Goal: Task Accomplishment & Management: Use online tool/utility

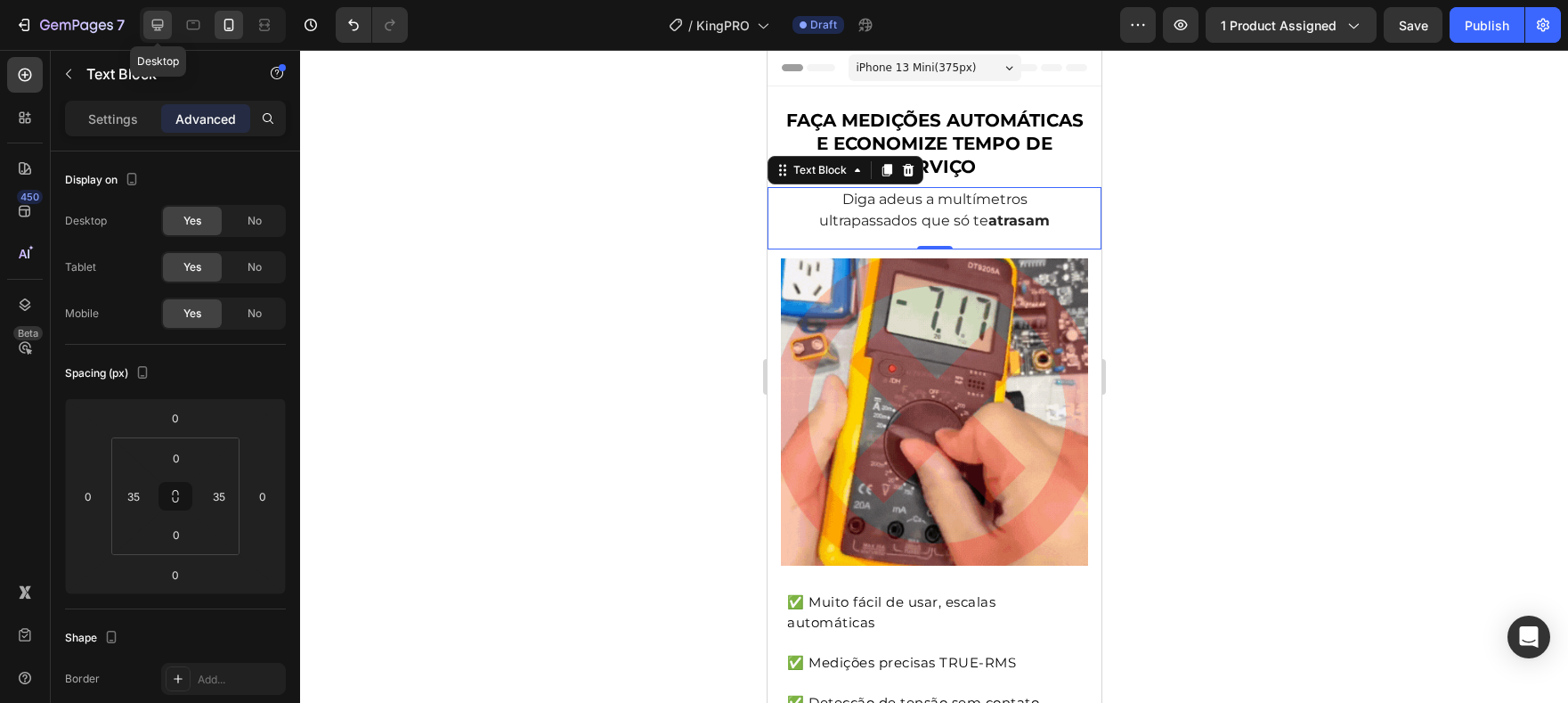
click at [156, 27] on icon at bounding box center [158, 26] width 11 height 11
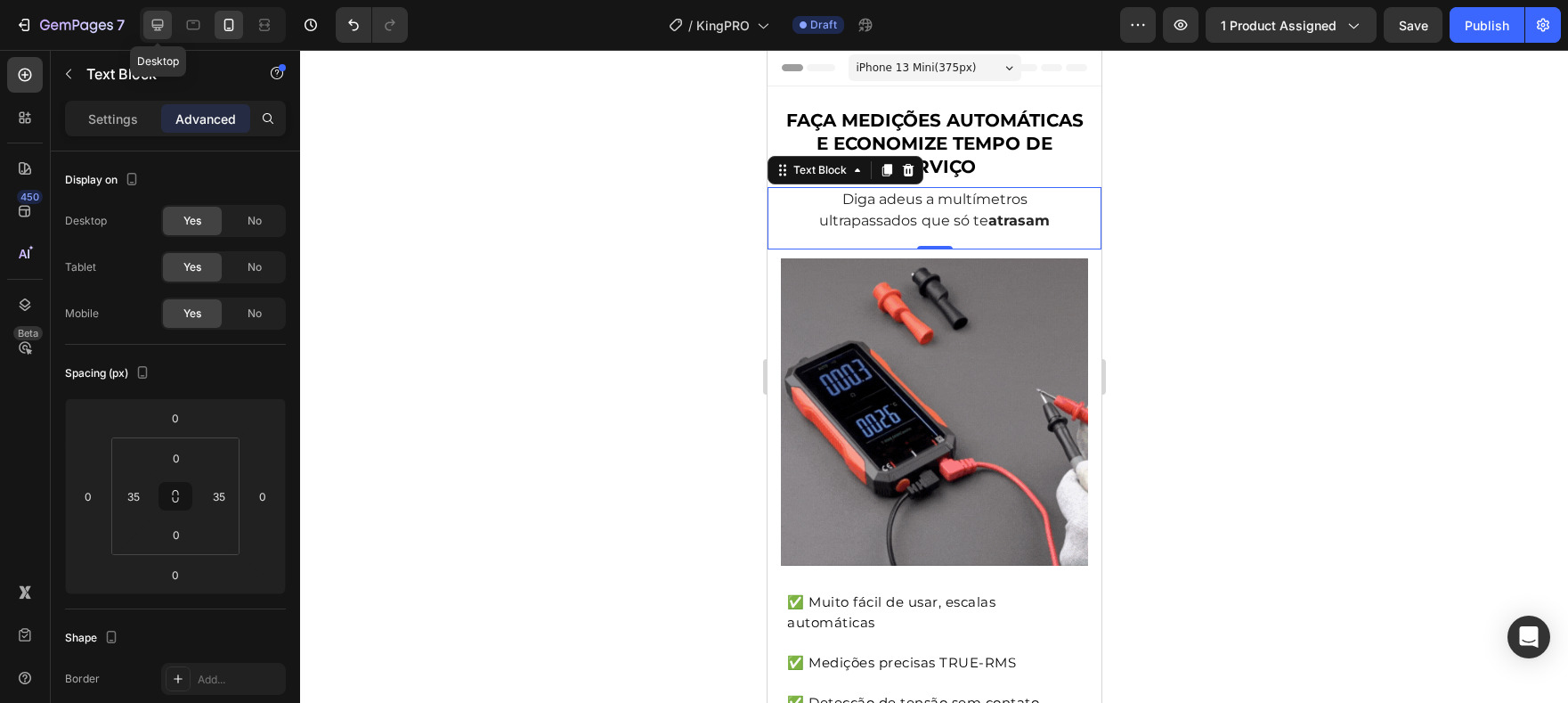
type input "30"
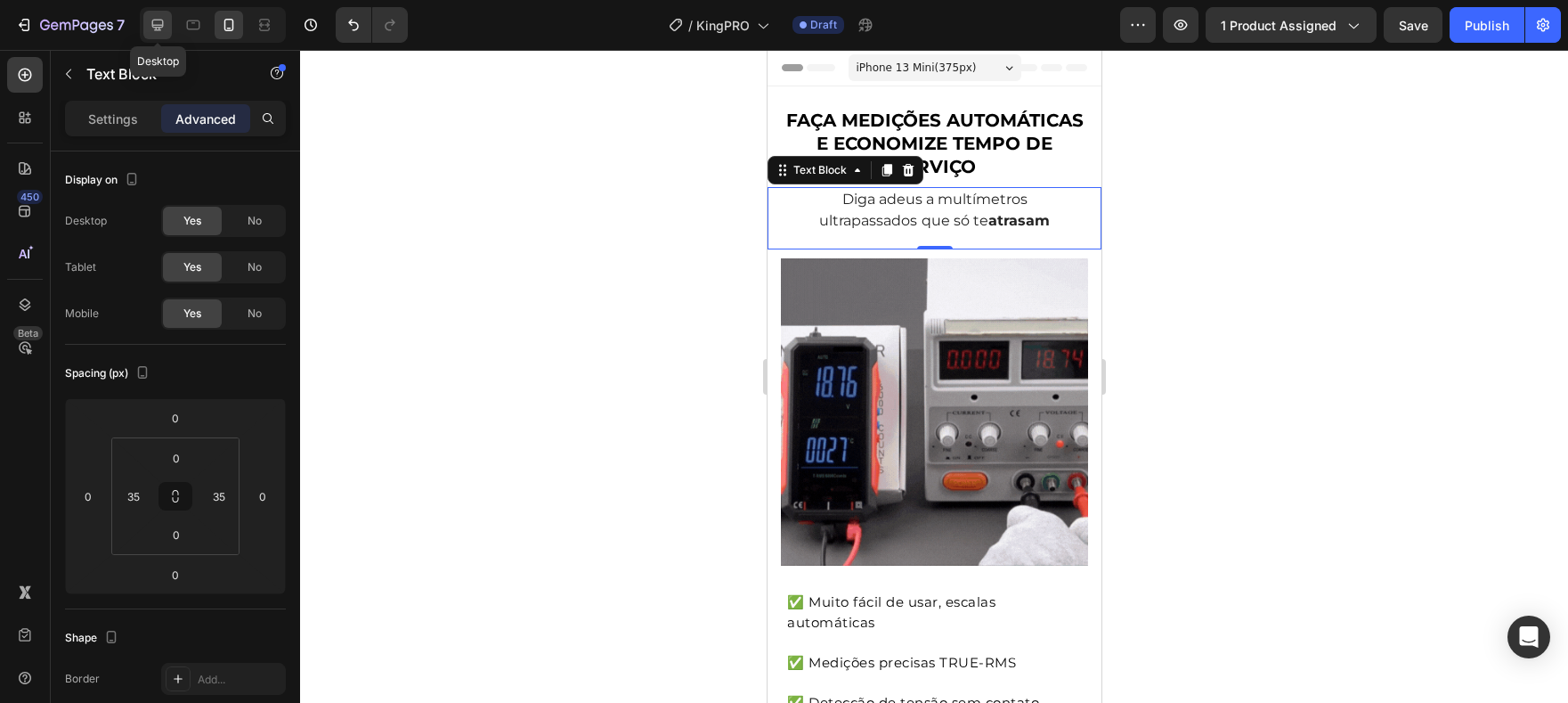
type input "30"
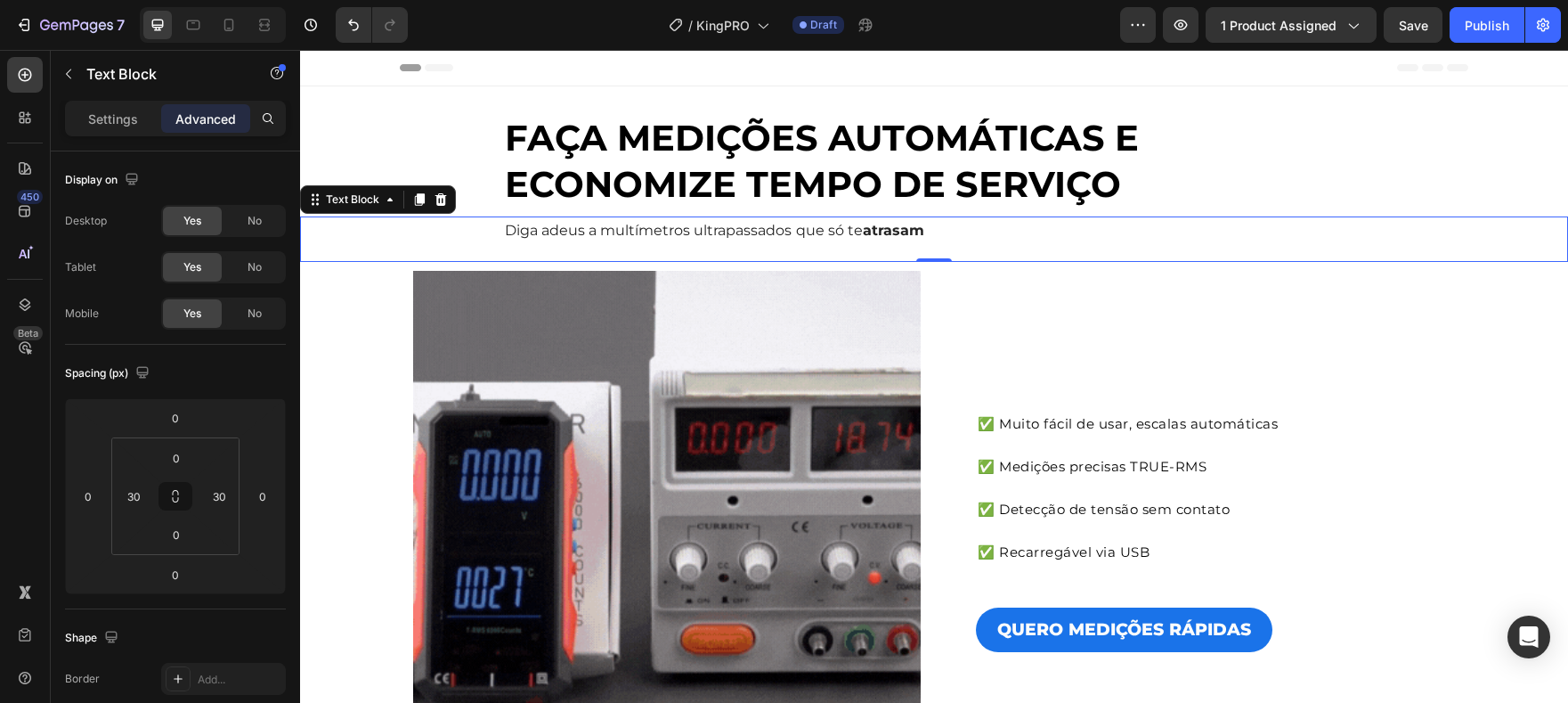
click at [990, 235] on p "Diga adeus a multímetros ultrapassados que só te atrasam" at bounding box center [934, 230] width 858 height 26
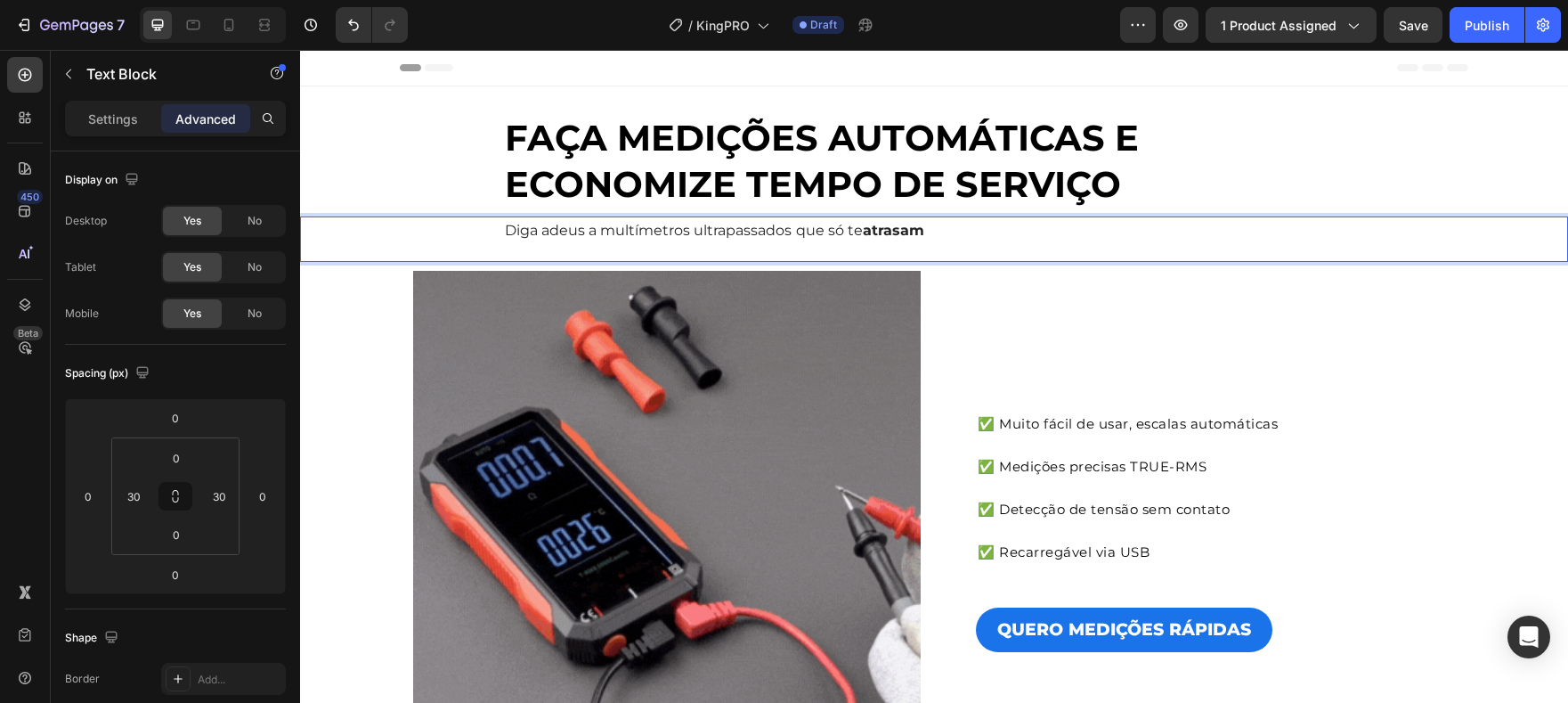
click at [471, 230] on div "Diga adeus a multímetros ultrapassados que só te atrasam" at bounding box center [934, 240] width 1215 height 46
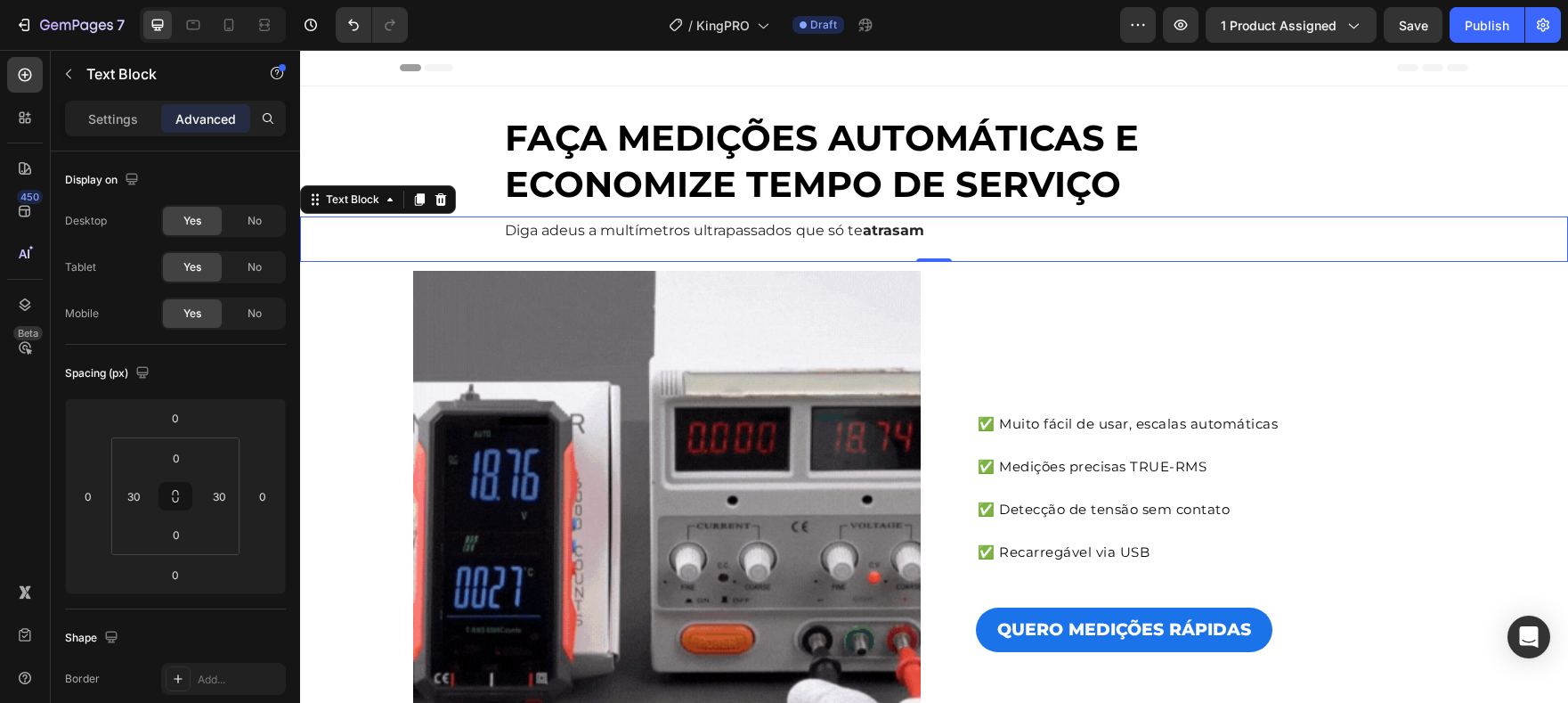
click at [713, 230] on p "Diga adeus a multímetros ultrapassados que só te atrasam" at bounding box center [934, 230] width 858 height 26
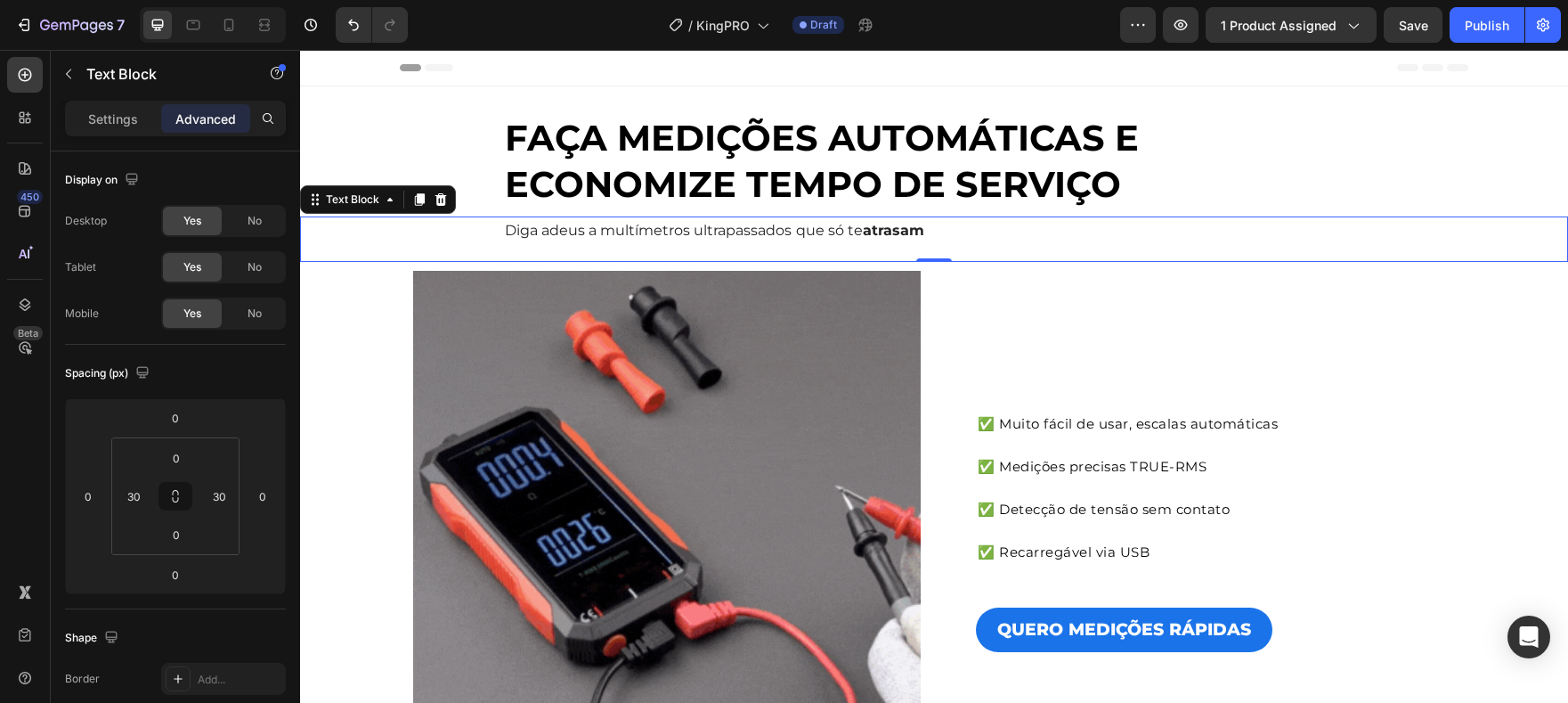
click at [713, 230] on p "Diga adeus a multímetros ultrapassados que só te atrasam" at bounding box center [934, 230] width 858 height 26
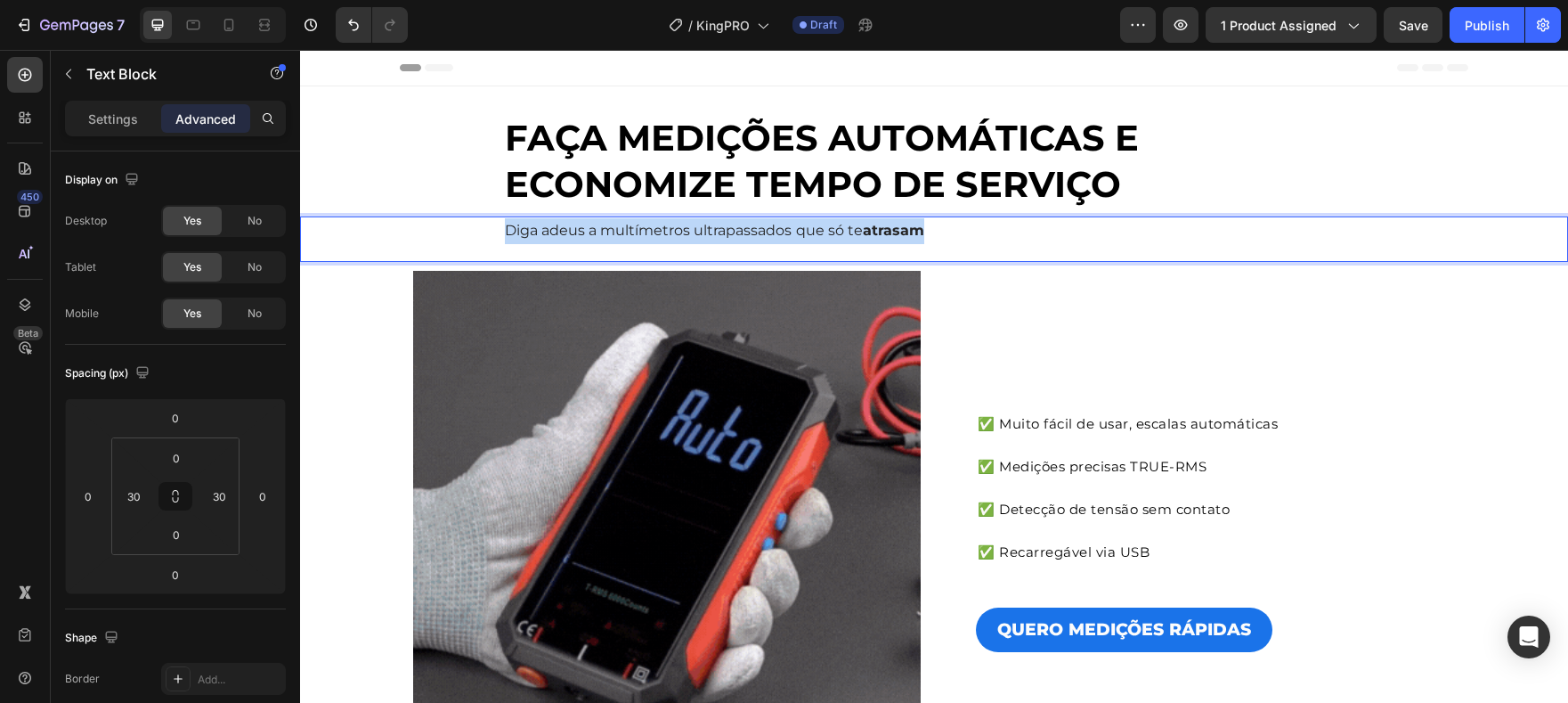
click at [713, 230] on p "Diga adeus a multímetros ultrapassados que só te atrasam" at bounding box center [934, 230] width 858 height 26
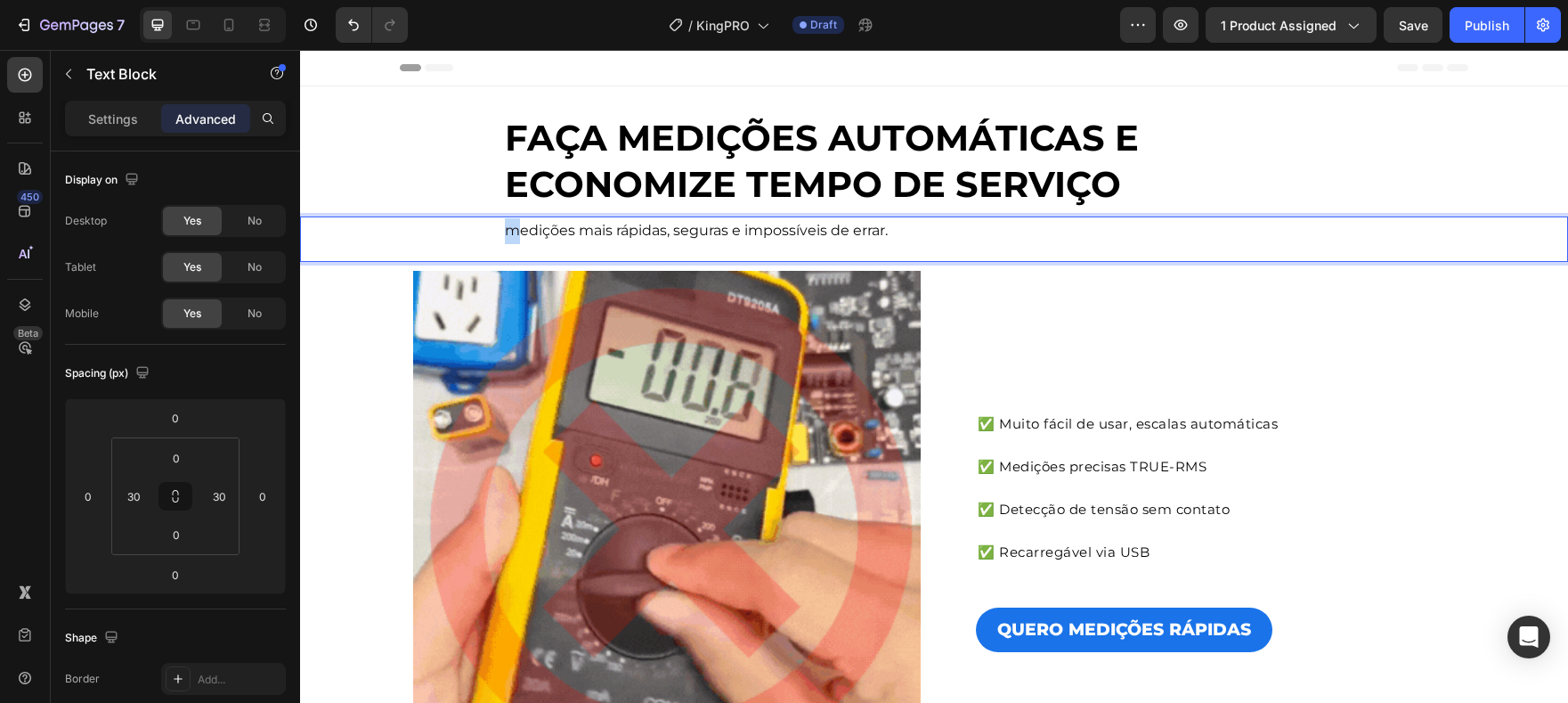
click at [508, 231] on span "medições mais rápidas, seguras e impossíveis de errar." at bounding box center [696, 230] width 383 height 17
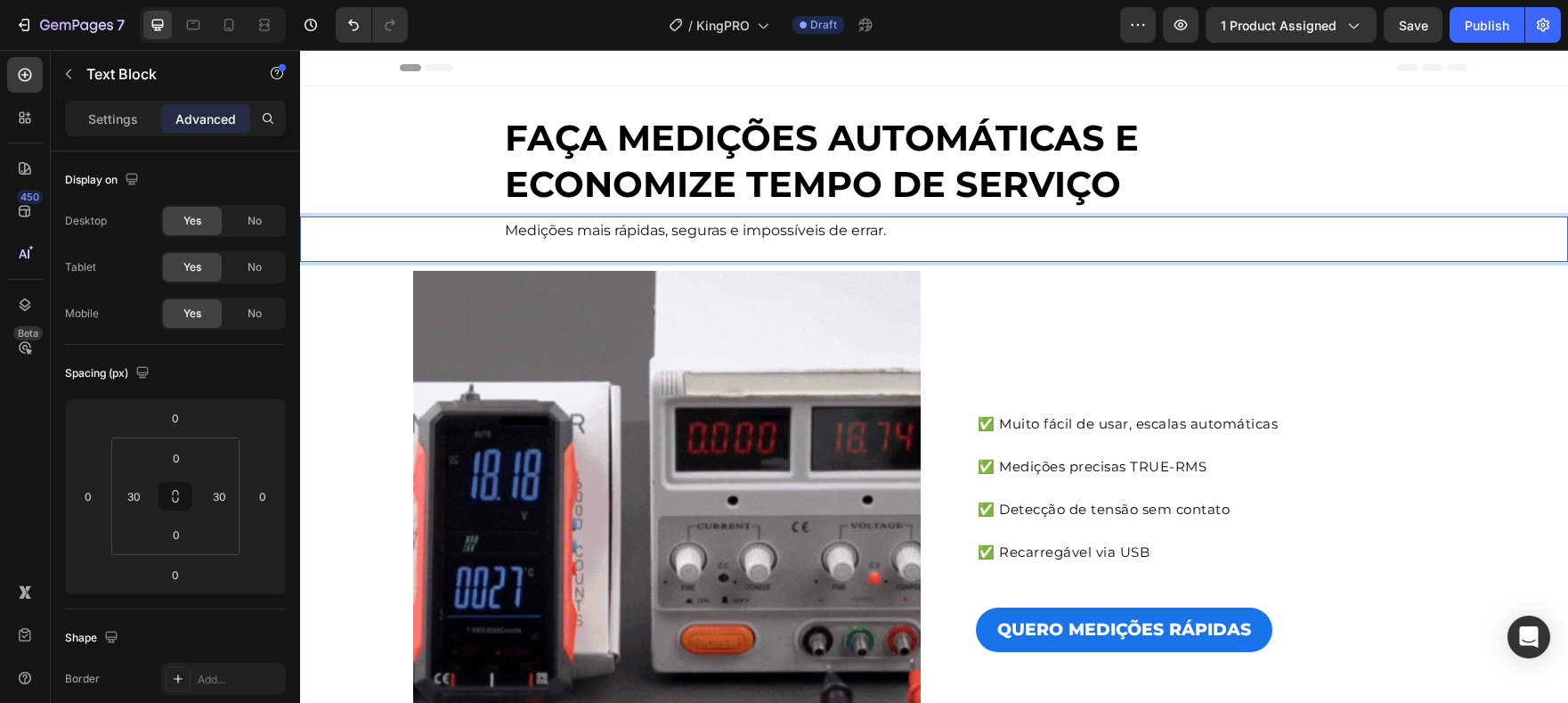
click at [589, 229] on span "Medições mais rápidas, seguras e impossíveis de errar." at bounding box center [695, 230] width 381 height 17
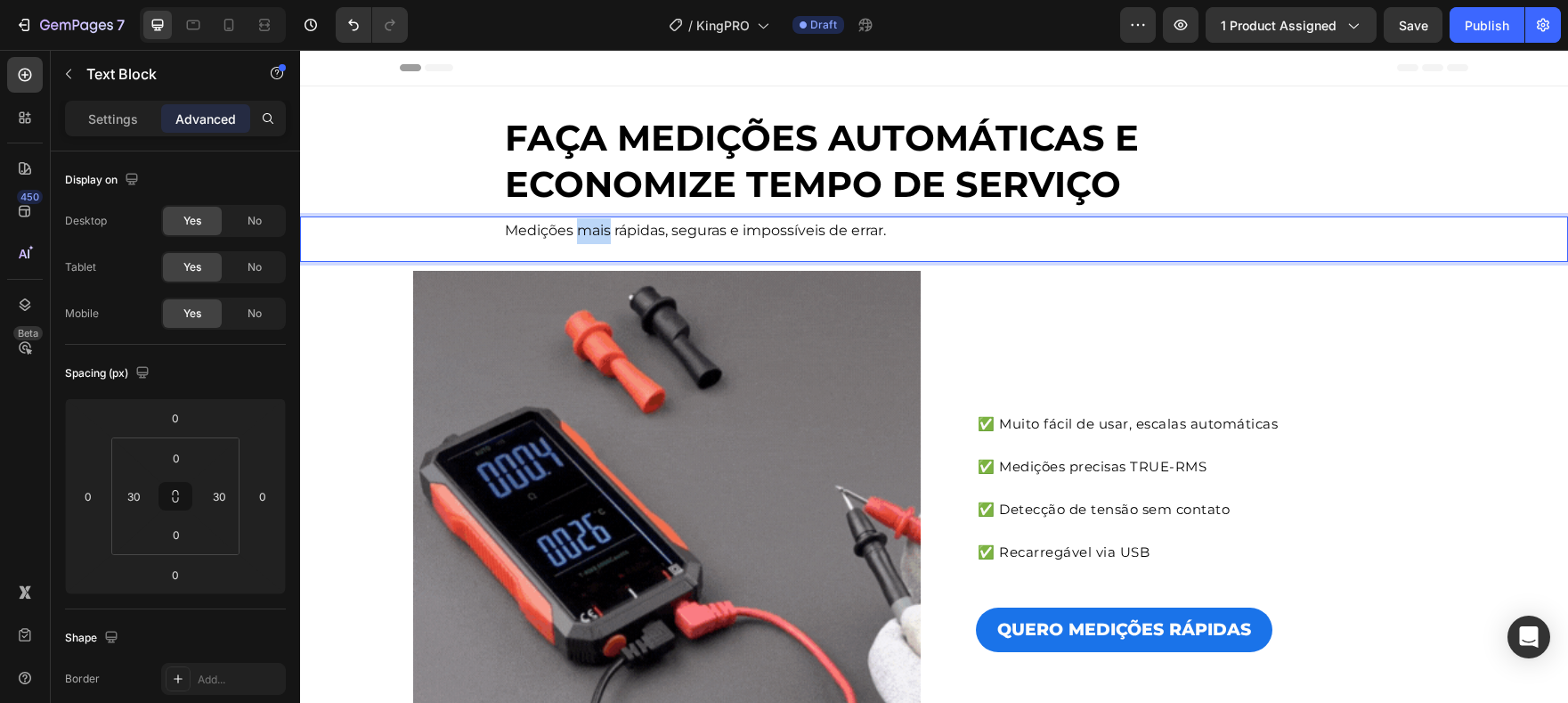
click at [589, 229] on span "Medições mais rápidas, seguras e impossíveis de errar." at bounding box center [695, 230] width 381 height 17
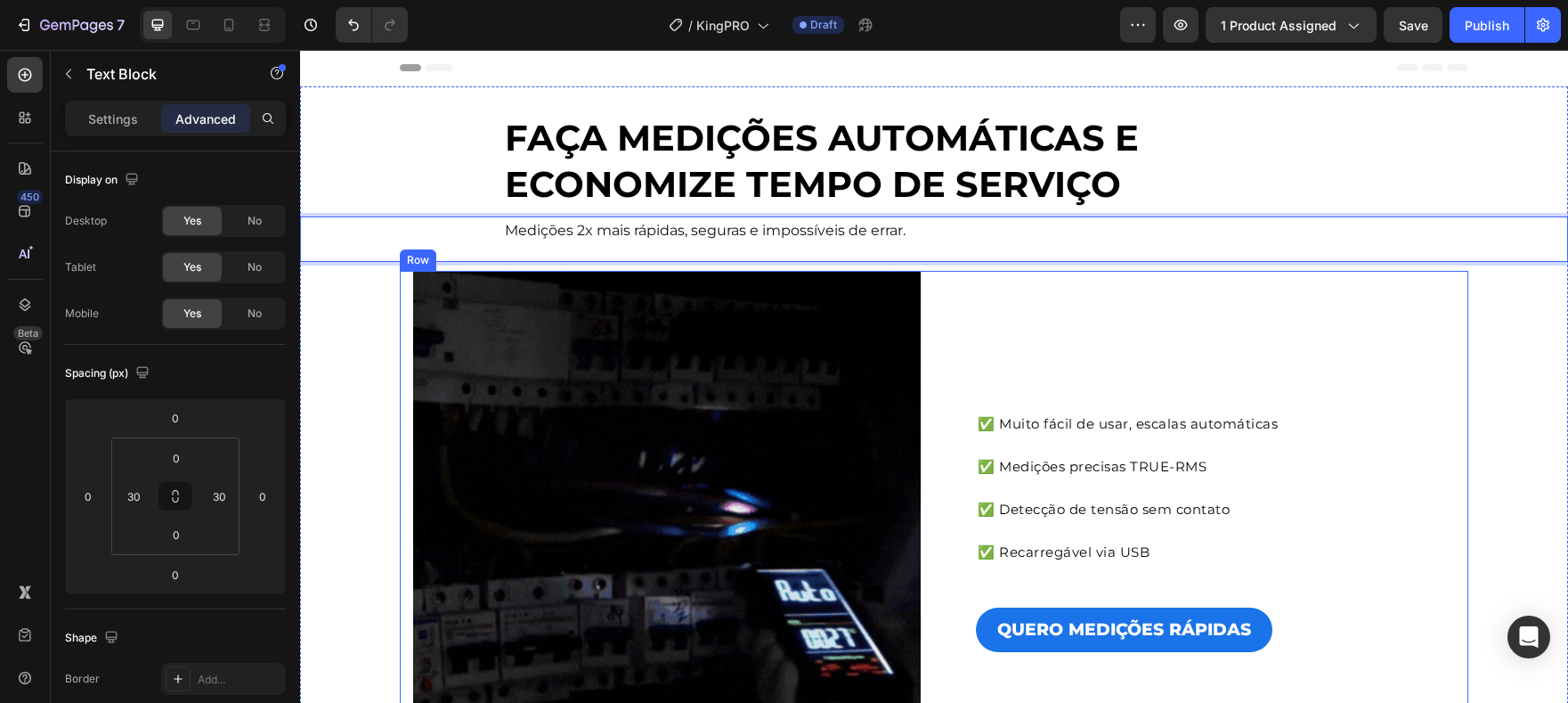
click at [1048, 279] on div "✅ Muito fácil de usar, escalas automáticas ✅ Medições precisas TRUE-RMS ✅ Detec…" at bounding box center [1201, 524] width 508 height 508
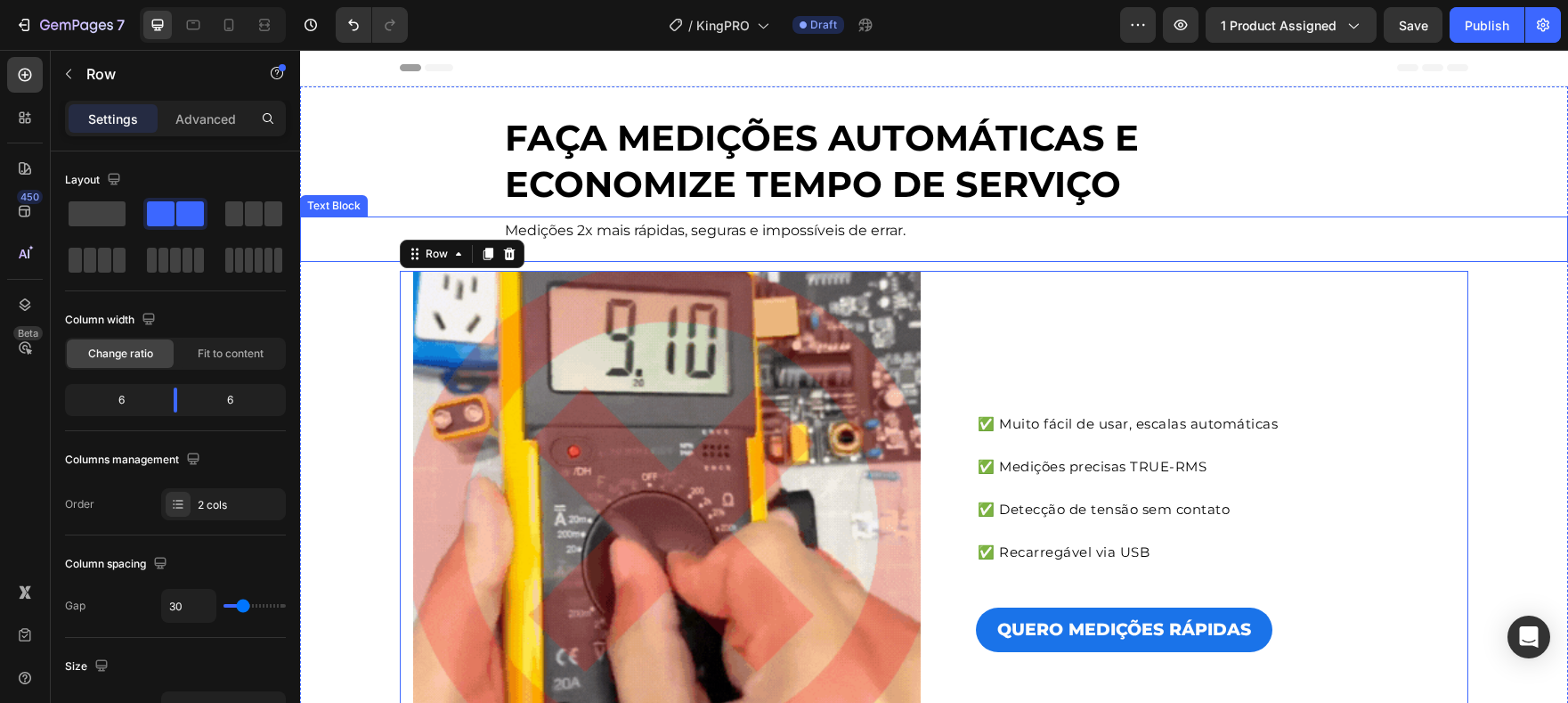
click at [981, 245] on div "Medições 2x mais rápidas, seguras e impossíveis de errar." at bounding box center [934, 240] width 1215 height 46
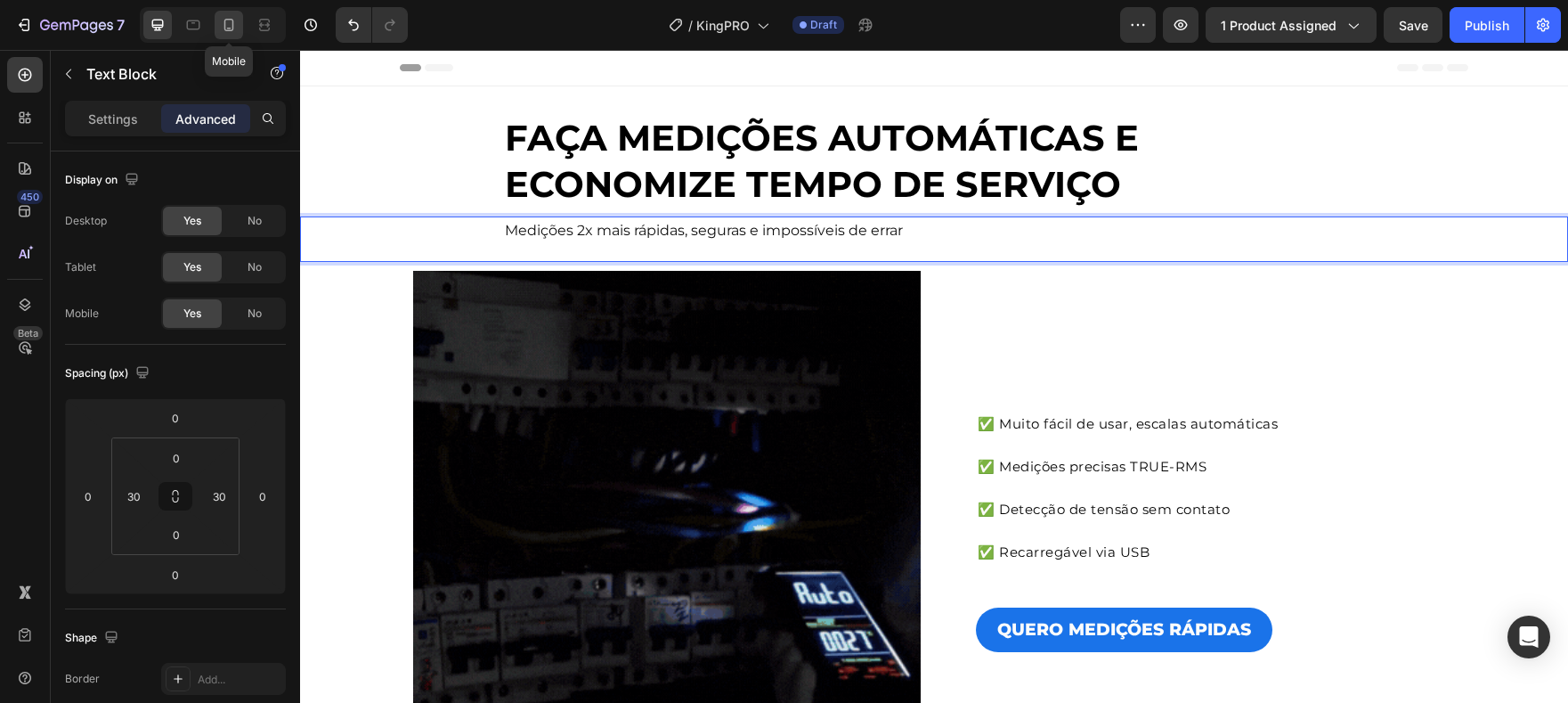
click at [228, 25] on icon at bounding box center [228, 25] width 18 height 18
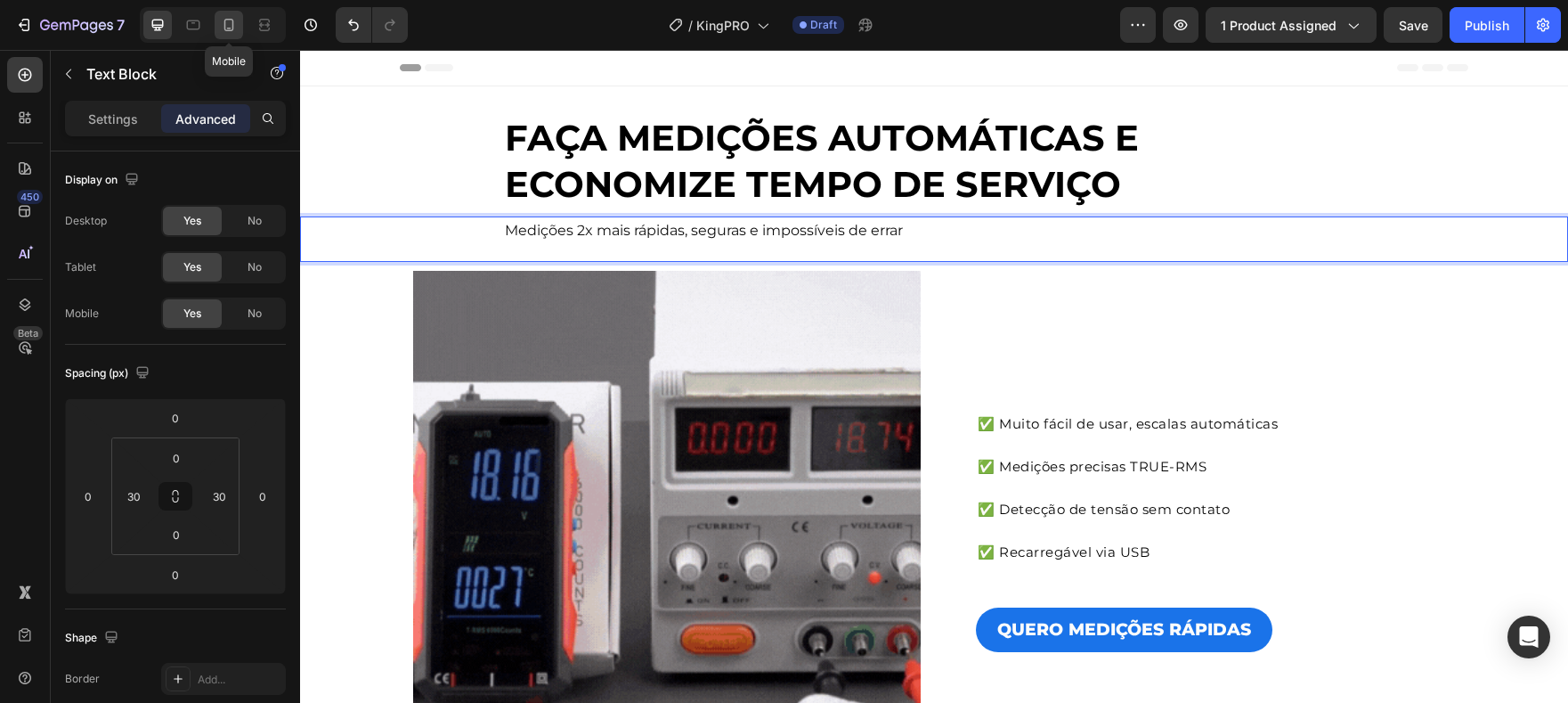
type input "35"
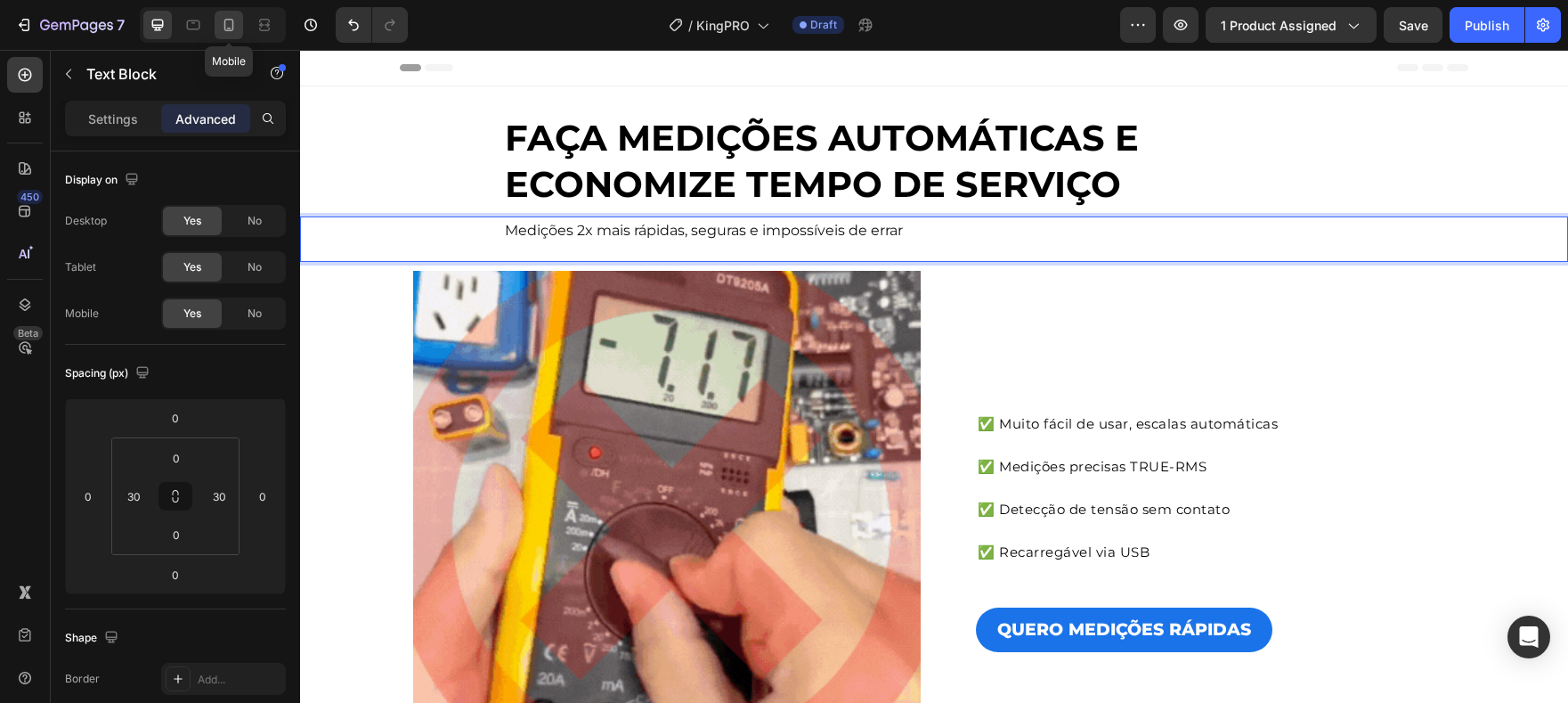
type input "35"
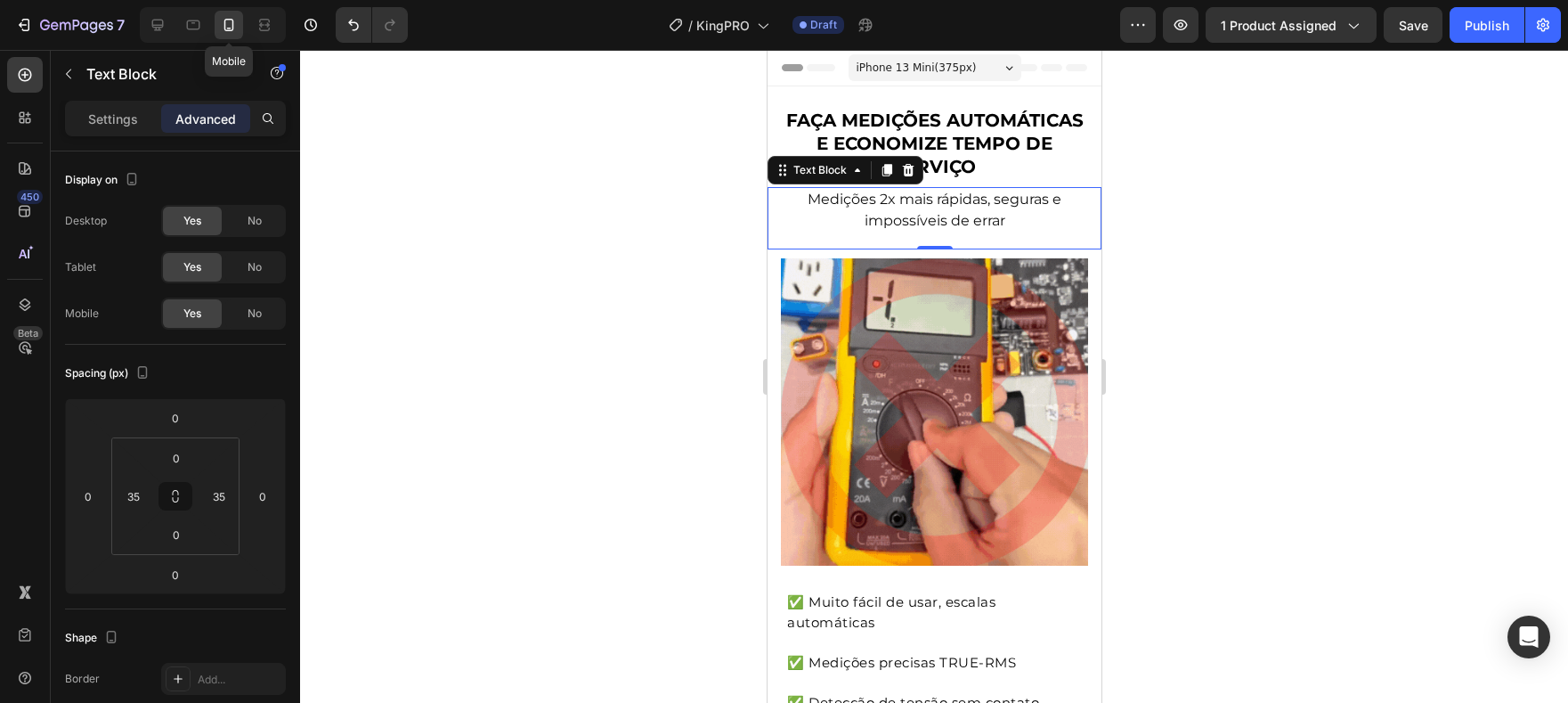
scroll to position [75, 0]
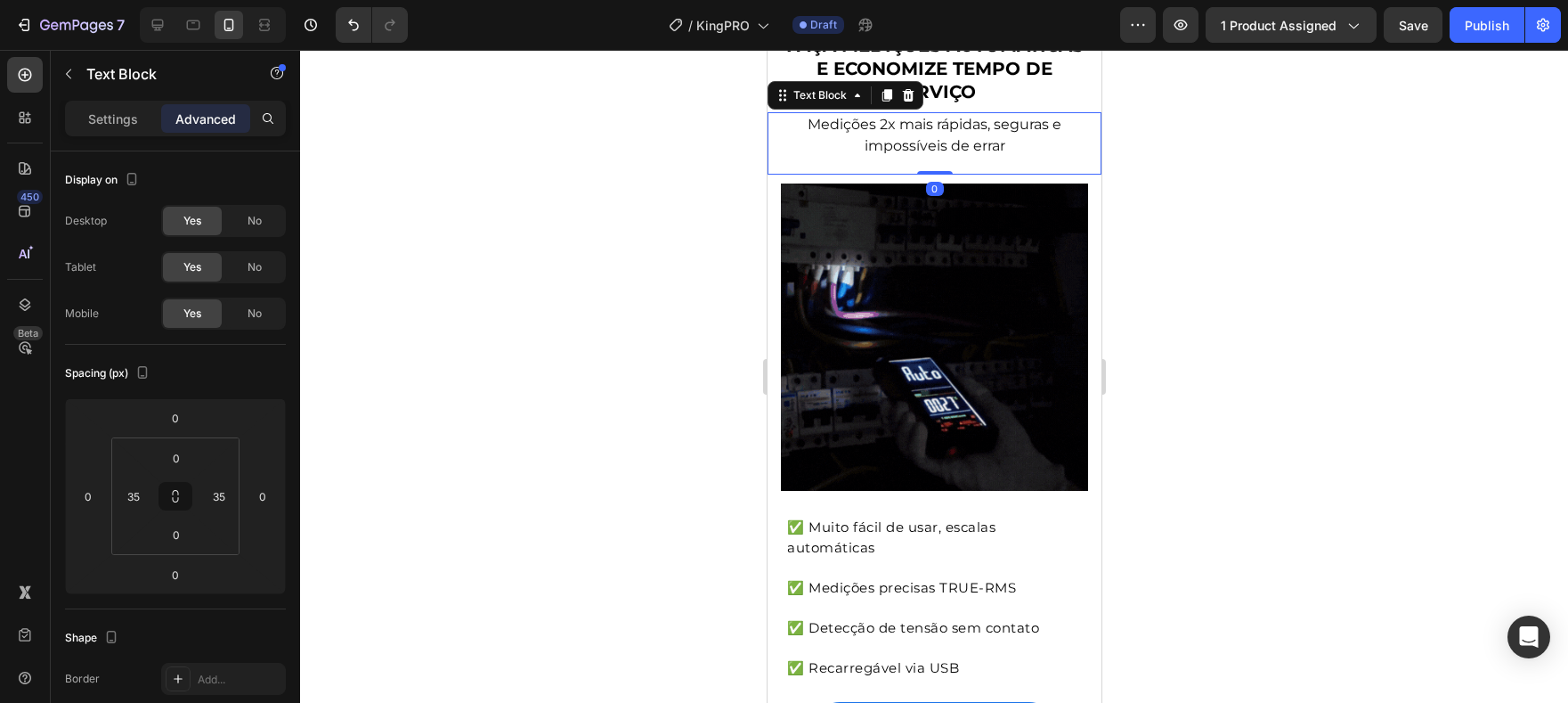
drag, startPoint x: 930, startPoint y: 172, endPoint x: 929, endPoint y: 157, distance: 15.0
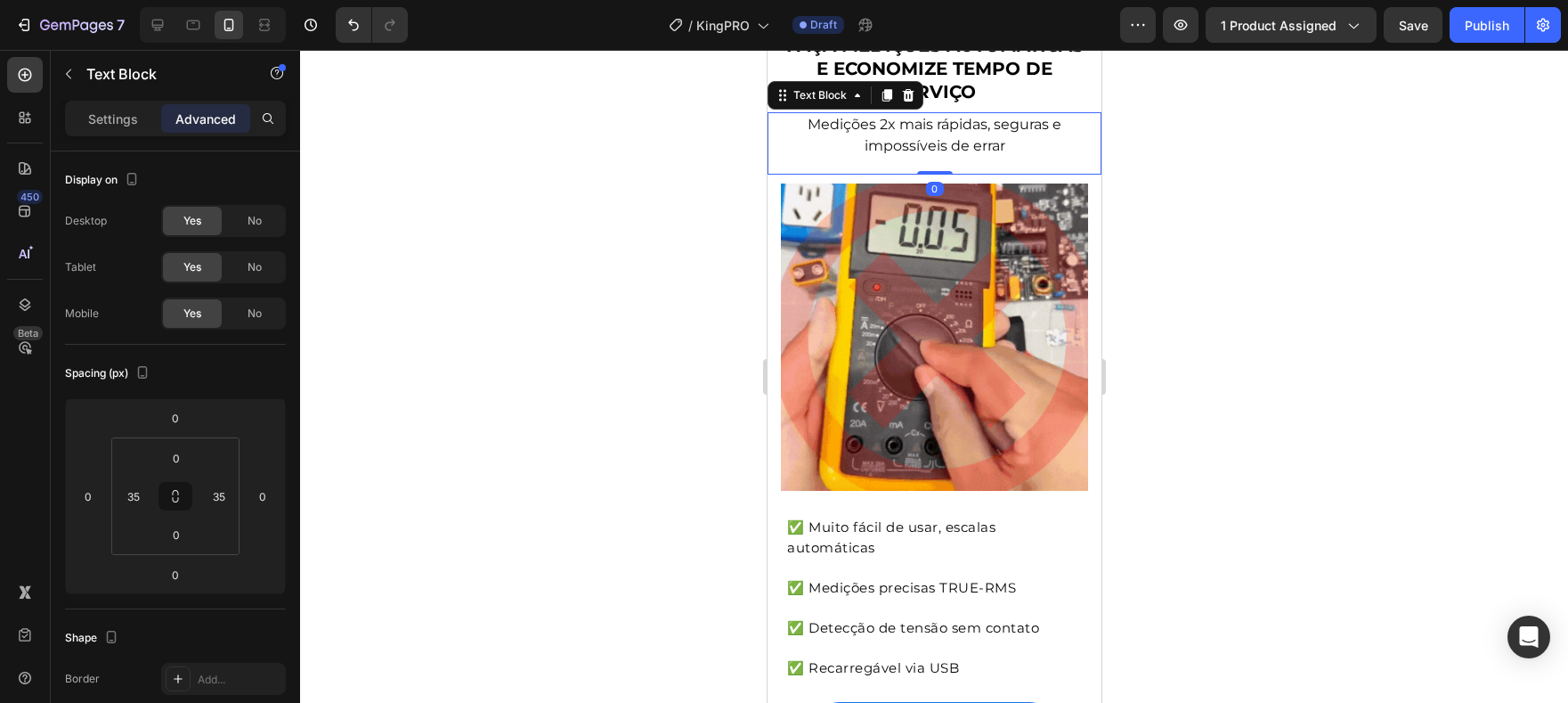
click at [929, 157] on div "Medições 2x mais rápidas, seguras e impossíveis de errar Text Block 0" at bounding box center [934, 142] width 334 height 62
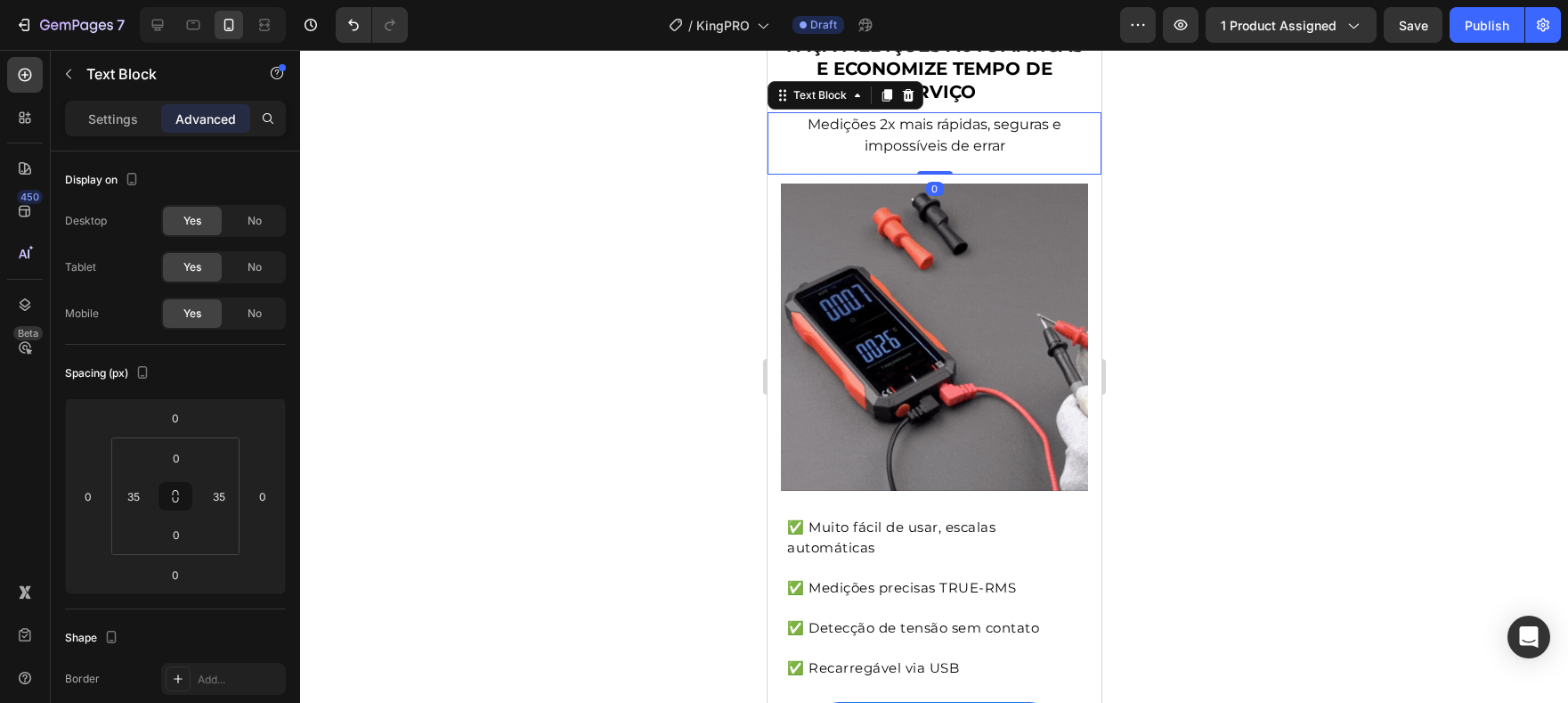
click at [1023, 202] on img at bounding box center [934, 337] width 307 height 308
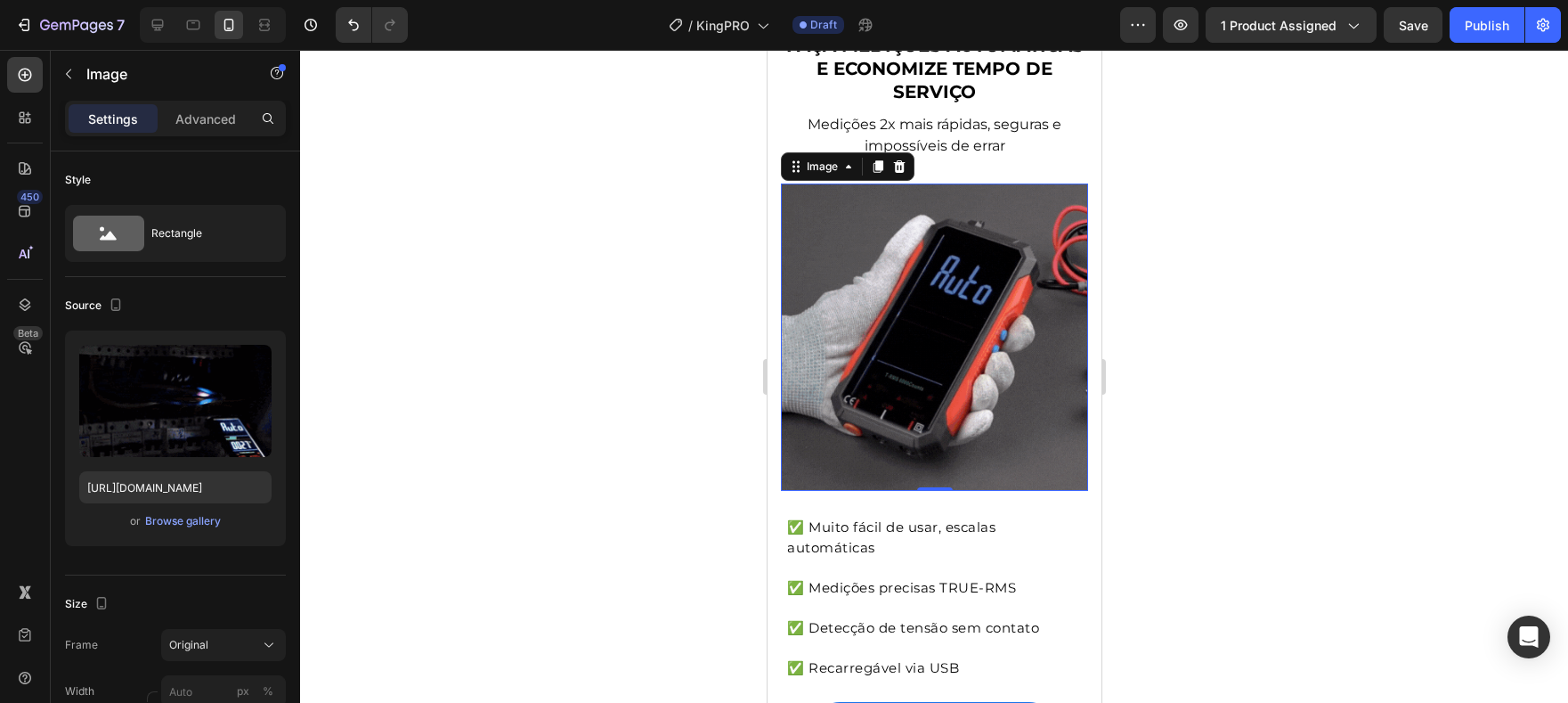
click at [139, 30] on div at bounding box center [212, 24] width 146 height 35
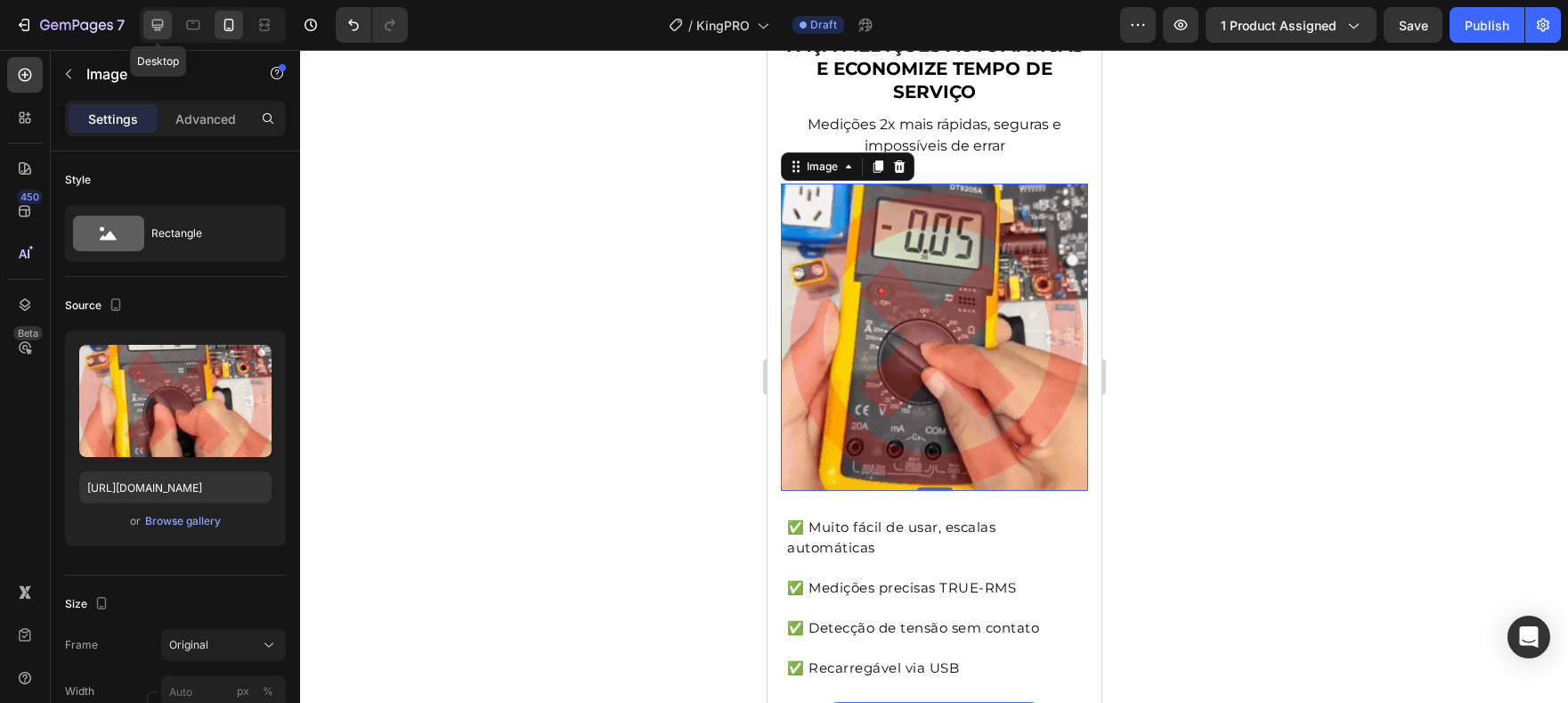
click at [154, 29] on icon at bounding box center [158, 25] width 18 height 18
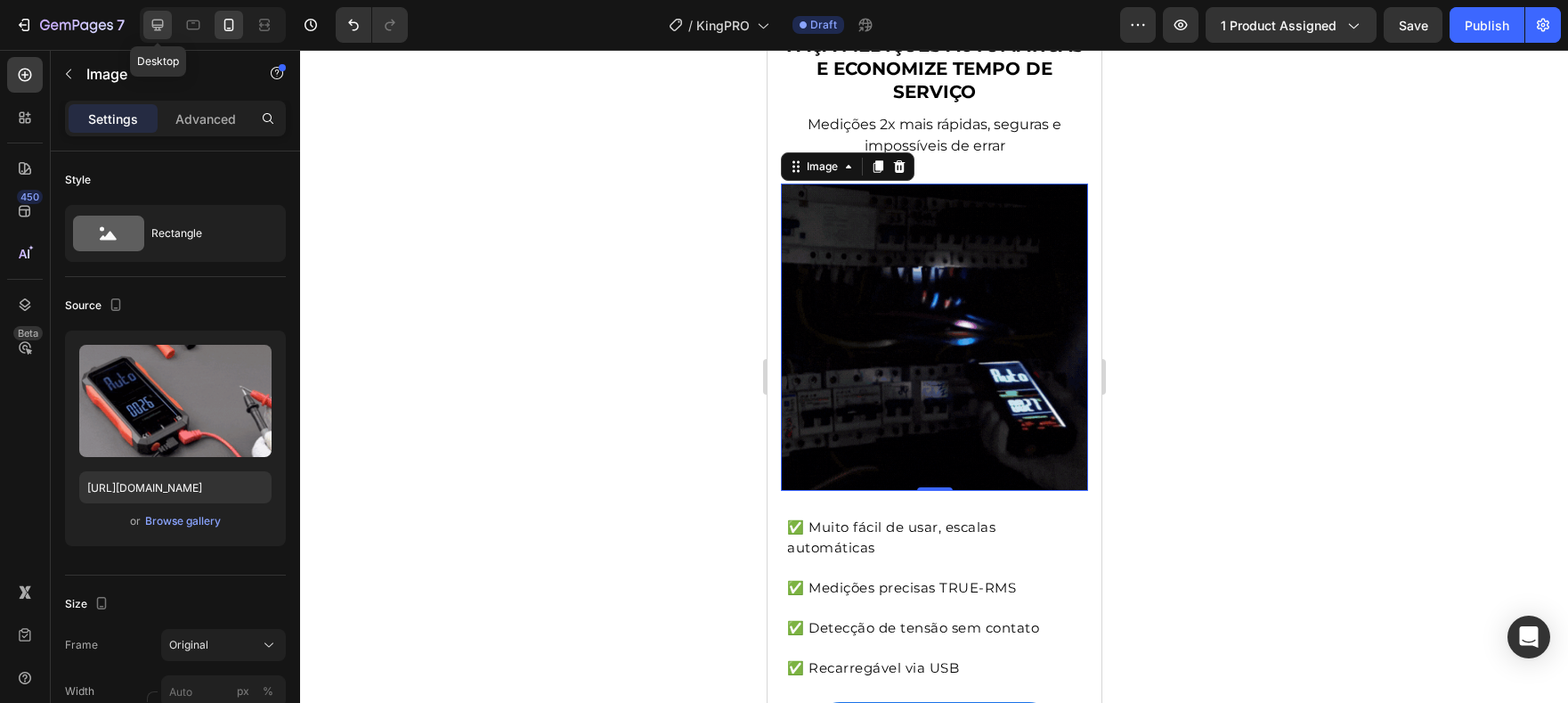
type input "100"
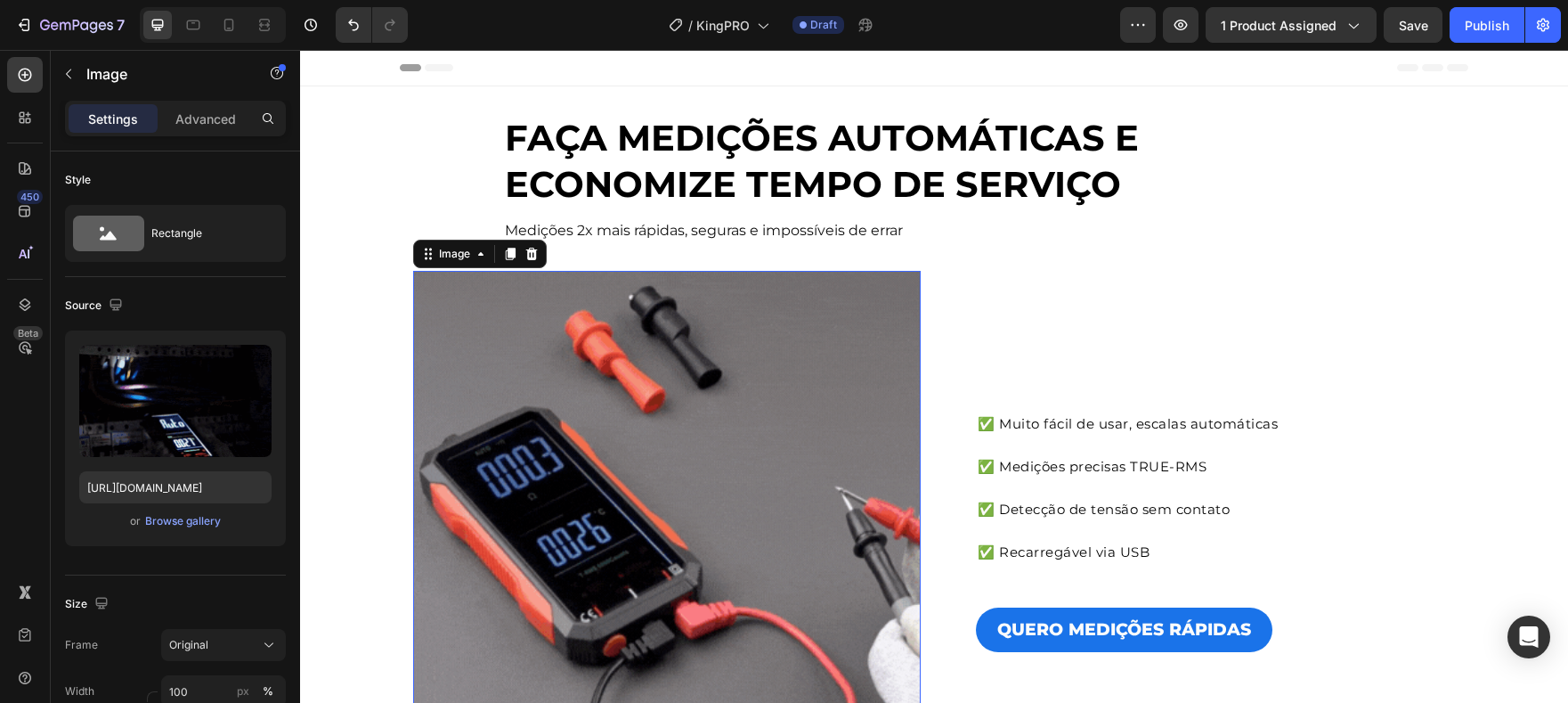
click at [577, 231] on span "Medições 2x mais rápidas, seguras e impossíveis de errar" at bounding box center [704, 230] width 398 height 17
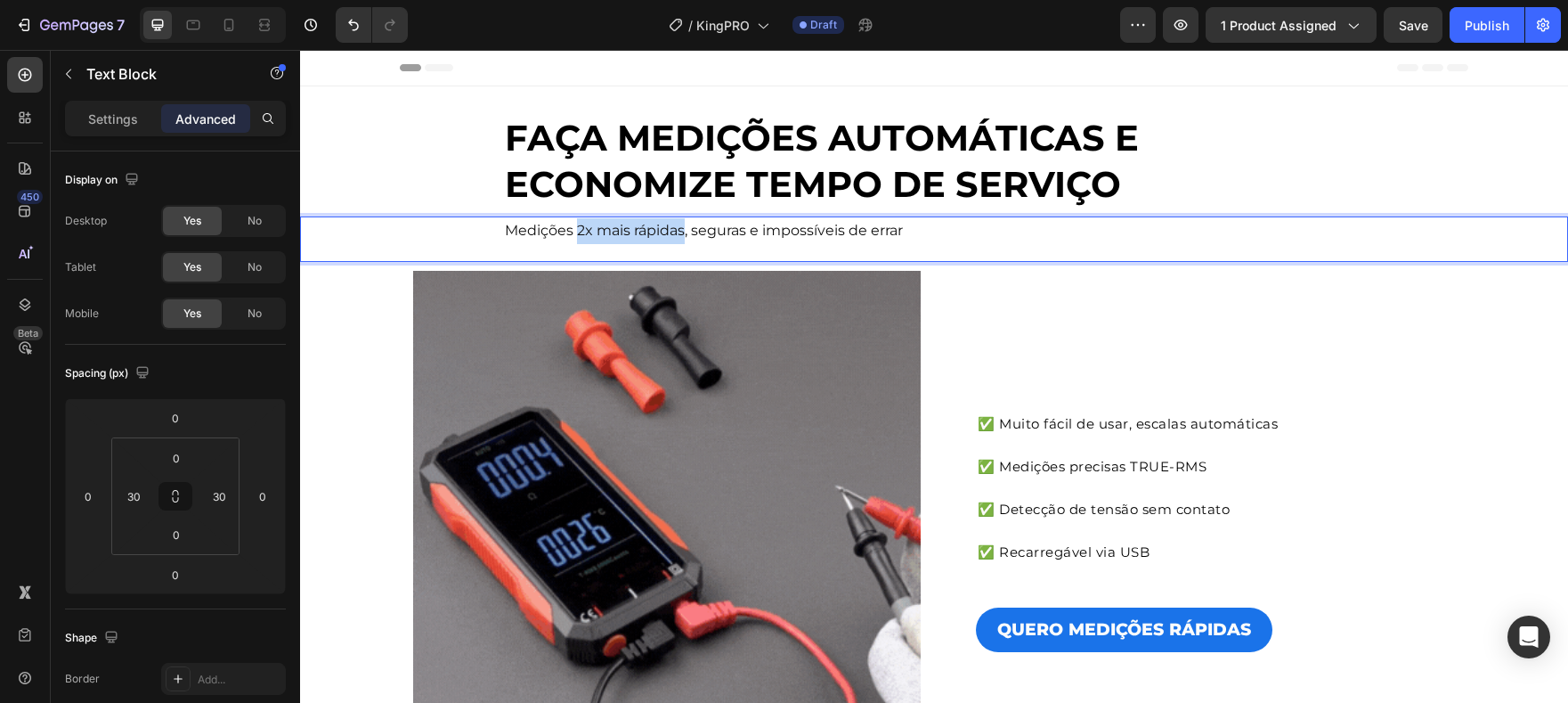
drag, startPoint x: 628, startPoint y: 231, endPoint x: 686, endPoint y: 232, distance: 58.0
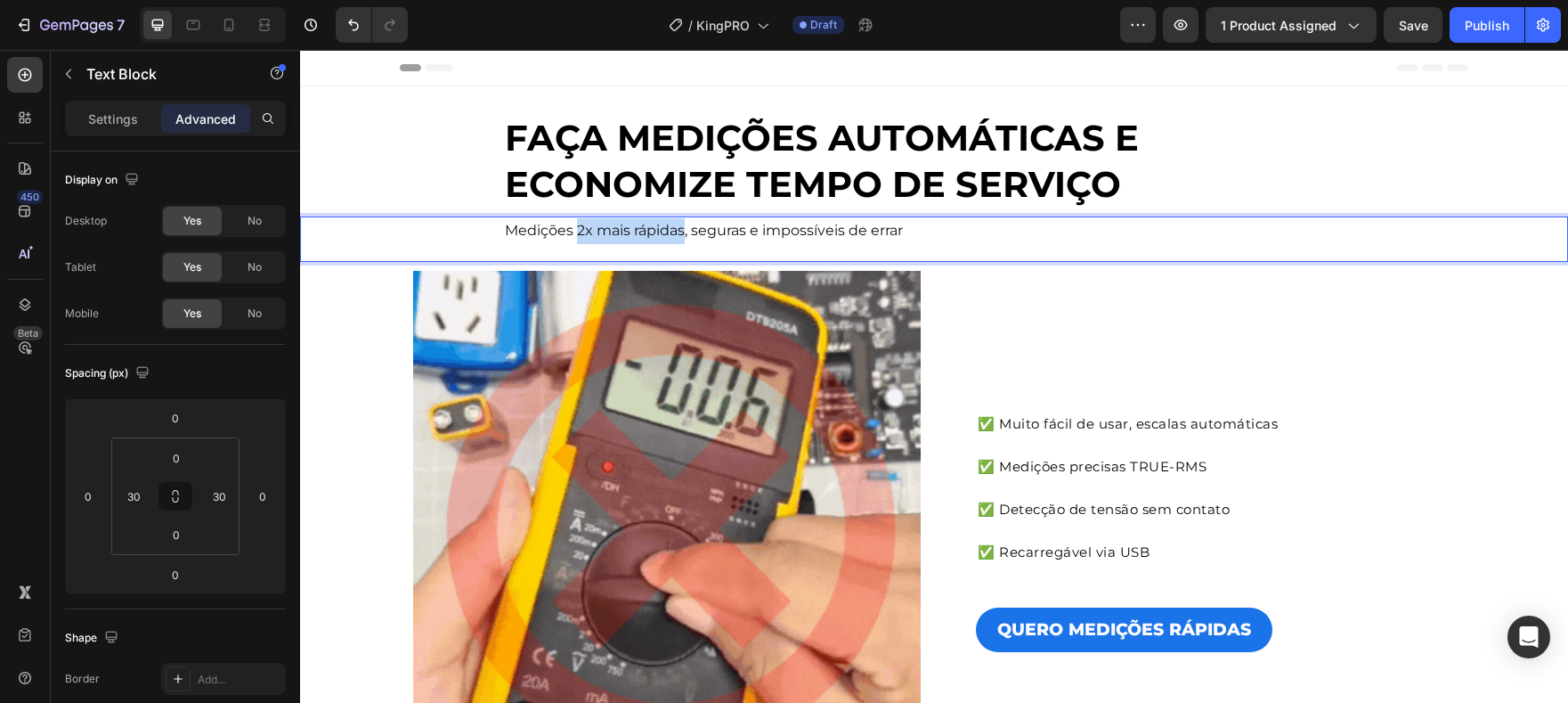
click at [686, 232] on span "Medições 2x mais rápidas, seguras e impossíveis de errar" at bounding box center [704, 230] width 398 height 17
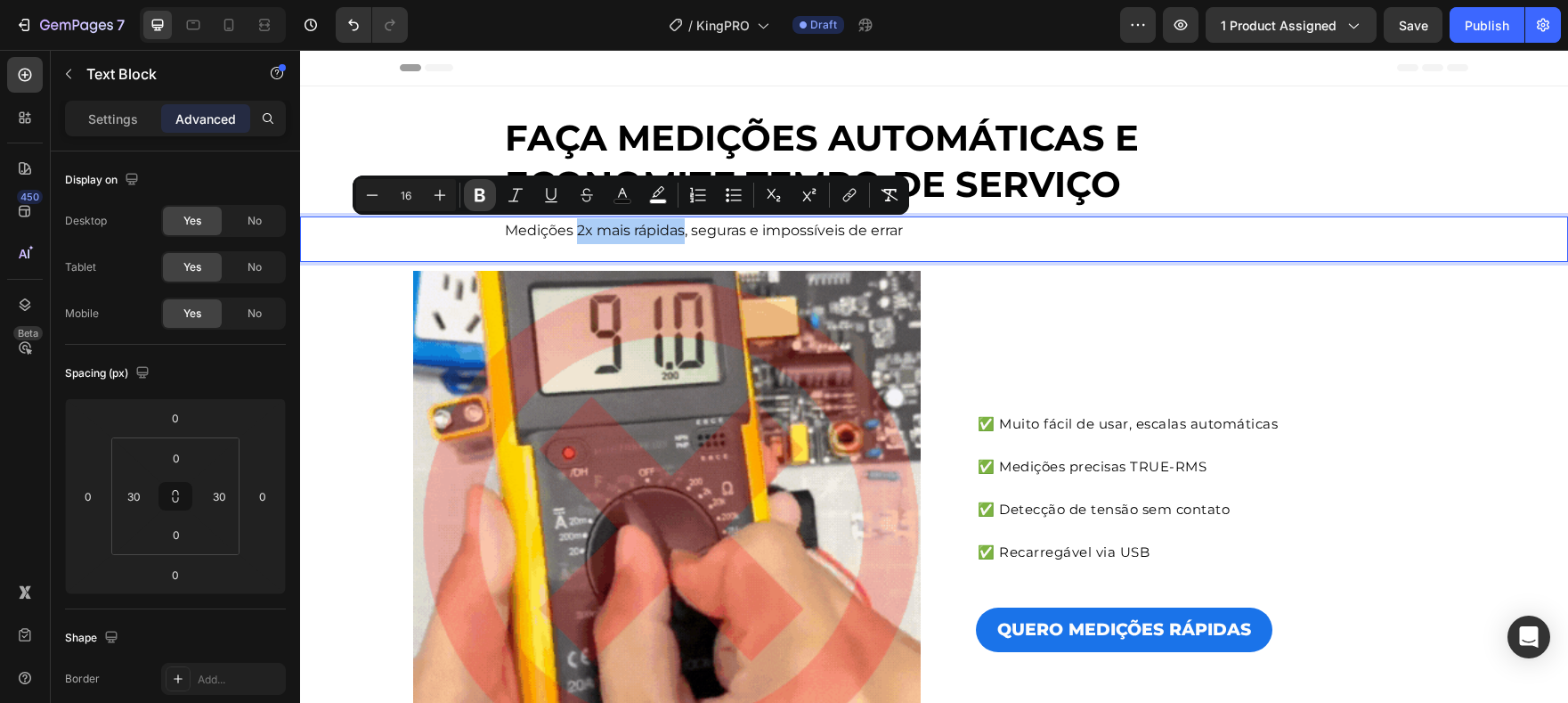
click at [485, 200] on icon "Editor contextual toolbar" at bounding box center [479, 195] width 18 height 18
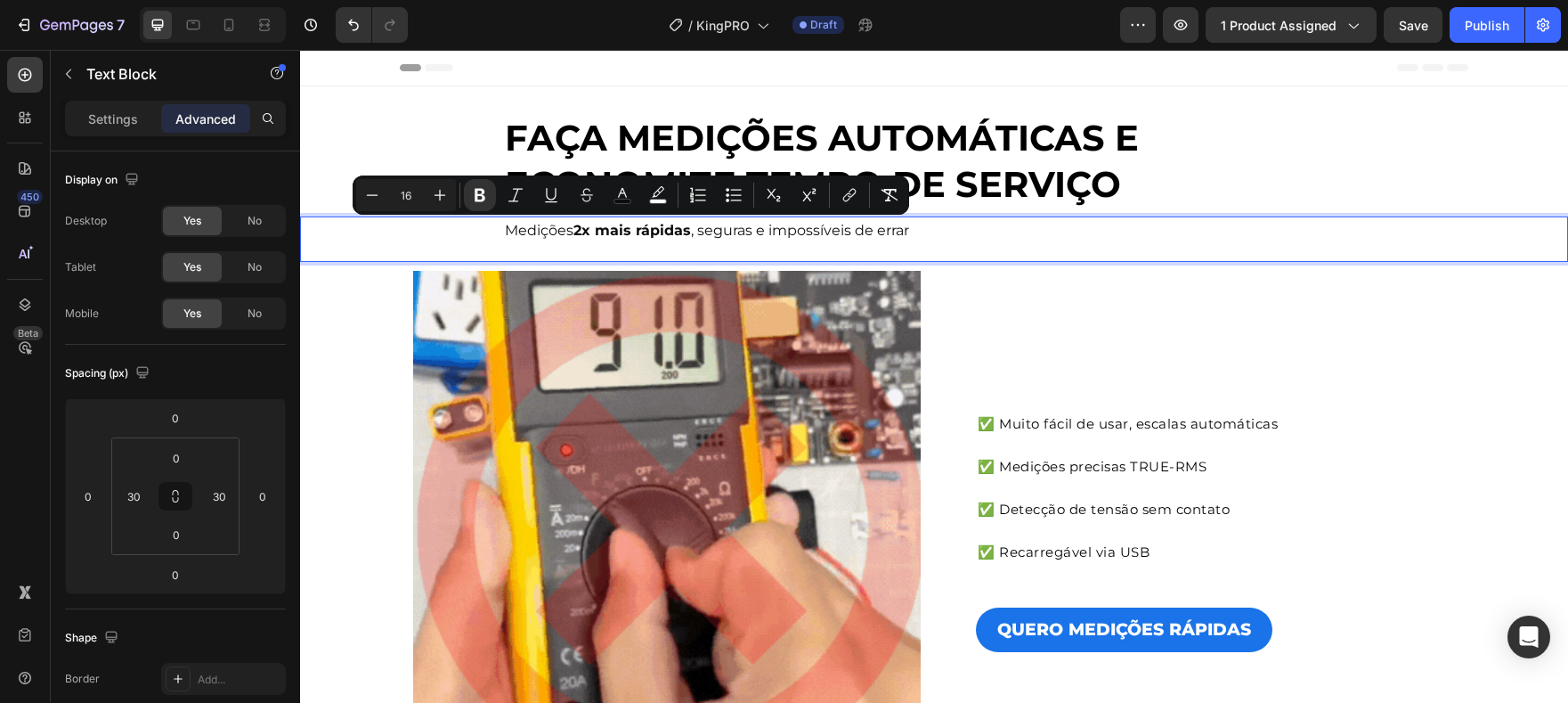
click at [718, 223] on span "Medições 2x mais rápidas , seguras e impossíveis de errar" at bounding box center [707, 230] width 404 height 17
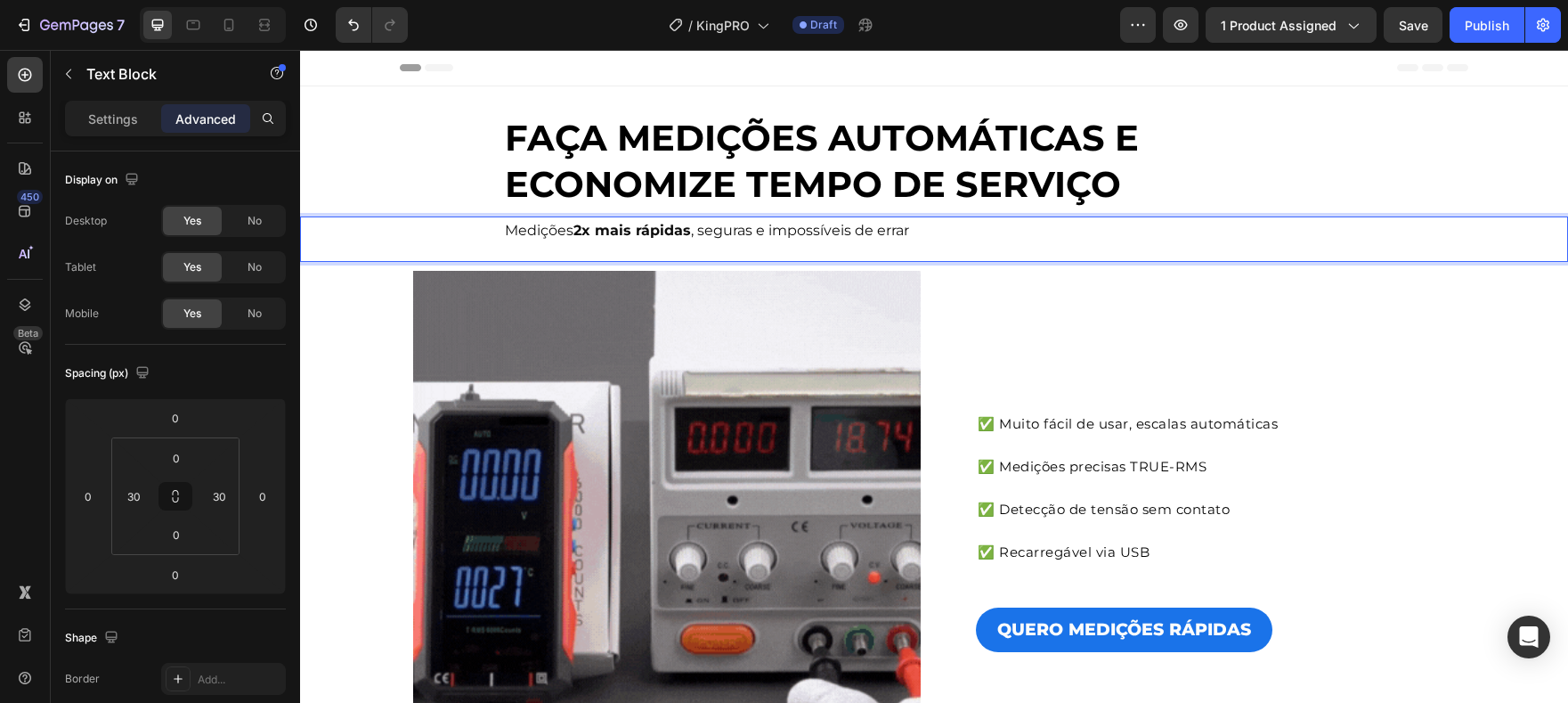
click at [717, 231] on span "Medições 2x mais rápidas , seguras e impossíveis de errar" at bounding box center [707, 230] width 404 height 17
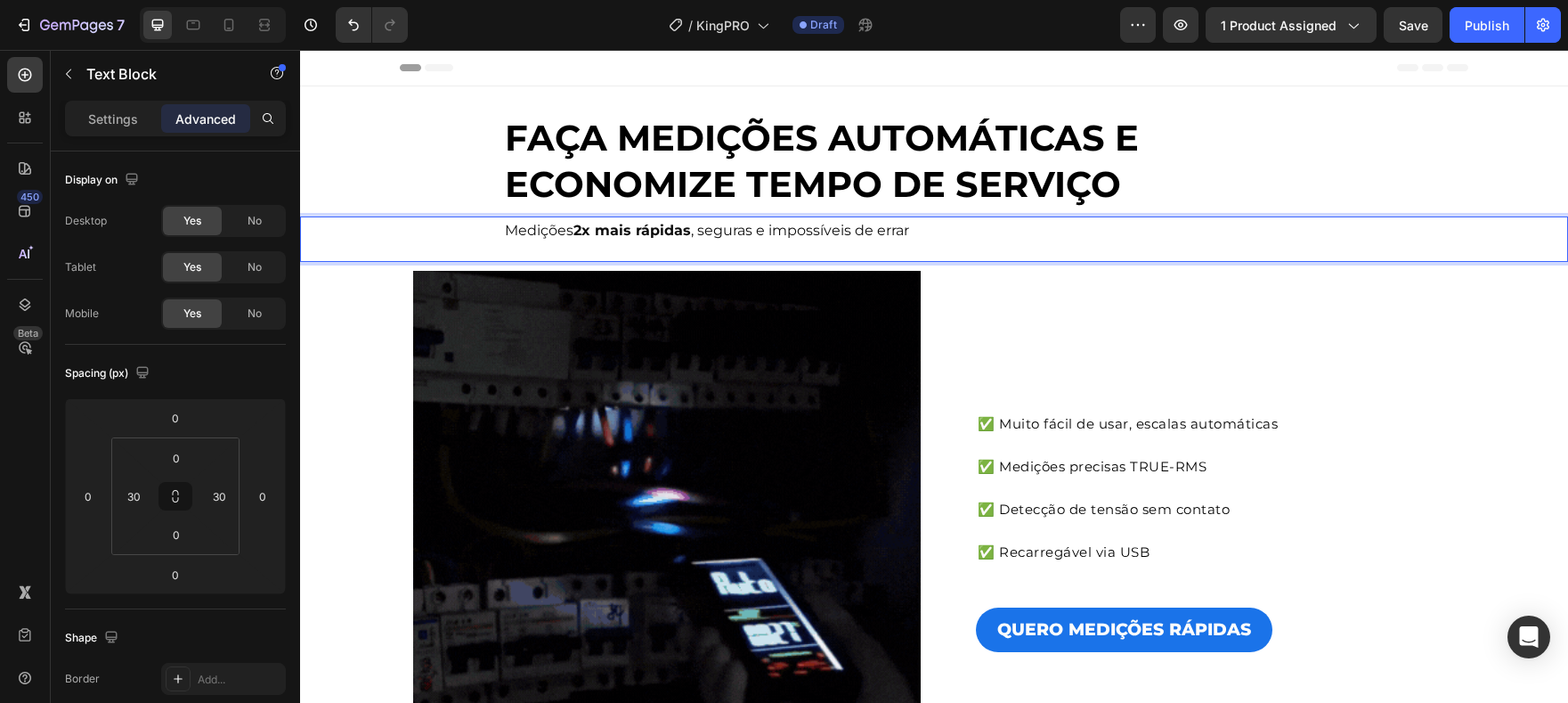
click at [717, 231] on span "Medições 2x mais rápidas , seguras e impossíveis de errar" at bounding box center [707, 230] width 404 height 17
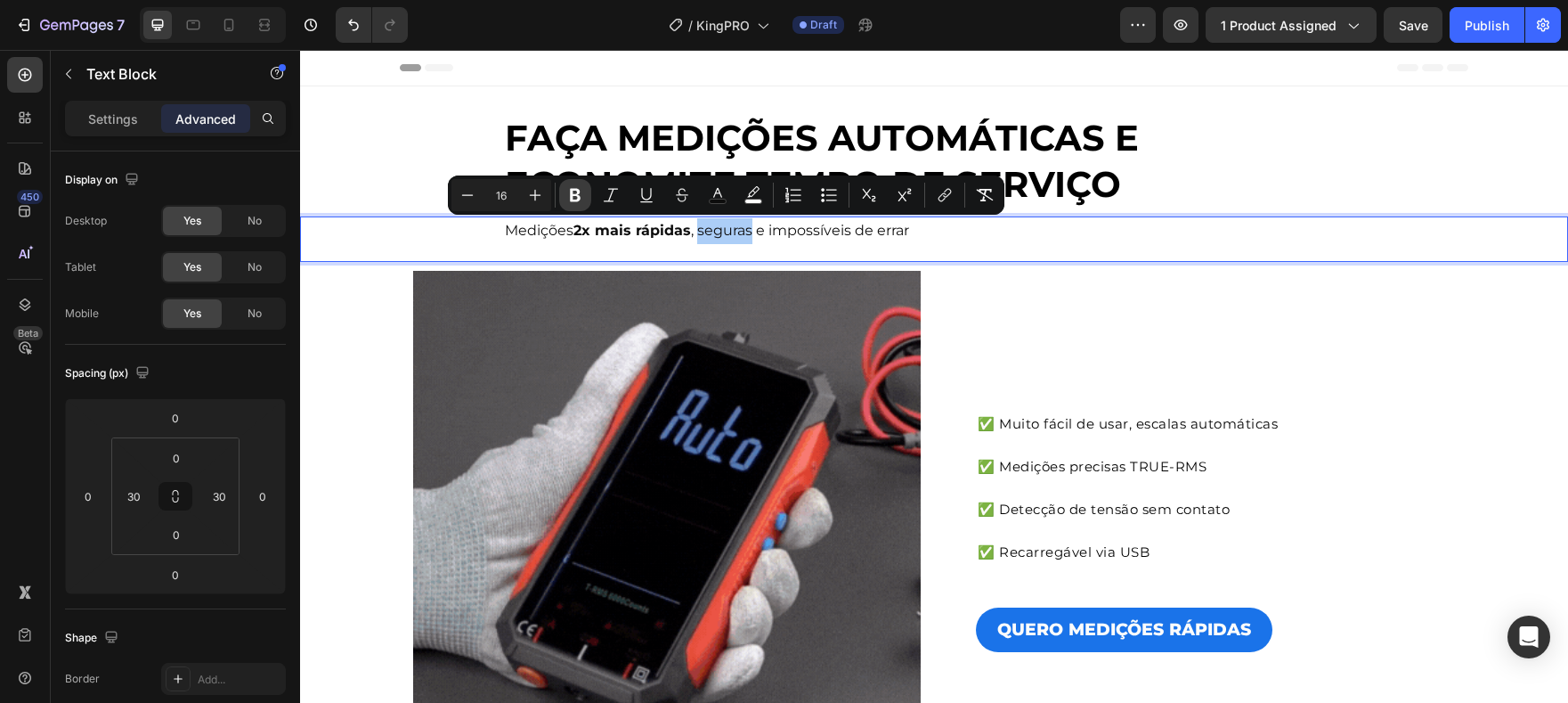
click at [580, 203] on icon "Editor contextual toolbar" at bounding box center [575, 195] width 18 height 18
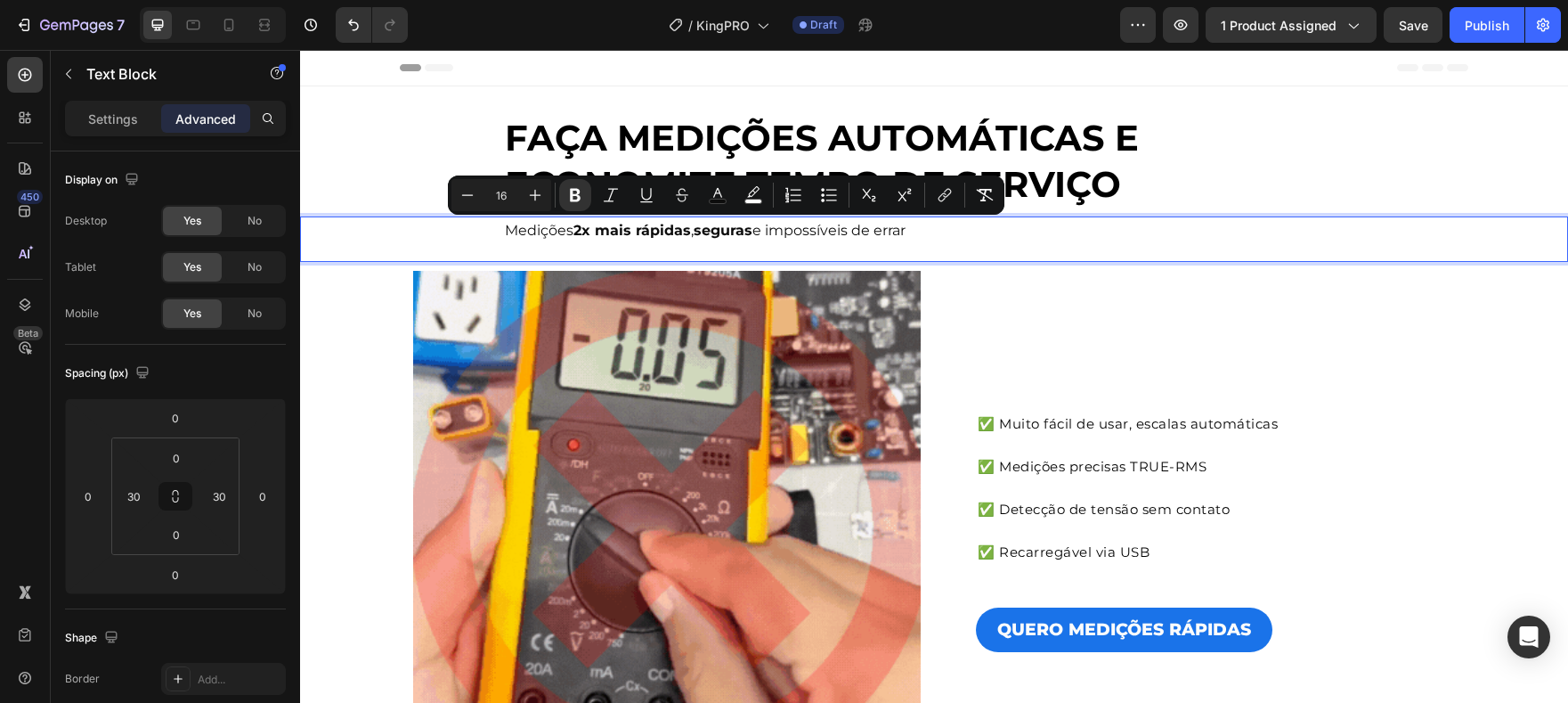
drag, startPoint x: 797, startPoint y: 231, endPoint x: 778, endPoint y: 232, distance: 19.0
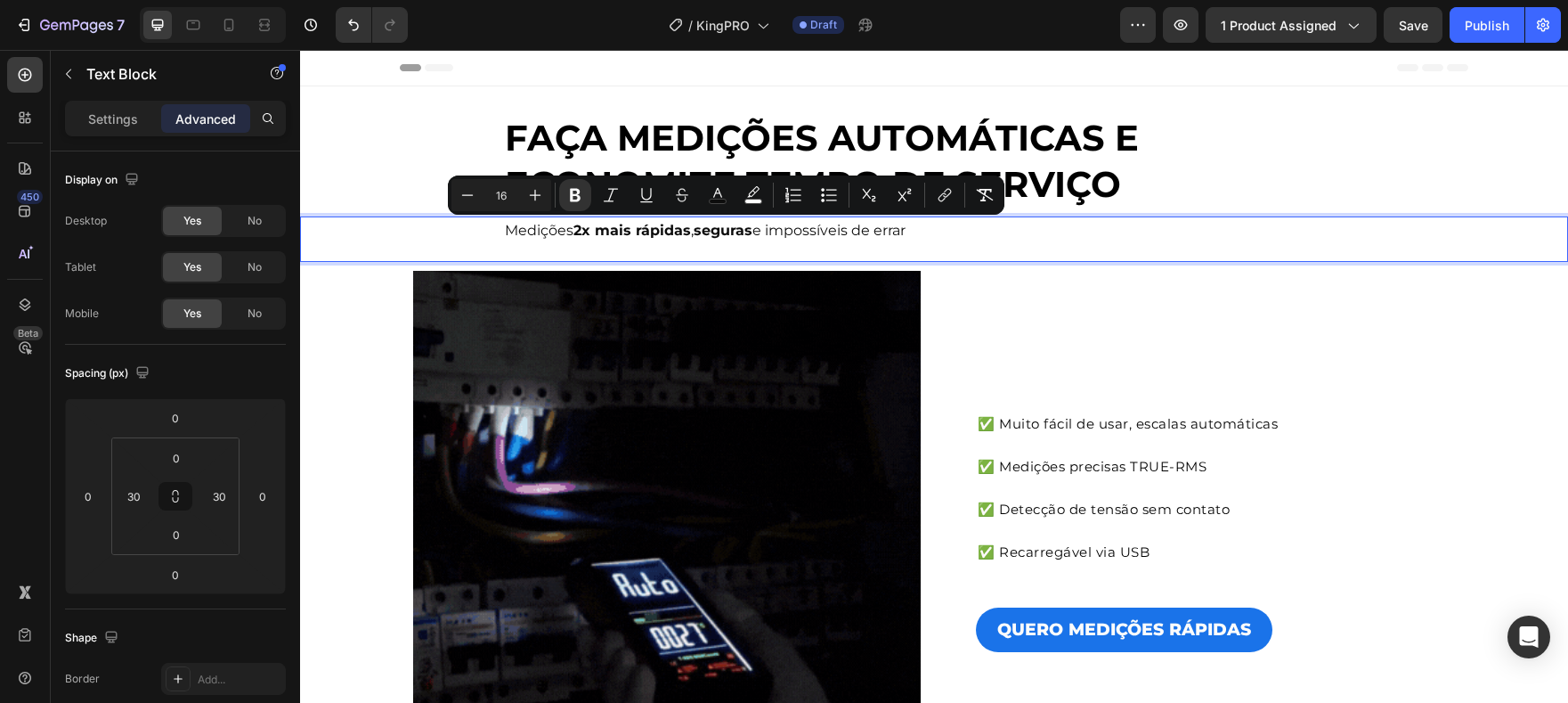
click at [797, 231] on span "Medições 2x mais rápidas , seguras e impossíveis de errar" at bounding box center [706, 230] width 401 height 17
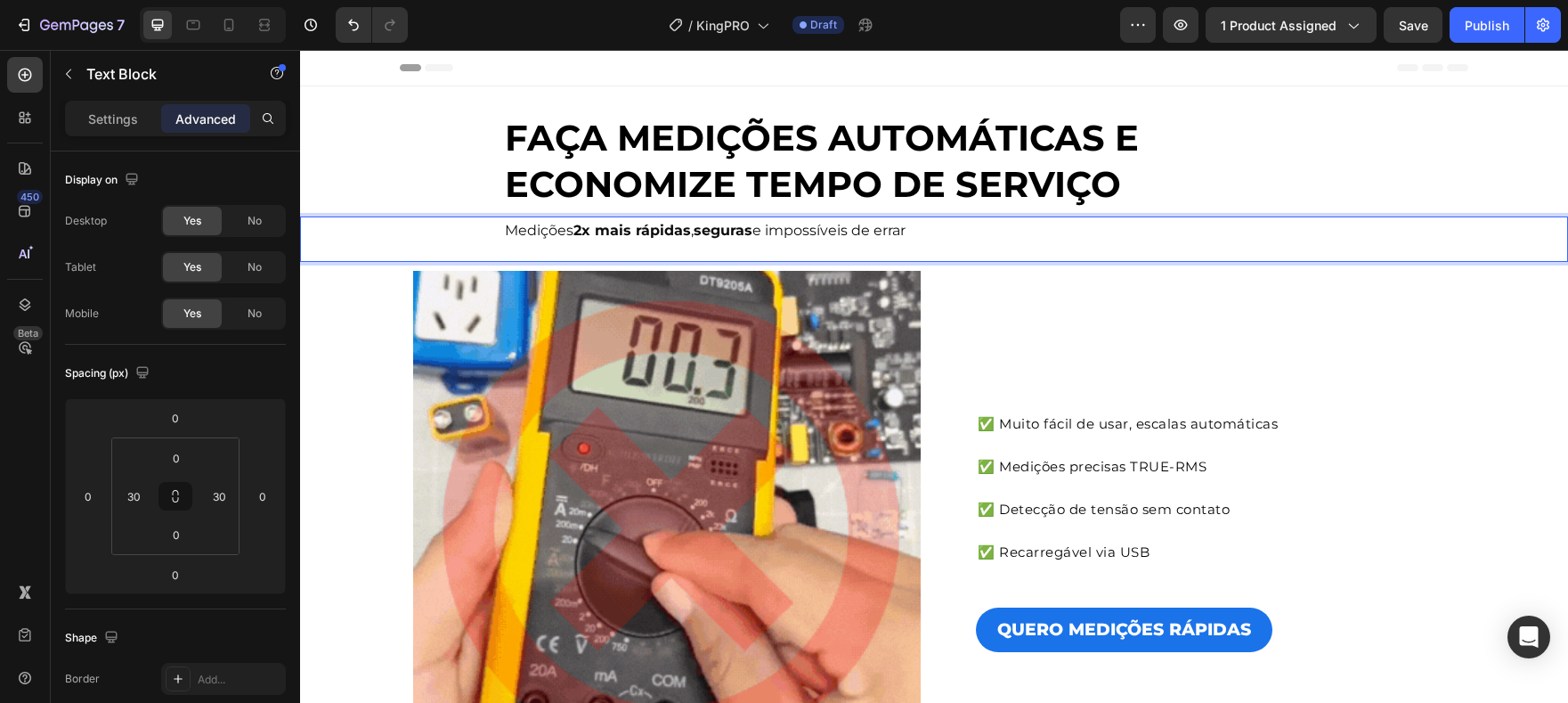
drag, startPoint x: 774, startPoint y: 231, endPoint x: 923, endPoint y: 231, distance: 149.0
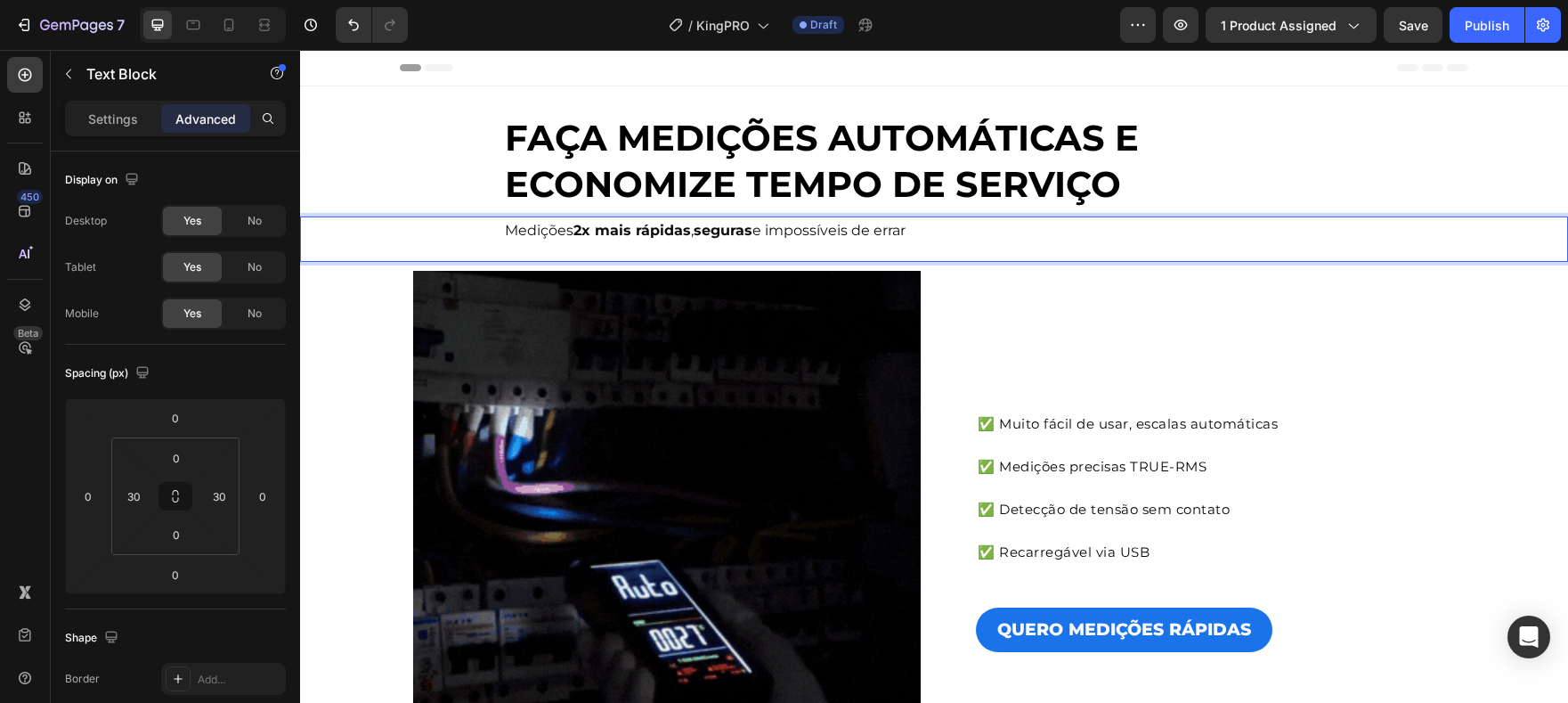
click at [923, 231] on p "Medições 2x mais rápidas , seguras e impossíveis de errar" at bounding box center [934, 230] width 858 height 26
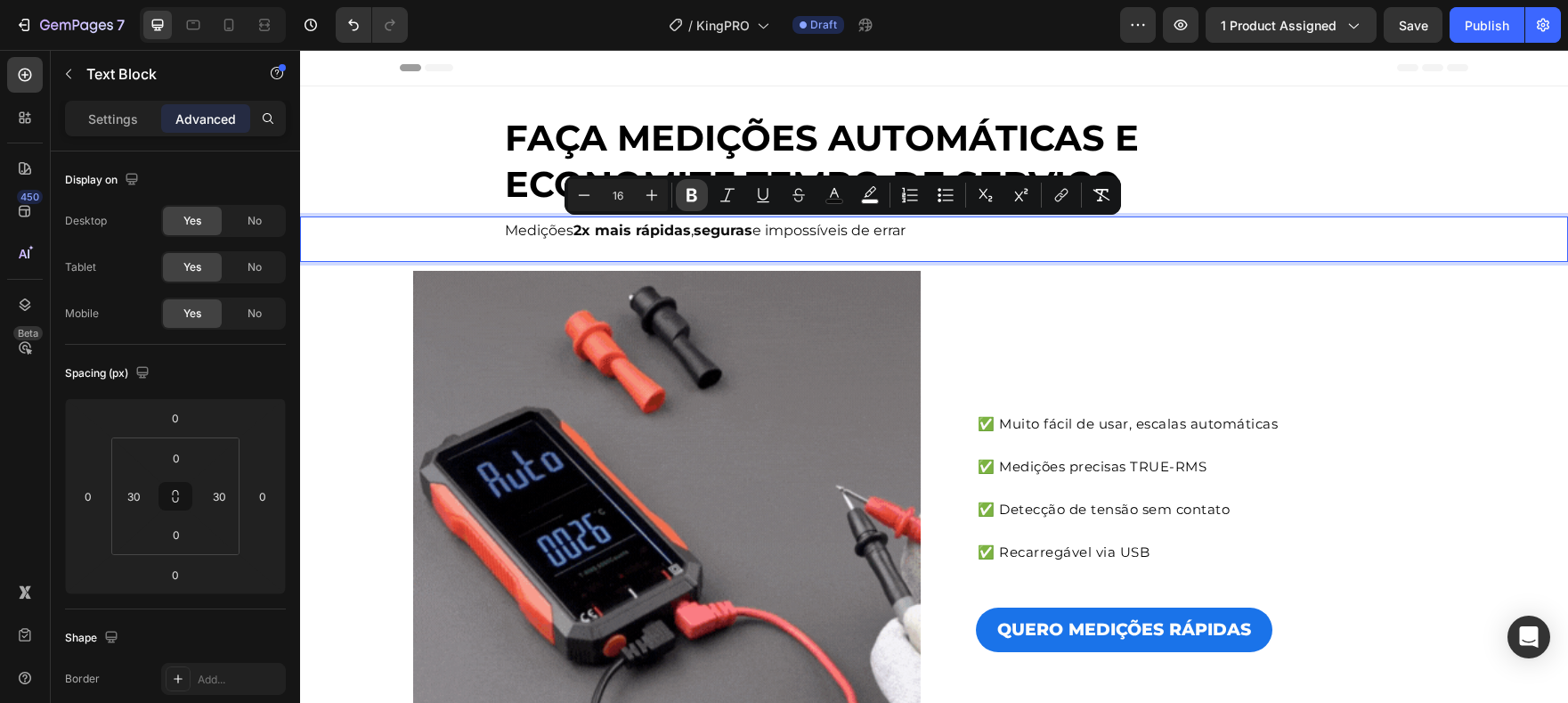
click at [686, 197] on icon "Editor contextual toolbar" at bounding box center [691, 195] width 18 height 18
click at [998, 256] on div "Medições 2x mais rápidas , seguras e impossíveis de errar" at bounding box center [934, 240] width 1215 height 46
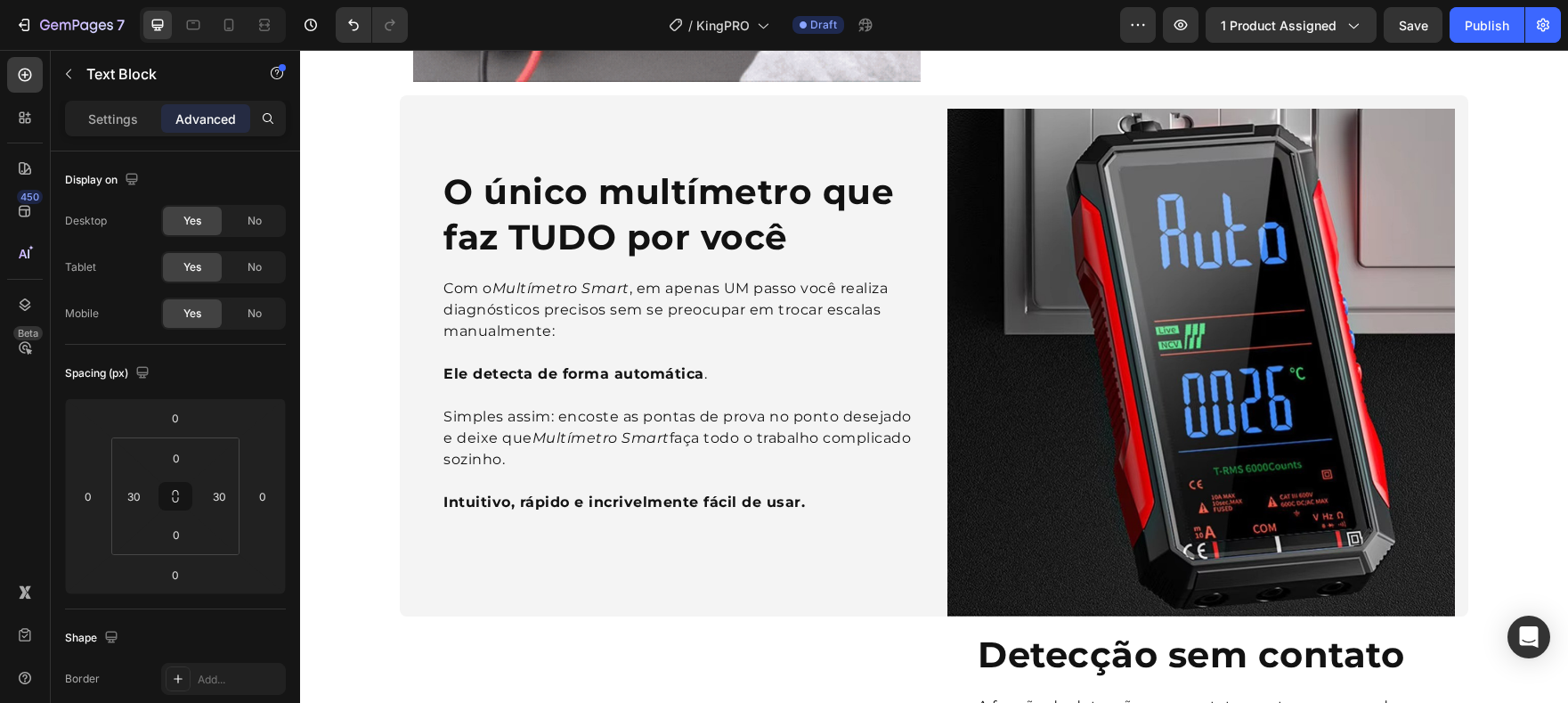
scroll to position [693, 0]
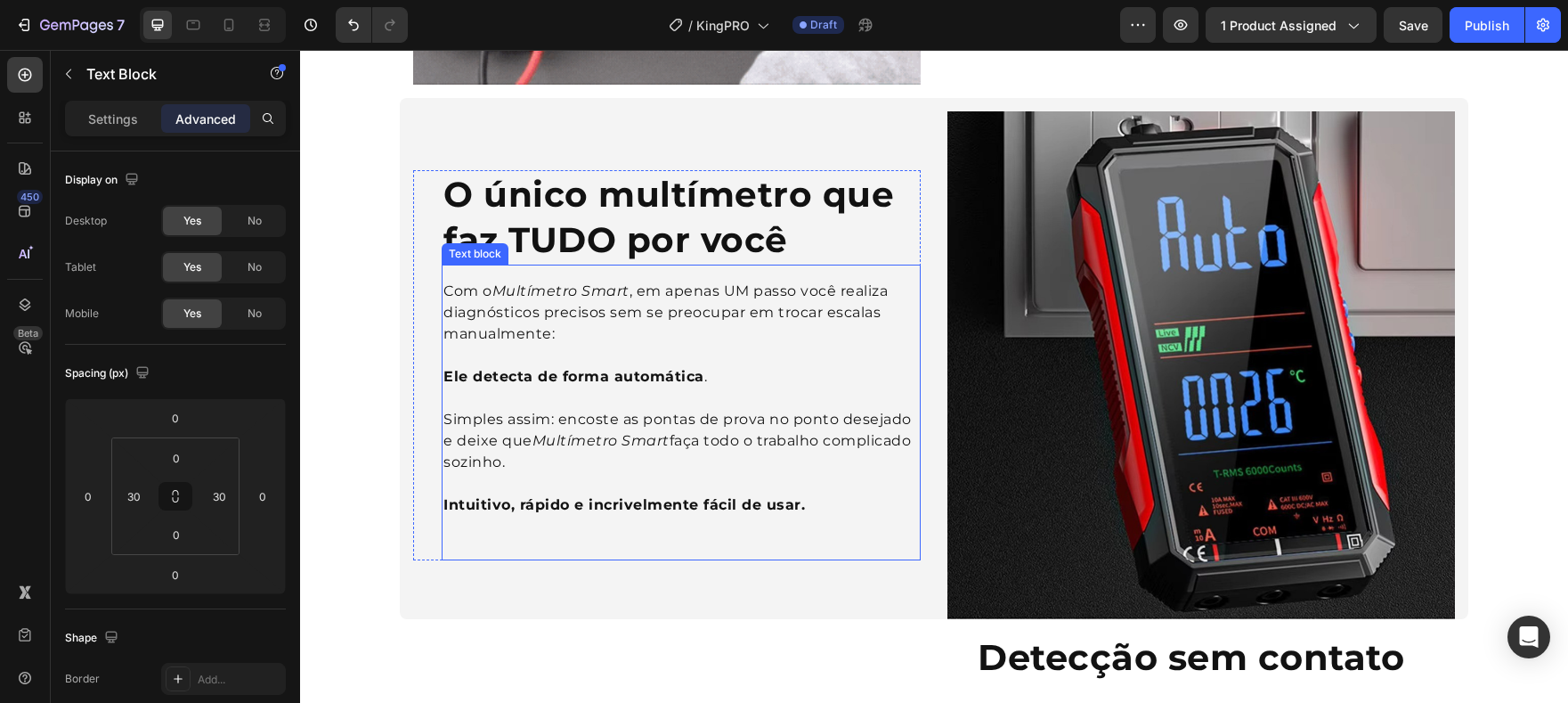
click at [445, 368] on strong "Ele detecta de forma automática" at bounding box center [573, 376] width 261 height 17
click at [443, 378] on strong "Ele detecta de forma automática" at bounding box center [573, 376] width 261 height 17
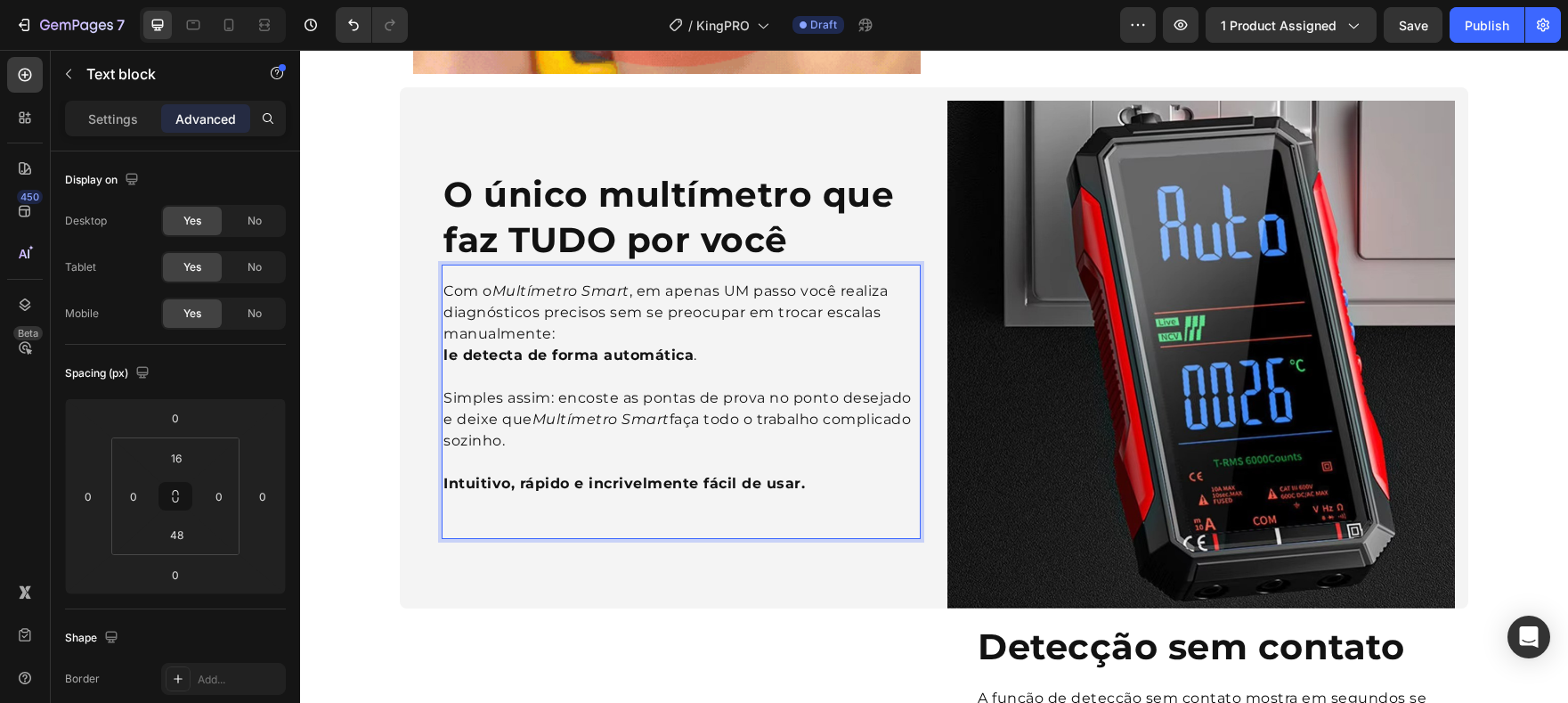
scroll to position [715, 0]
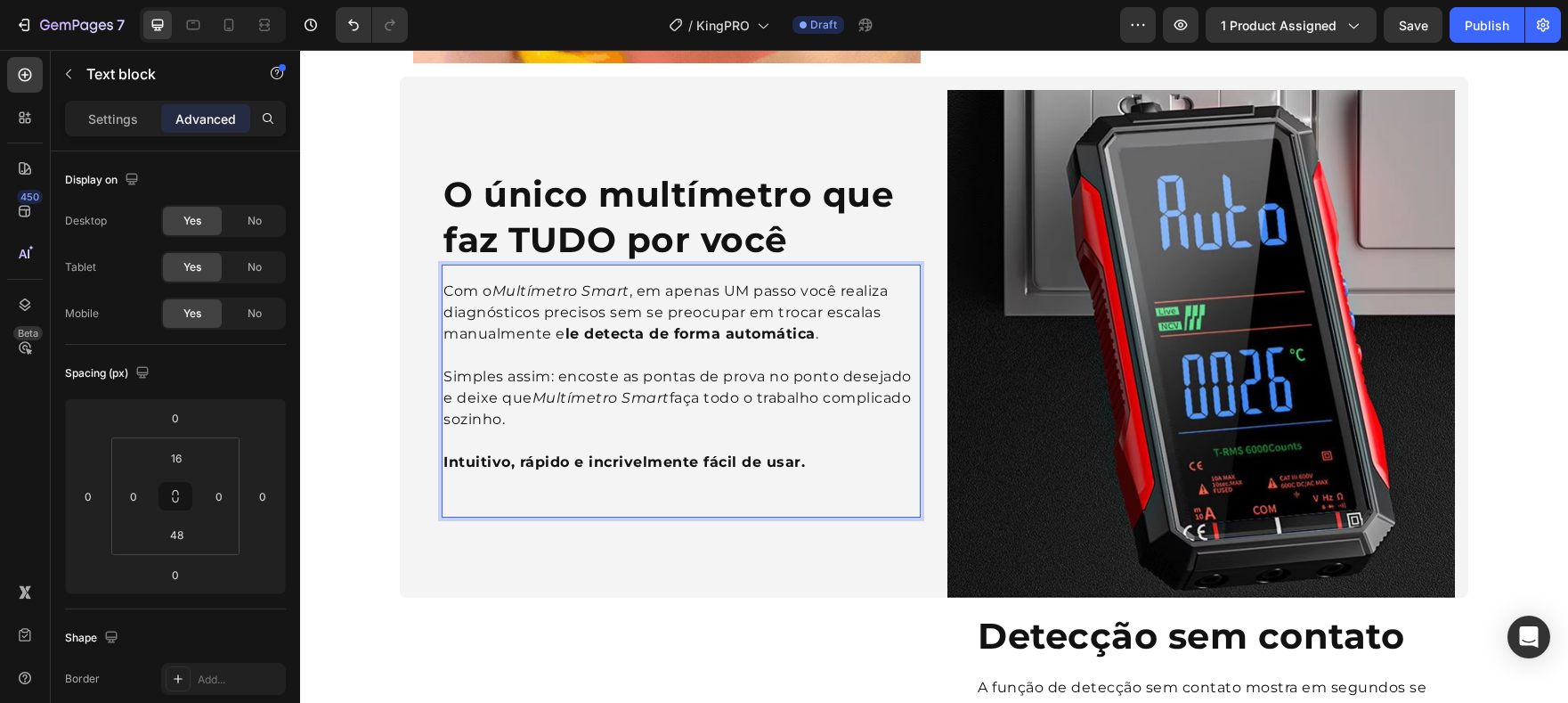
click at [547, 335] on p "Com o Multímetro Smart , em apenas UM passo você realiza diagnósticos precisos …" at bounding box center [681, 312] width 476 height 64
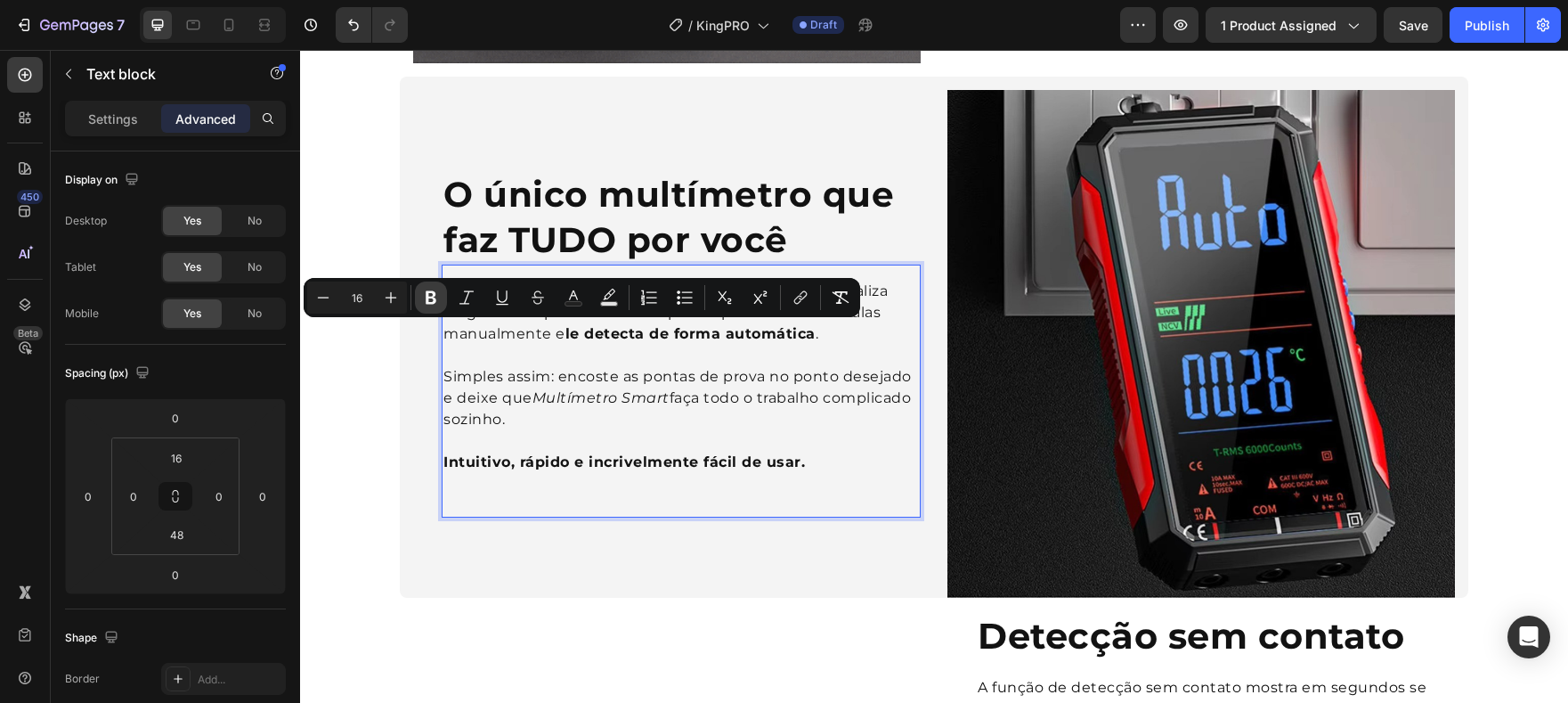
click at [440, 301] on button "Bold" at bounding box center [432, 298] width 32 height 32
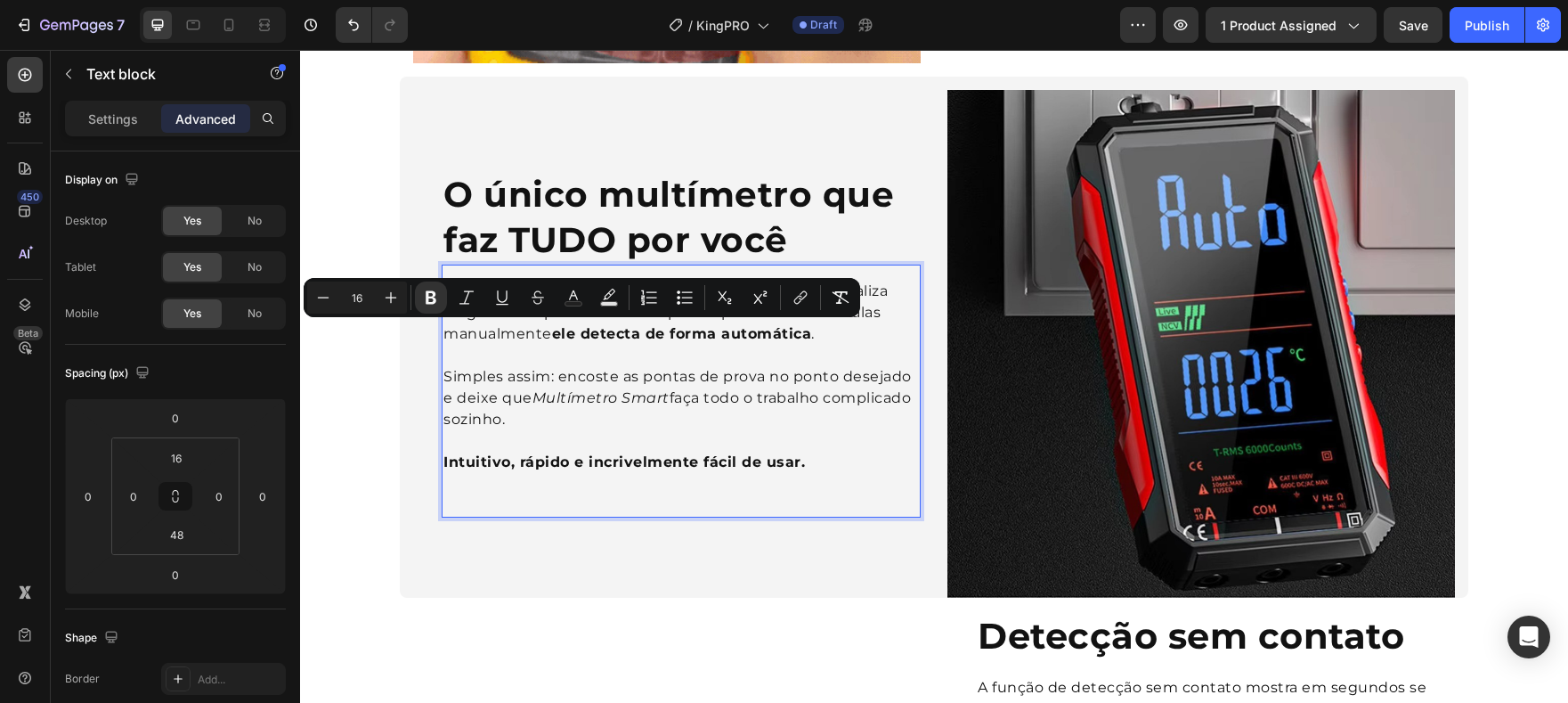
click at [571, 381] on p "Simples assim: encoste as pontas de prova no ponto desejado e deixe que Multíme…" at bounding box center [681, 397] width 476 height 64
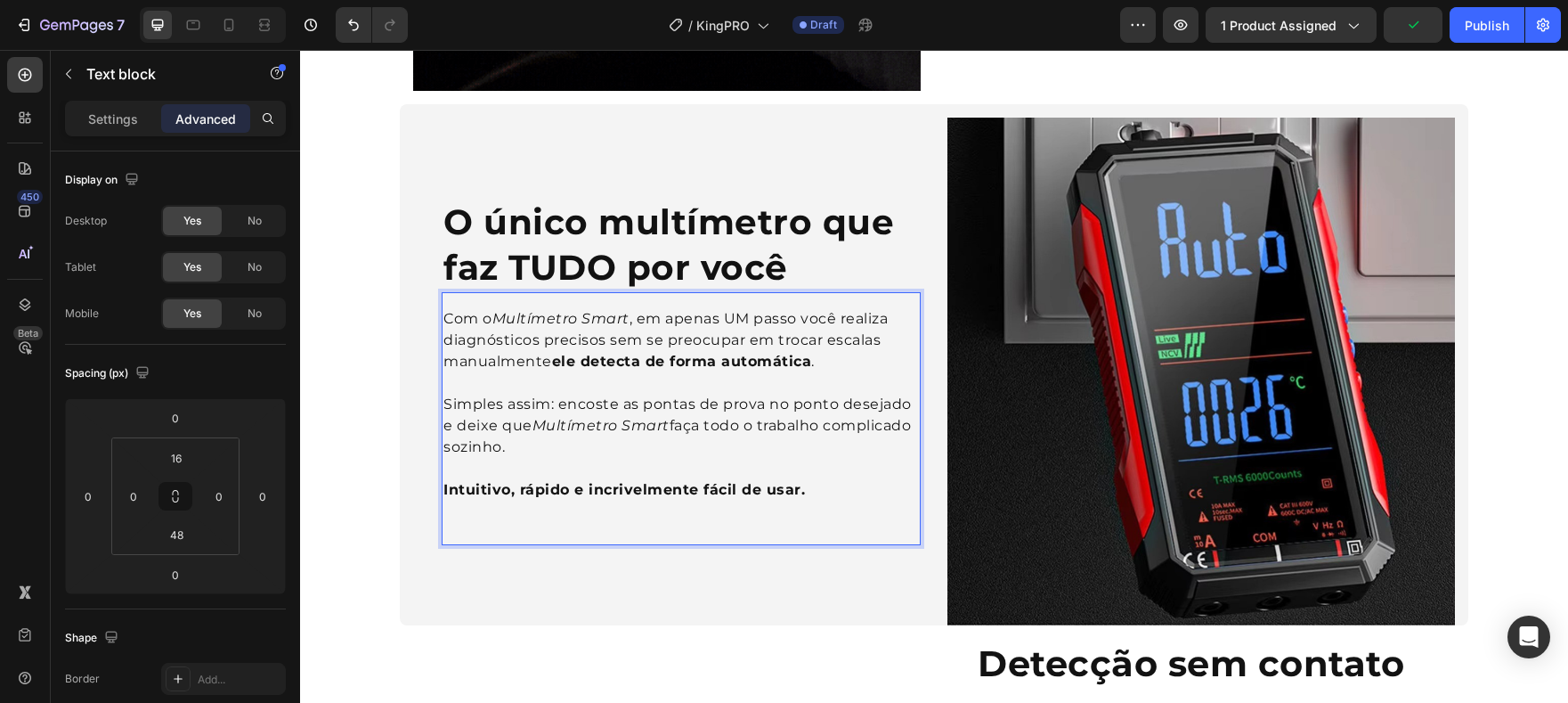
scroll to position [686, 0]
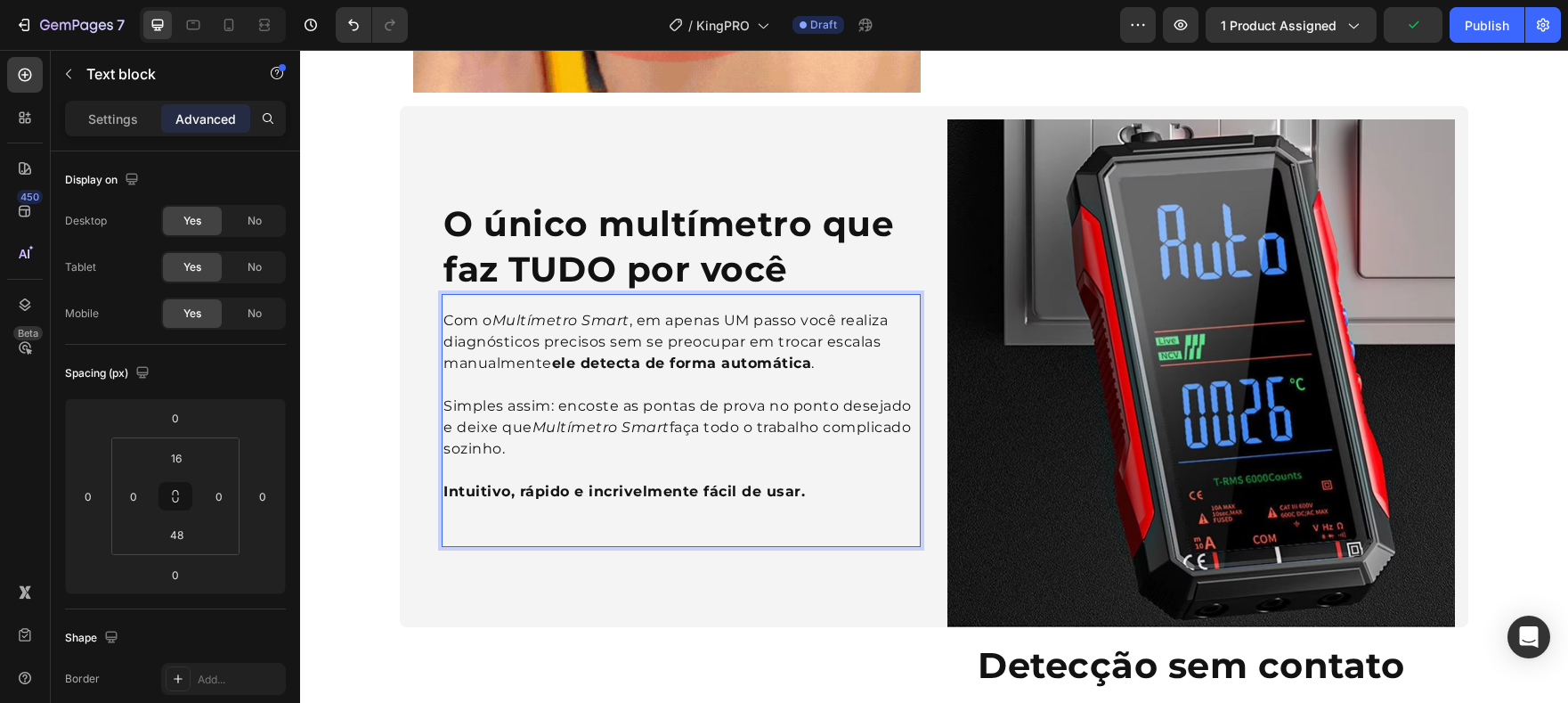
click at [563, 352] on p "Com o Multímetro Smart , em apenas UM passo você realiza diagnósticos precisos …" at bounding box center [681, 342] width 476 height 64
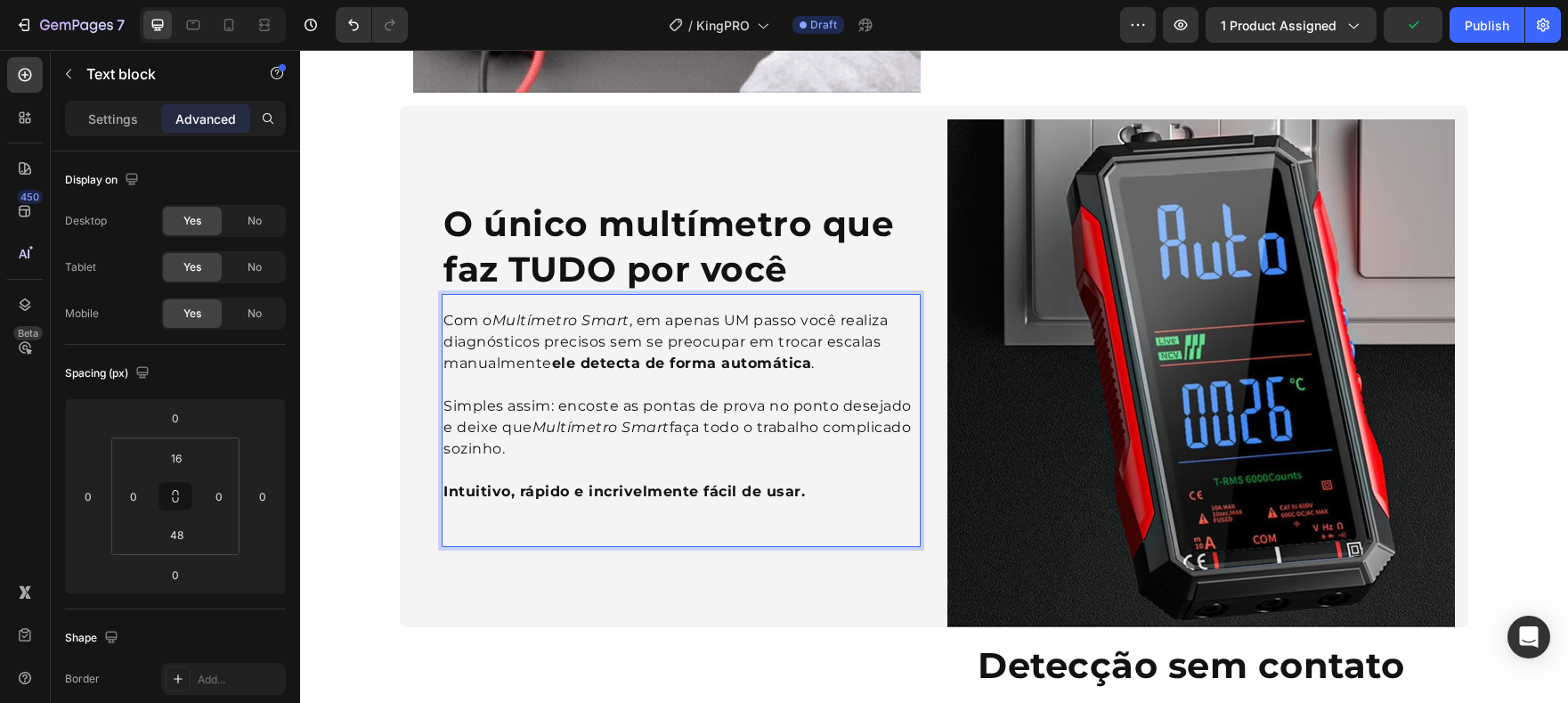
click at [553, 372] on p "Com o Multímetro Smart , em apenas UM passo você realiza diagnósticos precisos …" at bounding box center [681, 342] width 476 height 64
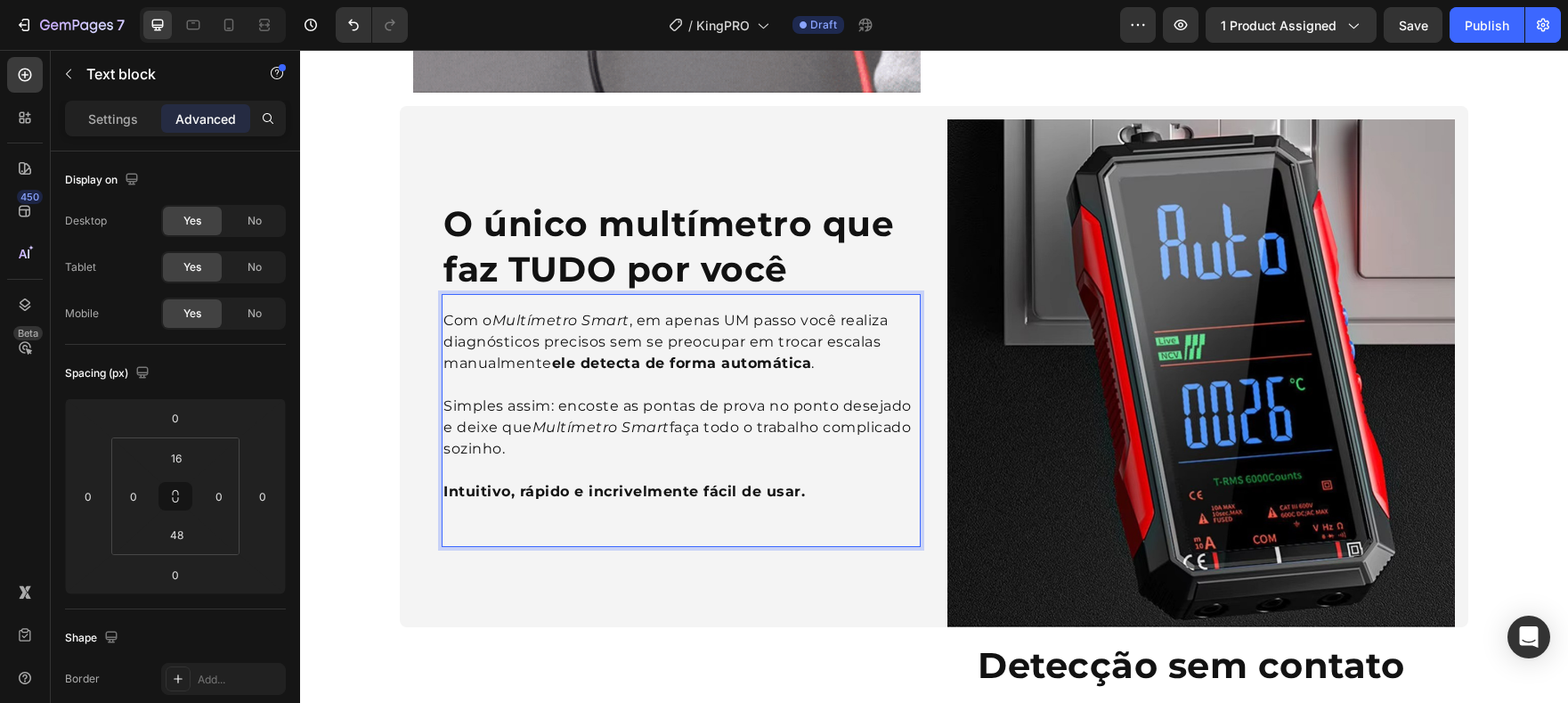
click at [552, 368] on strong "ele detecta de forma automática" at bounding box center [682, 363] width 260 height 17
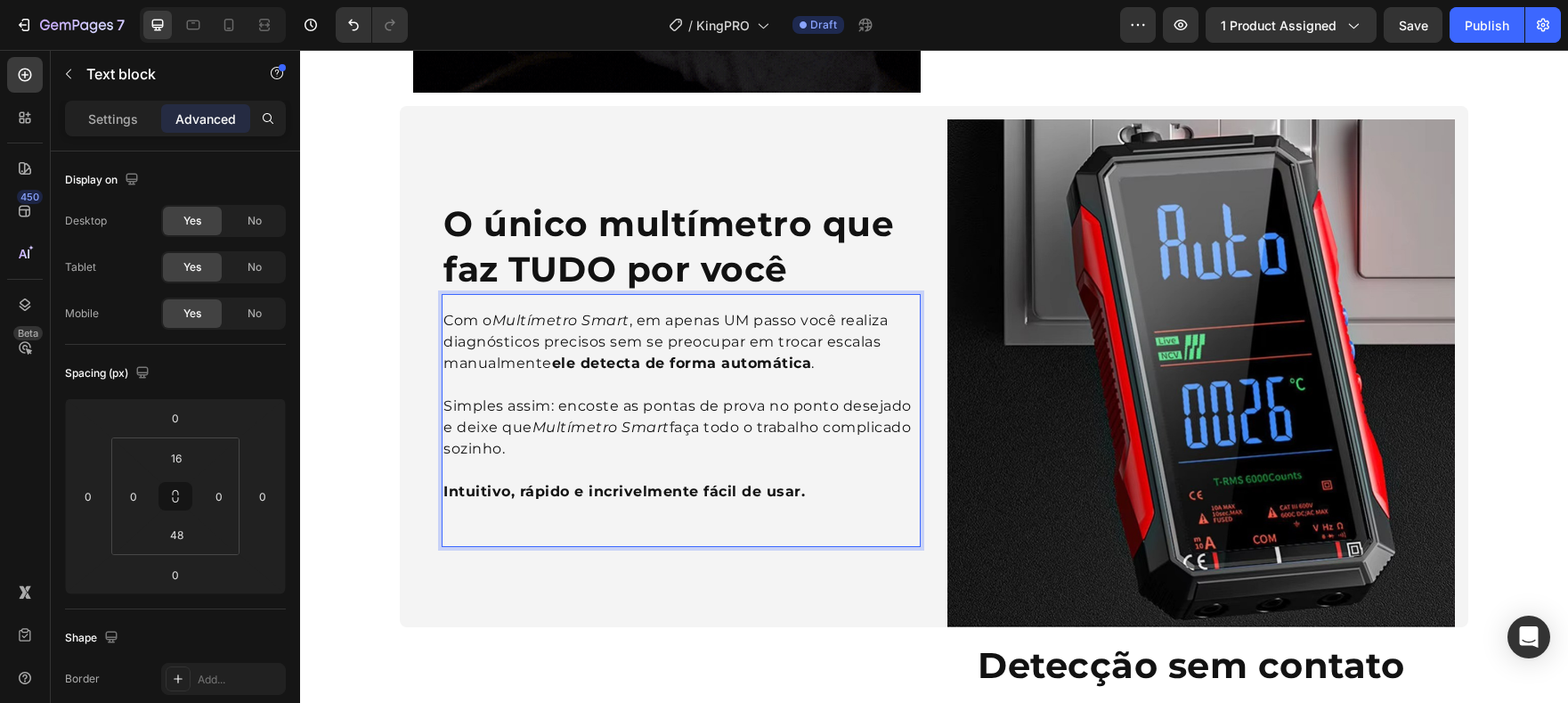
click at [545, 366] on p "Com o Multímetro Smart , em apenas UM passo você realiza diagnósticos precisos …" at bounding box center [681, 342] width 476 height 64
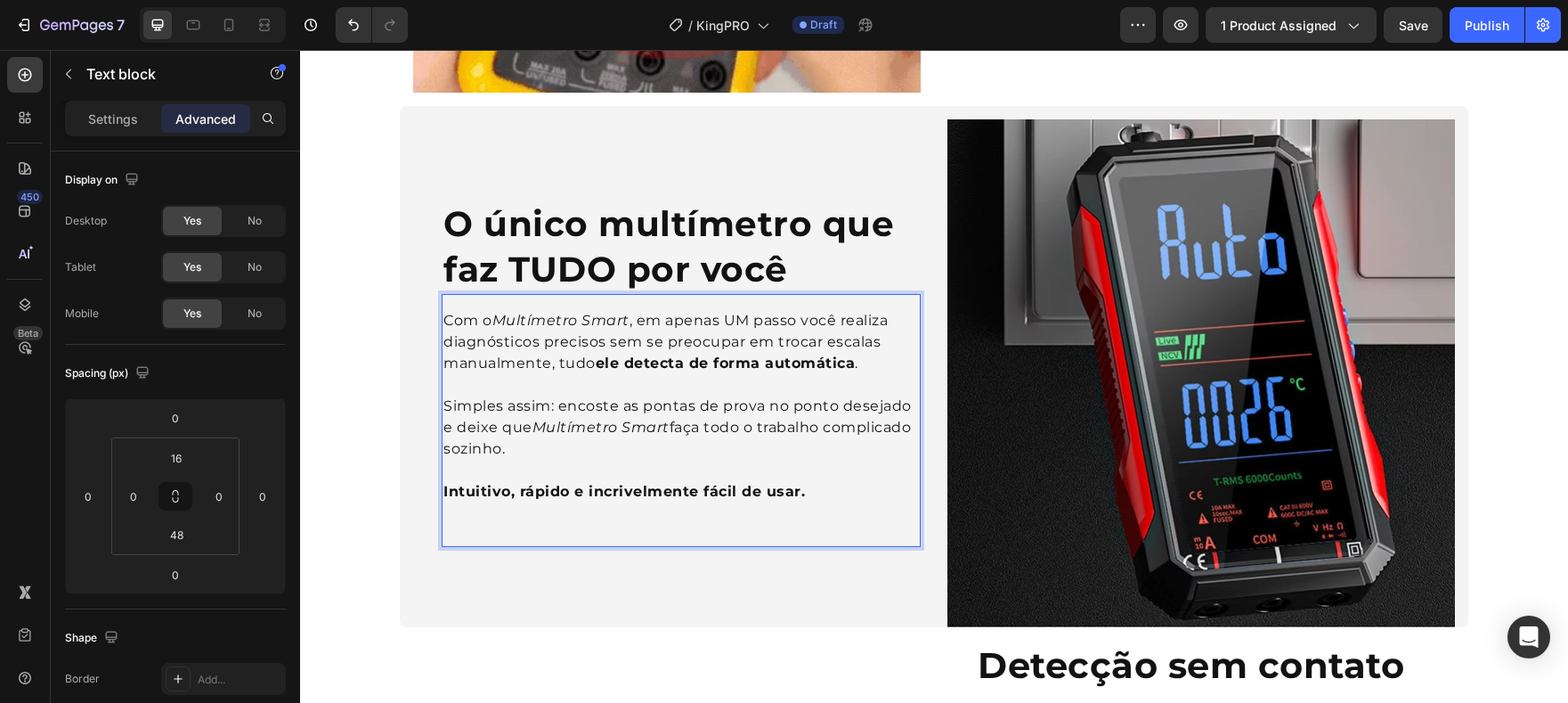
click at [561, 363] on p "Com o Multímetro Smart , em apenas UM passo você realiza diagnósticos precisos …" at bounding box center [681, 342] width 476 height 64
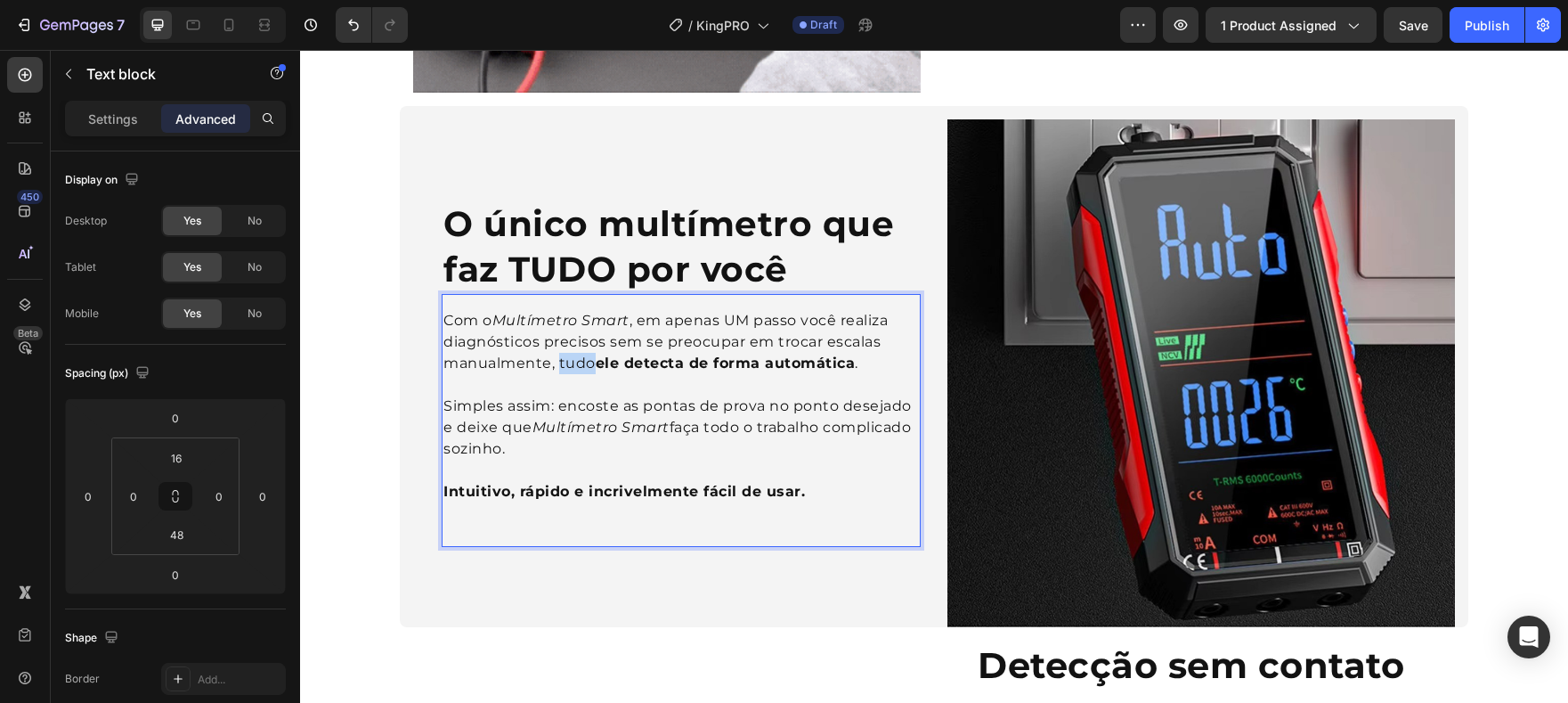
click at [561, 363] on p "Com o Multímetro Smart , em apenas UM passo você realiza diagnósticos precisos …" at bounding box center [681, 342] width 476 height 64
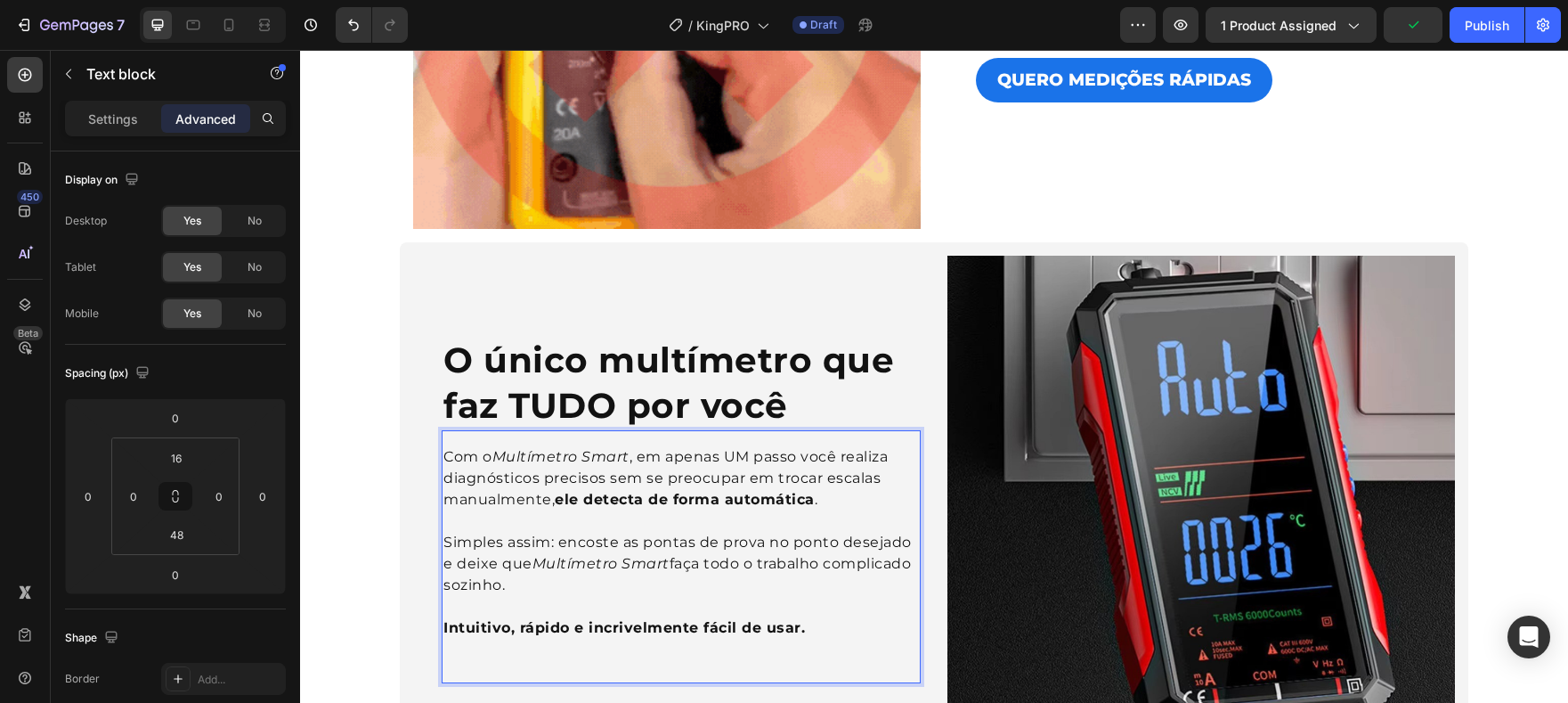
scroll to position [652, 0]
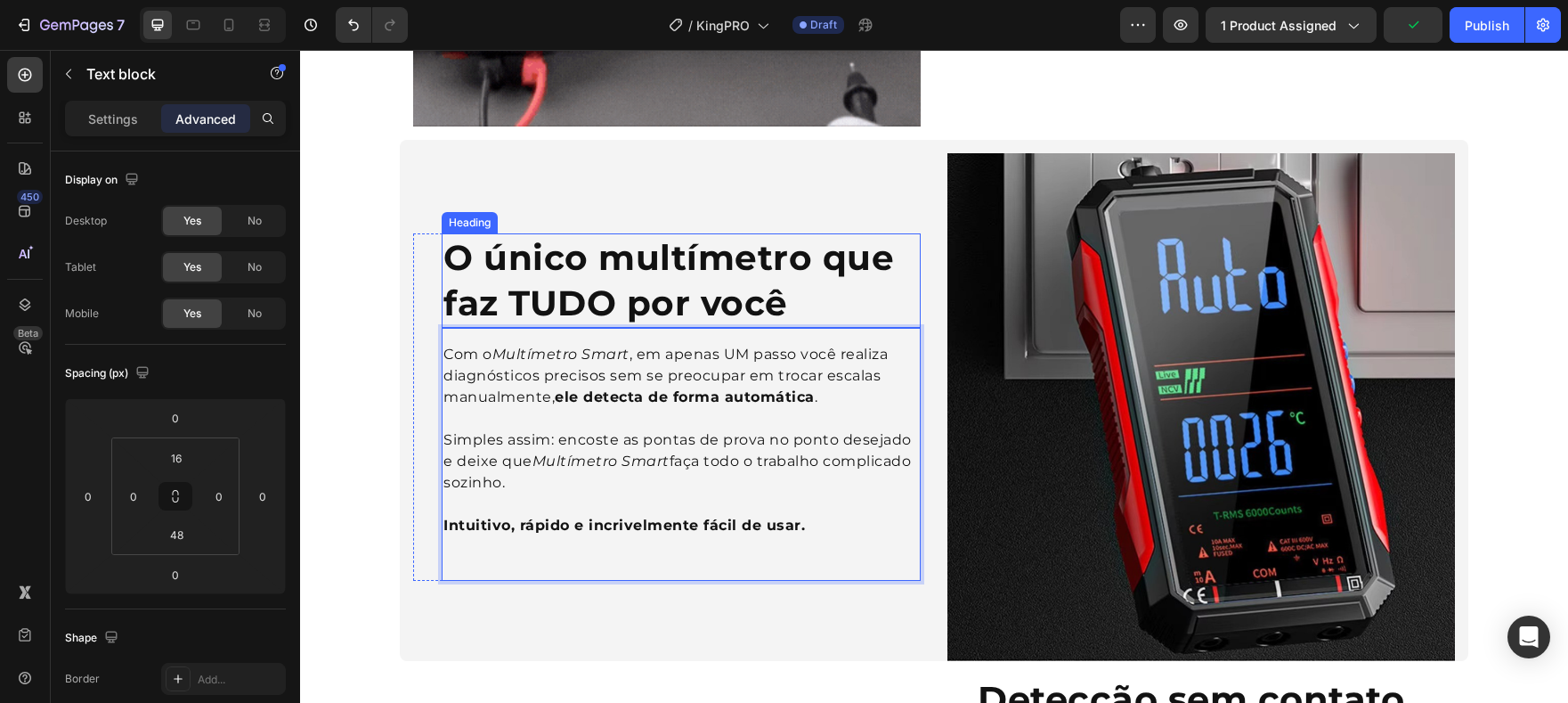
click at [802, 273] on strong "O único multímetro que faz TUDO por você" at bounding box center [668, 280] width 451 height 88
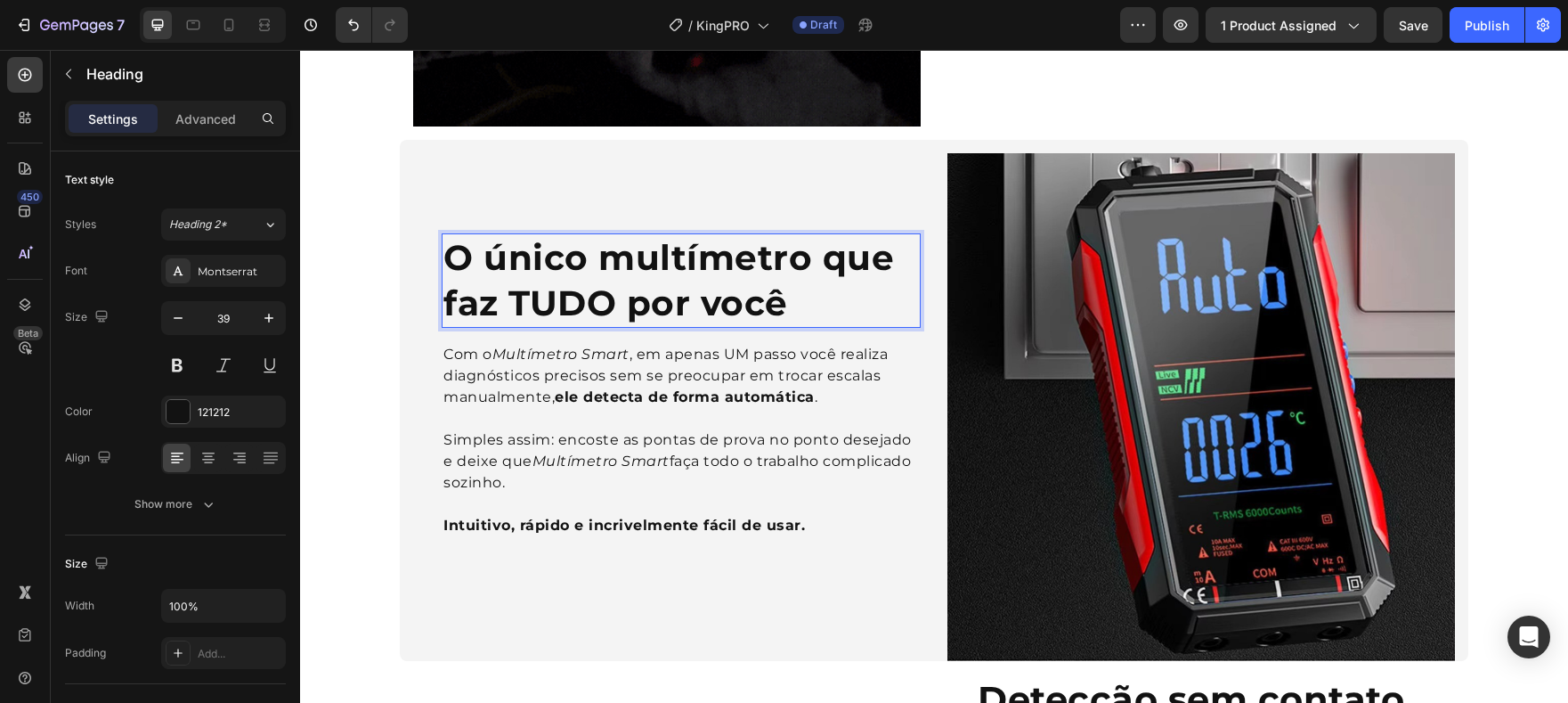
click at [521, 307] on strong "O único multímetro que faz TUDO por você" at bounding box center [668, 280] width 451 height 88
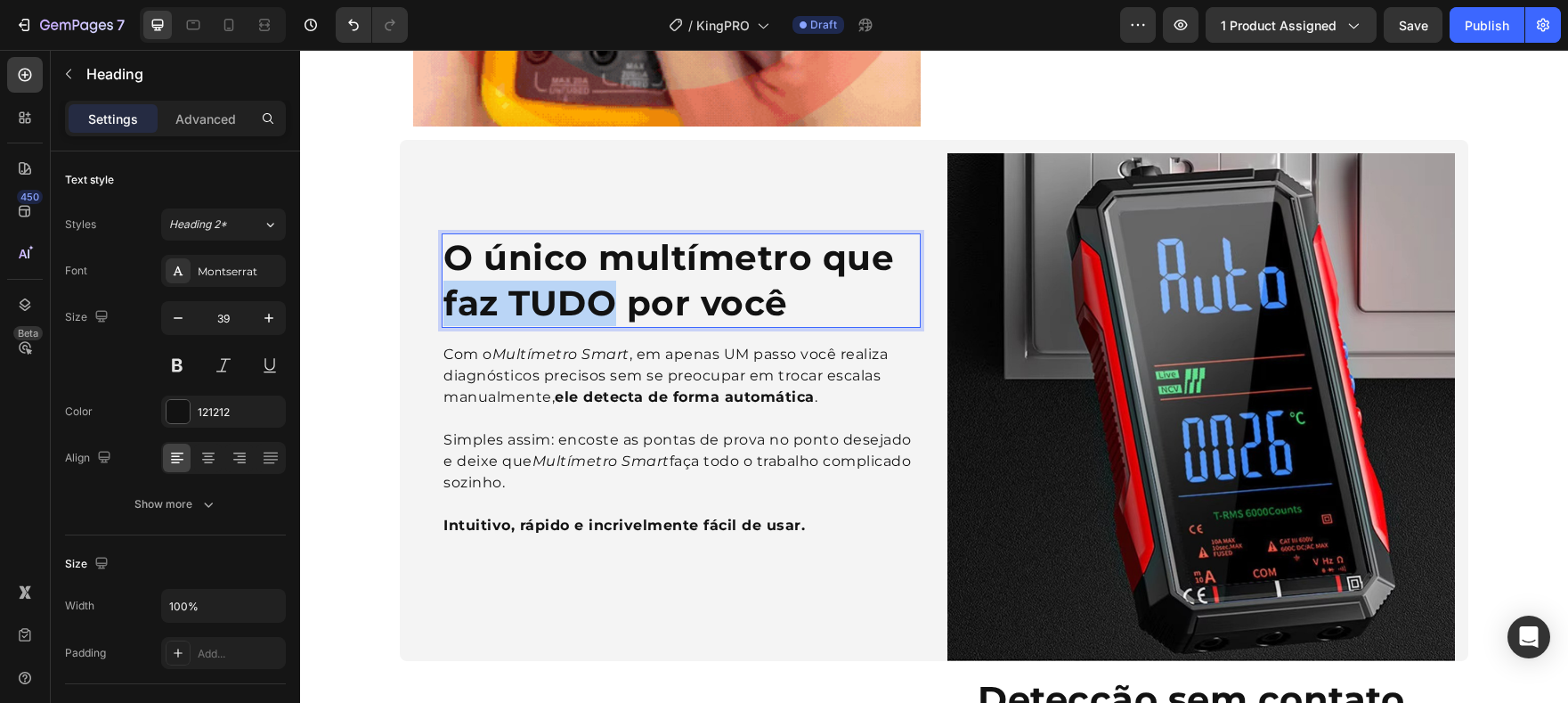
drag, startPoint x: 573, startPoint y: 306, endPoint x: 443, endPoint y: 309, distance: 130.0
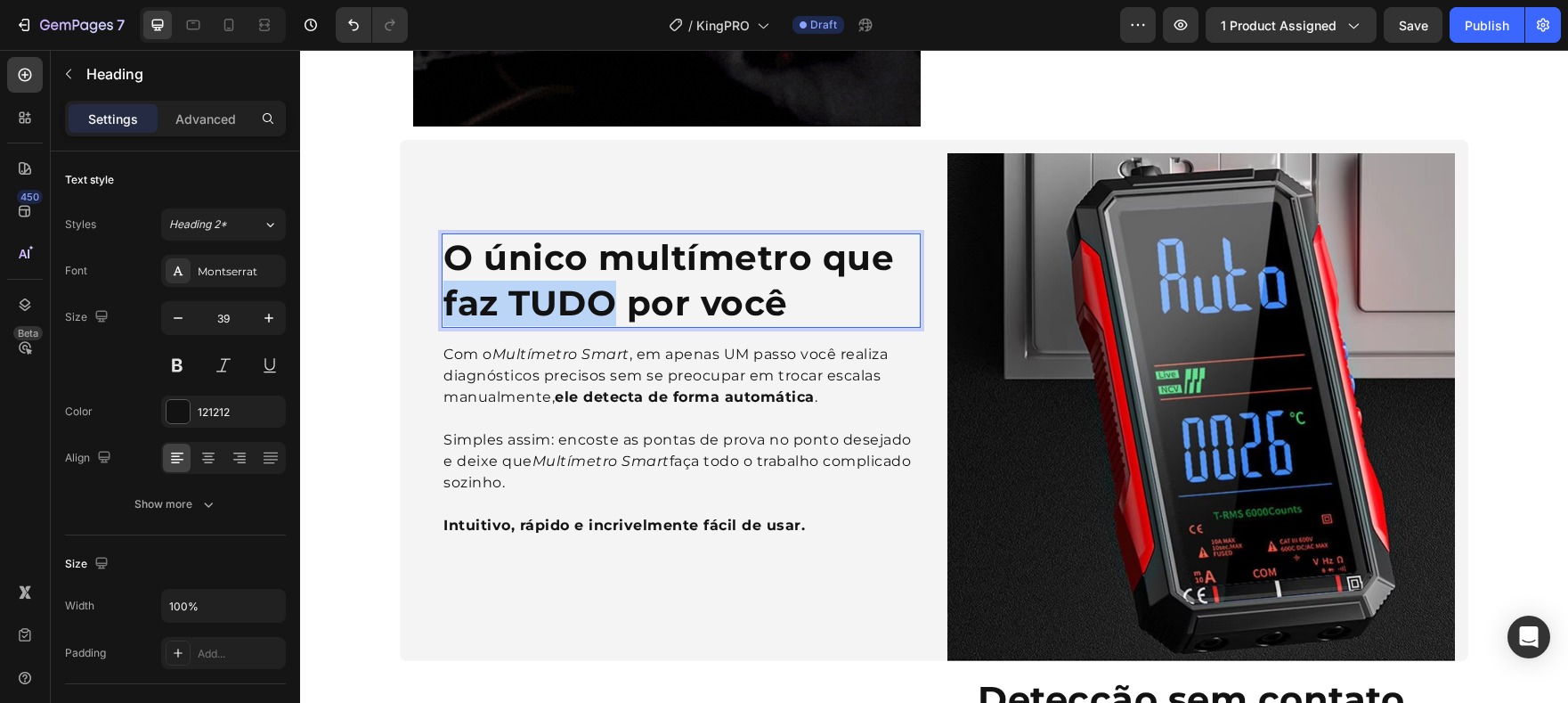
click at [443, 309] on strong "O único multímetro que faz TUDO por você" at bounding box center [668, 280] width 451 height 88
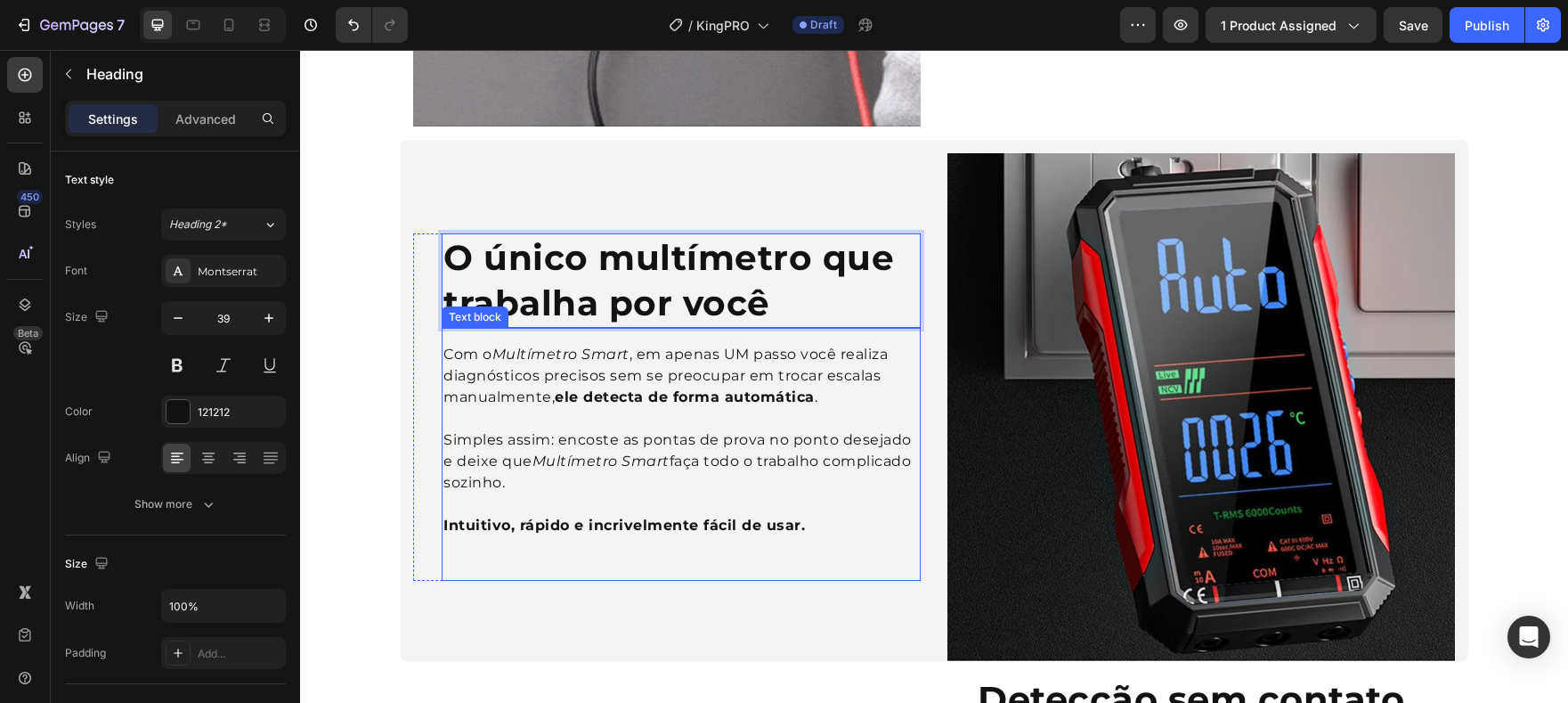
click at [666, 507] on p "Rich Text Editor. Editing area: main" at bounding box center [681, 504] width 476 height 21
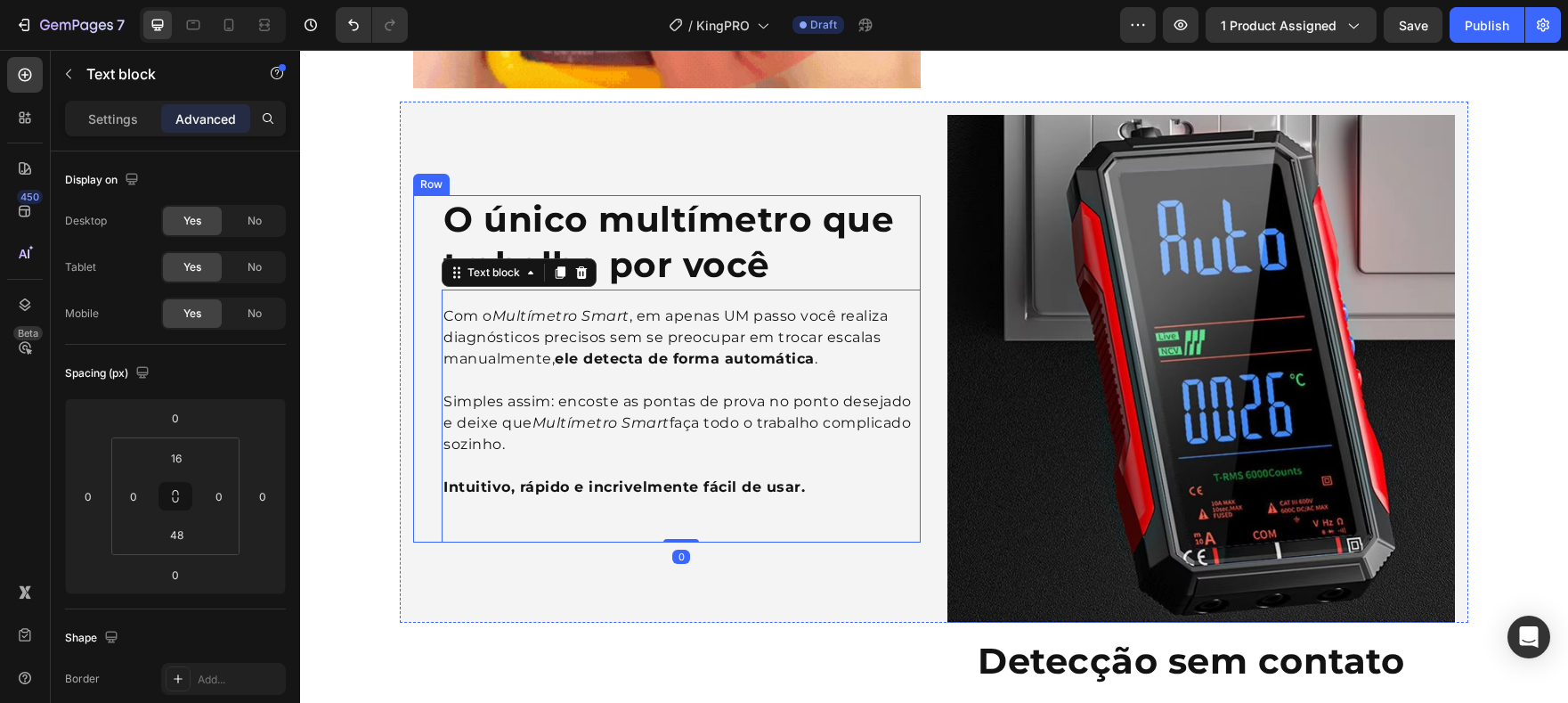
click at [424, 469] on div "⁠⁠⁠⁠⁠⁠⁠ O único multímetro que trabalha por você Heading Com o Multímetro Smart…" at bounding box center [667, 368] width 508 height 347
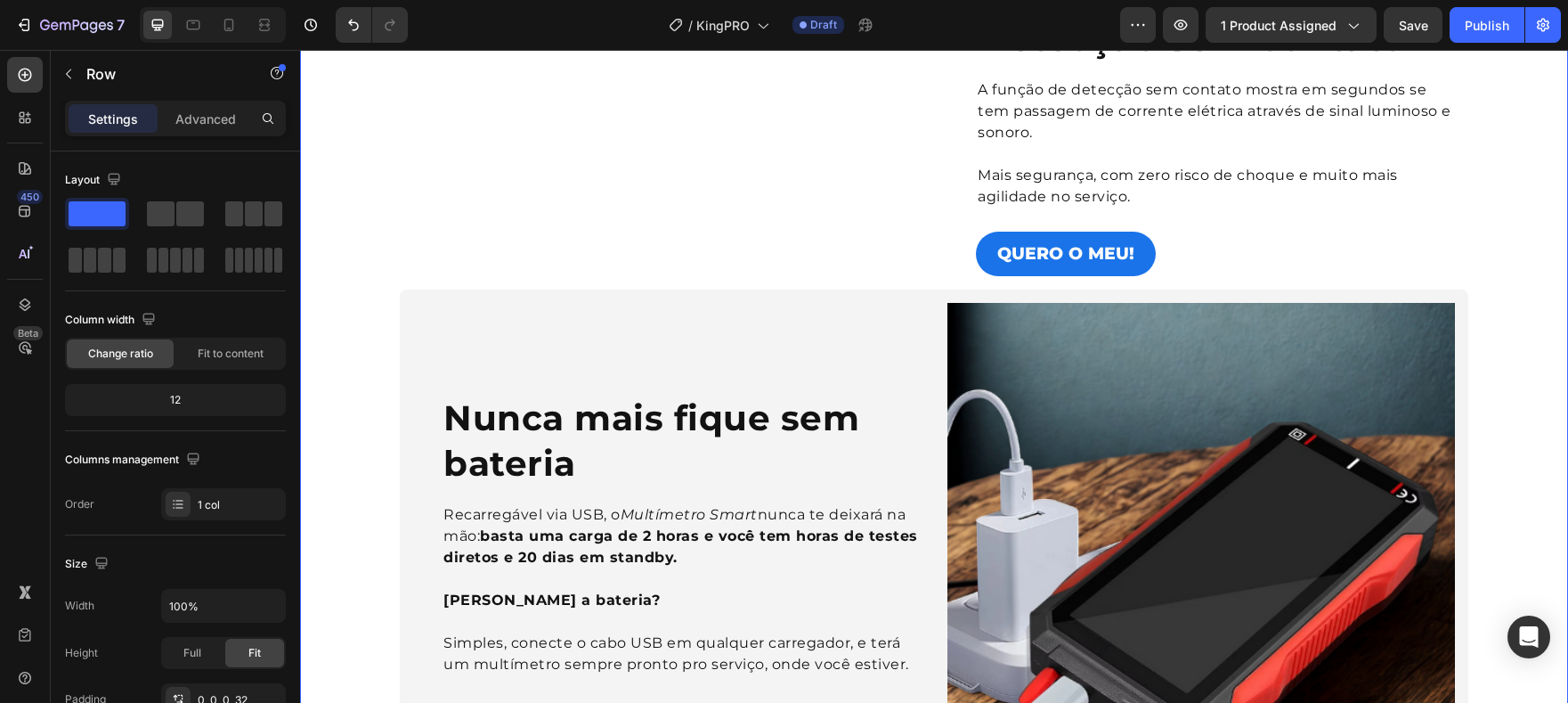
scroll to position [1325, 0]
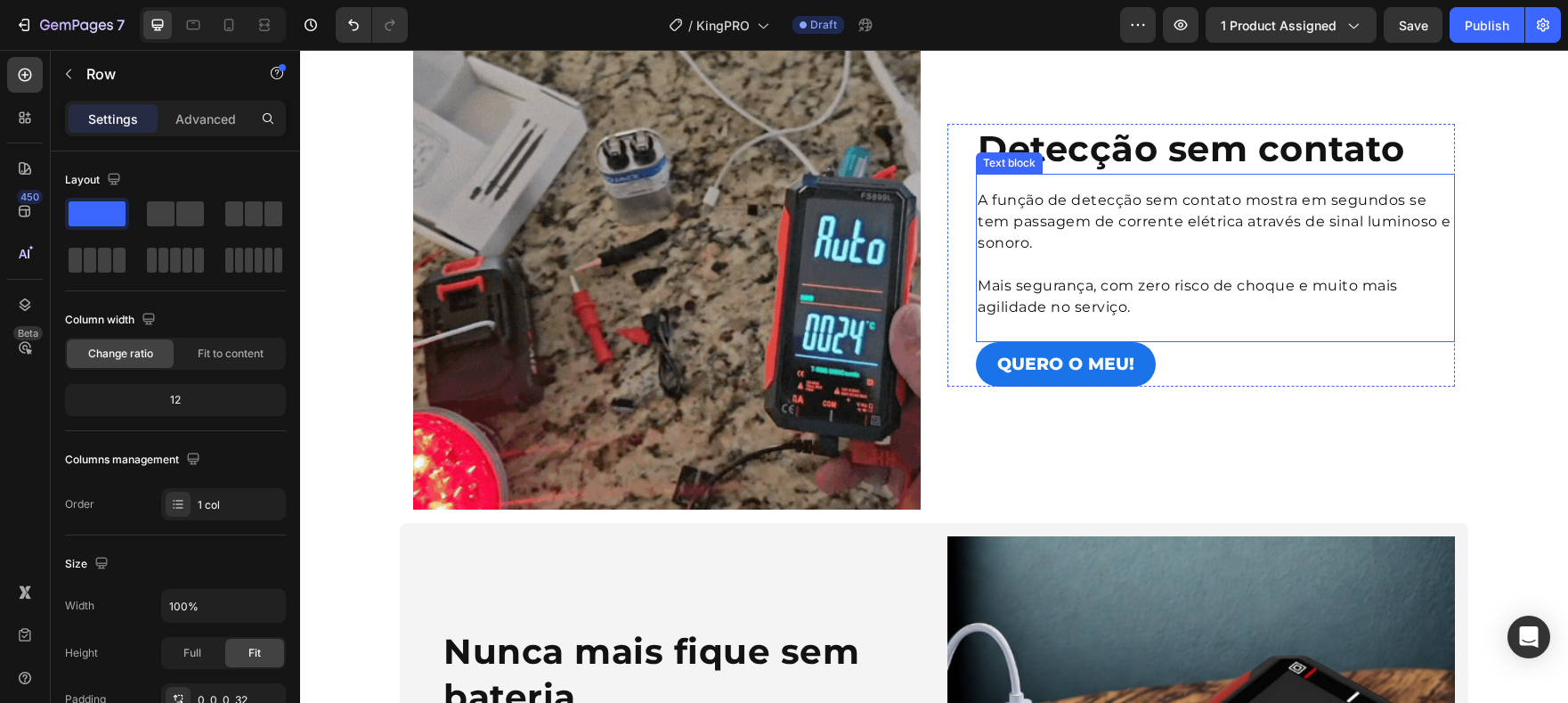
click at [1298, 229] on span "A função de detecção sem contato mostra em segundos se tem passagem de corrente…" at bounding box center [1215, 221] width 474 height 59
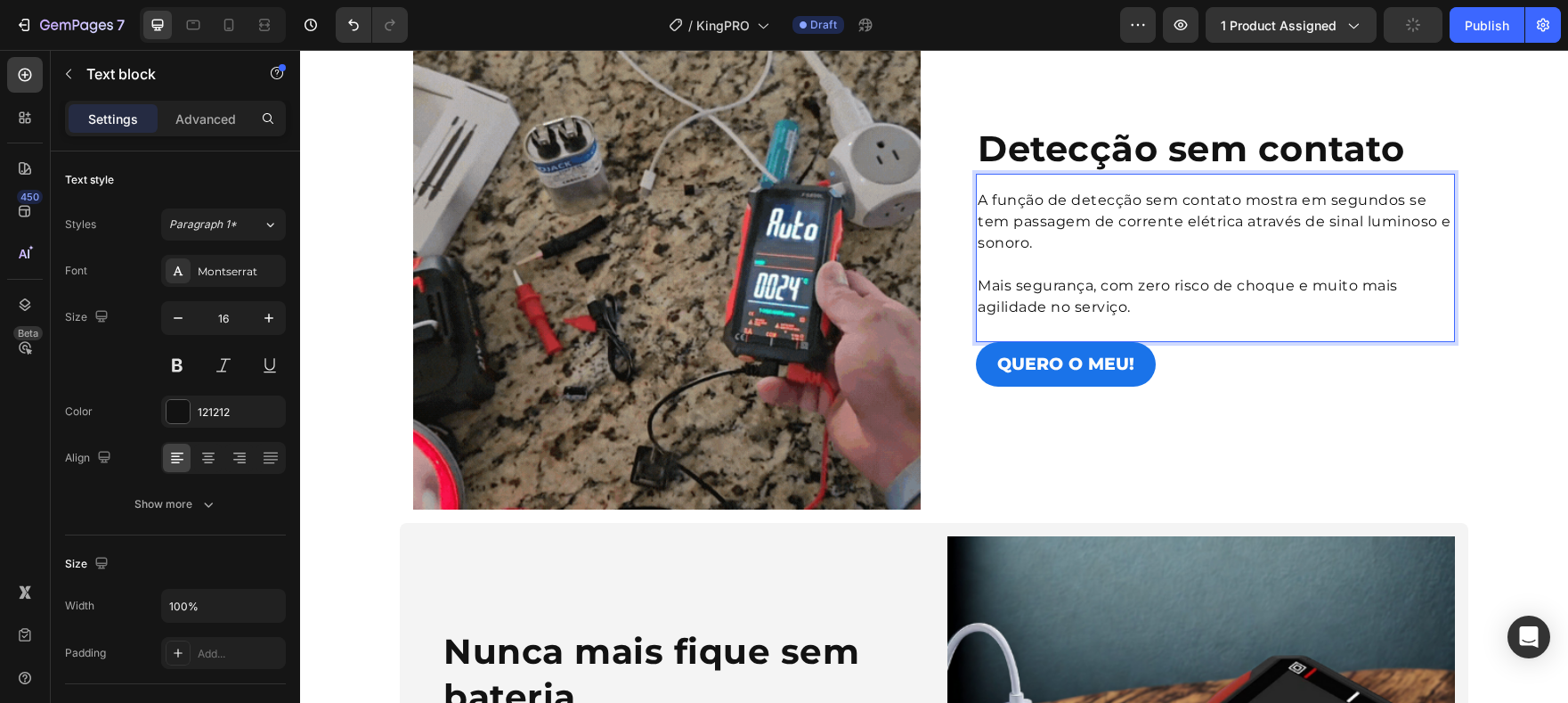
click at [1286, 202] on span "A função de detecção sem contato mostra em segundos se tem passagem de corrente…" at bounding box center [1215, 221] width 474 height 59
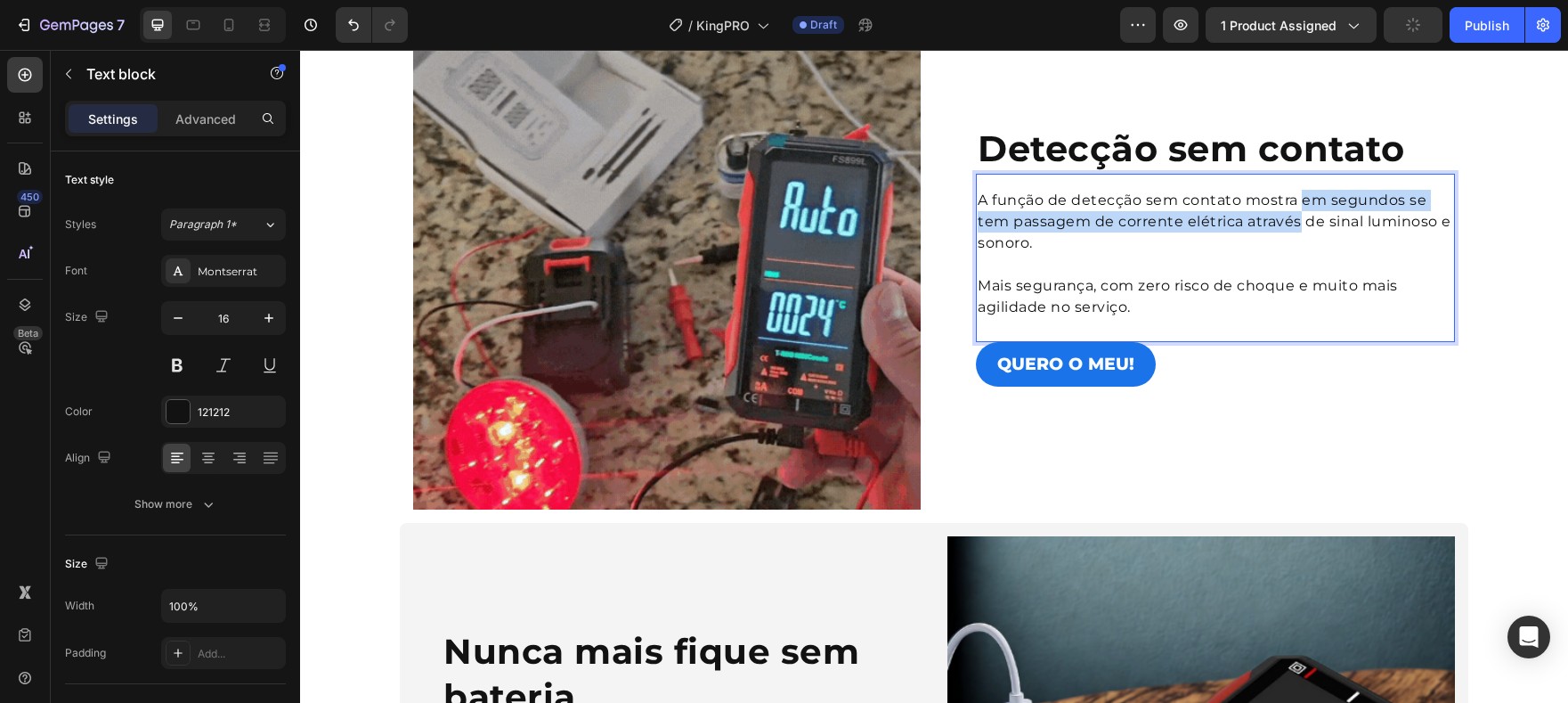
drag, startPoint x: 1295, startPoint y: 204, endPoint x: 1264, endPoint y: 211, distance: 31.8
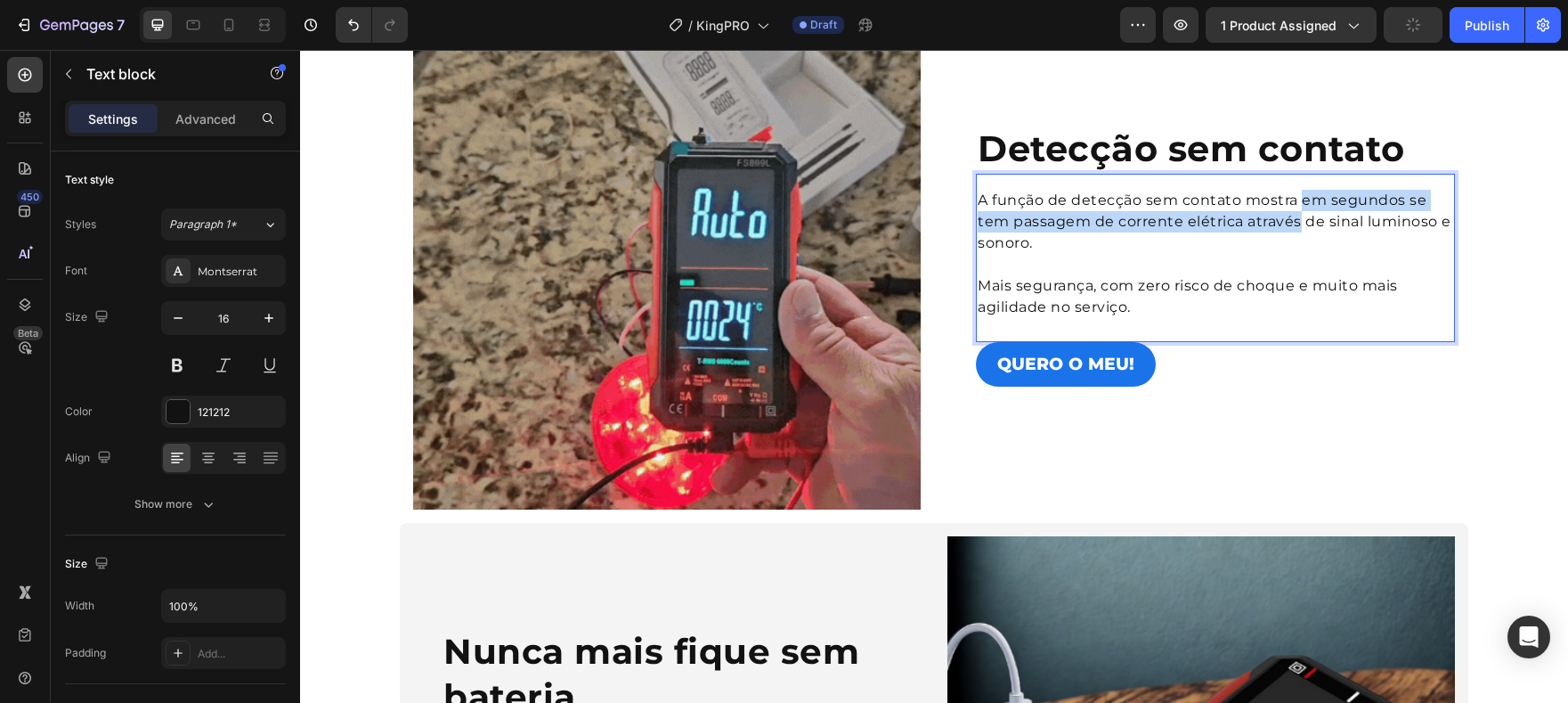
click at [1290, 222] on span "A função de detecção sem contato mostra em segundos se tem passagem de corrente…" at bounding box center [1215, 221] width 474 height 59
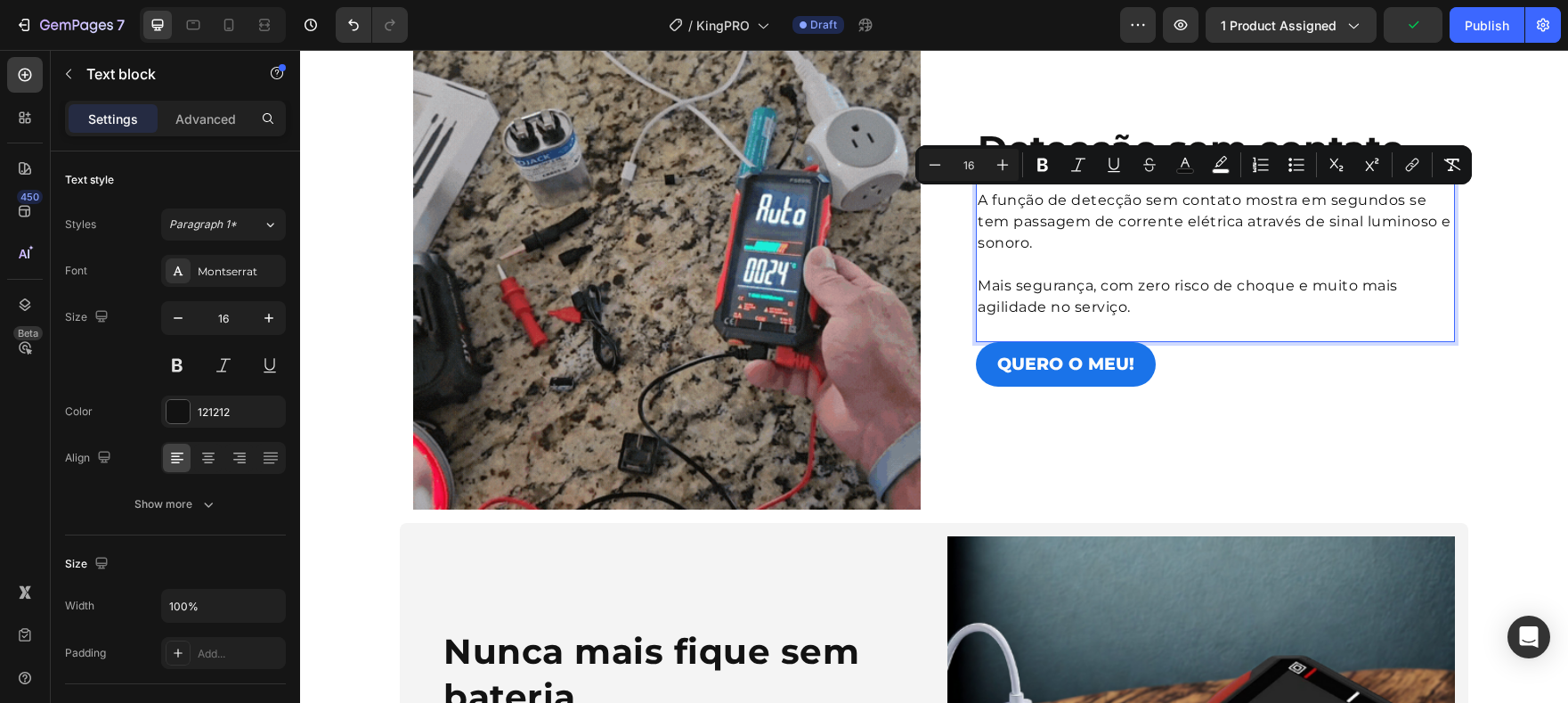
click at [1199, 188] on div "A função de detecção sem contato mostra em segundos se tem passagem de corrente…" at bounding box center [1216, 254] width 479 height 132
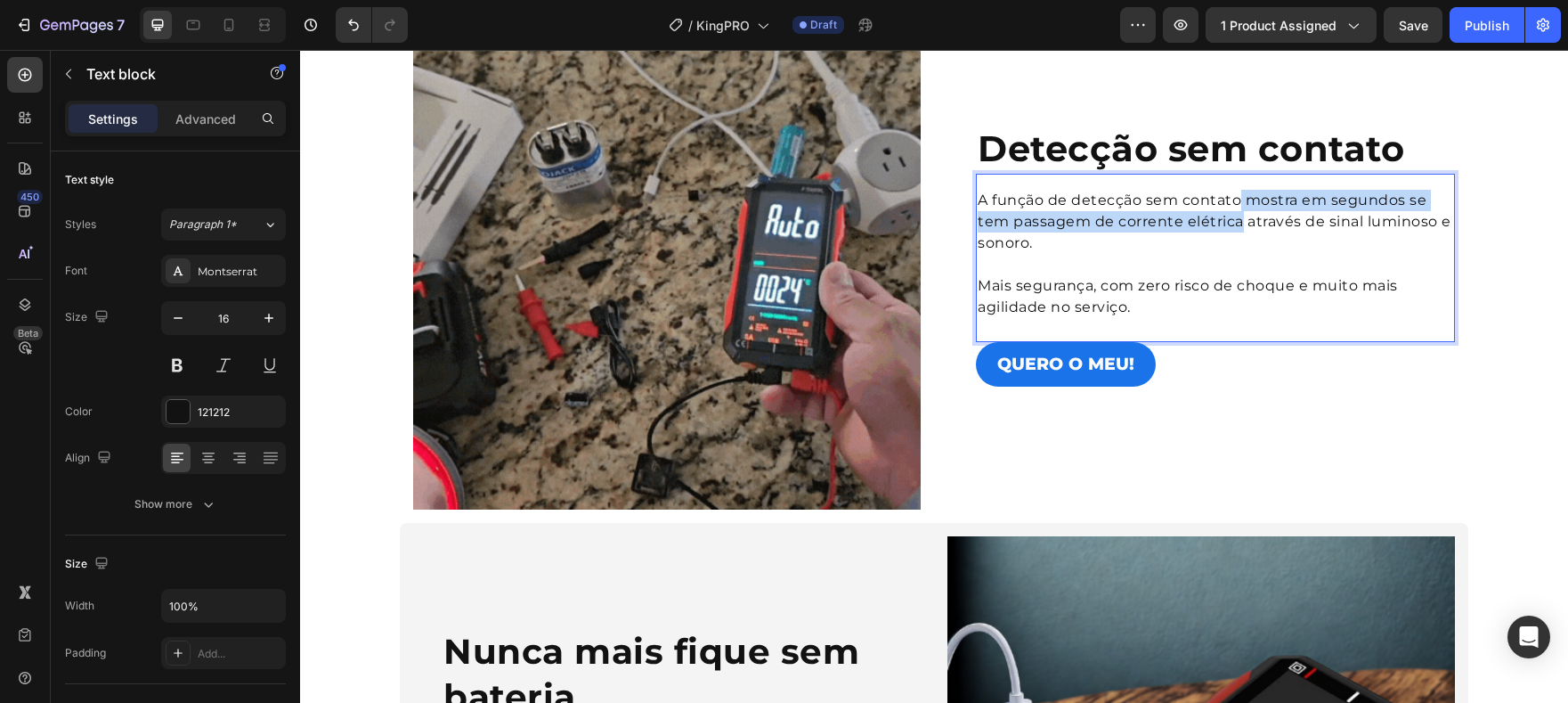
drag, startPoint x: 1234, startPoint y: 198, endPoint x: 1231, endPoint y: 223, distance: 25.2
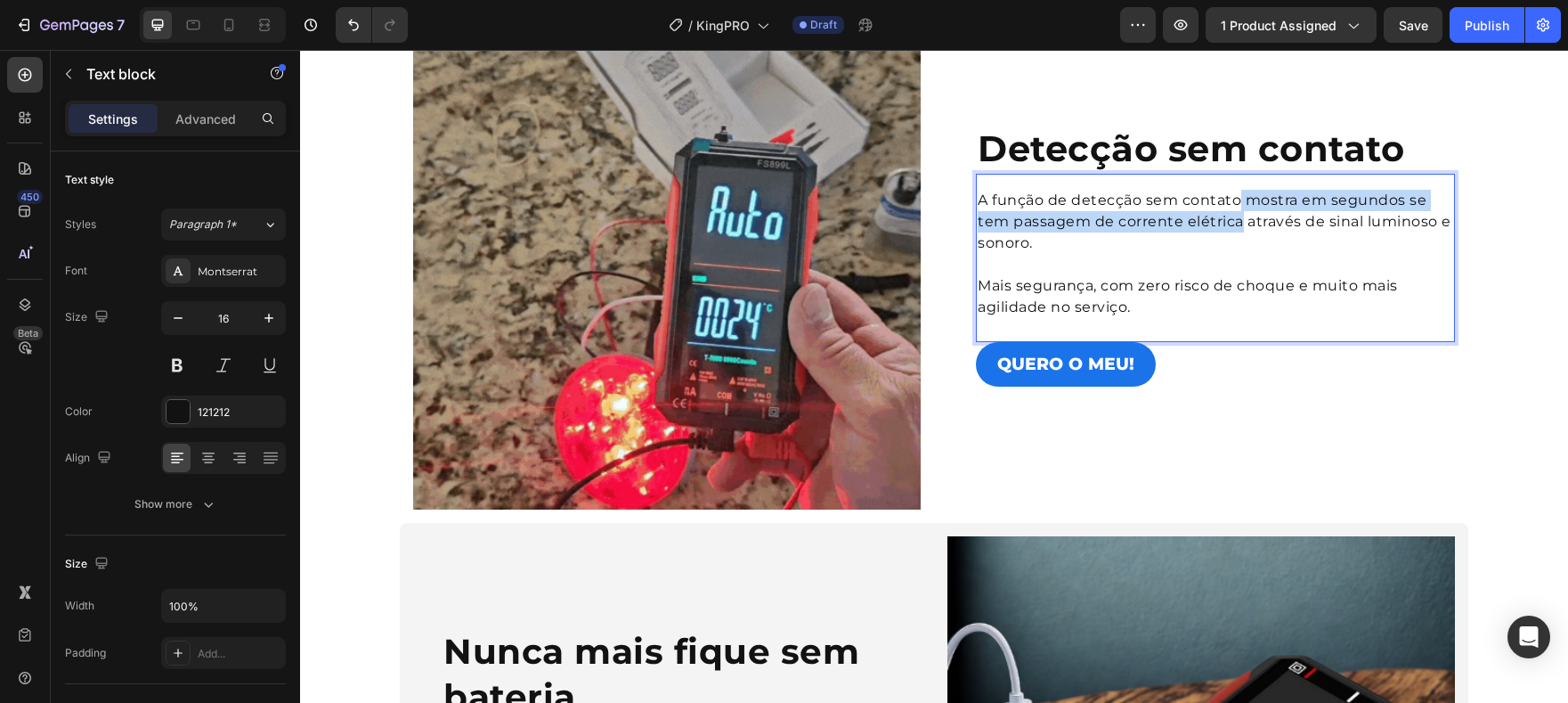
click at [1231, 223] on span "A função de detecção sem contato mostra em segundos se tem passagem de corrente…" at bounding box center [1215, 221] width 474 height 59
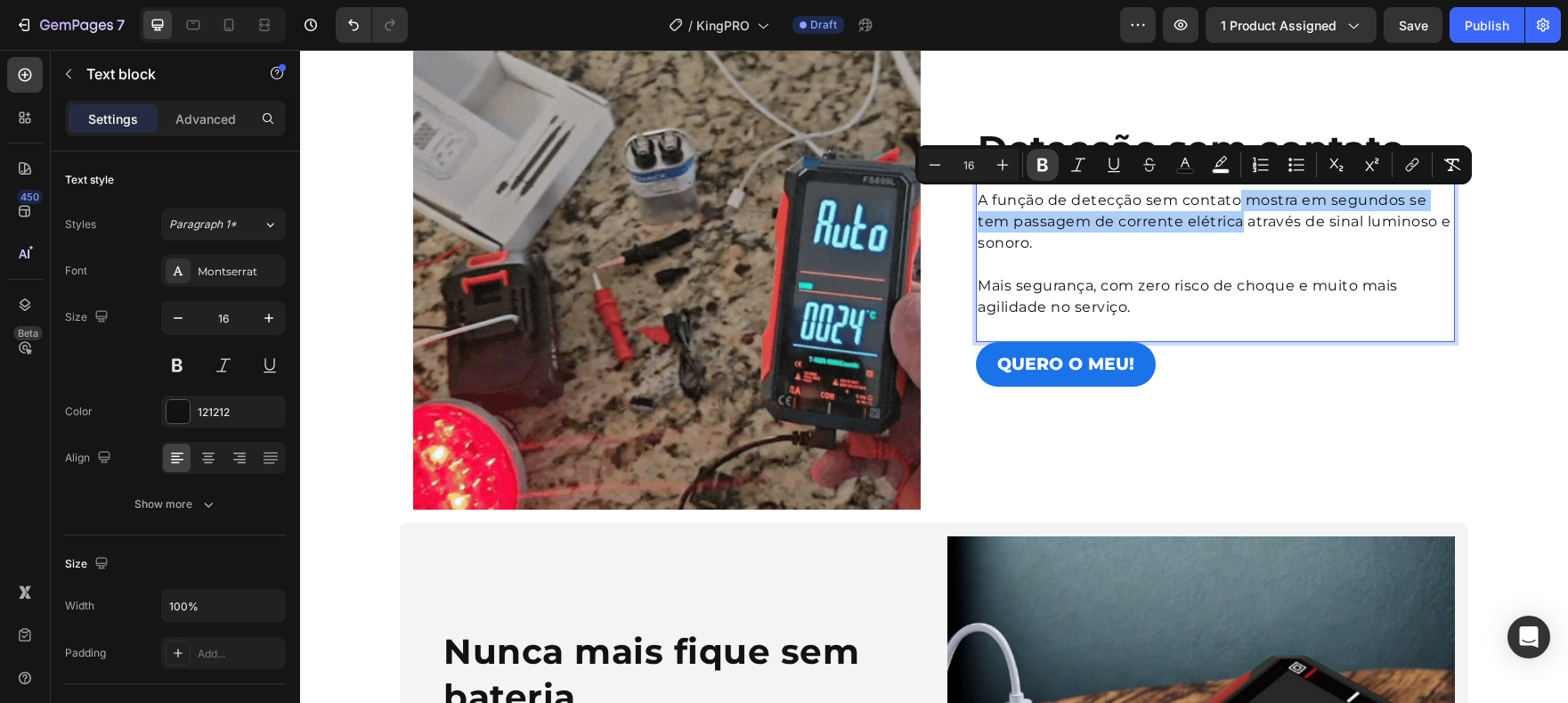
drag, startPoint x: 1049, startPoint y: 167, endPoint x: 760, endPoint y: 140, distance: 290.3
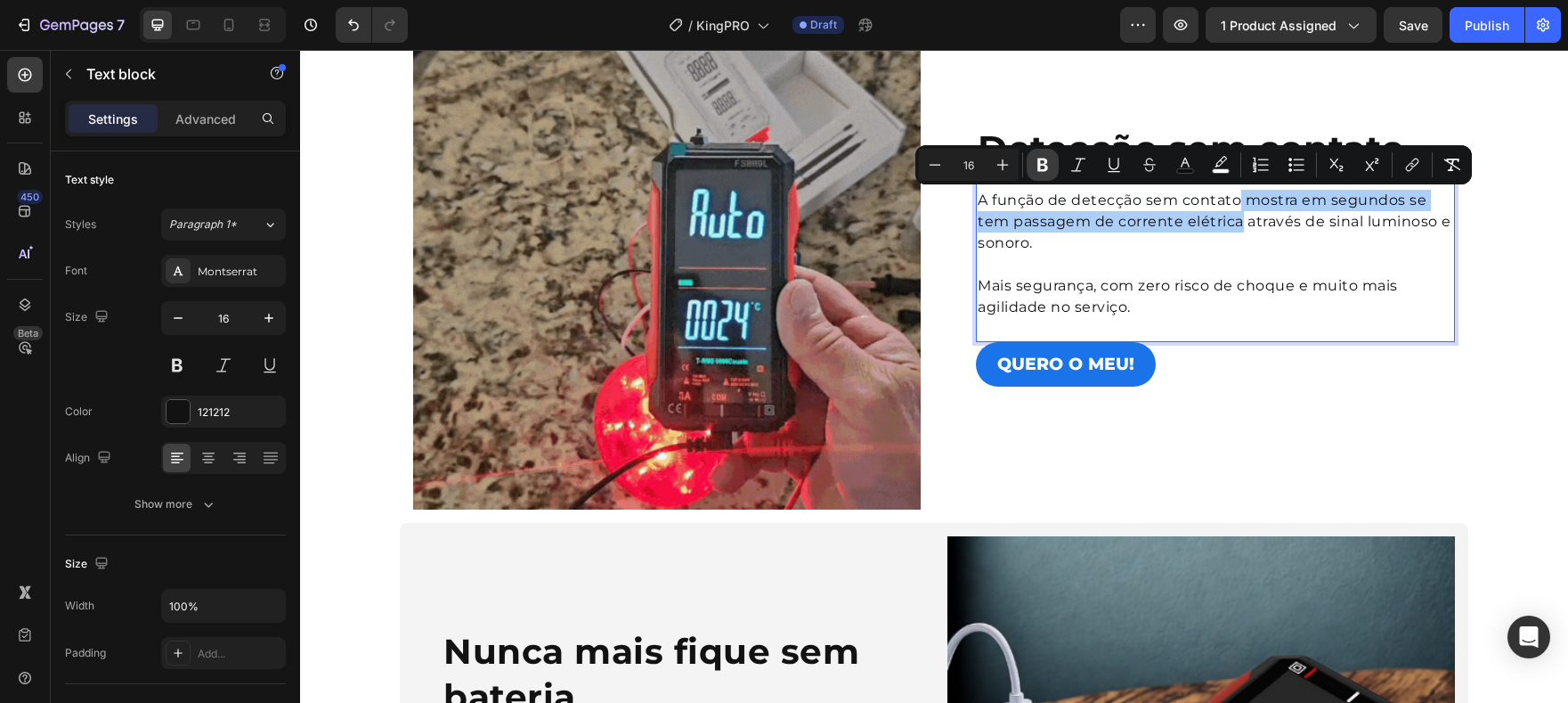
click at [1049, 167] on icon "Editor contextual toolbar" at bounding box center [1043, 164] width 18 height 18
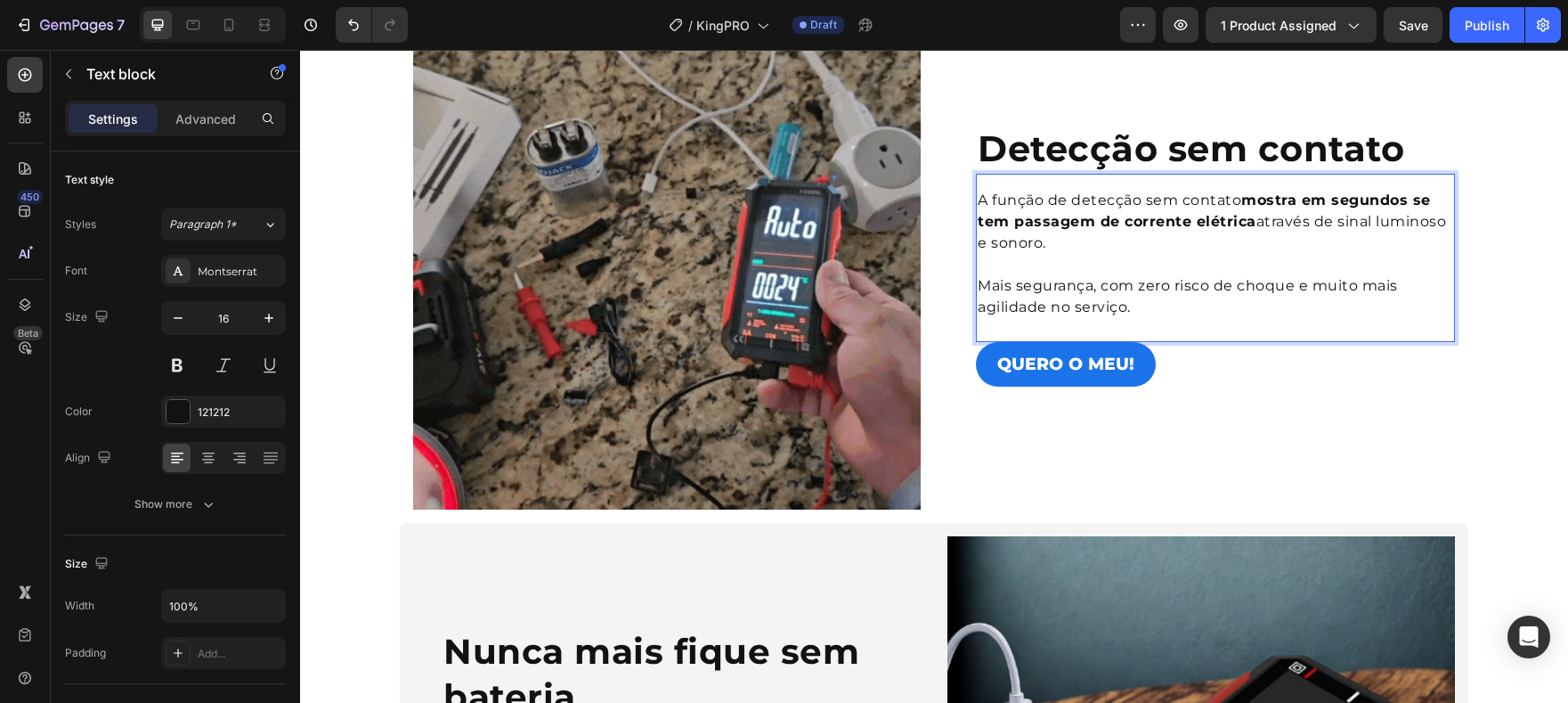
click at [1193, 322] on div "A função de detecção sem contato mostra em segundos se tem passagem de corrente…" at bounding box center [1216, 258] width 479 height 168
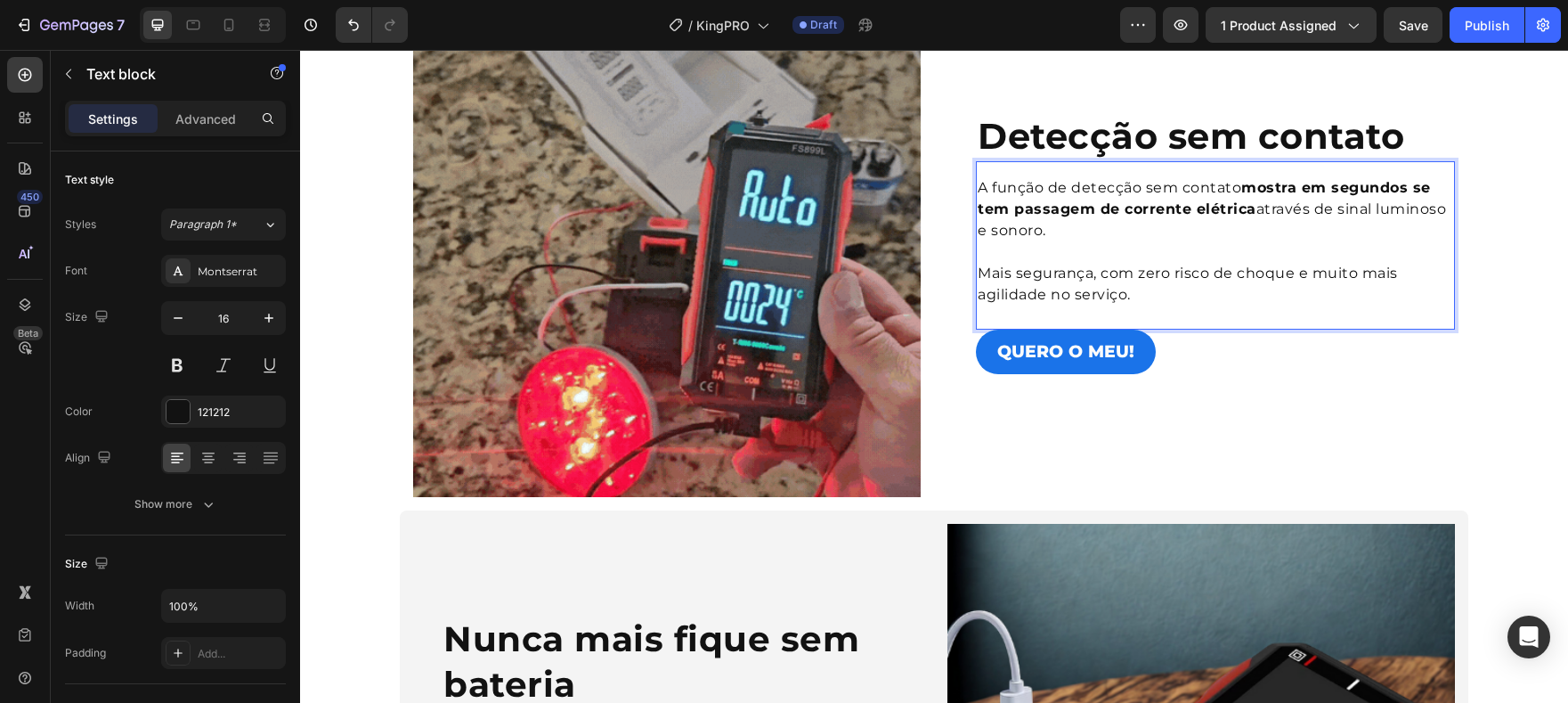
scroll to position [1355, 0]
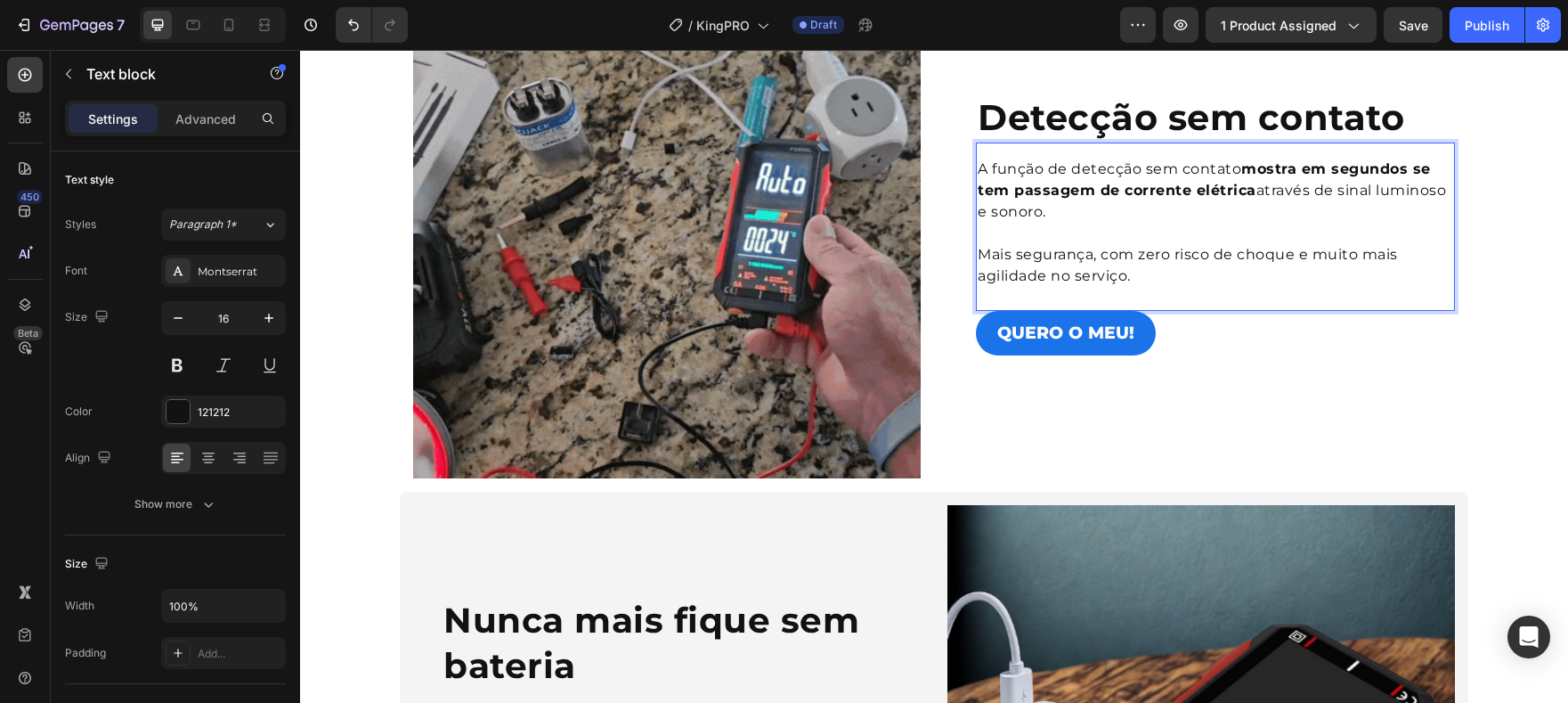
click at [1055, 291] on div "A função de detecção sem contato mostra em segundos se tem passagem de corrente…" at bounding box center [1216, 226] width 479 height 168
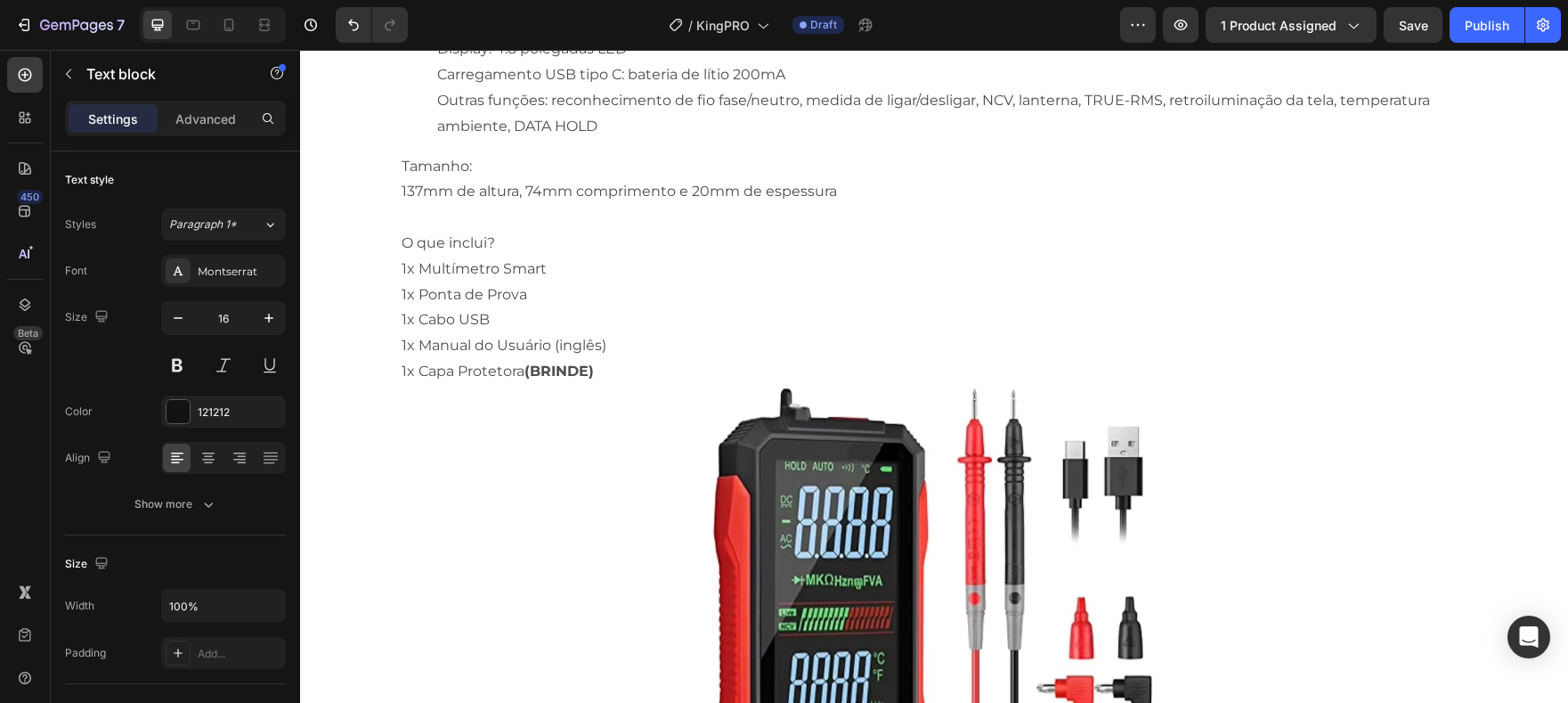
scroll to position [5861, 0]
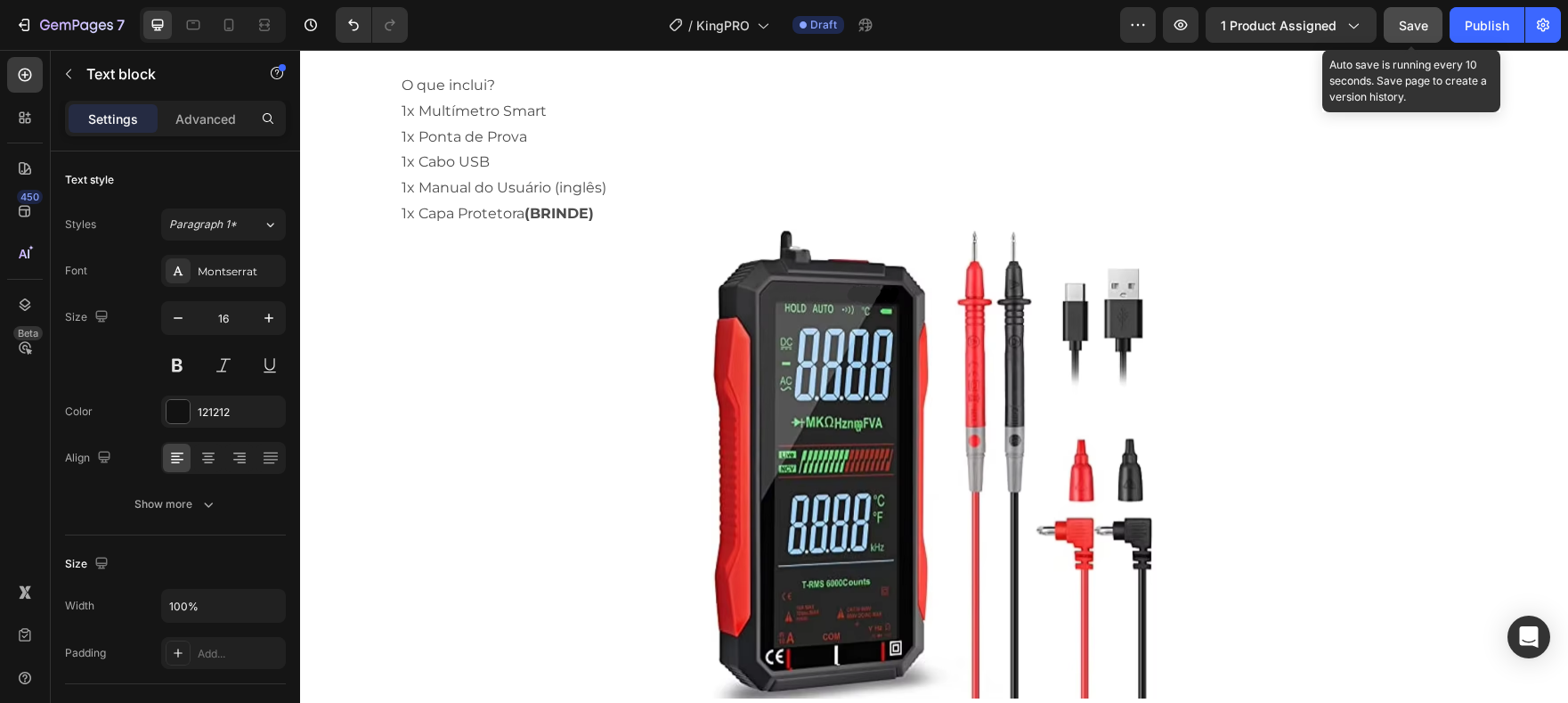
click at [1413, 39] on button "Save" at bounding box center [1413, 24] width 59 height 35
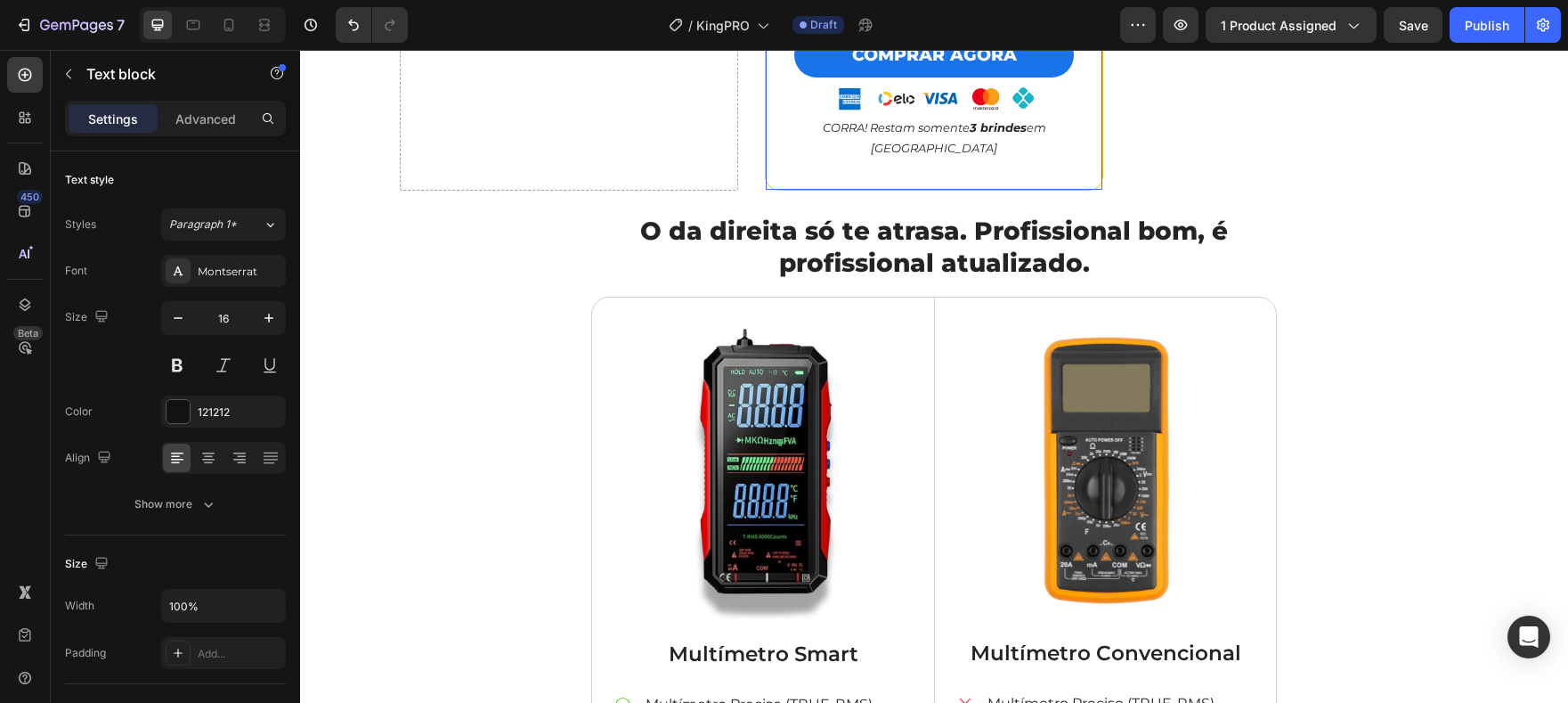
scroll to position [4797, 0]
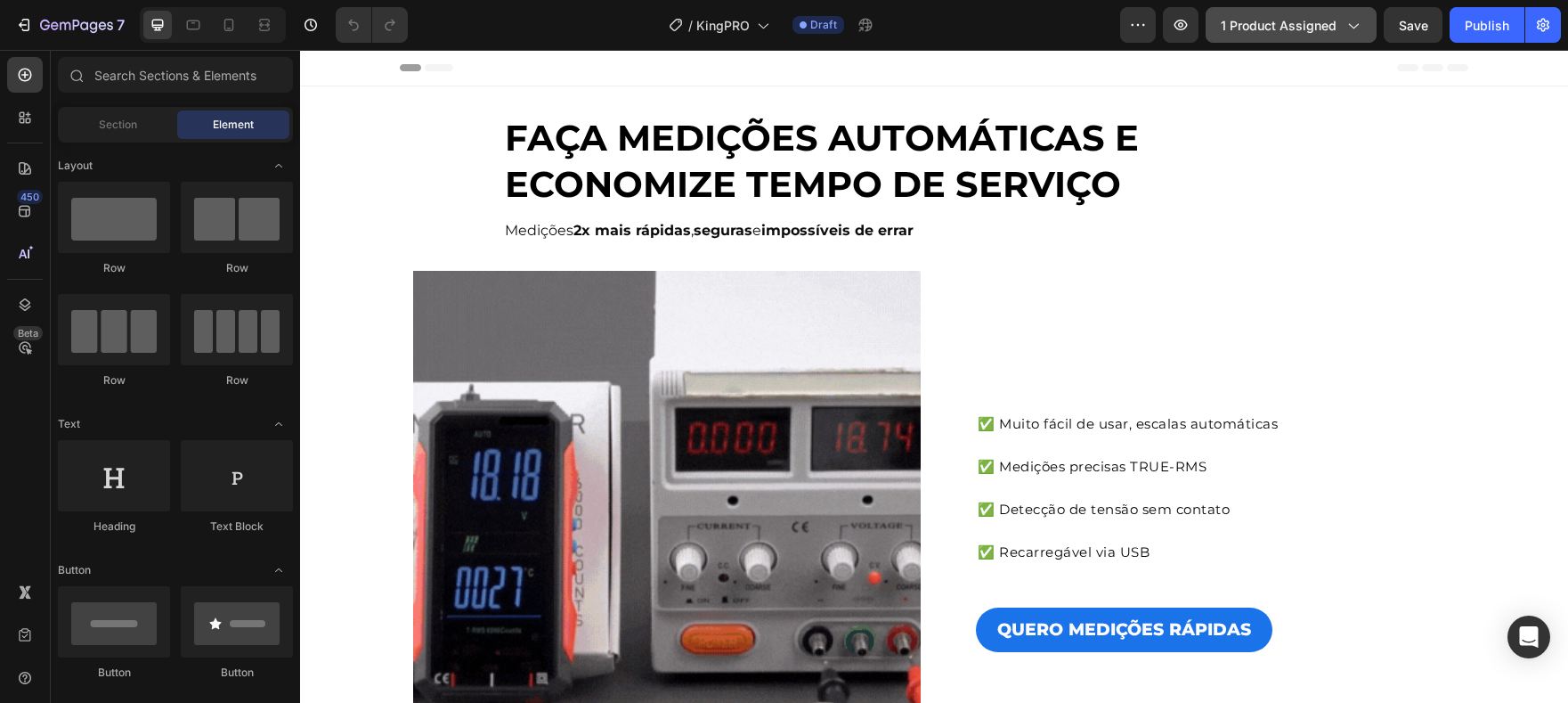
click at [1292, 33] on span "1 product assigned" at bounding box center [1278, 26] width 116 height 19
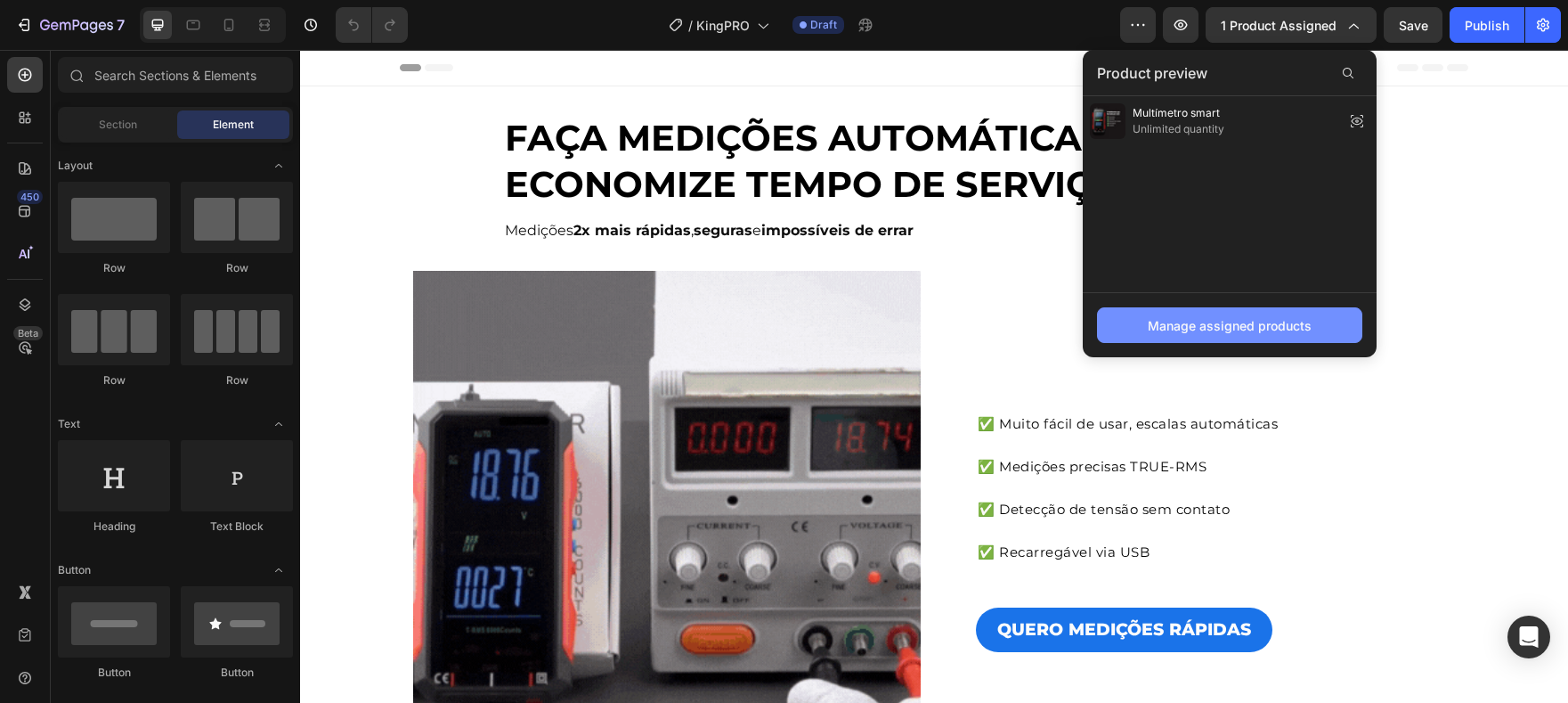
click at [1287, 319] on div "Manage assigned products" at bounding box center [1230, 326] width 164 height 19
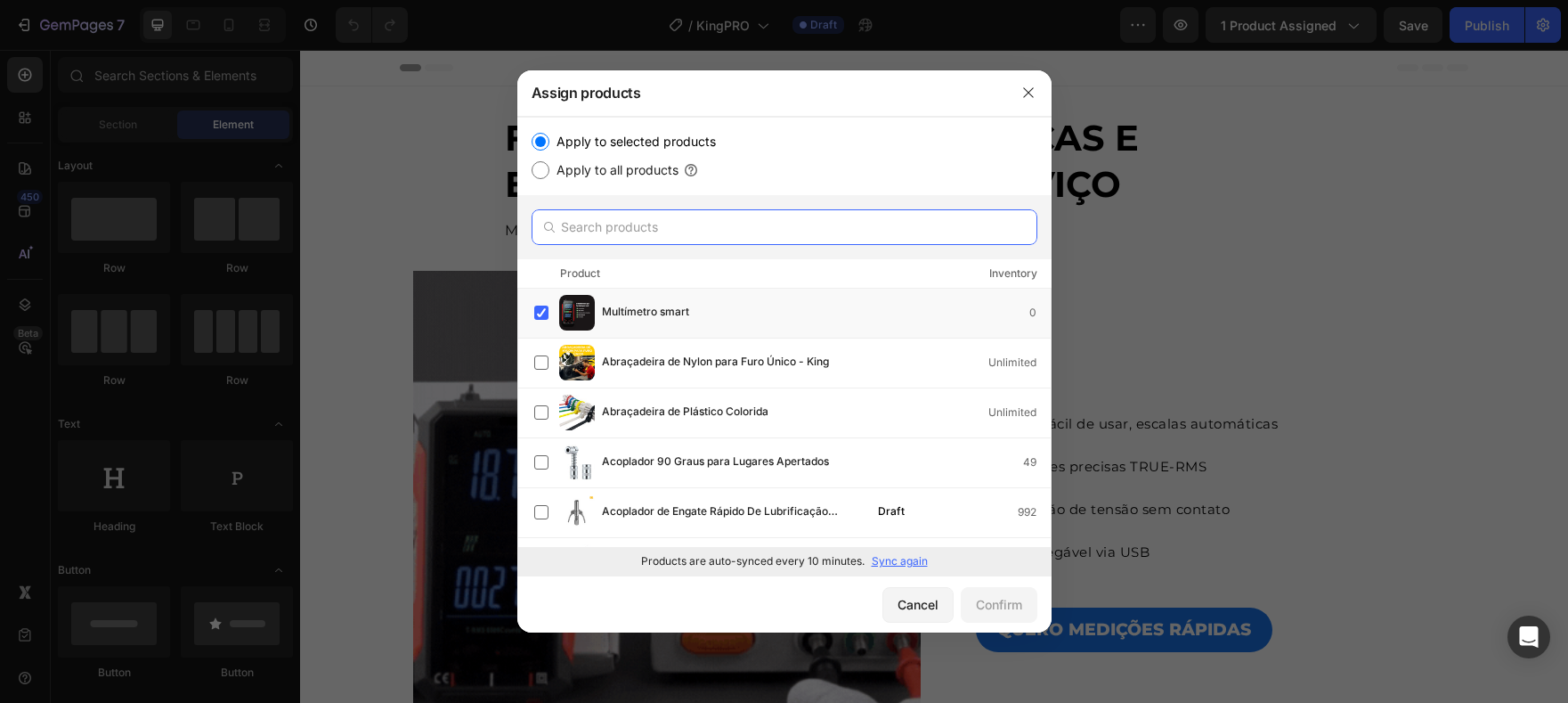
click at [756, 228] on input "text" at bounding box center [785, 226] width 506 height 35
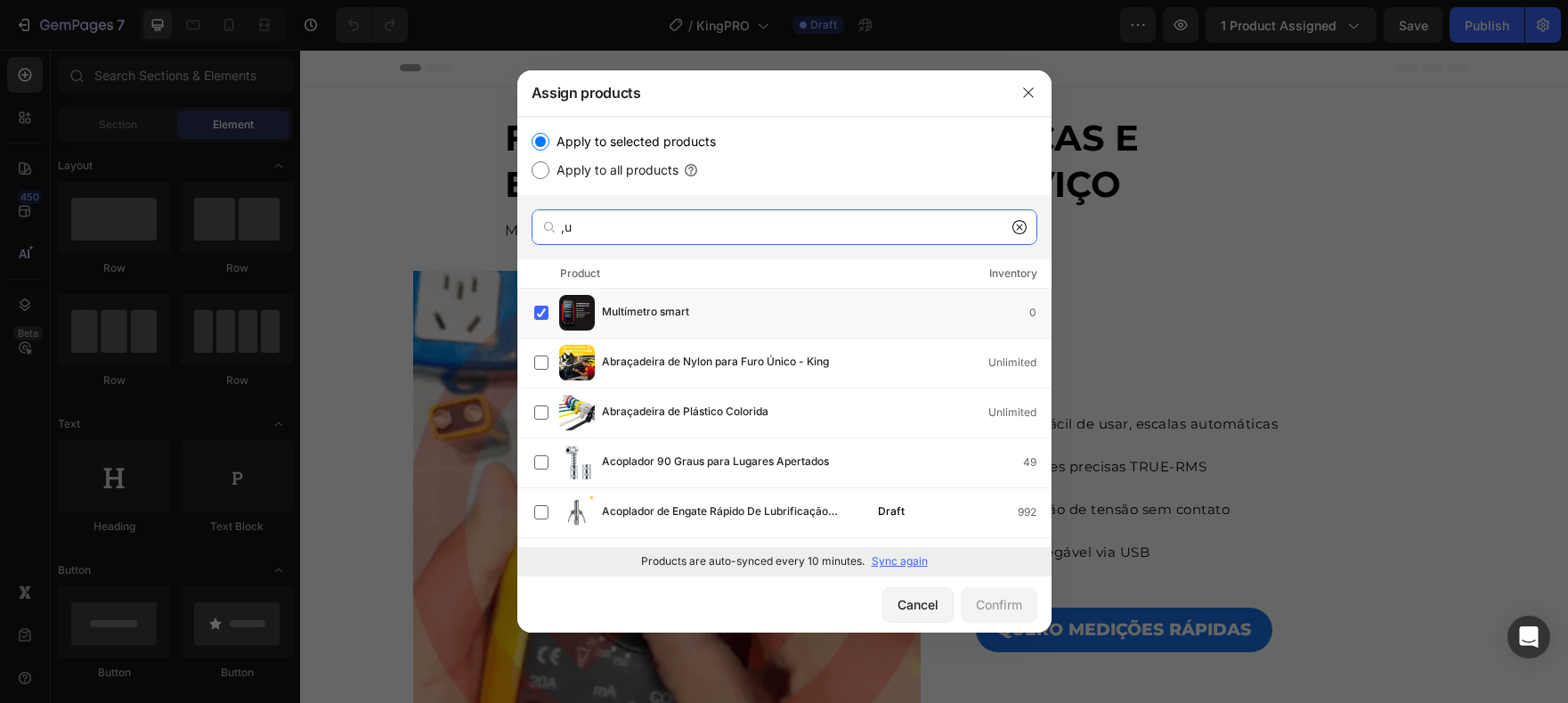
type input ","
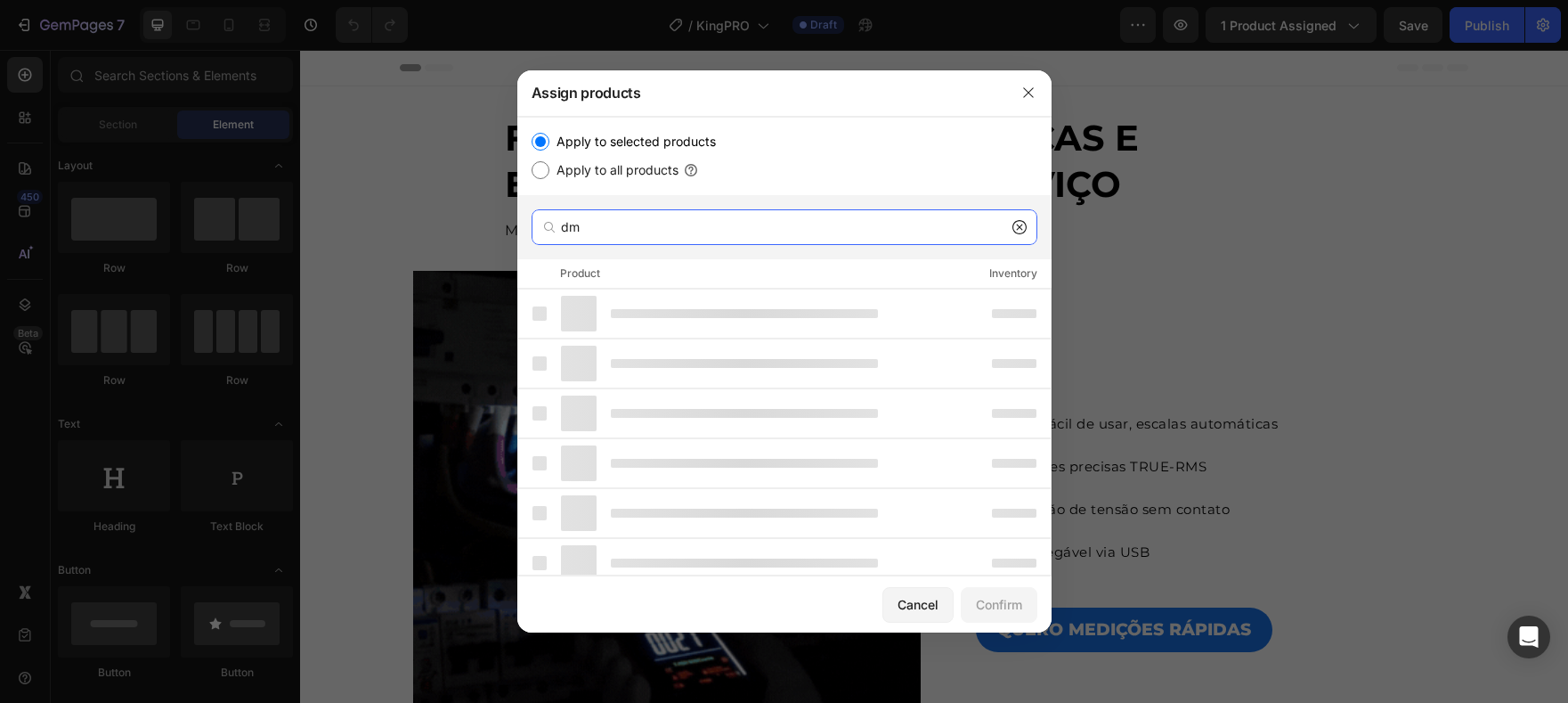
type input "d"
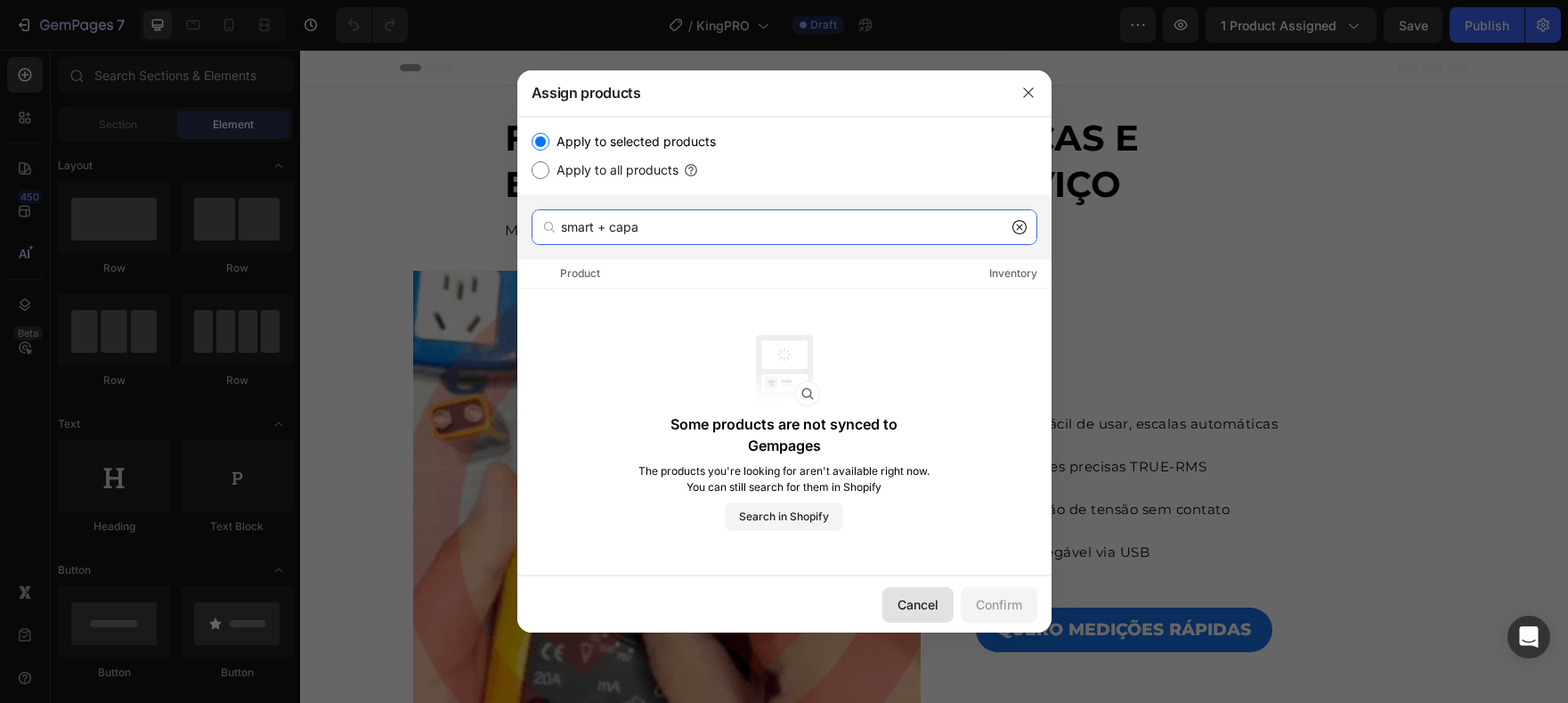
type input "smart + capa"
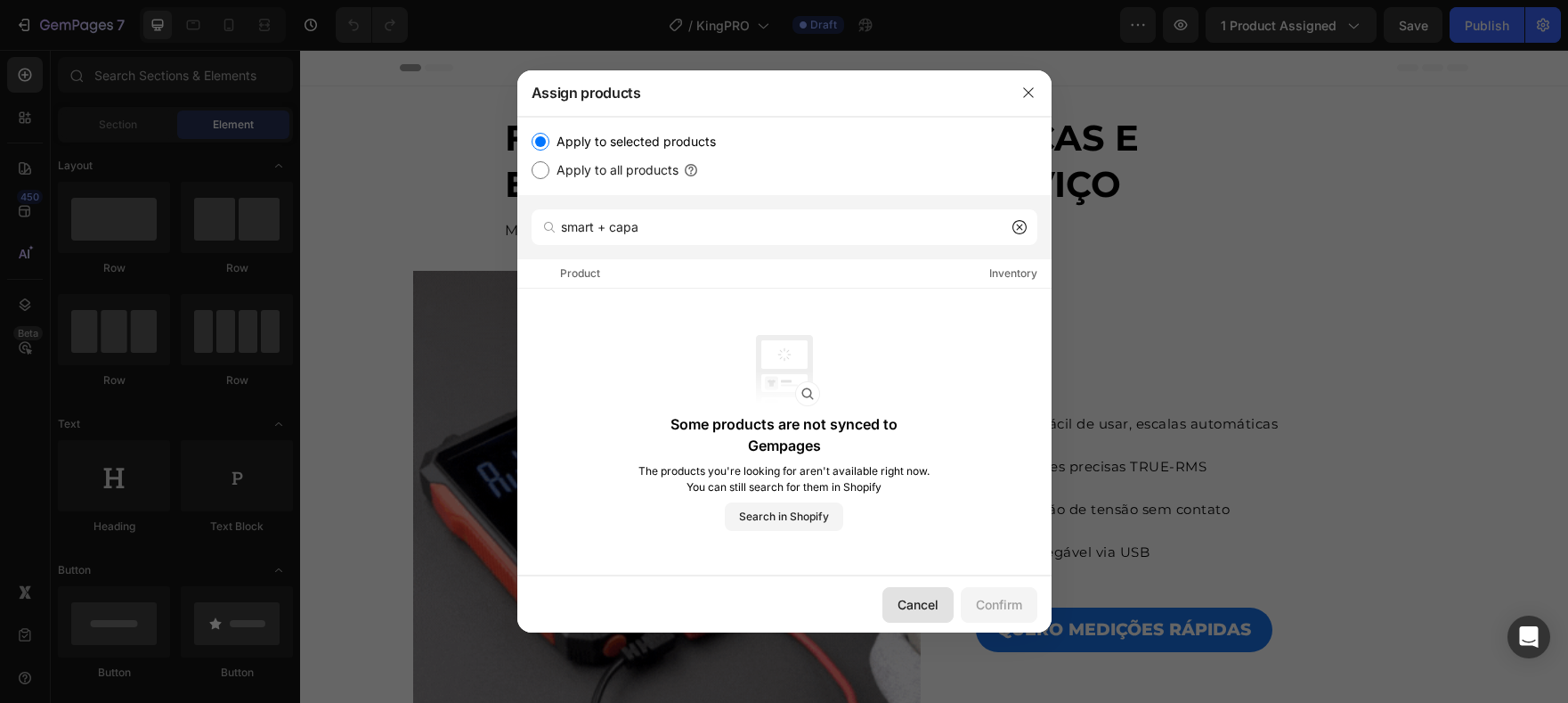
drag, startPoint x: 903, startPoint y: 603, endPoint x: 683, endPoint y: 305, distance: 370.4
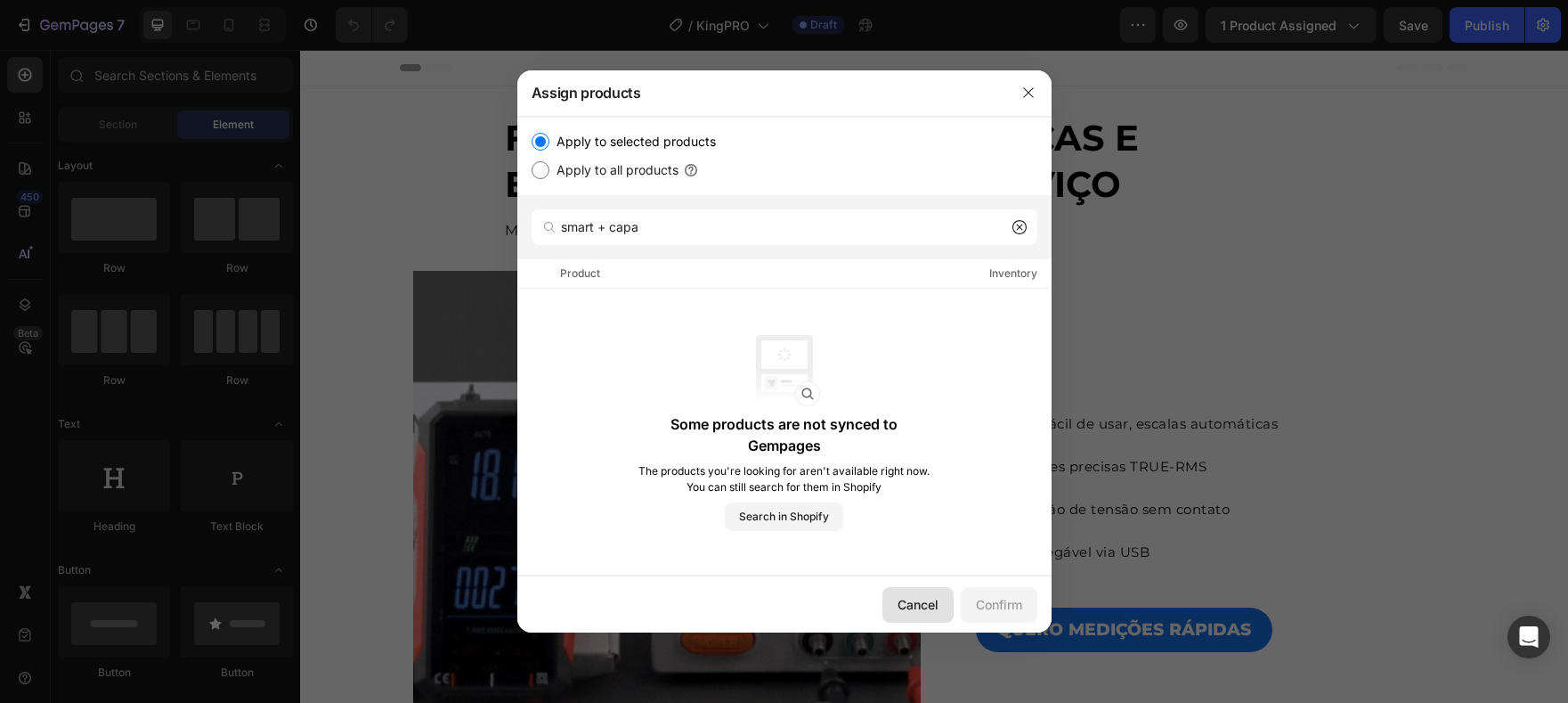
click at [903, 603] on div "Cancel" at bounding box center [918, 605] width 41 height 19
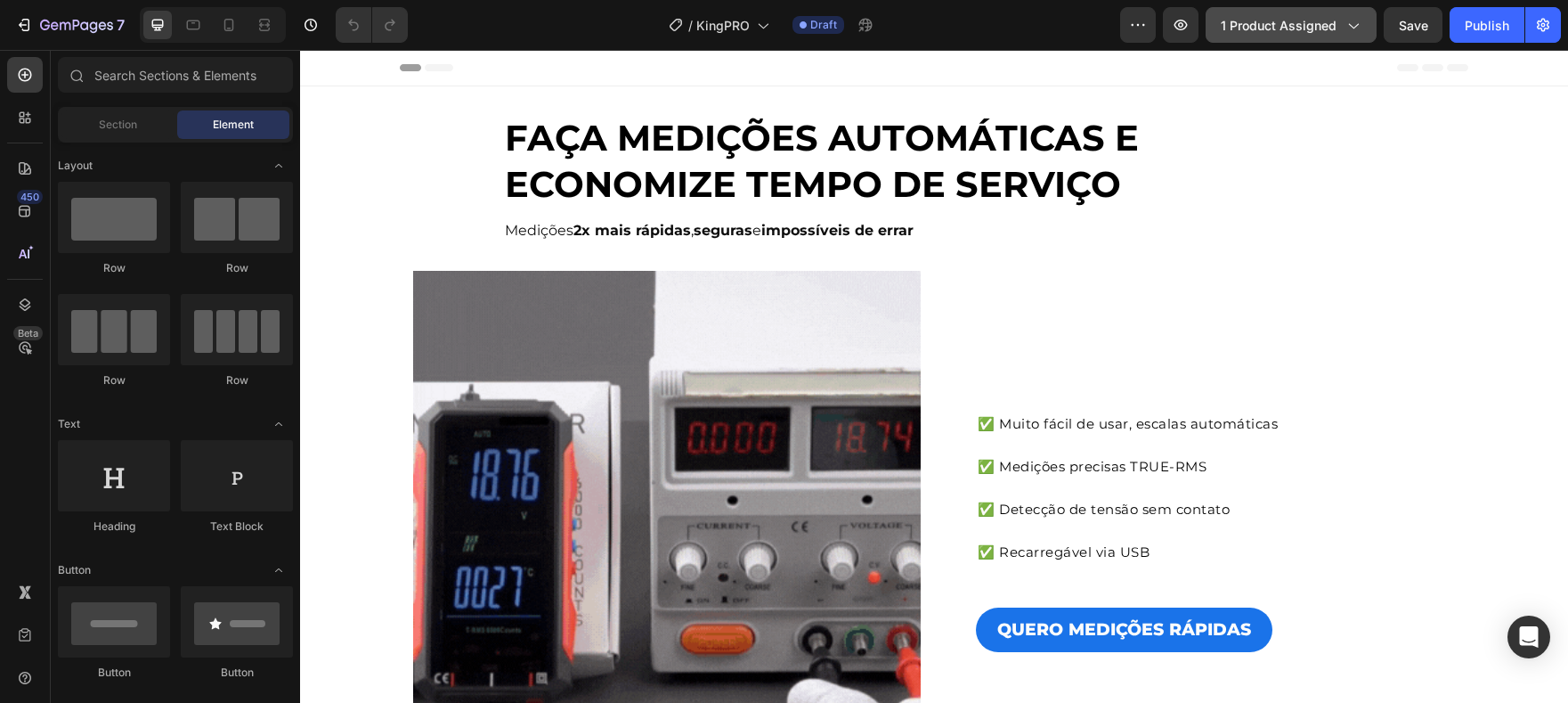
click at [1273, 40] on button "1 product assigned" at bounding box center [1291, 24] width 171 height 35
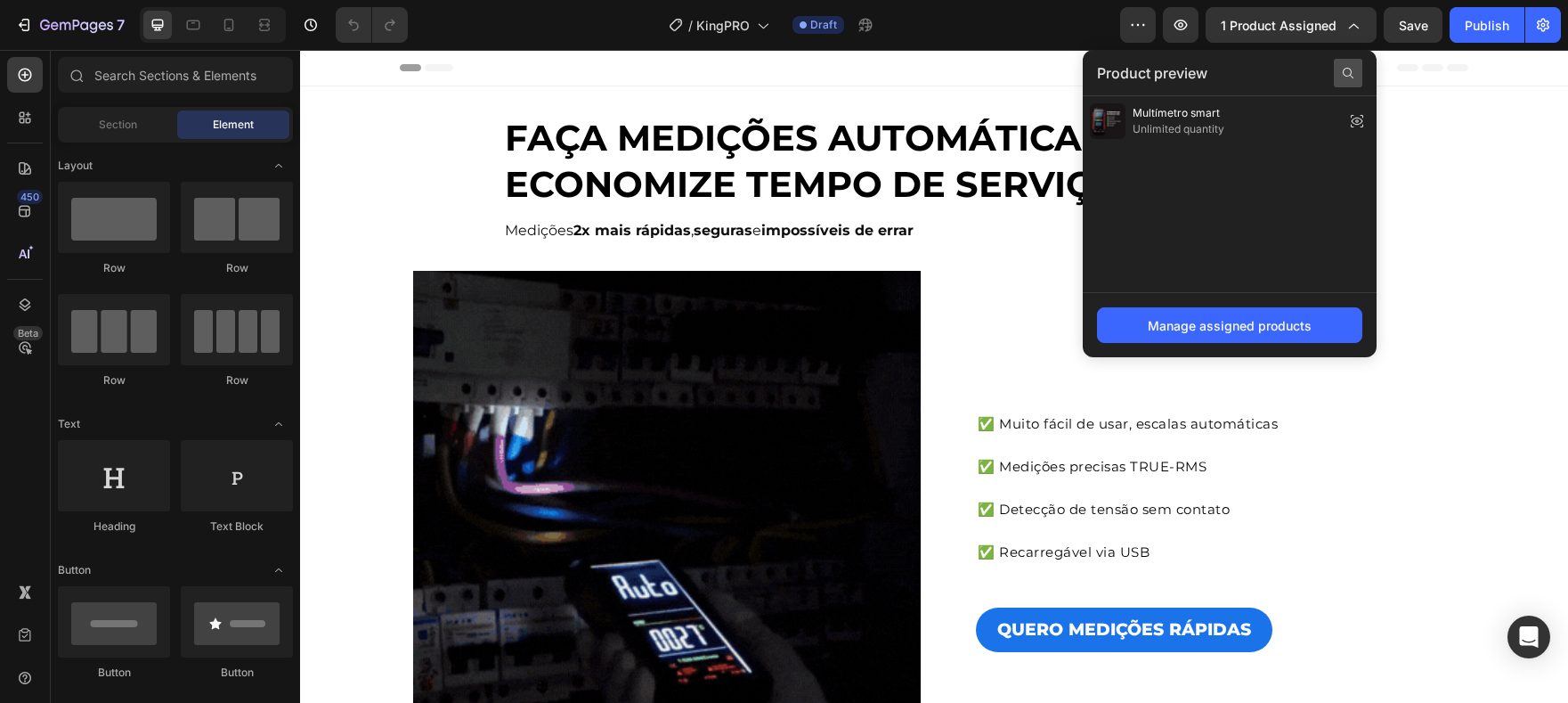
click at [1347, 73] on icon at bounding box center [1347, 73] width 14 height 14
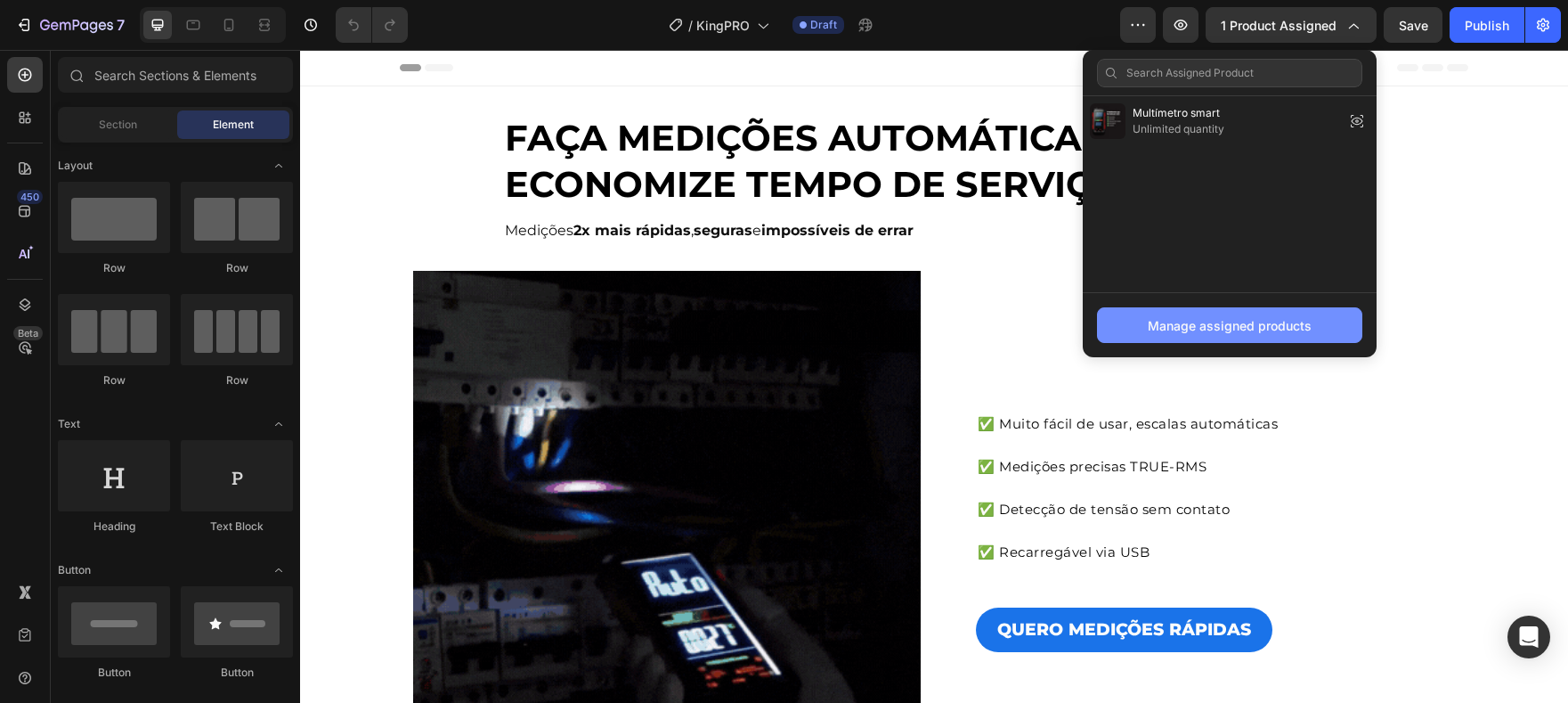
click at [1228, 339] on button "Manage assigned products" at bounding box center [1230, 325] width 265 height 35
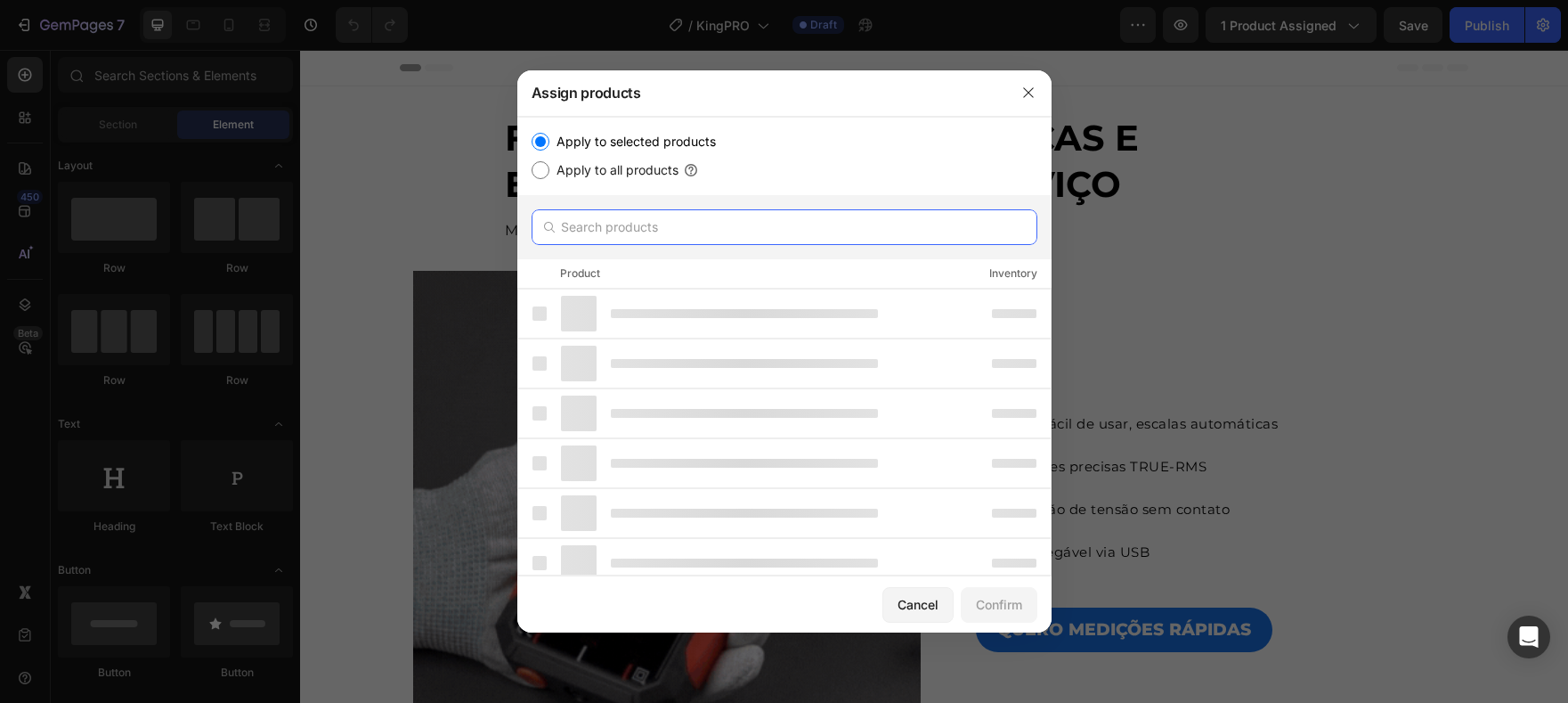
click at [772, 239] on input "text" at bounding box center [785, 226] width 506 height 35
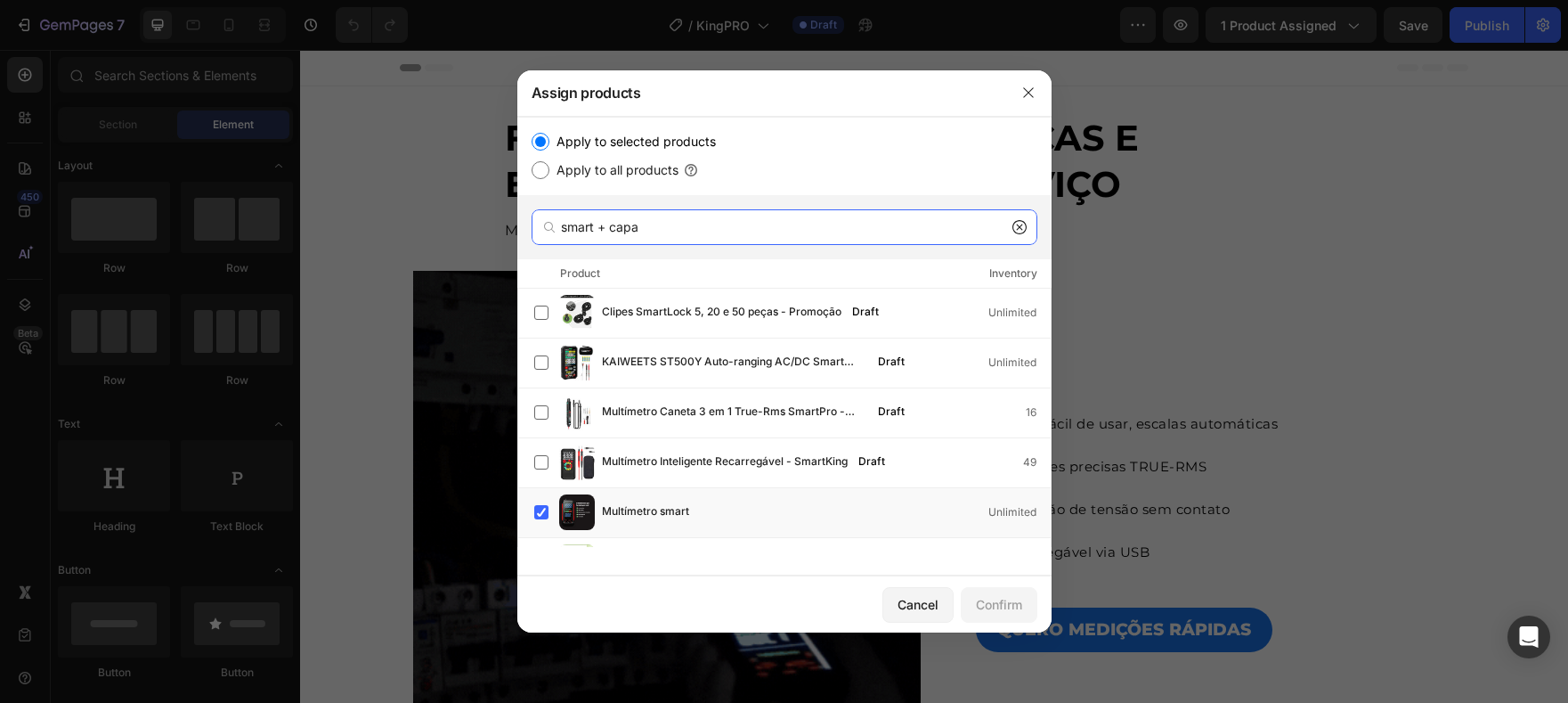
type input "smart + capa"
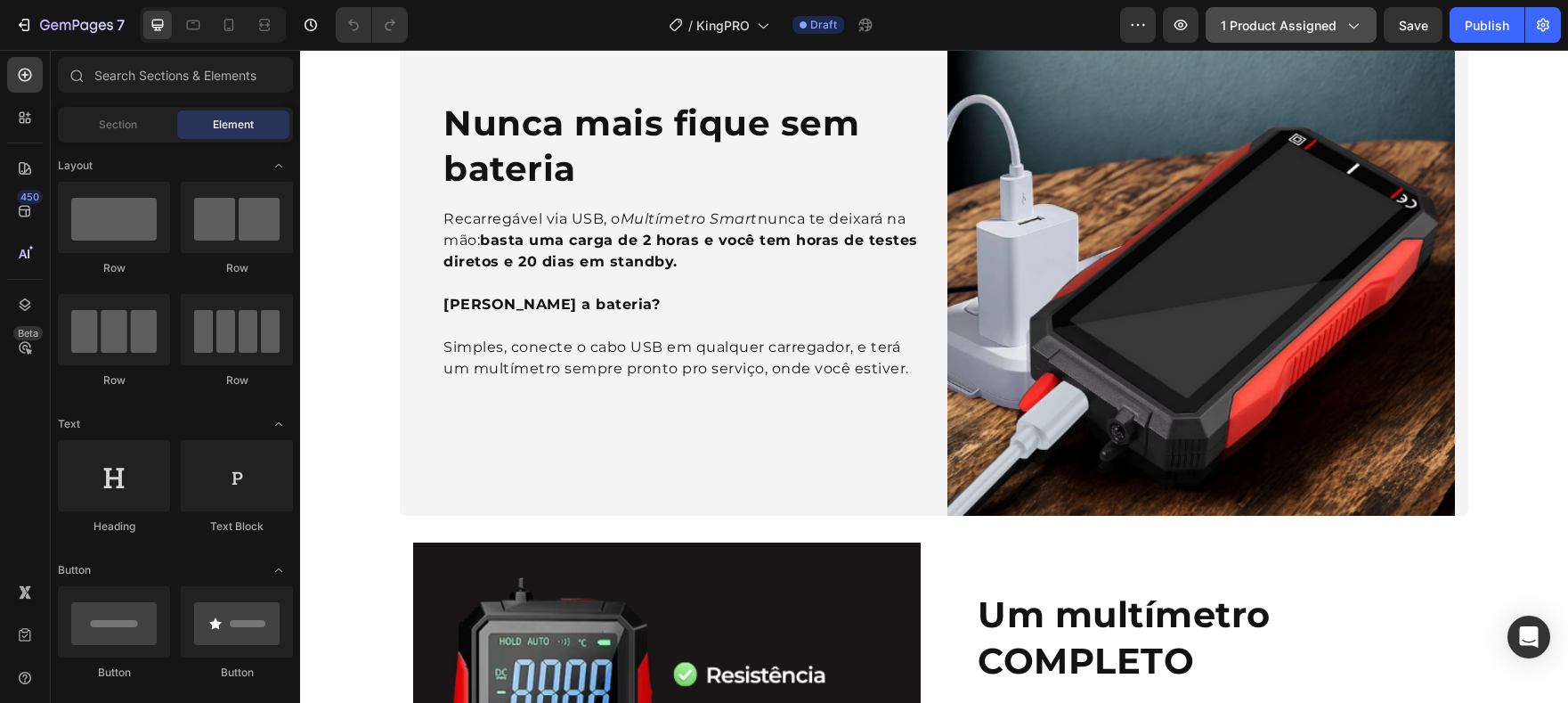
scroll to position [1195, 0]
click at [1283, 11] on button "1 product assigned" at bounding box center [1291, 24] width 171 height 35
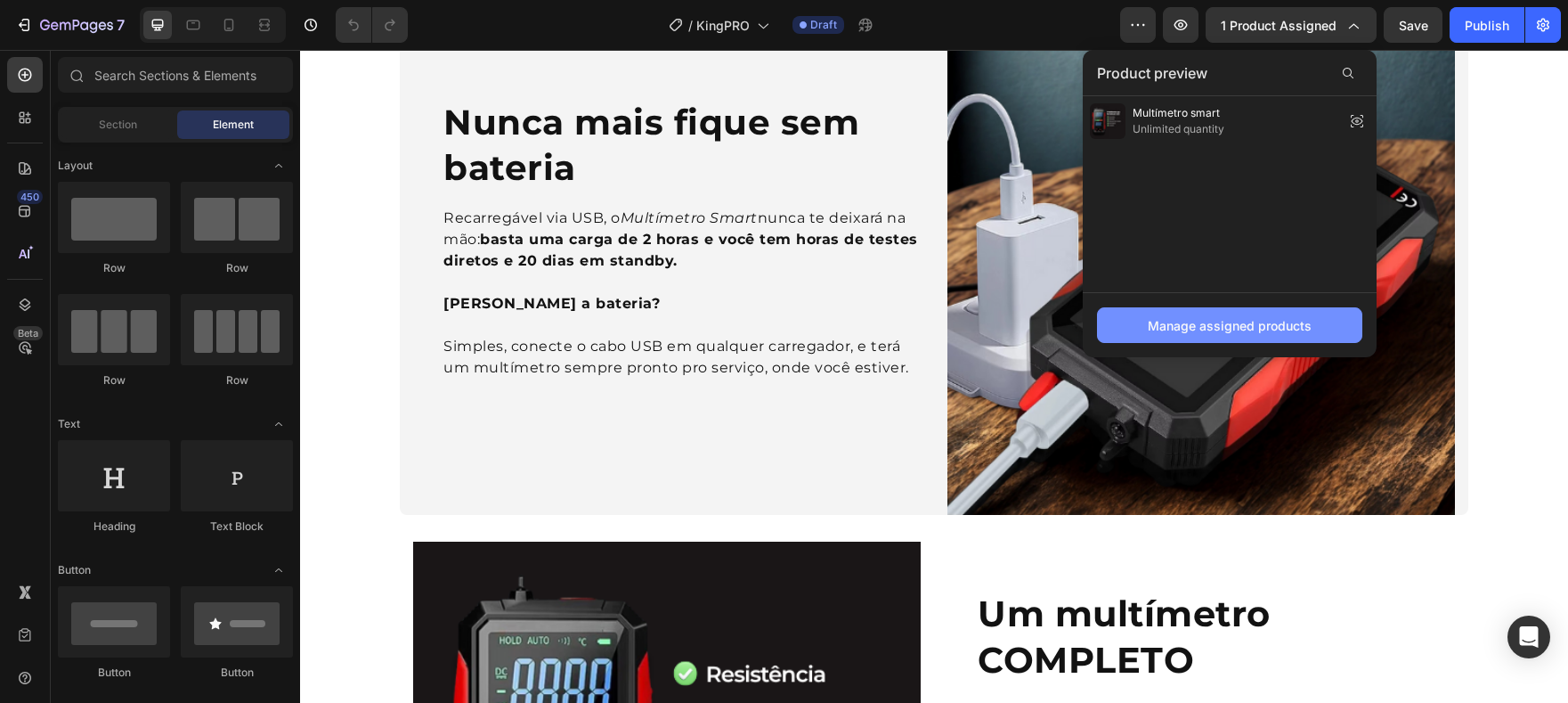
click at [1303, 316] on div "Manage assigned products" at bounding box center [1230, 326] width 164 height 19
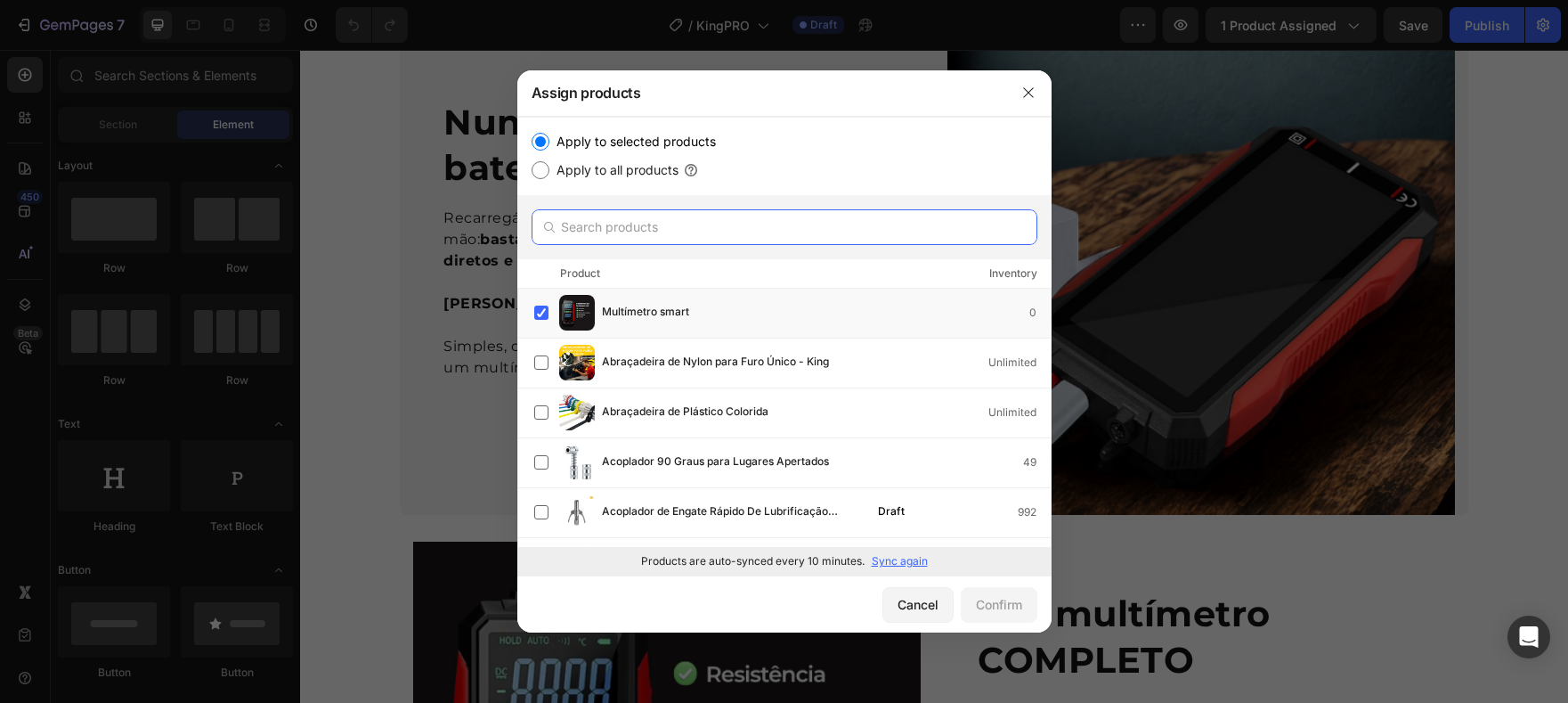
click at [706, 229] on input "text" at bounding box center [785, 226] width 506 height 35
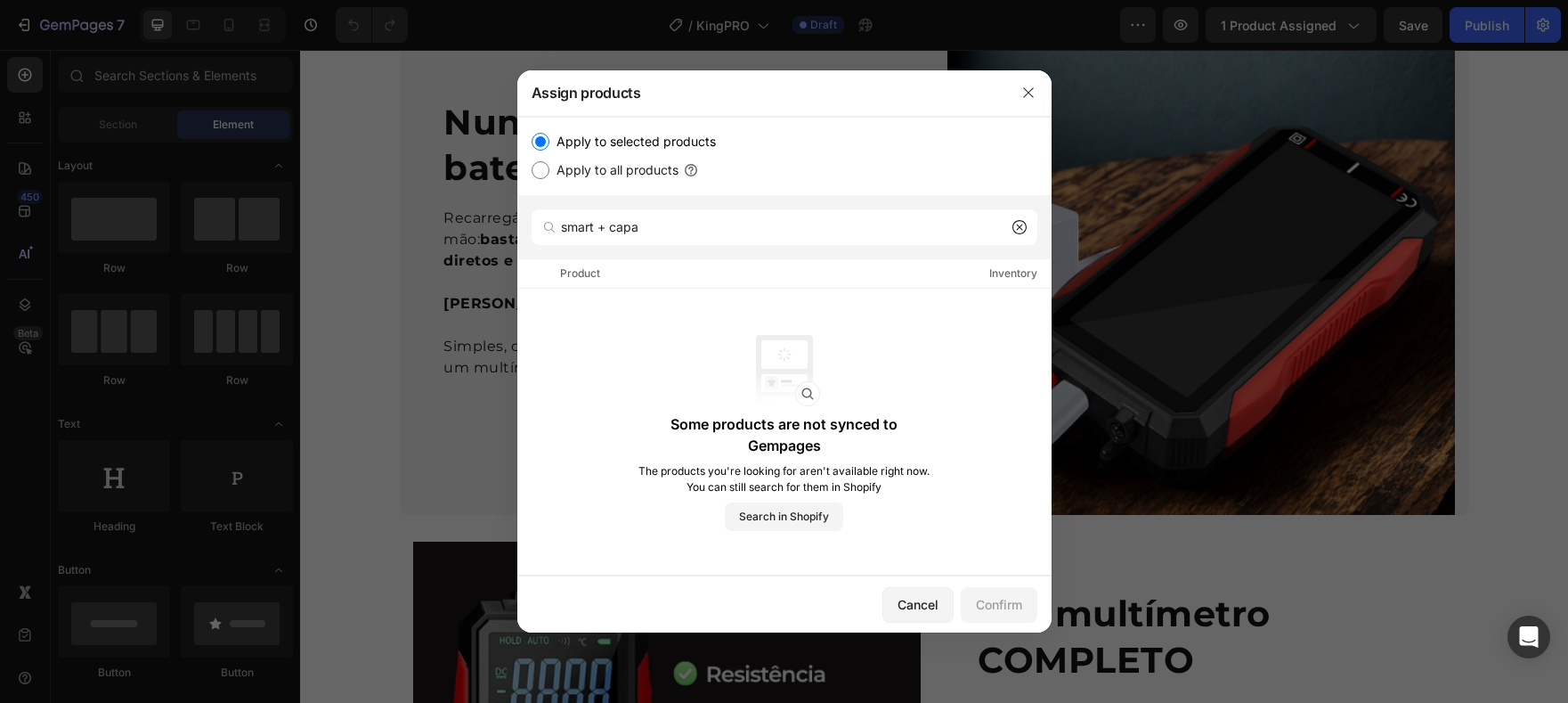
click at [564, 228] on div at bounding box center [549, 226] width 35 height 35
click at [562, 228] on div at bounding box center [549, 226] width 35 height 35
click at [649, 230] on input "smart + capa" at bounding box center [785, 226] width 506 height 35
click at [660, 226] on input "smart + capa" at bounding box center [785, 226] width 506 height 35
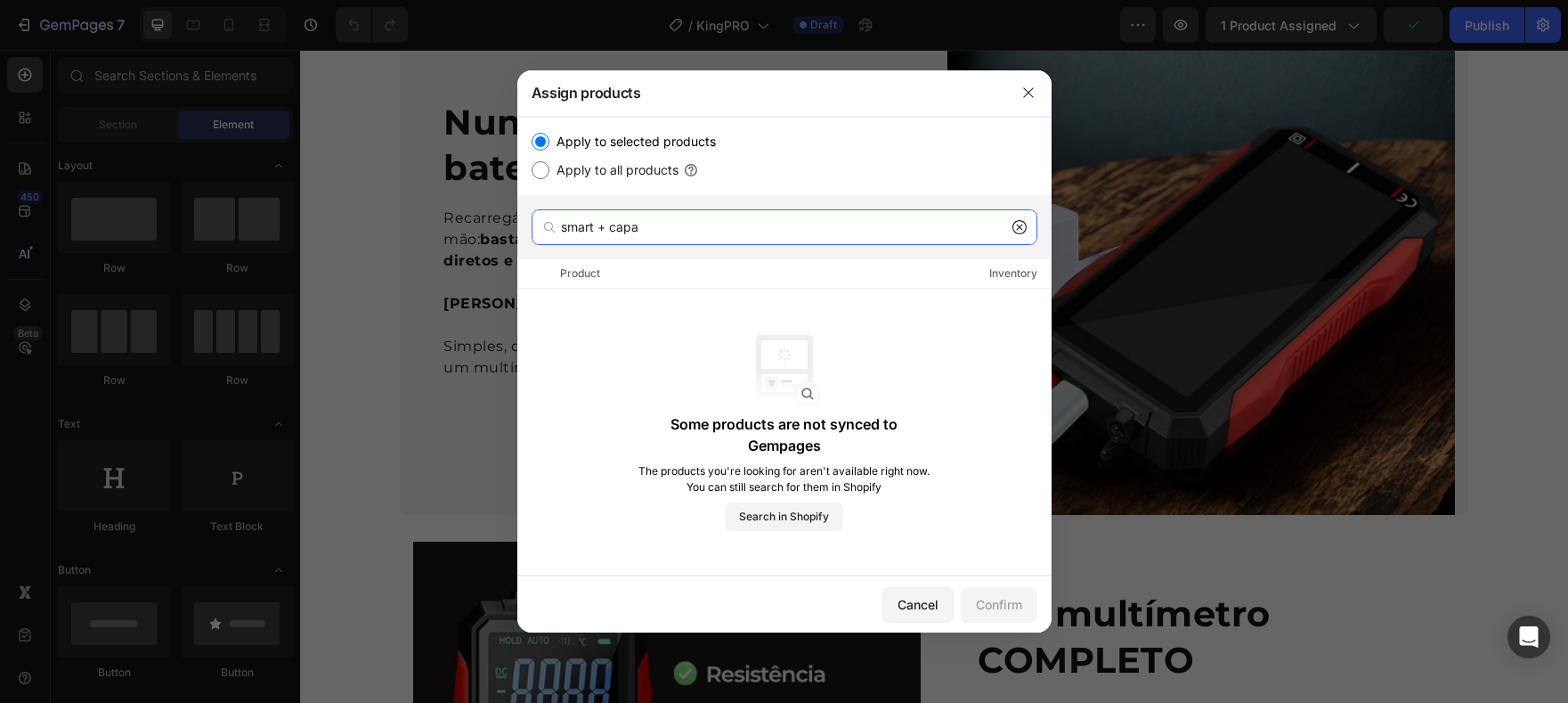
click at [660, 226] on input "smart + capa" at bounding box center [785, 226] width 506 height 35
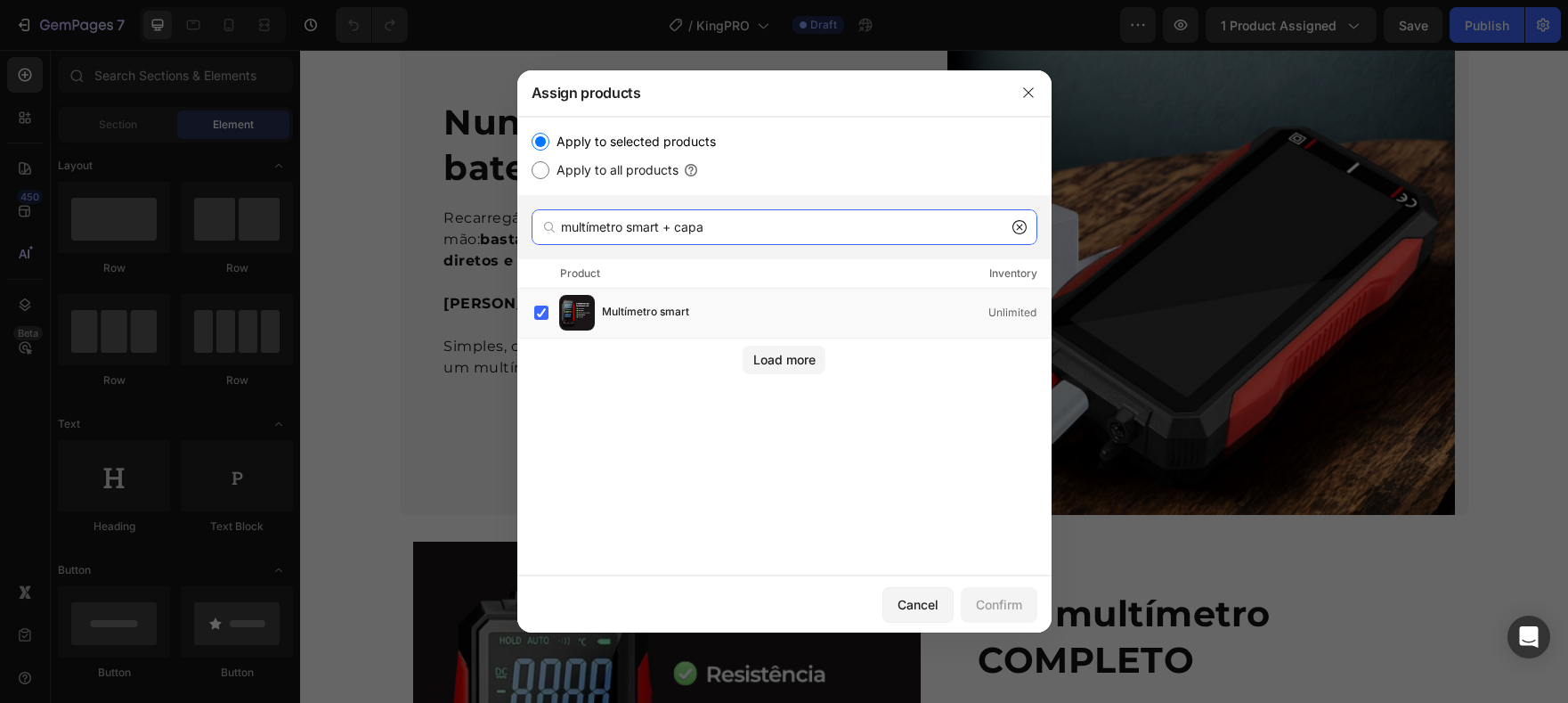
type input "multímetro smart + capa"
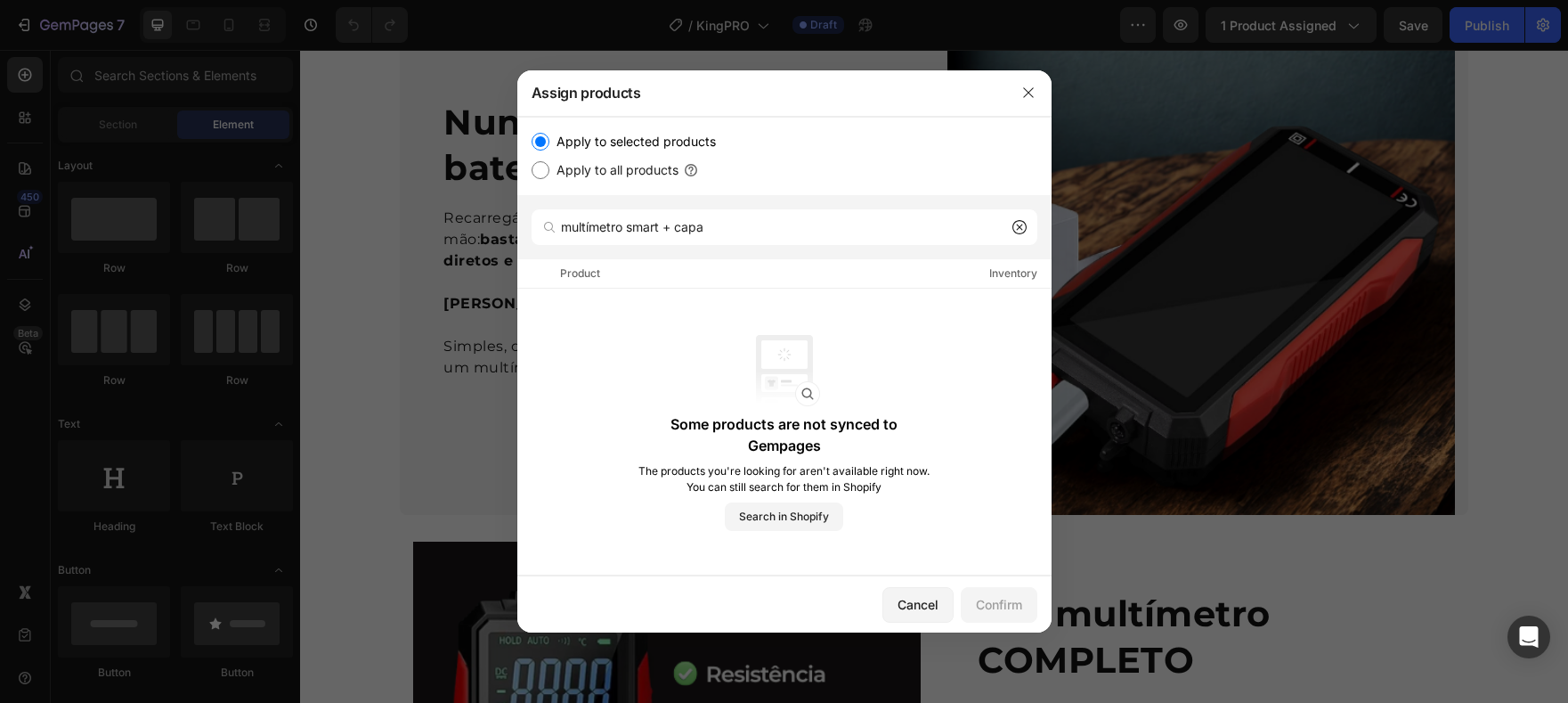
drag, startPoint x: 741, startPoint y: 25, endPoint x: 1093, endPoint y: 20, distance: 352.0
click at [1036, 90] on button "button" at bounding box center [1028, 93] width 29 height 29
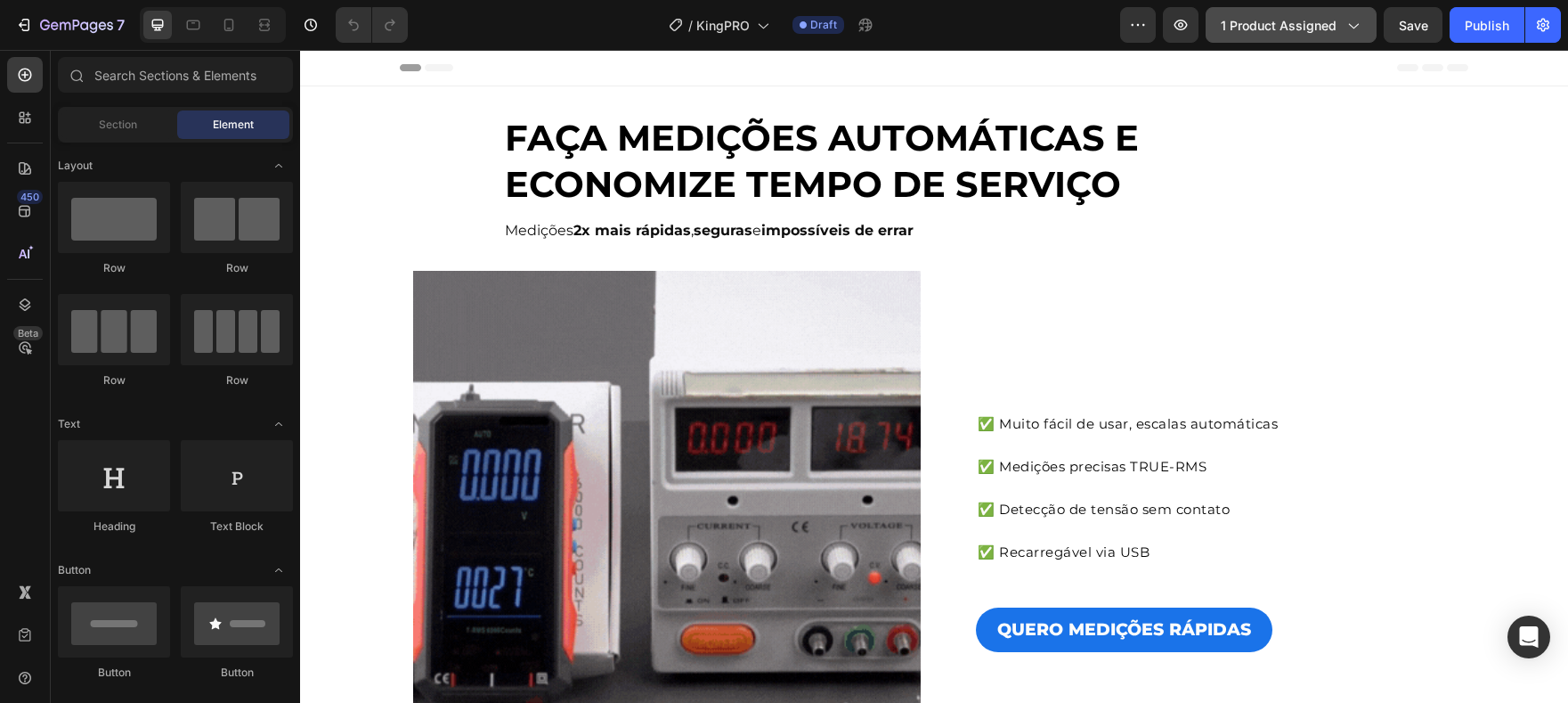
click at [1272, 28] on span "1 product assigned" at bounding box center [1278, 26] width 116 height 19
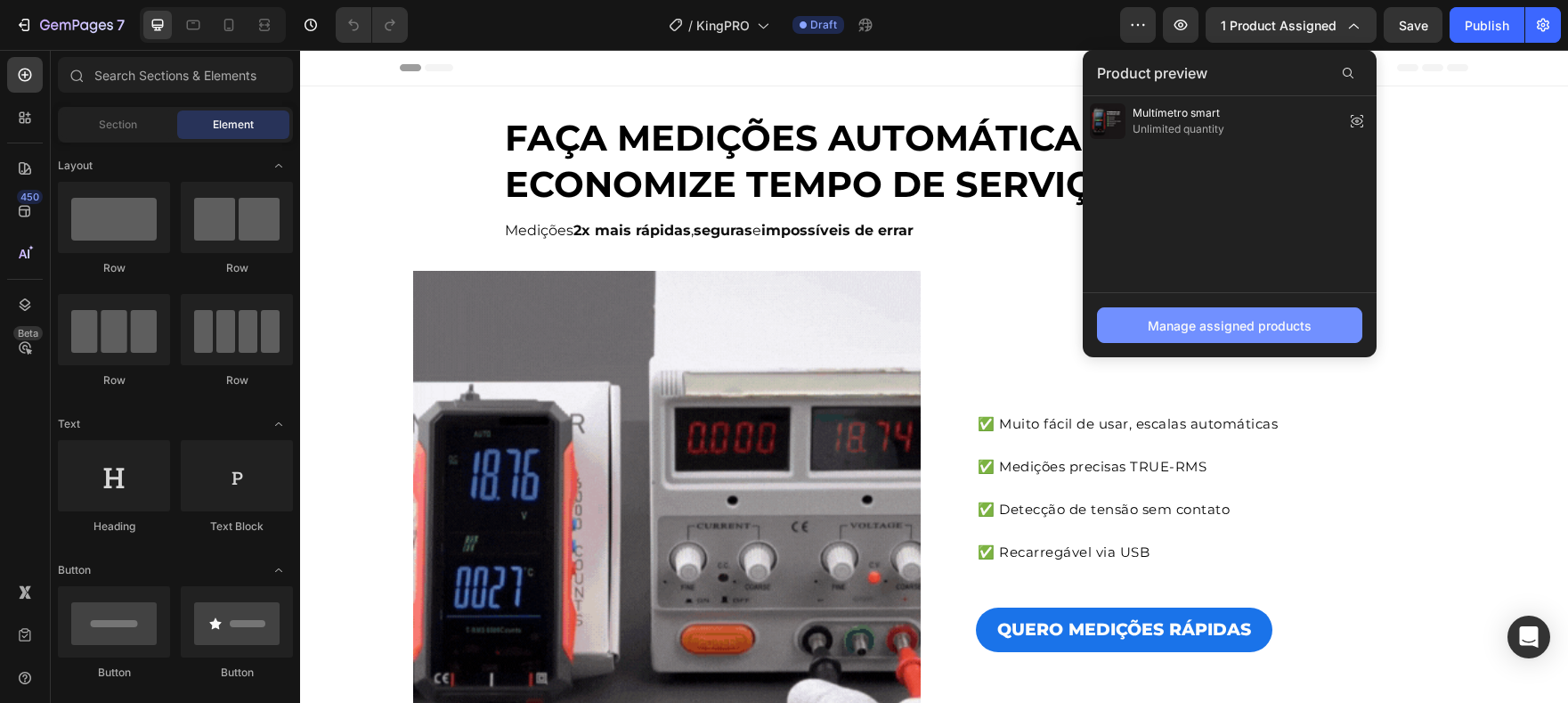
click at [1291, 332] on div "Manage assigned products" at bounding box center [1230, 326] width 164 height 19
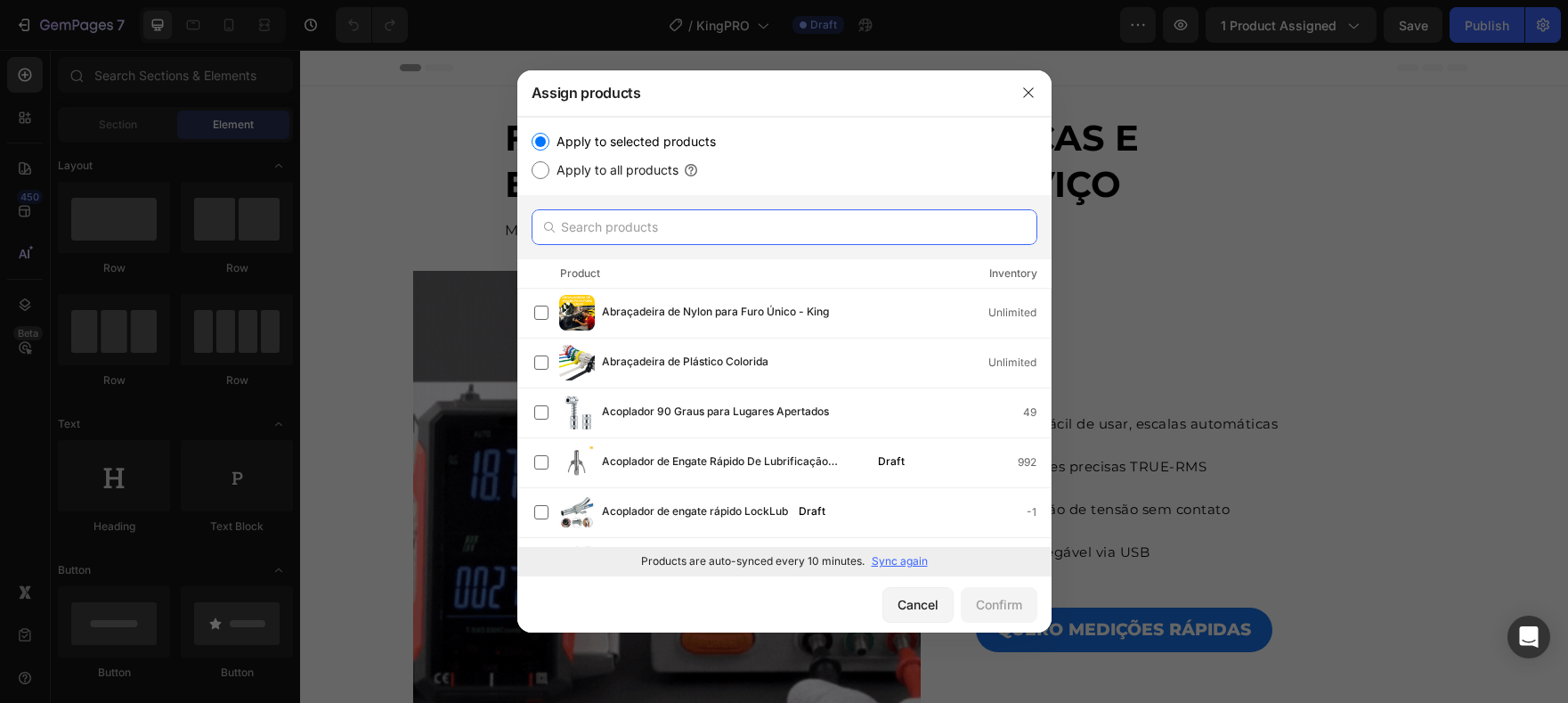
click at [745, 224] on input "text" at bounding box center [785, 226] width 506 height 35
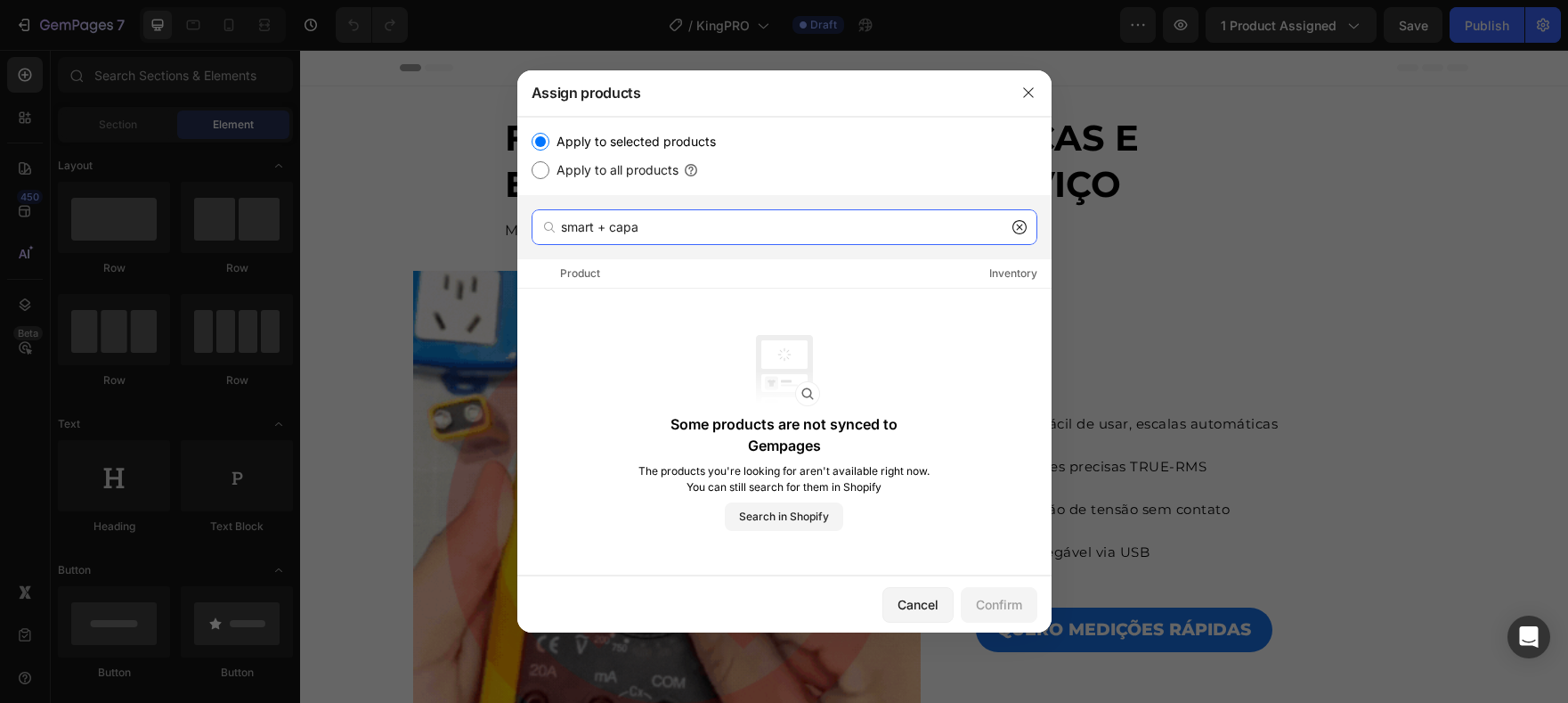
type input "smart + capa"
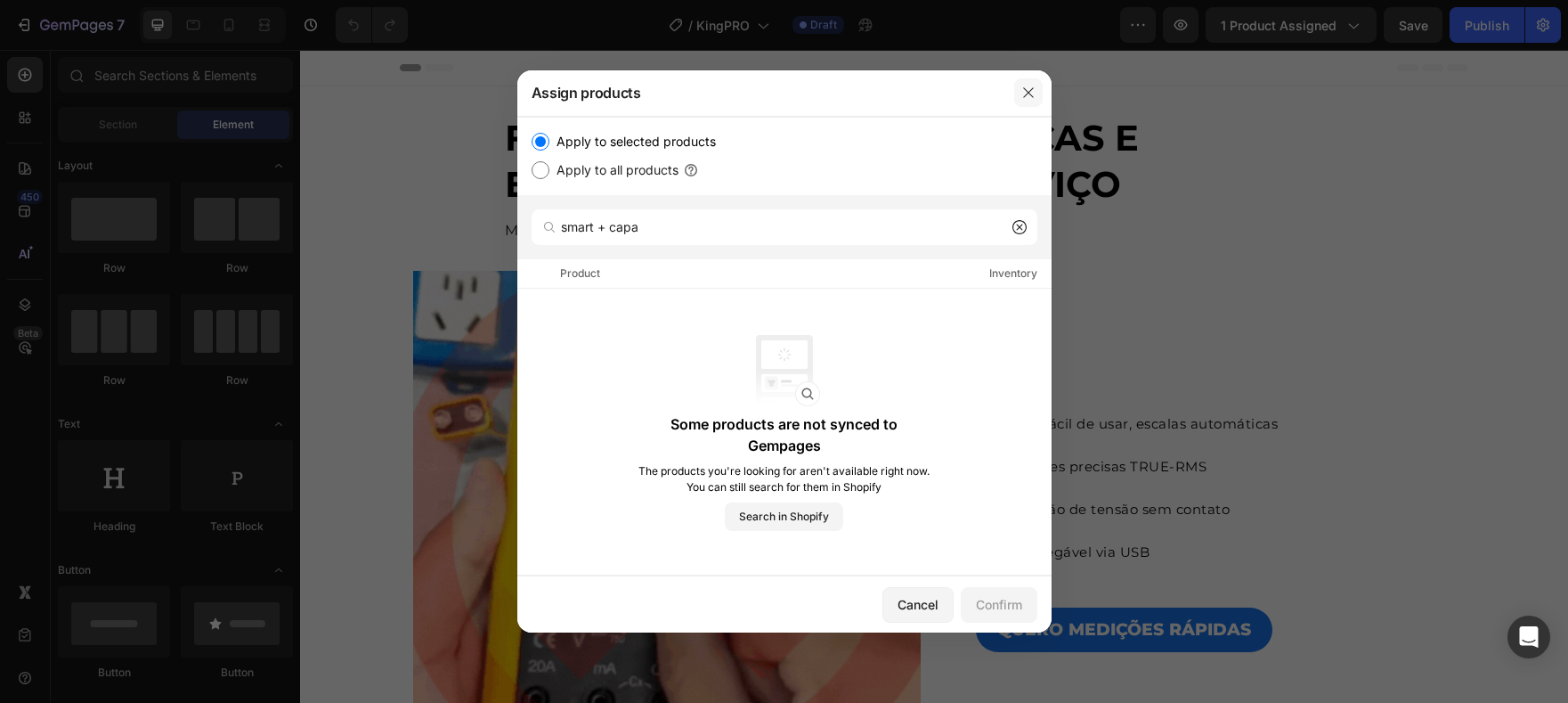
click at [1021, 102] on button "button" at bounding box center [1028, 93] width 29 height 29
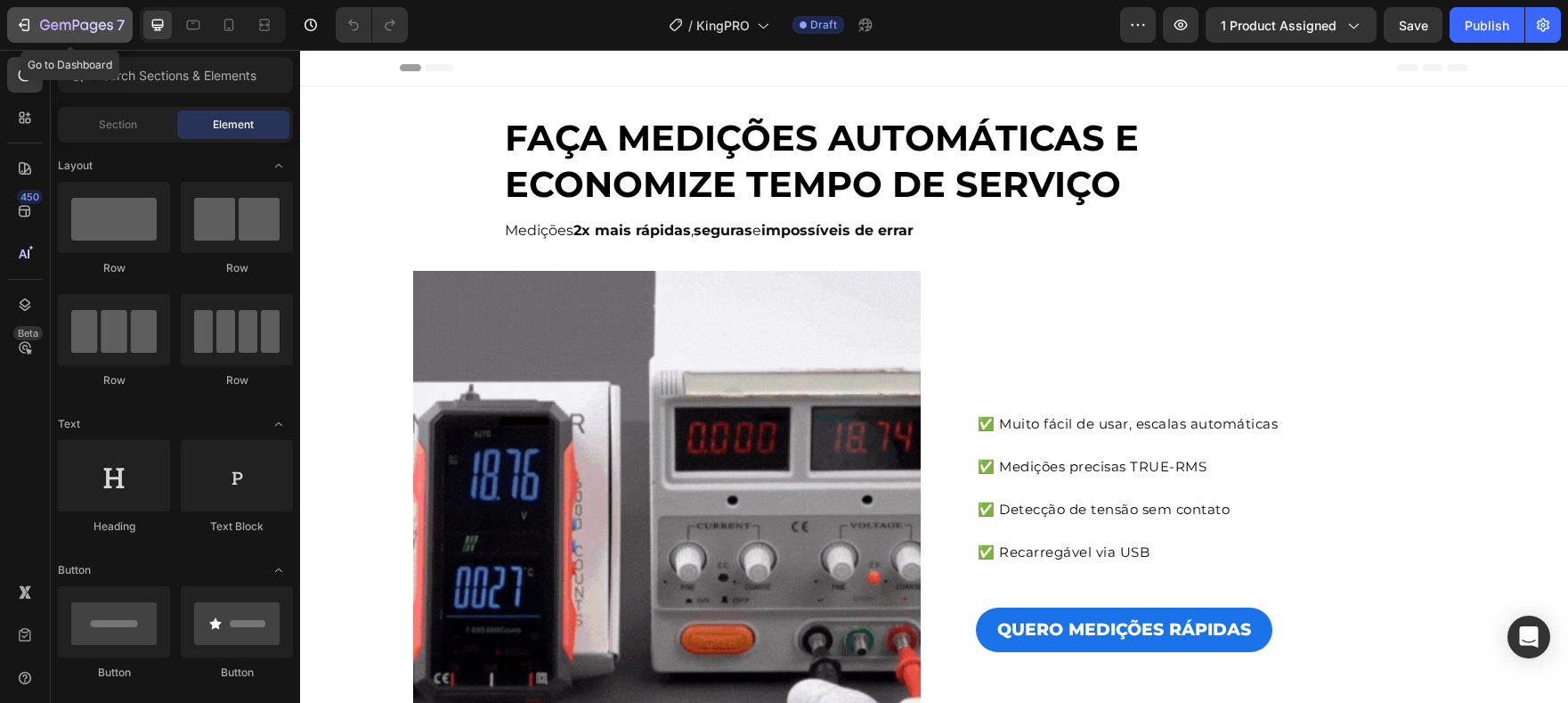
click at [39, 36] on button "7" at bounding box center [69, 24] width 125 height 35
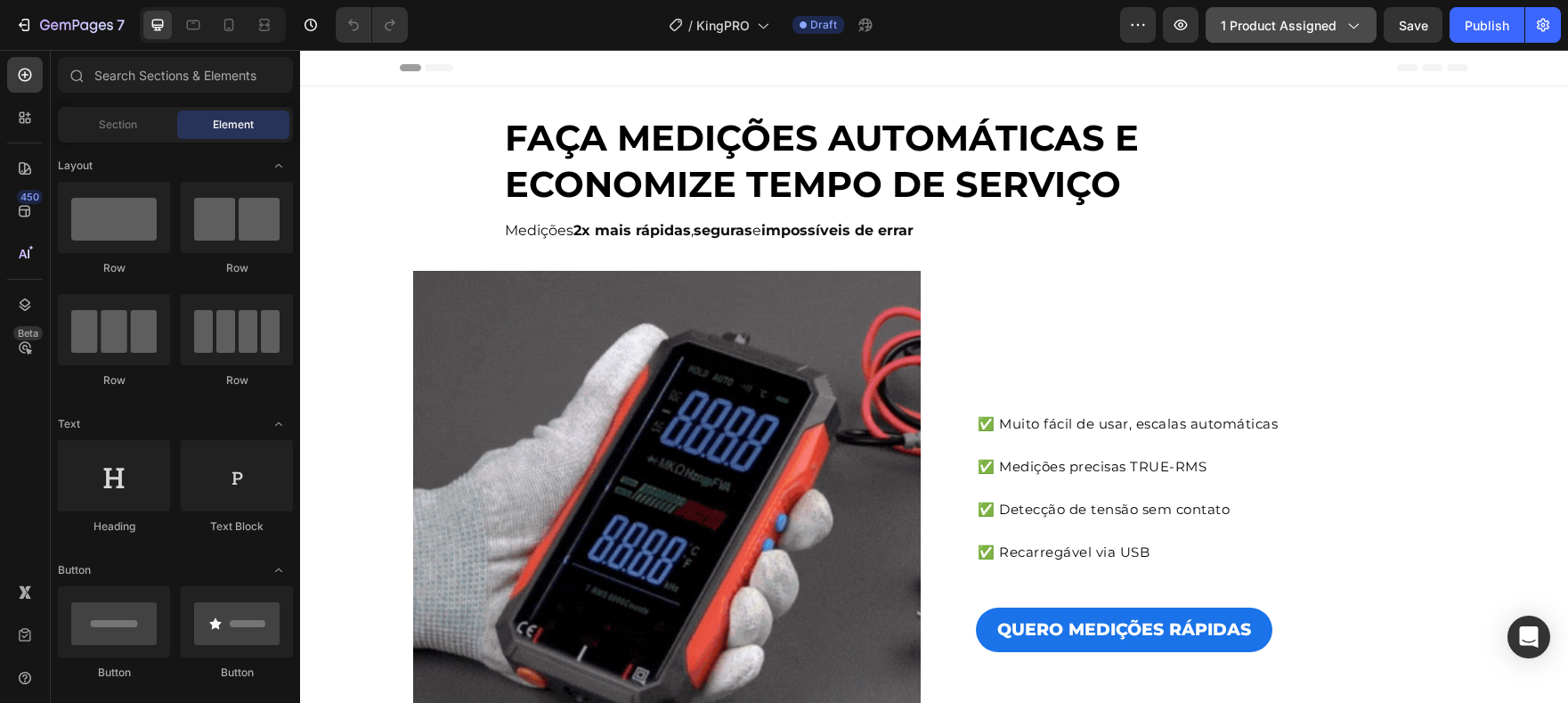
click at [1308, 34] on button "1 product assigned" at bounding box center [1291, 24] width 171 height 35
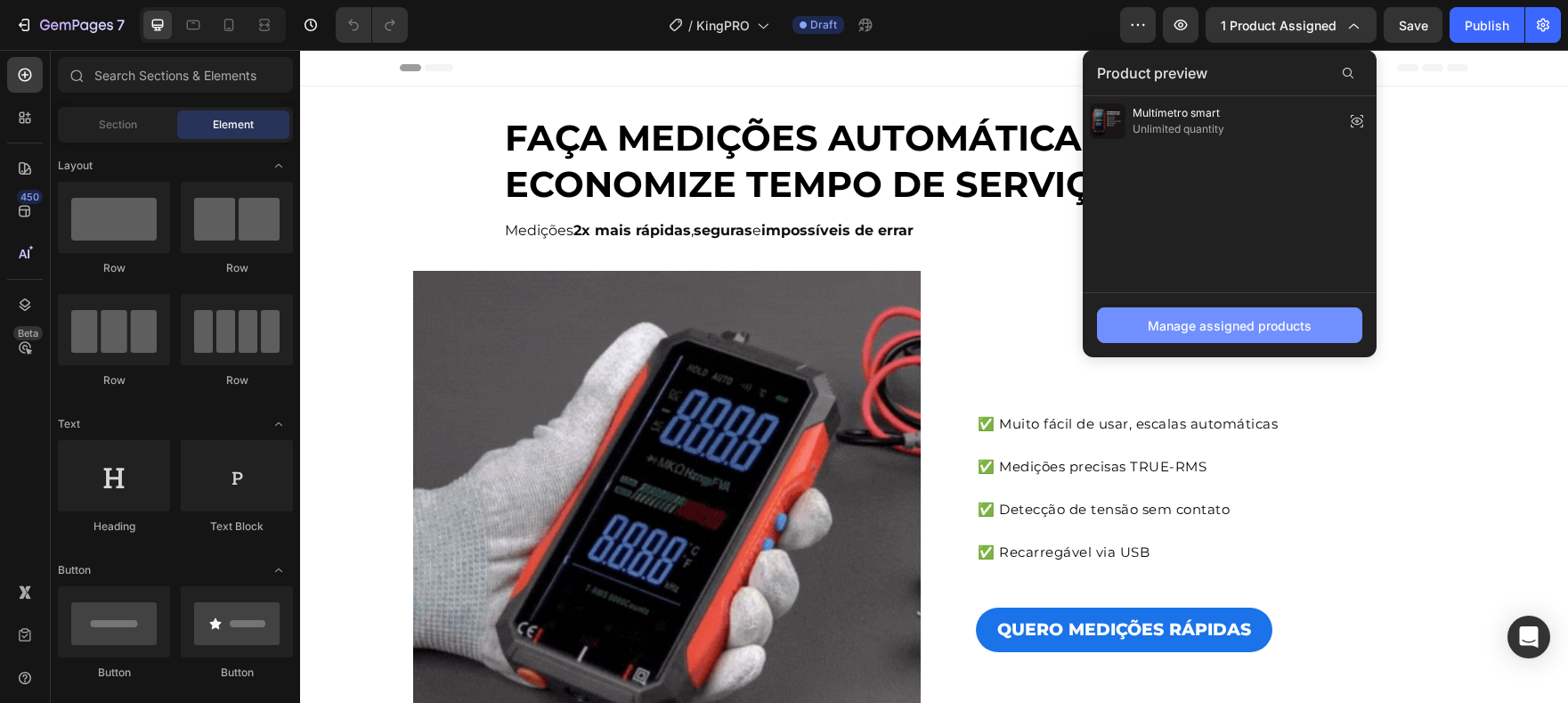
click at [1247, 319] on div "Manage assigned products" at bounding box center [1230, 326] width 164 height 19
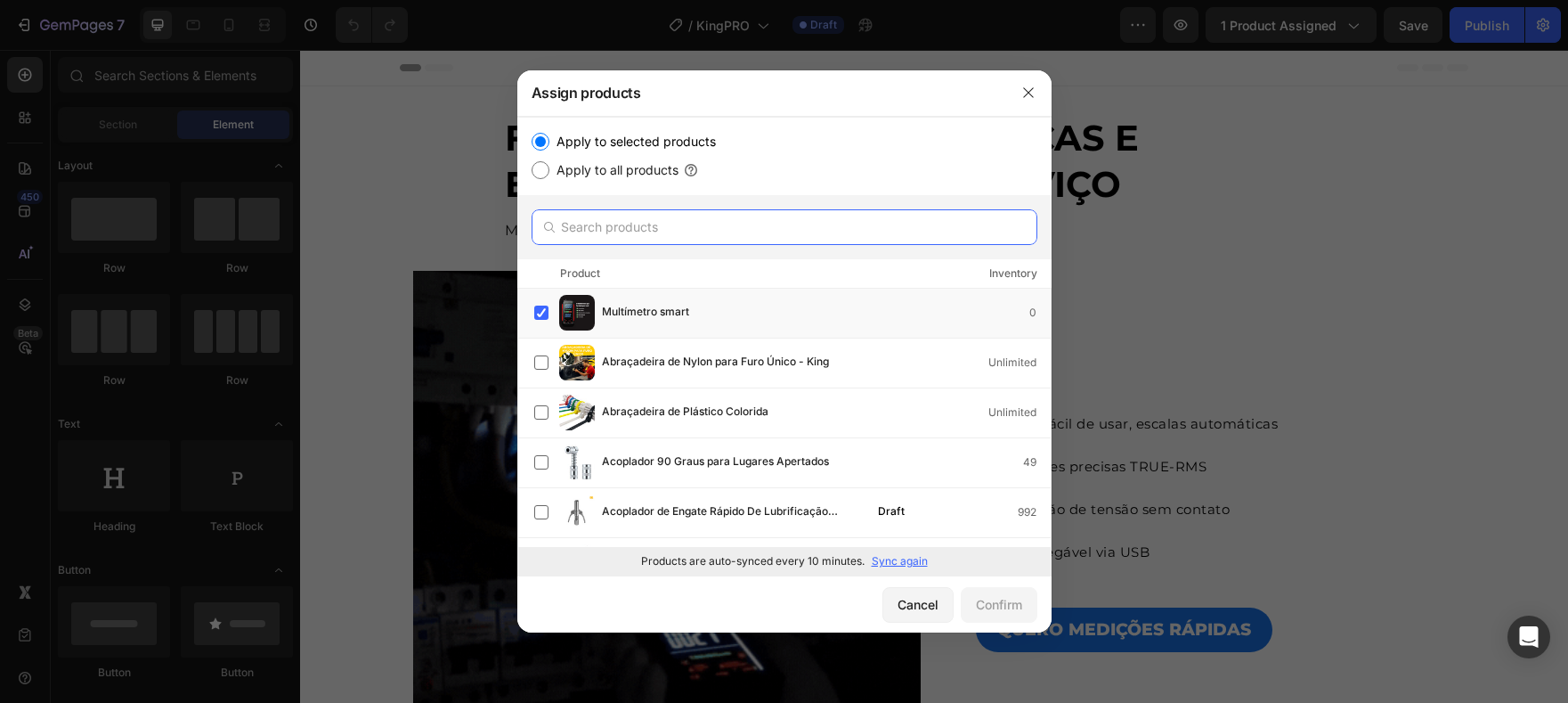
click at [756, 222] on input "text" at bounding box center [785, 226] width 506 height 35
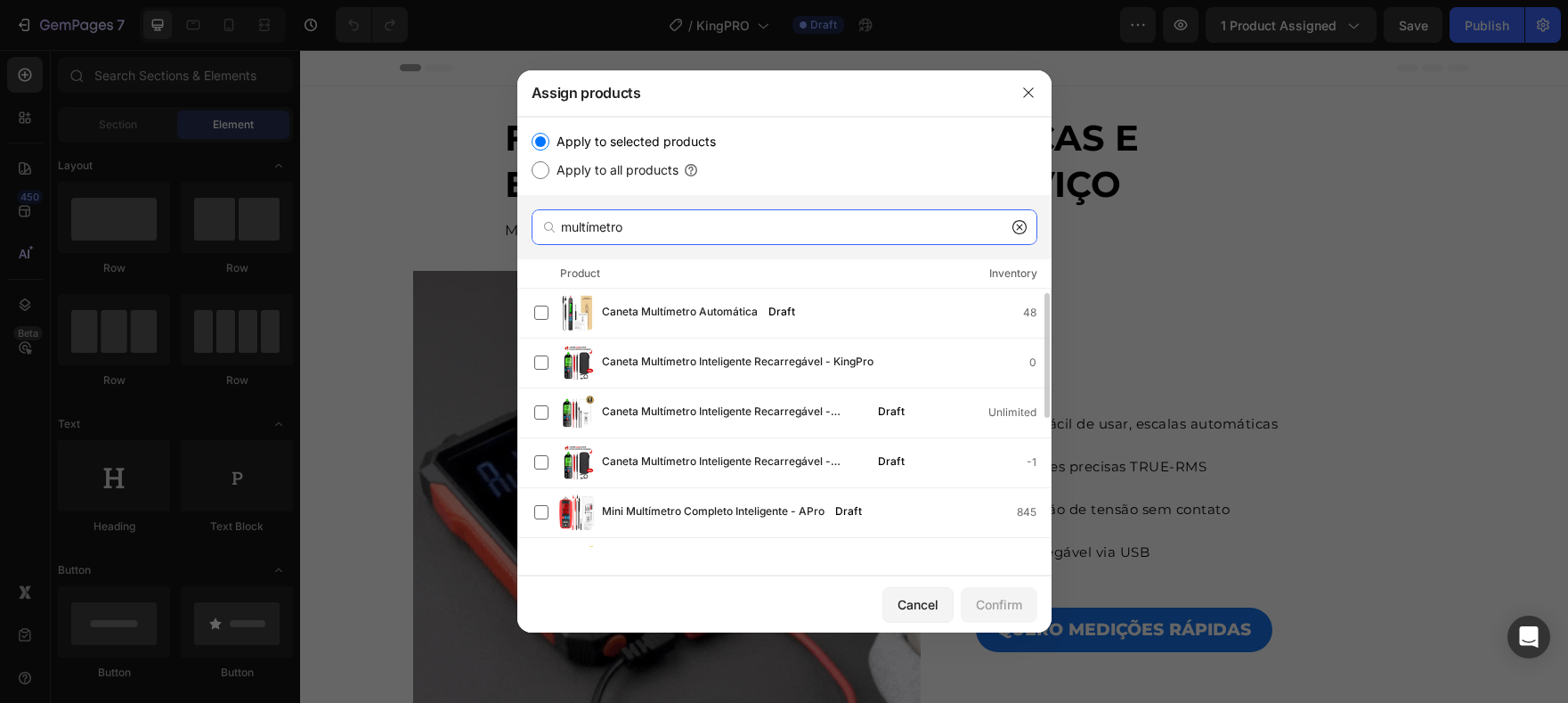
scroll to position [276, 0]
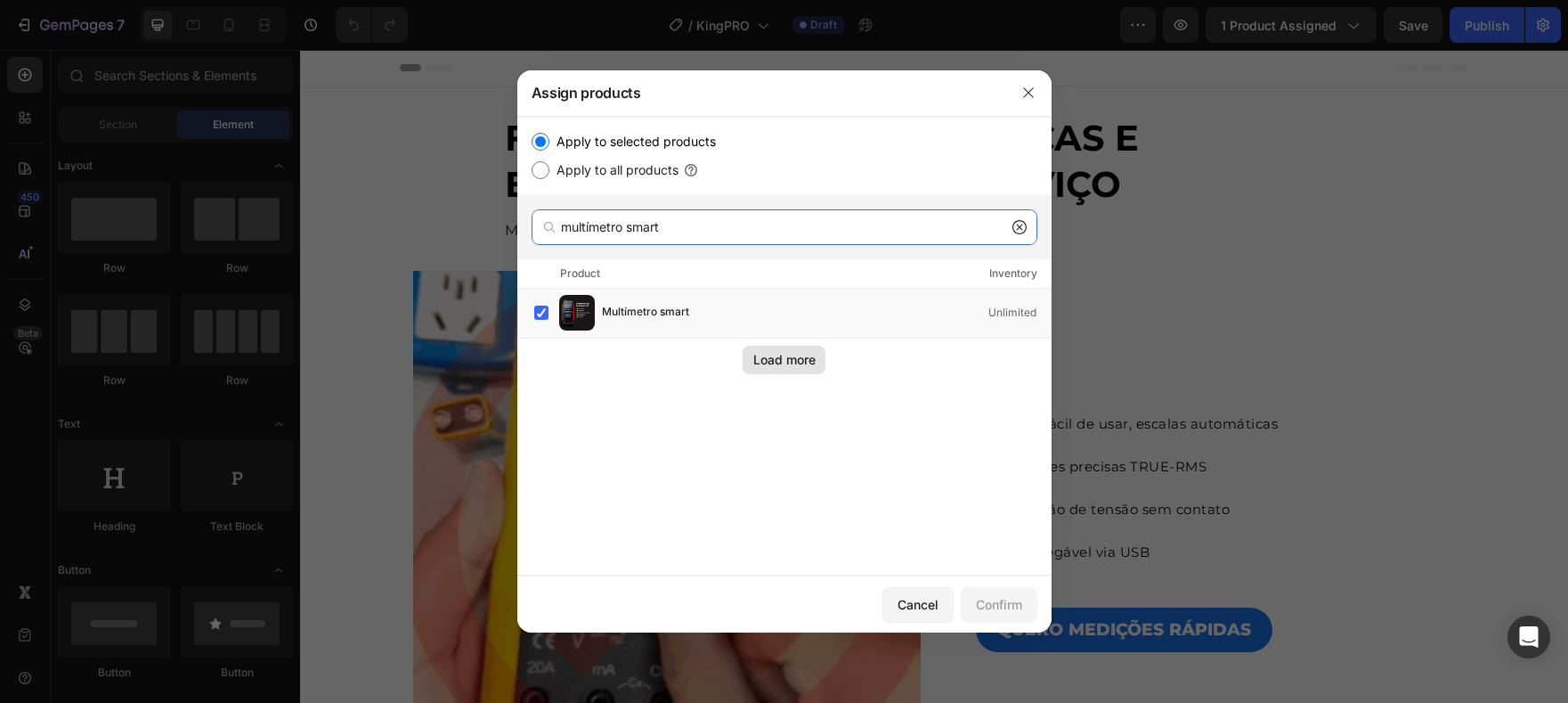
type input "multímetro smart"
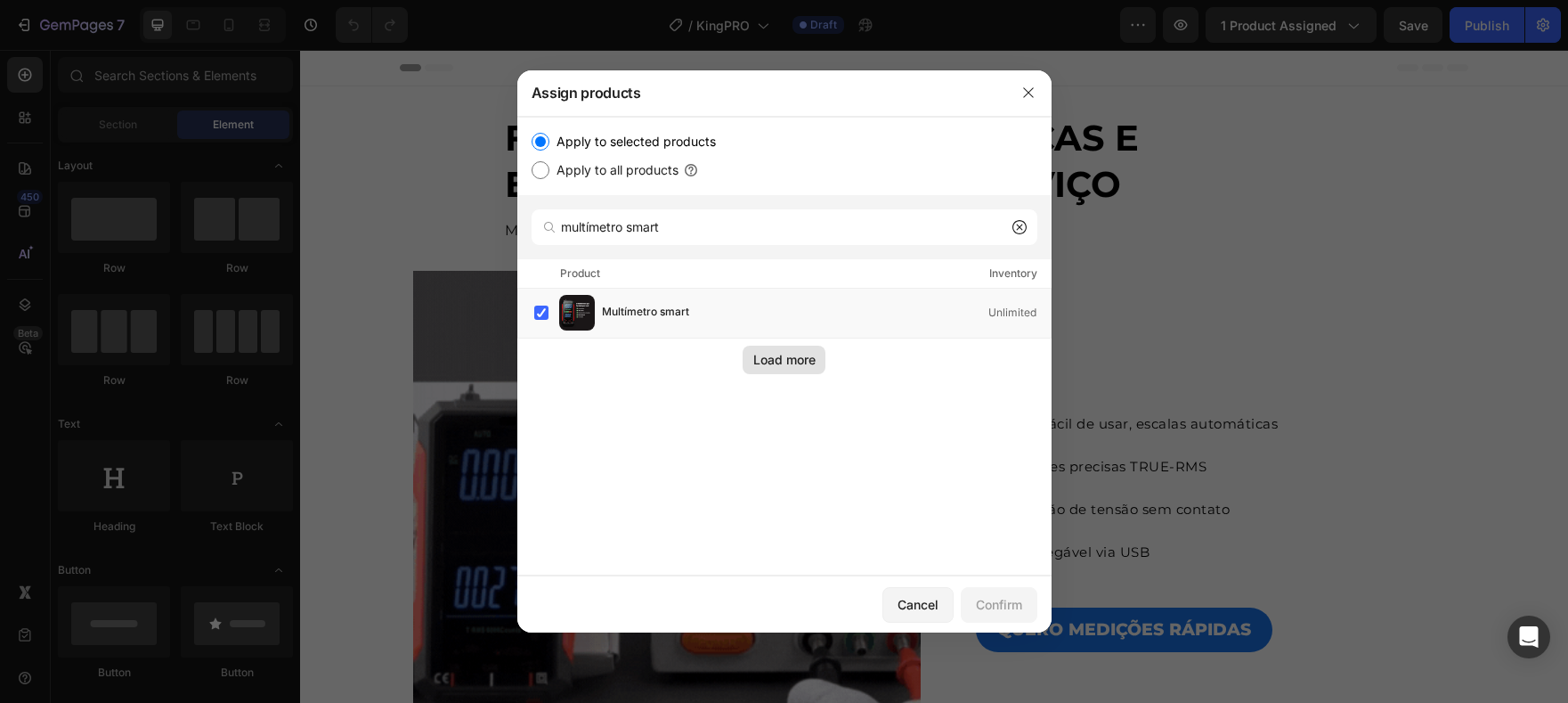
click at [816, 352] on button "Load more" at bounding box center [784, 360] width 83 height 29
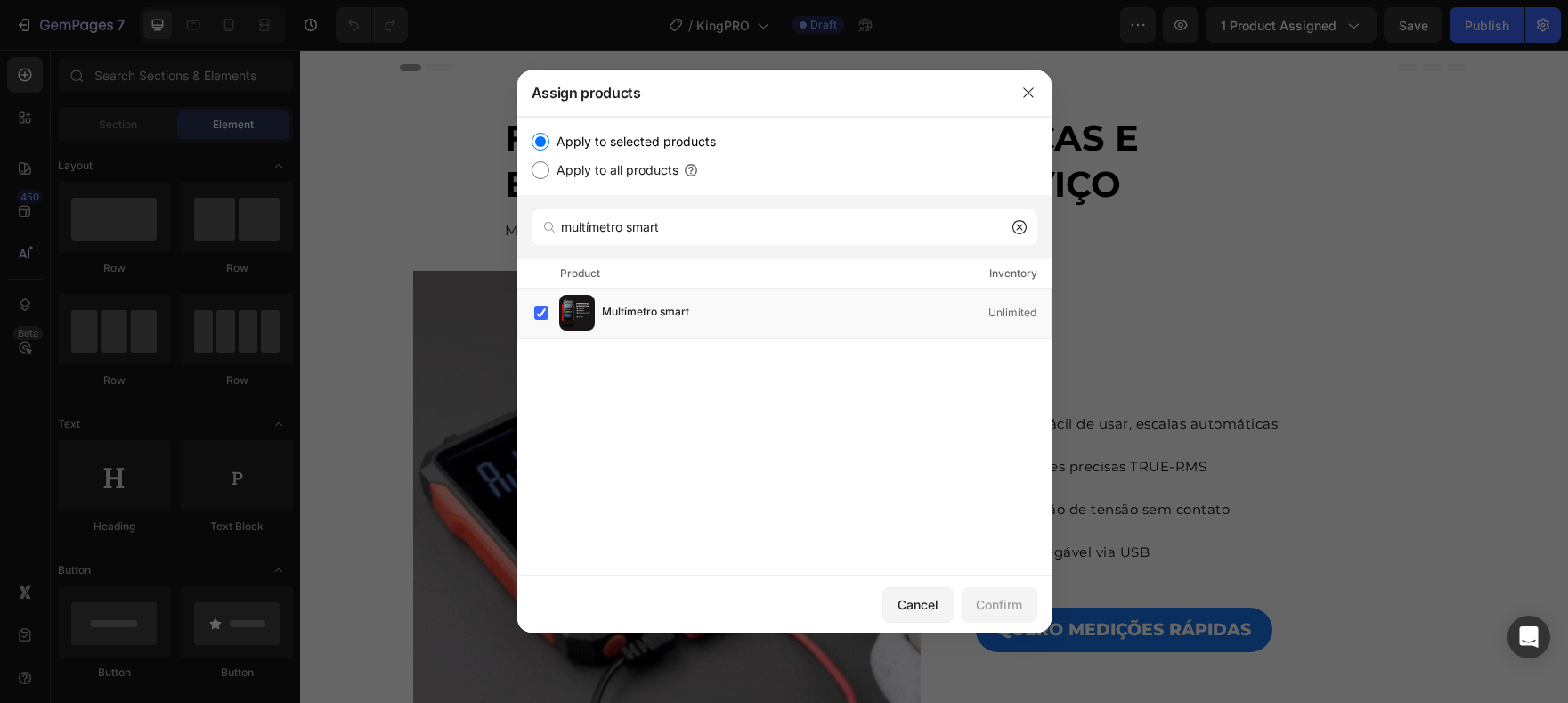
click at [1023, 231] on icon at bounding box center [1019, 226] width 14 height 14
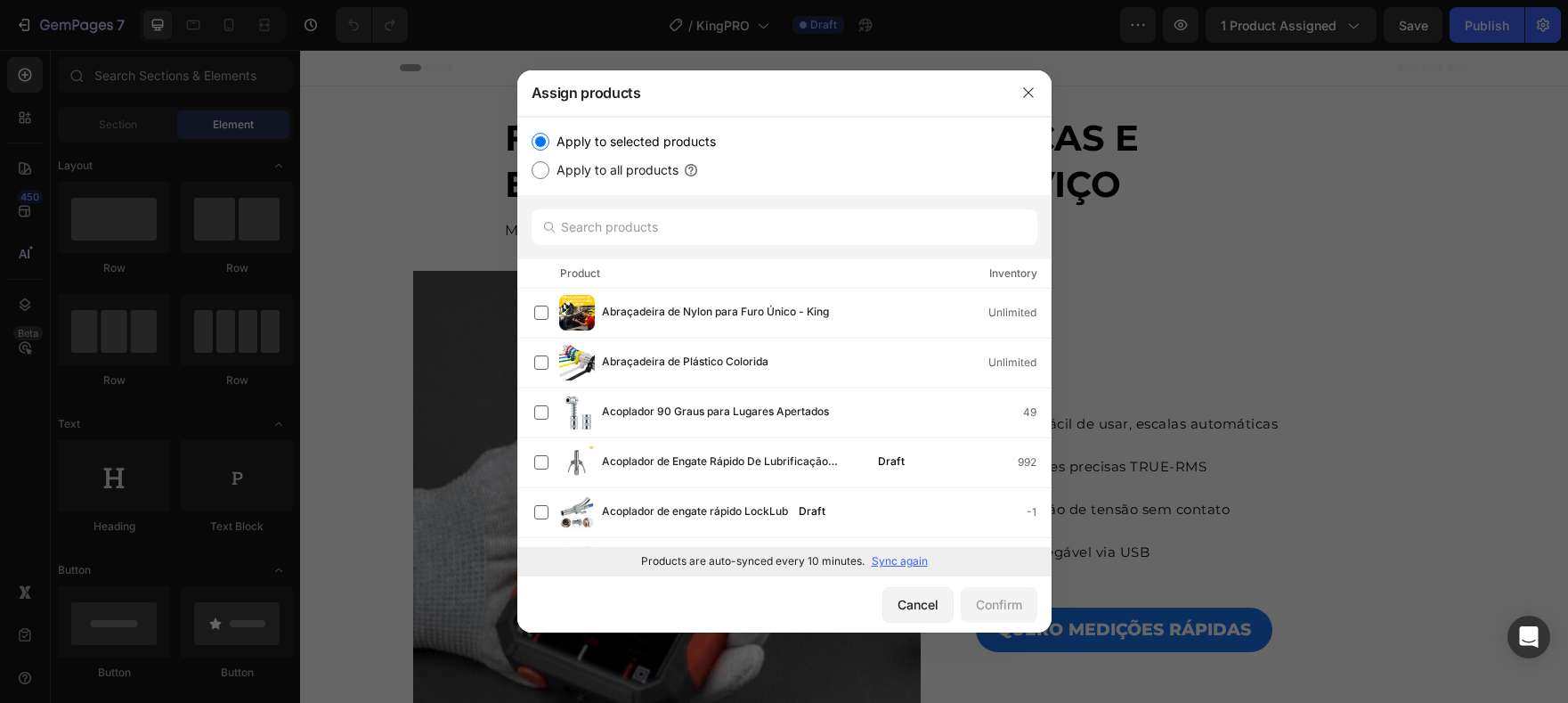
click at [903, 562] on p "Sync again" at bounding box center [900, 561] width 56 height 16
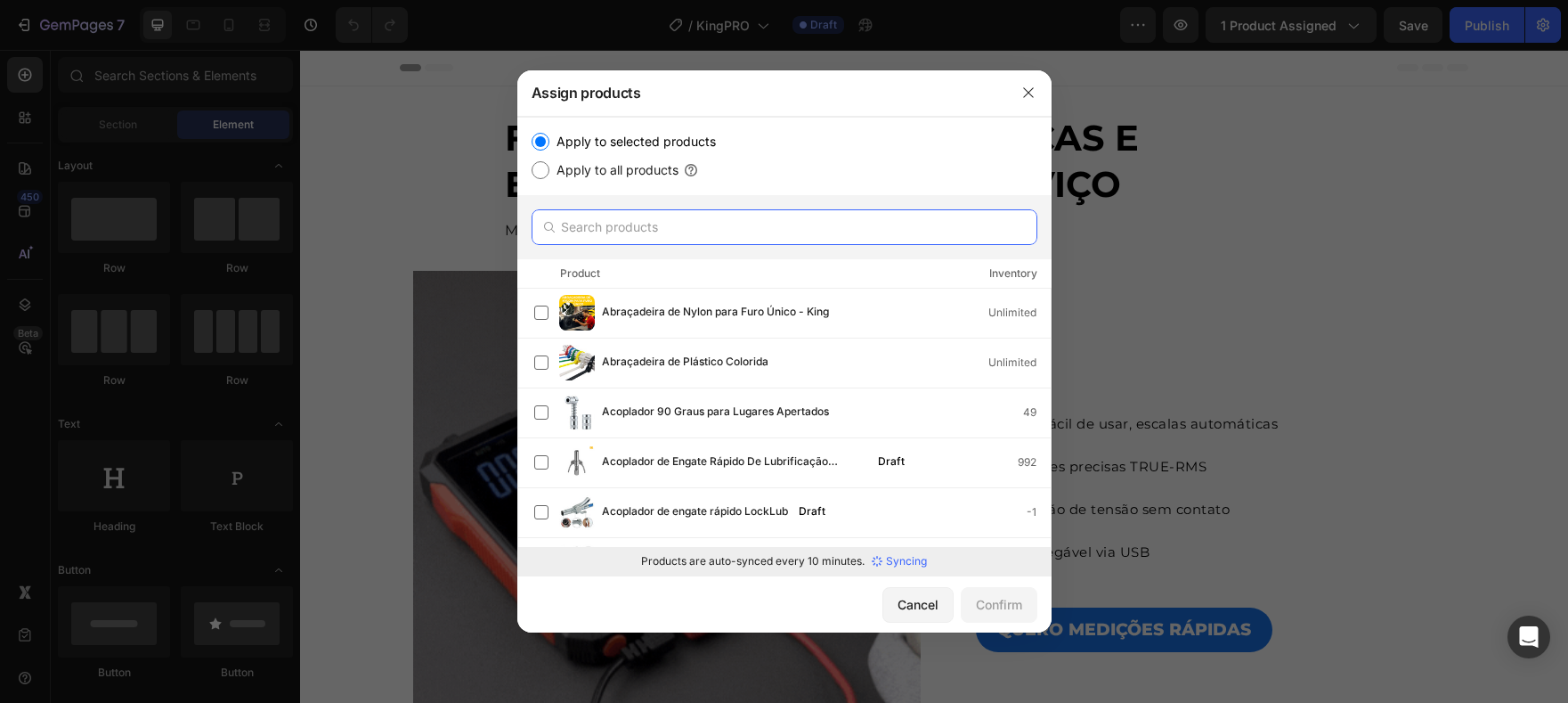
click at [739, 229] on input "text" at bounding box center [785, 226] width 506 height 35
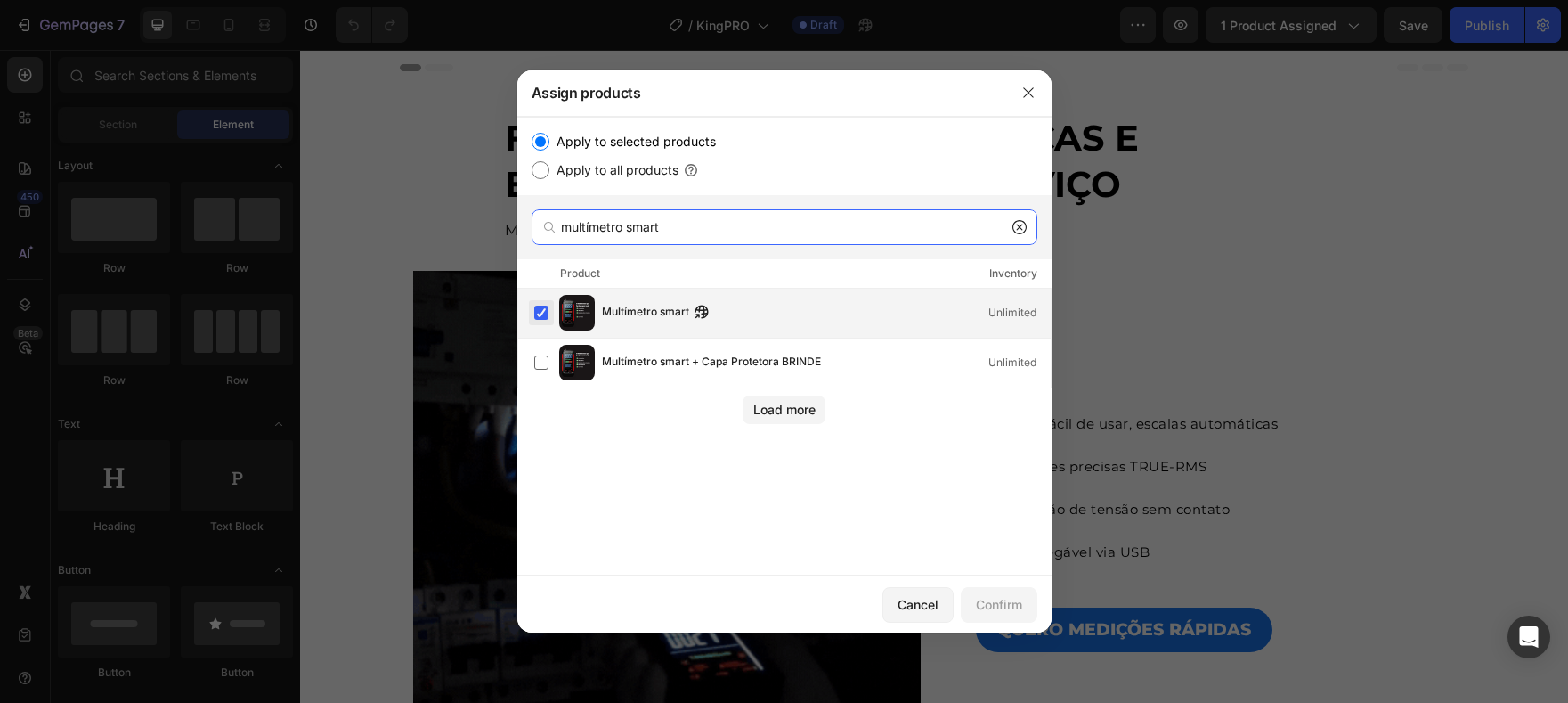
type input "multímetro smart"
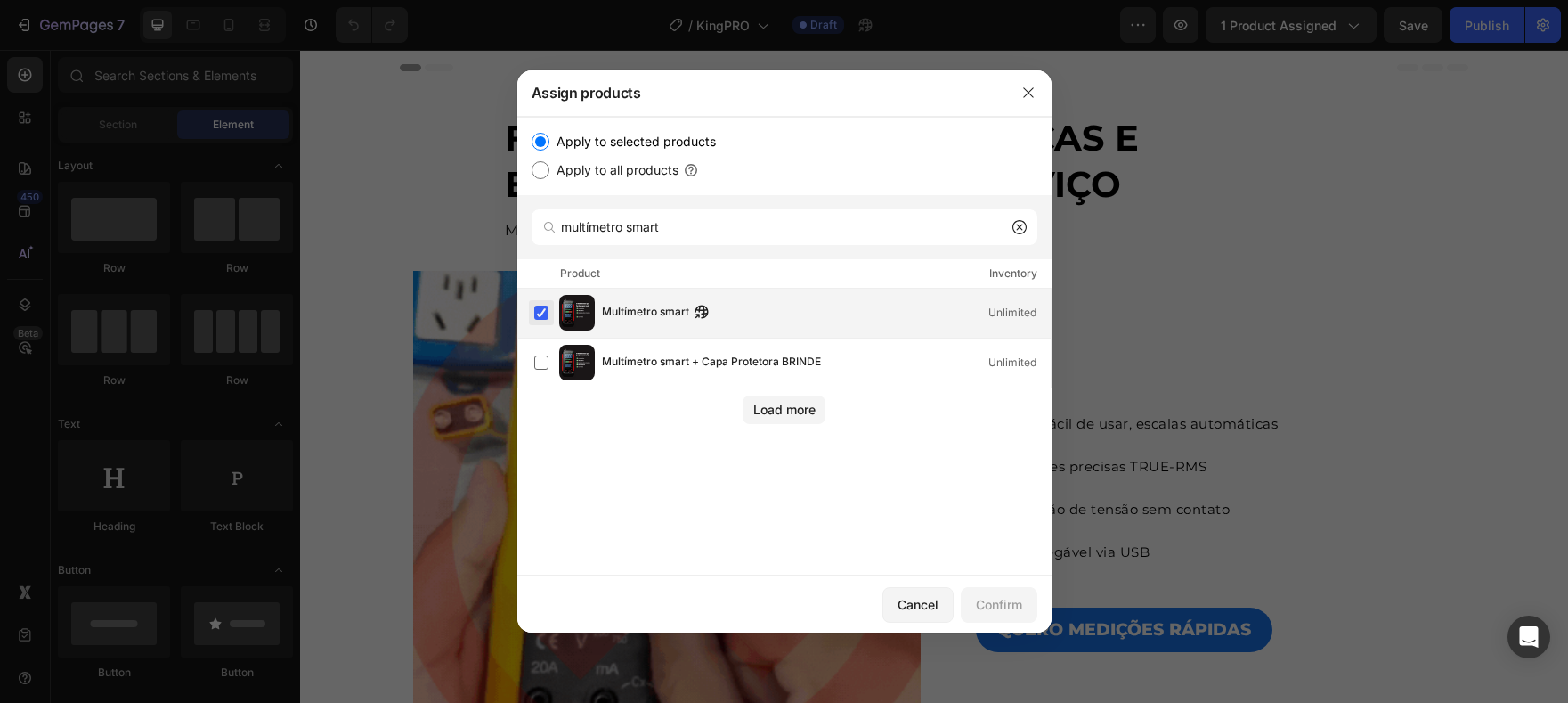
click at [534, 311] on label at bounding box center [540, 312] width 14 height 14
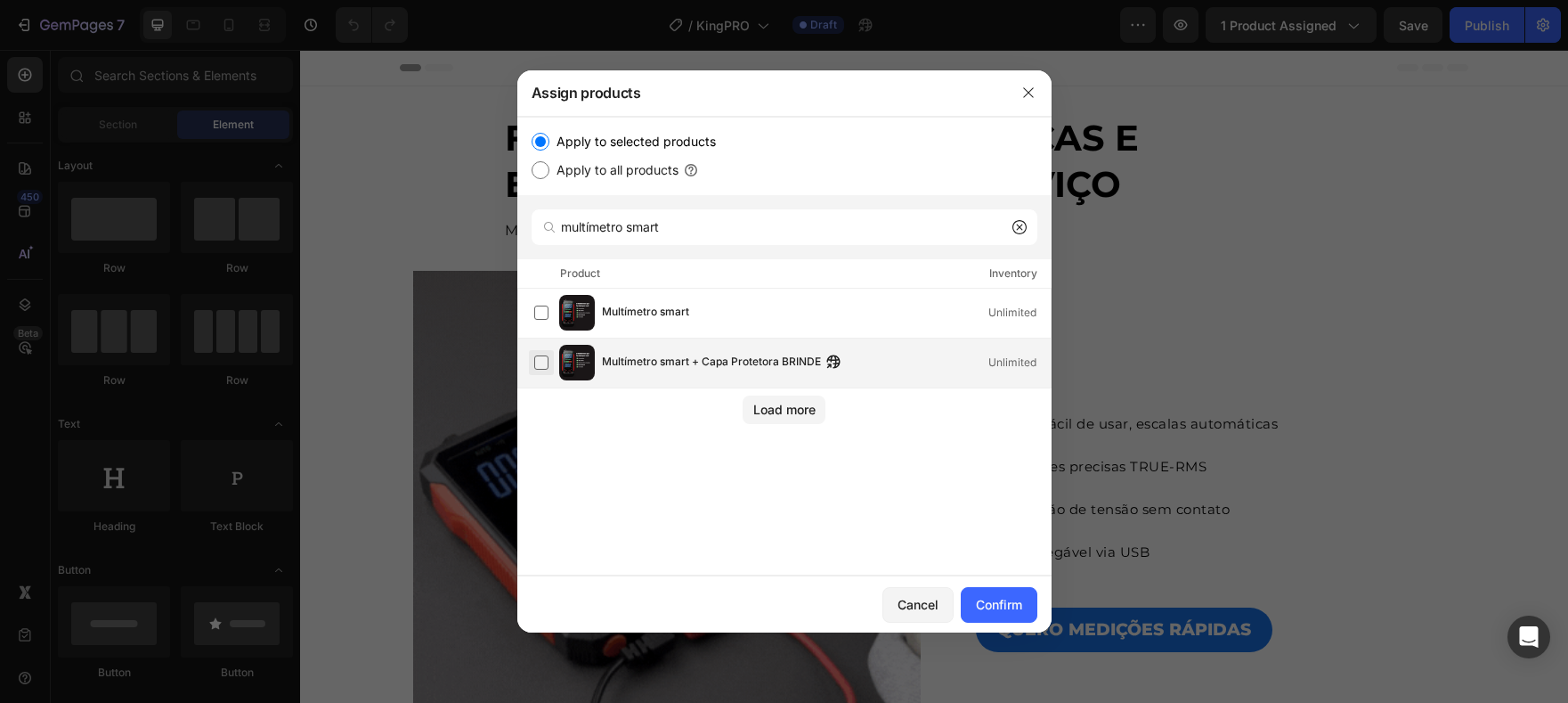
click at [544, 361] on label at bounding box center [540, 362] width 14 height 14
click at [1008, 595] on div "Confirm" at bounding box center [999, 605] width 46 height 19
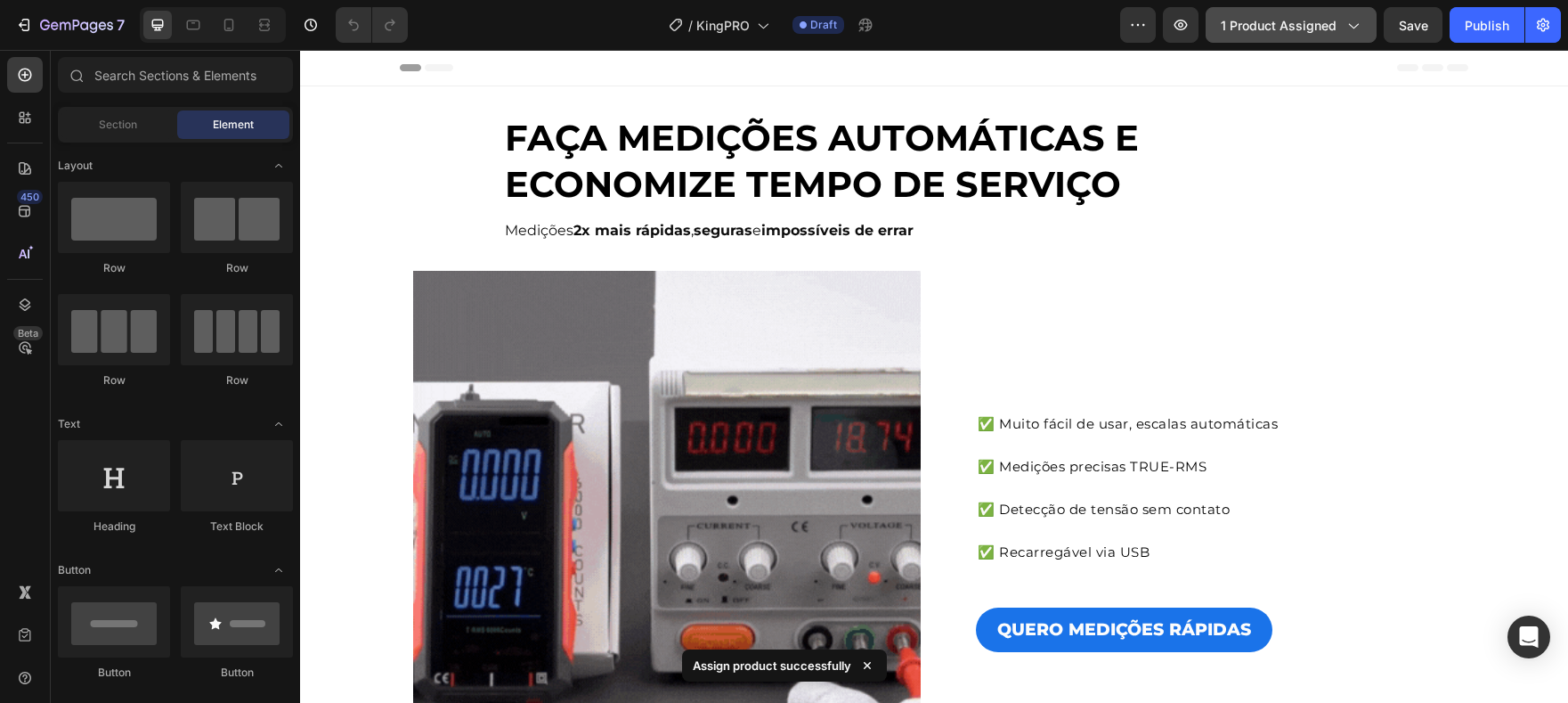
click at [1337, 18] on span "1 product assigned" at bounding box center [1278, 26] width 116 height 19
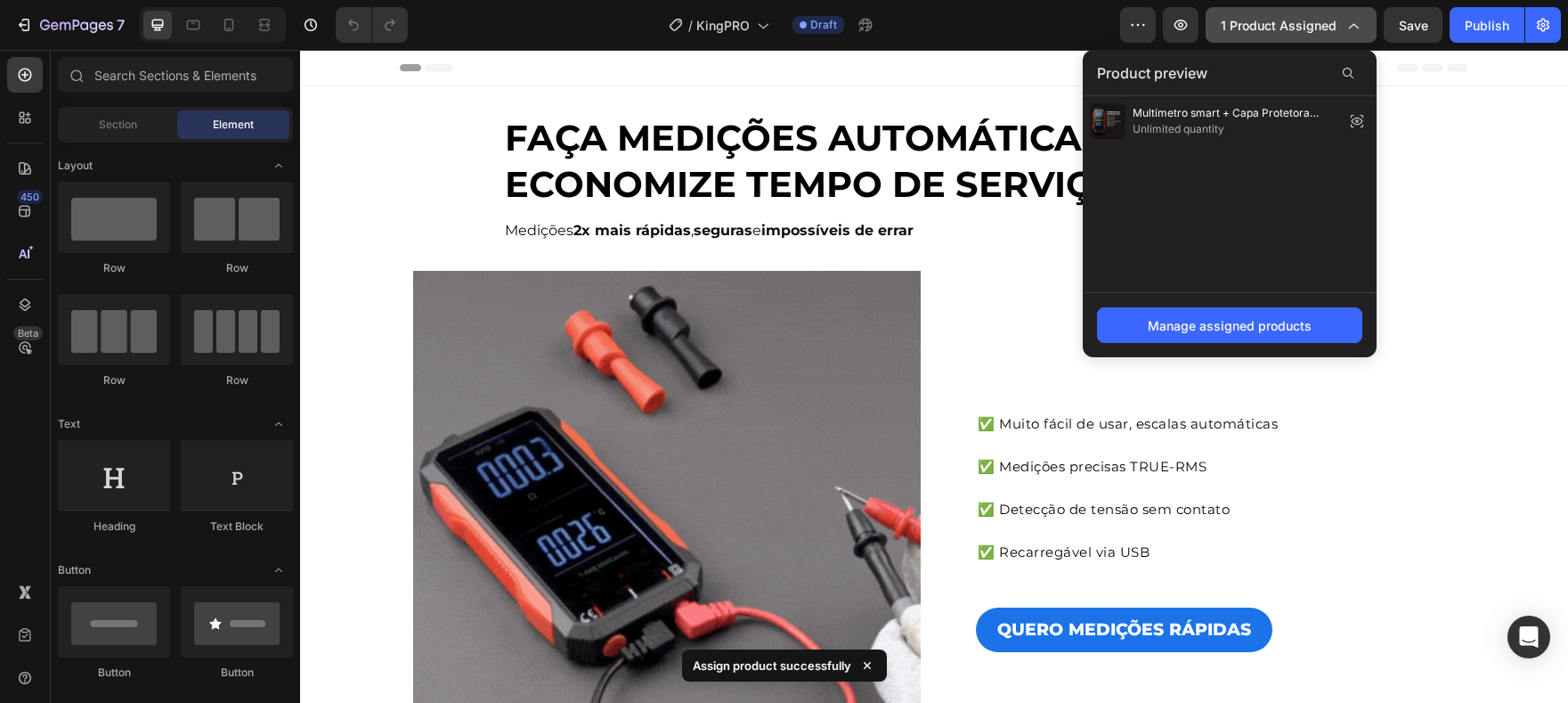
click at [1337, 18] on span "1 product assigned" at bounding box center [1278, 26] width 116 height 19
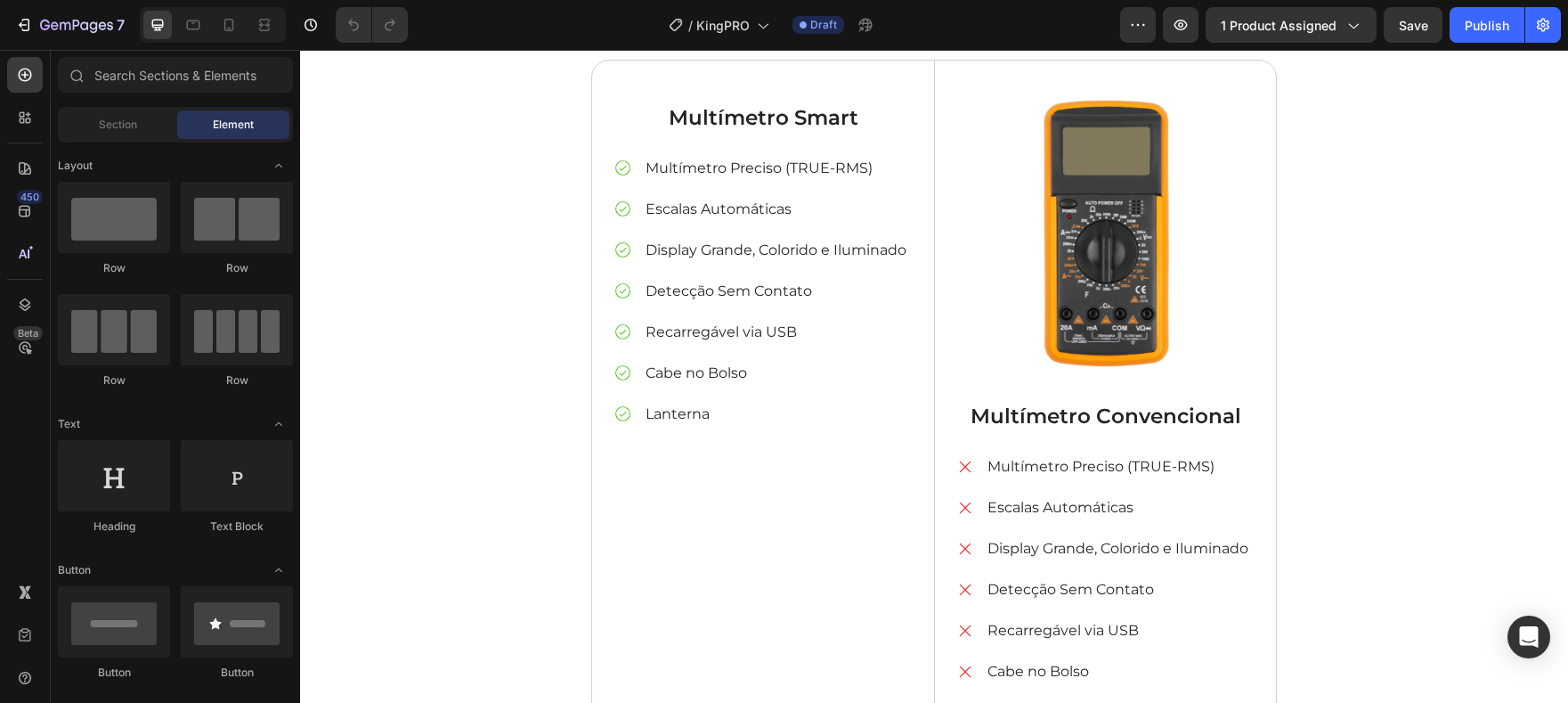
scroll to position [4157, 0]
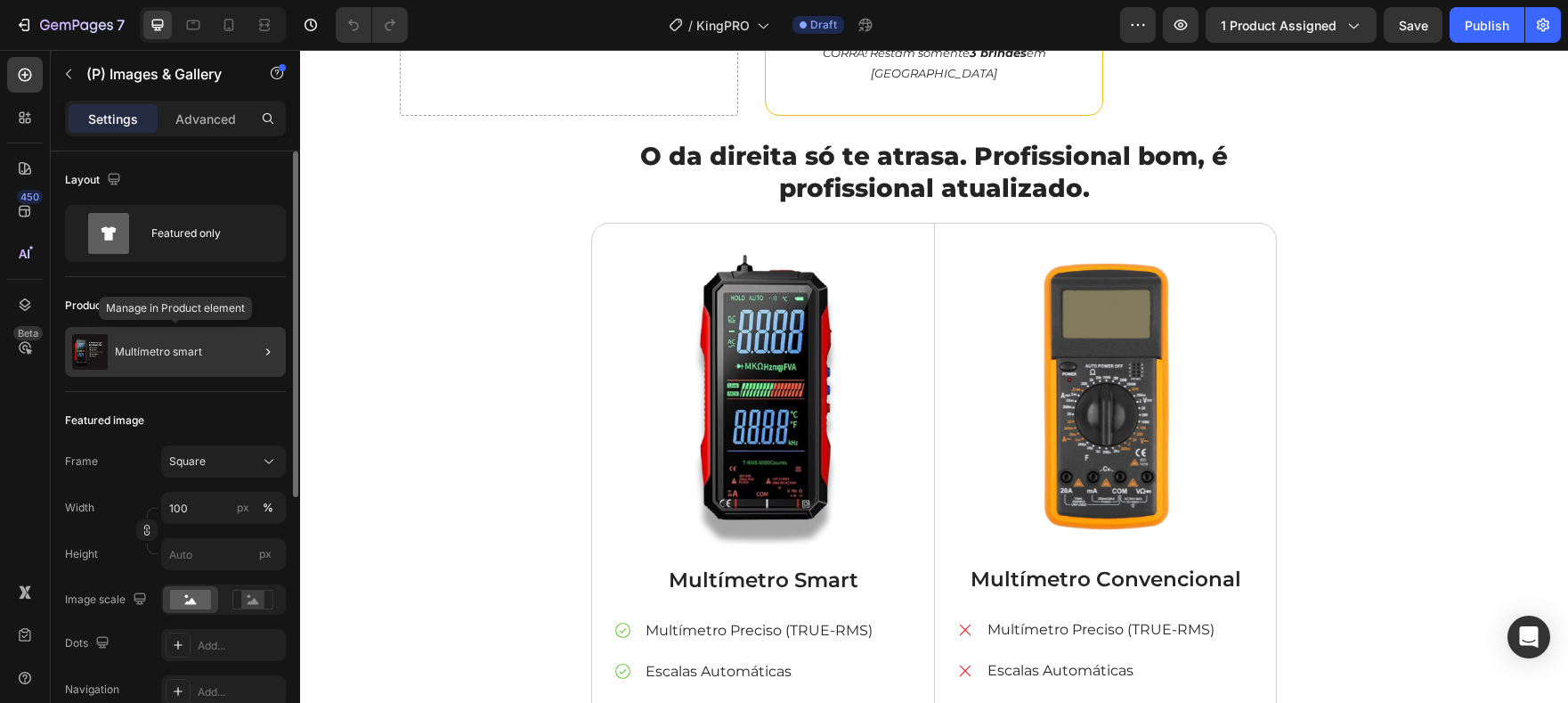
click at [181, 346] on p "Multímetro smart" at bounding box center [158, 352] width 87 height 12
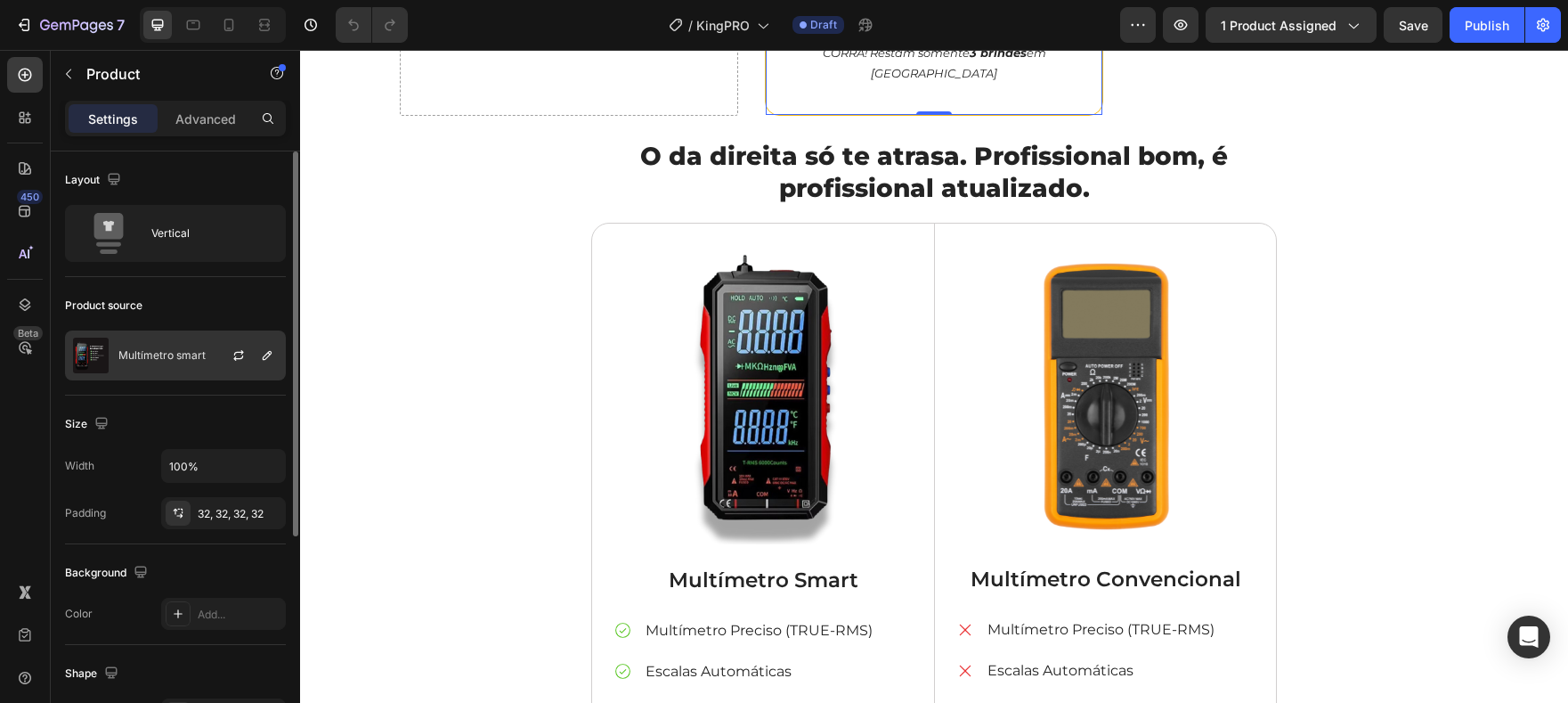
click at [180, 352] on p "Multímetro smart" at bounding box center [161, 355] width 87 height 12
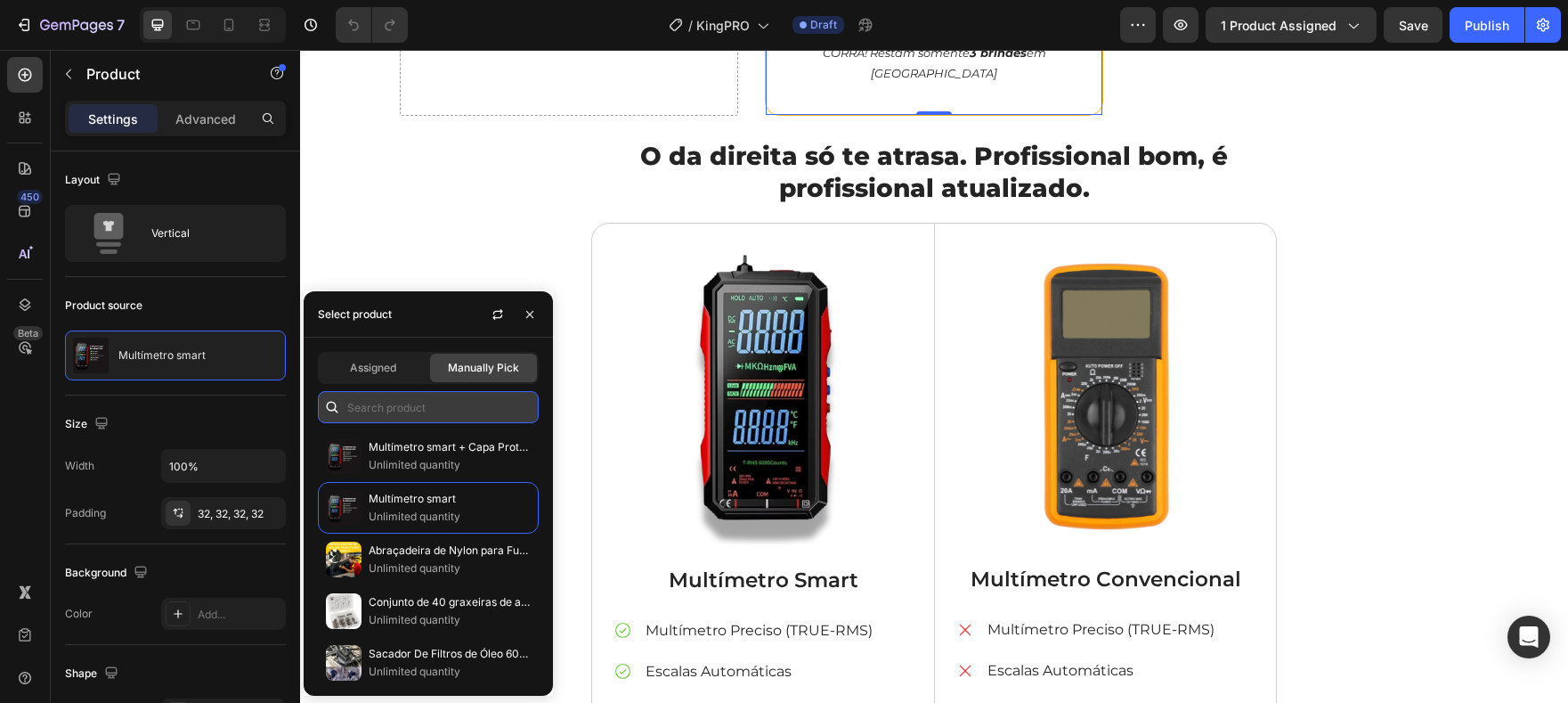
click at [418, 403] on input "text" at bounding box center [428, 407] width 221 height 32
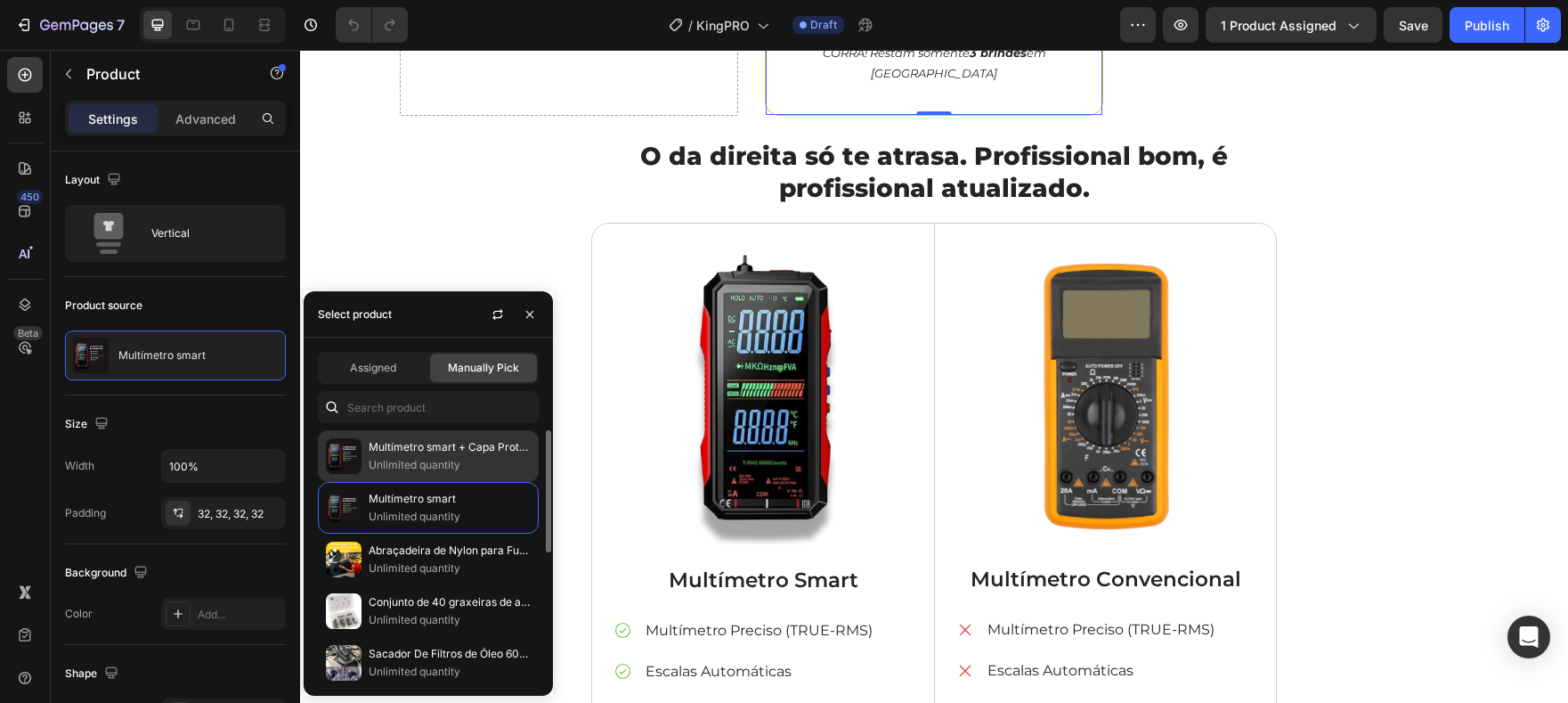
click at [429, 440] on p "Multímetro smart + Capa Protetora BRINDE" at bounding box center [450, 447] width 162 height 18
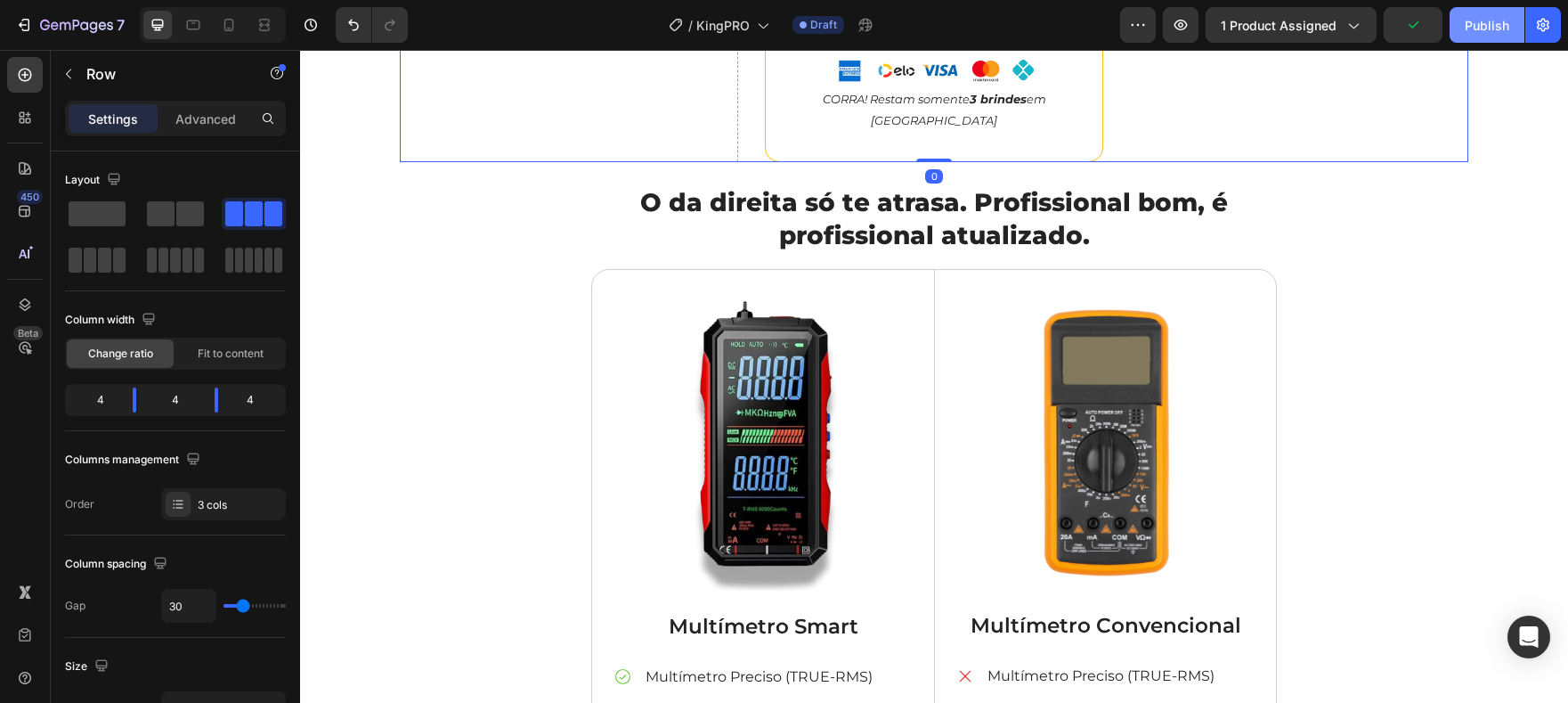
click at [1461, 31] on button "Publish" at bounding box center [1487, 24] width 74 height 35
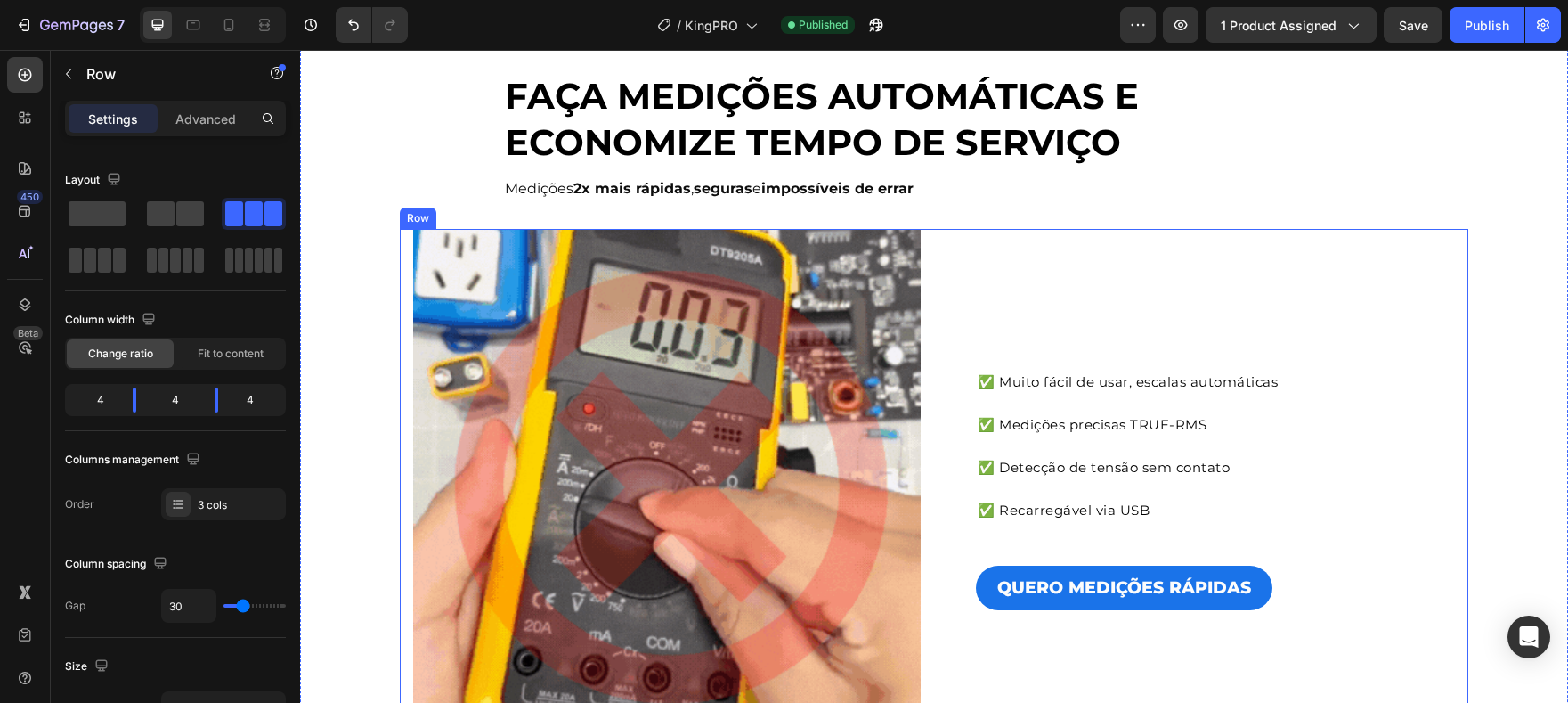
scroll to position [0, 0]
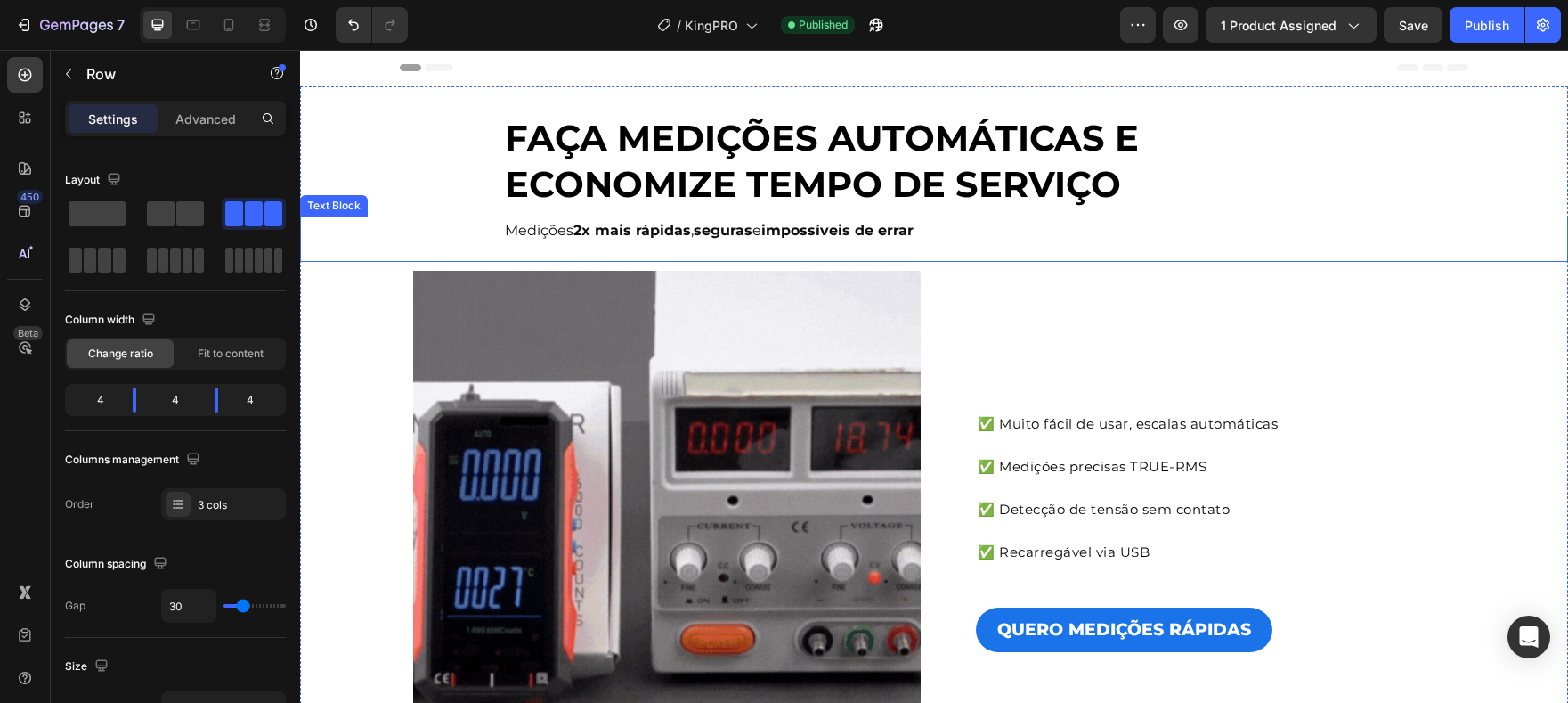
click at [791, 234] on strong "impossíveis de errar" at bounding box center [837, 230] width 152 height 17
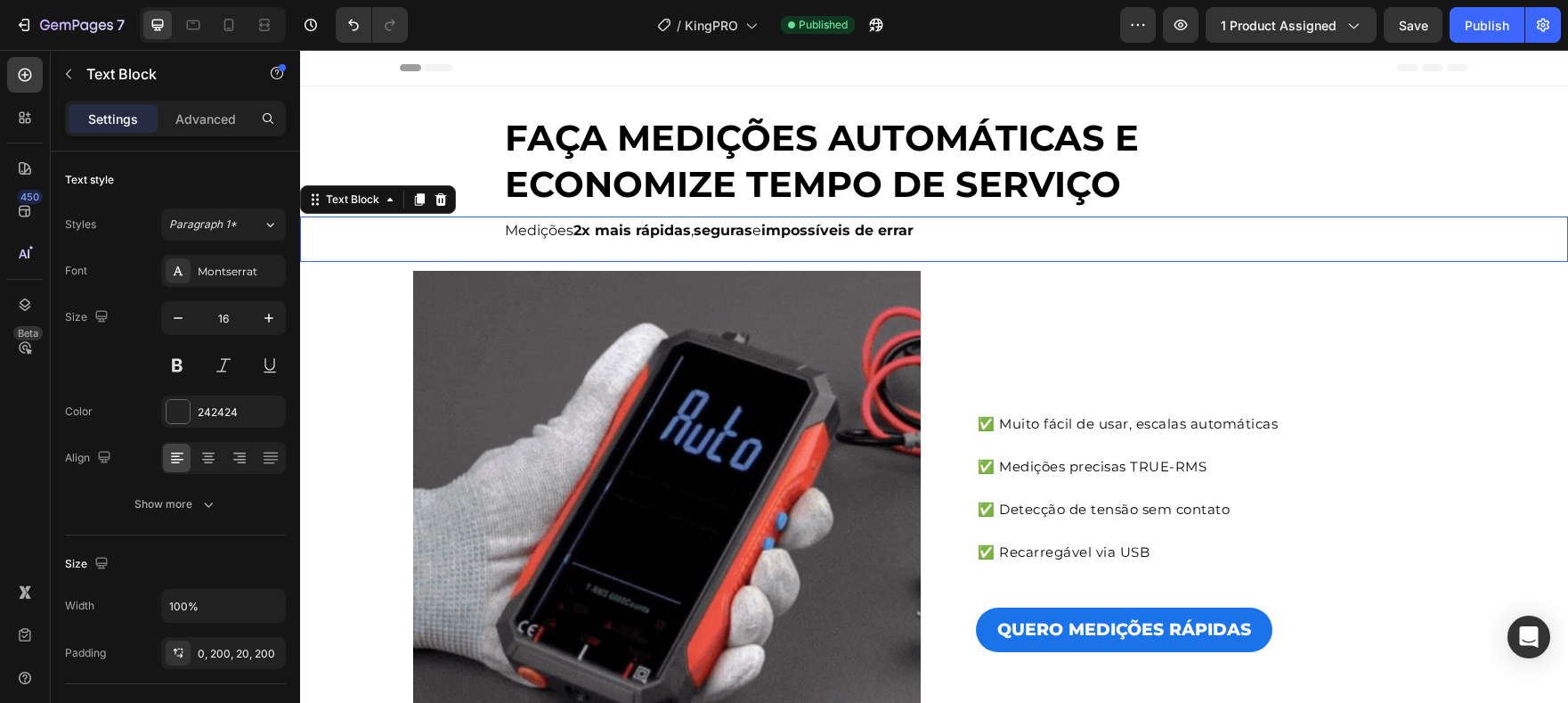
click at [791, 234] on strong "impossíveis de errar" at bounding box center [837, 230] width 152 height 17
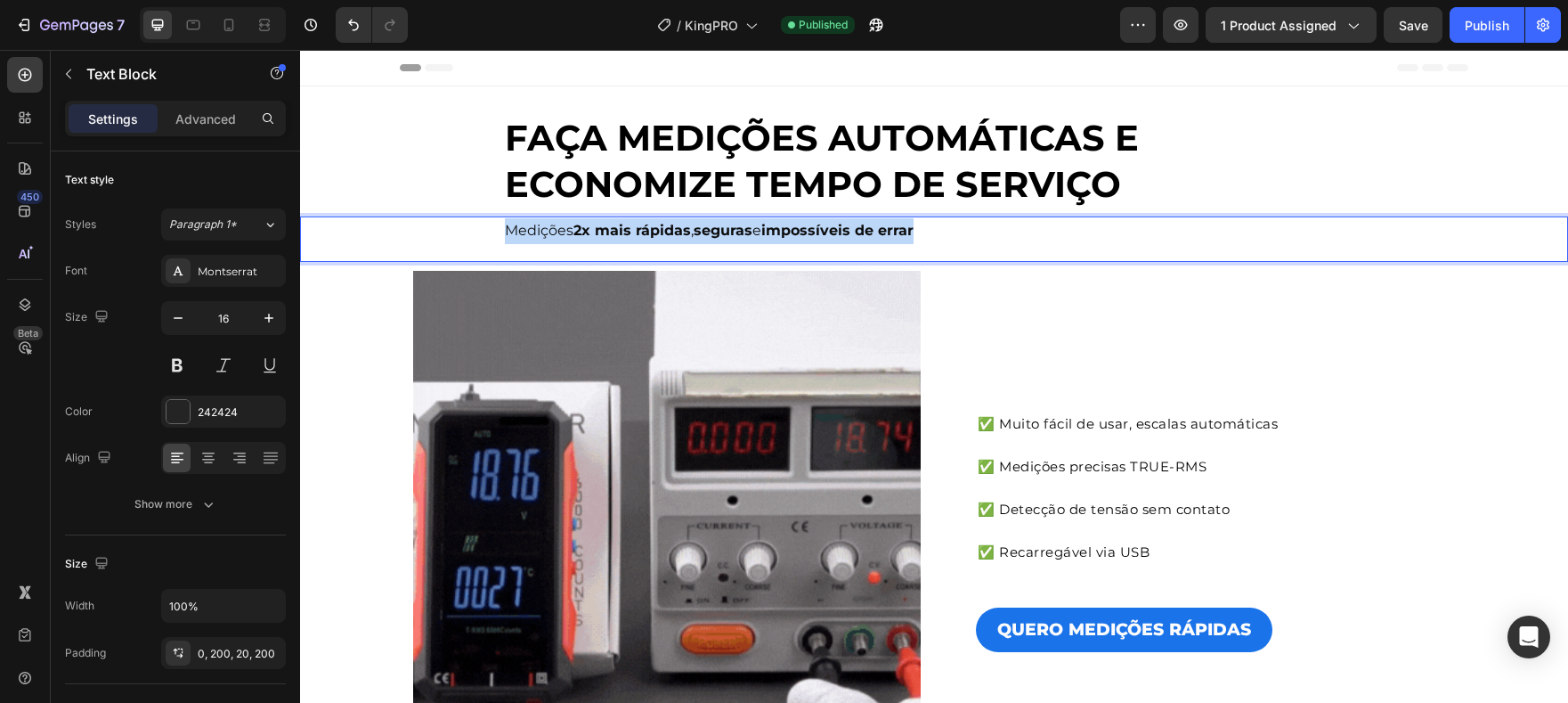
click at [791, 234] on strong "impossíveis de errar" at bounding box center [837, 230] width 152 height 17
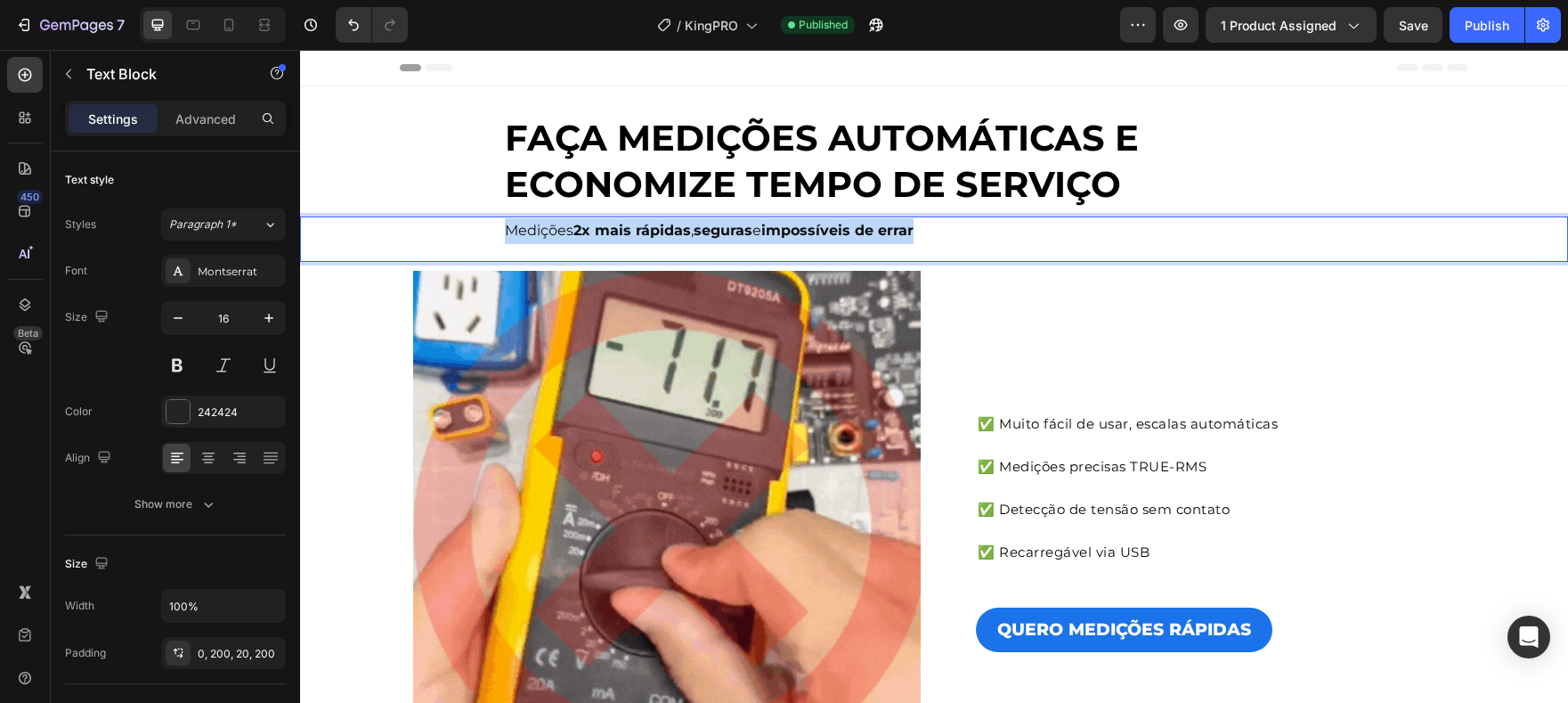
click at [791, 234] on strong "impossíveis de errar" at bounding box center [837, 230] width 152 height 17
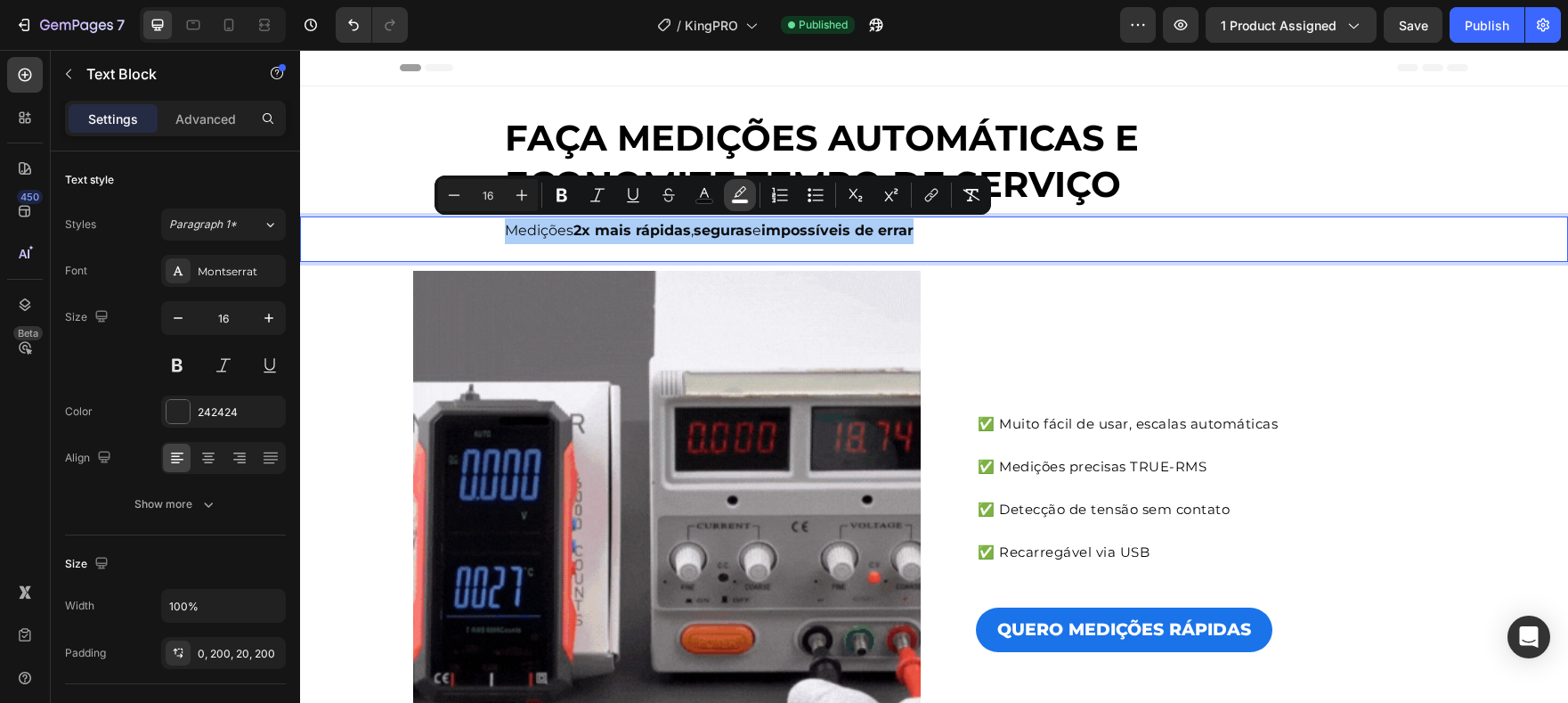
click at [738, 194] on icon "Editor contextual toolbar" at bounding box center [740, 195] width 18 height 18
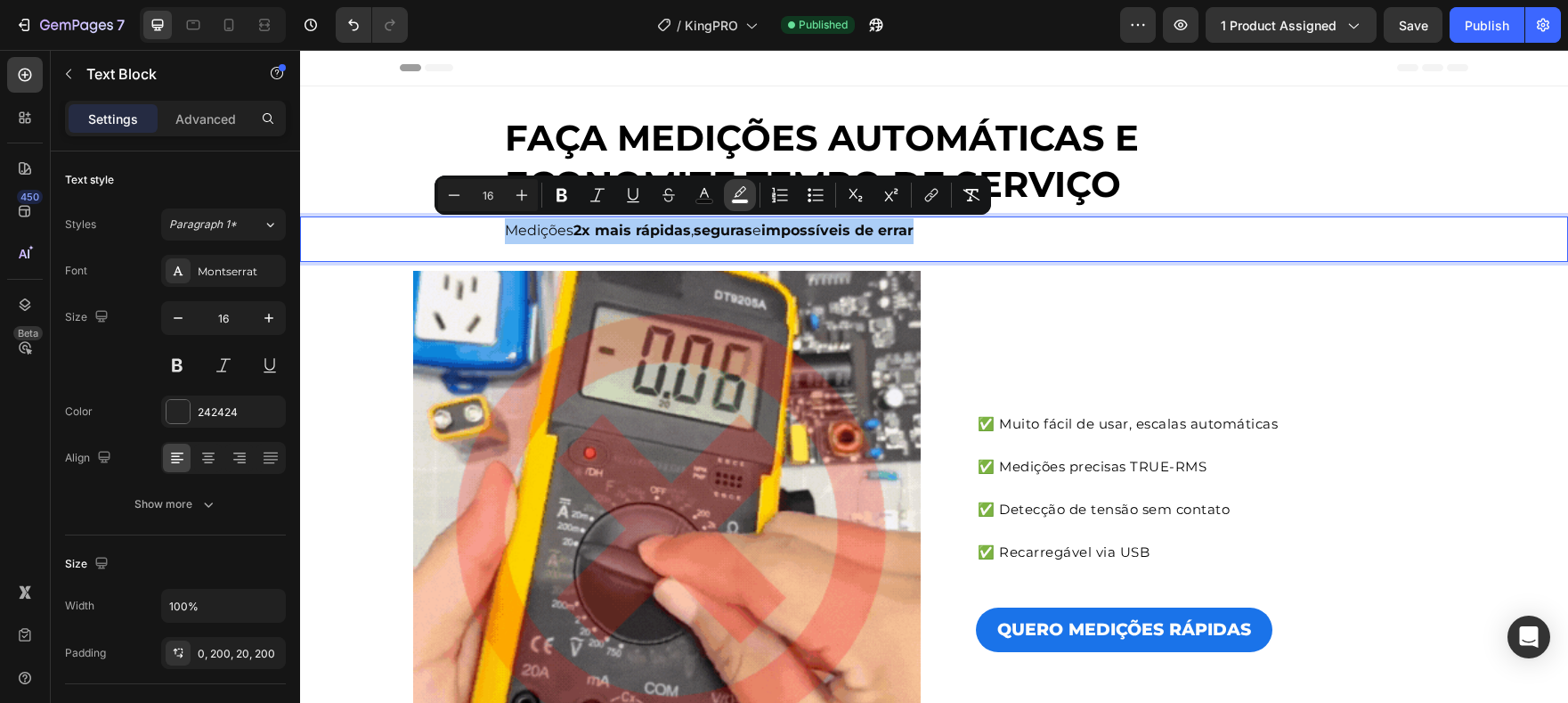
type input "FFFFFF"
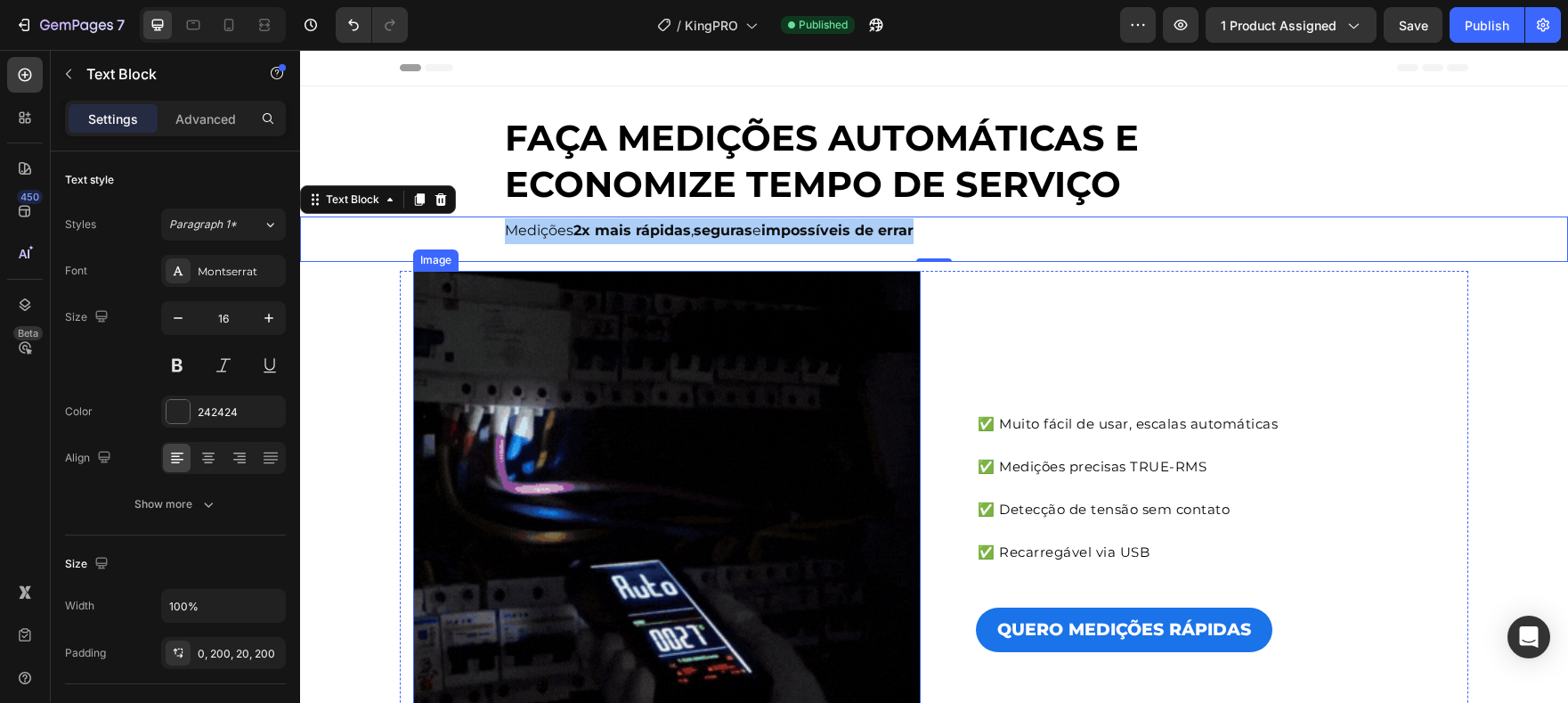
drag, startPoint x: 1080, startPoint y: 521, endPoint x: 606, endPoint y: 469, distance: 476.8
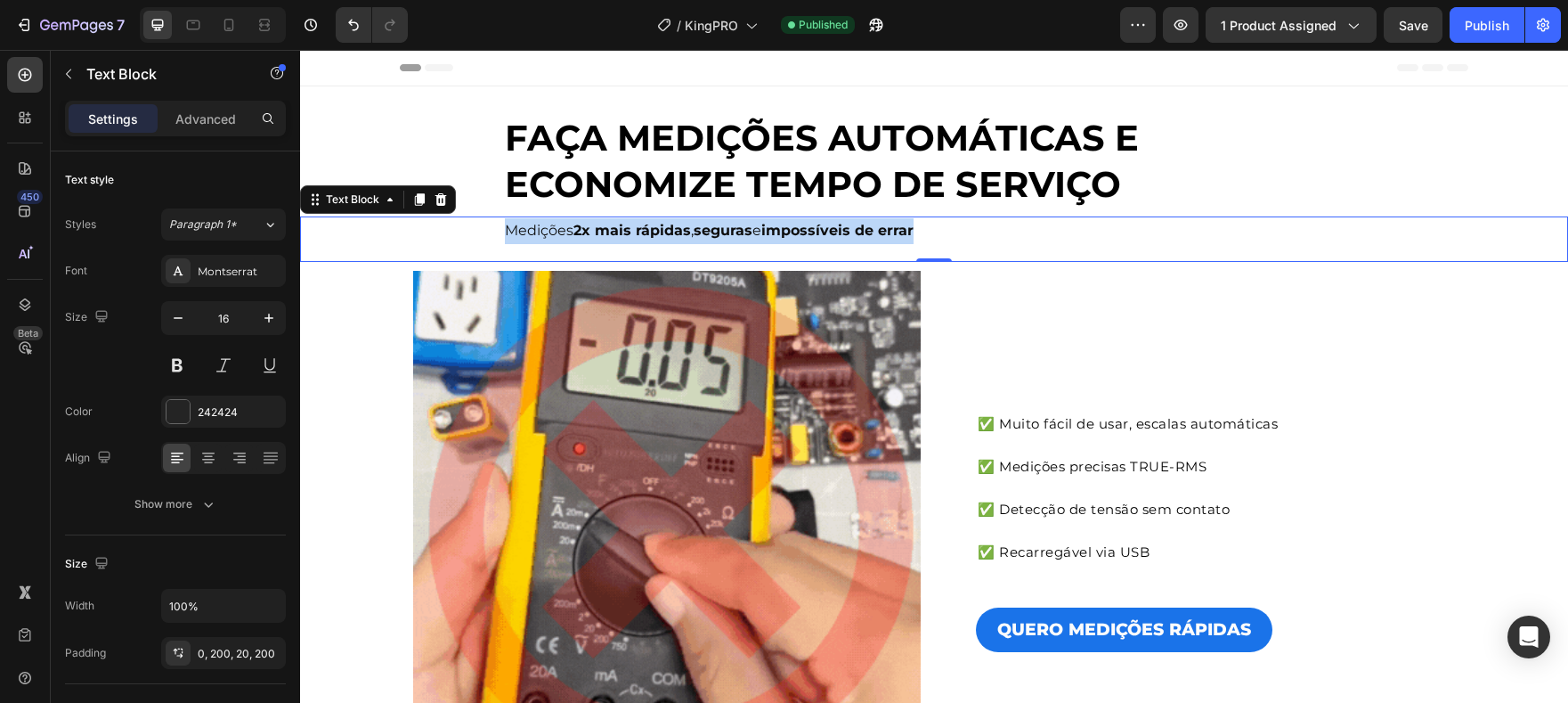
click at [669, 230] on strong "2x mais rápidas" at bounding box center [632, 230] width 117 height 17
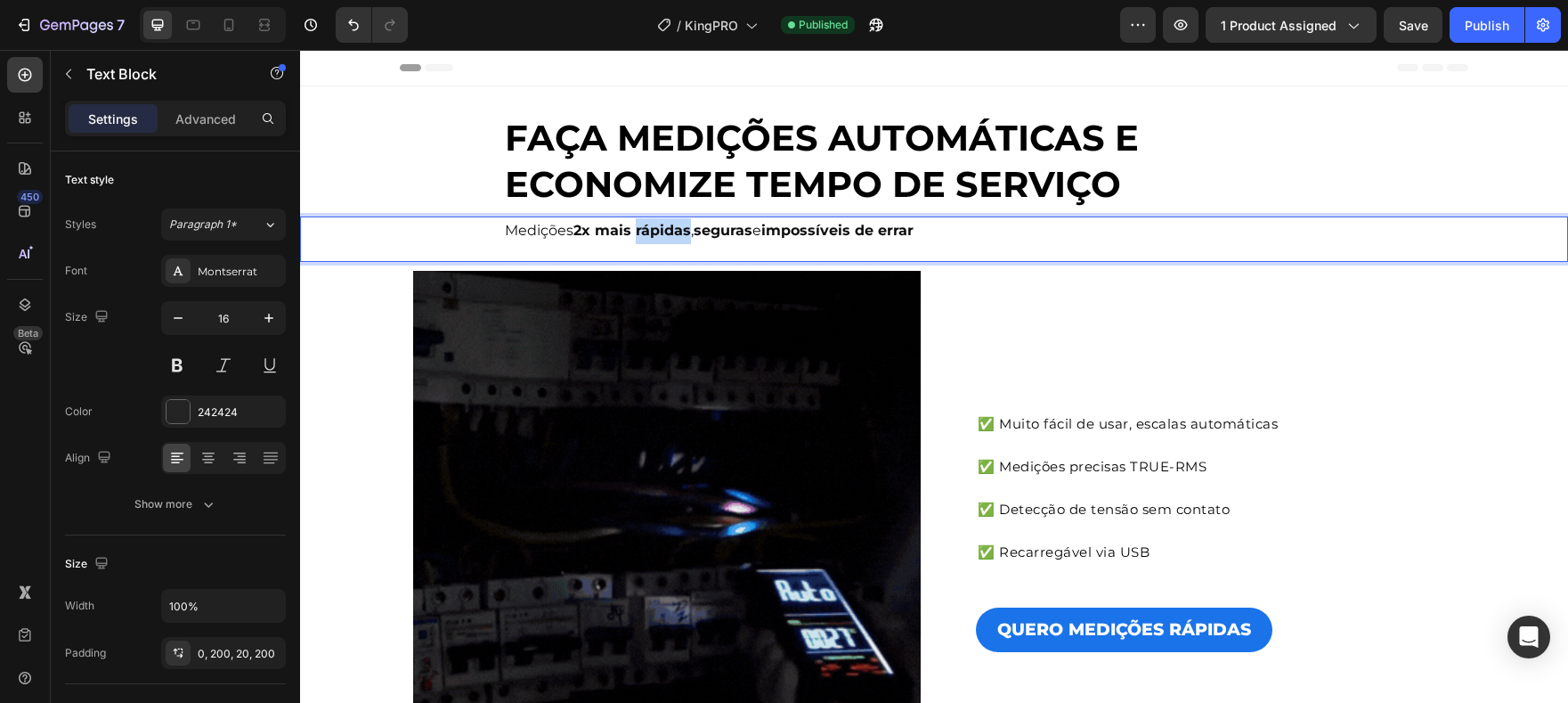
click at [669, 230] on strong "2x mais rápidas" at bounding box center [632, 230] width 117 height 17
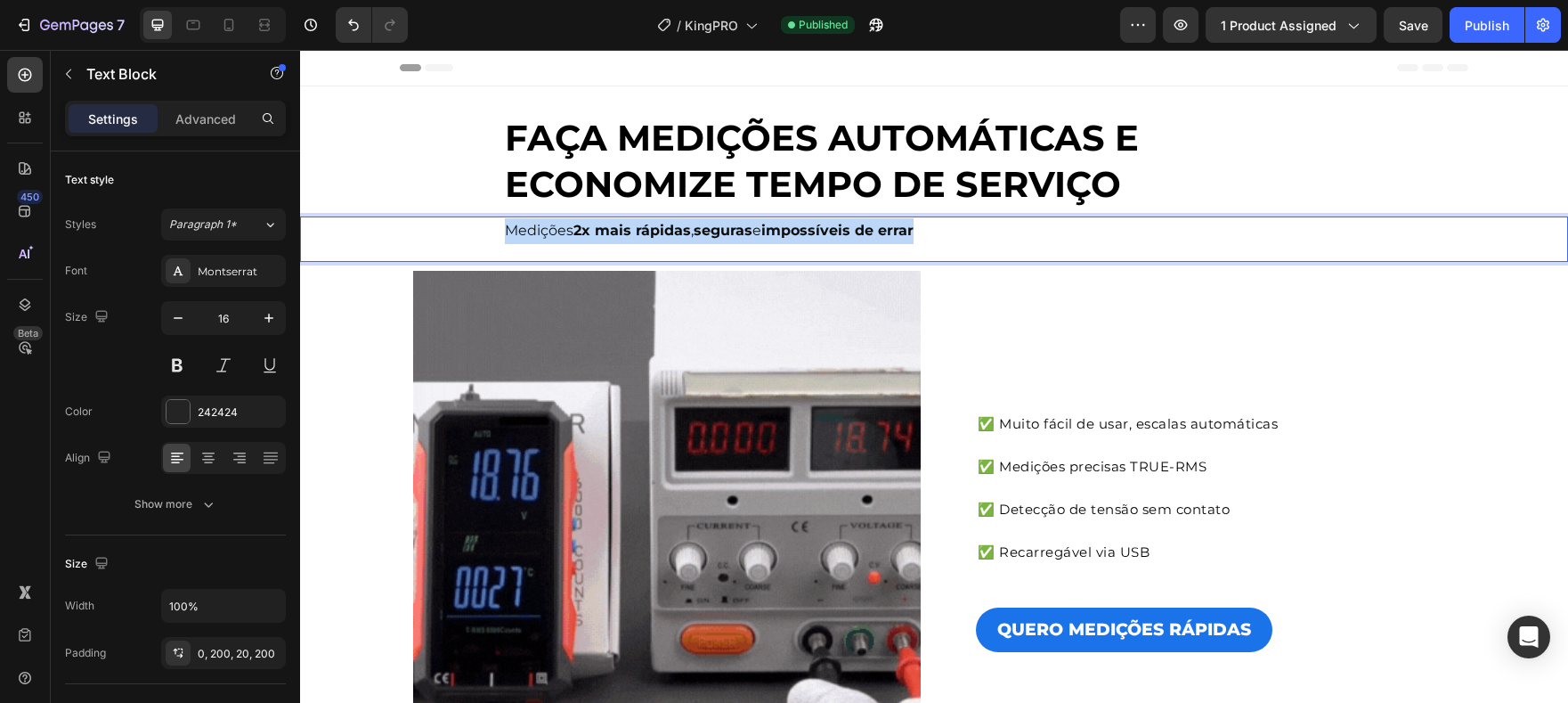
click at [669, 230] on strong "2x mais rápidas" at bounding box center [632, 230] width 117 height 17
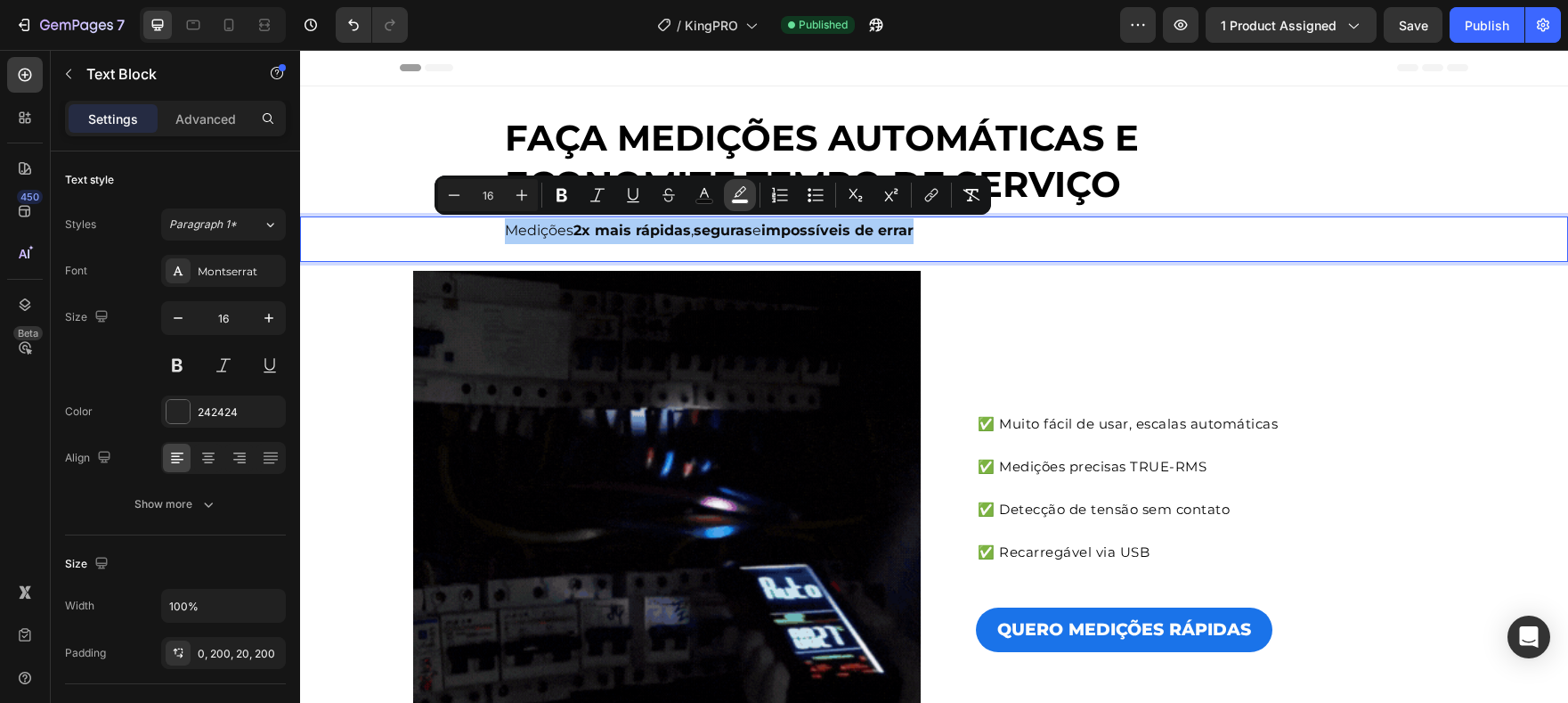
click at [750, 198] on button "color" at bounding box center [740, 195] width 32 height 32
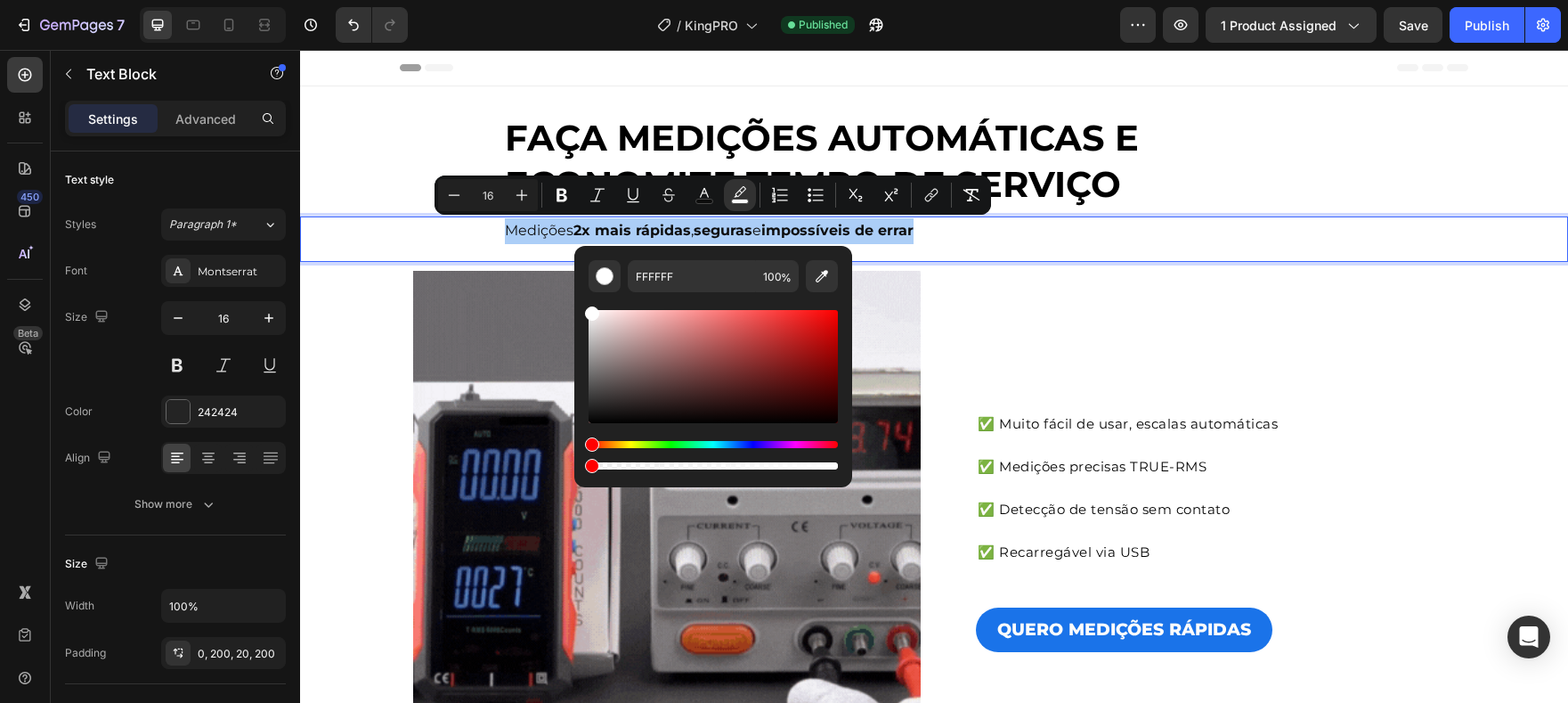
drag, startPoint x: 1134, startPoint y: 519, endPoint x: 559, endPoint y: 447, distance: 579.5
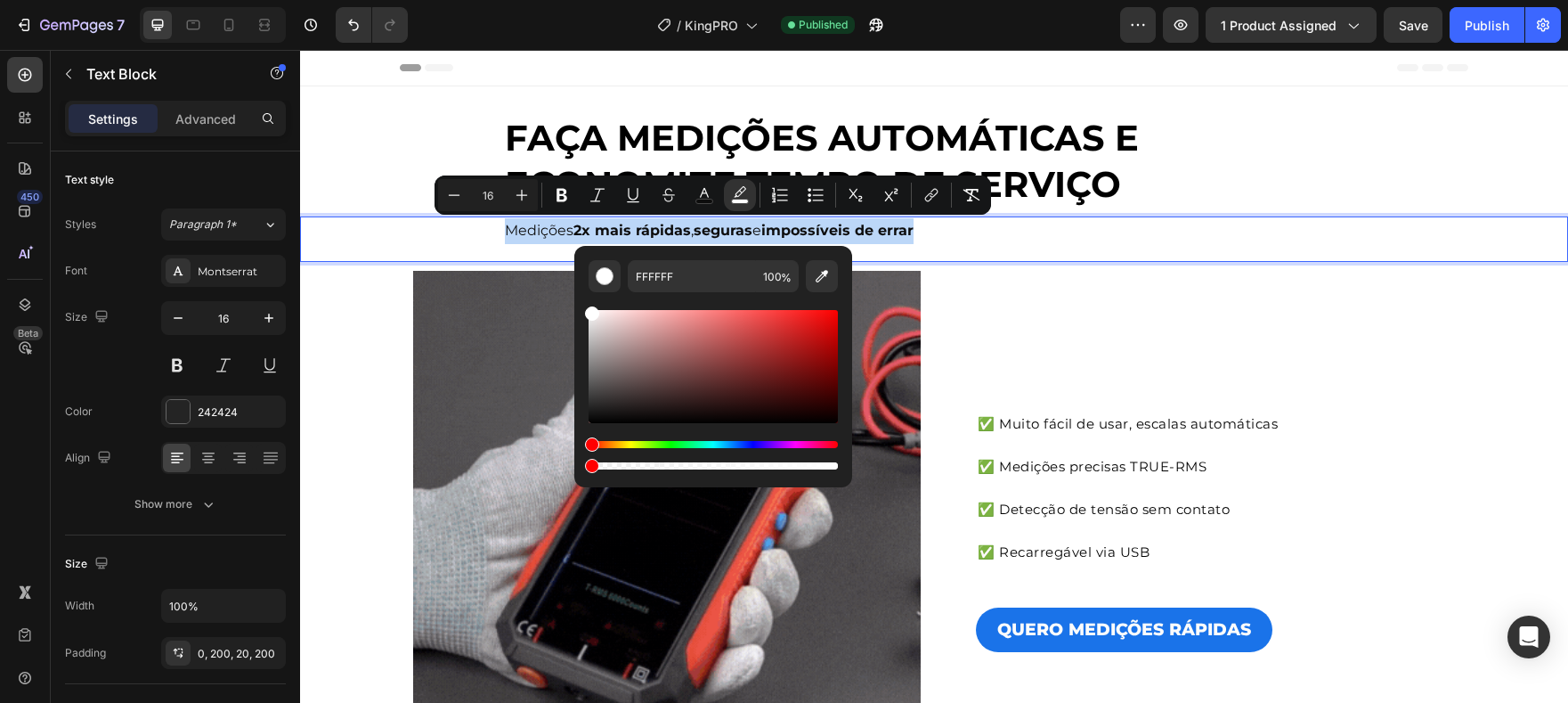
type input "0"
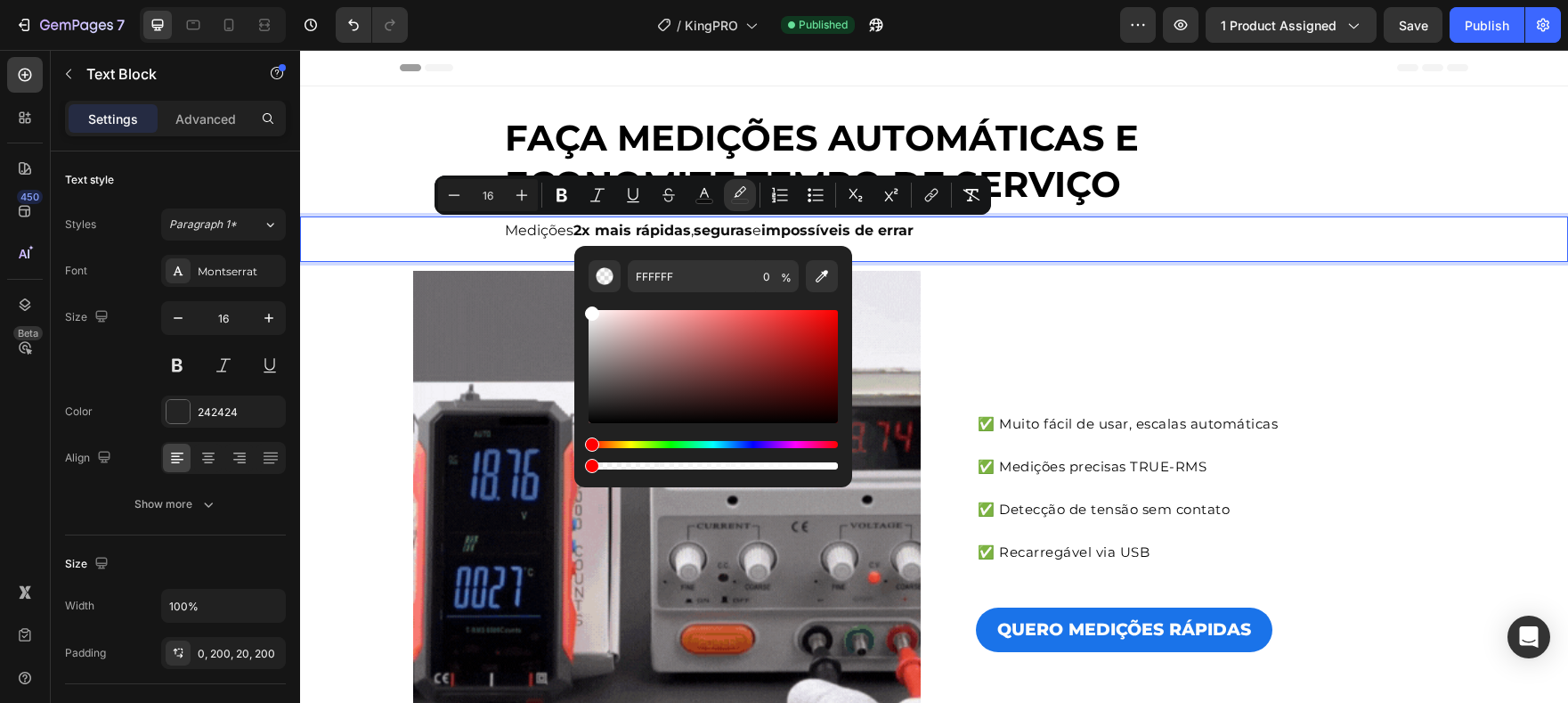
click at [1142, 252] on div "Medições 2x mais rápidas , seguras e impossíveis de errar" at bounding box center [934, 240] width 1215 height 46
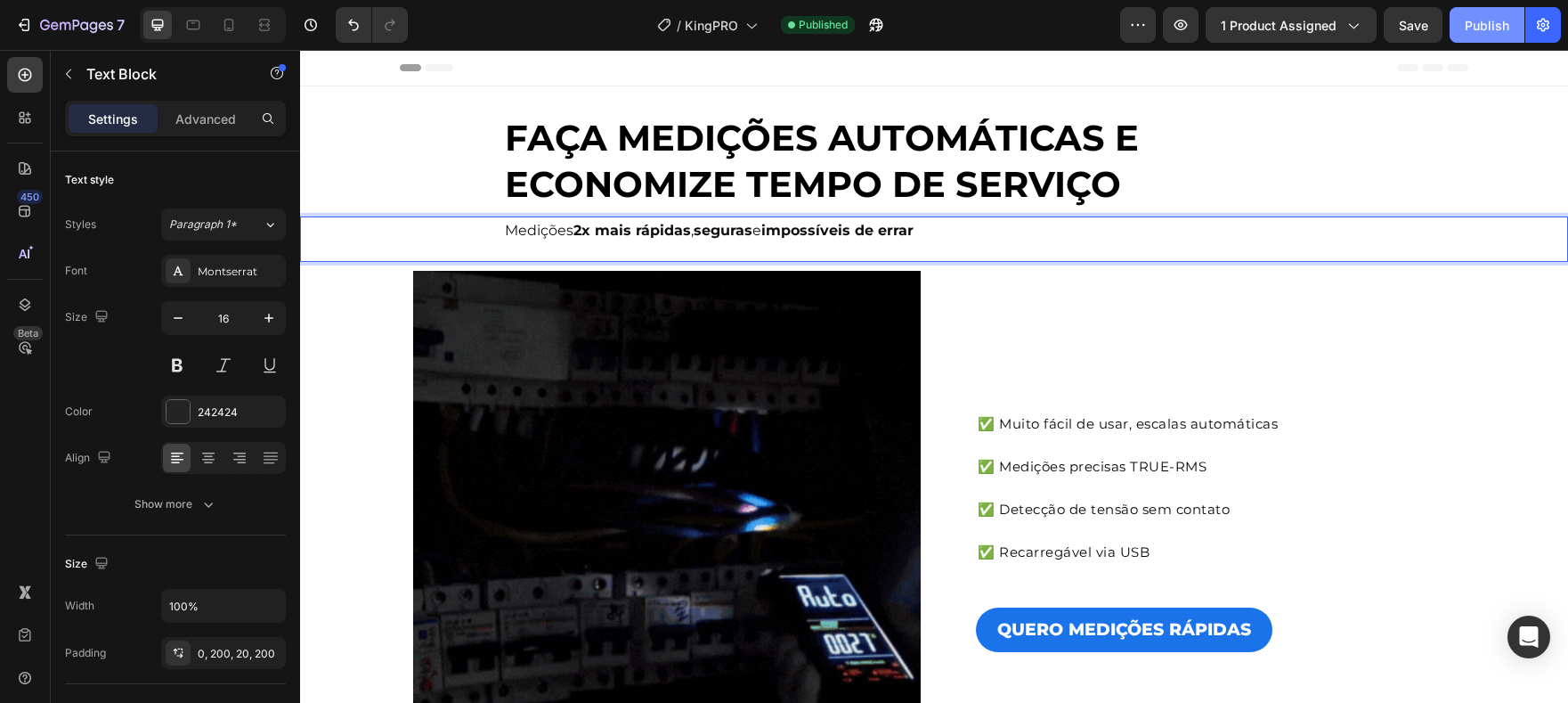
click at [1485, 23] on div "Publish" at bounding box center [1487, 26] width 45 height 19
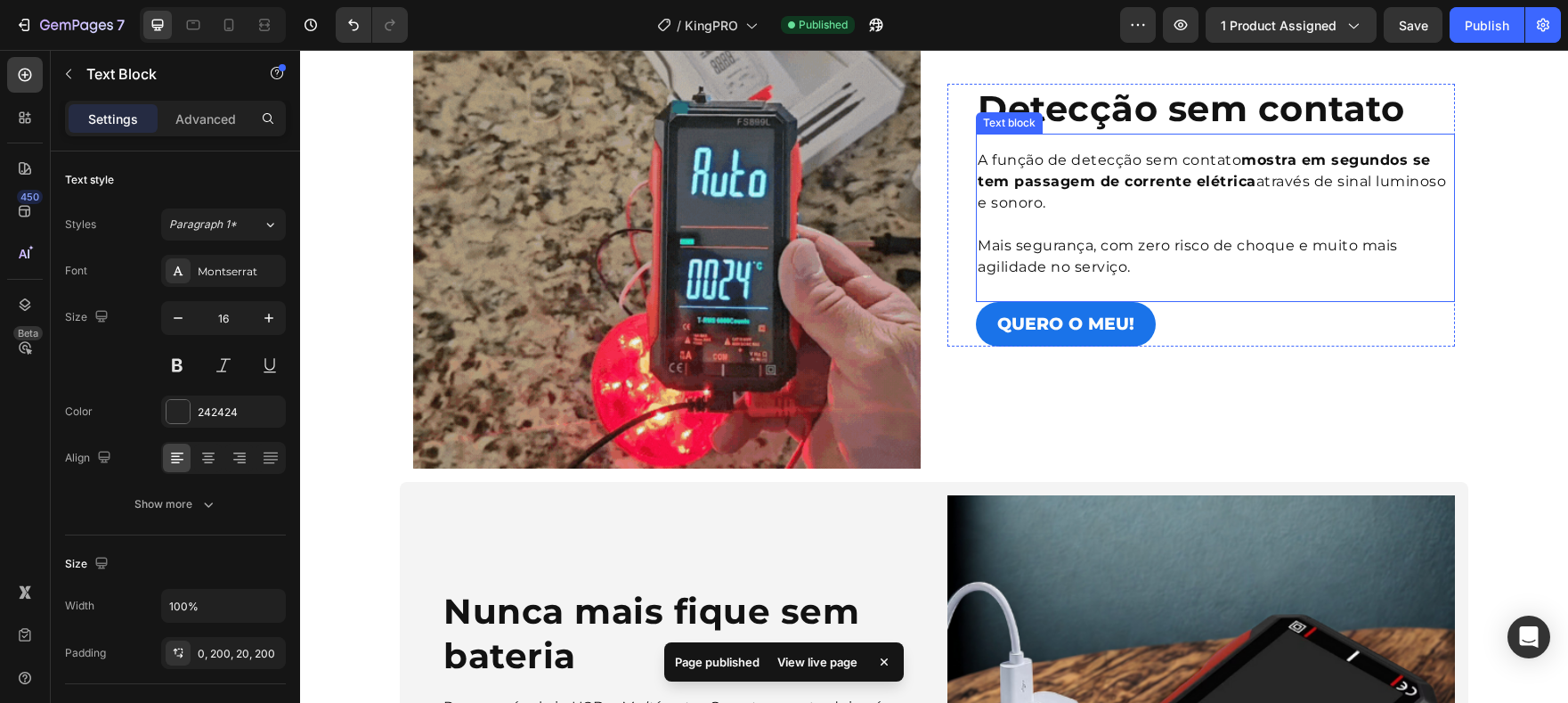
scroll to position [1207, 0]
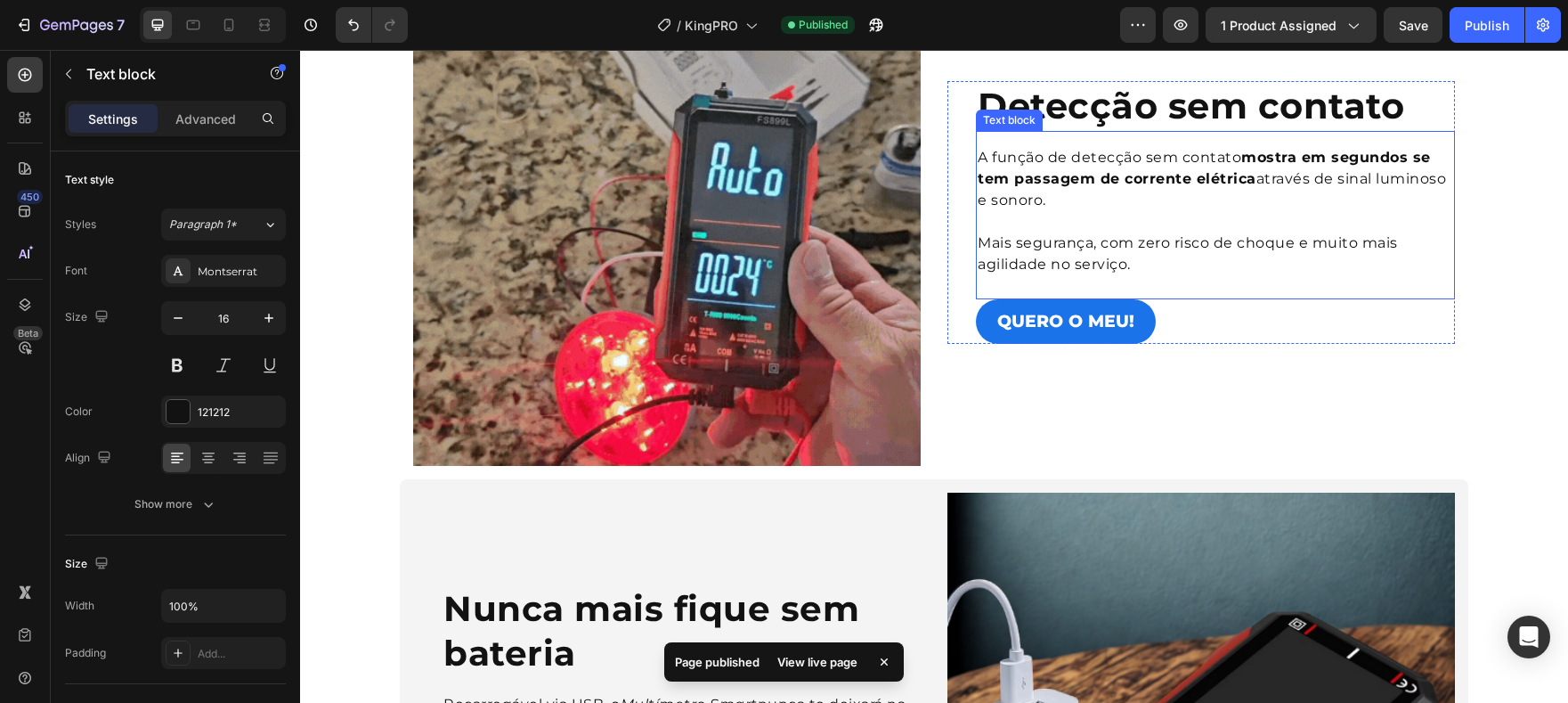
click at [1091, 272] on span "Mais segurança, com zero risco de choque e muito mais agilidade no serviço." at bounding box center [1188, 253] width 420 height 38
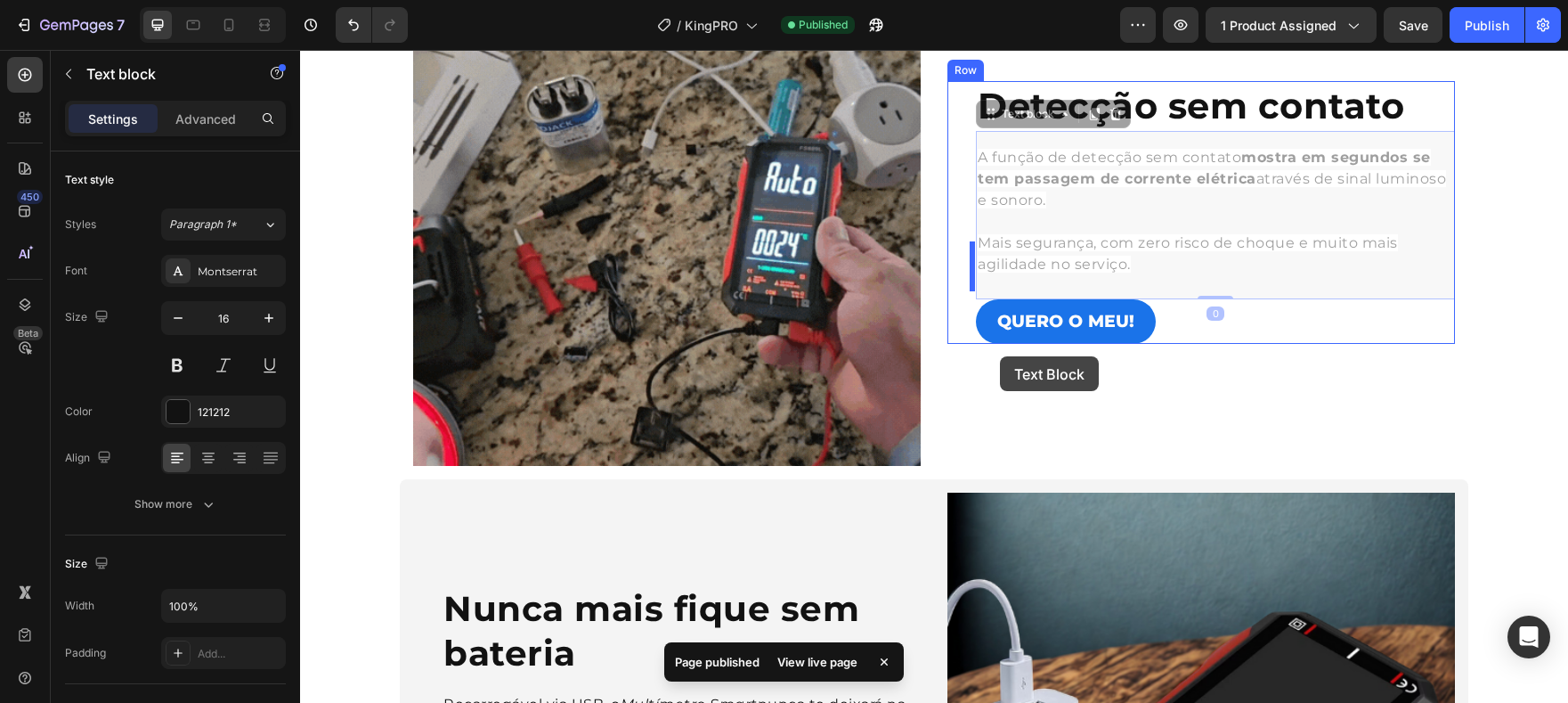
scroll to position [1123, 0]
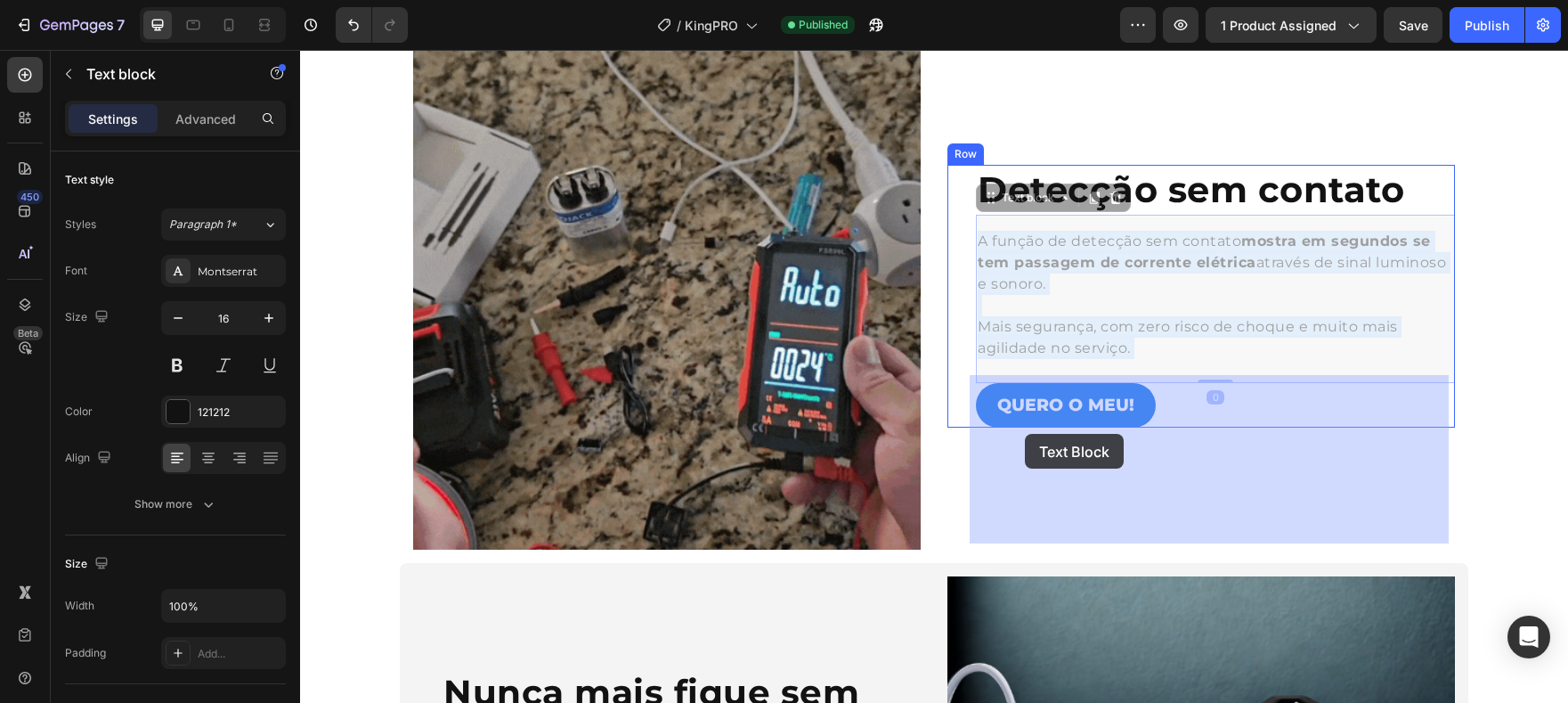
drag, startPoint x: 1149, startPoint y: 428, endPoint x: 1025, endPoint y: 435, distance: 124.2
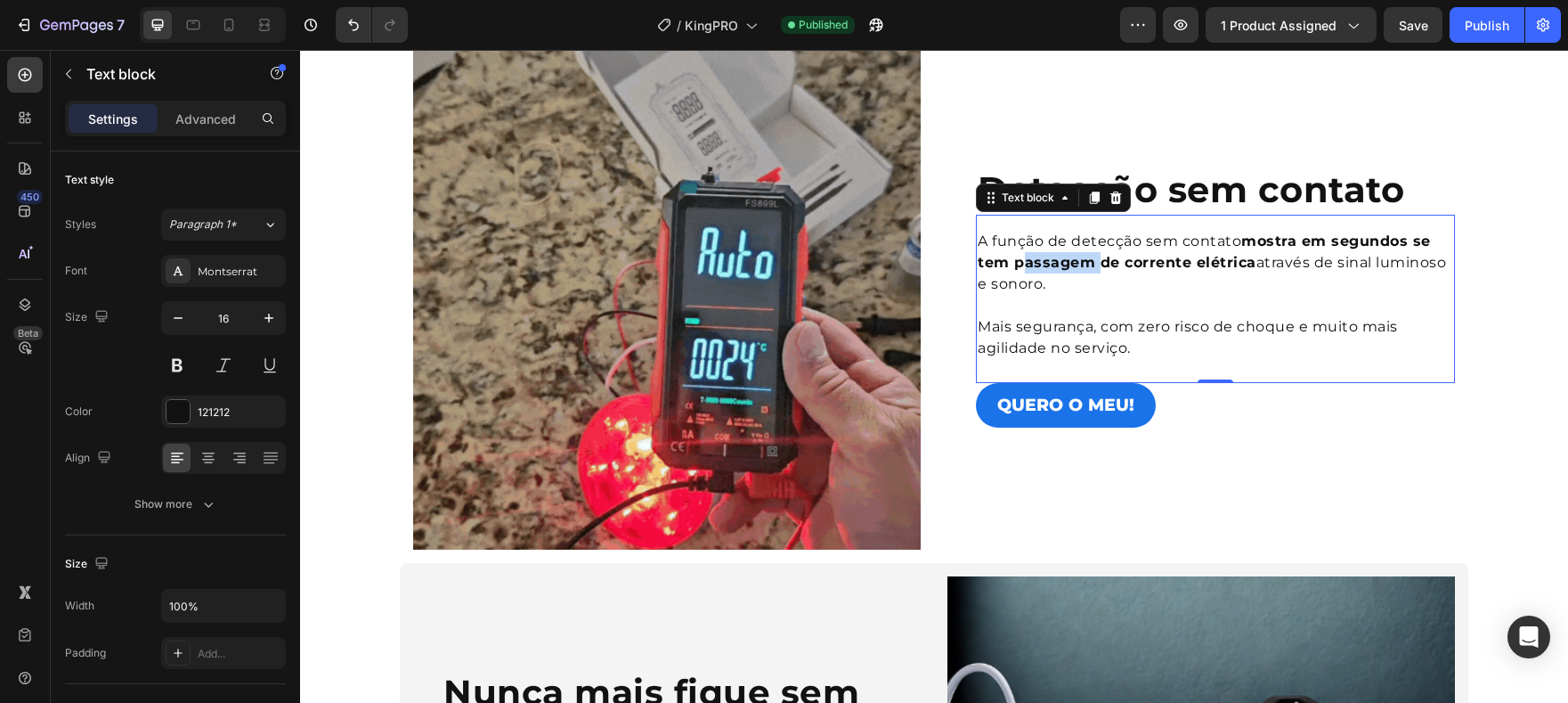
click at [1068, 270] on strong "mostra em segundos se tem passagem de corrente elétrica" at bounding box center [1204, 251] width 454 height 38
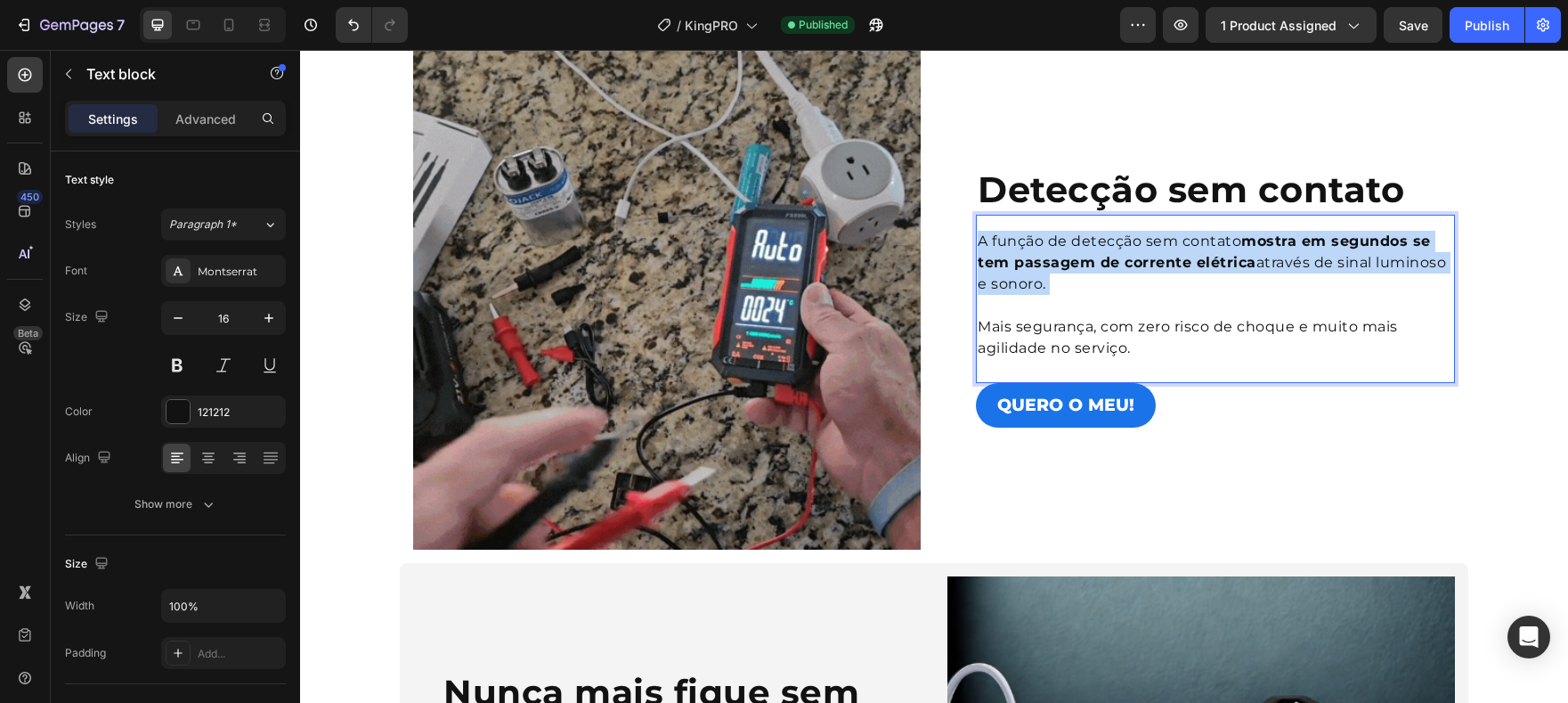
click at [1068, 270] on strong "mostra em segundos se tem passagem de corrente elétrica" at bounding box center [1204, 251] width 454 height 38
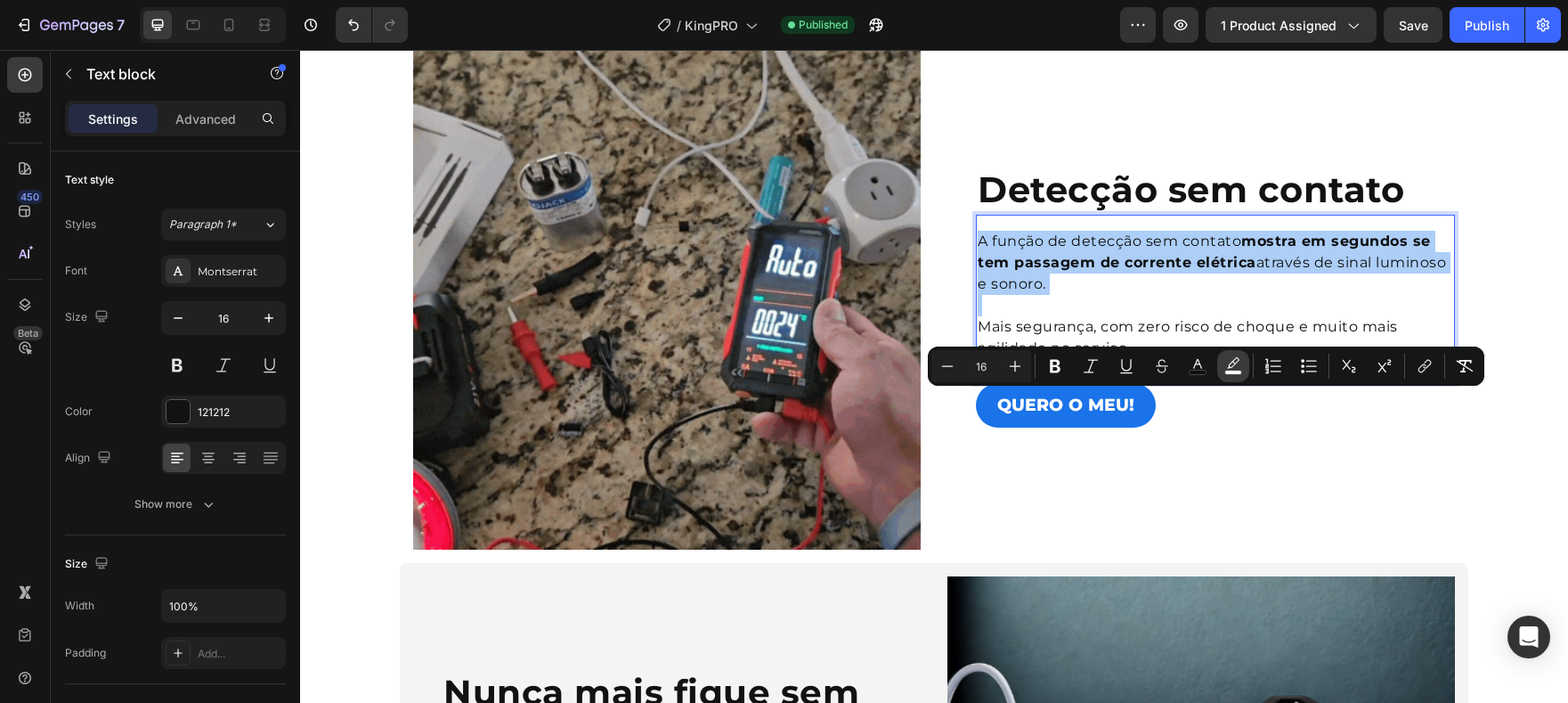
click at [1233, 361] on icon "Editor contextual toolbar" at bounding box center [1233, 366] width 18 height 18
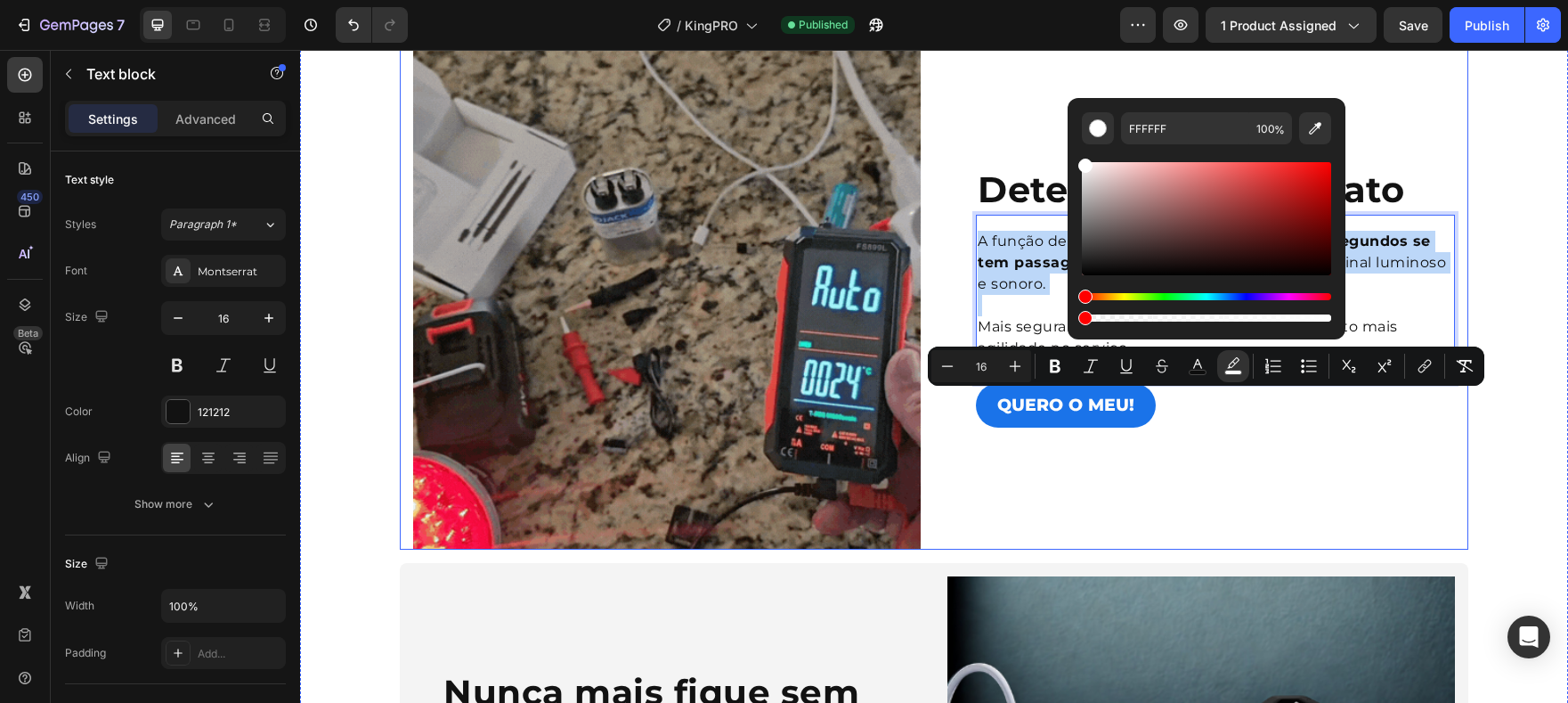
type input "0"
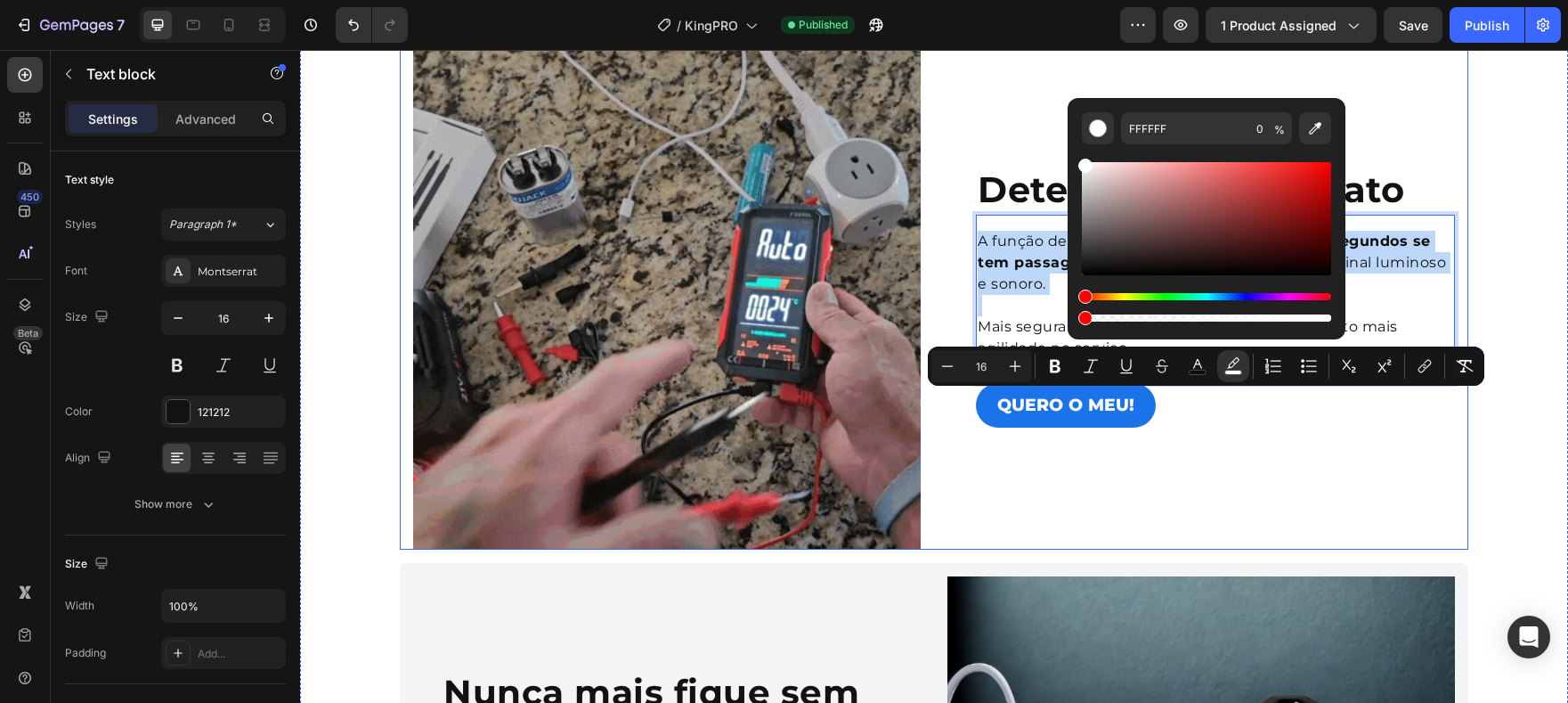
drag, startPoint x: 1629, startPoint y: 367, endPoint x: 1055, endPoint y: 299, distance: 578.0
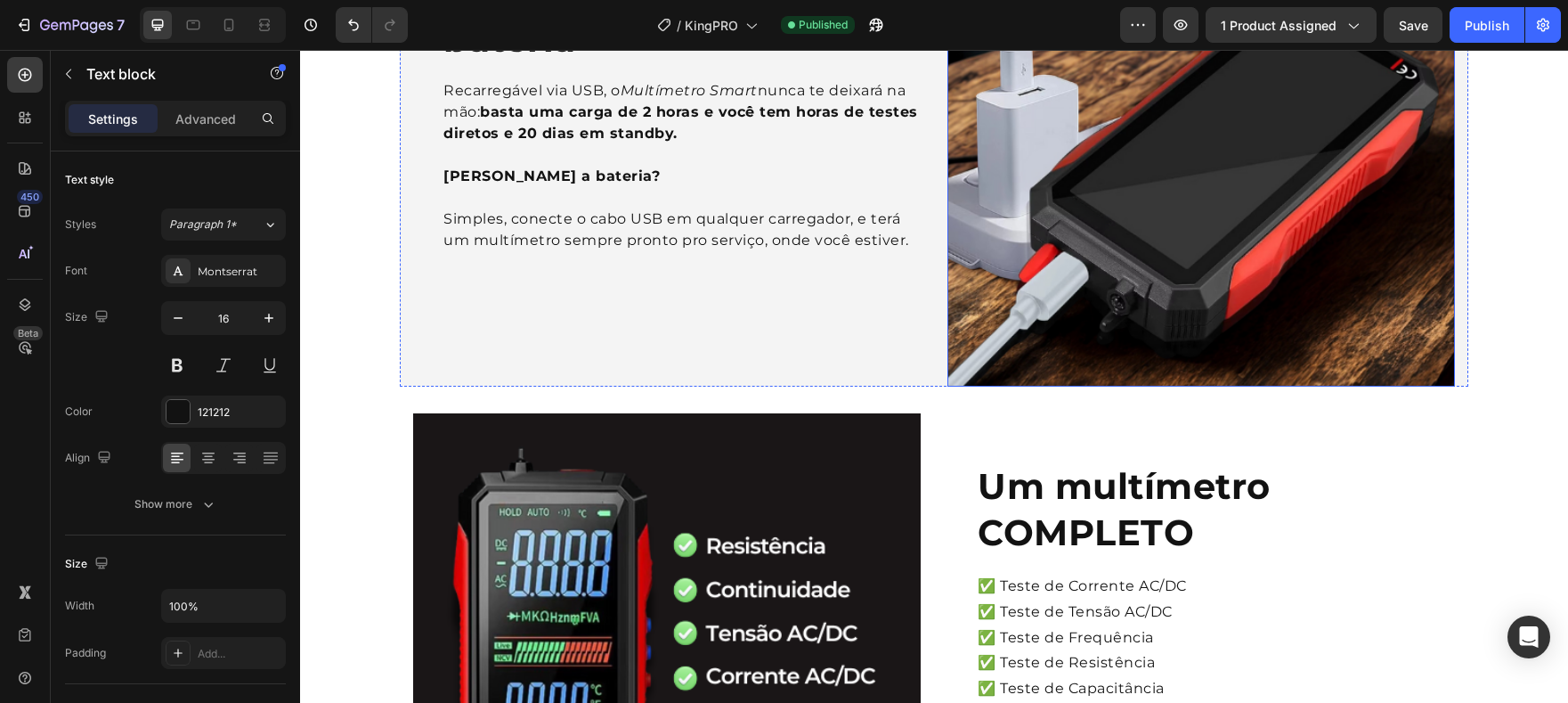
scroll to position [1821, 0]
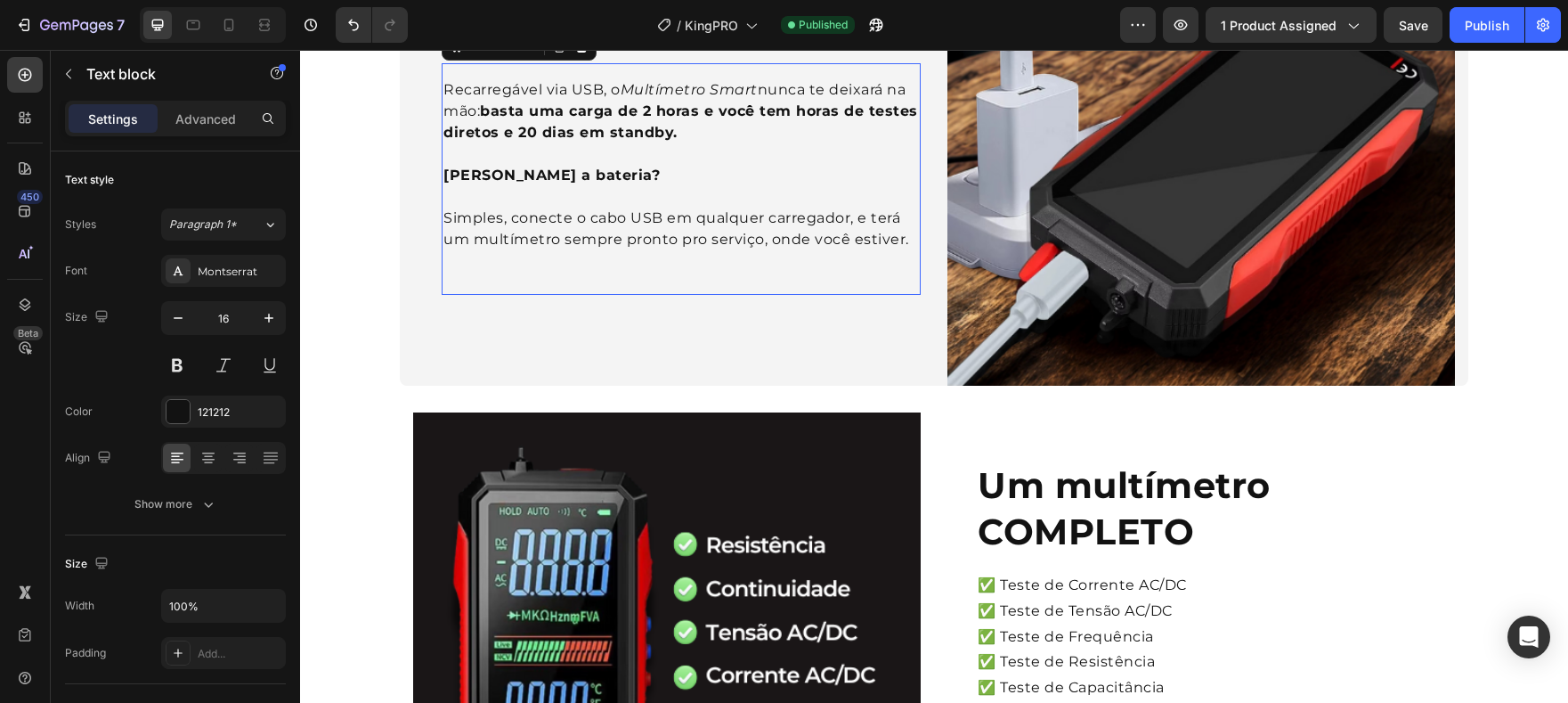
click at [819, 186] on p "[PERSON_NAME] a bateria?" at bounding box center [681, 176] width 476 height 21
click at [651, 140] on strong "basta uma carga de 2 horas e você tem horas de testes diretos e 20 dias em stan…" at bounding box center [680, 121] width 475 height 38
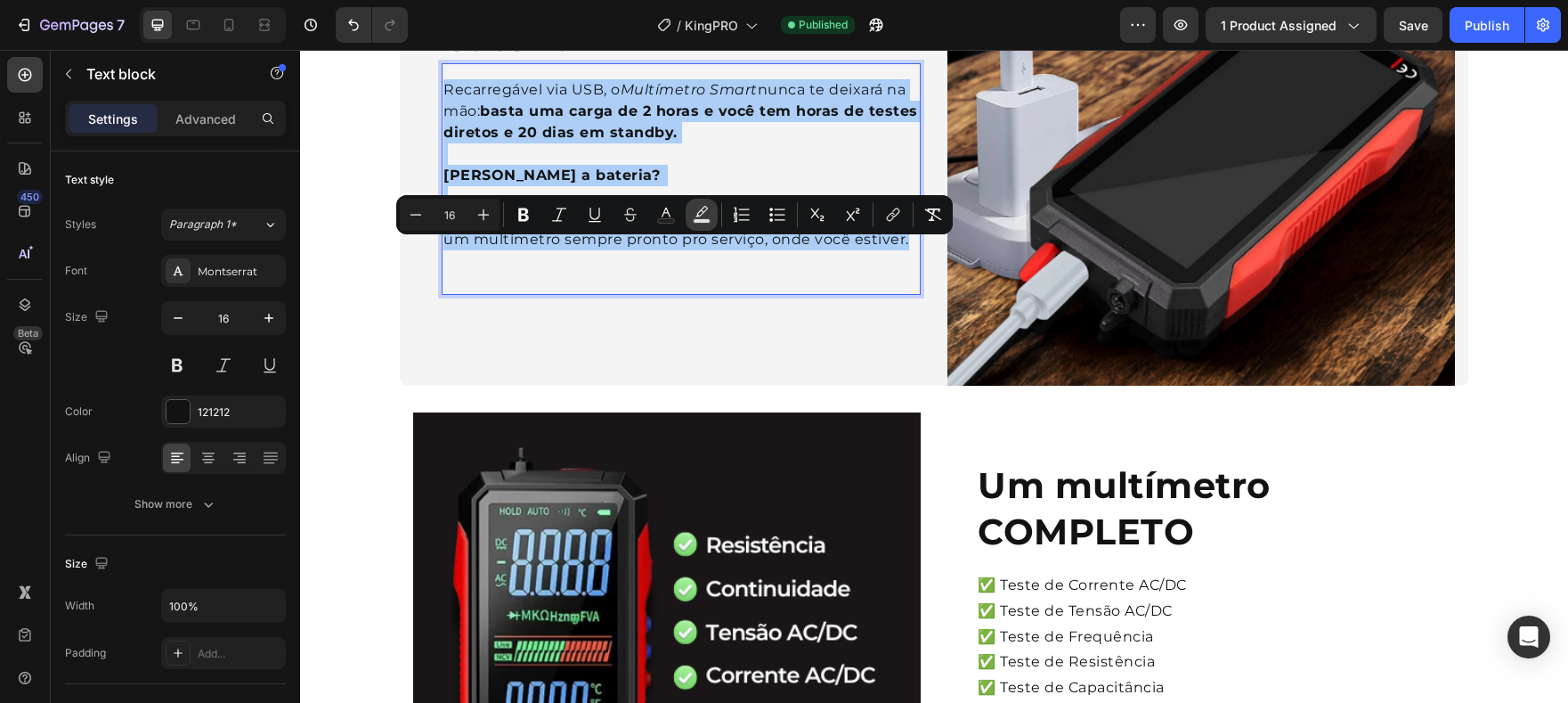
click at [706, 210] on icon "Editor contextual toolbar" at bounding box center [701, 210] width 12 height 11
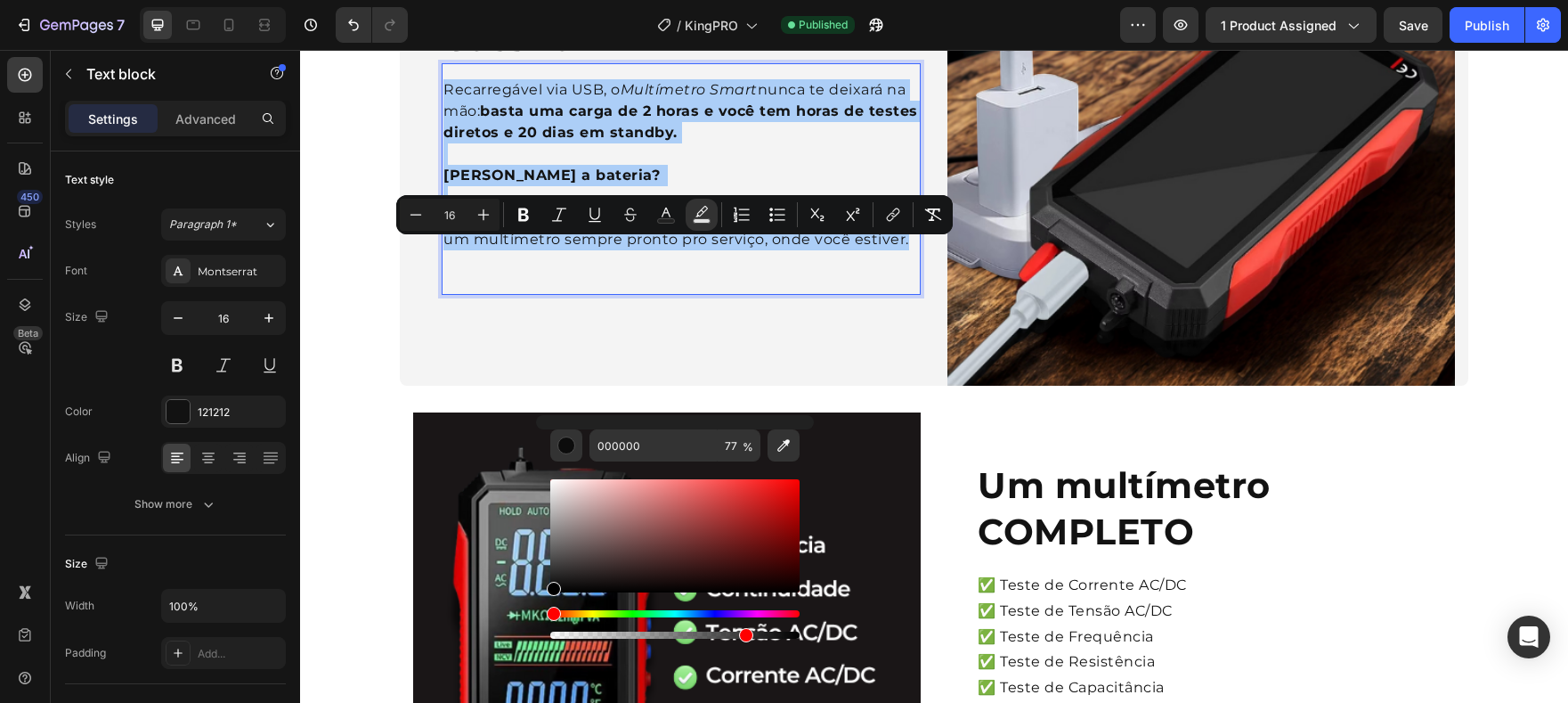
click at [560, 637] on div "Editor contextual toolbar" at bounding box center [674, 634] width 249 height 7
drag, startPoint x: 858, startPoint y: 687, endPoint x: 519, endPoint y: 633, distance: 343.3
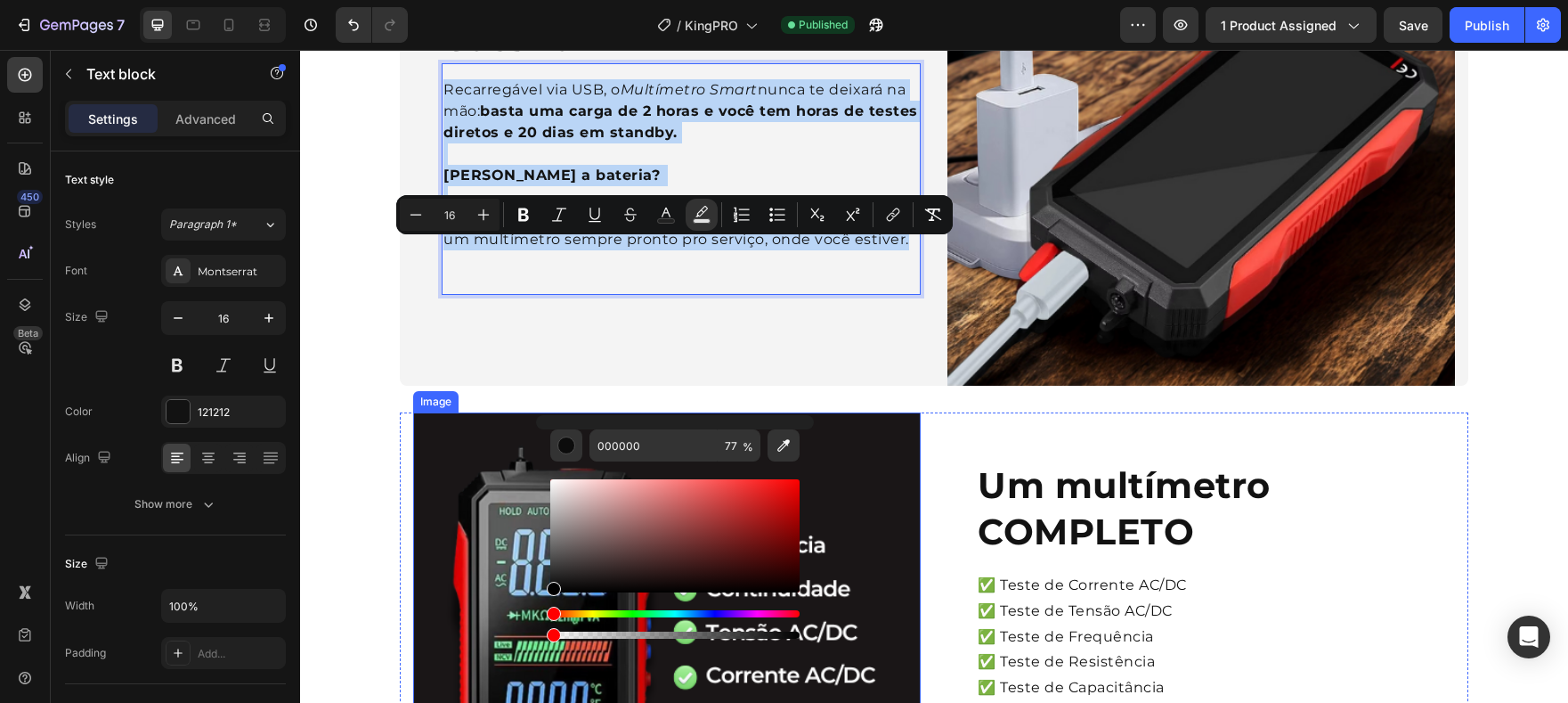
type input "0"
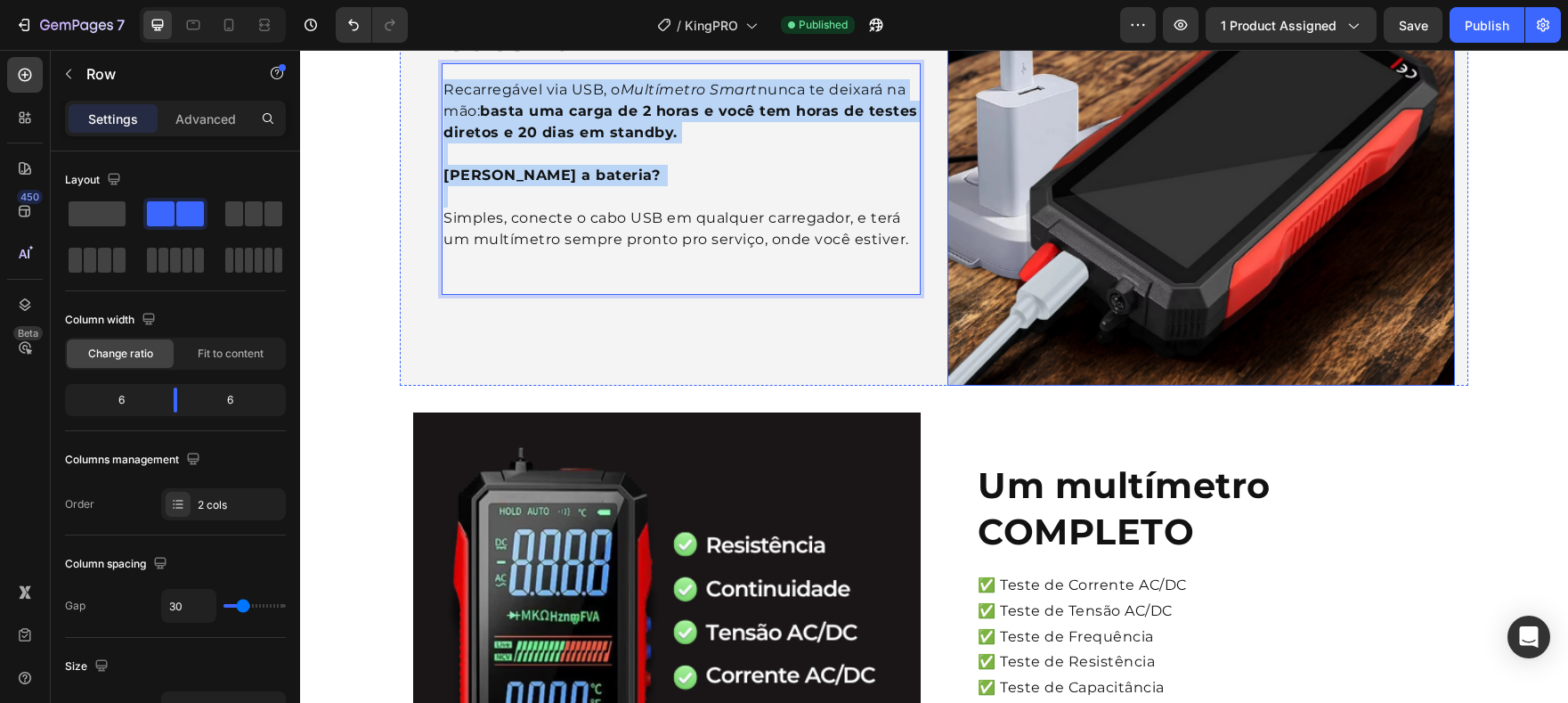
click at [968, 574] on div "Um multímetro COMPLETO Heading ✅ Teste de Corrente AC/DC ✅ Teste de Tensão AC/D…" at bounding box center [1201, 667] width 508 height 508
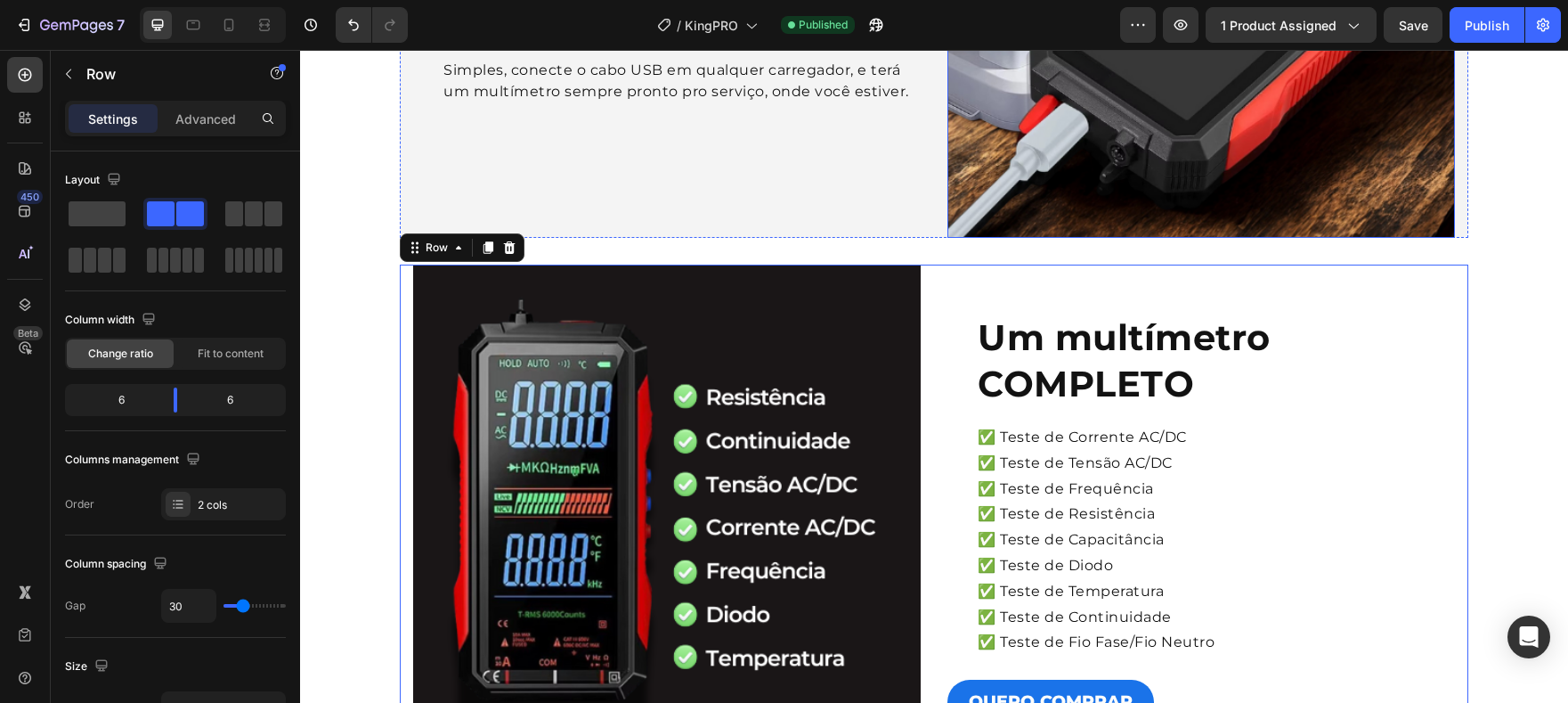
scroll to position [1974, 0]
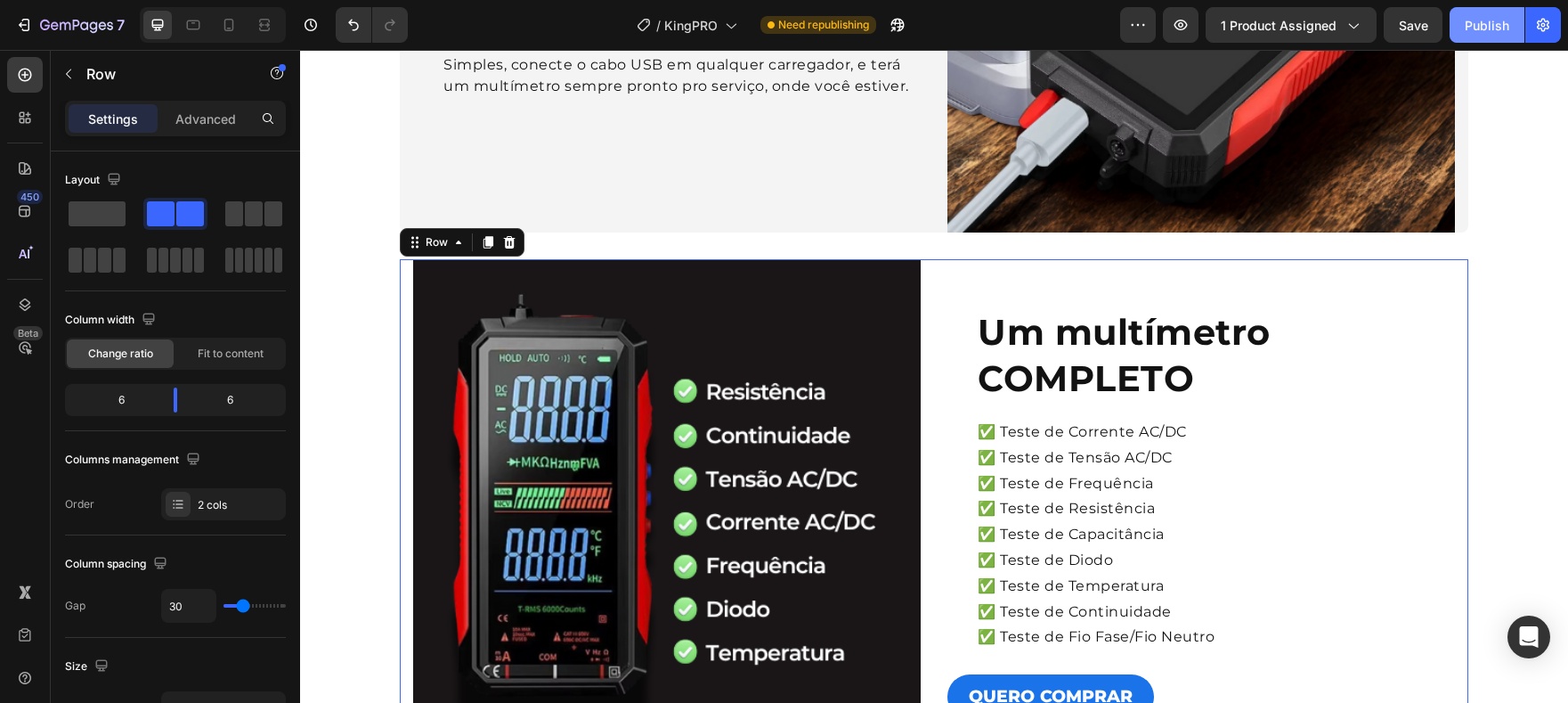
click at [1506, 37] on button "Publish" at bounding box center [1487, 24] width 74 height 35
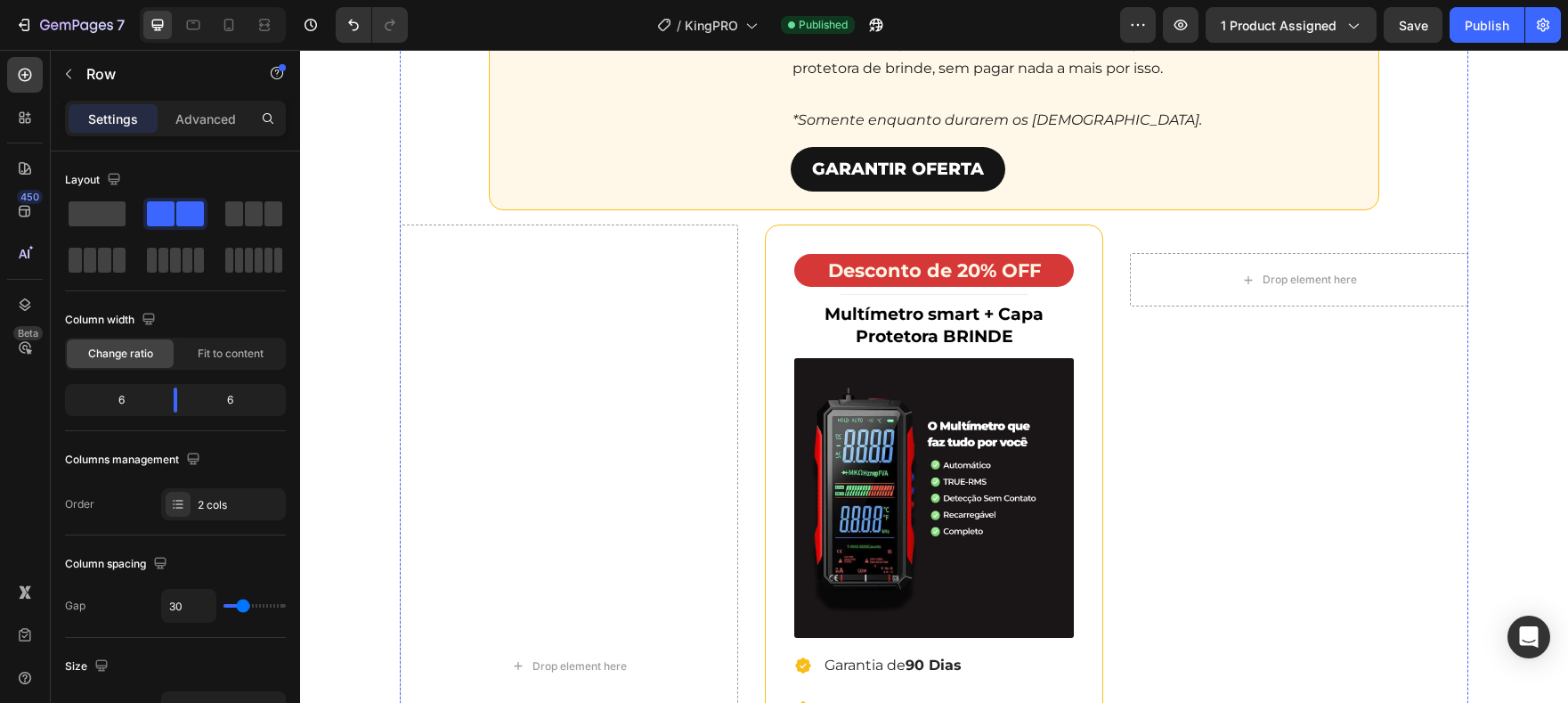
scroll to position [3591, 0]
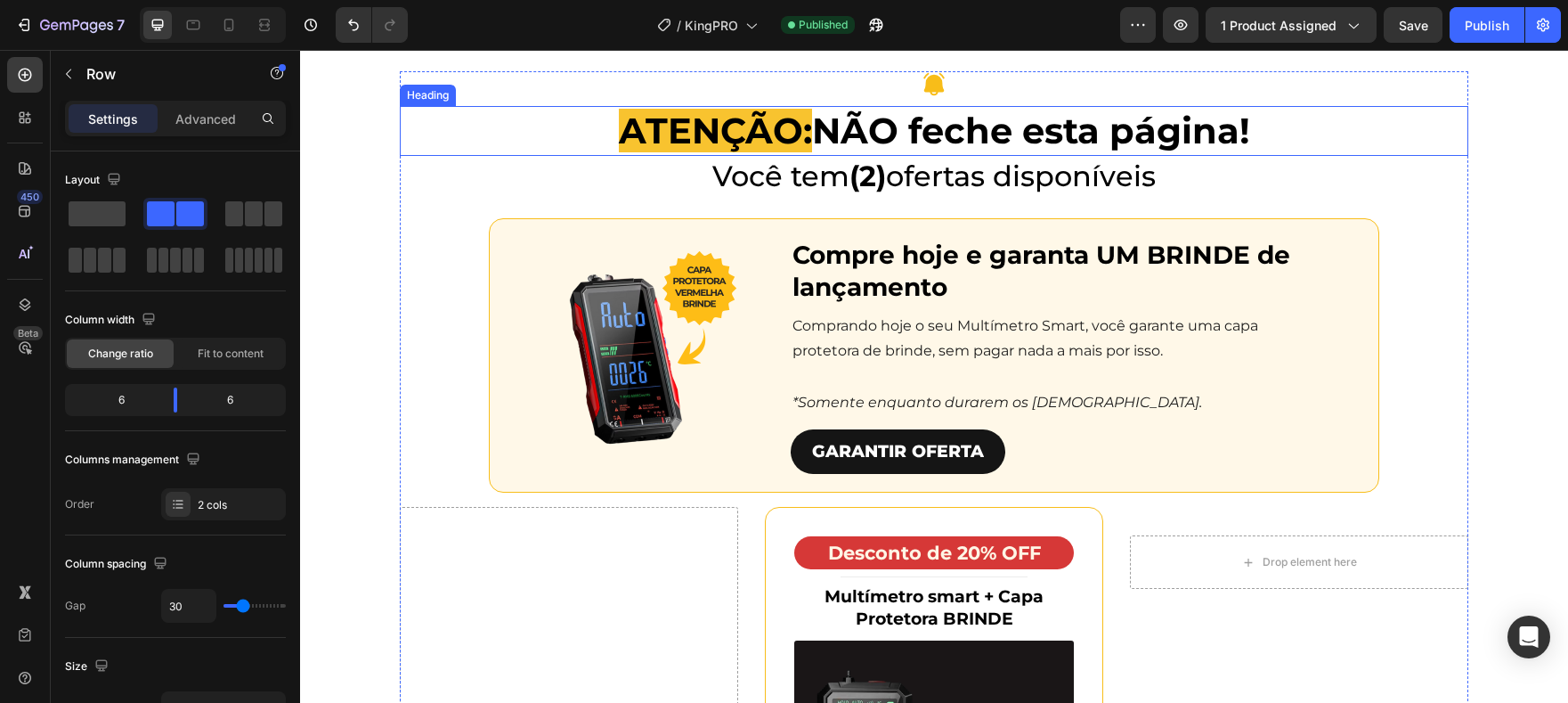
click at [836, 197] on h2 "Você tem (2) ofertas disponíveis" at bounding box center [934, 176] width 1069 height 41
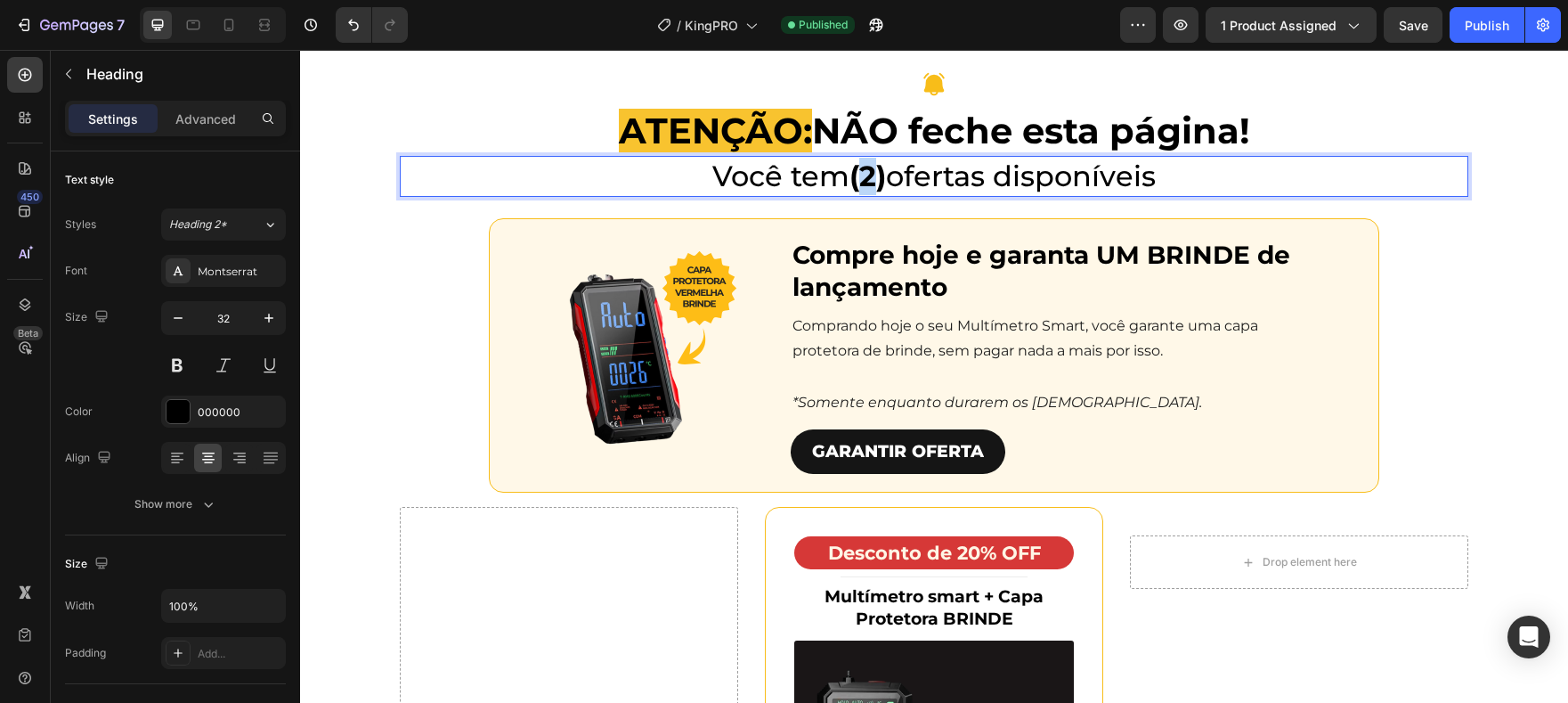
drag, startPoint x: 865, startPoint y: 340, endPoint x: 857, endPoint y: 339, distance: 8.1
click at [857, 193] on strong "(2)" at bounding box center [868, 176] width 36 height 34
click at [976, 195] on p "Você tem (1) ofertas disponíveis" at bounding box center [934, 176] width 1065 height 37
click at [1164, 195] on p "Você tem (1) oferta disponíveis" at bounding box center [934, 176] width 1065 height 37
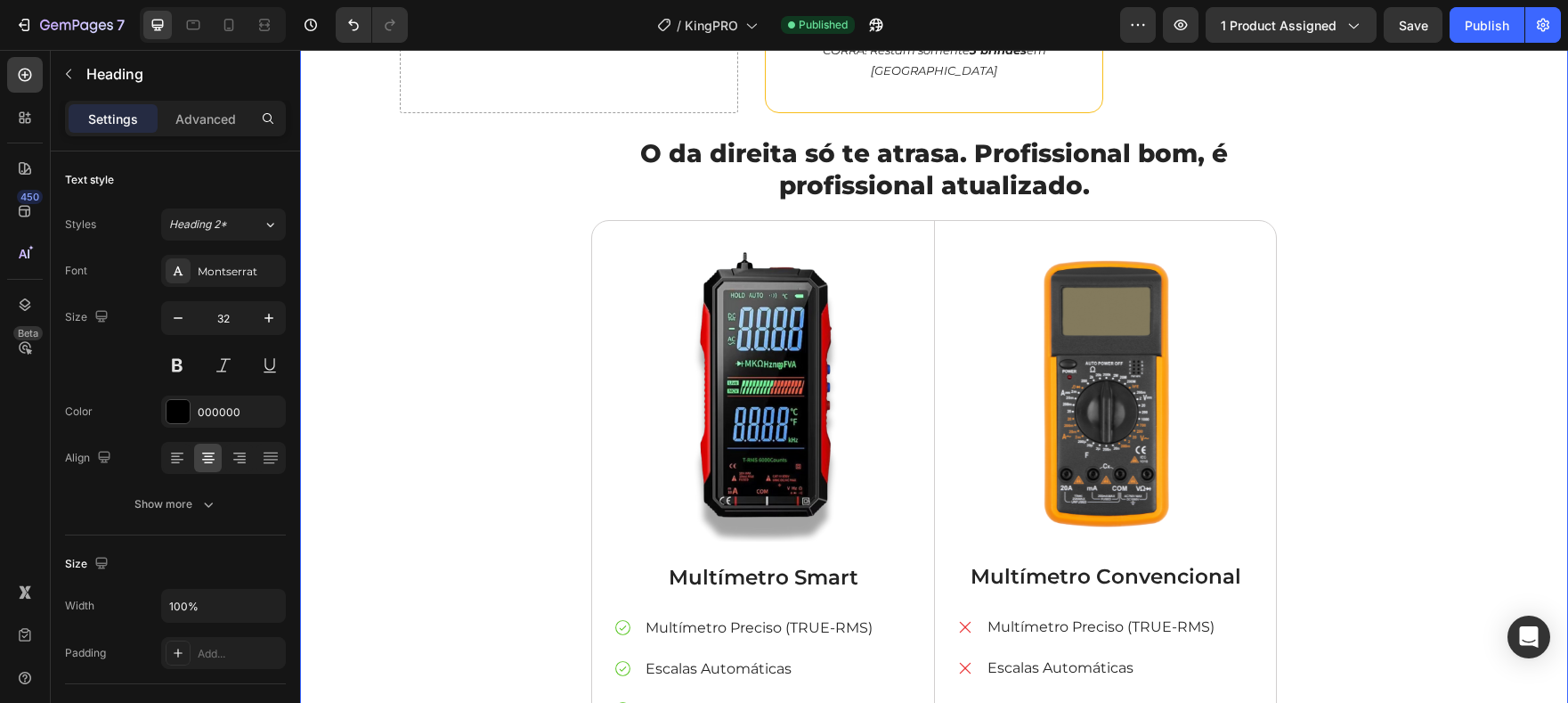
scroll to position [5244, 0]
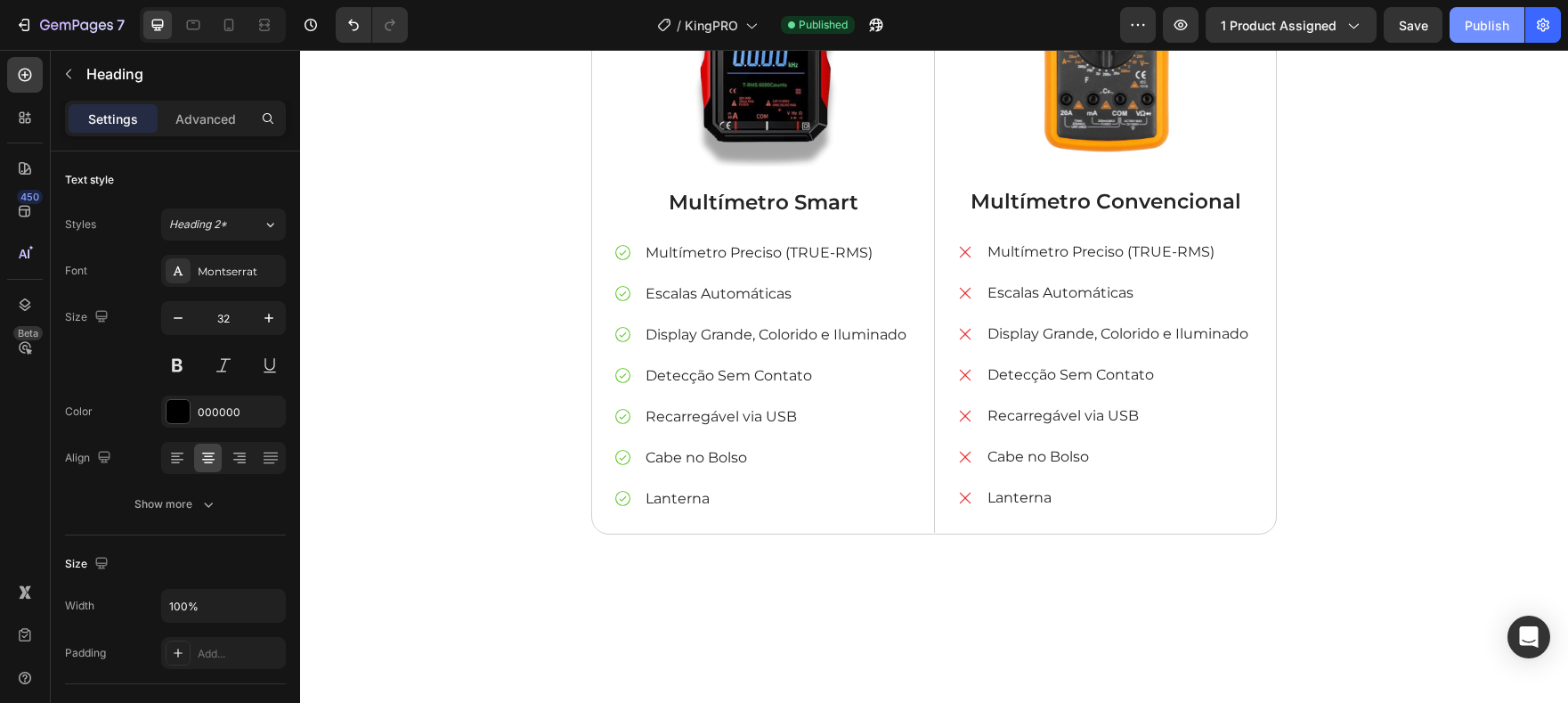
click at [1483, 28] on div "Publish" at bounding box center [1487, 26] width 45 height 19
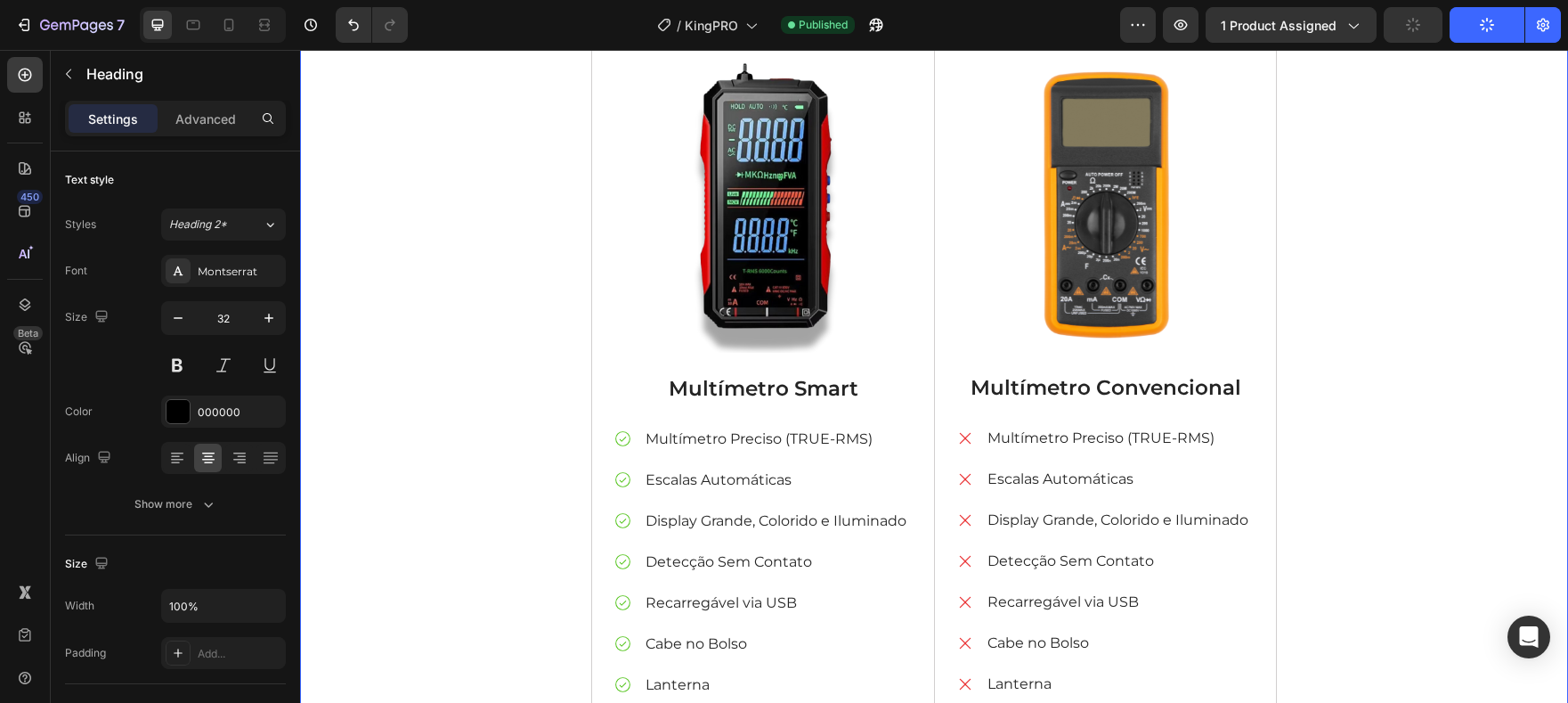
scroll to position [4528, 0]
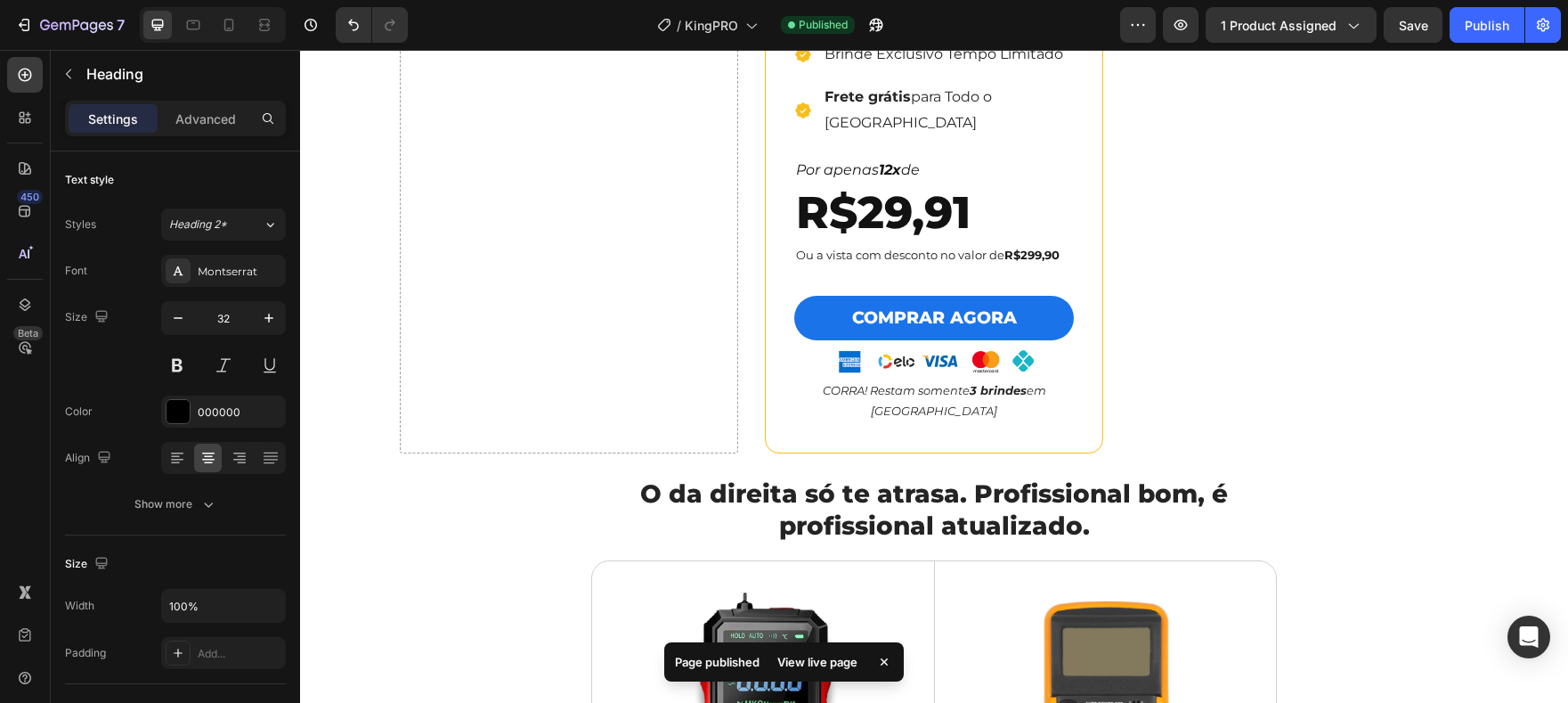
click at [814, 671] on div "View live page" at bounding box center [817, 662] width 101 height 25
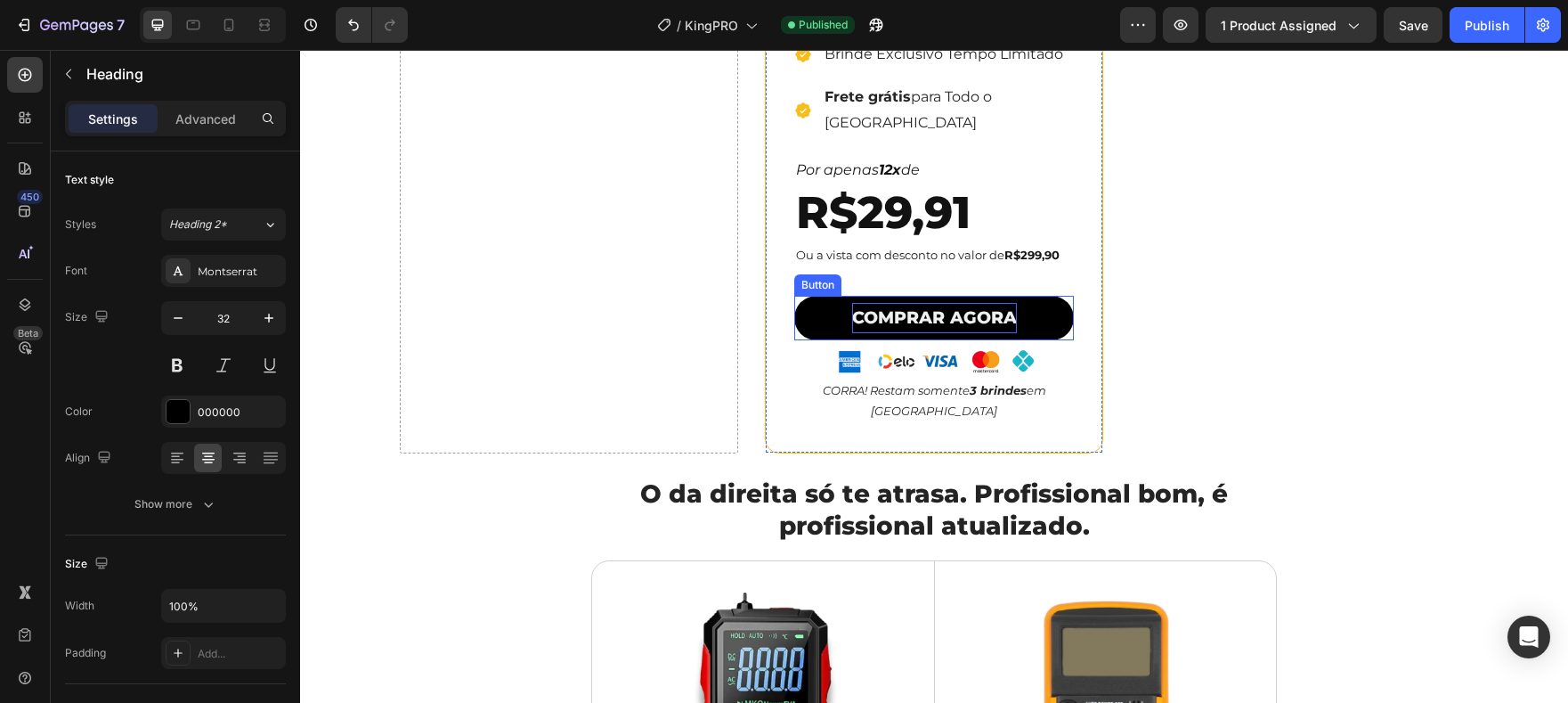
click at [1008, 333] on p "COMPRAR AGORA" at bounding box center [934, 318] width 165 height 31
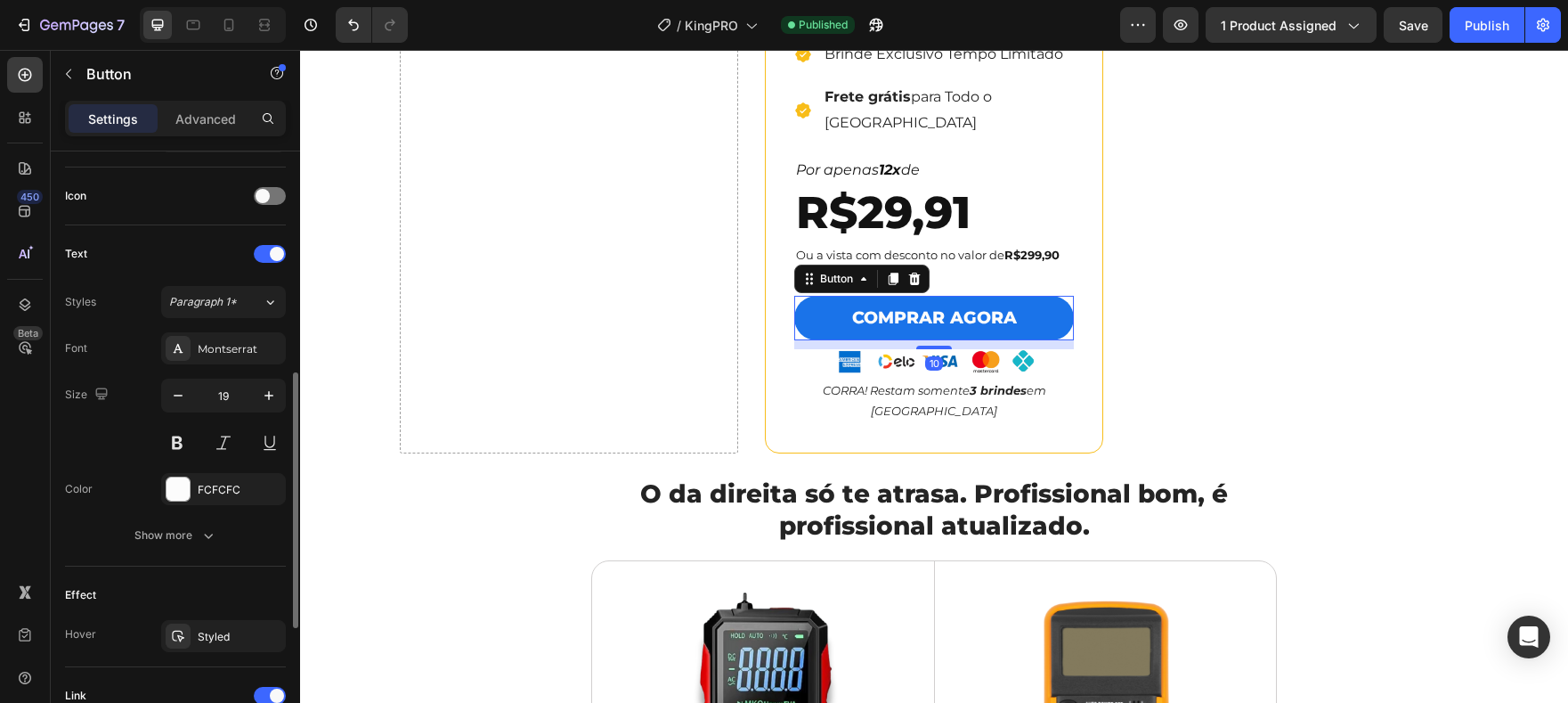
scroll to position [814, 0]
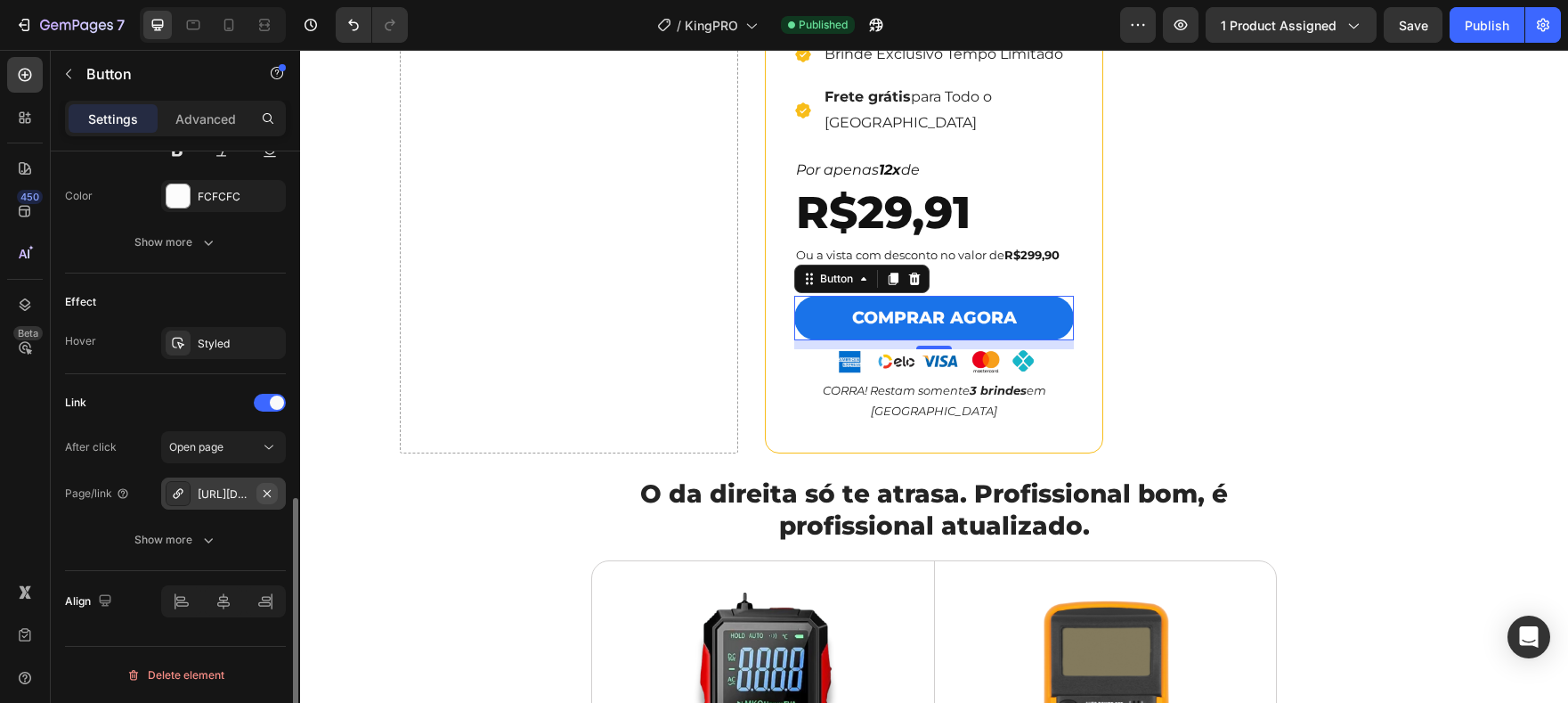
click at [270, 490] on icon "button" at bounding box center [266, 493] width 14 height 14
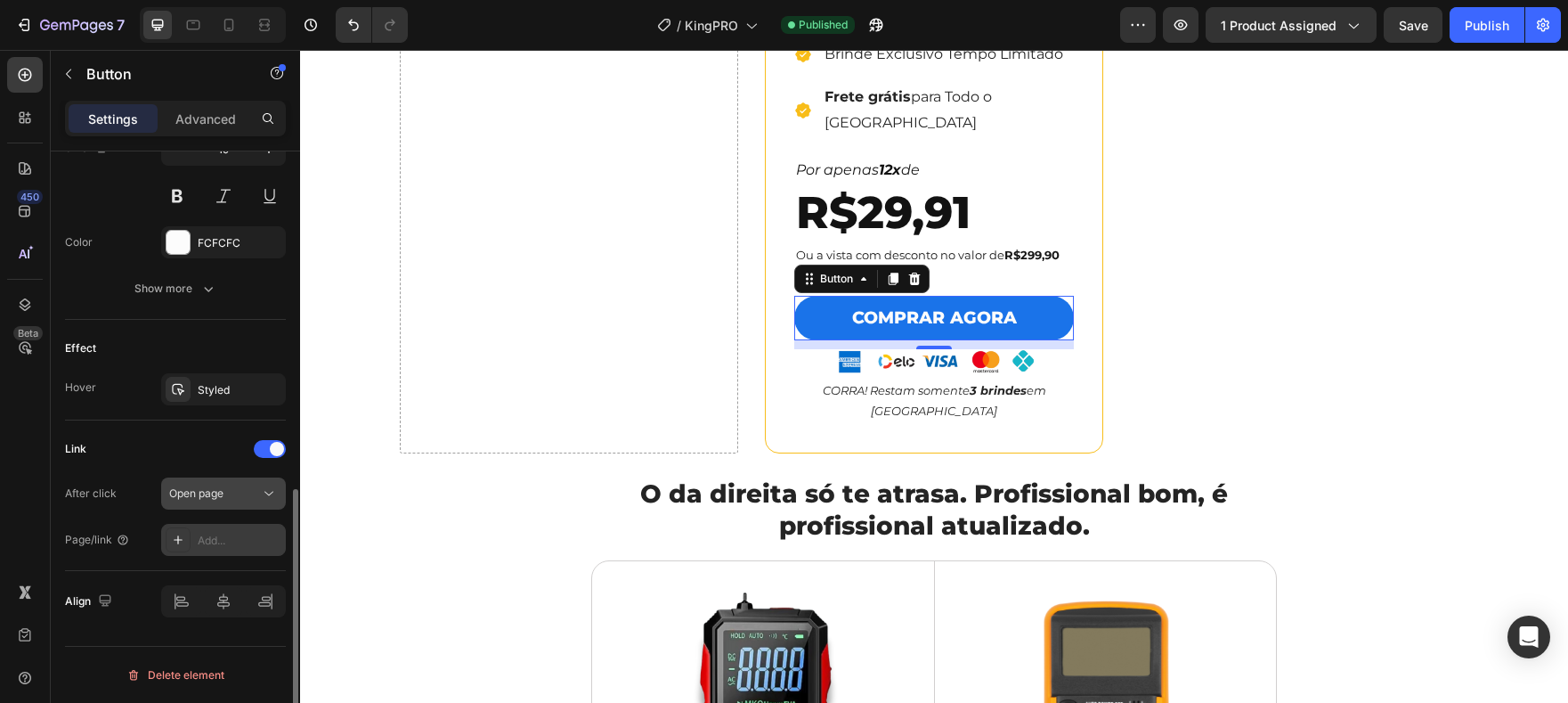
scroll to position [768, 0]
click at [228, 533] on div "Add..." at bounding box center [240, 541] width 84 height 16
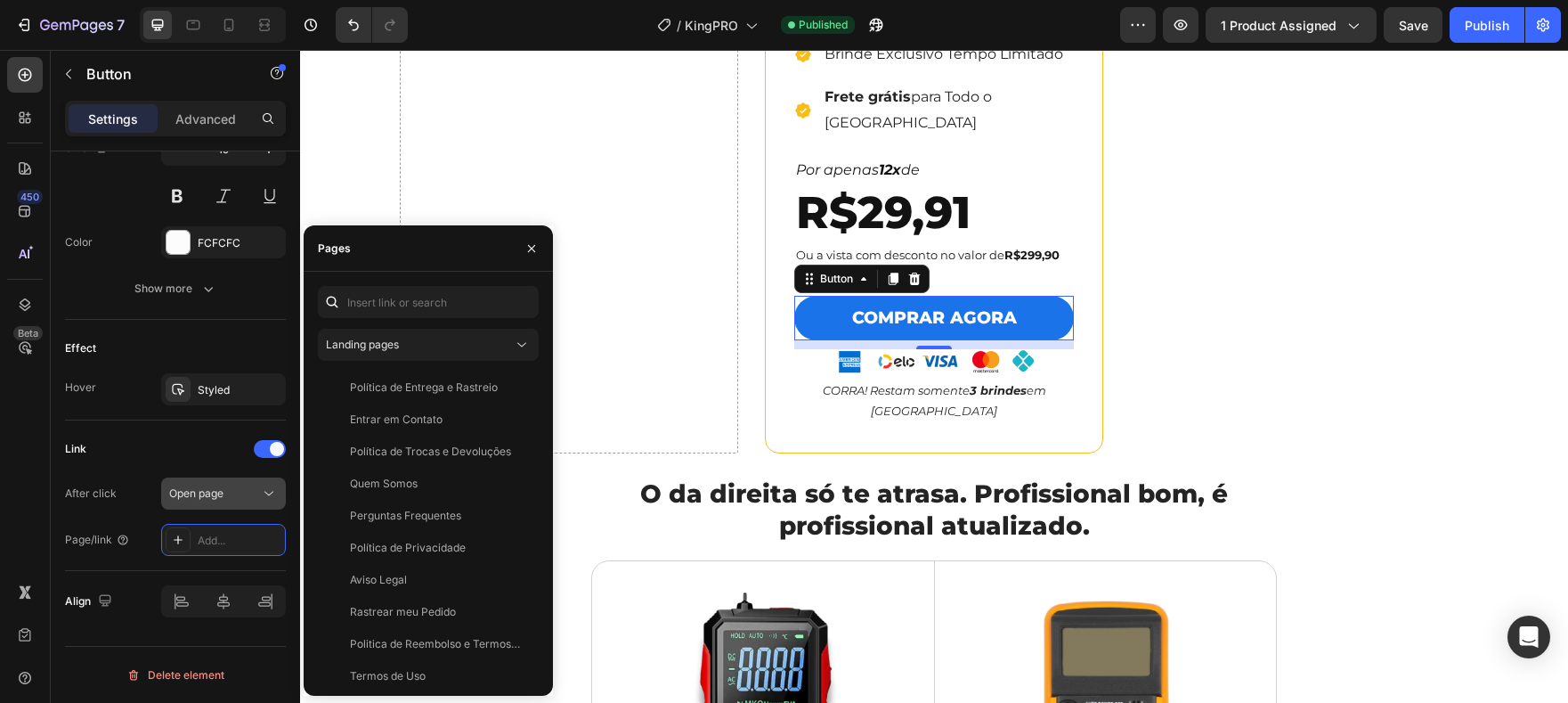
click at [234, 494] on div "Open page" at bounding box center [214, 493] width 91 height 16
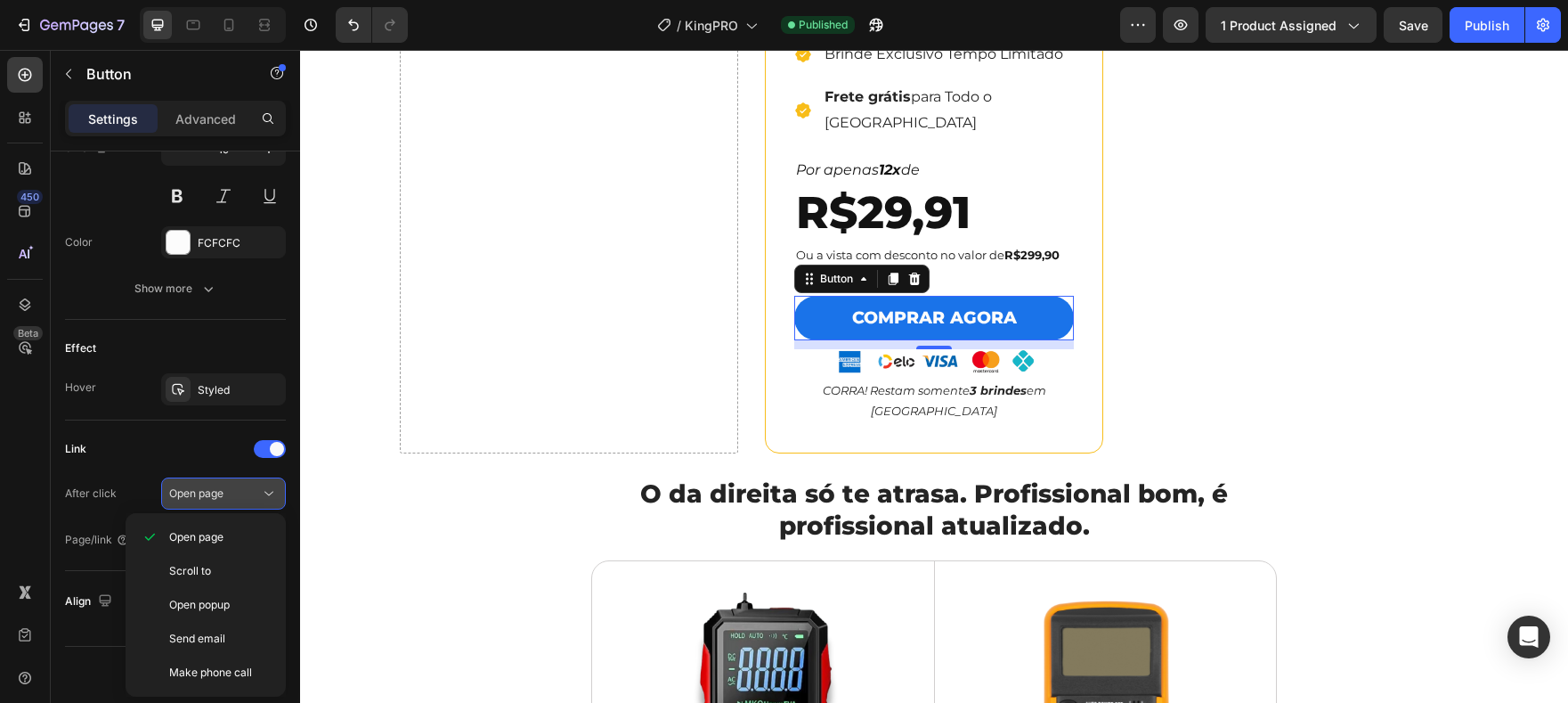
click at [237, 493] on div "Open page" at bounding box center [214, 493] width 91 height 16
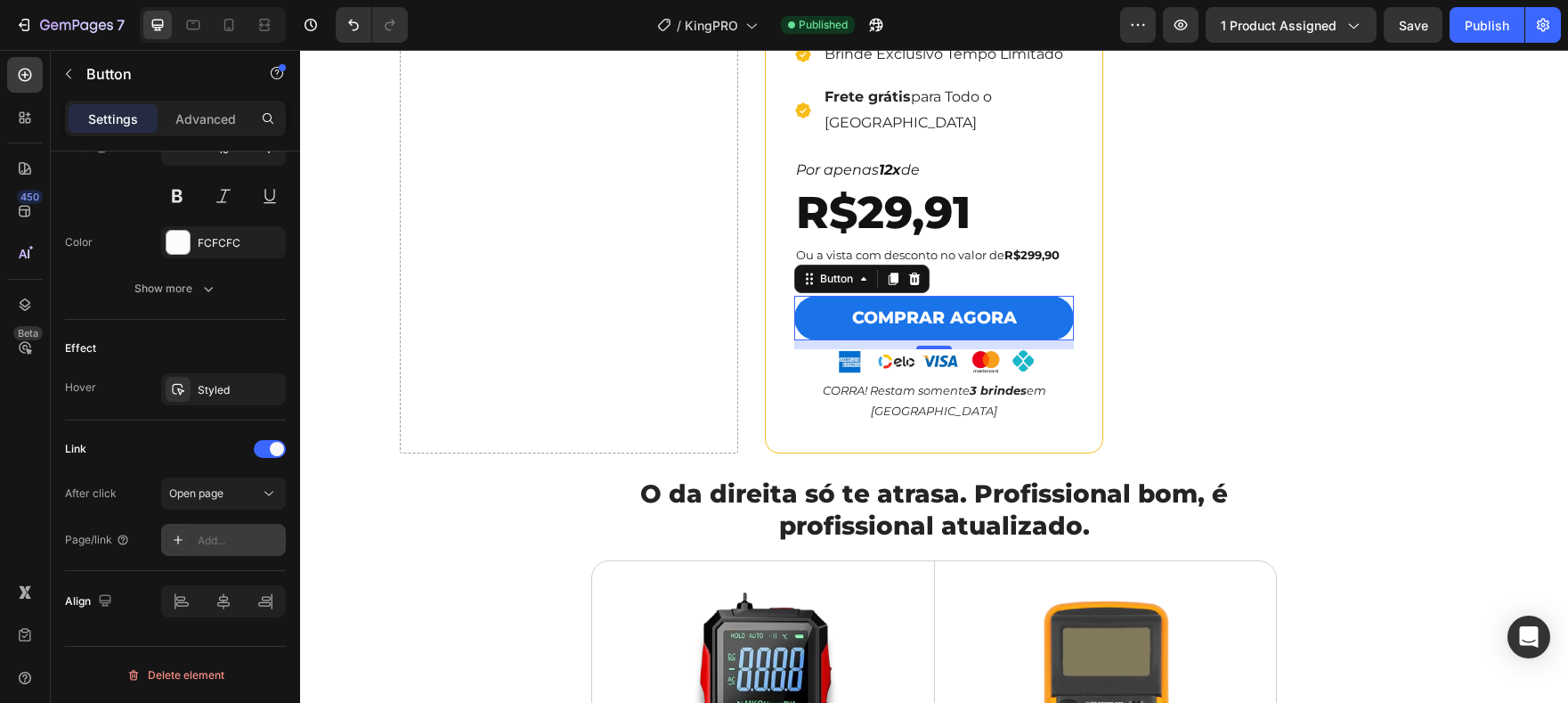
click at [229, 547] on div "Add..." at bounding box center [240, 541] width 84 height 16
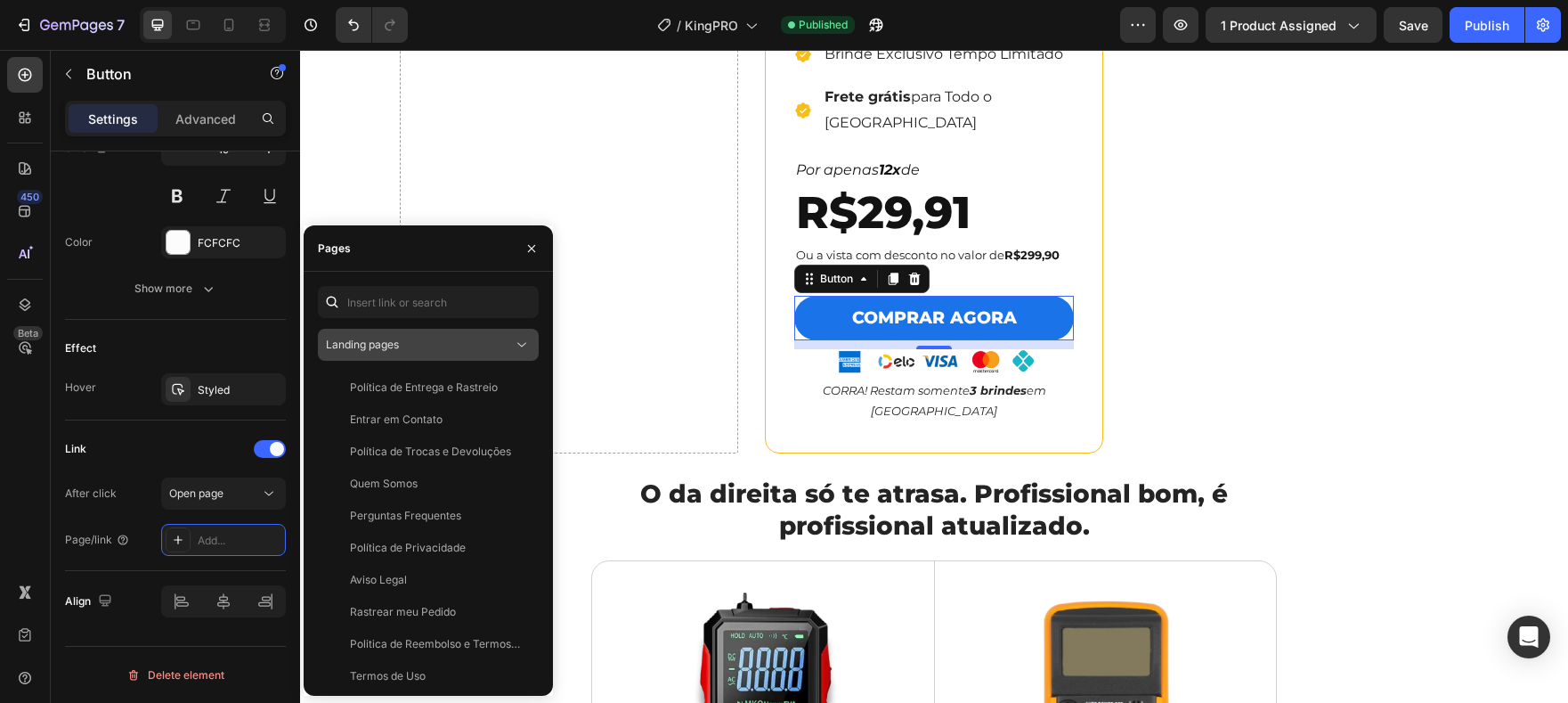
click at [481, 342] on div "Landing pages" at bounding box center [419, 344] width 187 height 16
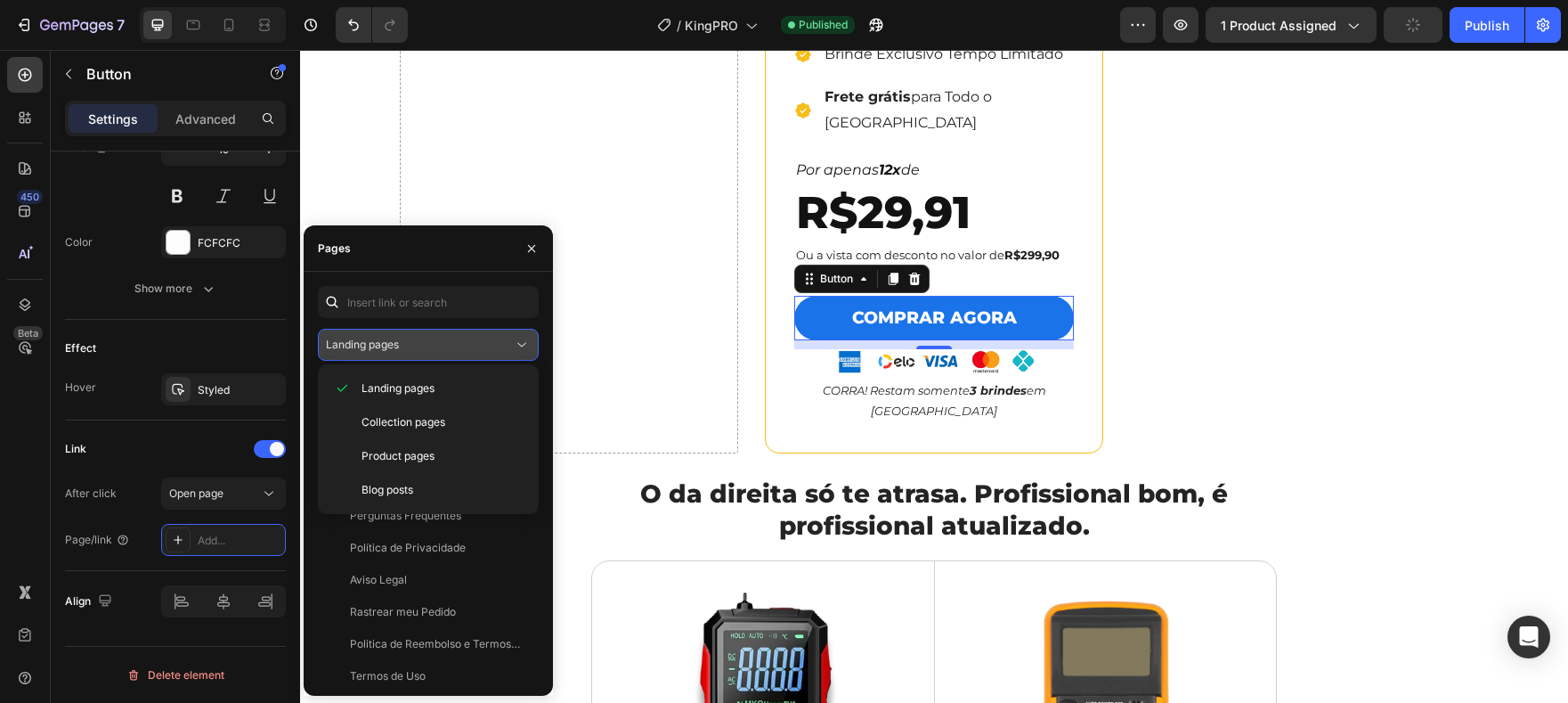
click at [481, 342] on div "Landing pages" at bounding box center [419, 344] width 187 height 16
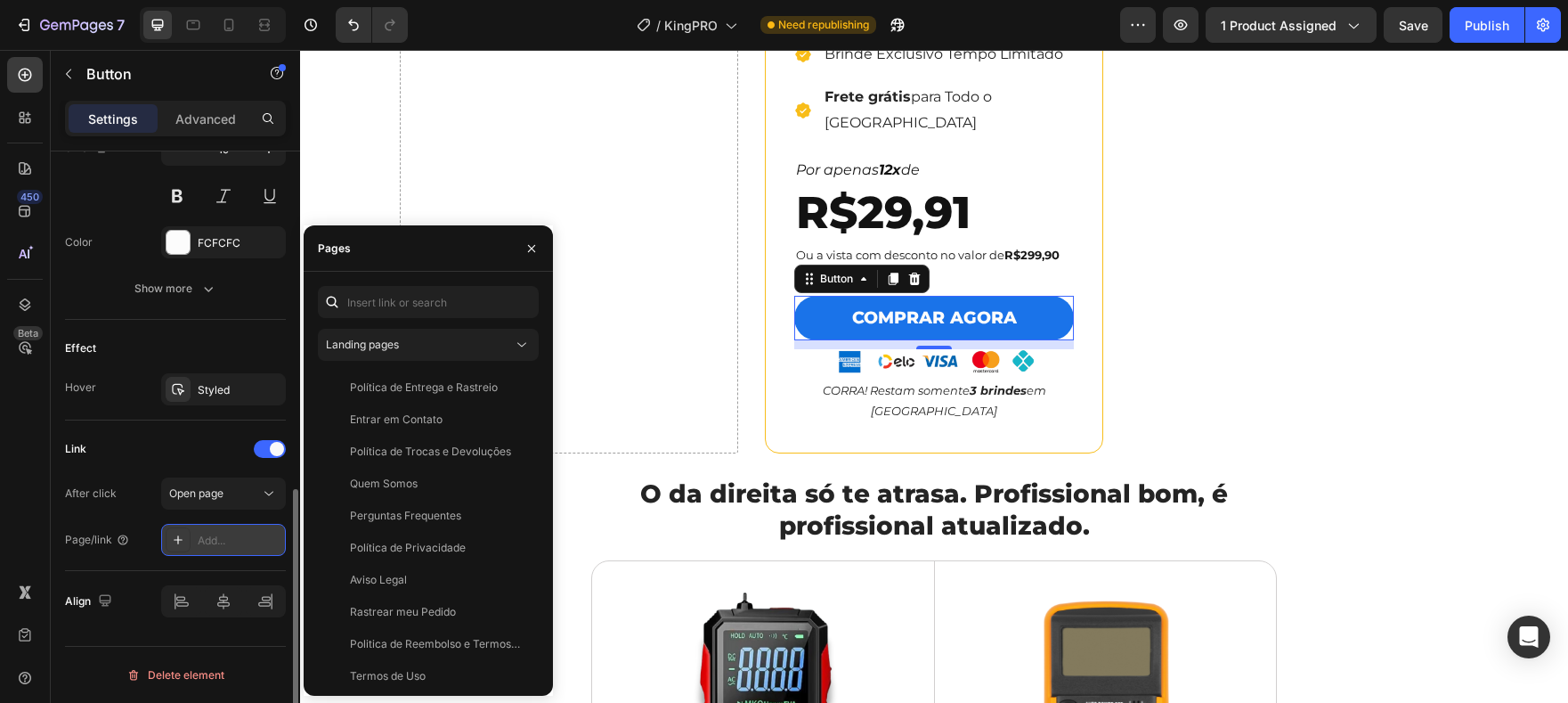
click at [234, 530] on div "Add..." at bounding box center [223, 540] width 125 height 32
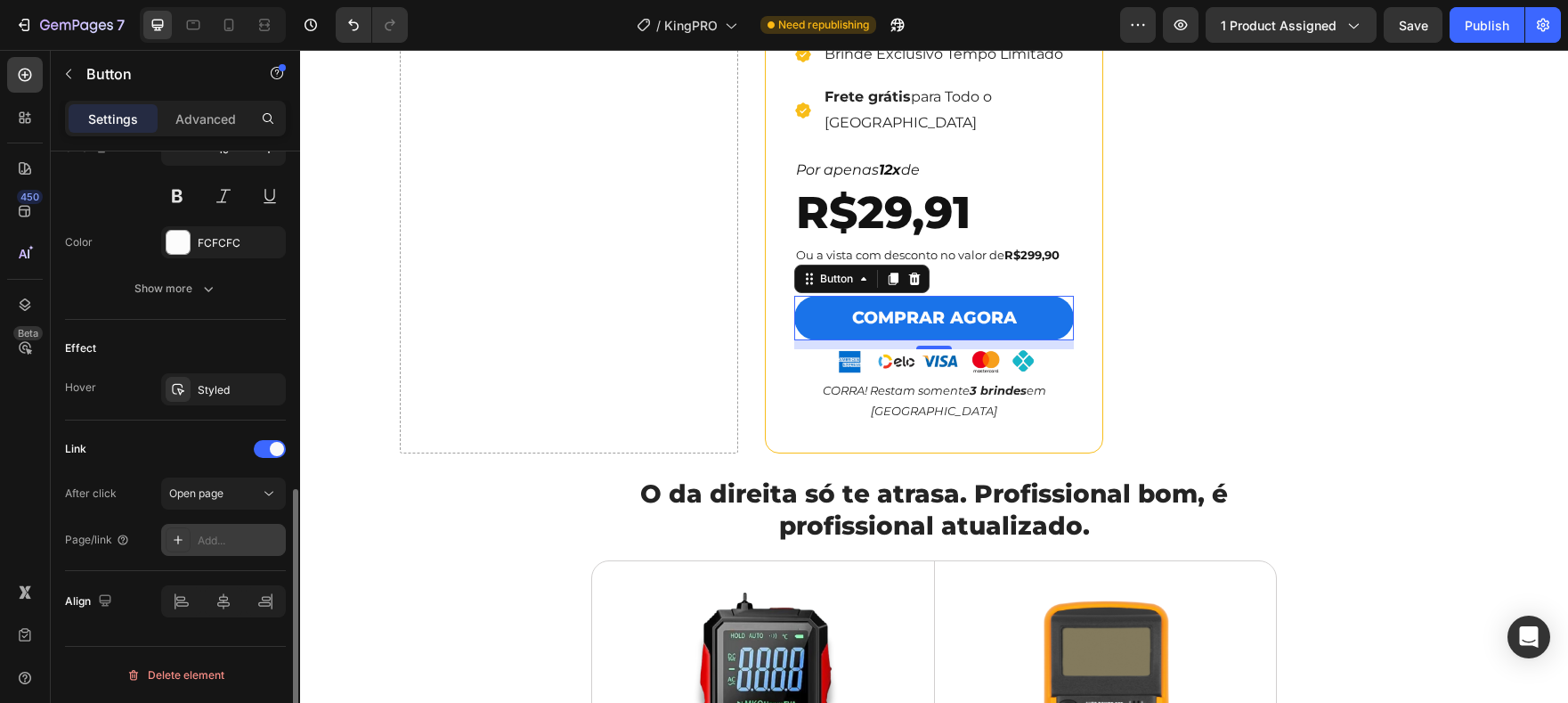
click at [234, 539] on div "Add..." at bounding box center [240, 541] width 84 height 16
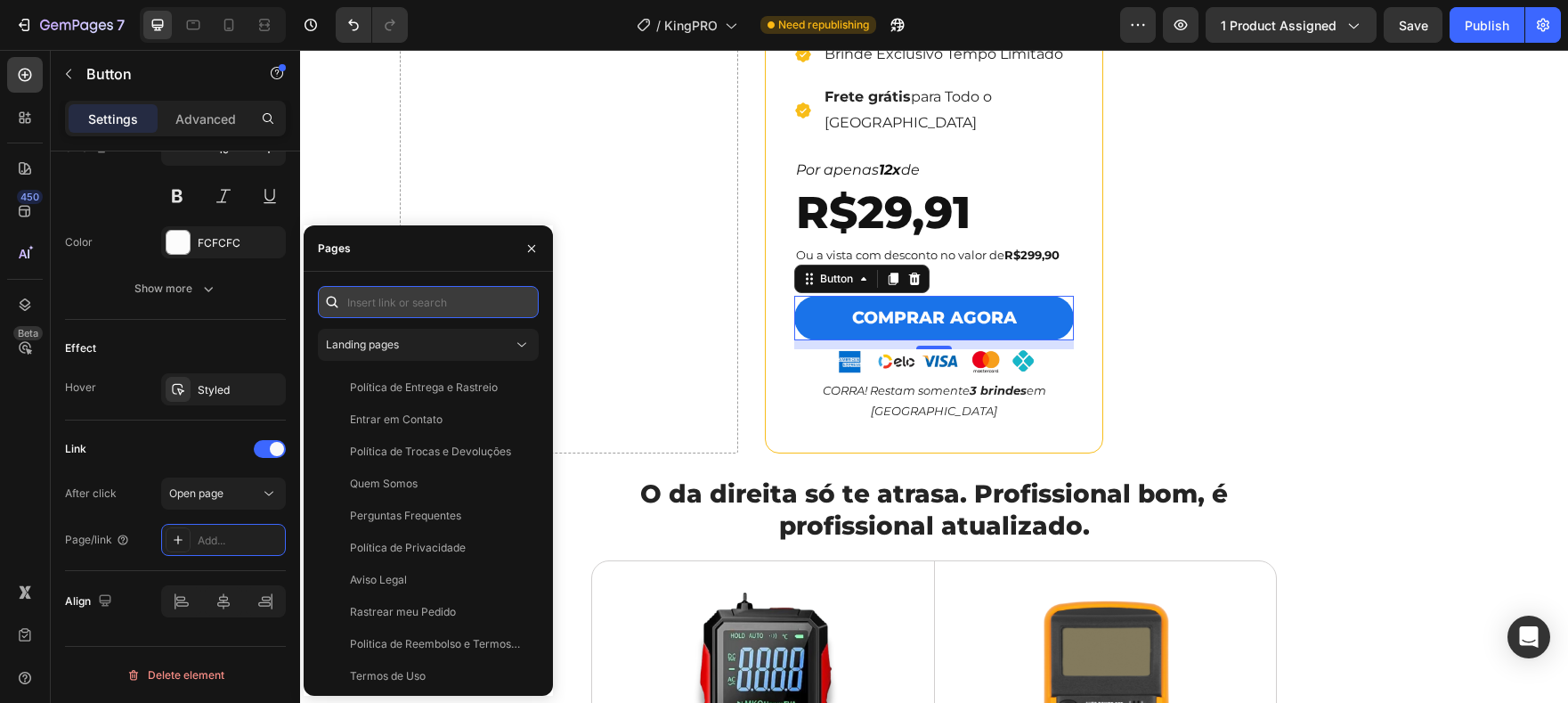
click at [413, 310] on input "text" at bounding box center [428, 302] width 221 height 32
paste input "[URL][DOMAIN_NAME]"
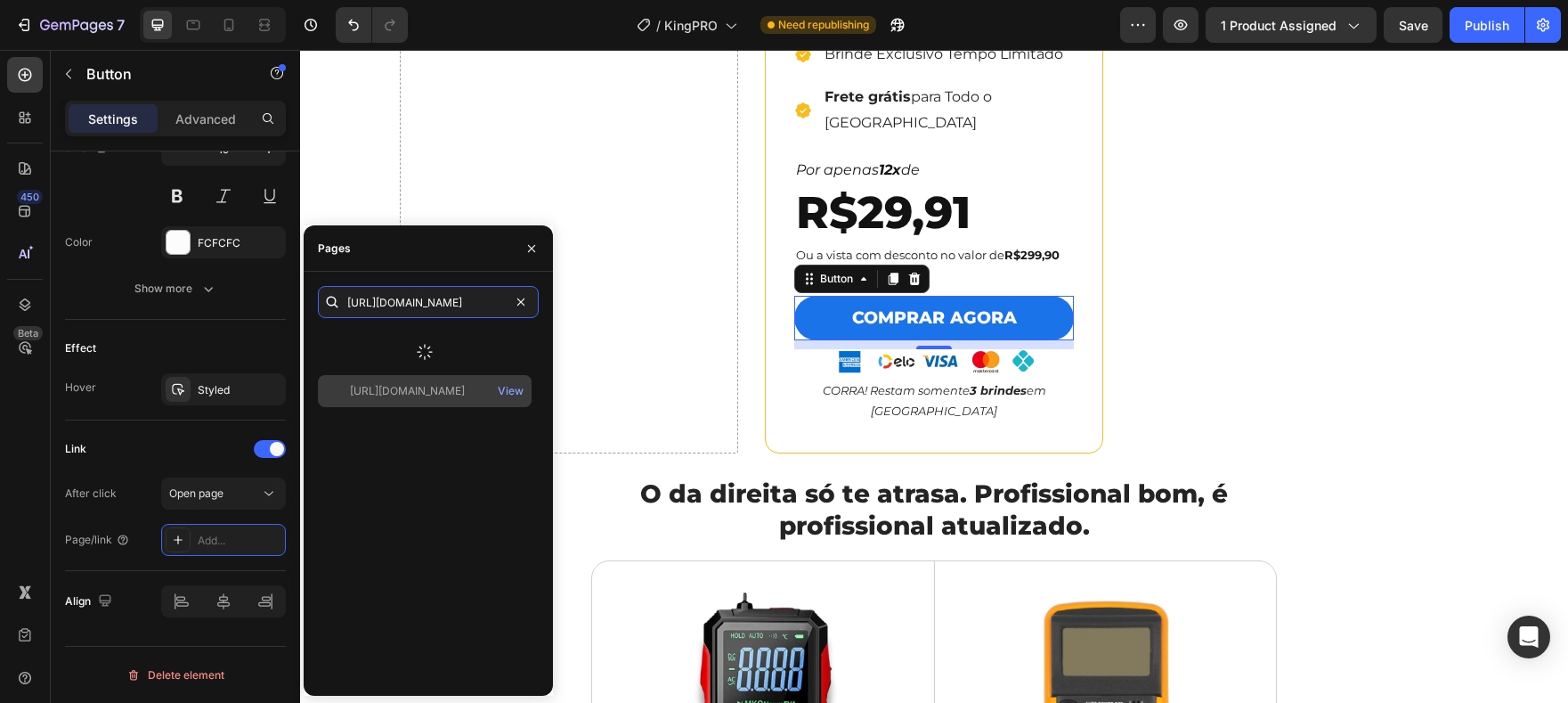
type input "[URL][DOMAIN_NAME]"
click at [456, 354] on div at bounding box center [425, 352] width 214 height 46
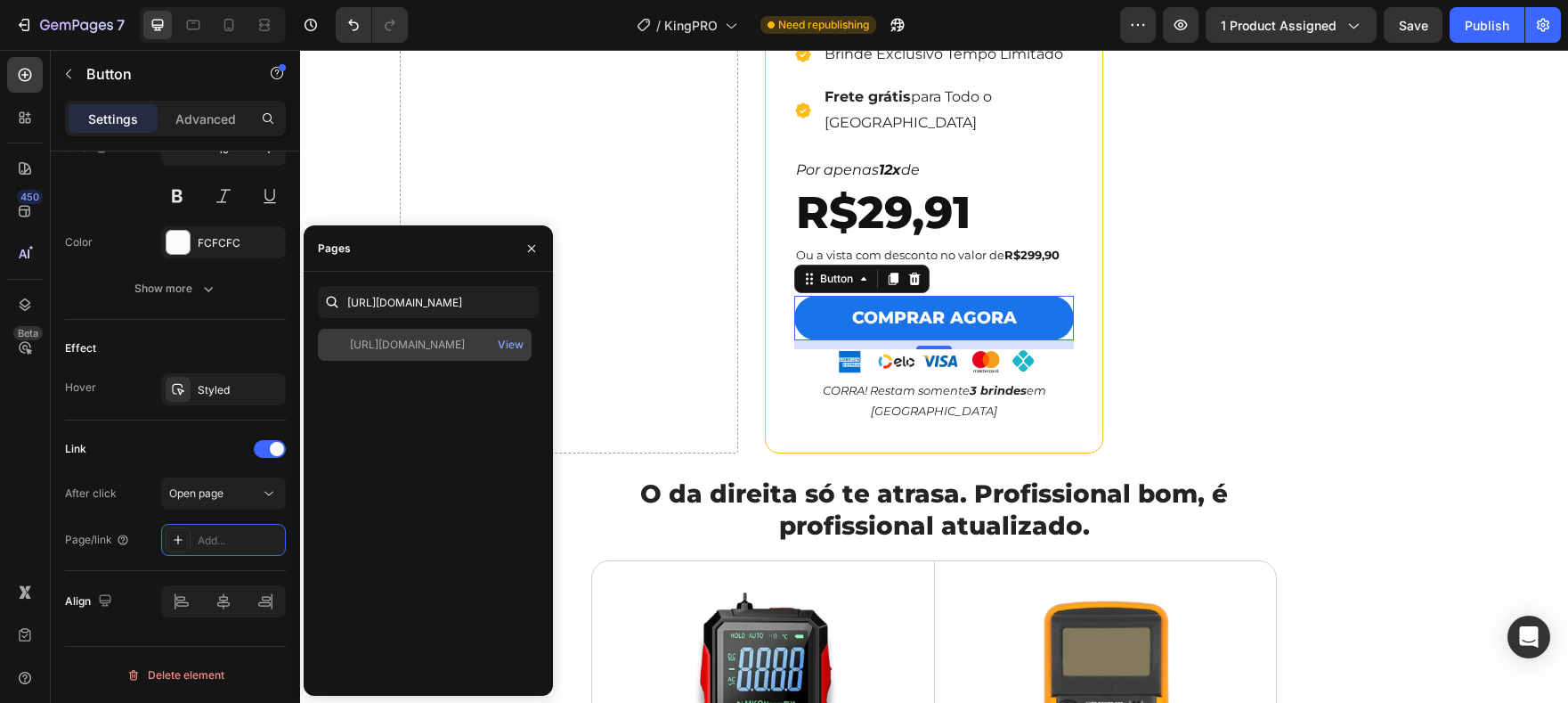
click at [434, 349] on div "[URL][DOMAIN_NAME]" at bounding box center [407, 344] width 115 height 16
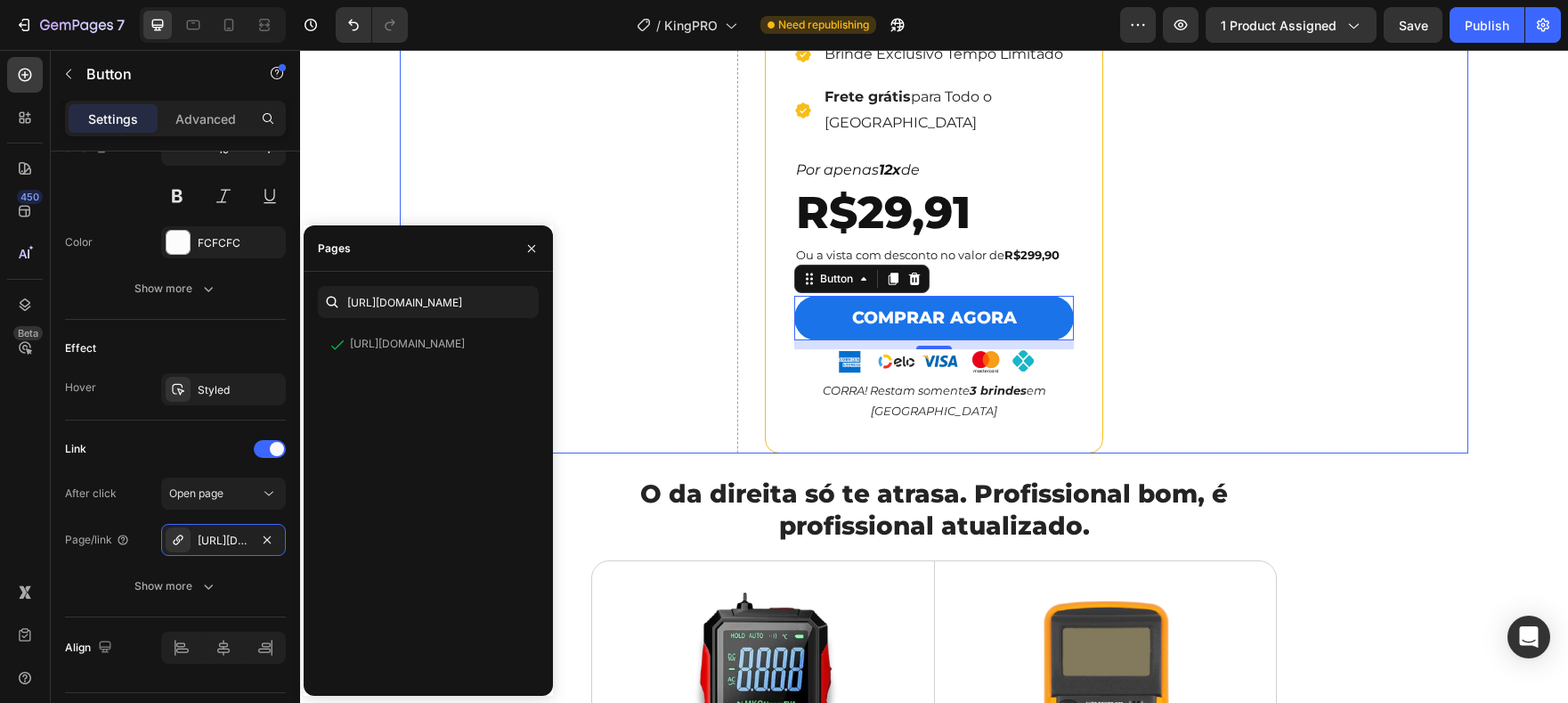
click at [642, 339] on div "Drop element here" at bounding box center [569, 11] width 338 height 884
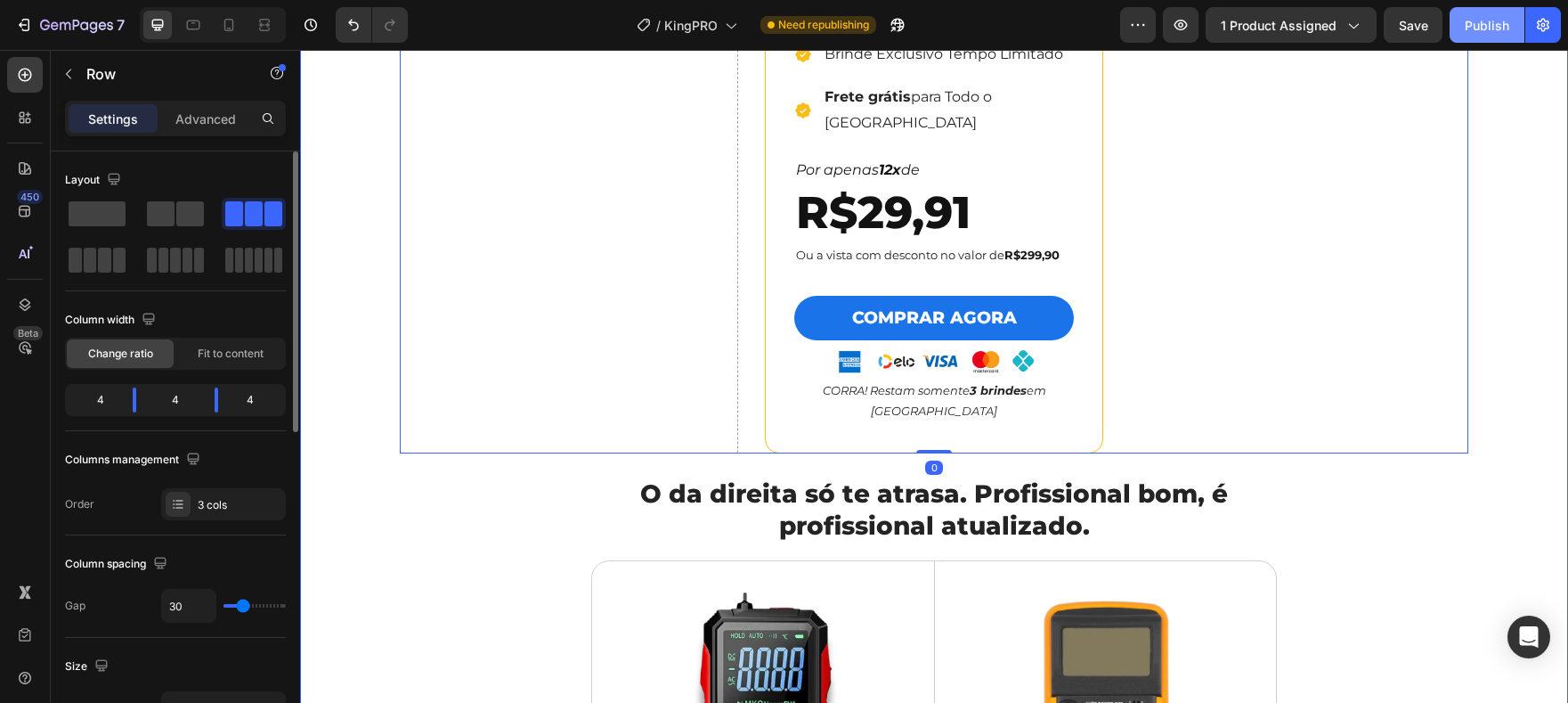
click at [1488, 9] on button "Publish" at bounding box center [1487, 24] width 74 height 35
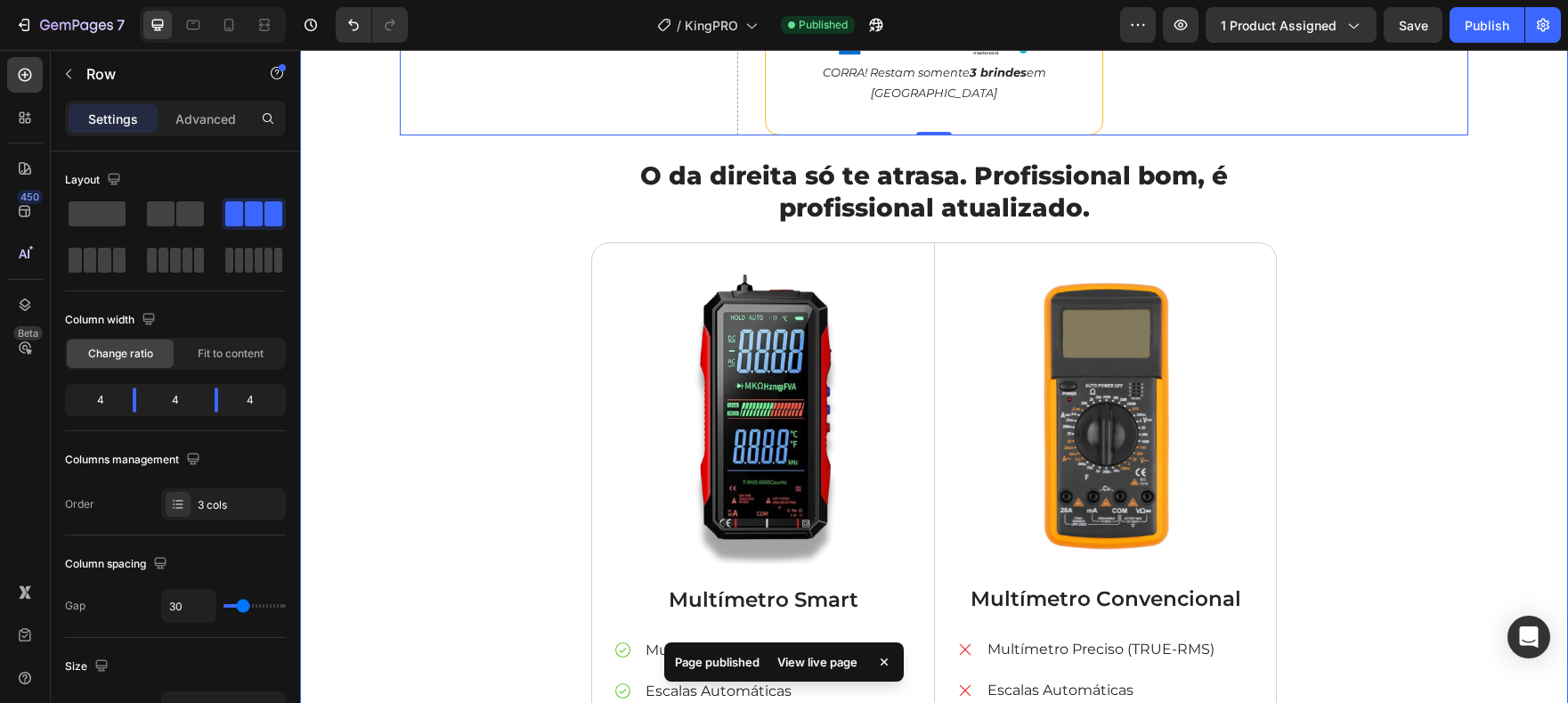
scroll to position [5090, 0]
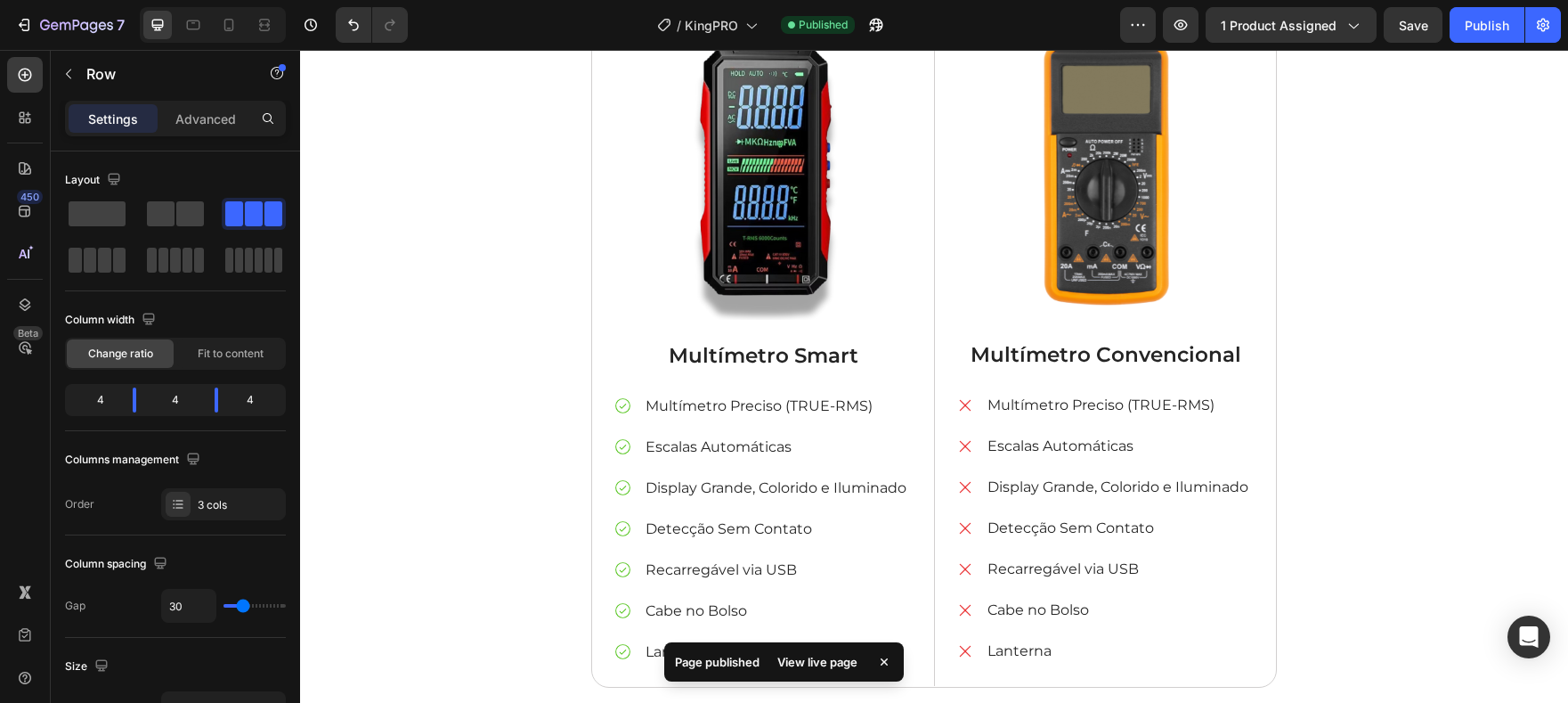
click at [832, 665] on div "View live page" at bounding box center [817, 662] width 101 height 25
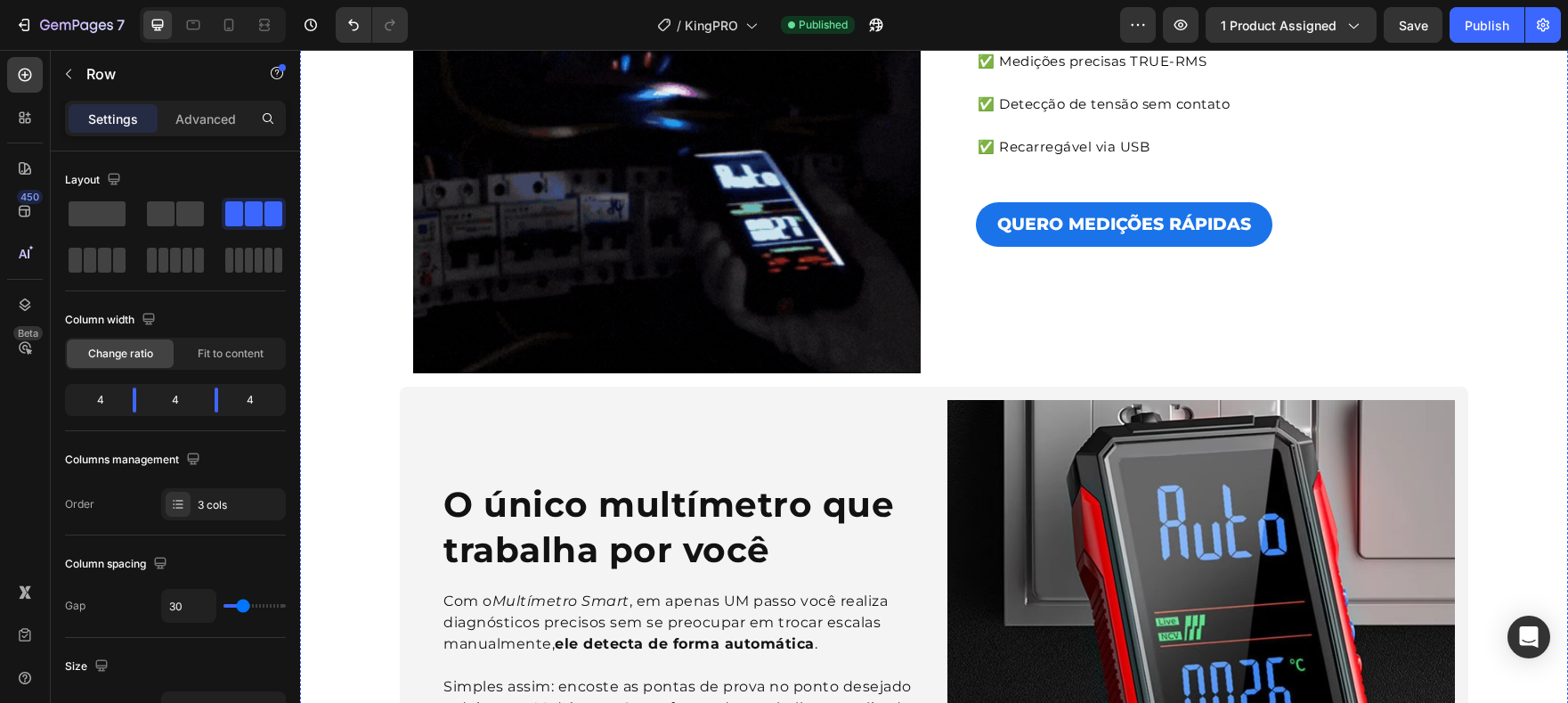
scroll to position [0, 0]
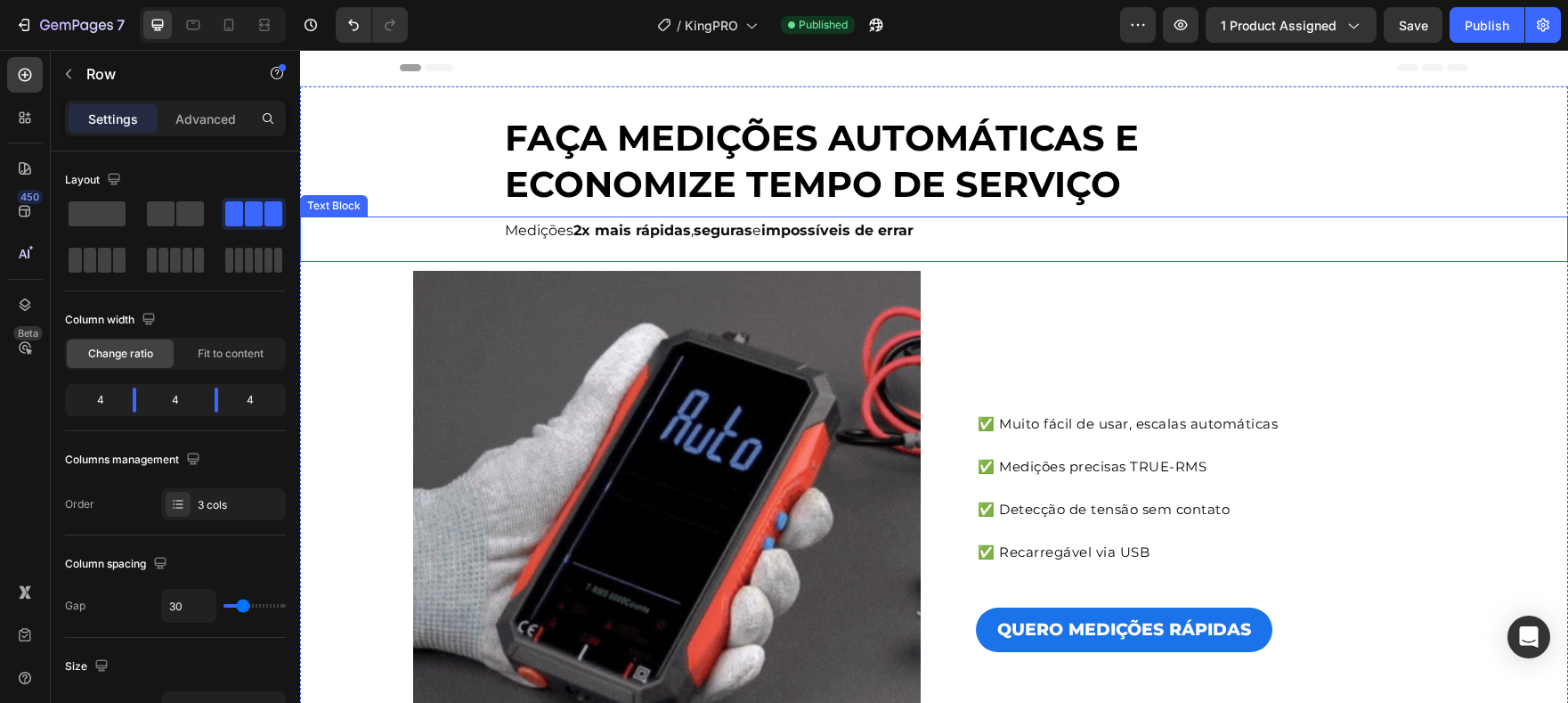
click at [758, 455] on img at bounding box center [667, 524] width 508 height 508
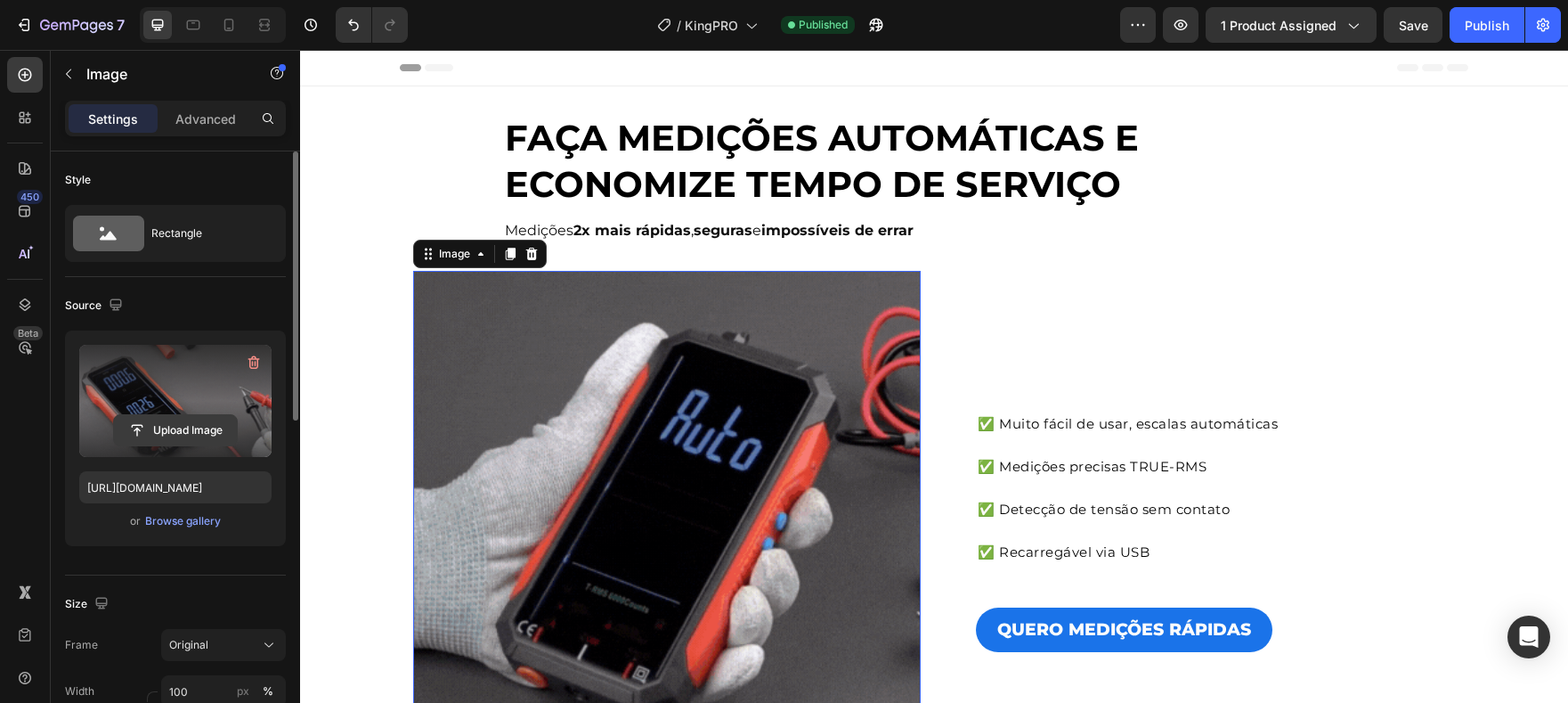
click at [201, 436] on input "file" at bounding box center [175, 431] width 123 height 31
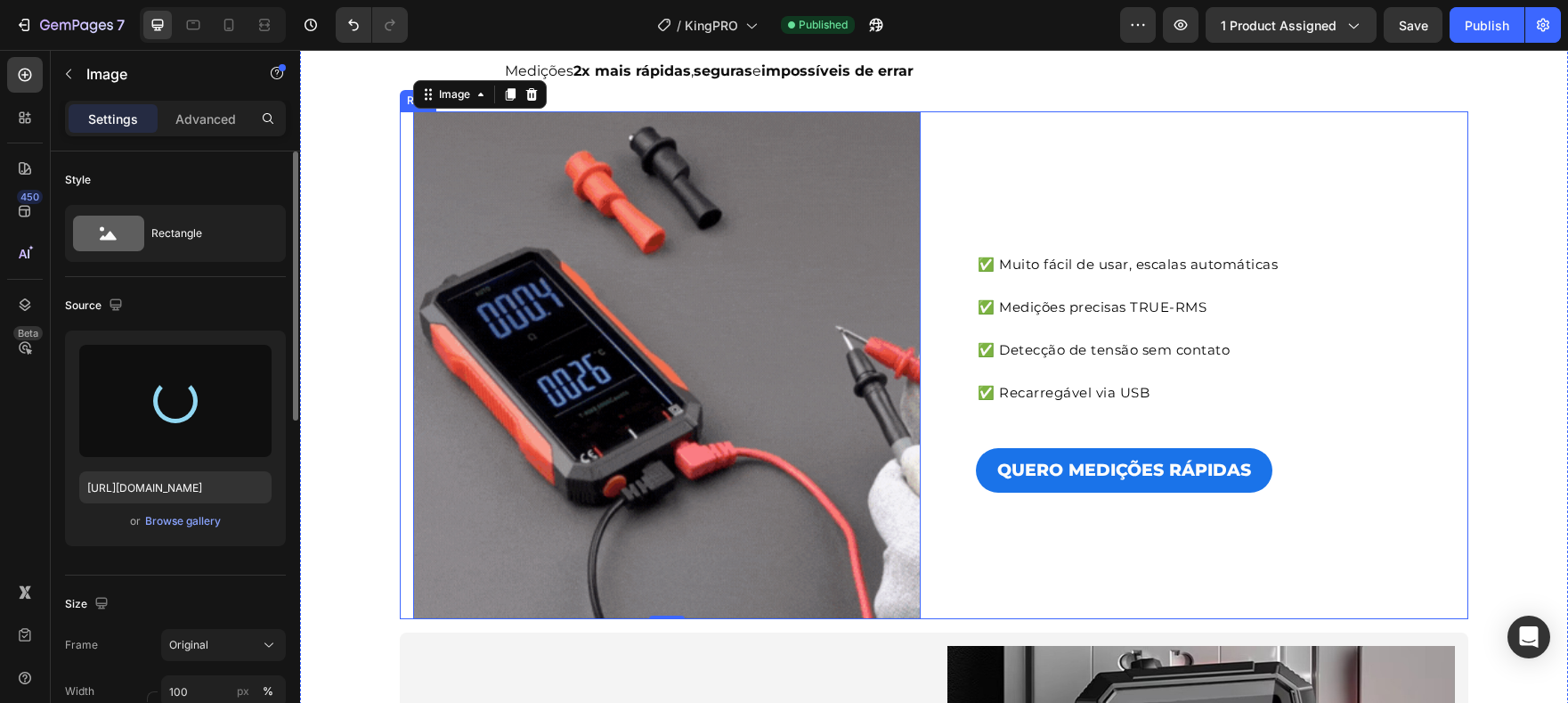
scroll to position [291, 0]
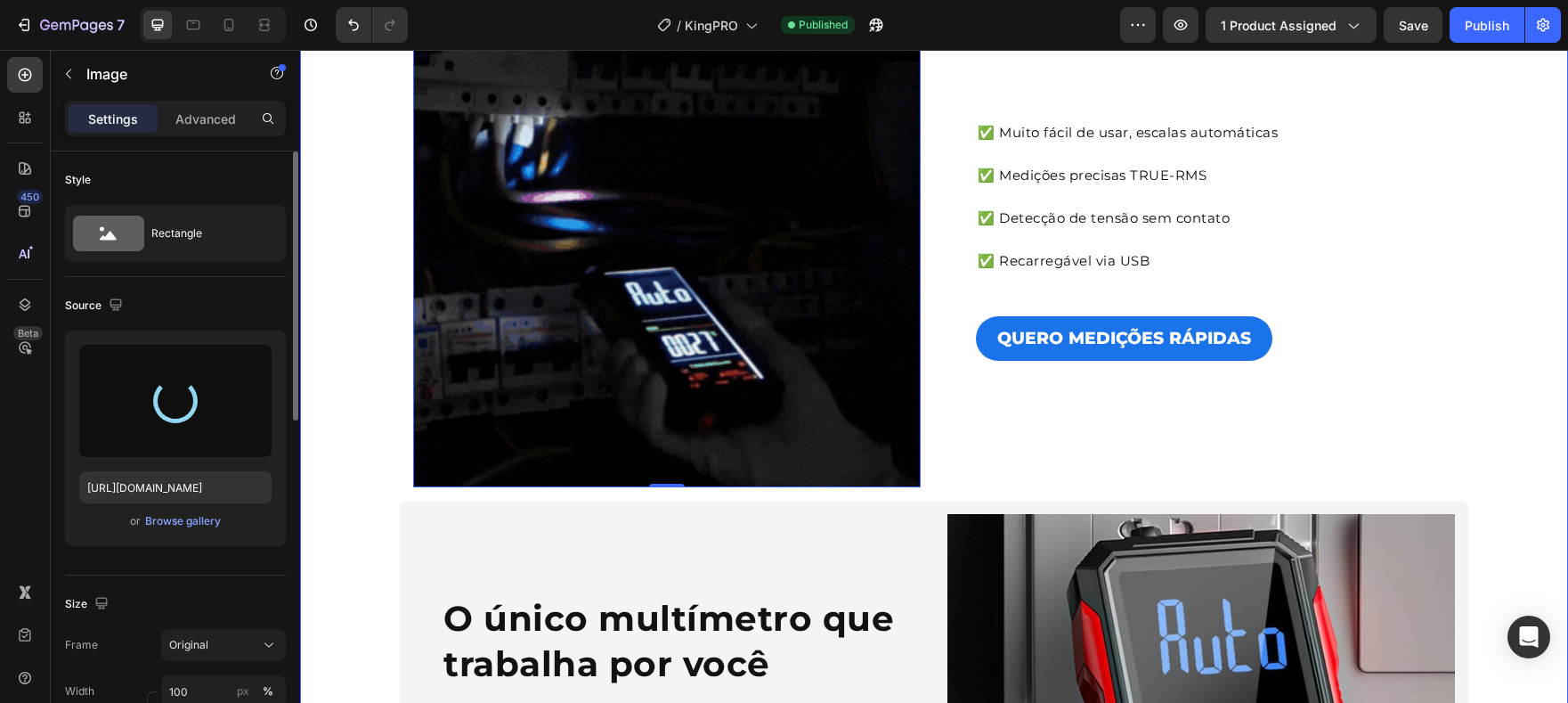
type input "https://cdn.shopify.com/s/files/1/0722/2263/8358/files/gempages_538921841880728…"
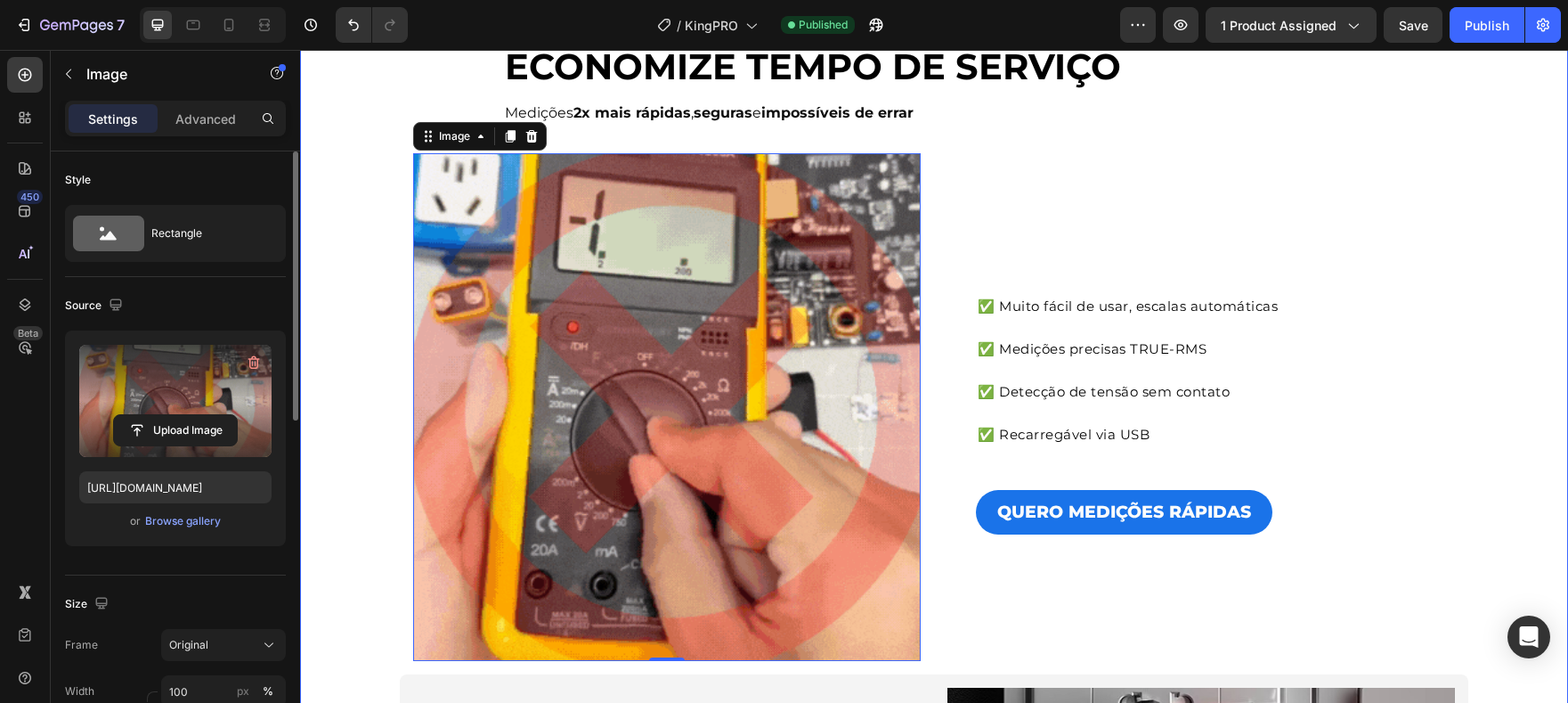
scroll to position [118, 0]
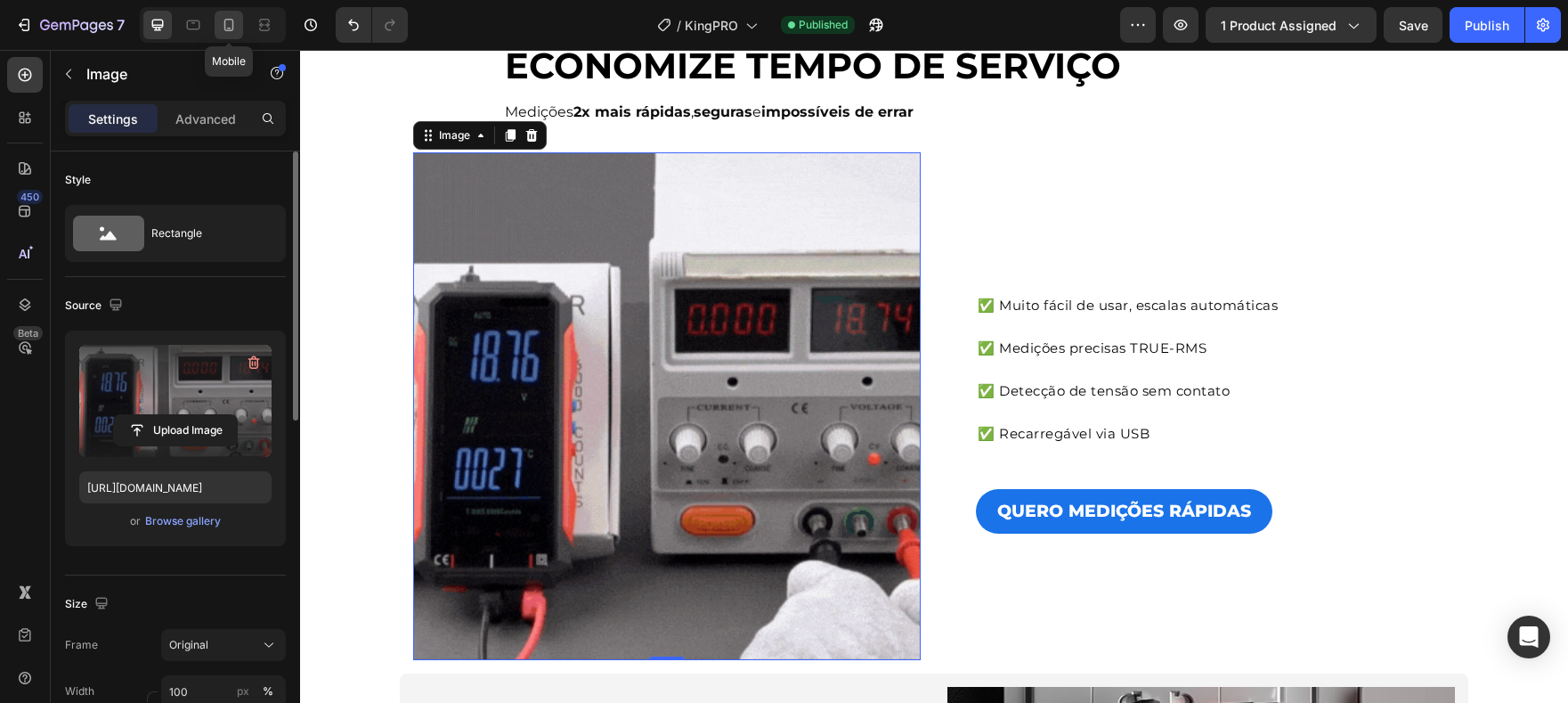
click at [234, 33] on icon at bounding box center [228, 25] width 18 height 18
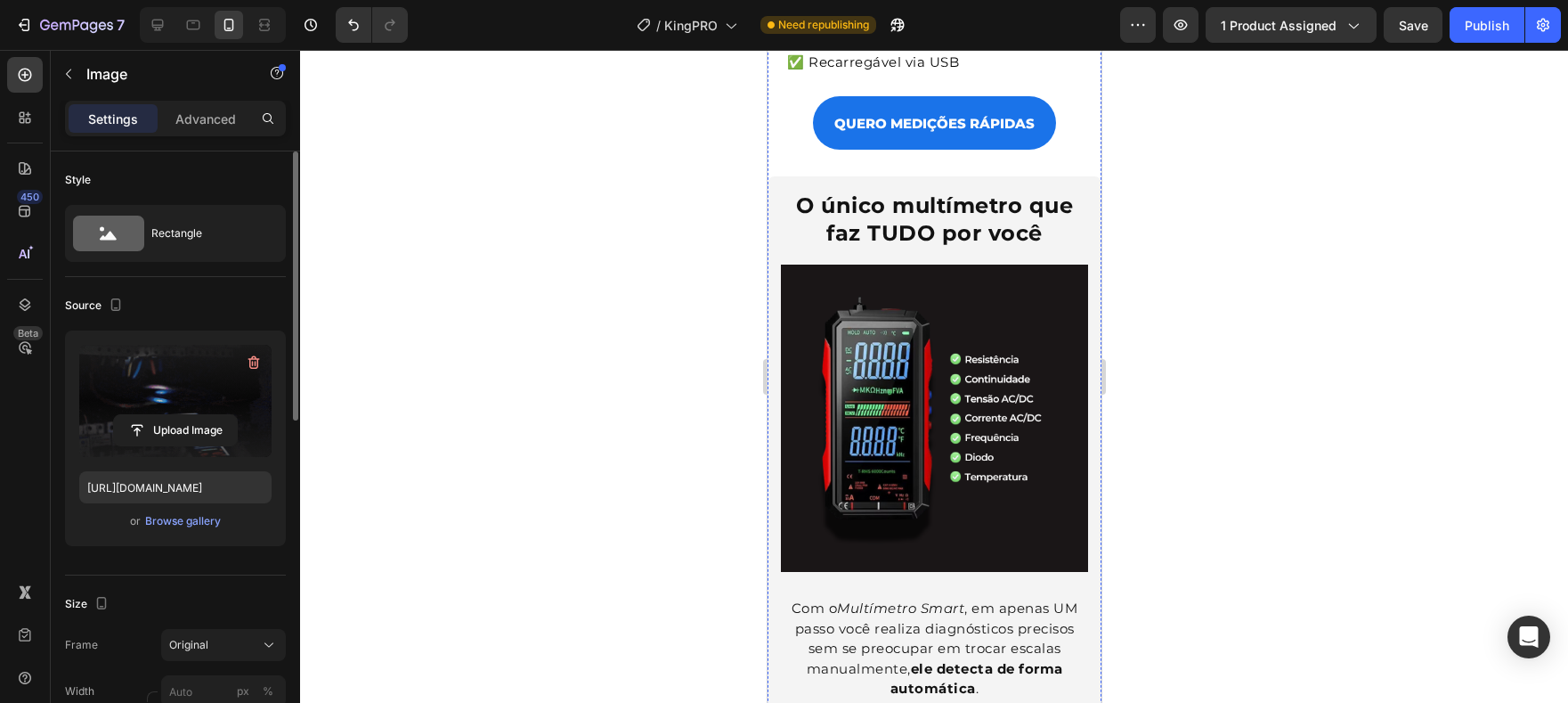
scroll to position [703, 0]
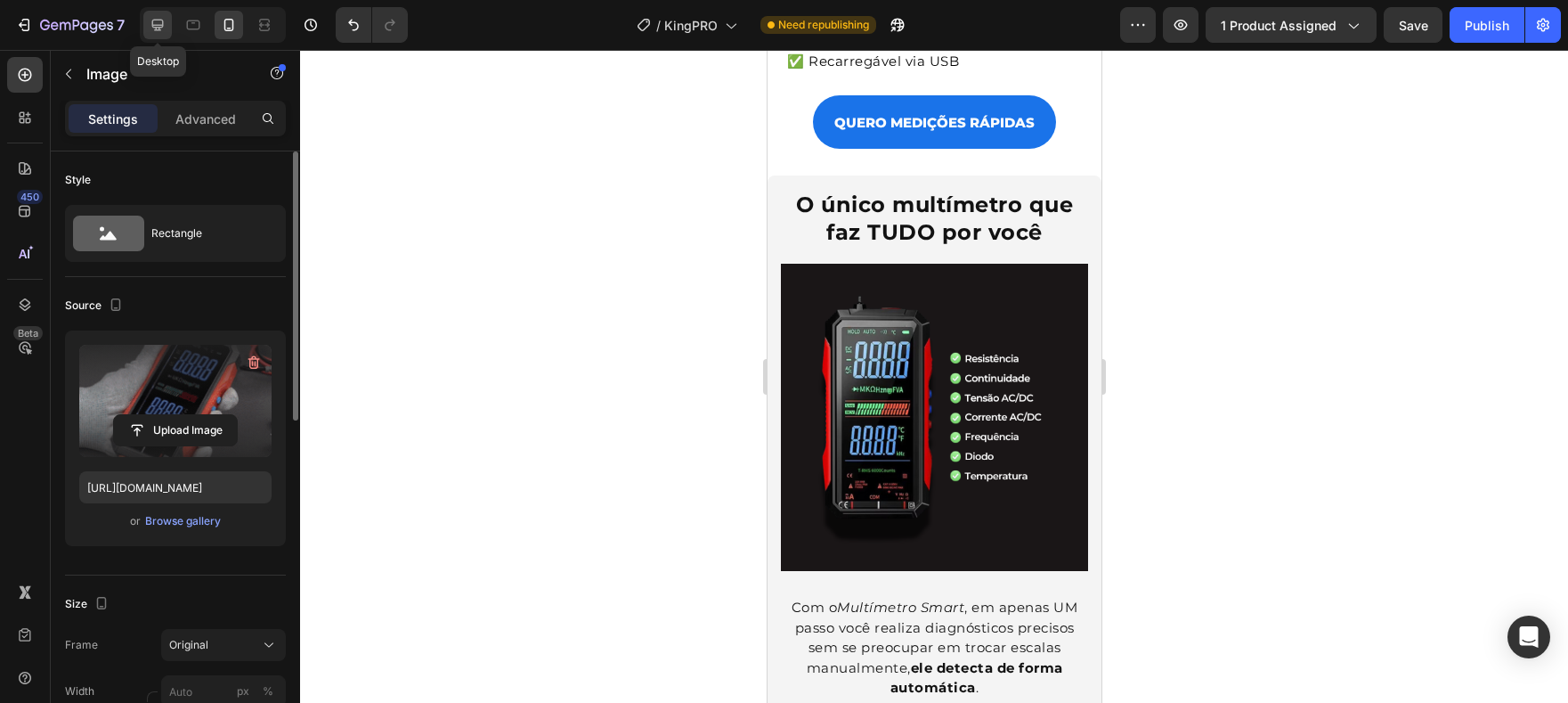
click at [159, 25] on icon at bounding box center [158, 26] width 11 height 11
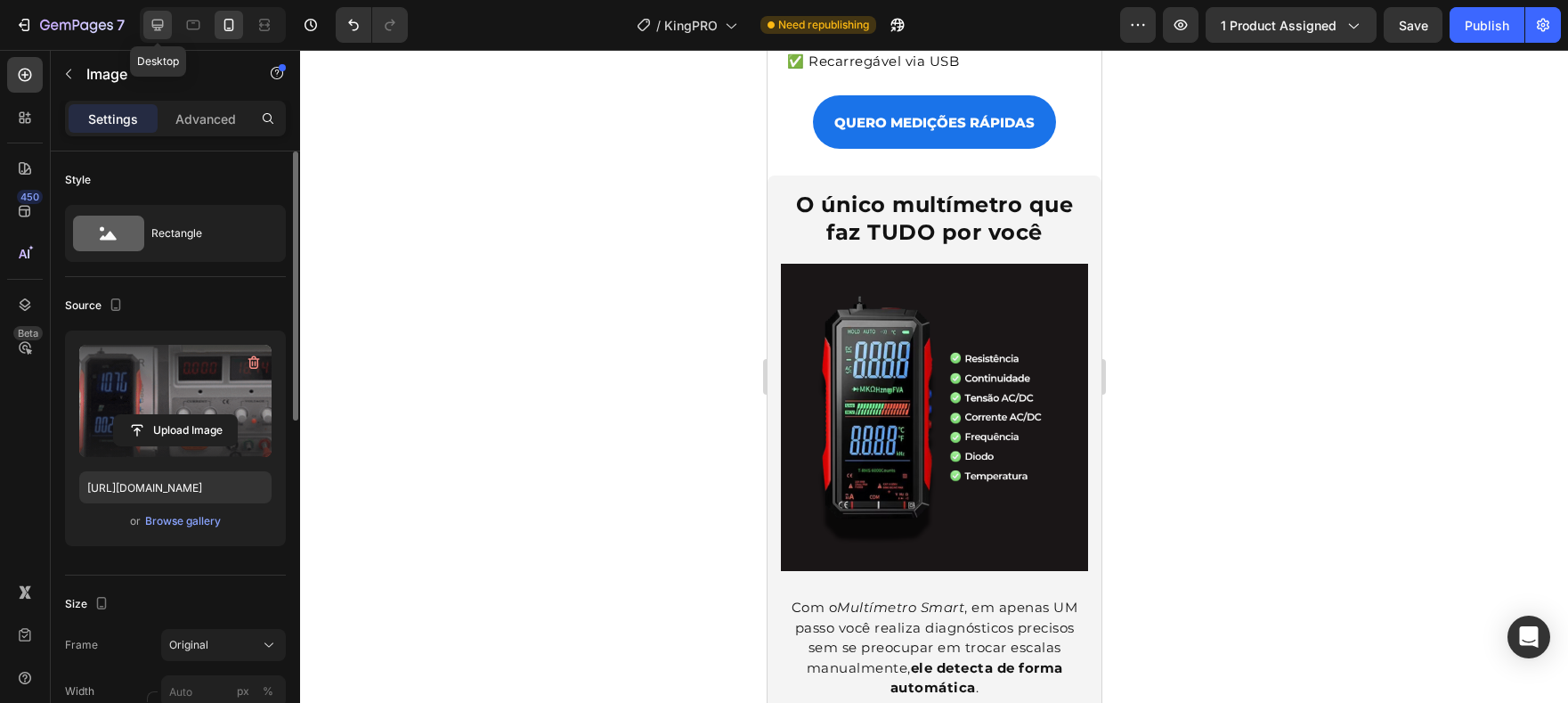
type input "100"
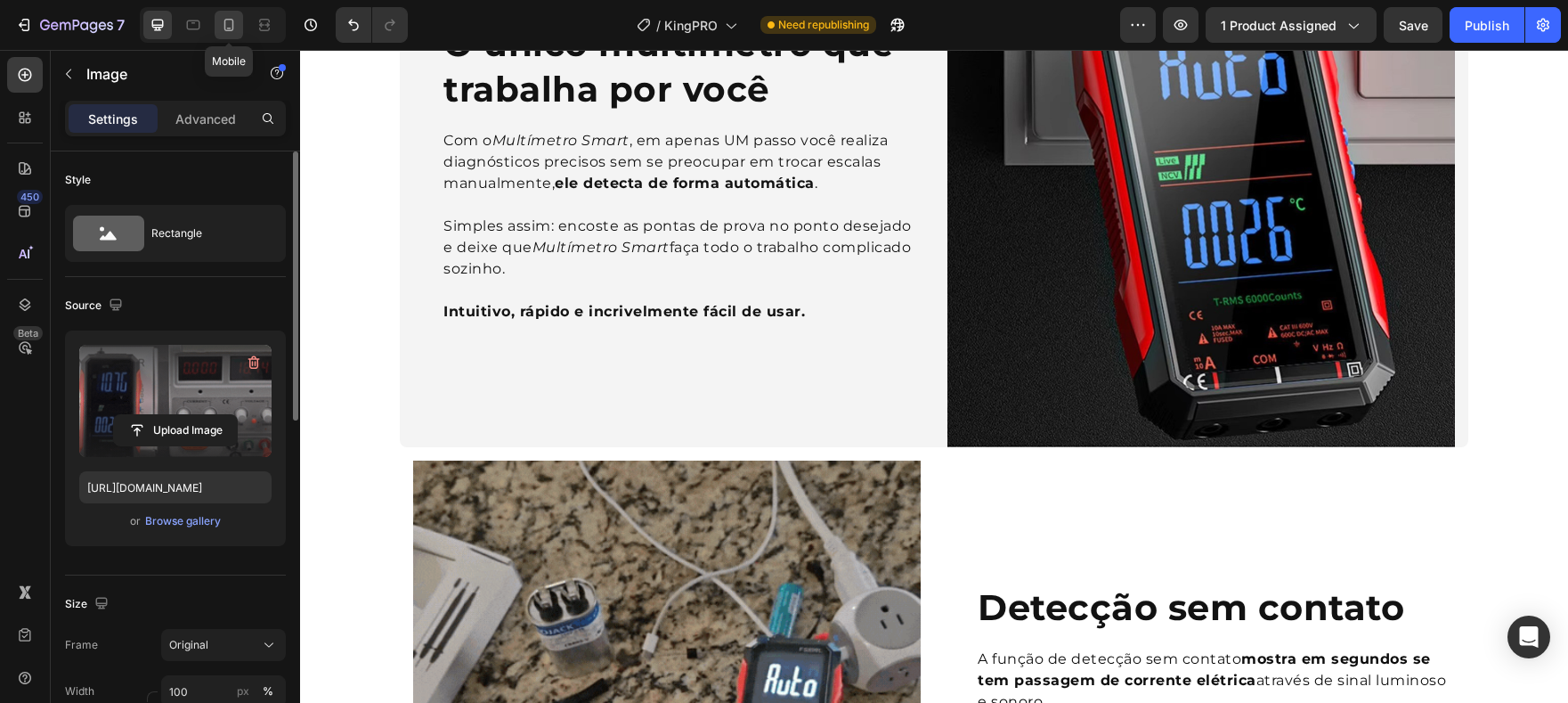
click at [224, 22] on icon at bounding box center [229, 25] width 10 height 12
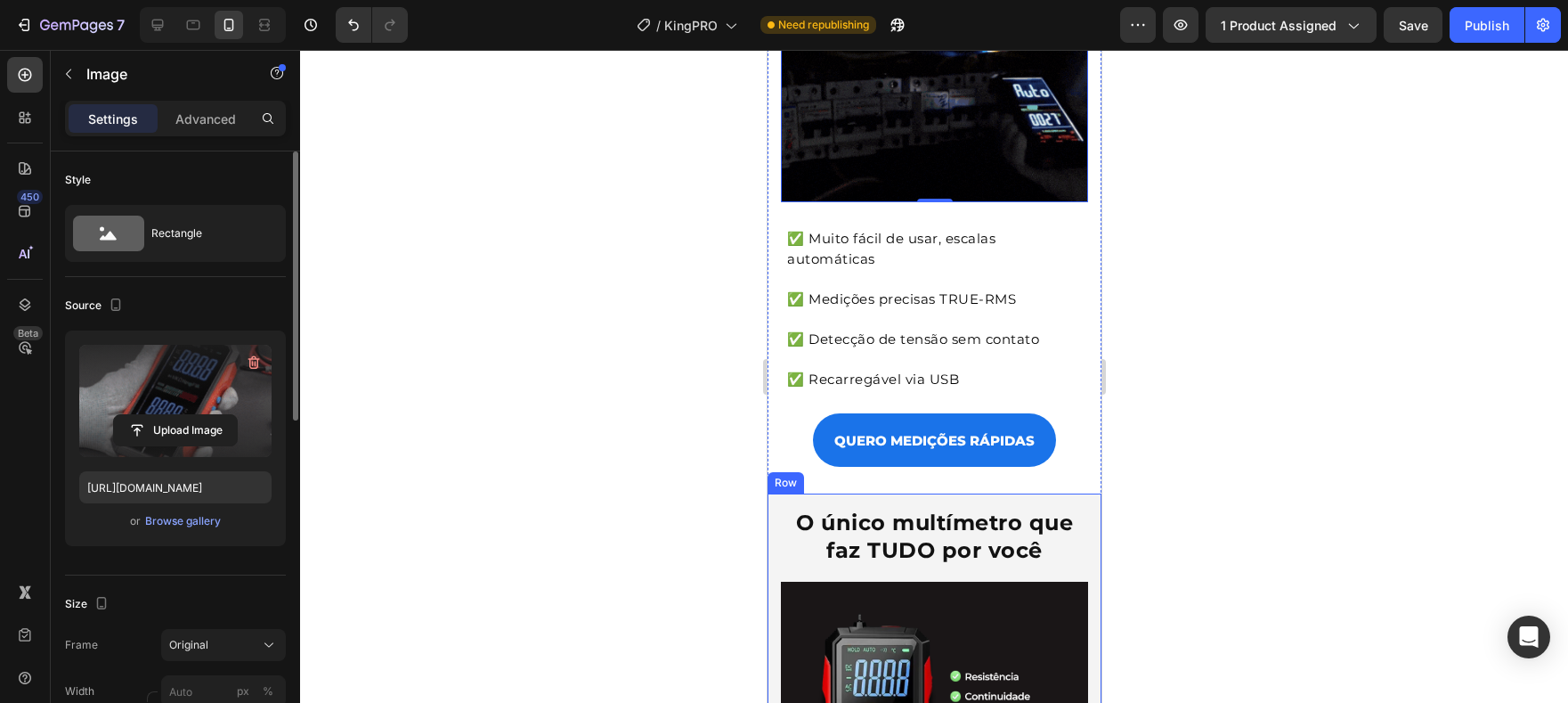
scroll to position [401, 0]
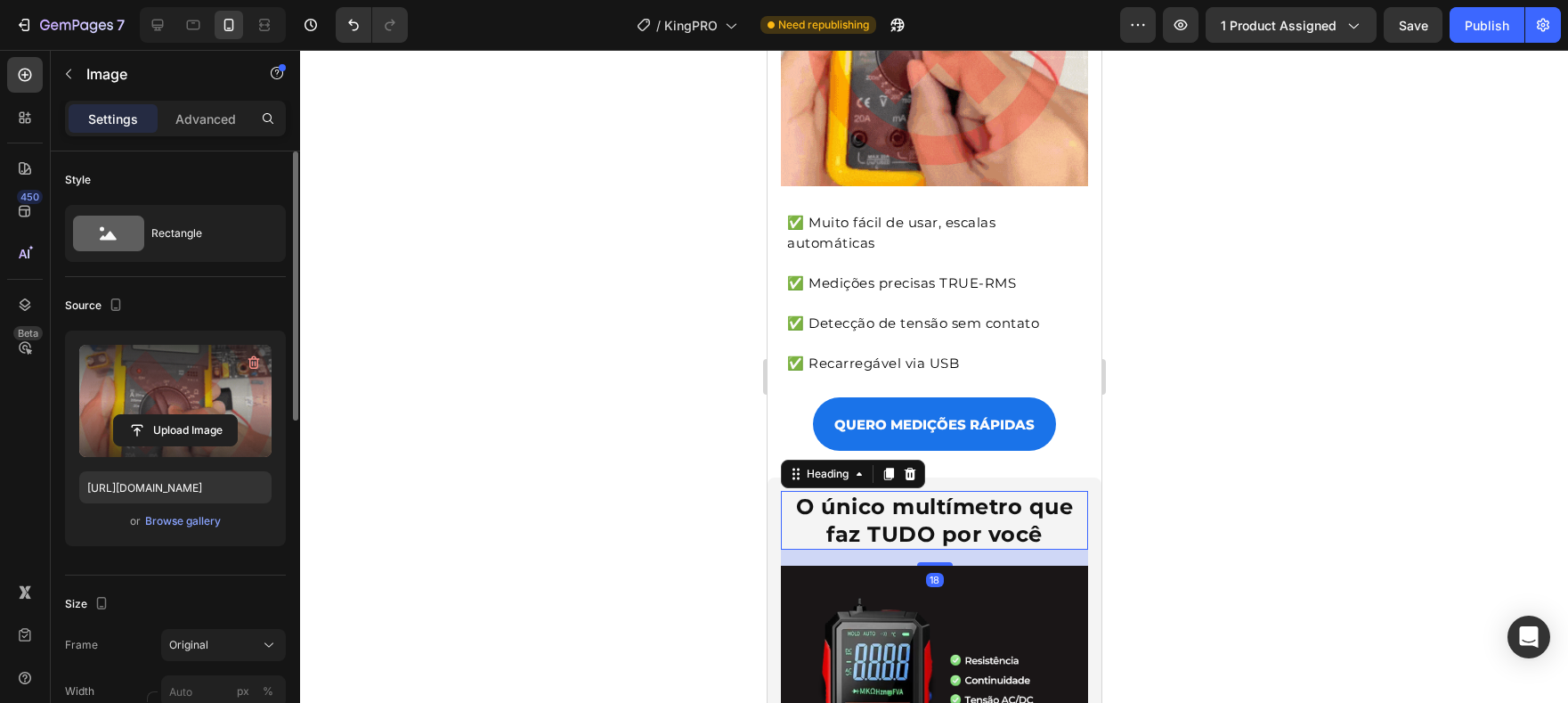
click at [901, 494] on strong "O único multímetro que faz TUDO por você" at bounding box center [934, 521] width 277 height 53
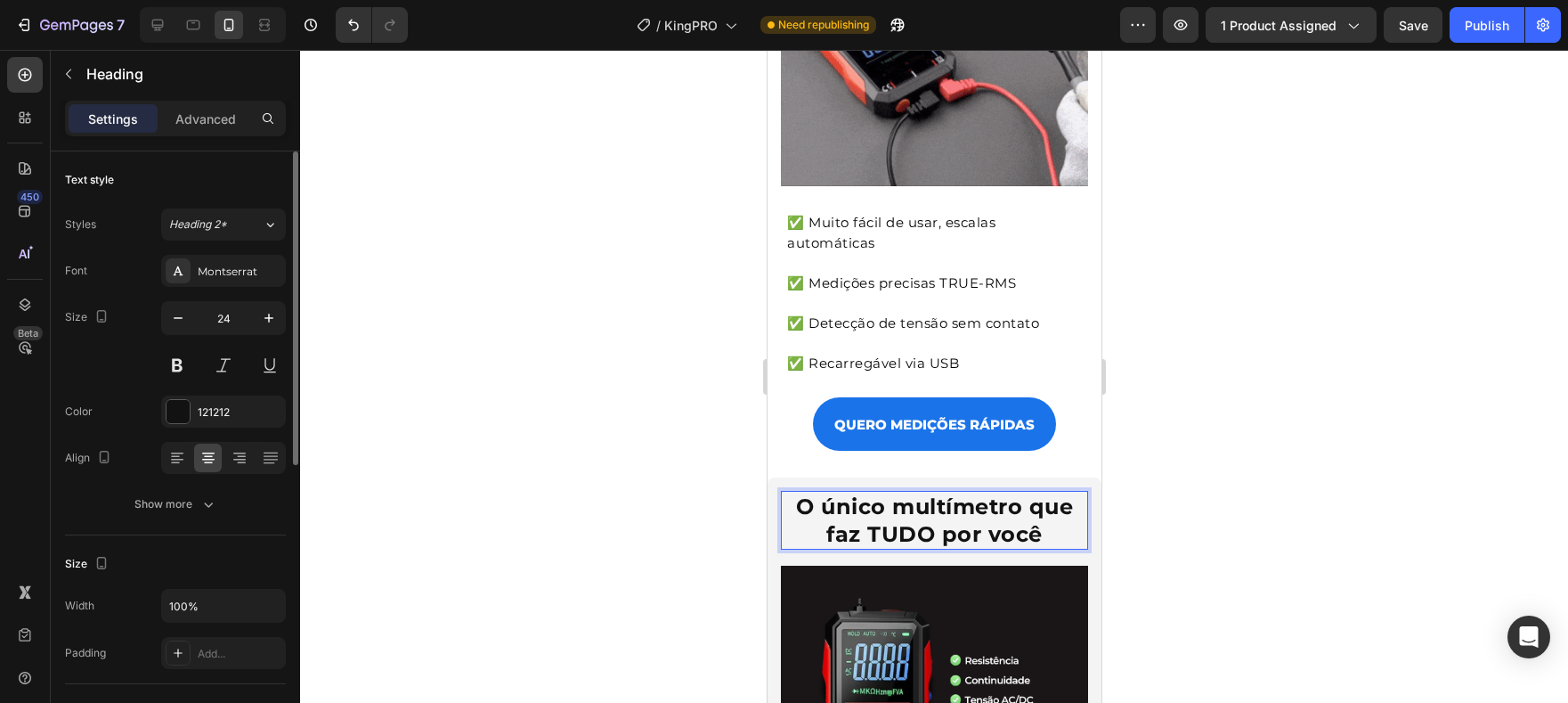
click at [901, 495] on strong "O único multímetro que faz TUDO por você" at bounding box center [934, 521] width 277 height 53
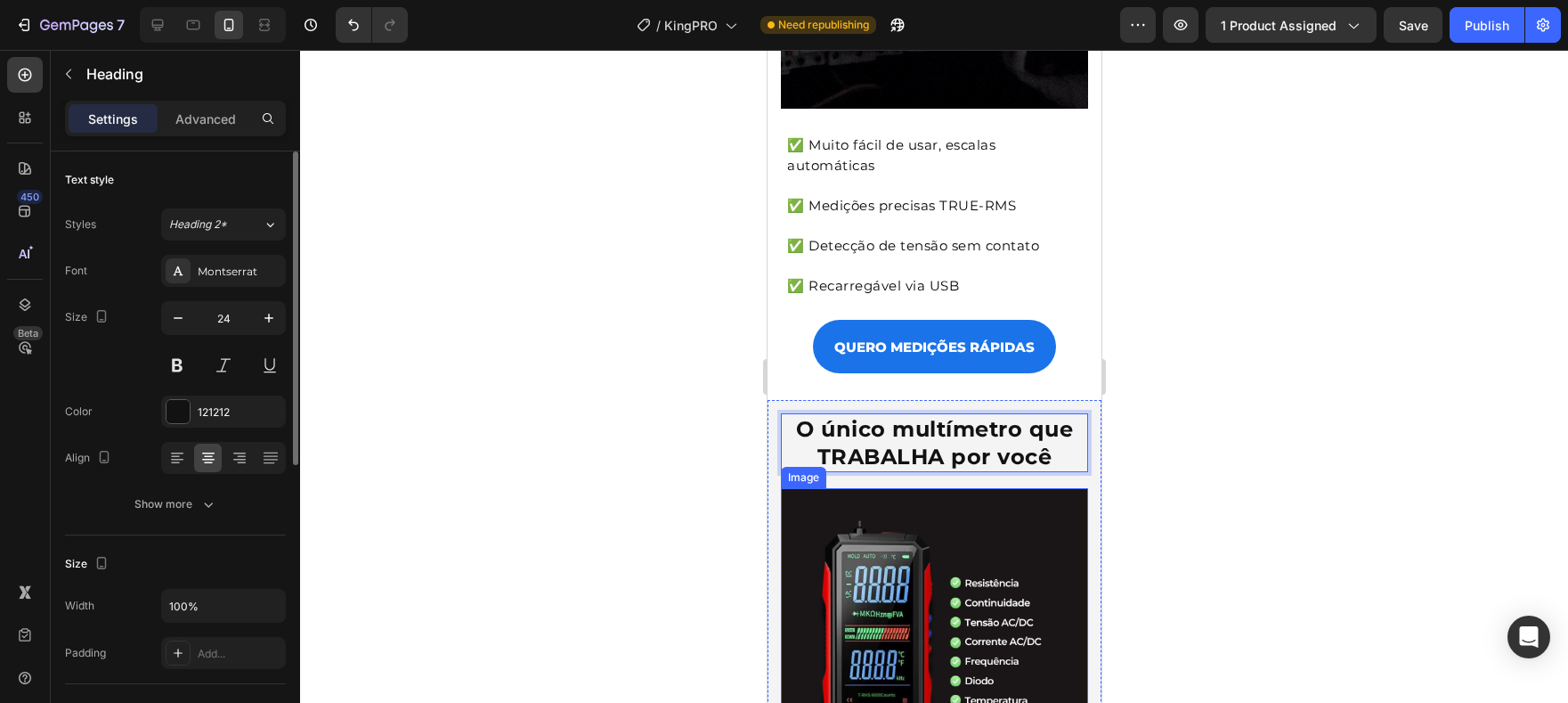
click at [936, 524] on img at bounding box center [934, 642] width 307 height 308
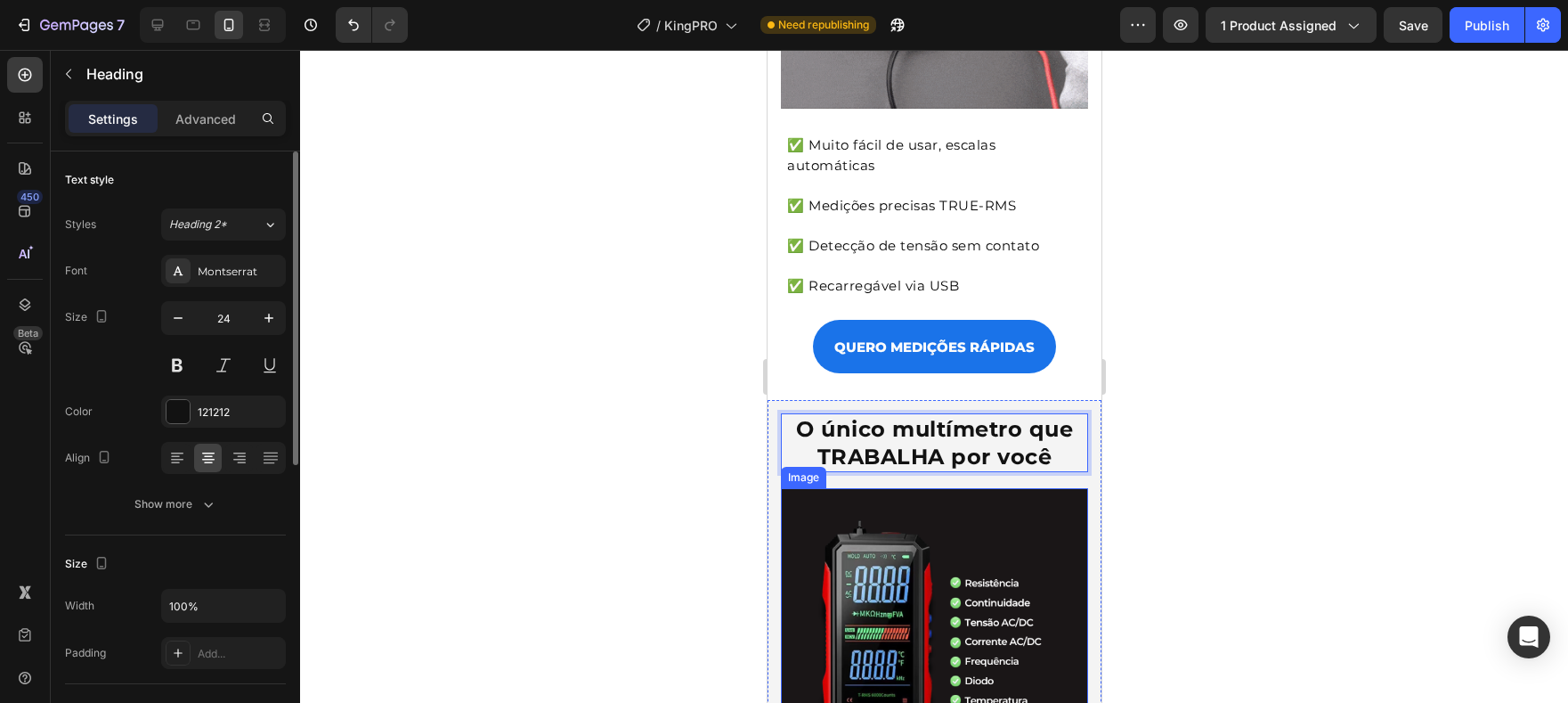
scroll to position [479, 0]
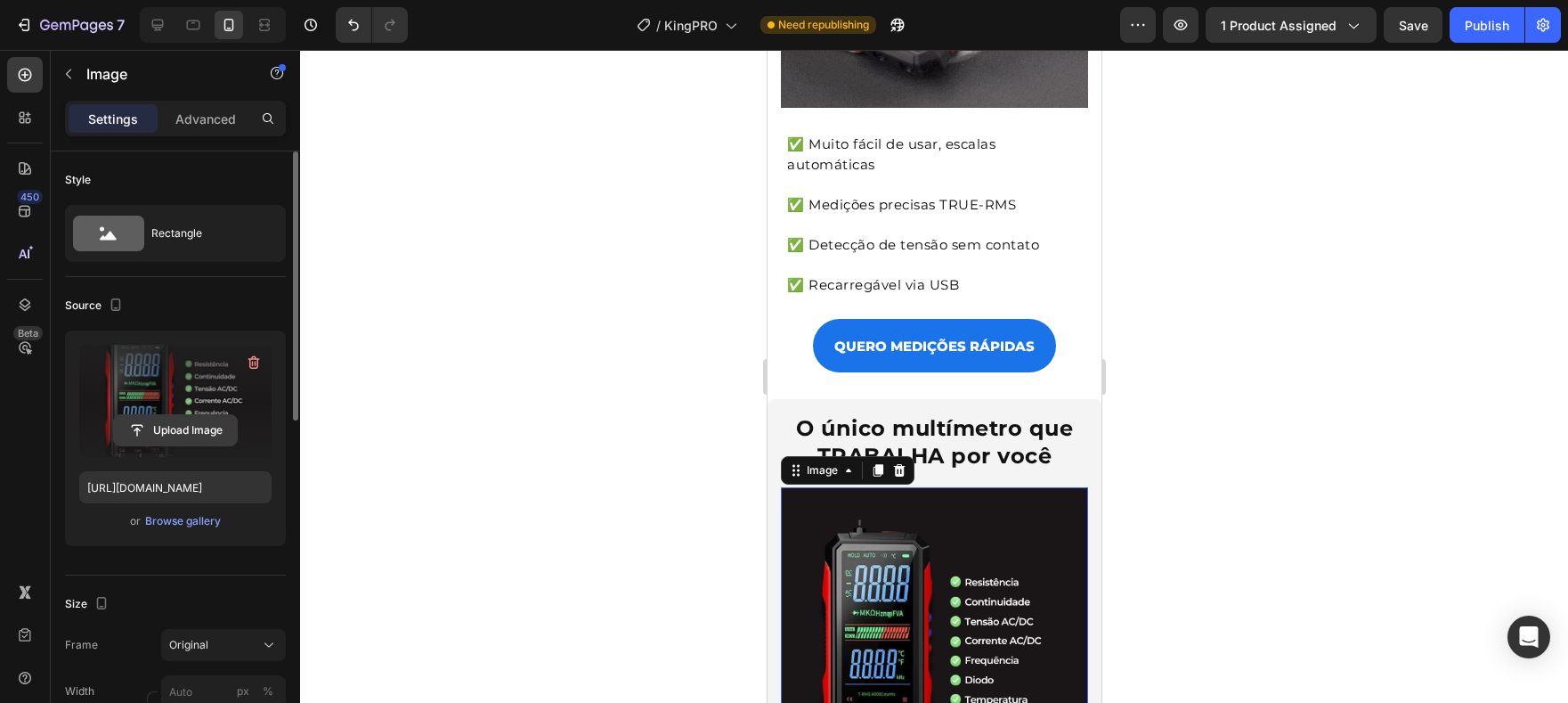
click at [169, 432] on input "file" at bounding box center [175, 431] width 123 height 31
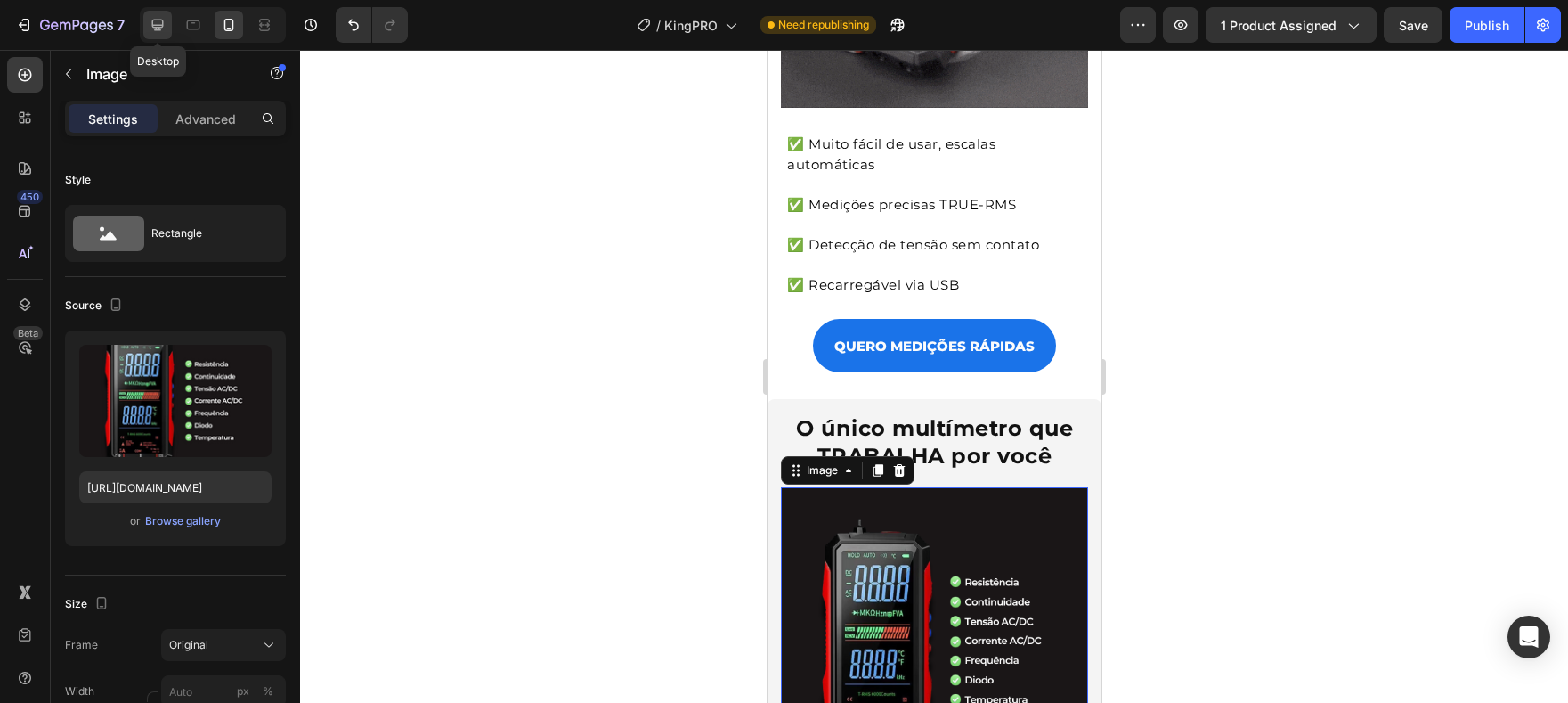
click at [161, 35] on div at bounding box center [158, 25] width 29 height 29
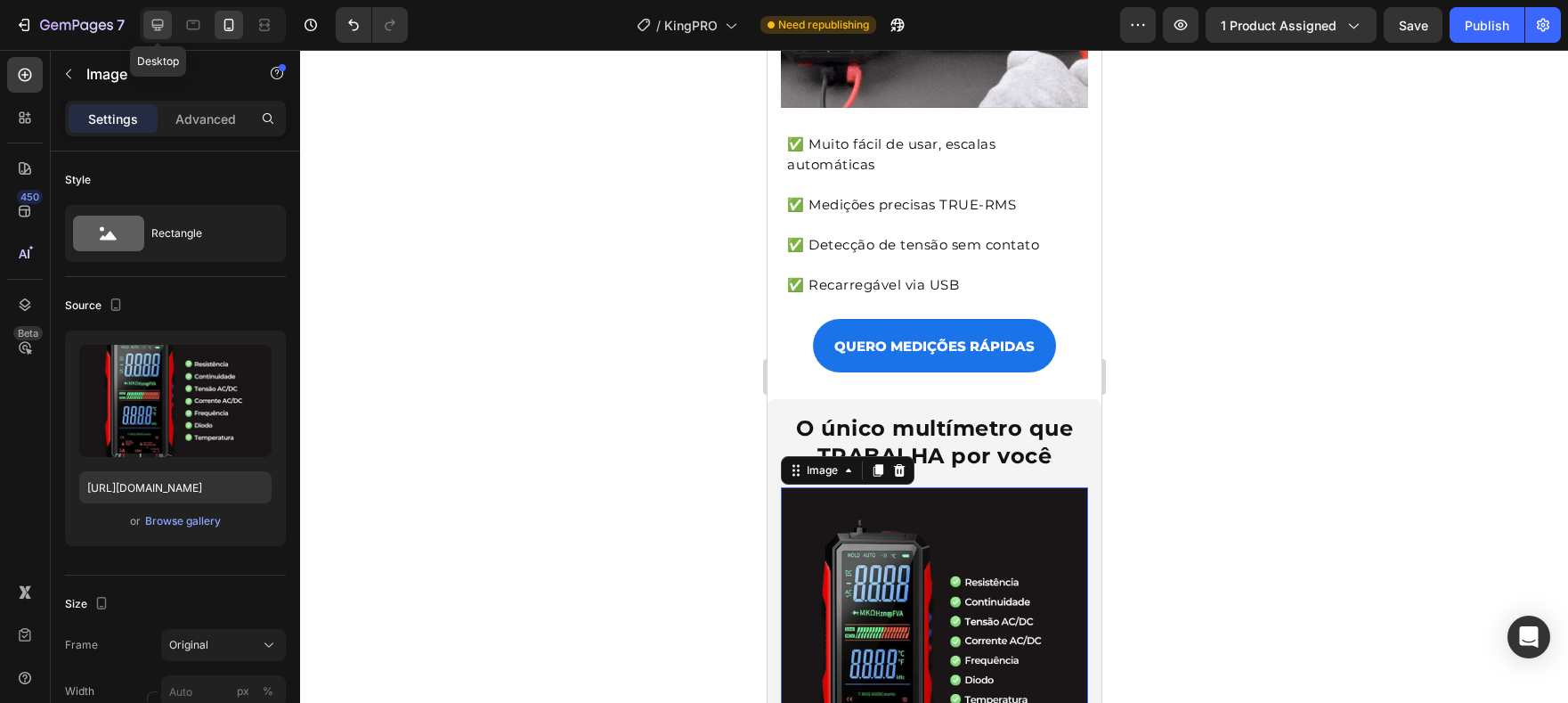
type input "https://cdn.shopify.com/s/files/1/0722/2263/8358/files/gempages_538921841880728…"
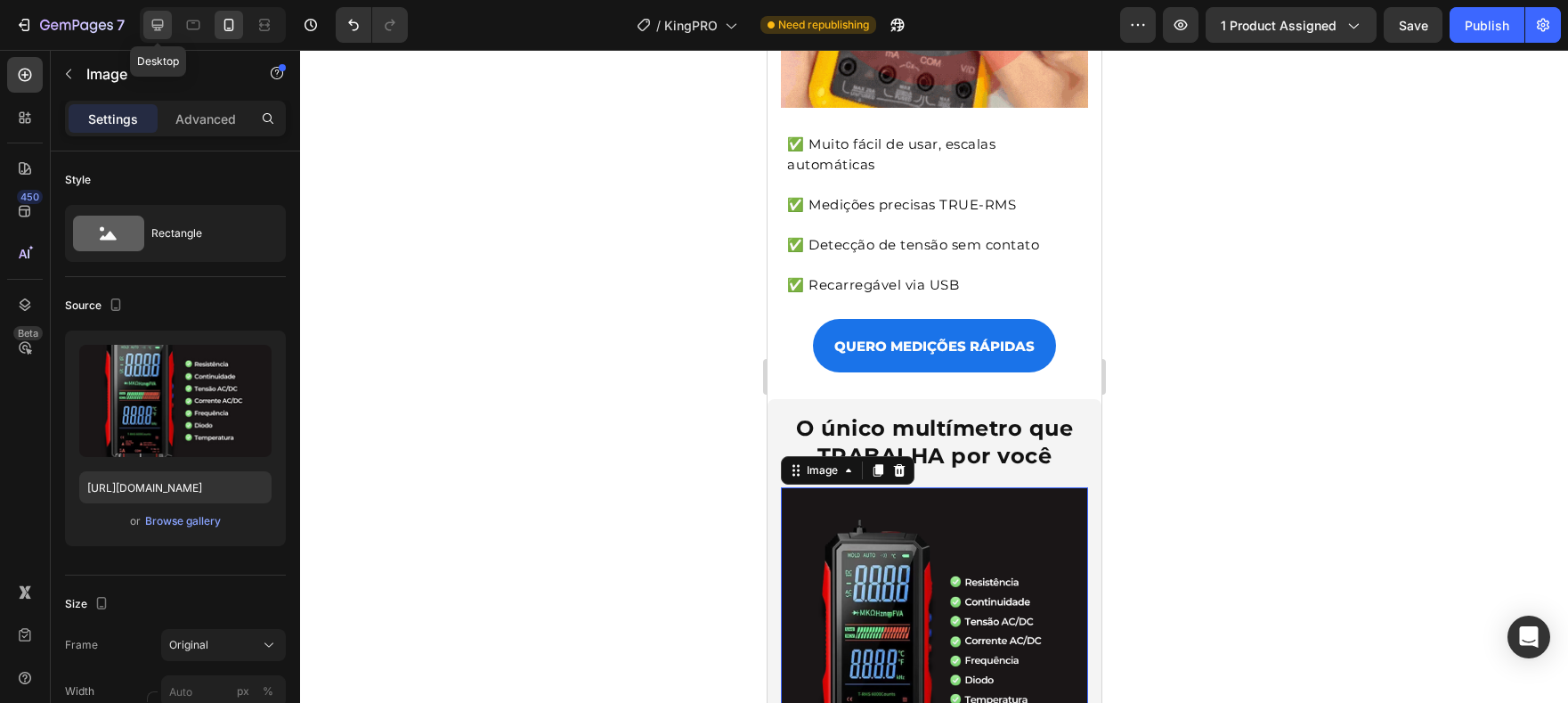
type input "100"
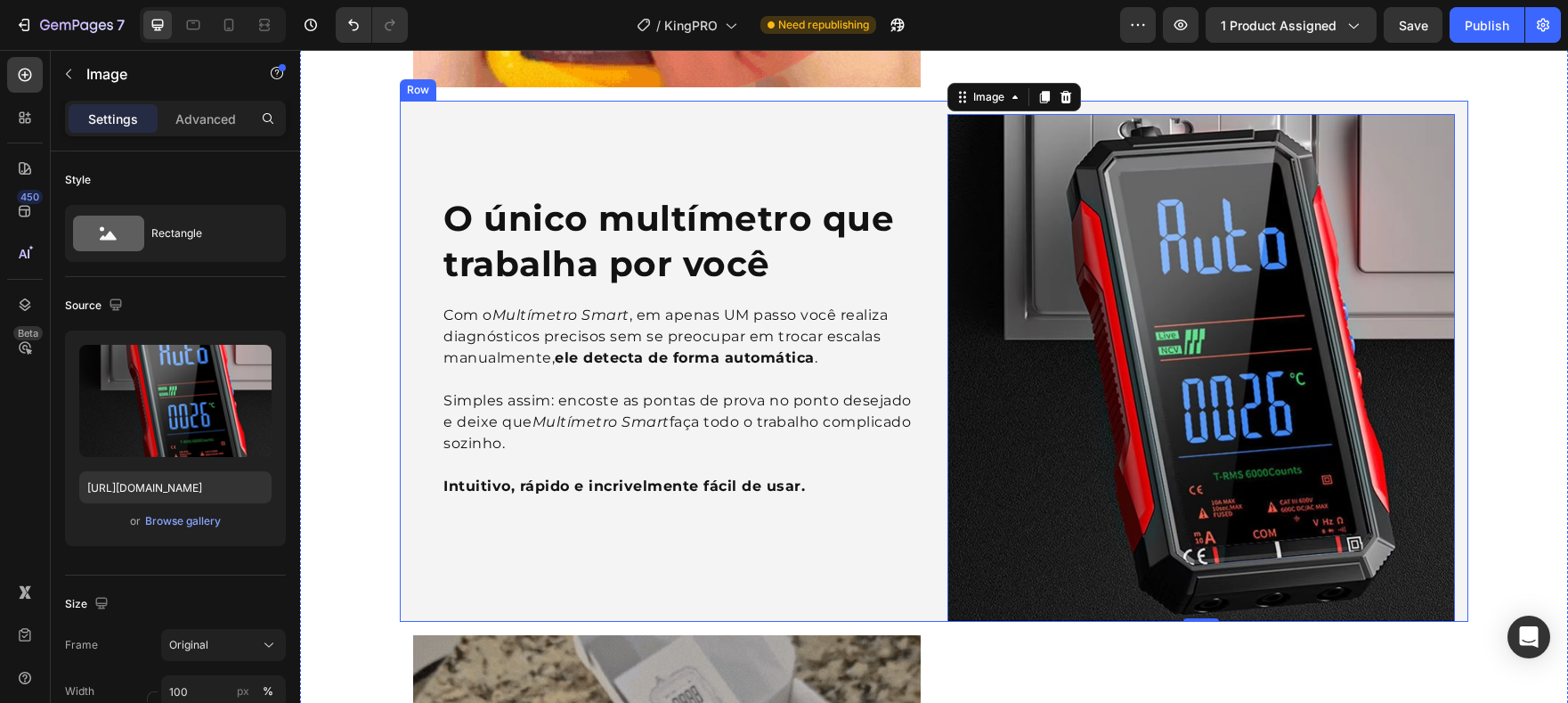
scroll to position [692, 0]
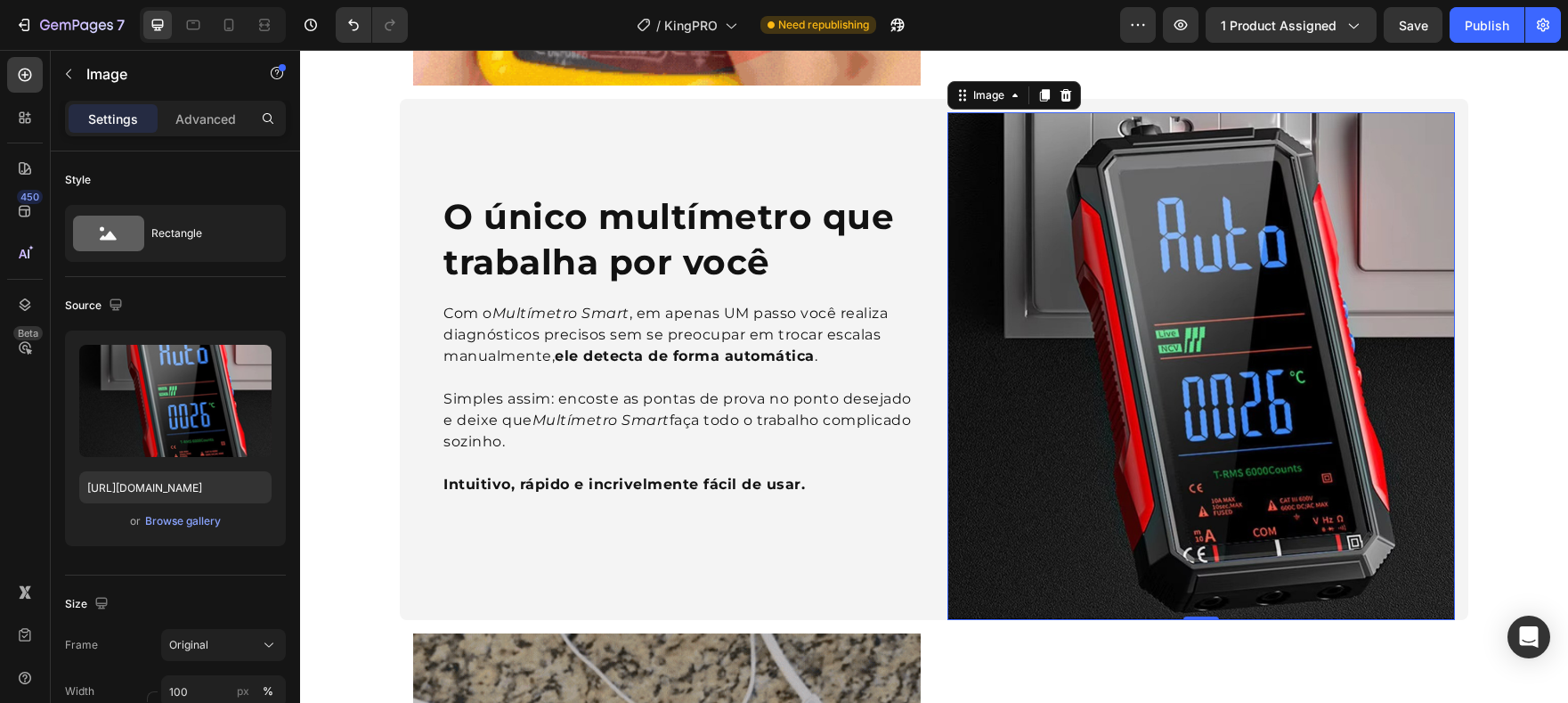
click at [1159, 318] on img at bounding box center [1201, 366] width 508 height 508
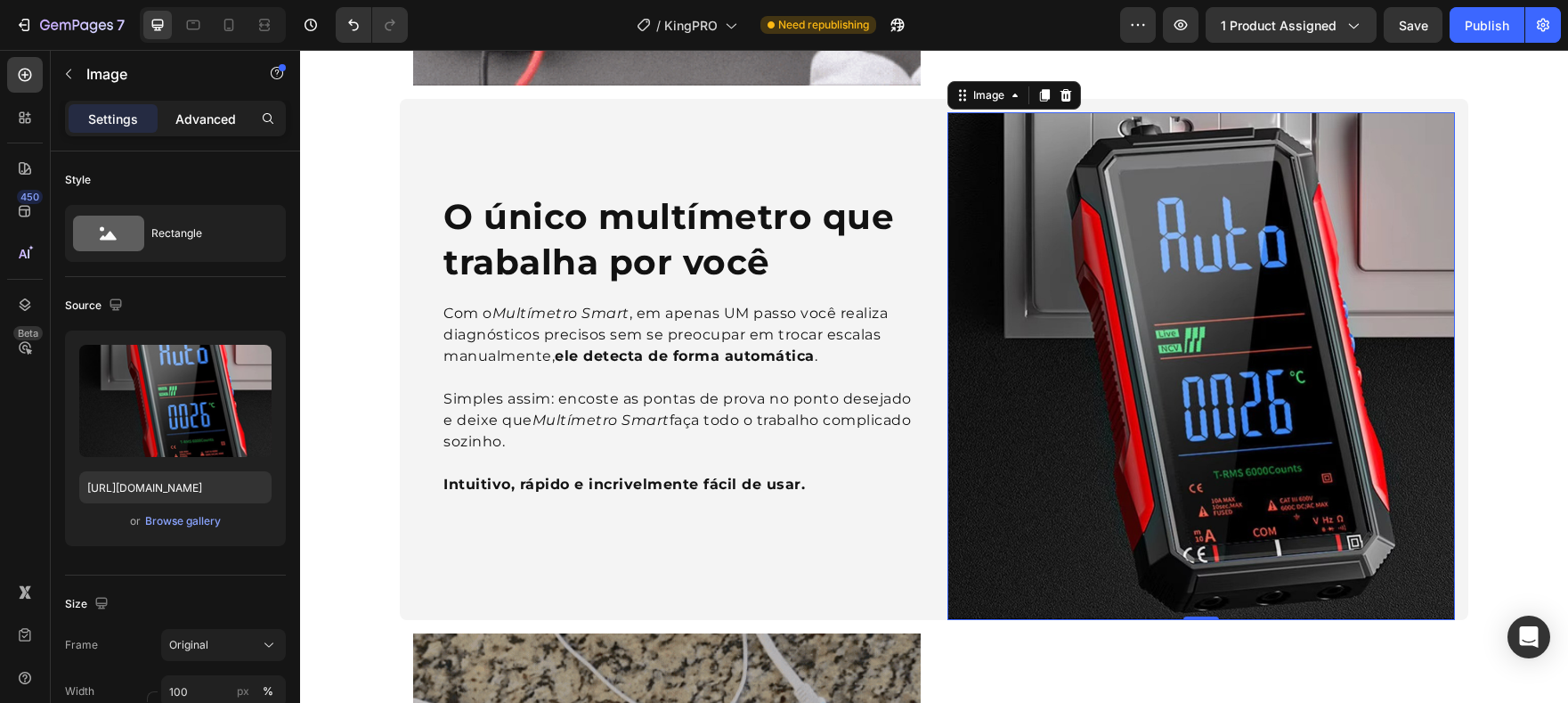
click at [228, 118] on p "Advanced" at bounding box center [205, 119] width 60 height 19
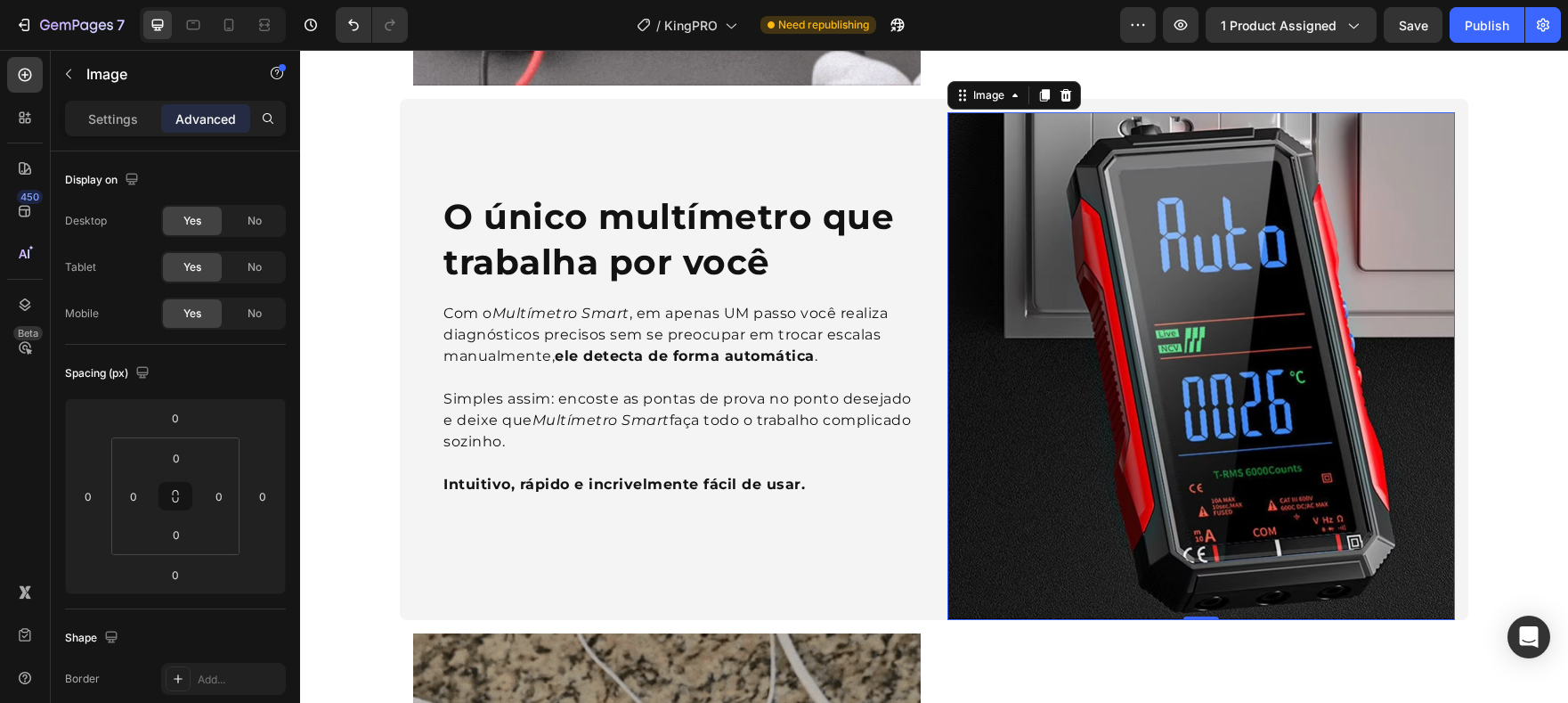
click at [1101, 278] on img at bounding box center [1201, 366] width 508 height 508
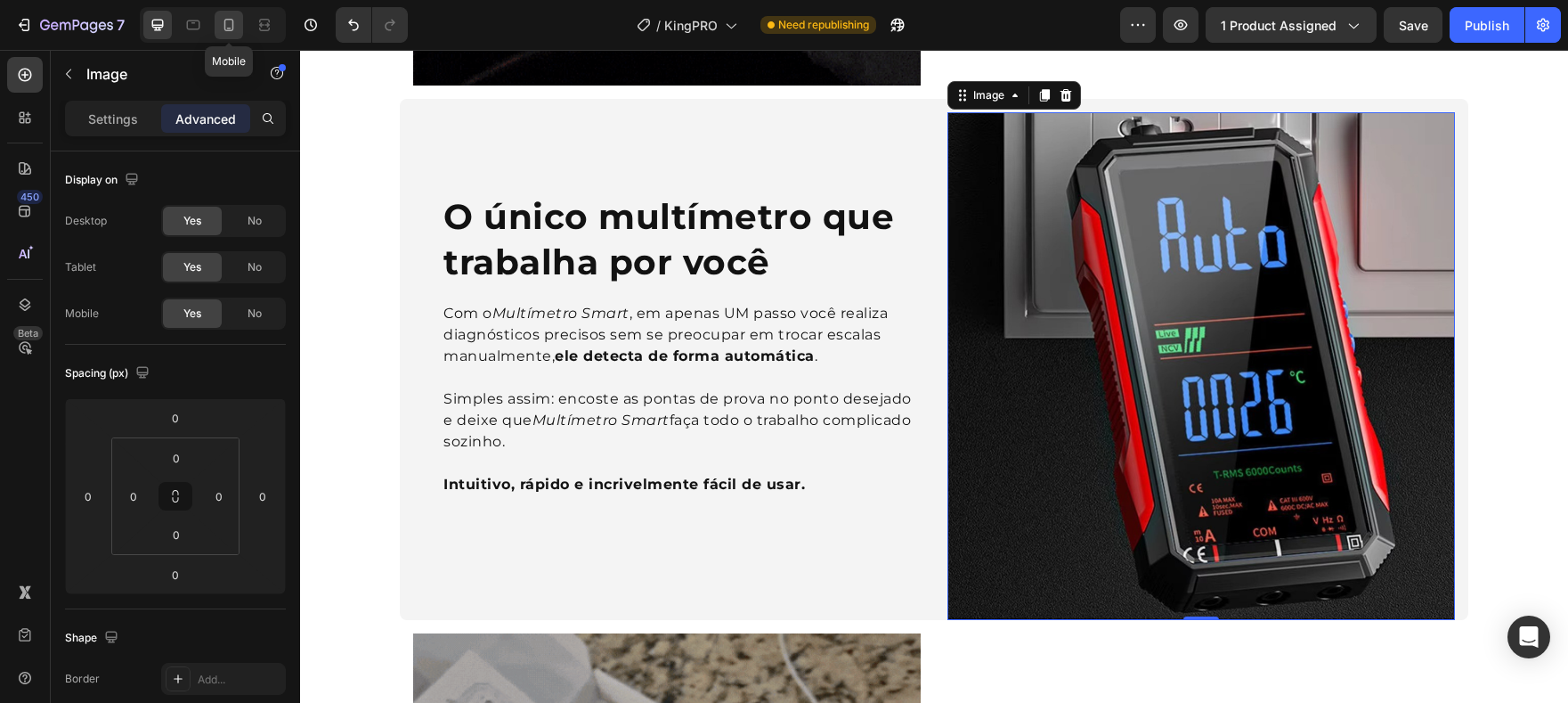
click at [228, 27] on icon at bounding box center [228, 25] width 18 height 18
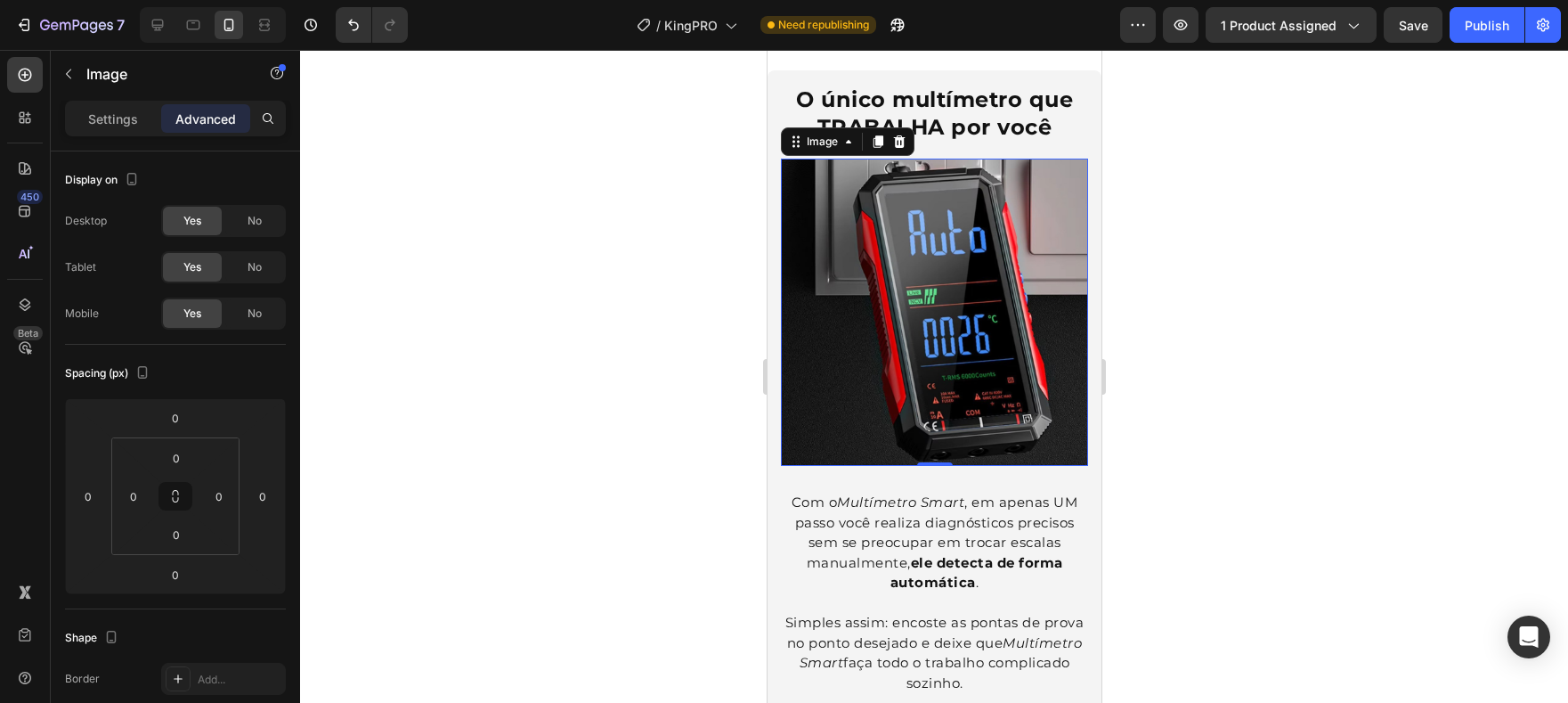
scroll to position [820, 0]
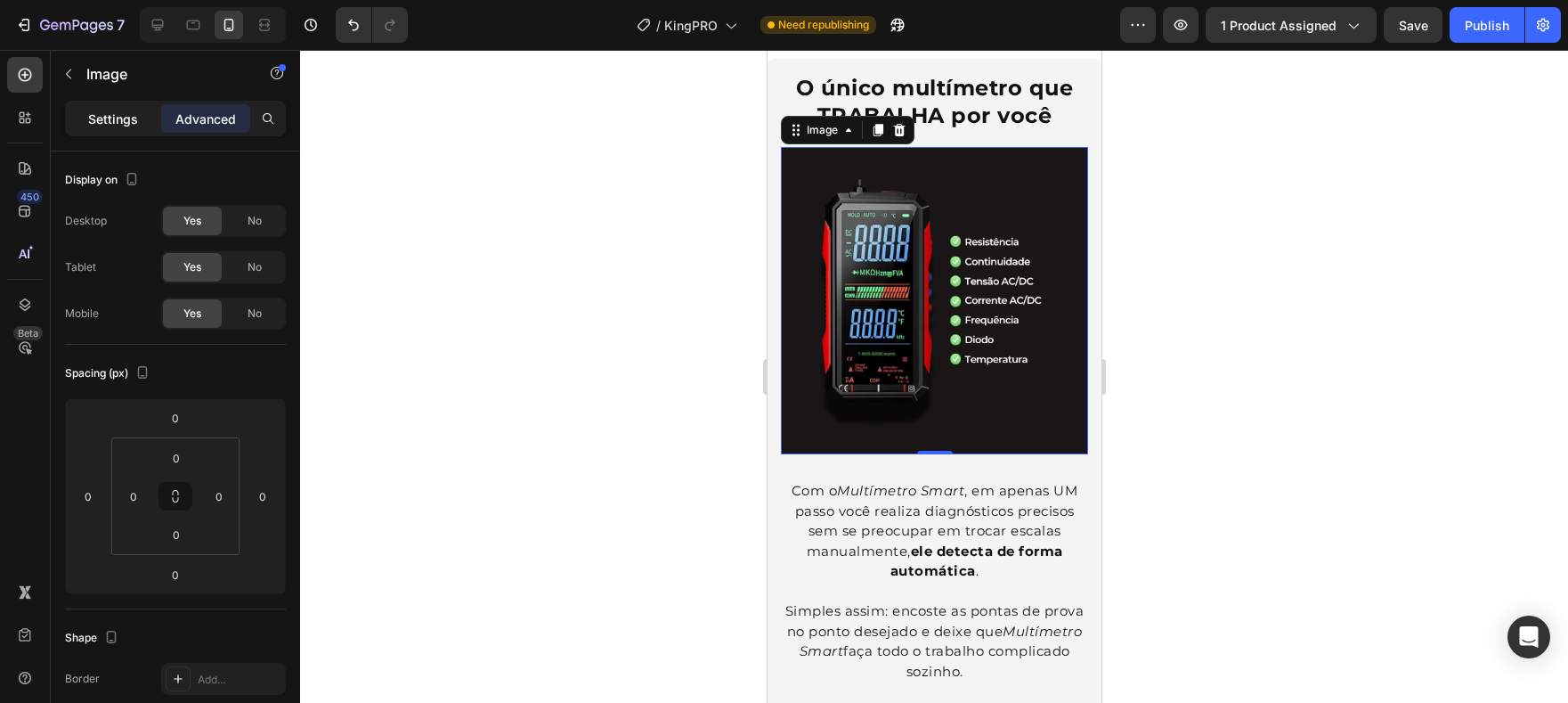
click at [134, 112] on p "Settings" at bounding box center [113, 119] width 50 height 19
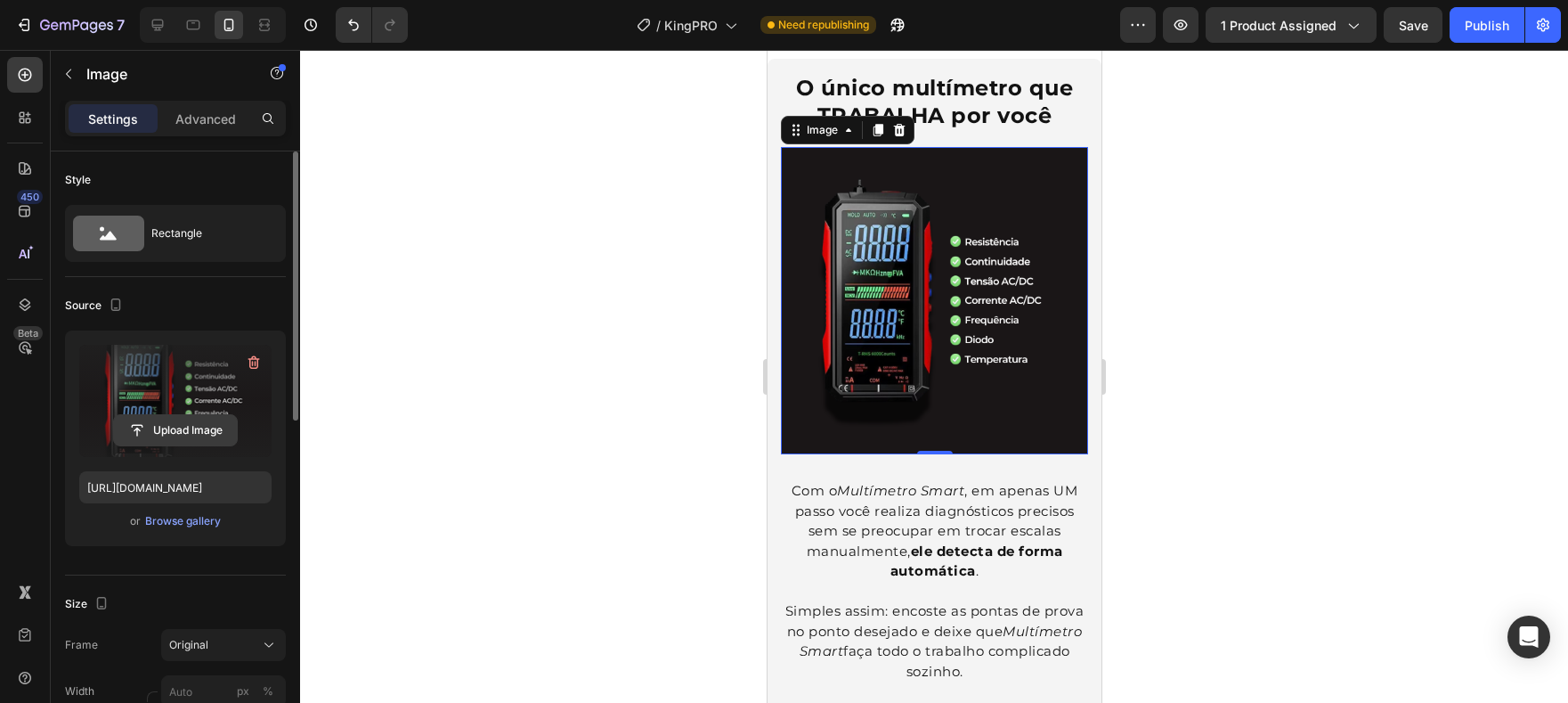
click at [185, 425] on input "file" at bounding box center [175, 431] width 123 height 31
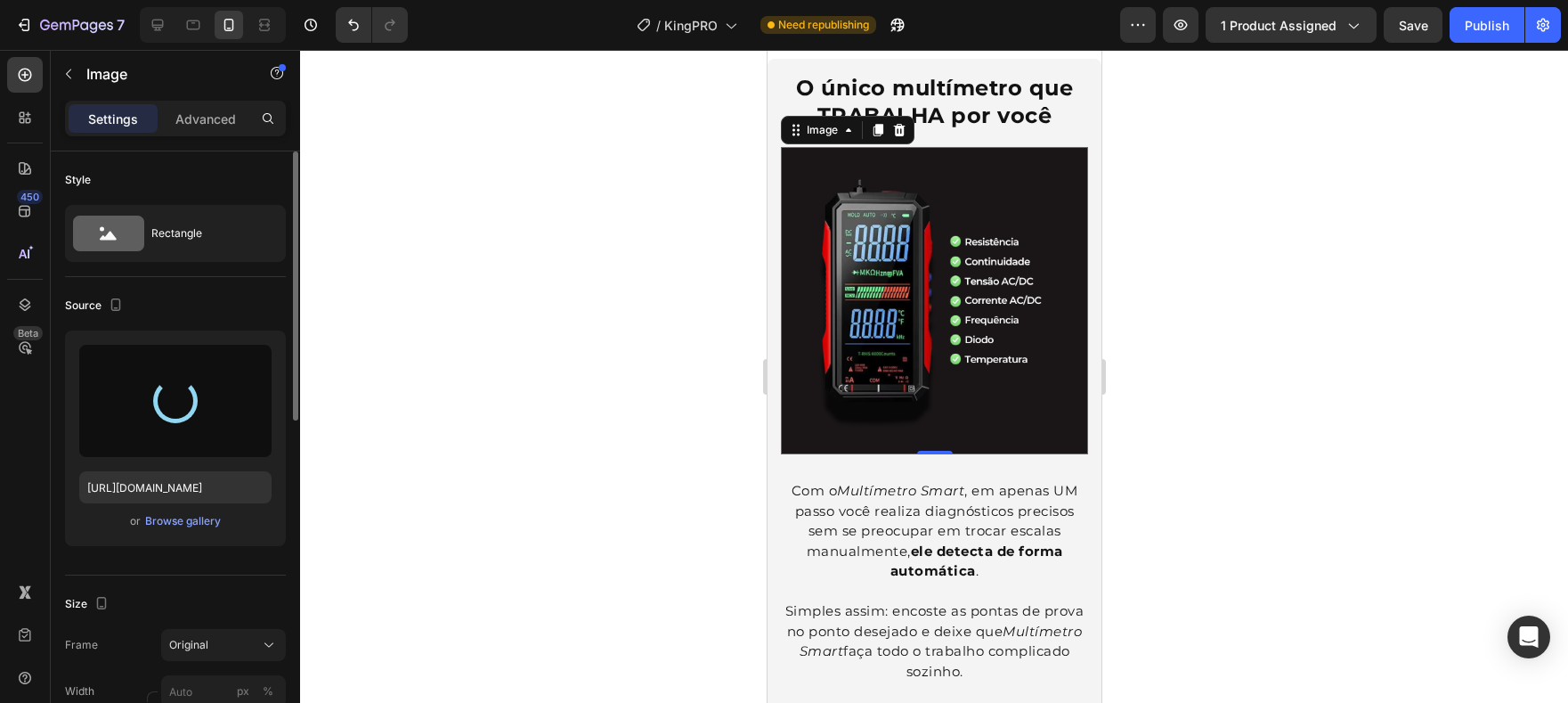
type input "https://cdn.shopify.com/s/files/1/0722/2263/8358/files/gempages_538921841880728…"
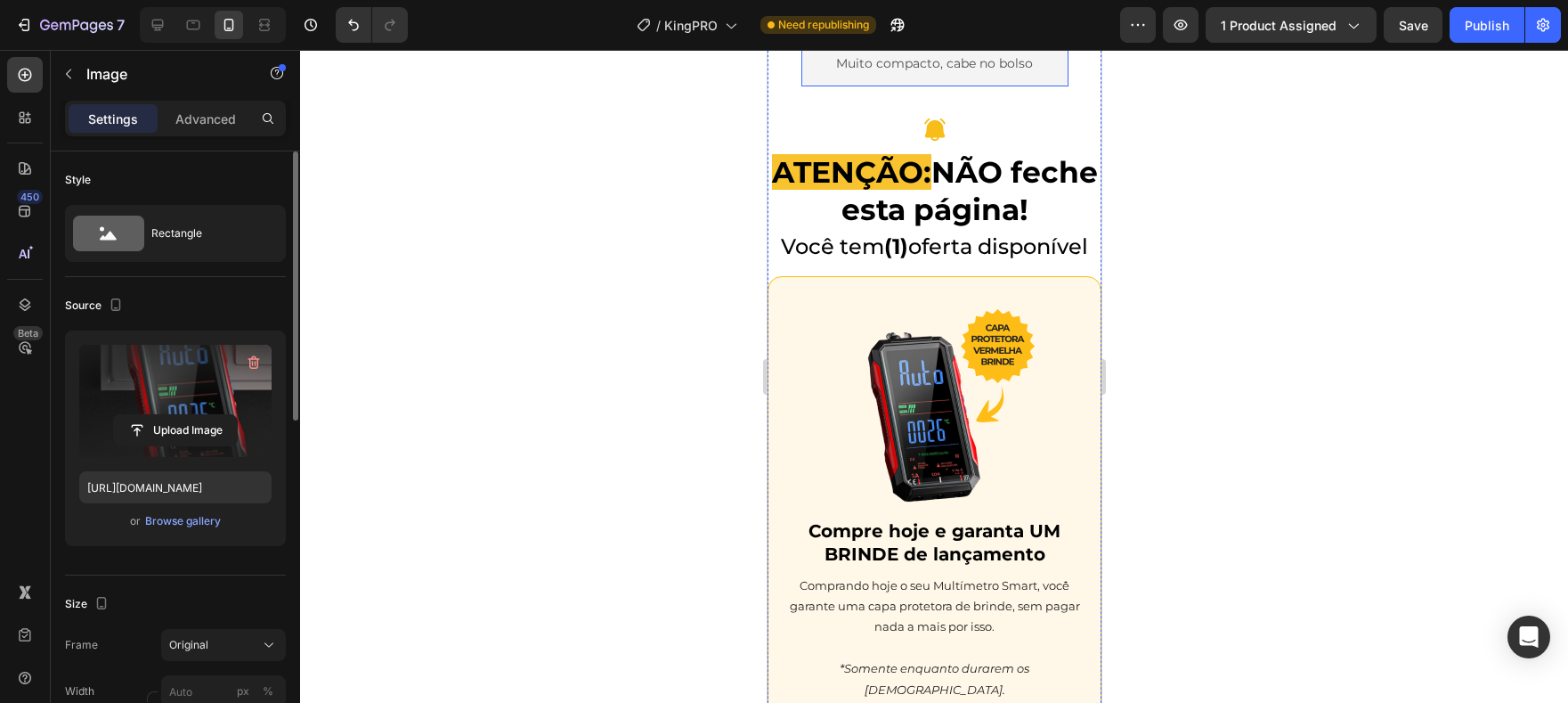
scroll to position [4992, 0]
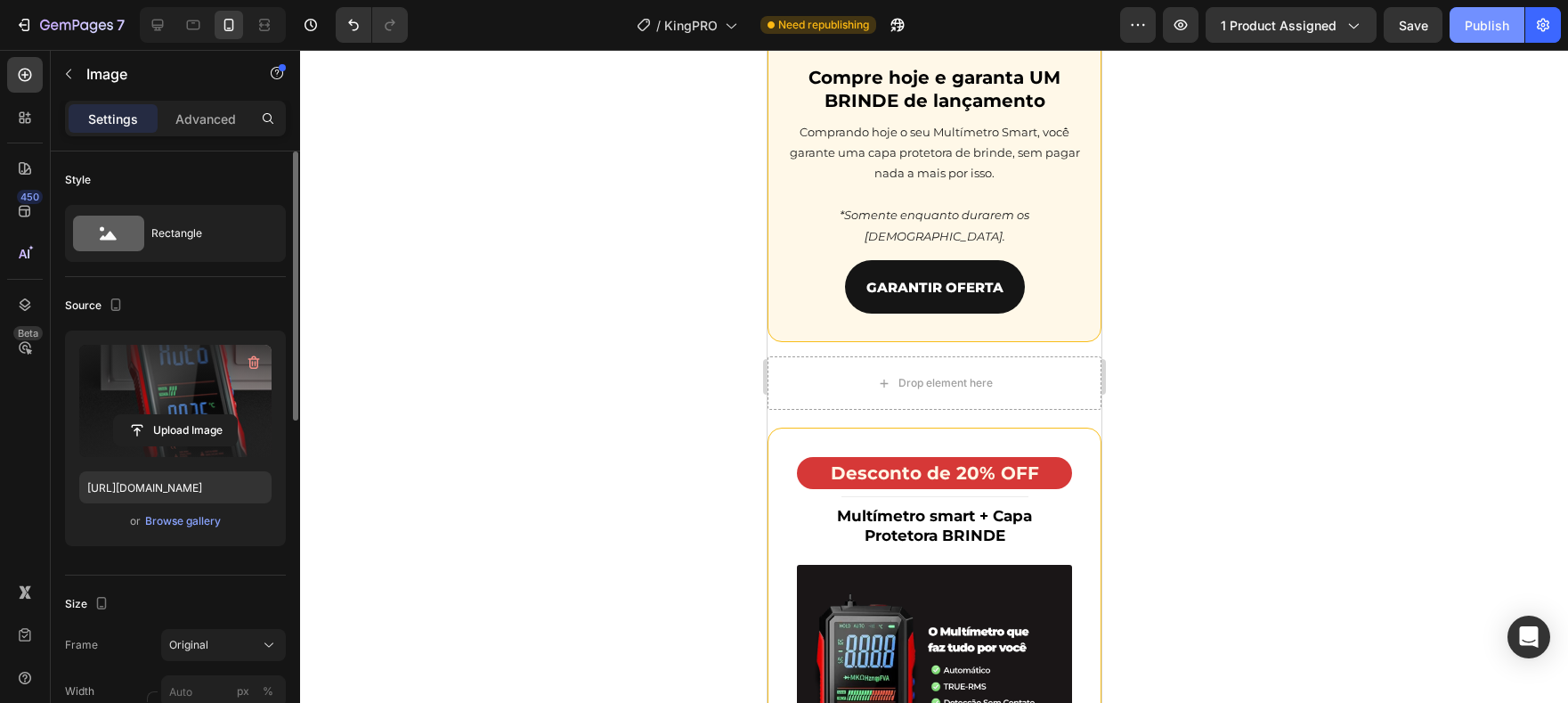
click at [1500, 20] on div "Publish" at bounding box center [1487, 26] width 45 height 19
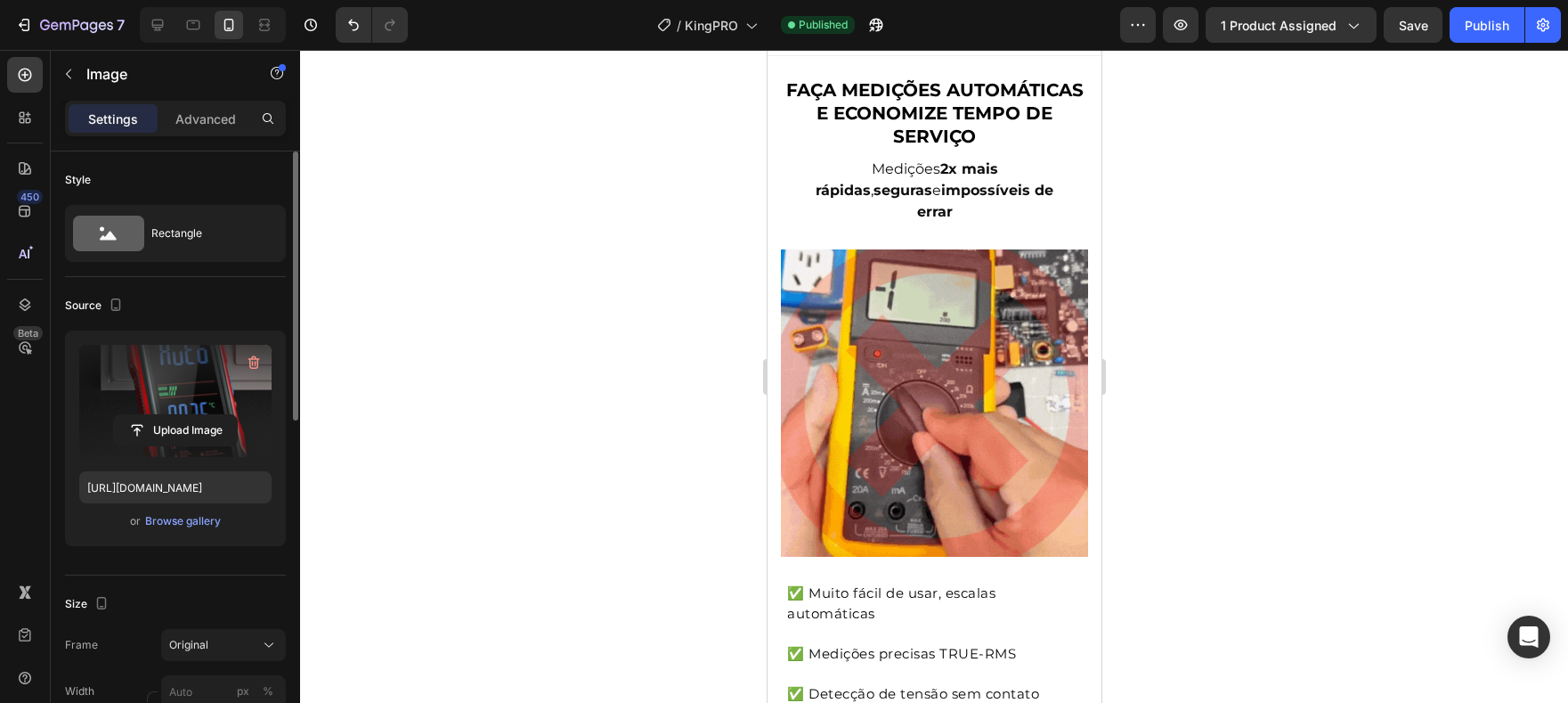
scroll to position [0, 0]
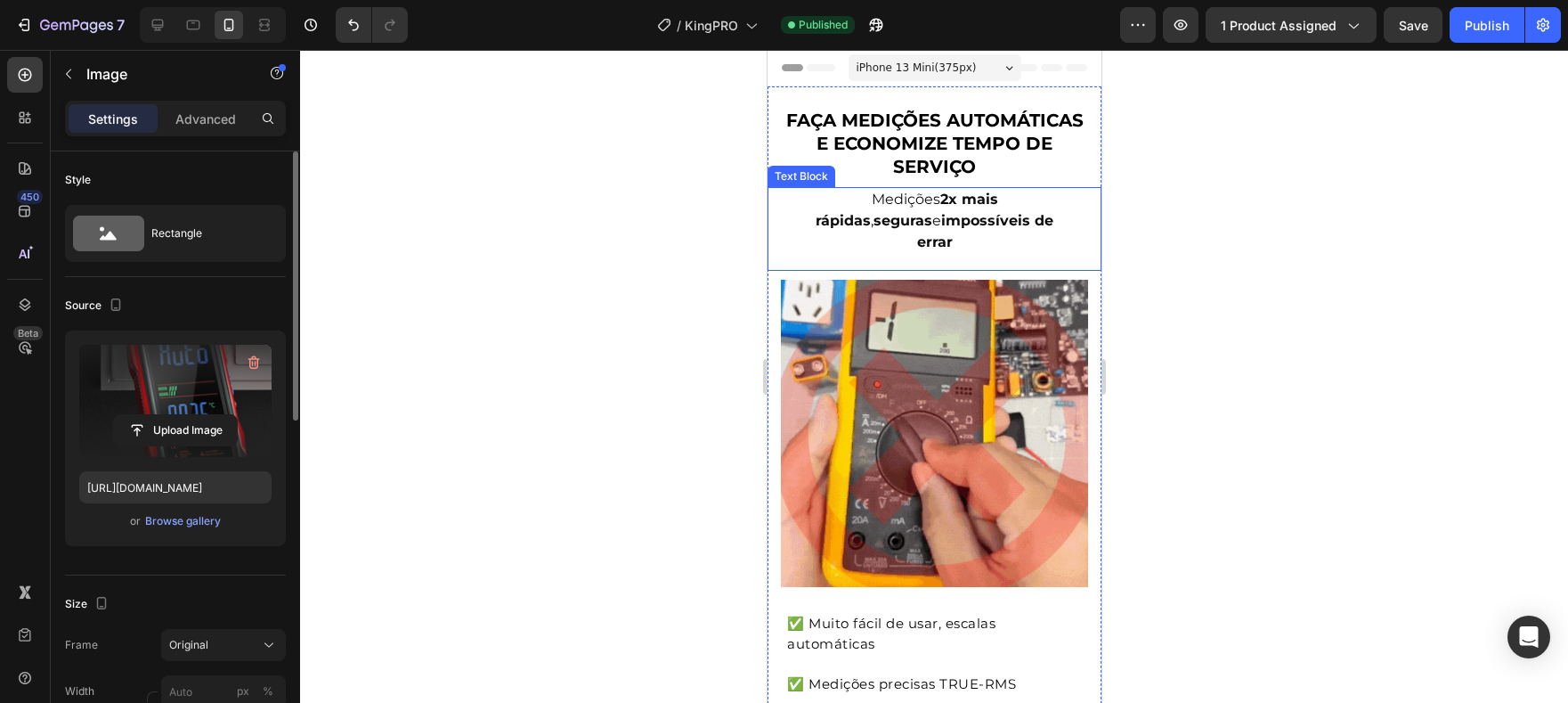
click at [947, 170] on strong "FAÇA MEDIÇÕES AUTOMÁTICAS E ECONOMIZE TEMPO DE SERVIÇO" at bounding box center [933, 143] width 297 height 68
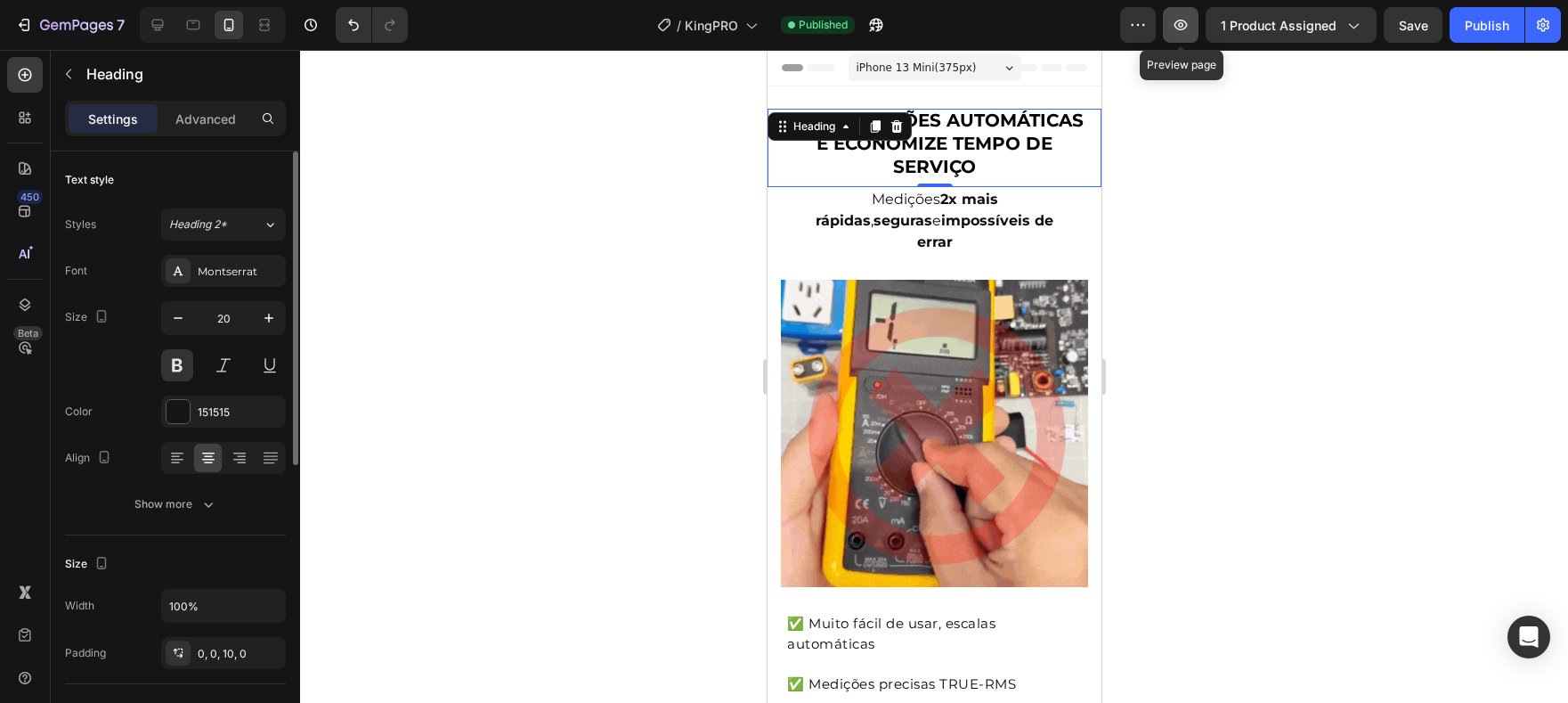
click at [1190, 28] on icon "button" at bounding box center [1180, 25] width 18 height 18
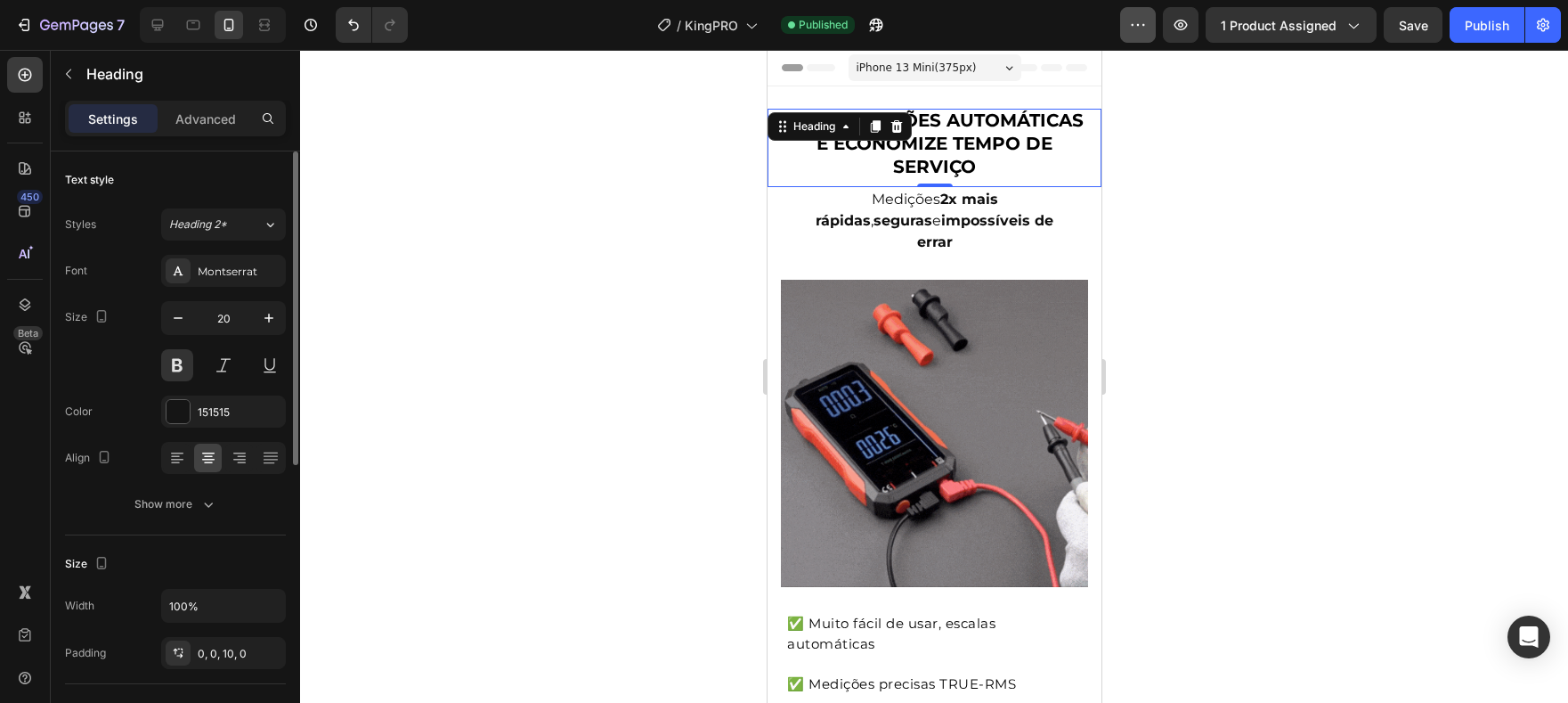
click at [1142, 22] on icon "button" at bounding box center [1137, 25] width 18 height 18
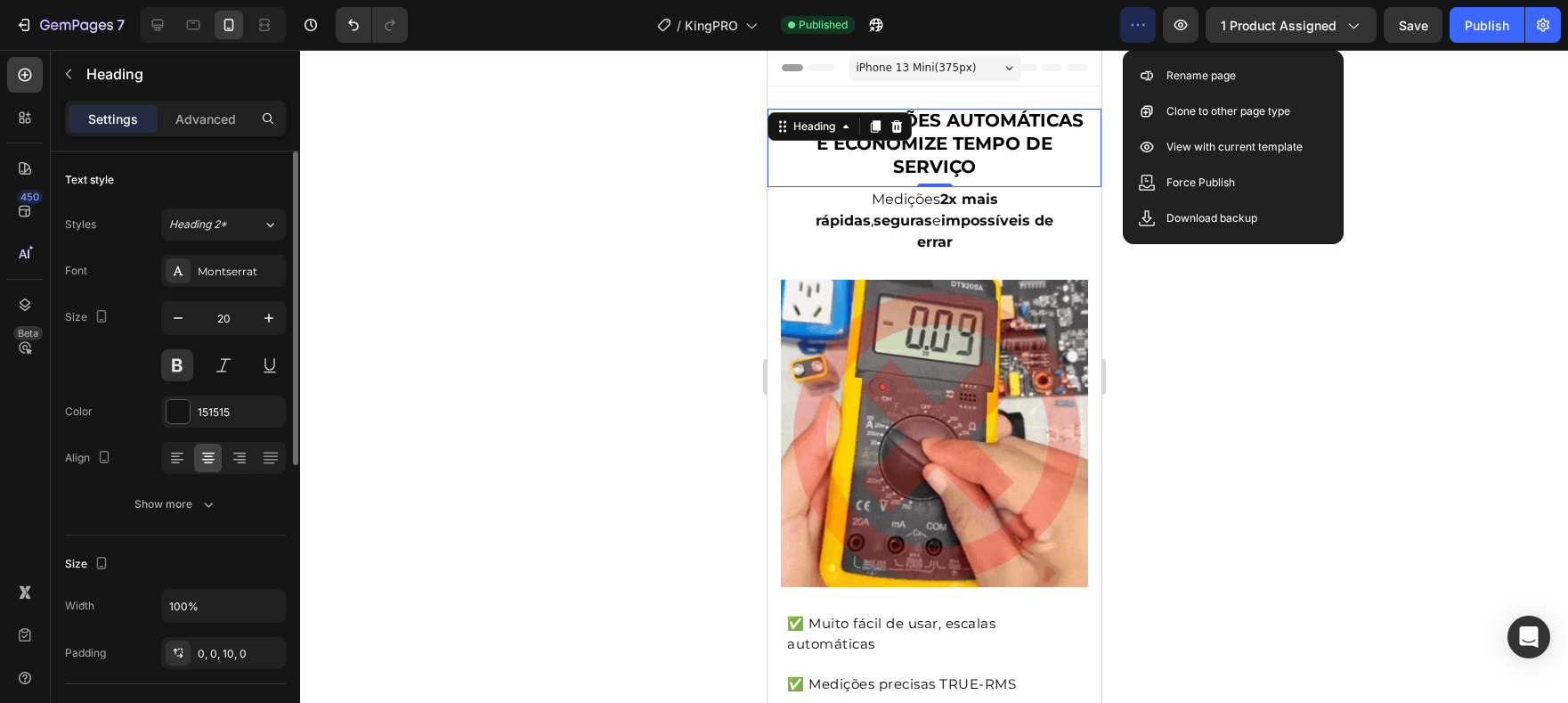
click at [1141, 23] on icon "button" at bounding box center [1137, 25] width 18 height 18
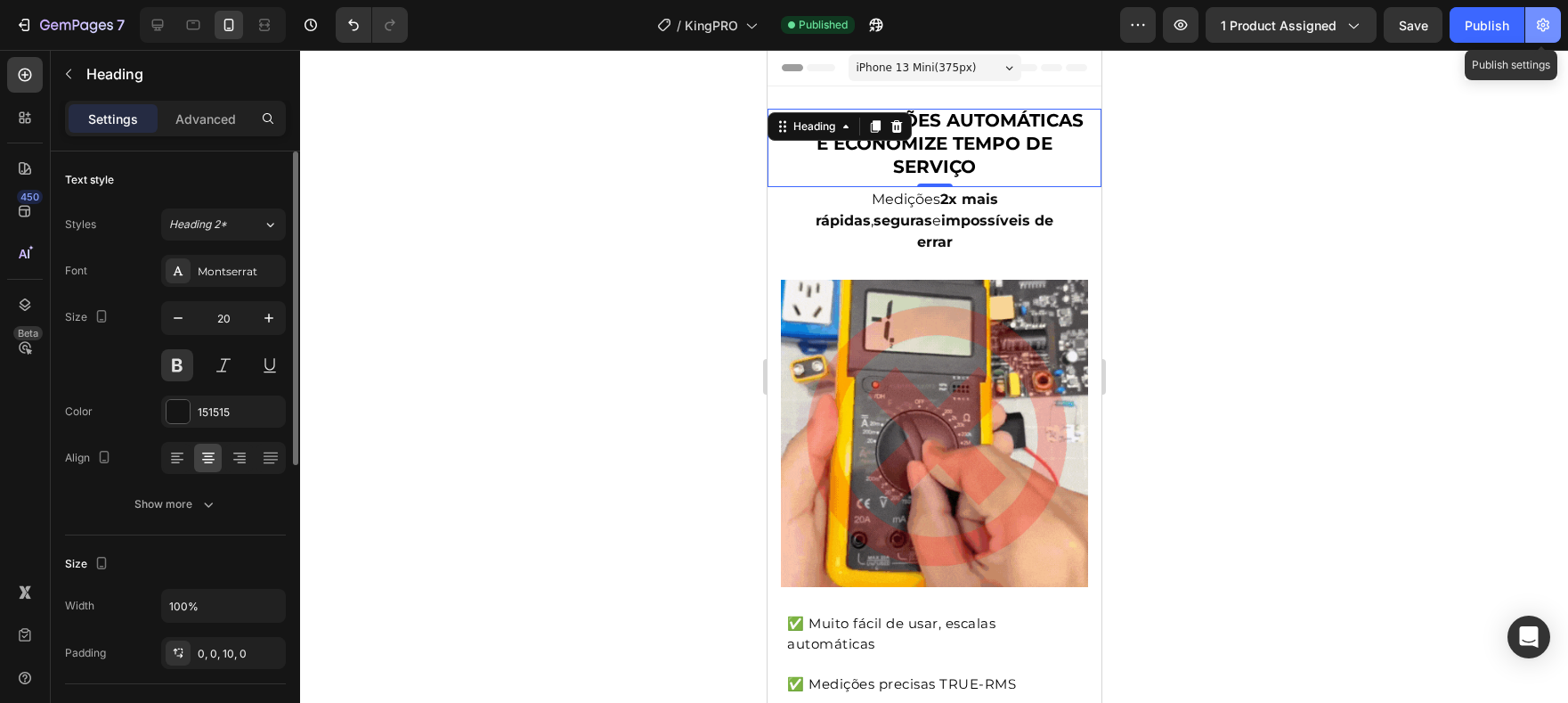
click at [1554, 32] on button "button" at bounding box center [1542, 24] width 35 height 35
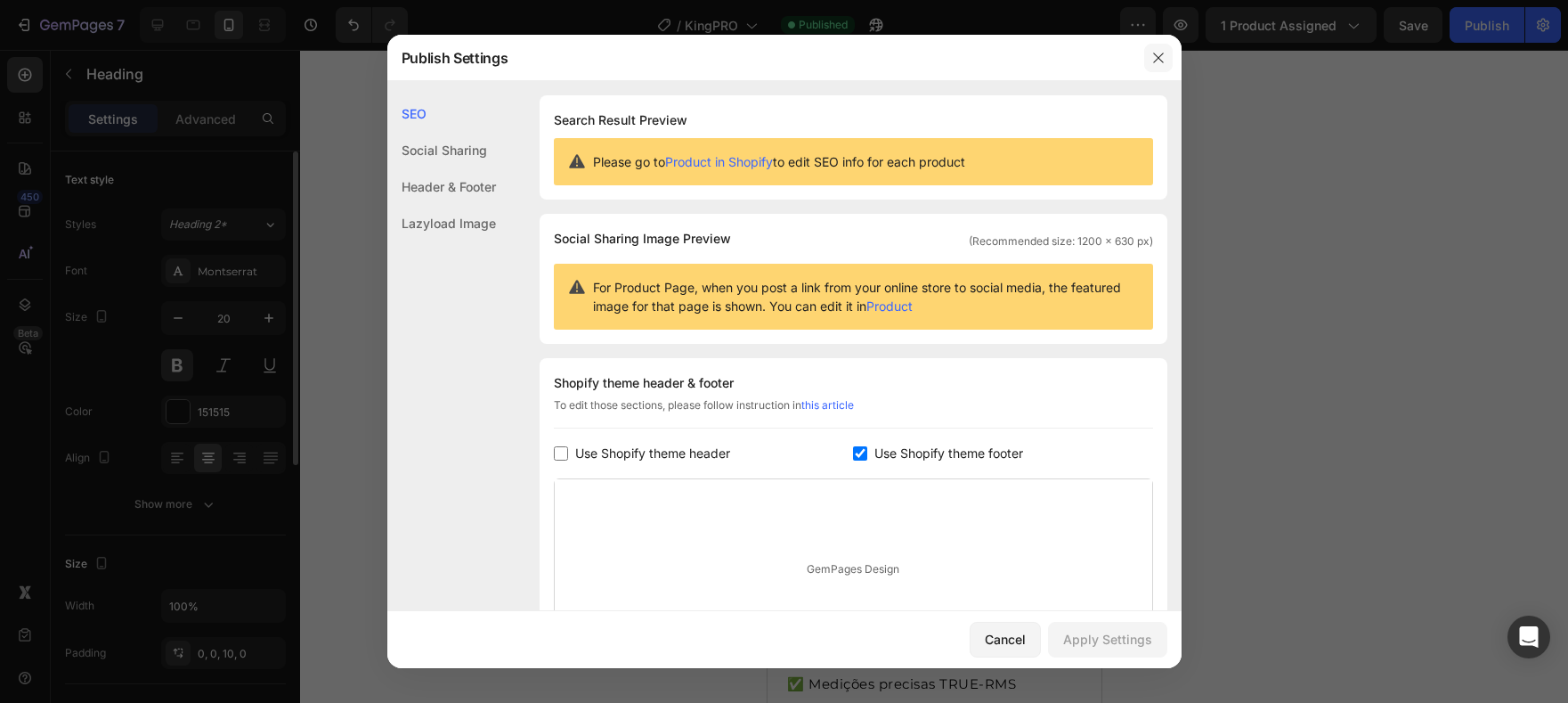
click at [1159, 47] on button "button" at bounding box center [1158, 58] width 29 height 29
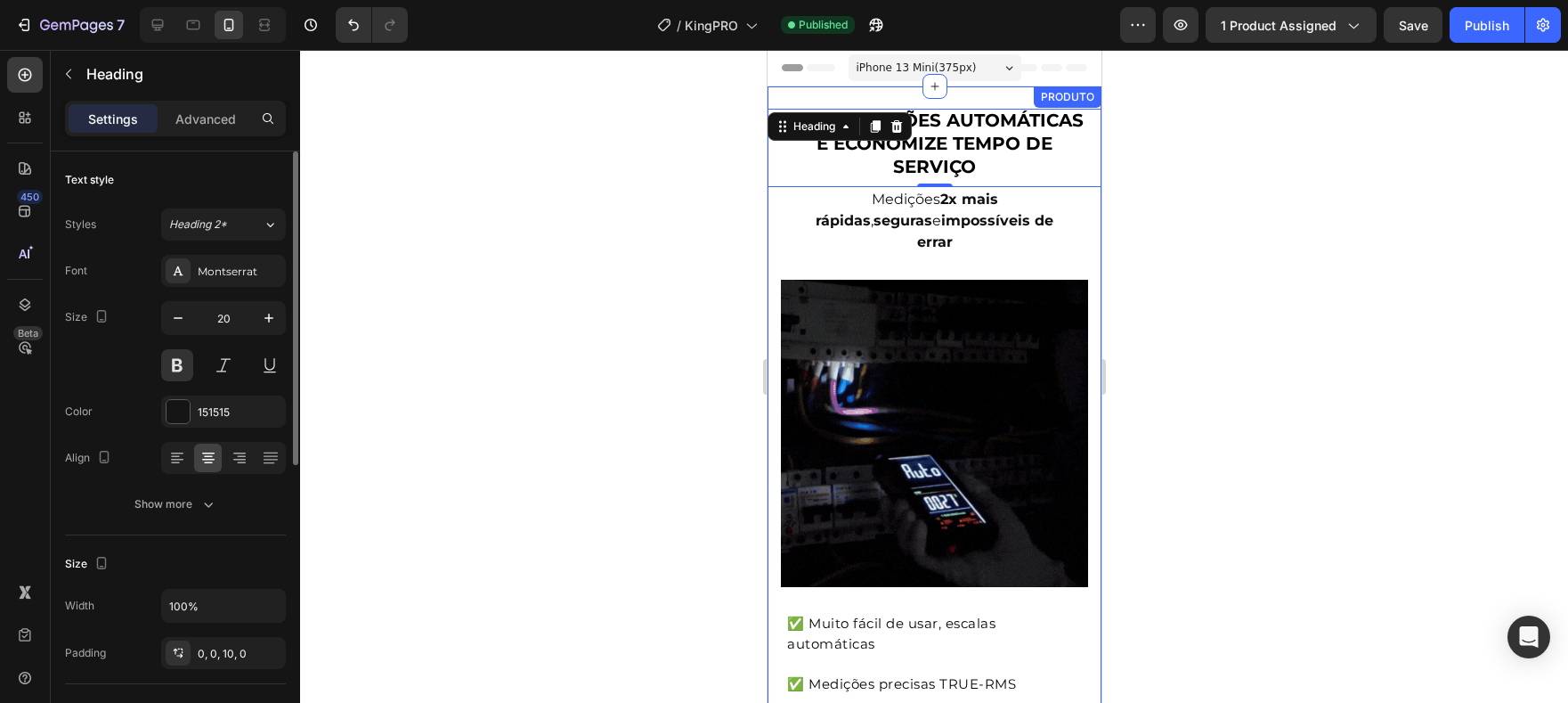
click at [1003, 303] on img at bounding box center [934, 434] width 307 height 308
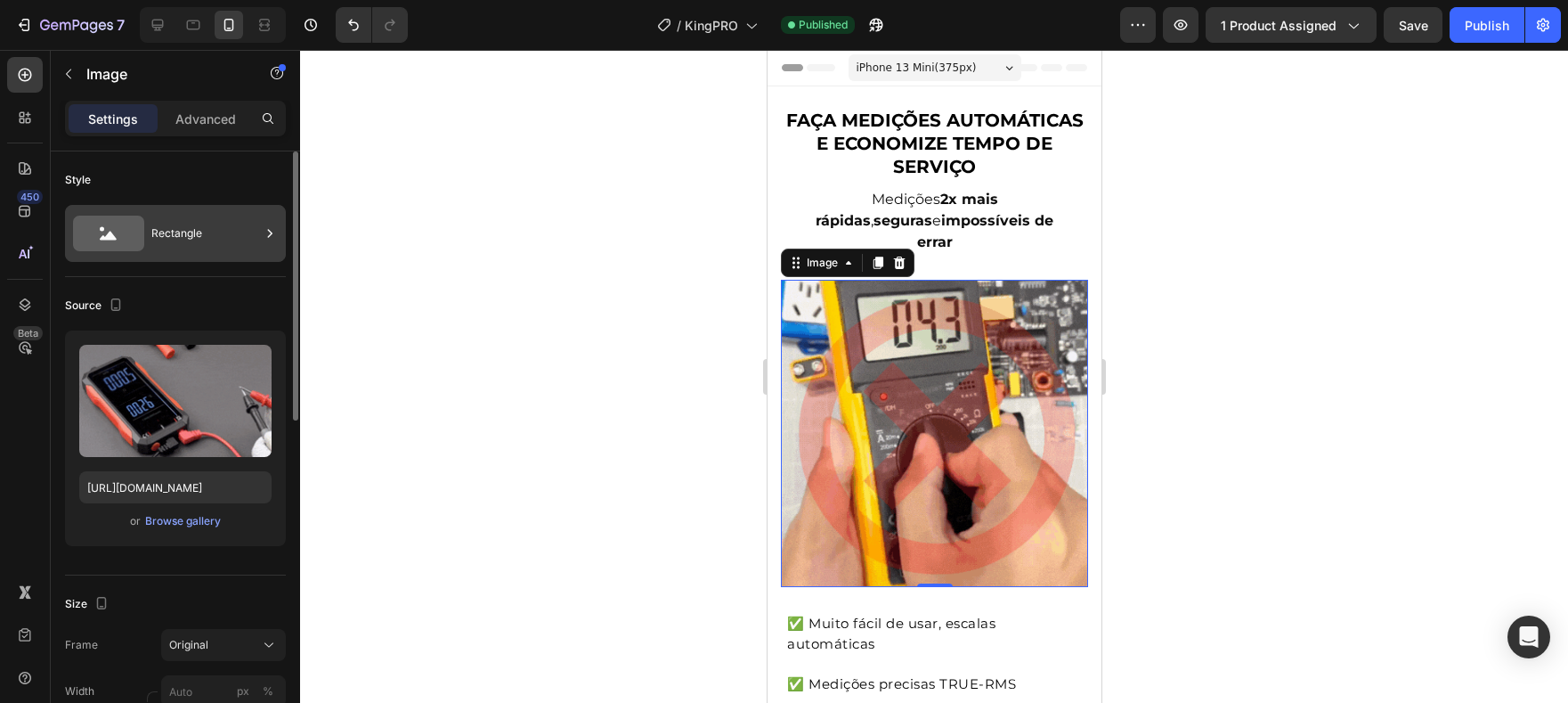
click at [195, 255] on div "Rectangle" at bounding box center [175, 233] width 221 height 57
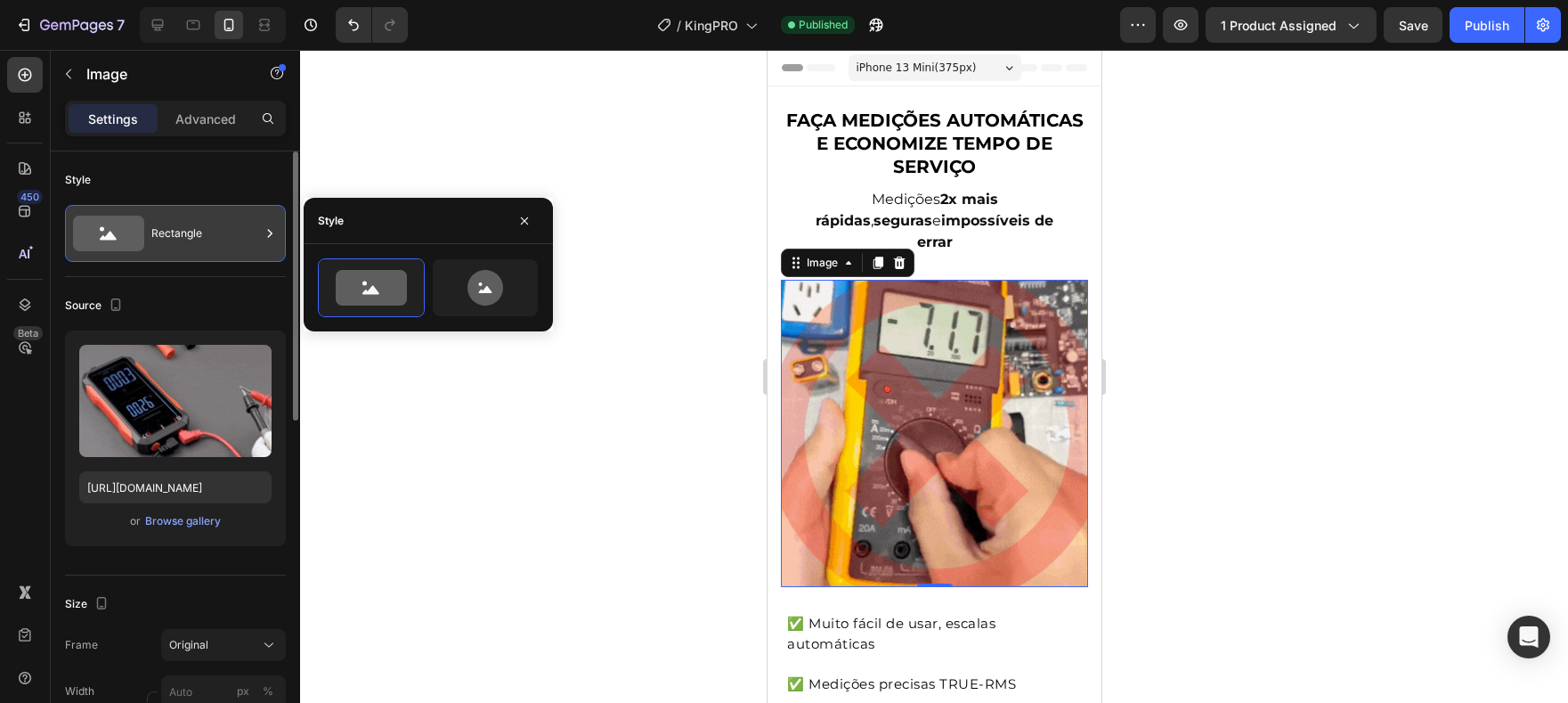
click at [195, 255] on div "Rectangle" at bounding box center [175, 233] width 221 height 57
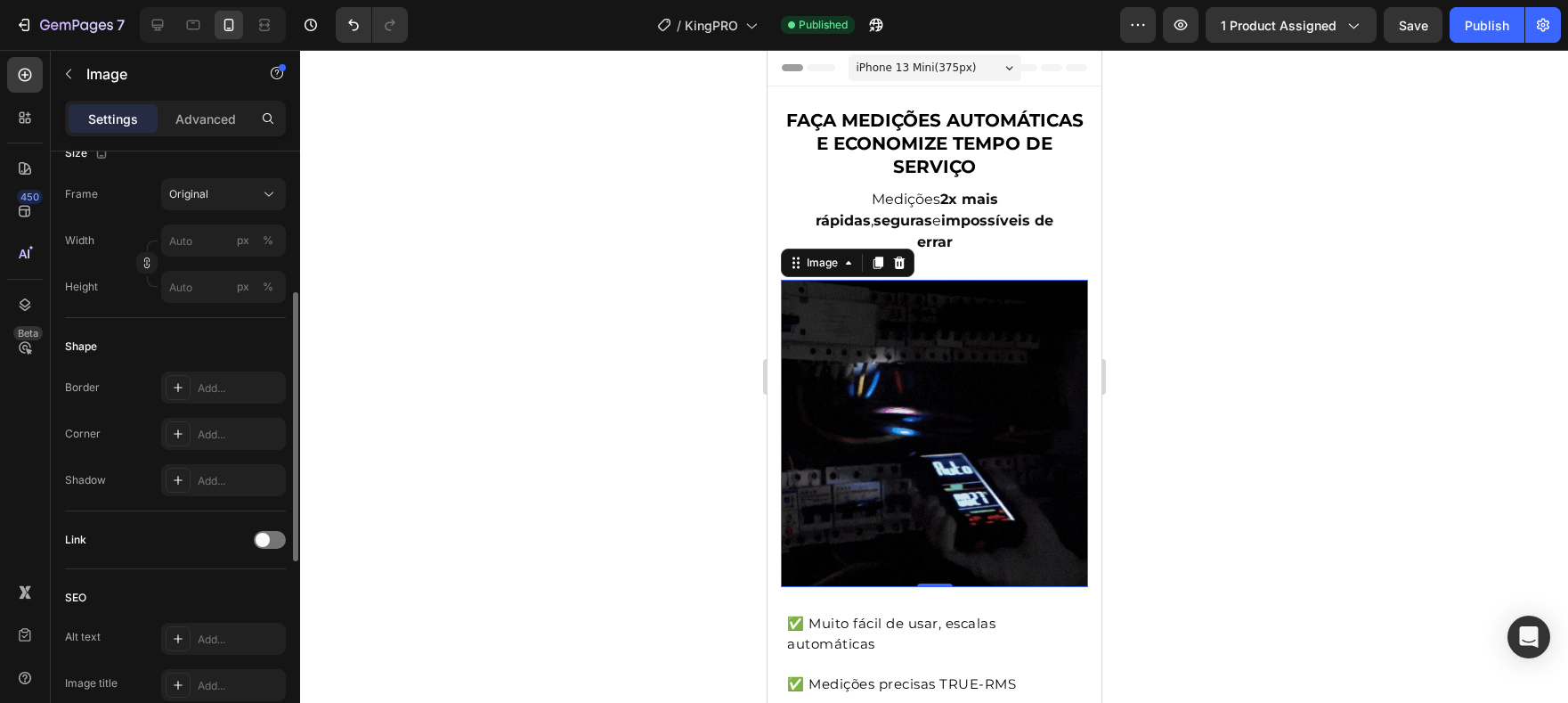
scroll to position [242, 0]
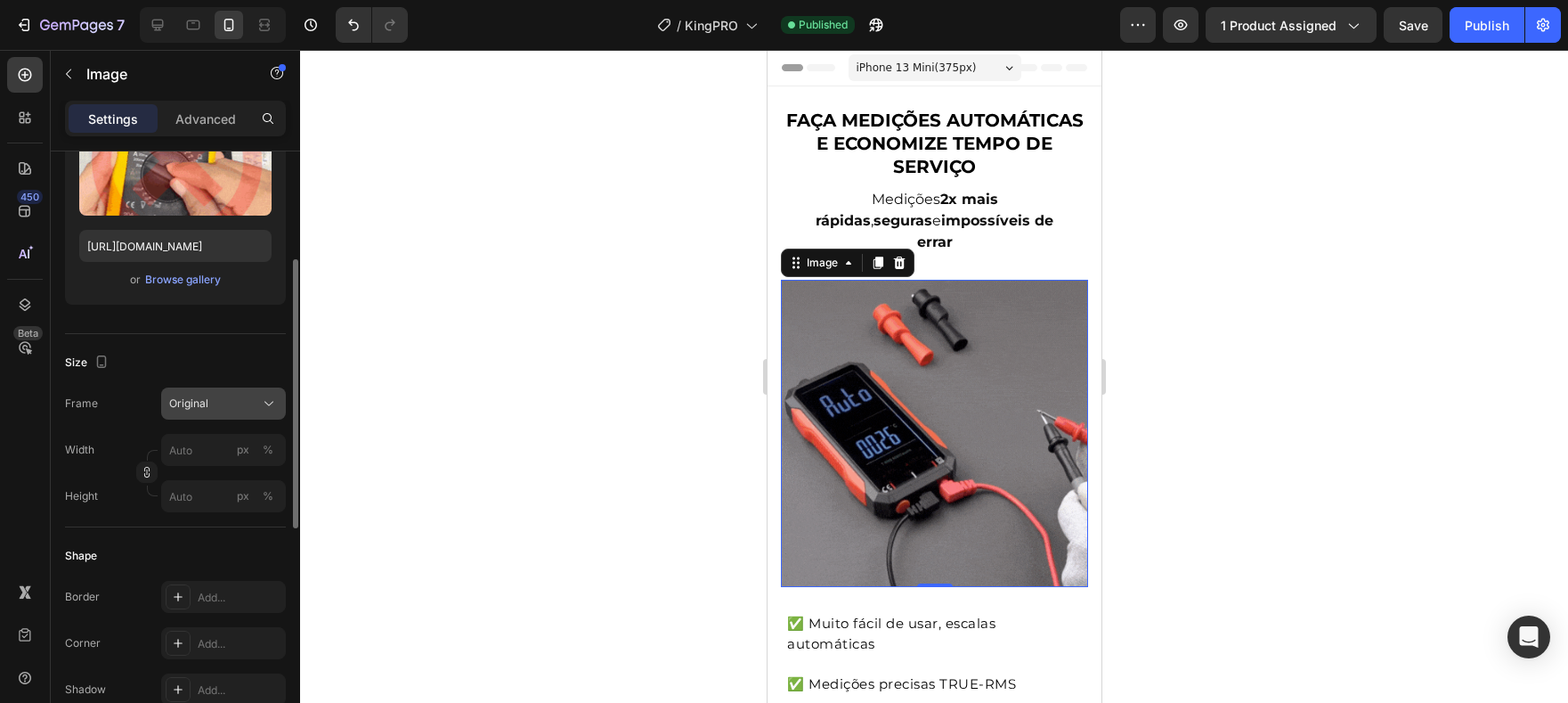
click at [241, 394] on button "Original" at bounding box center [223, 404] width 125 height 32
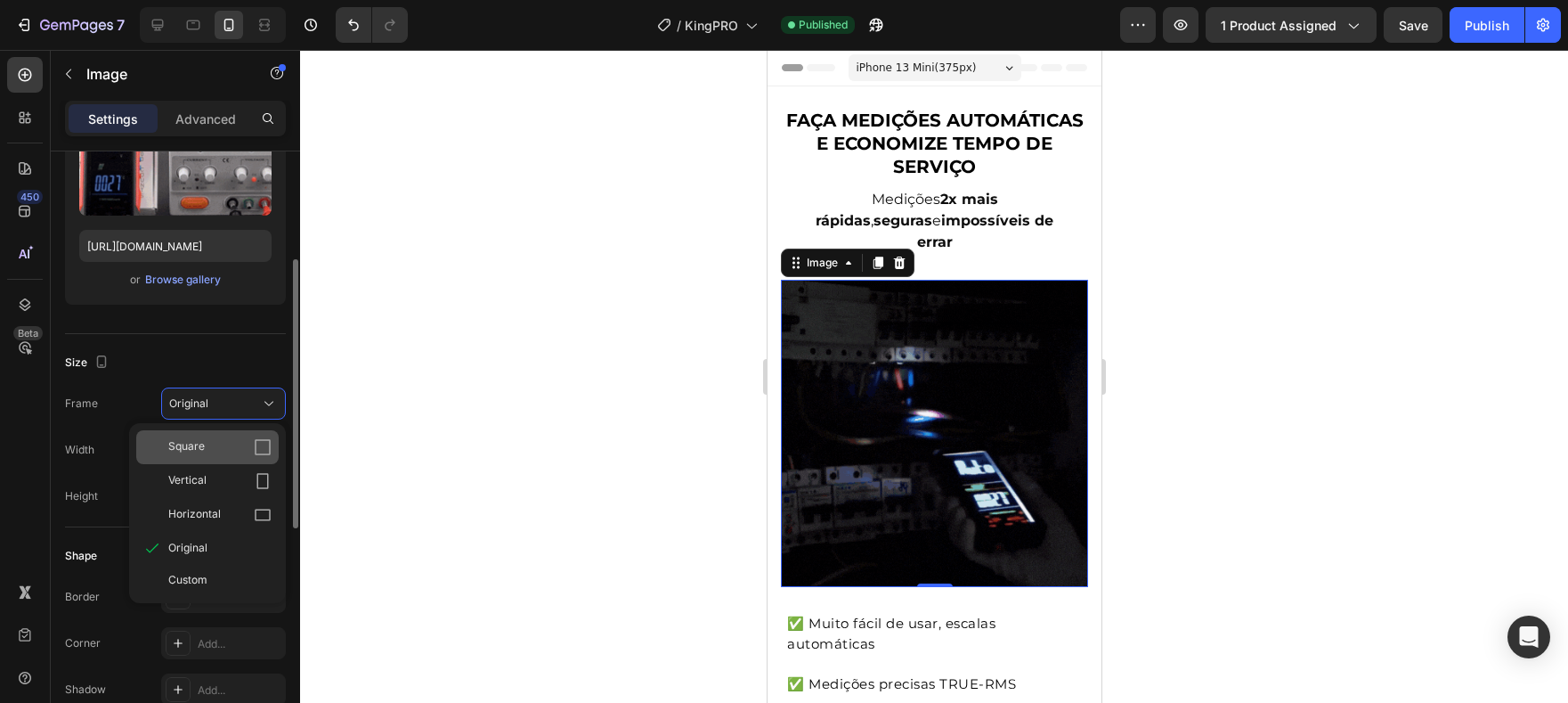
click at [247, 439] on div "Square" at bounding box center [220, 447] width 103 height 18
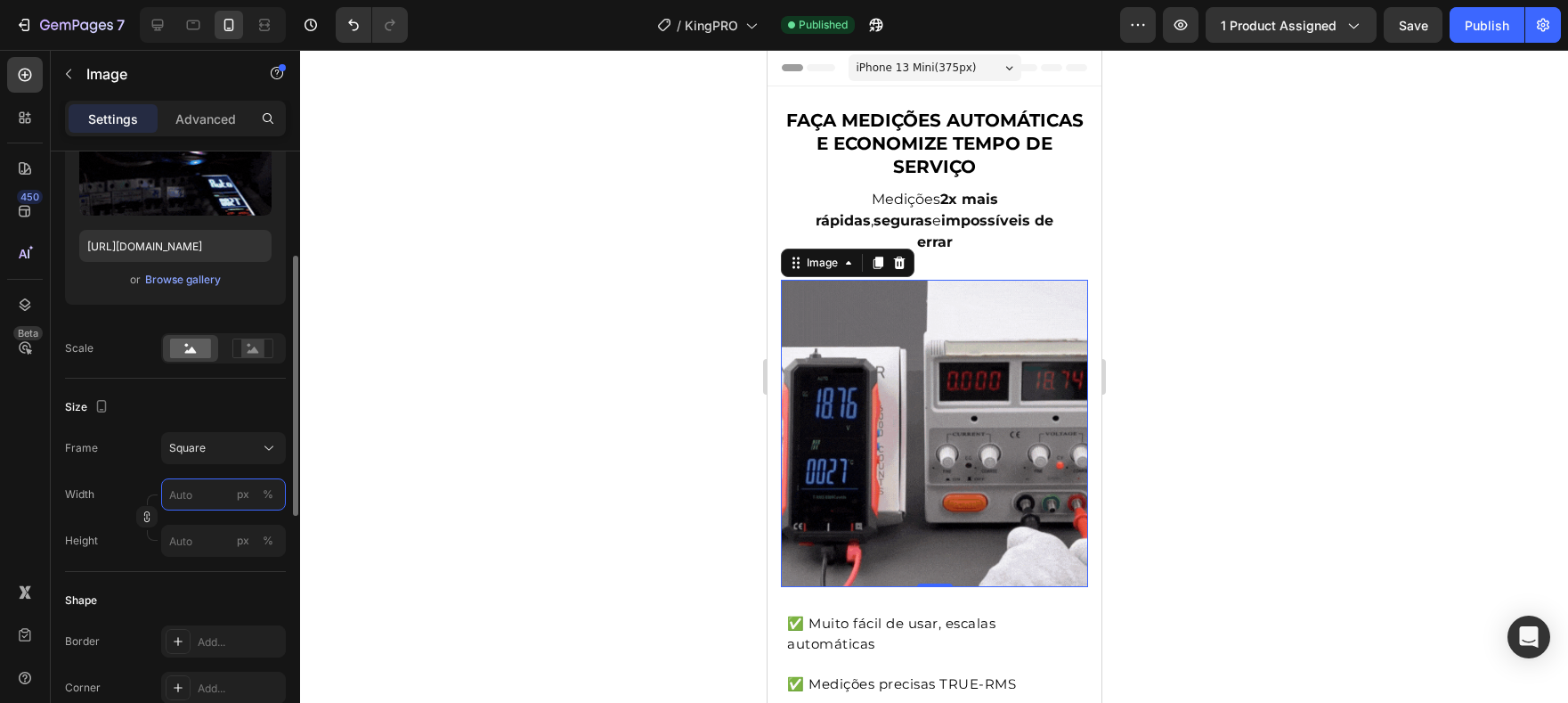
click at [181, 494] on input "px %" at bounding box center [223, 495] width 125 height 32
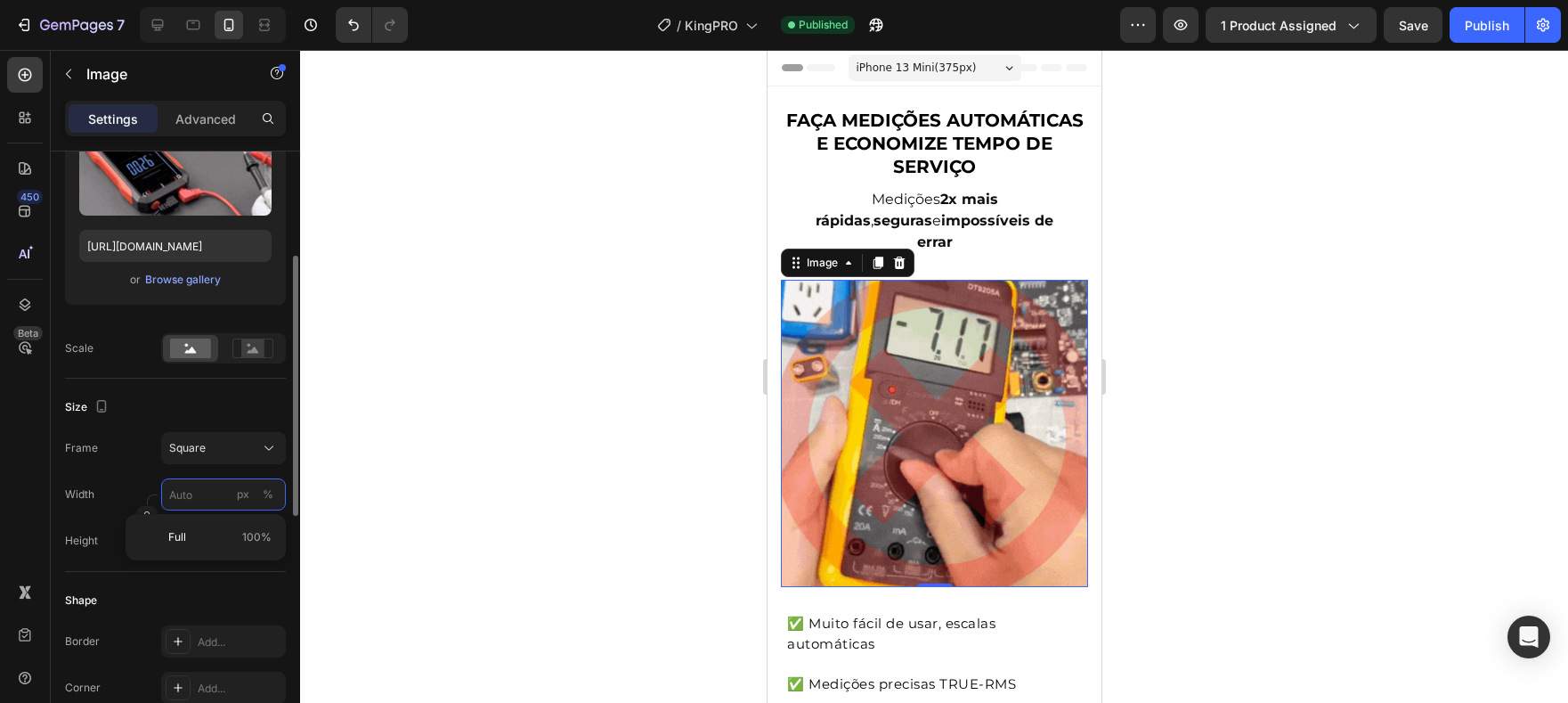
type input "4"
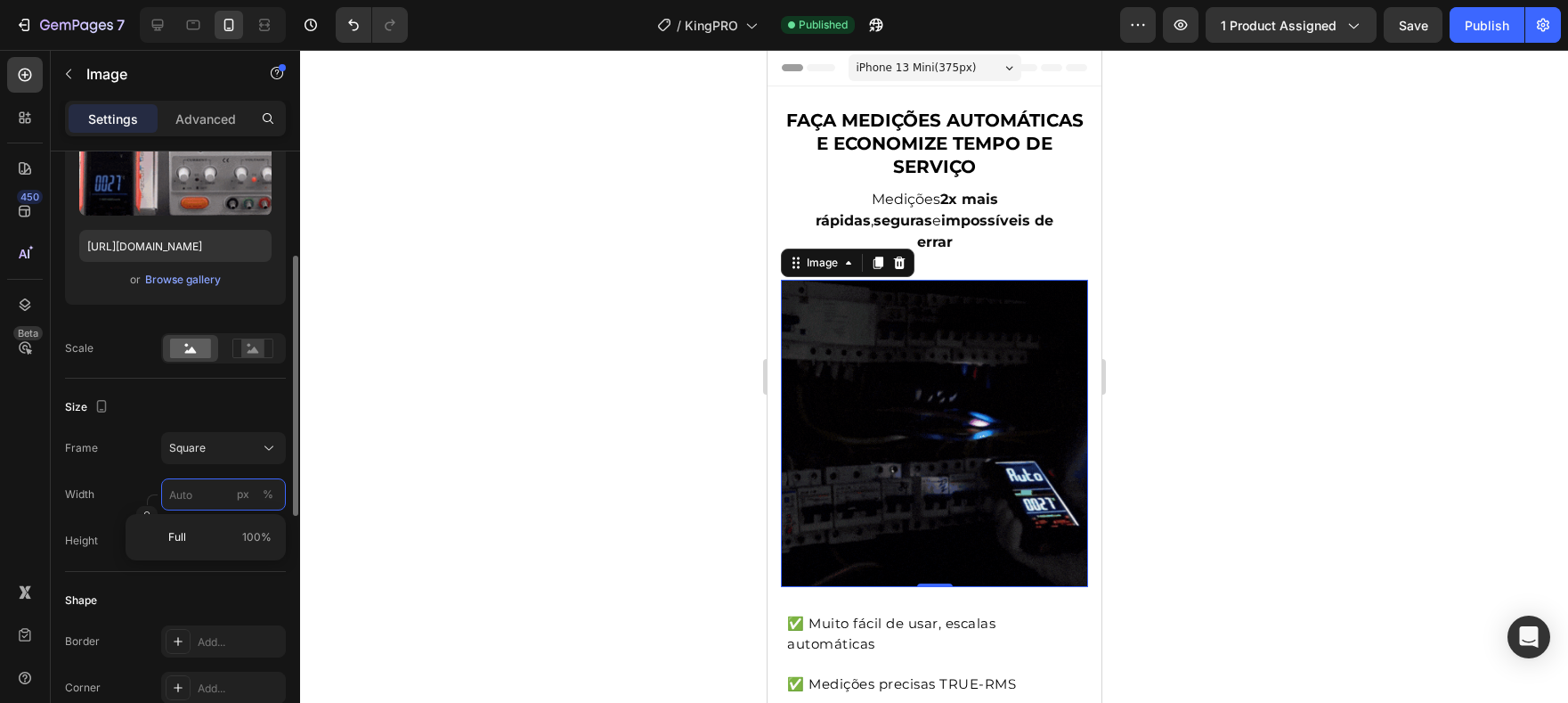
type input "4"
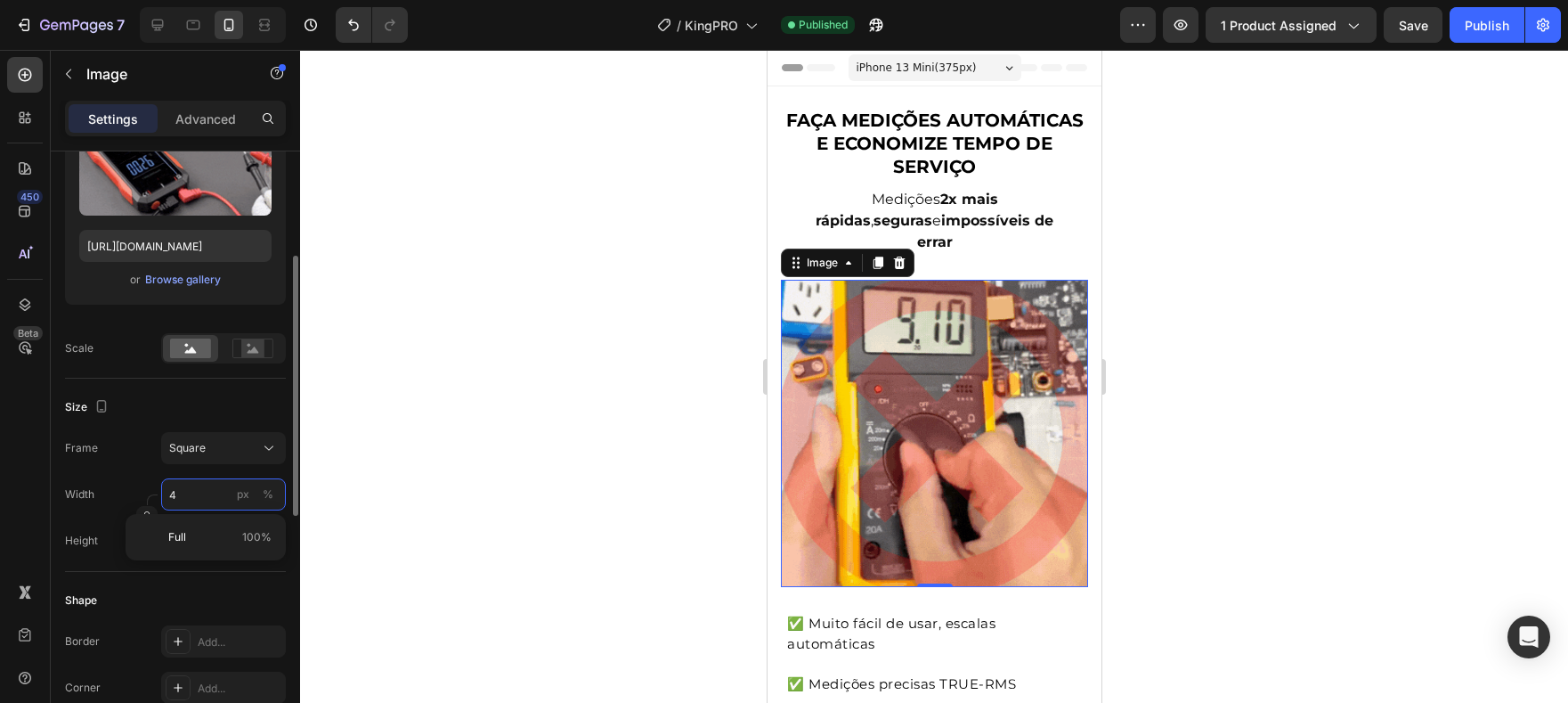
type input "40"
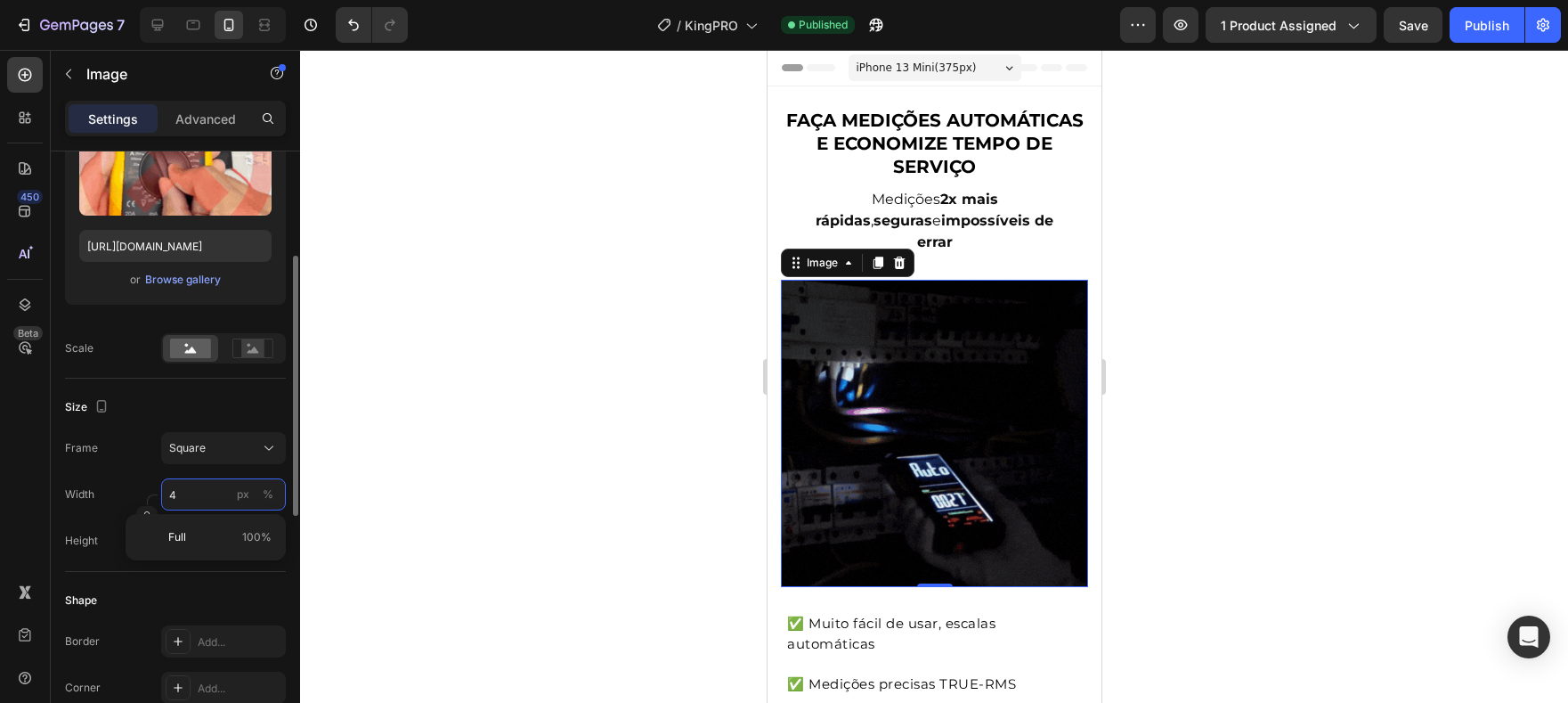
type input "40"
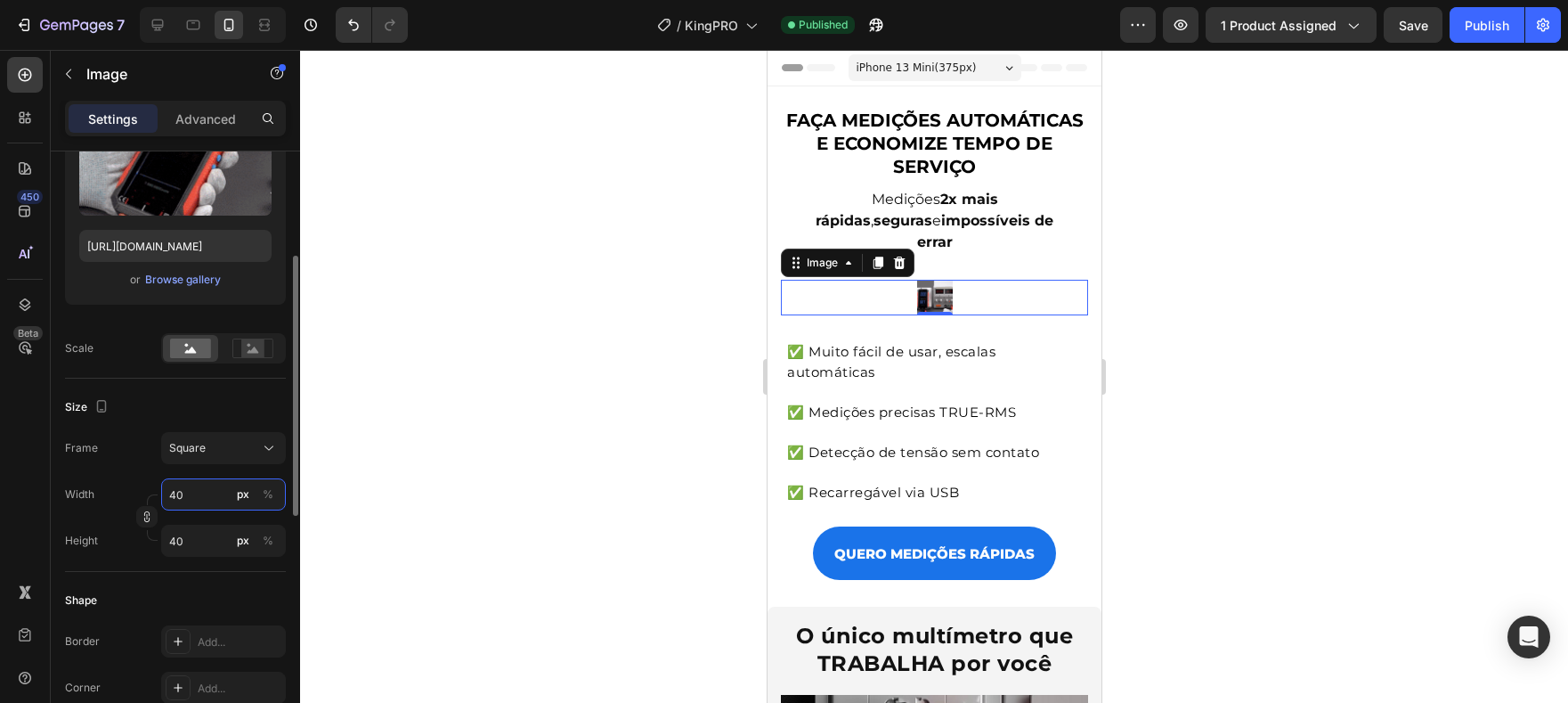
type input "400"
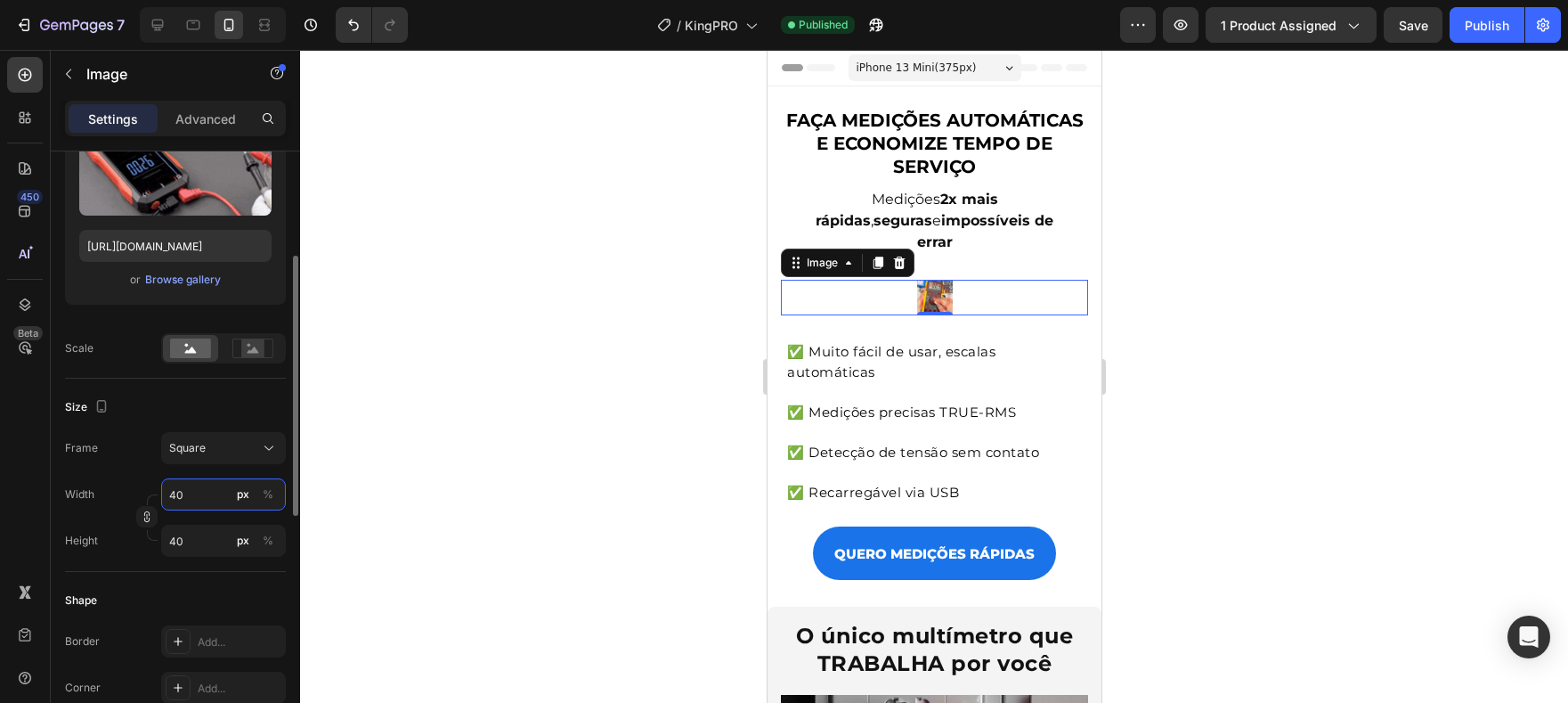
type input "400"
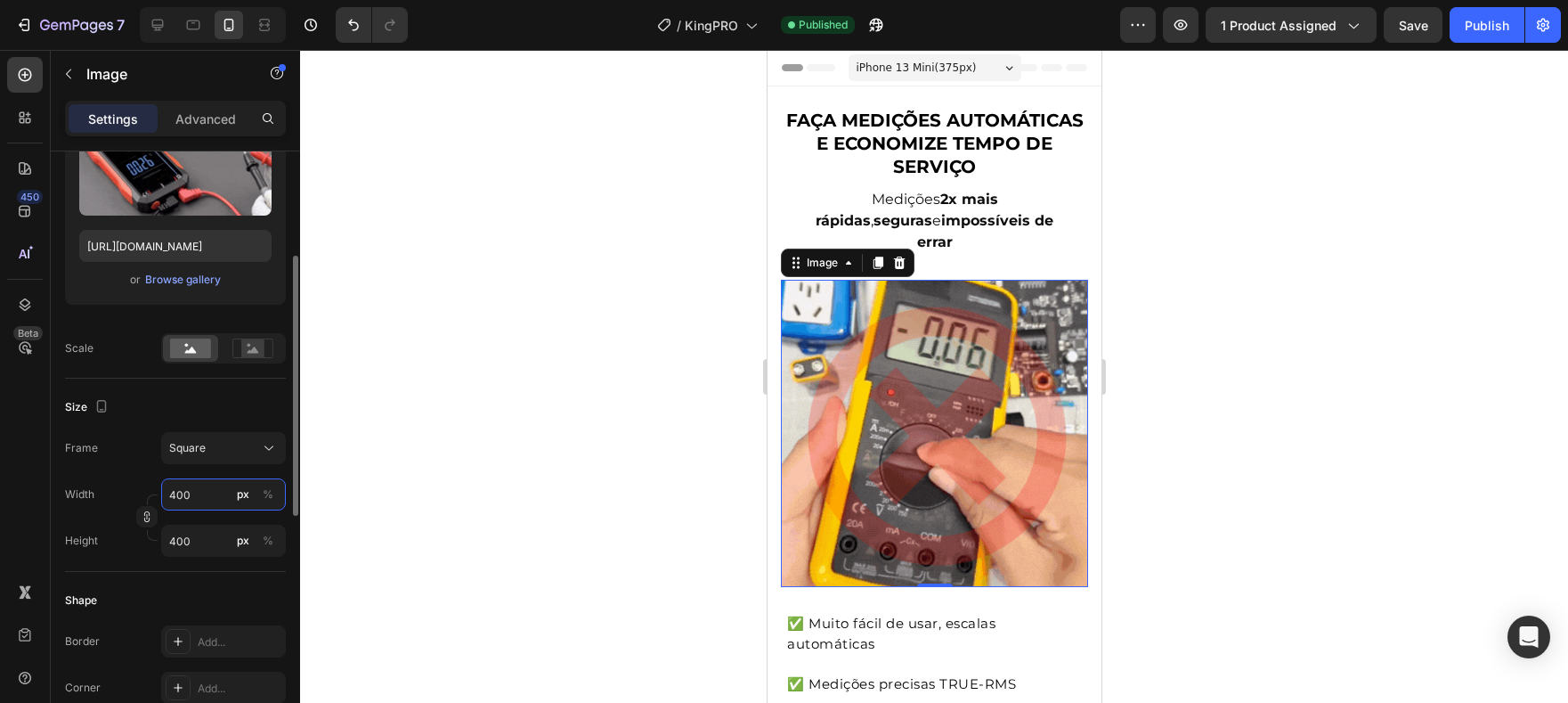
click at [179, 491] on input "400" at bounding box center [223, 495] width 125 height 32
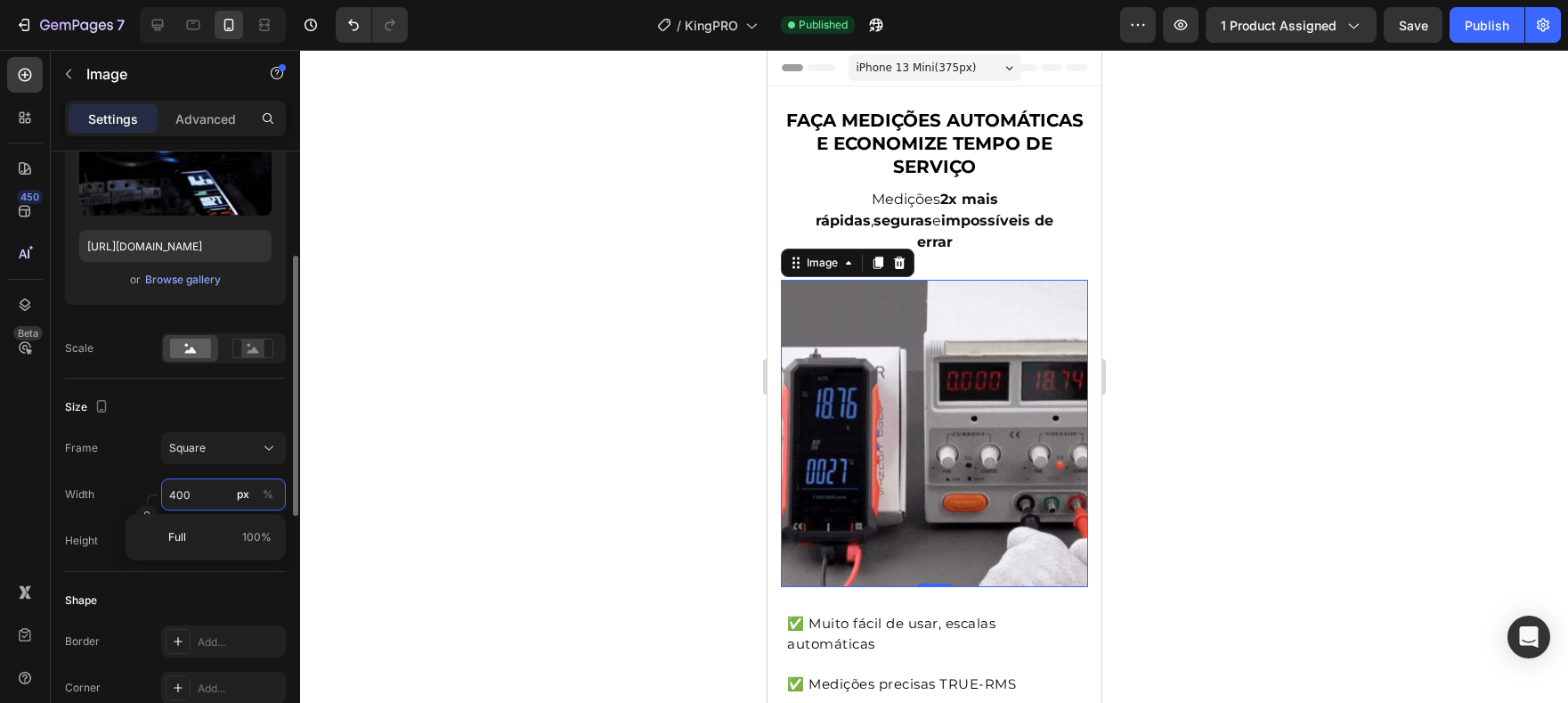
click at [179, 491] on input "400" at bounding box center [223, 495] width 125 height 32
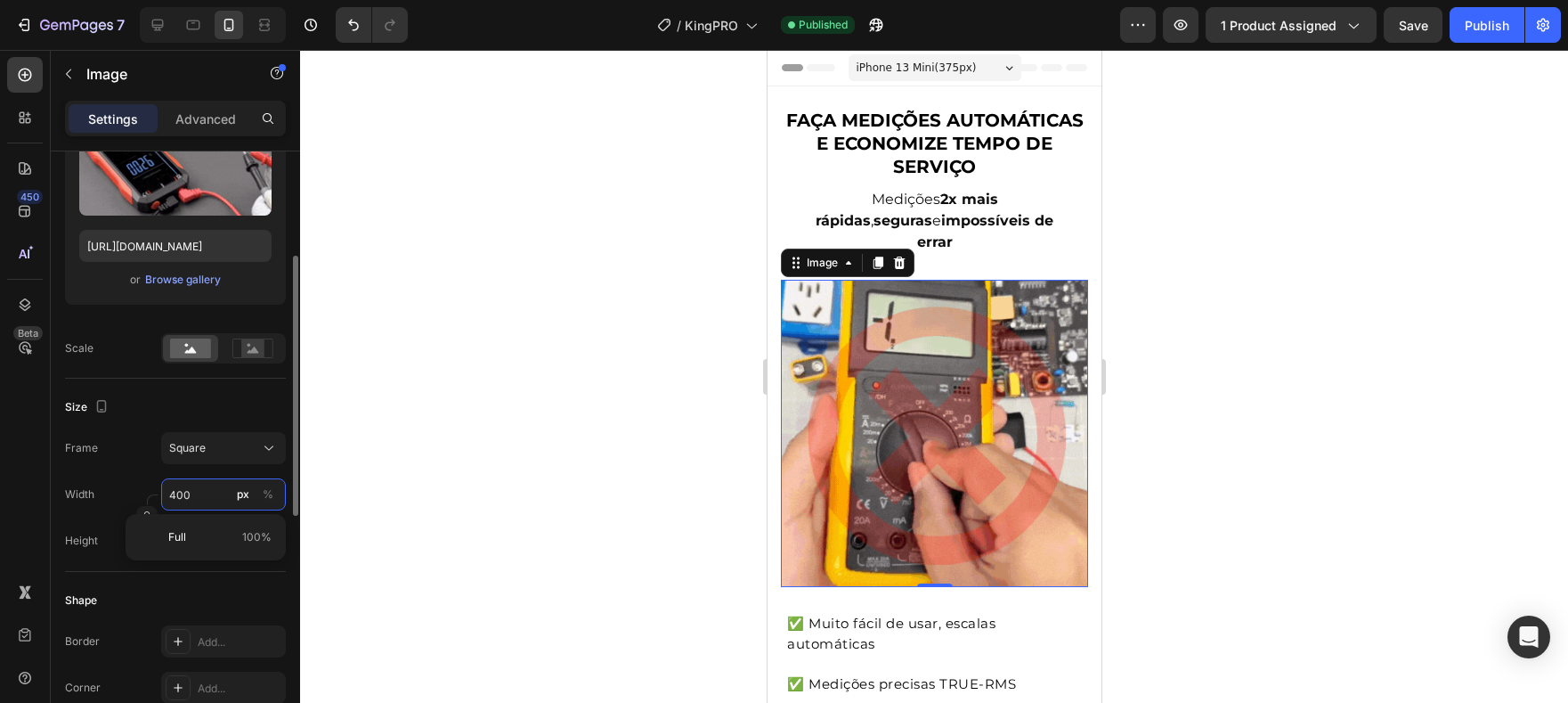
type input "3"
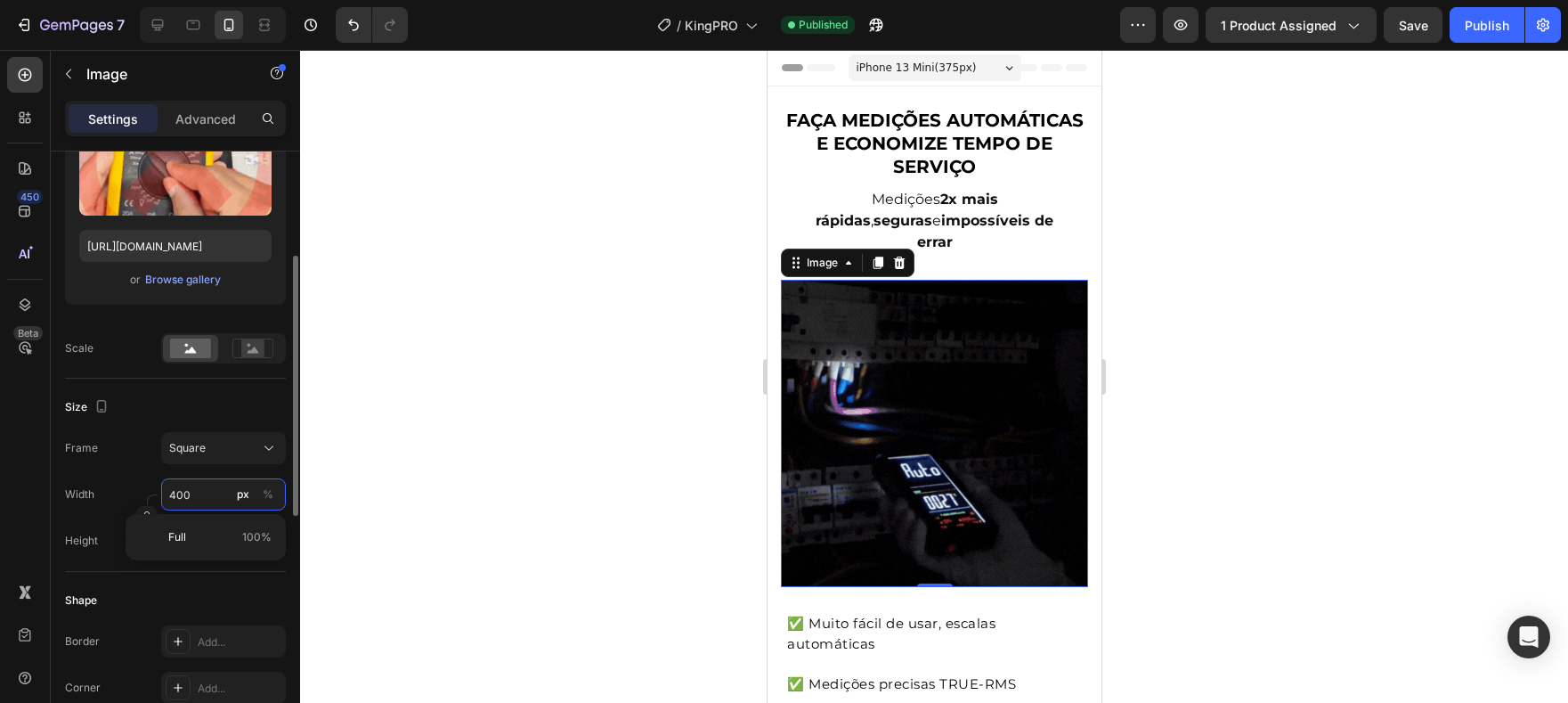
type input "3"
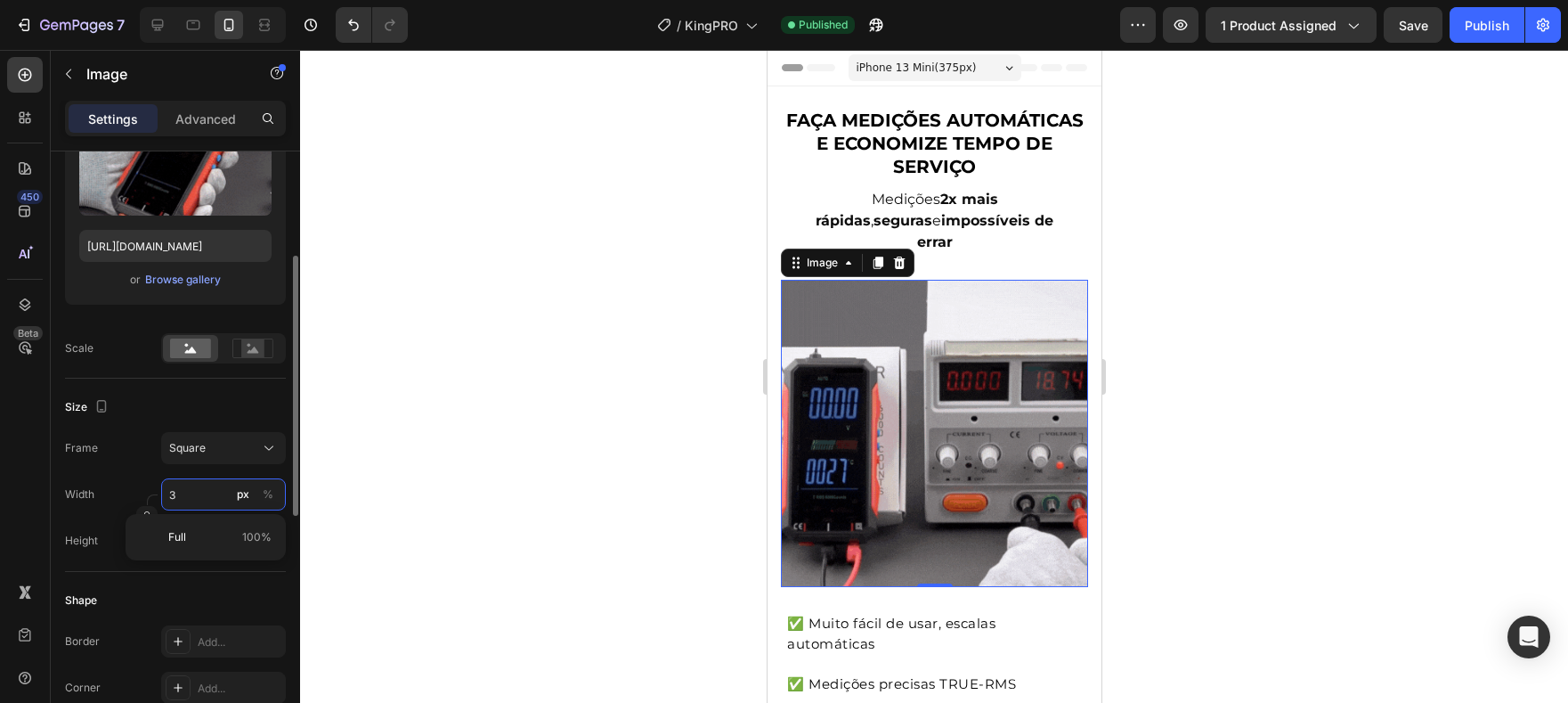
type input "30"
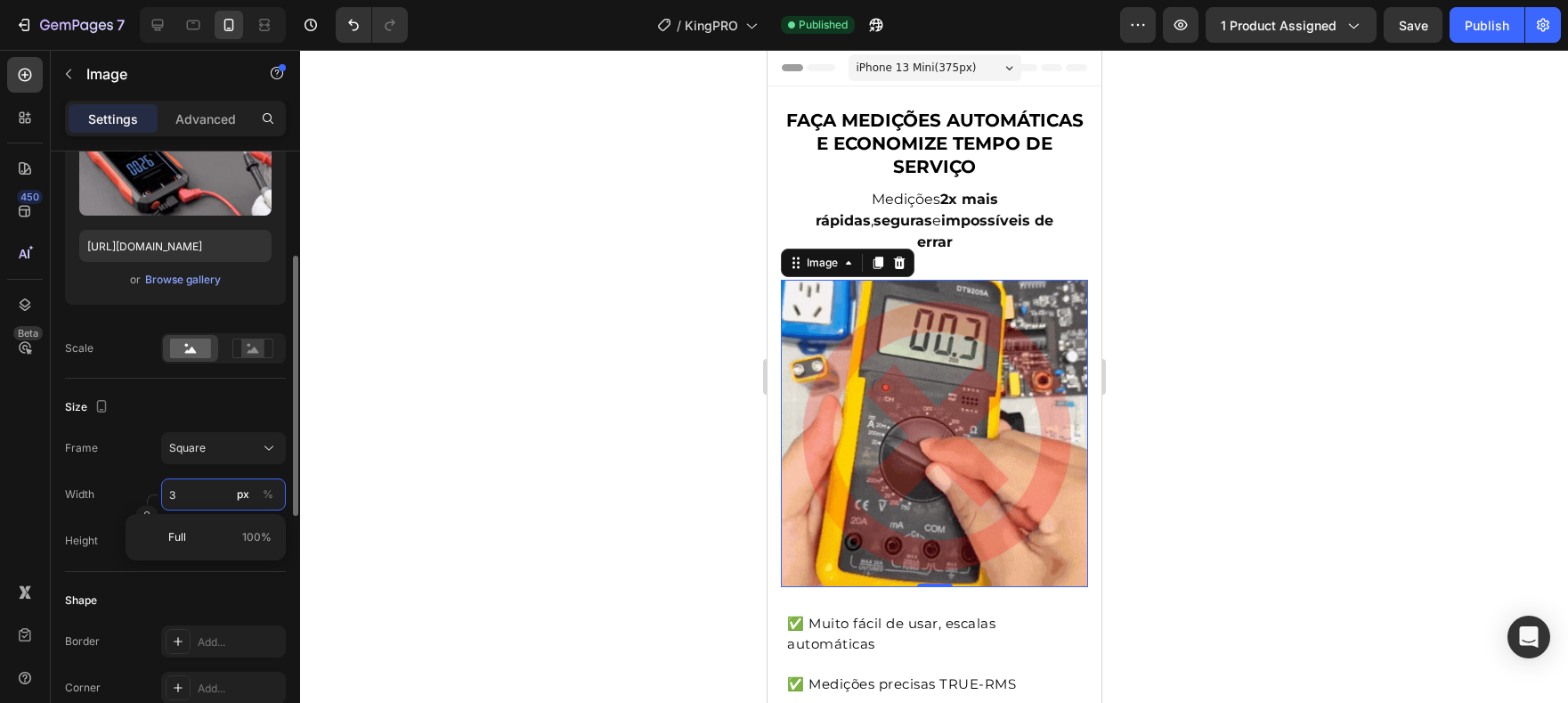
type input "30"
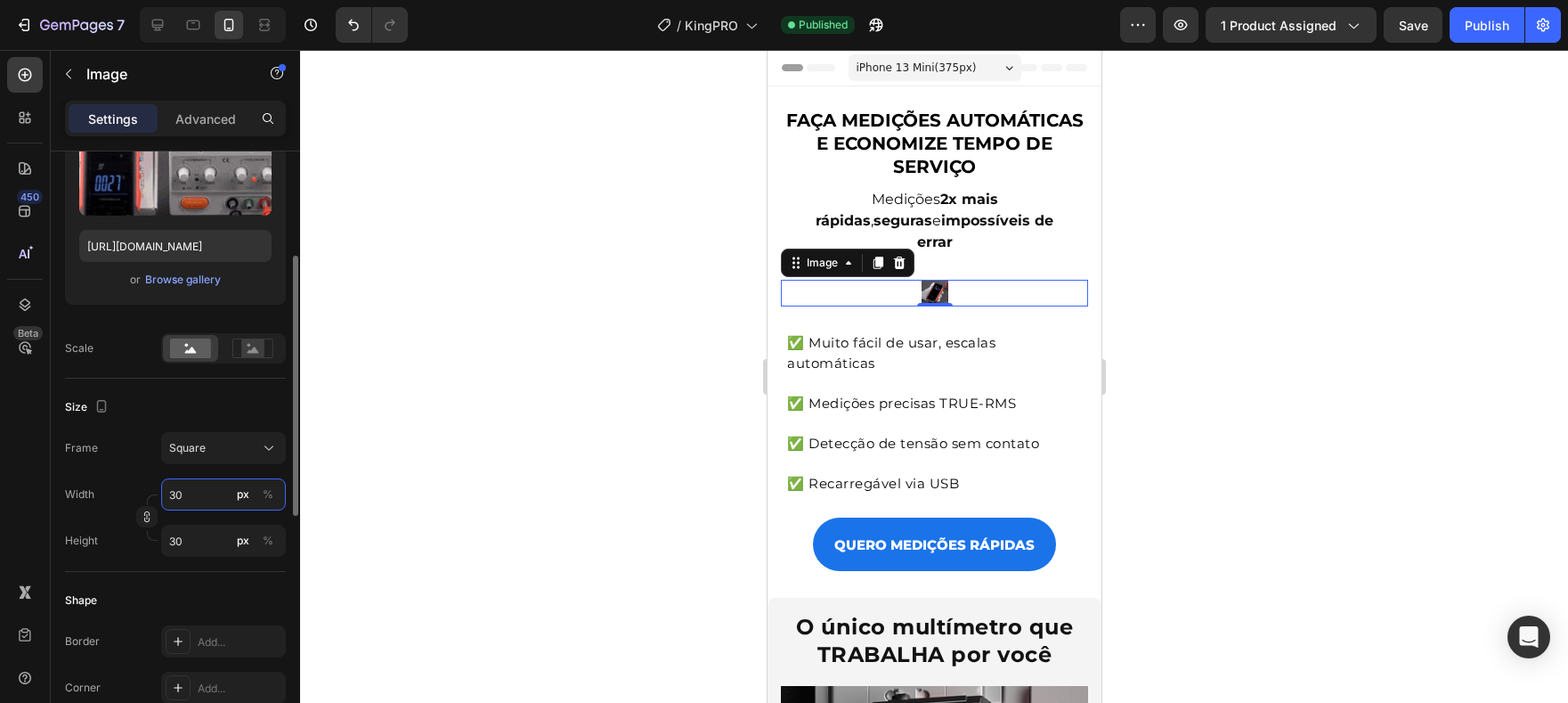
type input "300"
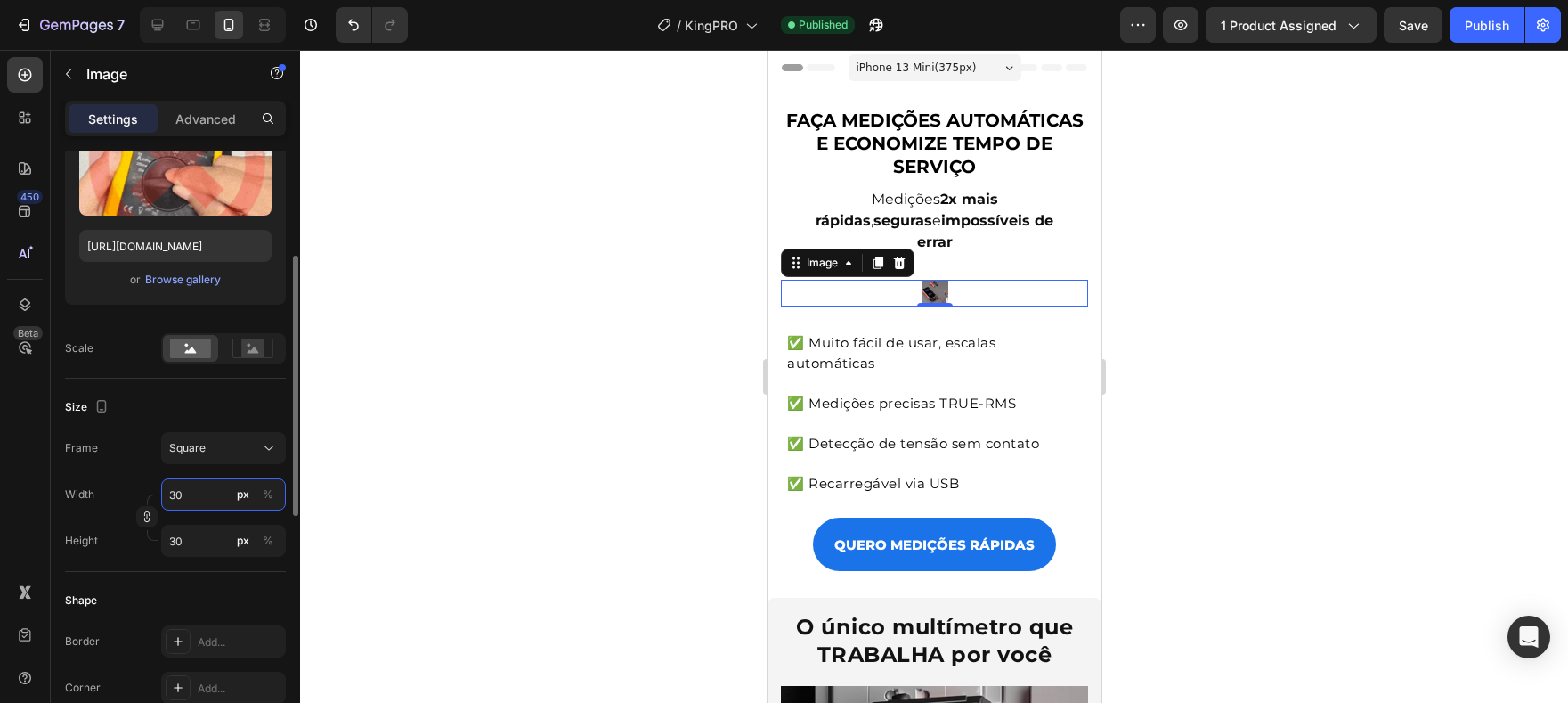
type input "300"
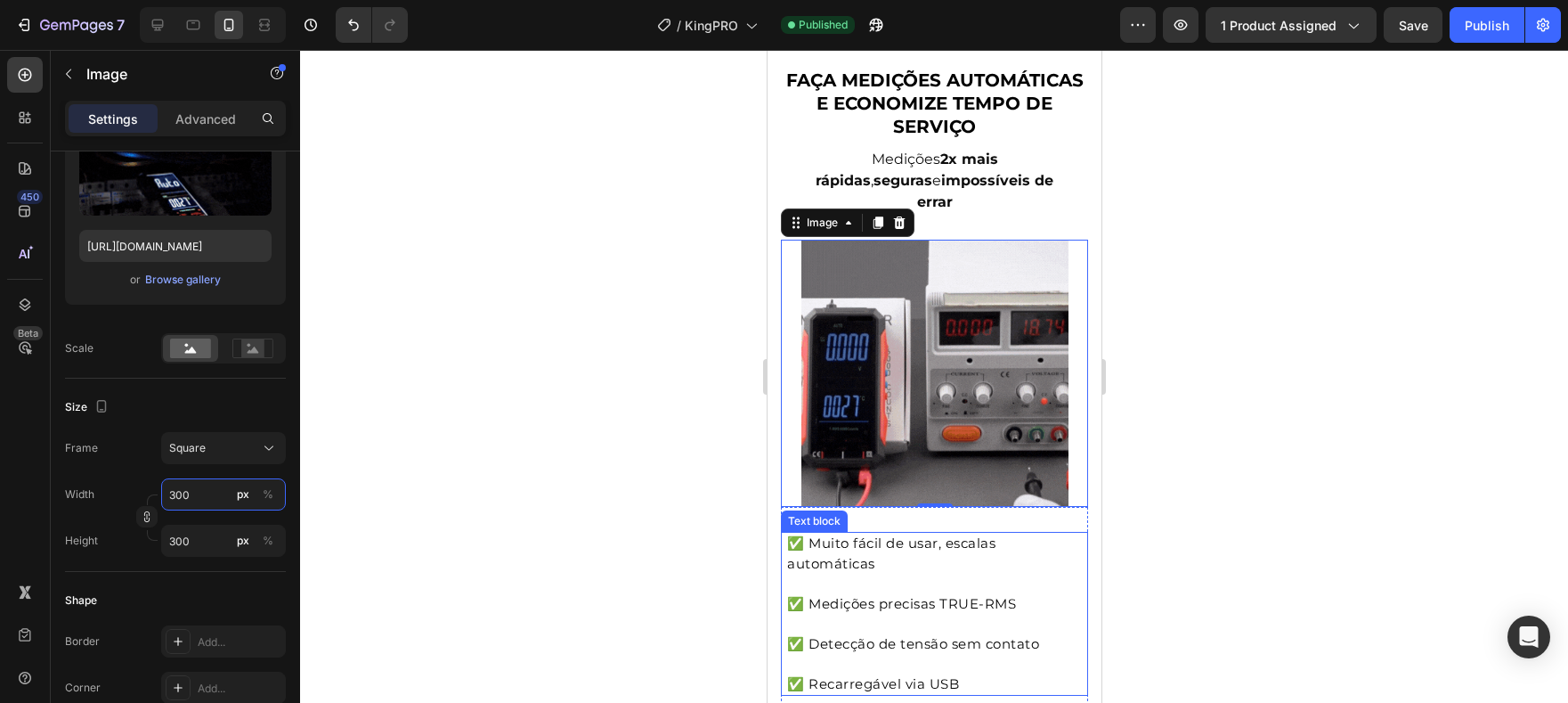
scroll to position [0, 0]
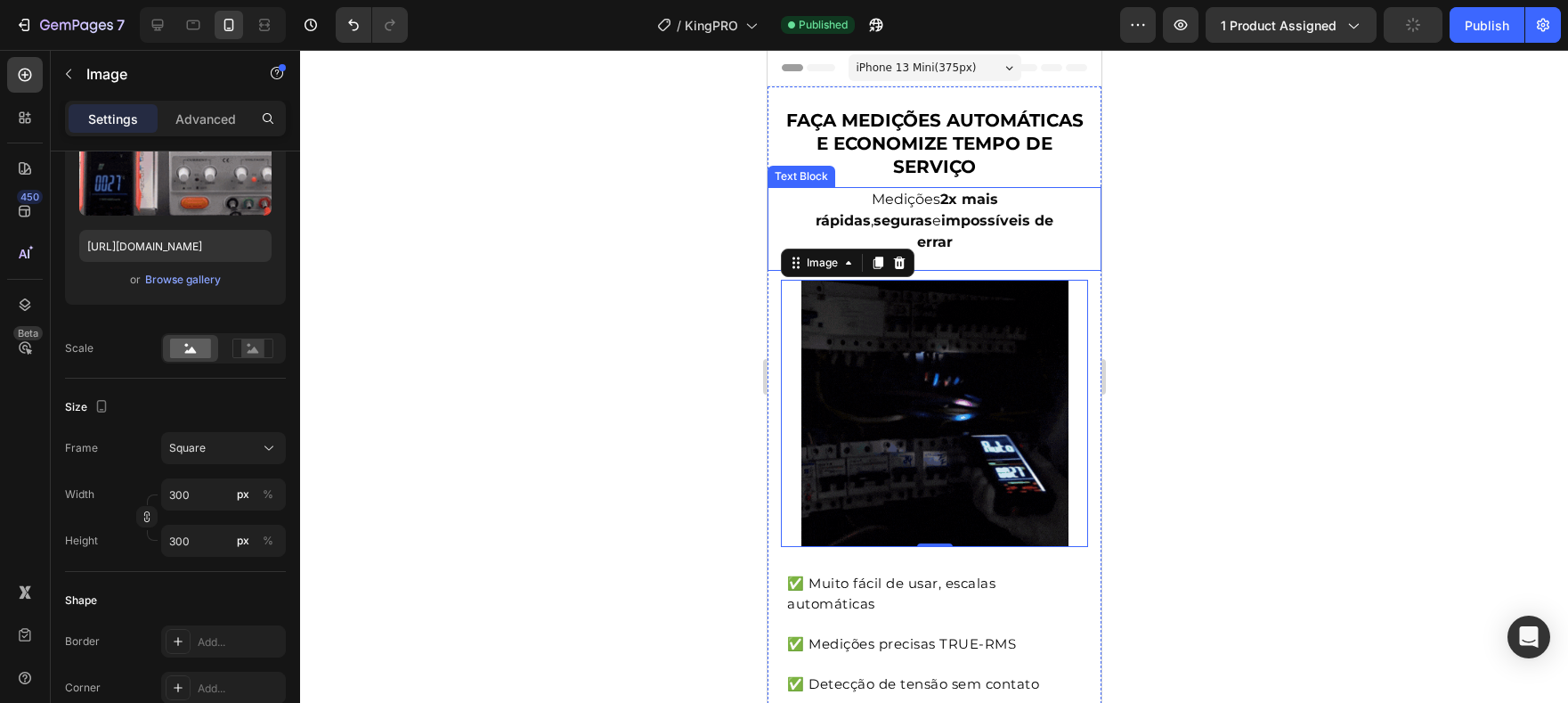
click at [1026, 238] on div "Medições 2x mais rápidas , seguras e impossíveis de errar" at bounding box center [934, 229] width 271 height 84
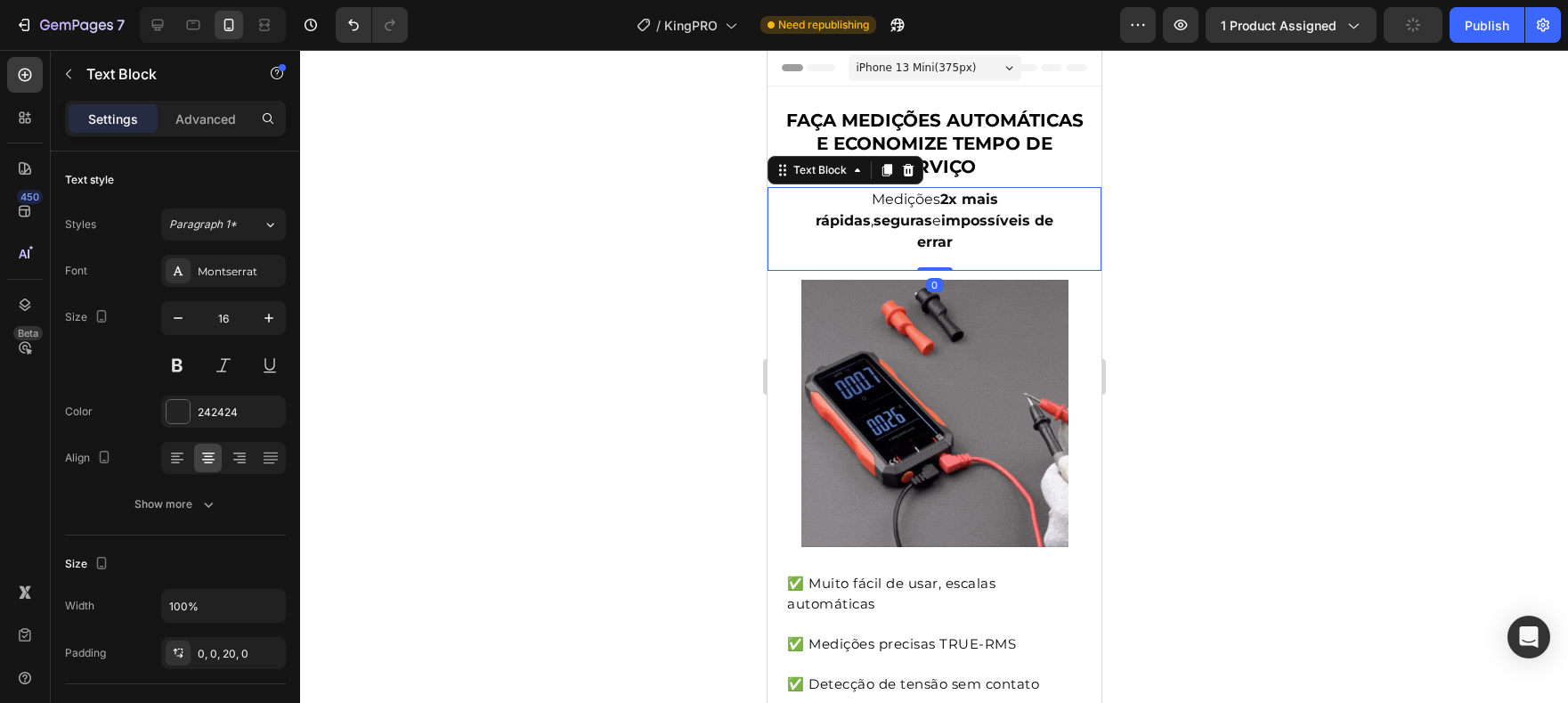
click at [966, 242] on div "Medições 2x mais rápidas , seguras e impossíveis de errar" at bounding box center [934, 229] width 271 height 84
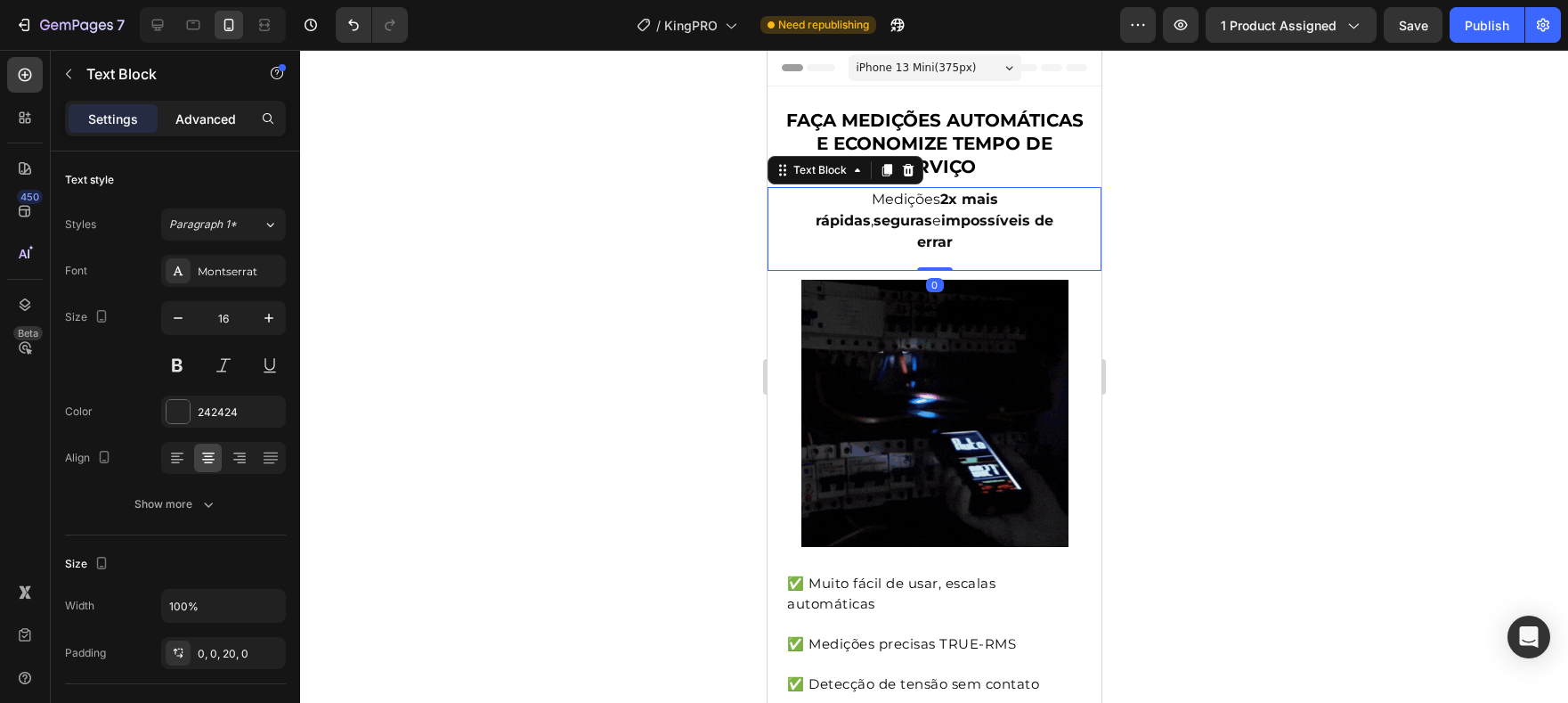
click at [217, 108] on div "Advanced" at bounding box center [205, 118] width 89 height 29
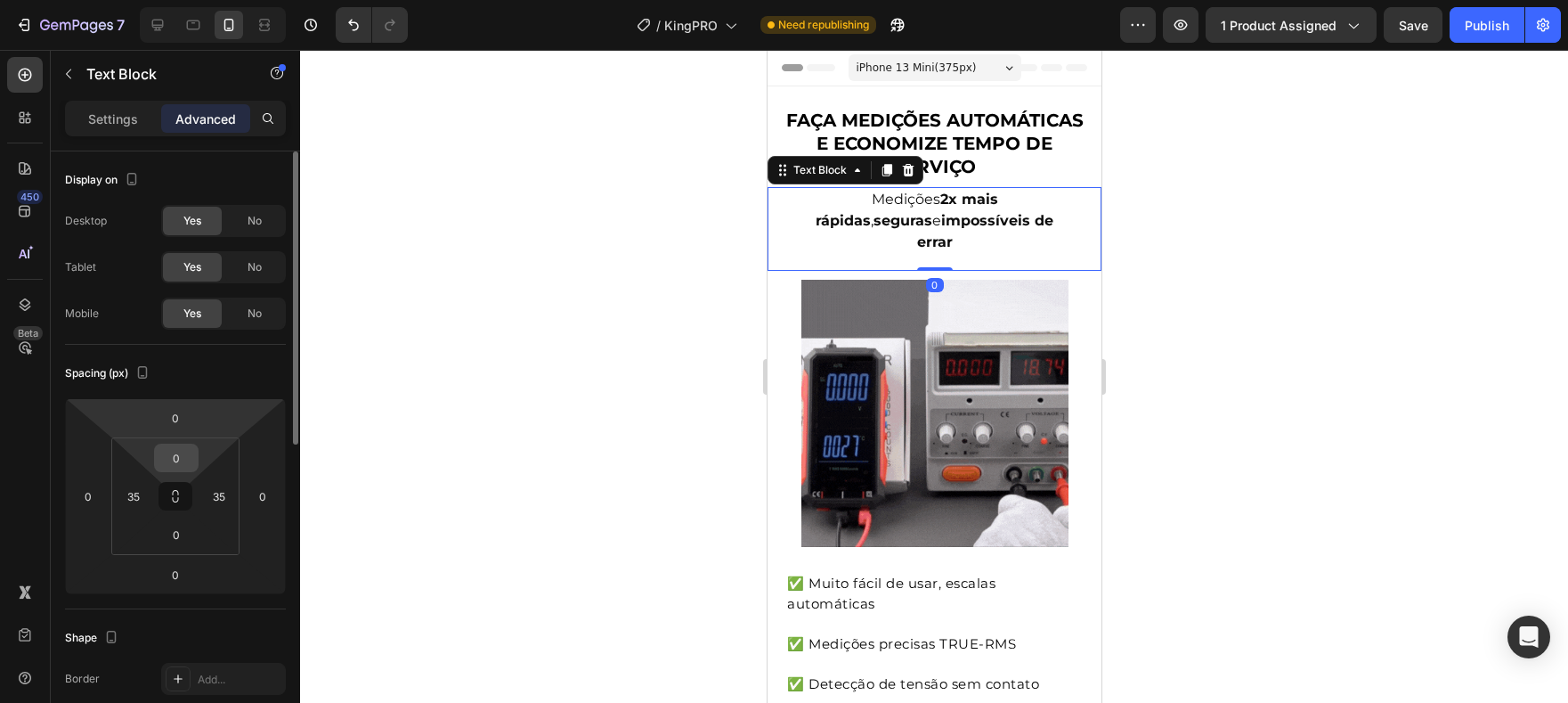
click at [174, 453] on input "0" at bounding box center [176, 458] width 35 height 27
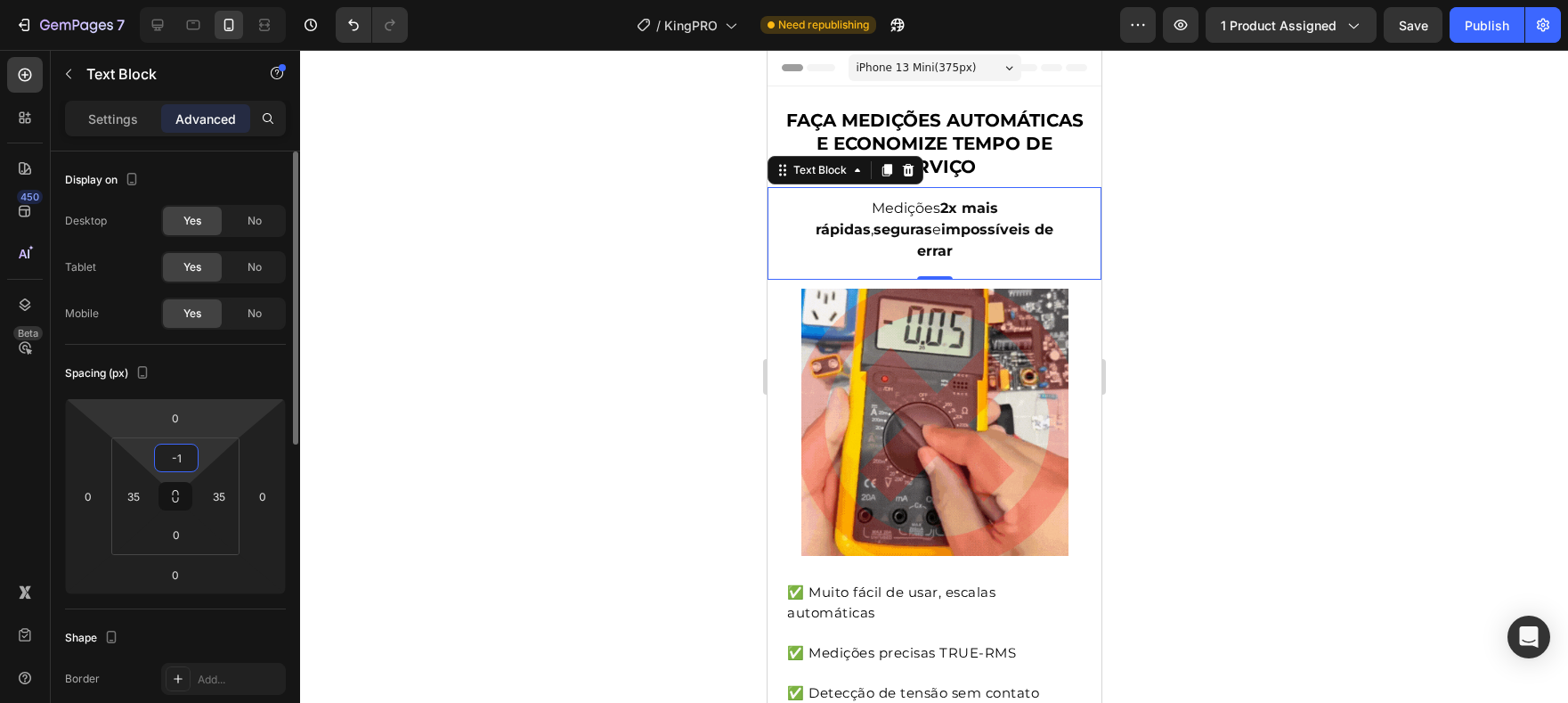
type input "-"
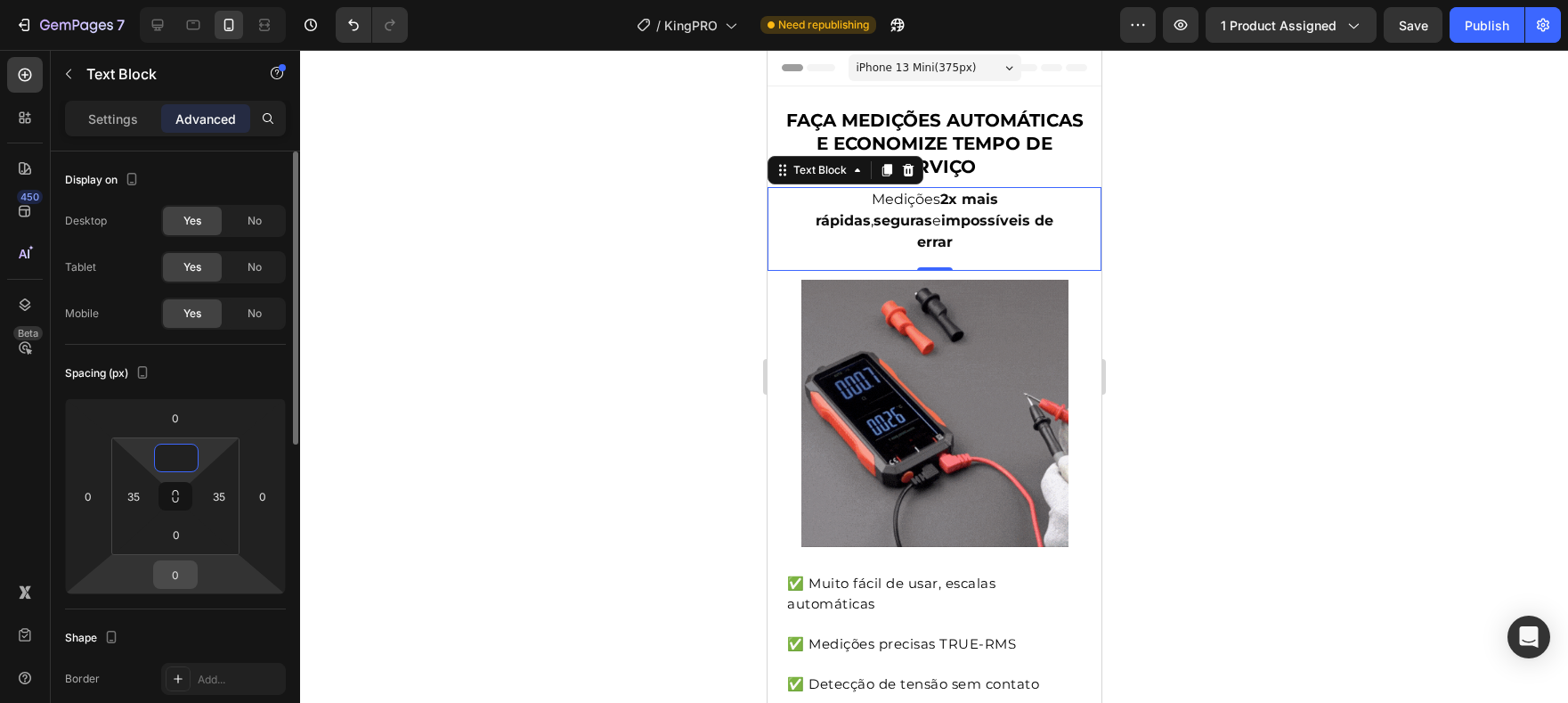
click at [172, 571] on input "0" at bounding box center [175, 574] width 35 height 27
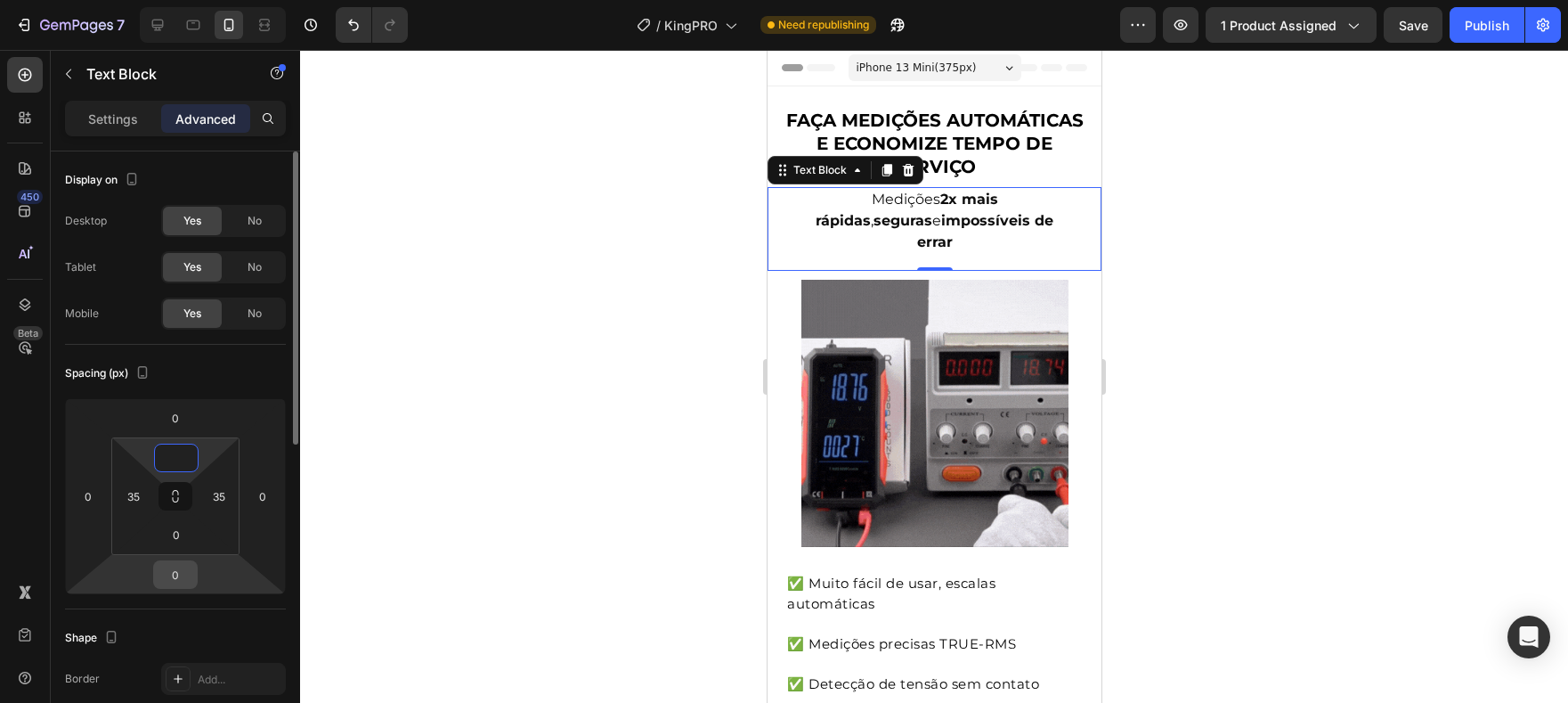
type input "0"
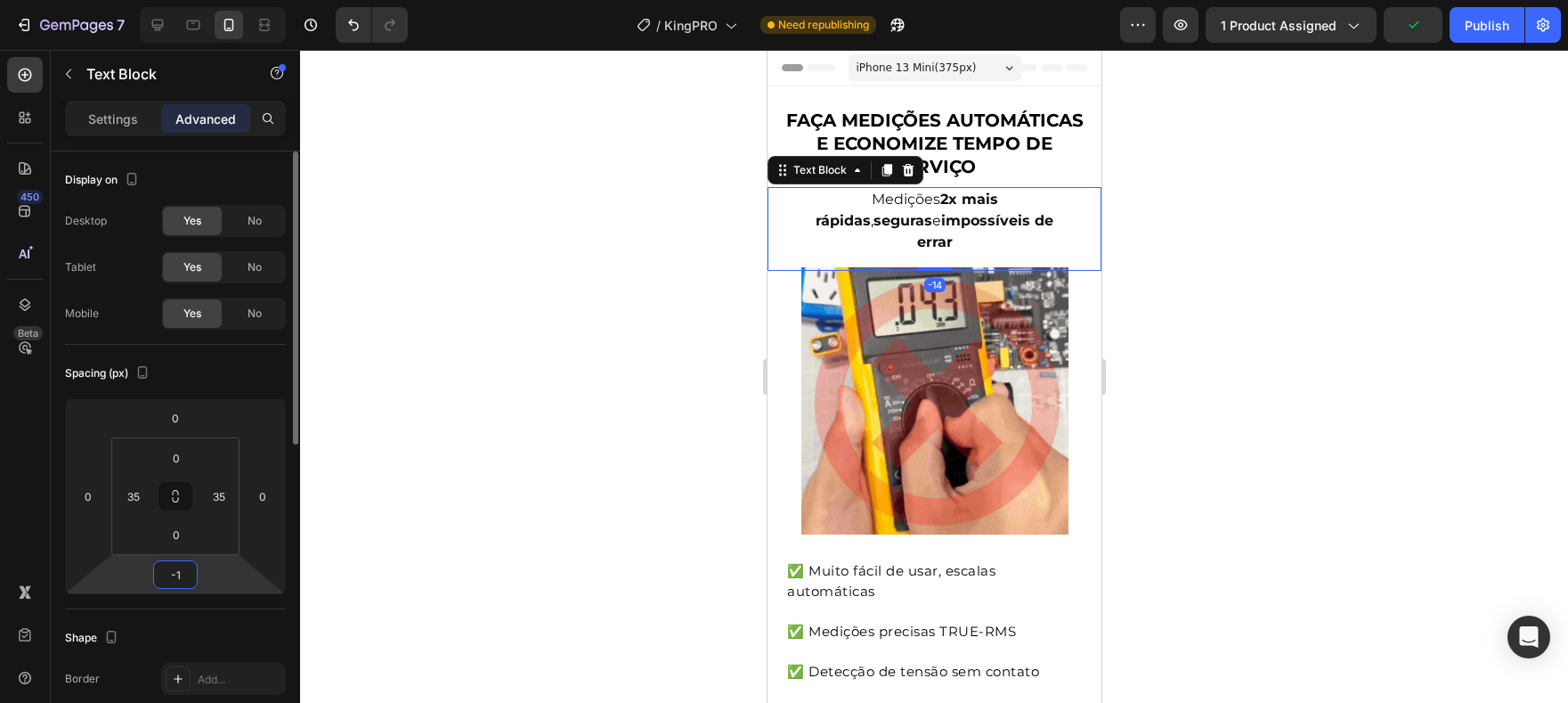
type input "-15"
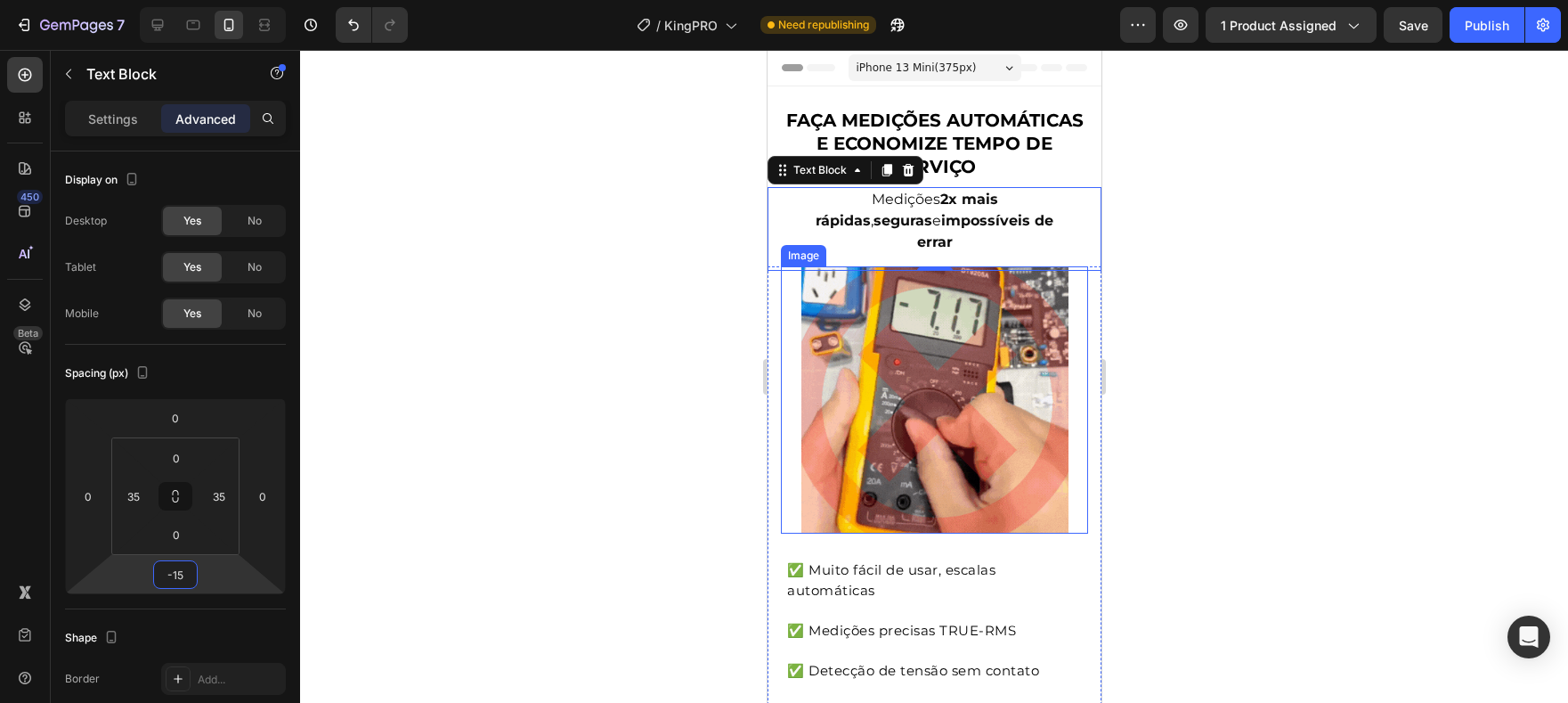
click at [974, 506] on img at bounding box center [934, 400] width 267 height 267
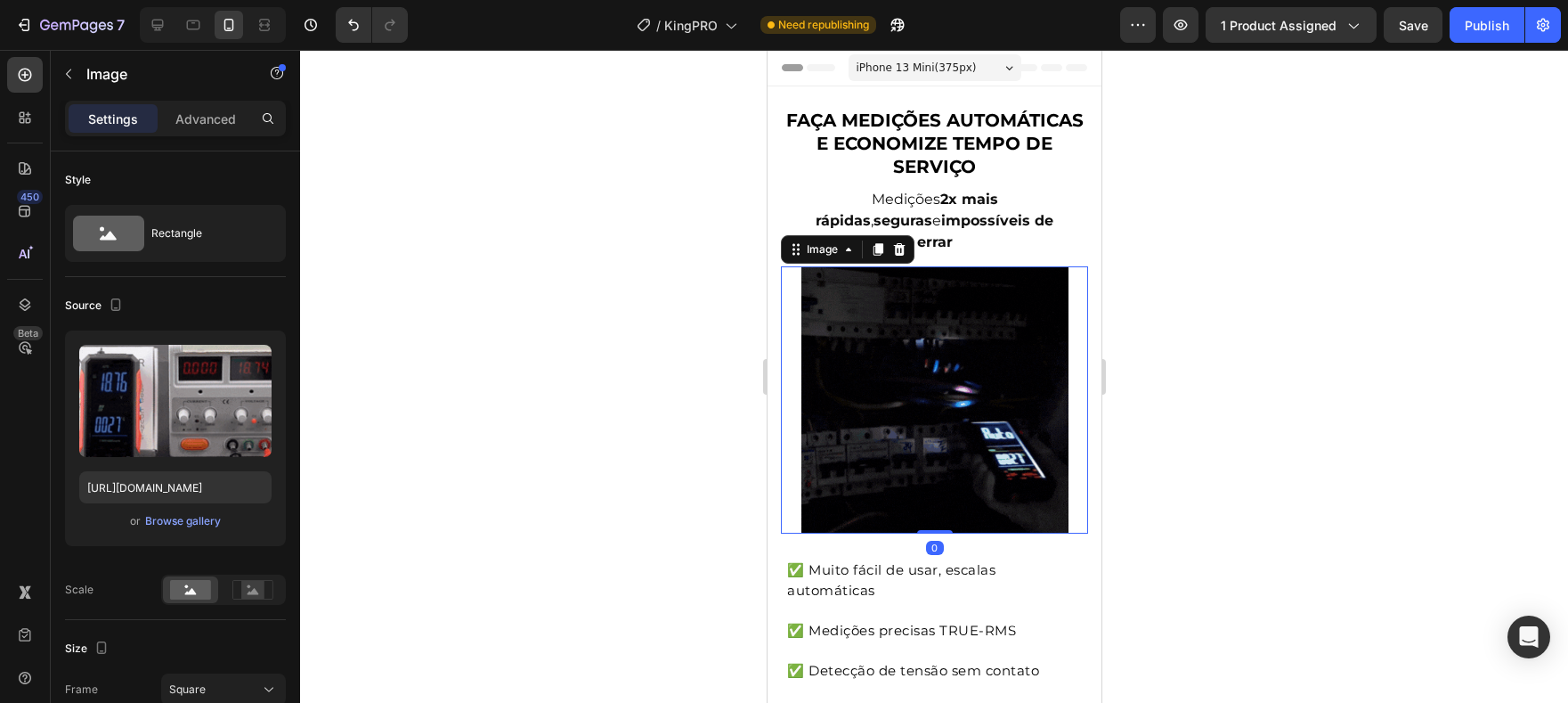
click at [185, 137] on div "Settings Advanced" at bounding box center [175, 125] width 249 height 51
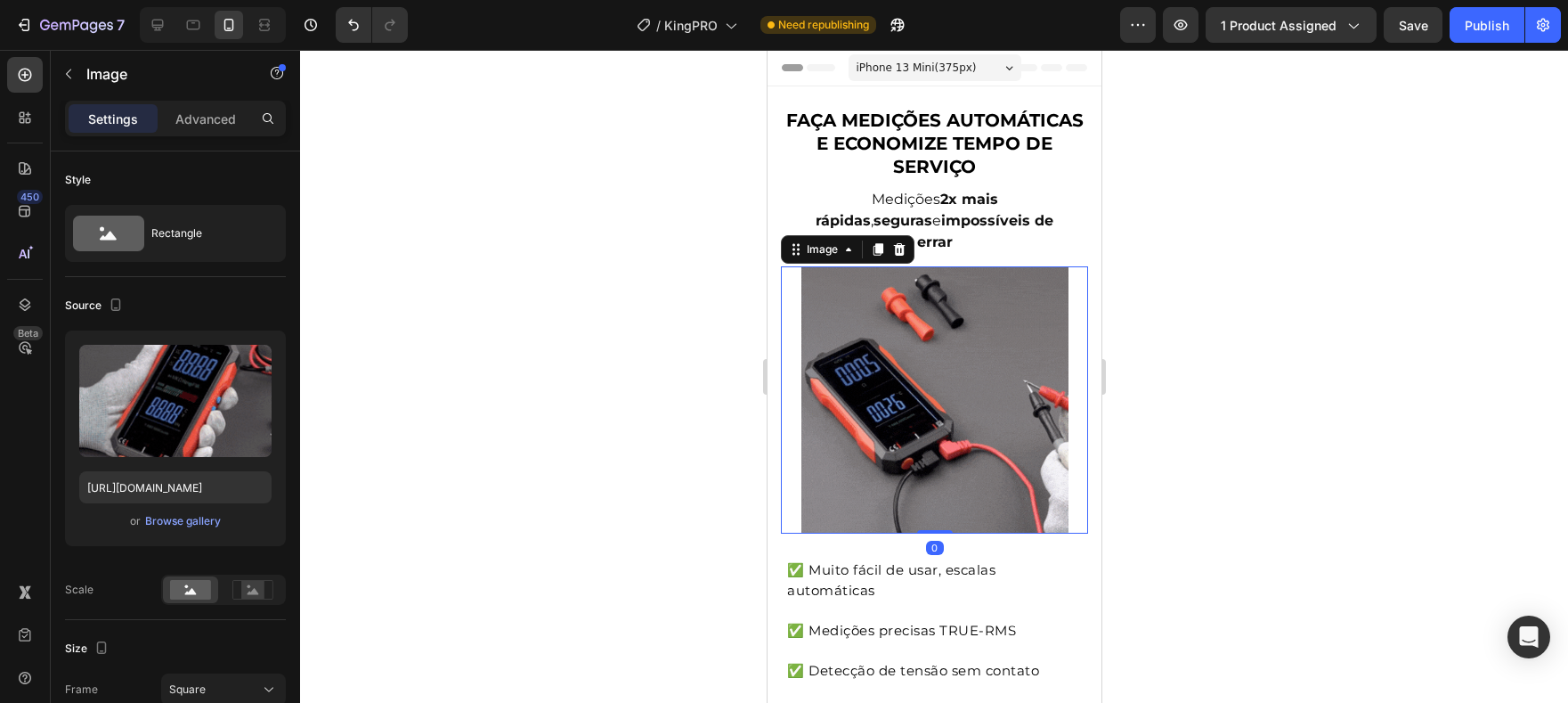
click at [189, 134] on div "Settings Advanced" at bounding box center [175, 117] width 221 height 35
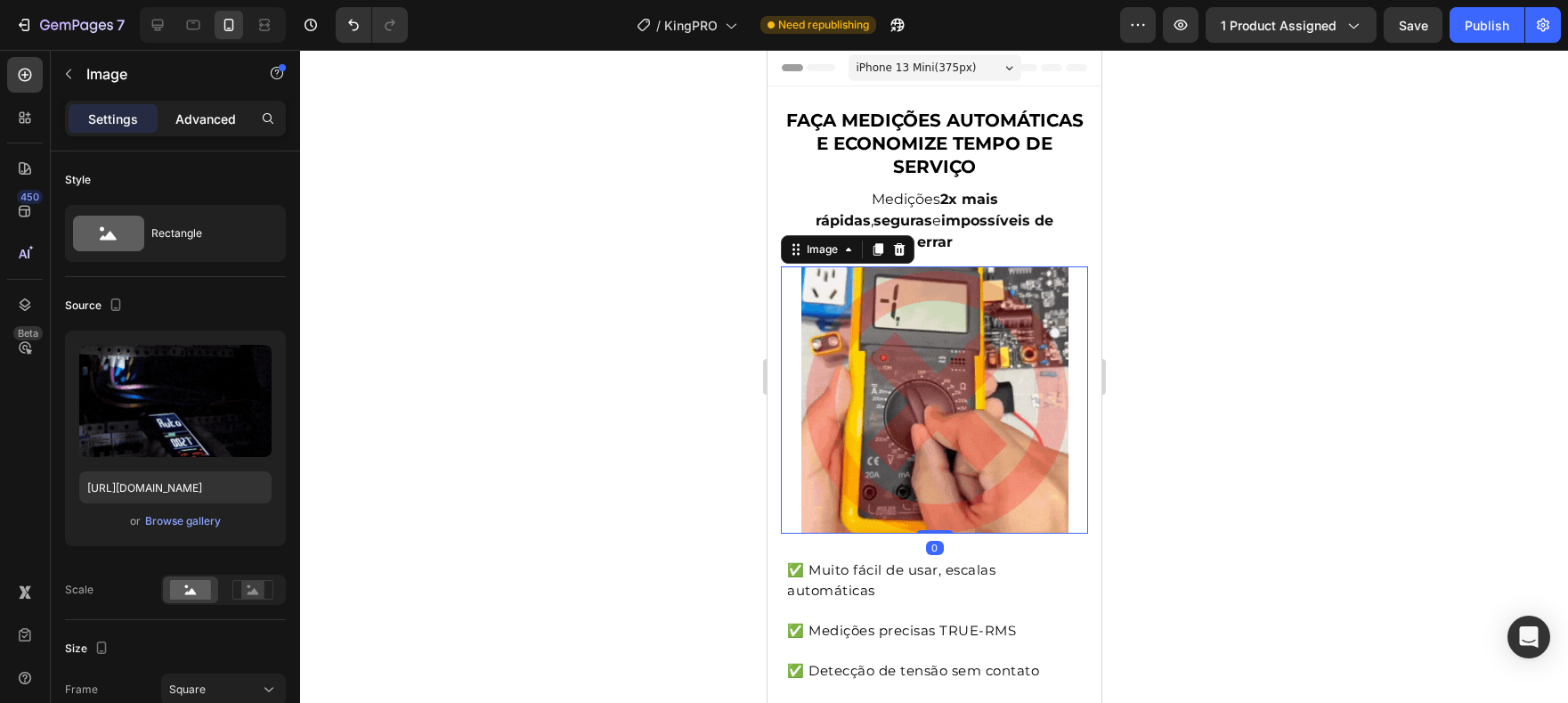
click at [197, 110] on p "Advanced" at bounding box center [205, 119] width 60 height 19
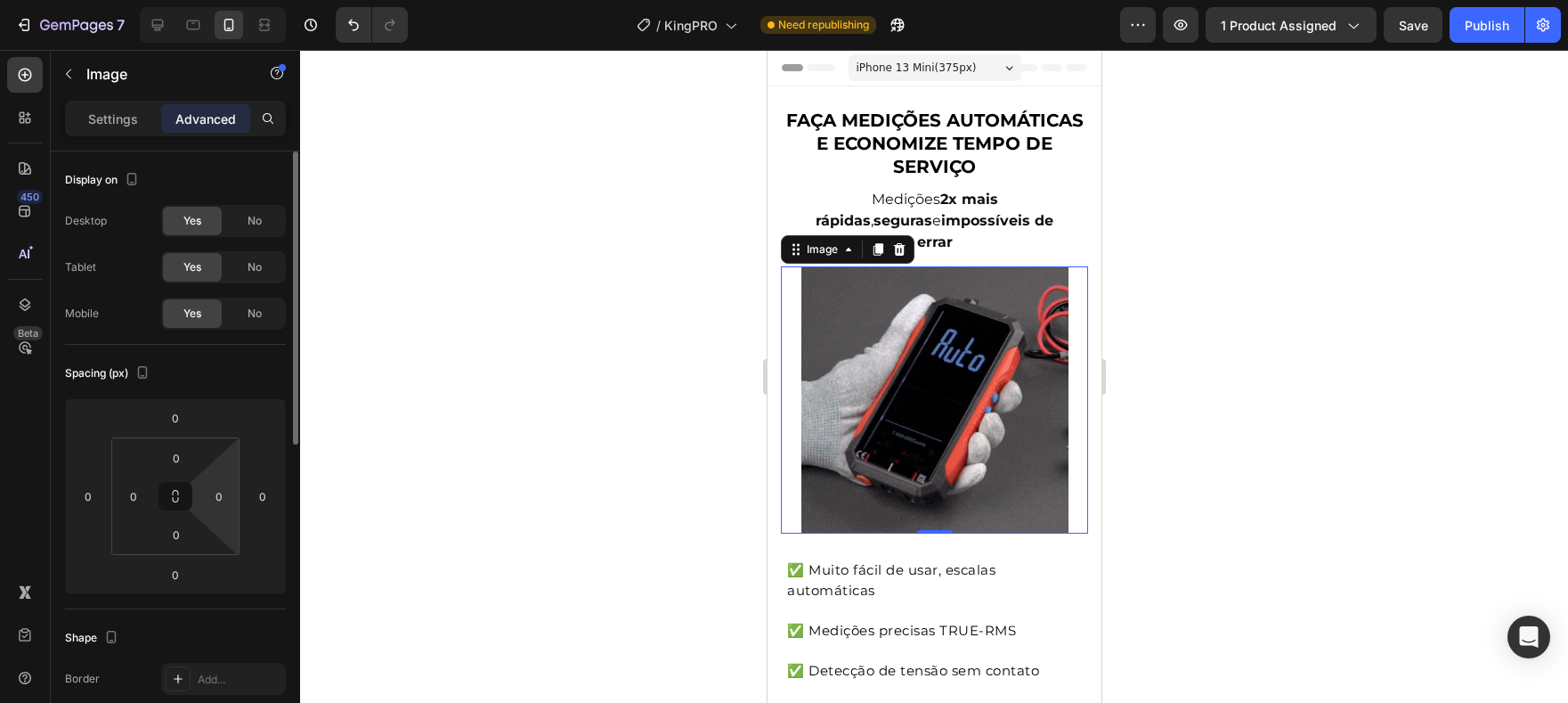
scroll to position [220, 0]
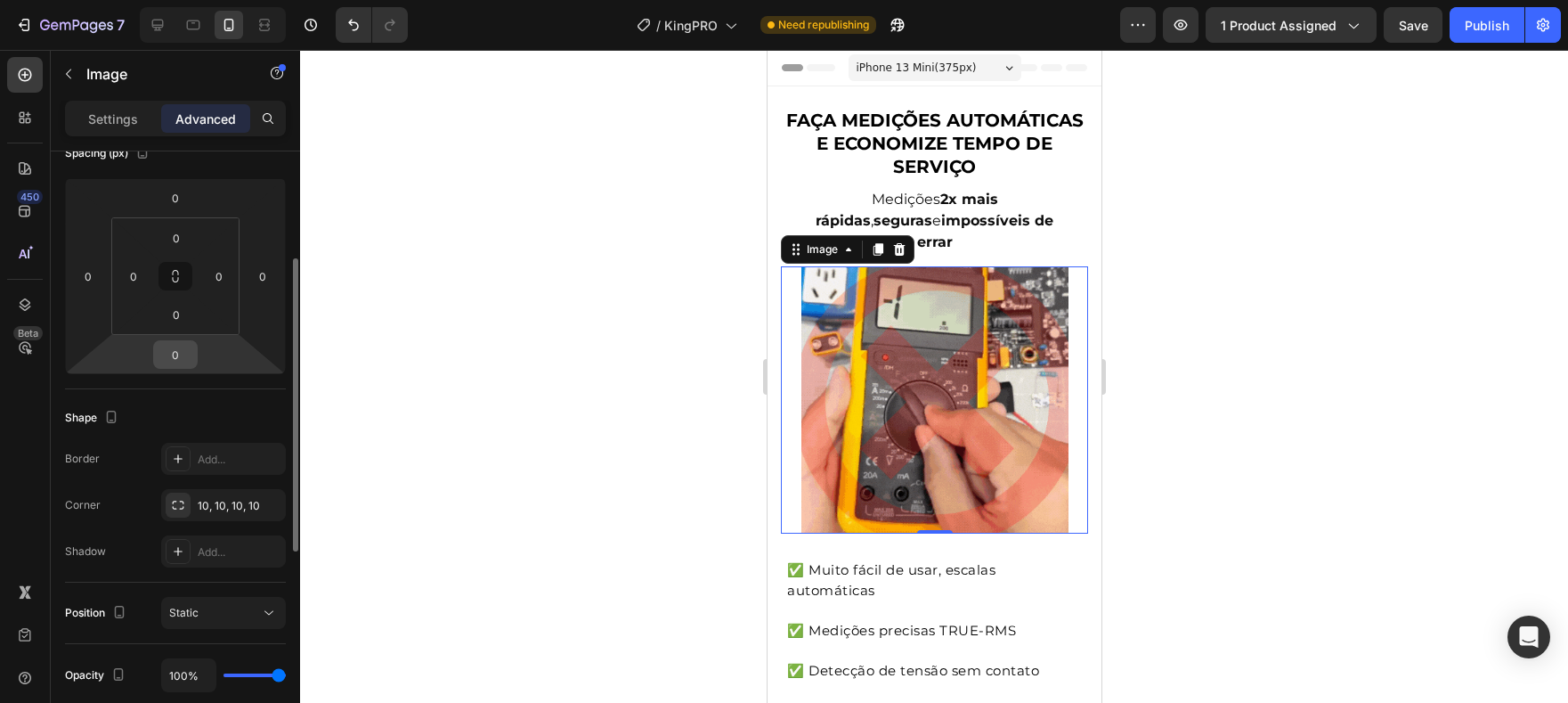
click at [178, 350] on input "0" at bounding box center [175, 354] width 35 height 27
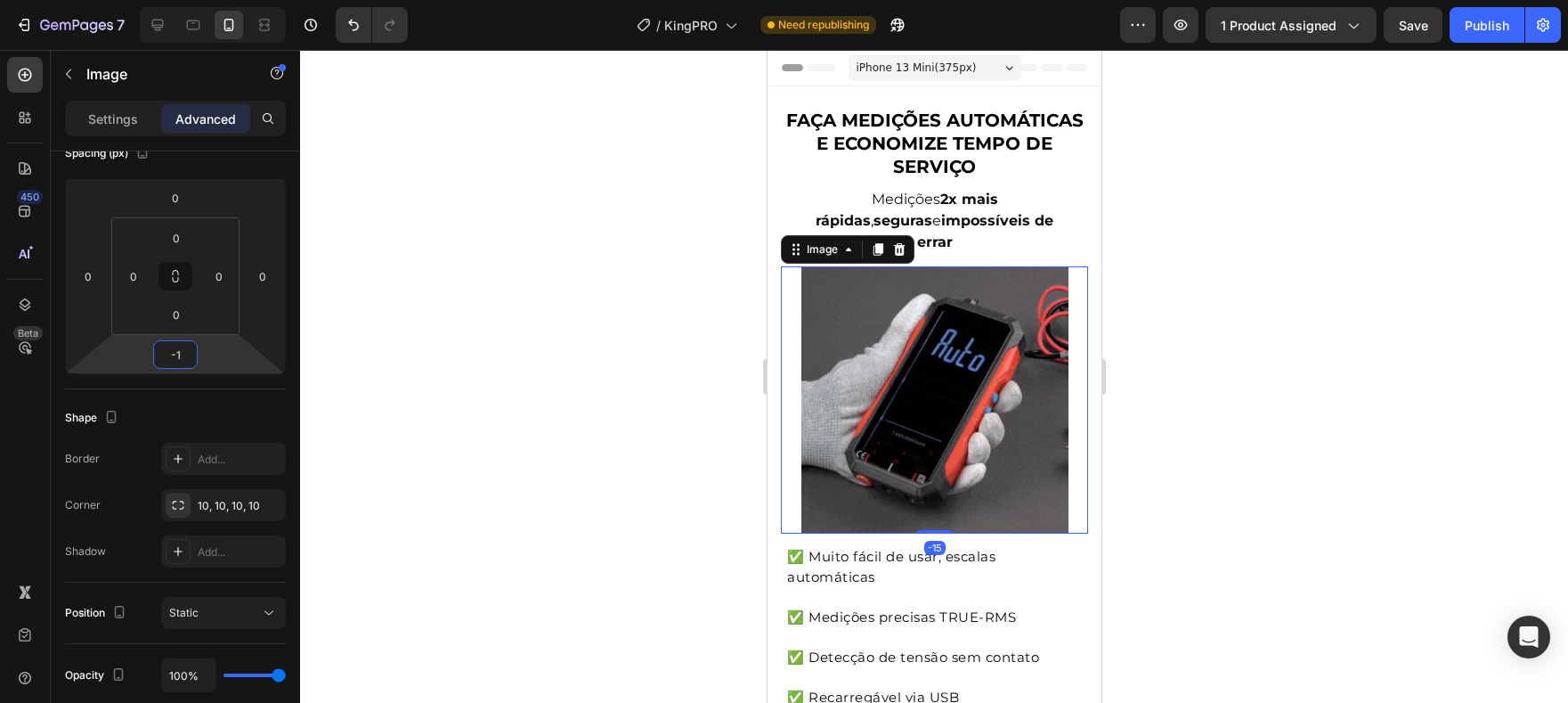
type input "-10"
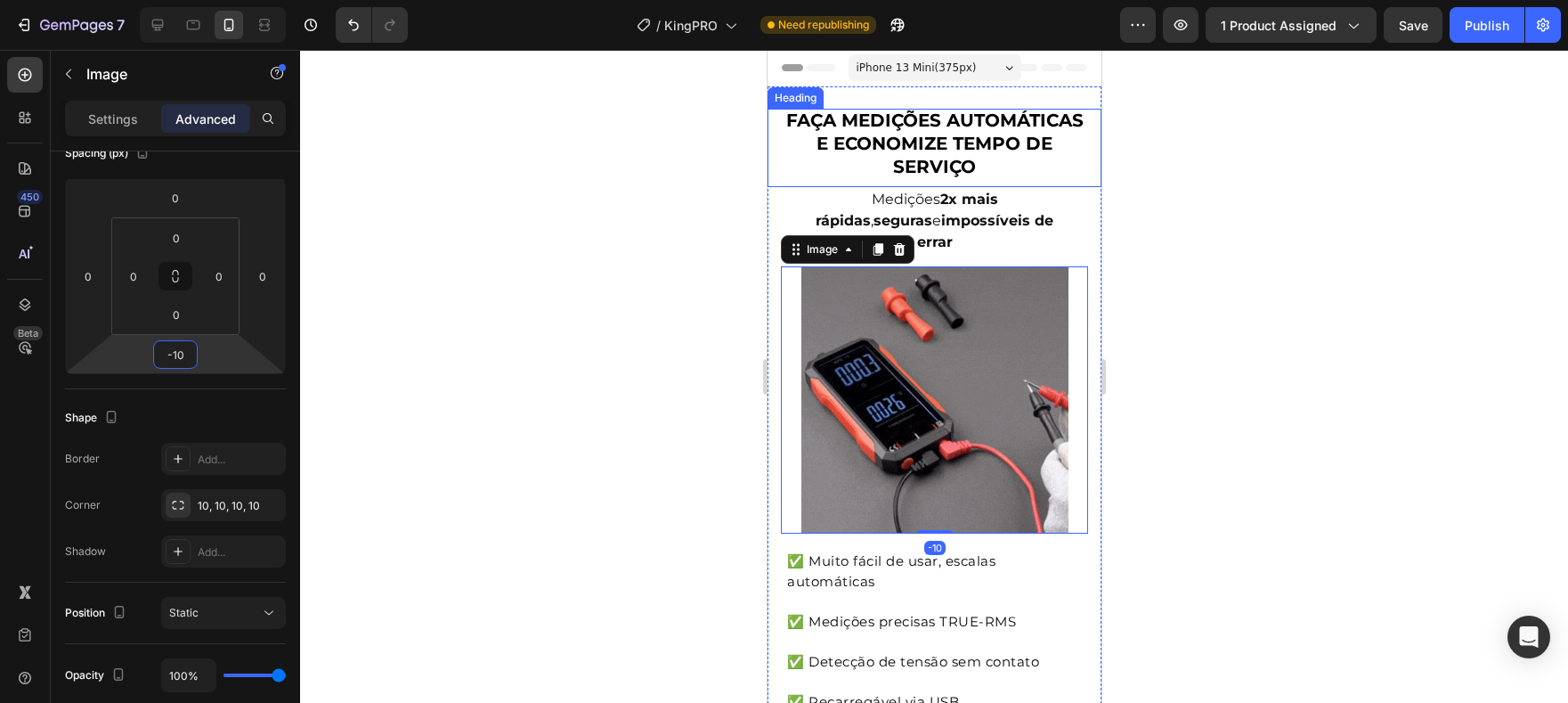
click at [984, 163] on strong "FAÇA MEDIÇÕES AUTOMÁTICAS E ECONOMIZE TEMPO DE SERVIÇO" at bounding box center [933, 143] width 297 height 68
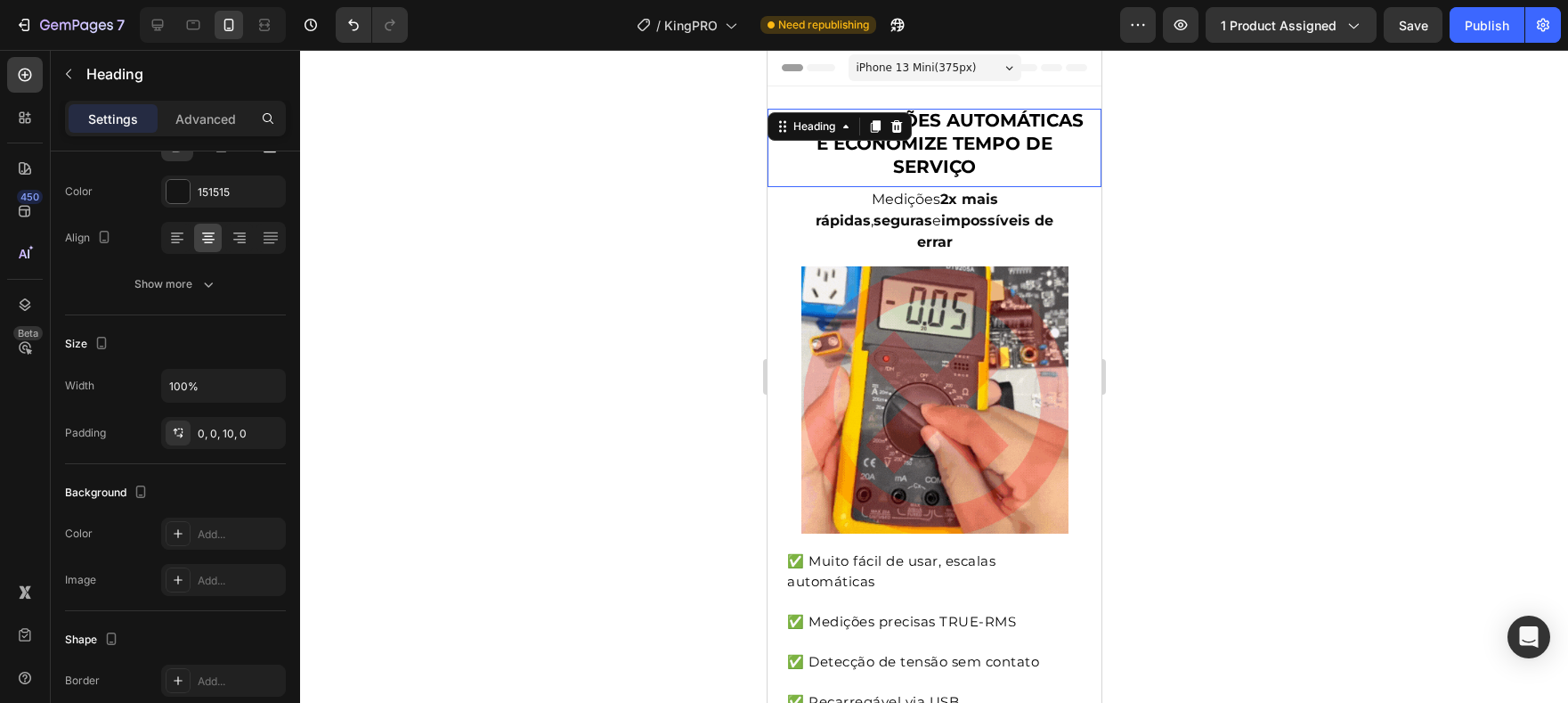
scroll to position [0, 0]
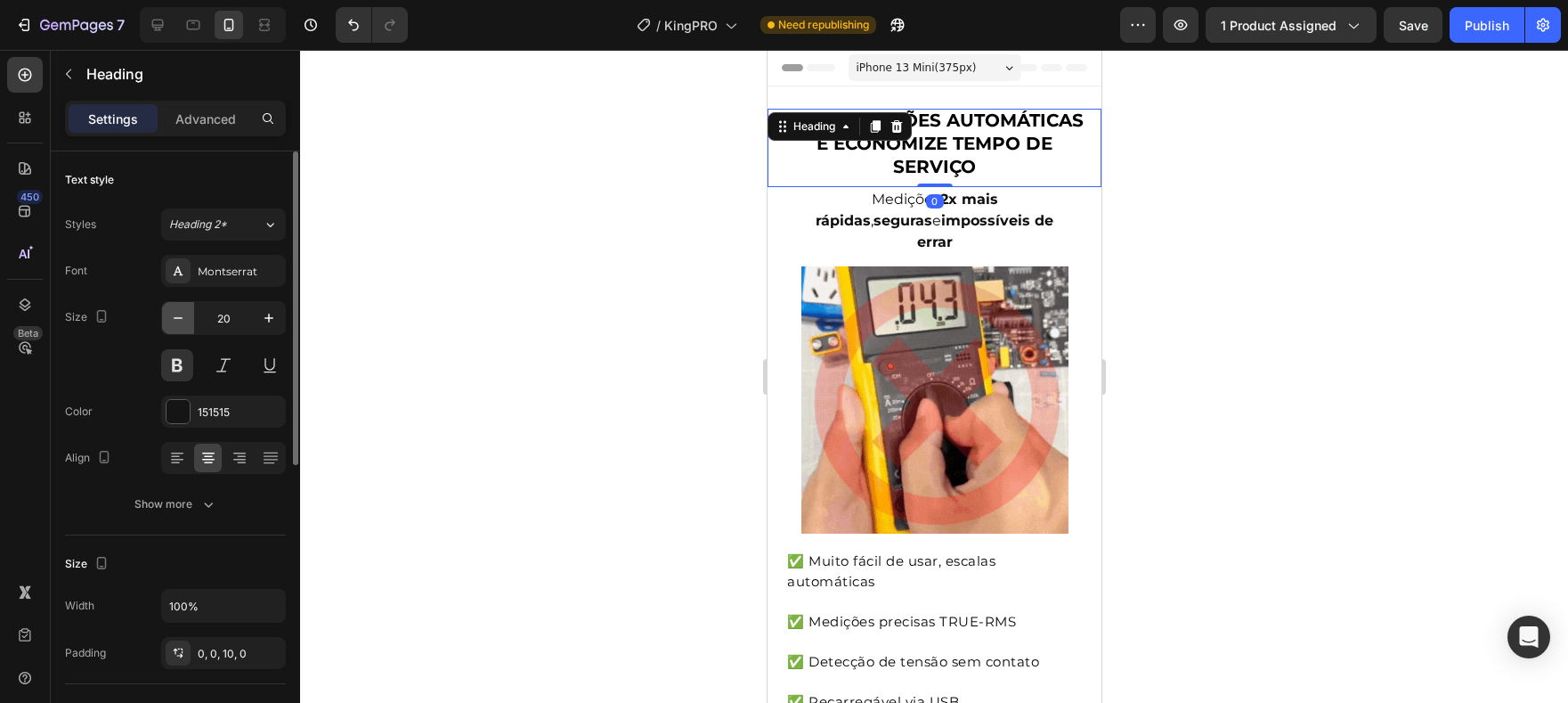
click at [192, 320] on button "button" at bounding box center [179, 318] width 32 height 32
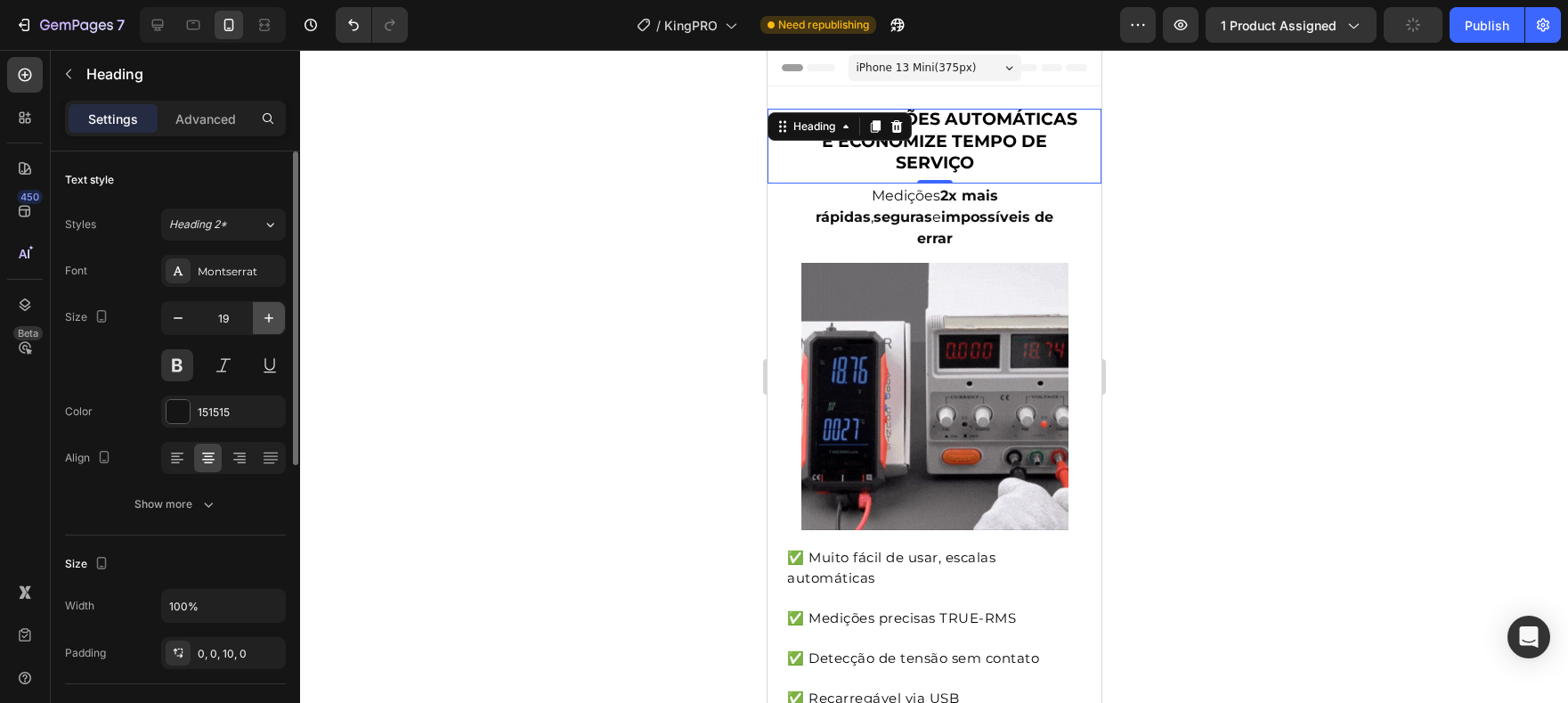
click at [265, 324] on icon "button" at bounding box center [268, 318] width 18 height 18
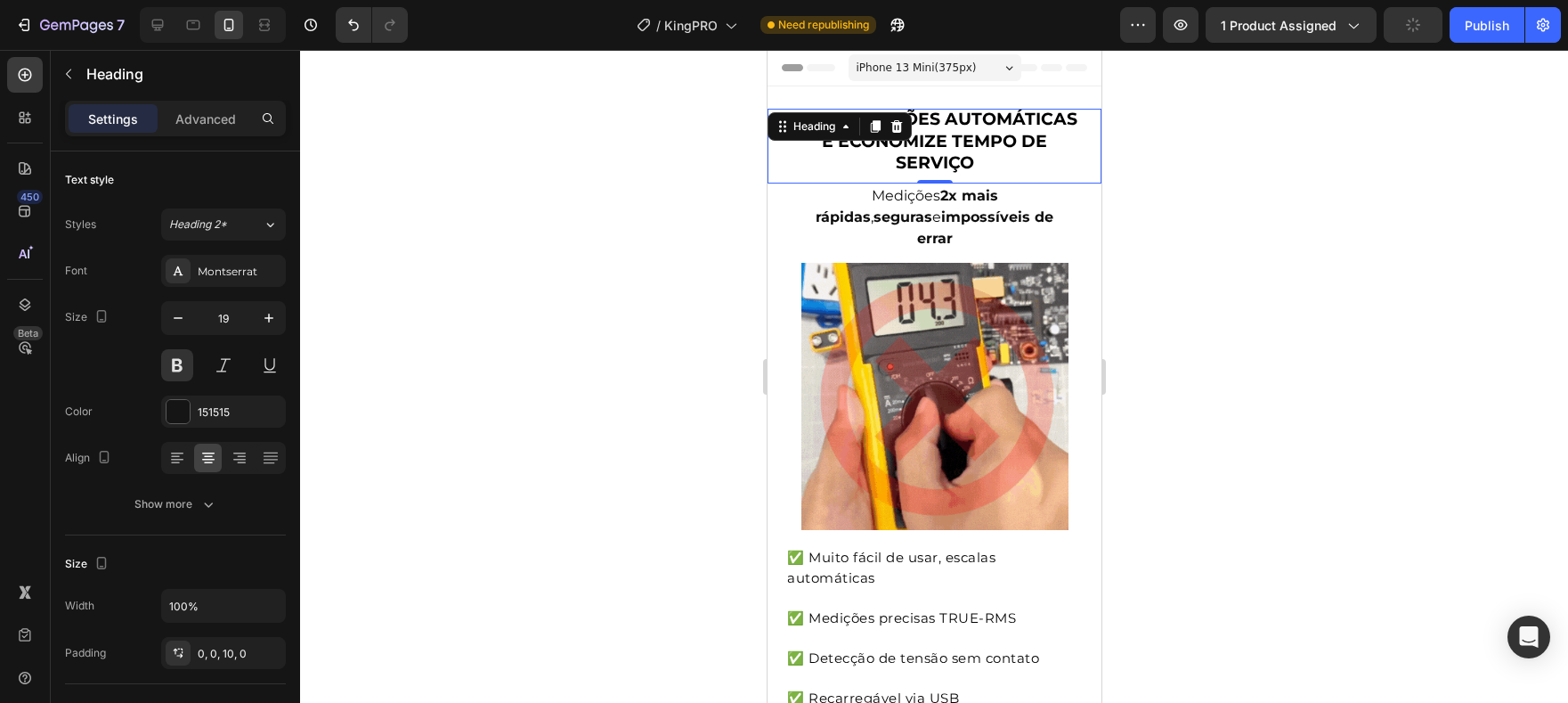
type input "20"
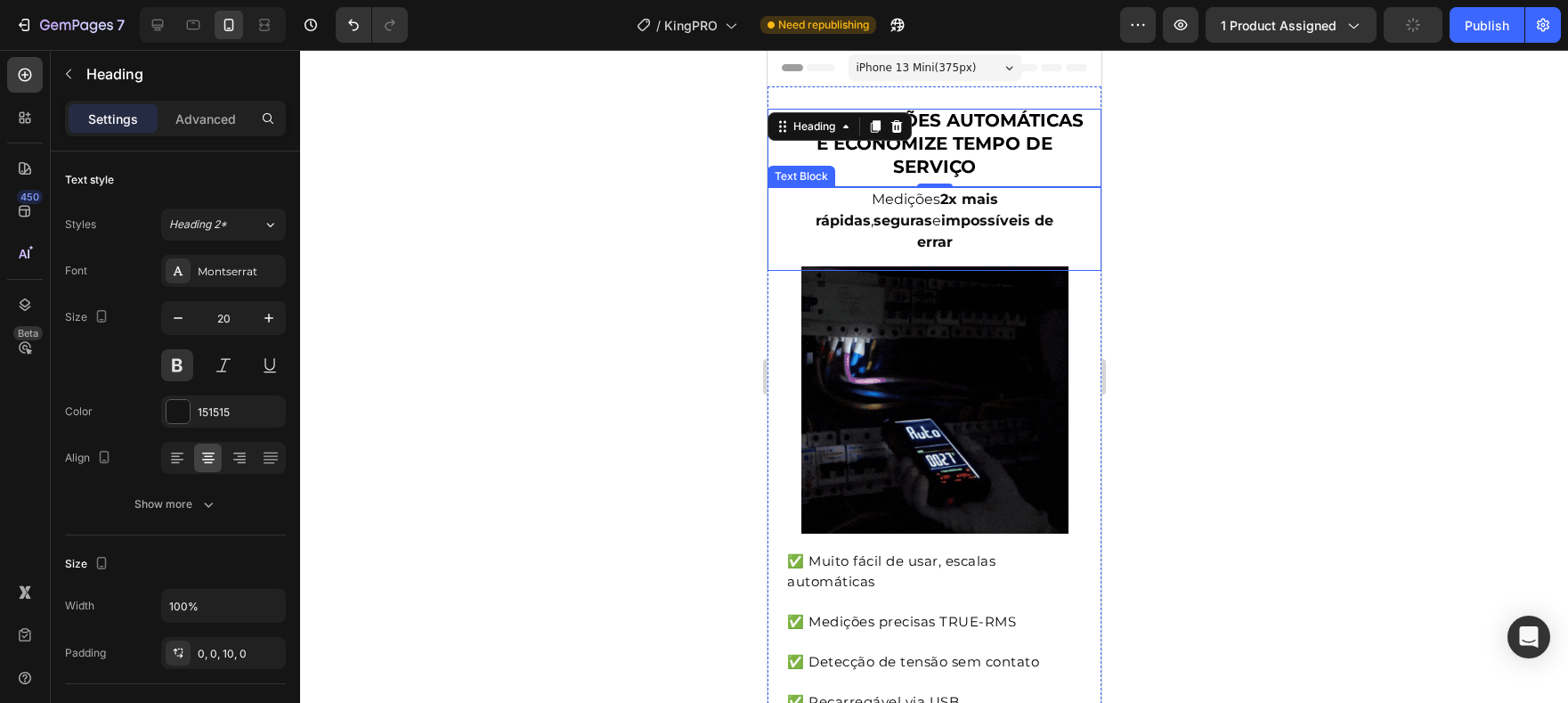
click at [959, 218] on strong "impossíveis de errar" at bounding box center [985, 231] width 138 height 38
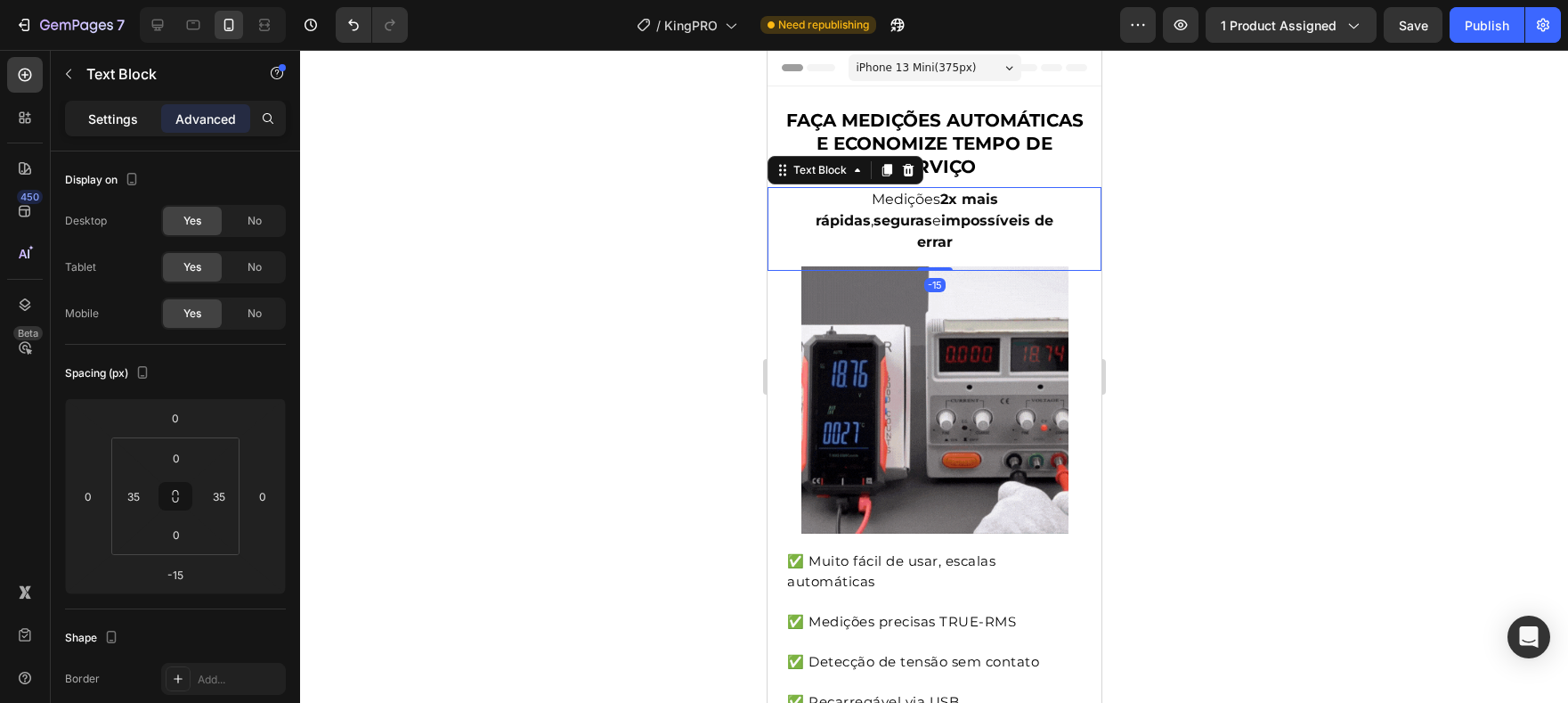
click at [103, 124] on p "Settings" at bounding box center [113, 119] width 50 height 19
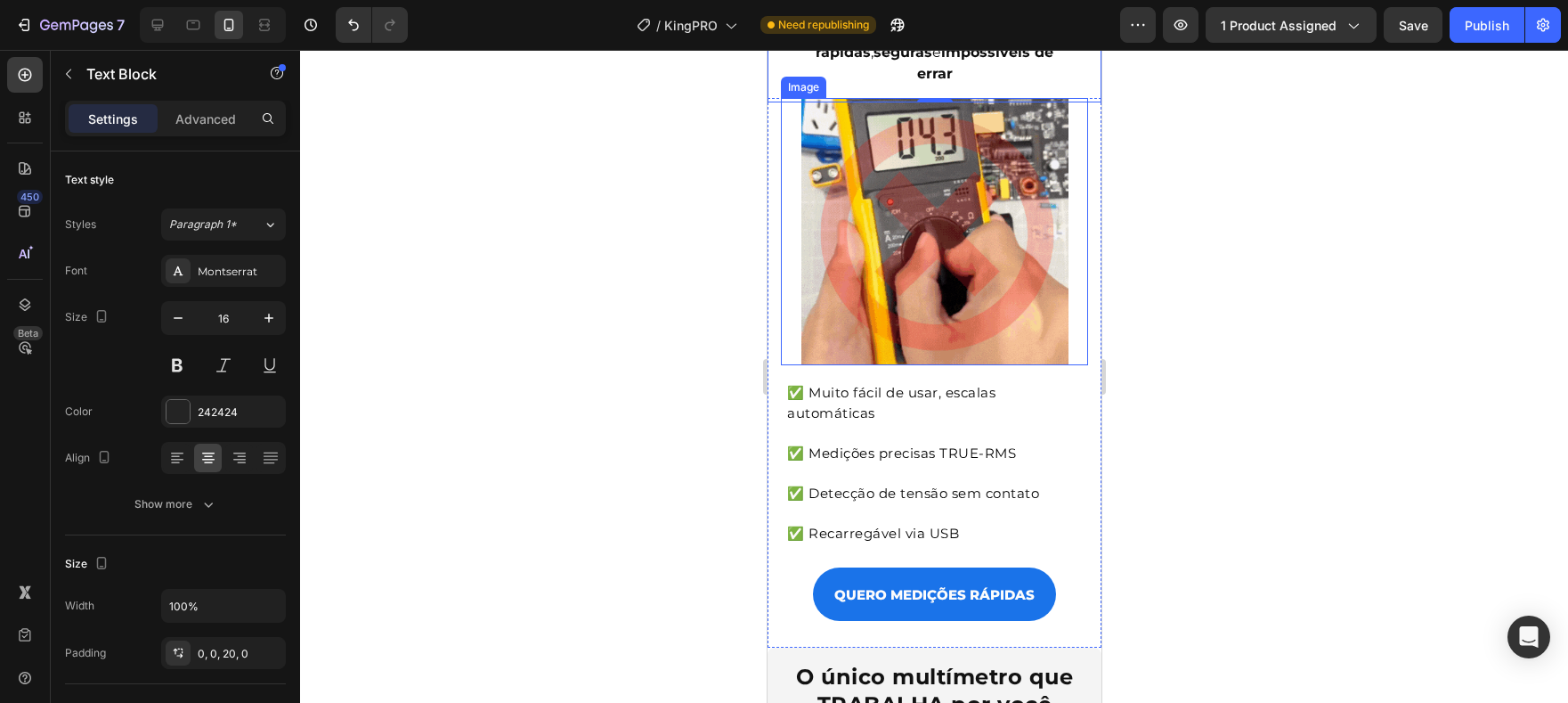
scroll to position [177, 0]
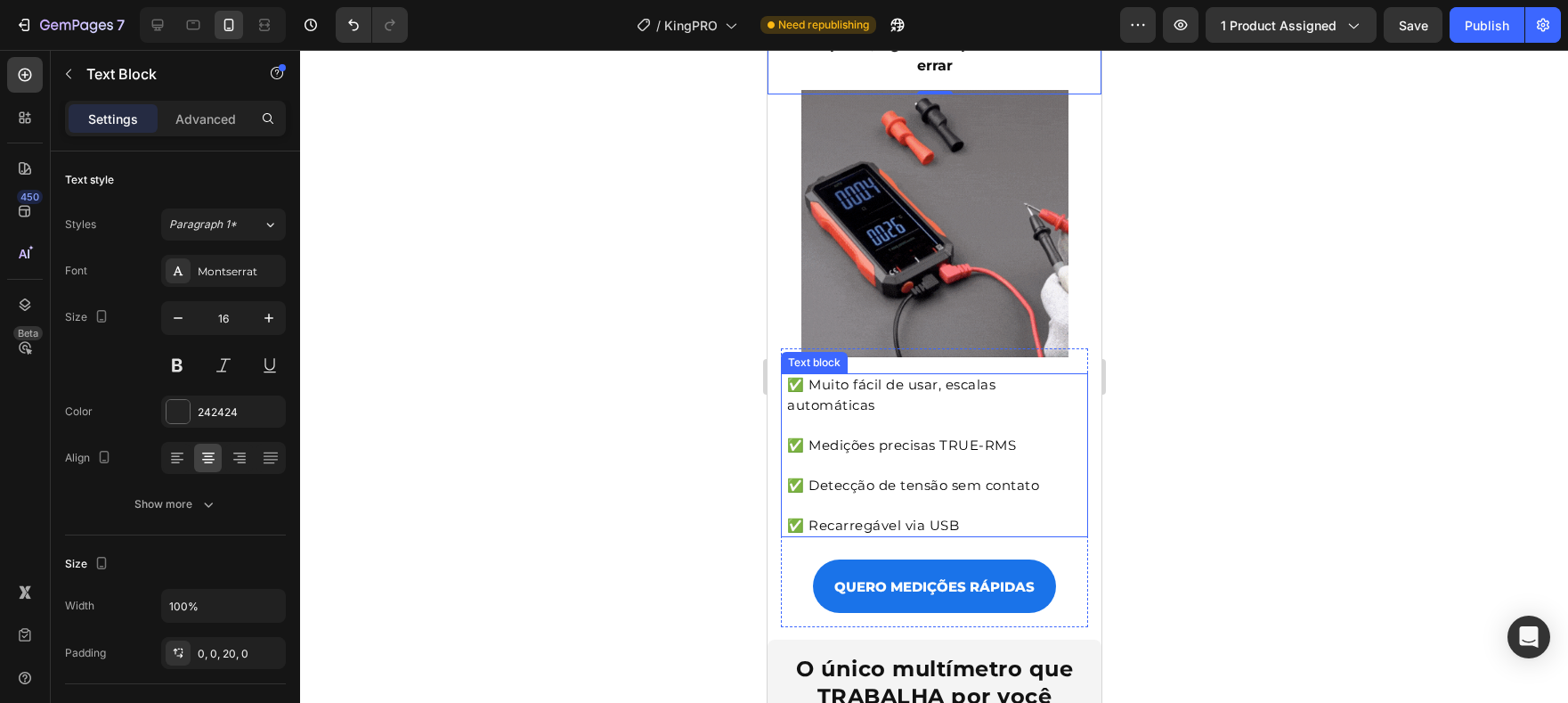
click at [923, 402] on p "✅ Muito fácil de usar, escalas automáticas" at bounding box center [933, 405] width 295 height 60
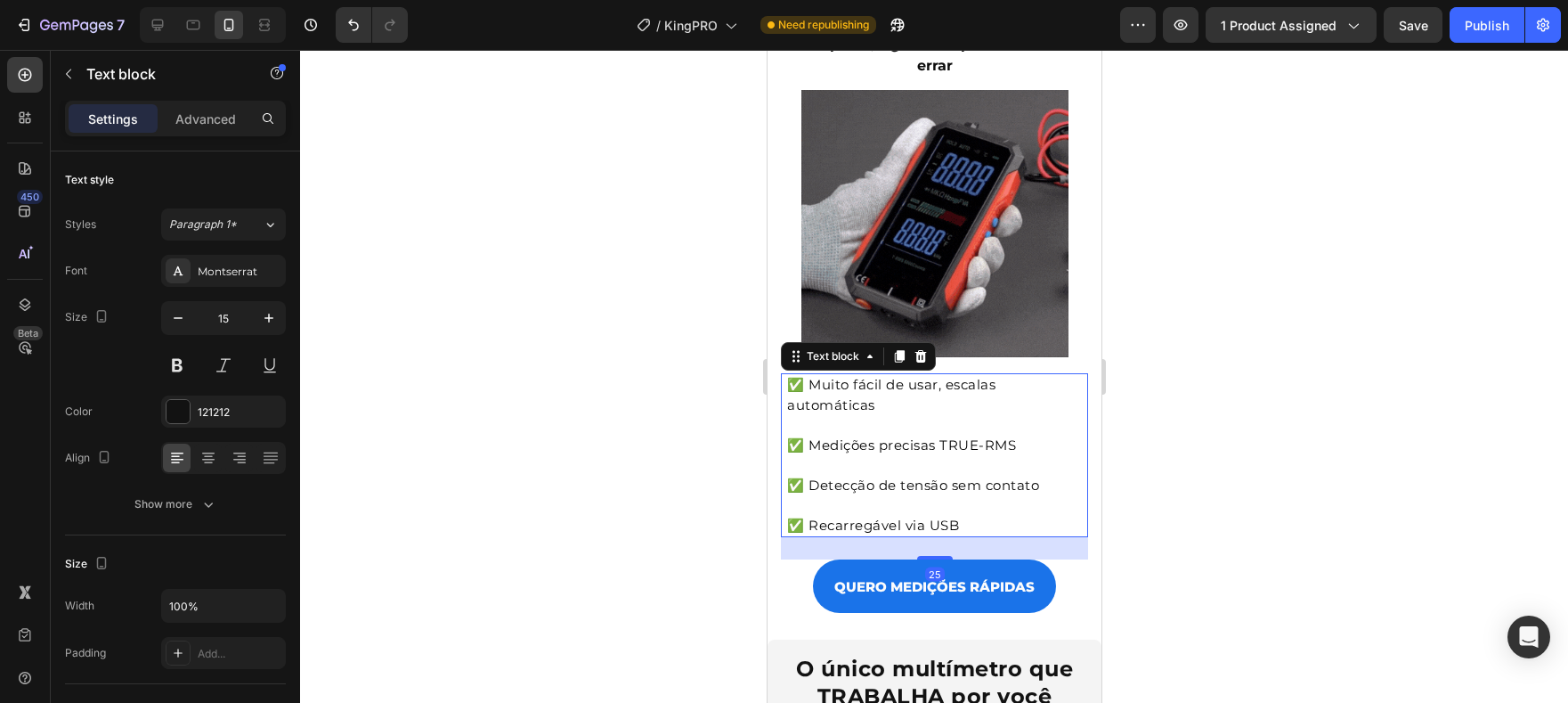
click at [803, 402] on p "✅ Muito fácil de usar, escalas automáticas" at bounding box center [933, 405] width 295 height 60
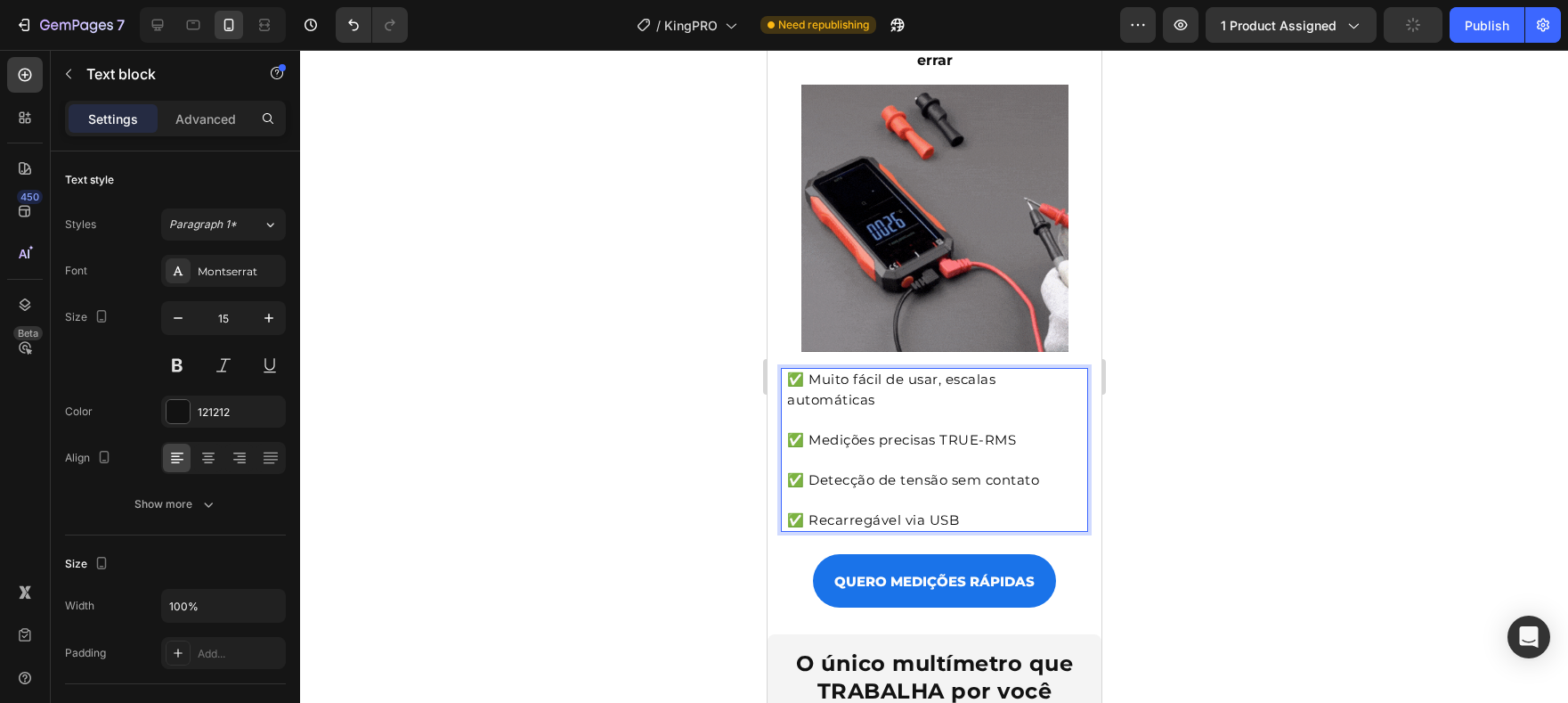
scroll to position [190, 0]
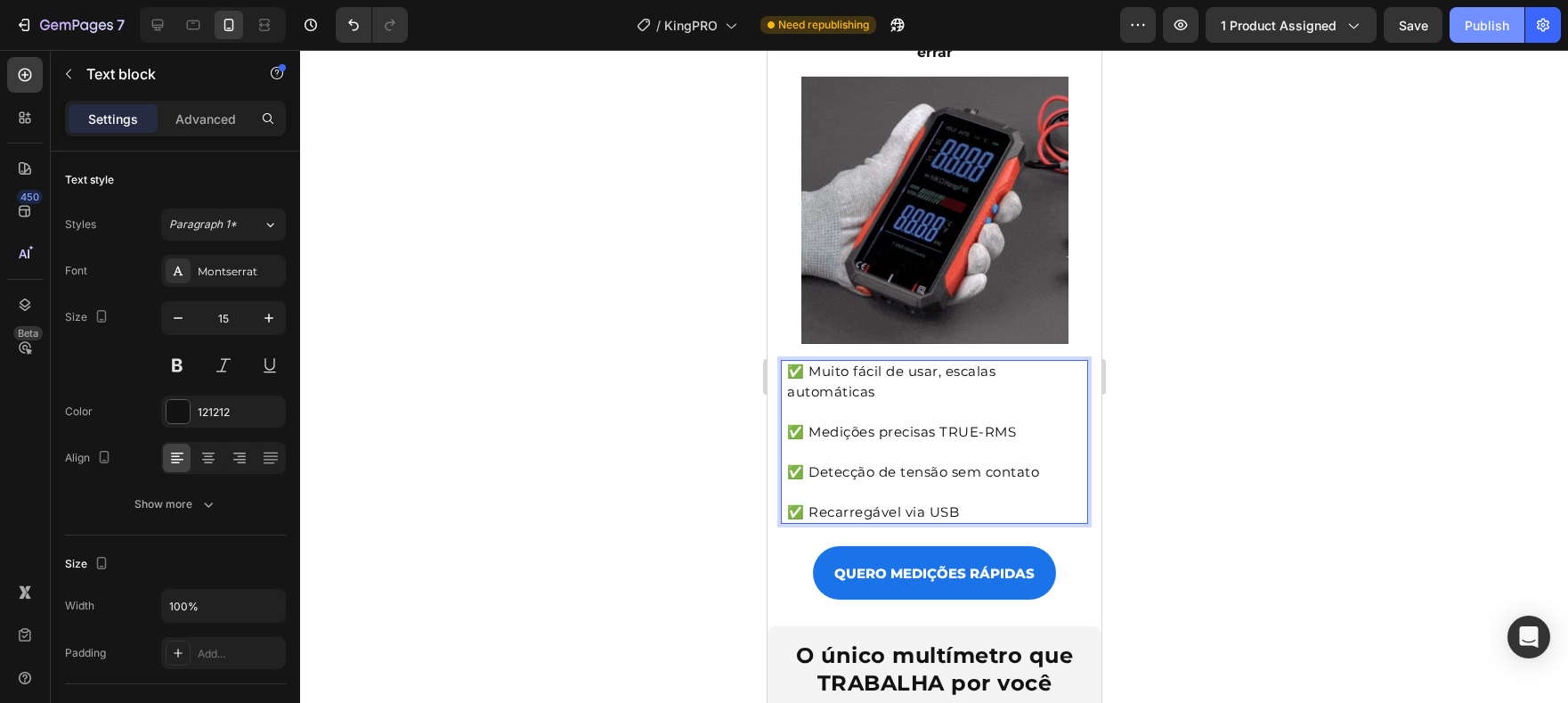
click at [1477, 26] on div "Publish" at bounding box center [1487, 26] width 45 height 19
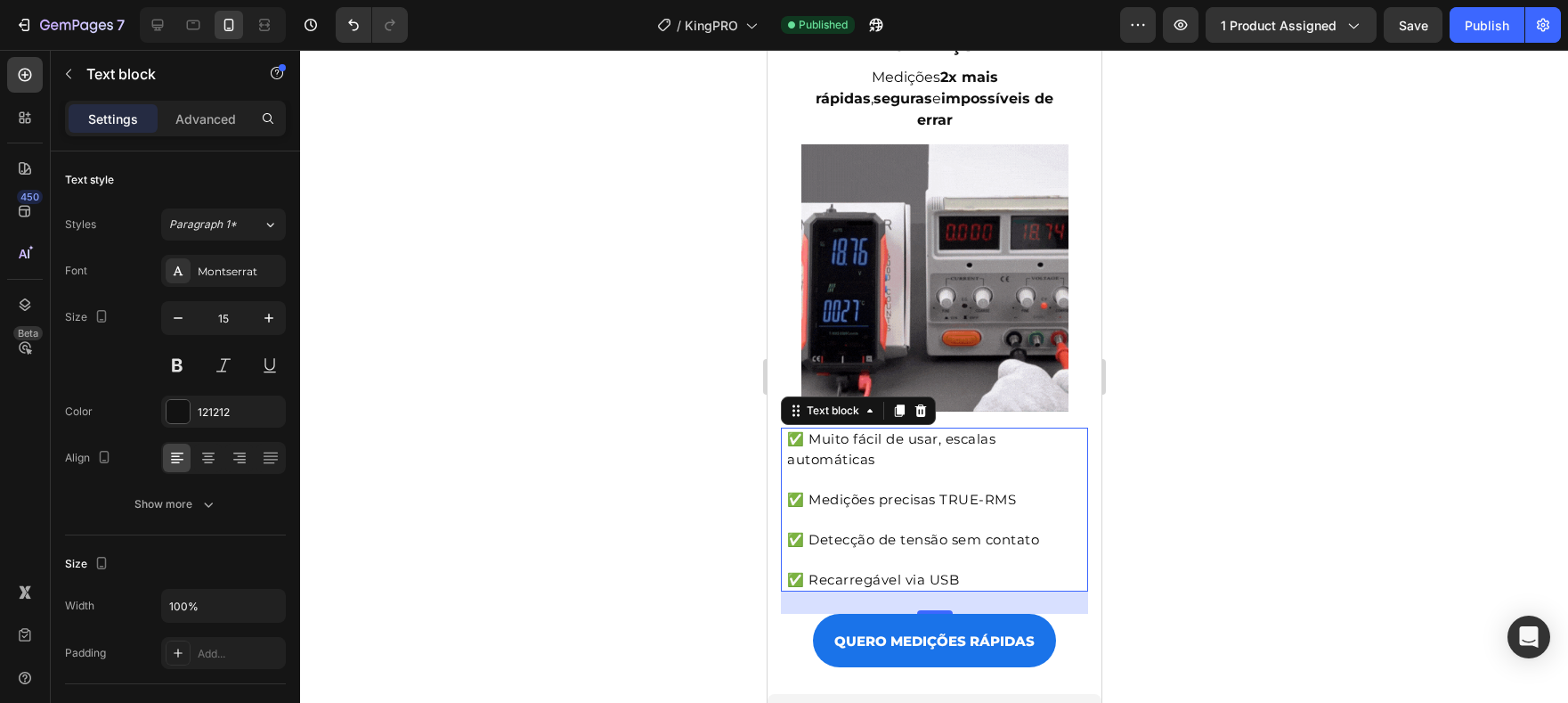
scroll to position [0, 0]
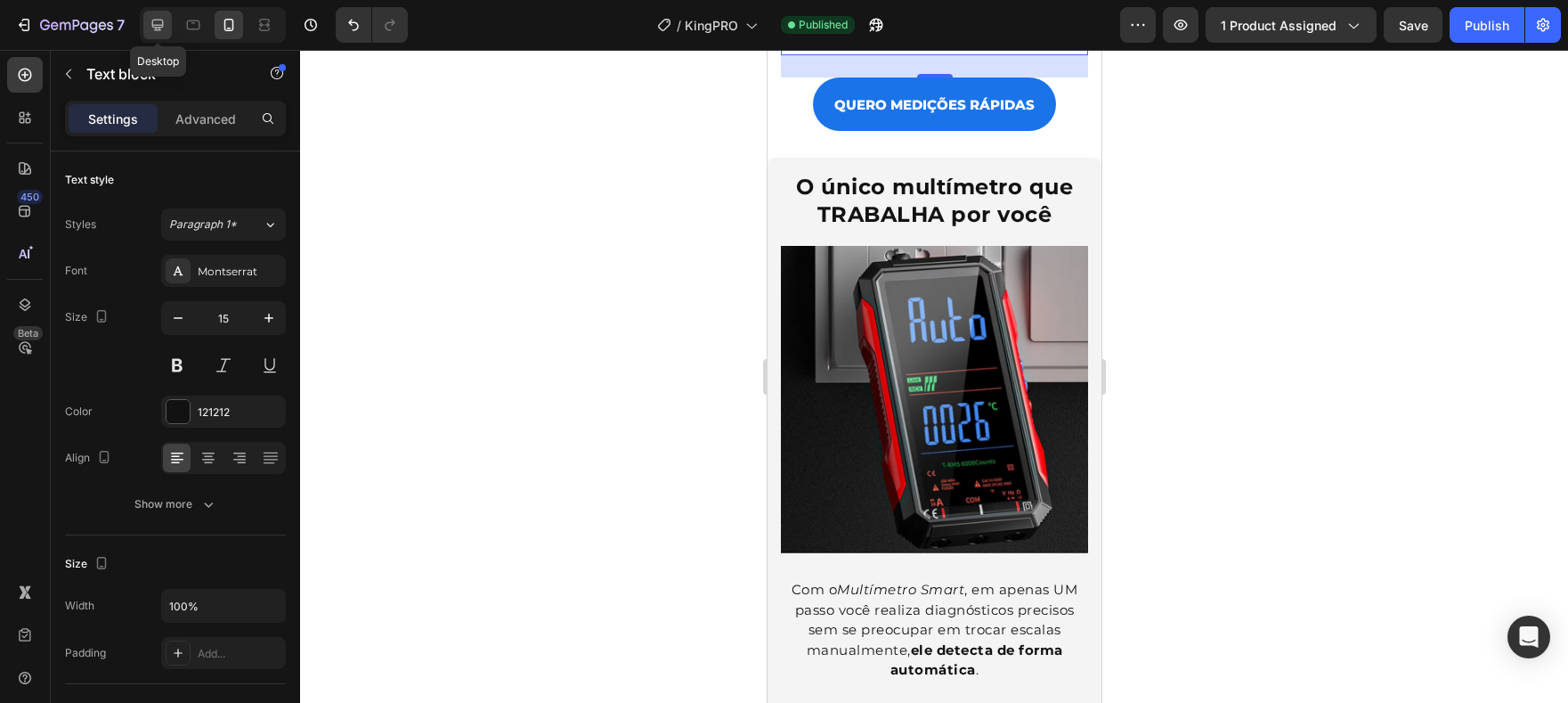
click at [143, 20] on div at bounding box center [158, 25] width 29 height 29
type input "16"
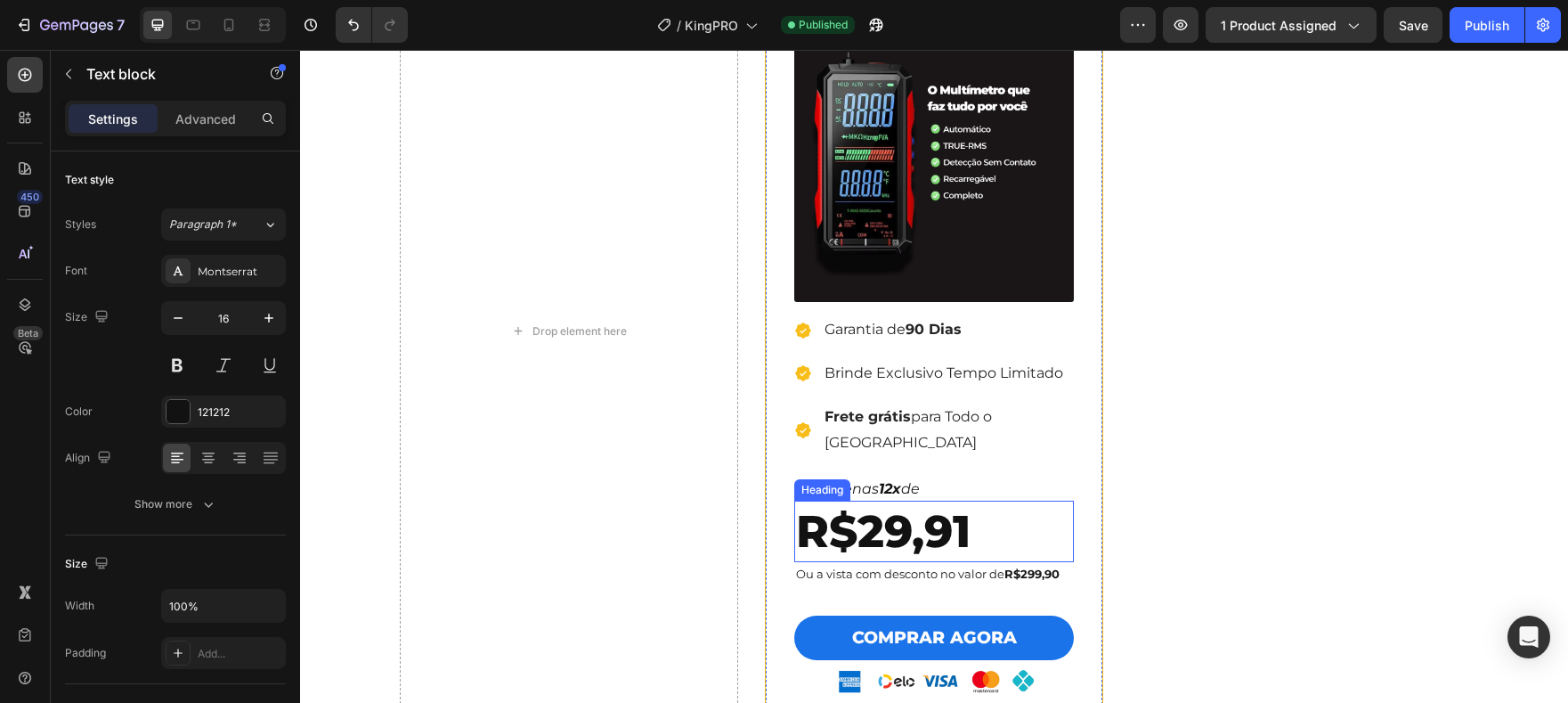
scroll to position [4371, 0]
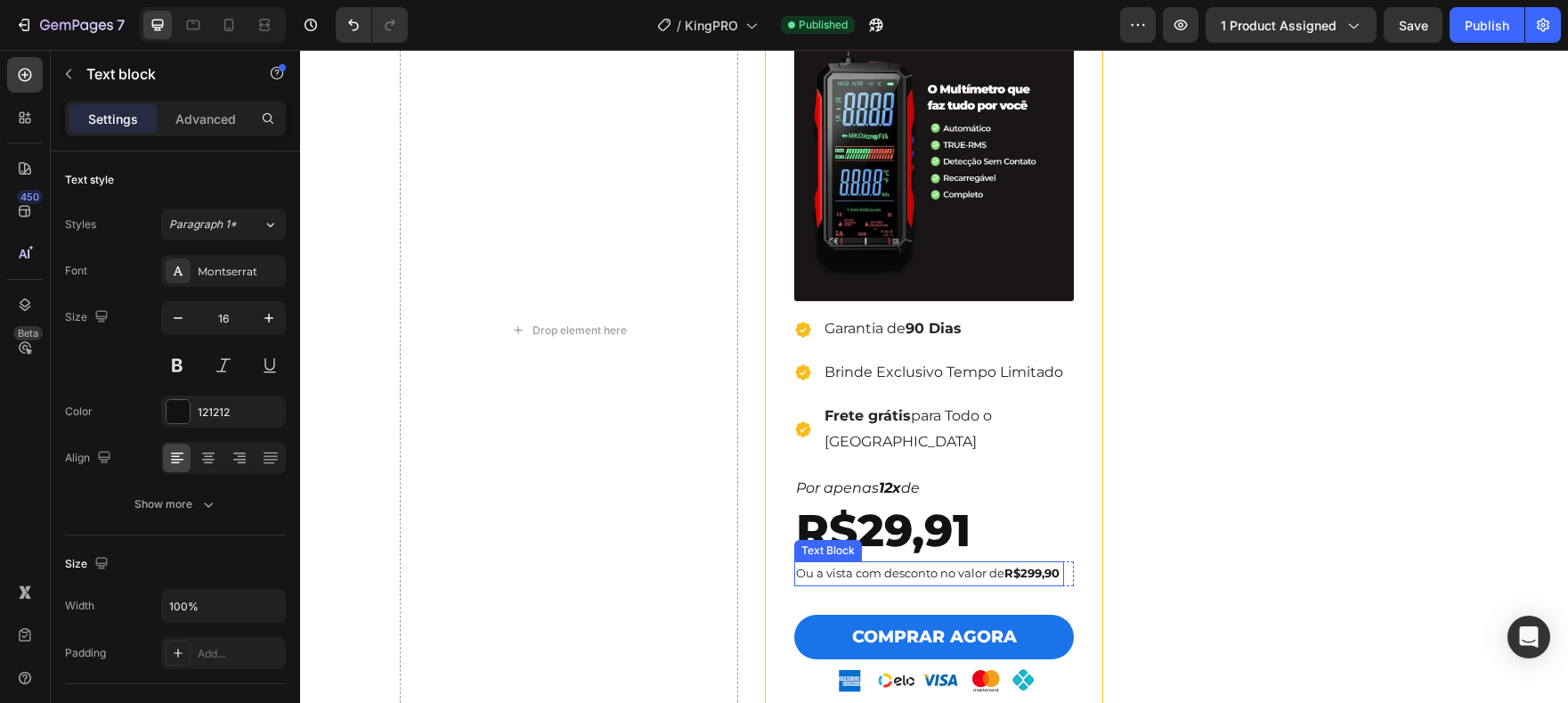
click at [1032, 565] on strong "R$299,90" at bounding box center [1032, 572] width 55 height 14
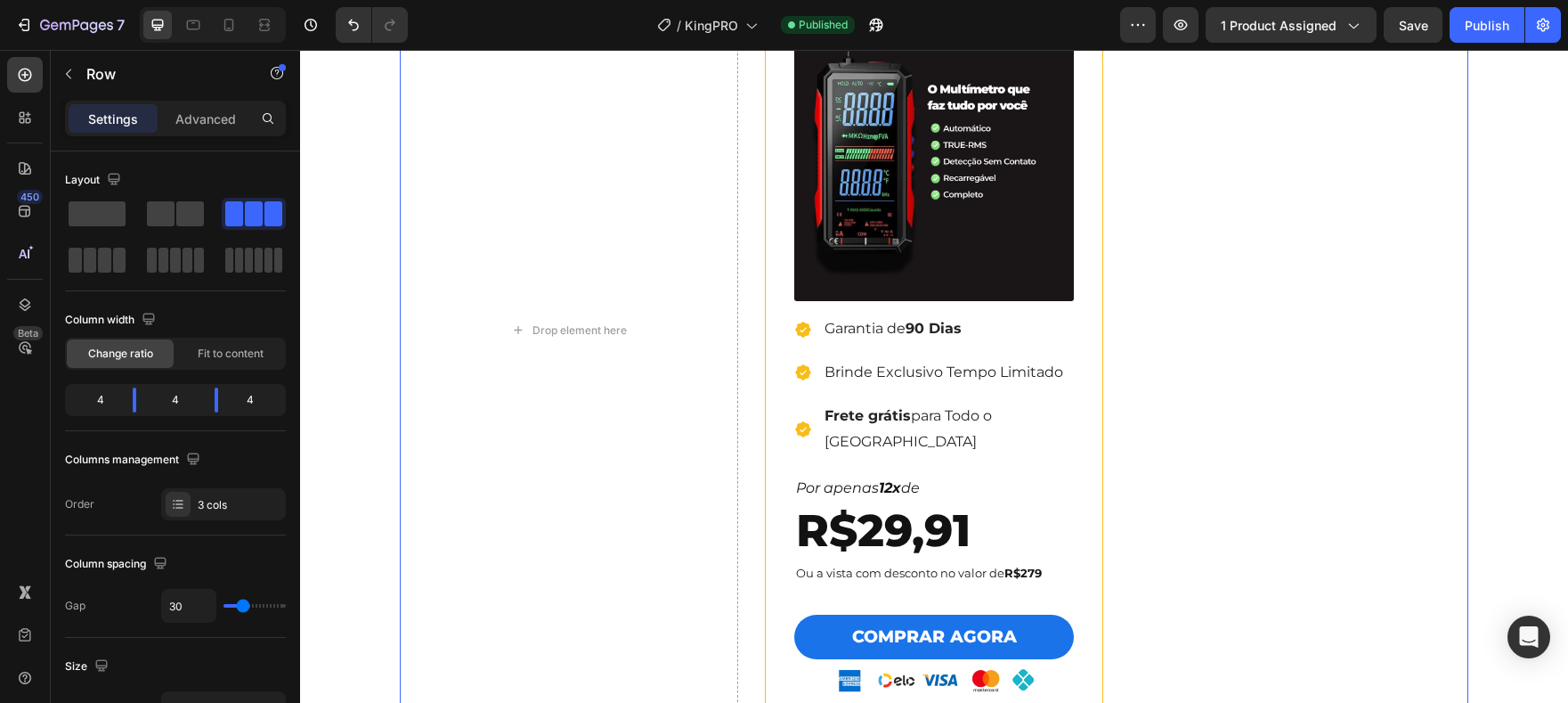
click at [1256, 415] on div "Drop element here Row" at bounding box center [1299, 330] width 338 height 884
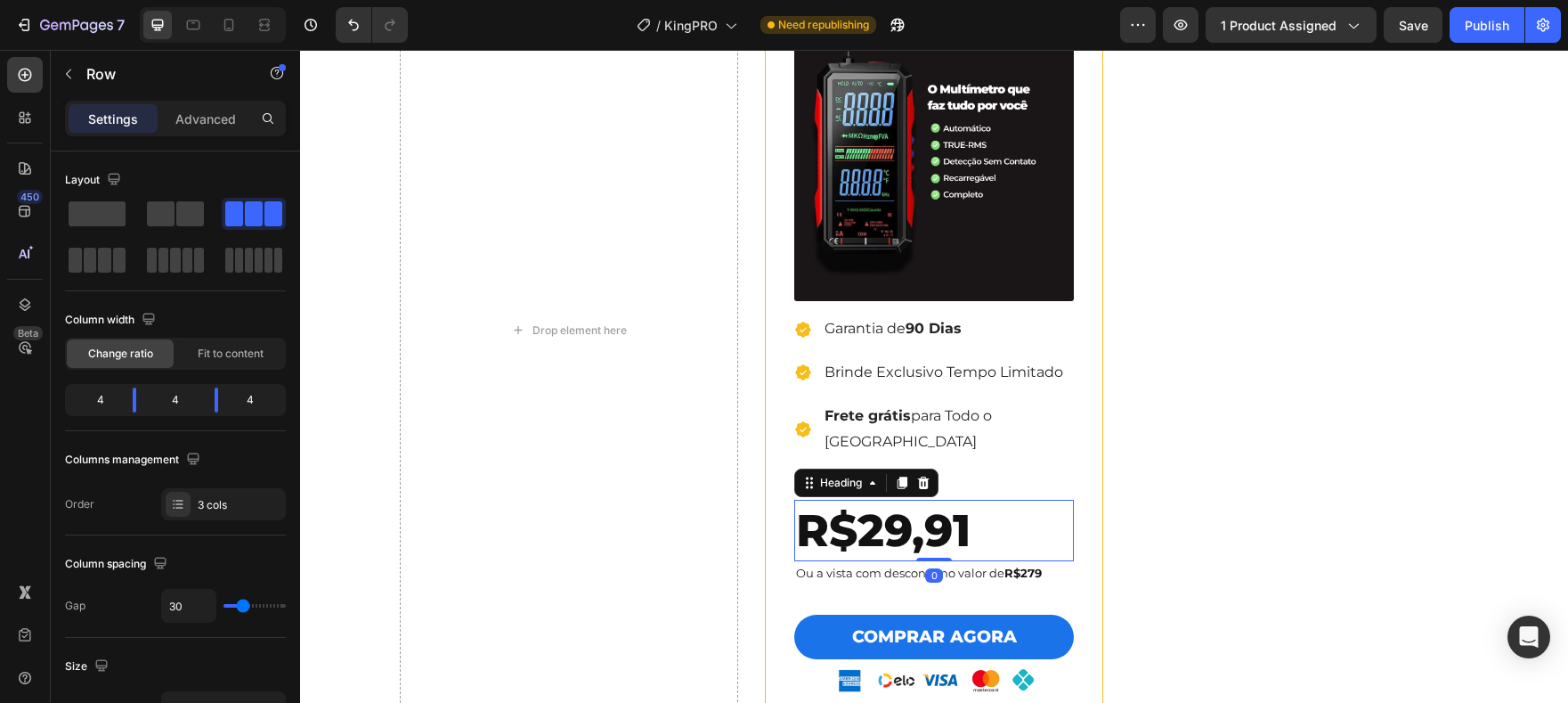
click at [906, 508] on h2 "R$29,91" at bounding box center [934, 530] width 280 height 61
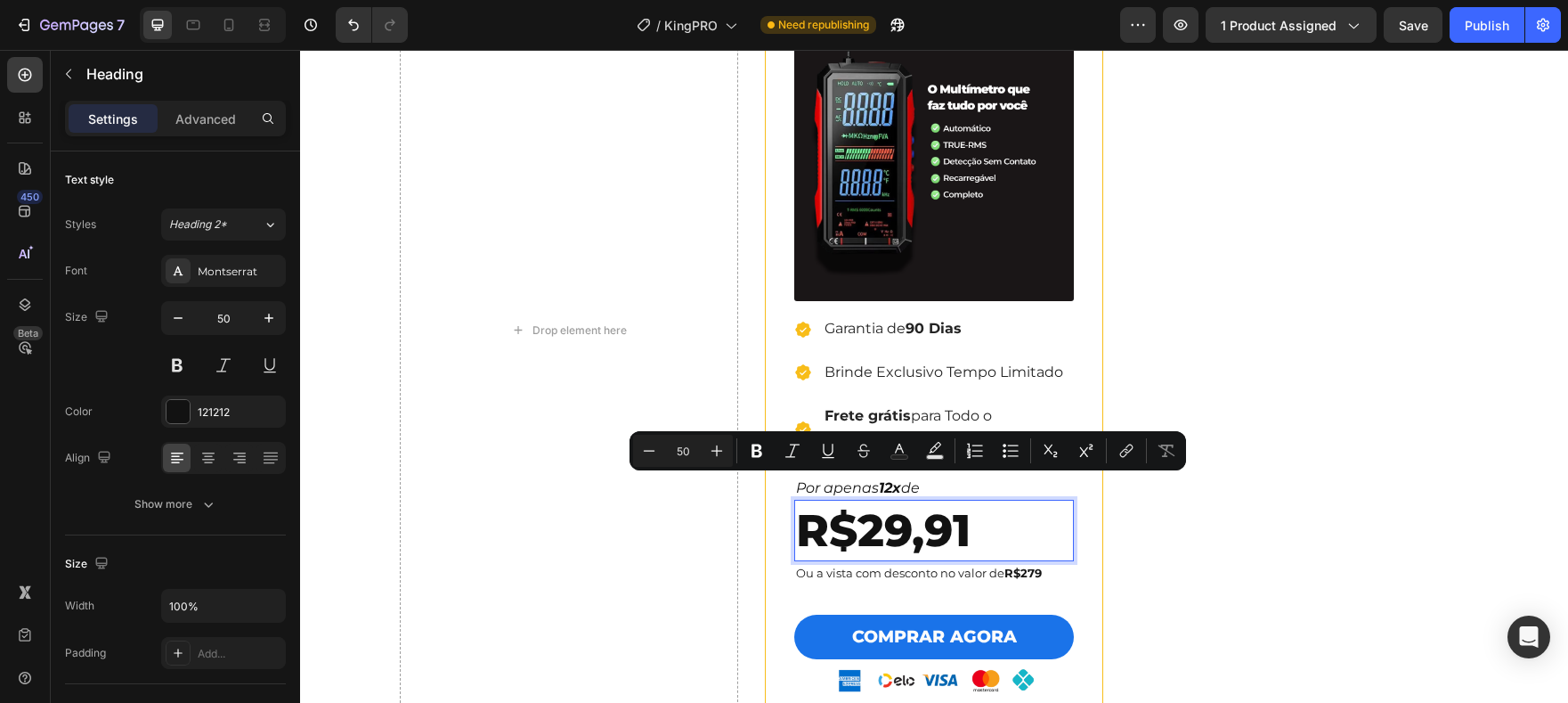
click at [883, 508] on p "R$29,91" at bounding box center [934, 530] width 276 height 58
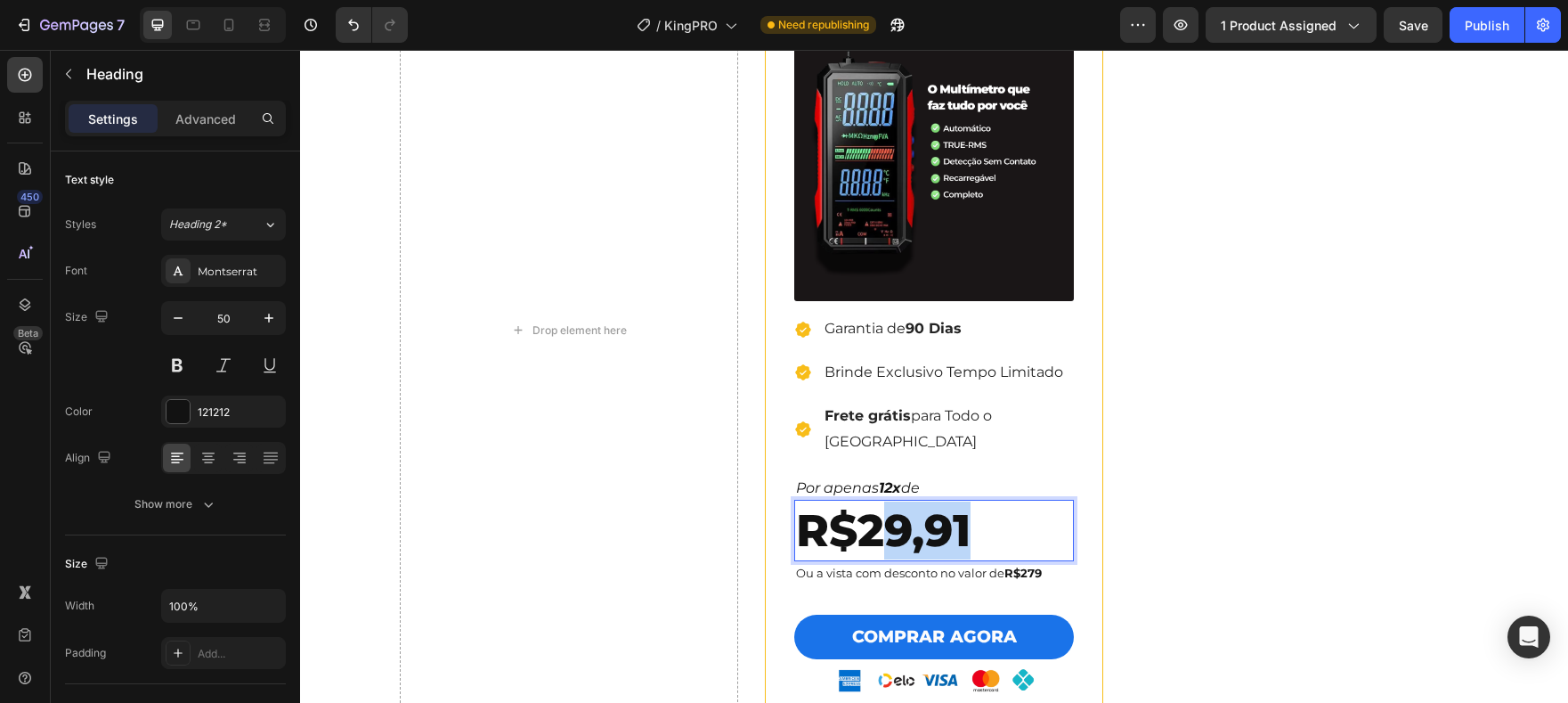
drag, startPoint x: 882, startPoint y: 510, endPoint x: 995, endPoint y: 509, distance: 113.0
click at [995, 509] on p "R$29,91" at bounding box center [934, 530] width 276 height 58
click at [1484, 29] on div "Publish" at bounding box center [1487, 26] width 45 height 19
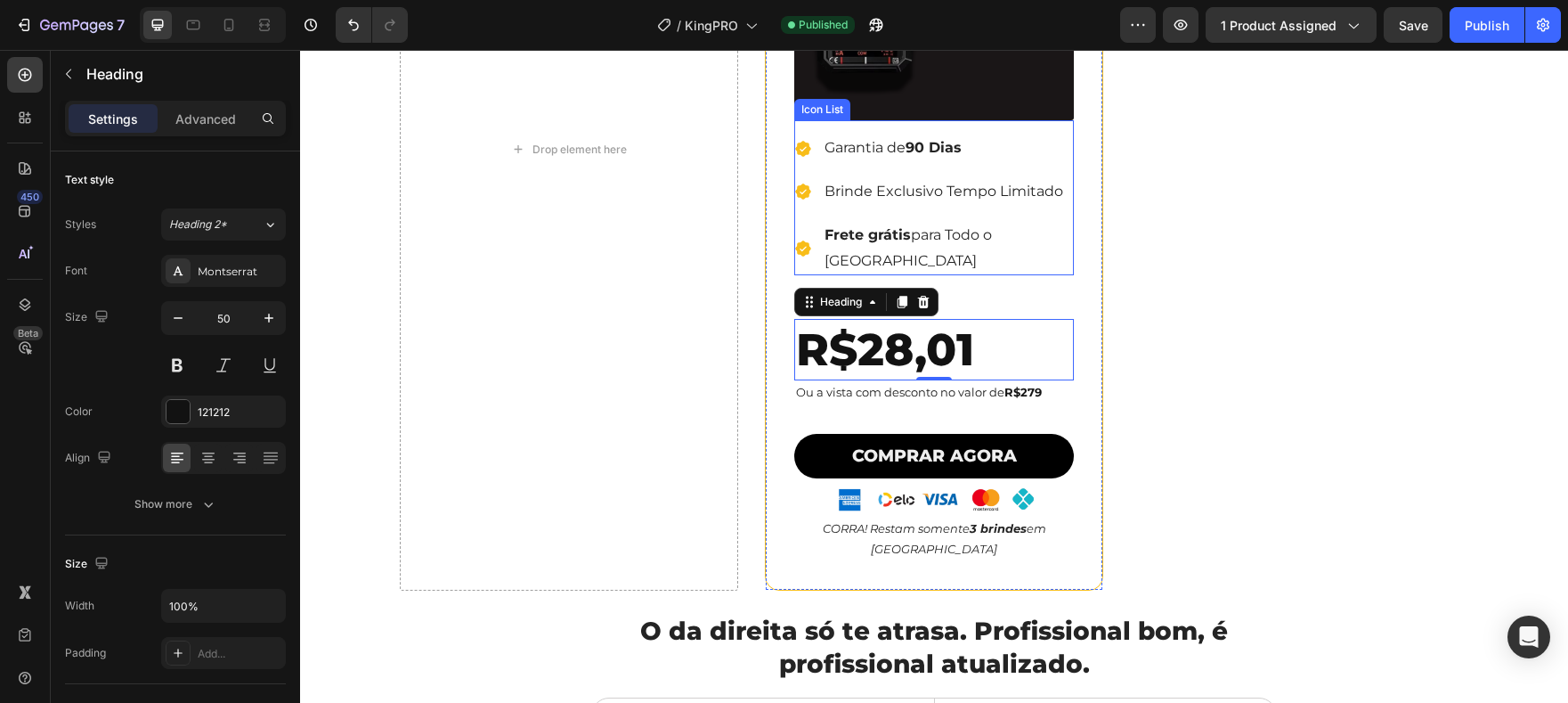
scroll to position [4566, 0]
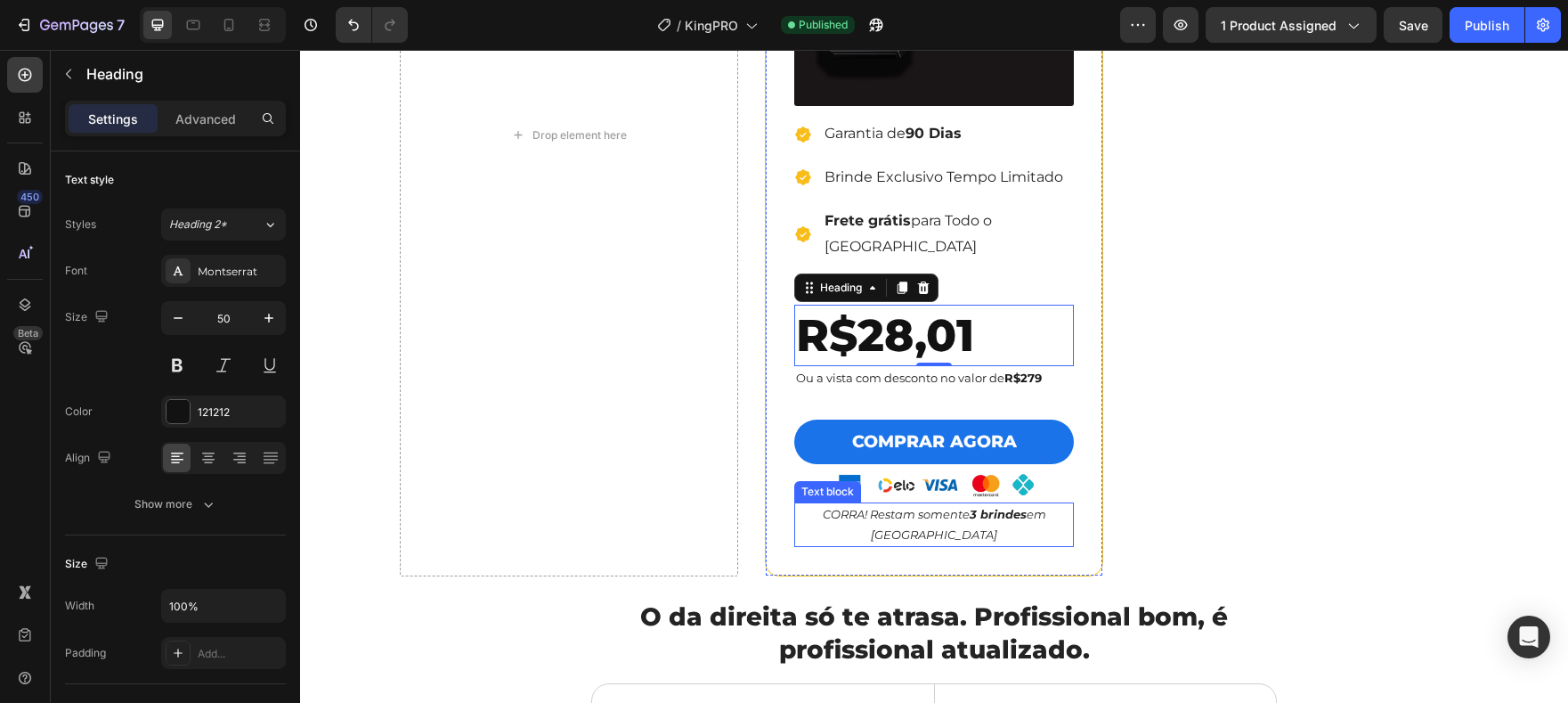
click at [988, 504] on p "CORRA! Restam somente 3 brindes em estoque" at bounding box center [934, 525] width 276 height 42
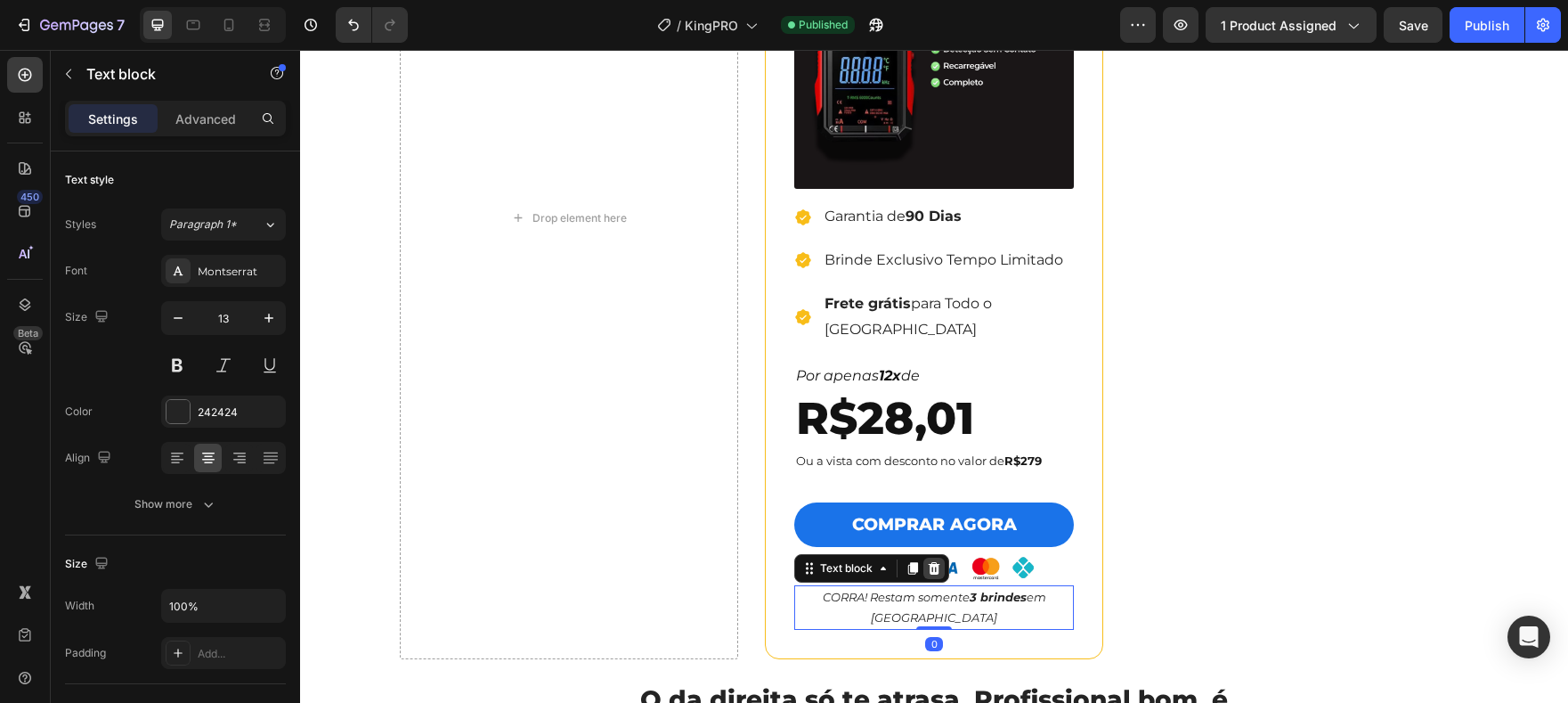
click at [931, 562] on icon at bounding box center [935, 567] width 11 height 12
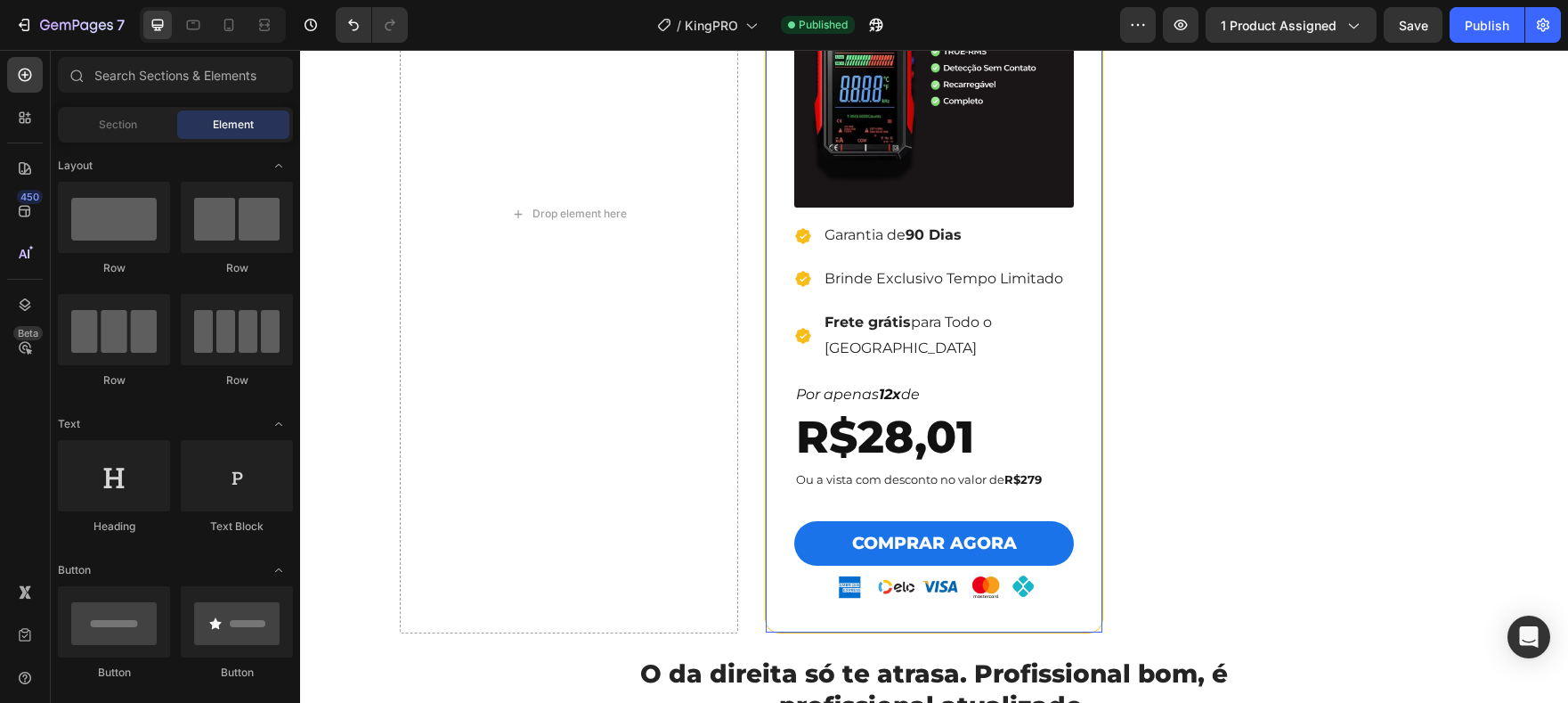
scroll to position [4462, 0]
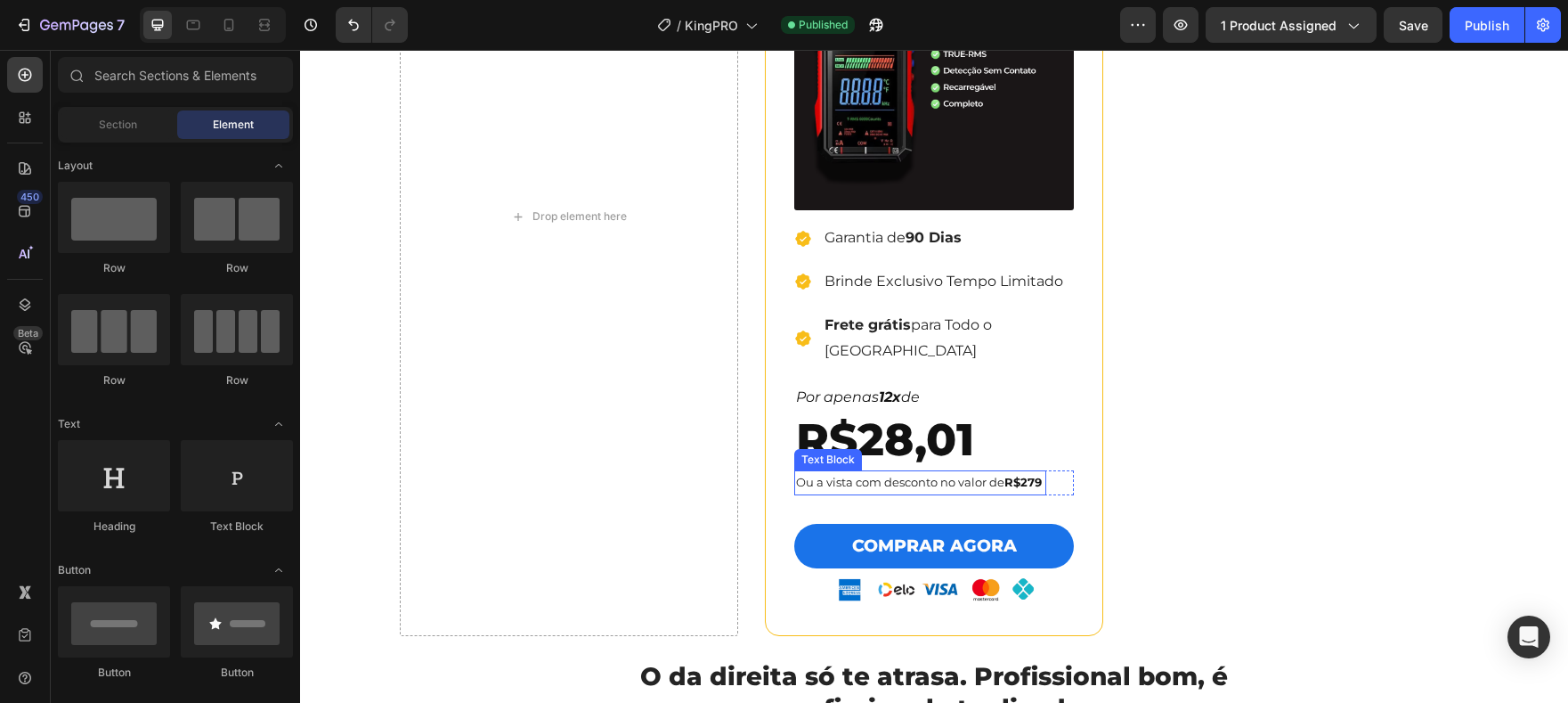
click at [832, 472] on p "Ou a vista com desconto no valor de R$279" at bounding box center [921, 481] width 248 height 20
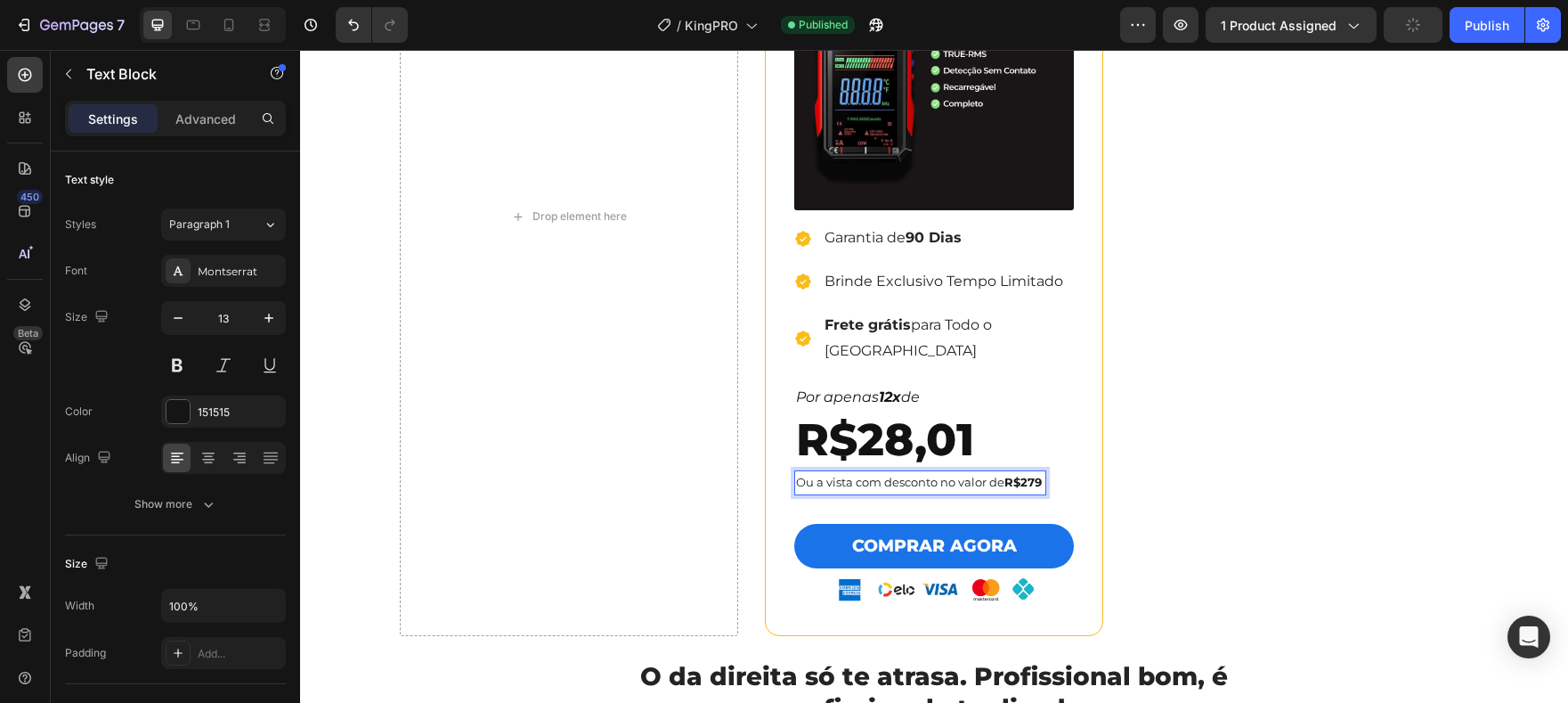
click at [811, 472] on p "Ou a vista com desconto no valor de R$279" at bounding box center [921, 481] width 248 height 20
click at [812, 472] on p "Ou a vista com desconto no valor de R$279" at bounding box center [921, 481] width 248 height 20
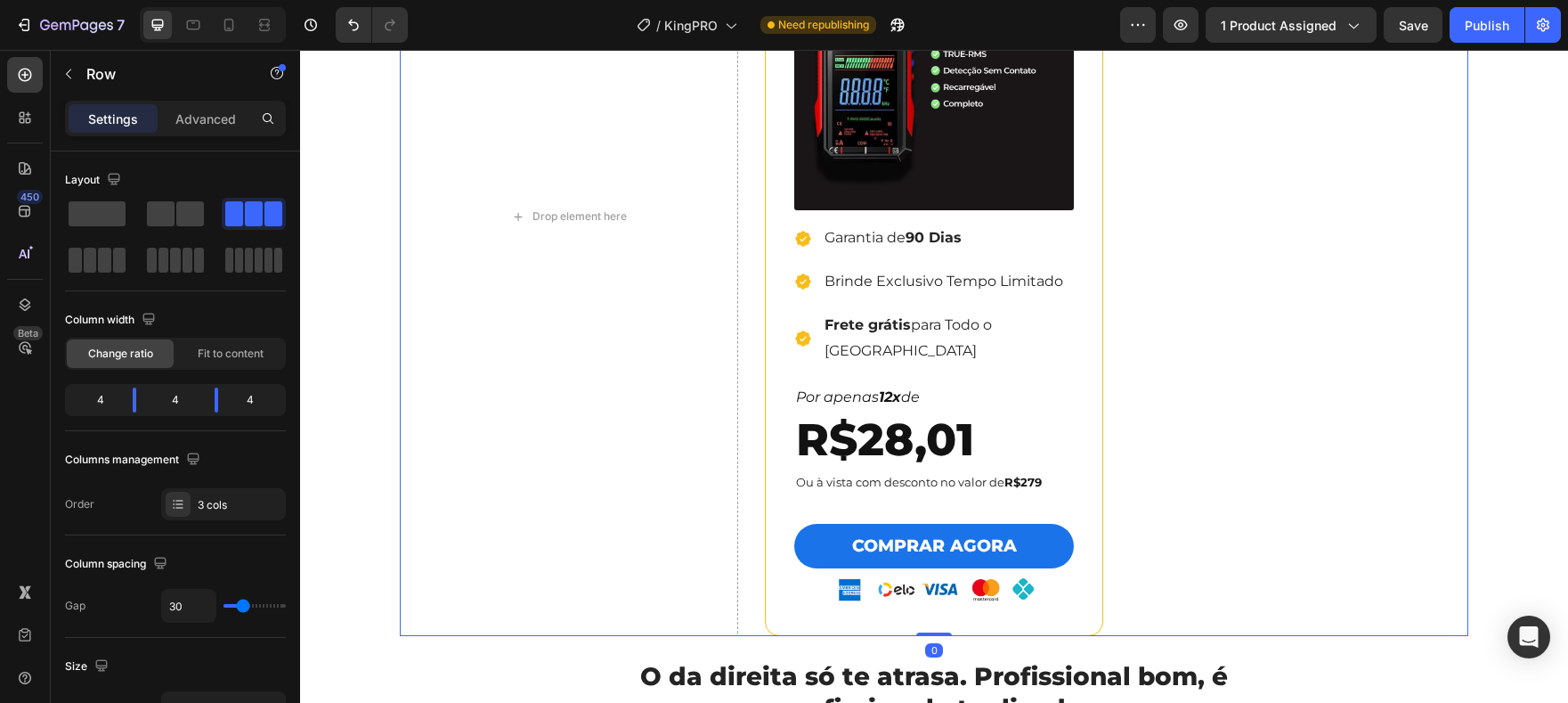
click at [1258, 481] on div "Drop element here Row" at bounding box center [1299, 216] width 338 height 838
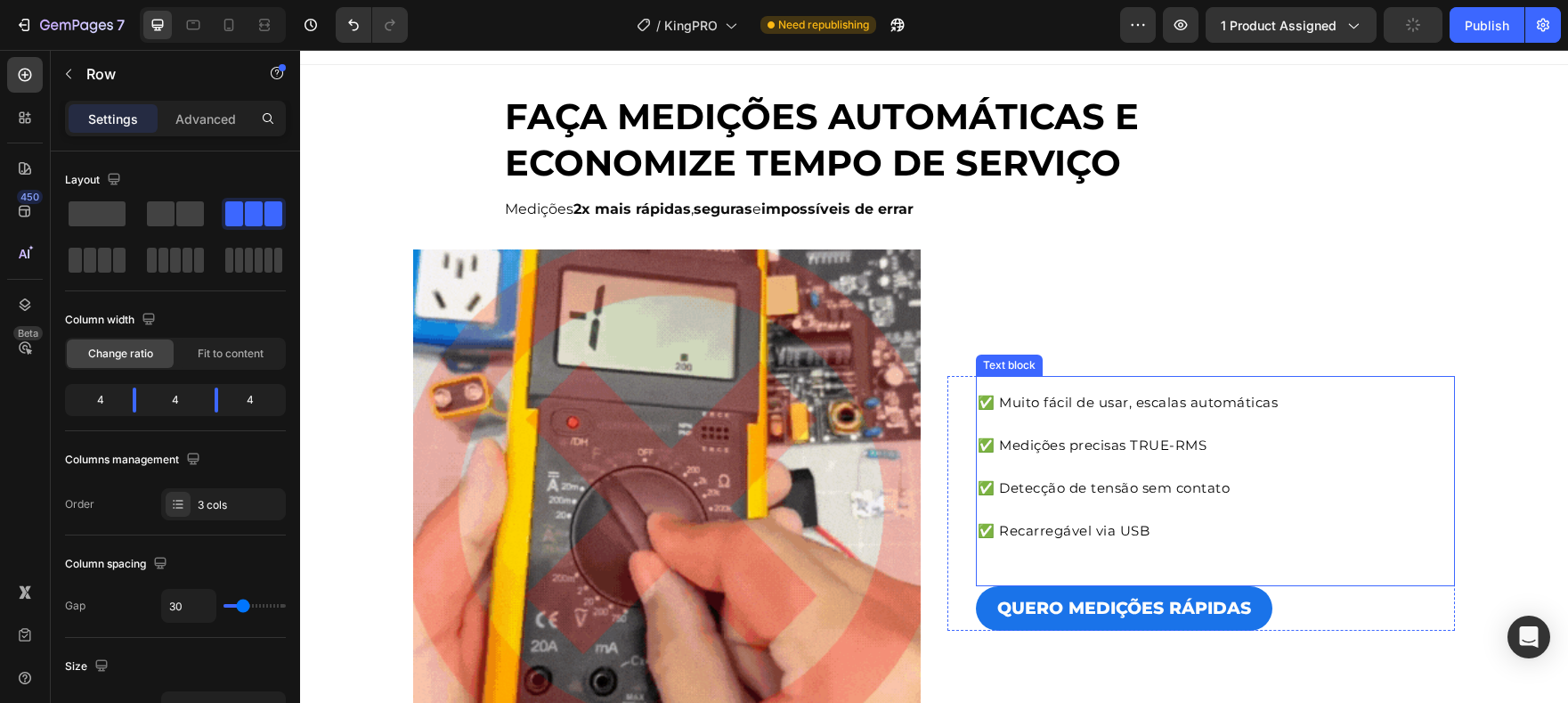
scroll to position [0, 0]
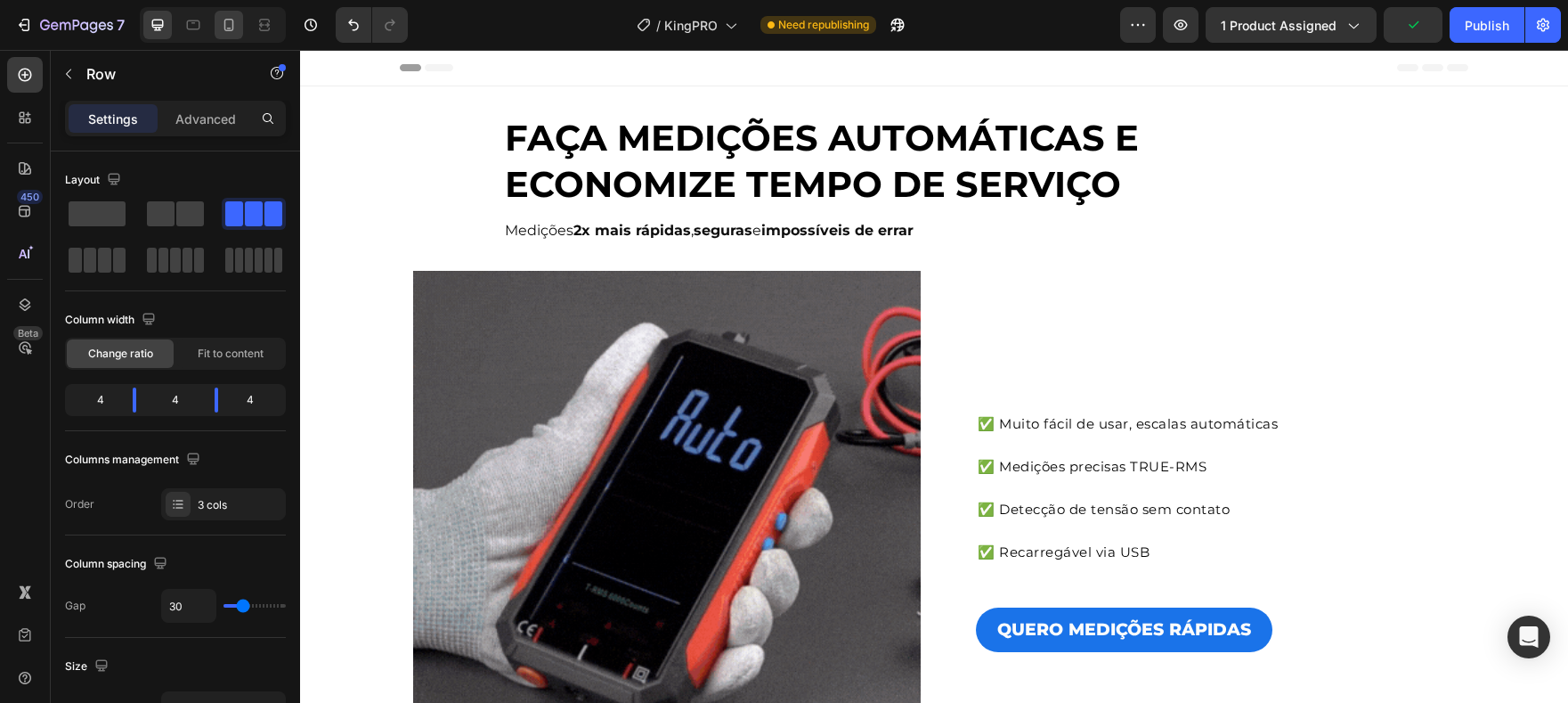
click at [239, 32] on div at bounding box center [229, 25] width 29 height 29
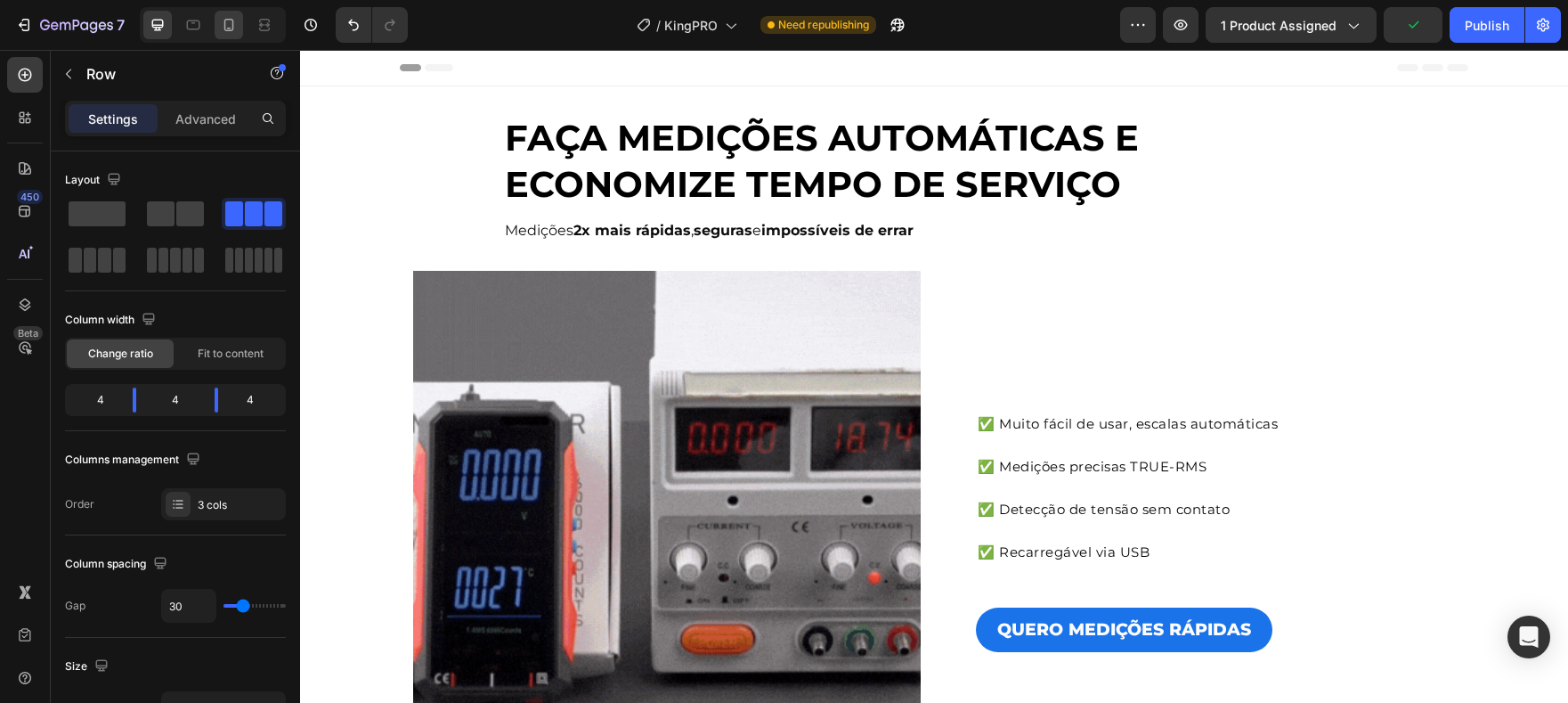
type input "0"
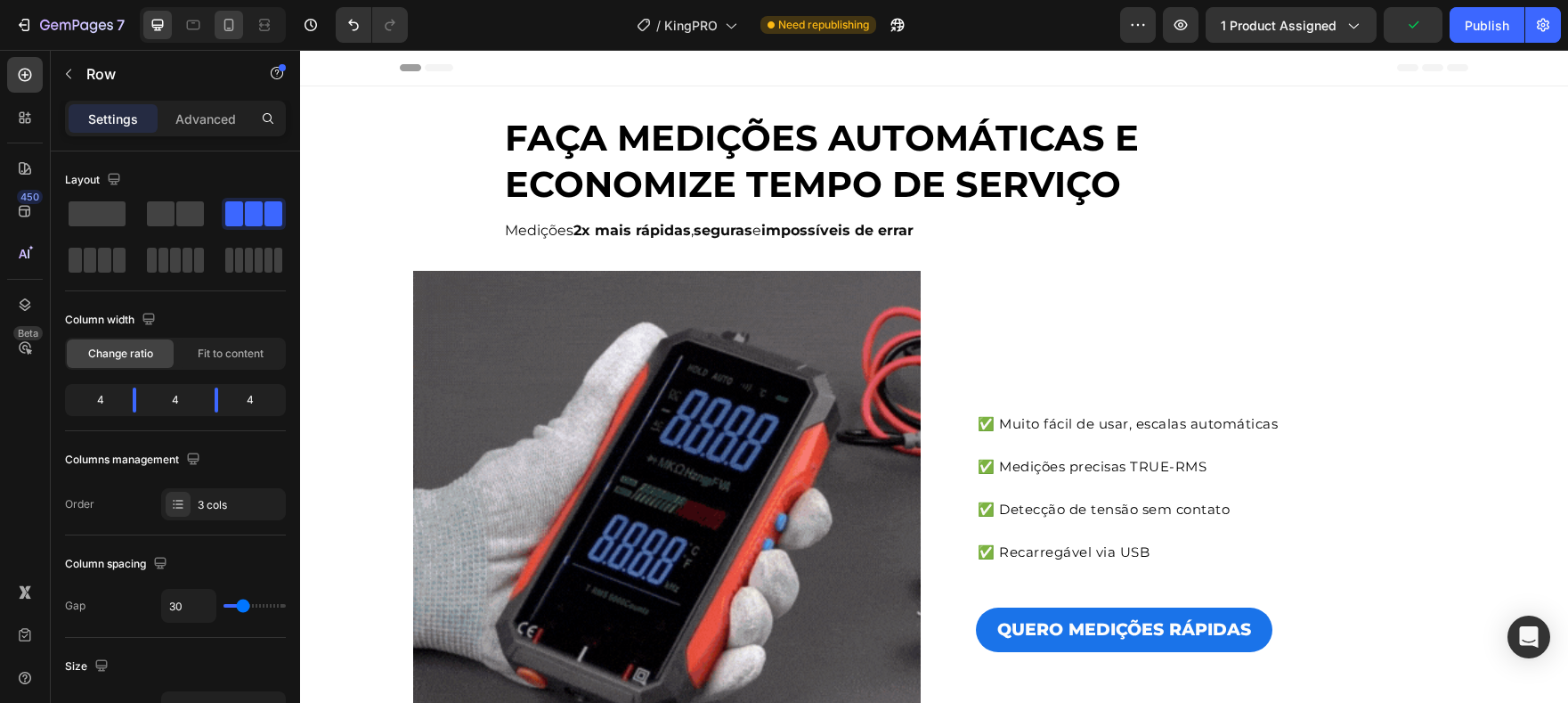
type input "0"
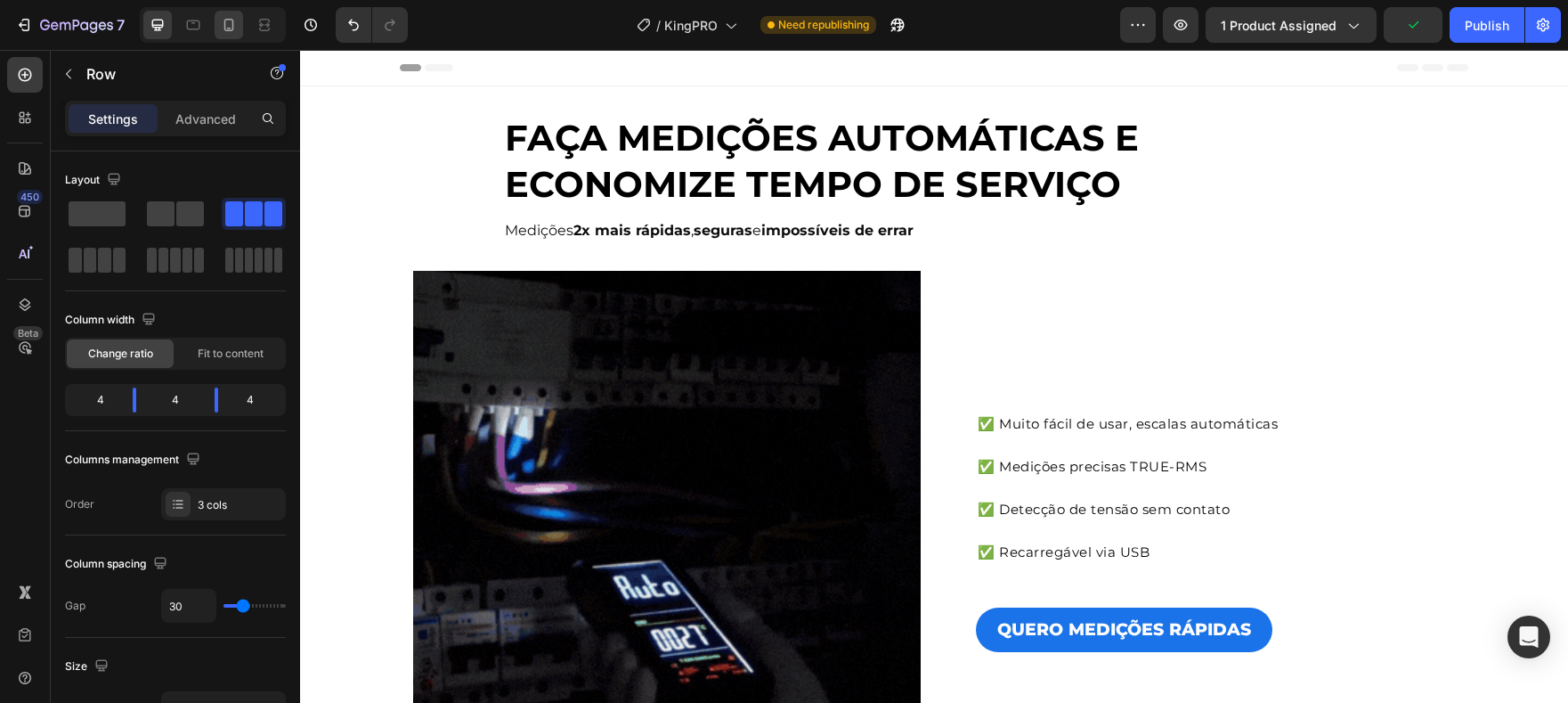
type input "100%"
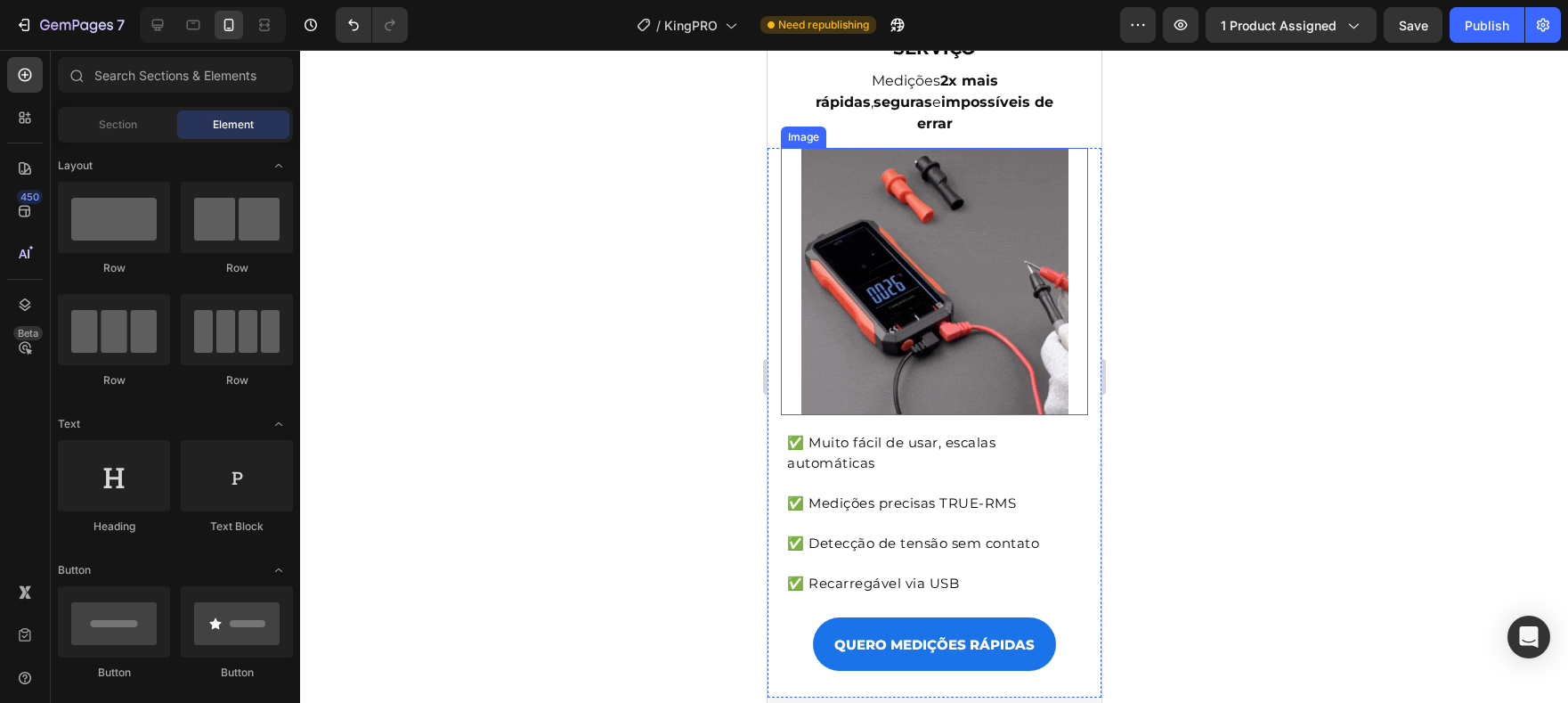
scroll to position [96, 0]
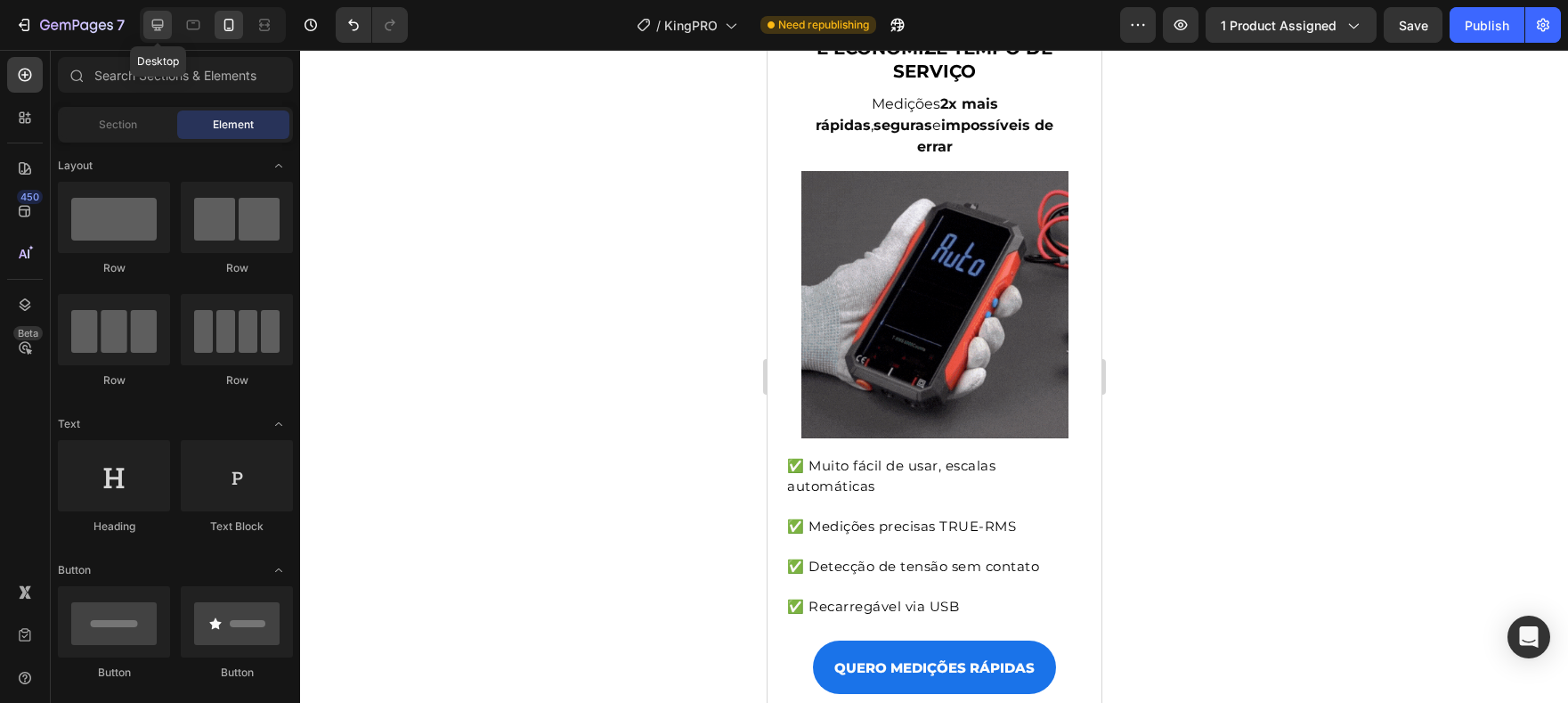
click at [157, 30] on icon at bounding box center [158, 26] width 11 height 11
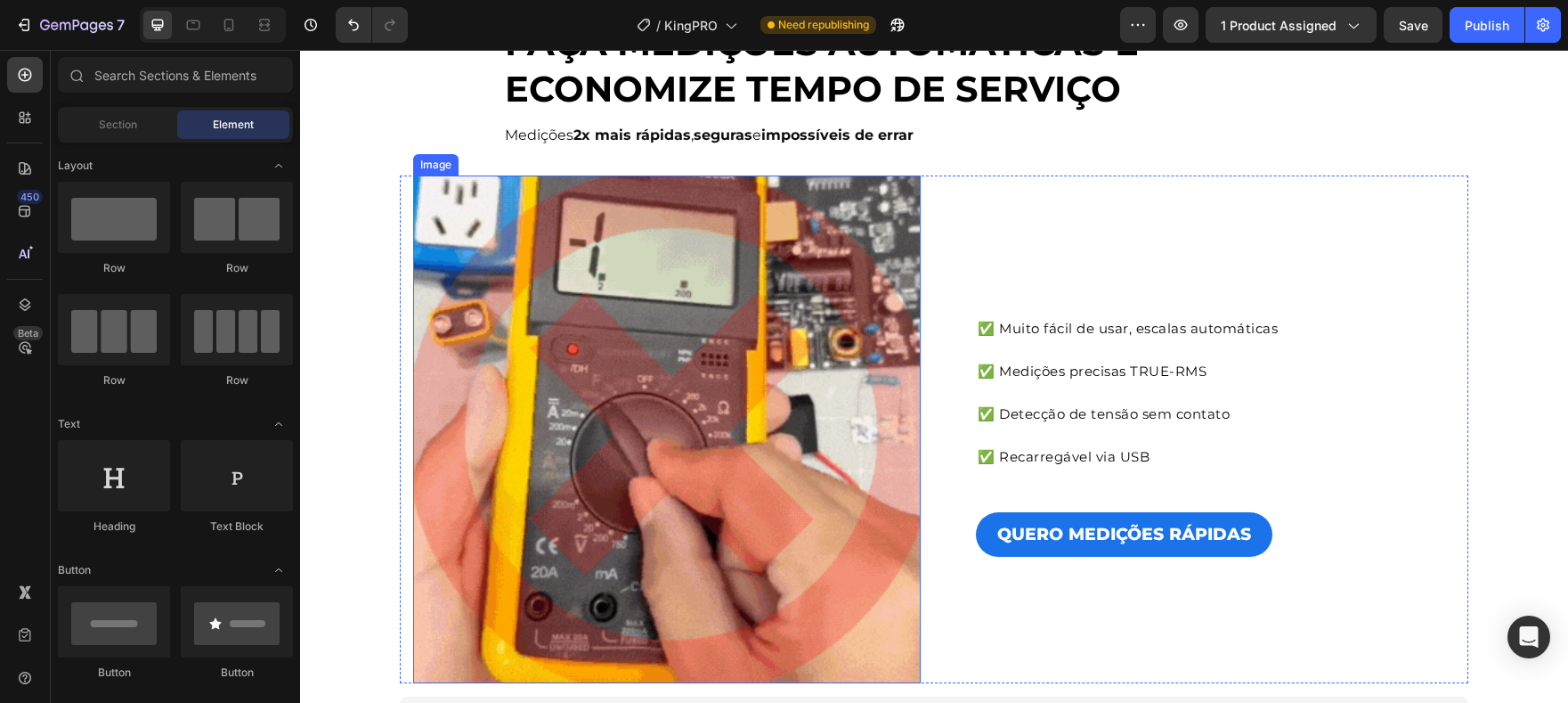
scroll to position [92, 0]
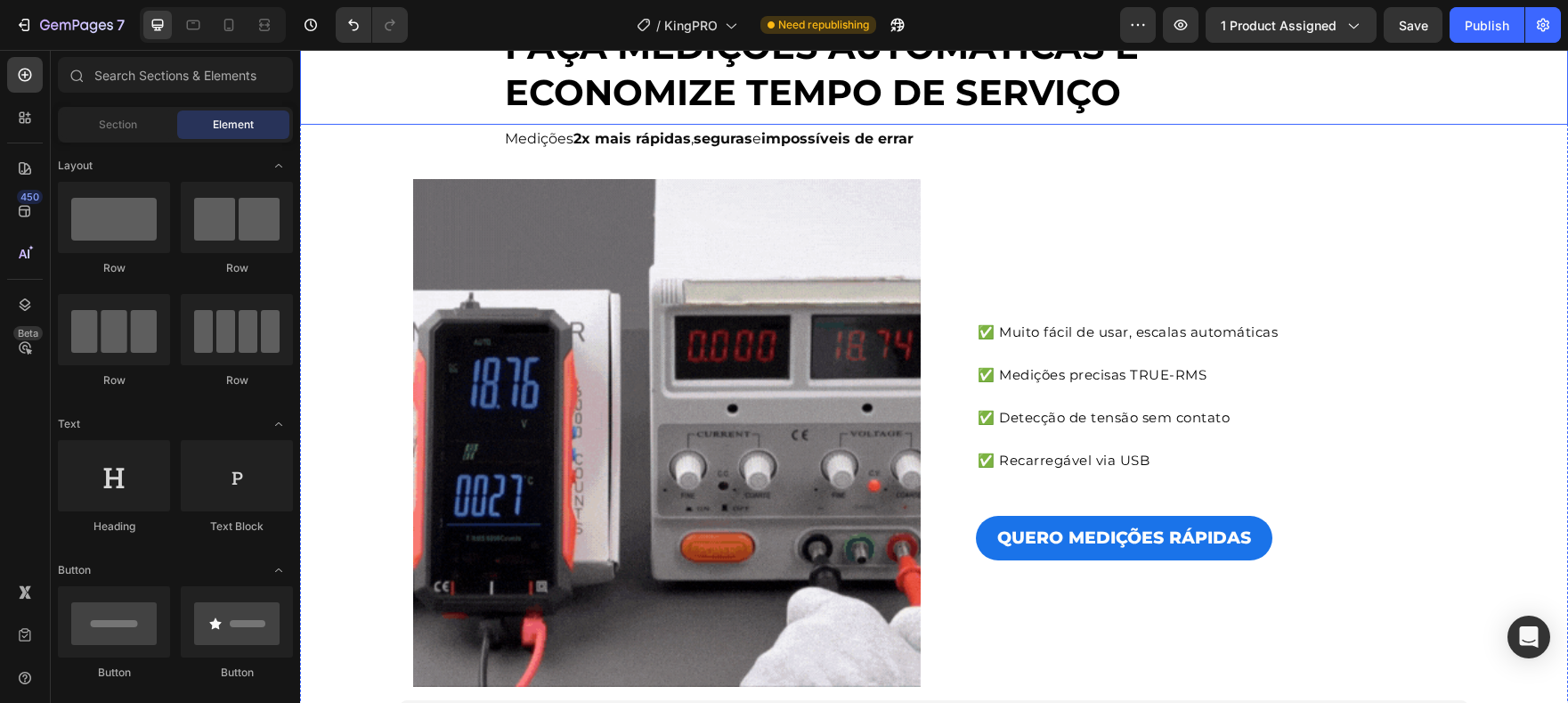
click at [789, 138] on strong "impossíveis de errar" at bounding box center [837, 138] width 152 height 17
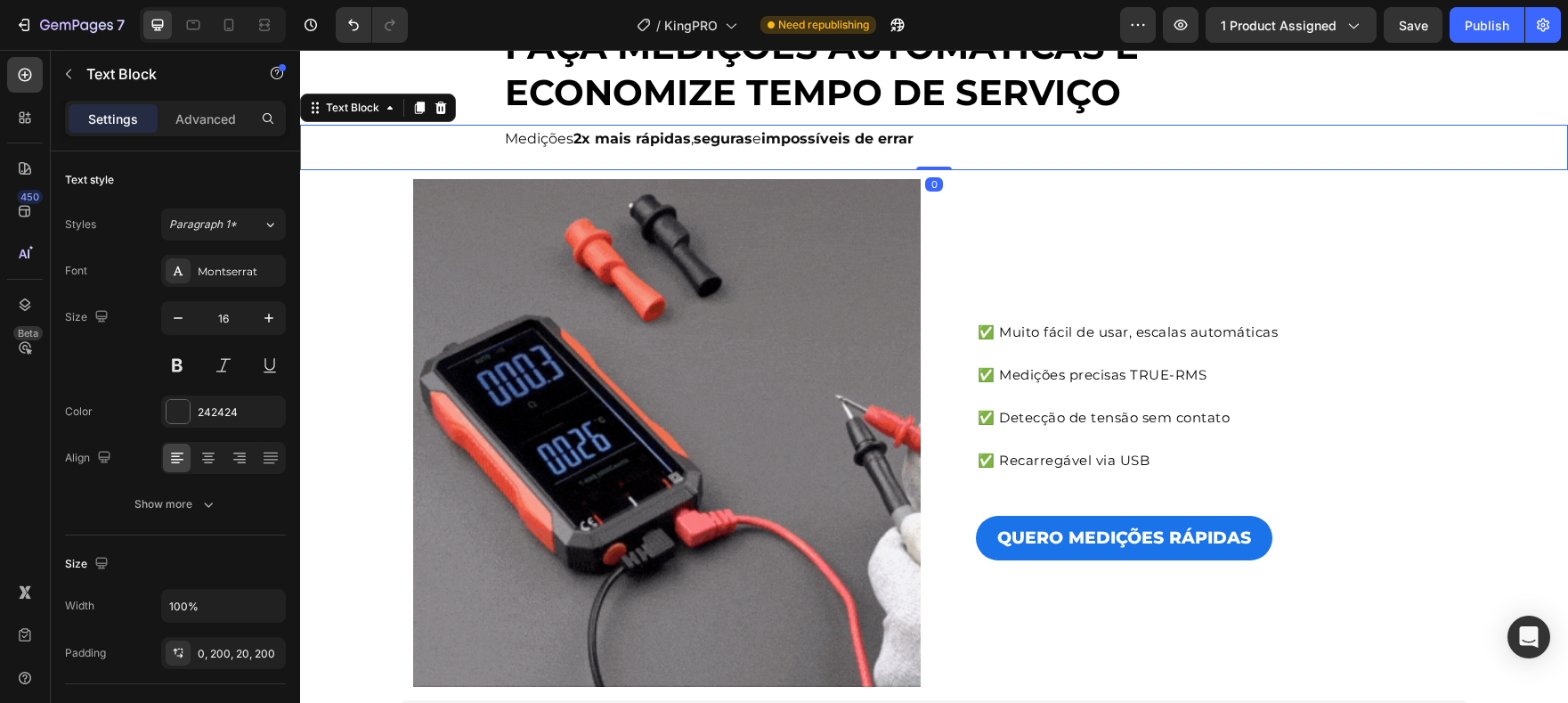
click at [789, 138] on strong "impossíveis de errar" at bounding box center [837, 138] width 152 height 17
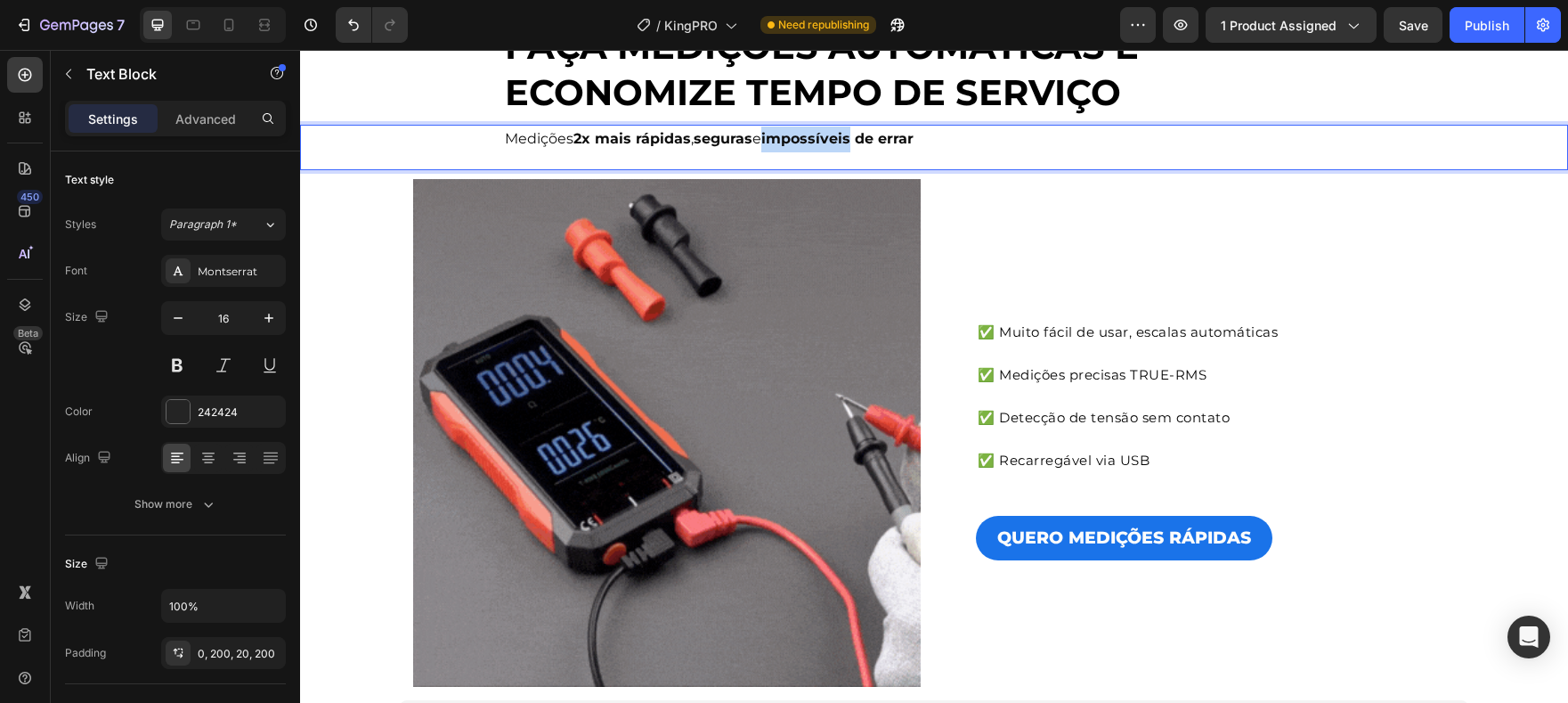
click at [778, 139] on strong "impossíveis de errar" at bounding box center [837, 138] width 152 height 17
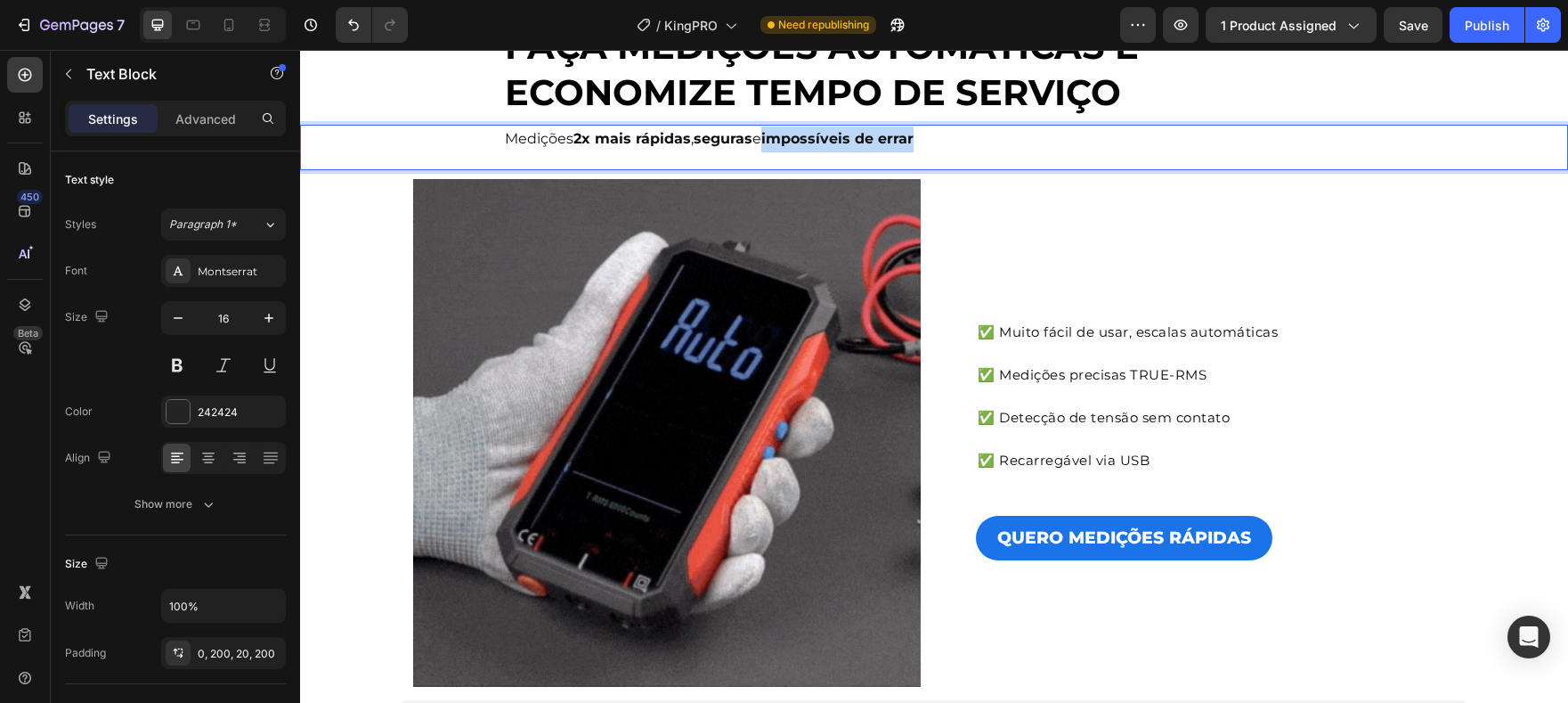
drag, startPoint x: 773, startPoint y: 140, endPoint x: 936, endPoint y: 140, distance: 163.0
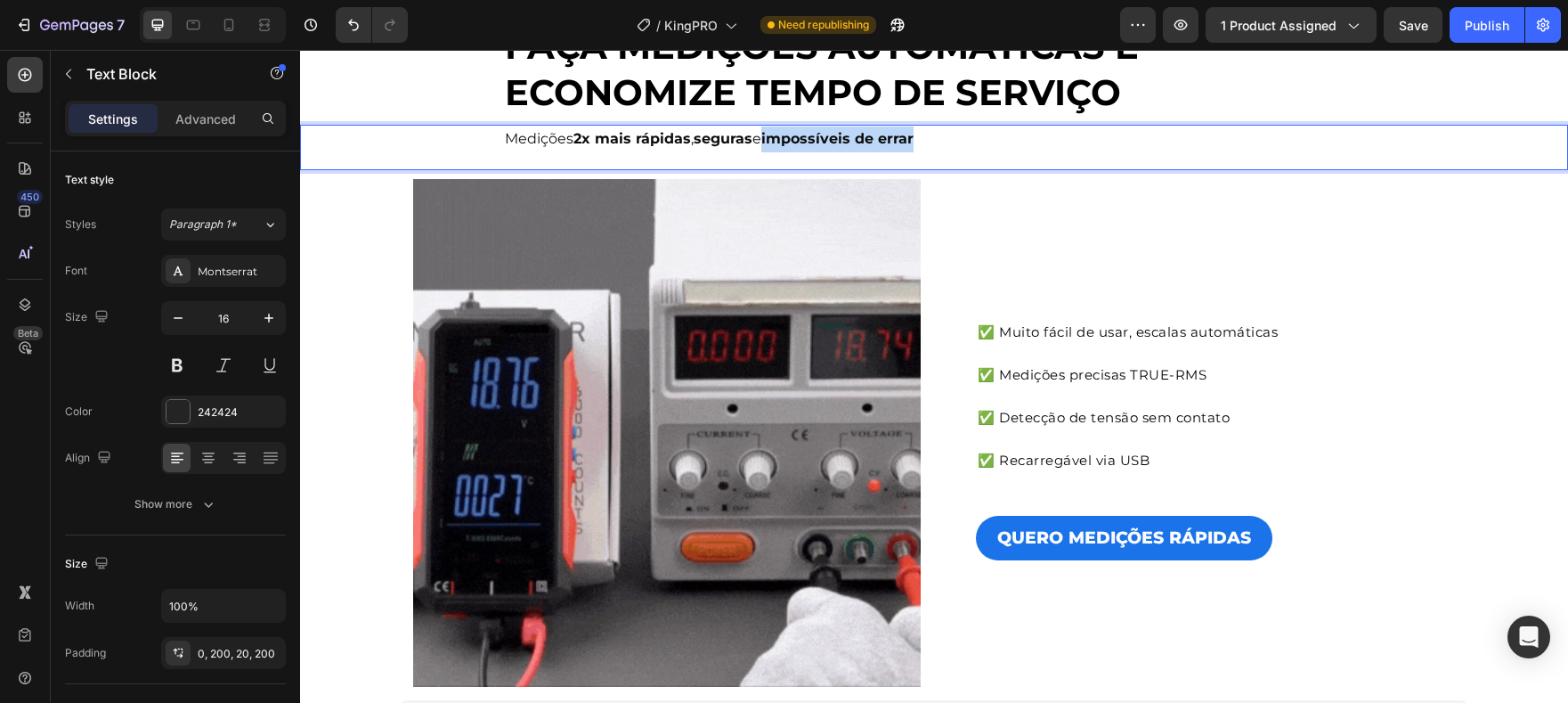
click at [936, 140] on p "Medições 2x mais rápidas , seguras e impossíveis de errar" at bounding box center [934, 138] width 858 height 26
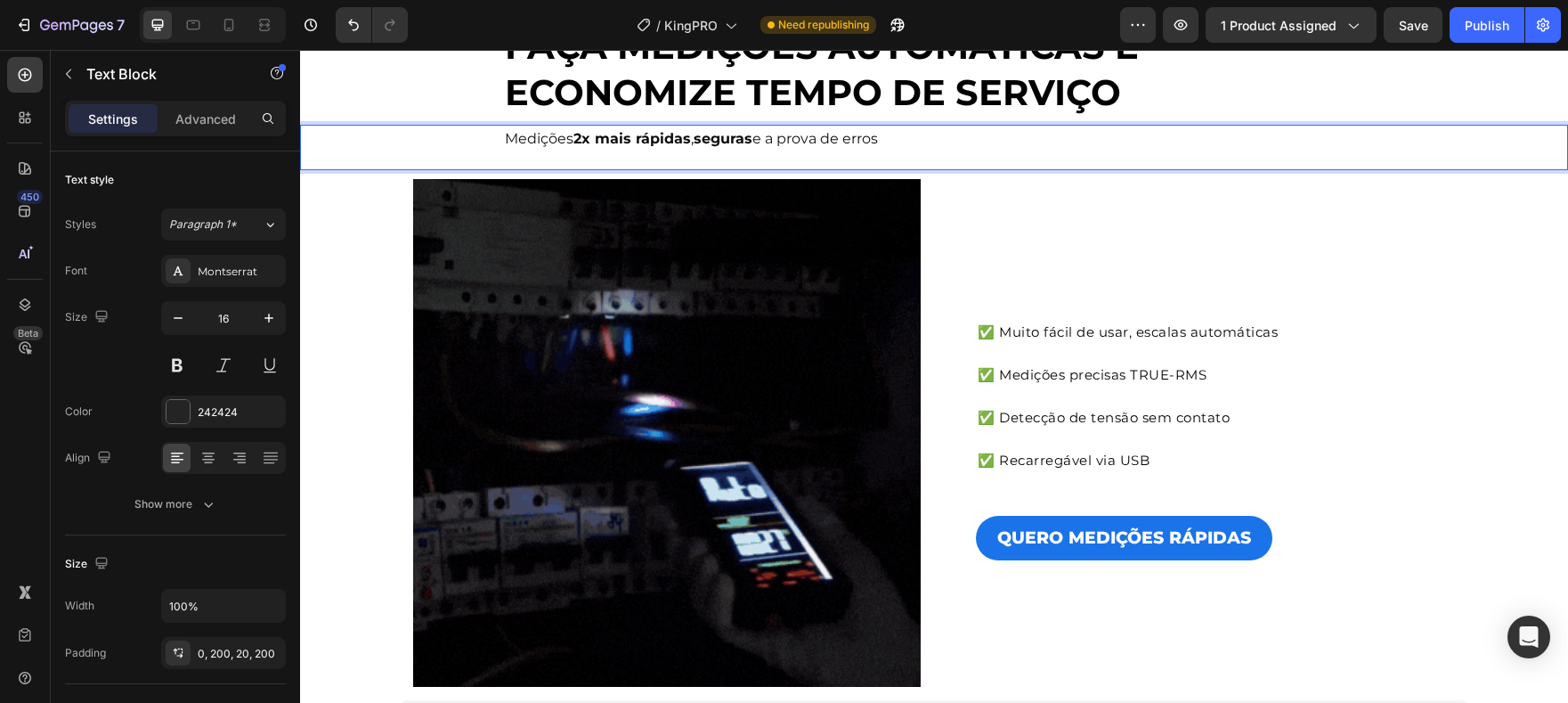
drag, startPoint x: 949, startPoint y: 136, endPoint x: 775, endPoint y: 140, distance: 174.0
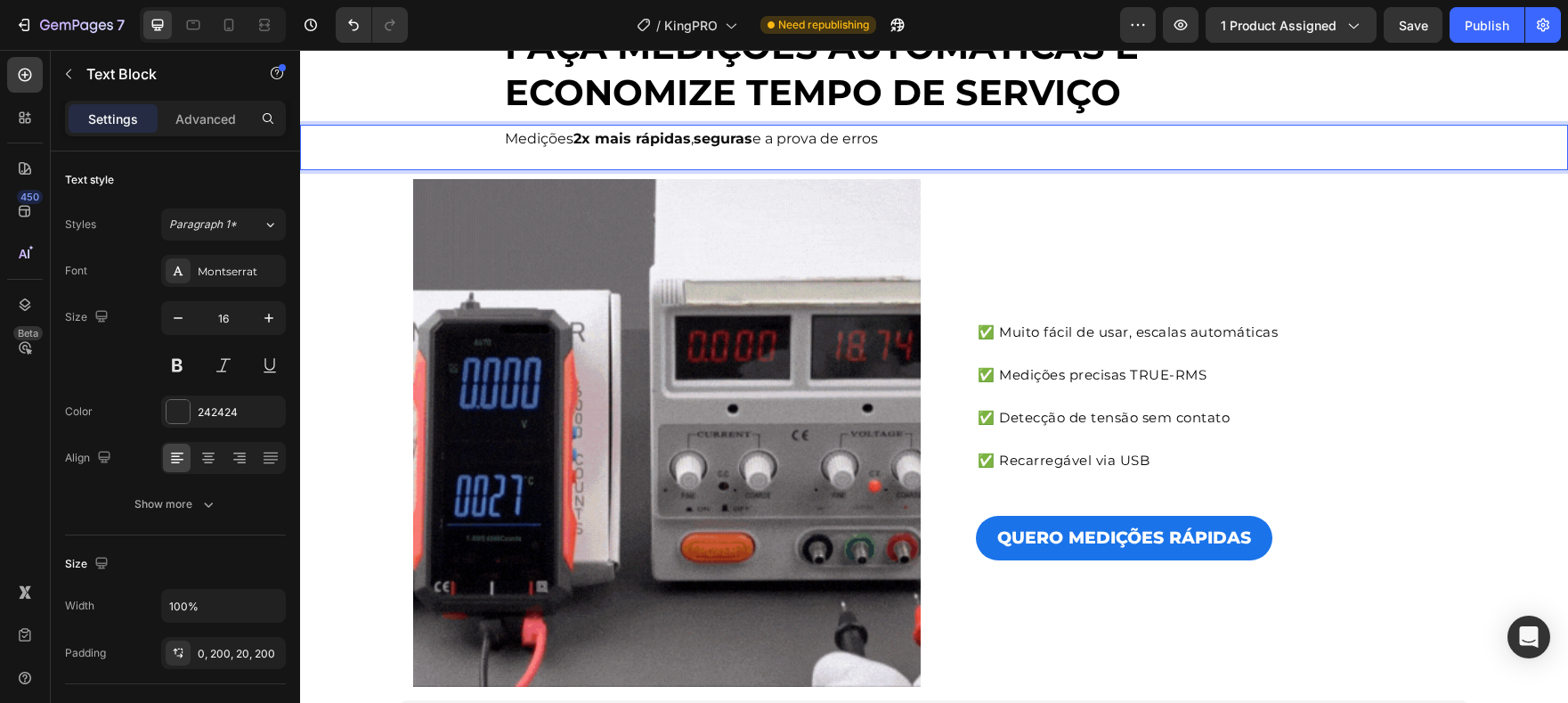
click at [775, 140] on p "Medições 2x mais rápidas , seguras e a prova de erros" at bounding box center [934, 138] width 858 height 26
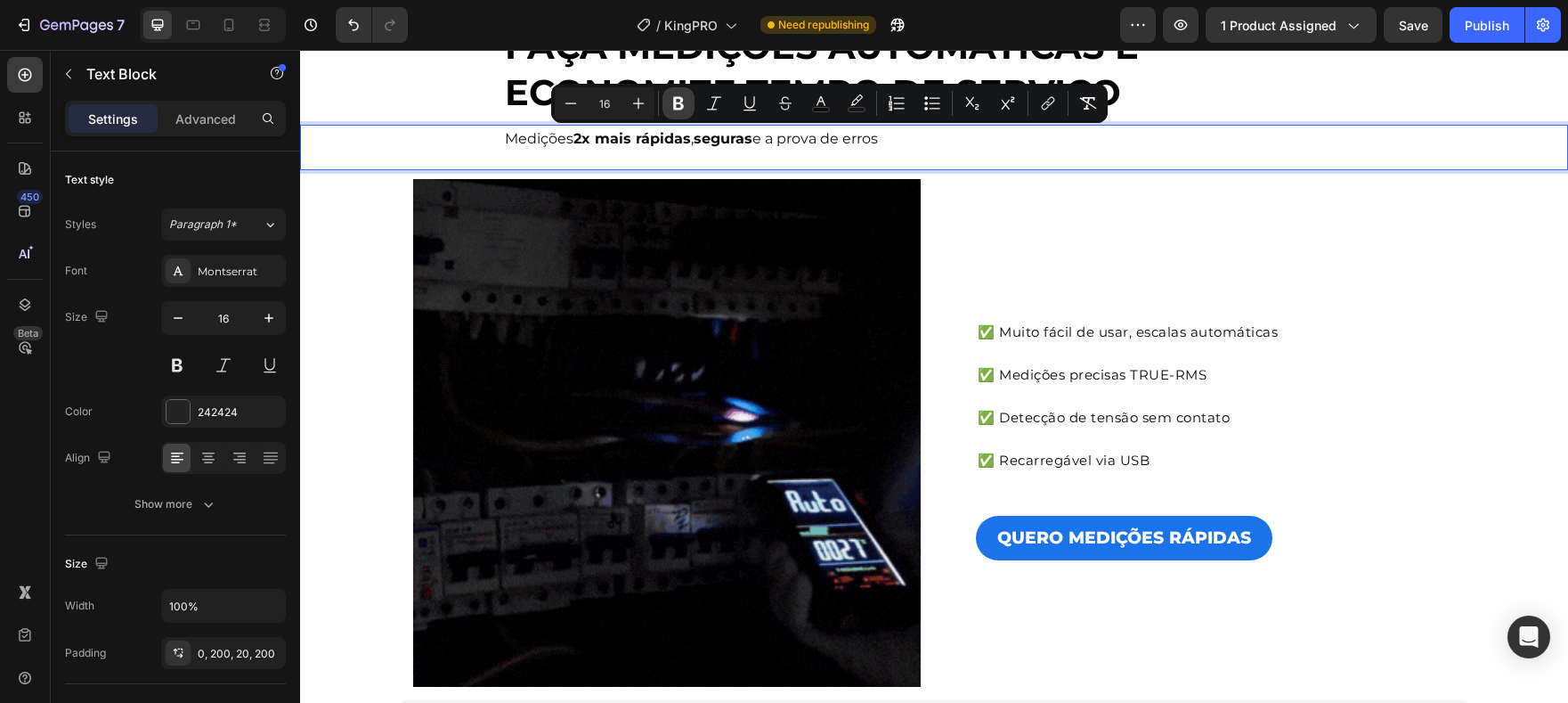
click at [683, 106] on icon "Editor contextual toolbar" at bounding box center [678, 104] width 11 height 13
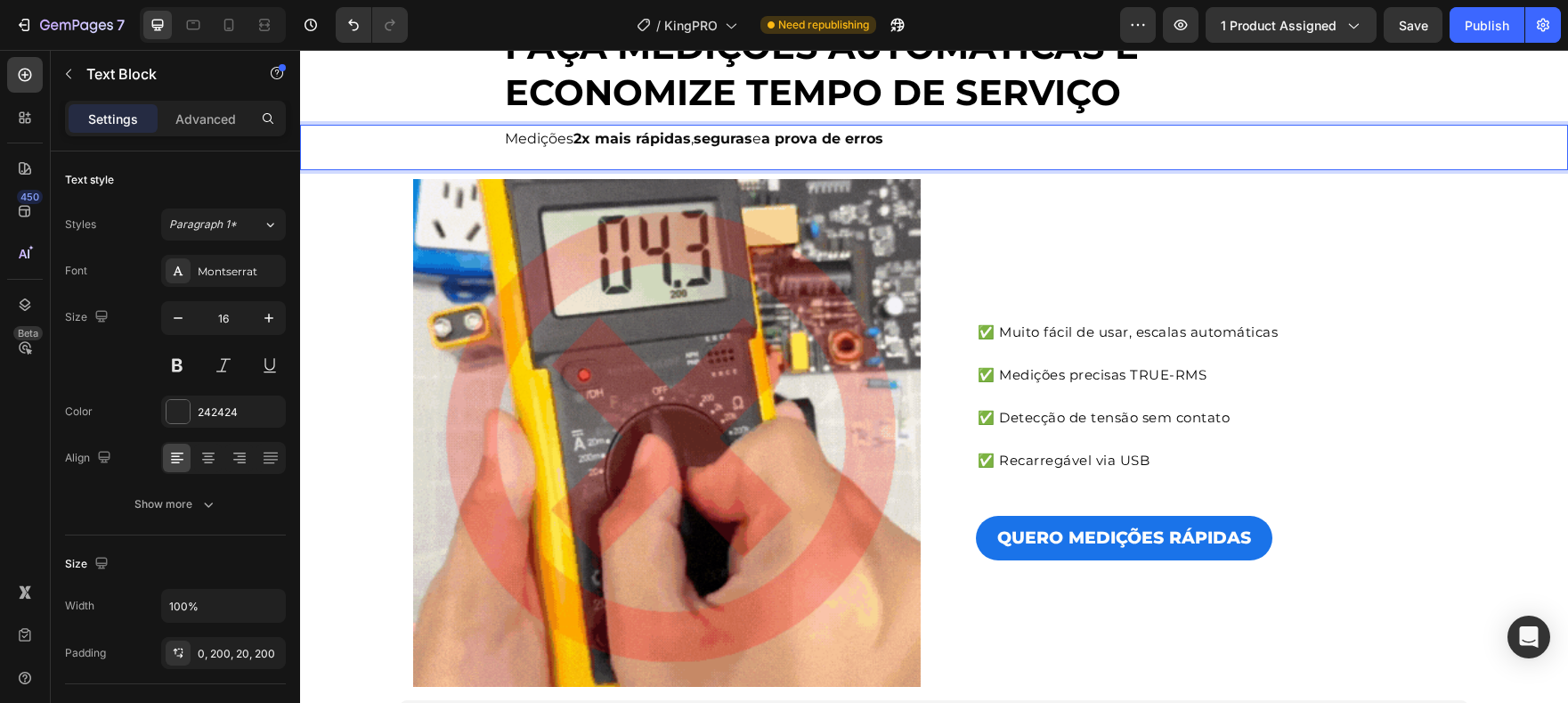
click at [901, 153] on div "Medições 2x mais rápidas , seguras e a prova de erros" at bounding box center [934, 148] width 1215 height 46
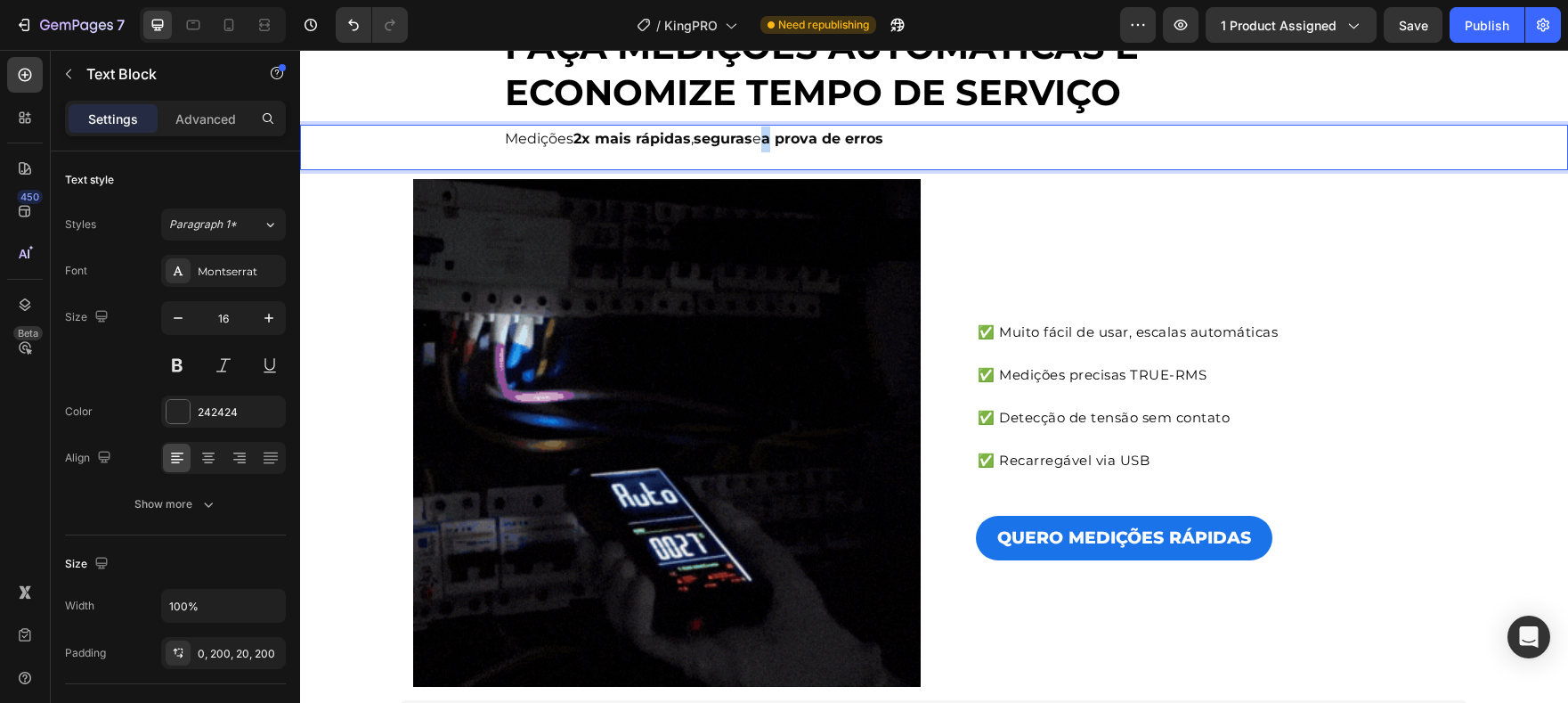
click at [774, 139] on strong "a prova de erros" at bounding box center [822, 138] width 122 height 17
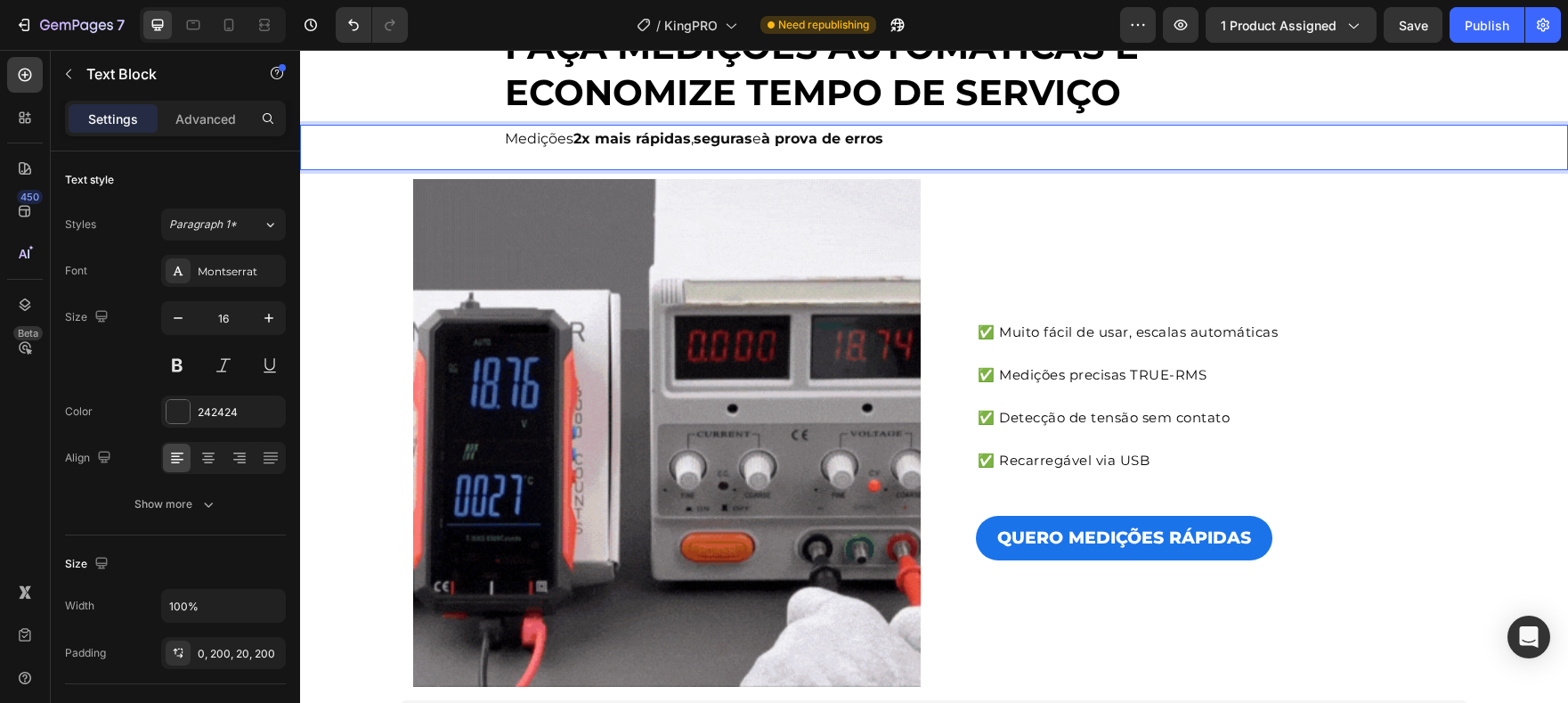
click at [864, 142] on strong "à prova de erros" at bounding box center [822, 138] width 122 height 17
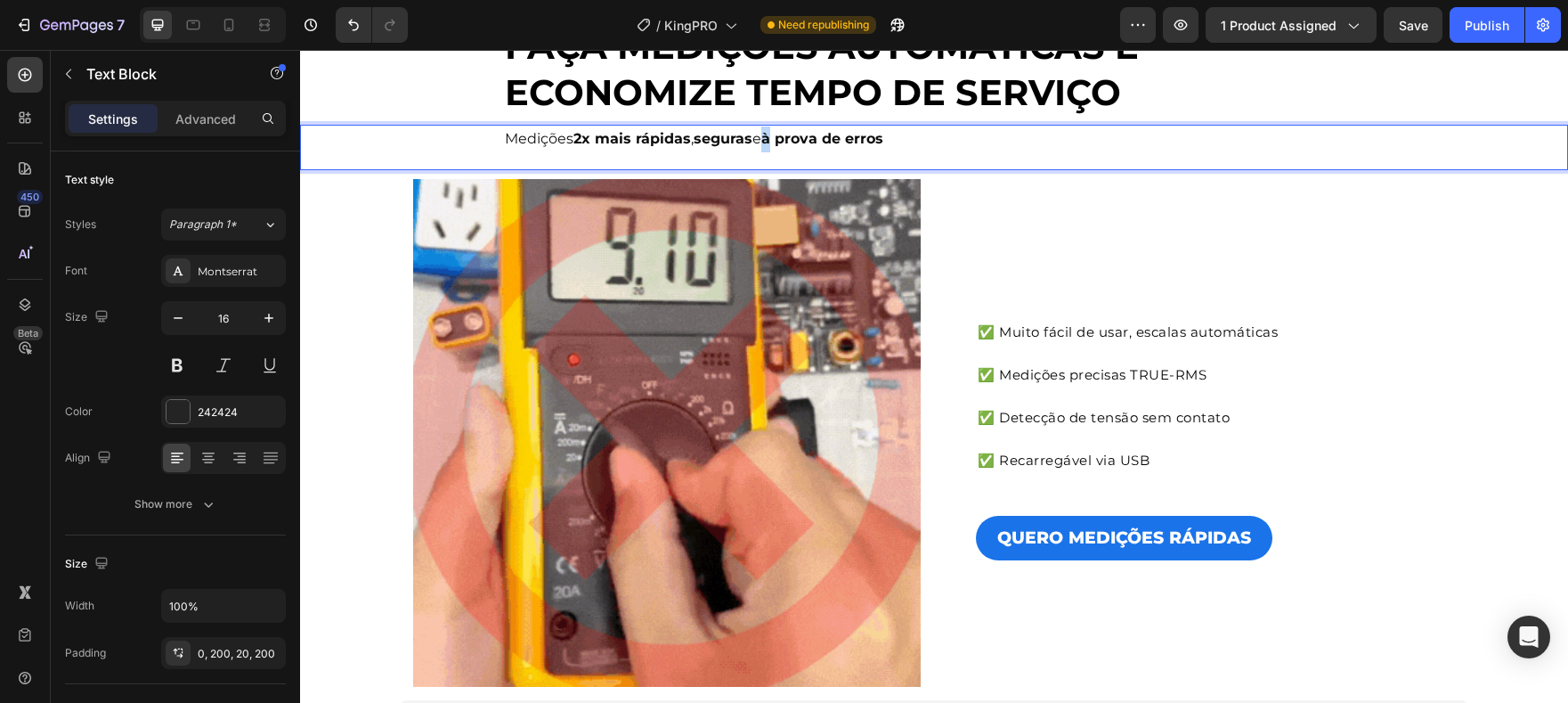
click at [776, 138] on strong "à prova de erros" at bounding box center [822, 138] width 122 height 17
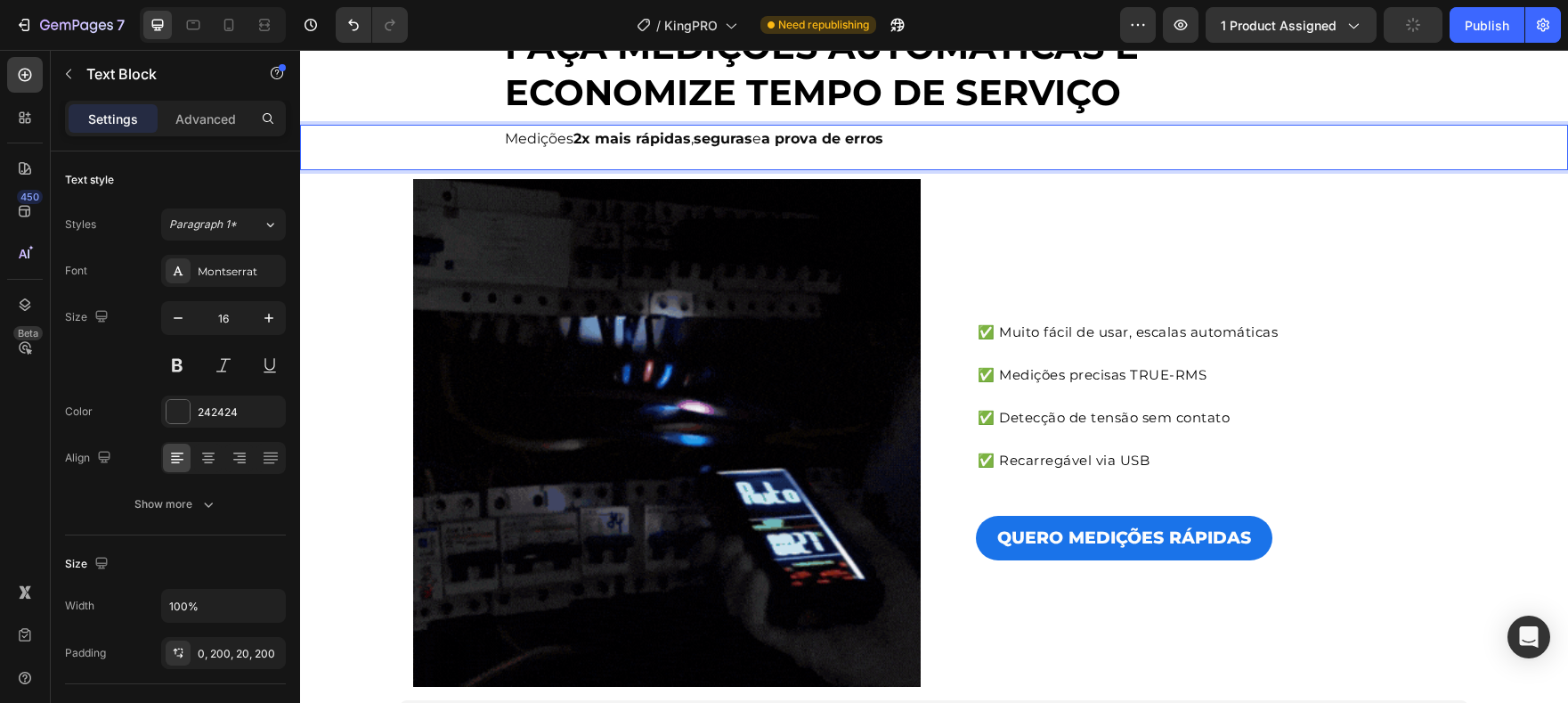
click at [963, 149] on p "Medições 2x mais rápidas , seguras e a prova de erros" at bounding box center [934, 138] width 858 height 26
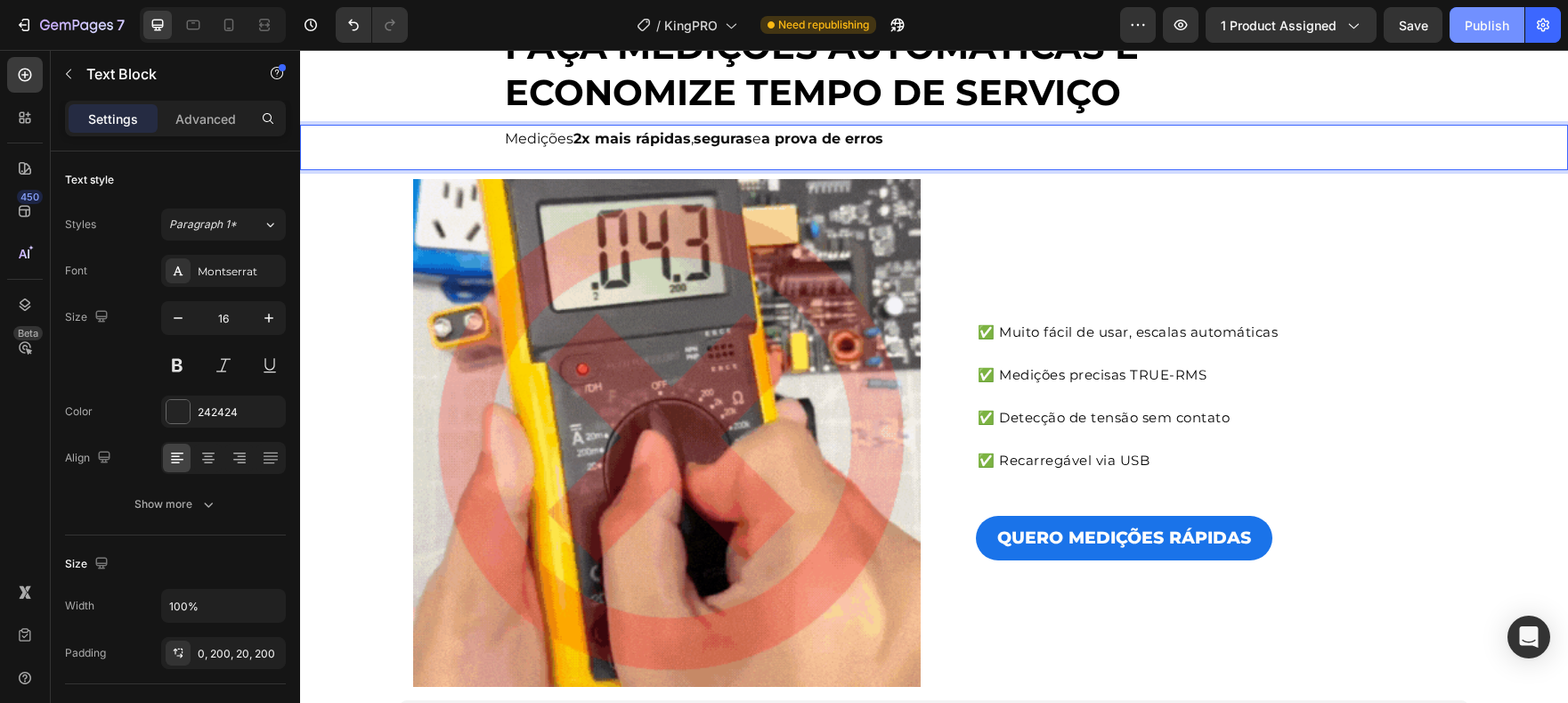
click at [1480, 29] on div "Publish" at bounding box center [1487, 26] width 45 height 19
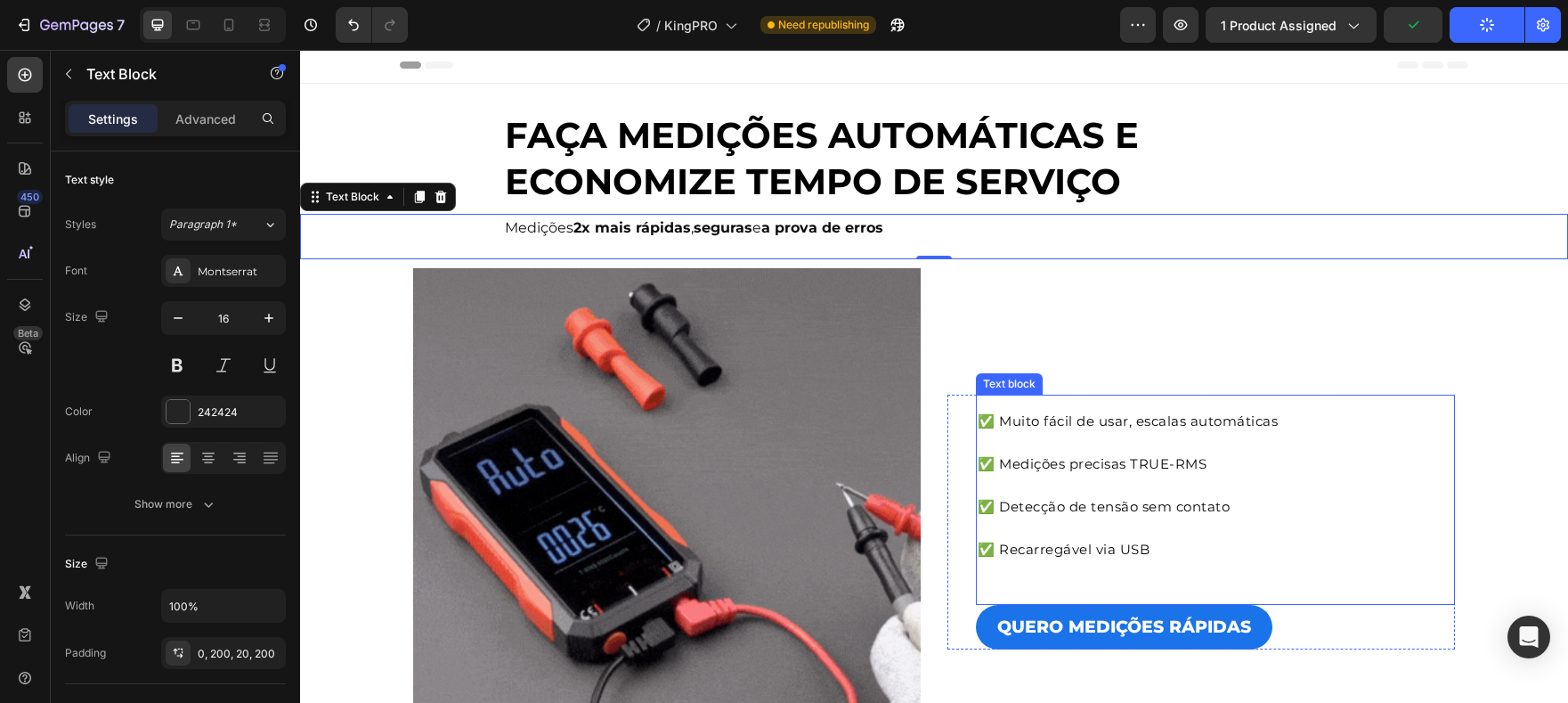
scroll to position [0, 0]
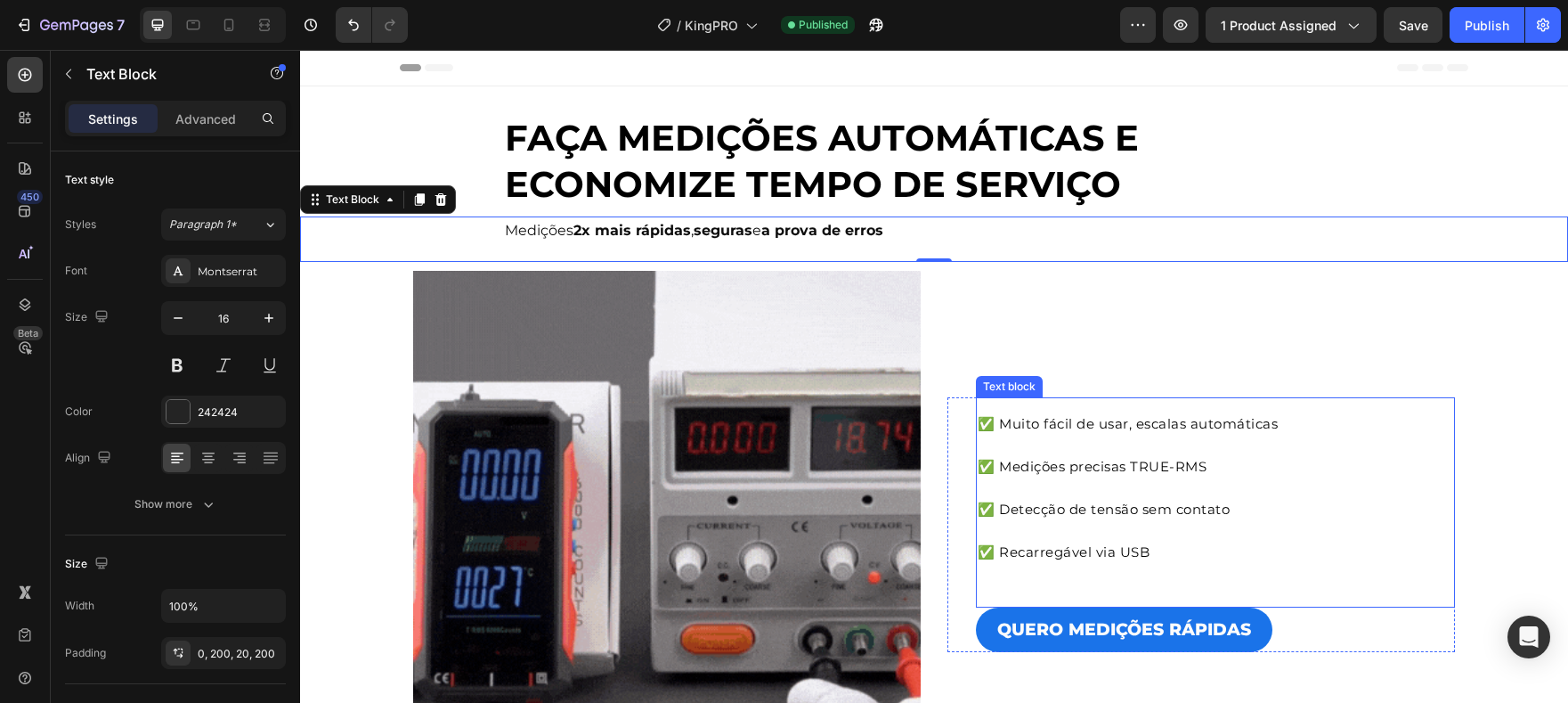
click at [1169, 400] on div "✅ Muito fácil de usar, escalas automáticas ✅ Medições precisas TRUE-RMS ✅ Detec…" at bounding box center [1216, 502] width 479 height 210
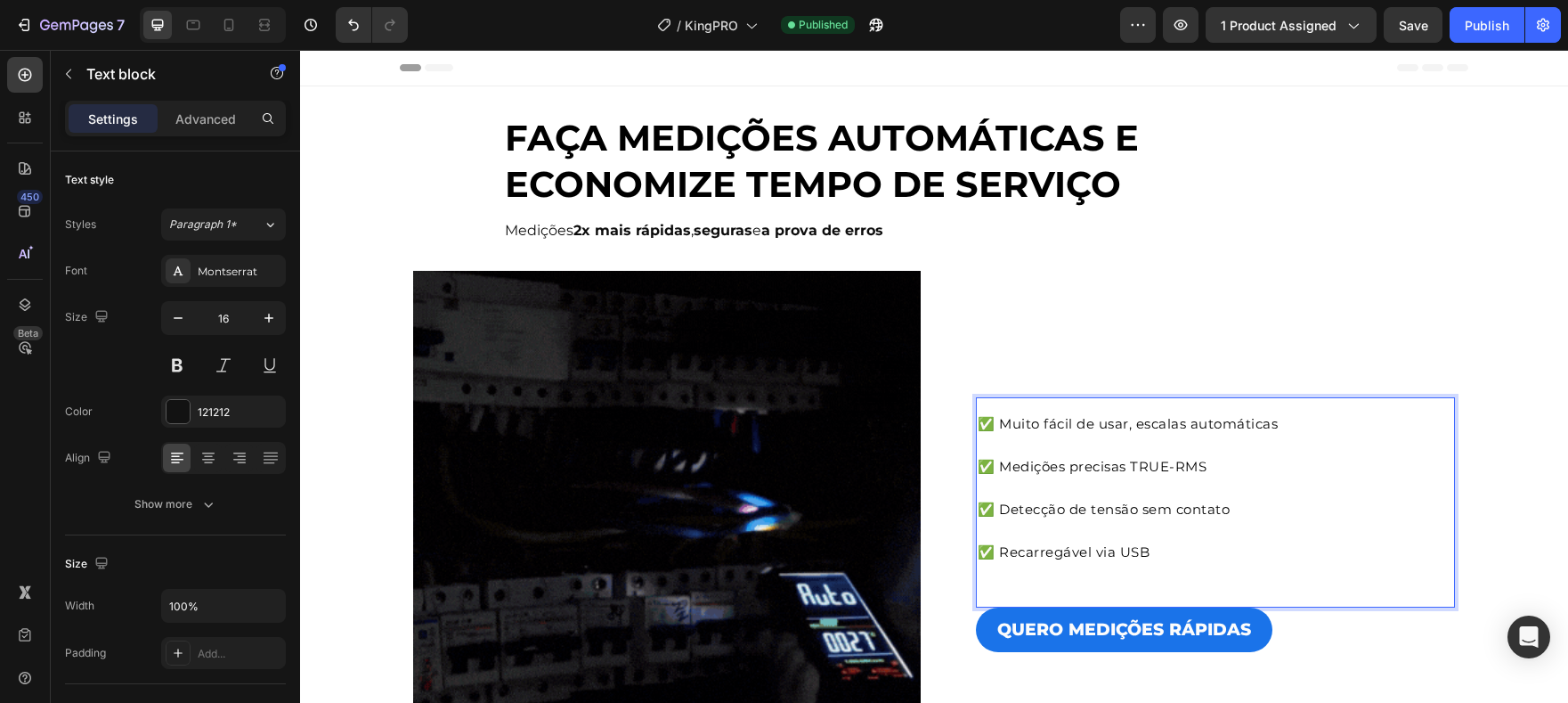
click at [1134, 420] on span "✅ Muito fácil de usar, escalas automáticas" at bounding box center [1128, 424] width 300 height 17
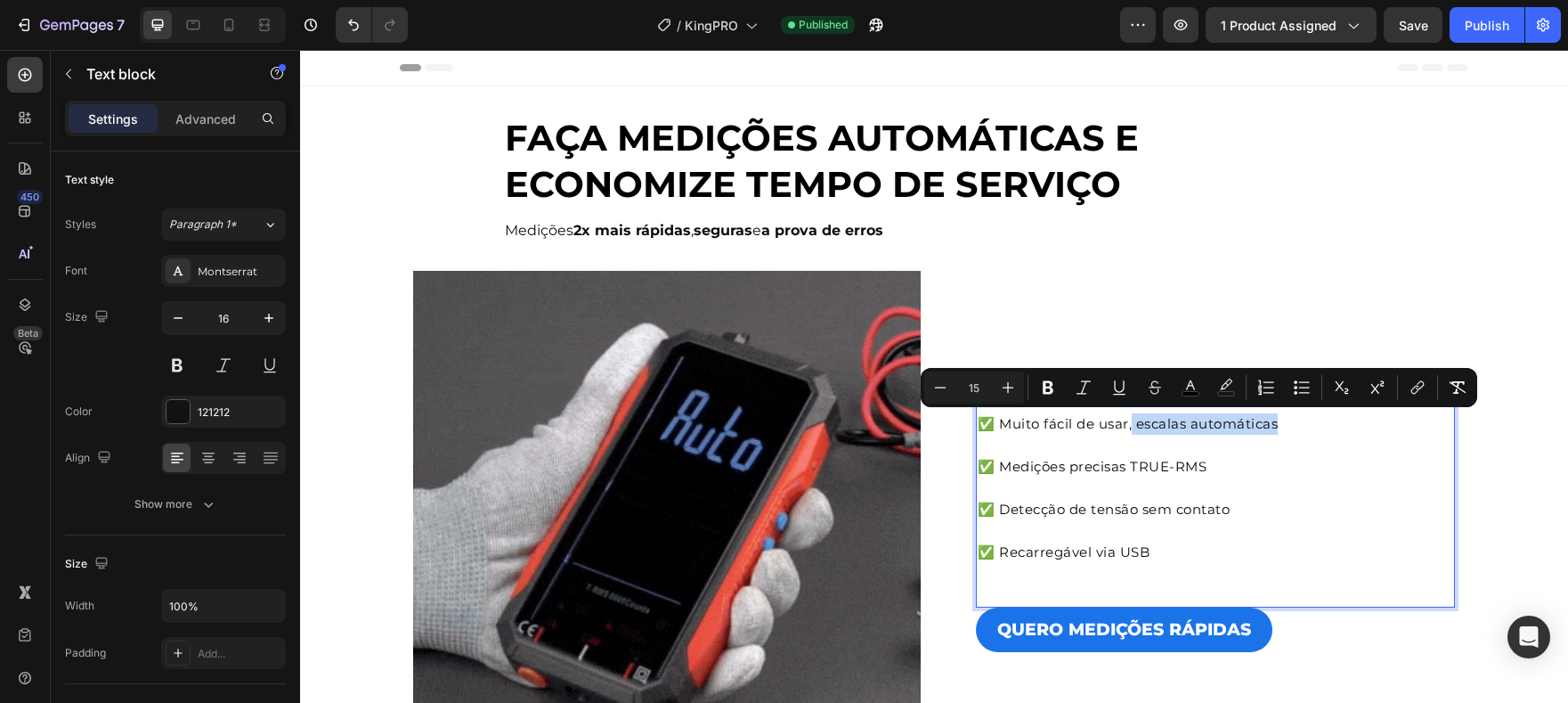
drag, startPoint x: 1134, startPoint y: 427, endPoint x: 1287, endPoint y: 425, distance: 153.0
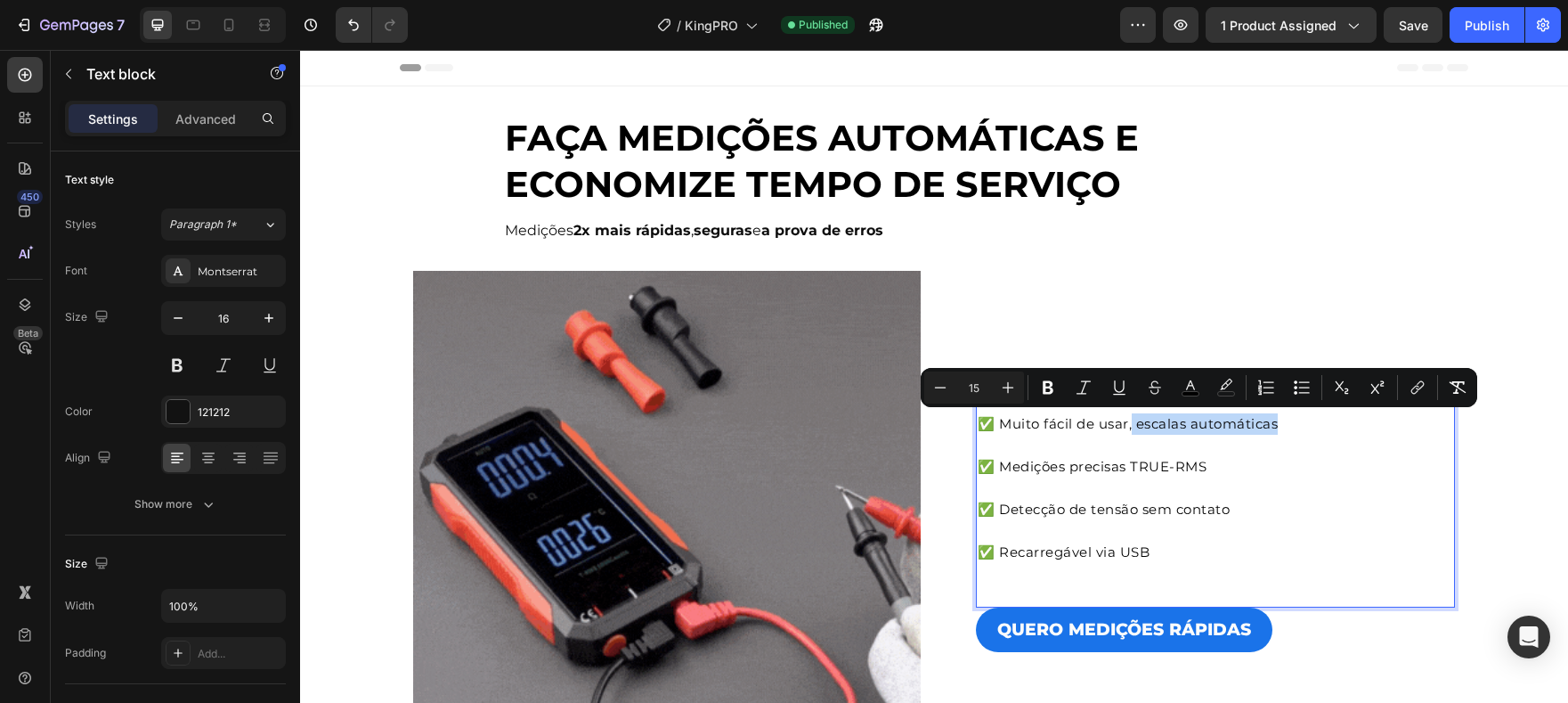
click at [1287, 425] on p "✅ Muito fácil de usar, escalas automáticas" at bounding box center [1216, 435] width 476 height 43
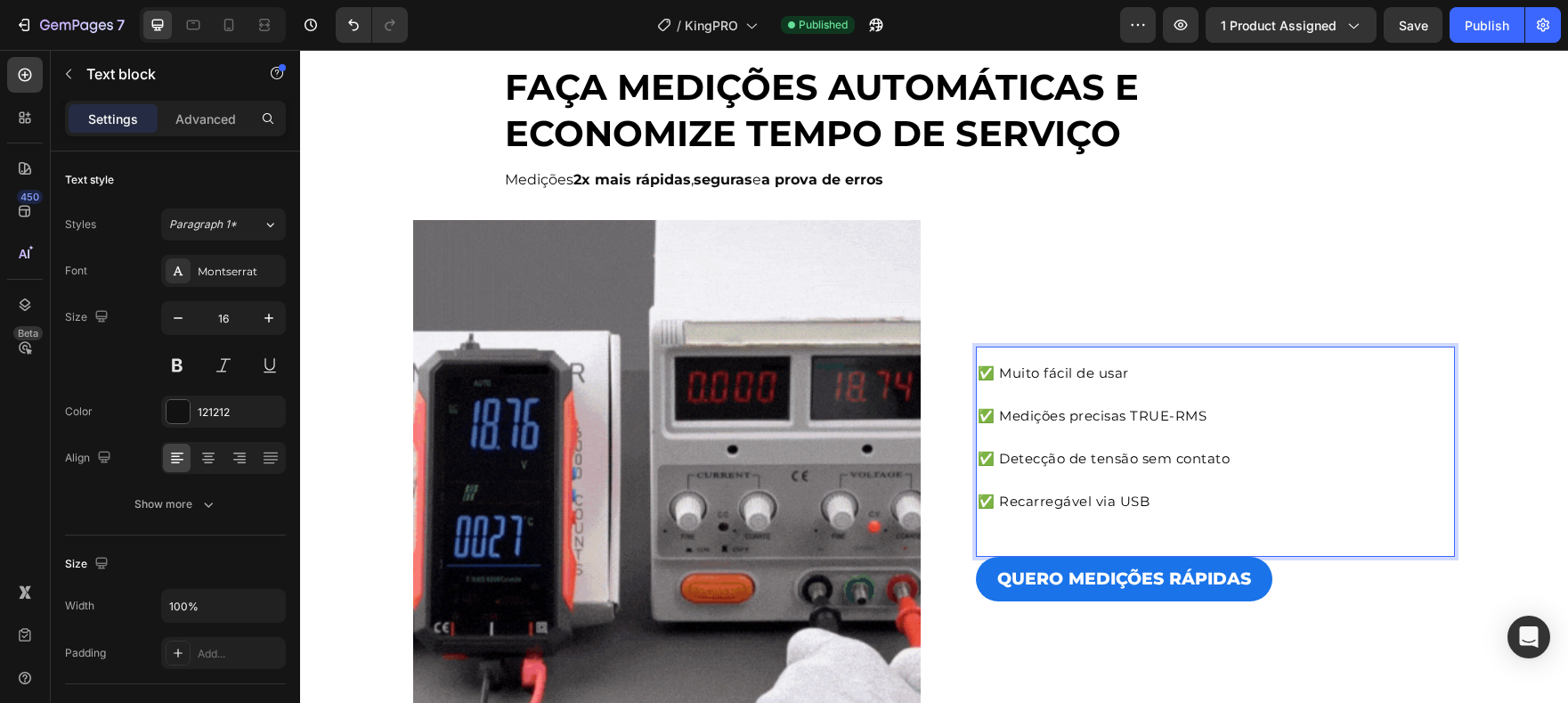
scroll to position [57, 0]
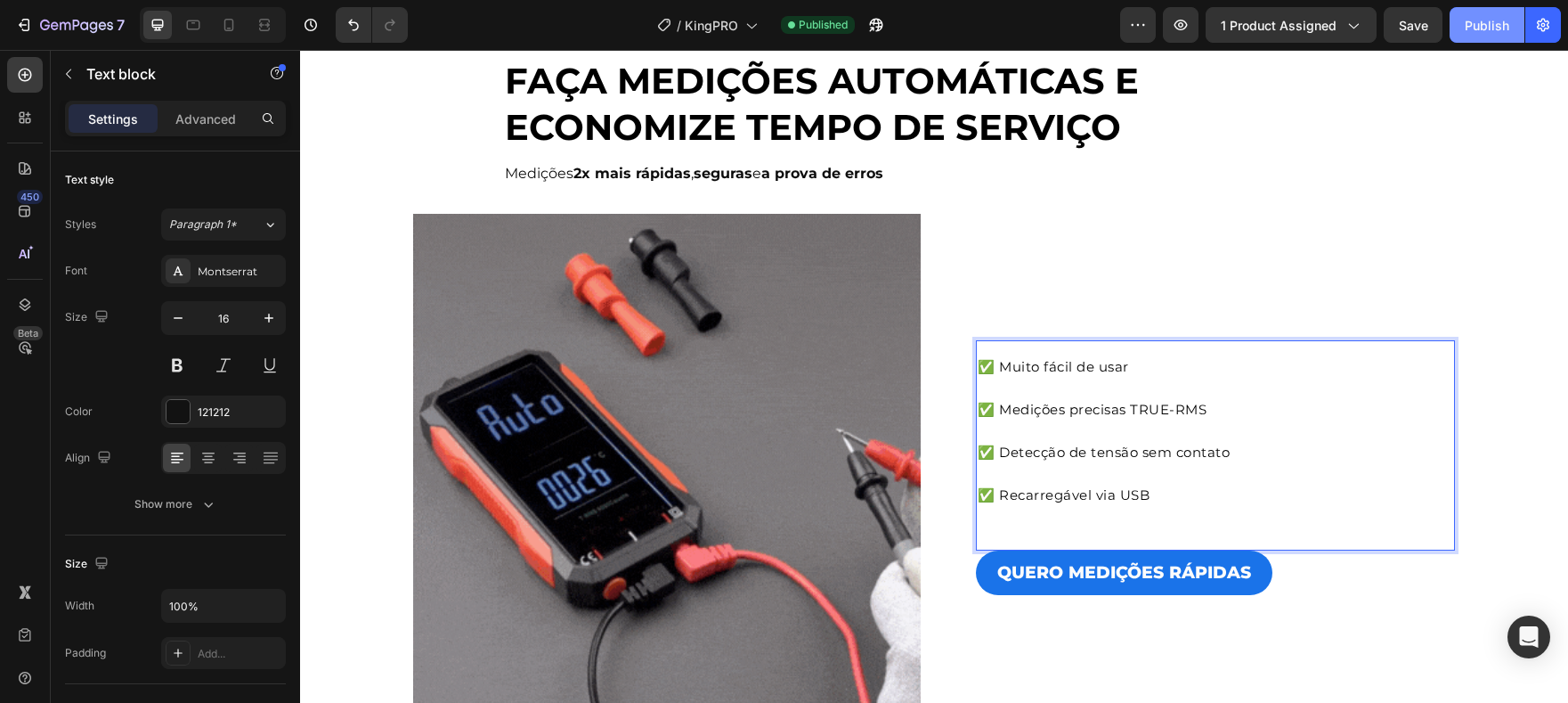
click at [1473, 30] on div "Publish" at bounding box center [1487, 26] width 45 height 19
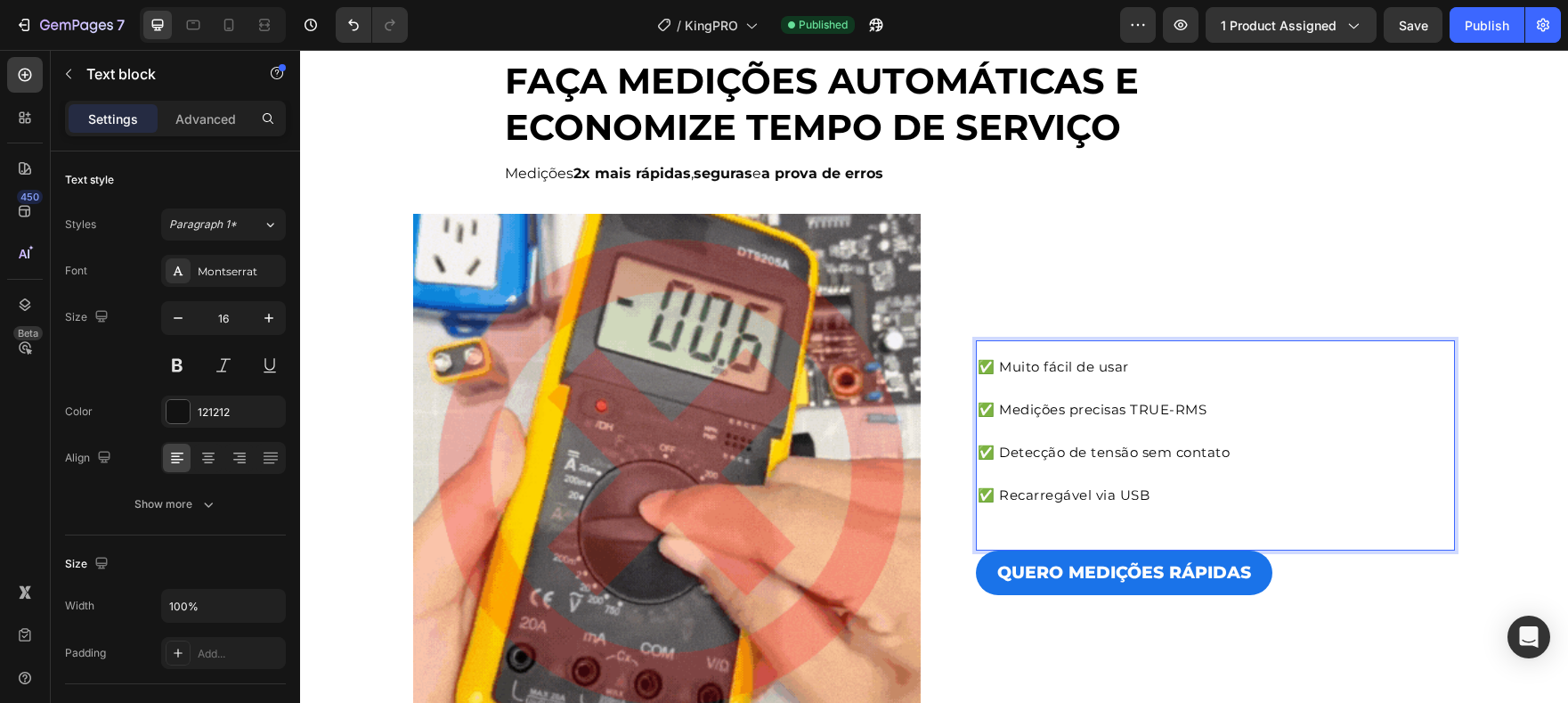
click at [1134, 393] on p "✅ Muito fácil de usar" at bounding box center [1216, 377] width 476 height 43
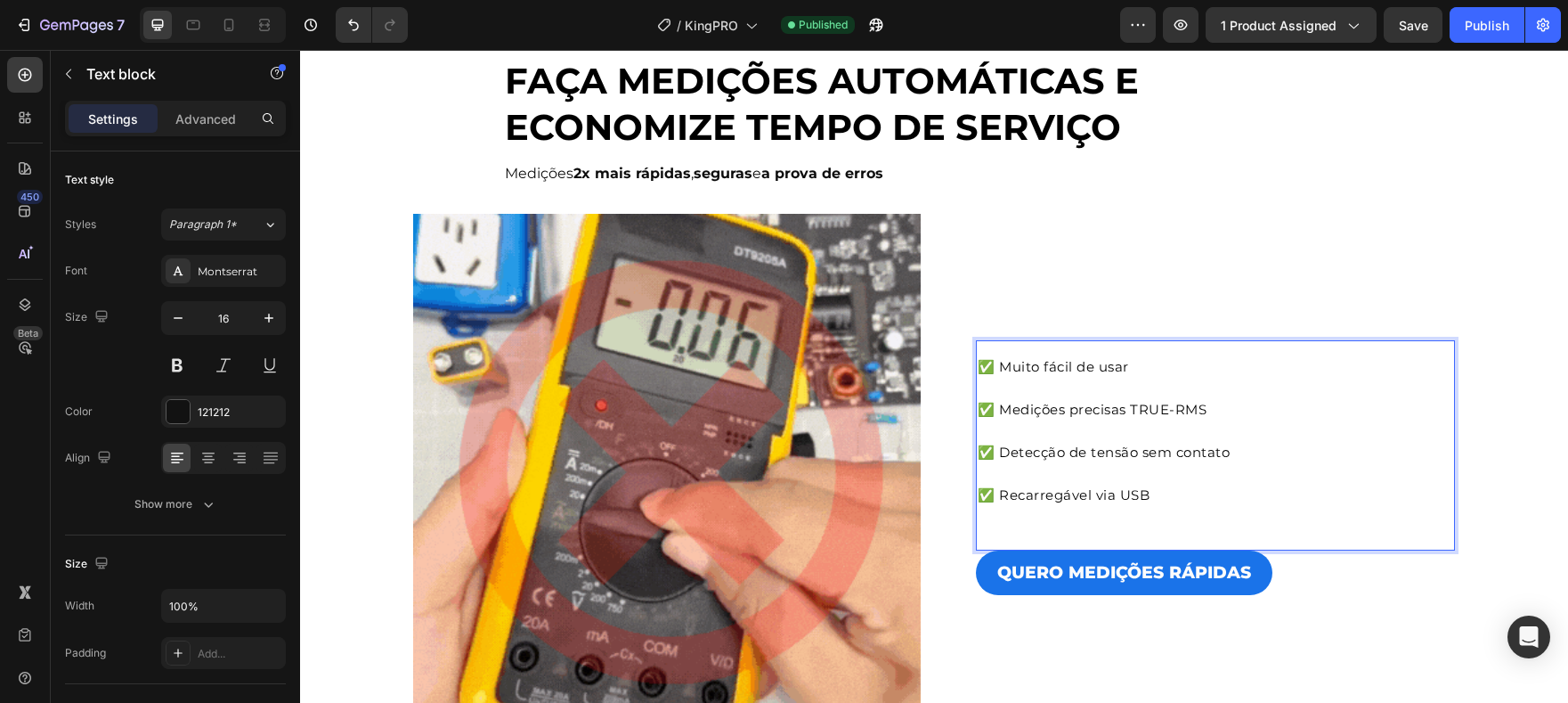
click at [1132, 414] on span "✅ Medições precisas TRUE-RMS" at bounding box center [1092, 410] width 229 height 17
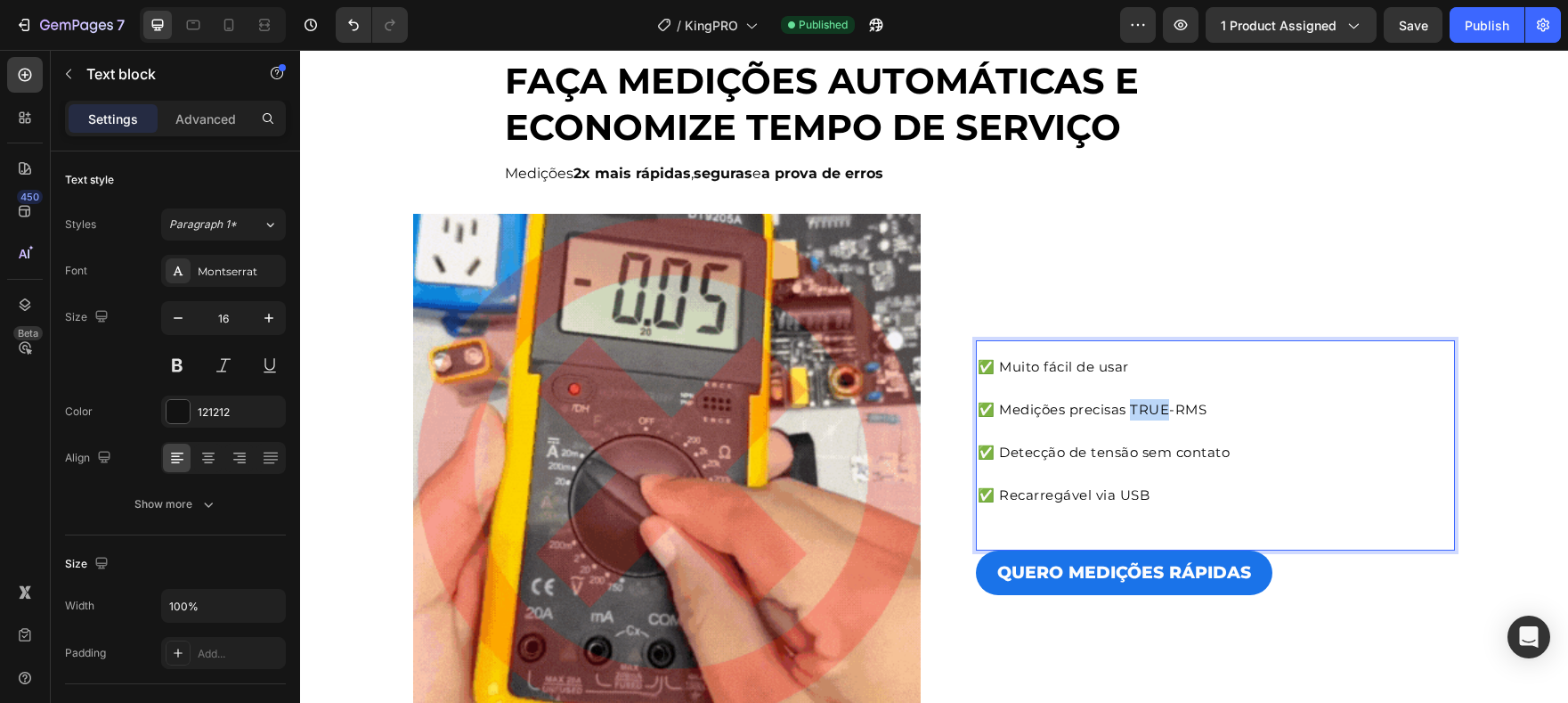
click at [1132, 414] on span "✅ Medições precisas TRUE-RMS" at bounding box center [1092, 410] width 229 height 17
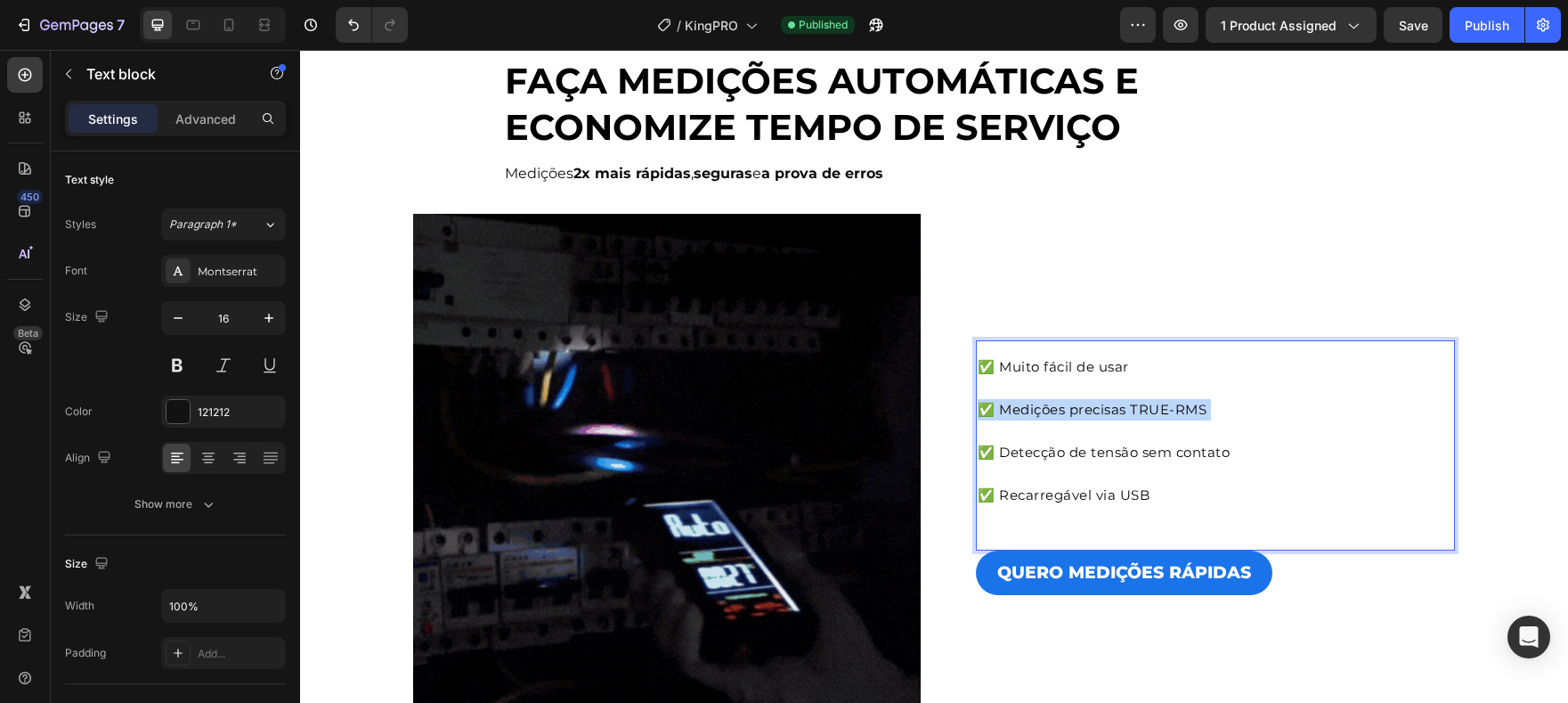
click at [1132, 414] on span "✅ Medições precisas TRUE-RMS" at bounding box center [1092, 410] width 229 height 17
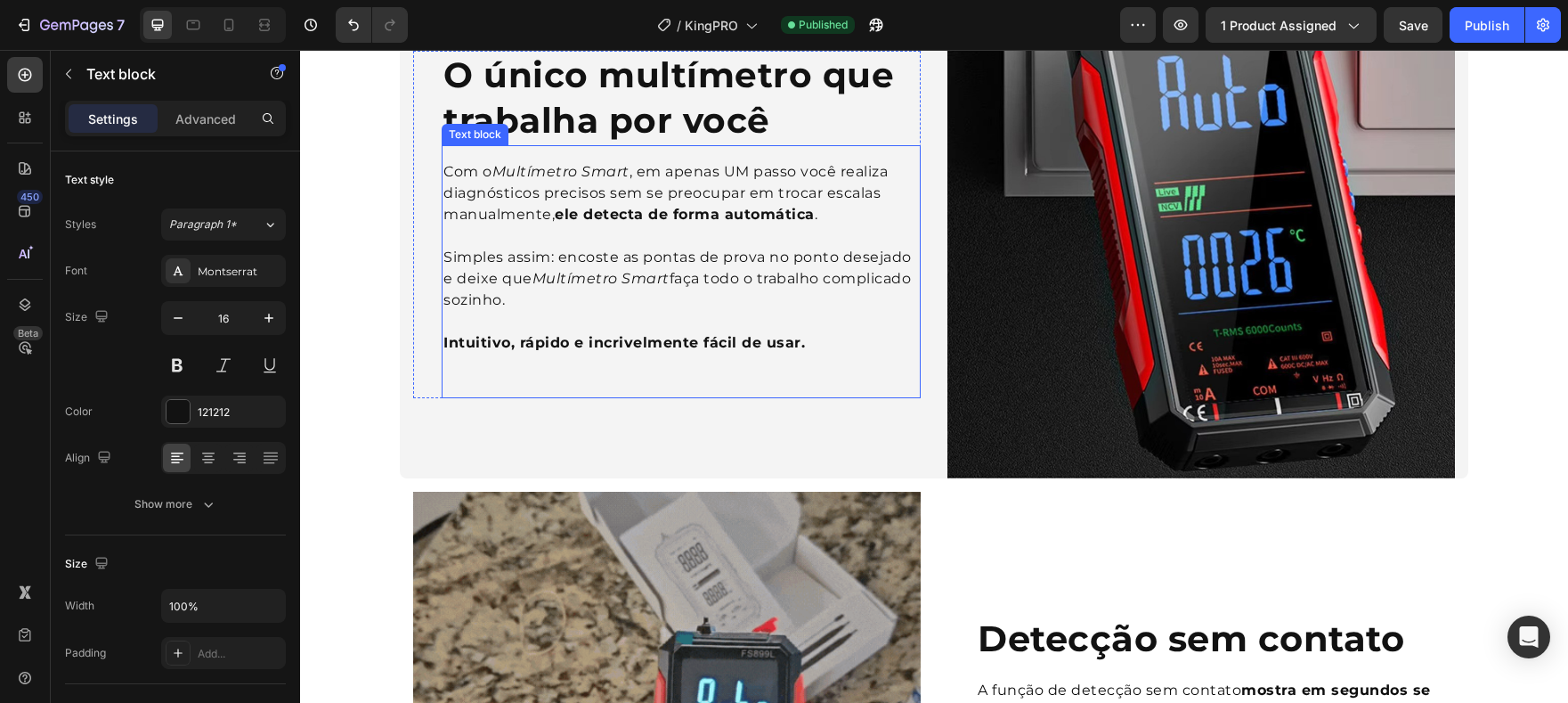
scroll to position [847, 0]
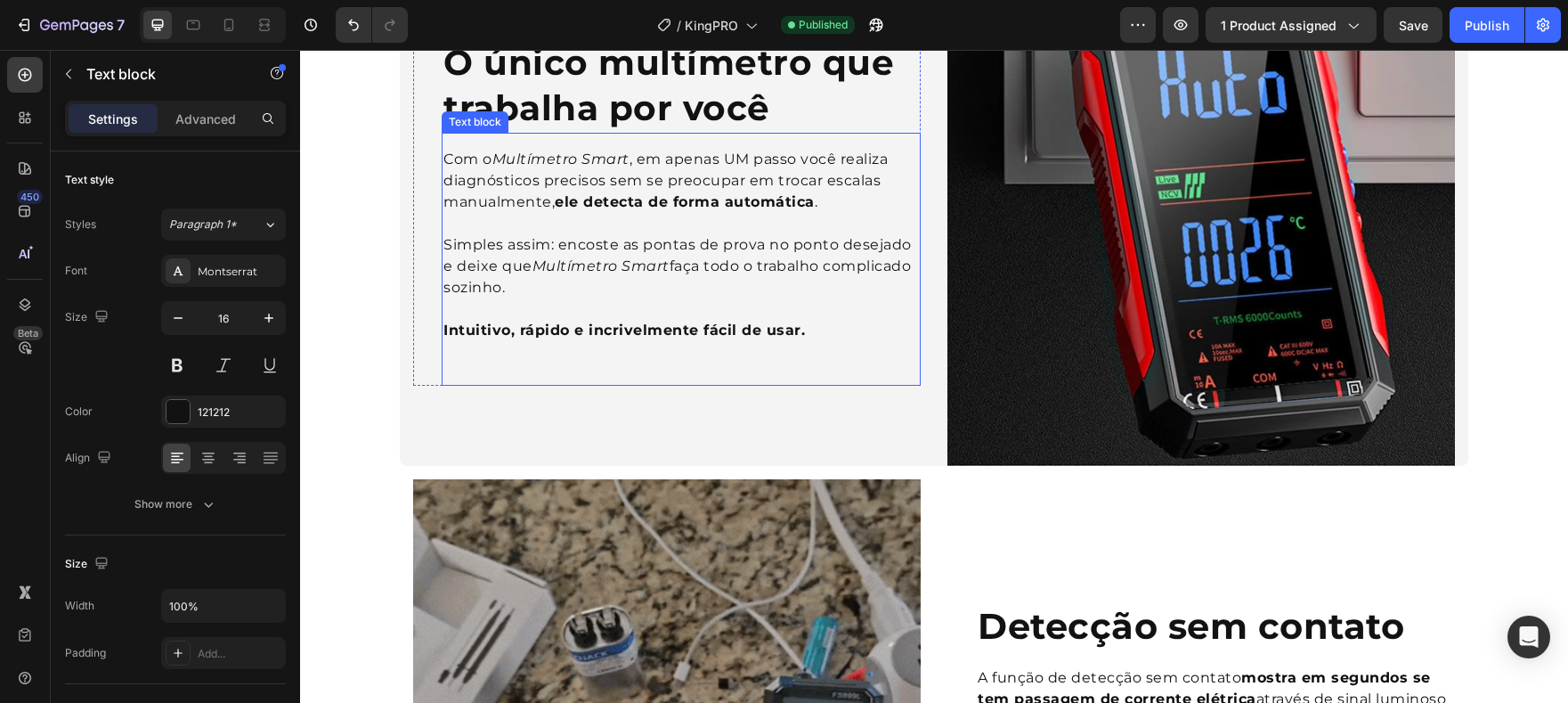
click at [717, 270] on p "Simples assim: encoste as pontas de prova no ponto desejado e deixe que Multíme…" at bounding box center [681, 266] width 476 height 64
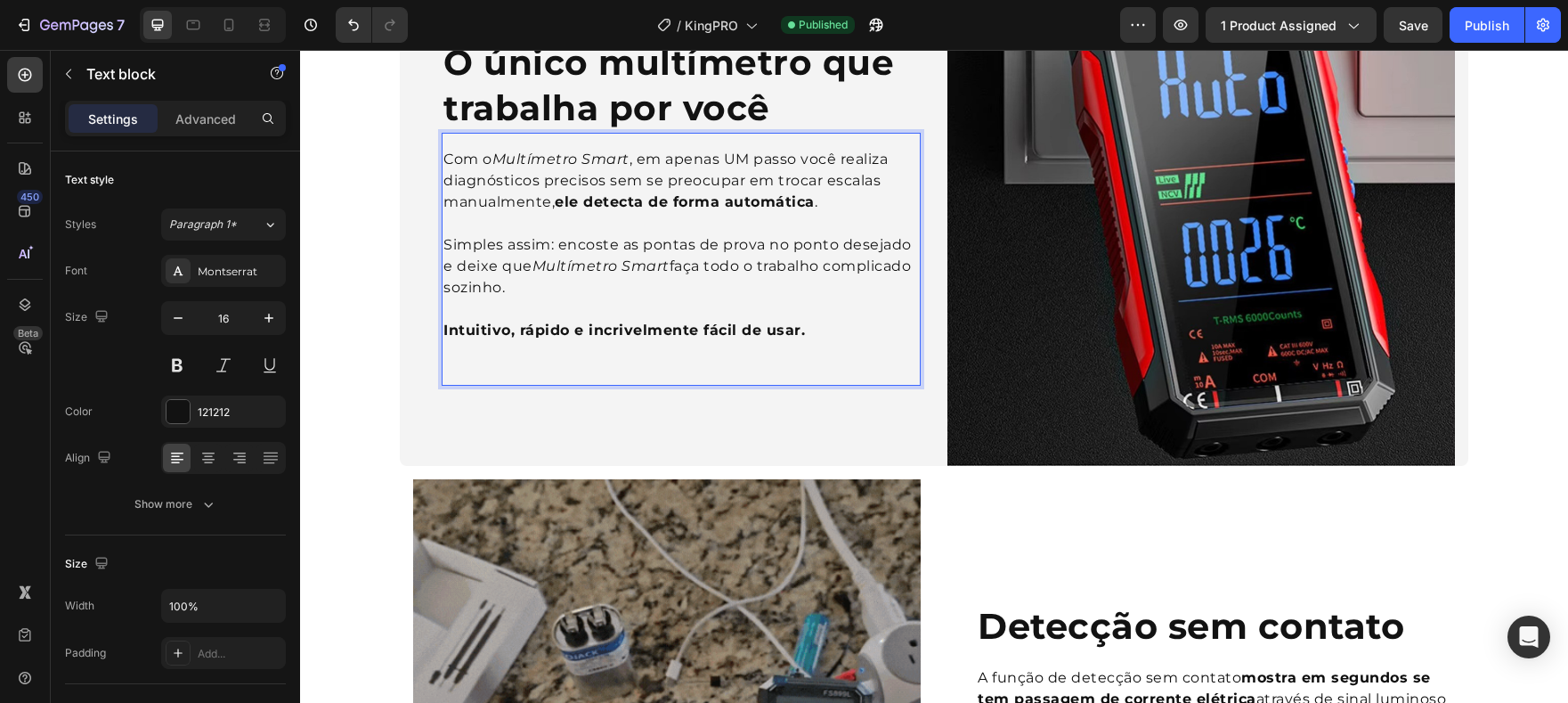
click at [773, 333] on strong "Intuitivo, rápido e incrivelmente fácil de usar." at bounding box center [624, 330] width 362 height 17
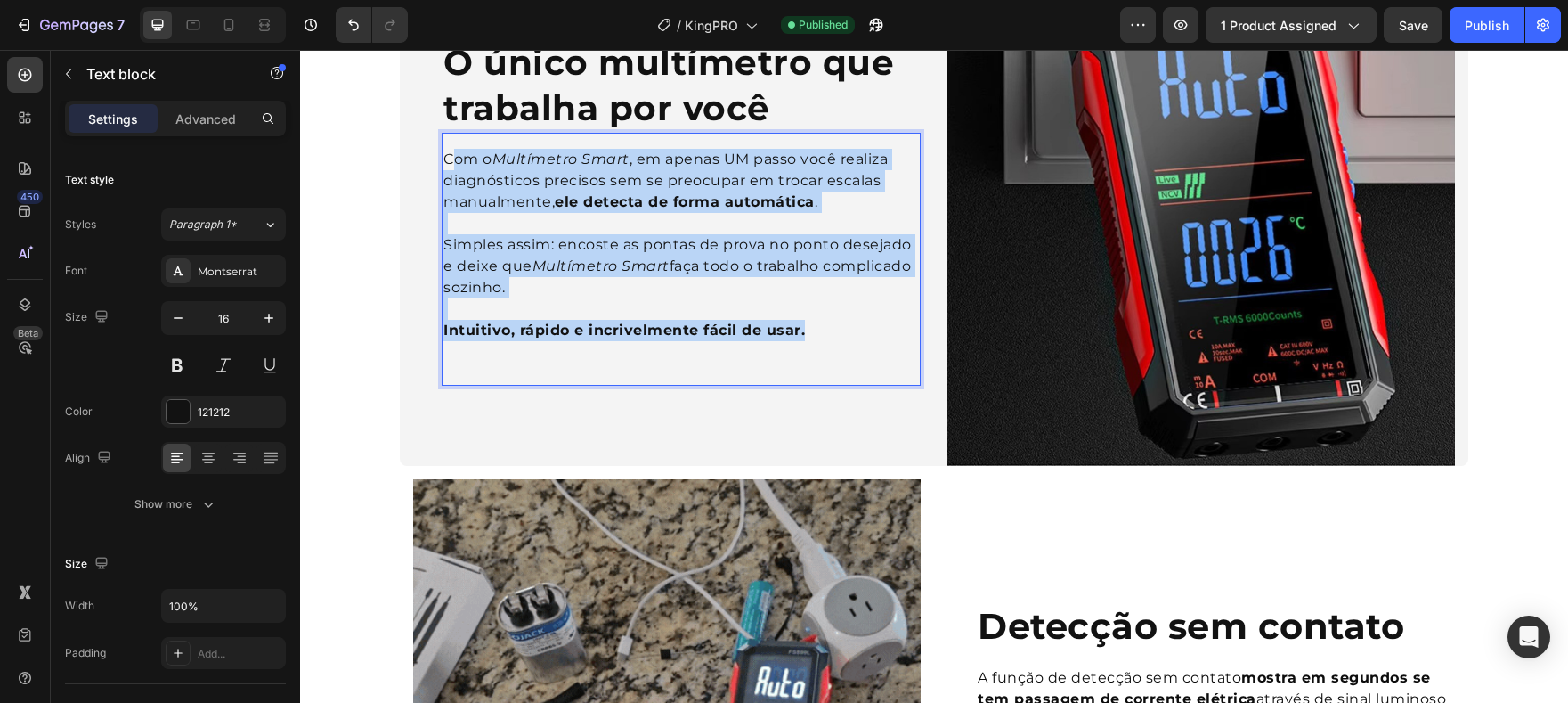
drag, startPoint x: 798, startPoint y: 334, endPoint x: 445, endPoint y: 164, distance: 391.8
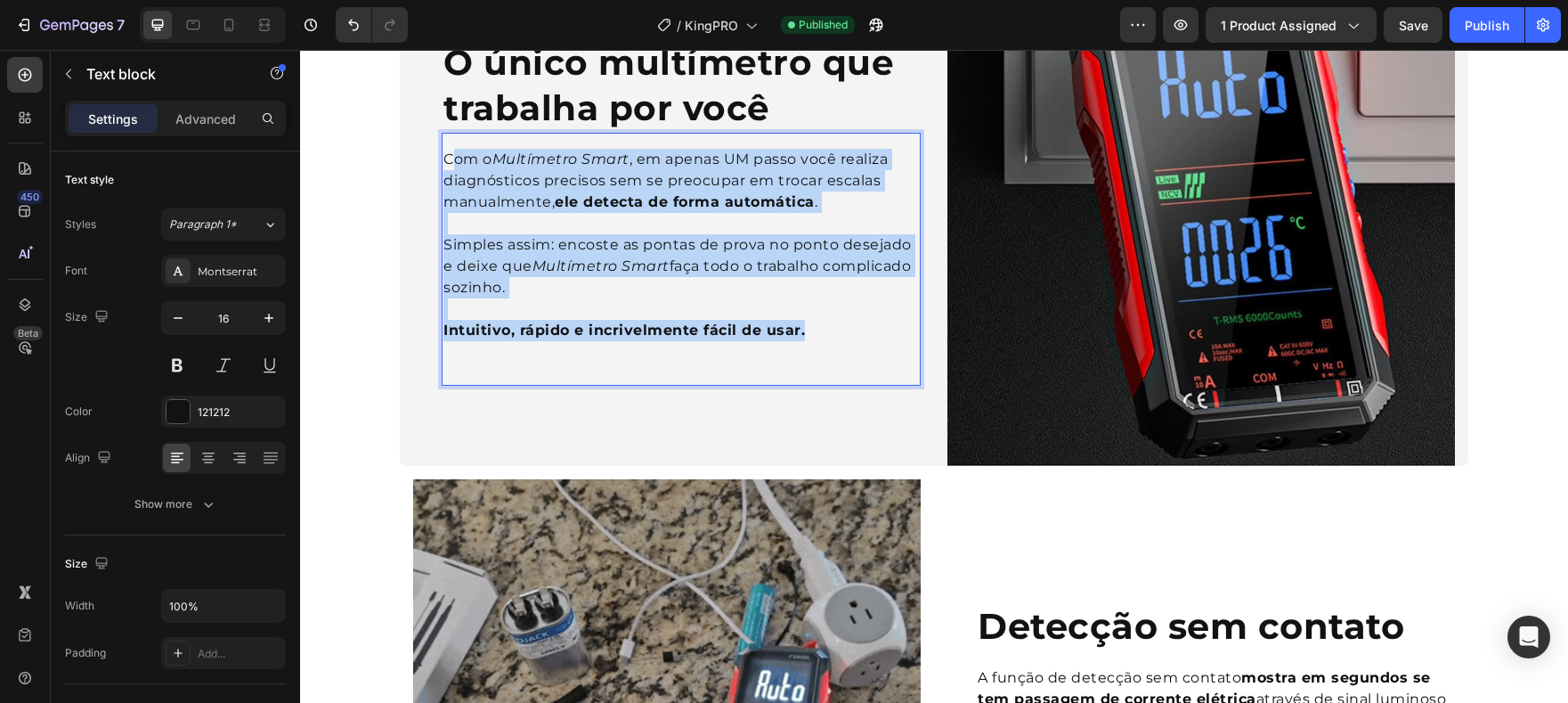
click at [448, 167] on div "Com o Multímetro Smart , em apenas UM passo você realiza diagnósticos precisos …" at bounding box center [682, 245] width 479 height 196
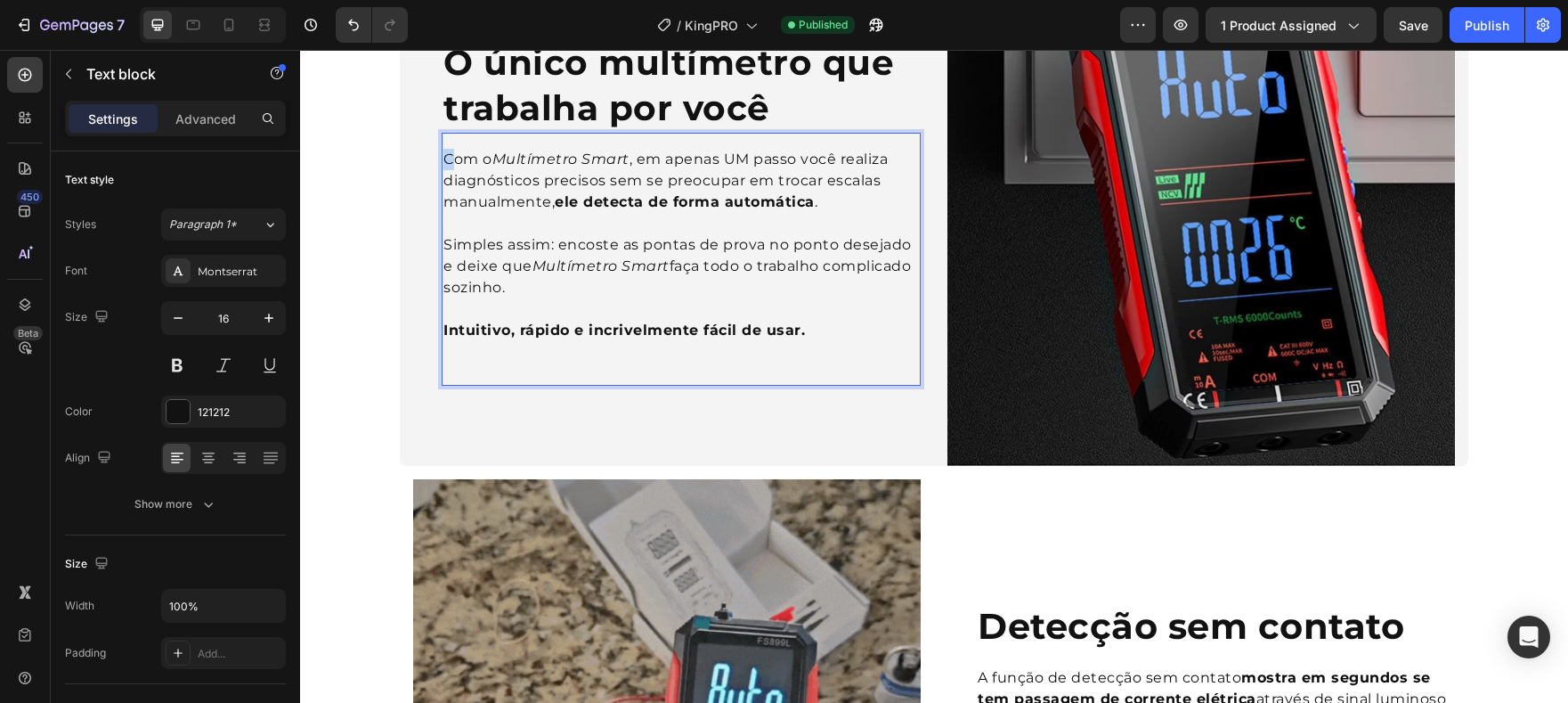
click at [443, 161] on p "Com o Multímetro Smart , em apenas UM passo você realiza diagnósticos precisos …" at bounding box center [681, 181] width 476 height 64
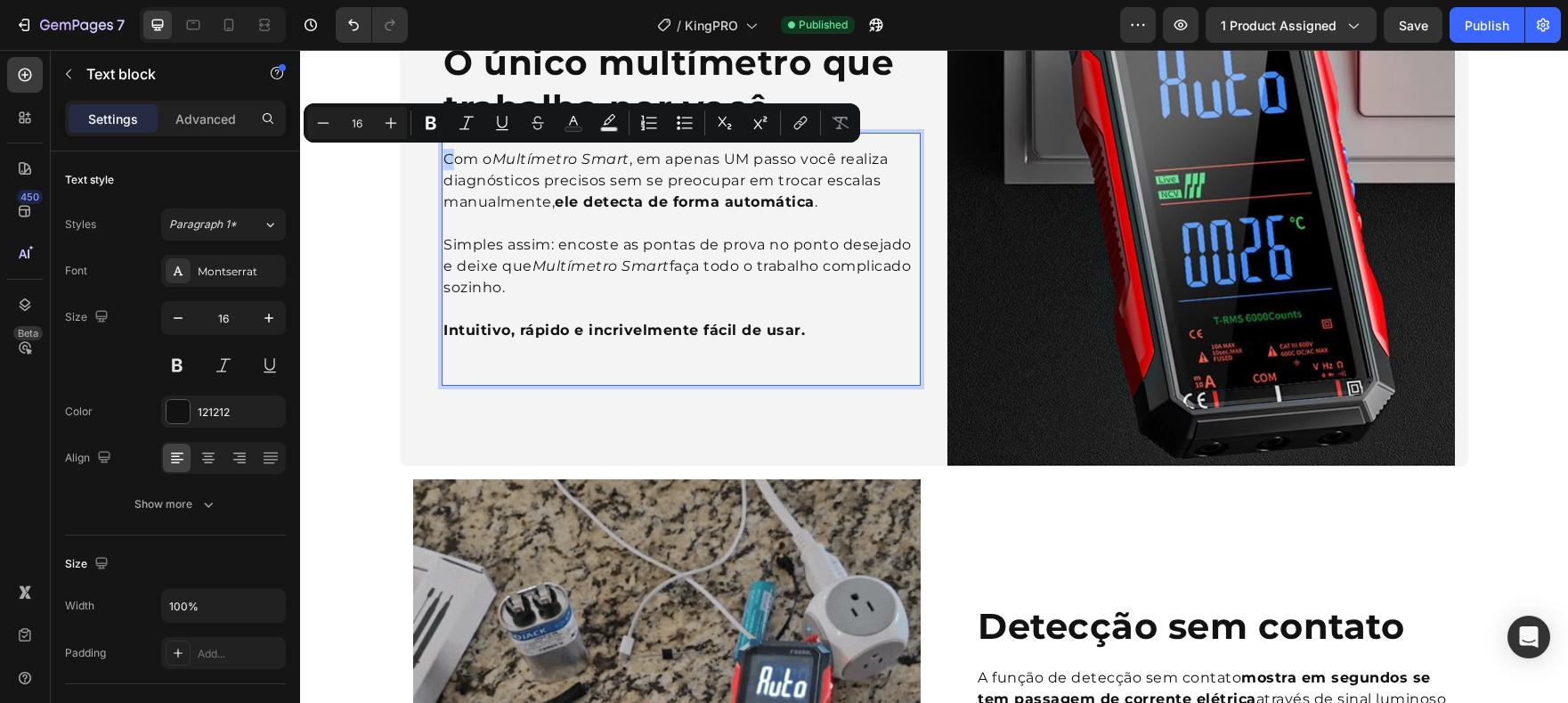
click at [443, 160] on p "Com o Multímetro Smart , em apenas UM passo você realiza diagnósticos precisos …" at bounding box center [681, 181] width 476 height 64
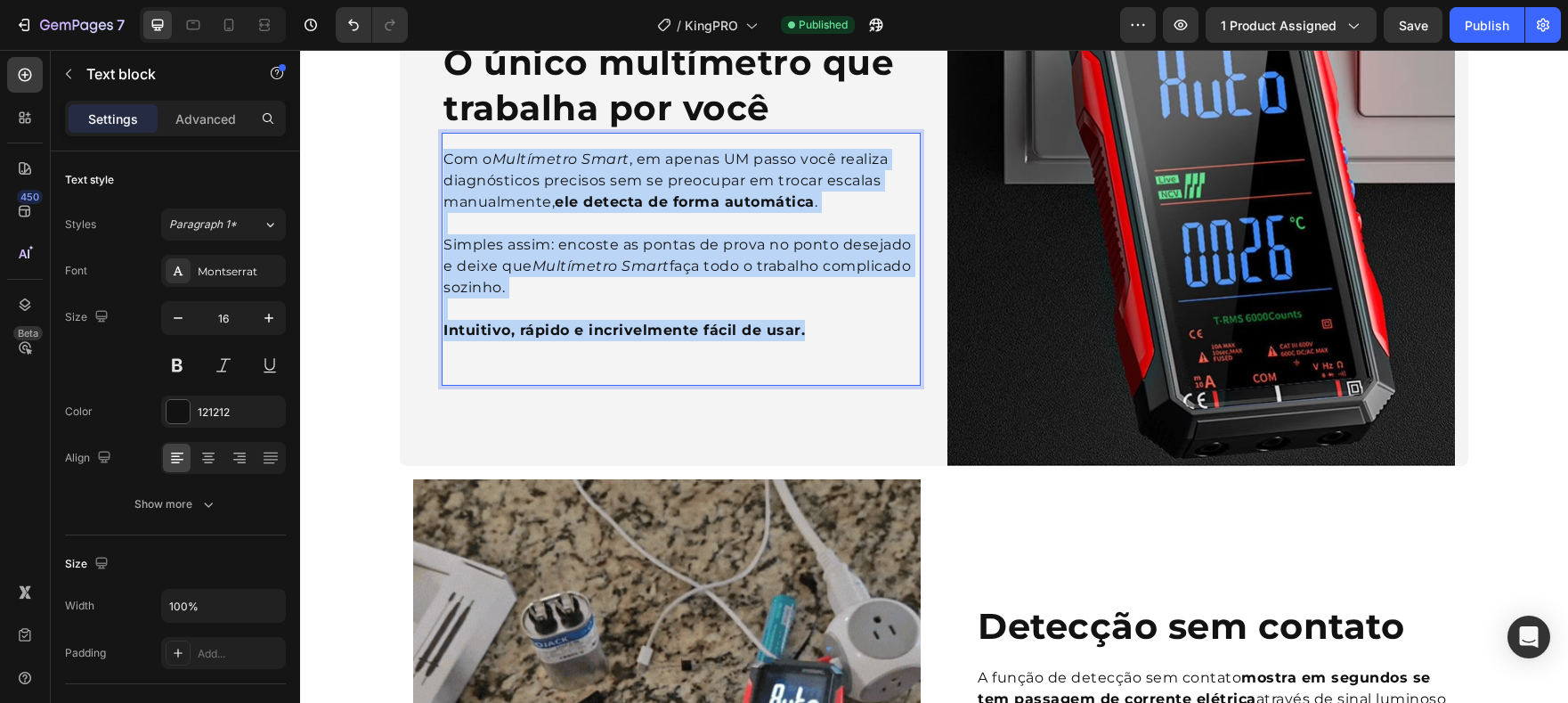
drag, startPoint x: 440, startPoint y: 163, endPoint x: 800, endPoint y: 329, distance: 396.4
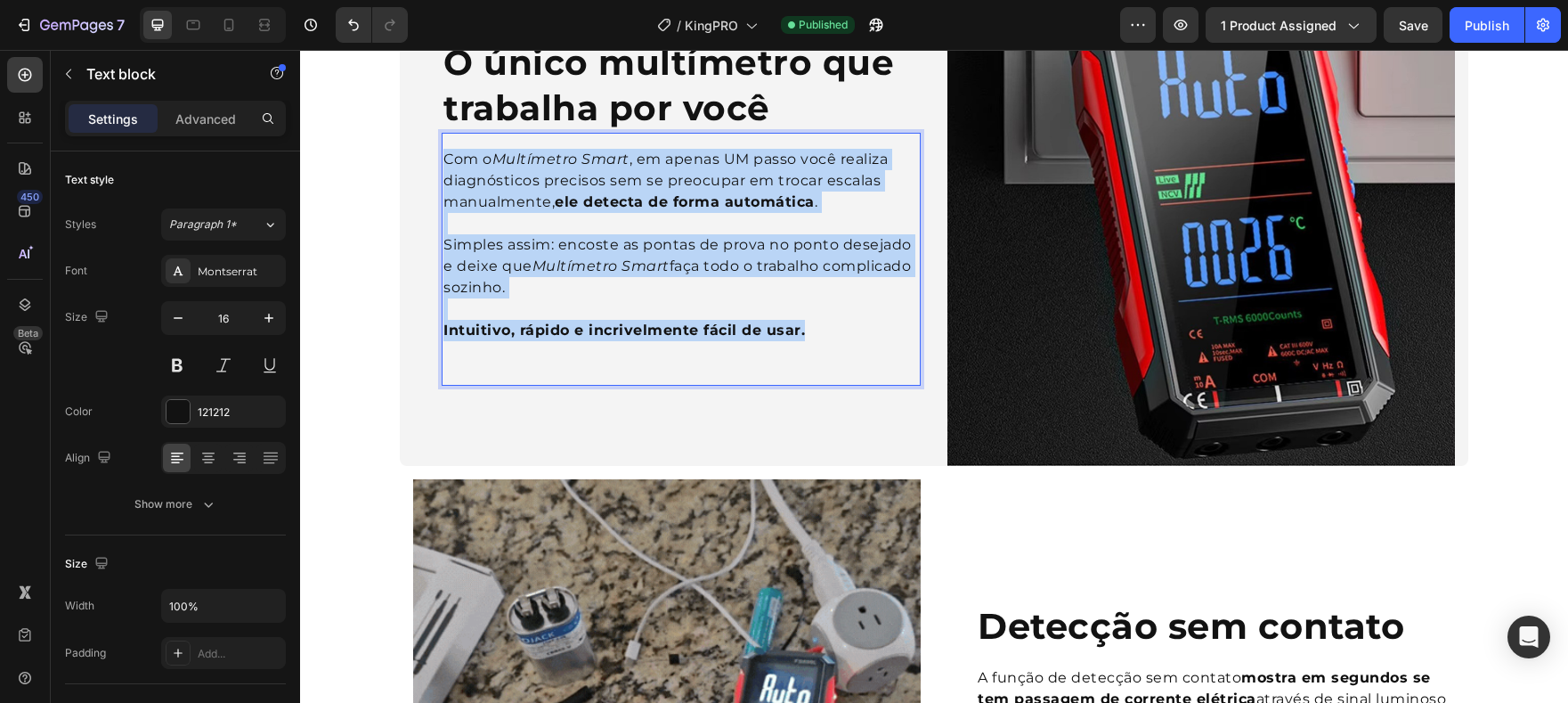
click at [800, 329] on div "Com o Multímetro Smart , em apenas UM passo você realiza diagnósticos precisos …" at bounding box center [682, 245] width 479 height 196
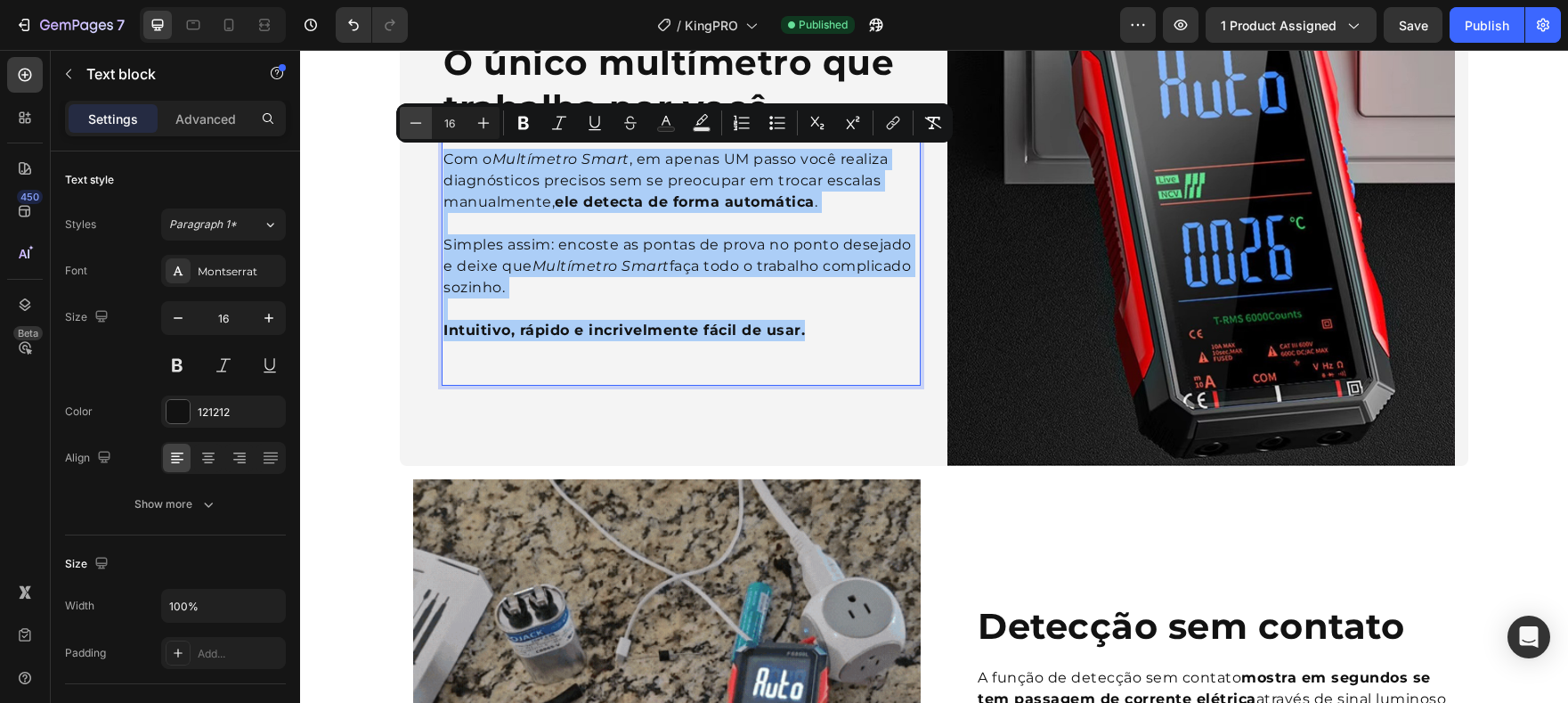
click at [421, 131] on icon "Editor contextual toolbar" at bounding box center [415, 122] width 18 height 18
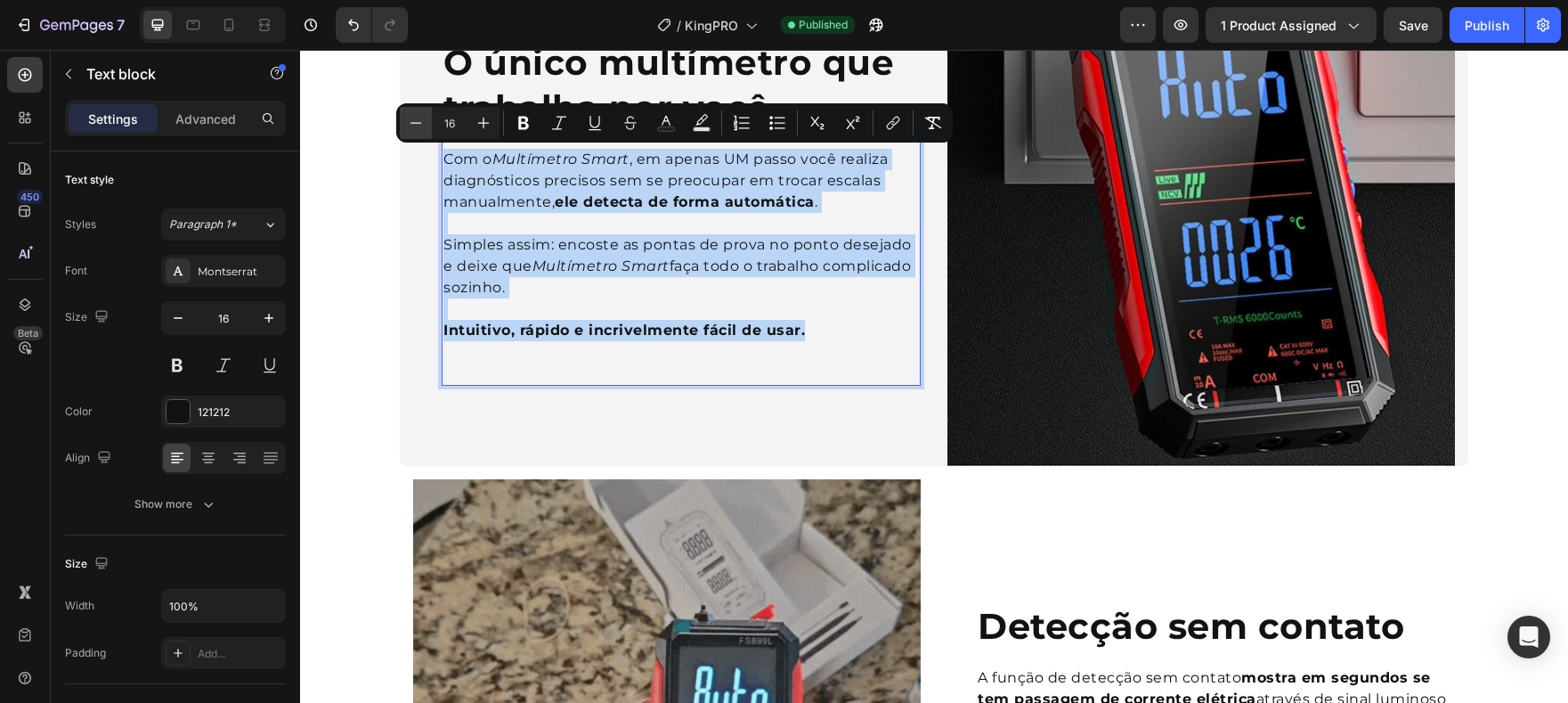
type input "15"
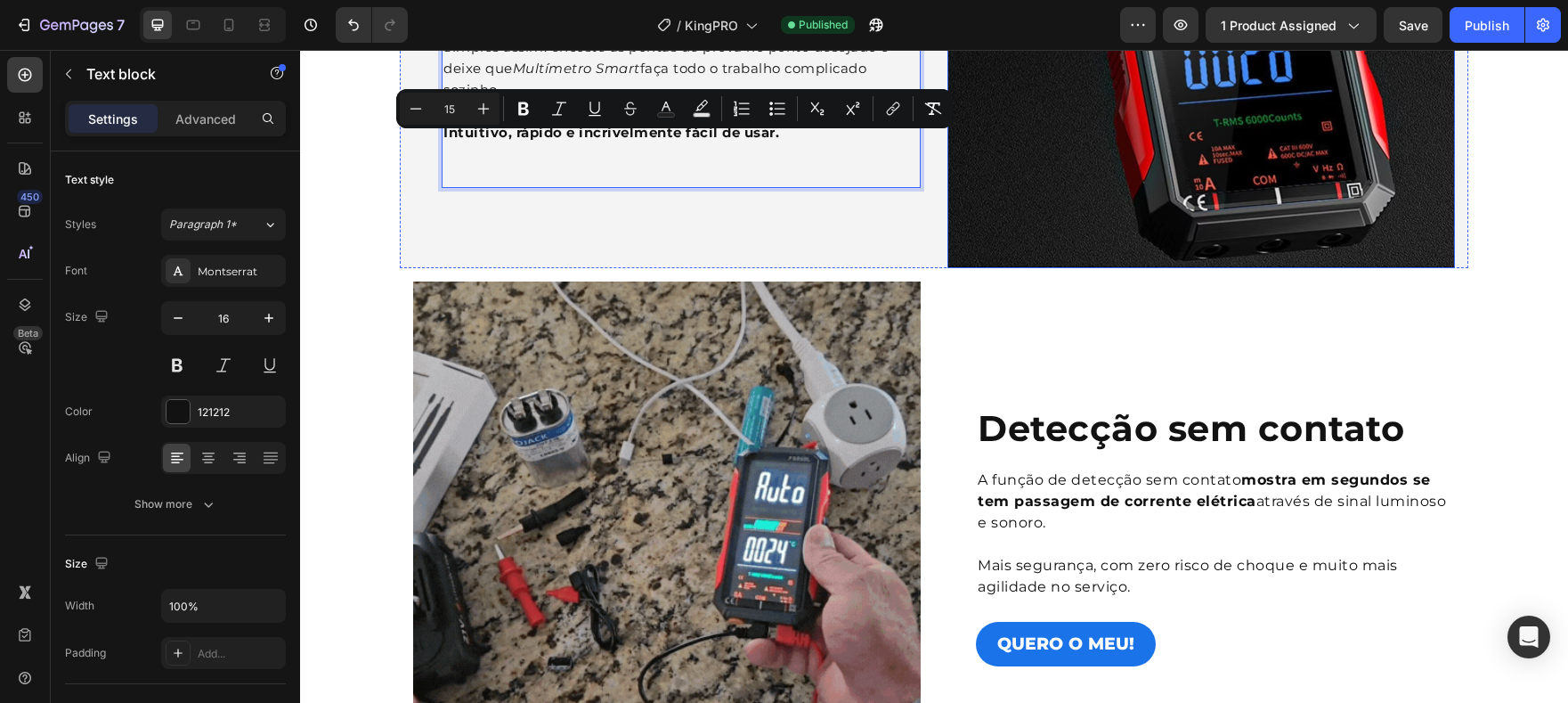
scroll to position [1046, 0]
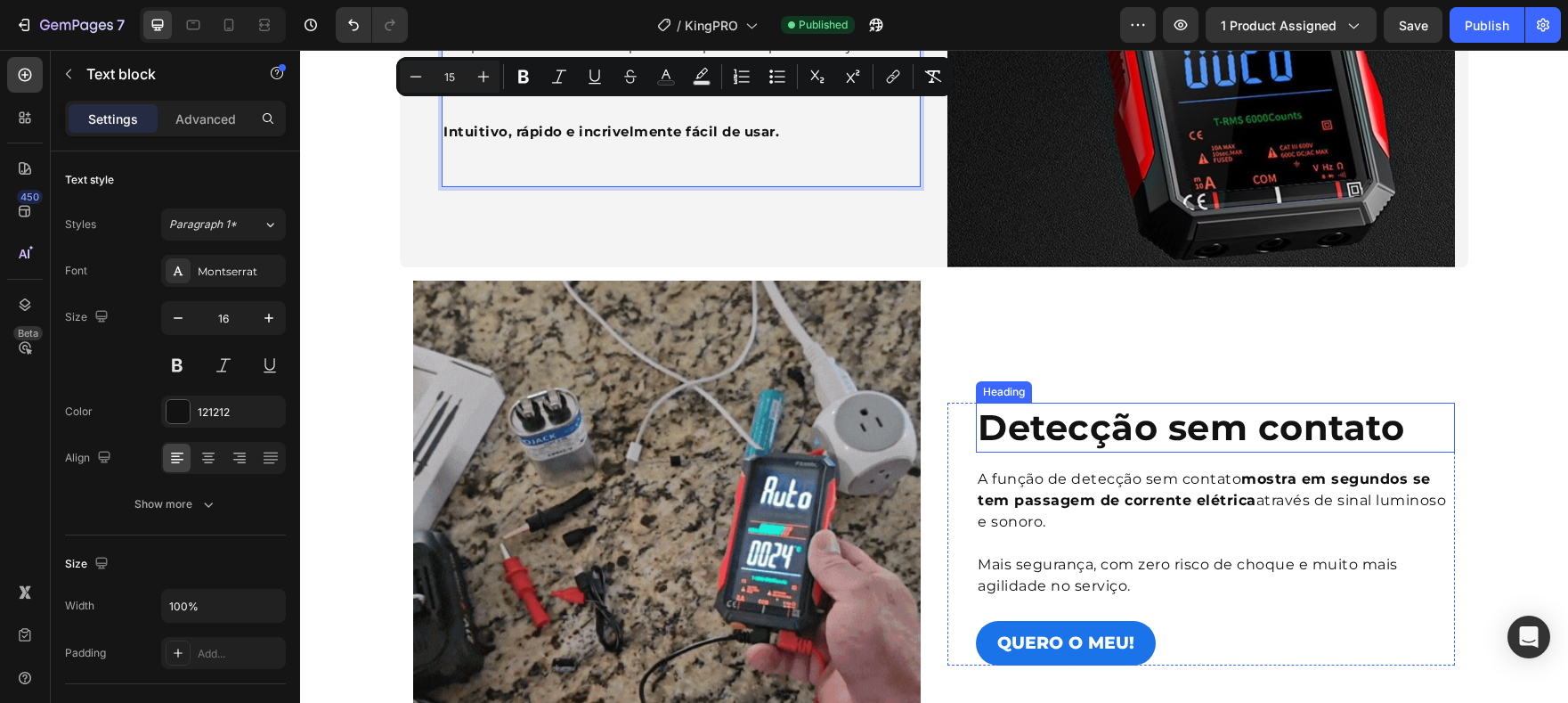
click at [1070, 506] on strong "mostra em segundos se tem passagem de corrente elétrica" at bounding box center [1204, 489] width 454 height 38
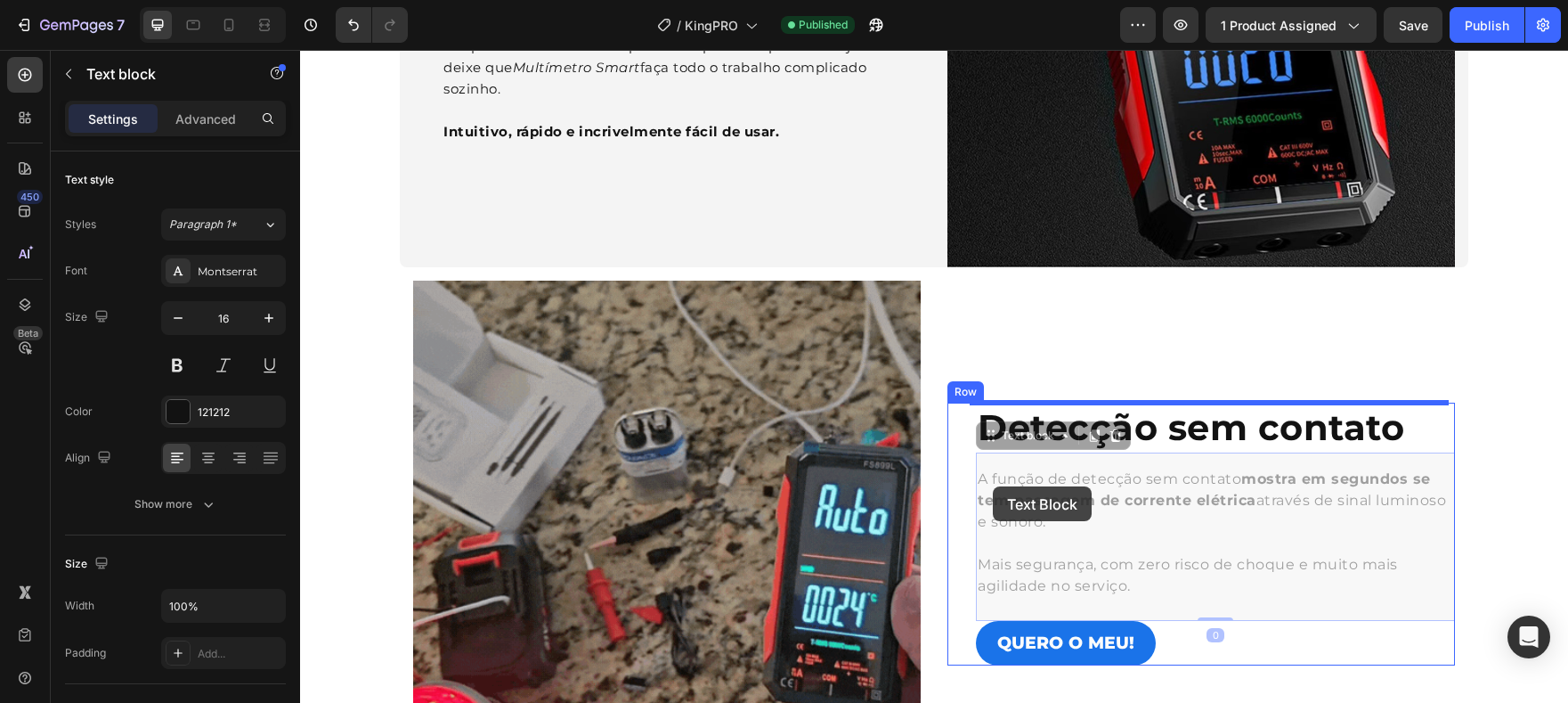
drag, startPoint x: 977, startPoint y: 479, endPoint x: 993, endPoint y: 486, distance: 17.5
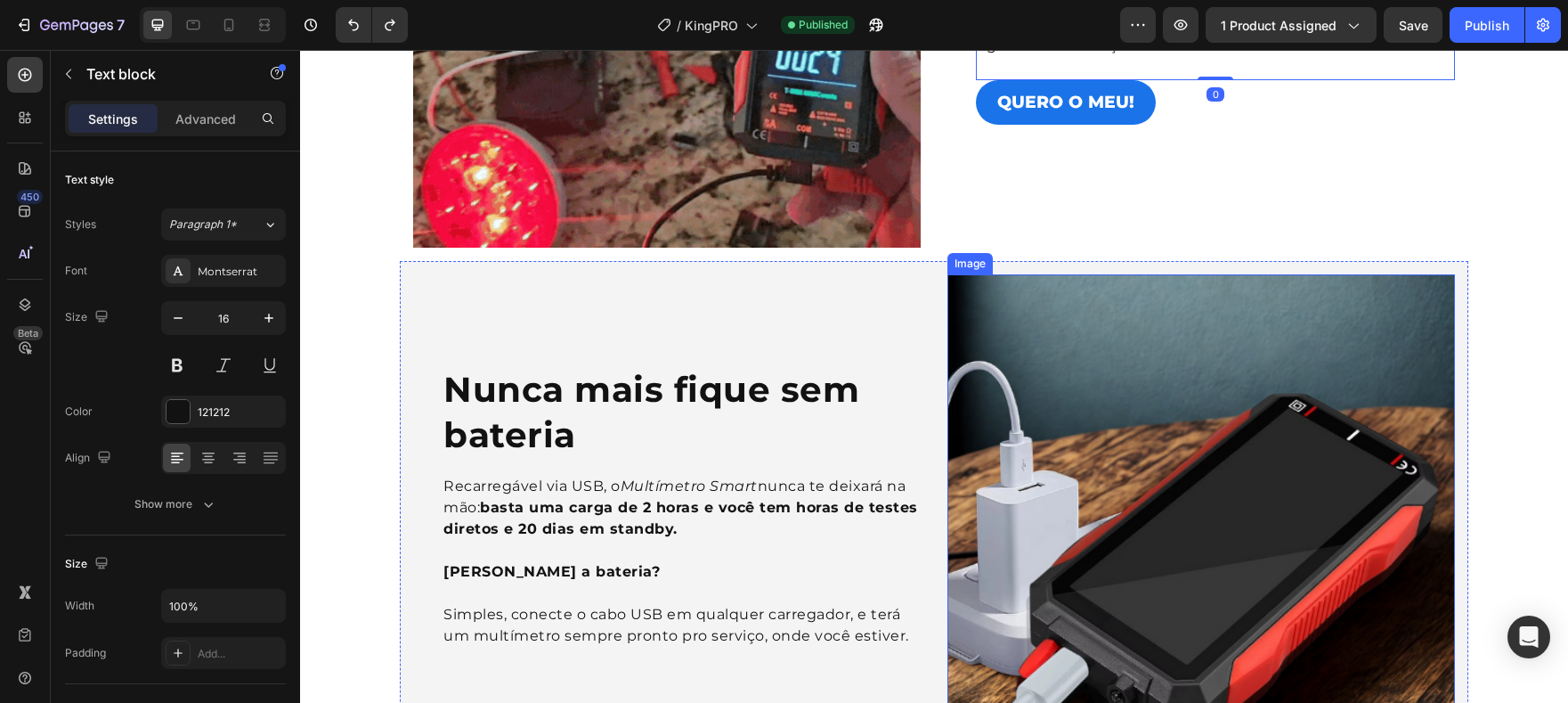
scroll to position [1202, 0]
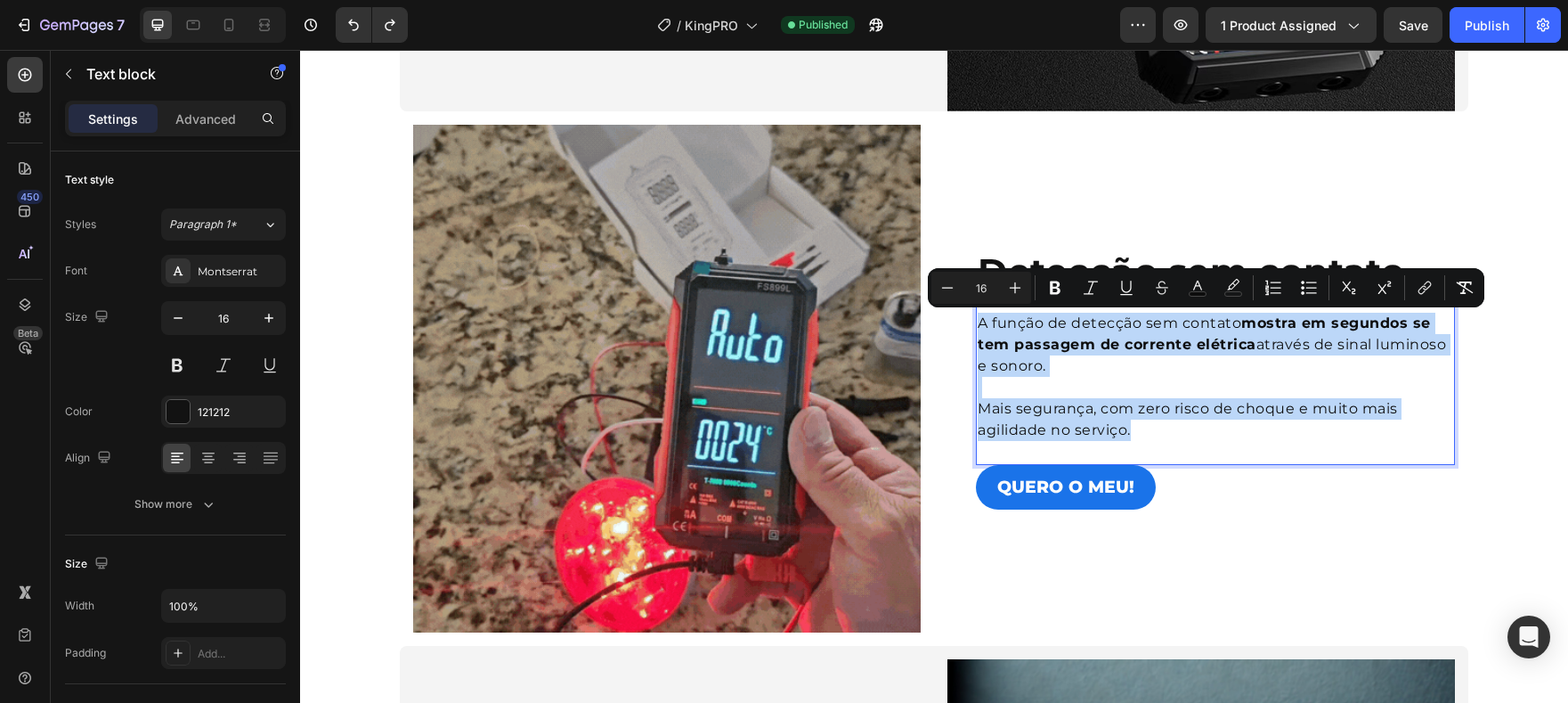
drag, startPoint x: 1180, startPoint y: 415, endPoint x: 974, endPoint y: 322, distance: 226.0
click at [978, 322] on p "A função de detecção sem contato mostra em segundos se tem passagem de corrente…" at bounding box center [1216, 376] width 476 height 128
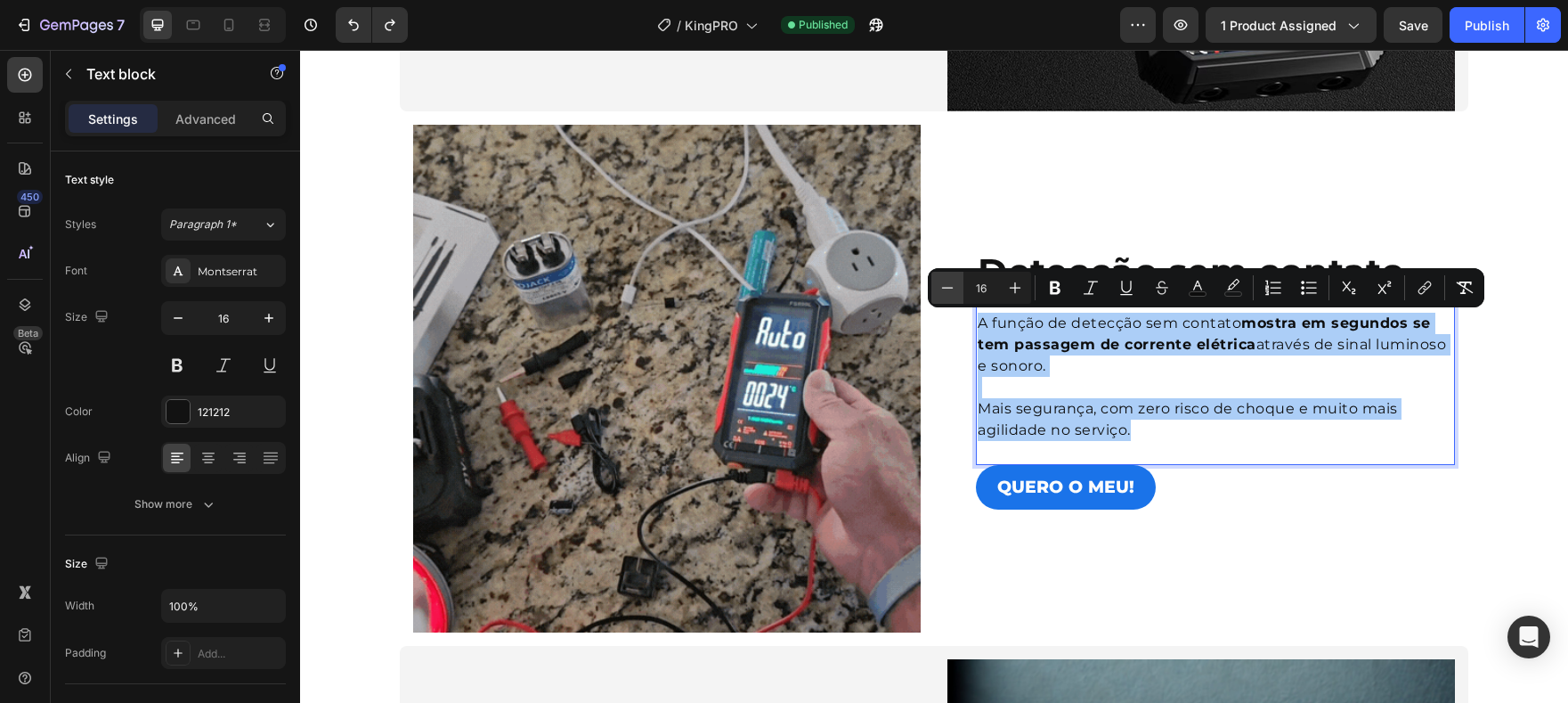
click at [949, 297] on button "Minus" at bounding box center [947, 288] width 32 height 32
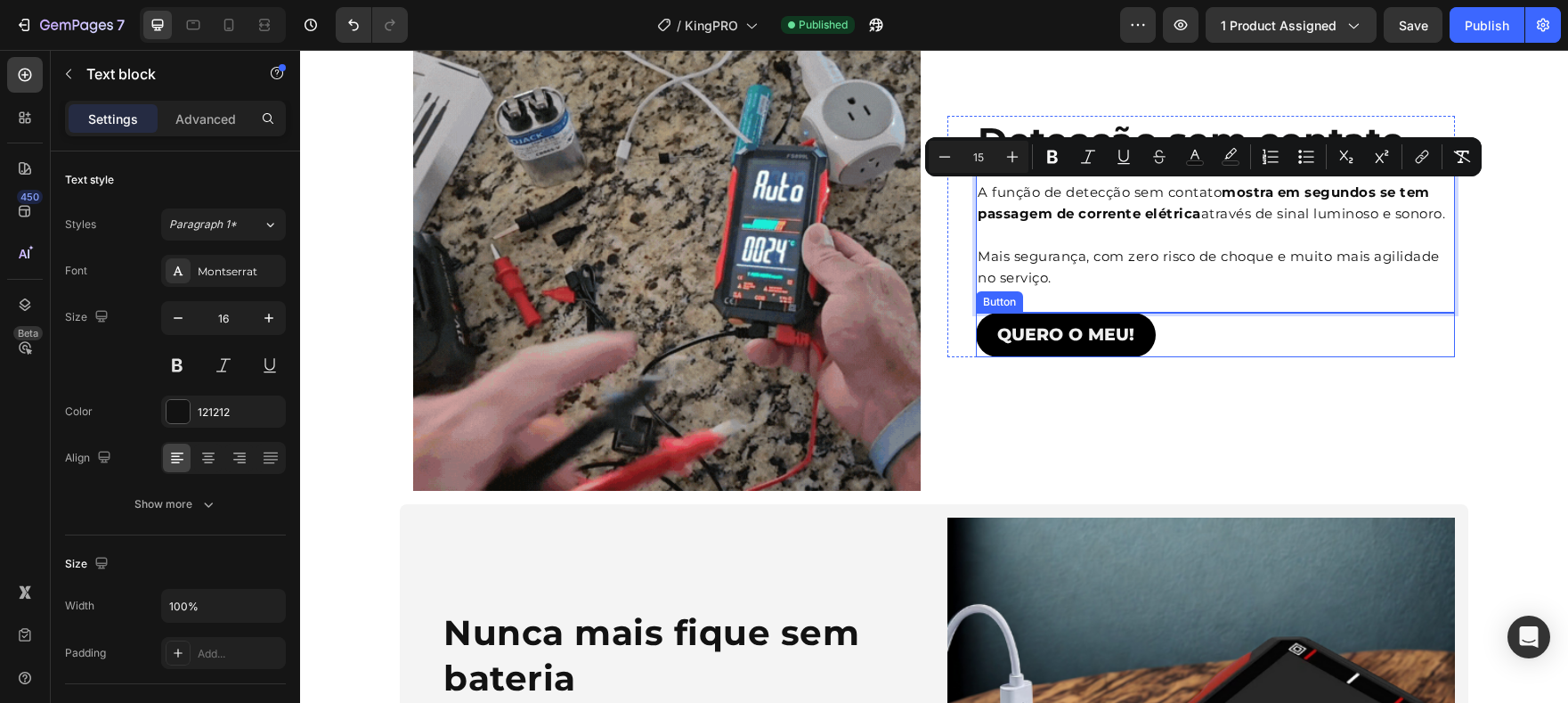
scroll to position [1358, 0]
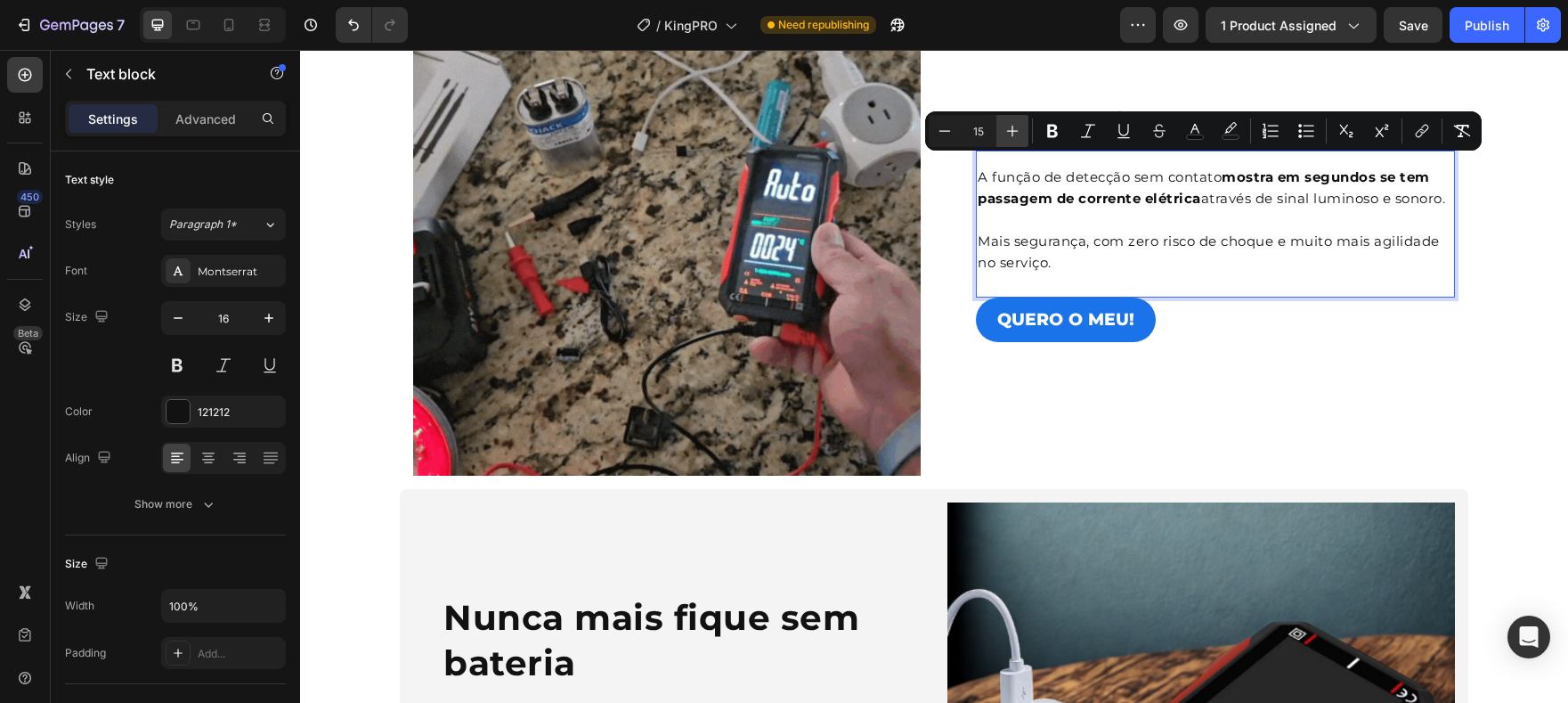
click at [1006, 138] on icon "Editor contextual toolbar" at bounding box center [1012, 131] width 18 height 18
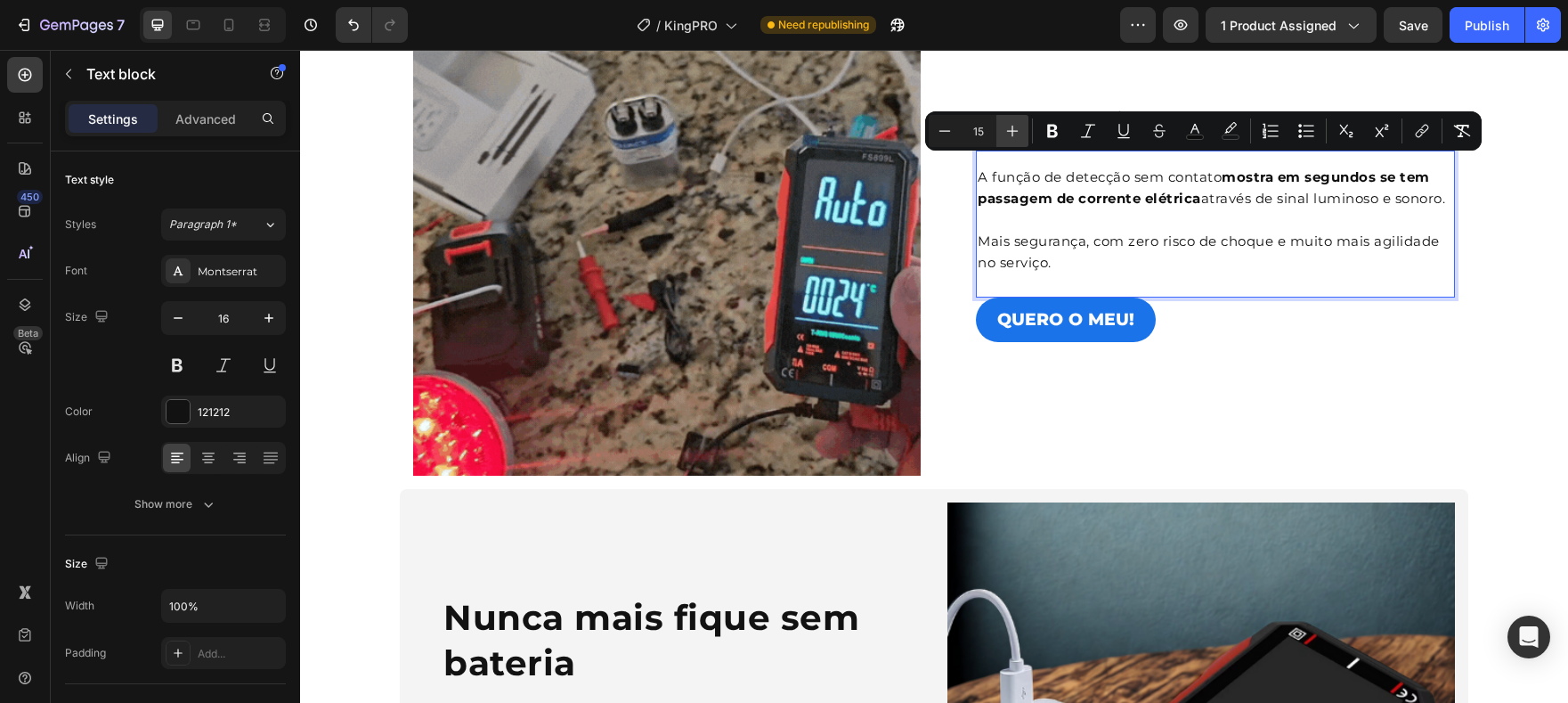
type input "16"
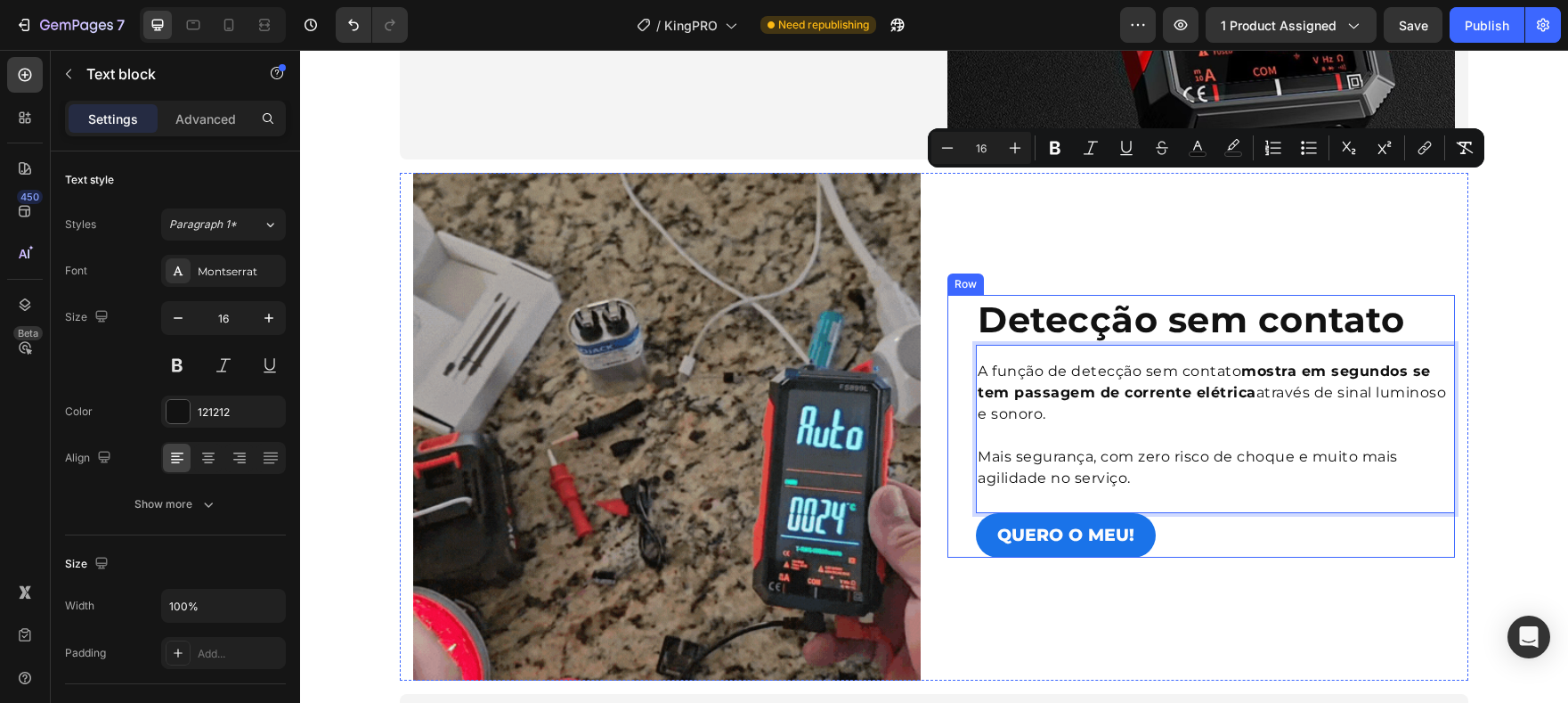
scroll to position [870, 0]
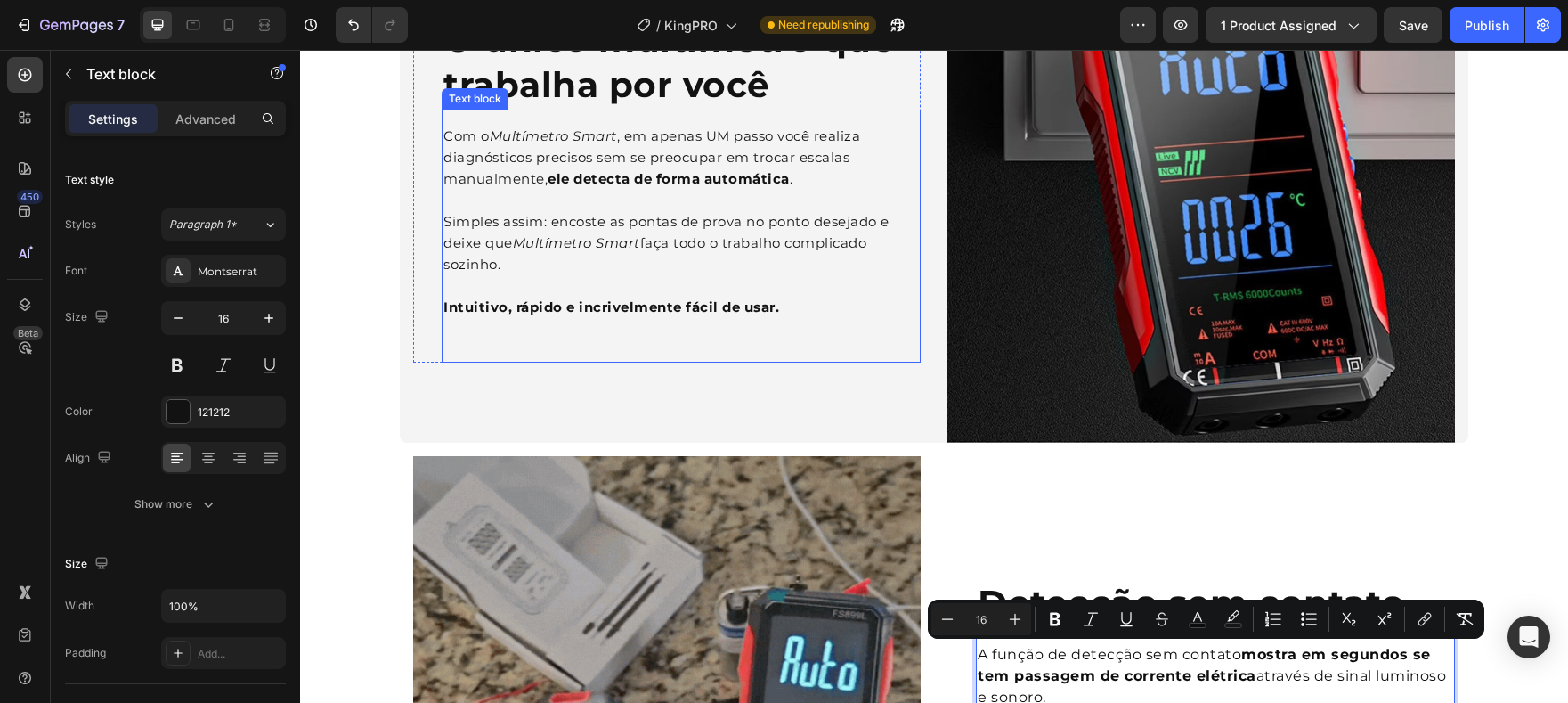
click at [663, 297] on p "Intuitivo, rápido e incrivelmente fácil de usar." at bounding box center [681, 308] width 476 height 21
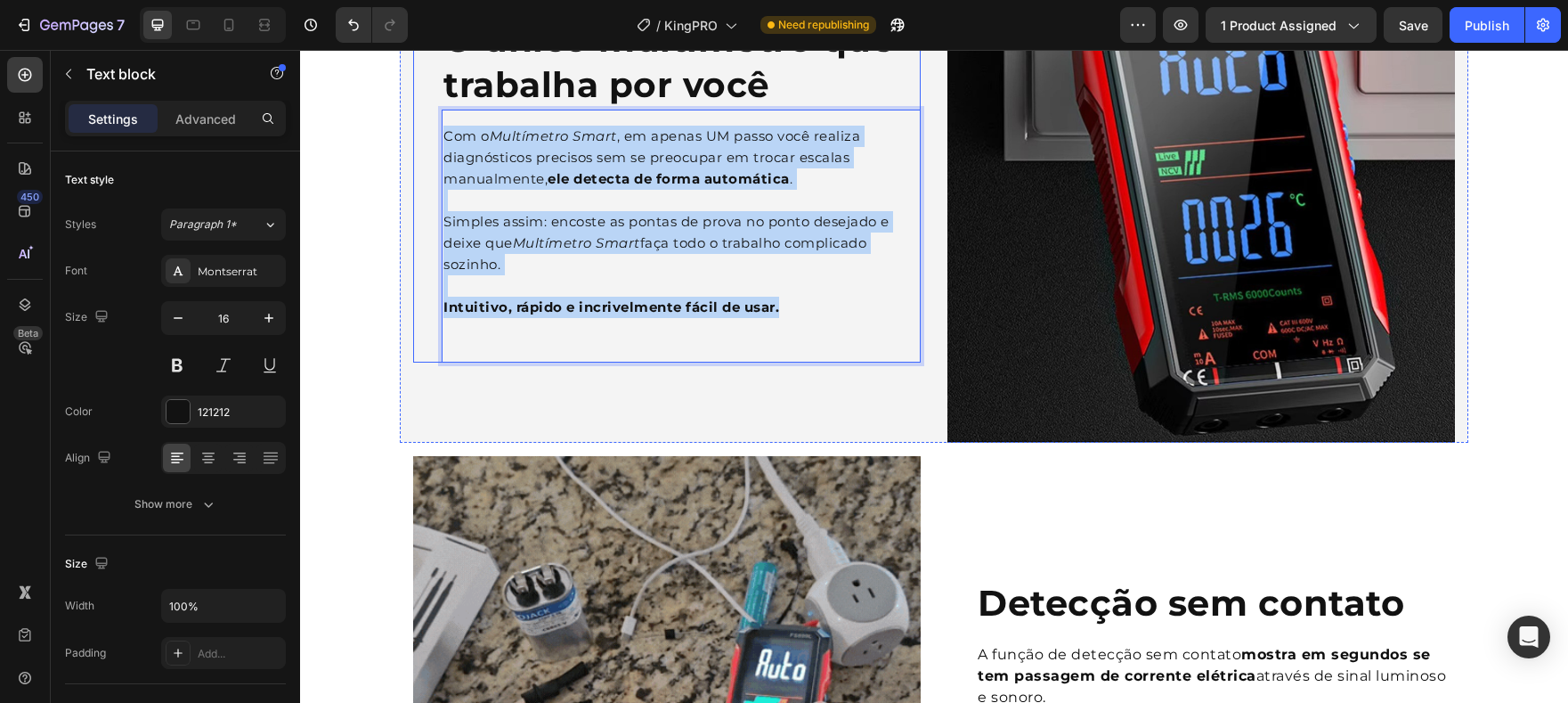
drag, startPoint x: 790, startPoint y: 312, endPoint x: 429, endPoint y: 139, distance: 400.3
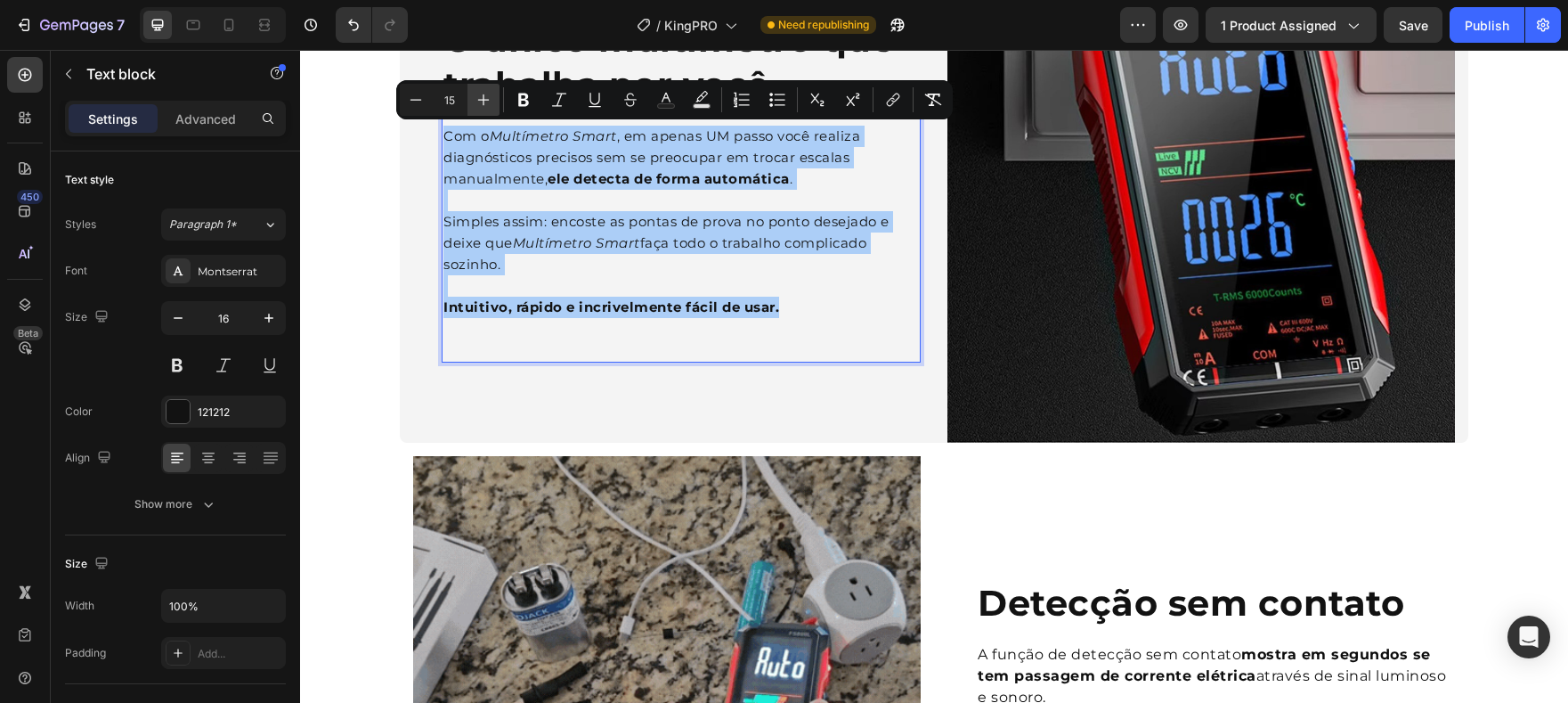
click at [494, 109] on button "Plus" at bounding box center [484, 100] width 32 height 32
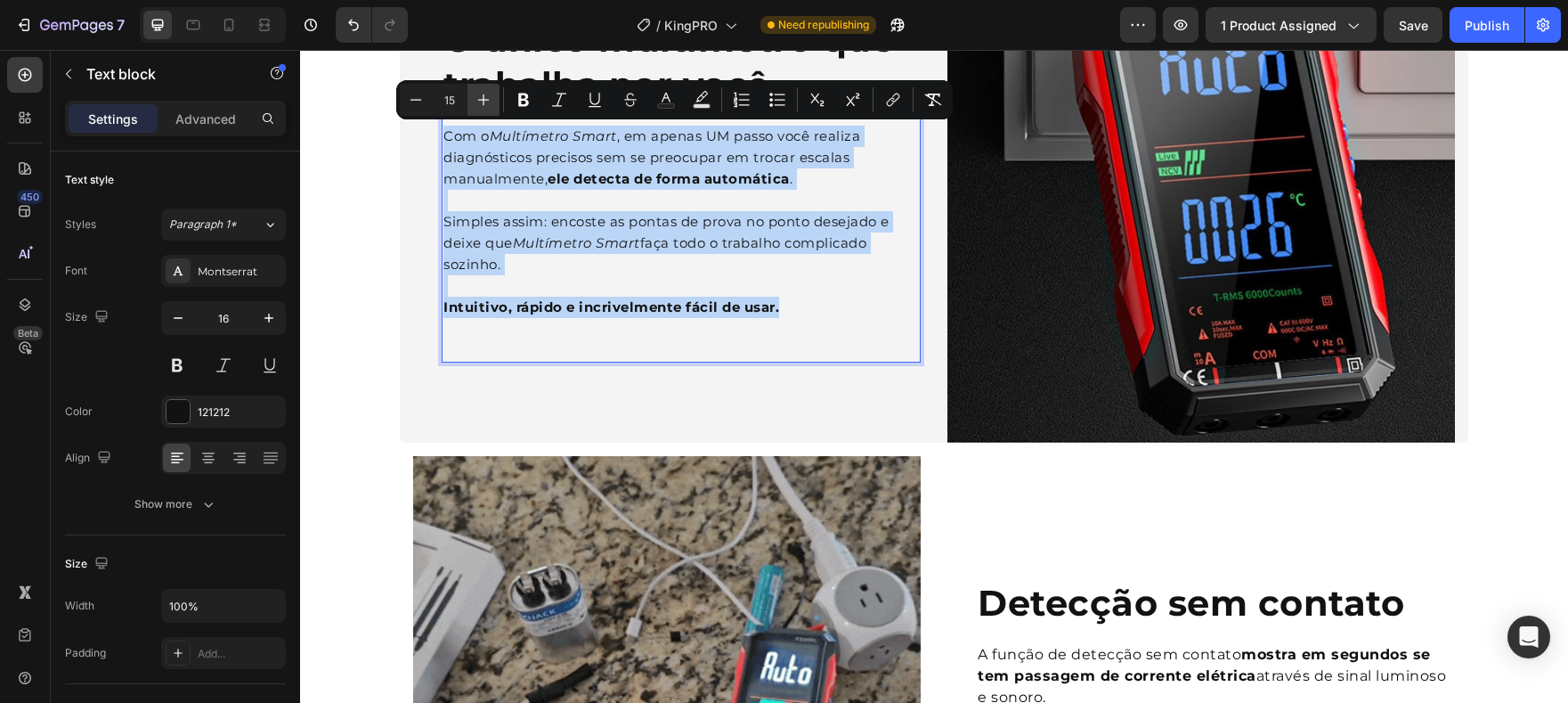
type input "16"
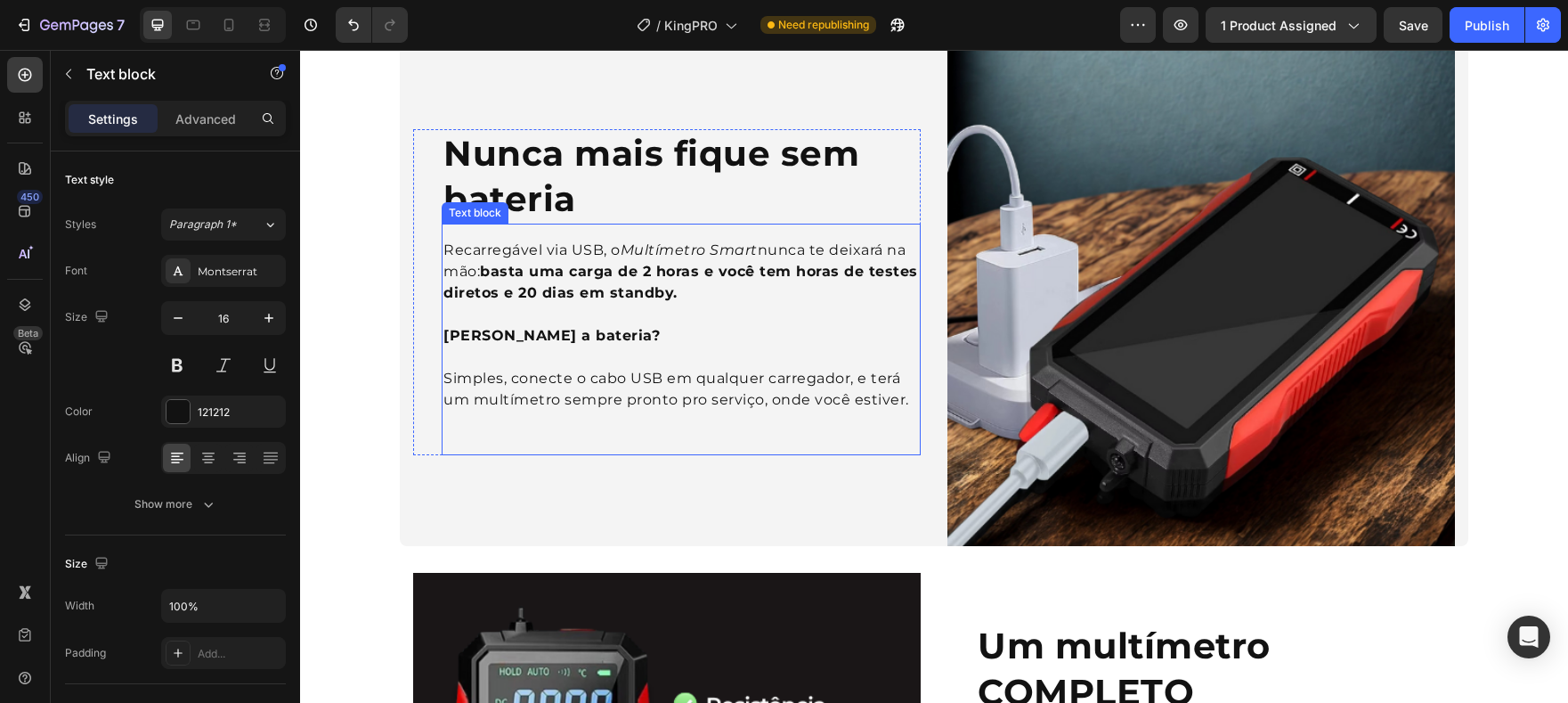
scroll to position [1824, 0]
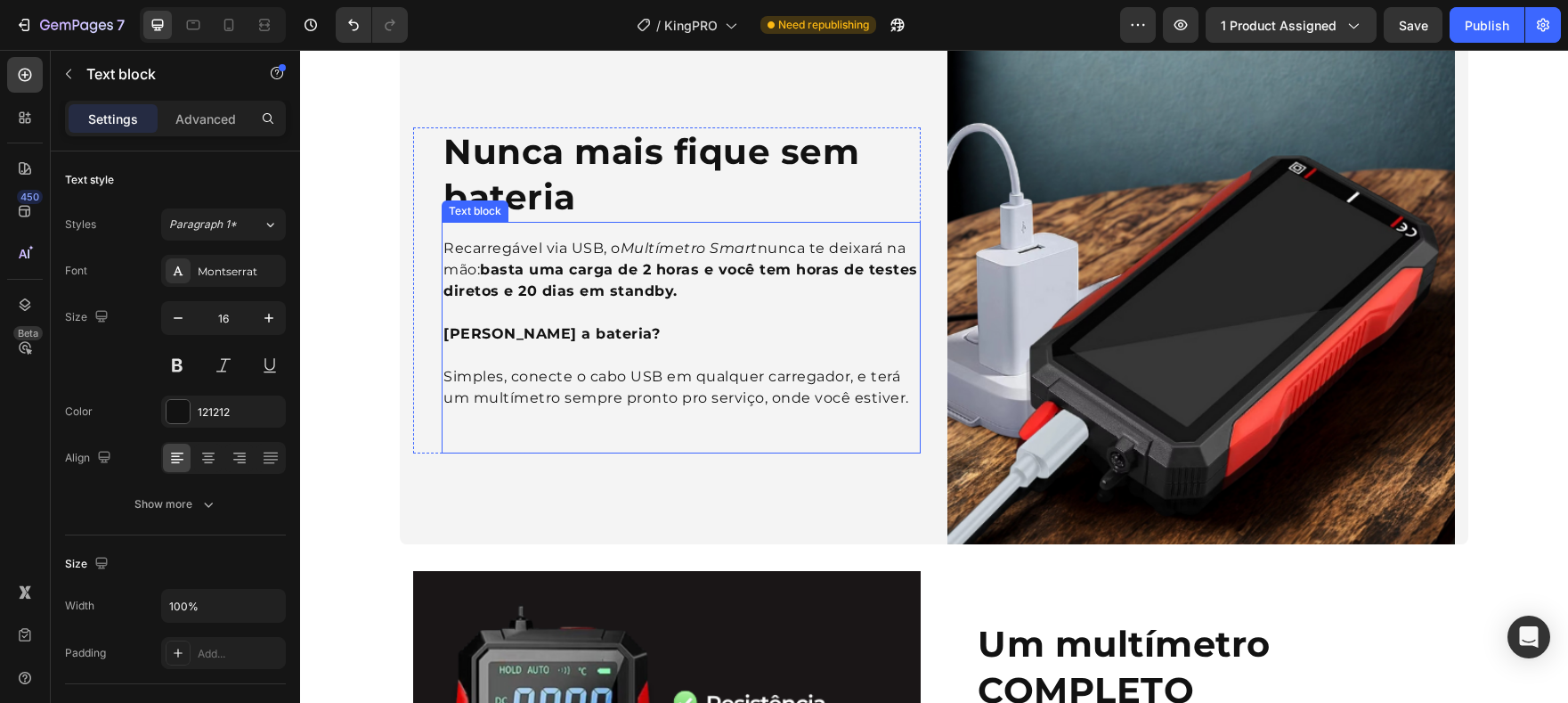
click at [791, 353] on p at bounding box center [681, 355] width 476 height 21
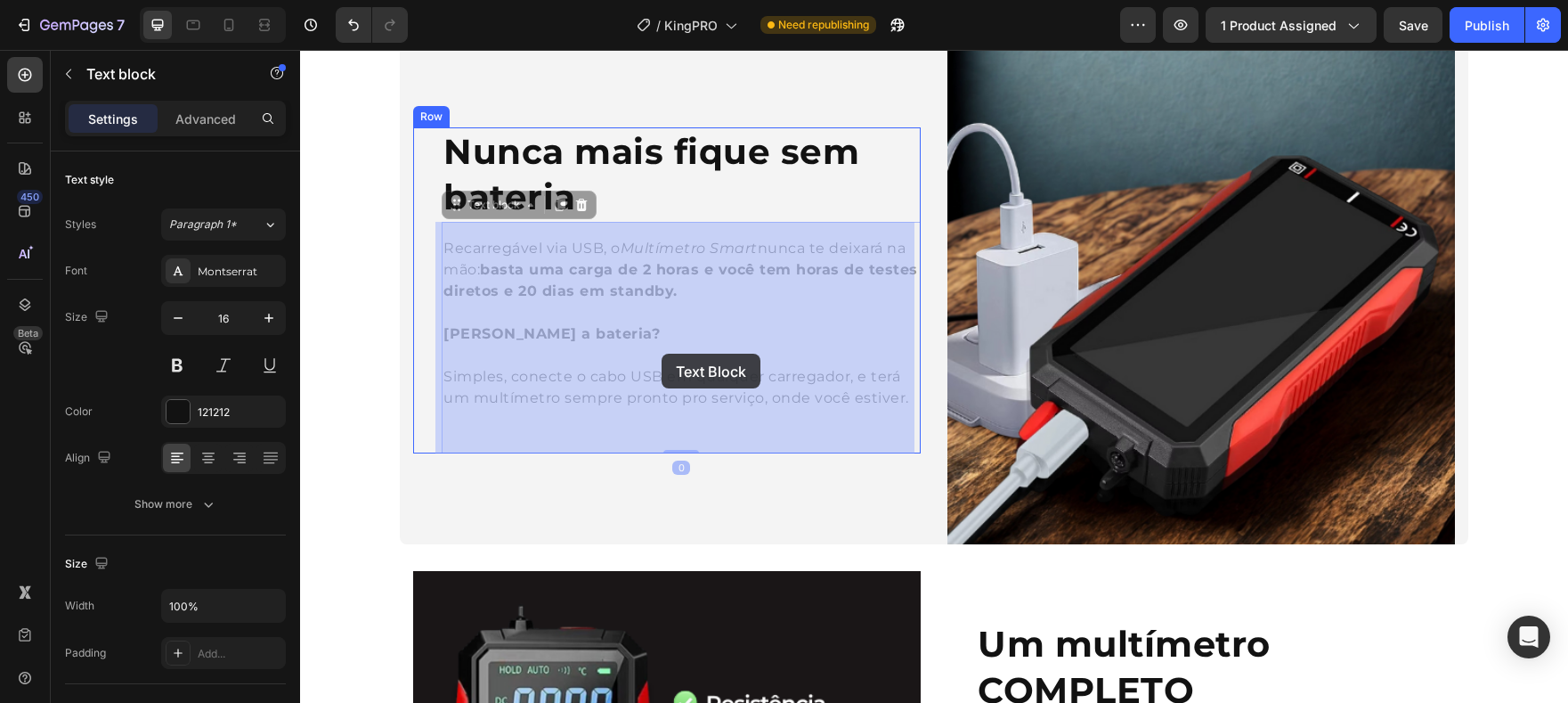
scroll to position [1733, 0]
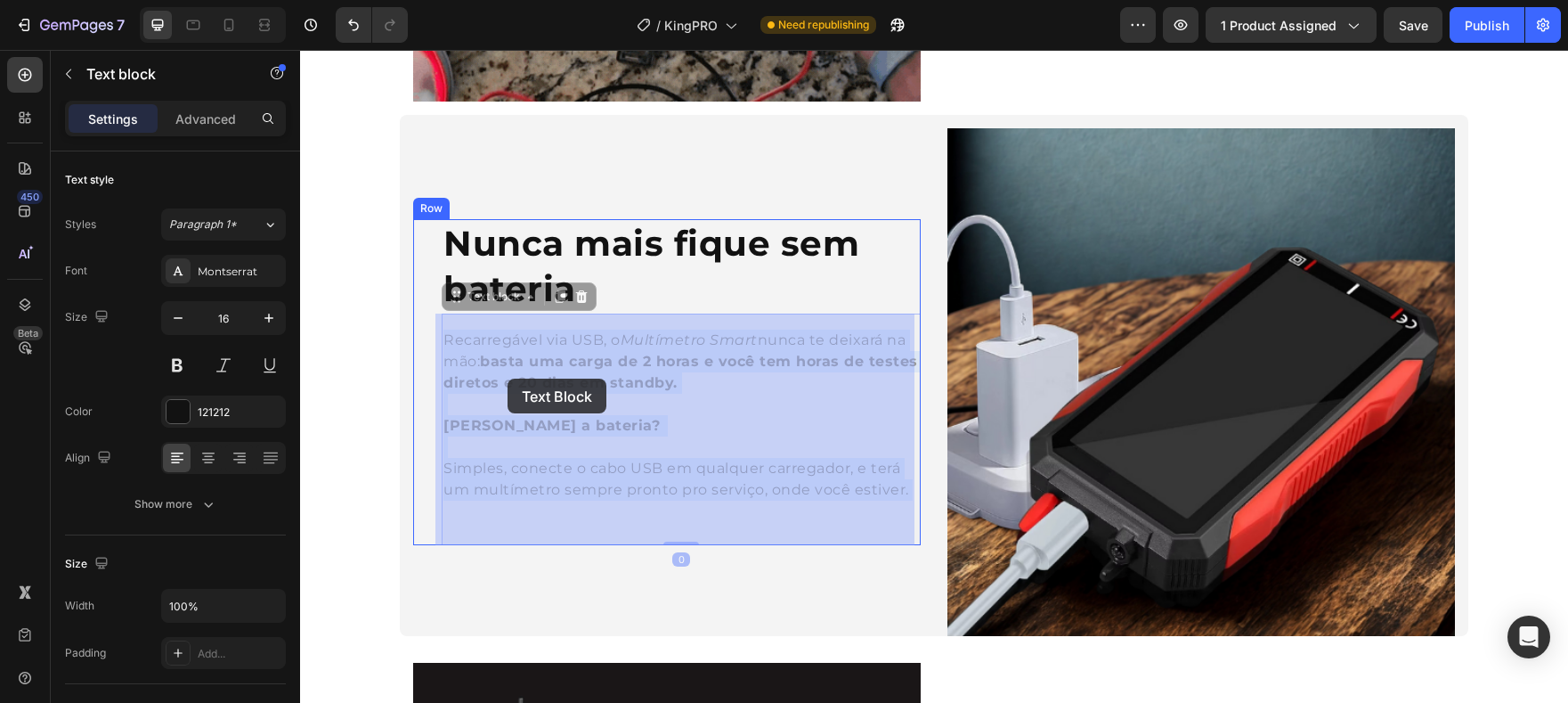
drag, startPoint x: 898, startPoint y: 400, endPoint x: 508, endPoint y: 378, distance: 390.6
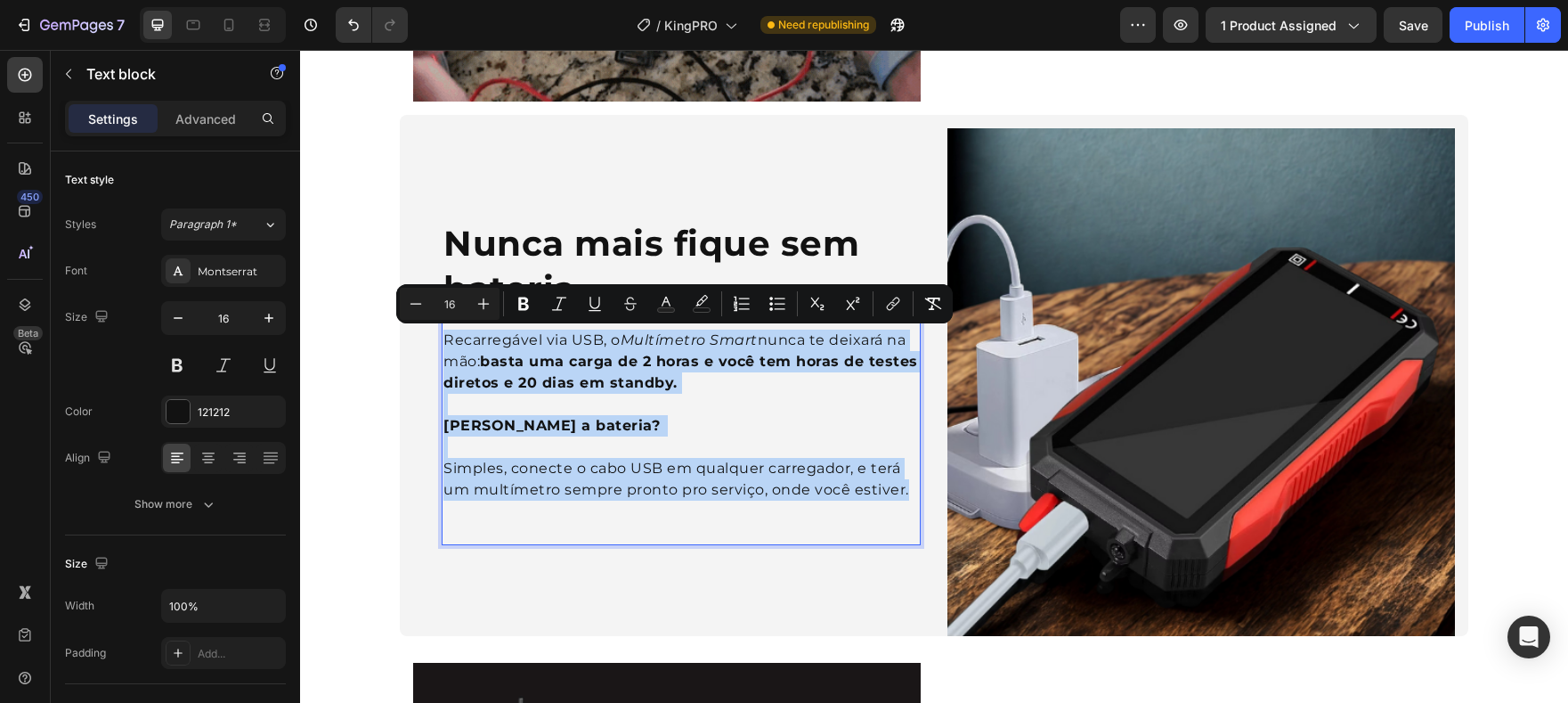
drag, startPoint x: 439, startPoint y: 339, endPoint x: 902, endPoint y: 501, distance: 490.5
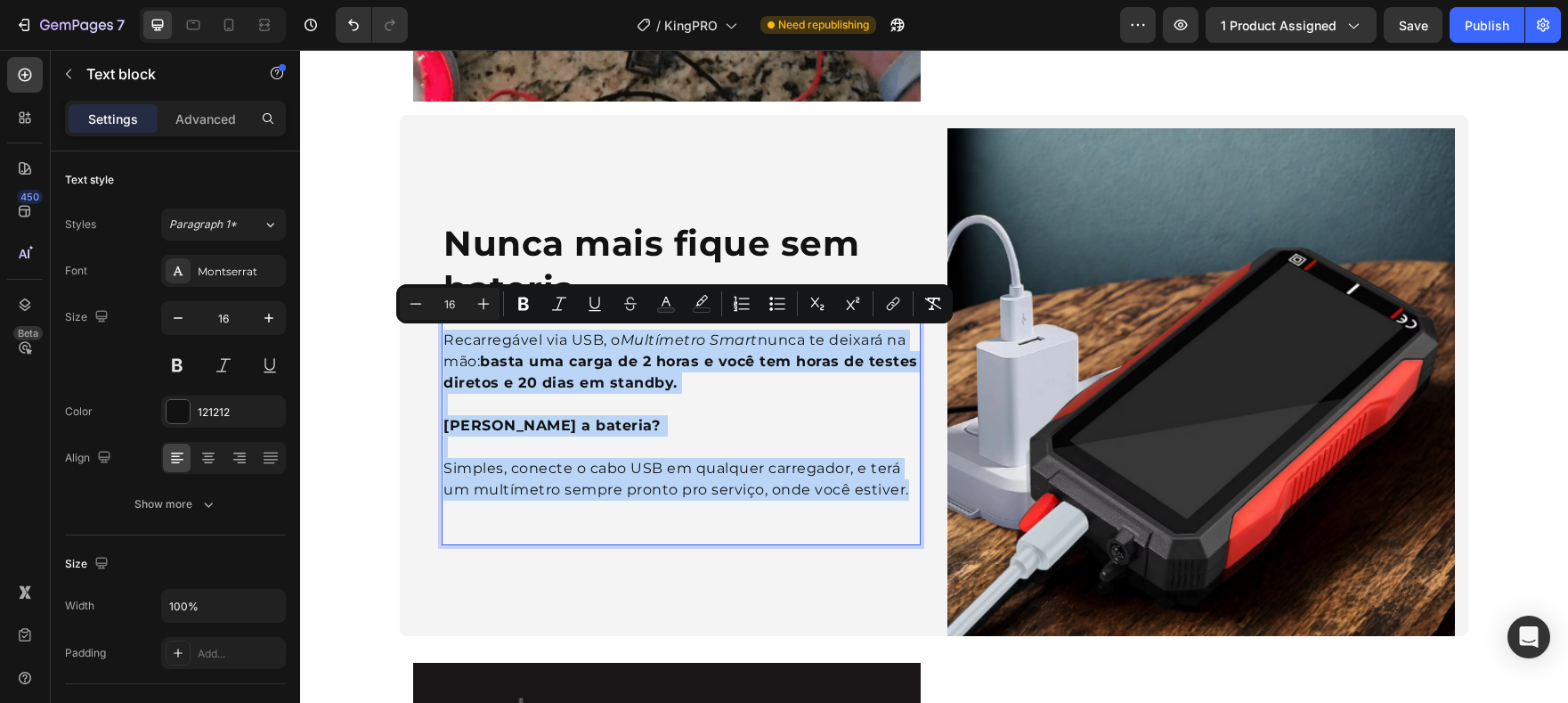
click at [902, 501] on div "Recarregável via USB, o Multímetro Smart nunca te deixará na mão: basta uma car…" at bounding box center [682, 415] width 479 height 175
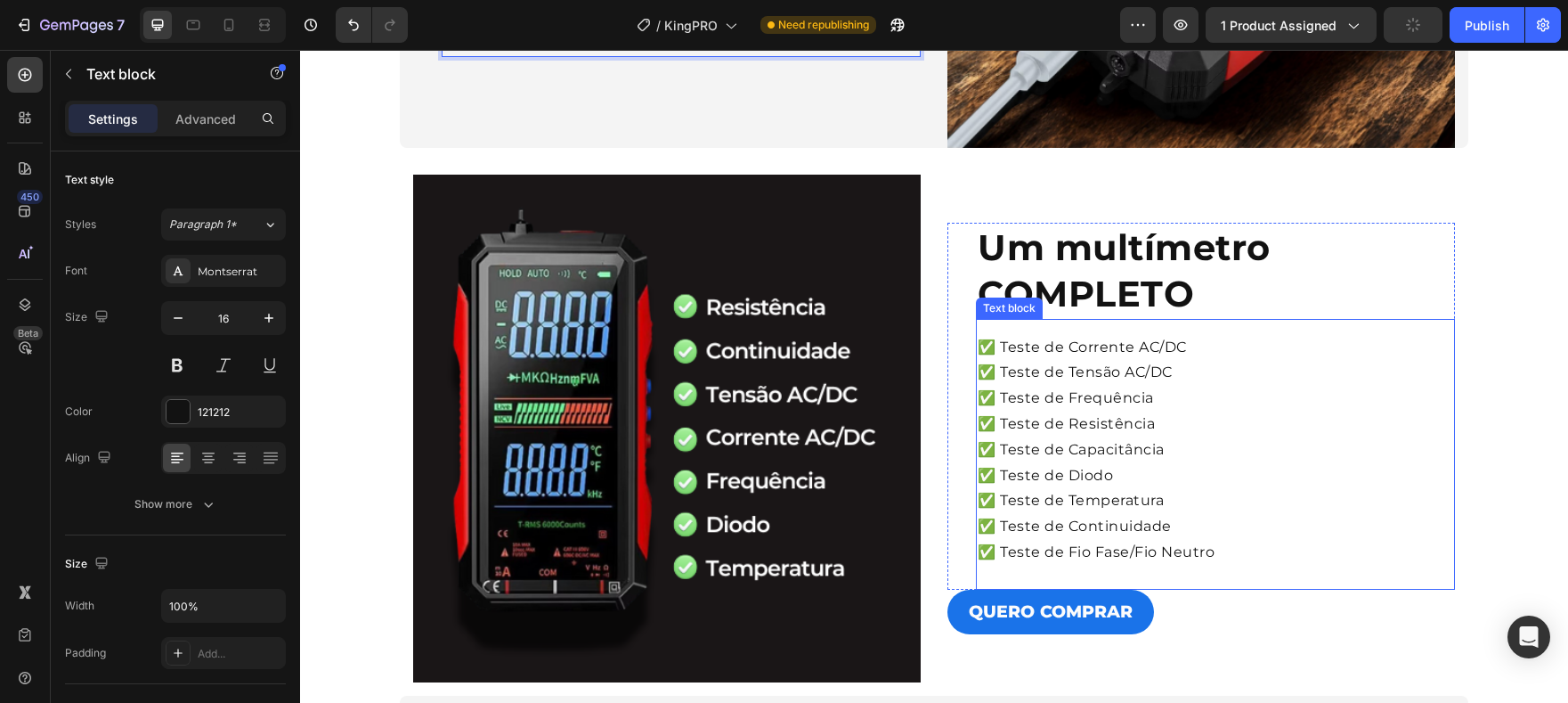
scroll to position [2236, 0]
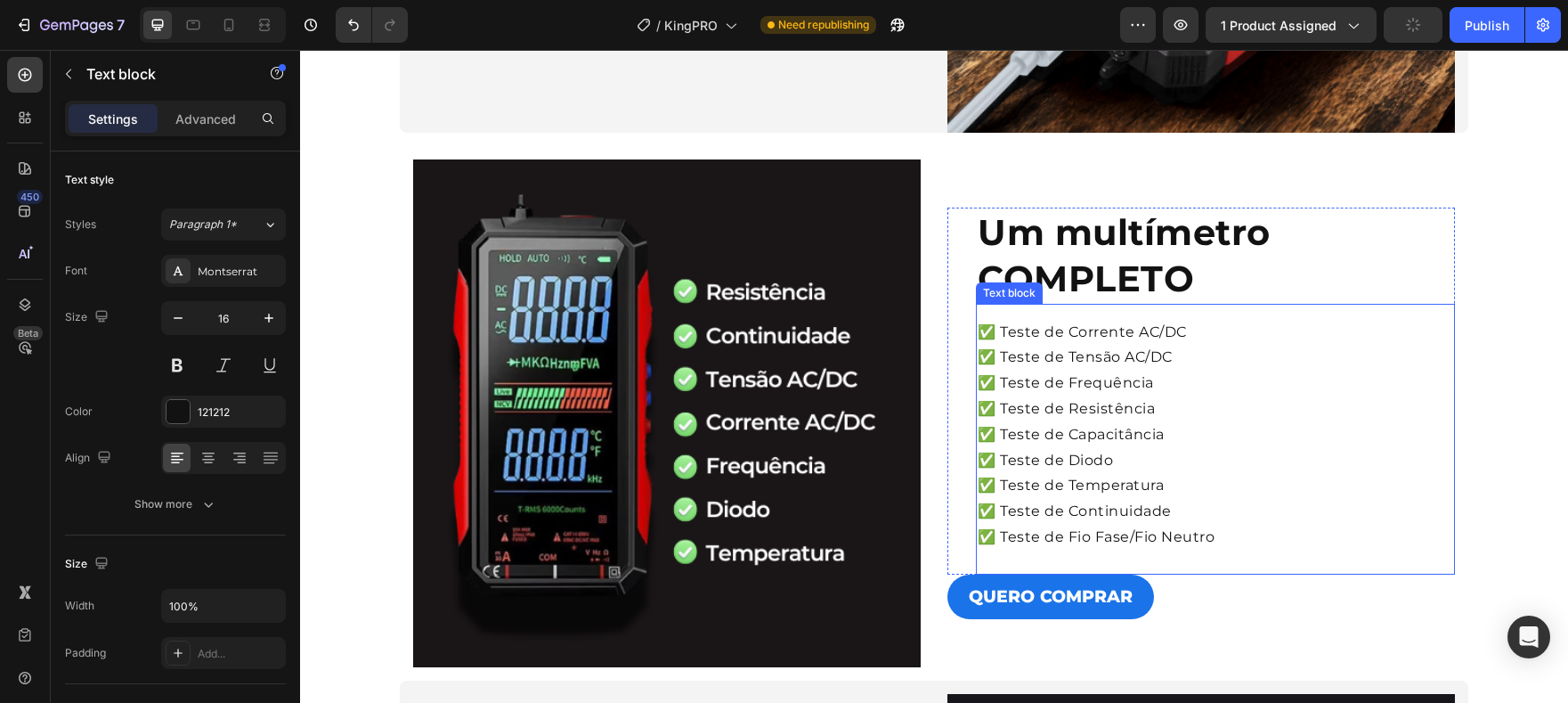
click at [1219, 526] on p "✅ Teste de Fio Fase/Fio Neutro" at bounding box center [1216, 537] width 476 height 26
click at [1201, 541] on p "✅ Teste de Fio Fase/Fio Neutro" at bounding box center [1216, 537] width 476 height 26
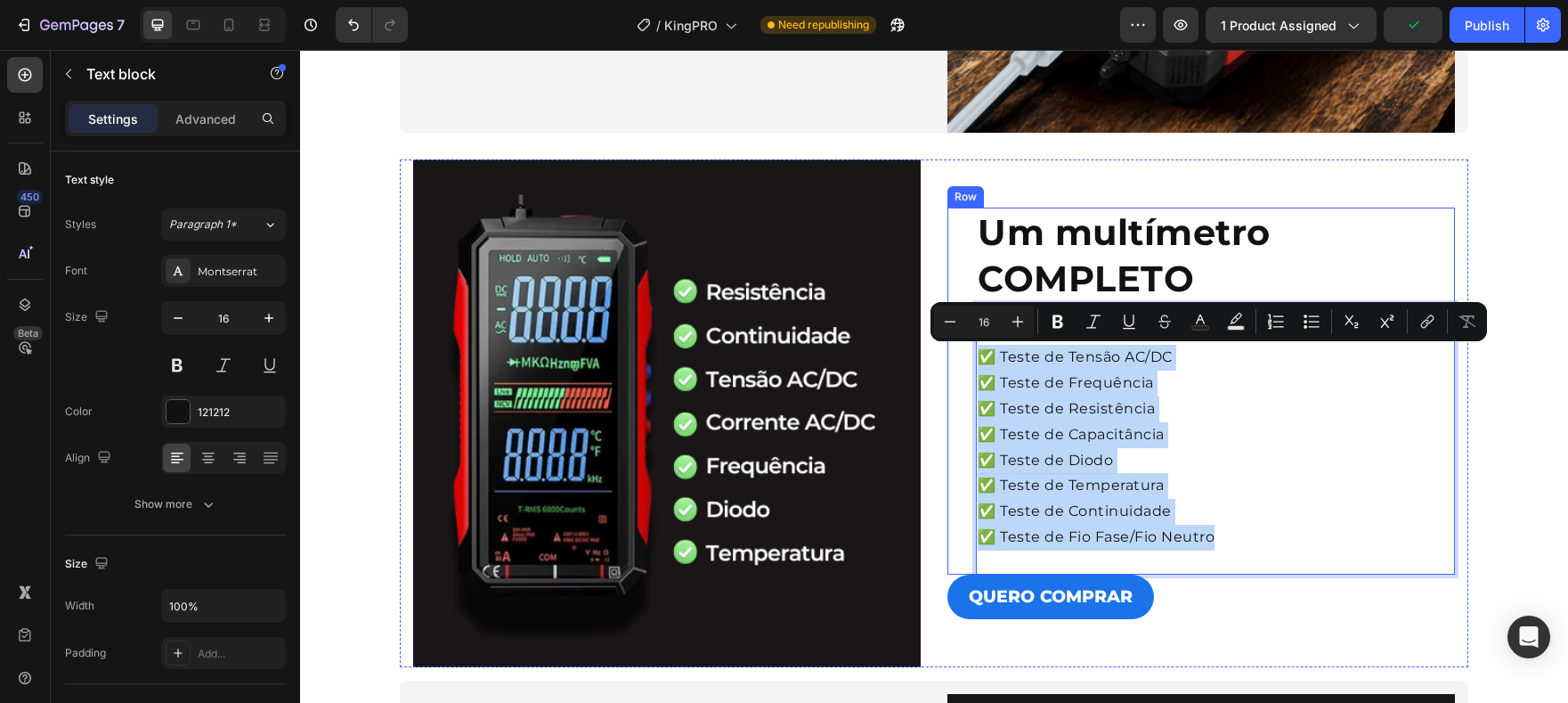
drag, startPoint x: 1204, startPoint y: 541, endPoint x: 957, endPoint y: 347, distance: 314.1
click at [957, 347] on div "Um multímetro COMPLETO Heading ✅ Teste de Corrente AC/DC ✅ Teste de Tensão AC/D…" at bounding box center [1201, 391] width 508 height 367
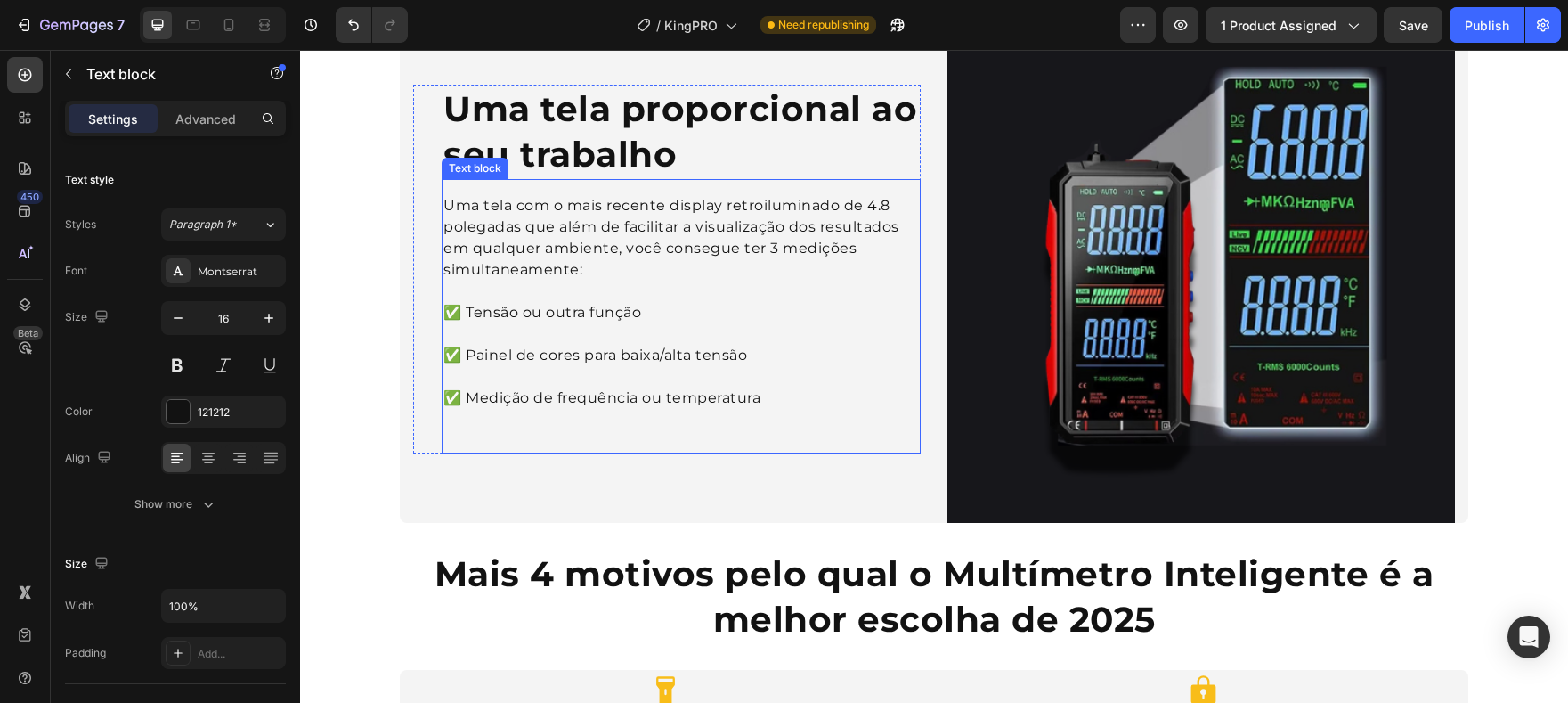
click at [731, 376] on p "✅ Medição de frequência ou temperatura" at bounding box center [681, 387] width 476 height 43
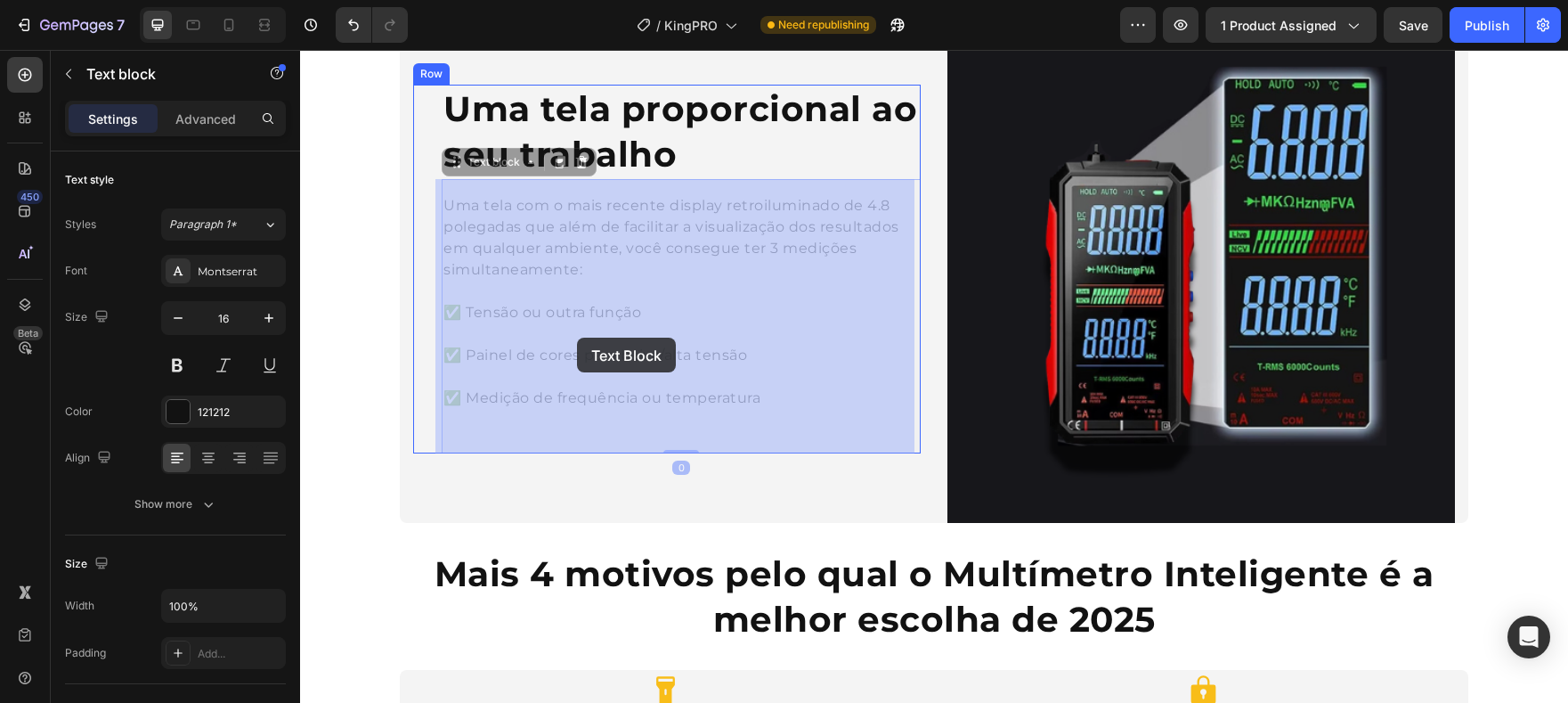
scroll to position [2844, 0]
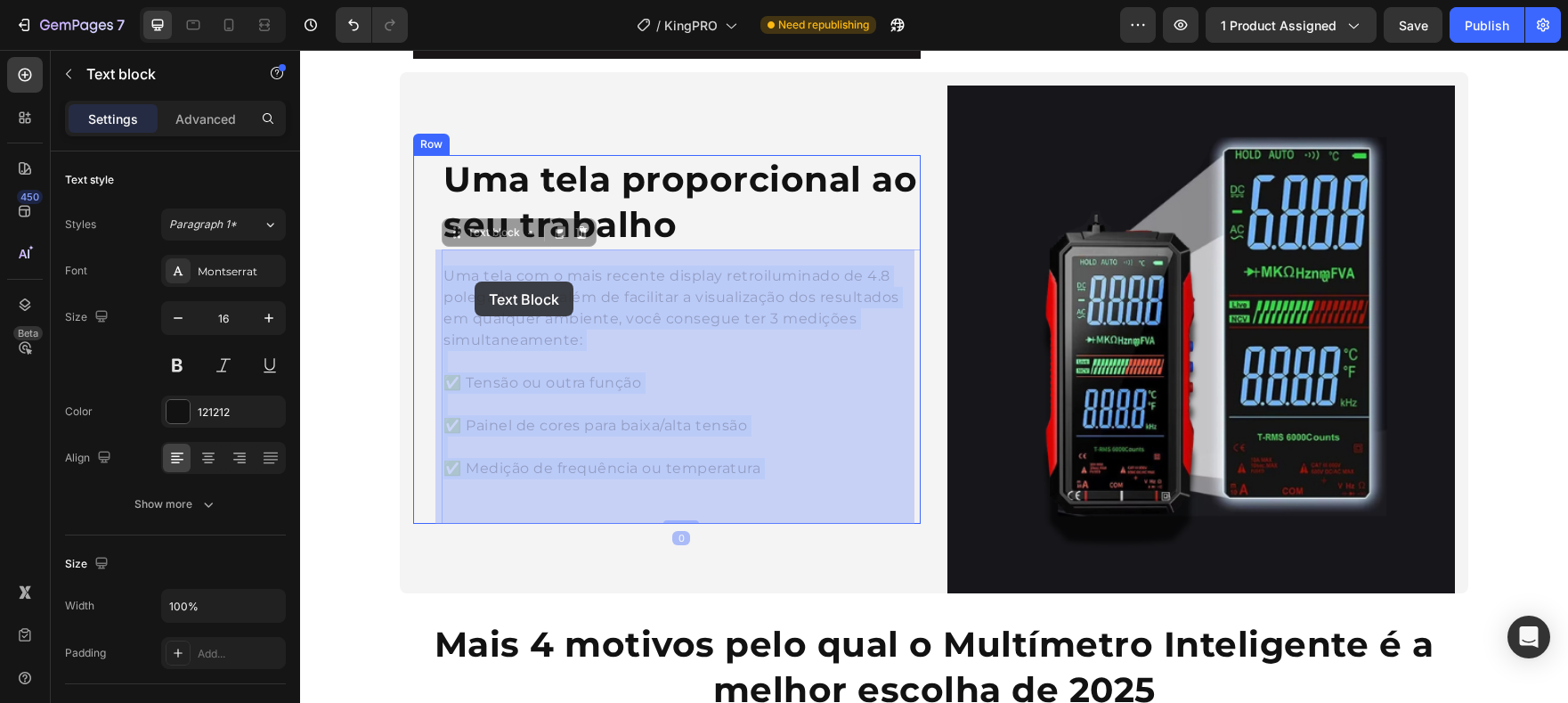
drag, startPoint x: 753, startPoint y: 399, endPoint x: 476, endPoint y: 310, distance: 290.9
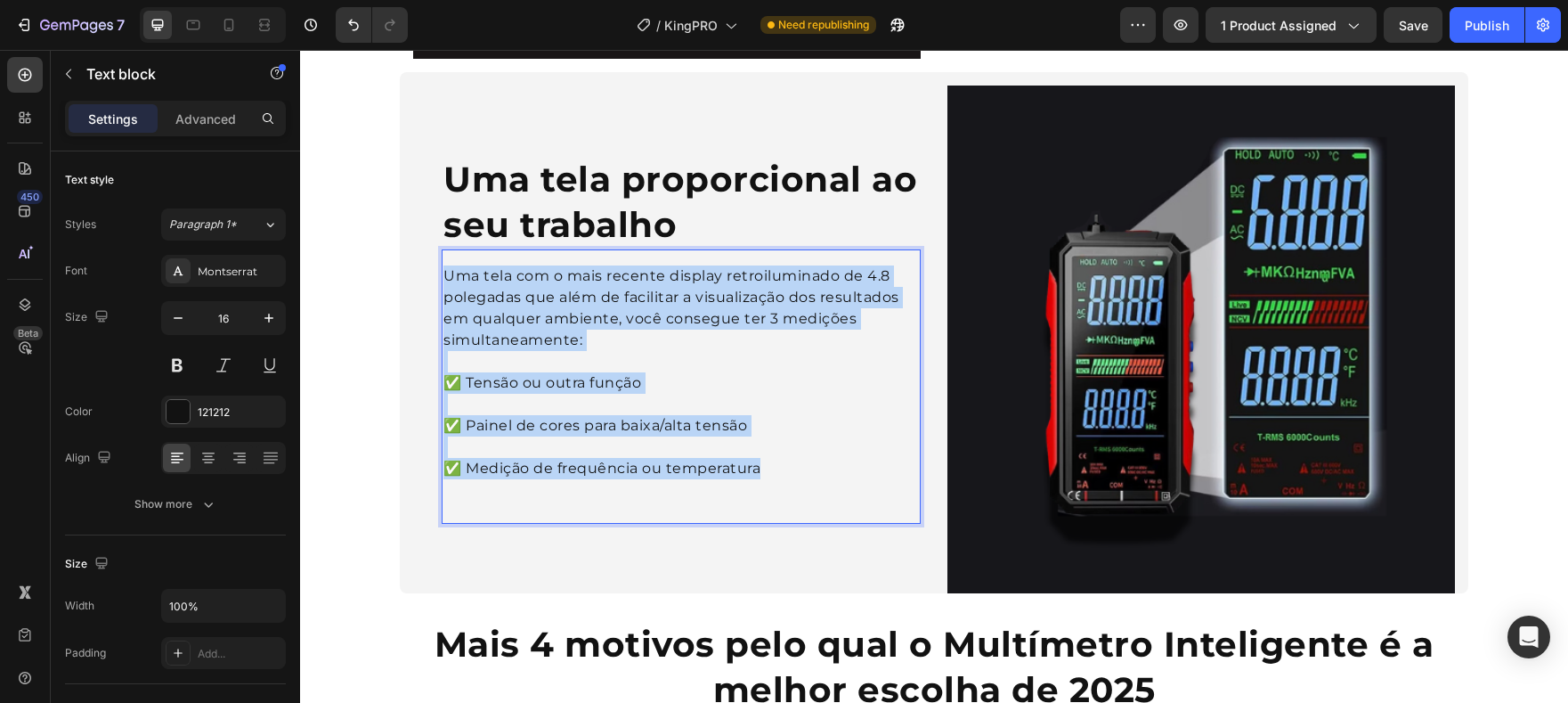
drag, startPoint x: 440, startPoint y: 275, endPoint x: 799, endPoint y: 470, distance: 408.5
click at [799, 470] on div "Uma tela com o mais recente display retroiluminado de 4.8 polegadas que além de…" at bounding box center [682, 373] width 479 height 218
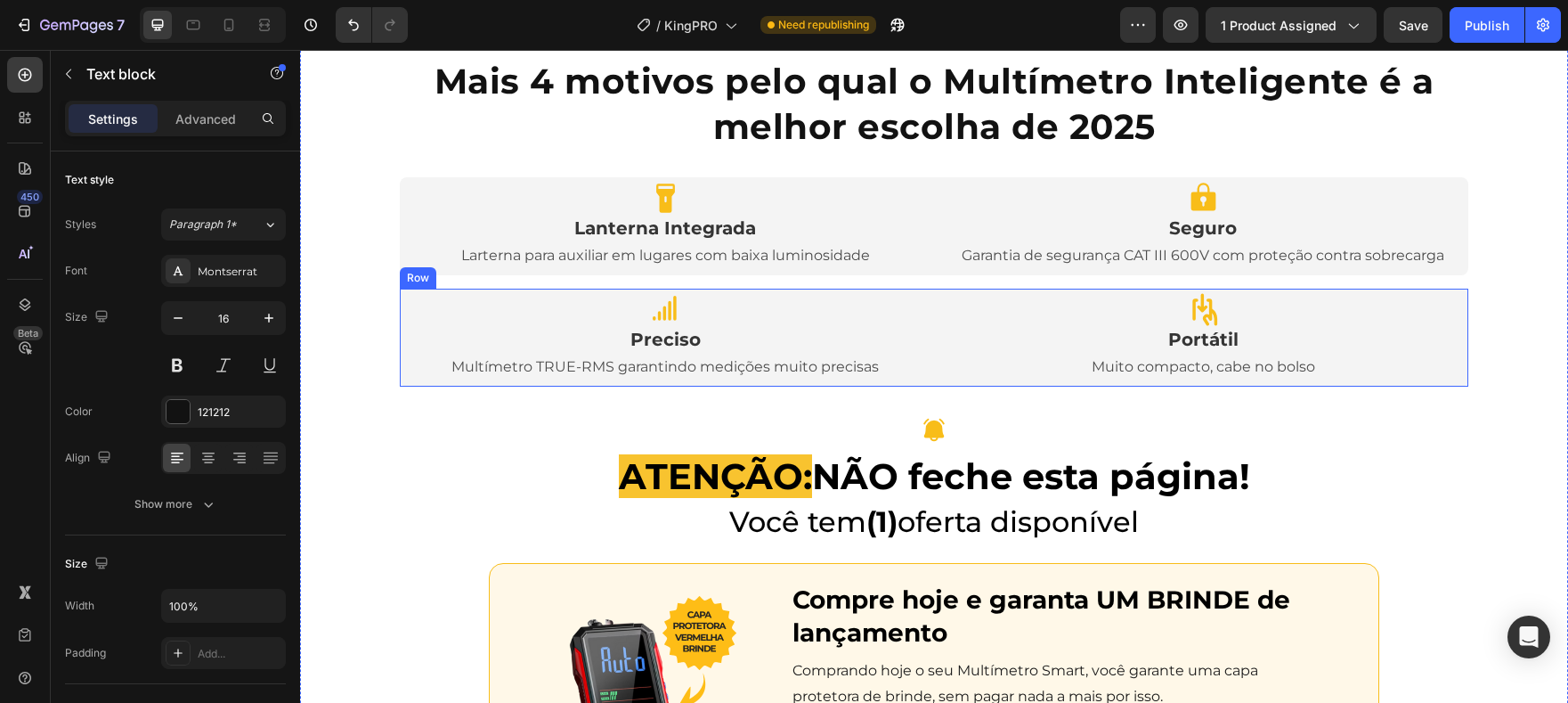
scroll to position [3408, 0]
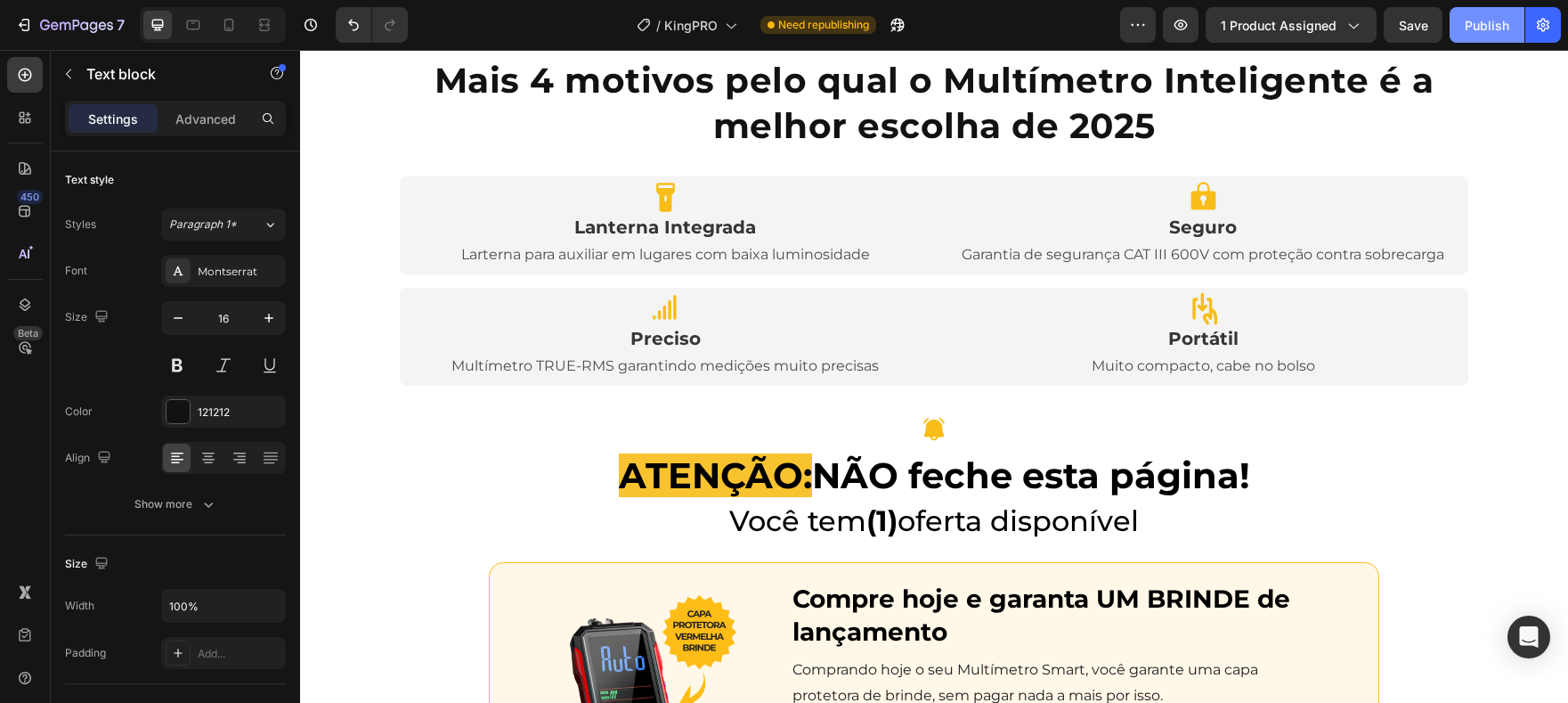
click at [1485, 25] on div "Publish" at bounding box center [1487, 26] width 45 height 19
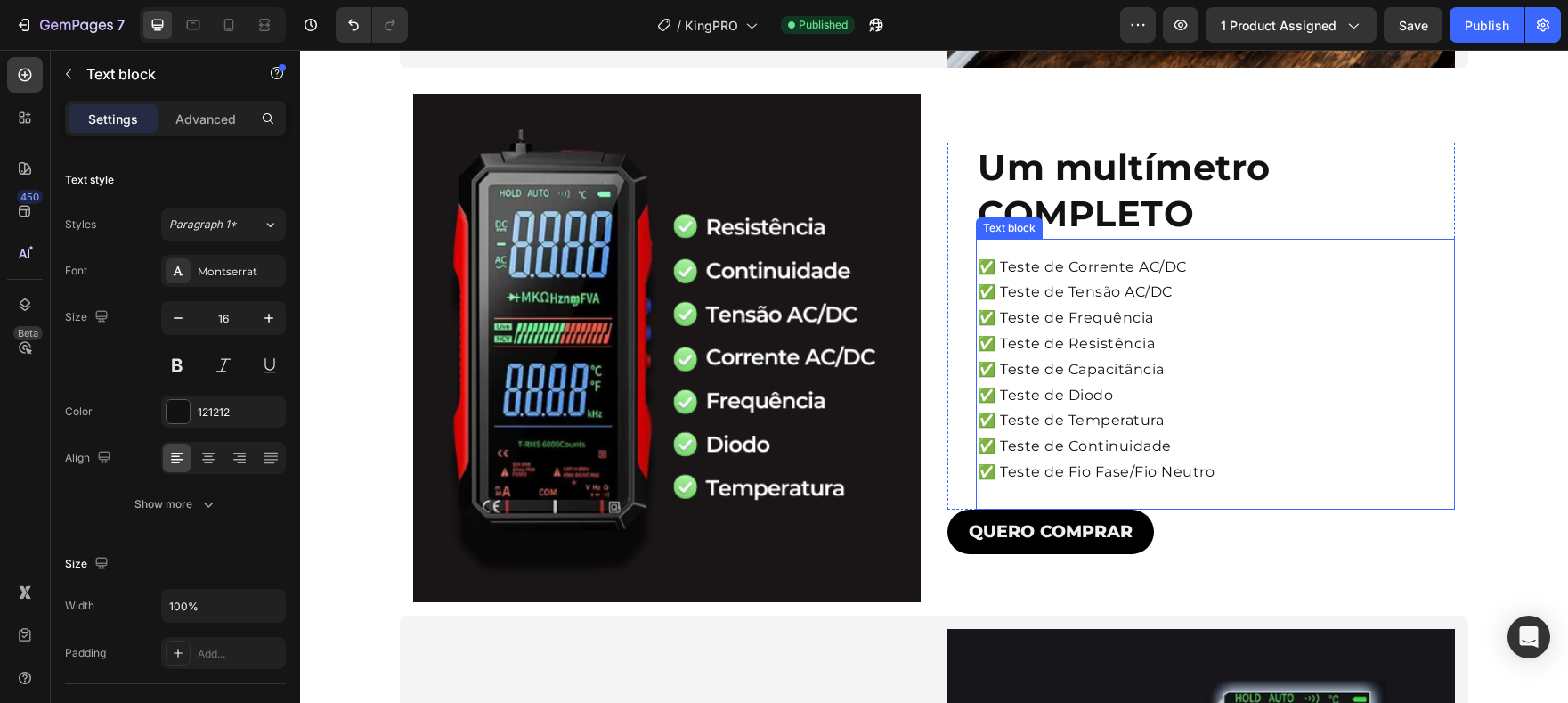
scroll to position [2304, 0]
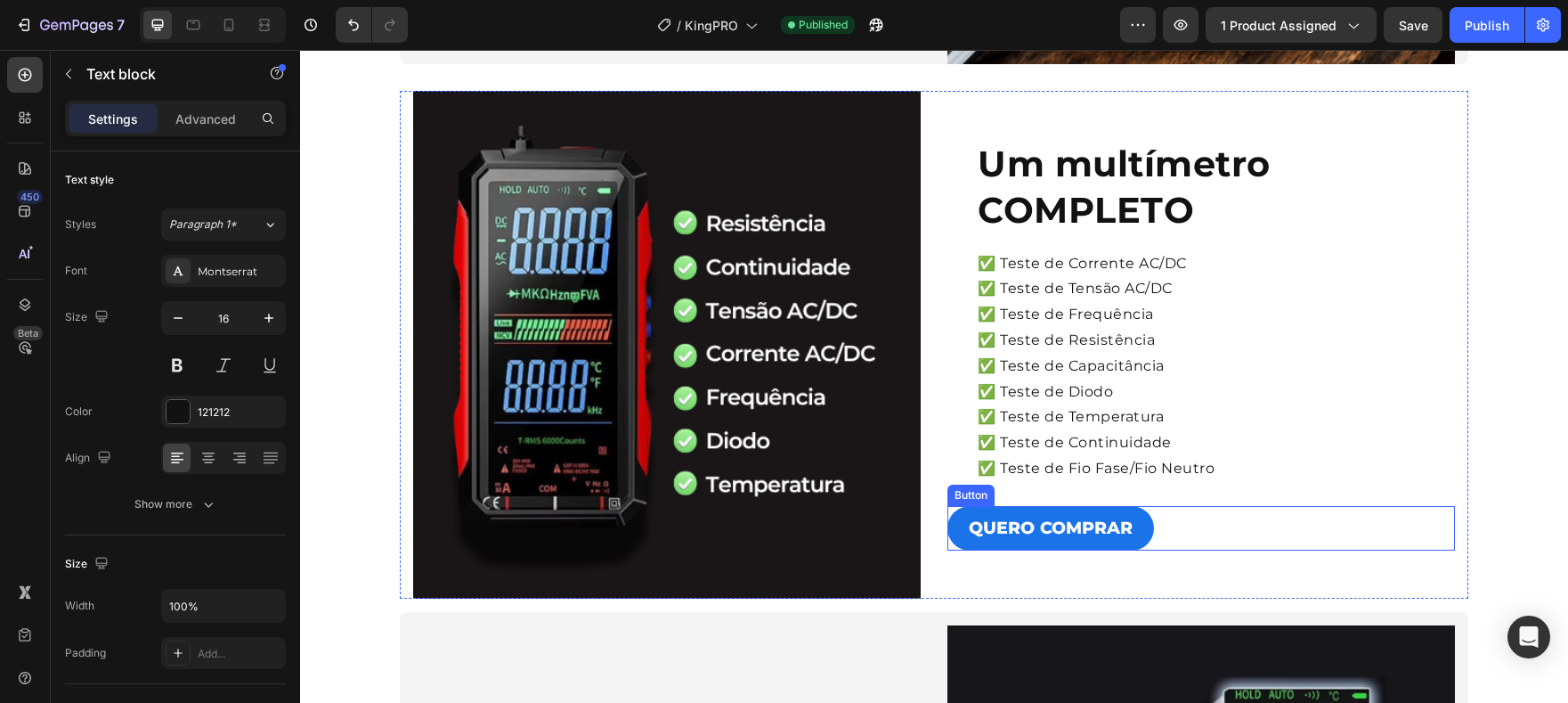
click at [1141, 545] on div "QUERO COMPRAR Button" at bounding box center [1201, 528] width 508 height 45
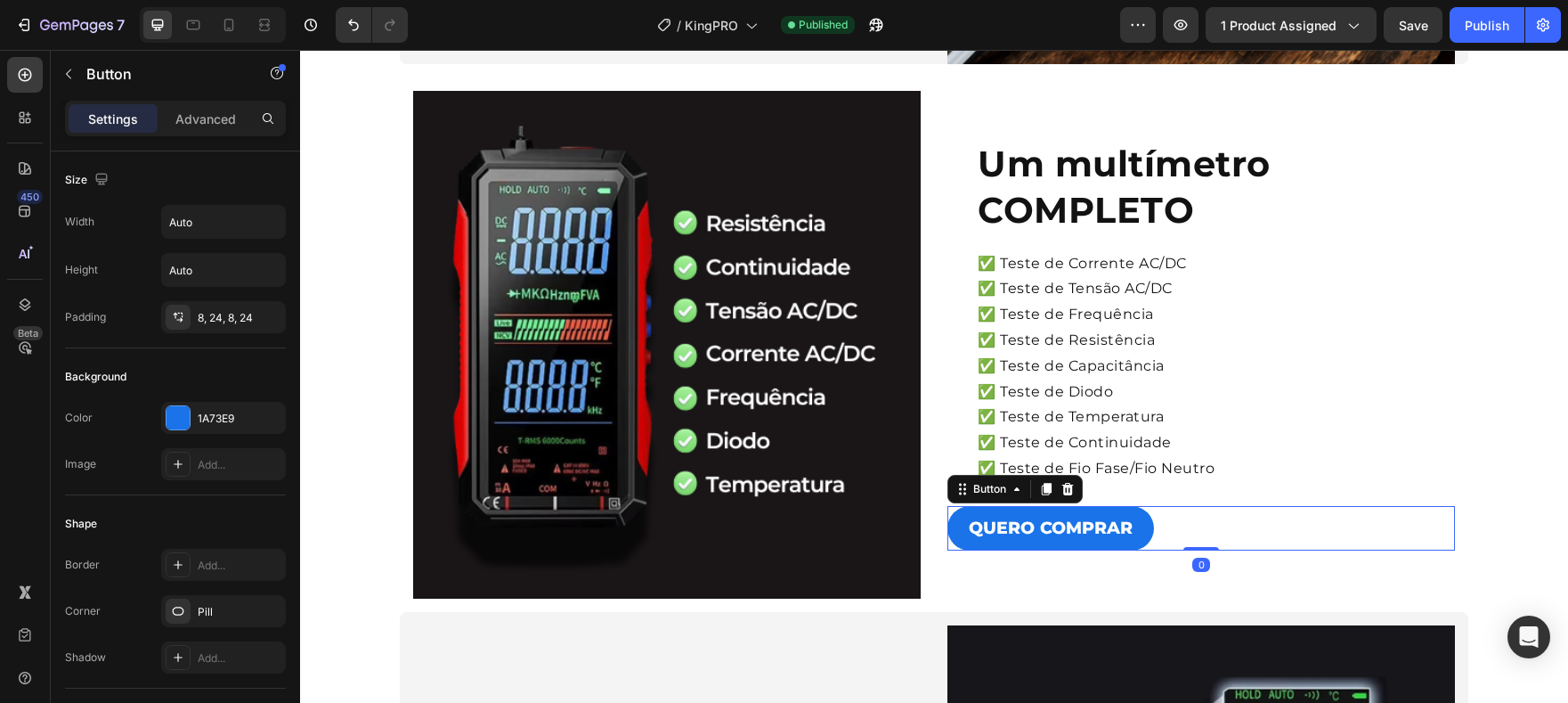
drag, startPoint x: 1067, startPoint y: 495, endPoint x: 1022, endPoint y: 464, distance: 54.6
click at [1067, 495] on icon at bounding box center [1068, 488] width 14 height 14
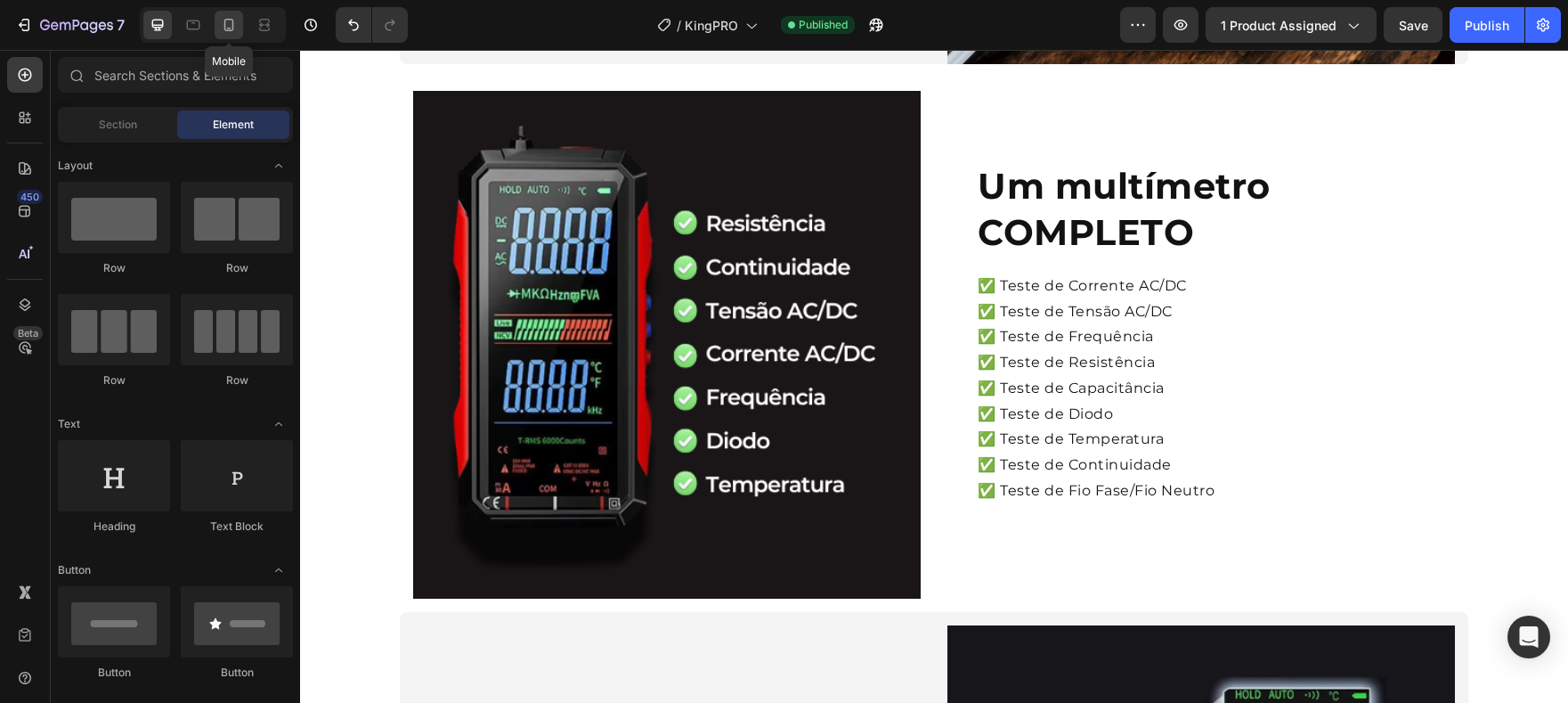
click at [220, 26] on icon at bounding box center [228, 25] width 18 height 18
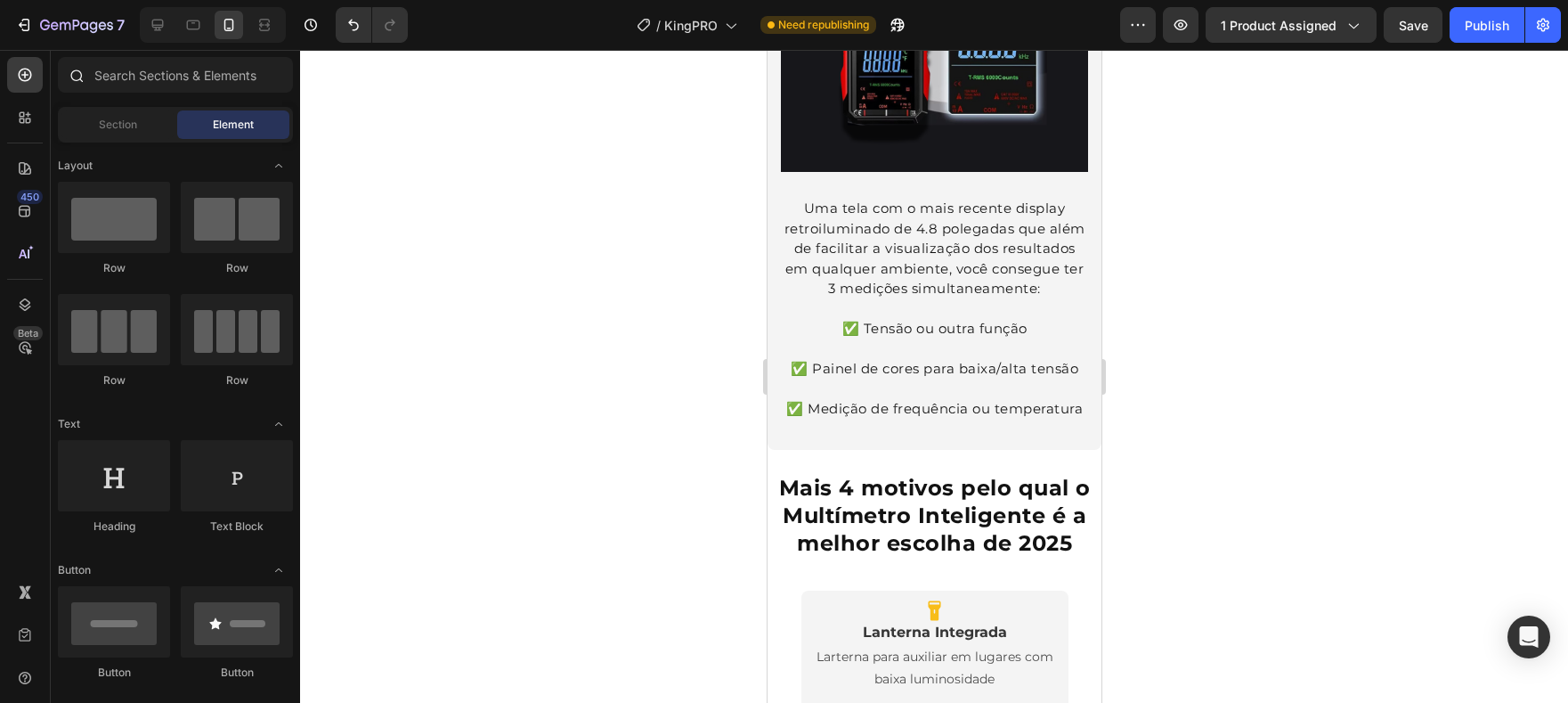
scroll to position [3130, 0]
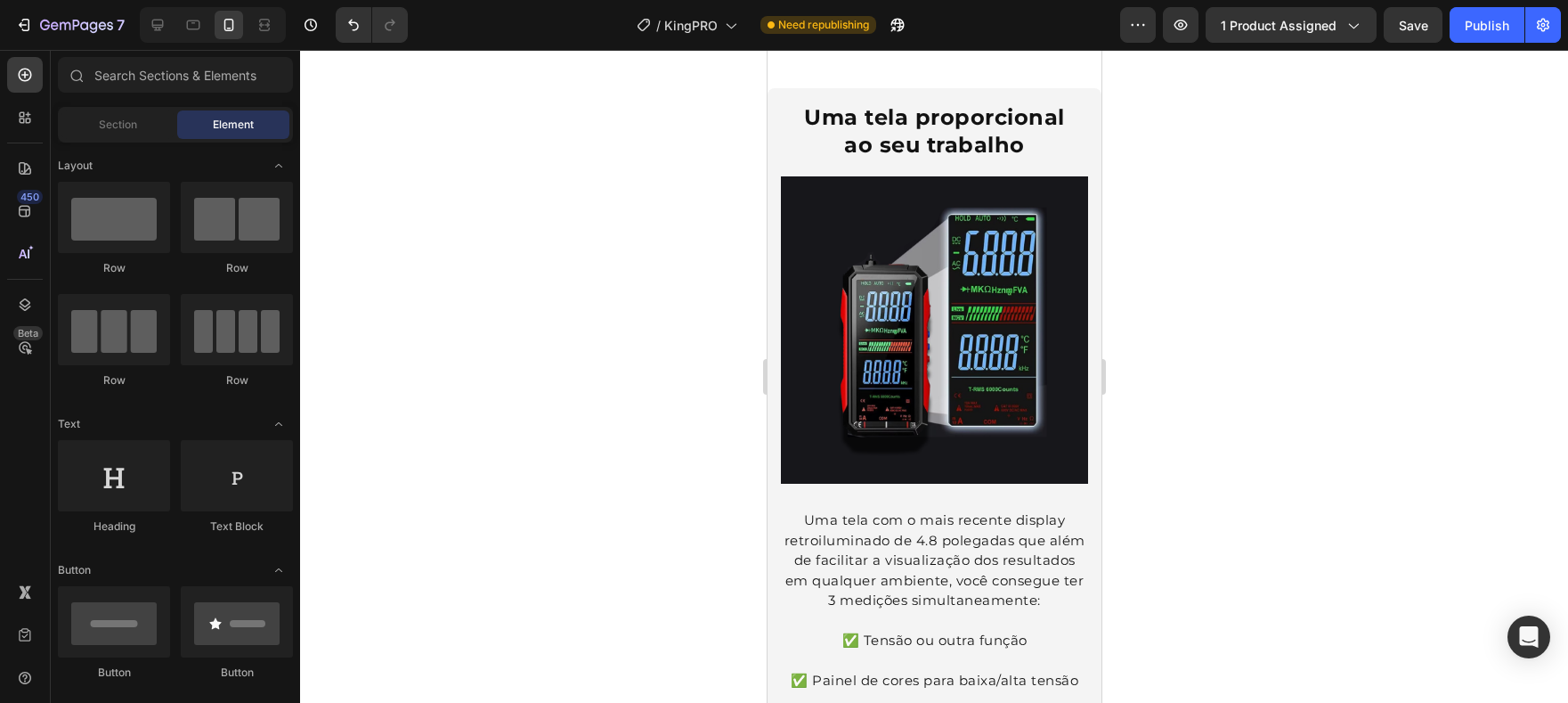
click at [164, 40] on div at bounding box center [212, 24] width 146 height 35
click at [163, 34] on div at bounding box center [158, 25] width 29 height 29
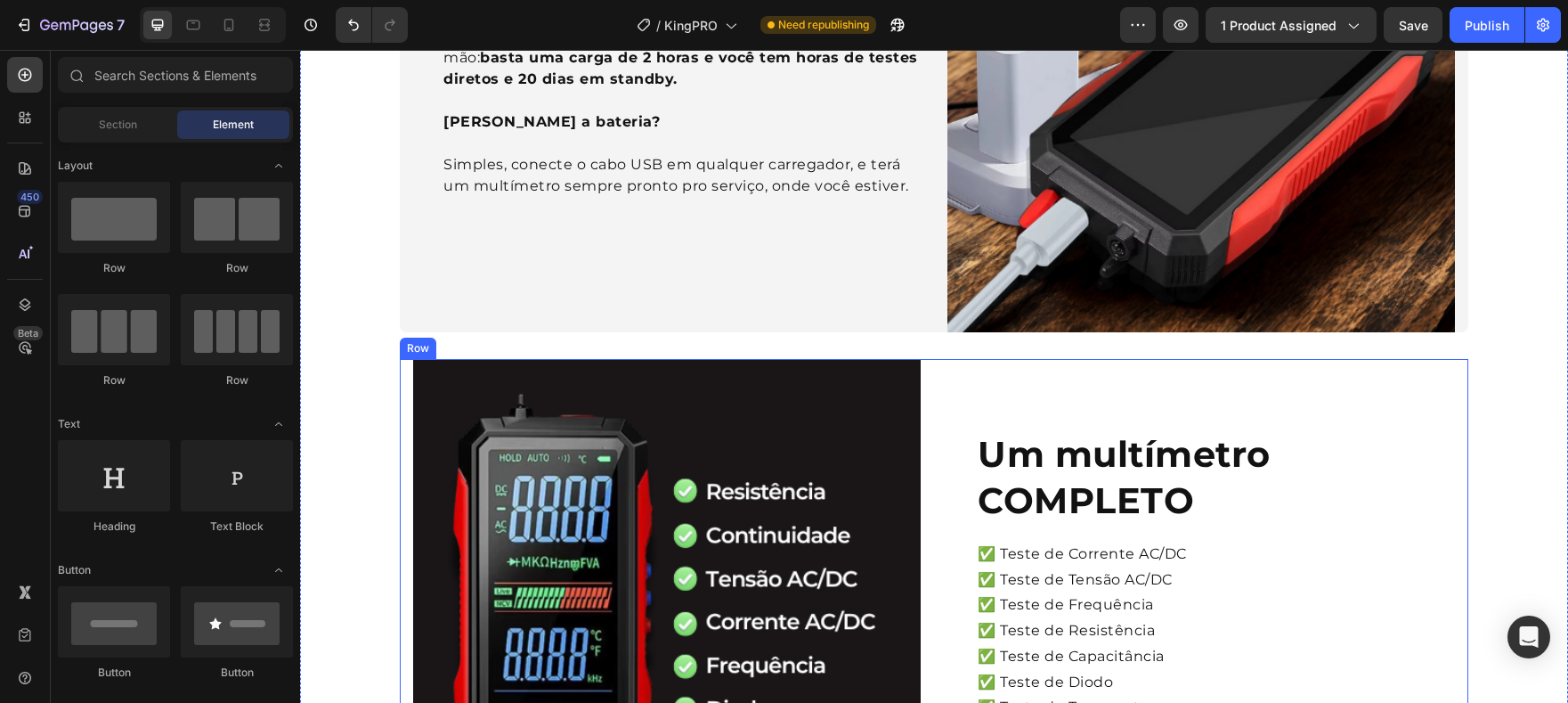
scroll to position [2237, 0]
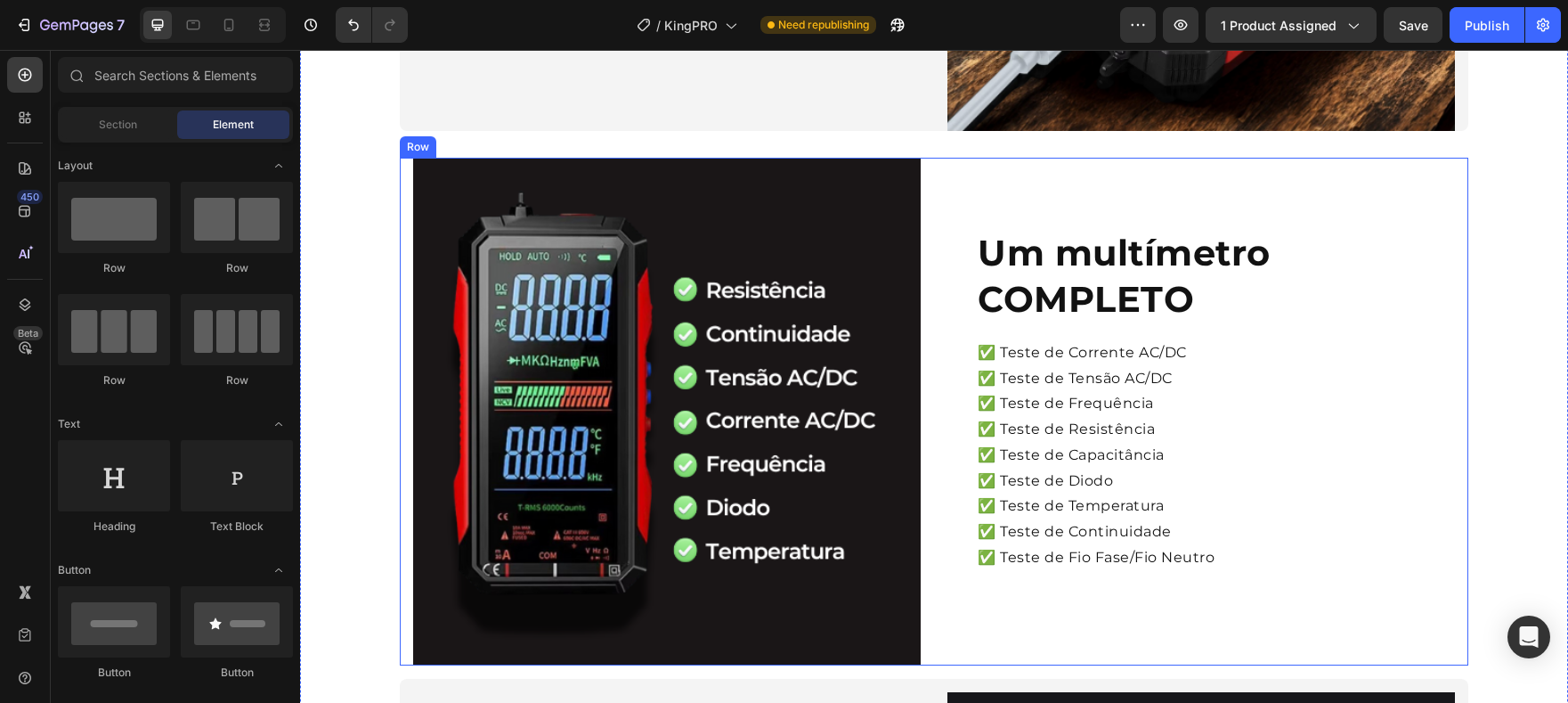
click at [1091, 368] on p "✅ Teste de Tensão AC/DC" at bounding box center [1216, 378] width 476 height 26
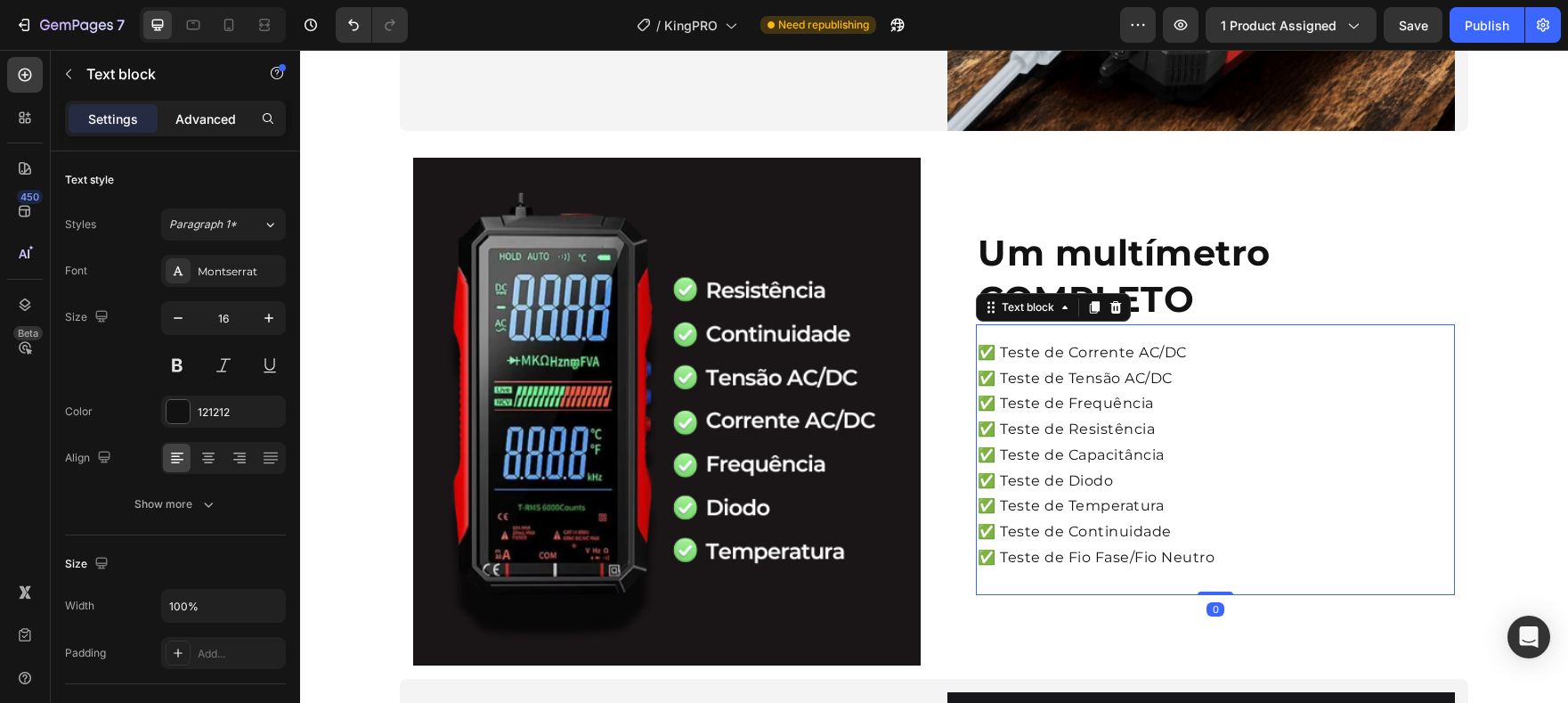
click at [221, 114] on p "Advanced" at bounding box center [205, 119] width 60 height 19
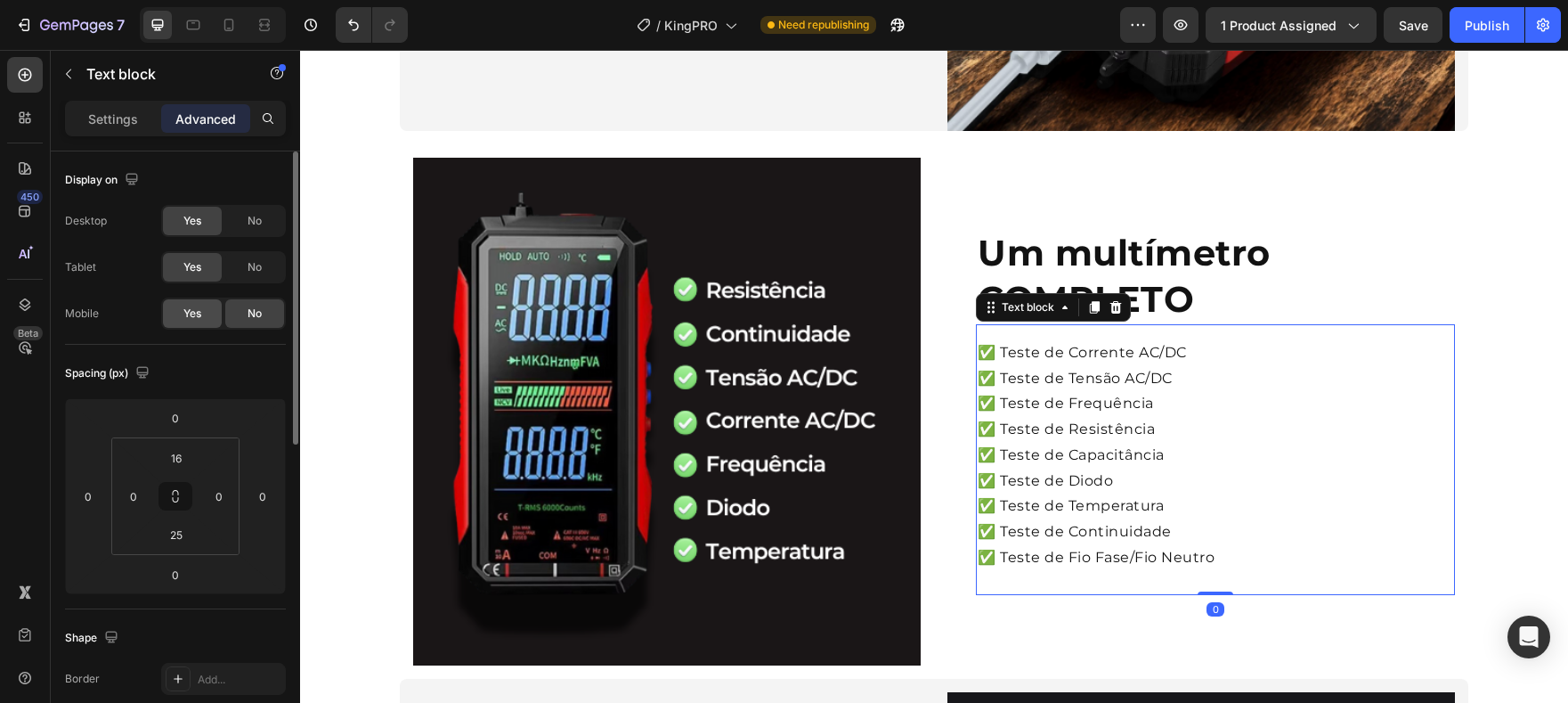
click at [201, 310] on span "Yes" at bounding box center [192, 313] width 18 height 16
click at [216, 32] on div at bounding box center [229, 25] width 29 height 29
type input "0"
type input "5"
type input "15"
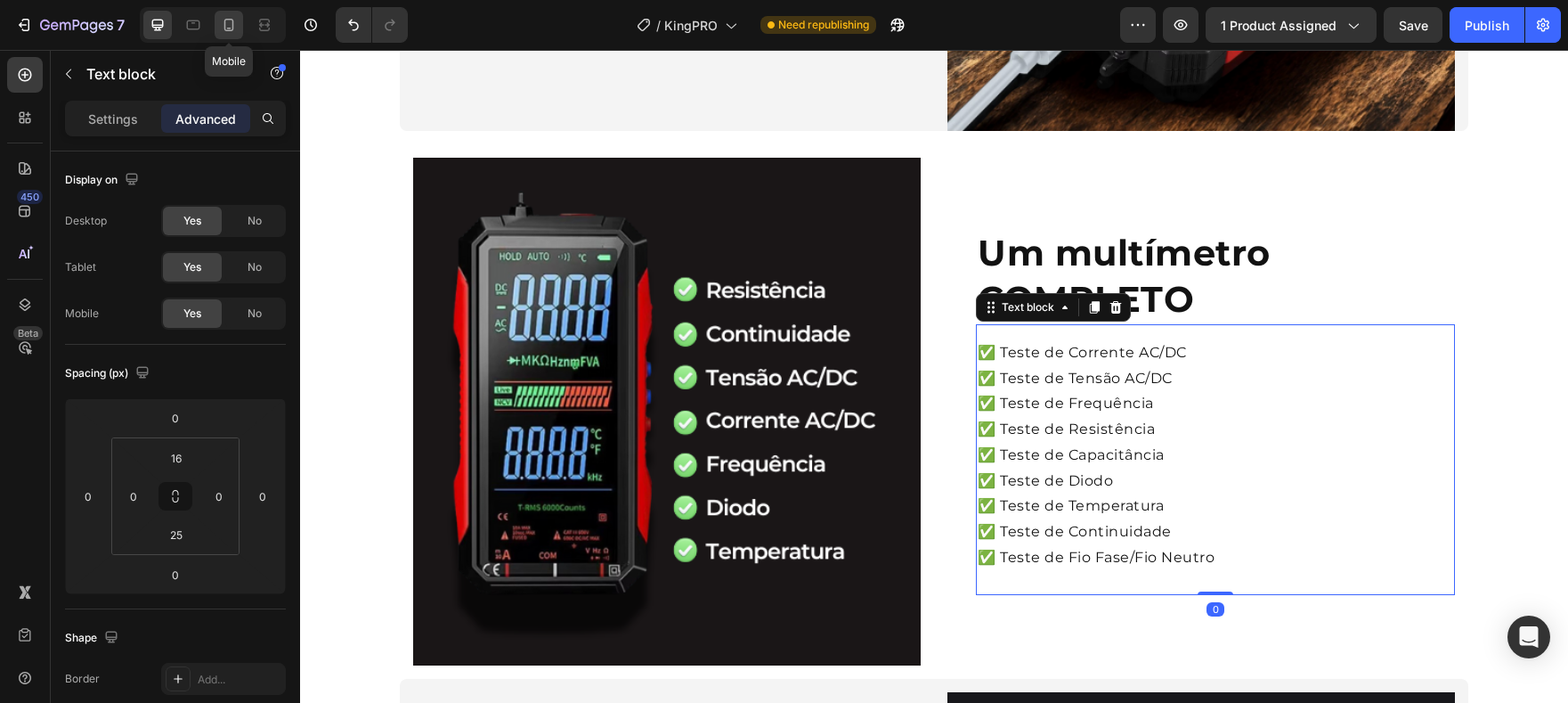
type input "5"
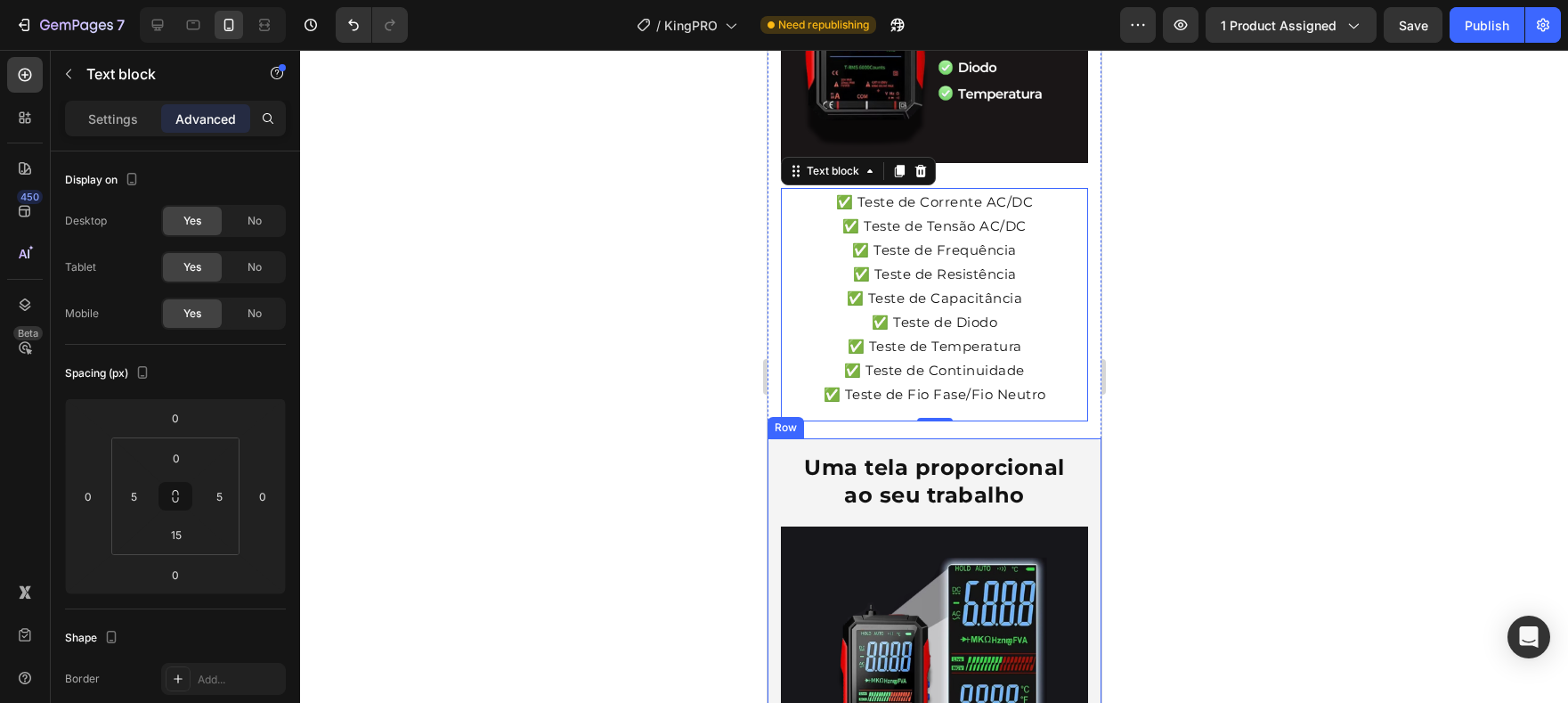
scroll to position [2997, 0]
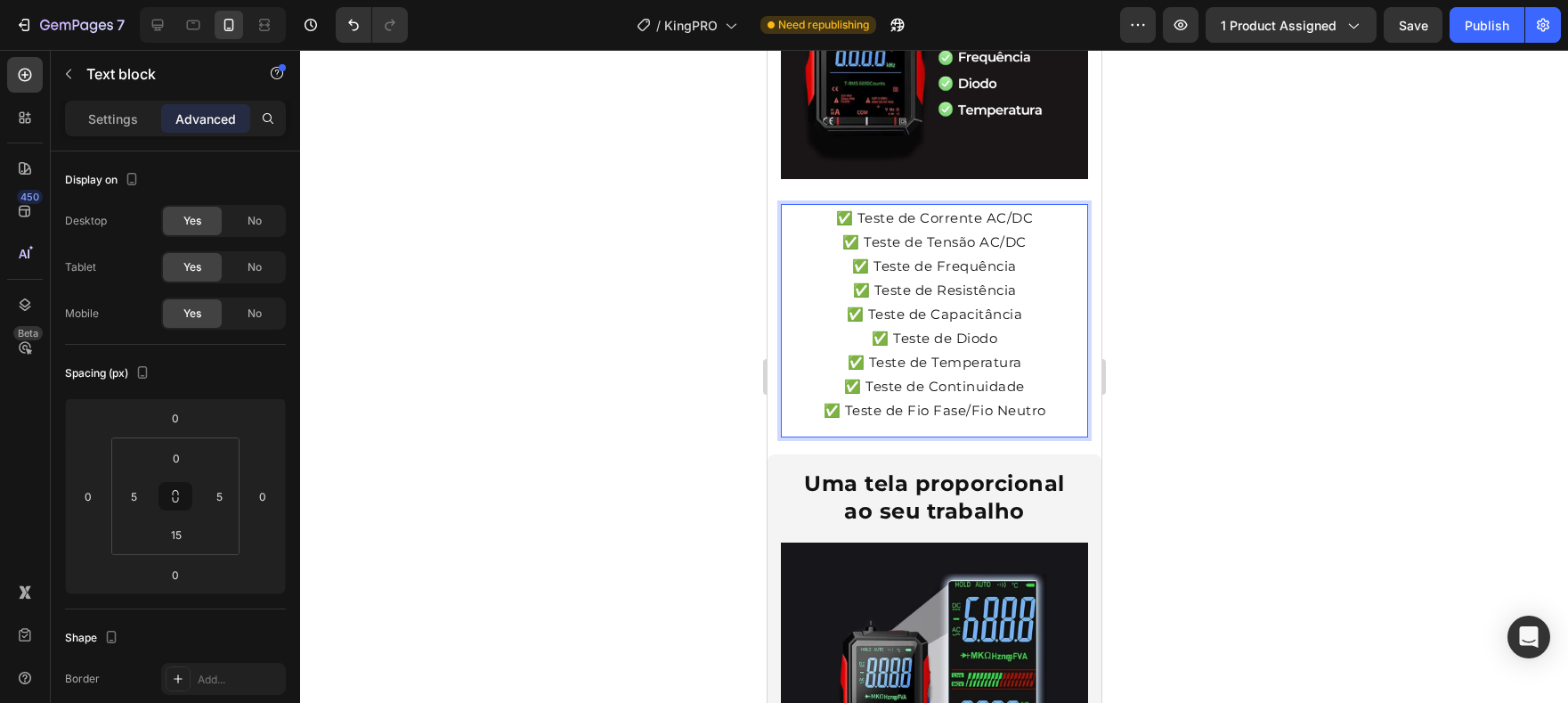
click at [1035, 398] on p "✅ Teste de Fio Fase/Fio Neutro" at bounding box center [933, 410] width 295 height 24
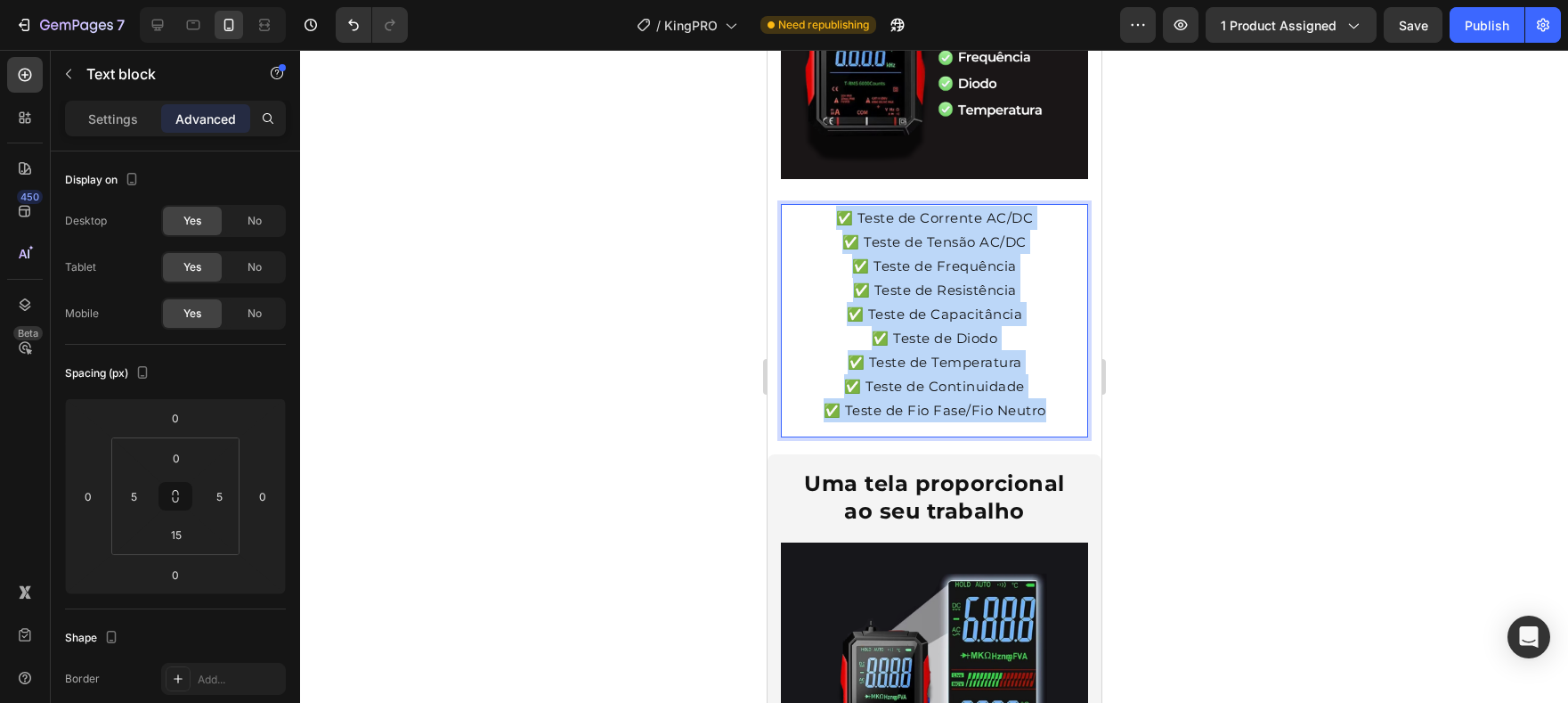
drag, startPoint x: 1037, startPoint y: 360, endPoint x: 813, endPoint y: 175, distance: 290.5
click at [813, 204] on div "✅ Teste de Corrente AC/DC ✅ Teste de Tensão AC/DC ✅ Teste de Frequência ✅ Teste…" at bounding box center [934, 314] width 298 height 220
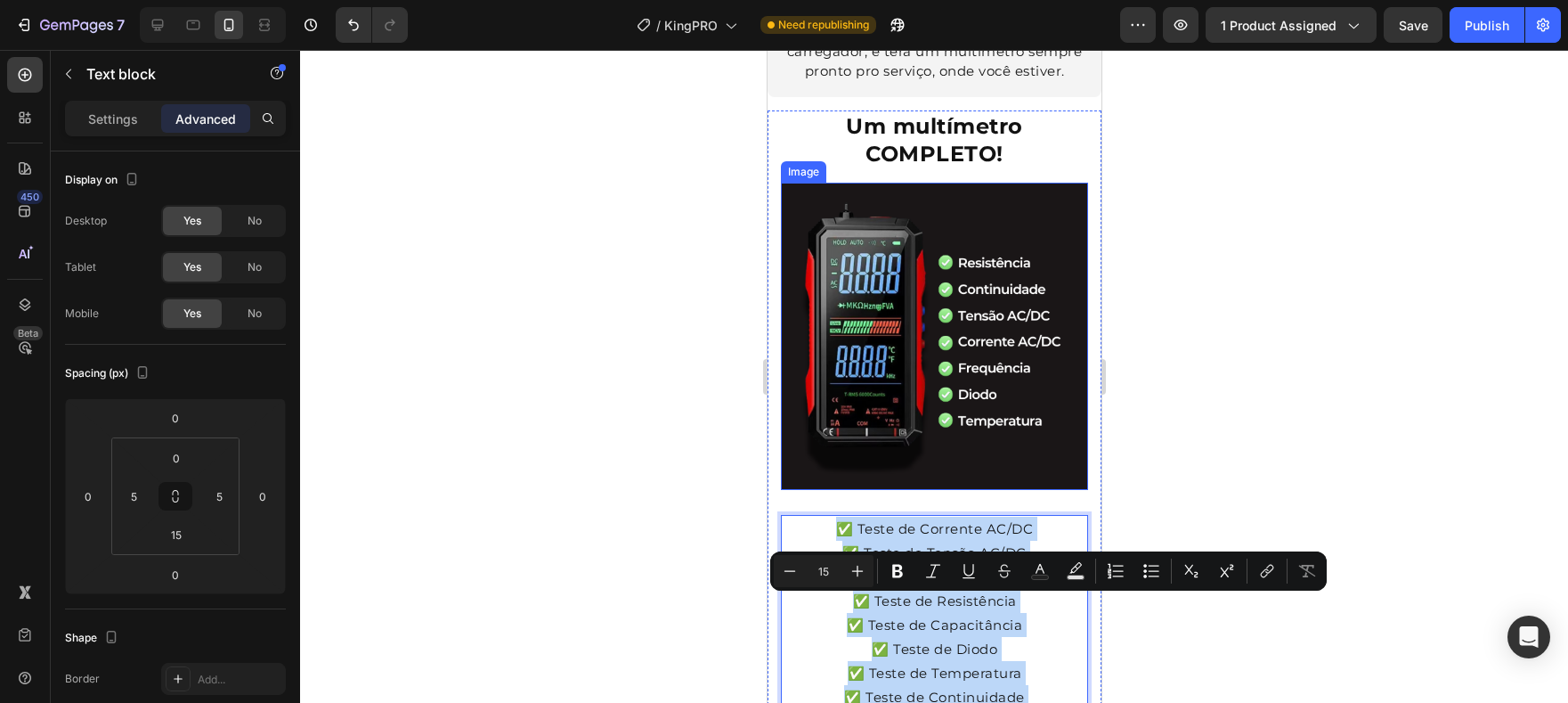
scroll to position [2720, 0]
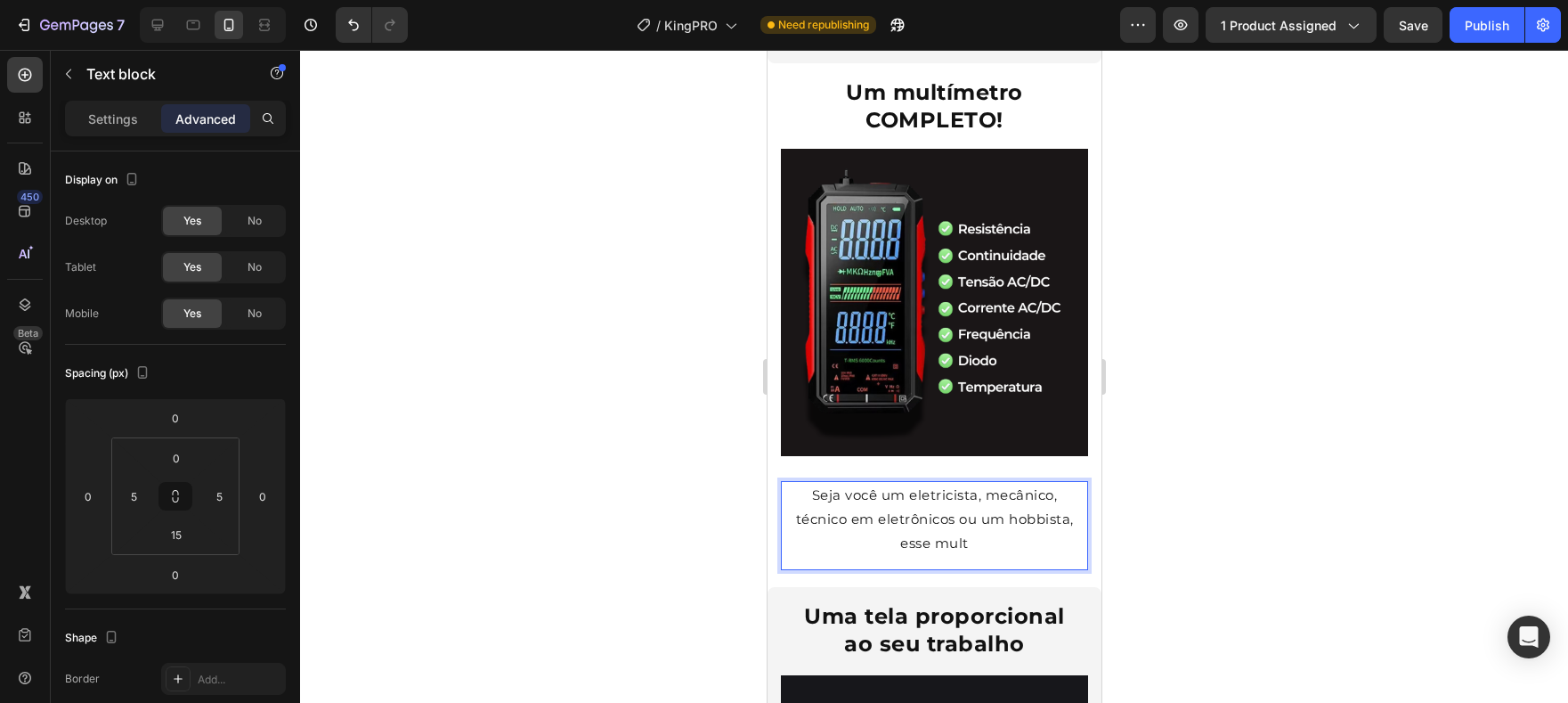
click at [1027, 482] on p "Seja você um eletricista, mecânico, técnico em eletrônicos ou um hobbista, esse…" at bounding box center [933, 519] width 295 height 73
click at [937, 489] on p "Seja você um eletricista, mecânico, técnico em eletrônicos ou um hobbista, esse…" at bounding box center [933, 519] width 295 height 73
drag, startPoint x: 955, startPoint y: 490, endPoint x: 984, endPoint y: 490, distance: 29.0
click at [984, 490] on p "Seja você um eletricista, mecânico, técnico em eletrônicos ou um hobbista, o mu…" at bounding box center [933, 519] width 295 height 73
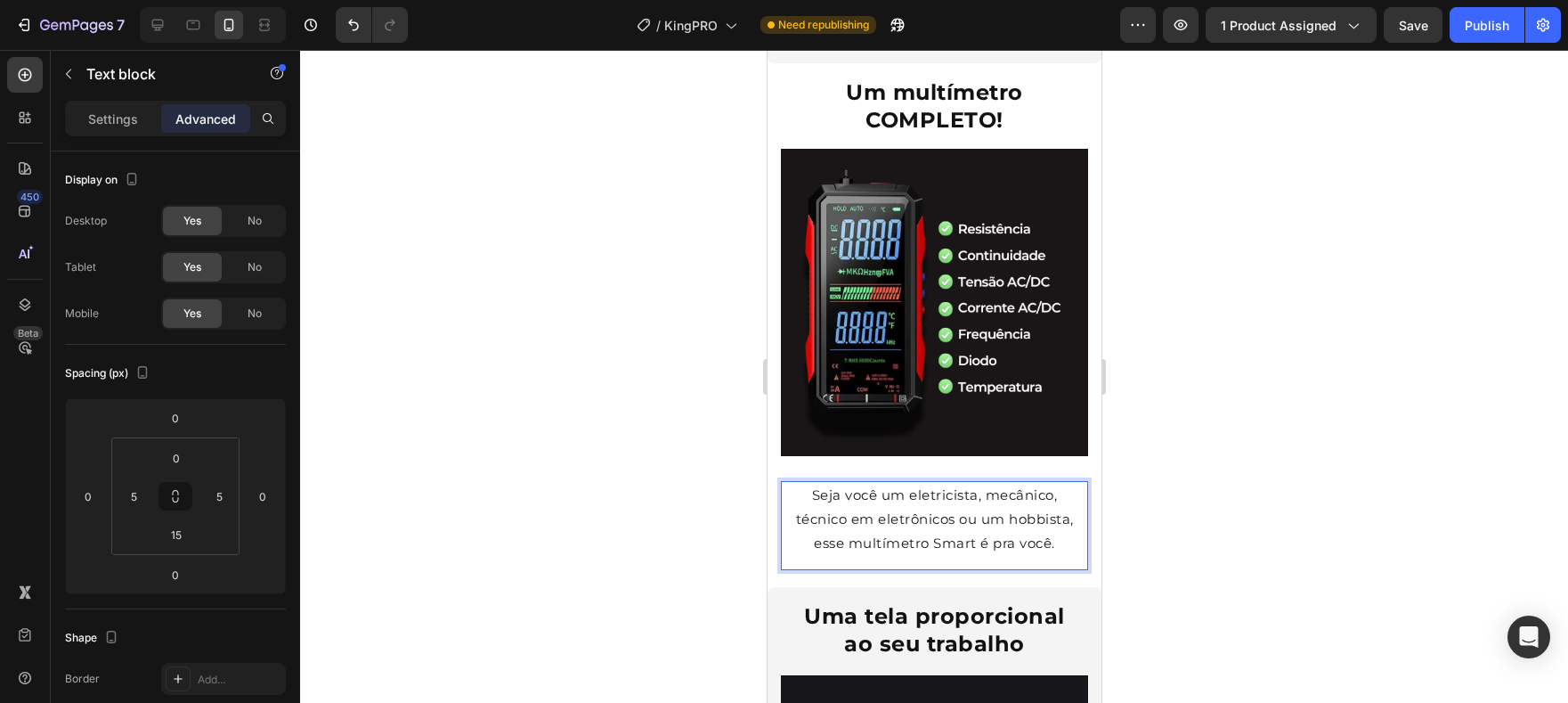
click at [883, 489] on p "Seja você um eletricista, mecânico, técnico em eletrônicos ou um hobbista, esse…" at bounding box center [933, 519] width 295 height 73
click at [892, 482] on p "Seja você um eletricista, mecânico, técnico em eletrônicos ou um hobbista, o mu…" at bounding box center [933, 519] width 295 height 73
drag, startPoint x: 922, startPoint y: 498, endPoint x: 886, endPoint y: 499, distance: 36.0
click at [886, 499] on p "Seja você um eletricista, mecânico, técnico em eletrônicos ou um hobbista, o Mu…" at bounding box center [933, 519] width 295 height 73
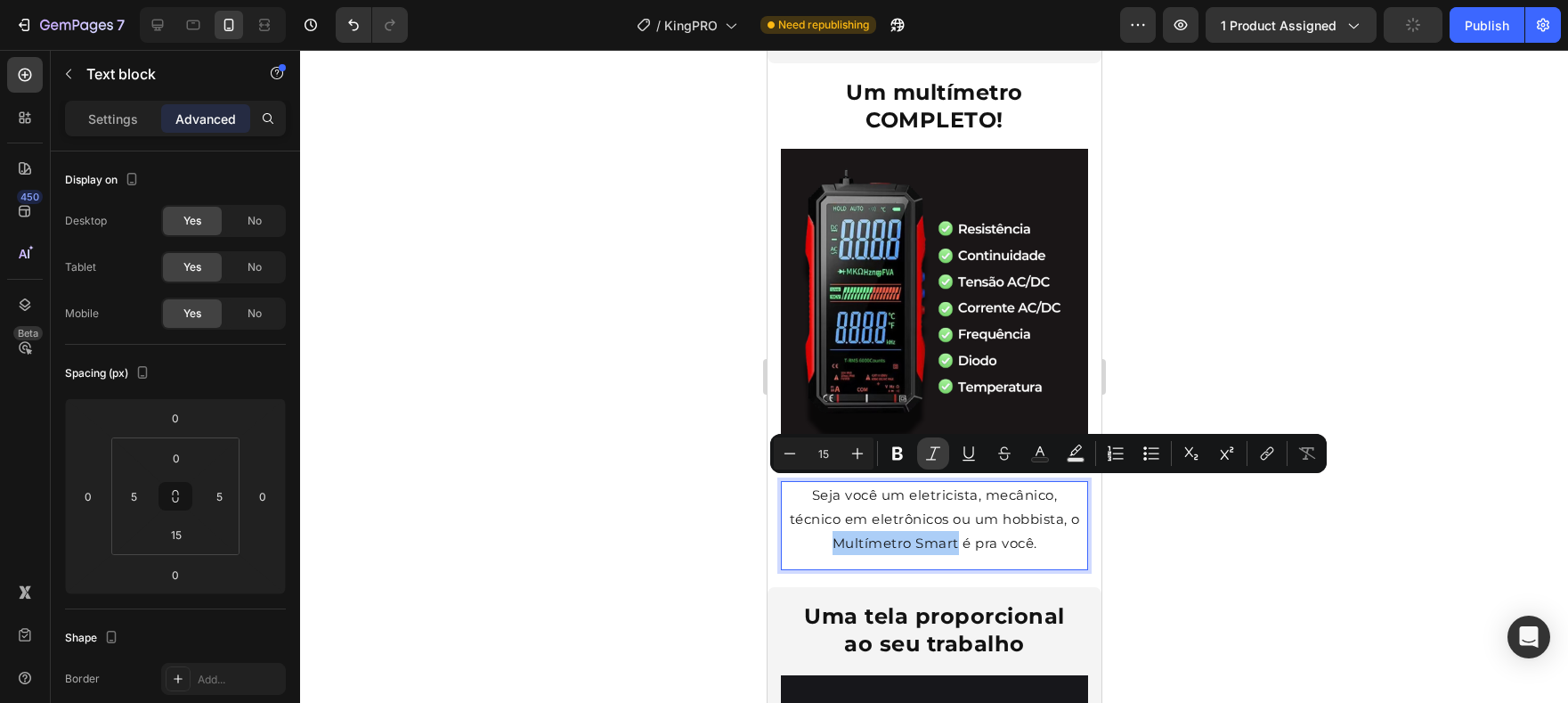
click at [924, 452] on icon "Editor contextual toolbar" at bounding box center [933, 453] width 18 height 18
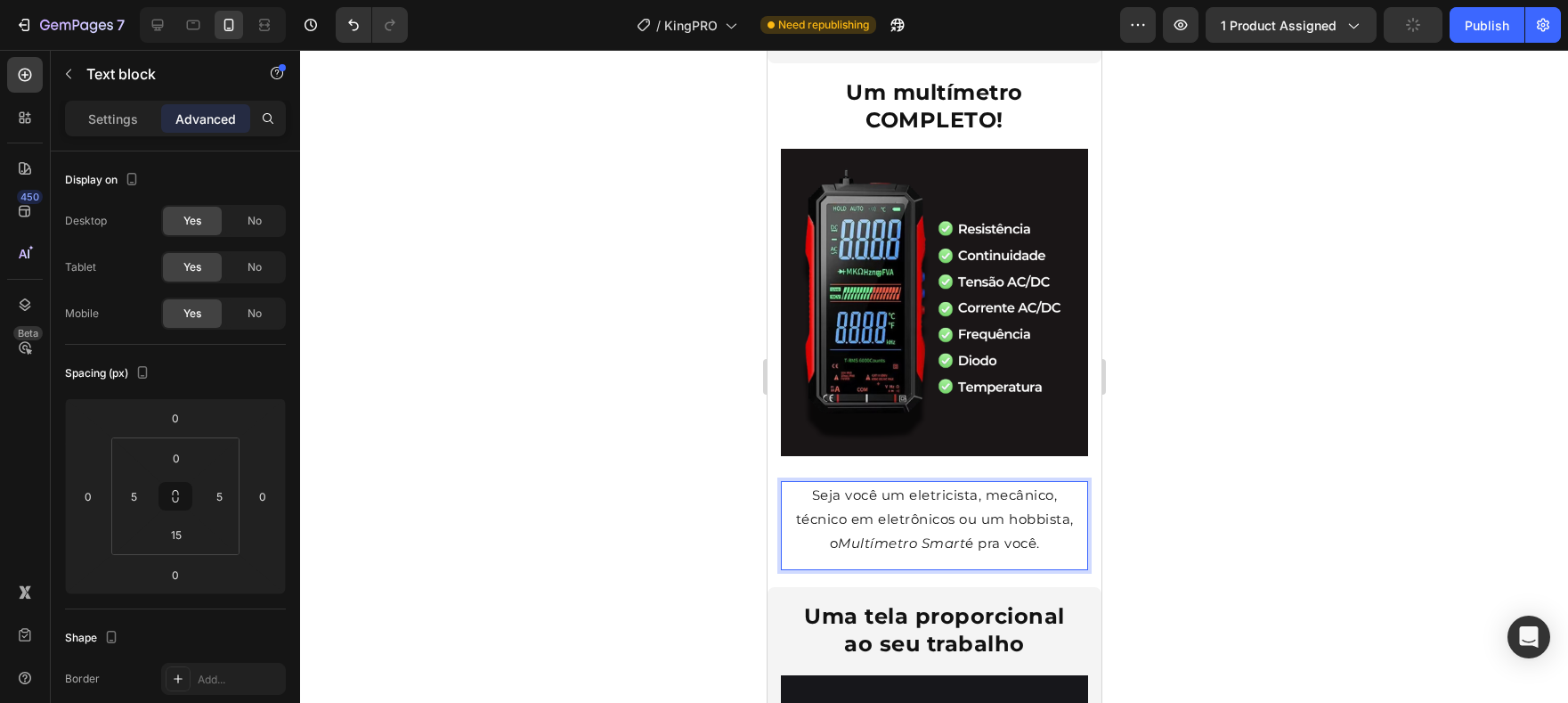
click at [985, 514] on p "Seja você um eletricista, mecânico, técnico em eletrônicos ou um hobbista, o Mu…" at bounding box center [933, 519] width 295 height 73
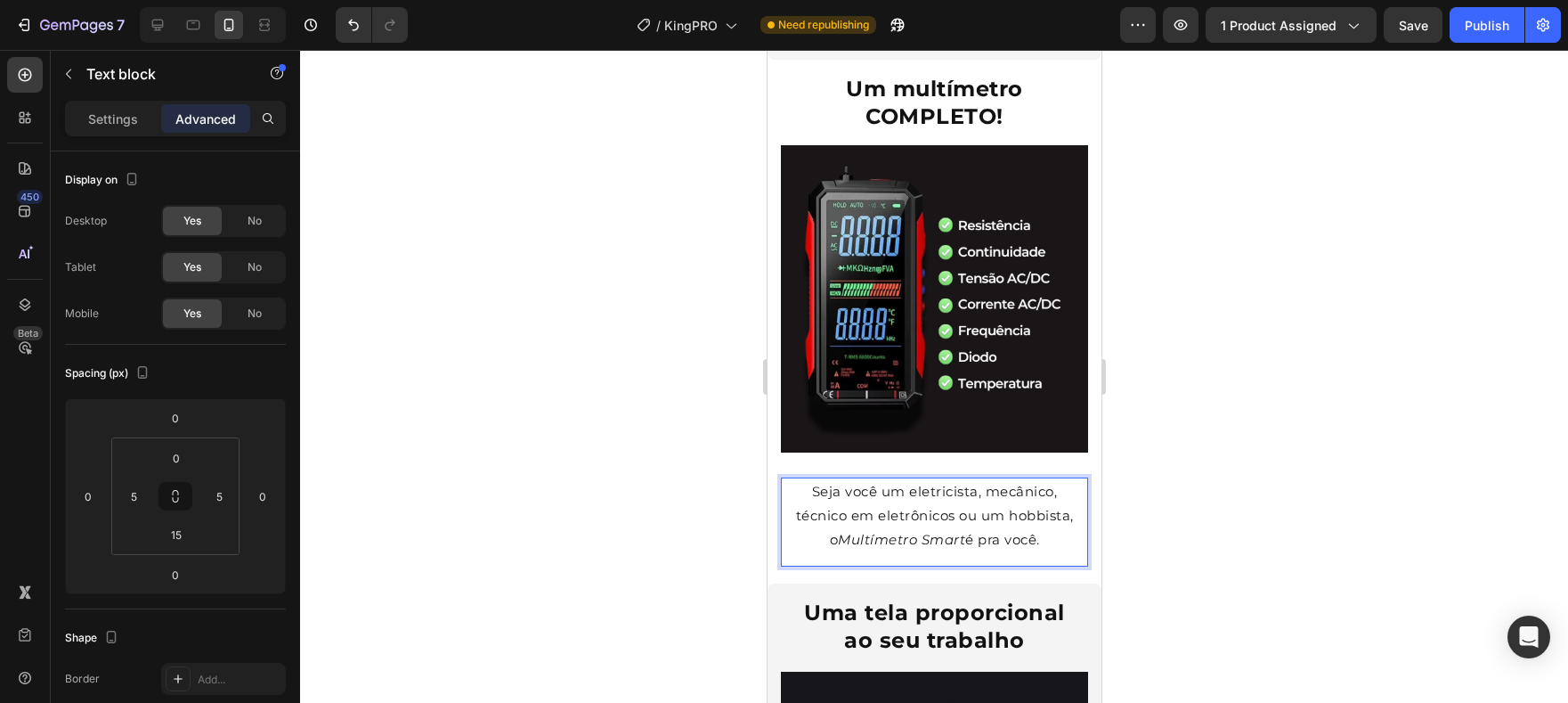
click at [887, 479] on p "Seja você um eletricista, mecânico, técnico em eletrônicos ou um hobbista, o Mu…" at bounding box center [933, 516] width 295 height 73
click at [880, 479] on p "Seja você um eletricista, mecânico, técnico em eletrônicos ou um hobbista, o Mu…" at bounding box center [933, 516] width 295 height 73
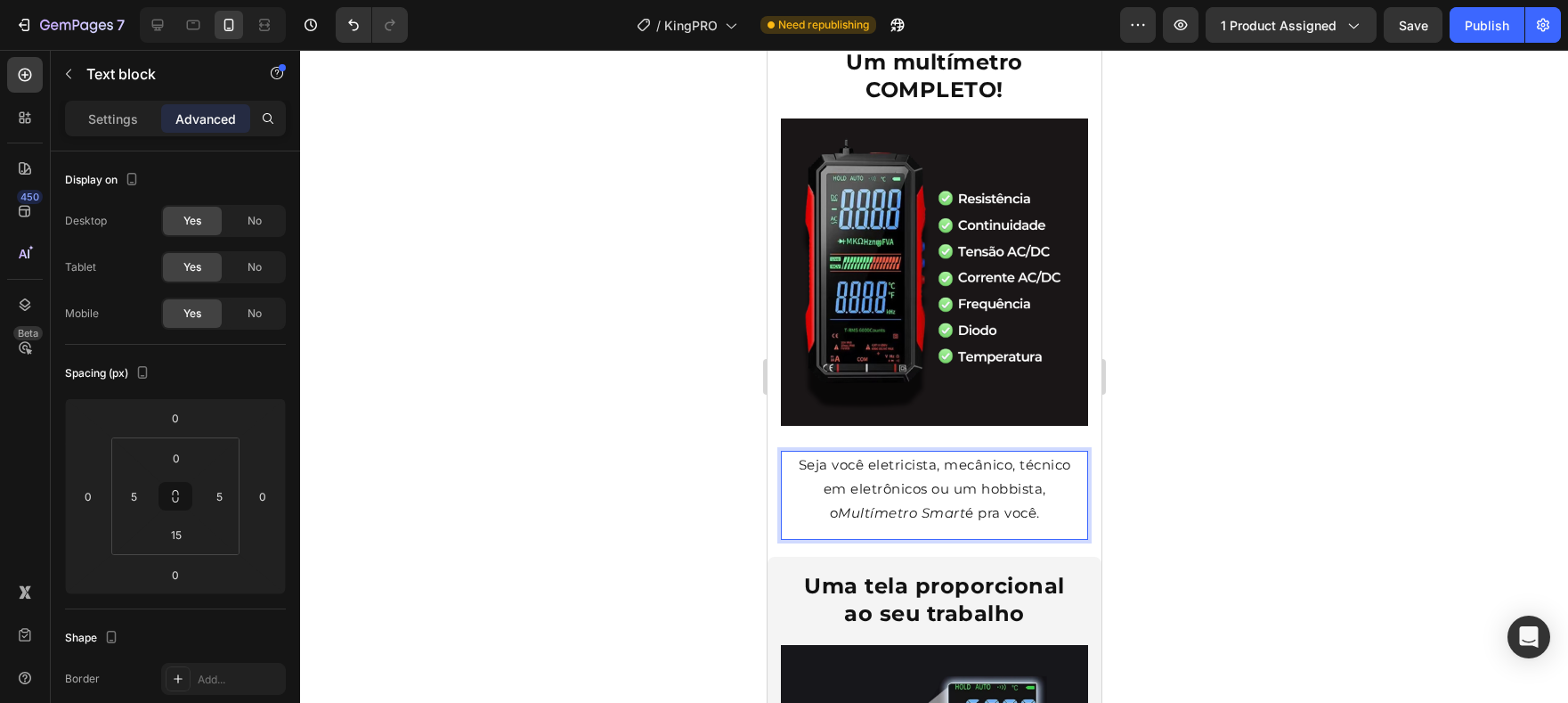
scroll to position [2754, 0]
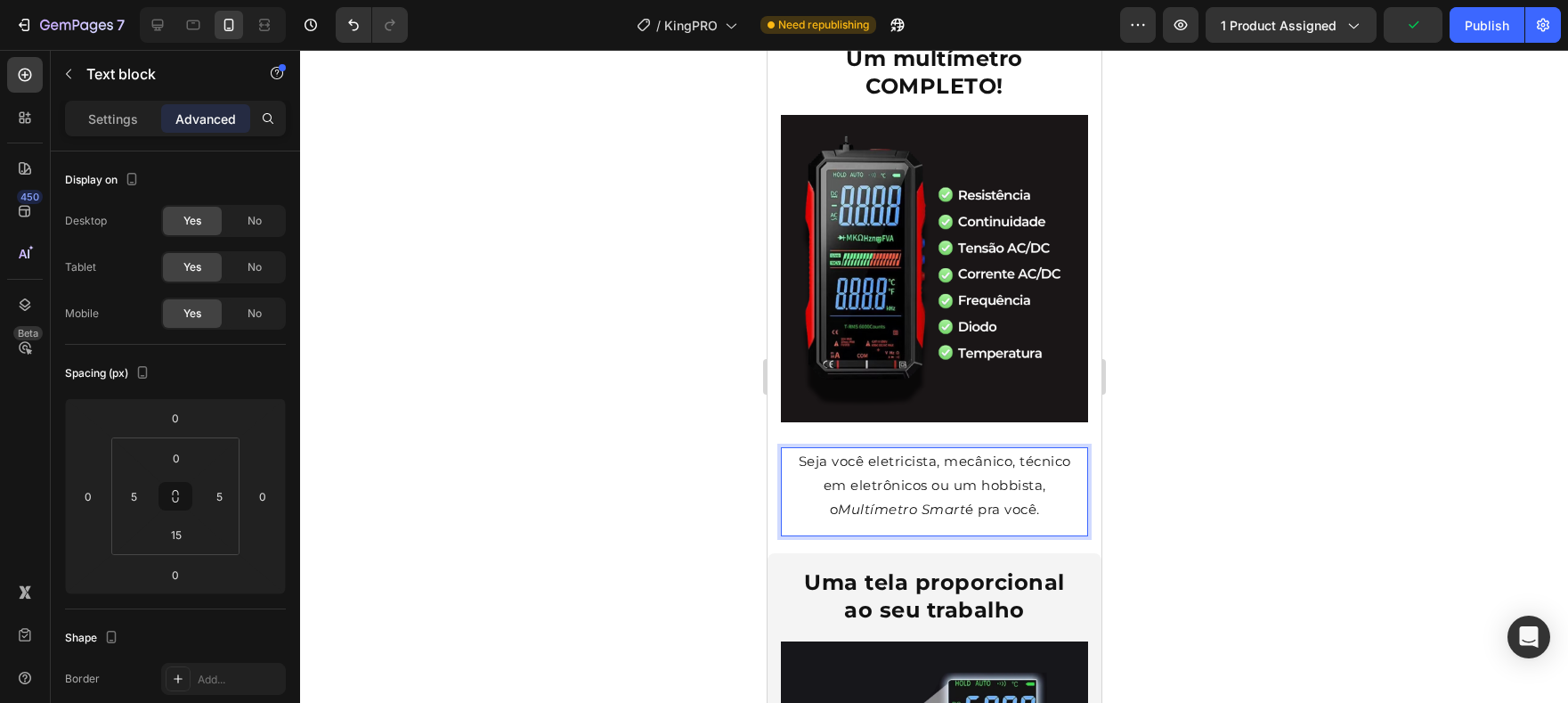
click at [956, 449] on p "Seja você eletricista, mecânico, técnico em eletrônicos ou um hobbista, o Multí…" at bounding box center [933, 485] width 295 height 73
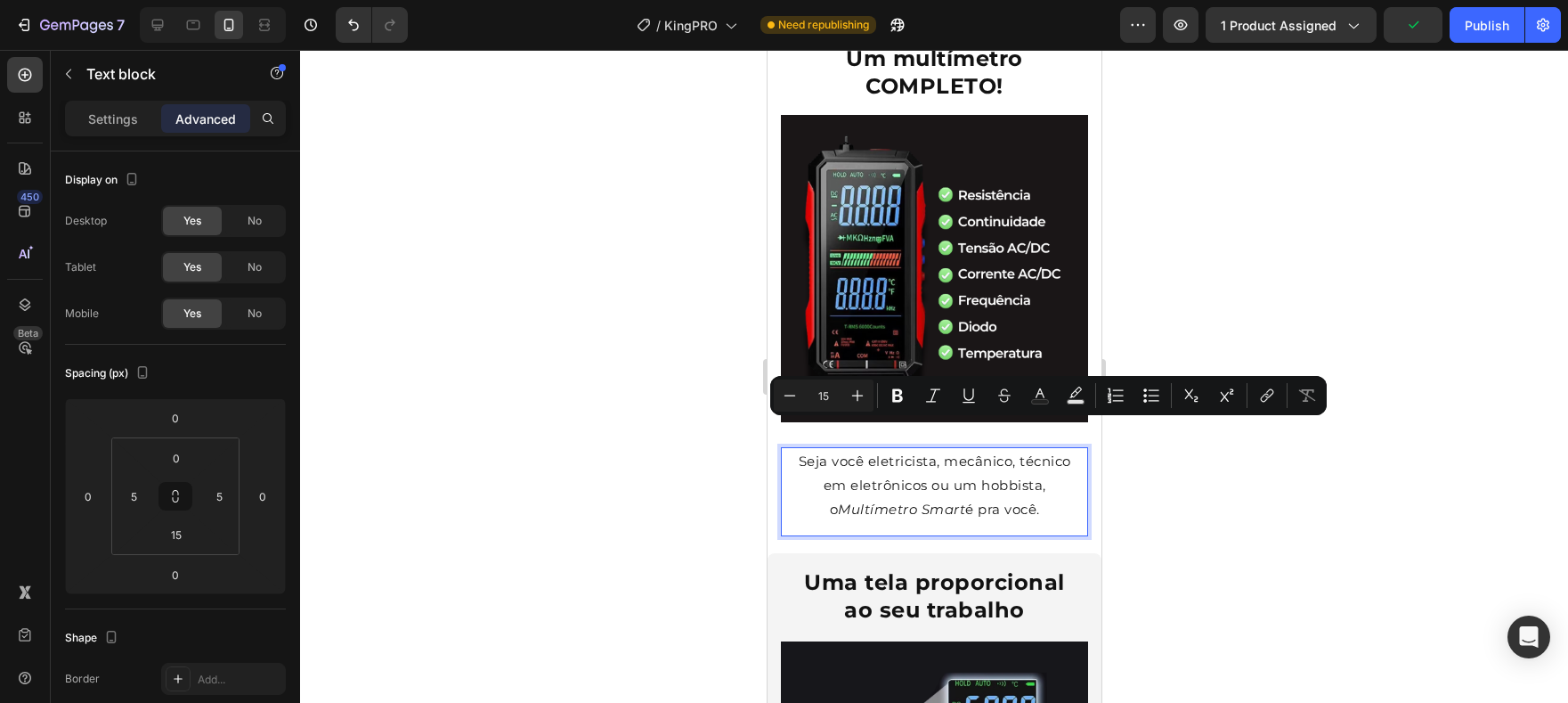
click at [946, 449] on p "Seja você eletricista, mecânico, técnico em eletrônicos ou um hobbista, o Multí…" at bounding box center [933, 485] width 295 height 73
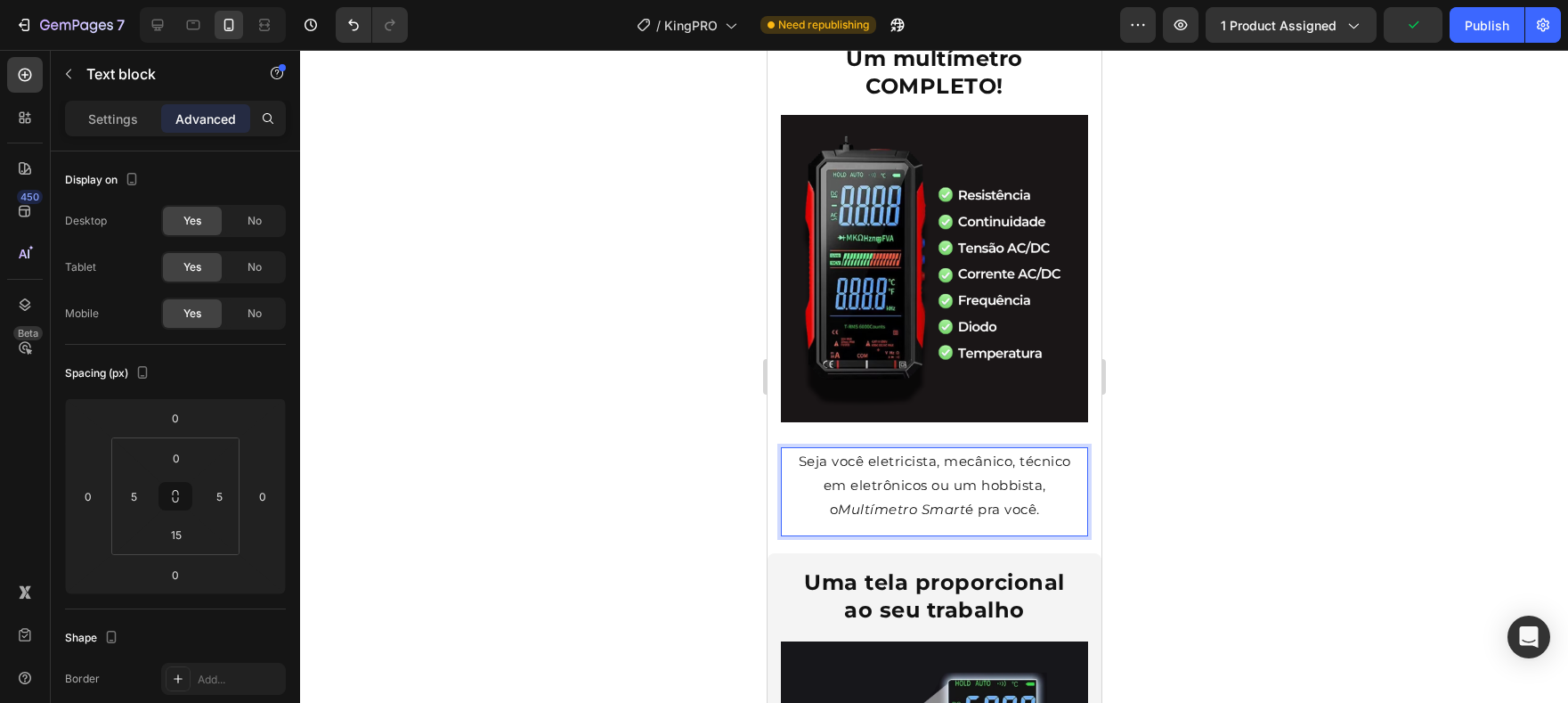
click at [950, 449] on p "Seja você eletricista, mecânico, técnico em eletrônicos ou um hobbista, o Multí…" at bounding box center [933, 485] width 295 height 73
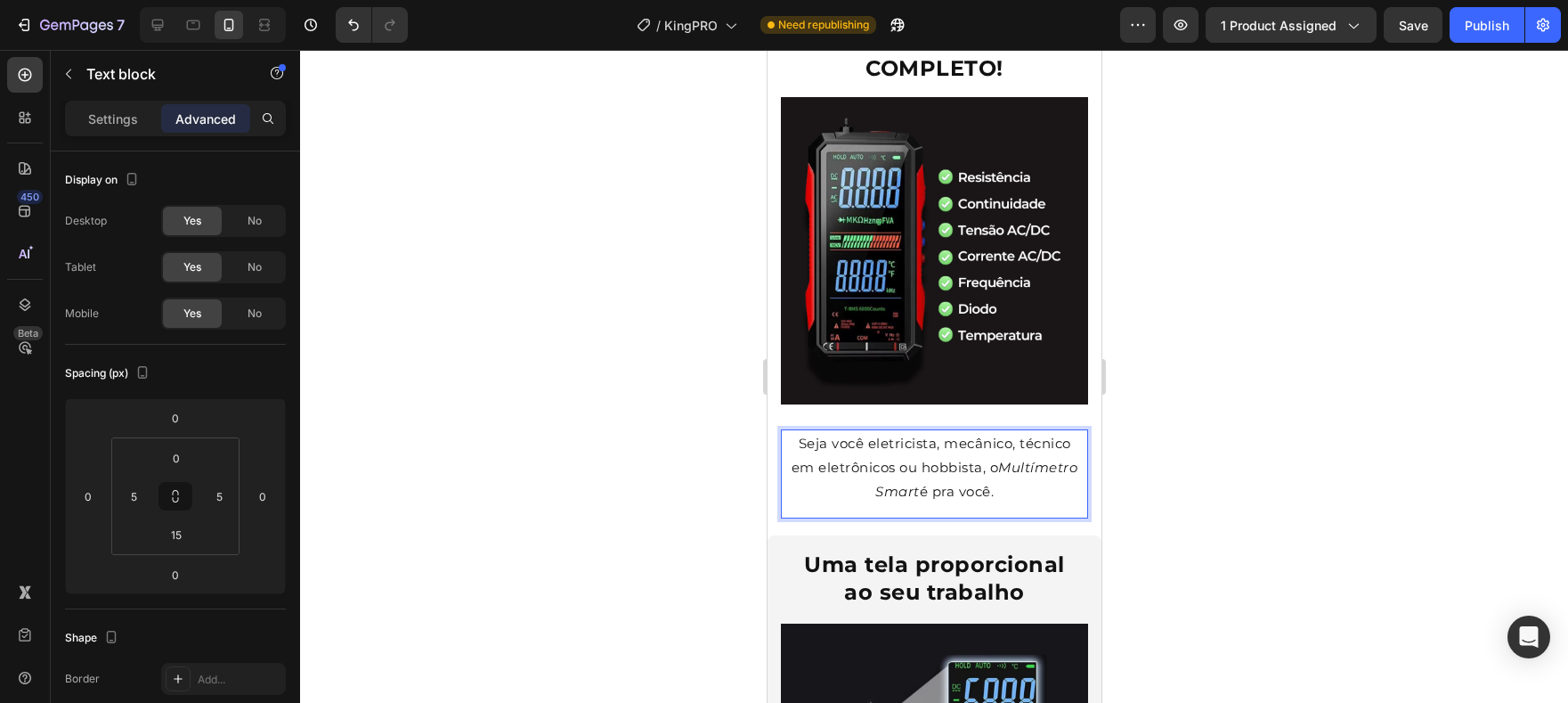
scroll to position [2786, 0]
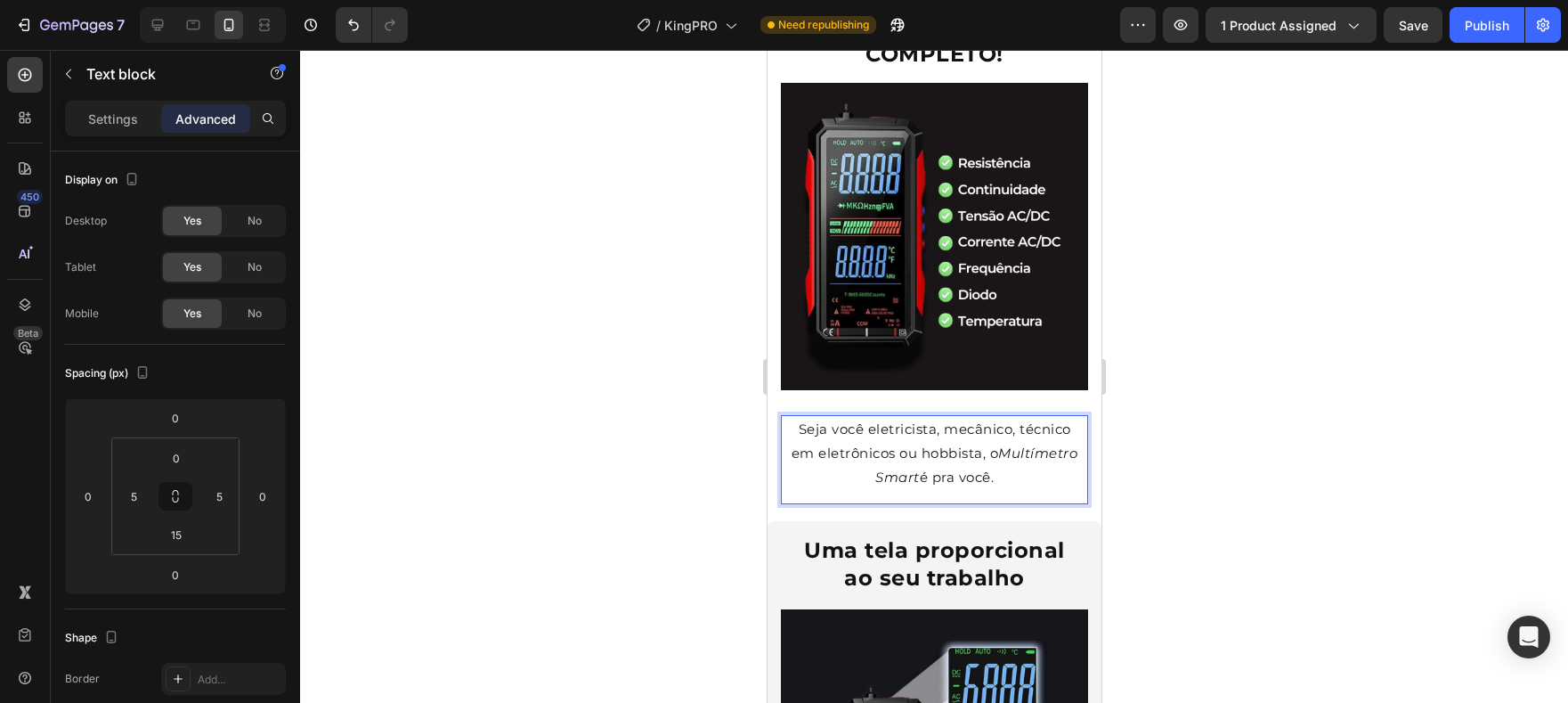
click at [1013, 416] on p "Seja você eletricista, mecânico, técnico em eletrônicos ou hobbista, o Multímet…" at bounding box center [933, 453] width 295 height 73
click at [1027, 428] on p "Seja você eletricista, mecânico, técnico em eletrônicos ou hobbista, o Multímet…" at bounding box center [933, 453] width 295 height 73
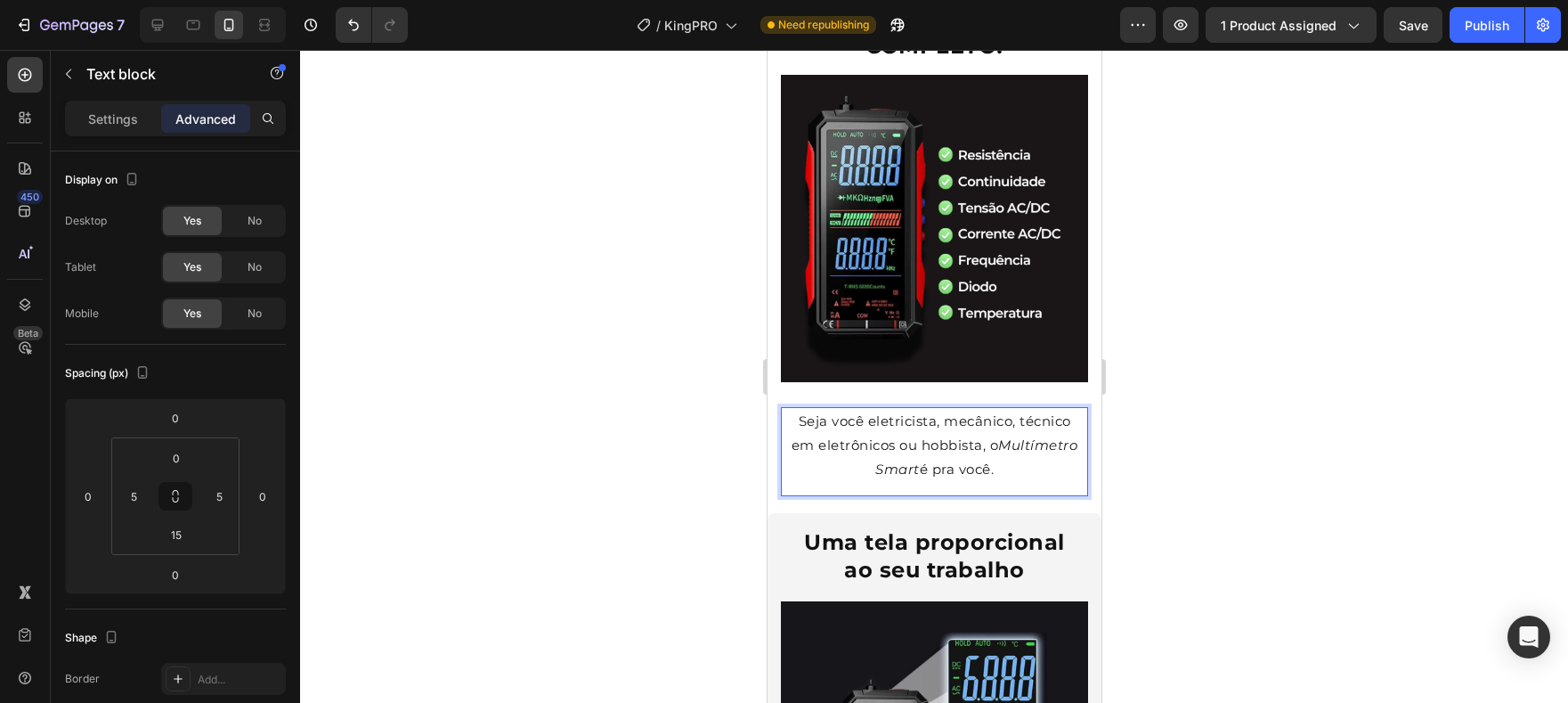
scroll to position [2808, 0]
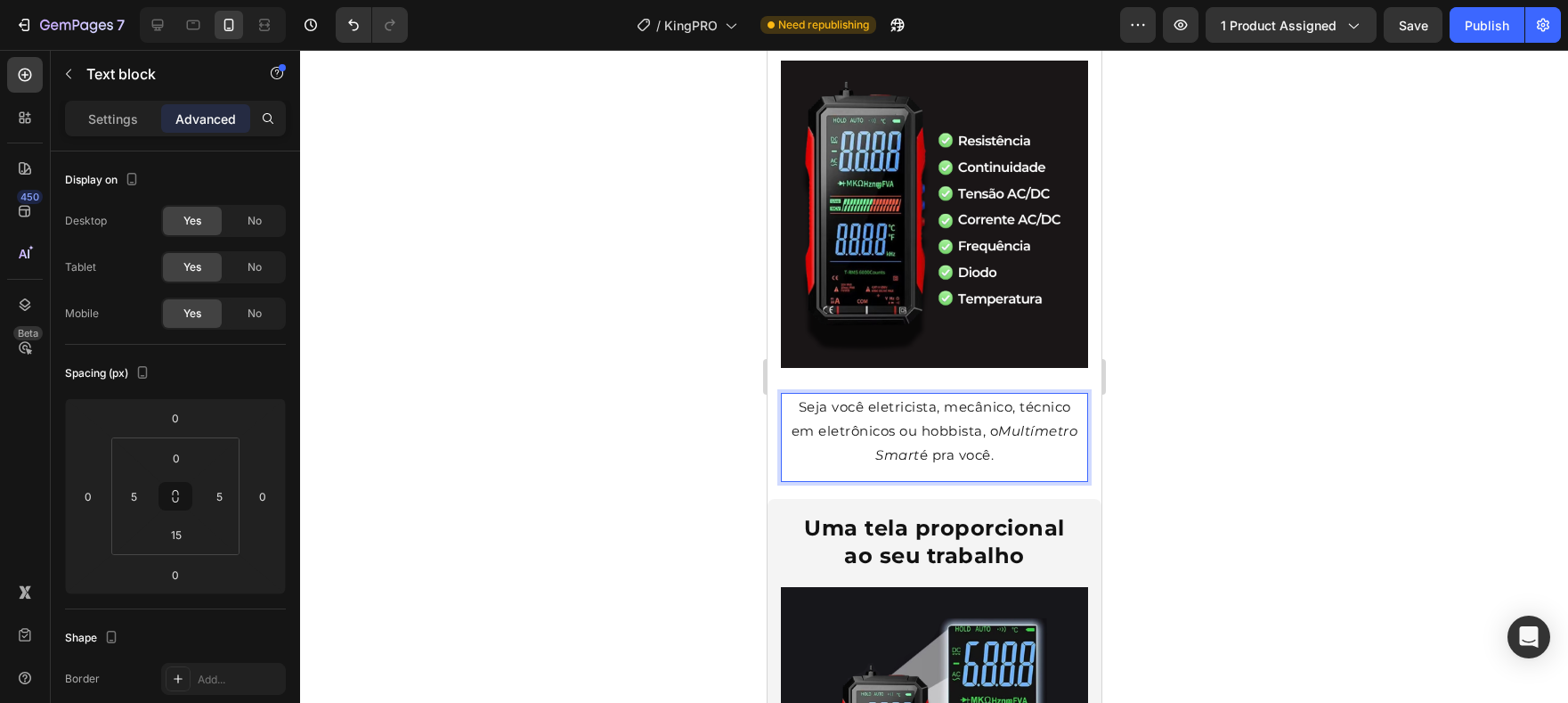
click at [937, 394] on p "Seja você eletricista, mecânico, técnico em eletrônicos ou hobbista, o Multímet…" at bounding box center [933, 431] width 295 height 73
click at [924, 394] on p "Seja você eletricista, mecânico, técnico em eletrônicos ou hobbista, o Multímet…" at bounding box center [933, 431] width 295 height 73
click at [955, 411] on p "Seja você eletricista, mecânico, técnico em eletrônicos, manutenção ou hobbista…" at bounding box center [933, 431] width 295 height 73
click at [960, 428] on p "Seja você eletricista, mecânico, técnico em eletrônicos, manutenção ou hobbista…" at bounding box center [933, 431] width 295 height 73
click at [1493, 34] on button "Publish" at bounding box center [1487, 24] width 74 height 35
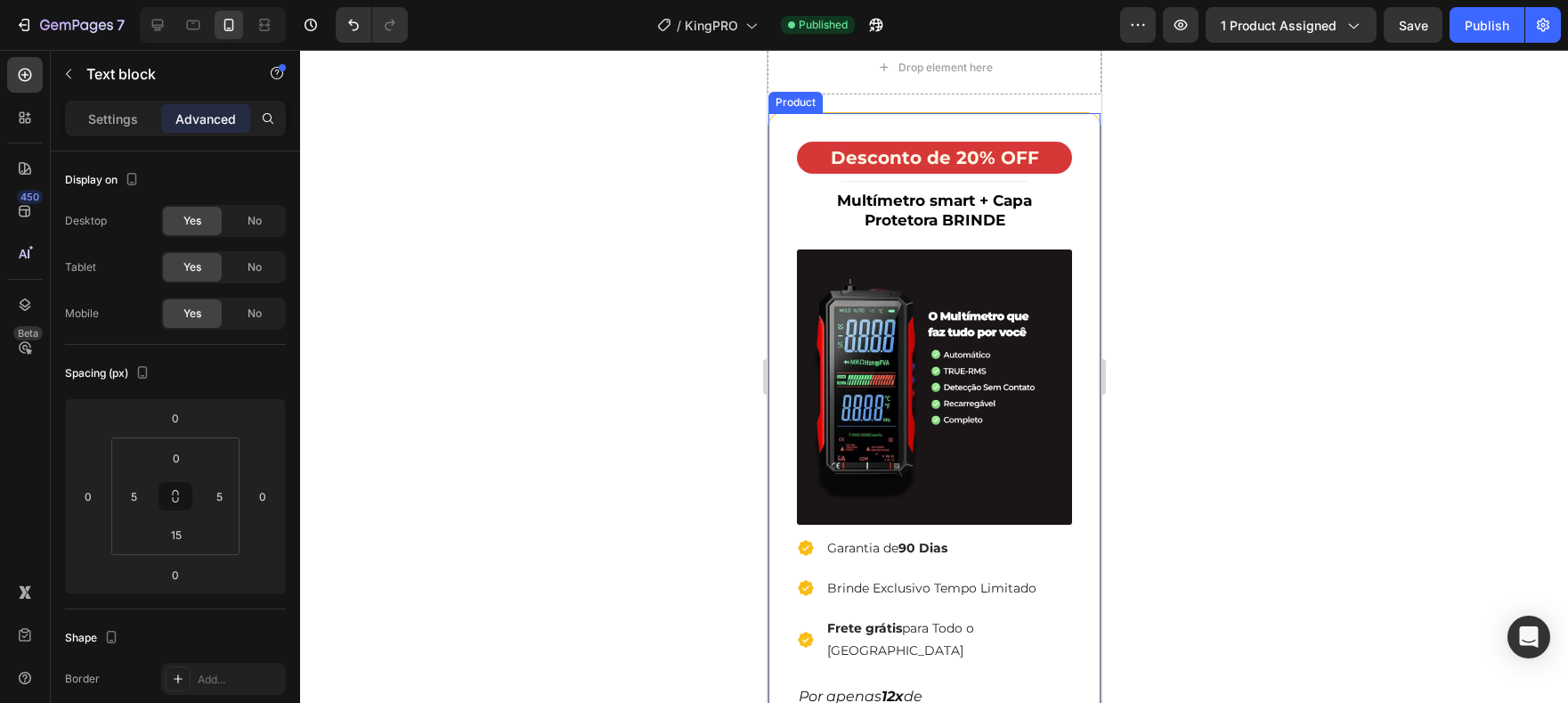
scroll to position [5205, 0]
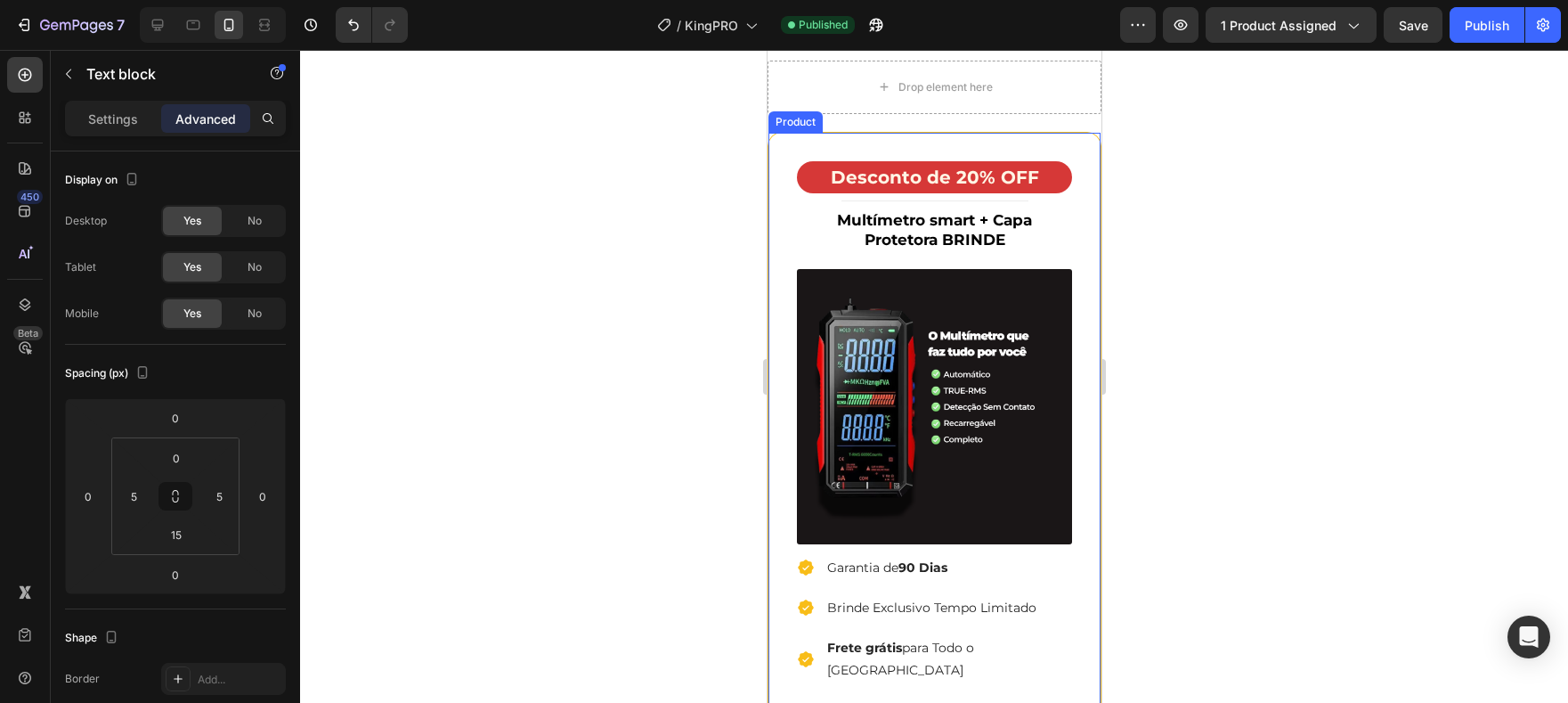
click at [1083, 152] on div "Desconto de 20% OFF Heading Title Line Multímetro smart + Capa Protetora BRINDE…" at bounding box center [934, 555] width 332 height 844
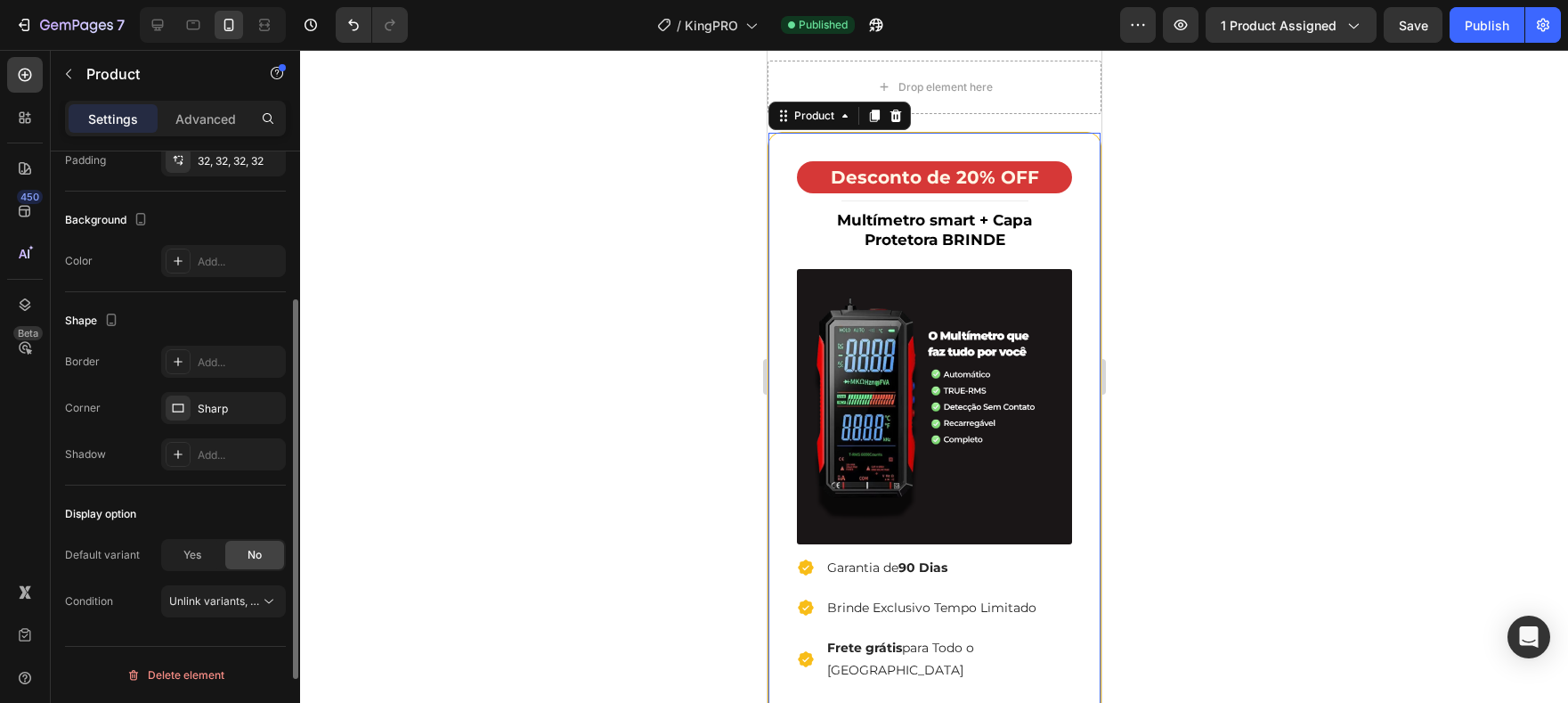
scroll to position [0, 0]
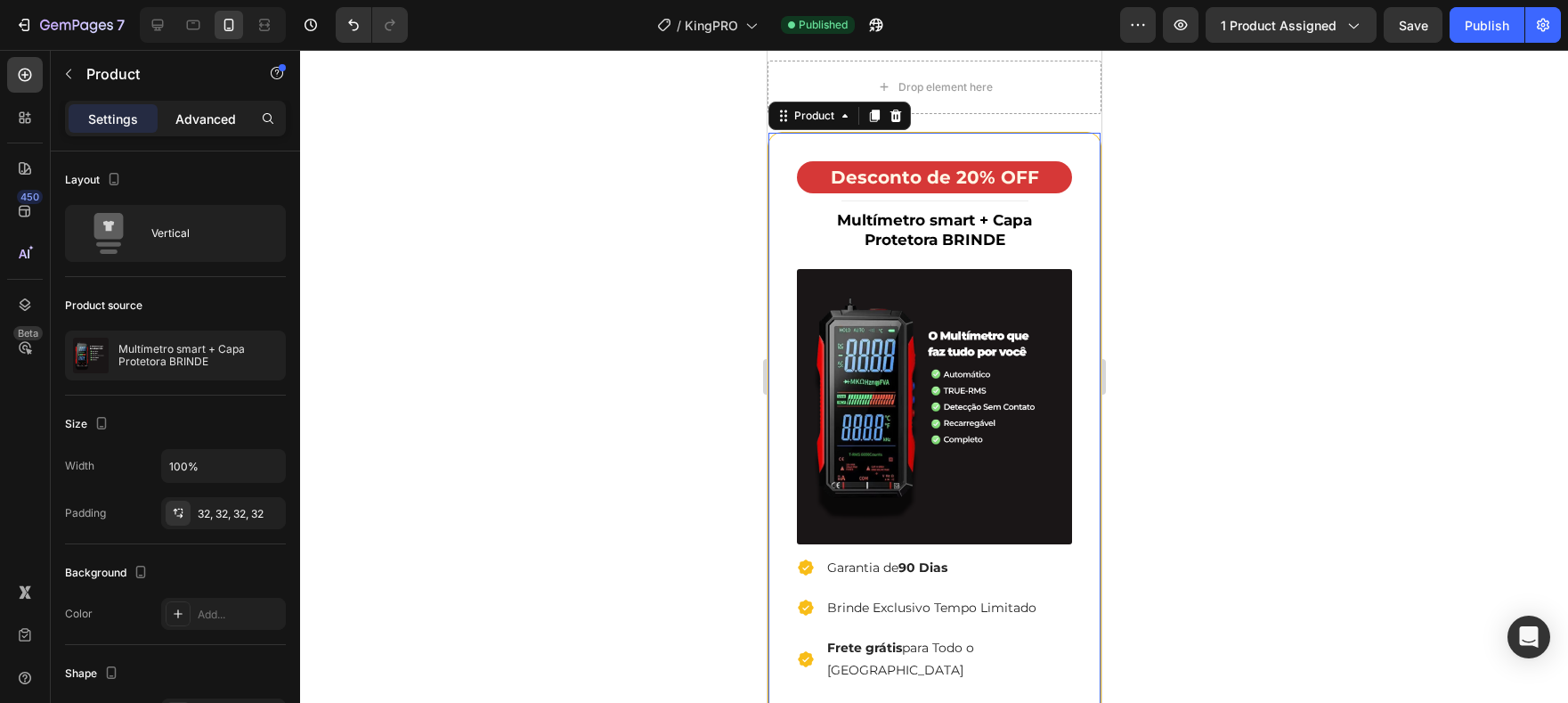
click at [213, 129] on div "Advanced" at bounding box center [205, 118] width 89 height 29
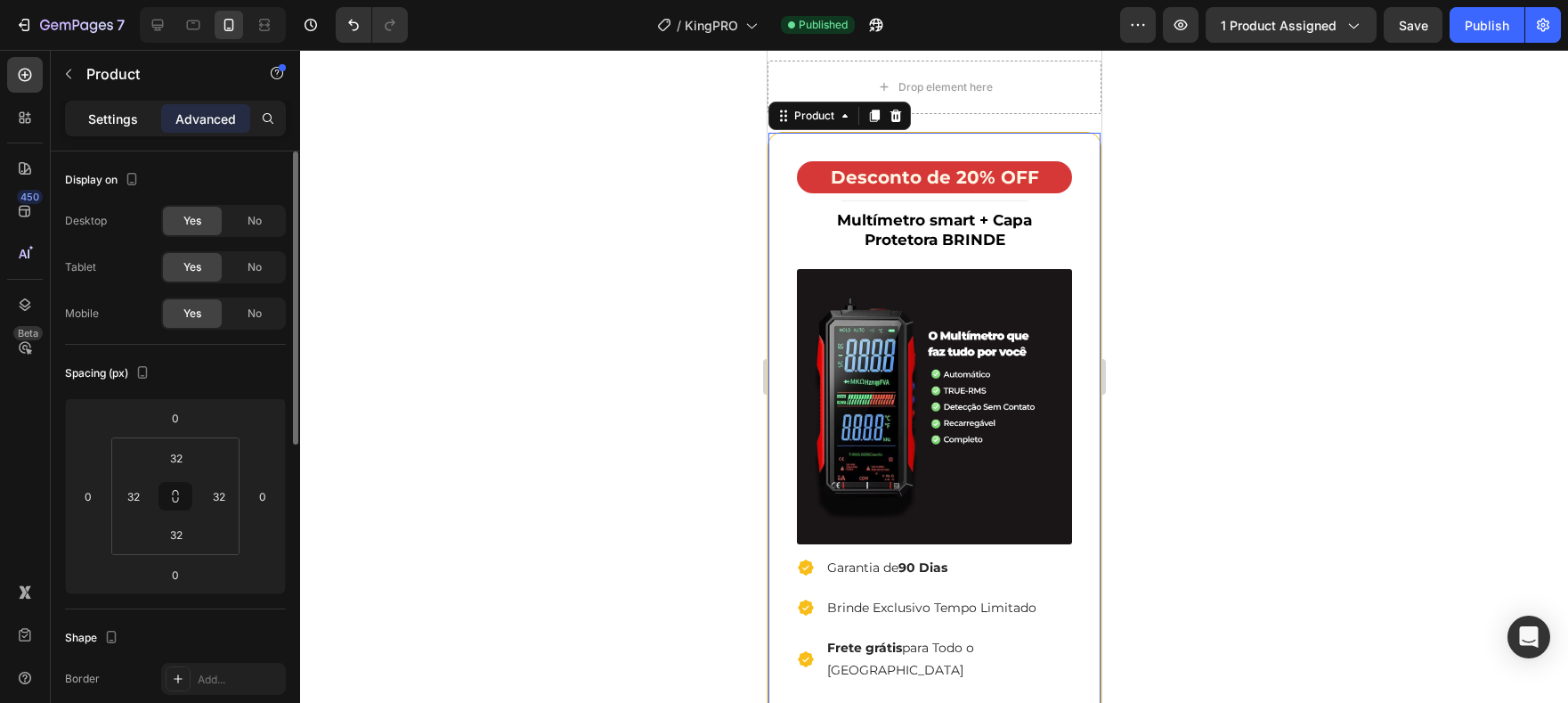
click at [112, 122] on p "Settings" at bounding box center [113, 119] width 50 height 19
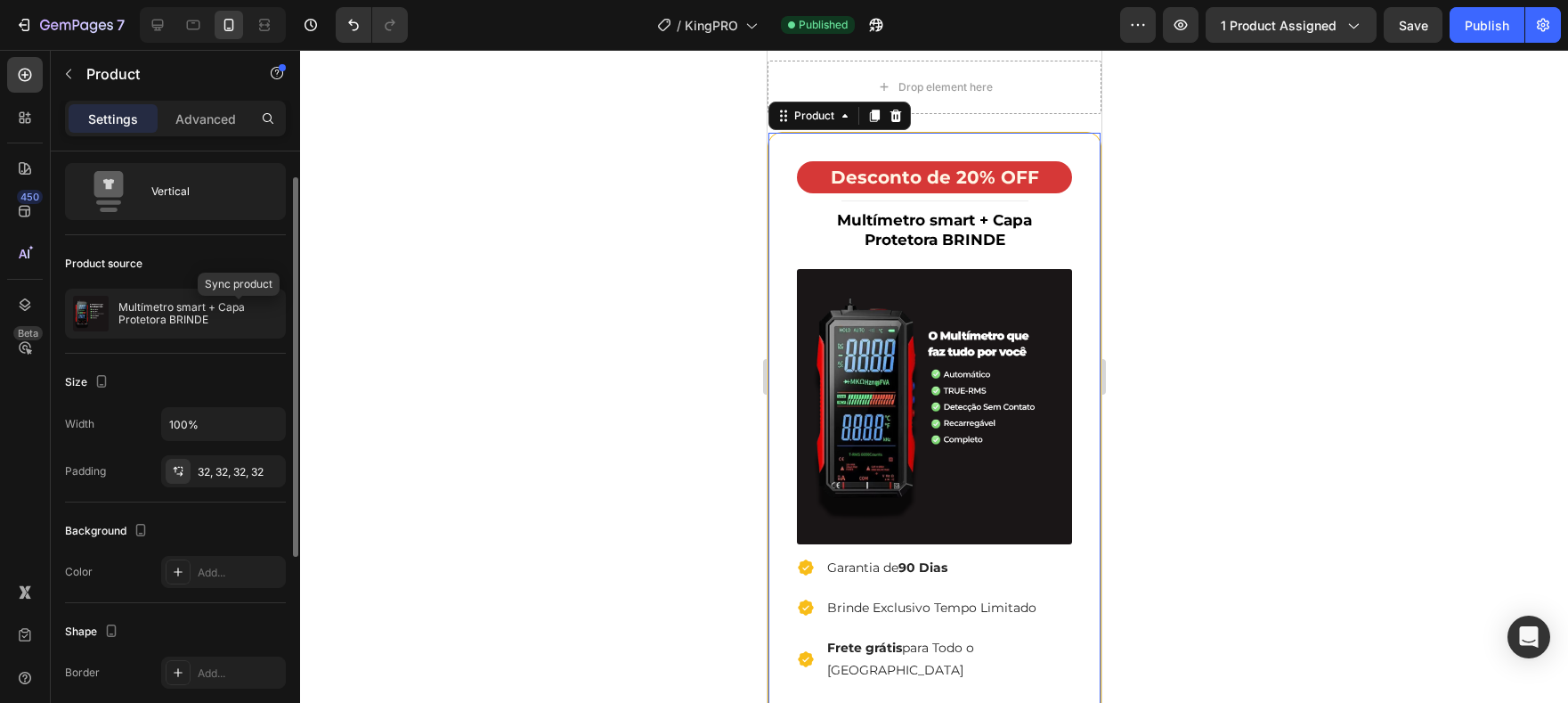
scroll to position [352, 0]
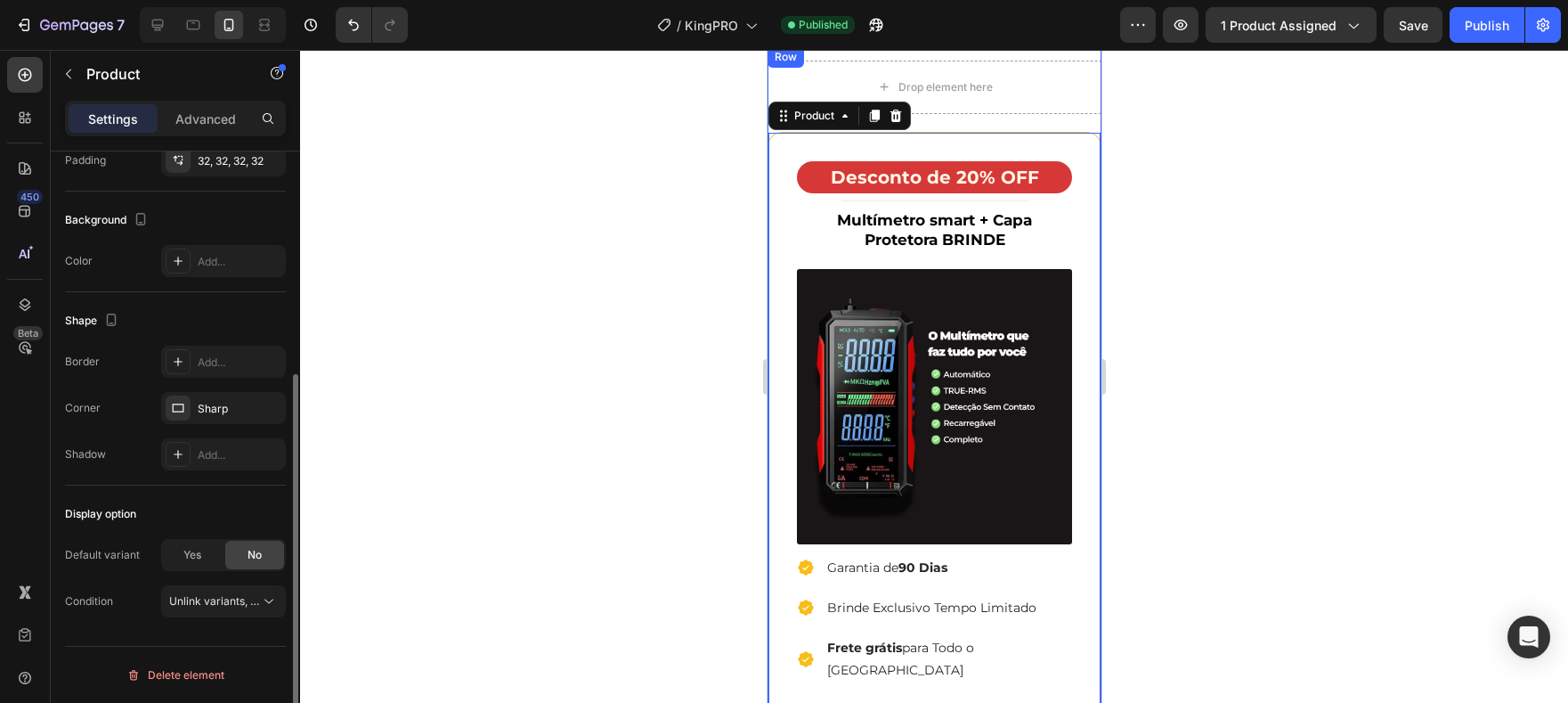
click at [964, 114] on div "Drop element here" at bounding box center [934, 87] width 334 height 53
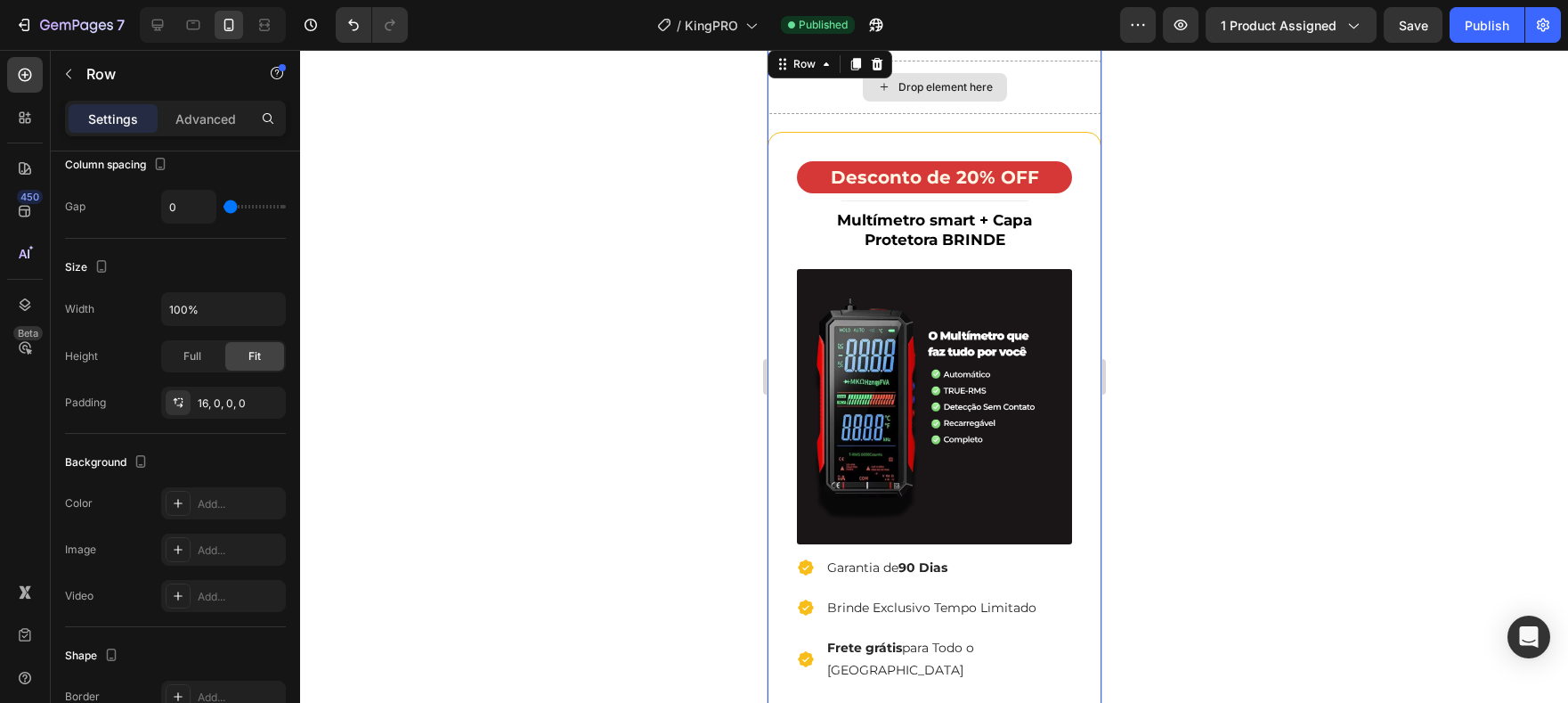
scroll to position [0, 0]
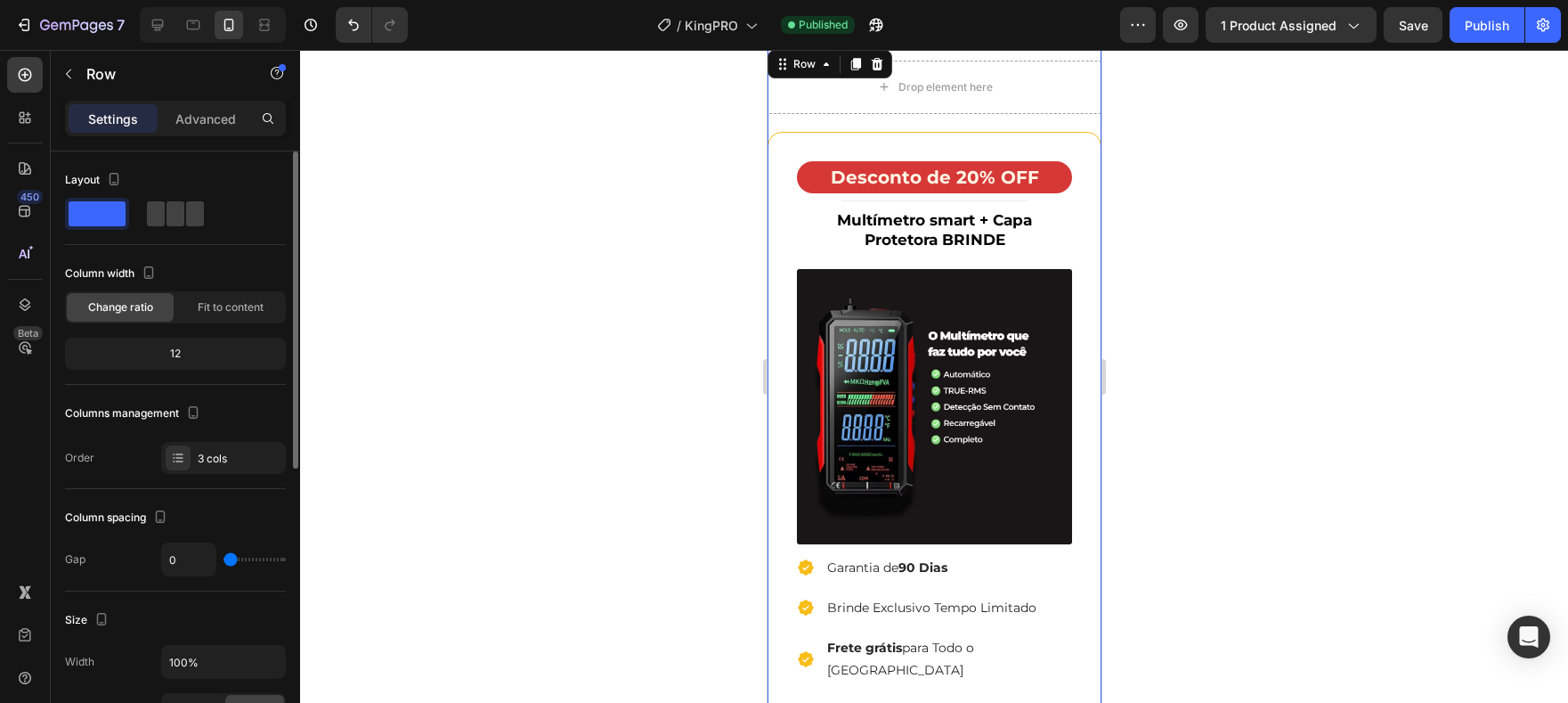
click at [968, 128] on div "Desconto de 20% OFF Heading Title Line Multímetro smart + Capa Protetora BRINDE…" at bounding box center [934, 545] width 334 height 864
click at [975, 136] on div "Desconto de 20% OFF Heading Title Line Multímetro smart + Capa Protetora BRINDE…" at bounding box center [934, 555] width 332 height 844
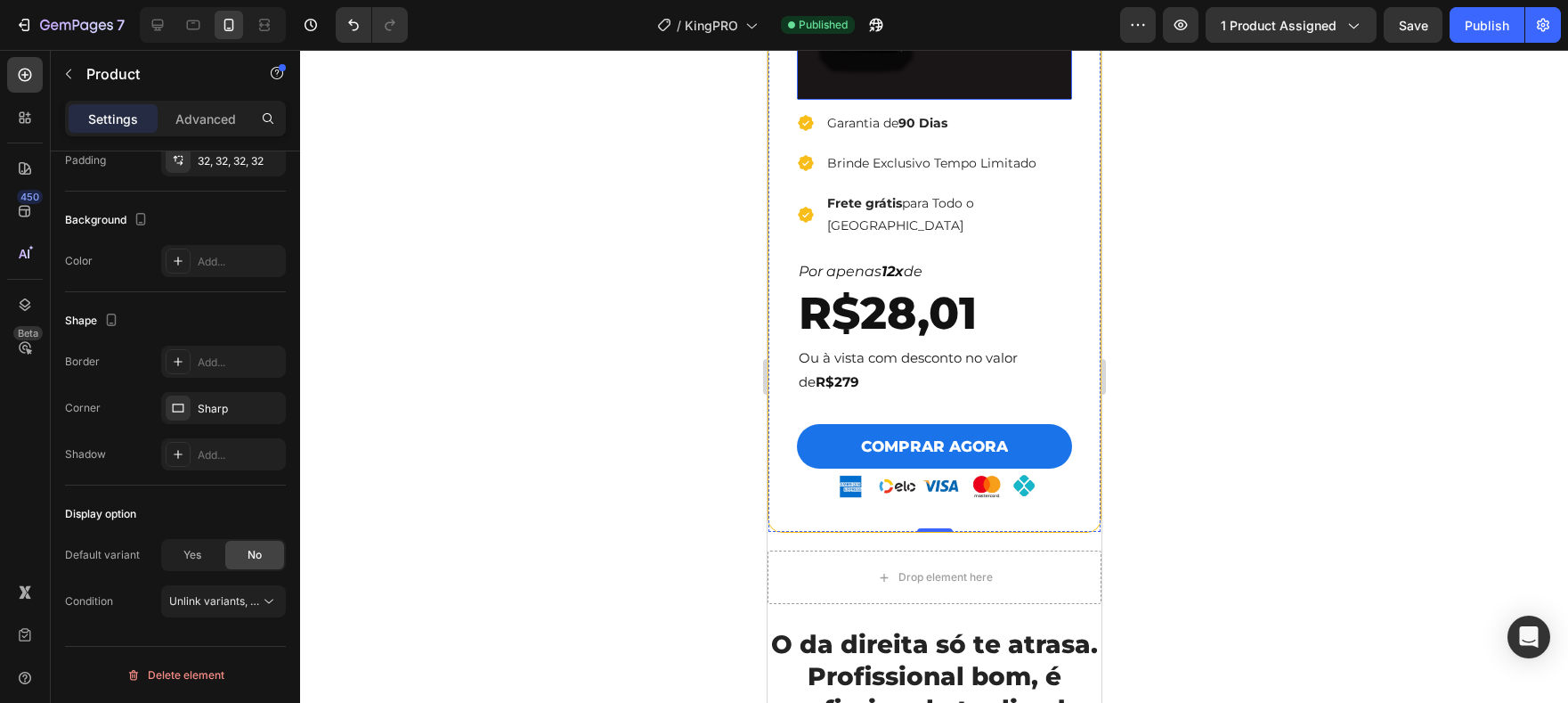
scroll to position [5665, 0]
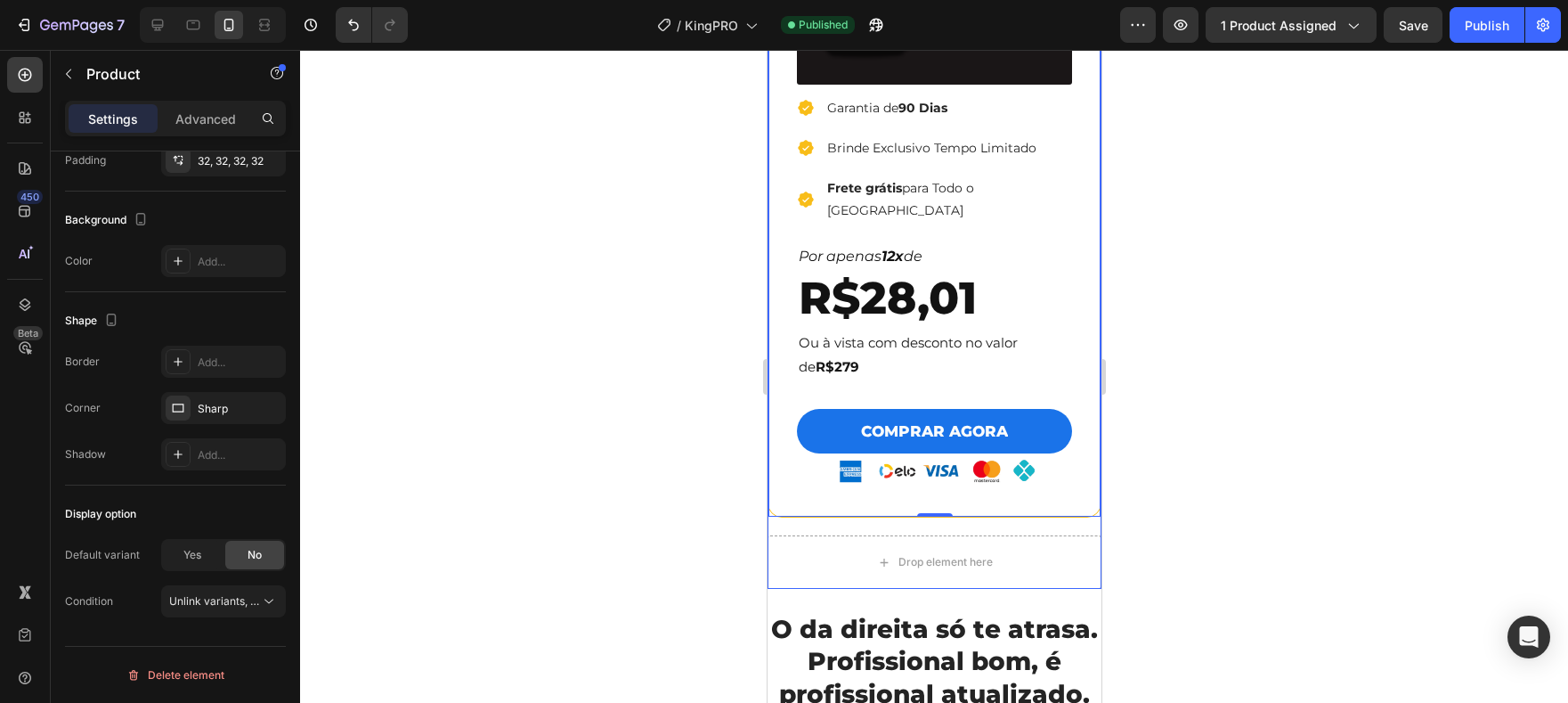
click at [984, 518] on div "Drop element here Row" at bounding box center [934, 553] width 334 height 72
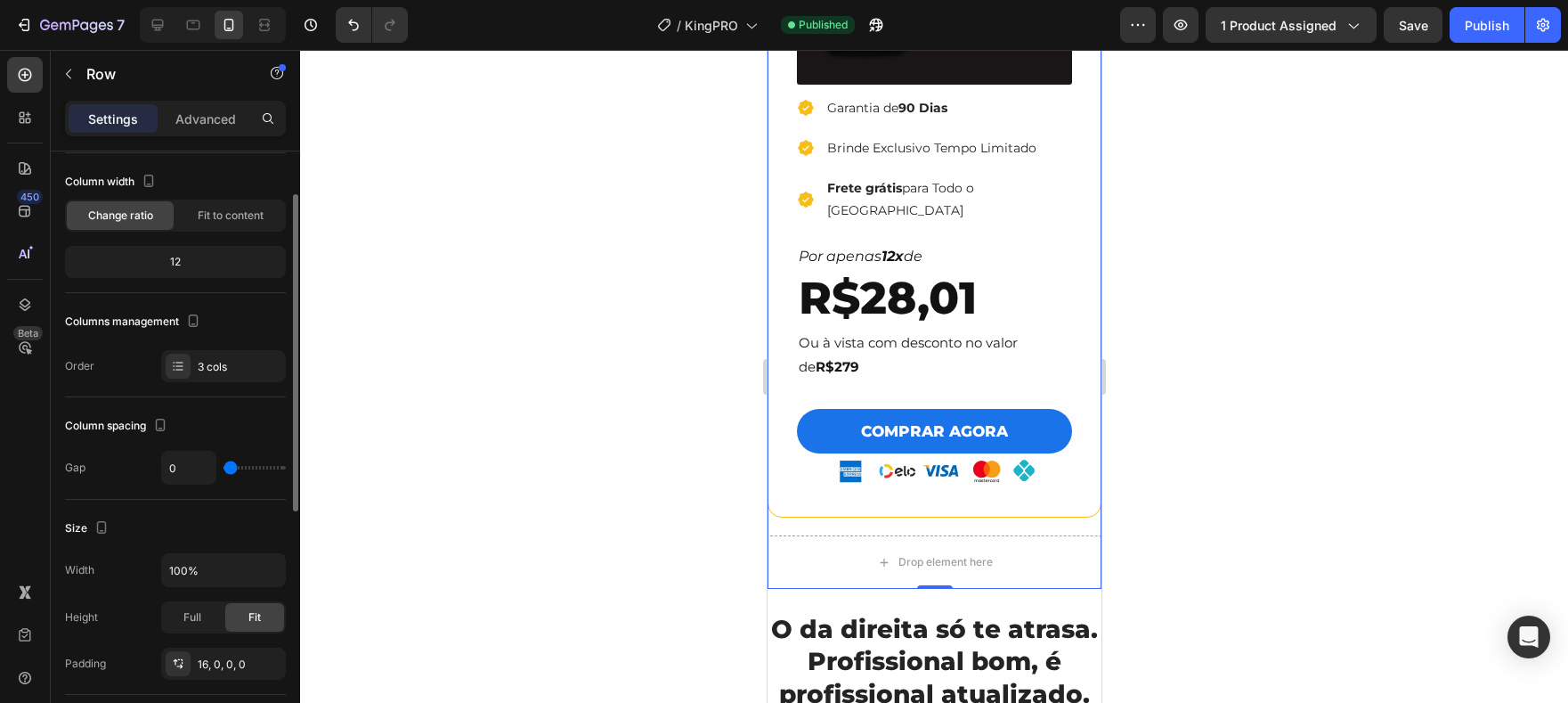
scroll to position [0, 0]
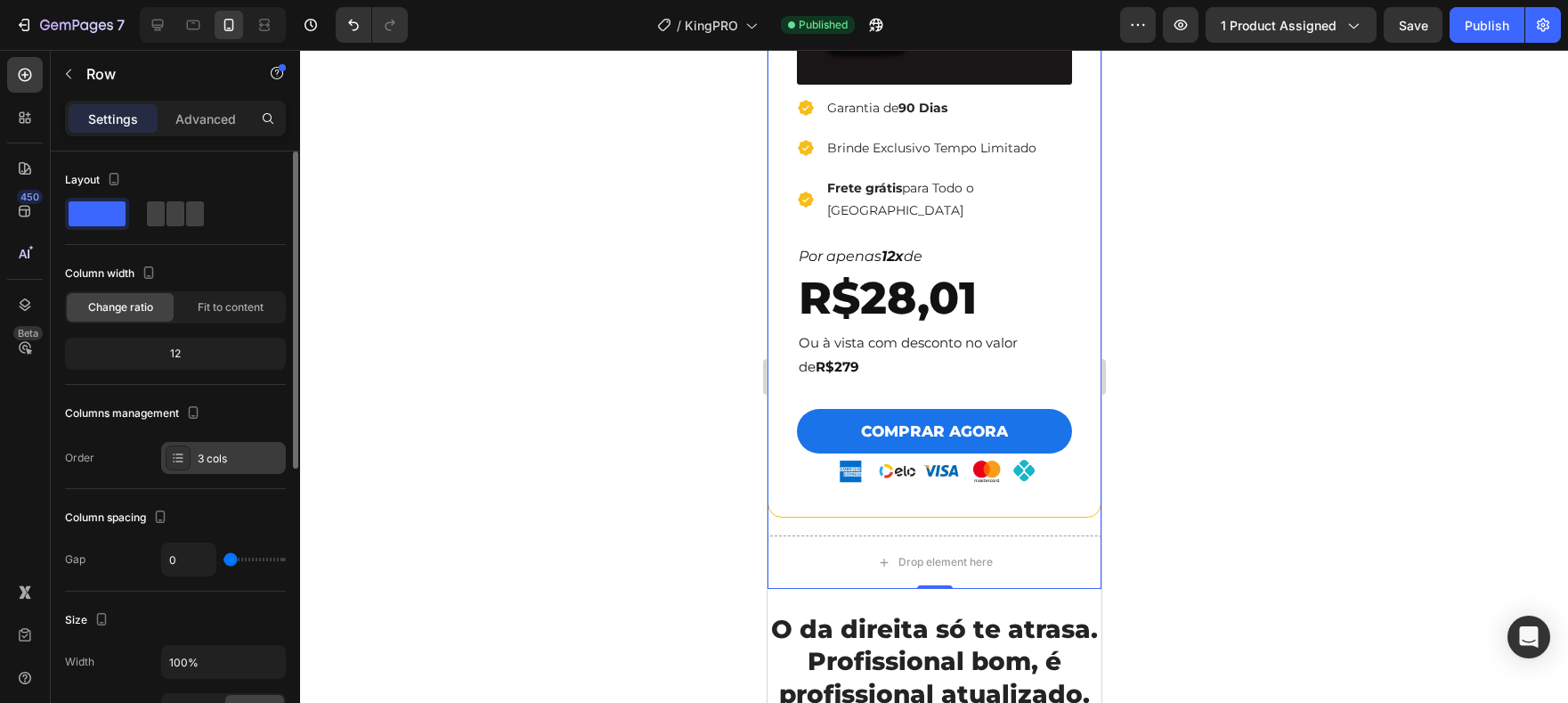
click at [264, 465] on div "3 cols" at bounding box center [240, 458] width 84 height 16
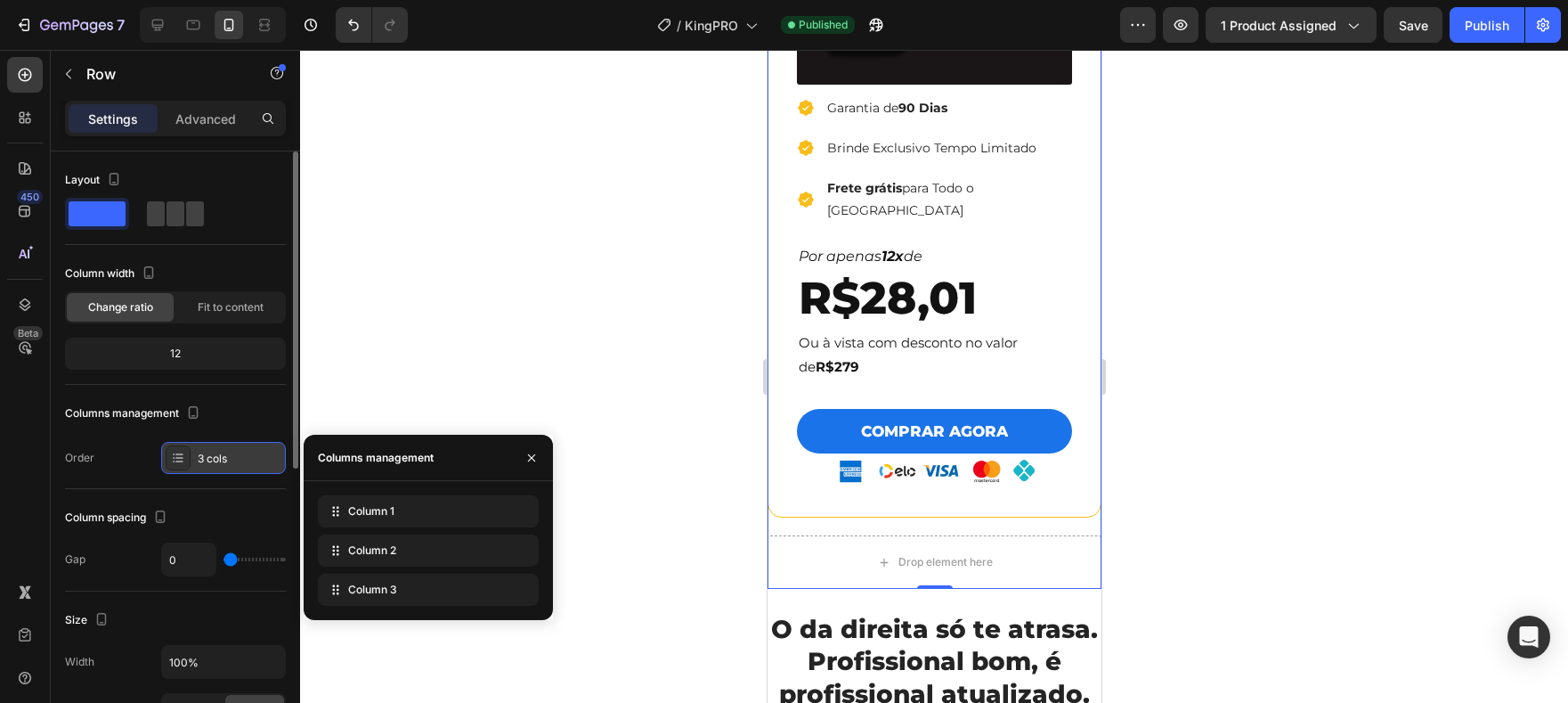
click at [262, 464] on div "3 cols" at bounding box center [240, 458] width 84 height 16
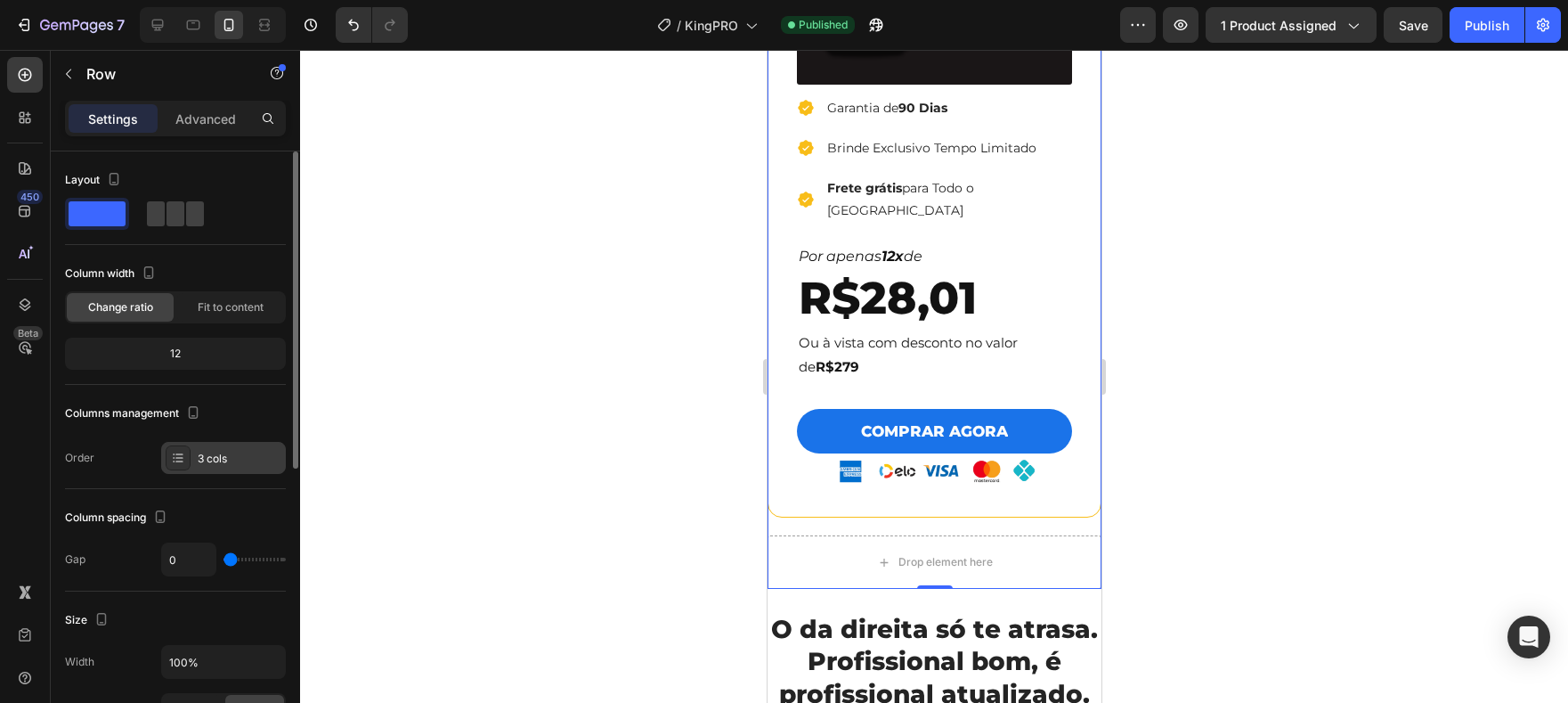
click at [257, 459] on div "3 cols" at bounding box center [240, 458] width 84 height 16
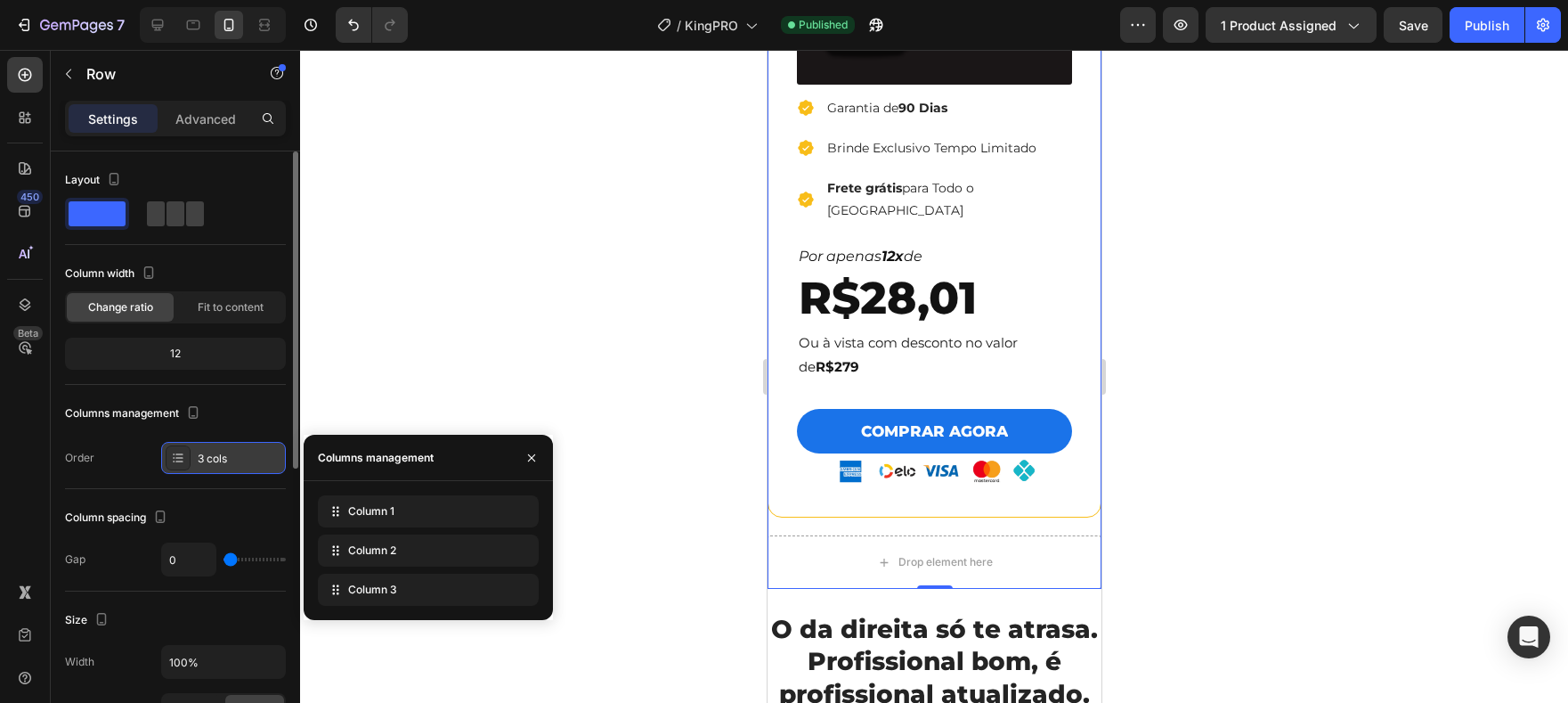
click at [257, 459] on div "3 cols" at bounding box center [240, 458] width 84 height 16
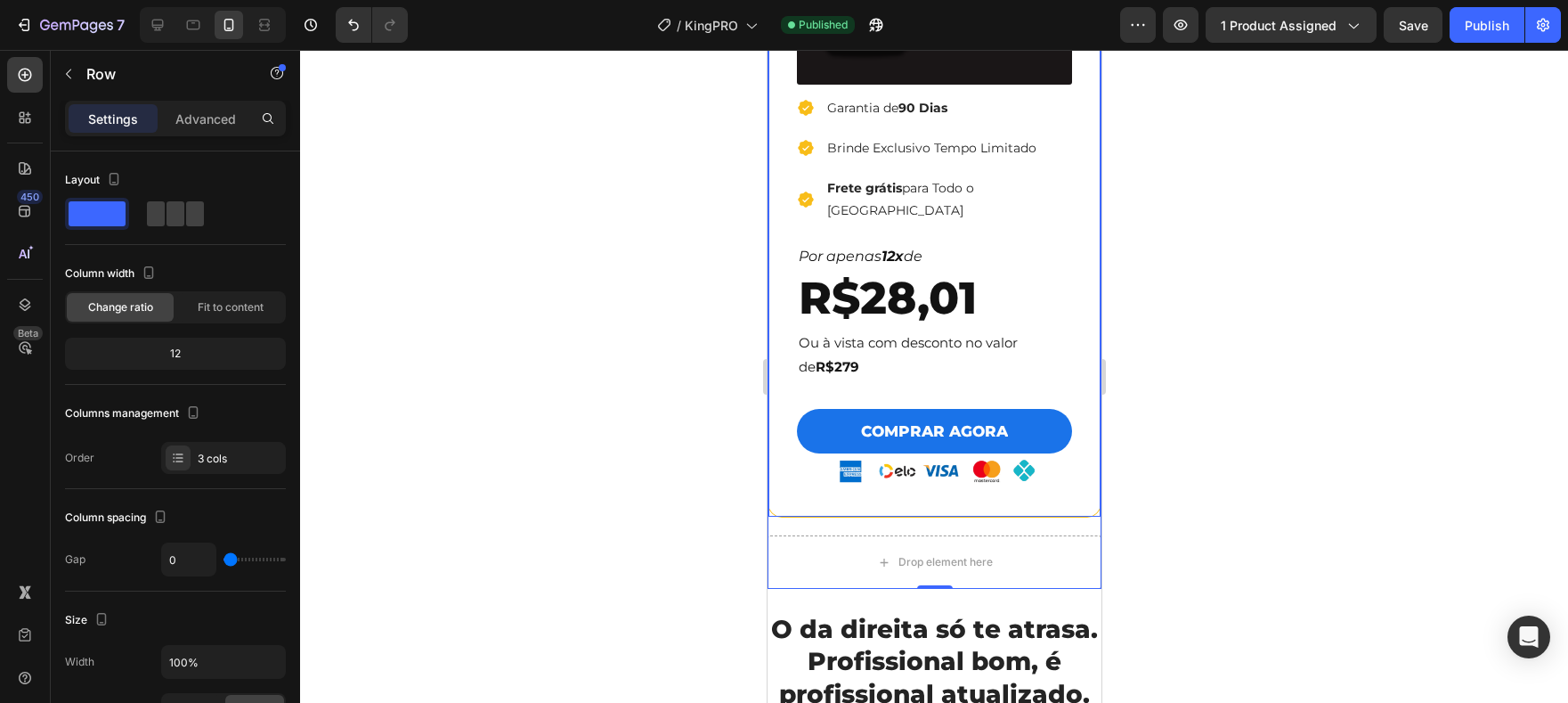
click at [910, 479] on div "Desconto de 20% OFF Heading Title Line Multímetro smart + Capa Protetora BRINDE…" at bounding box center [934, 96] width 332 height 844
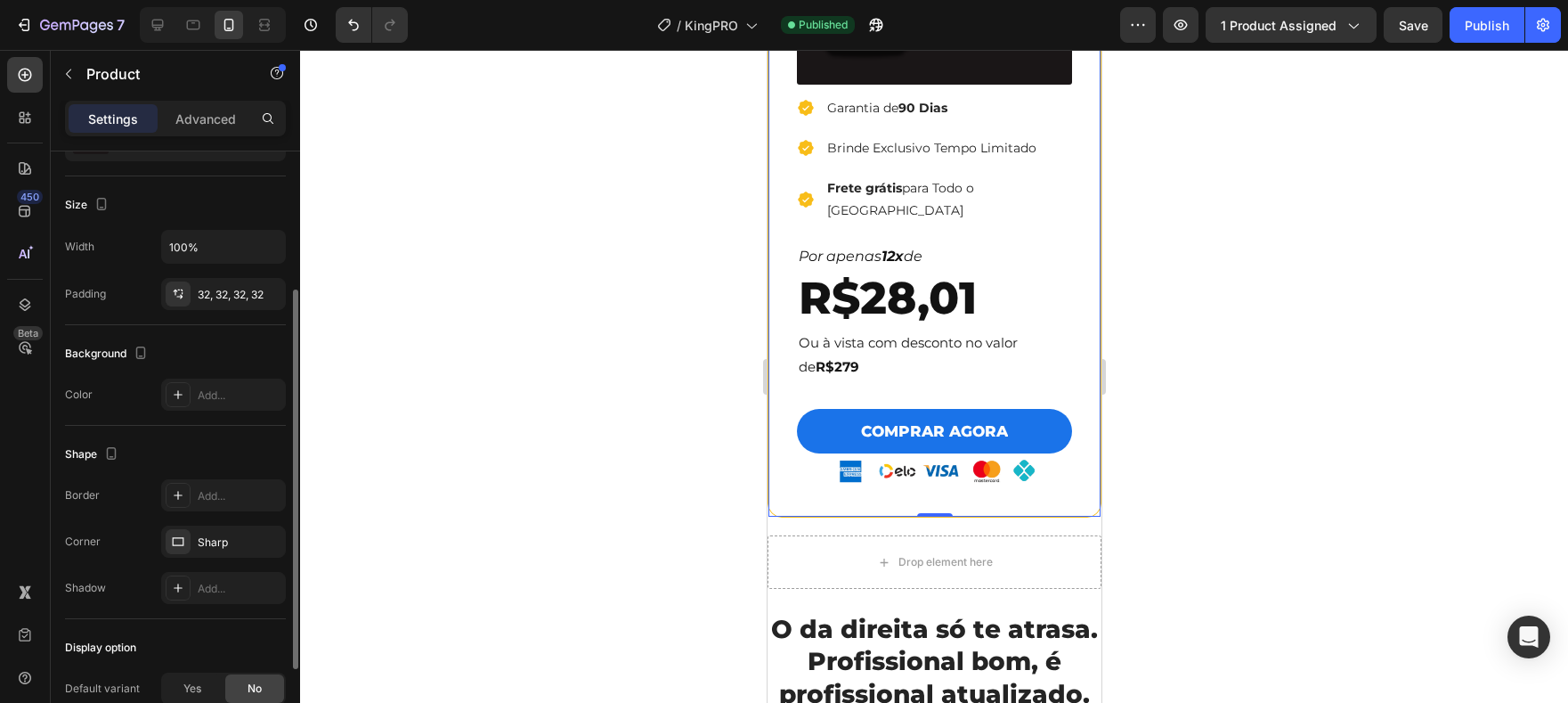
scroll to position [352, 0]
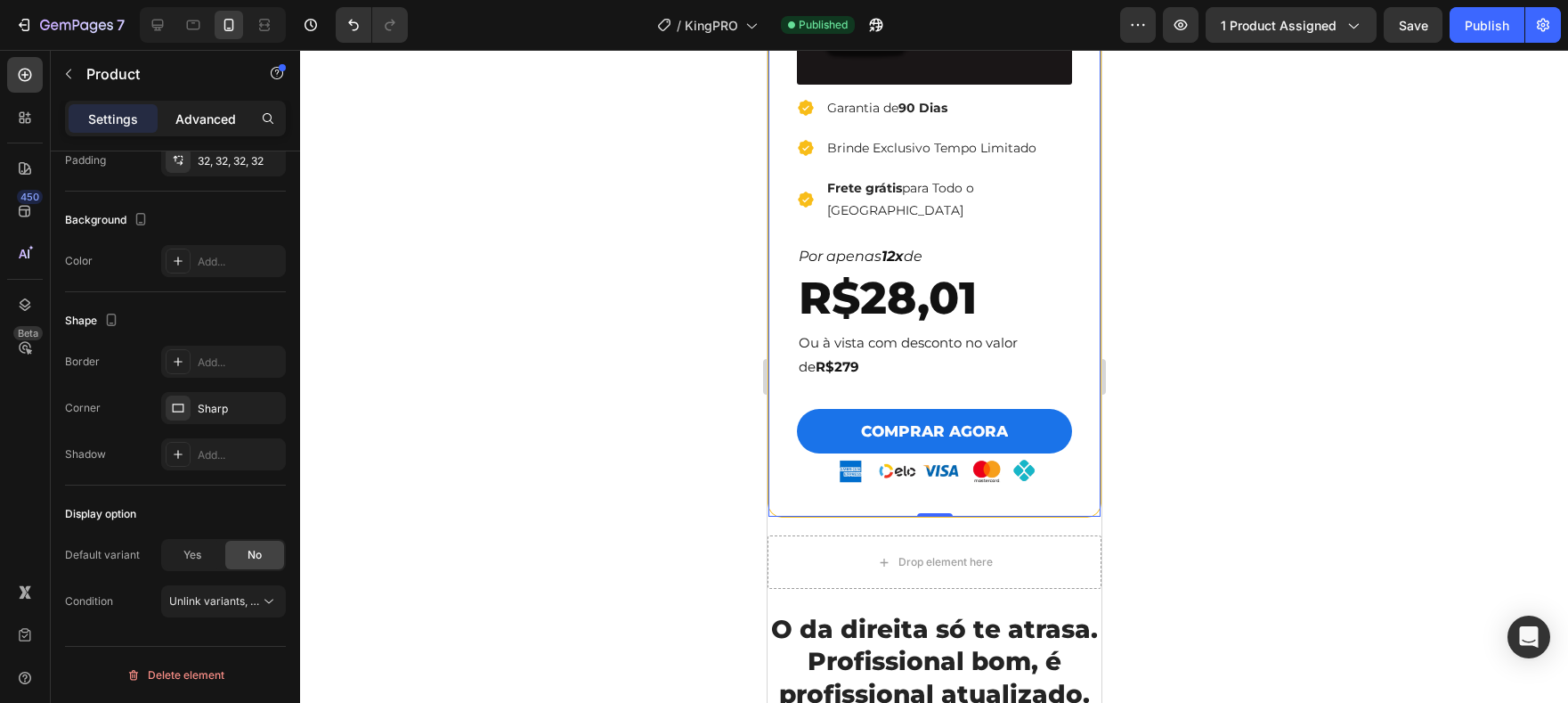
click at [193, 125] on p "Advanced" at bounding box center [205, 119] width 60 height 19
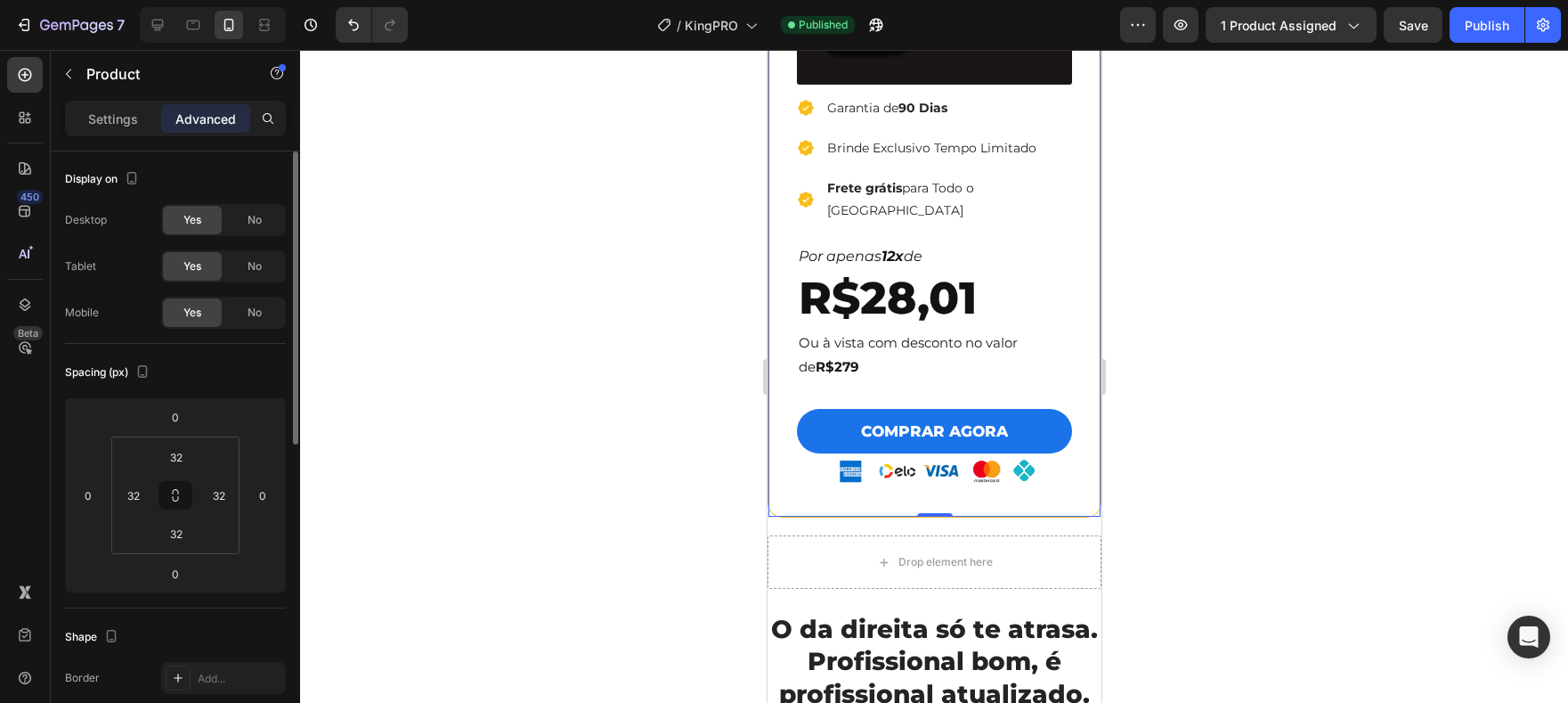
scroll to position [167, 0]
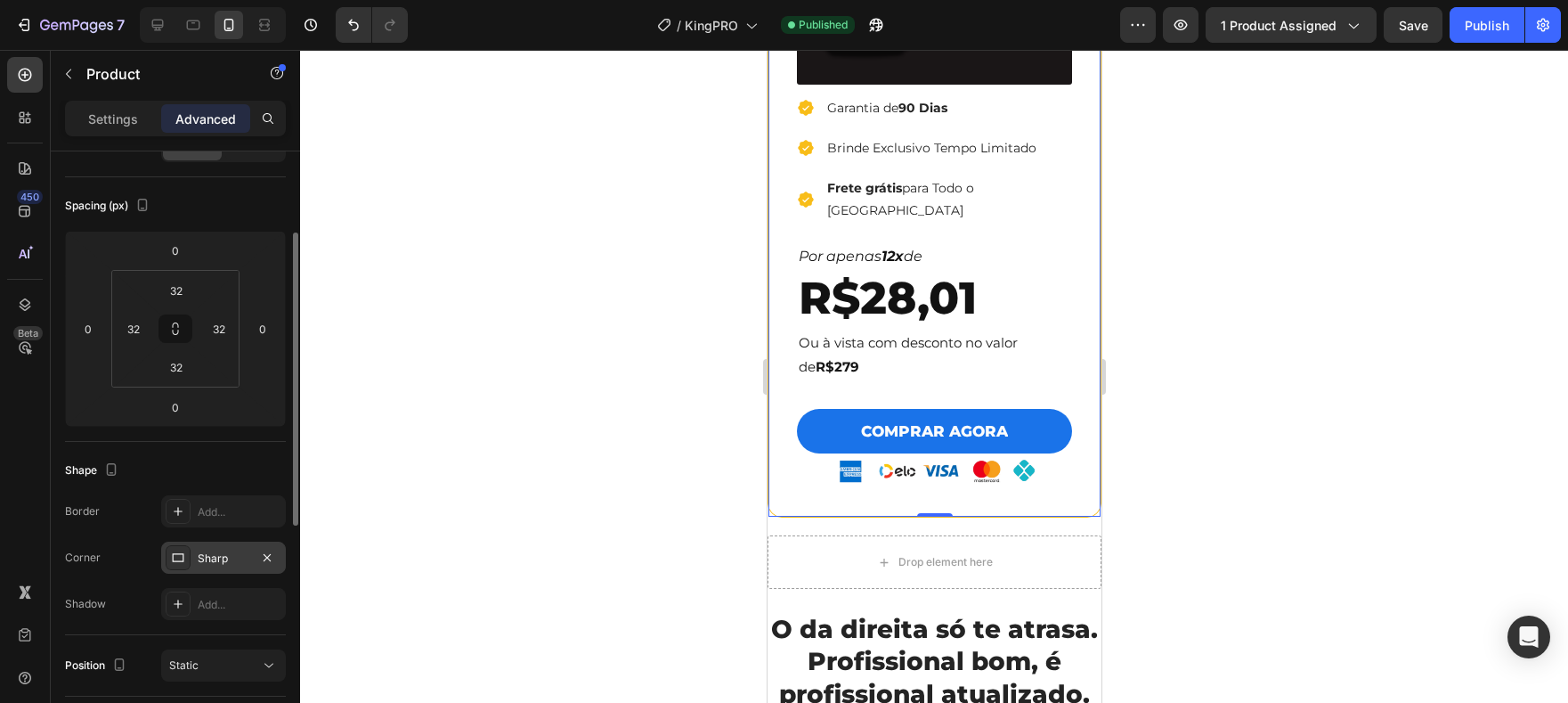
click at [218, 561] on div "Sharp" at bounding box center [223, 558] width 52 height 16
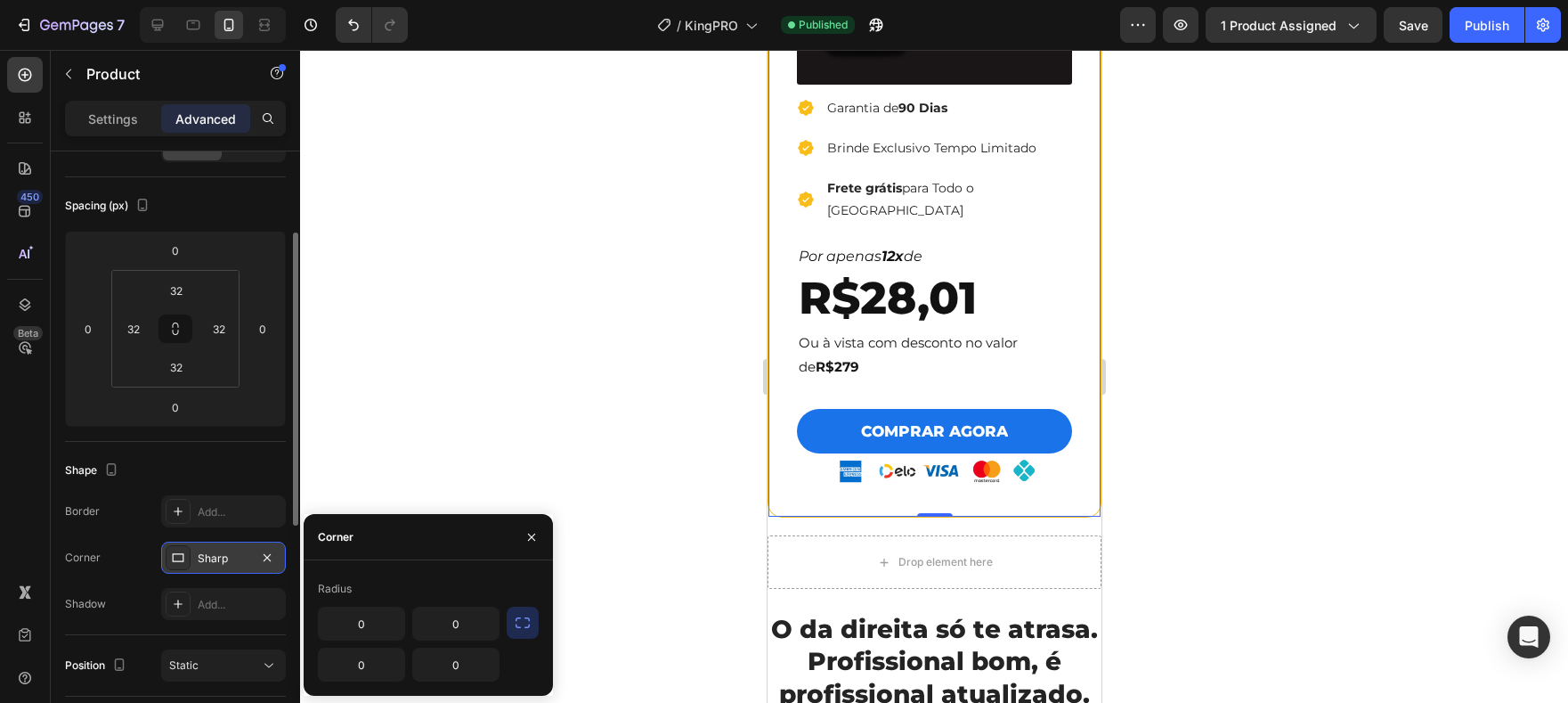
click at [218, 561] on div "Sharp" at bounding box center [223, 558] width 52 height 16
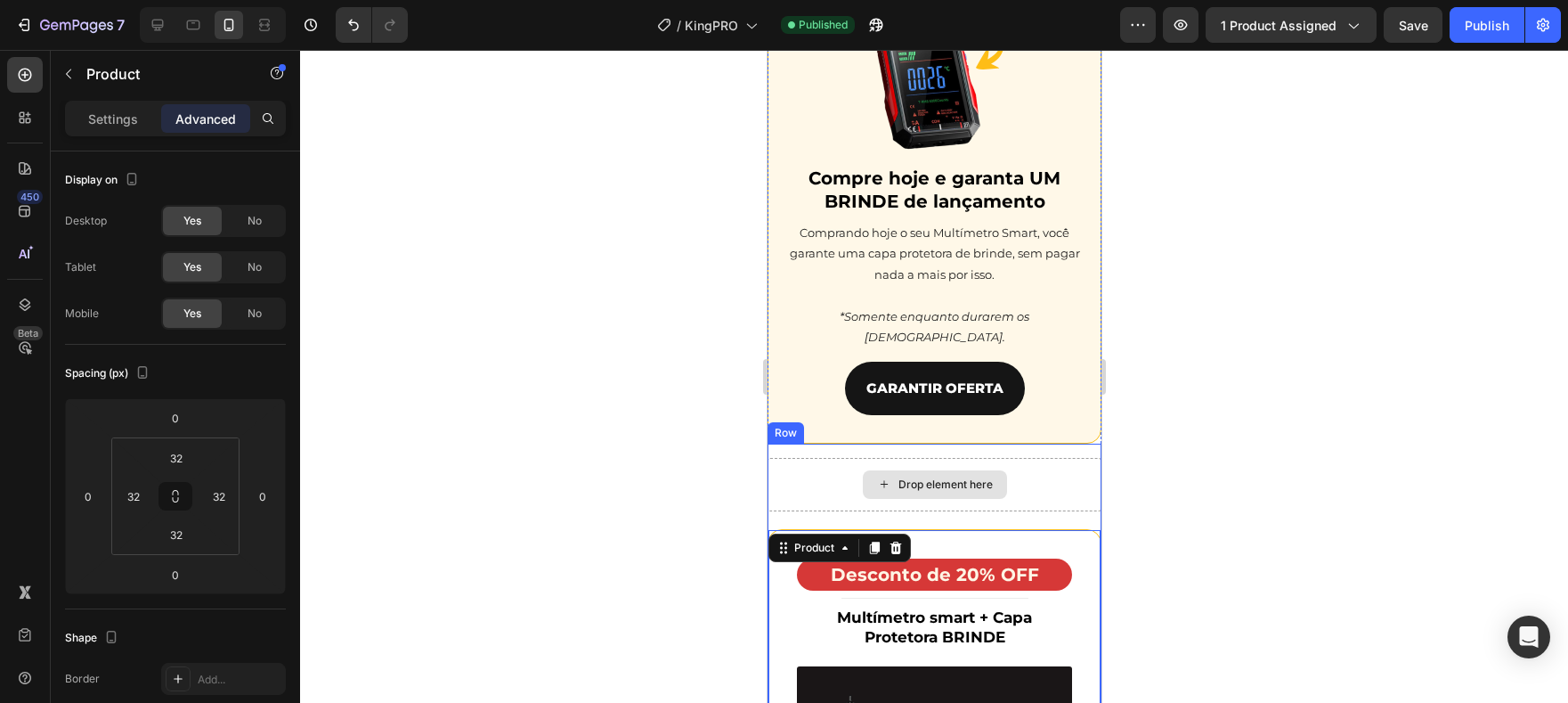
scroll to position [4808, 0]
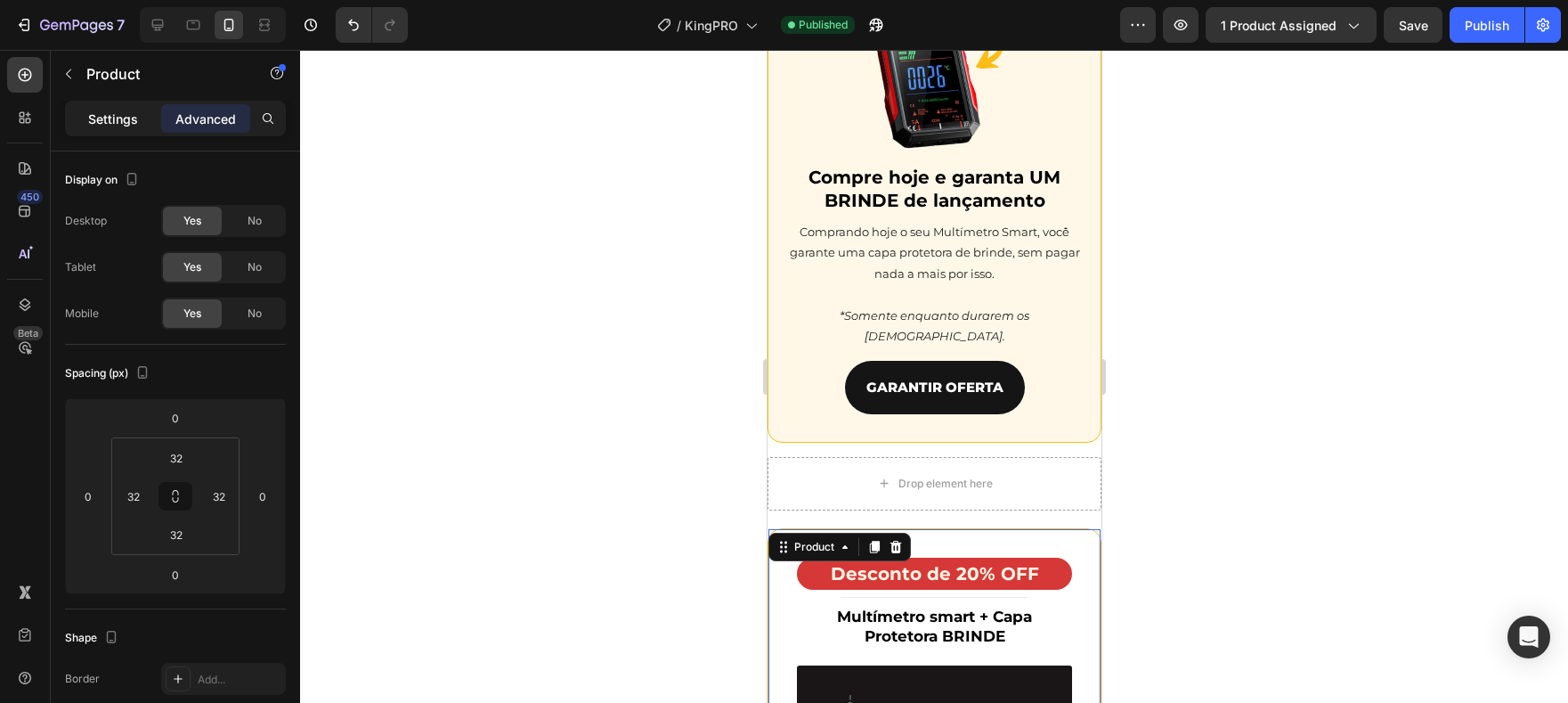
click at [117, 122] on p "Settings" at bounding box center [113, 119] width 50 height 19
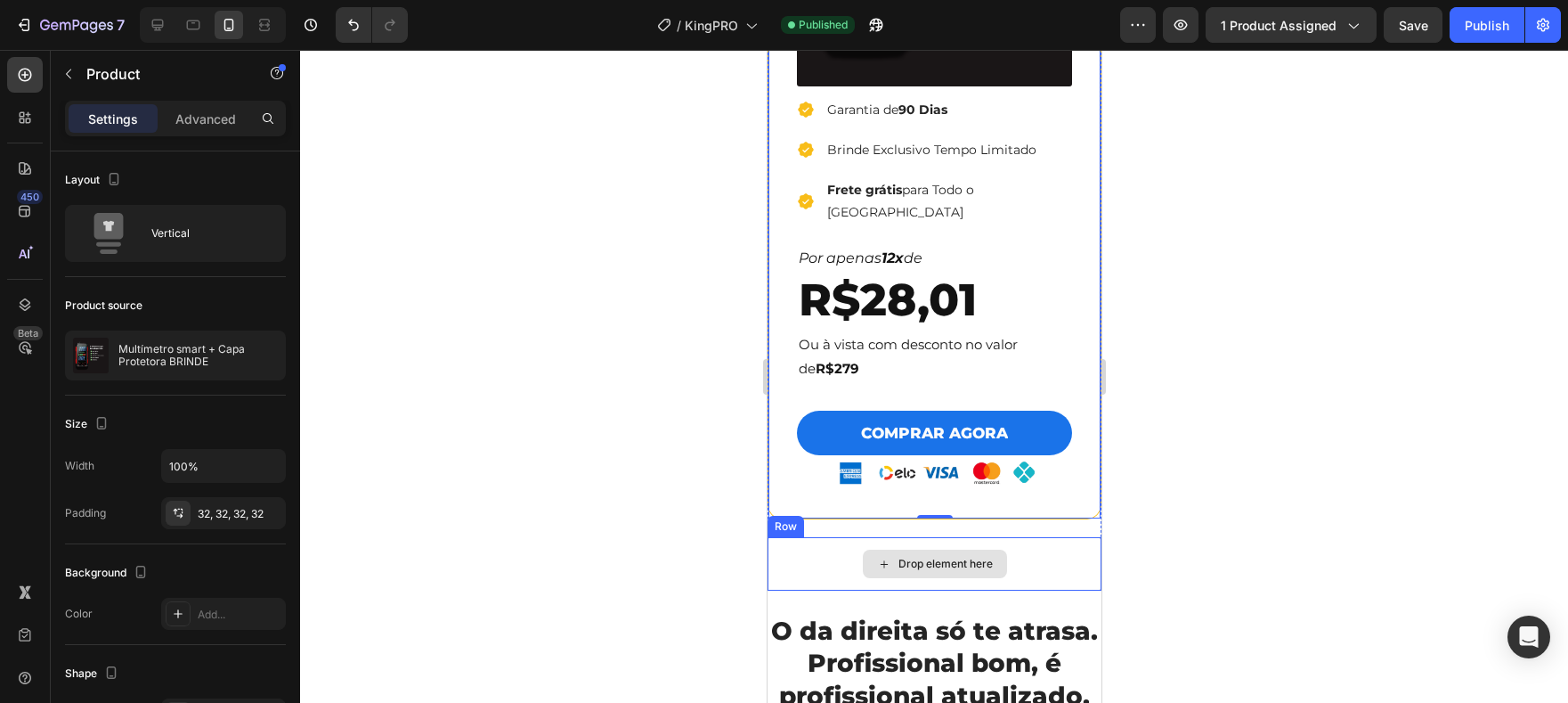
scroll to position [5702, 0]
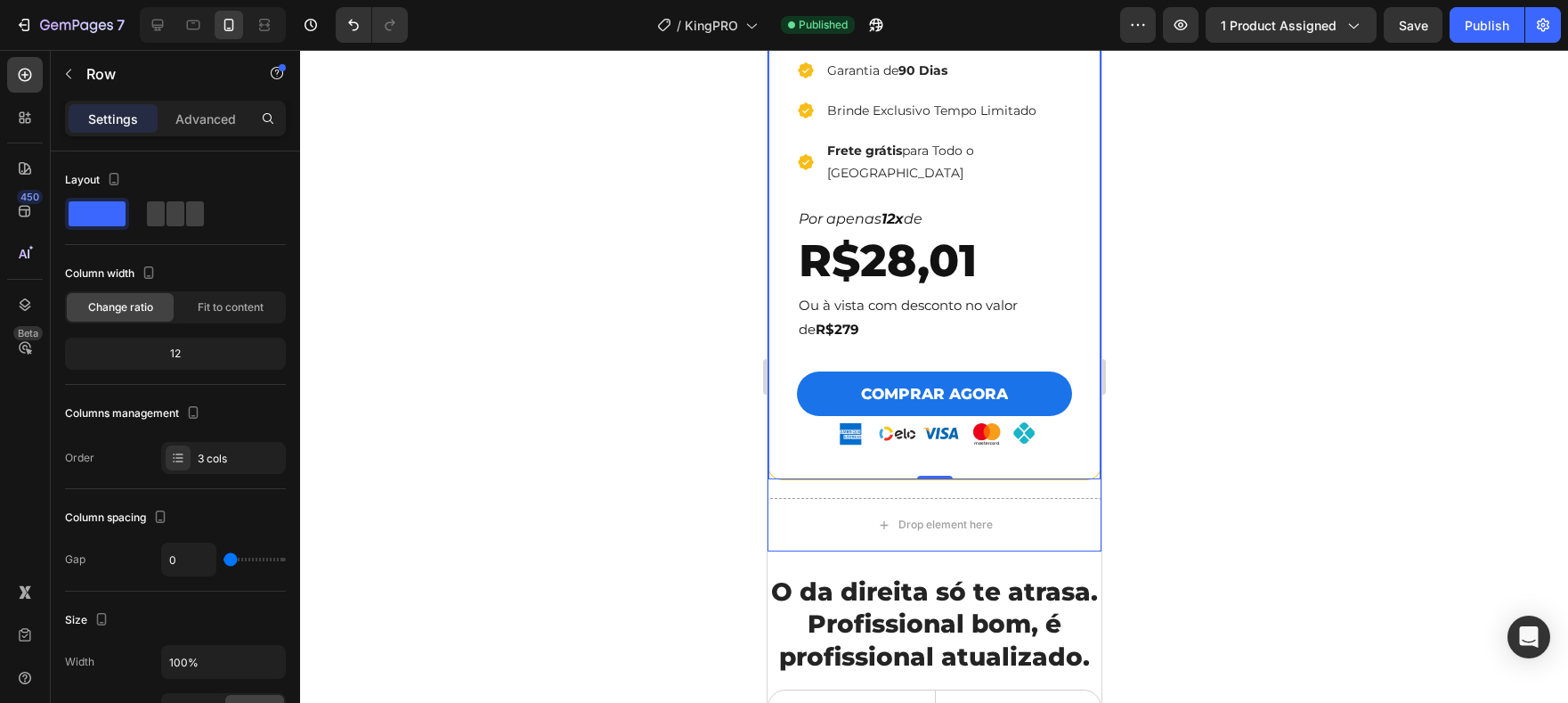
click at [1006, 480] on div "Drop element here Row" at bounding box center [934, 516] width 334 height 72
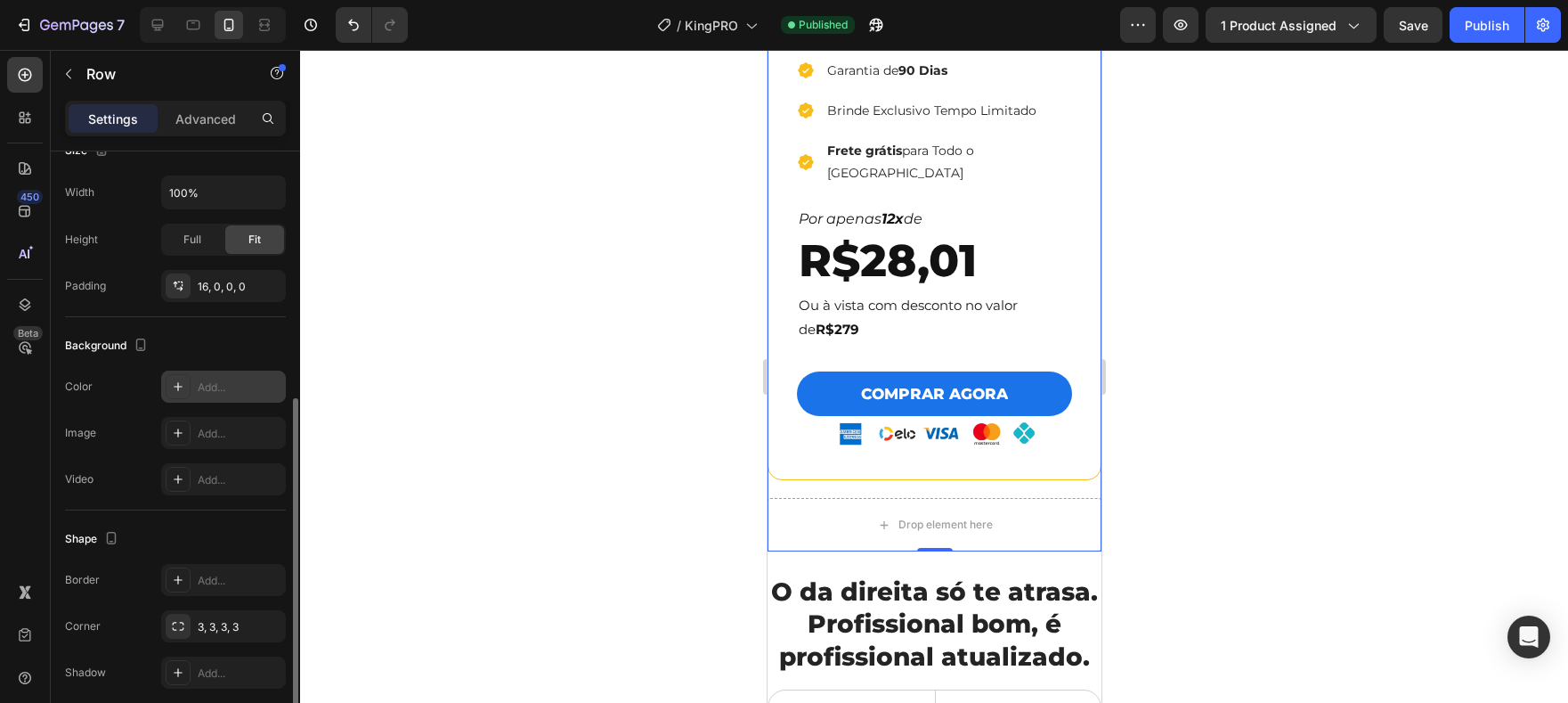
scroll to position [541, 0]
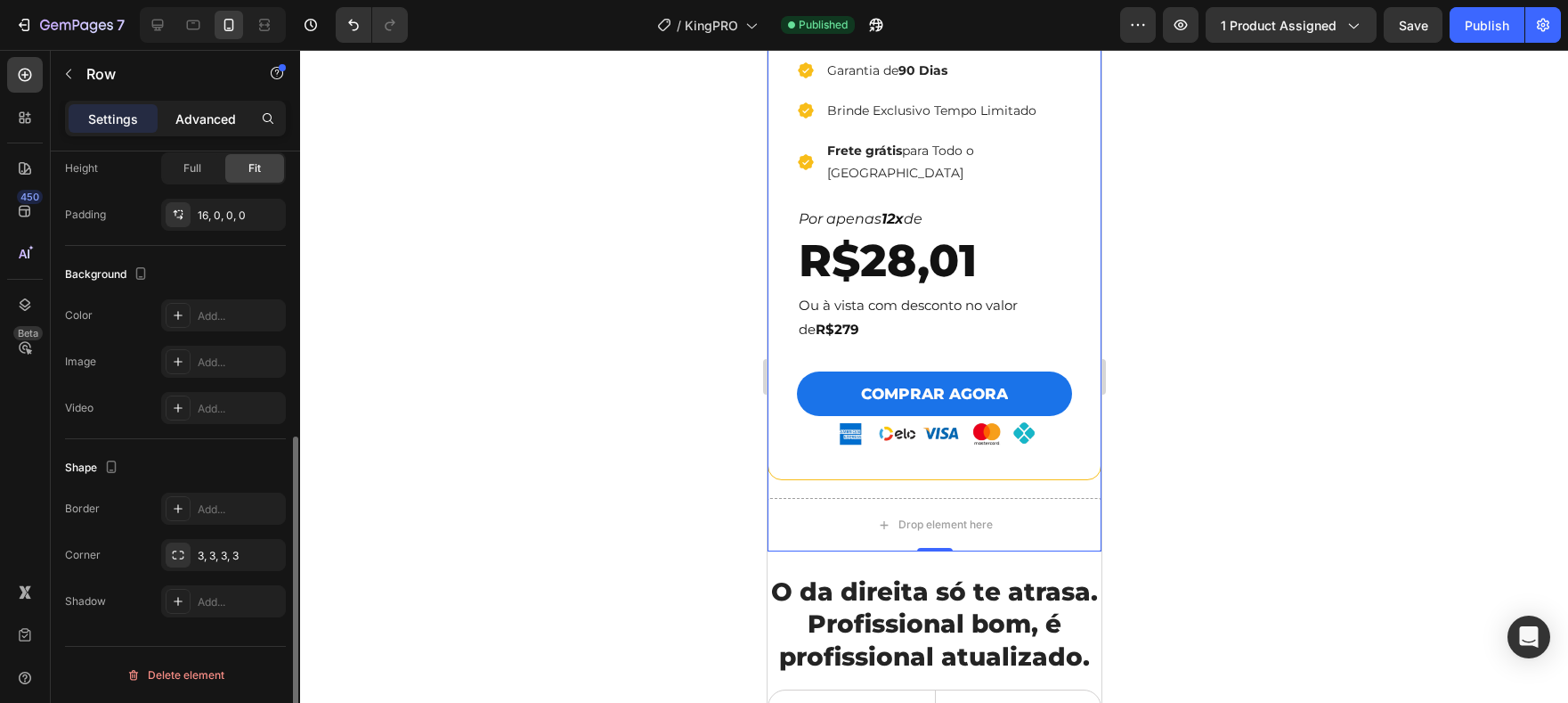
click at [185, 112] on p "Advanced" at bounding box center [205, 119] width 60 height 19
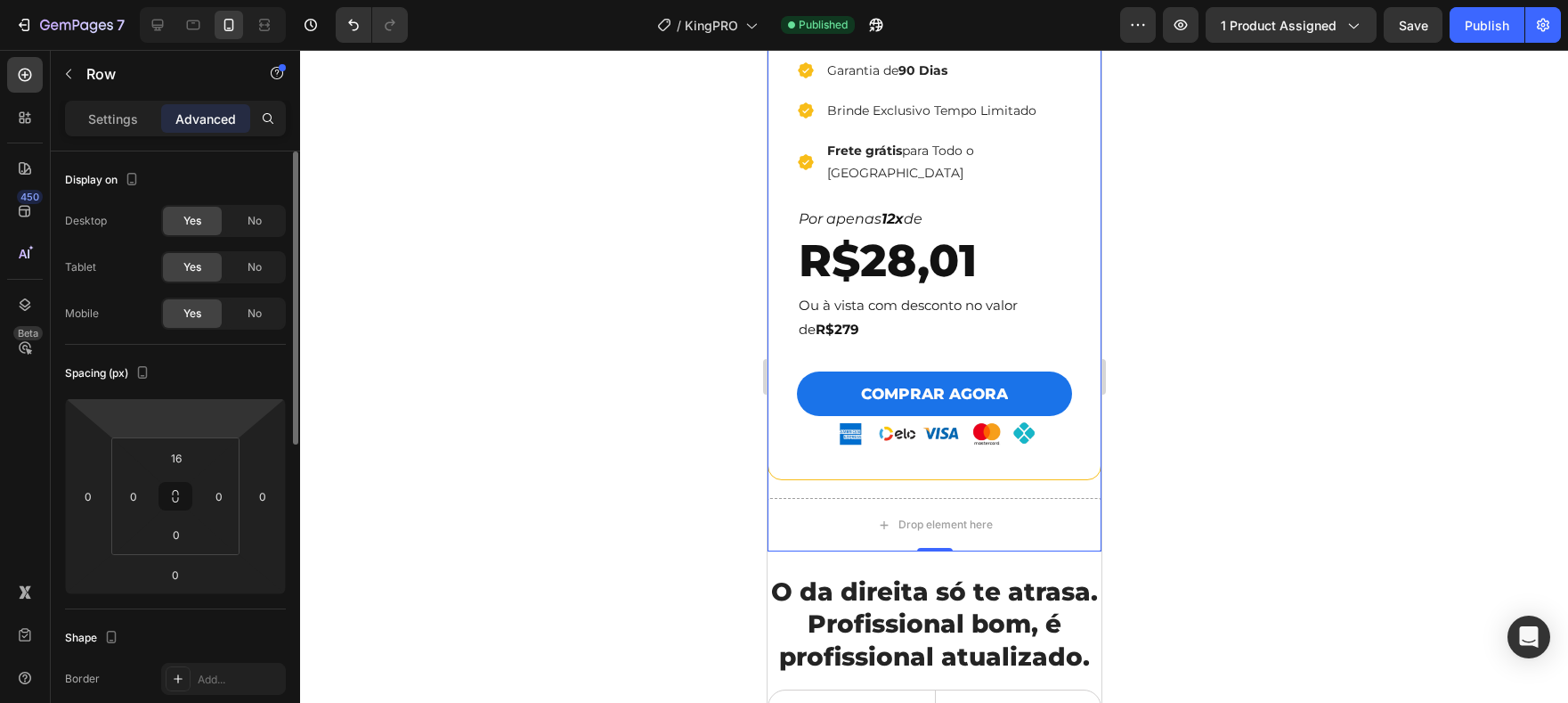
scroll to position [634, 0]
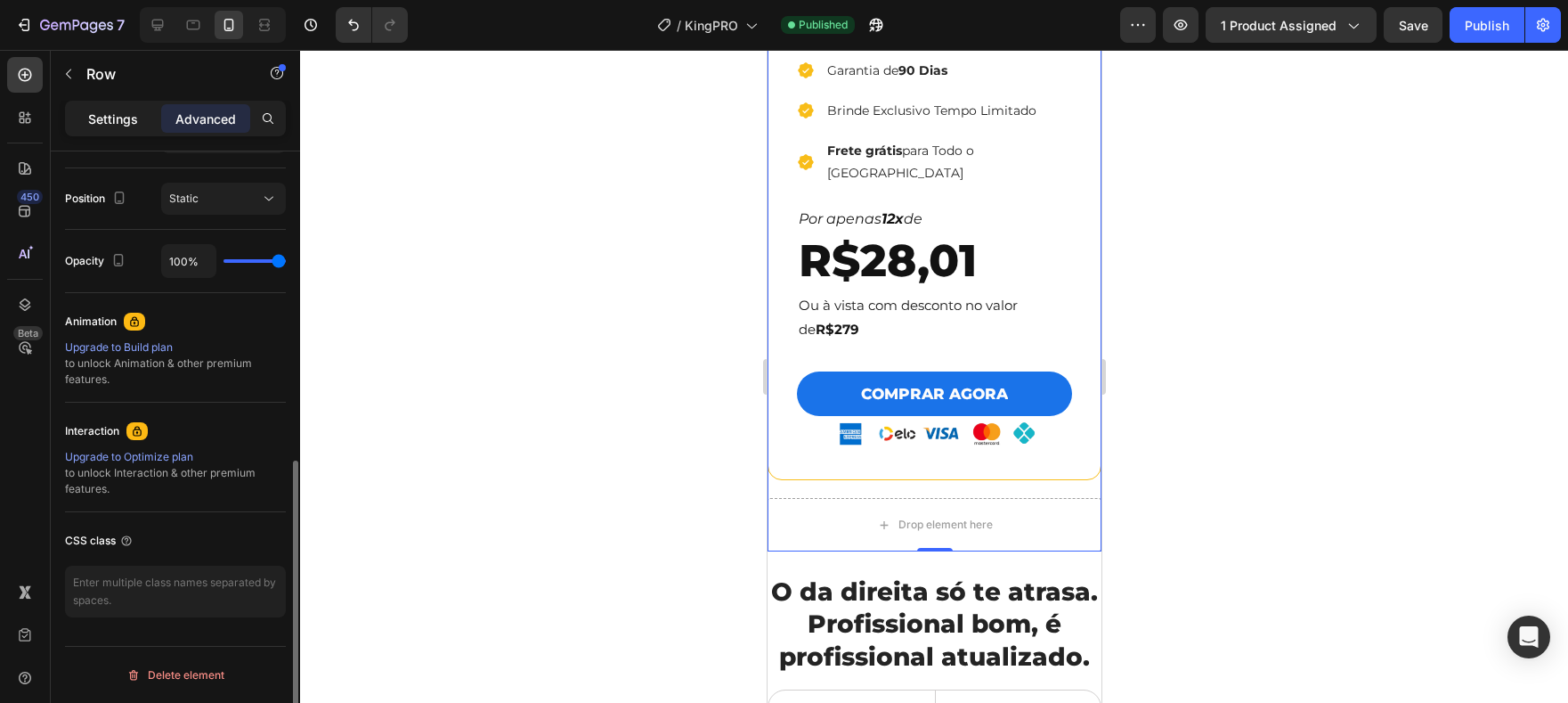
click at [141, 108] on div "Settings" at bounding box center [113, 118] width 89 height 29
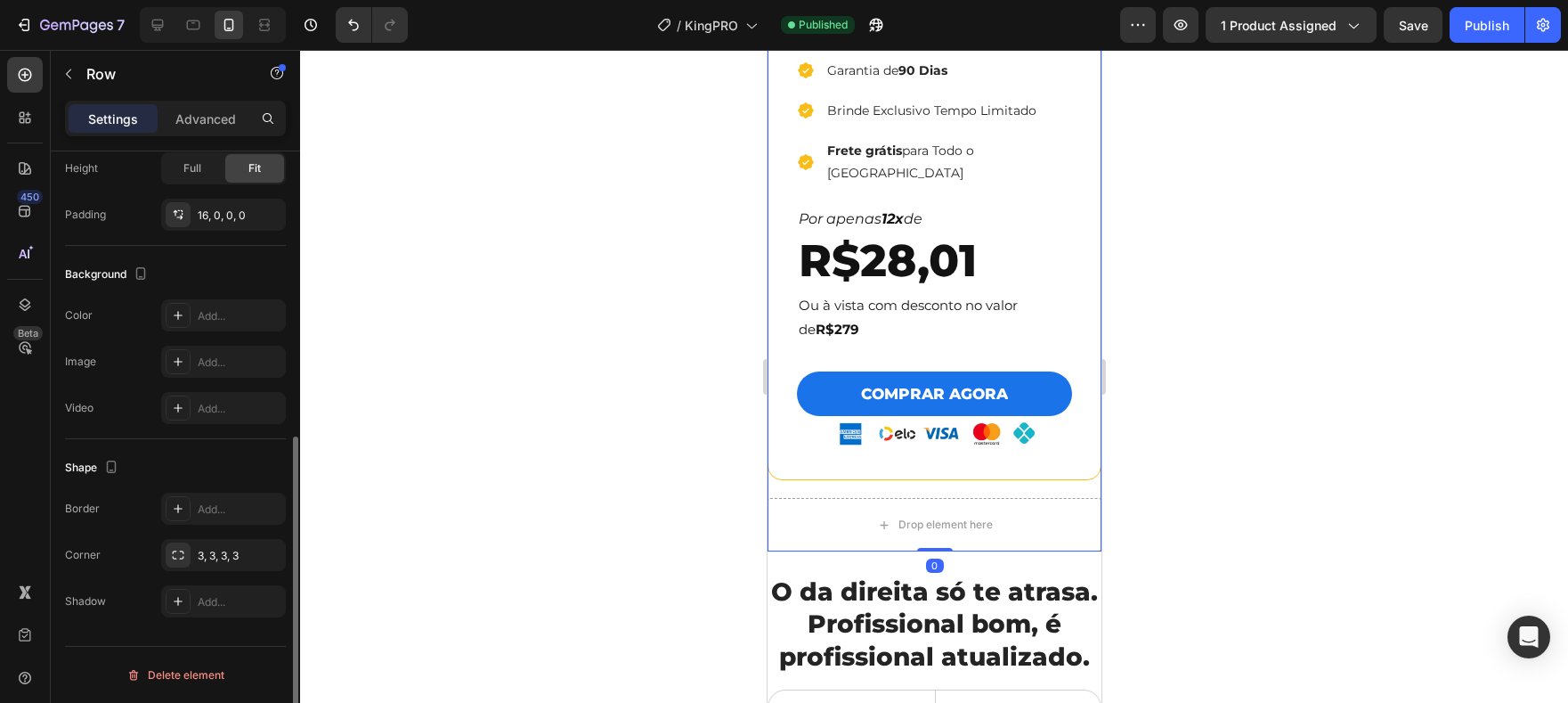
scroll to position [541, 0]
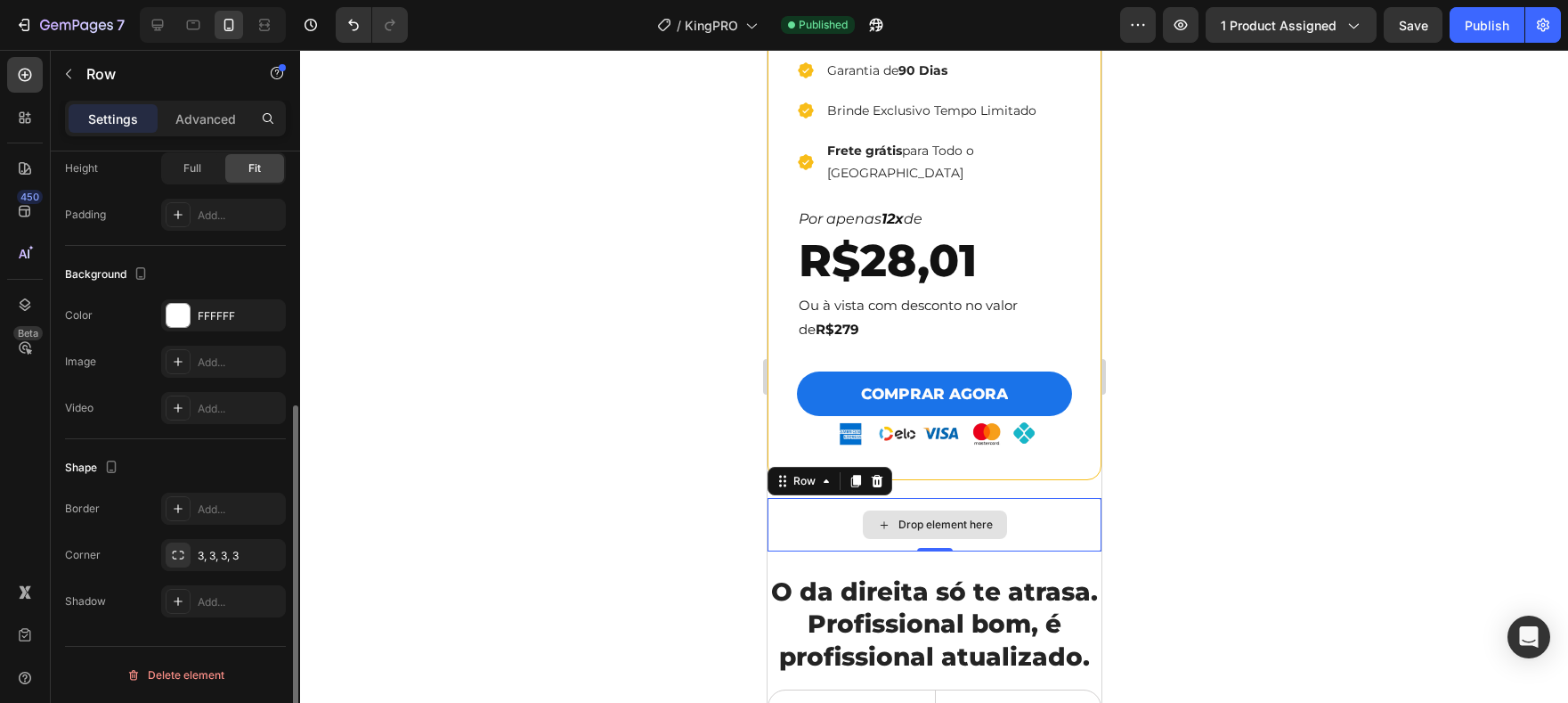
click at [834, 498] on div "Drop element here" at bounding box center [934, 524] width 334 height 53
click at [873, 475] on icon at bounding box center [877, 480] width 11 height 12
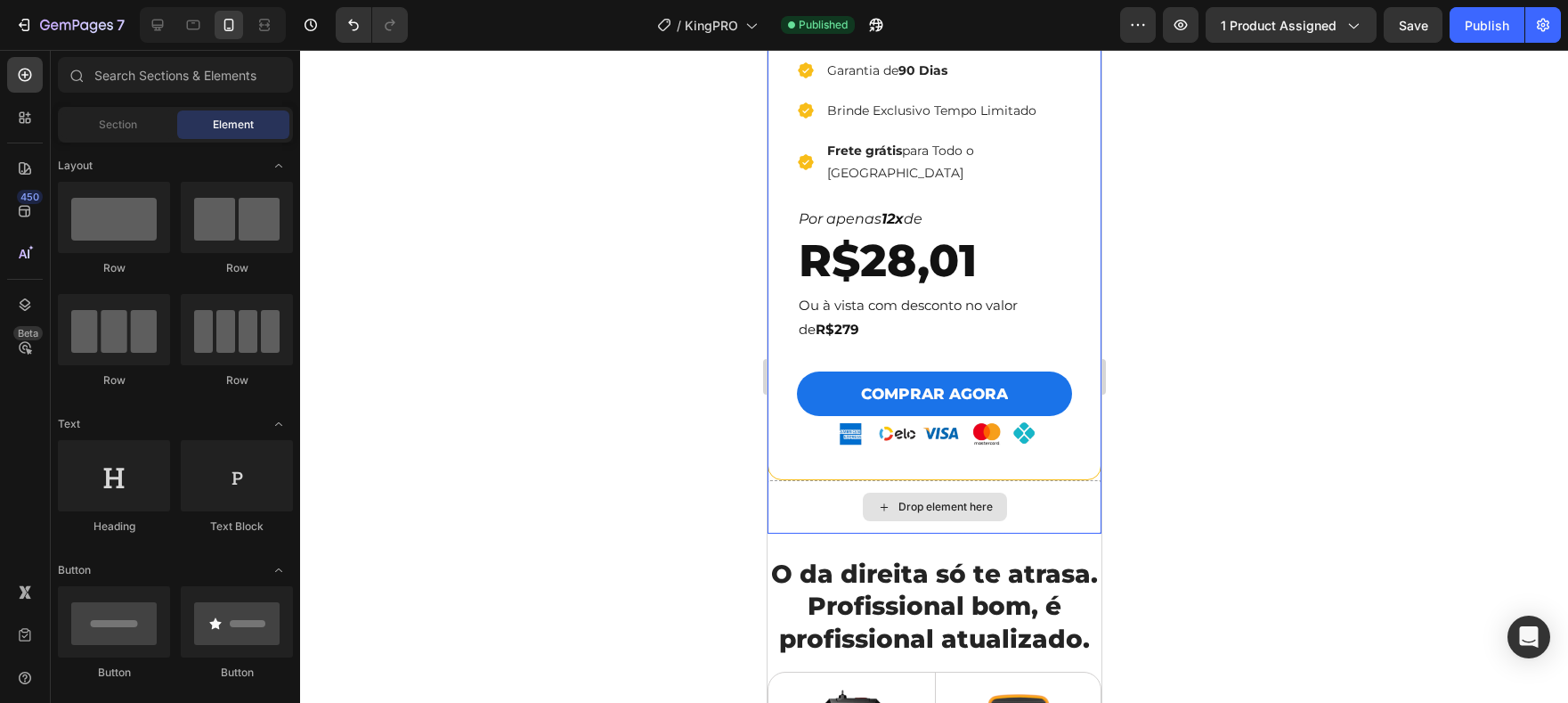
click at [862, 493] on div "Drop element here" at bounding box center [934, 507] width 144 height 29
click at [817, 481] on div "Drop element here" at bounding box center [934, 507] width 334 height 53
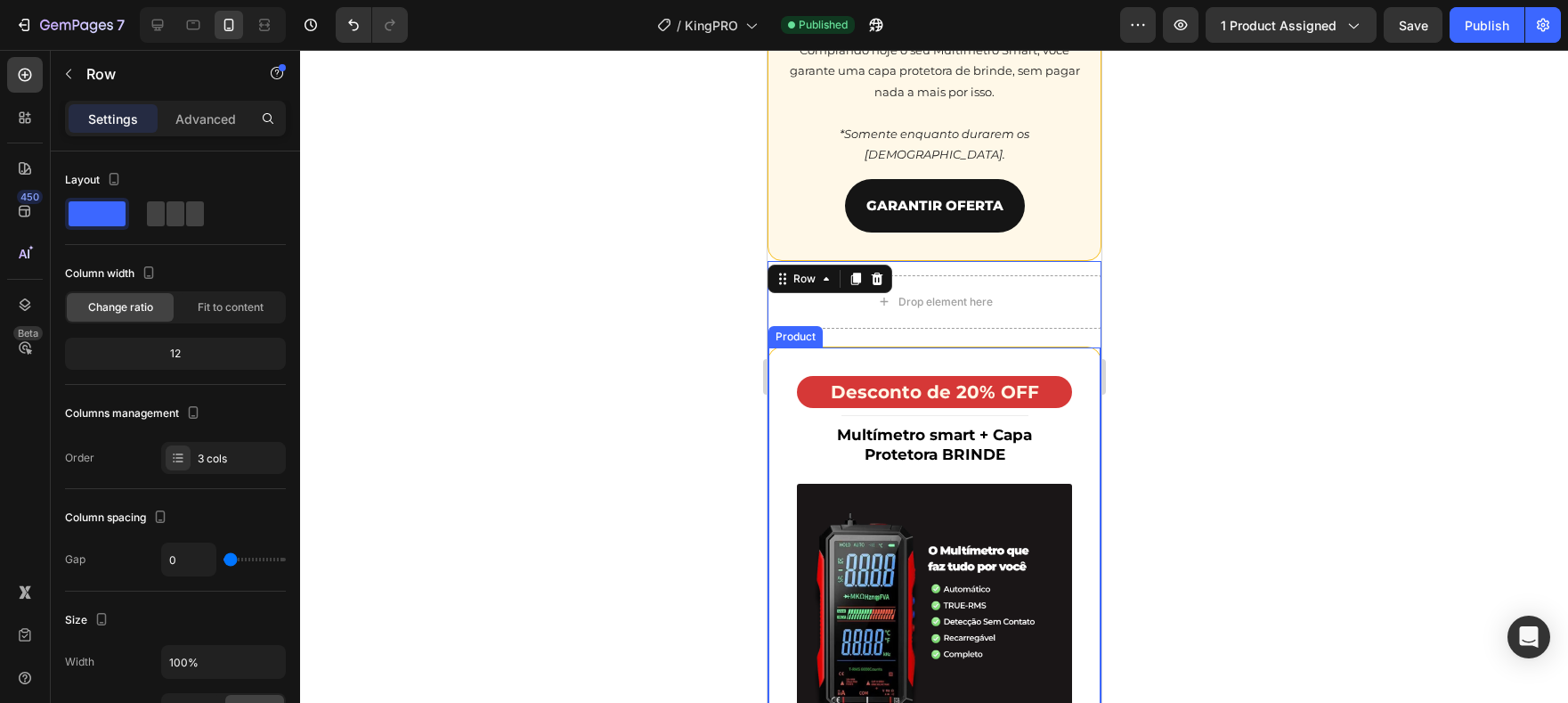
scroll to position [4974, 0]
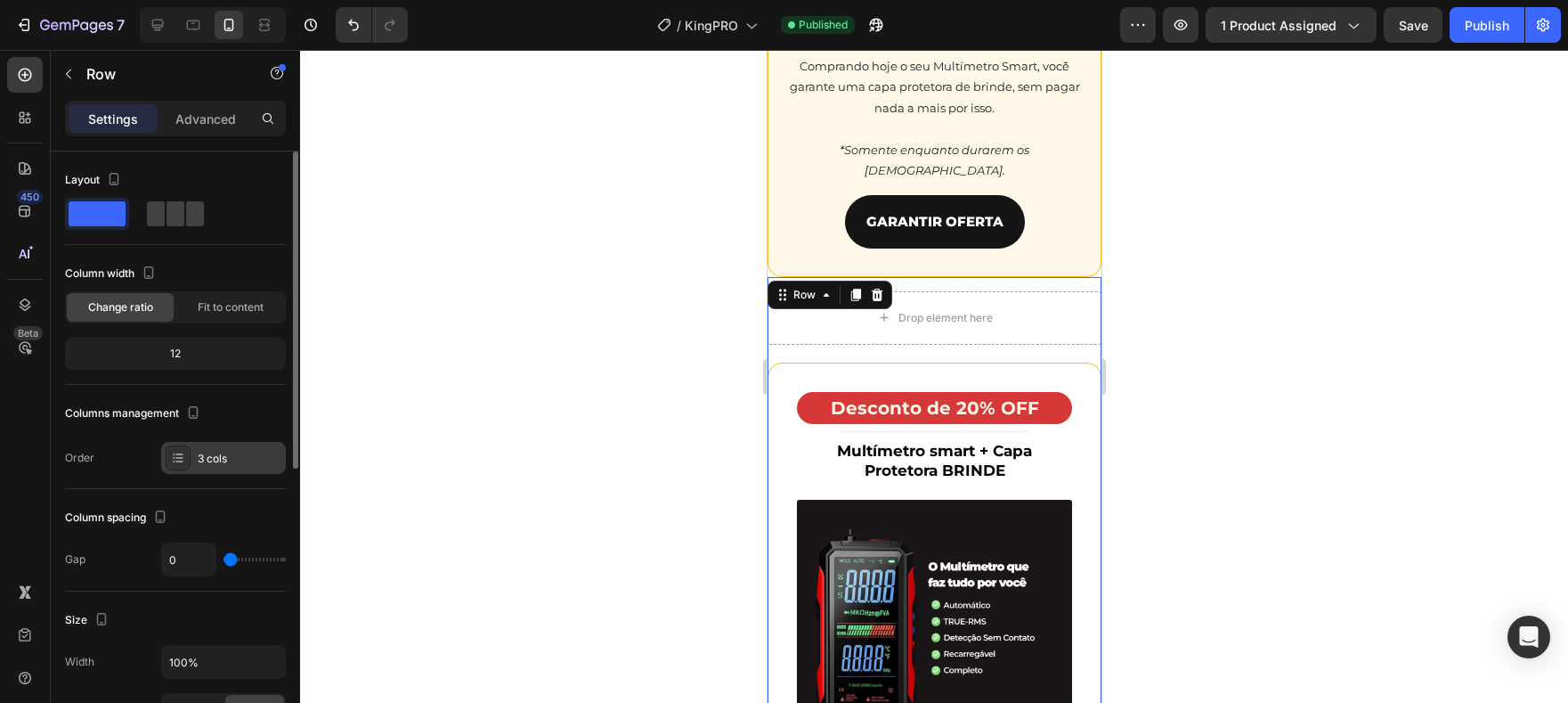
click at [208, 468] on div "3 cols" at bounding box center [223, 458] width 125 height 32
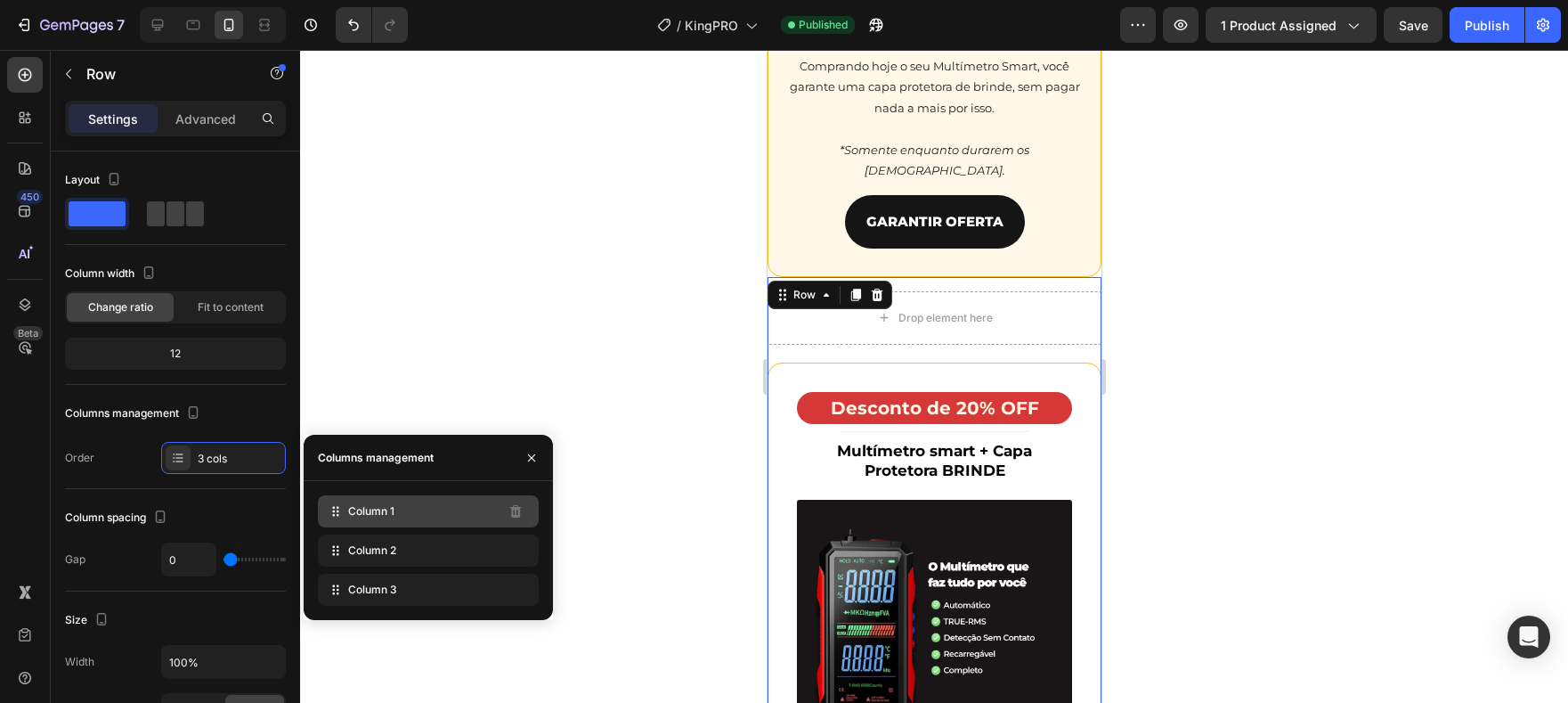
click at [364, 508] on span "Column 1" at bounding box center [371, 511] width 46 height 16
click at [335, 520] on icon at bounding box center [335, 511] width 18 height 18
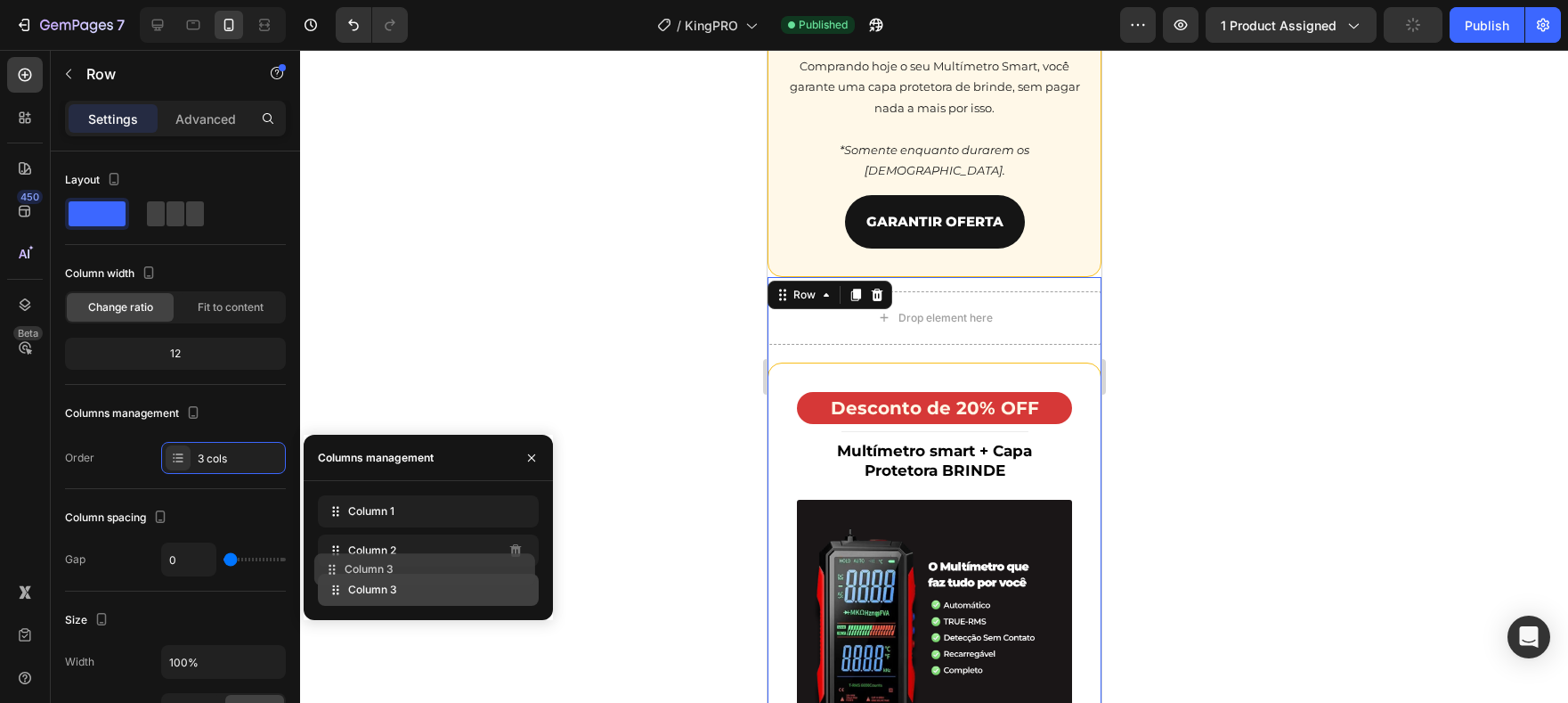
click at [512, 574] on div "Column 3" at bounding box center [428, 590] width 221 height 32
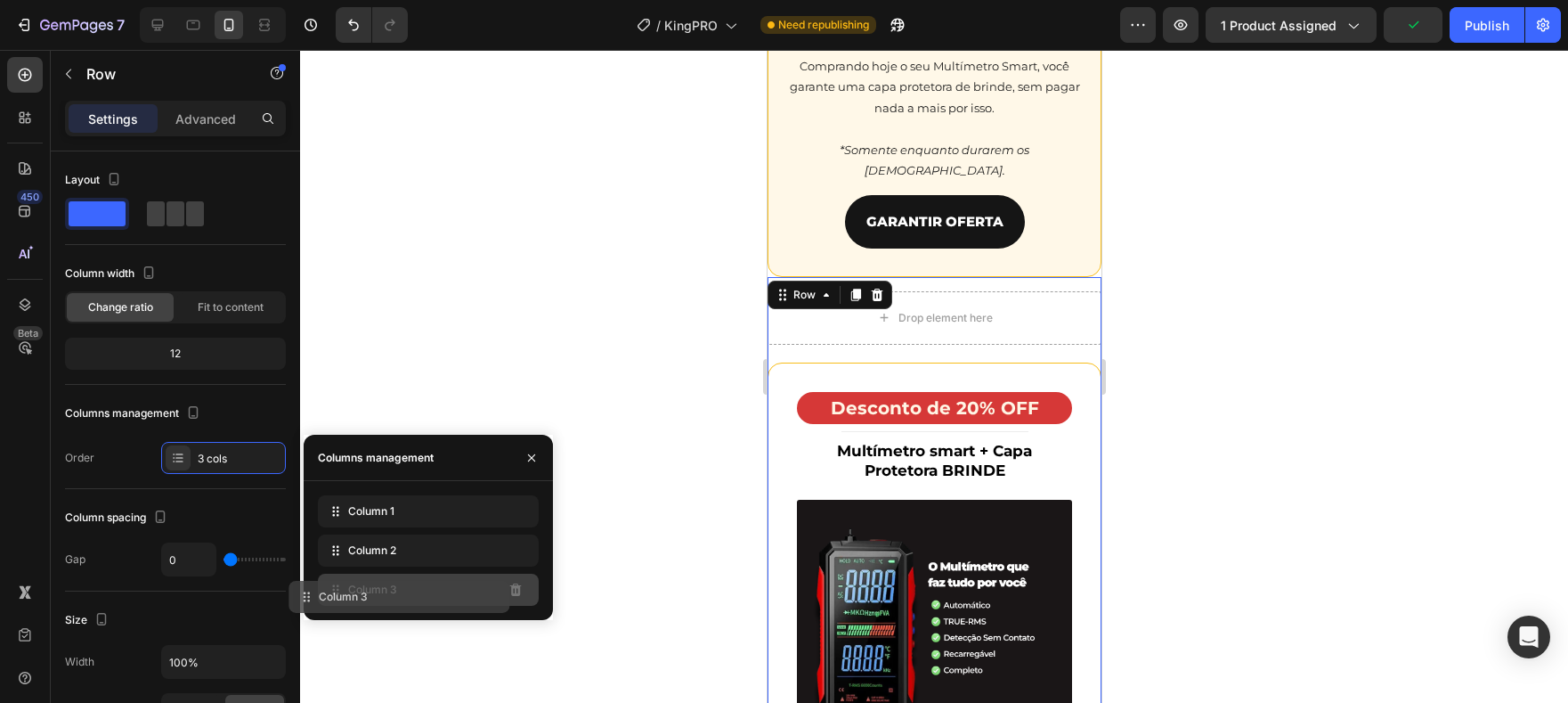
click at [491, 593] on div "Column 3" at bounding box center [428, 590] width 221 height 32
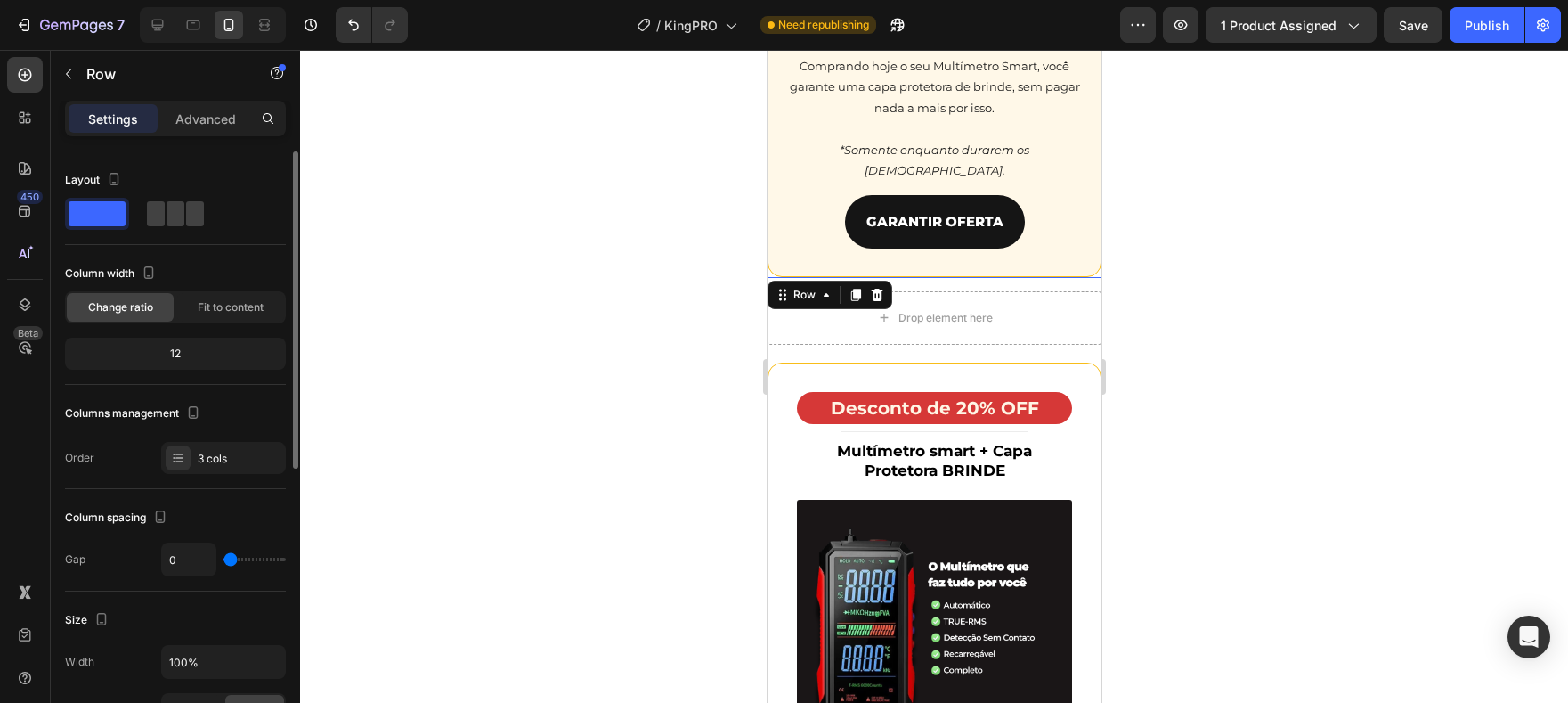
click at [230, 399] on div "Columns management" at bounding box center [175, 414] width 221 height 29
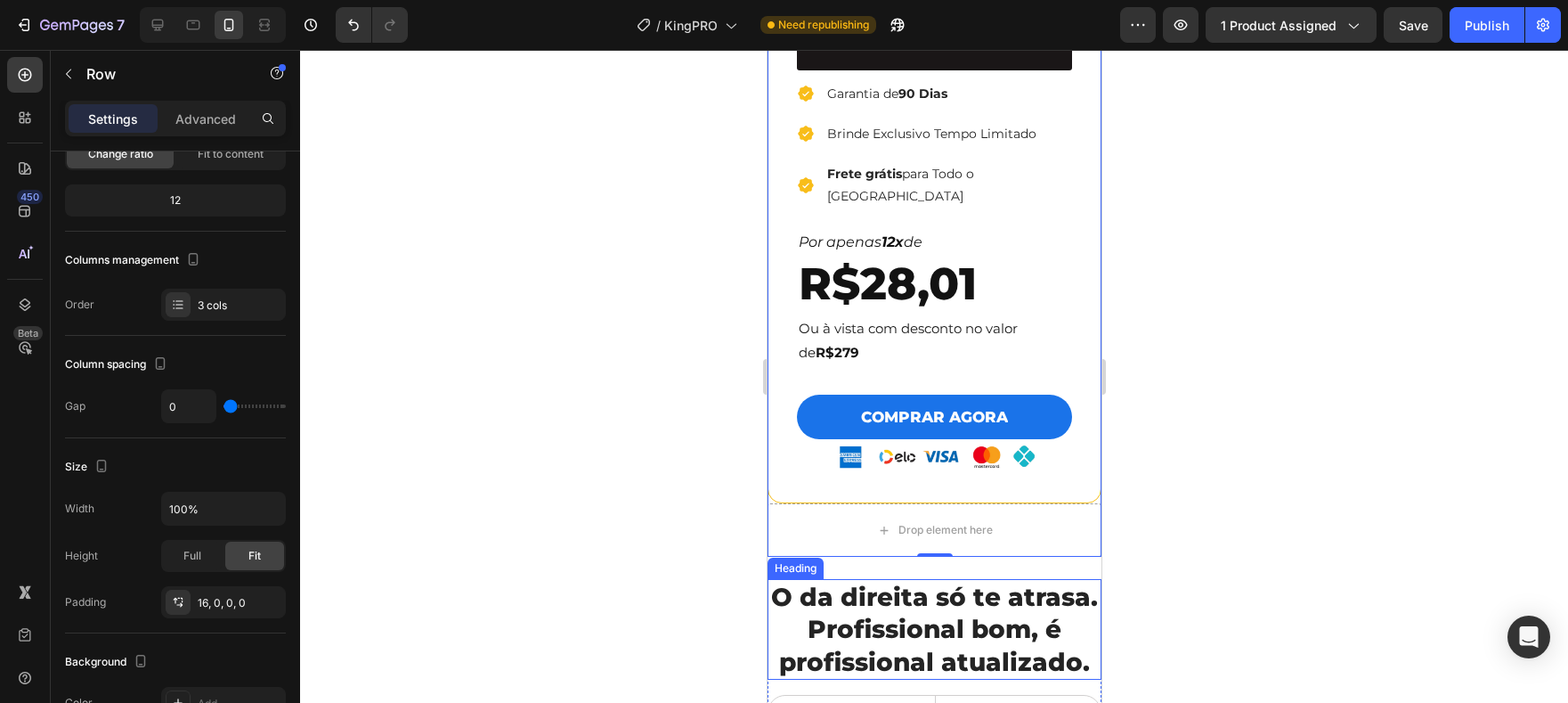
scroll to position [5627, 0]
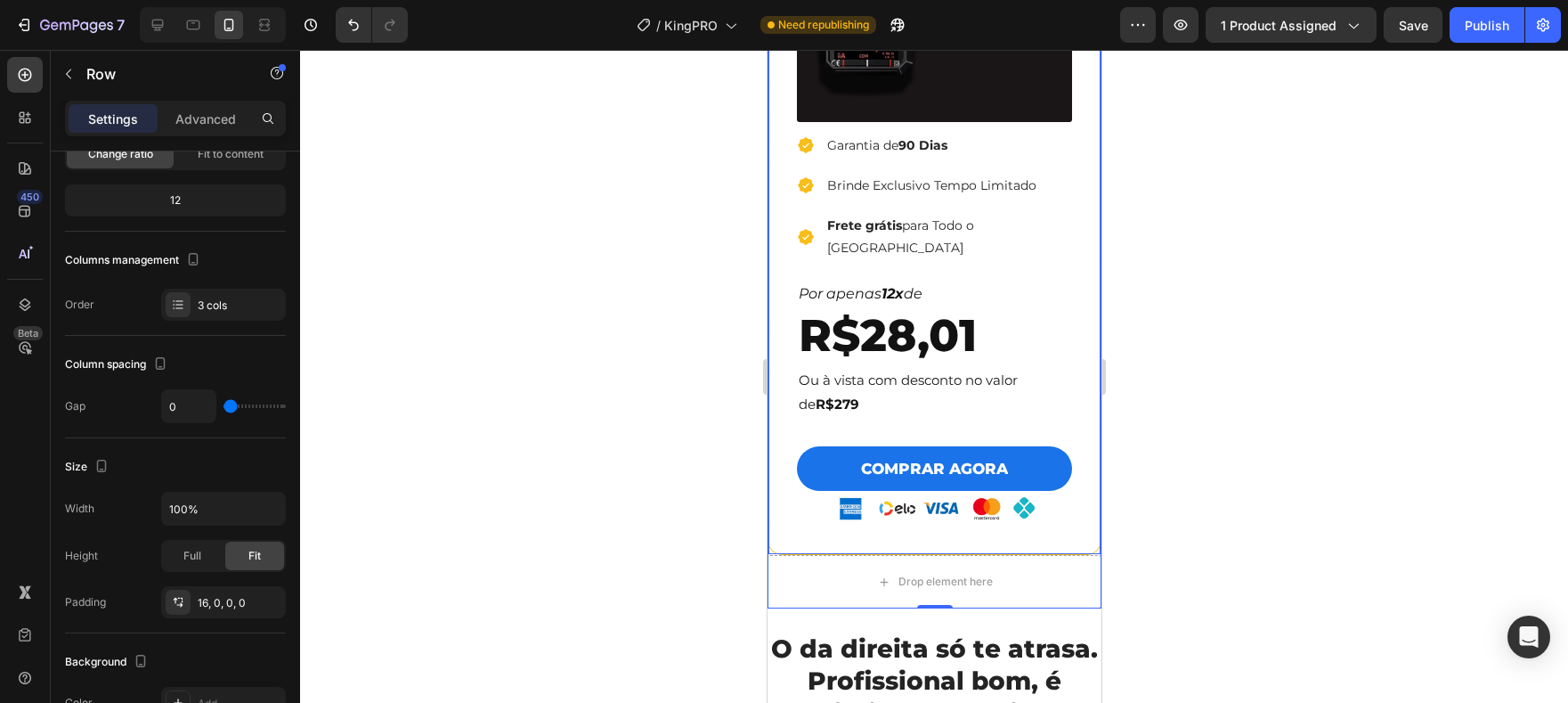
click at [957, 519] on div "Desconto de 20% OFF Heading Title Line Multímetro smart + Capa Protetora BRINDE…" at bounding box center [934, 133] width 332 height 844
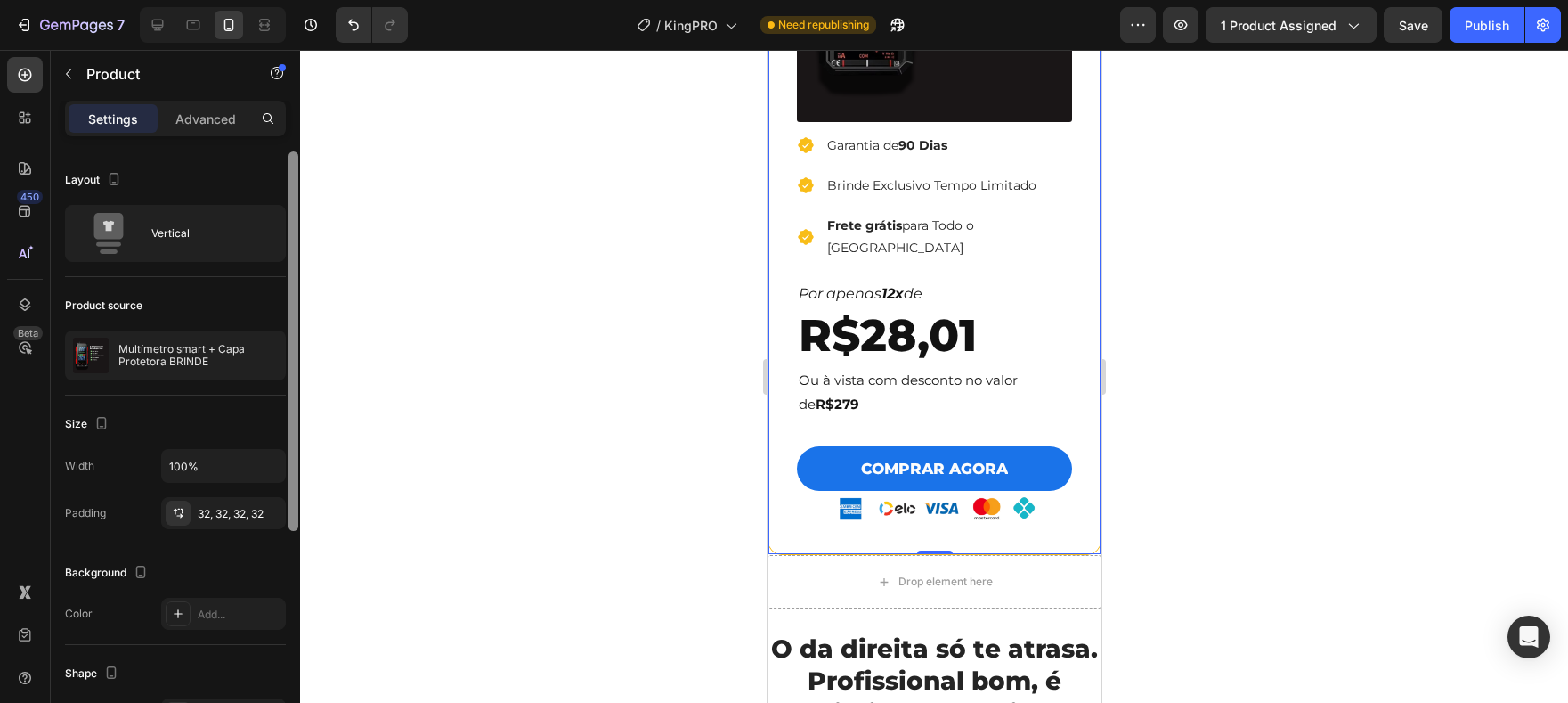
scroll to position [352, 0]
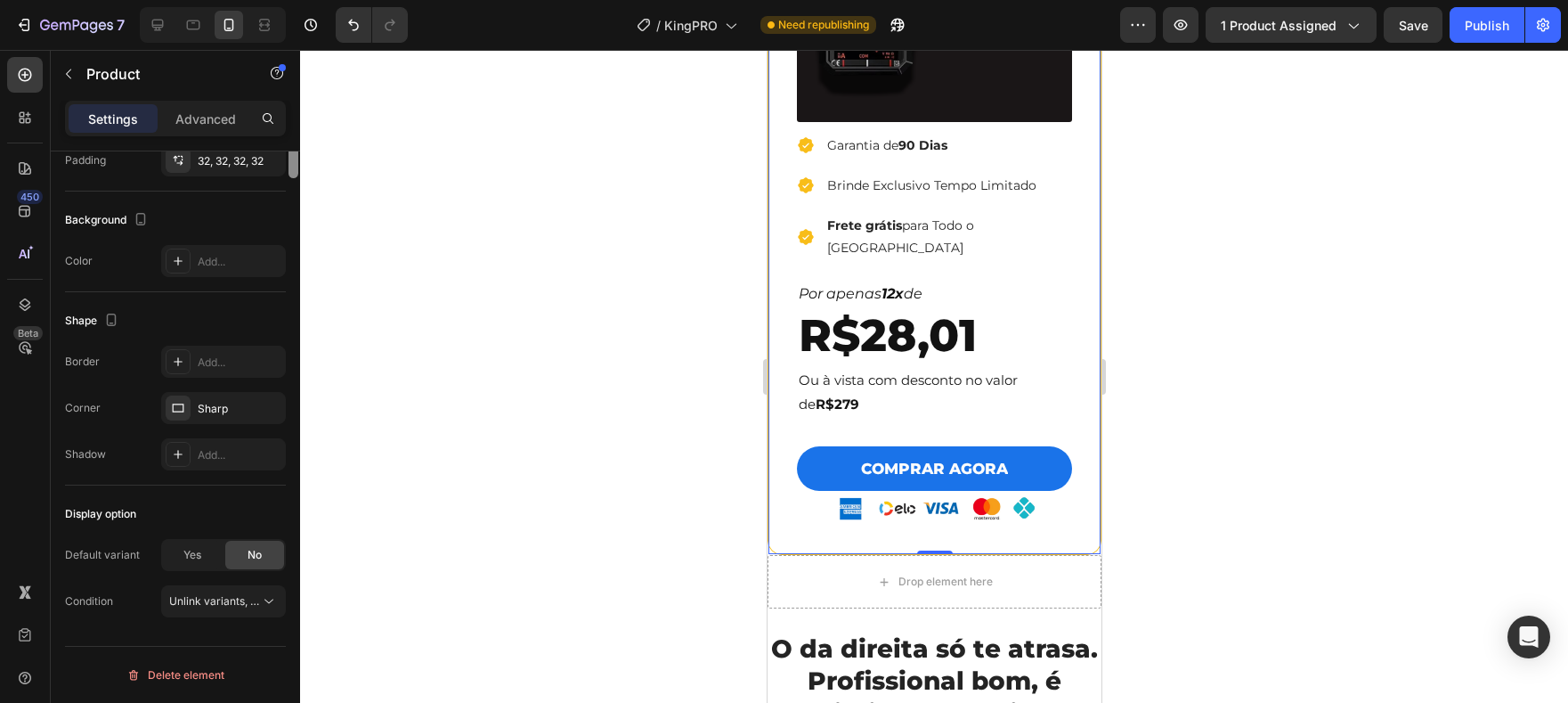
click at [287, 249] on div at bounding box center [293, 99] width 13 height 602
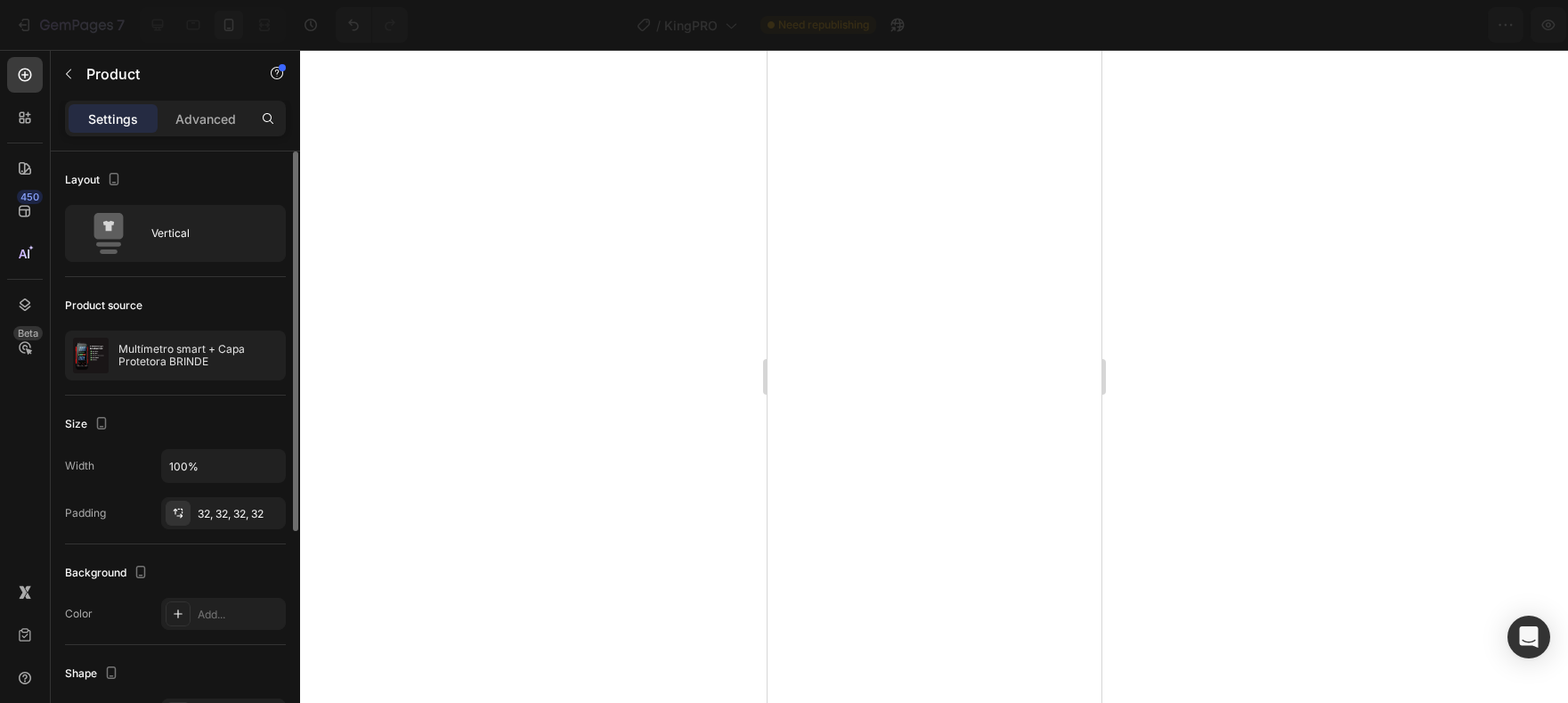
click at [231, 237] on div "Vertical" at bounding box center [206, 233] width 109 height 41
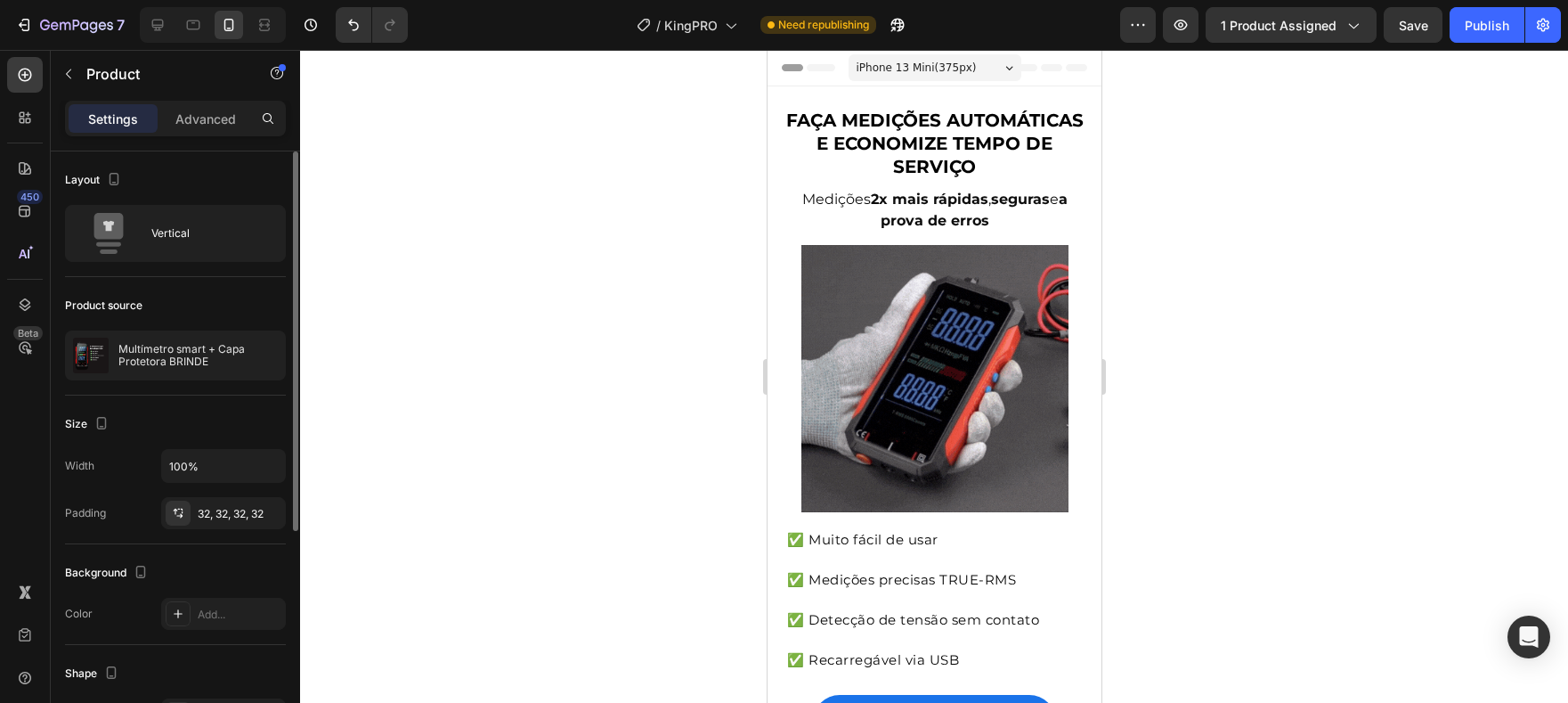
scroll to position [5627, 0]
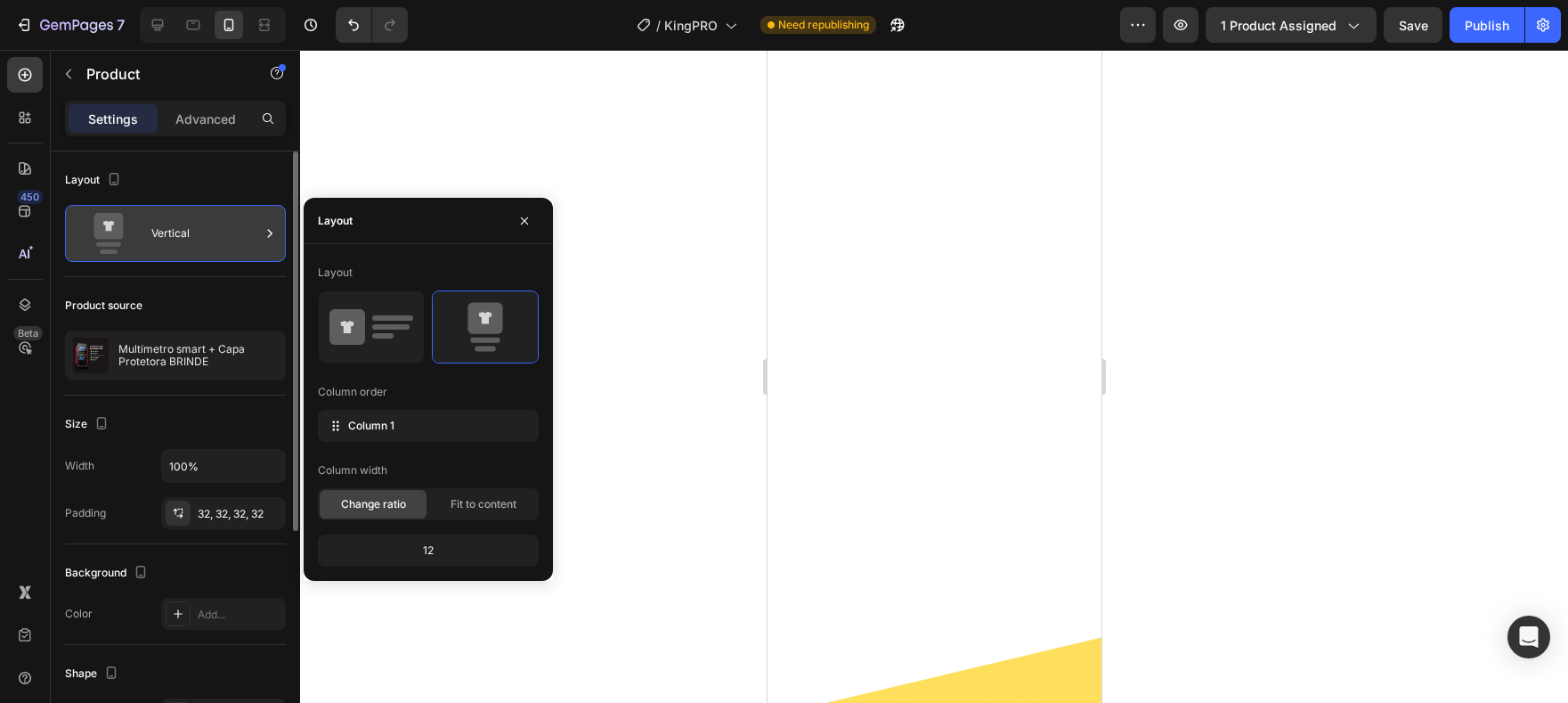
click at [189, 227] on div "Vertical" at bounding box center [206, 233] width 109 height 41
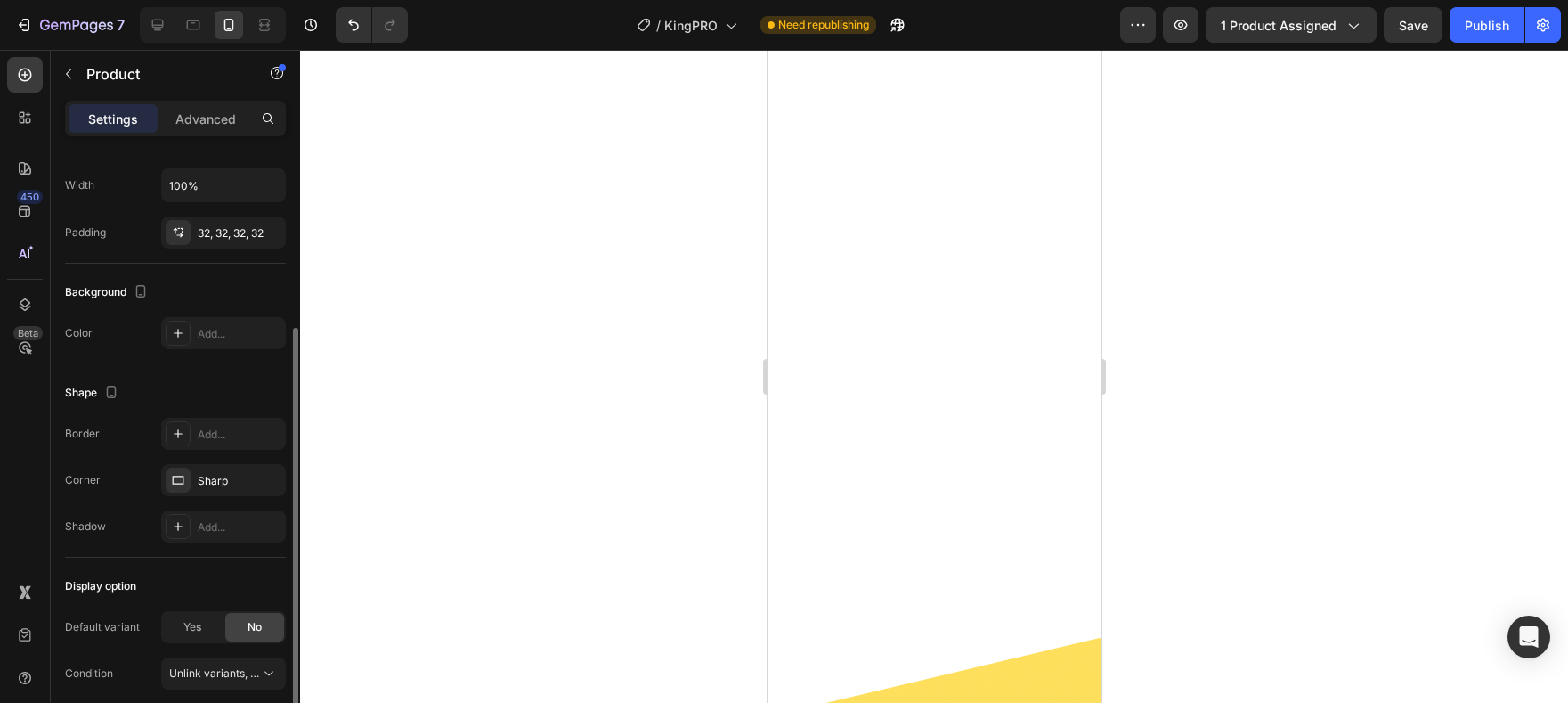
scroll to position [306, 0]
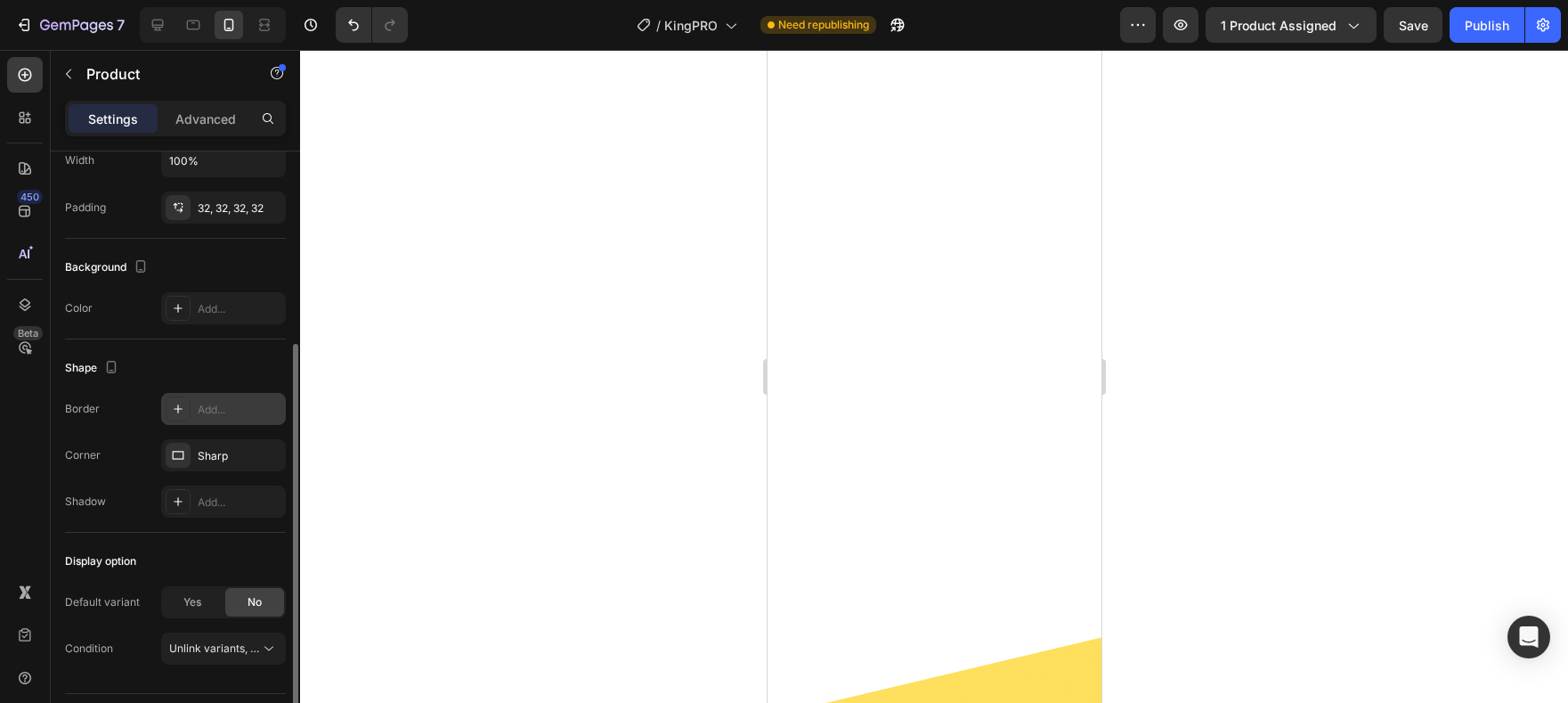
click at [245, 416] on div "Add..." at bounding box center [223, 409] width 125 height 32
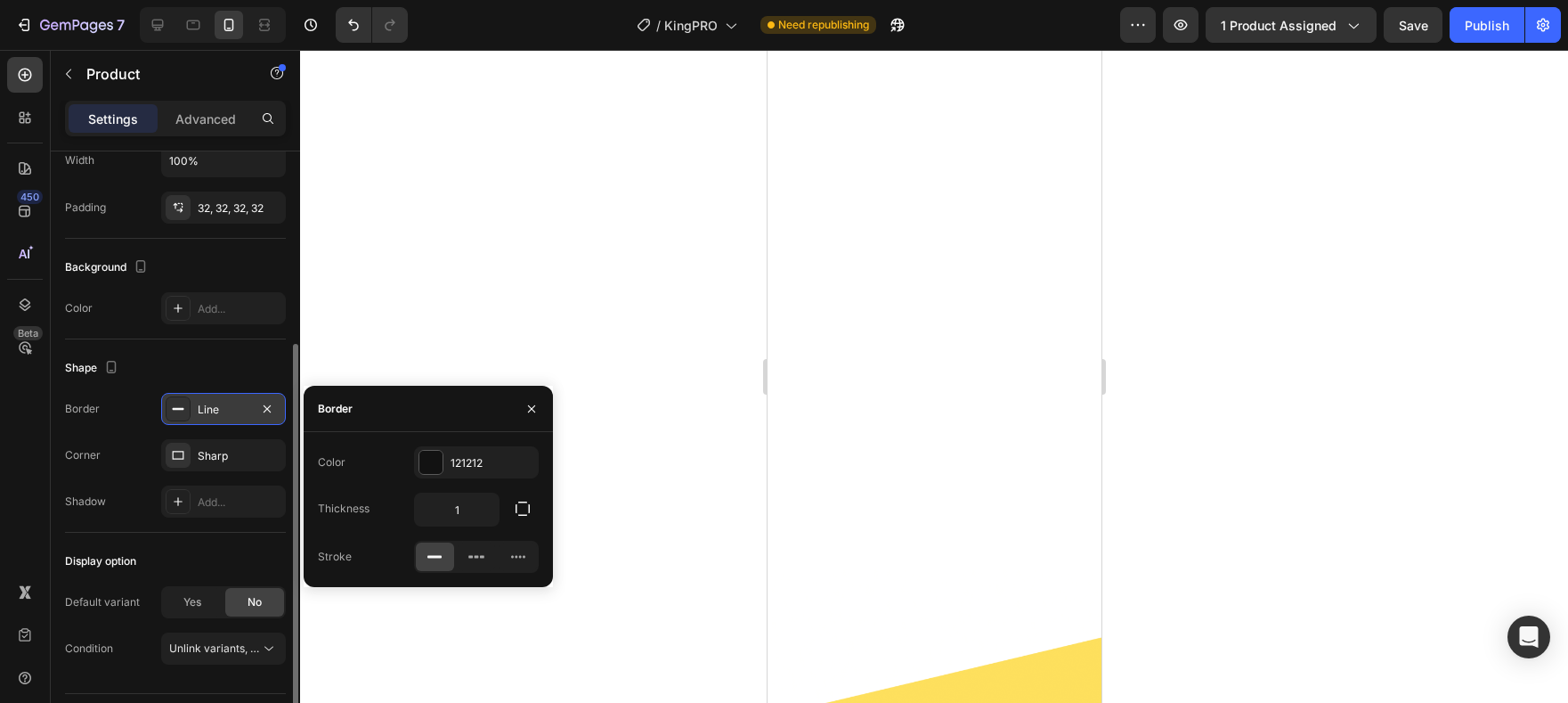
scroll to position [5628, 0]
click at [270, 410] on icon "button" at bounding box center [266, 409] width 14 height 14
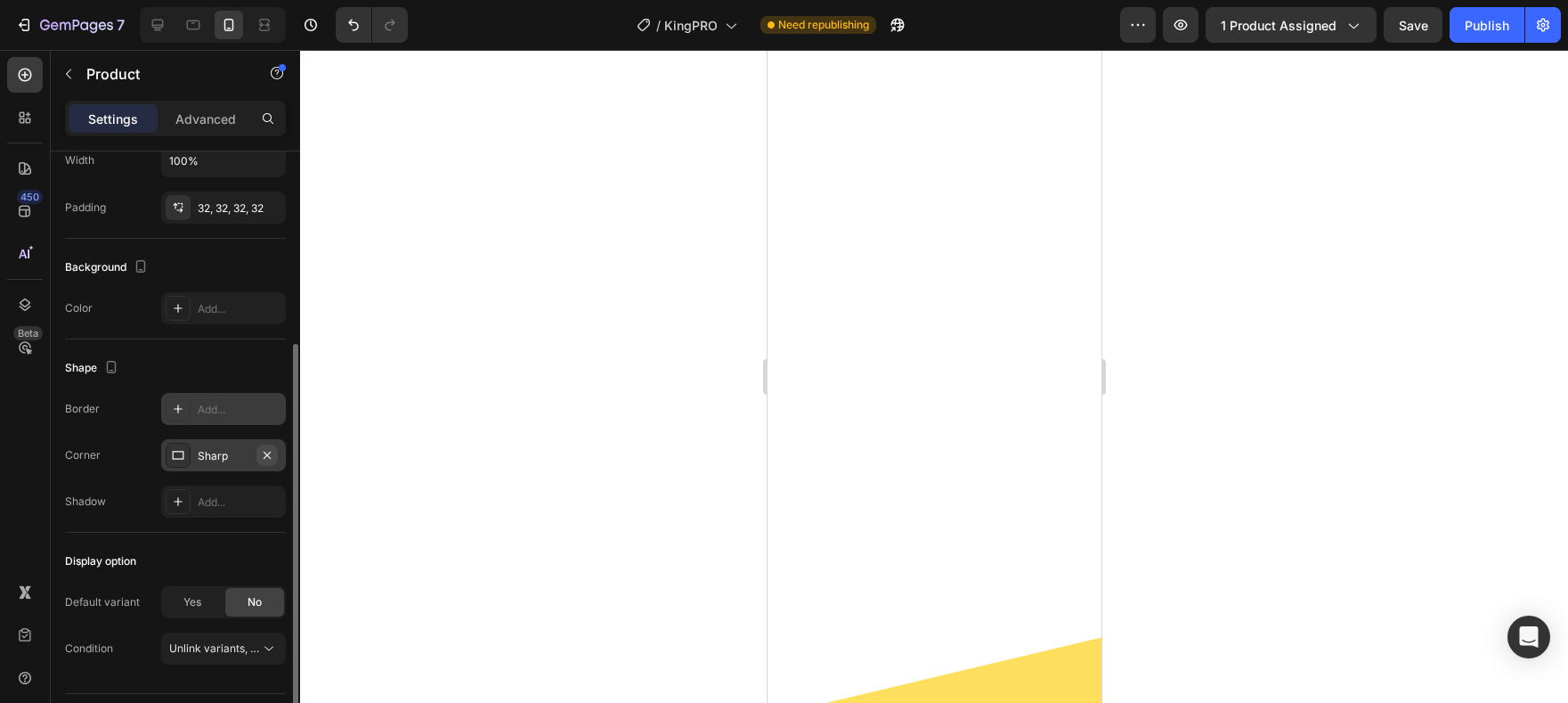
scroll to position [352, 0]
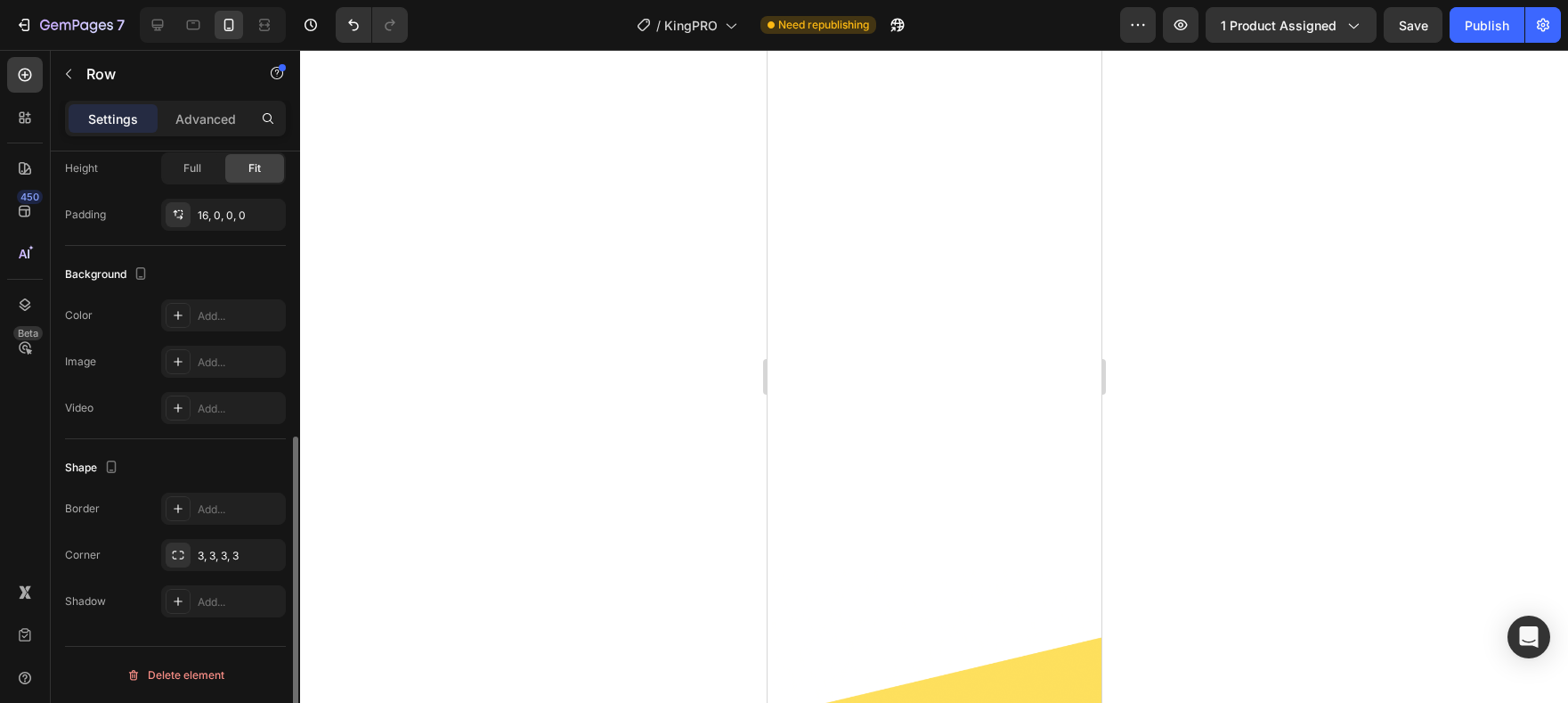
scroll to position [537, 0]
click at [207, 134] on div "Settings Advanced" at bounding box center [175, 117] width 221 height 35
click at [213, 122] on p "Advanced" at bounding box center [205, 119] width 60 height 19
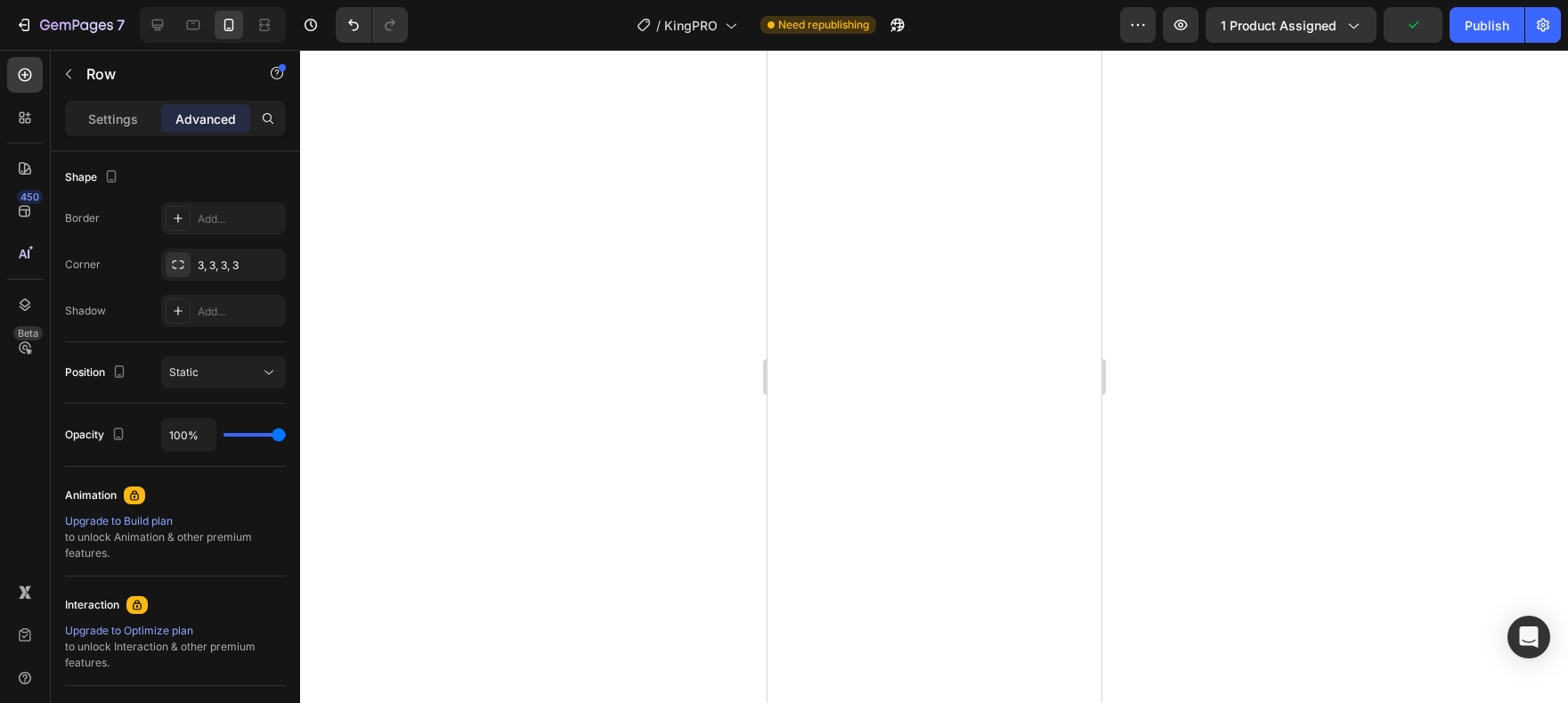
scroll to position [5163, 0]
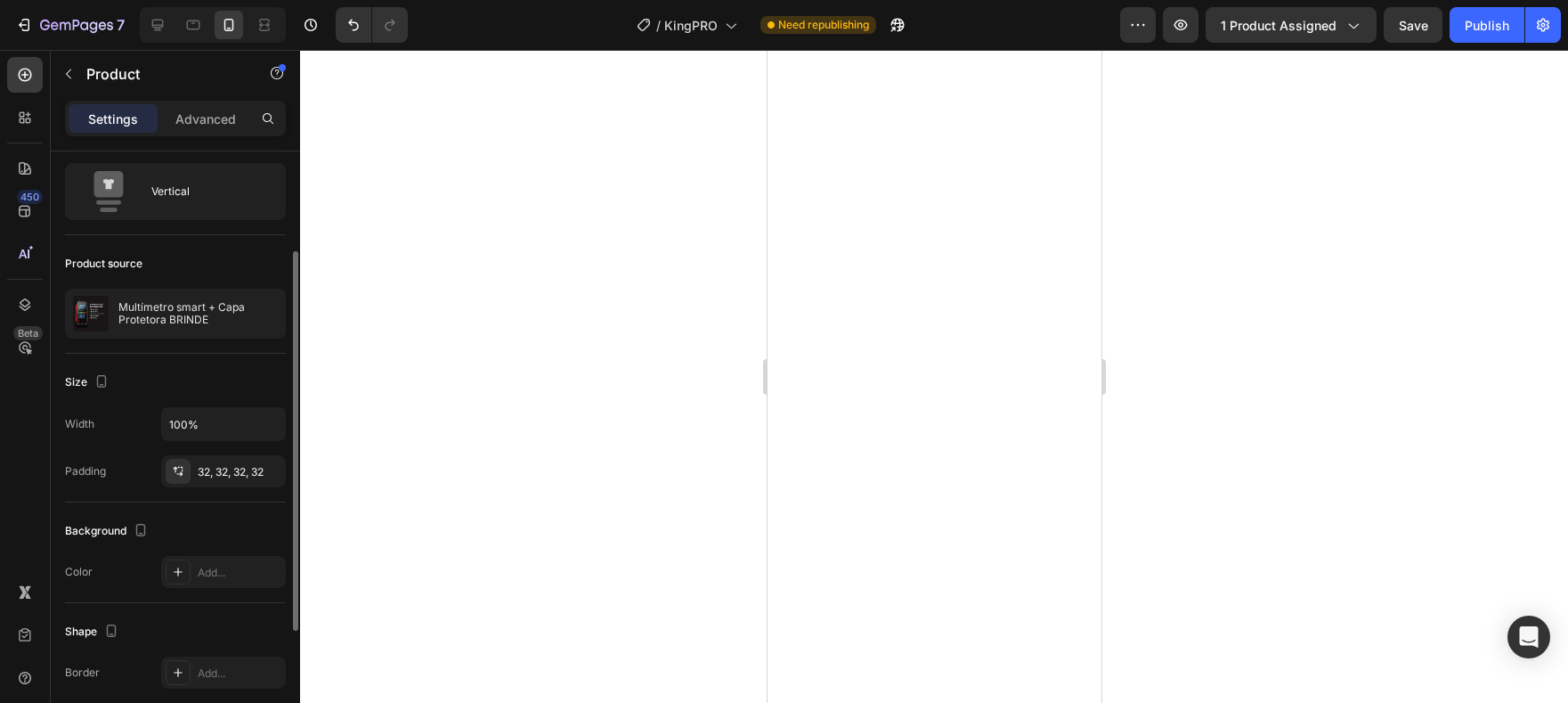
scroll to position [255, 0]
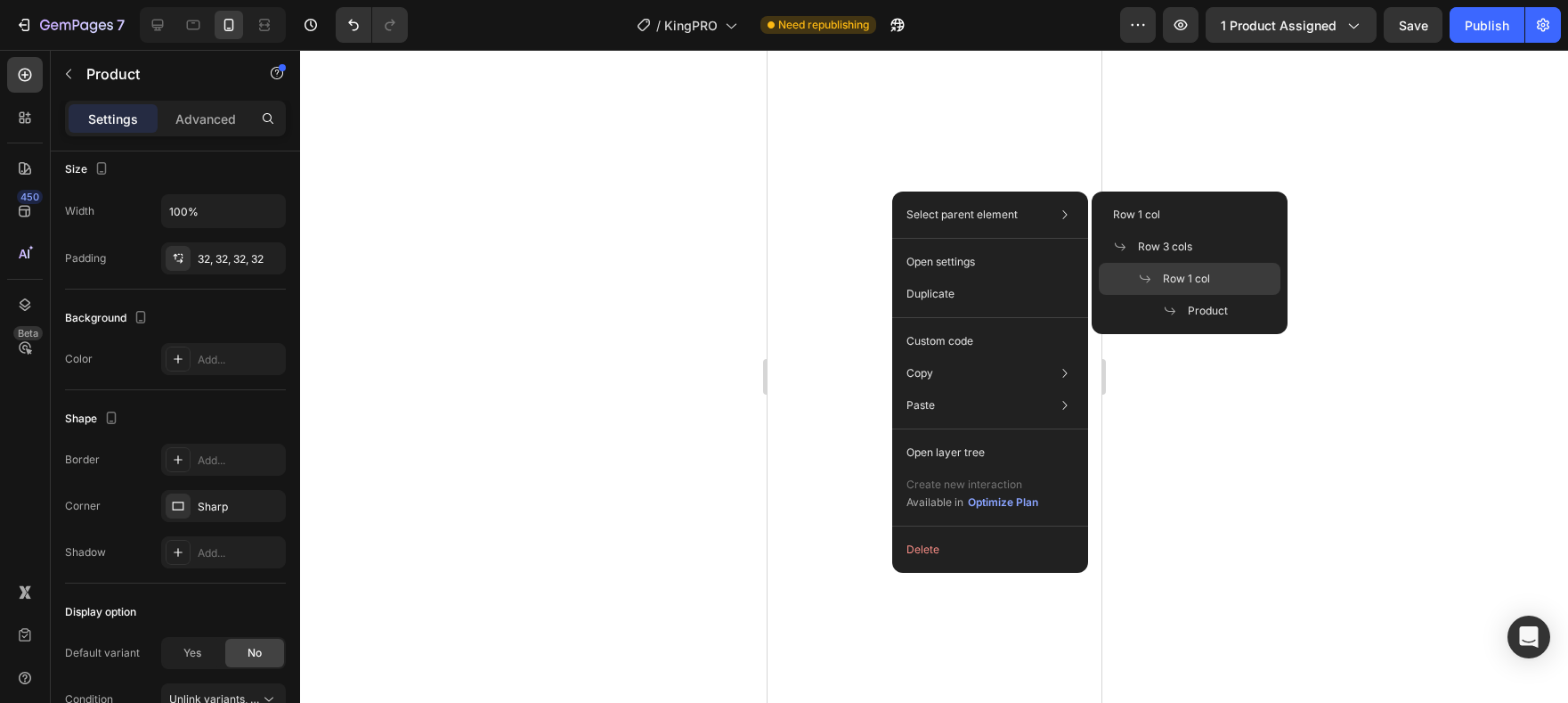
click at [1205, 295] on div "Row 1 col" at bounding box center [1190, 311] width 181 height 32
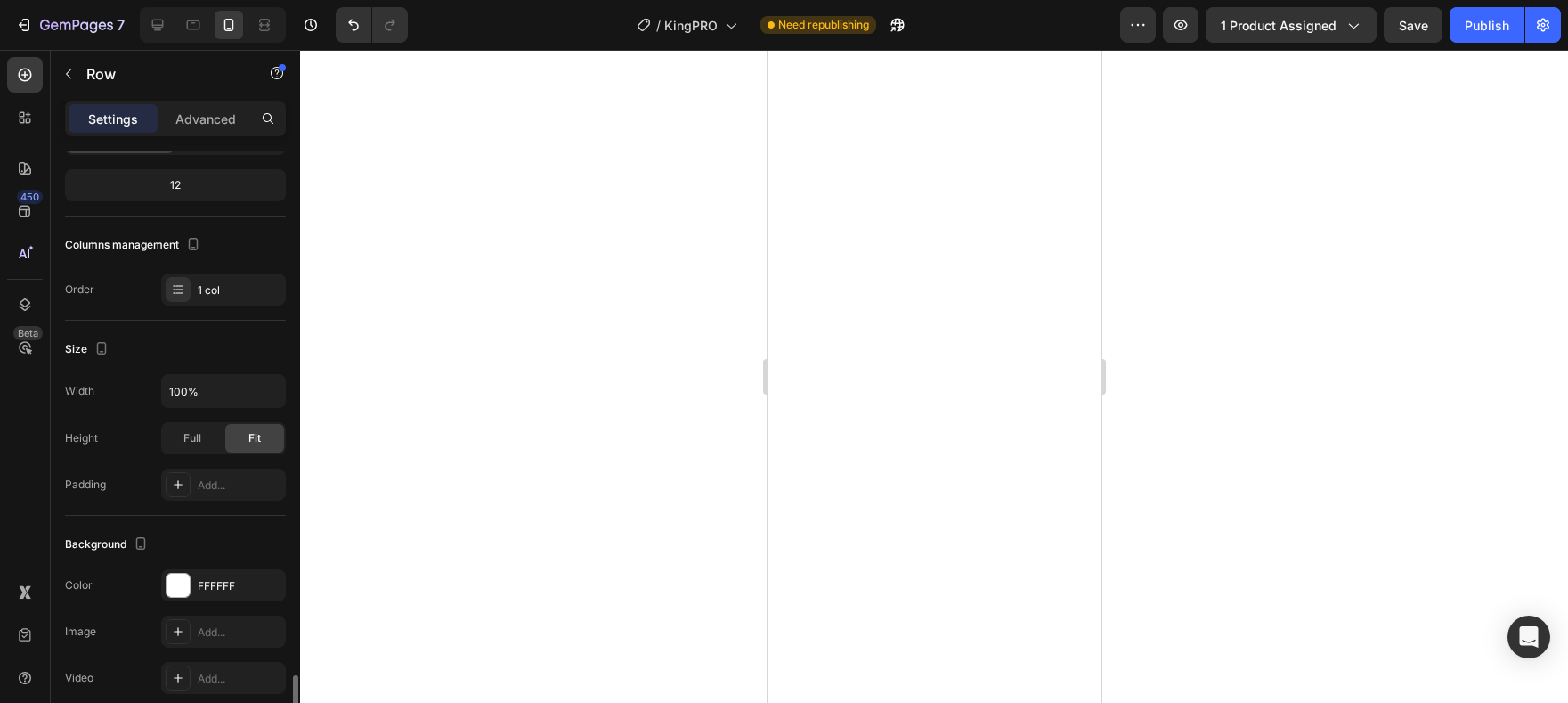
scroll to position [438, 0]
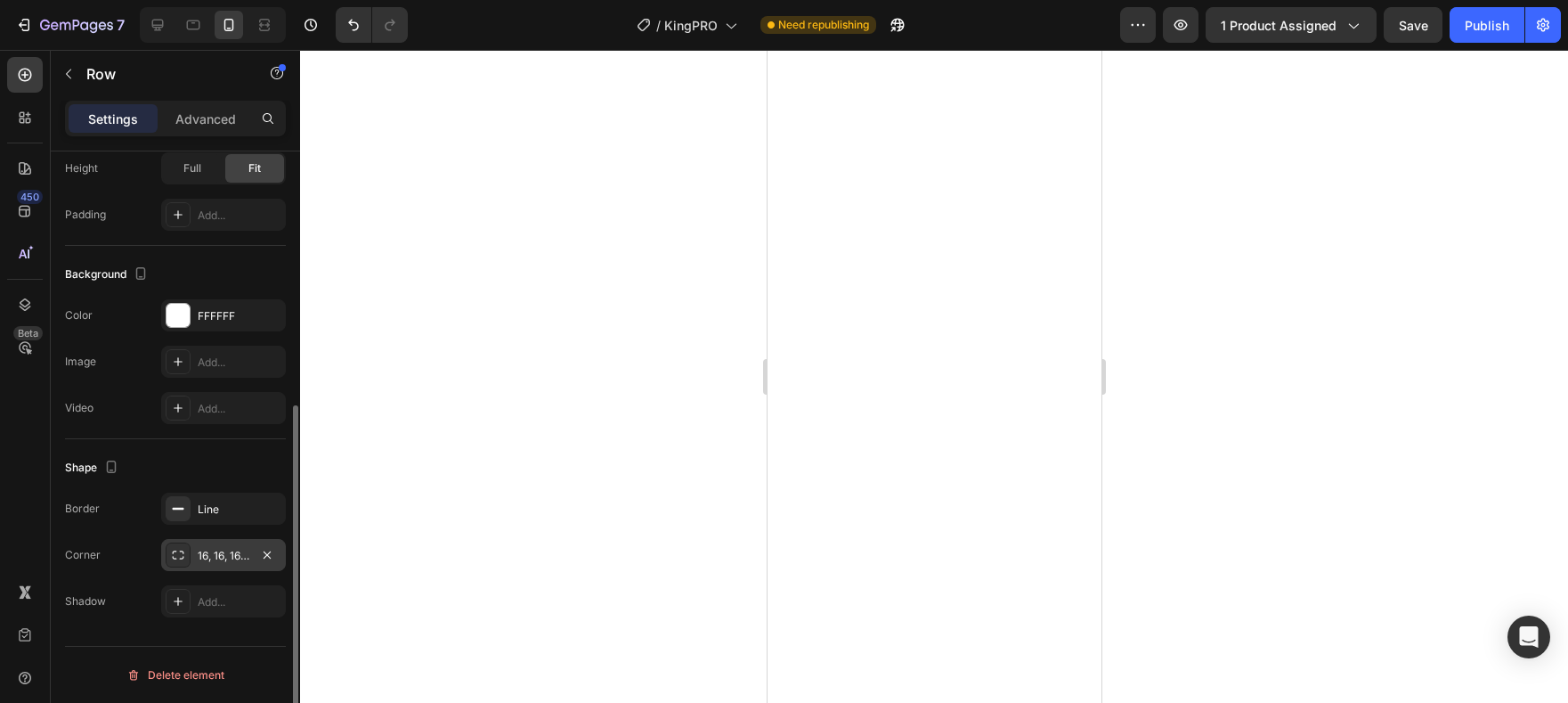
click at [224, 544] on div "16, 16, 16, 16" at bounding box center [223, 555] width 125 height 32
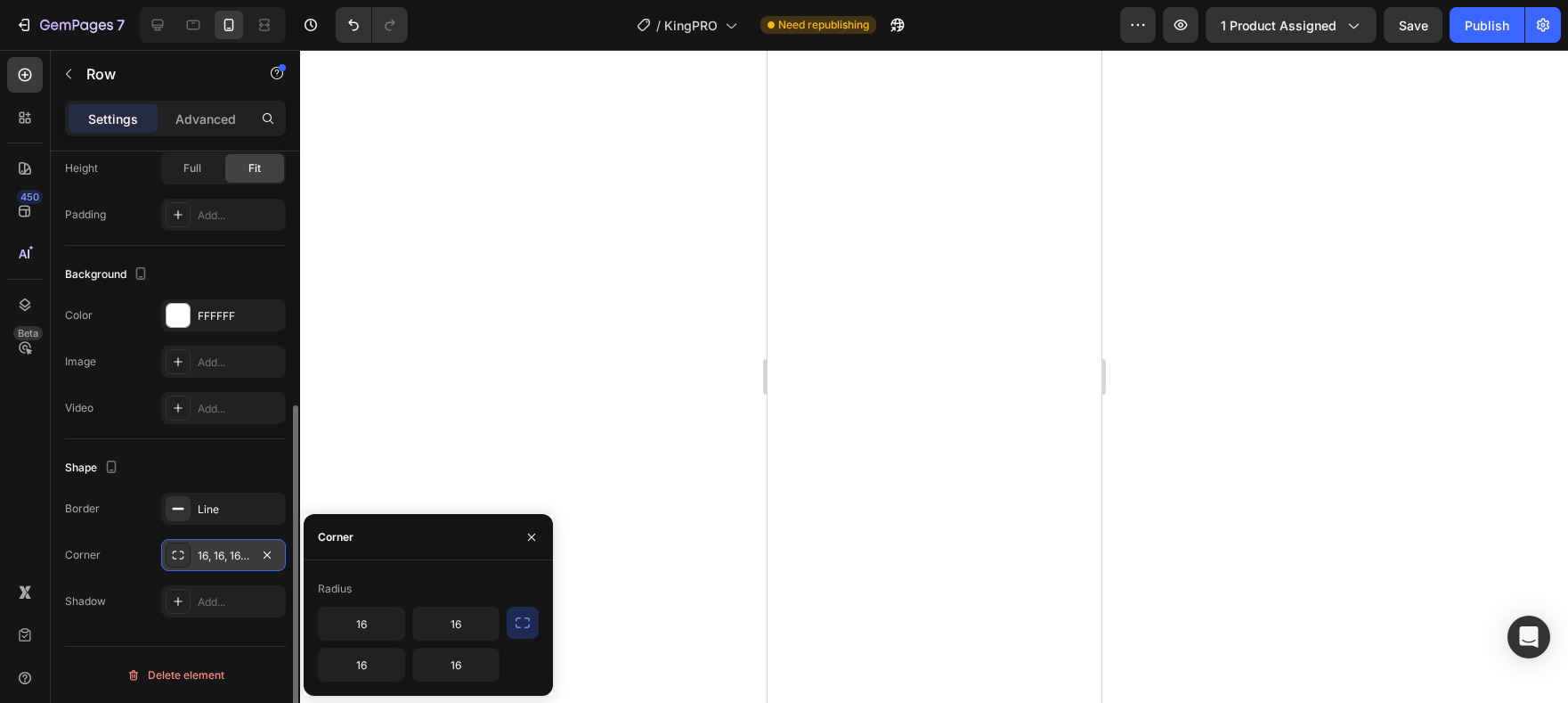
click at [223, 544] on div "16, 16, 16, 16" at bounding box center [223, 555] width 125 height 32
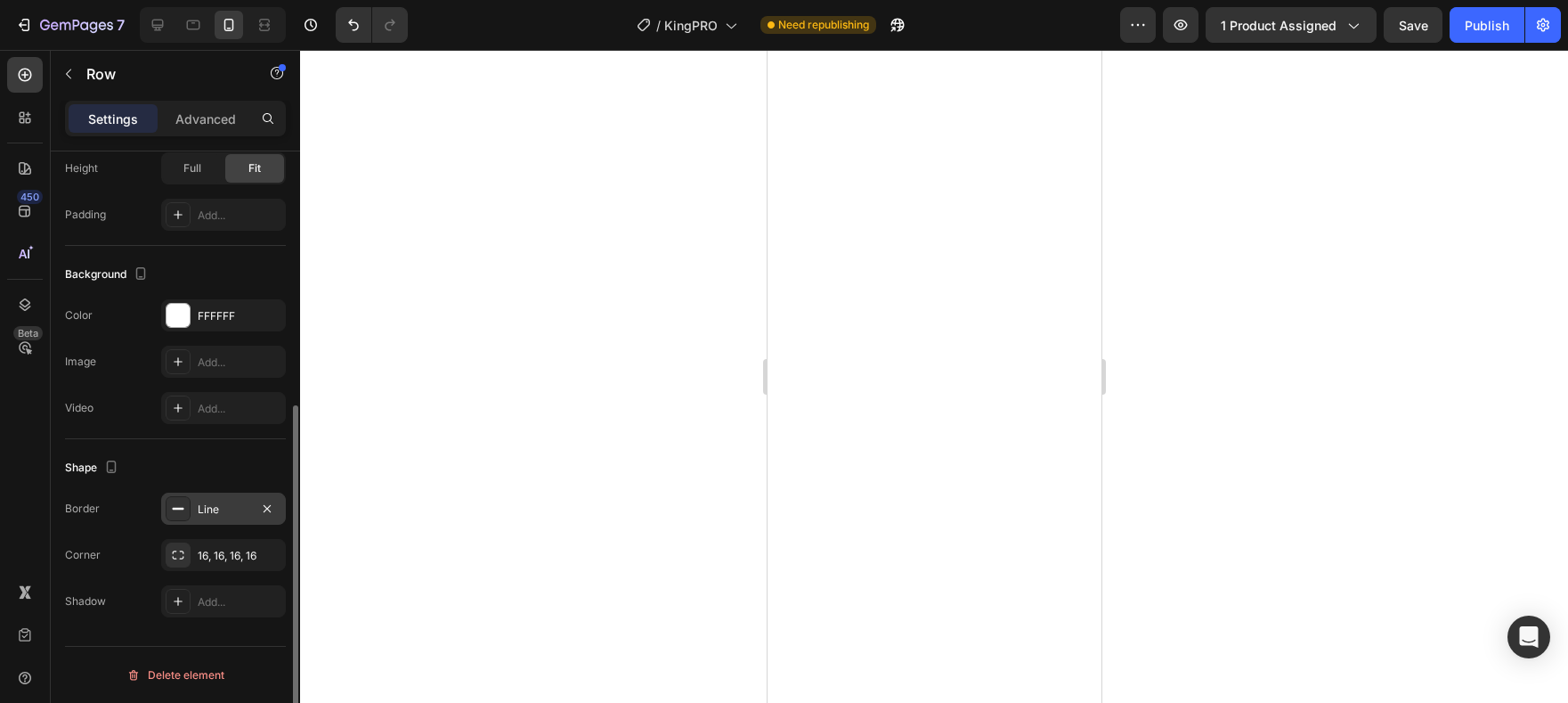
click at [223, 504] on div "Line" at bounding box center [223, 509] width 52 height 16
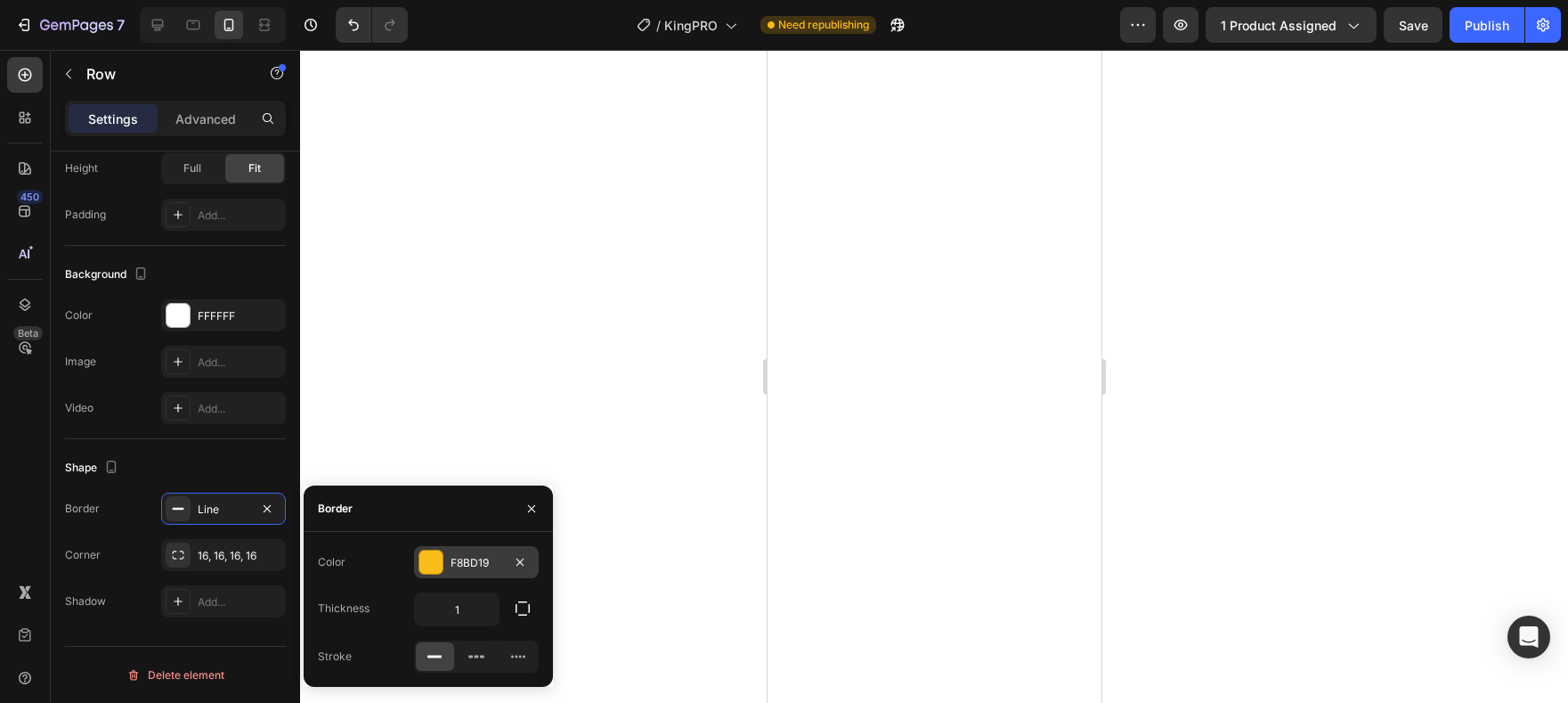
click at [469, 555] on div "F8BD19" at bounding box center [477, 563] width 52 height 16
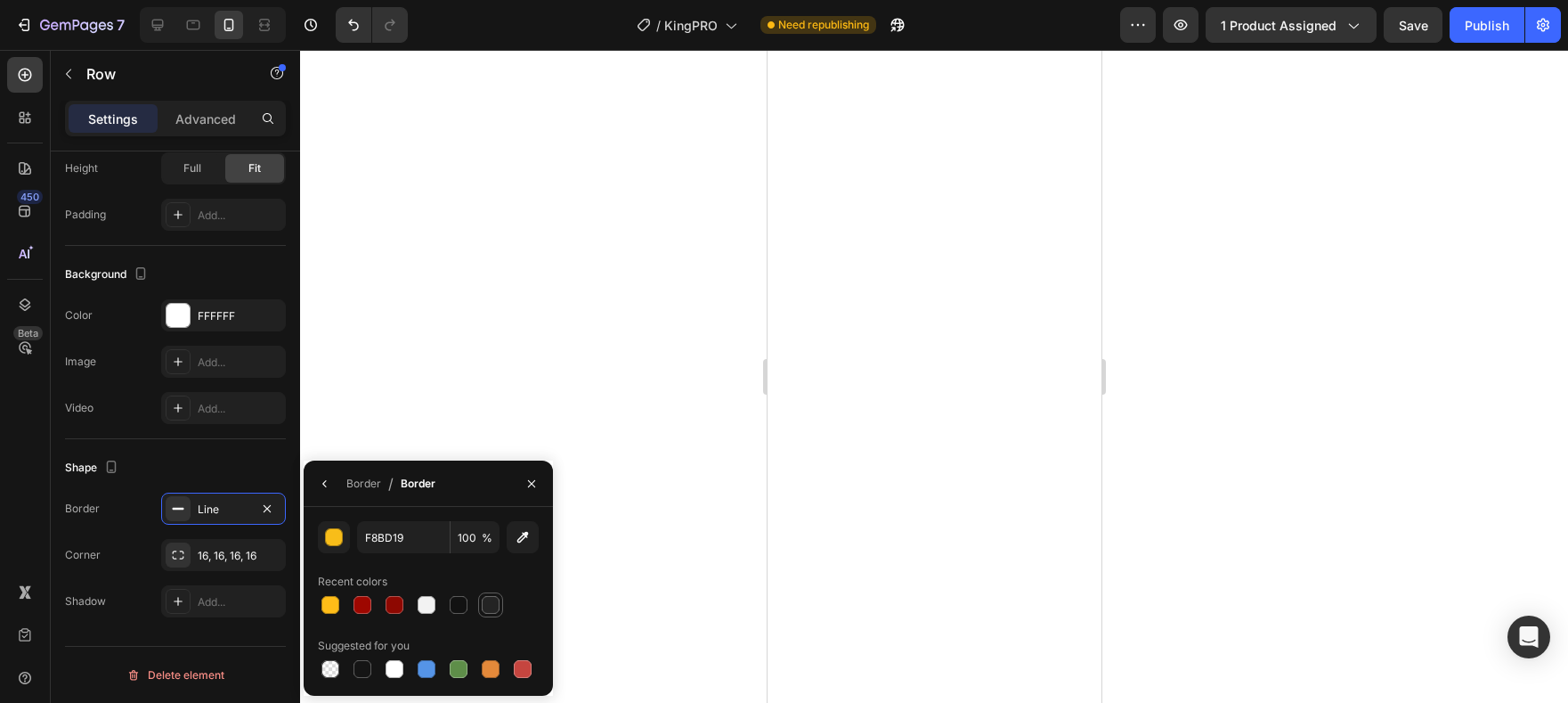
click at [499, 612] on div at bounding box center [491, 605] width 21 height 21
click at [390, 602] on div at bounding box center [394, 605] width 18 height 18
type input "8E0801"
click at [504, 415] on div at bounding box center [934, 376] width 1268 height 653
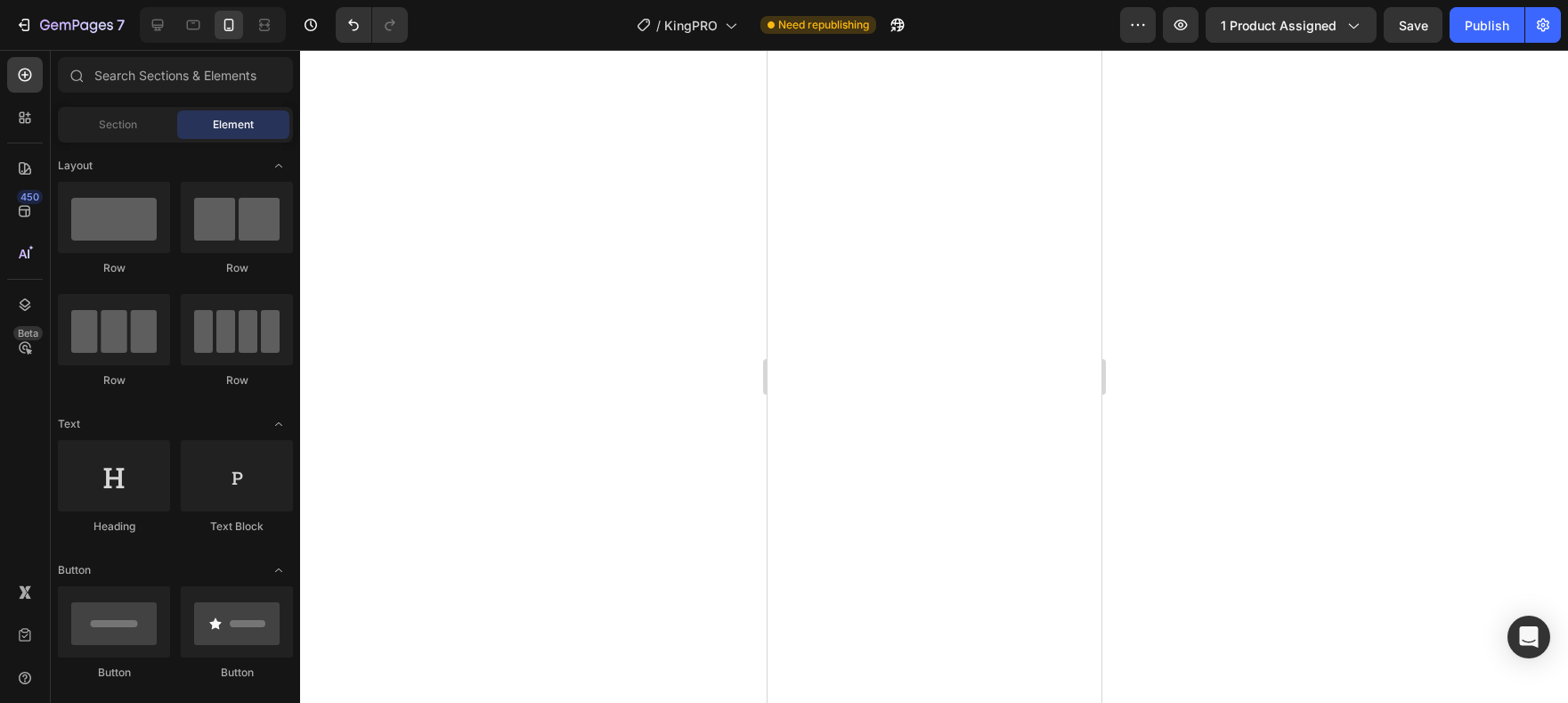
scroll to position [5201, 0]
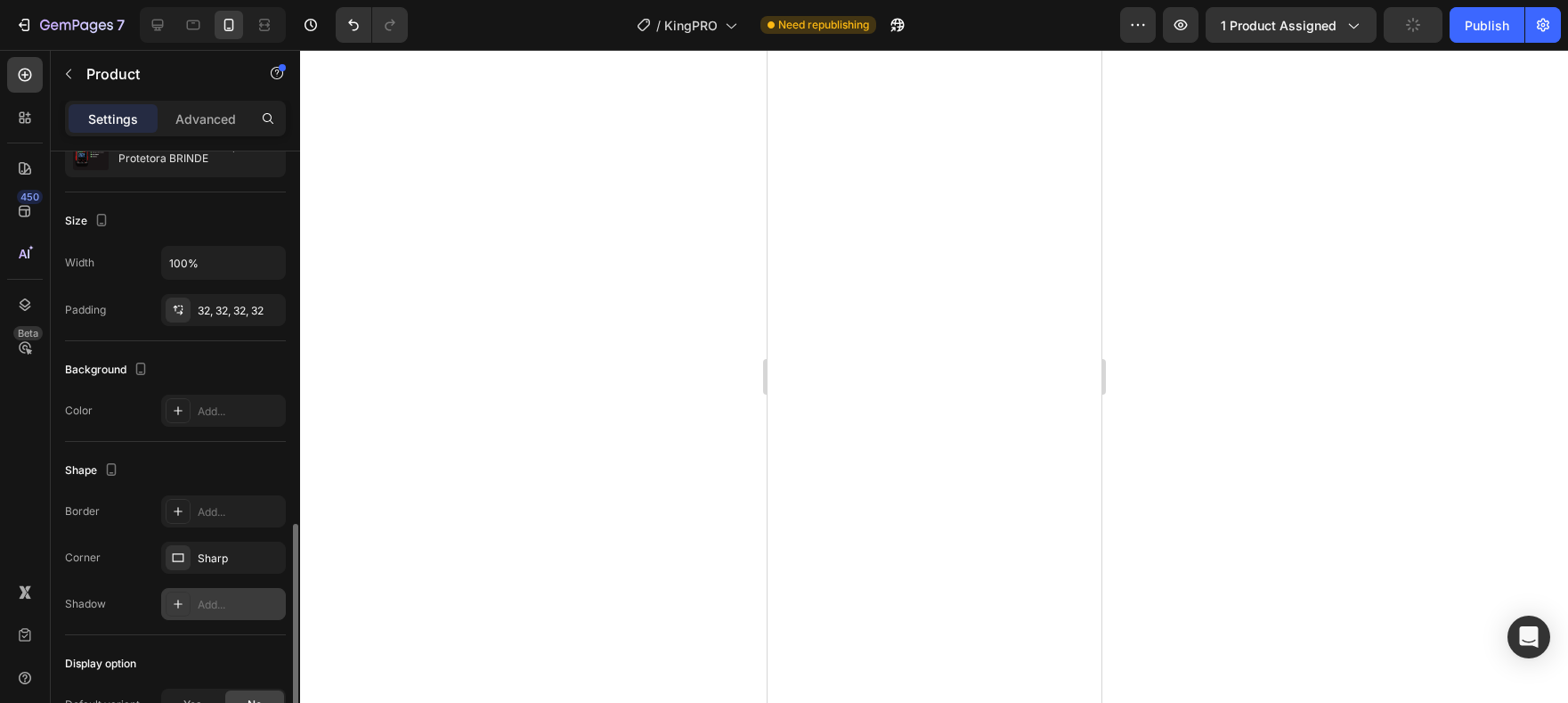
scroll to position [352, 0]
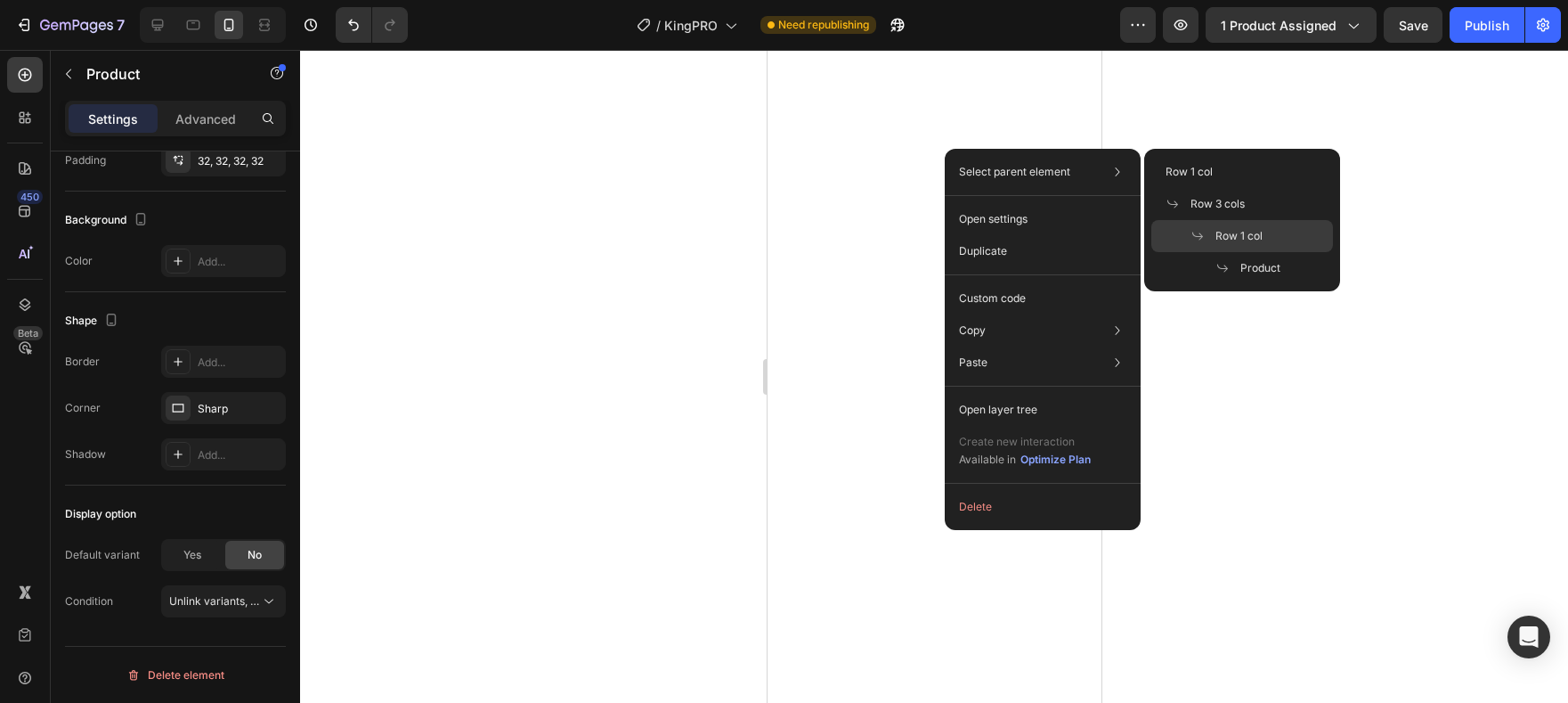
click at [1224, 252] on div "Row 1 col" at bounding box center [1242, 268] width 181 height 32
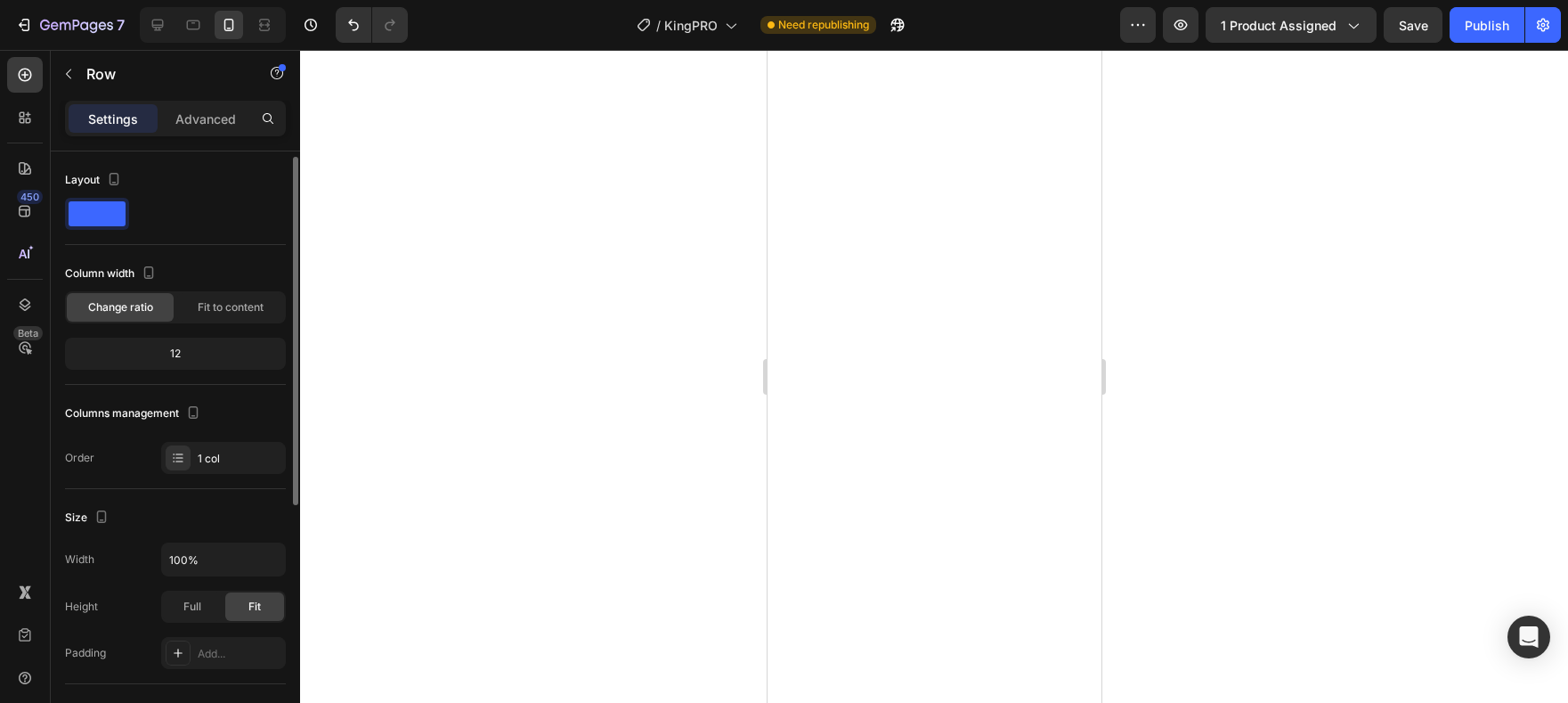
scroll to position [438, 0]
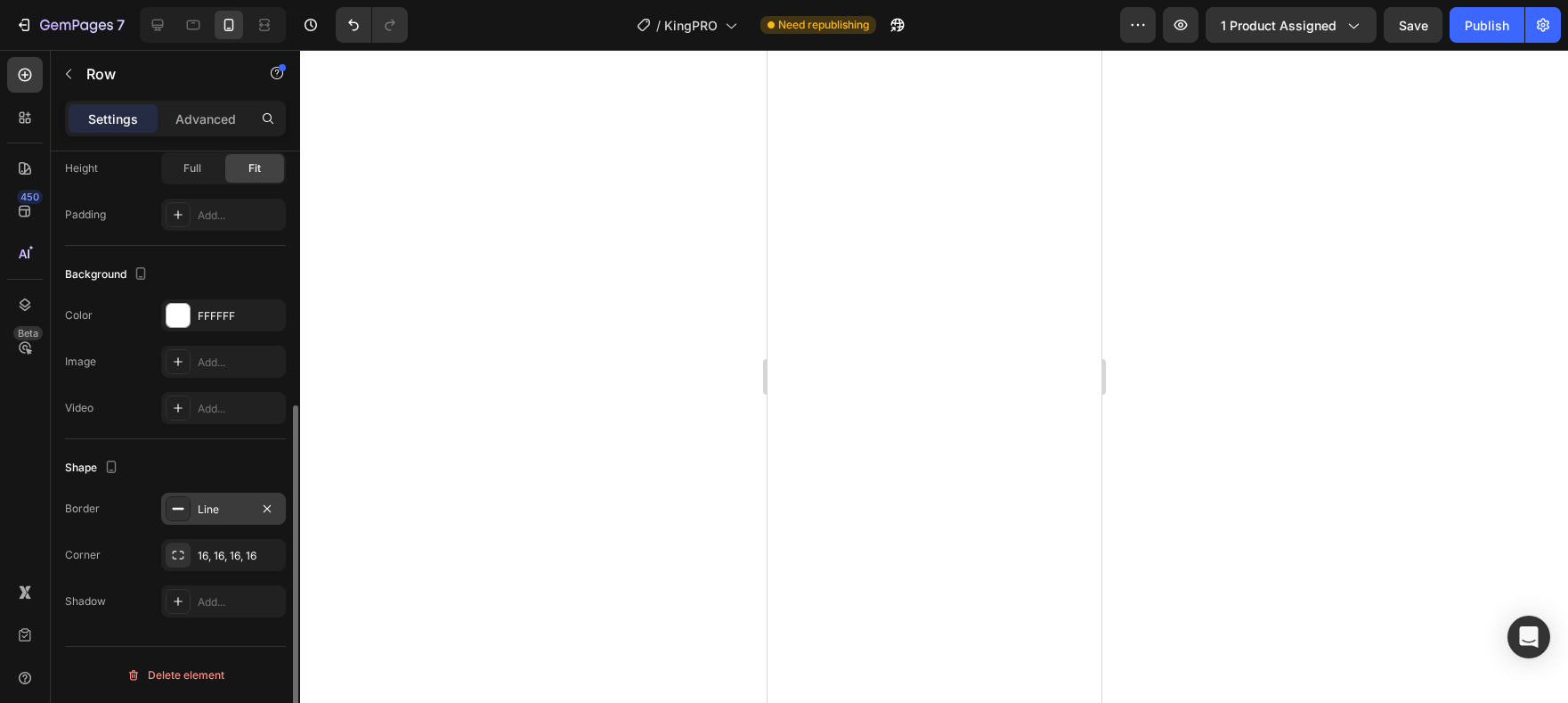
click at [212, 511] on div "Line" at bounding box center [223, 509] width 52 height 16
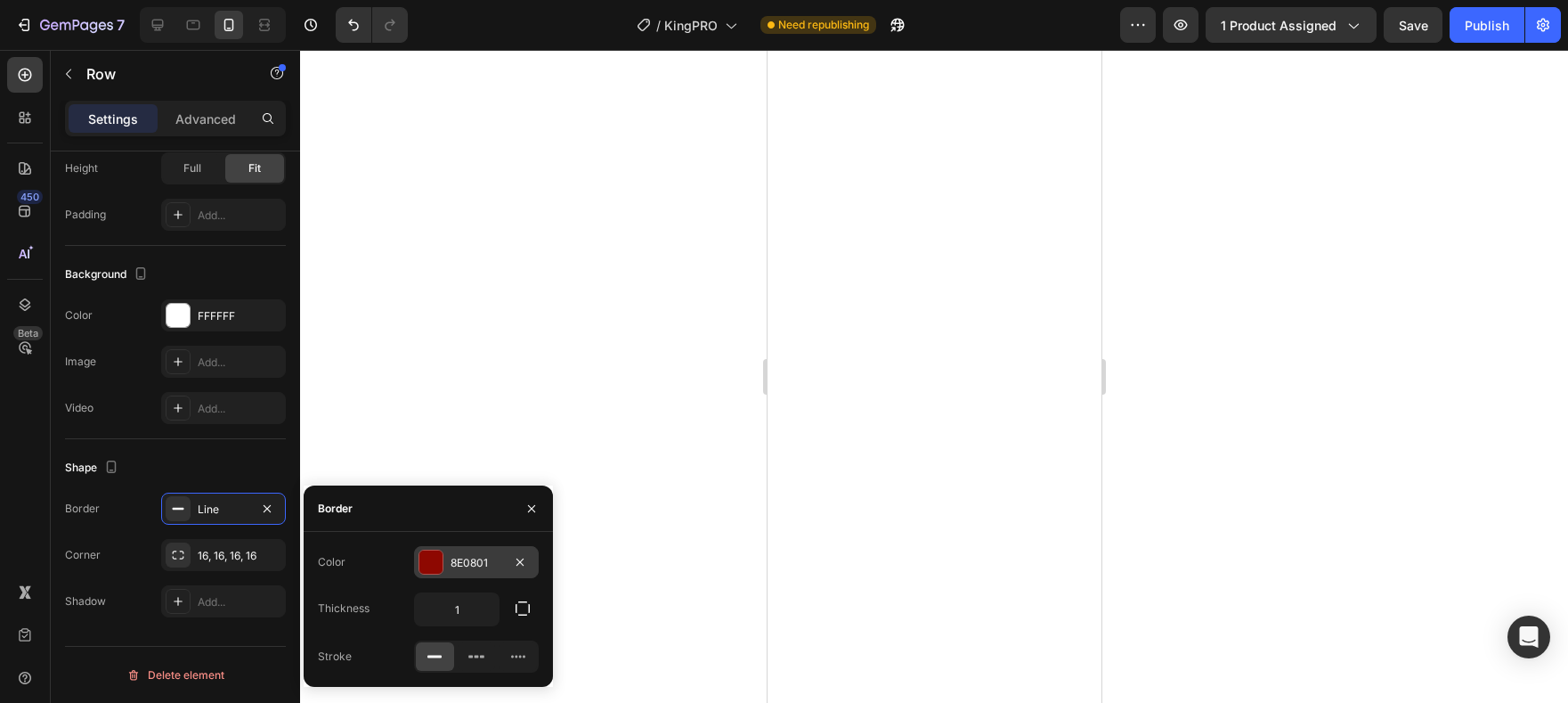
click at [484, 568] on div "8E0801" at bounding box center [477, 563] width 52 height 16
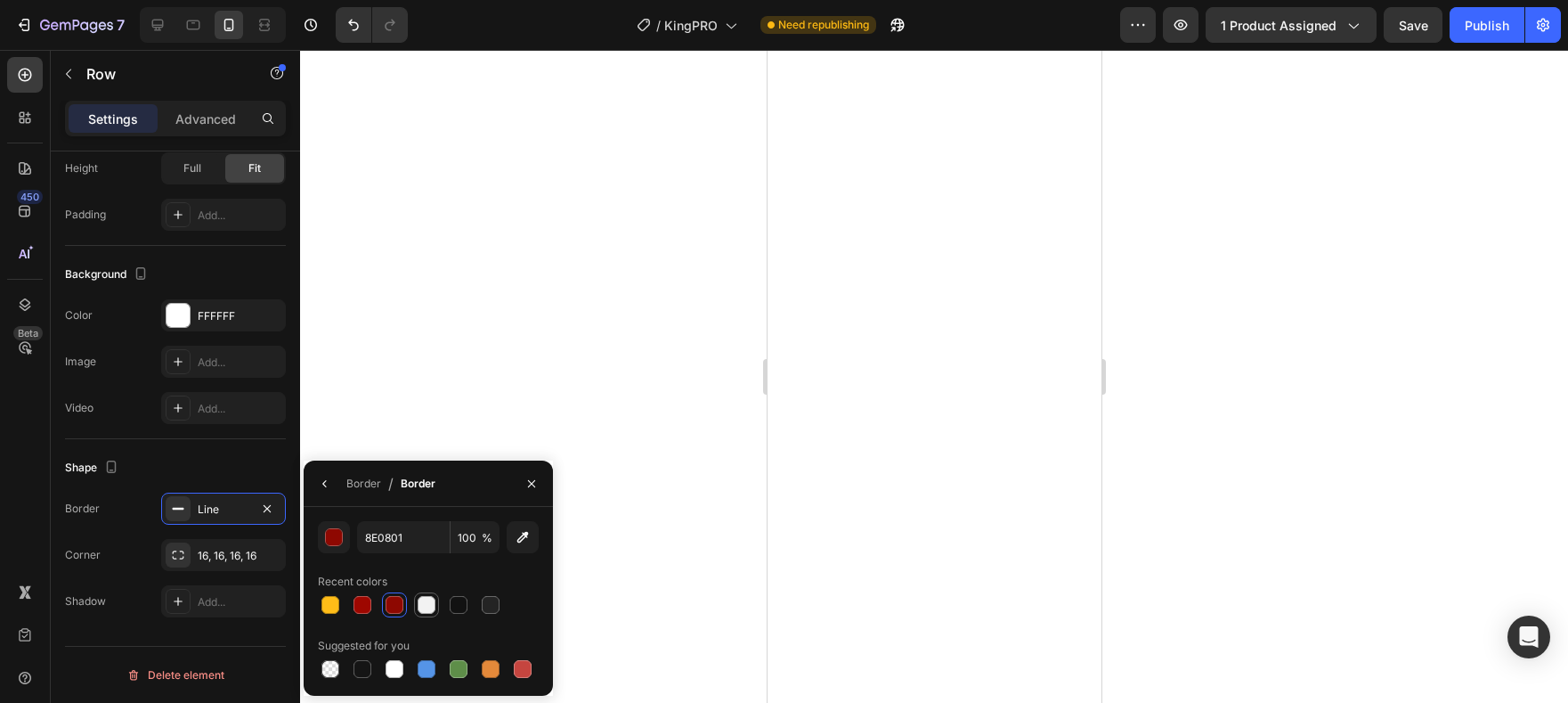
click at [422, 600] on div at bounding box center [426, 605] width 18 height 18
type input "F2F2F2"
click at [265, 508] on icon "button" at bounding box center [266, 508] width 14 height 14
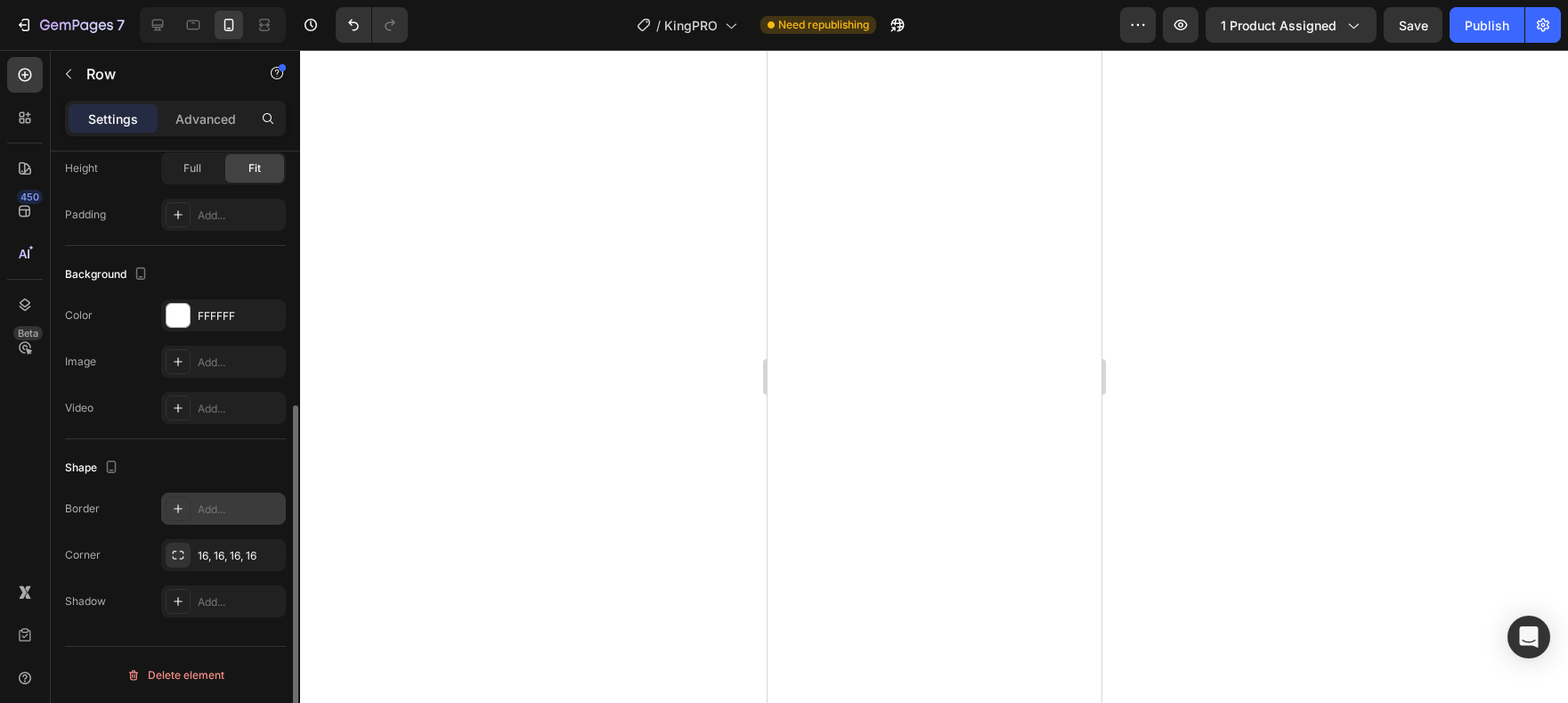
scroll to position [5034, 0]
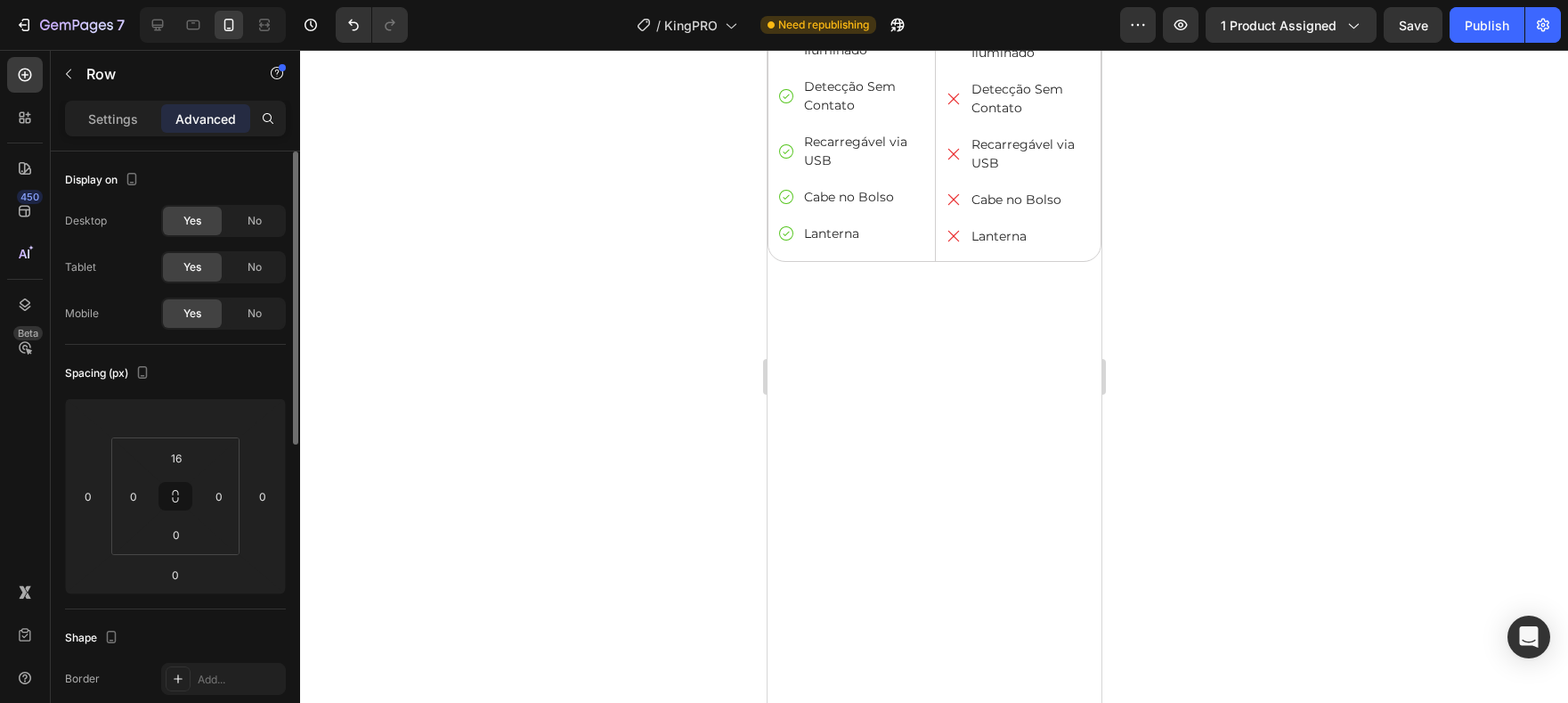
scroll to position [4784, 0]
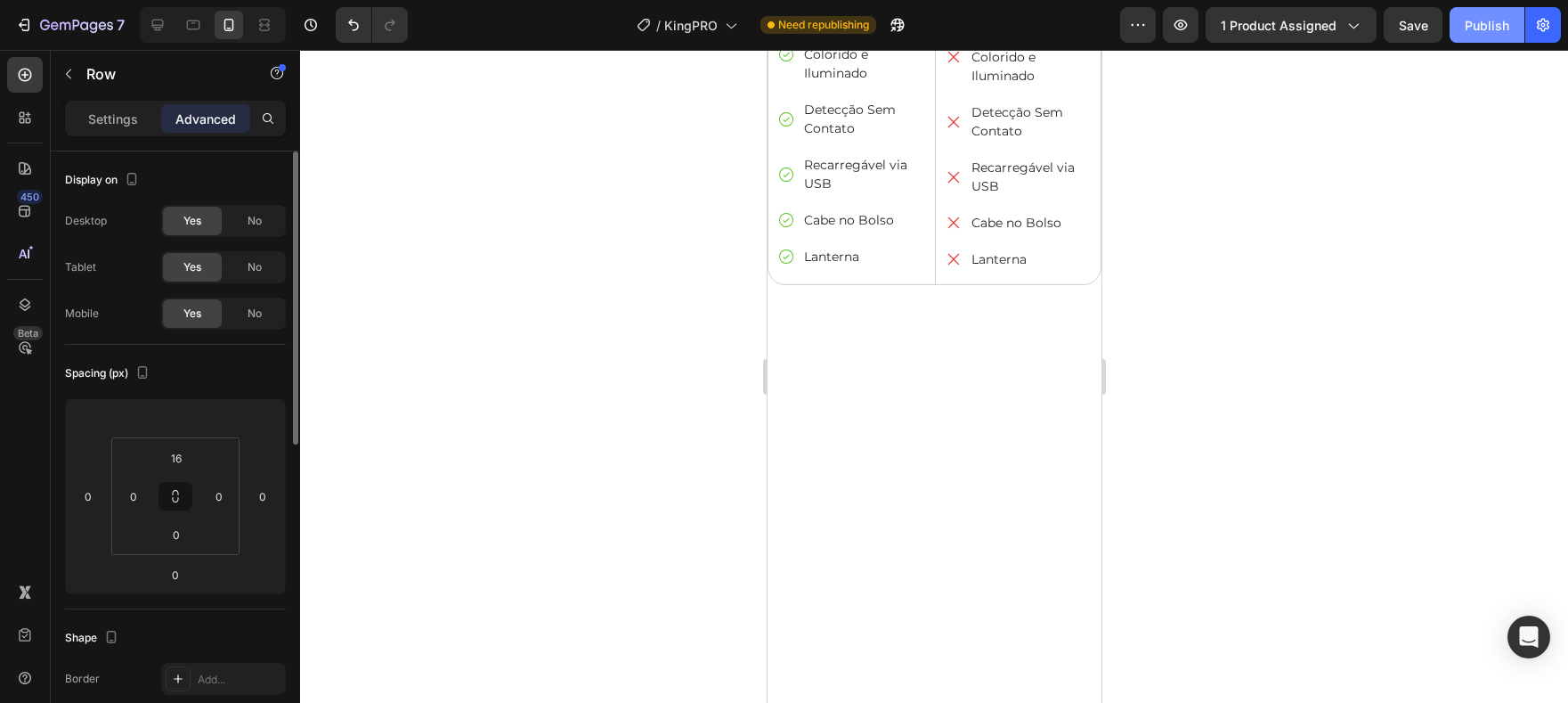
click at [1474, 16] on div "Publish" at bounding box center [1487, 26] width 45 height 19
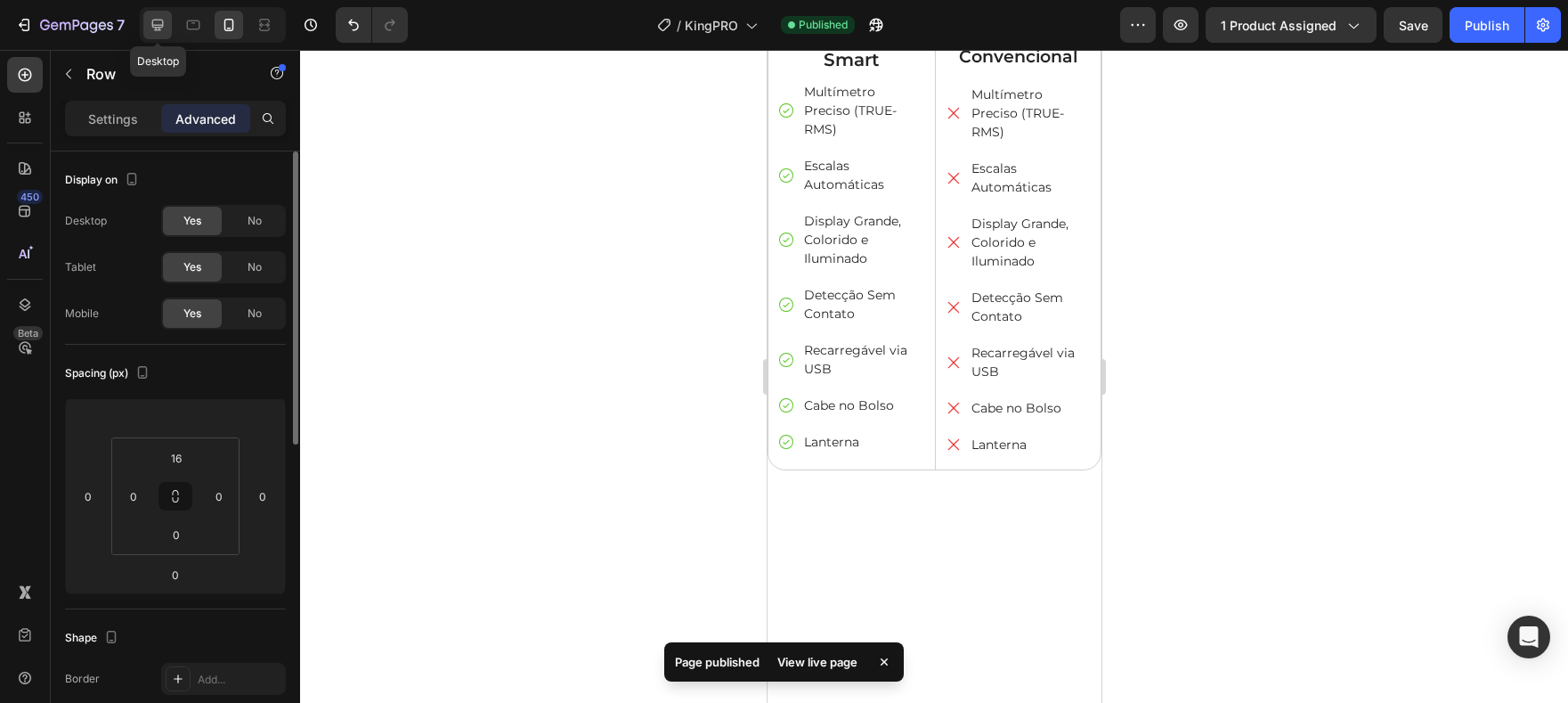
click at [165, 21] on icon at bounding box center [158, 25] width 18 height 18
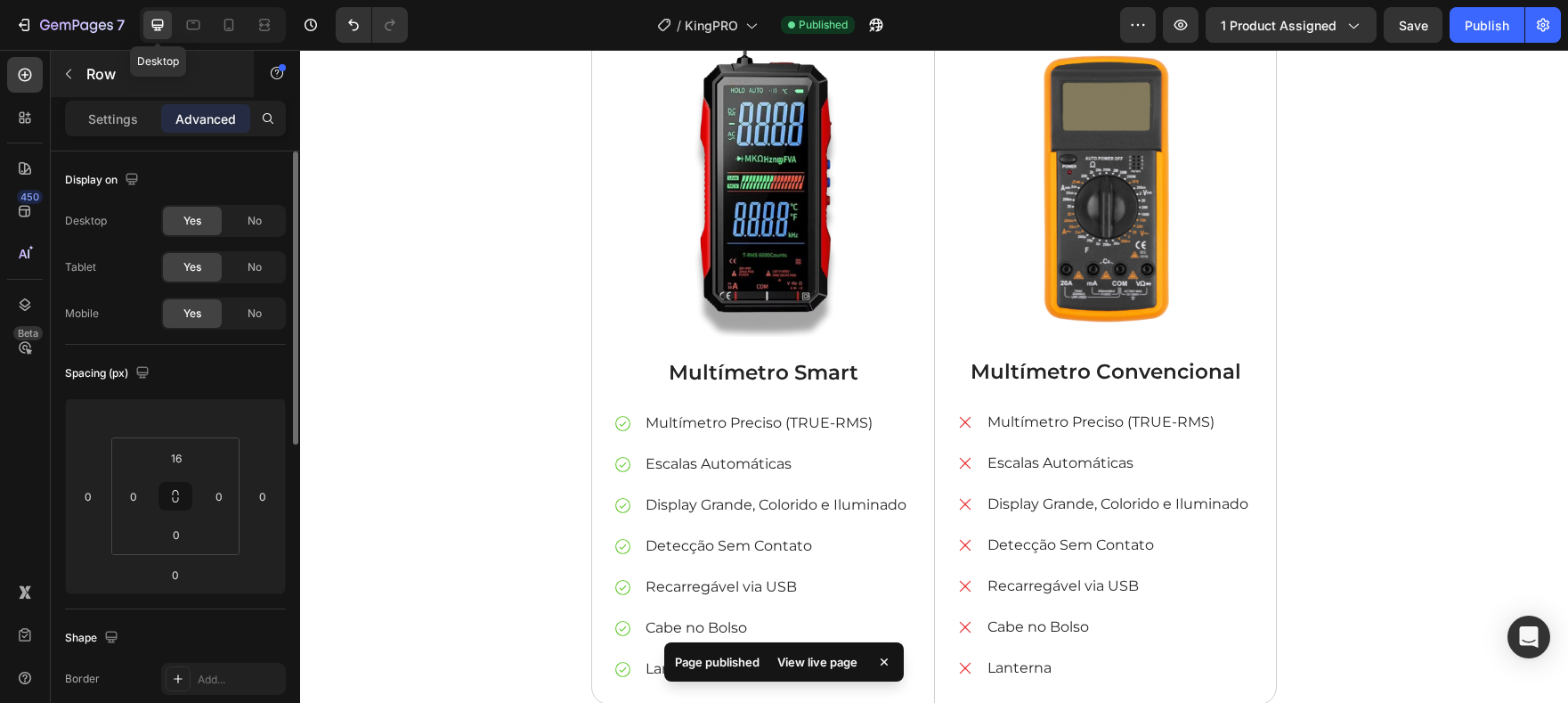
scroll to position [4133, 0]
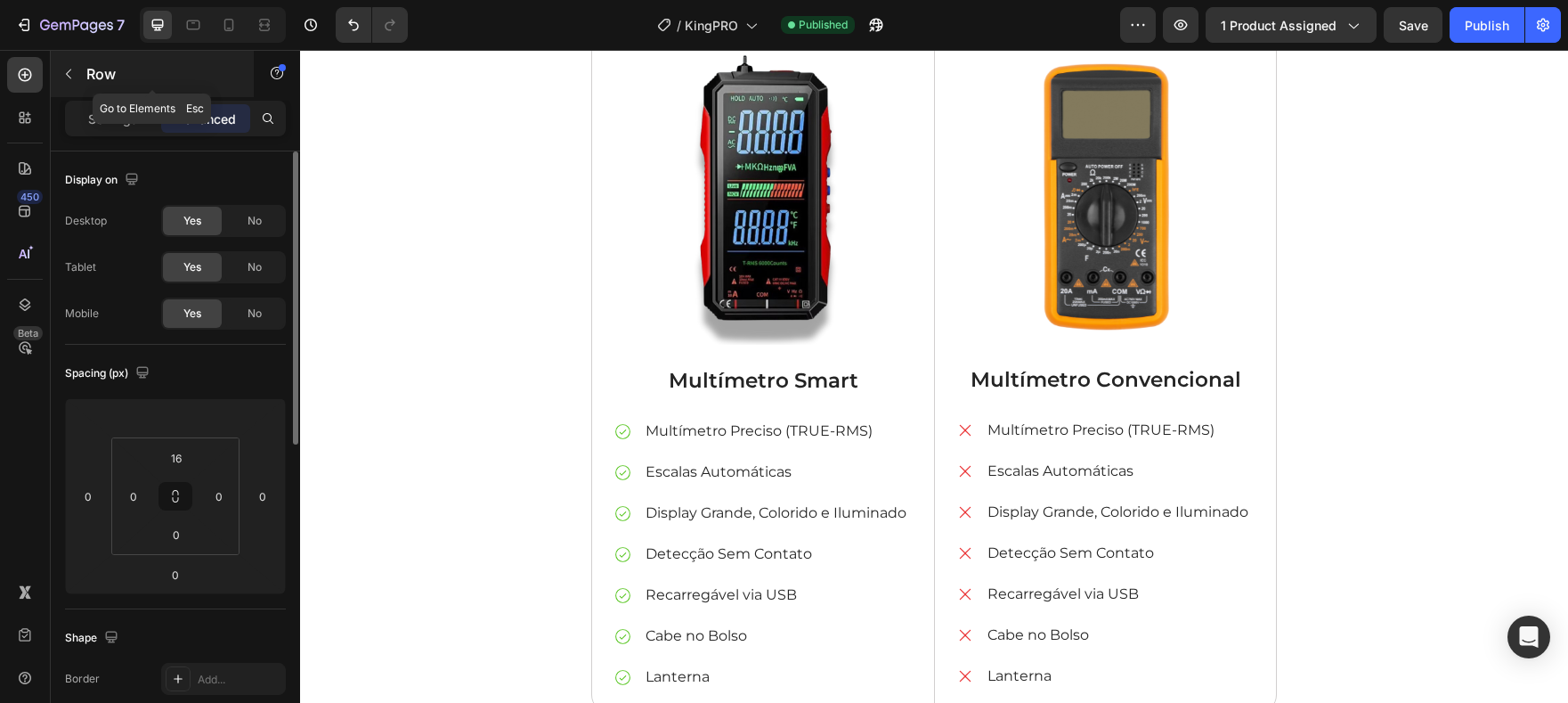
click at [62, 83] on button "button" at bounding box center [69, 74] width 29 height 29
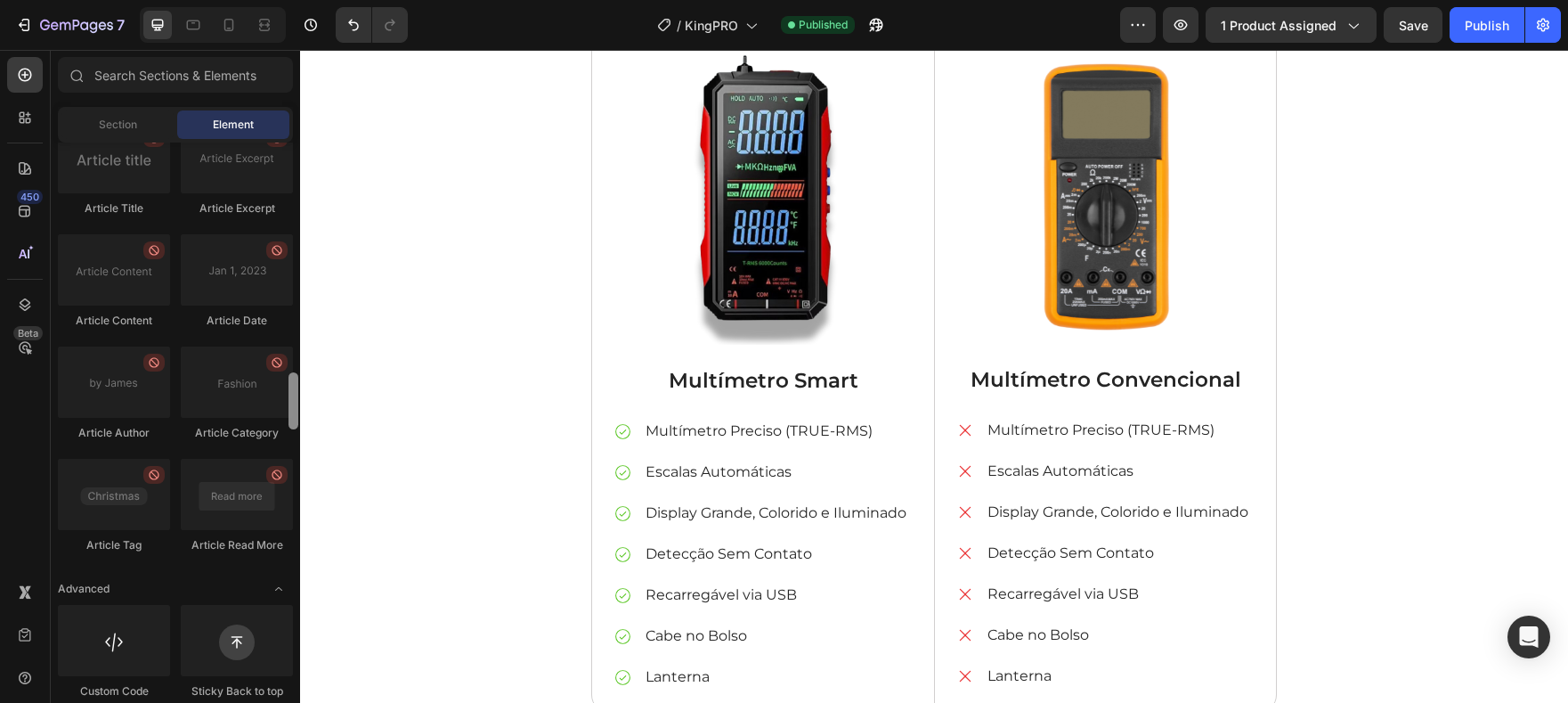
scroll to position [4840, 0]
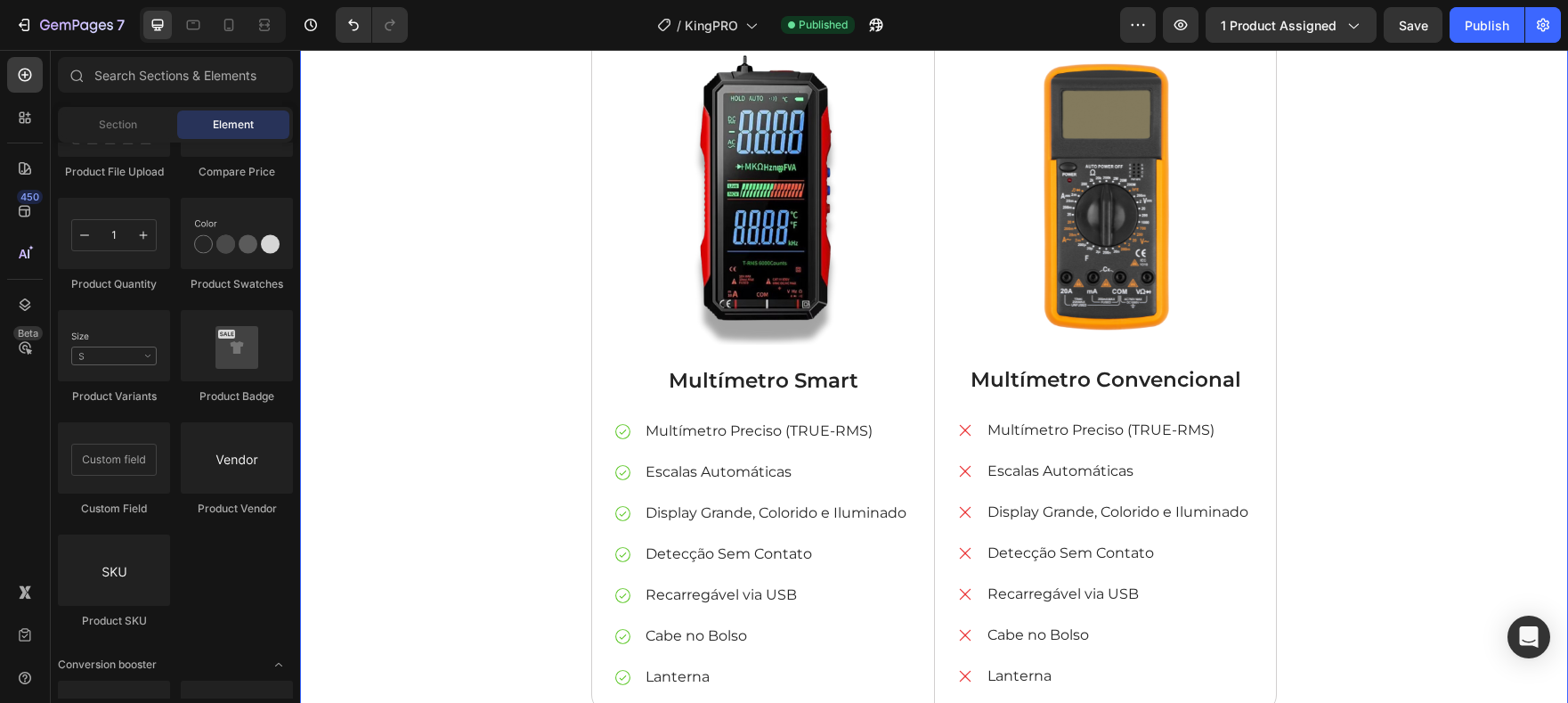
drag, startPoint x: 293, startPoint y: 672, endPoint x: 294, endPoint y: 500, distance: 172.0
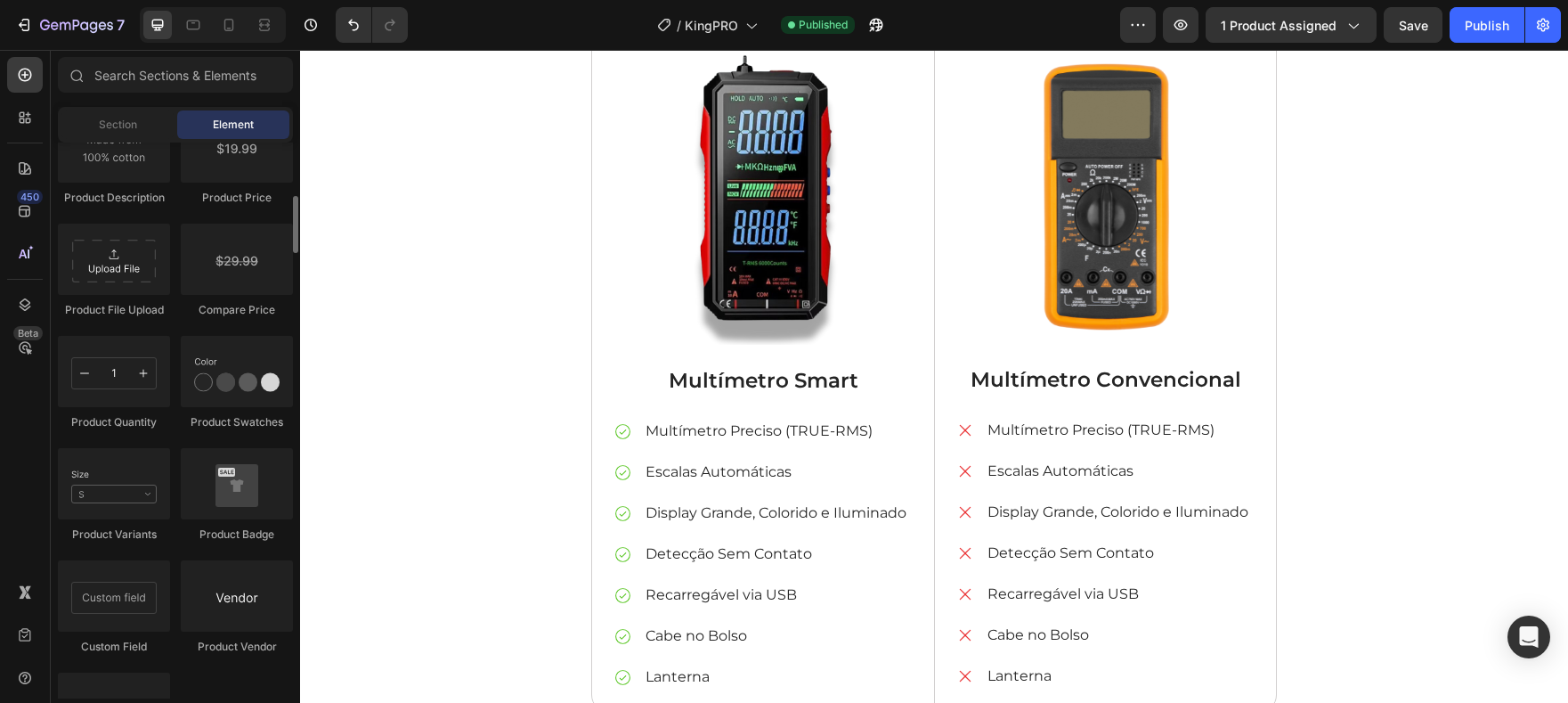
scroll to position [2510, 0]
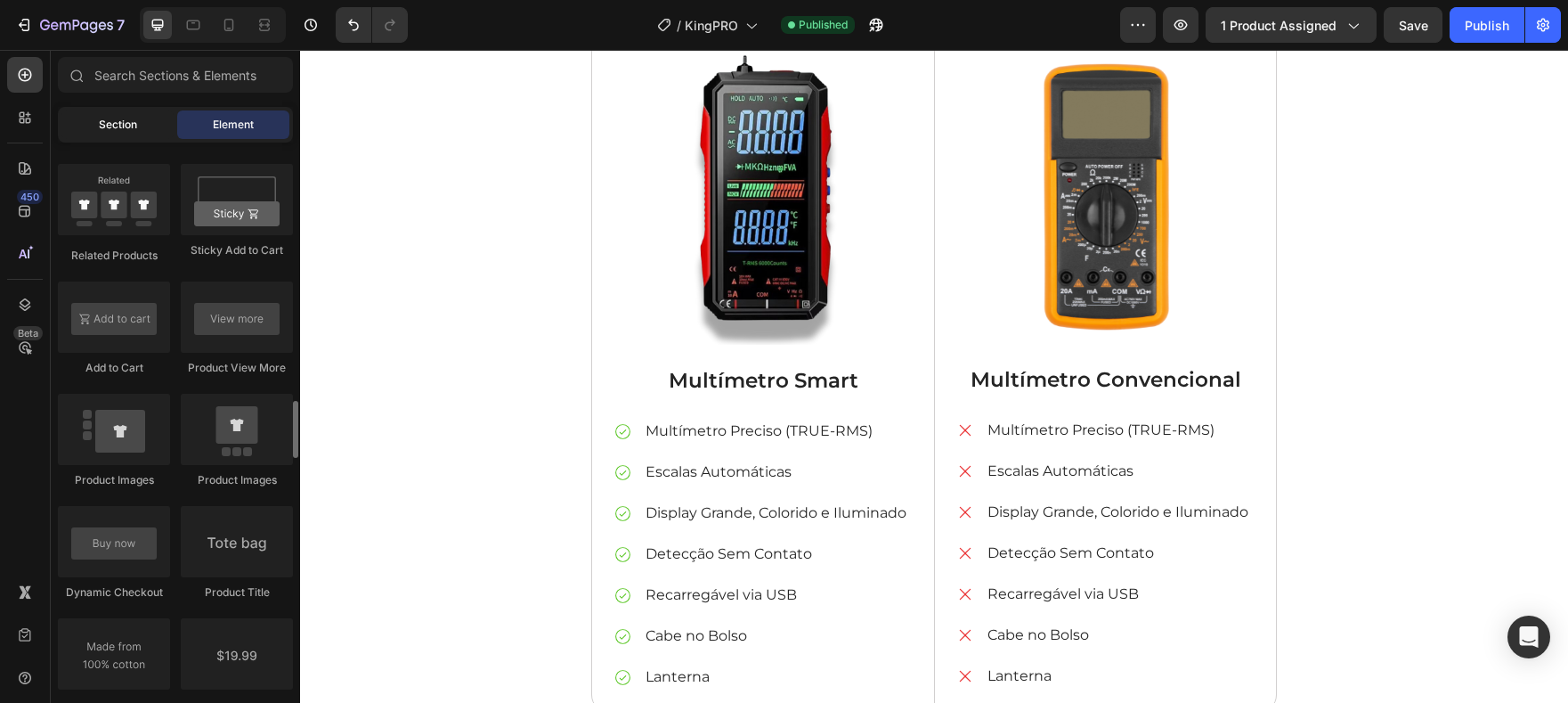
click at [126, 119] on span "Section" at bounding box center [118, 124] width 38 height 16
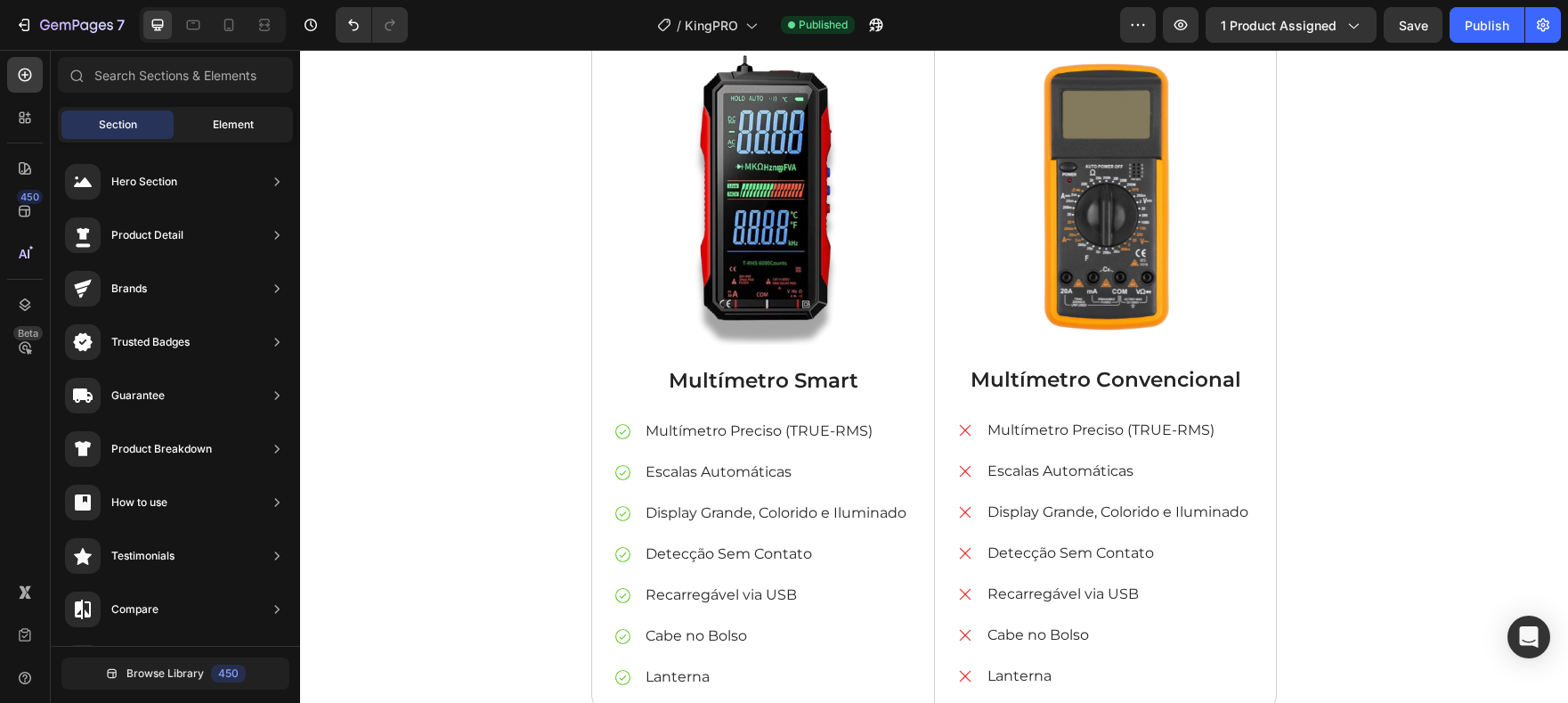
click at [210, 129] on div "Element" at bounding box center [233, 125] width 112 height 29
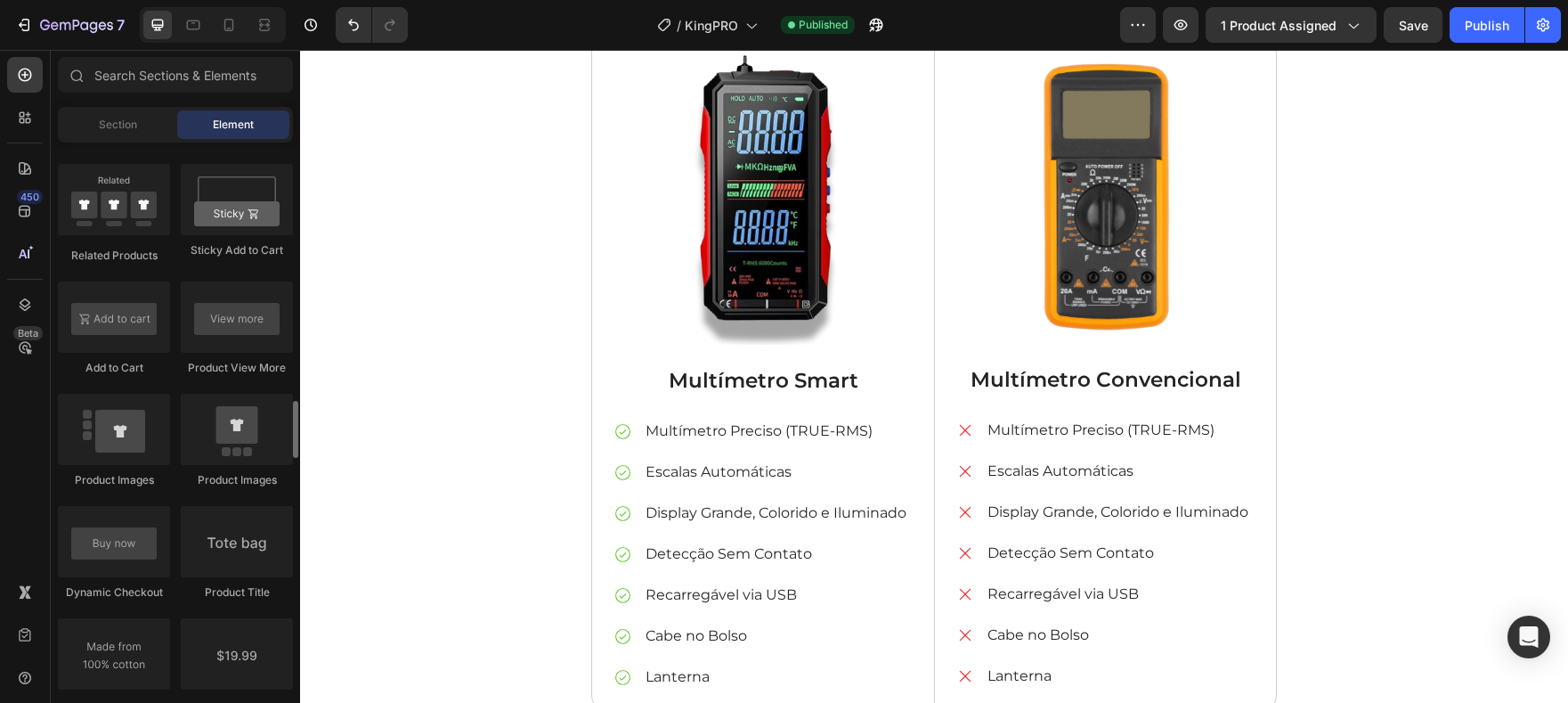
scroll to position [2092, 0]
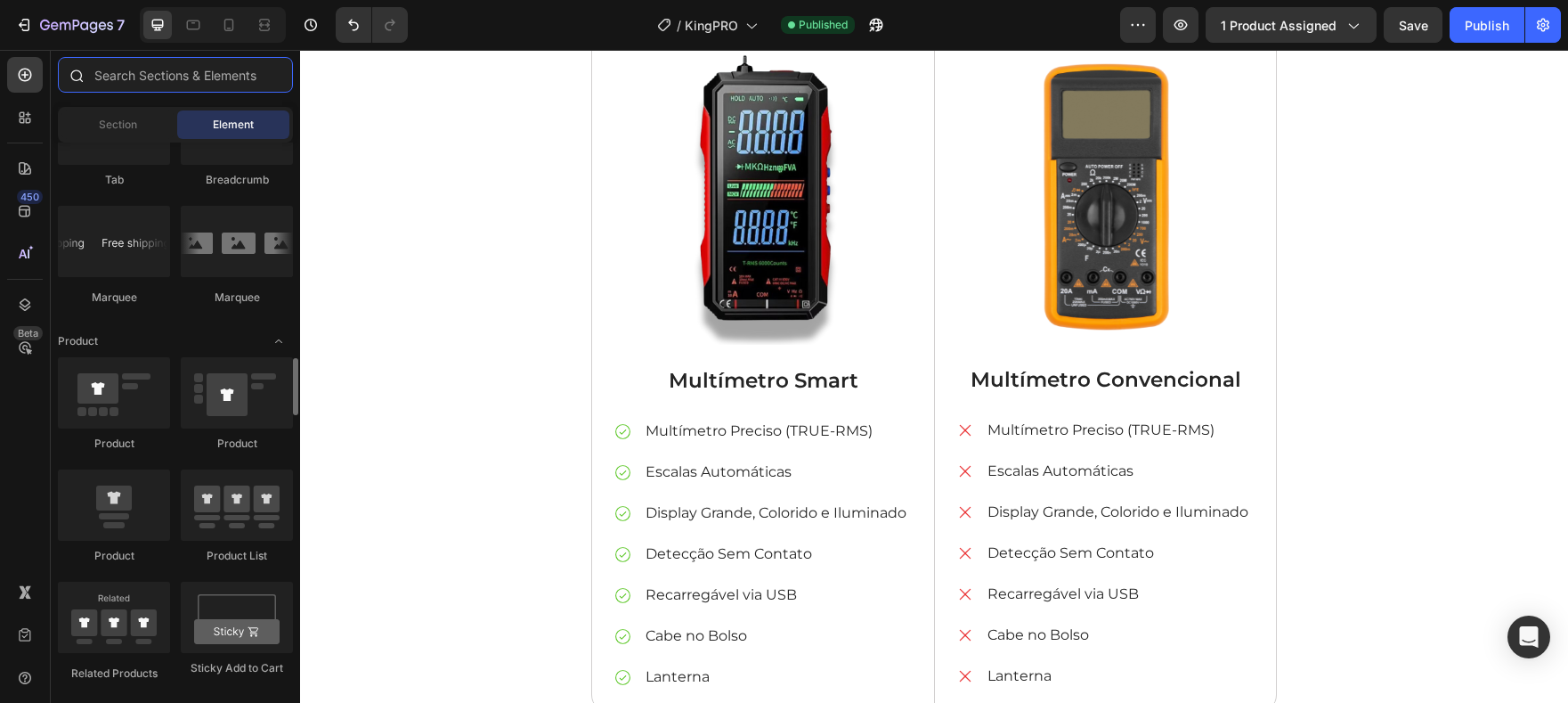
click at [190, 89] on input "text" at bounding box center [176, 75] width 235 height 35
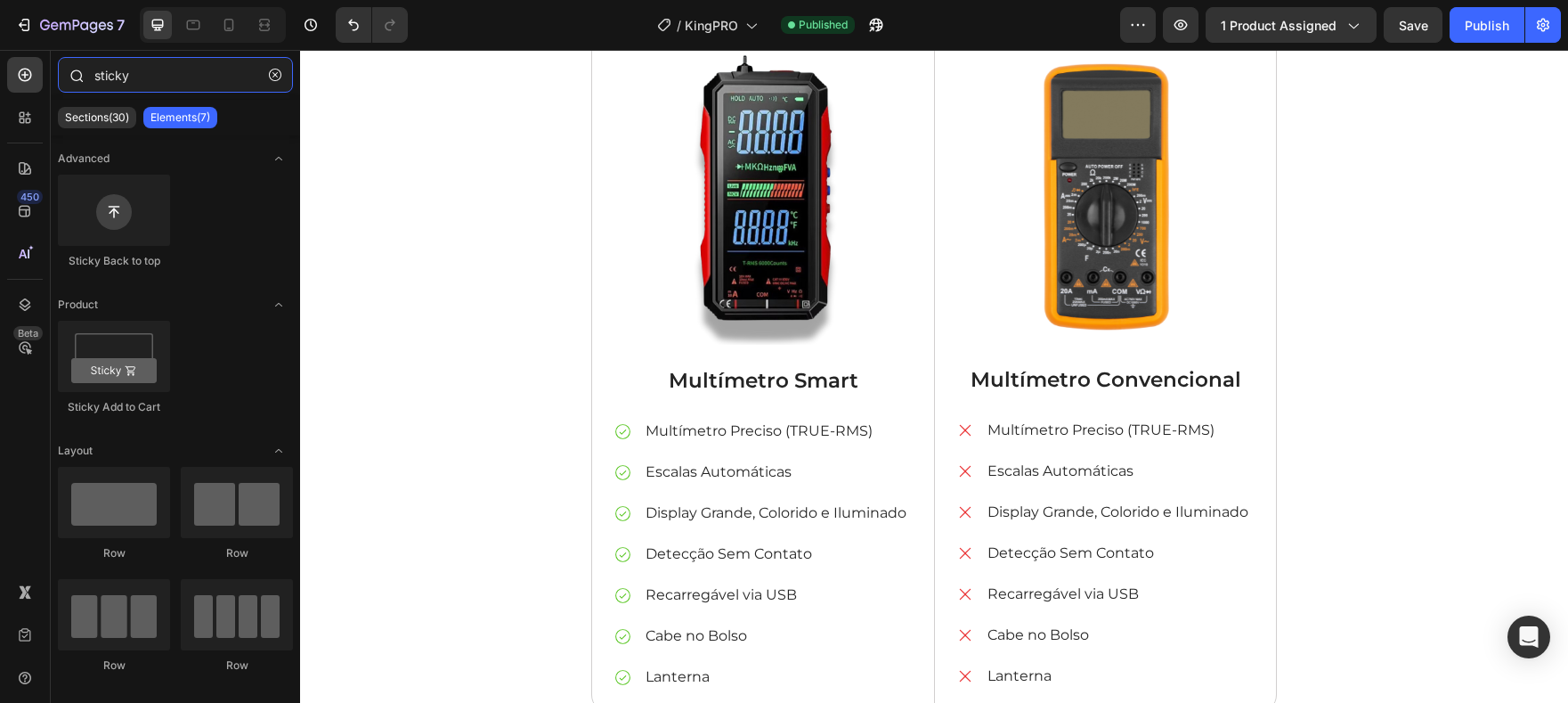
type input "sticky"
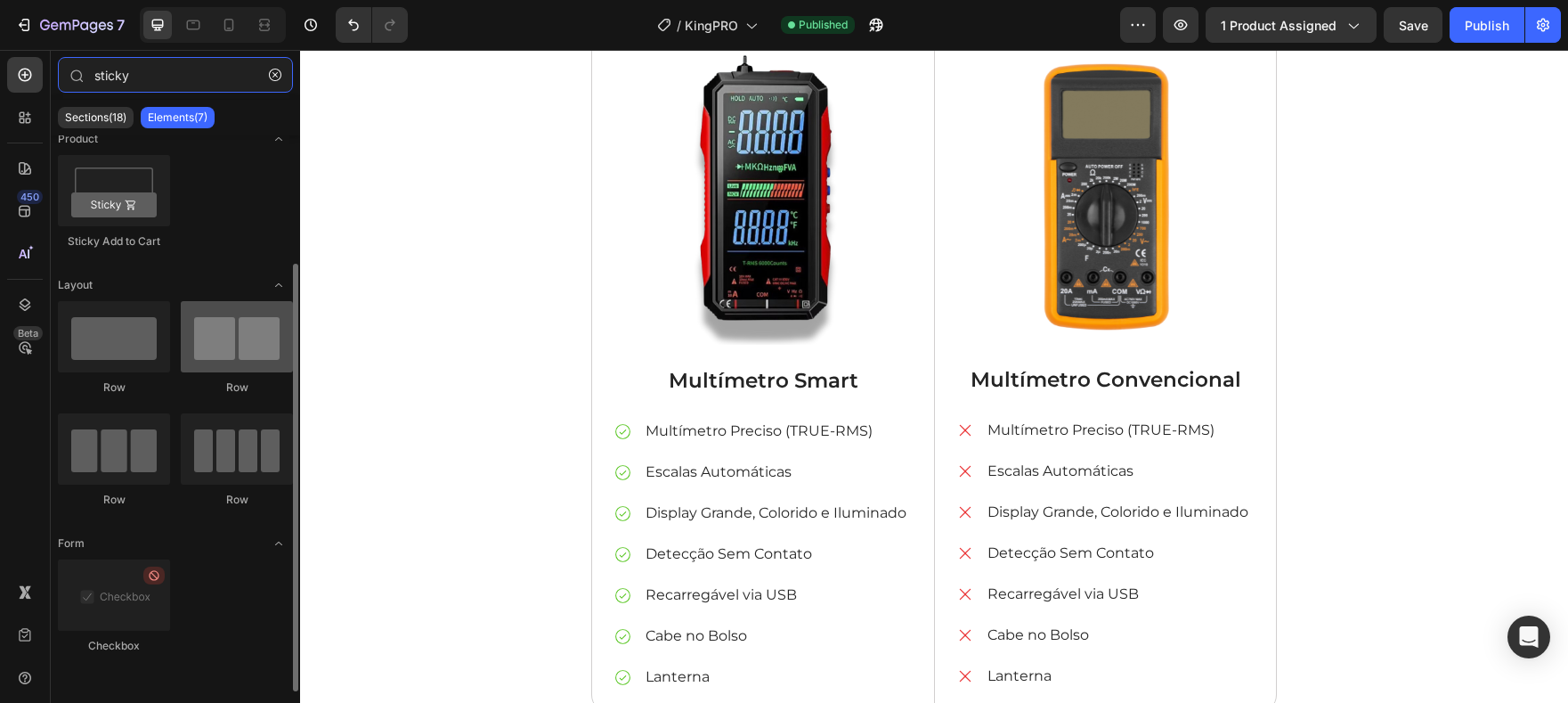
scroll to position [0, 0]
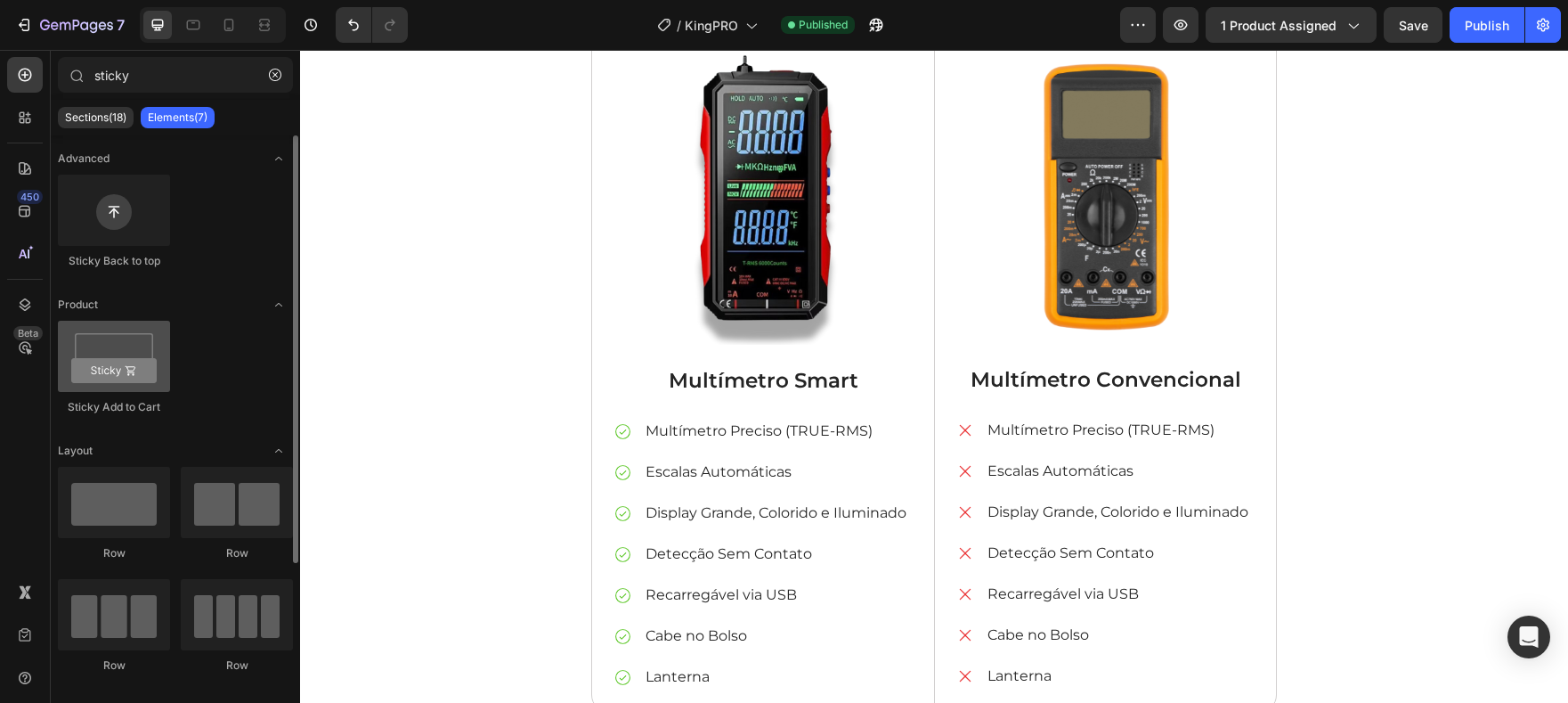
click at [125, 372] on div at bounding box center [114, 356] width 112 height 72
click at [102, 363] on div at bounding box center [114, 352] width 112 height 72
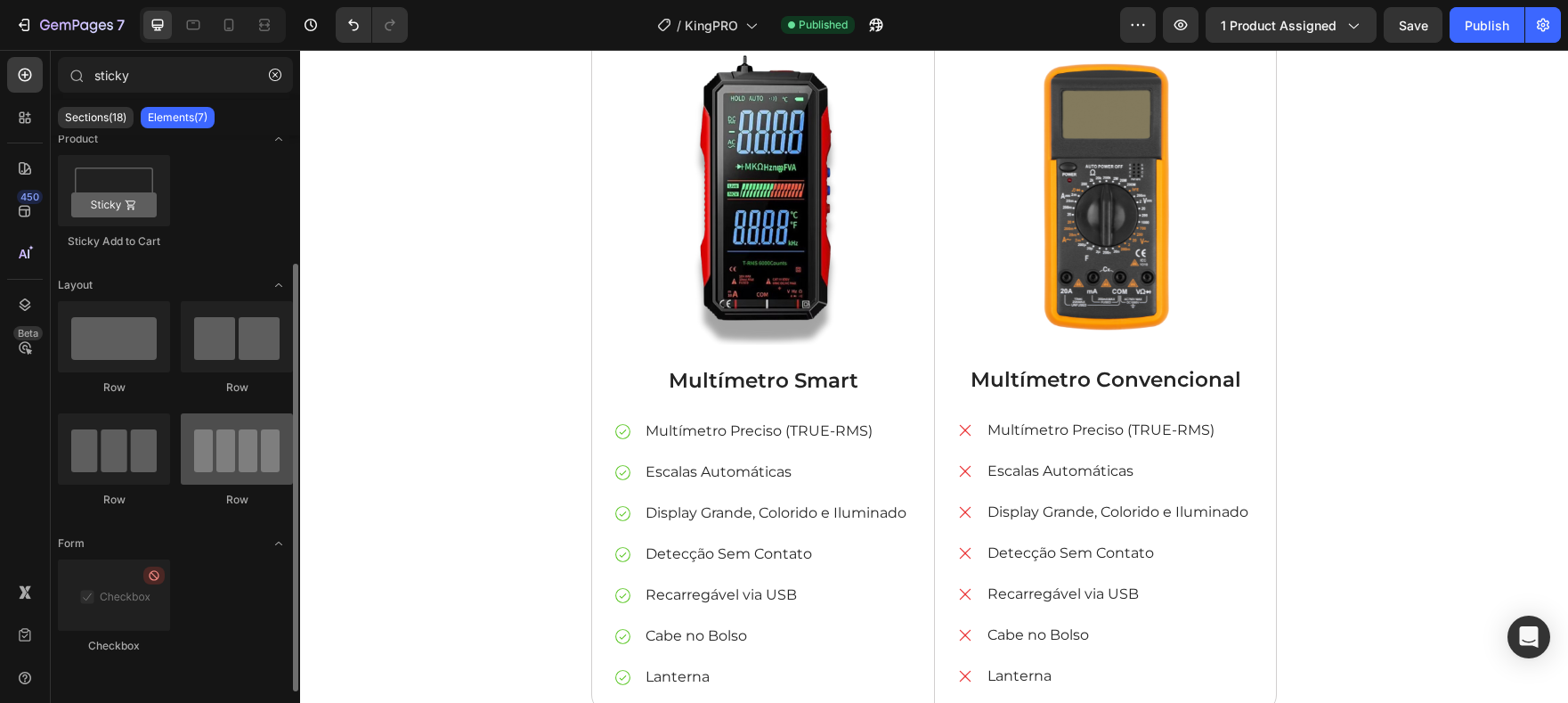
scroll to position [0, 0]
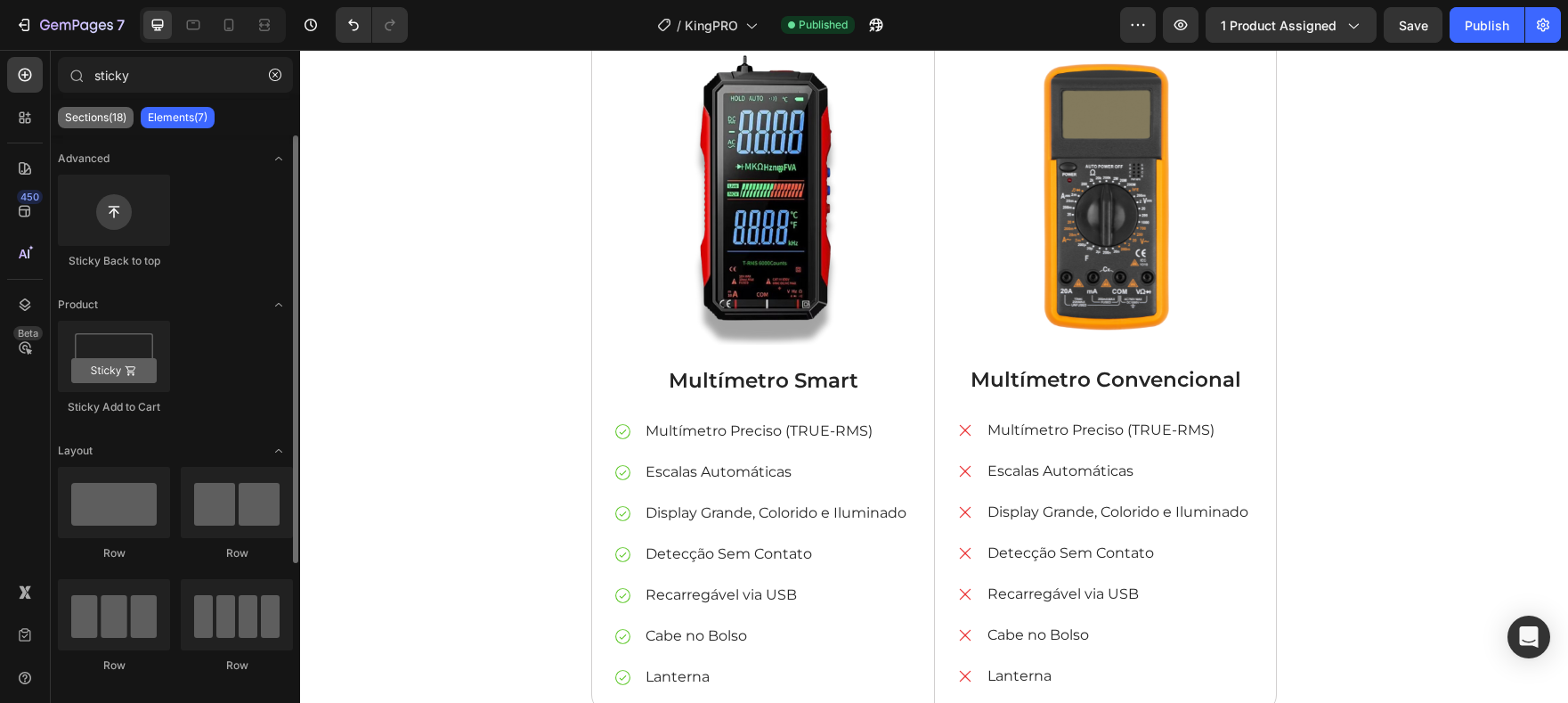
click at [86, 117] on p "Sections(18)" at bounding box center [95, 117] width 61 height 14
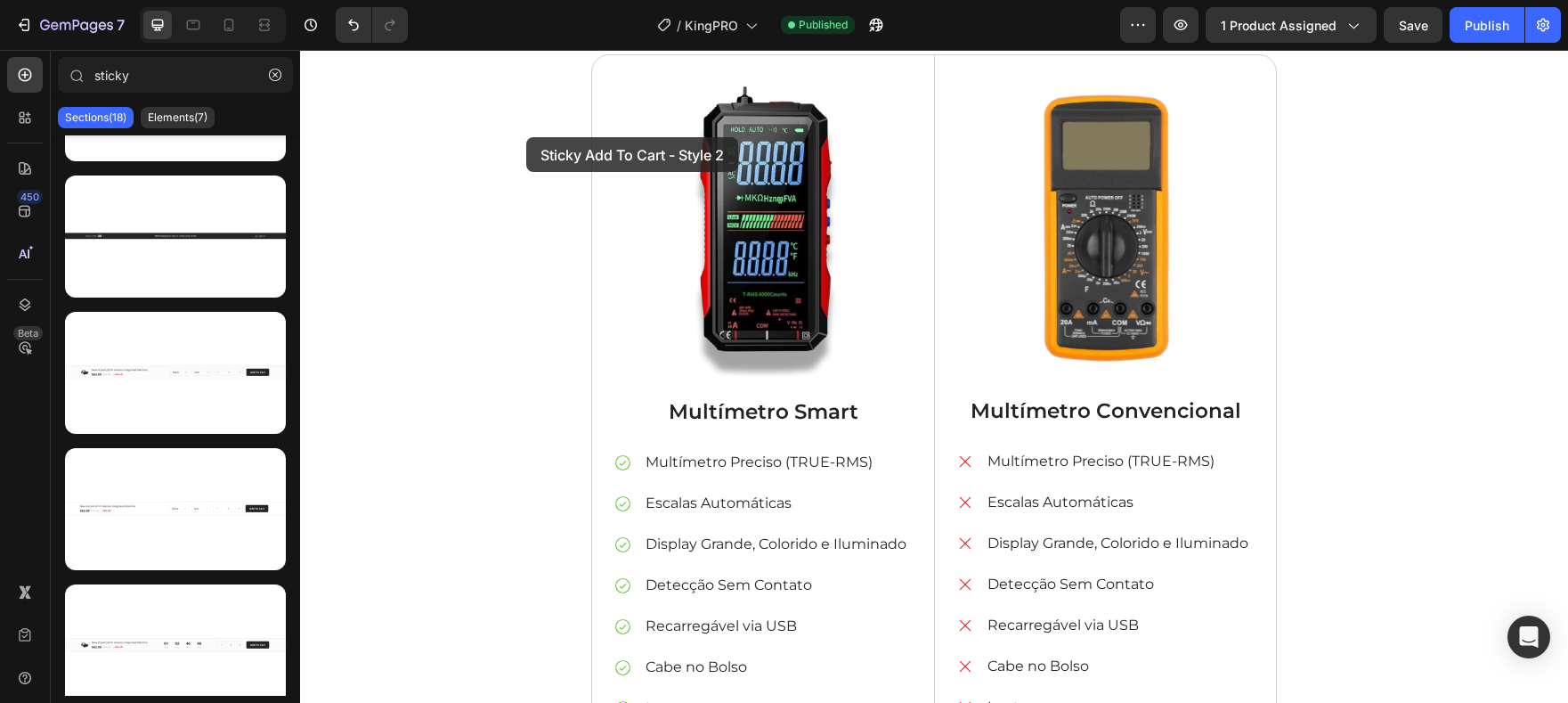
scroll to position [4018, 0]
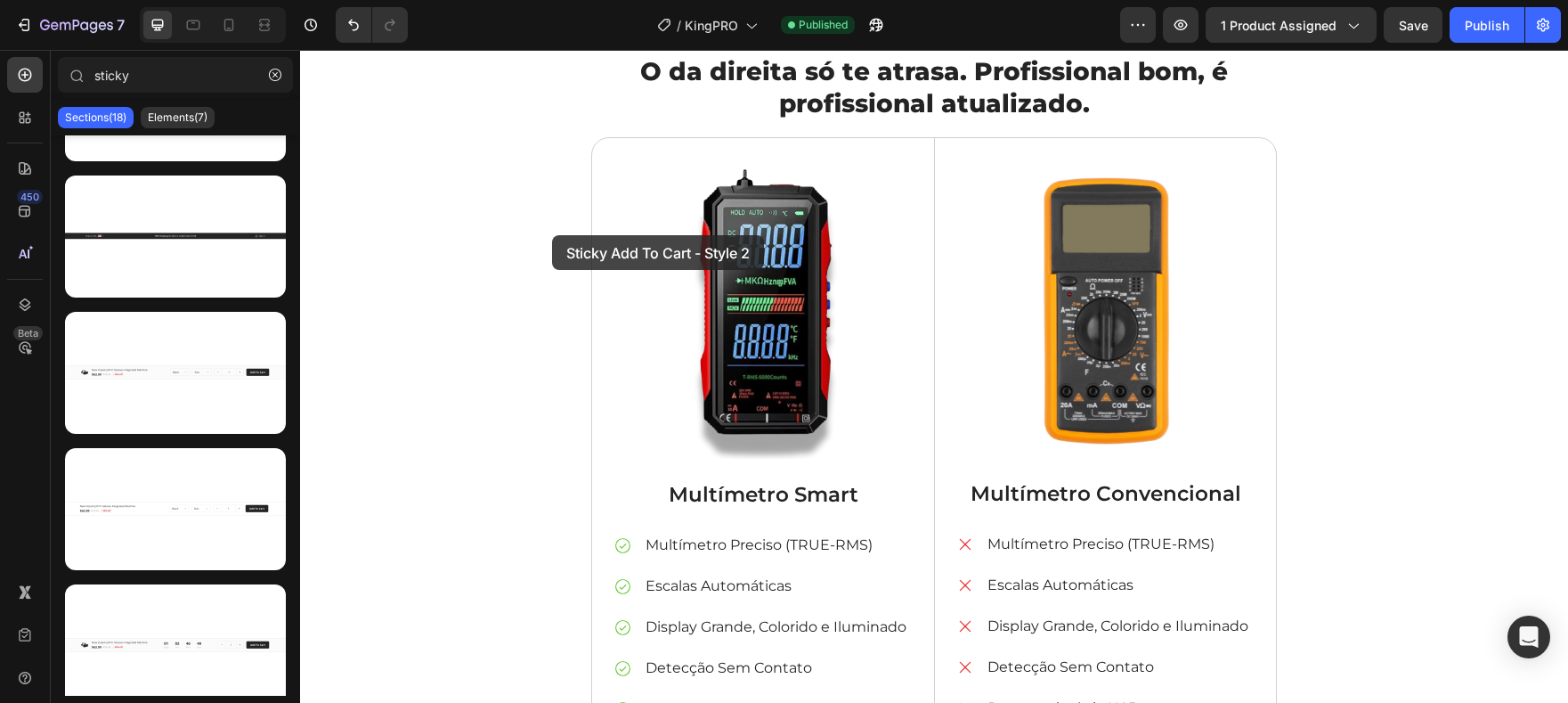
drag, startPoint x: 465, startPoint y: 560, endPoint x: 552, endPoint y: 235, distance: 336.4
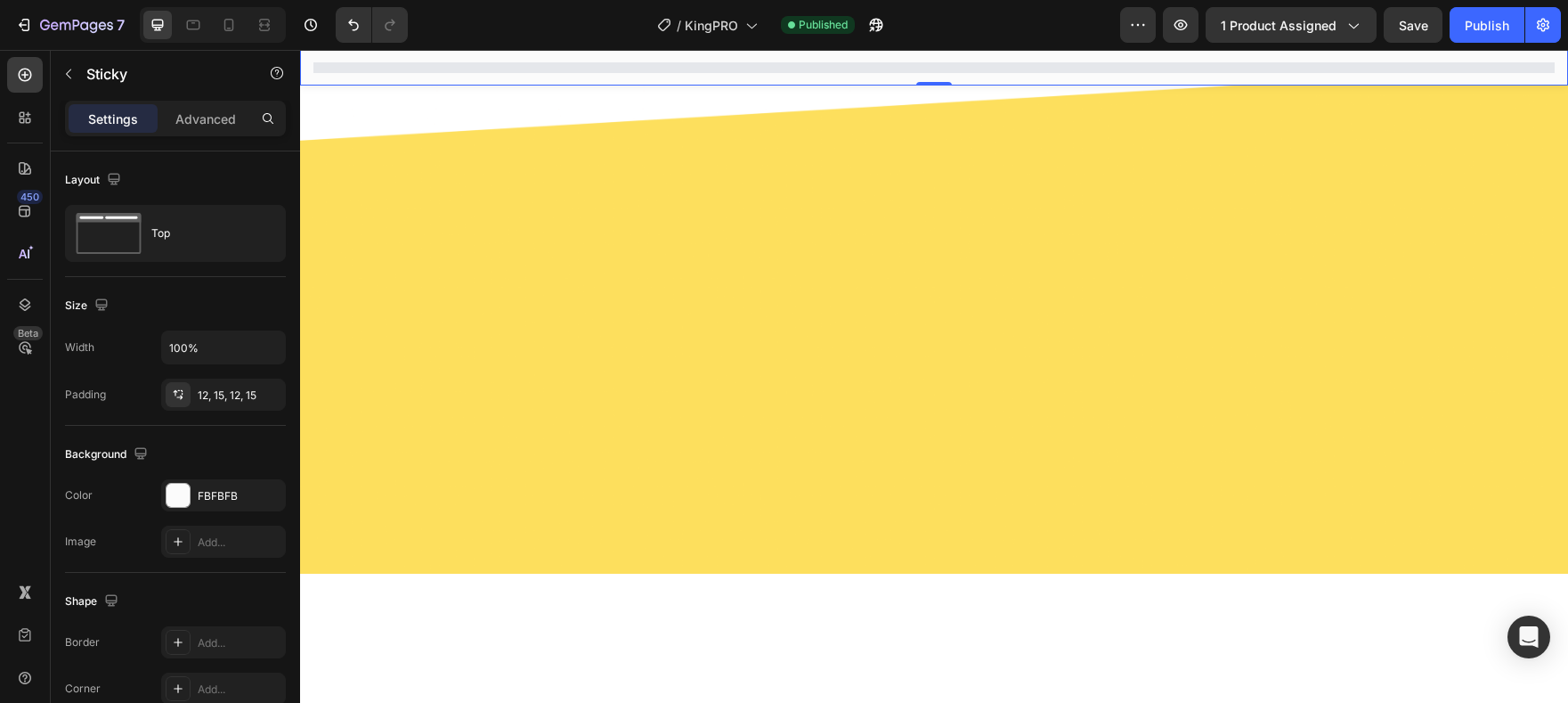
scroll to position [5674, 0]
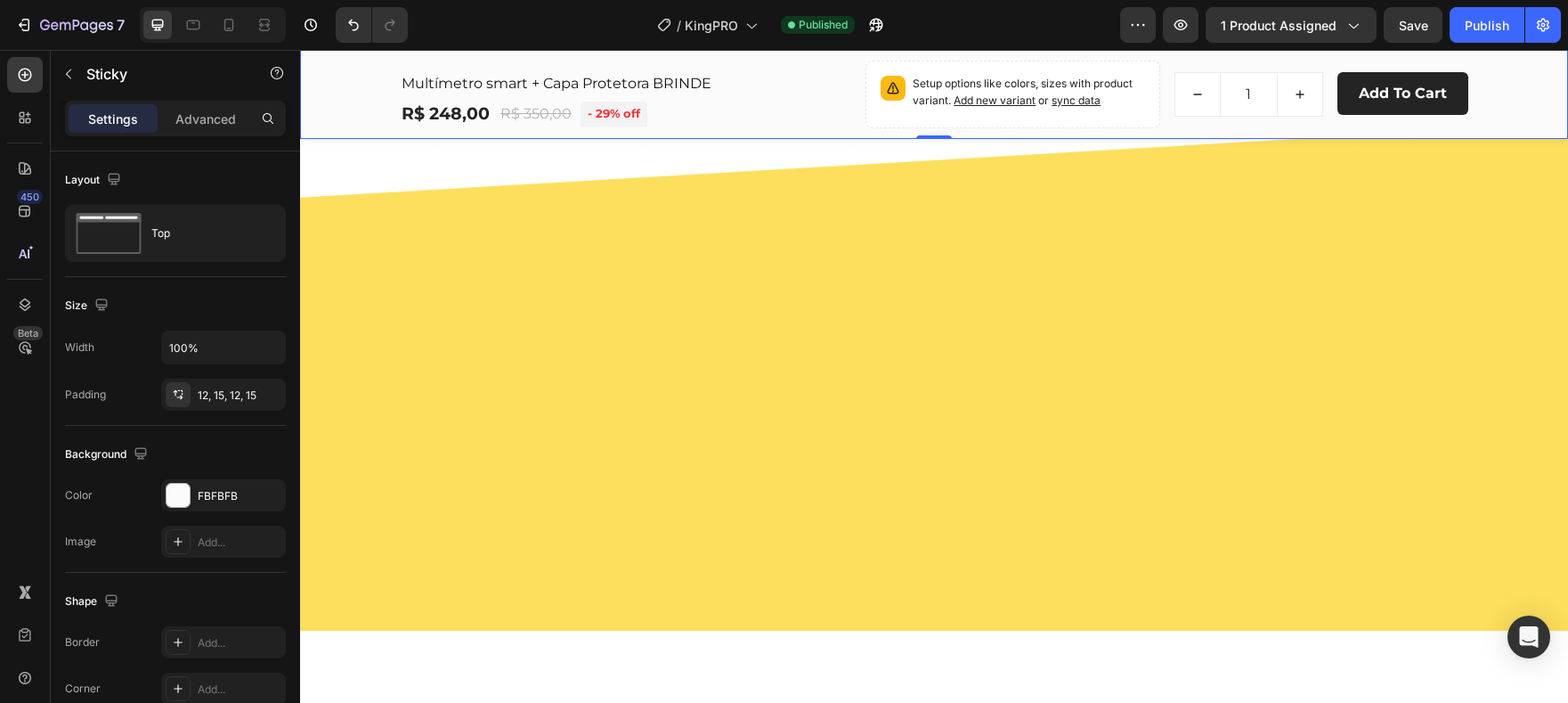
click at [429, 39] on icon at bounding box center [427, 32] width 11 height 12
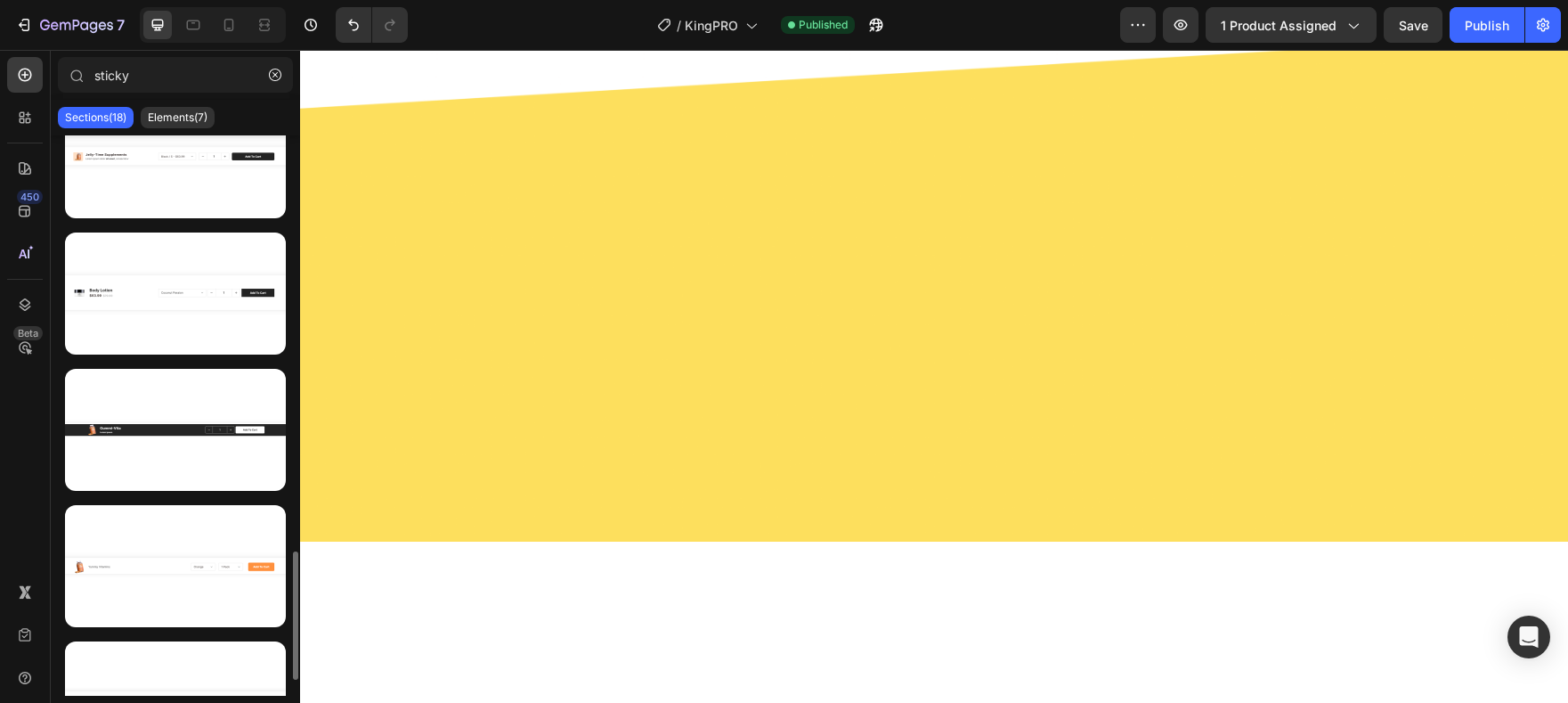
scroll to position [1885, 0]
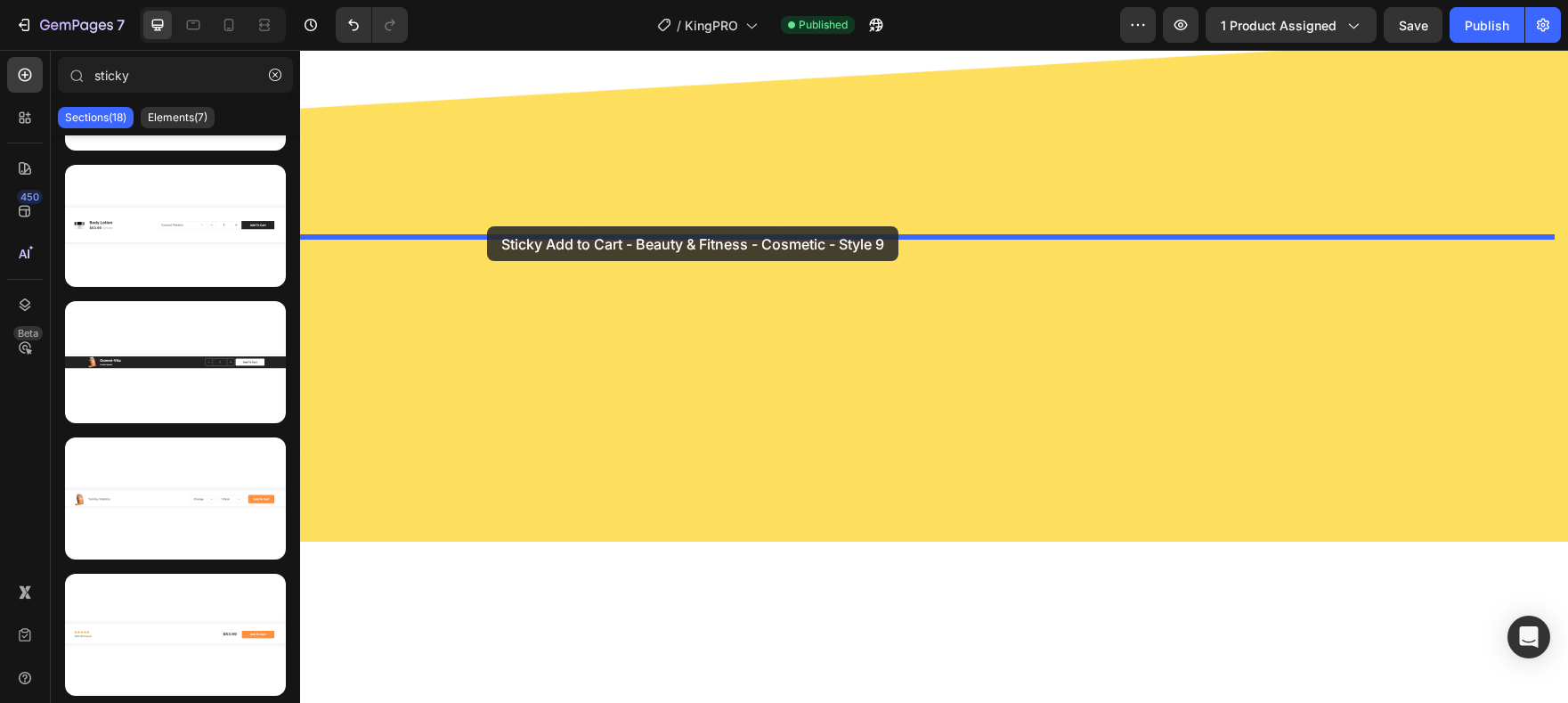
drag, startPoint x: 465, startPoint y: 291, endPoint x: 487, endPoint y: 226, distance: 68.6
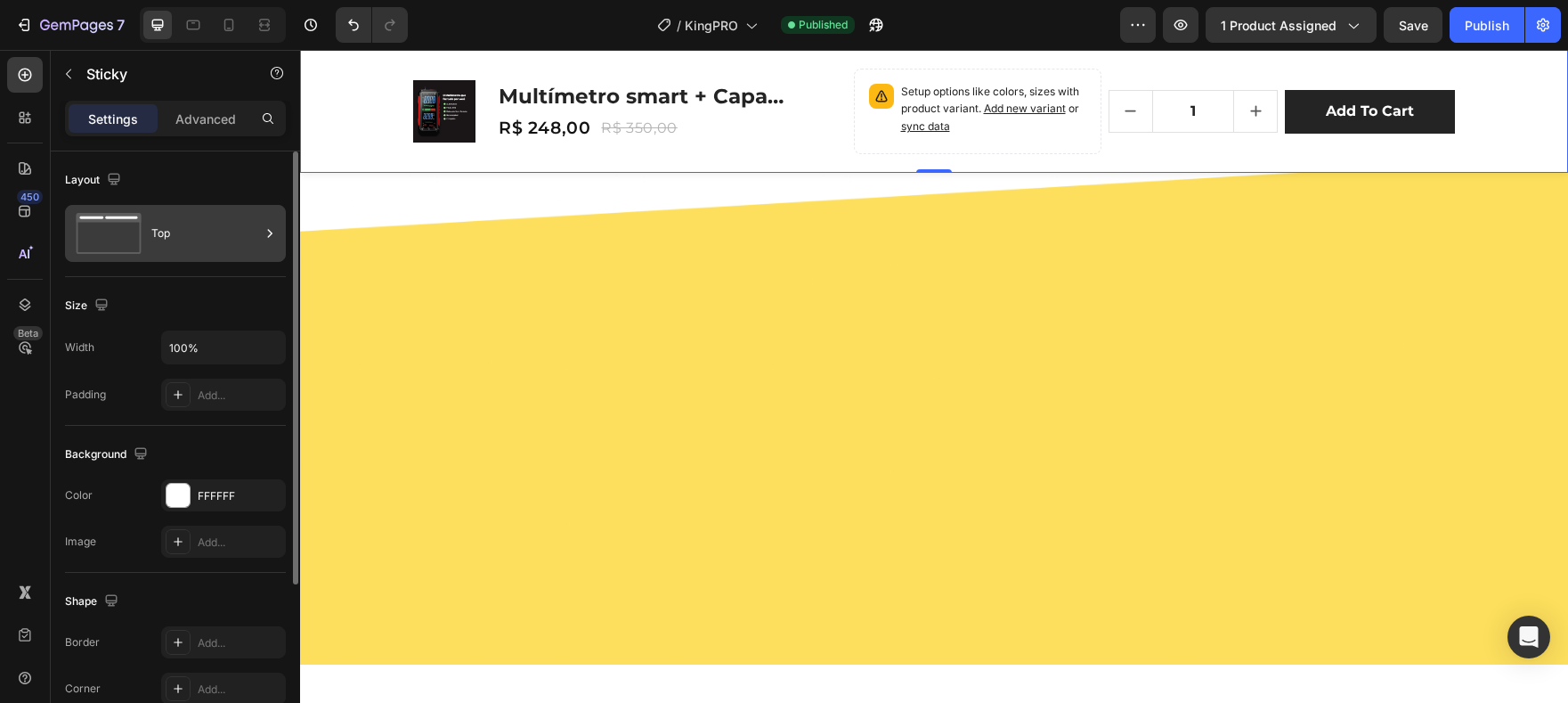
click at [99, 231] on icon at bounding box center [108, 233] width 72 height 41
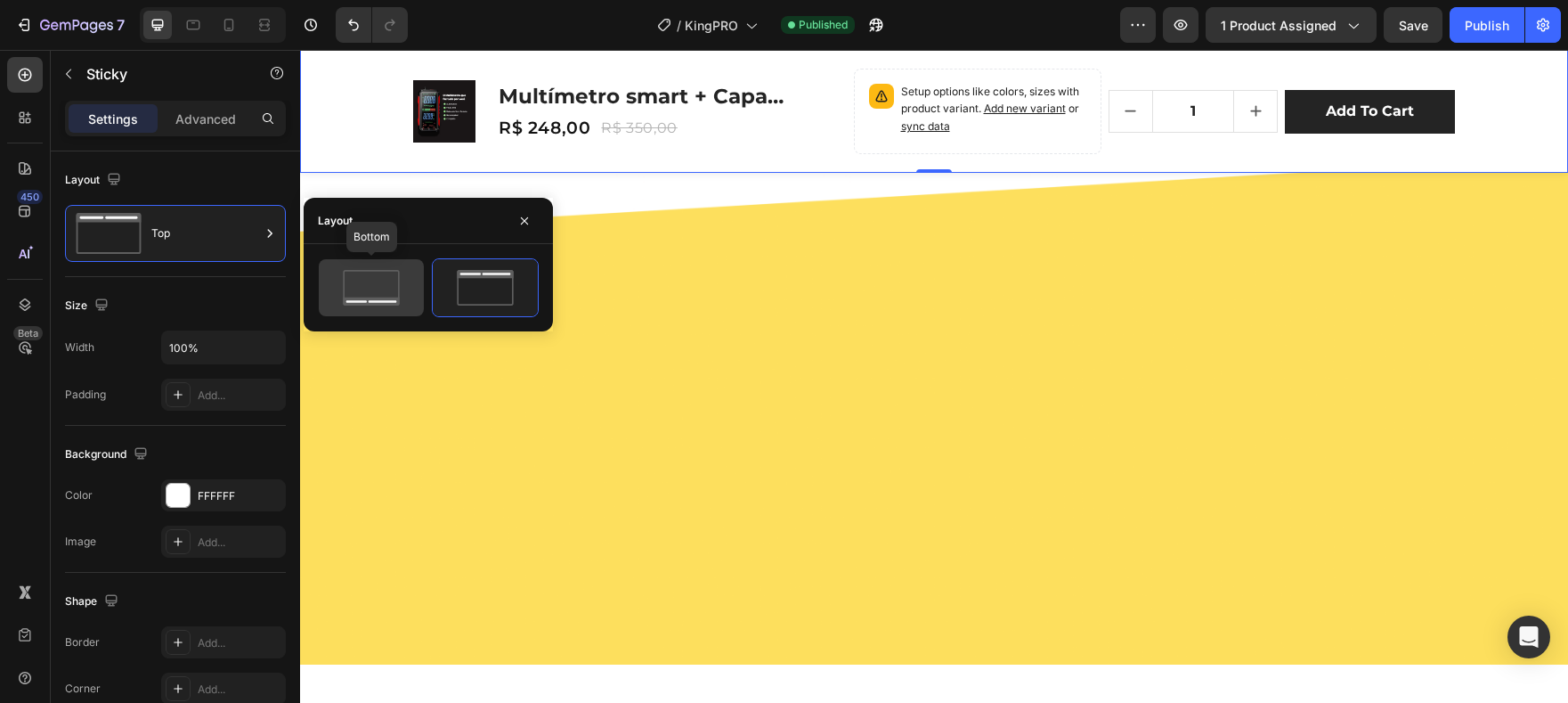
drag, startPoint x: 423, startPoint y: 310, endPoint x: 393, endPoint y: 299, distance: 32.0
click at [421, 310] on div at bounding box center [371, 288] width 105 height 57
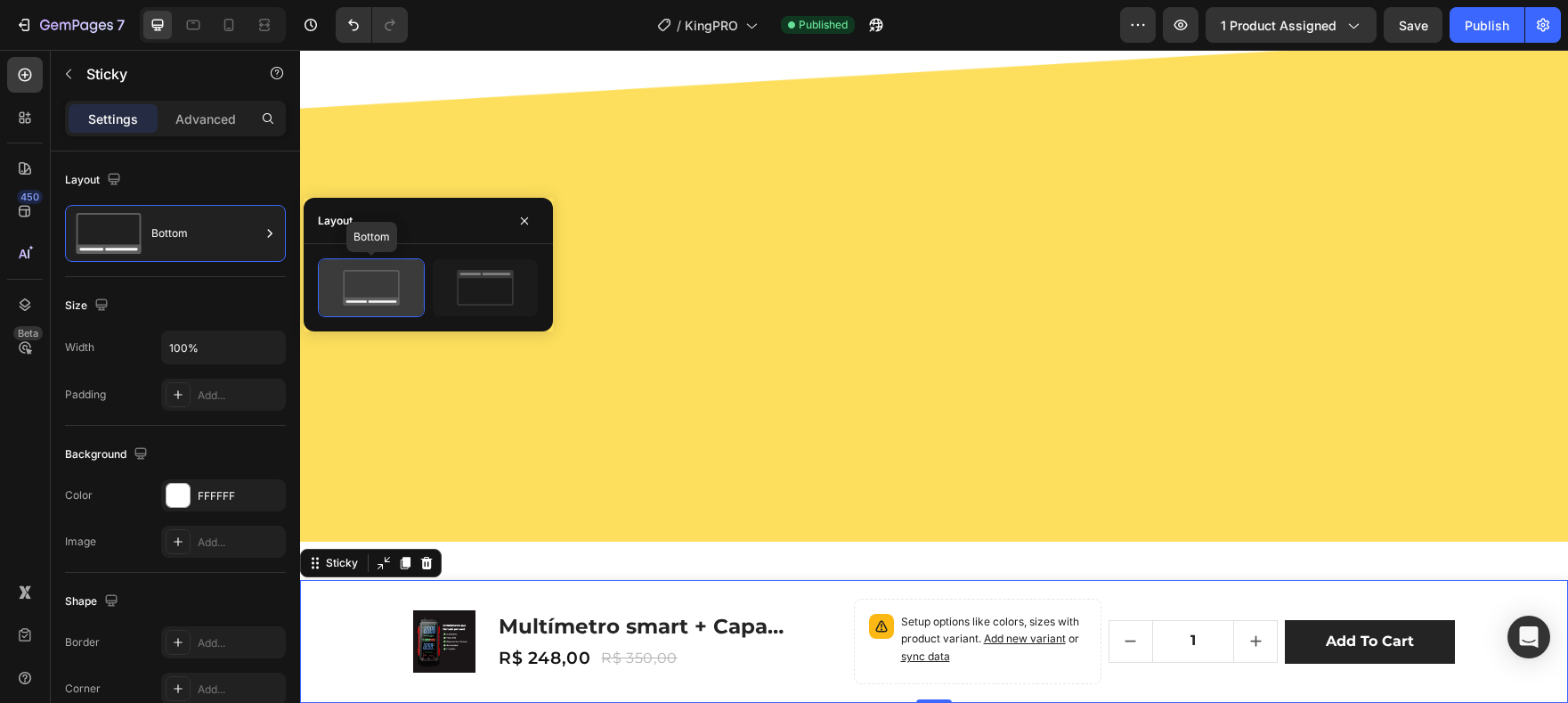
click at [381, 294] on icon at bounding box center [371, 288] width 84 height 35
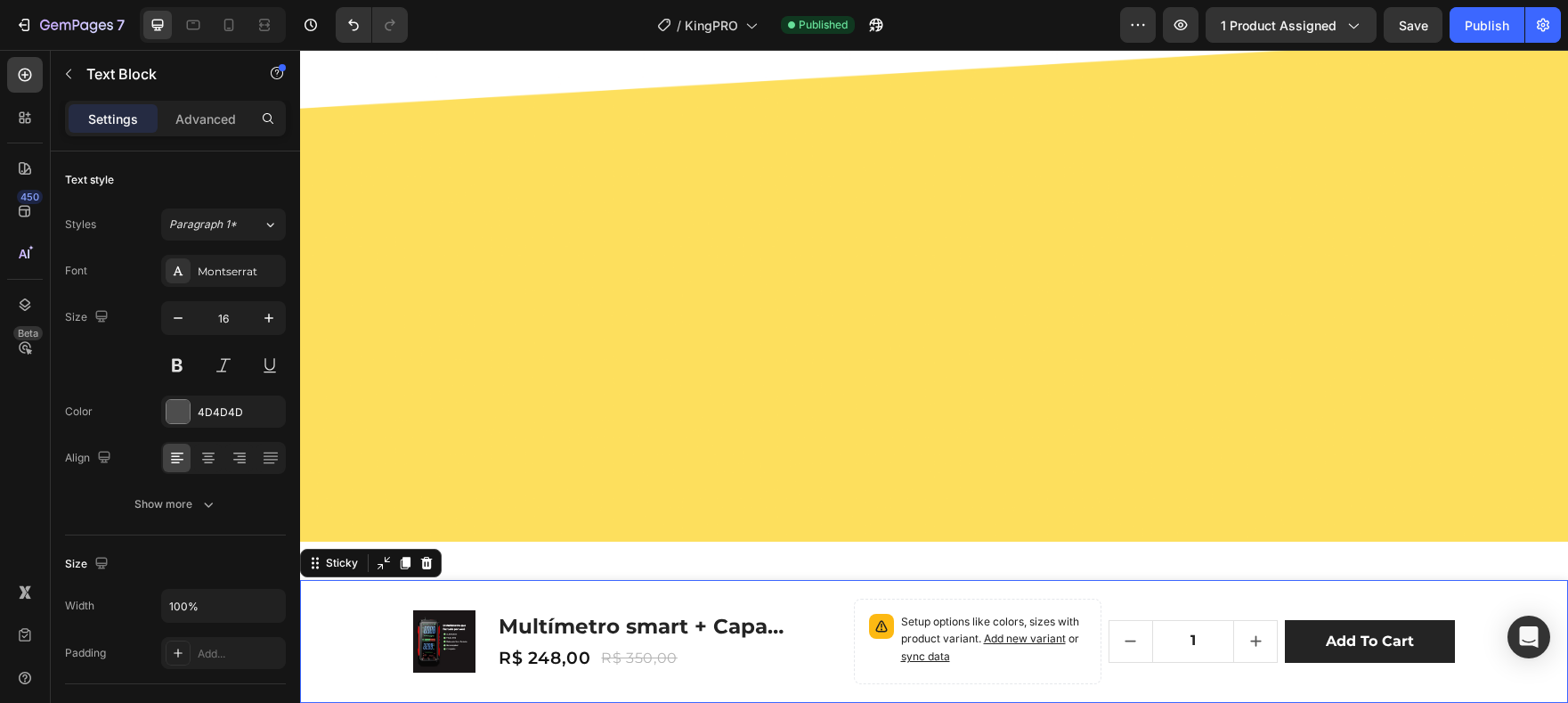
click at [363, 650] on div "Product Images Multímetro smart + Capa Protetora BRINDE Product Title R$ 248,00…" at bounding box center [934, 641] width 1268 height 123
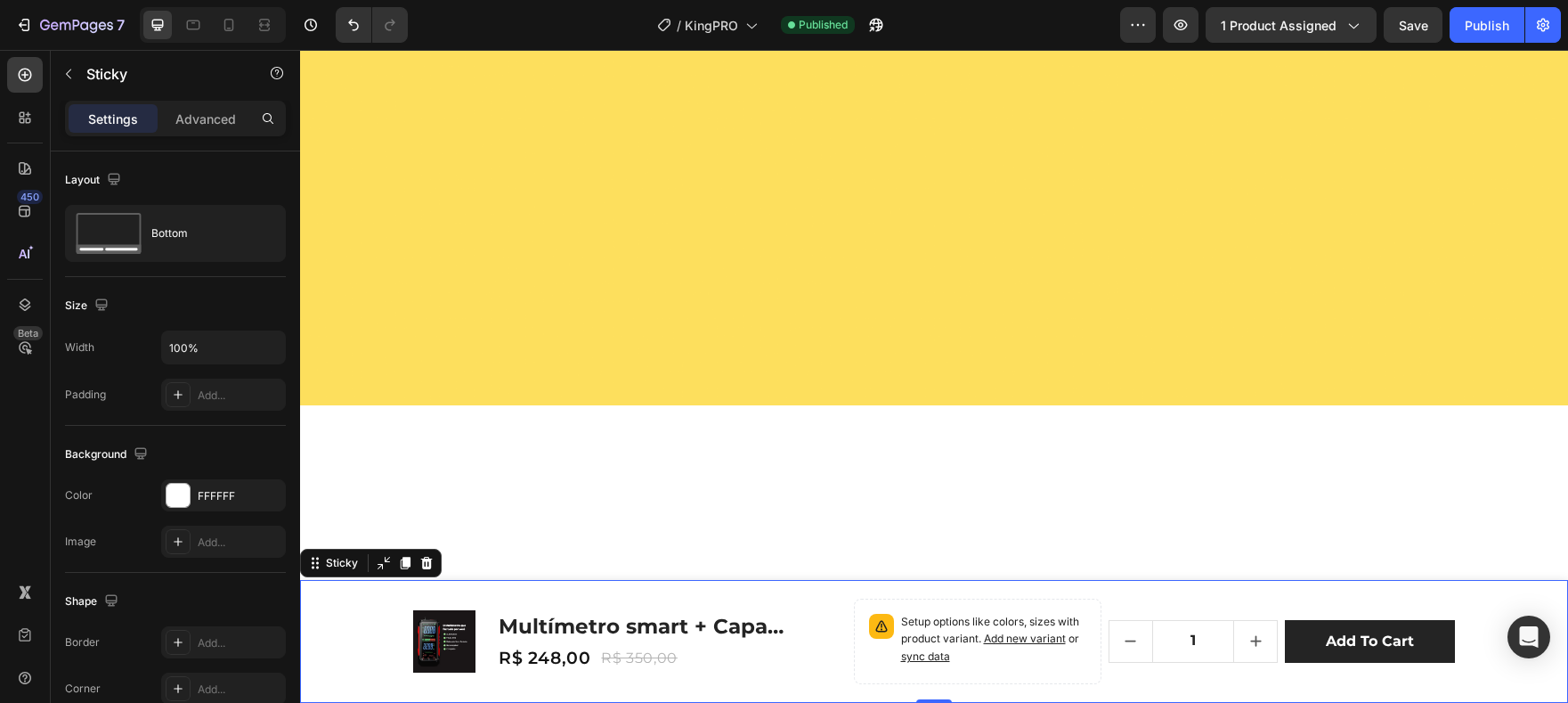
scroll to position [5812, 0]
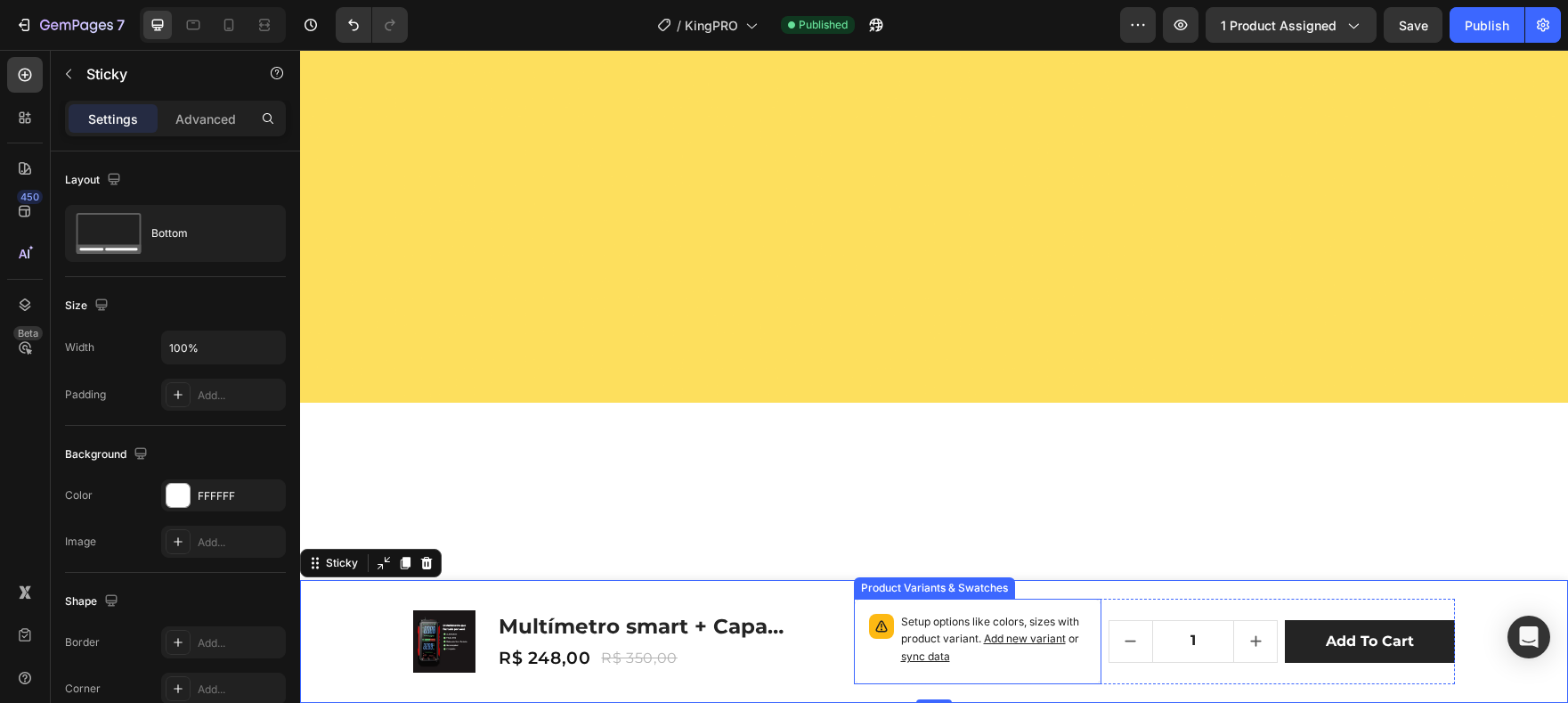
click at [1060, 666] on div "Setup options like colors, sizes with product variant. Add new variant or sync …" at bounding box center [994, 641] width 185 height 55
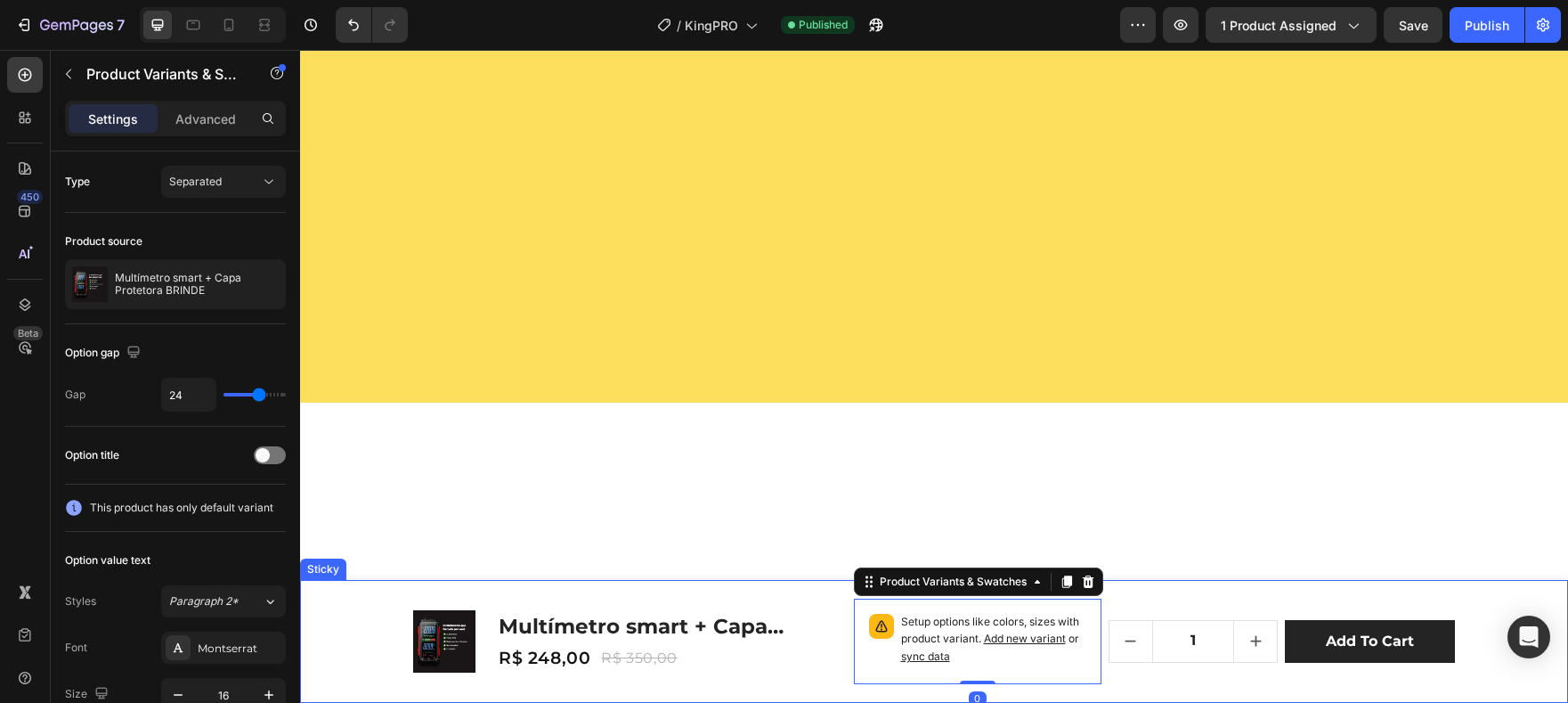
click at [361, 621] on div "Product Images Multímetro smart + Capa Protetora BRINDE Product Title R$ 248,00…" at bounding box center [934, 641] width 1268 height 123
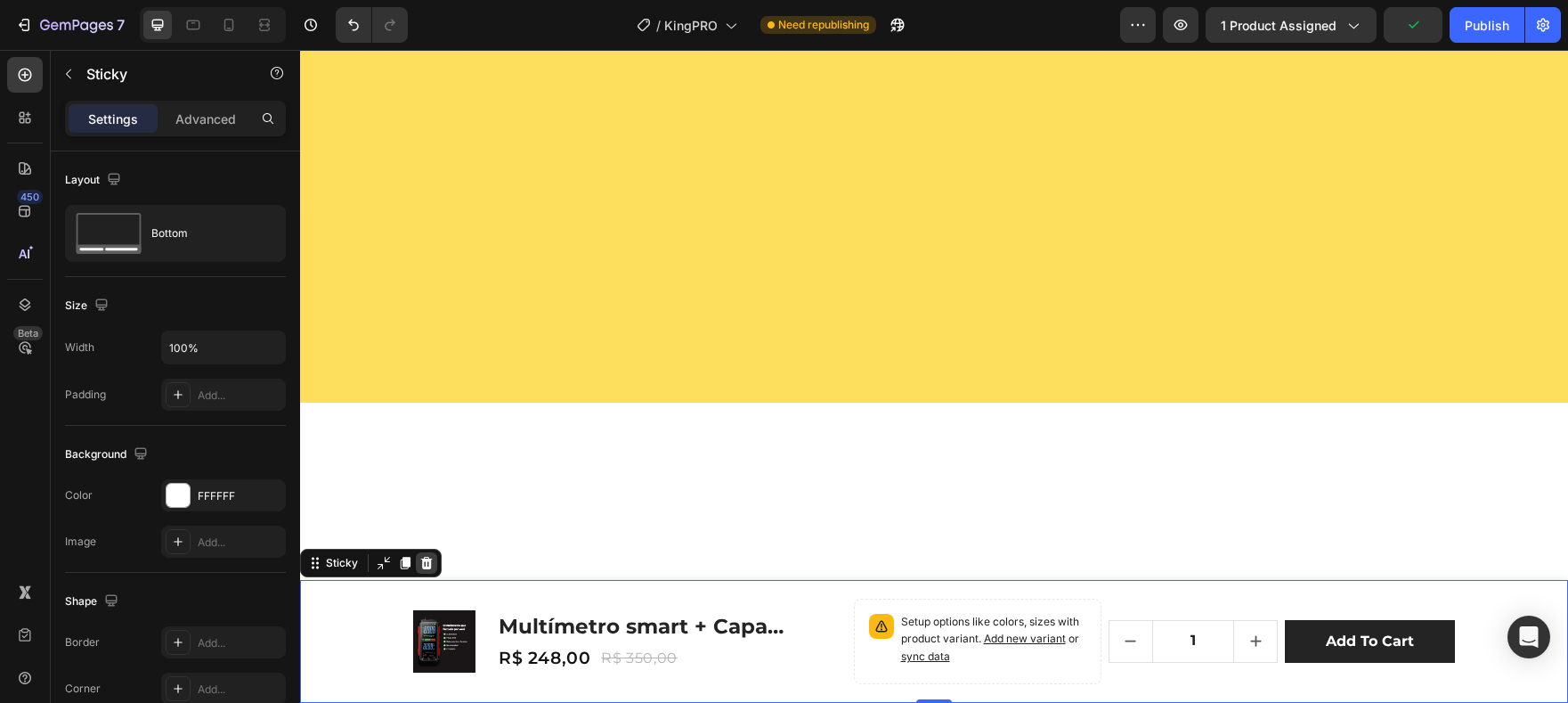
click at [416, 566] on div at bounding box center [426, 563] width 21 height 21
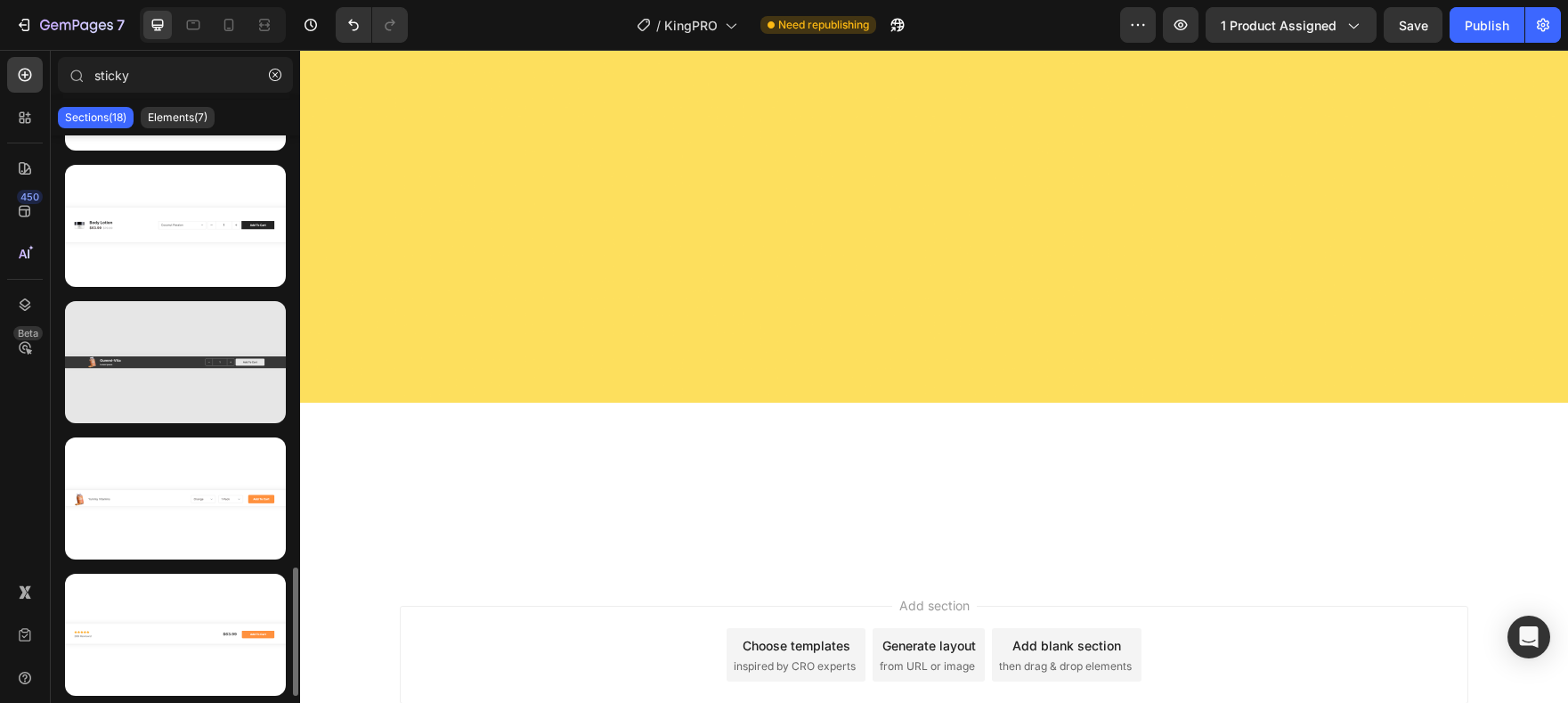
click at [175, 383] on div at bounding box center [175, 362] width 221 height 122
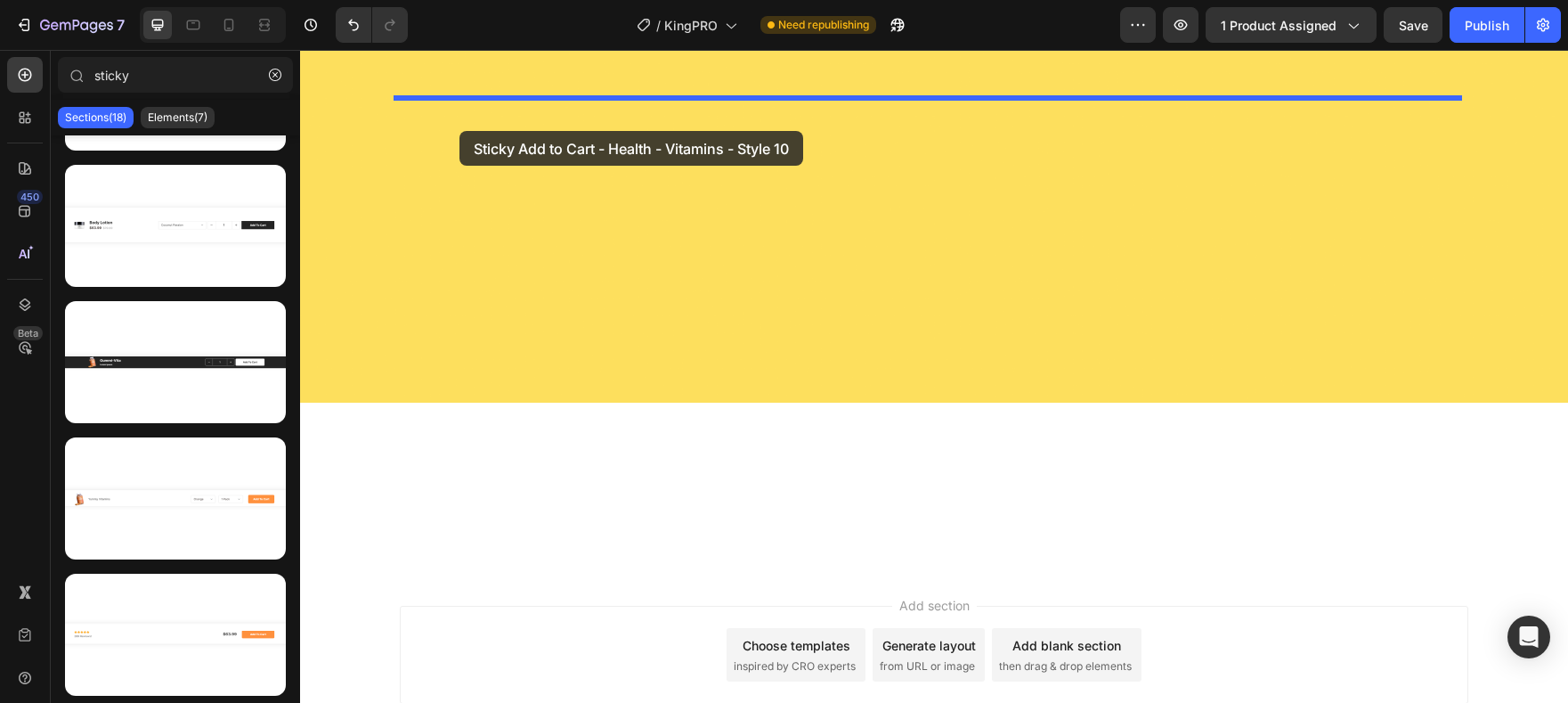
drag, startPoint x: 469, startPoint y: 419, endPoint x: 458, endPoint y: 126, distance: 293.2
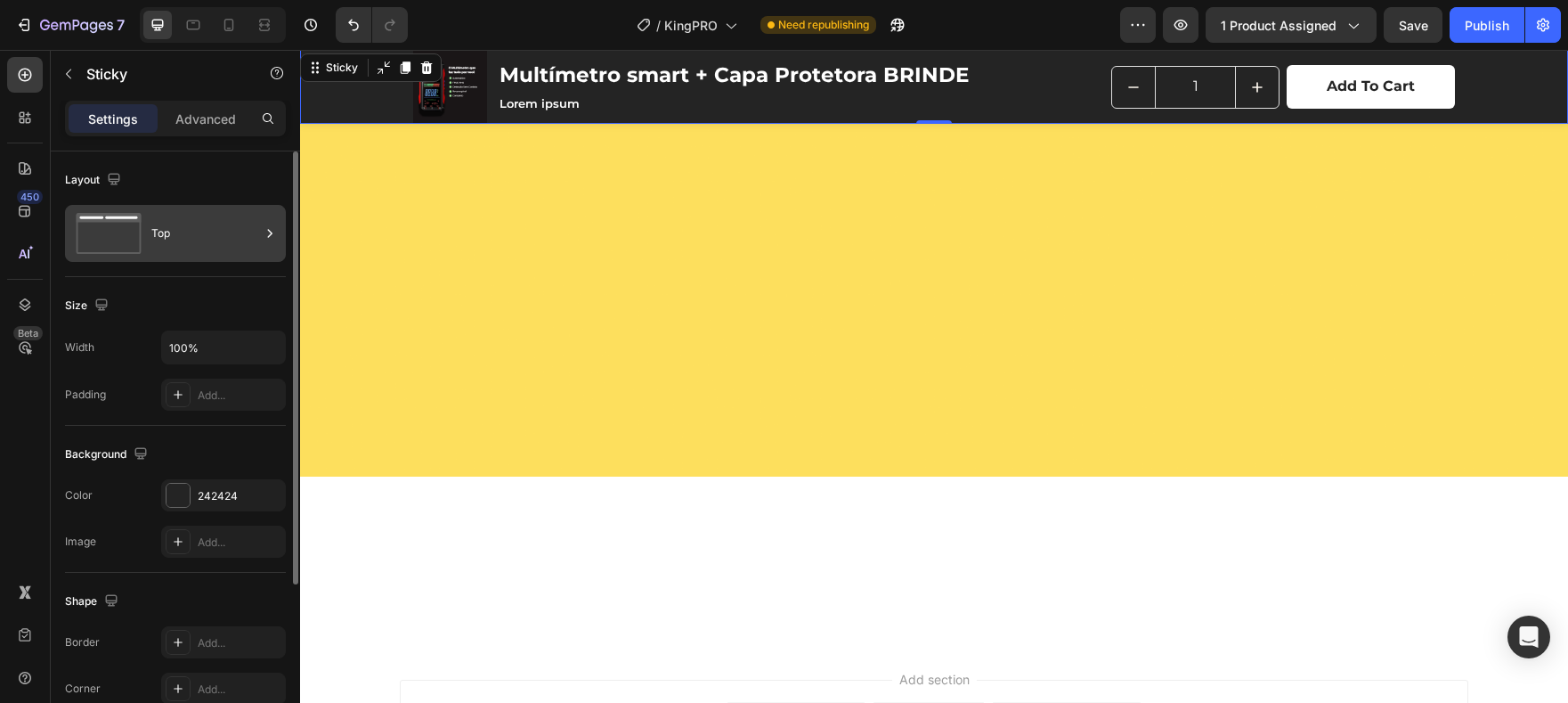
click at [160, 237] on div "Top" at bounding box center [206, 233] width 109 height 41
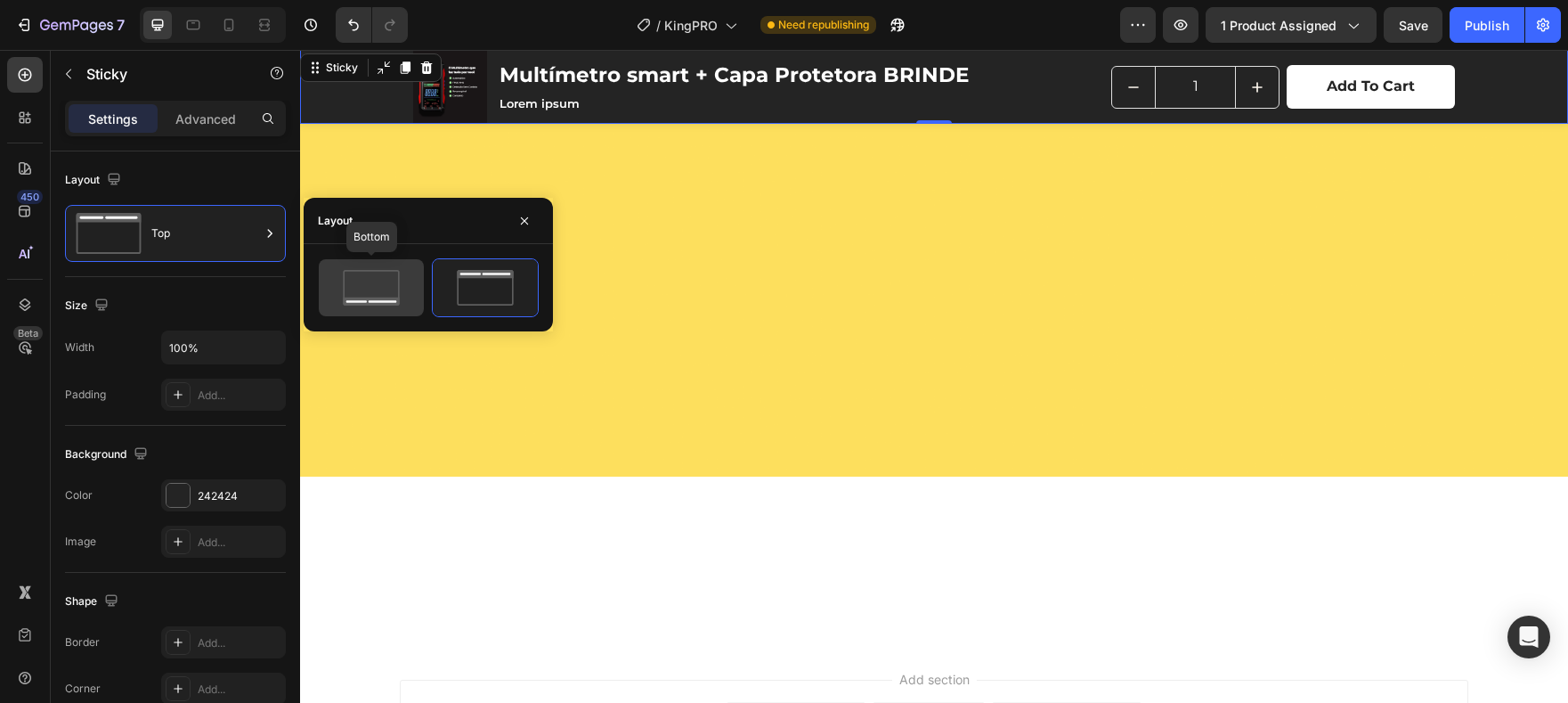
click at [380, 292] on icon at bounding box center [371, 288] width 84 height 35
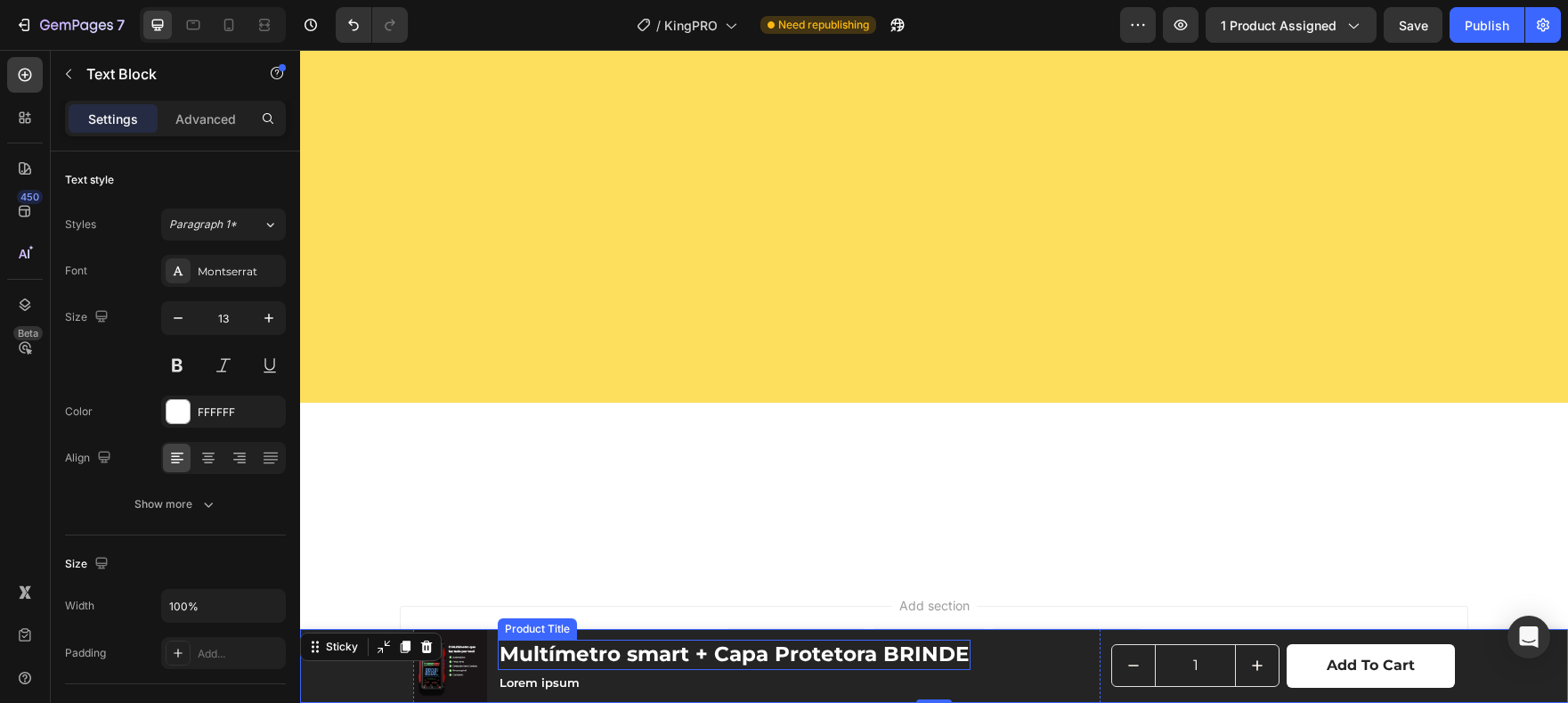
click at [811, 677] on p "Lorem ipsum" at bounding box center [733, 683] width 469 height 15
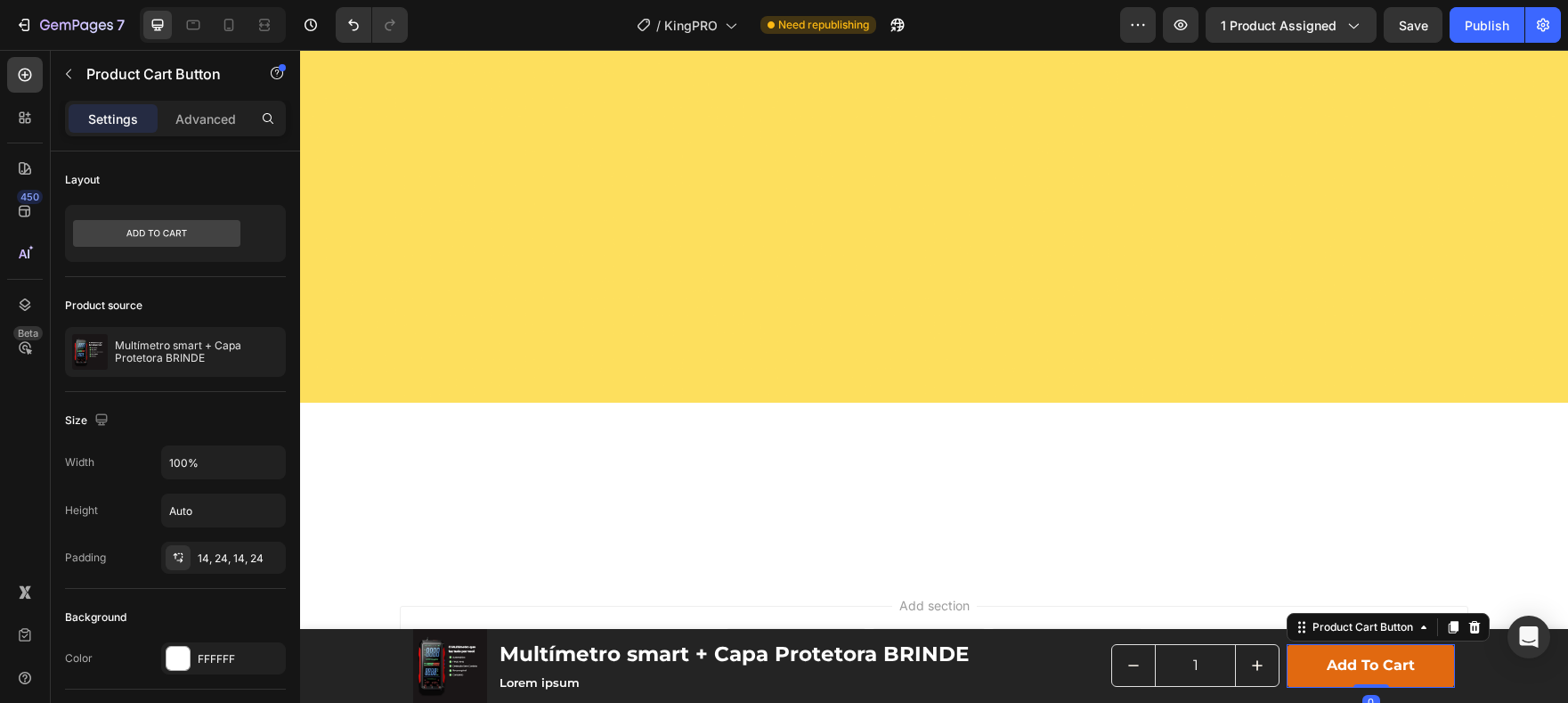
click at [1413, 669] on button "Add to cart" at bounding box center [1370, 666] width 168 height 44
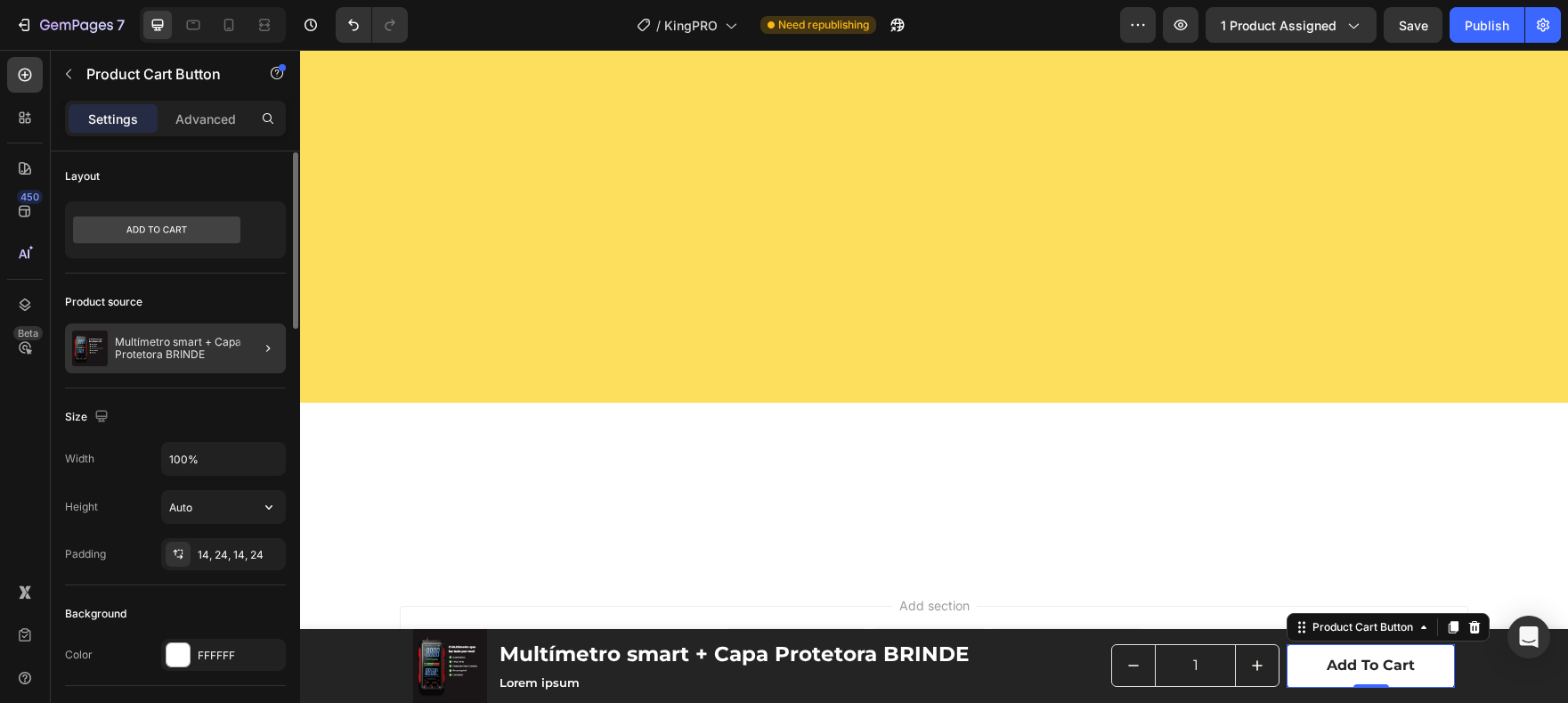
scroll to position [17, 0]
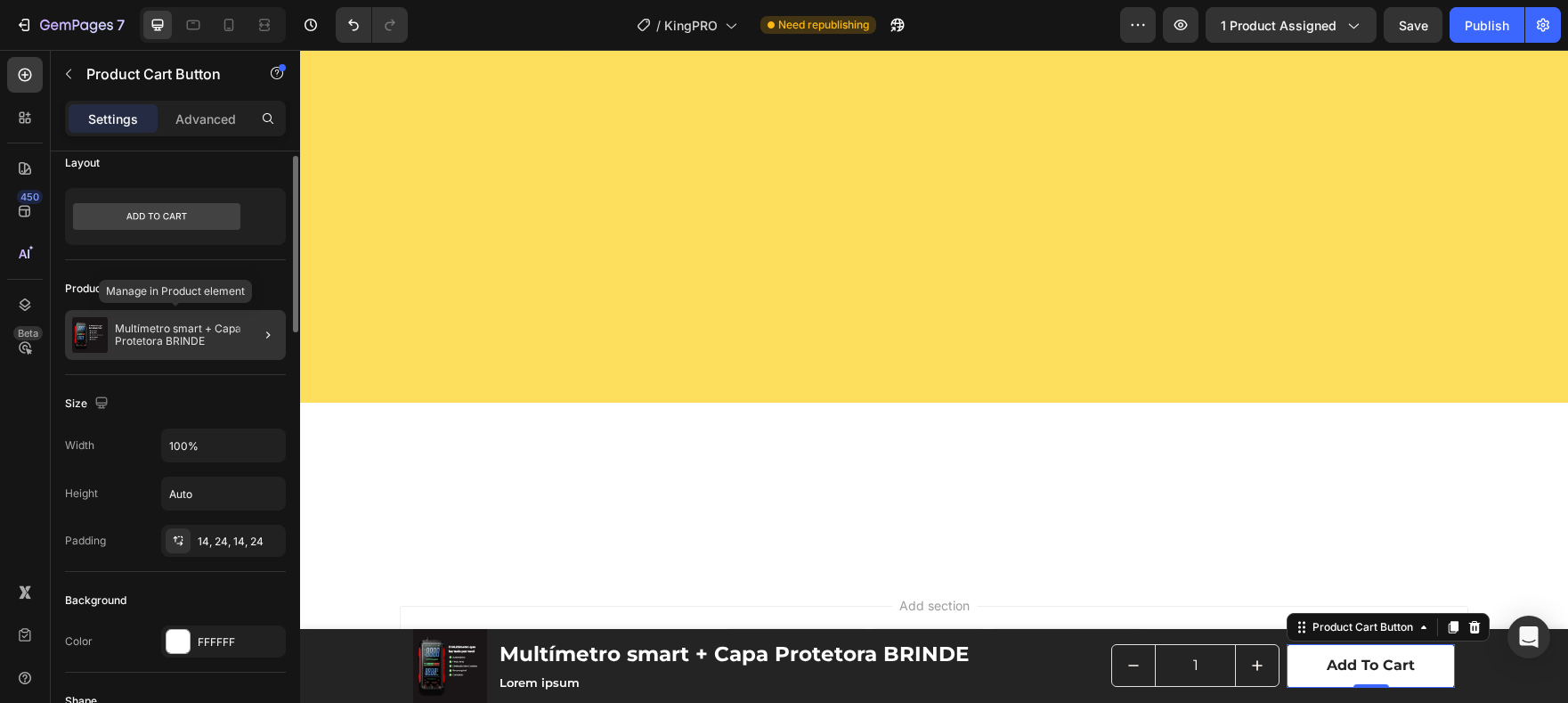
click at [204, 338] on p "Multímetro smart + Capa Protetora BRINDE" at bounding box center [197, 335] width 164 height 25
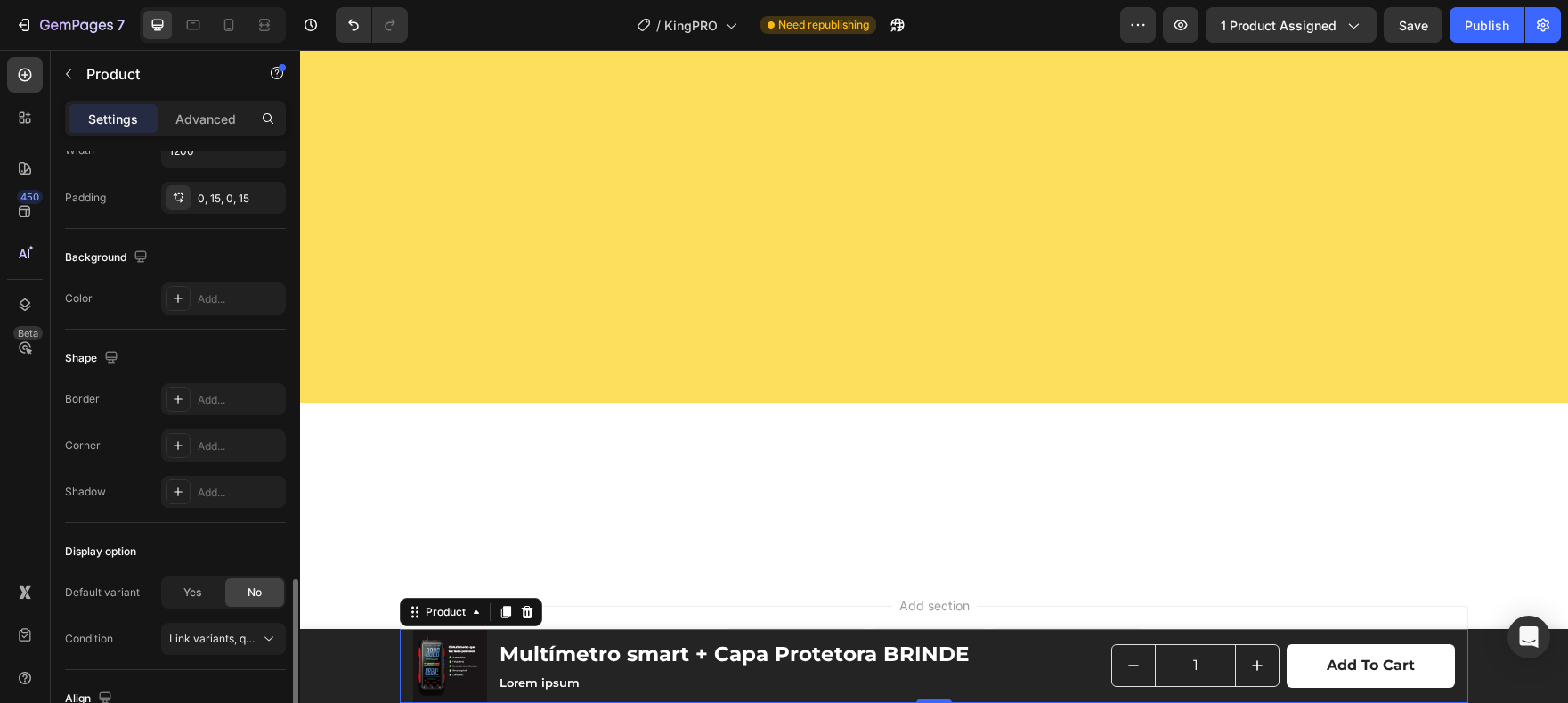
scroll to position [556, 0]
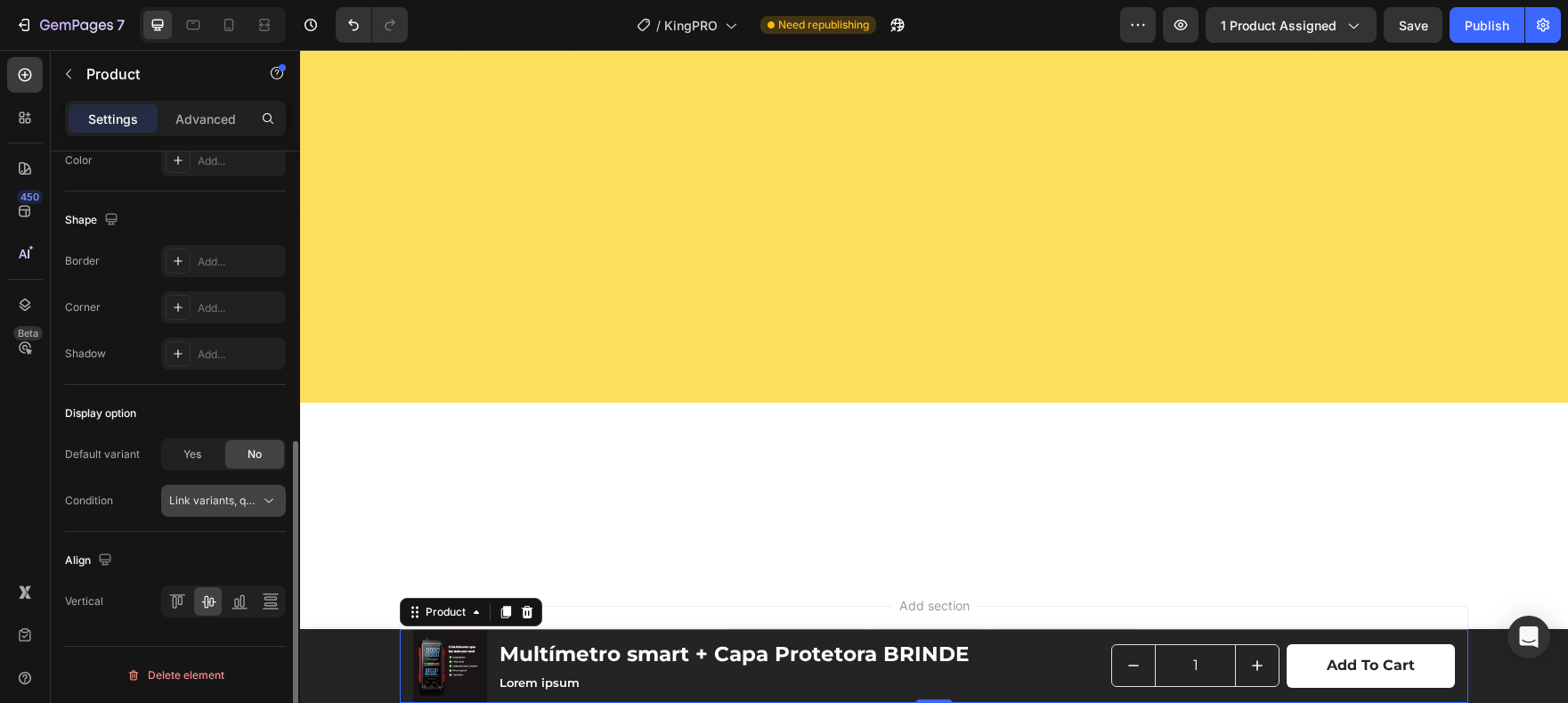
click at [255, 498] on span "Link variants, quantity <br> between same products" at bounding box center [300, 501] width 263 height 13
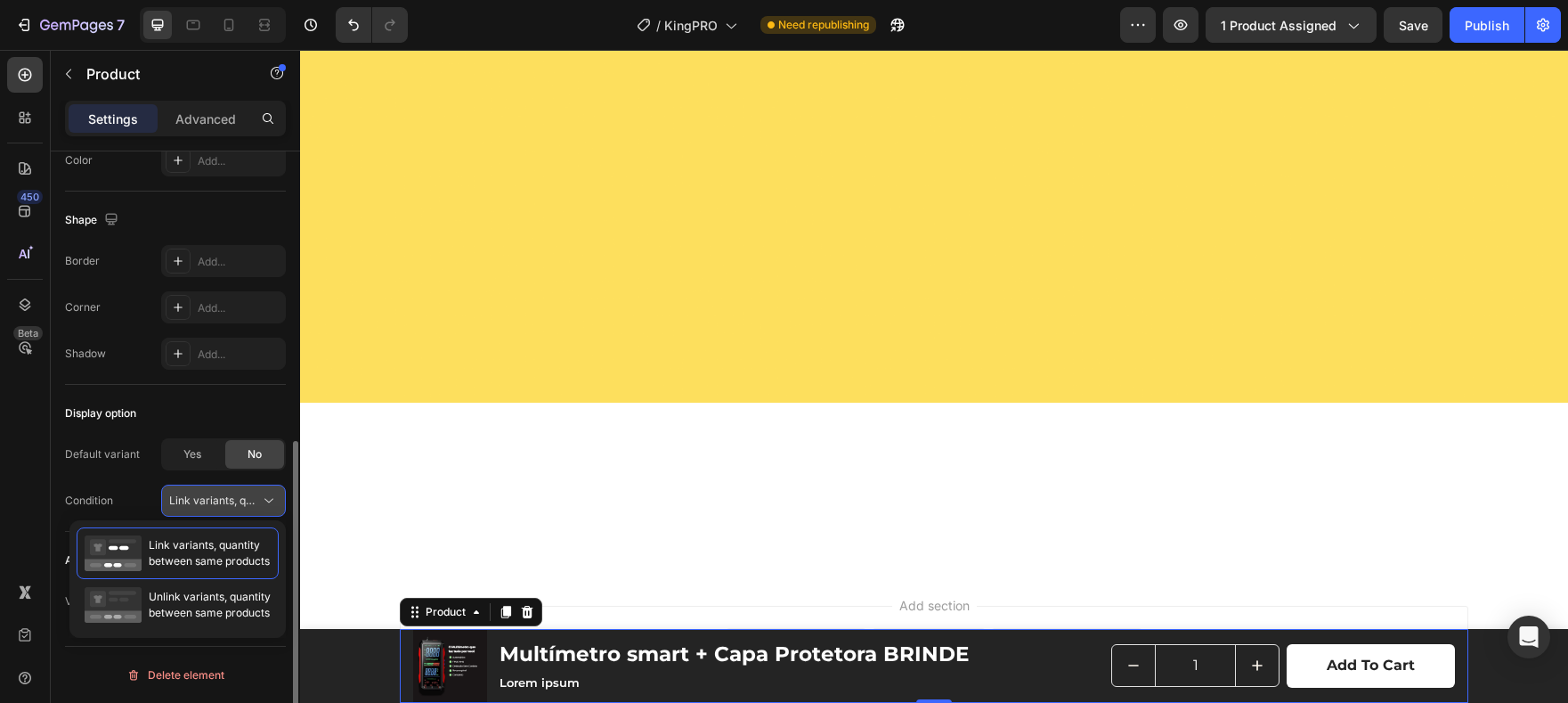
click at [257, 501] on span "Link variants, quantity <br> between same products" at bounding box center [300, 501] width 263 height 13
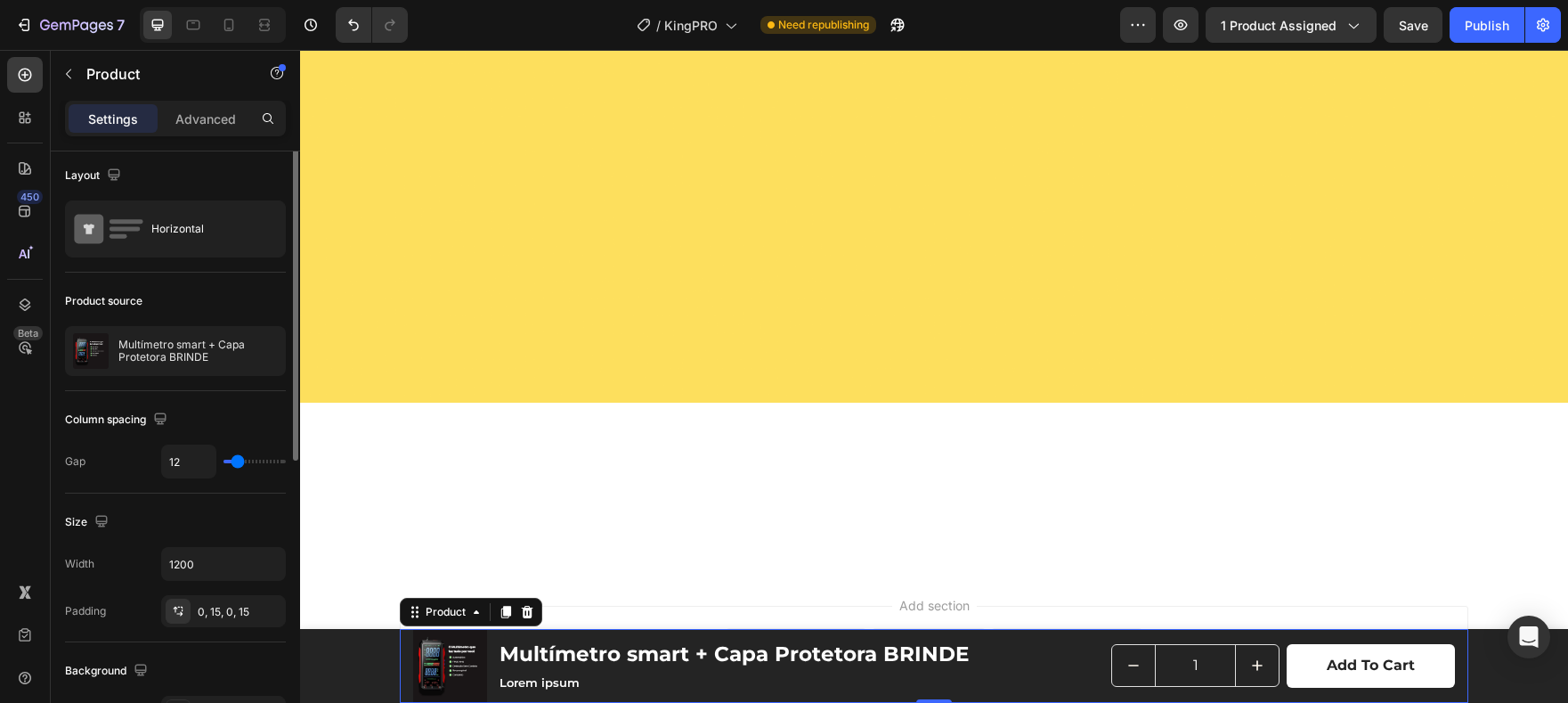
scroll to position [0, 0]
click at [1492, 36] on button "Publish" at bounding box center [1487, 24] width 74 height 35
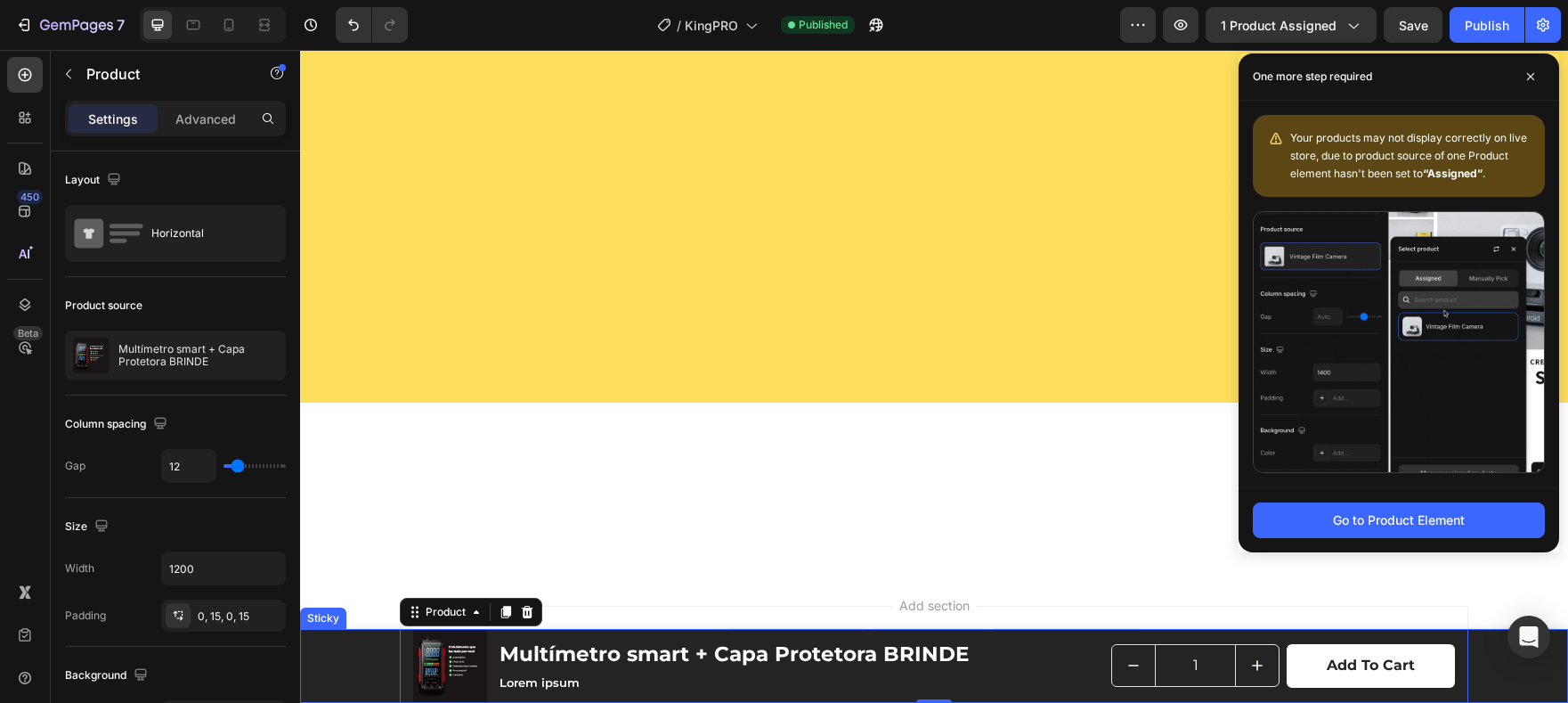
click at [360, 657] on div "Product Images Multímetro smart + Capa Protetora BRINDE Product Title Lorem ips…" at bounding box center [934, 665] width 1268 height 74
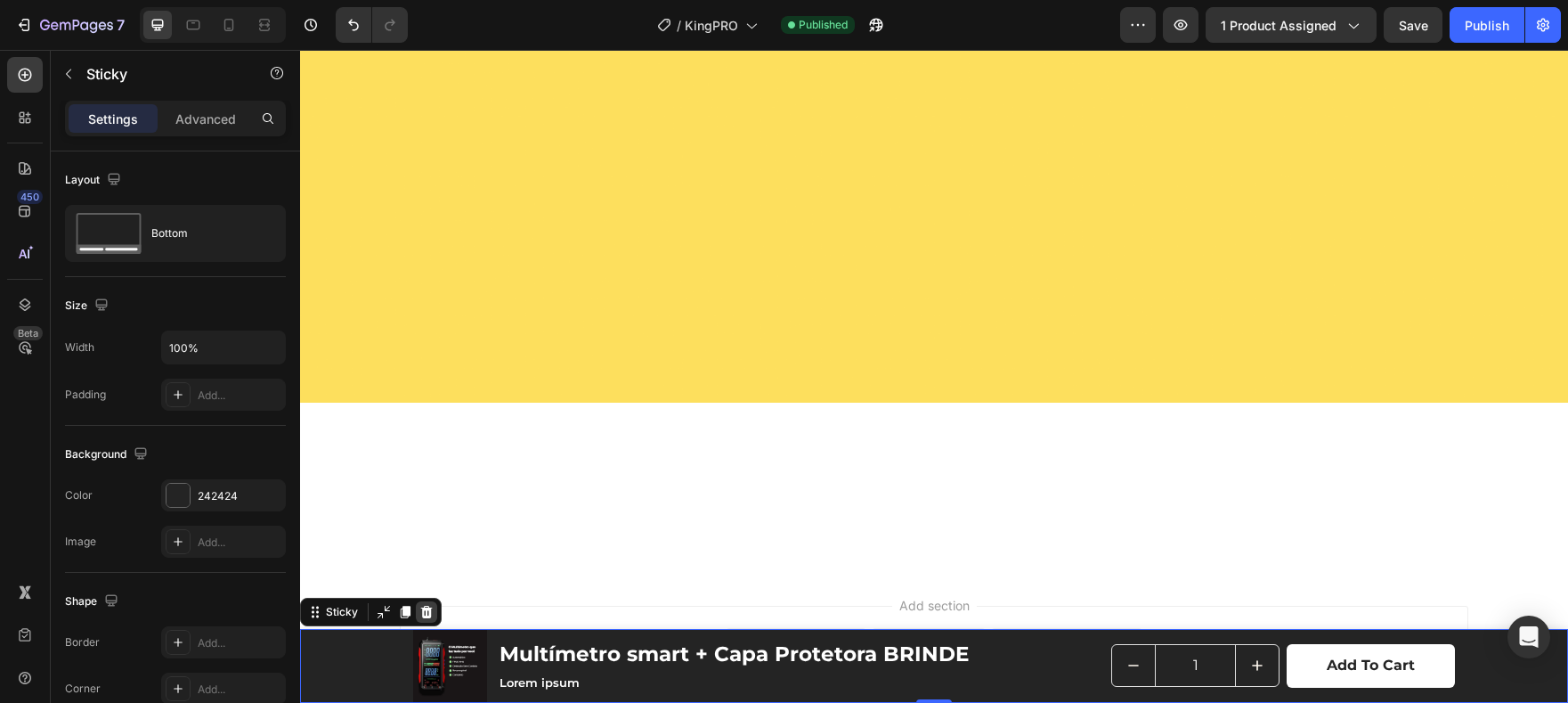
click at [420, 616] on icon at bounding box center [426, 611] width 14 height 14
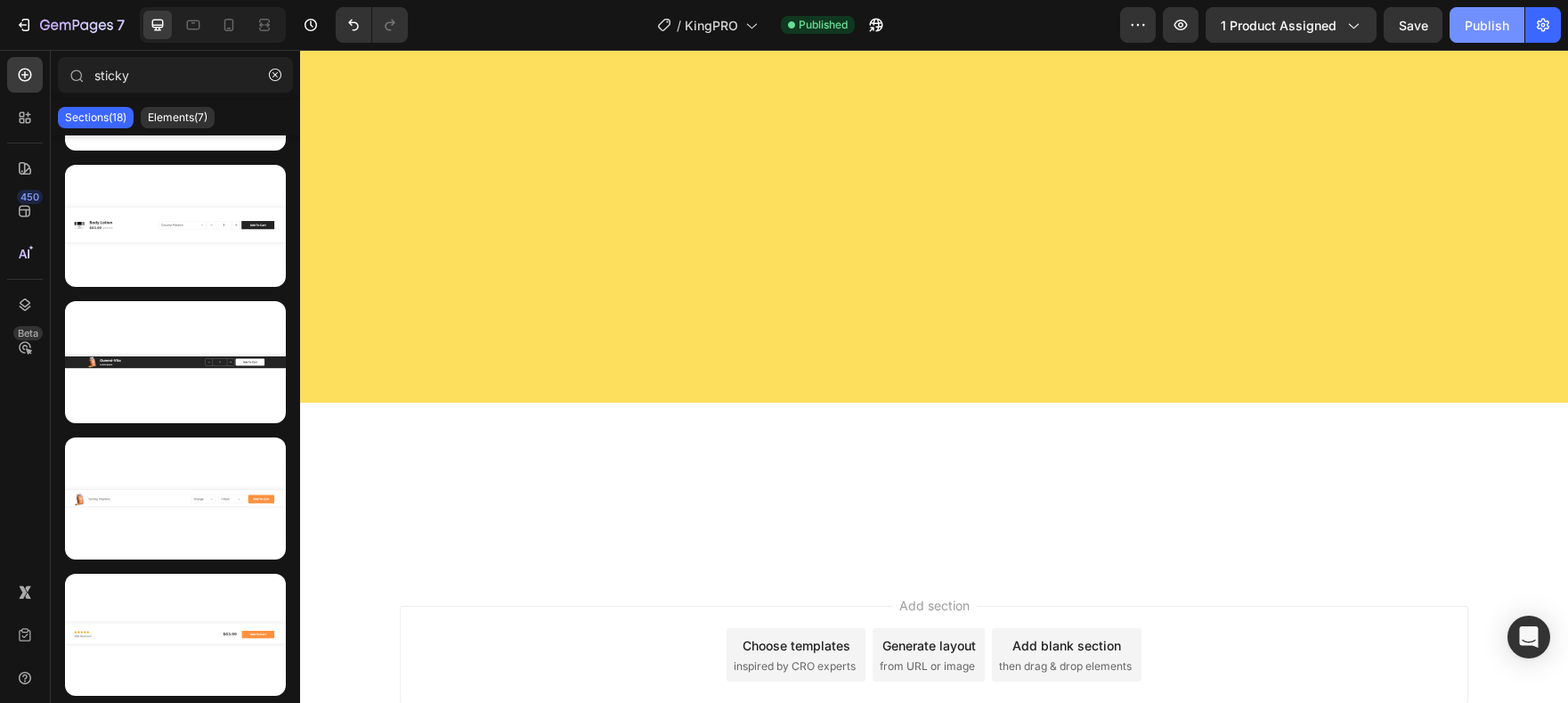
click at [1468, 28] on div "Publish" at bounding box center [1487, 26] width 45 height 19
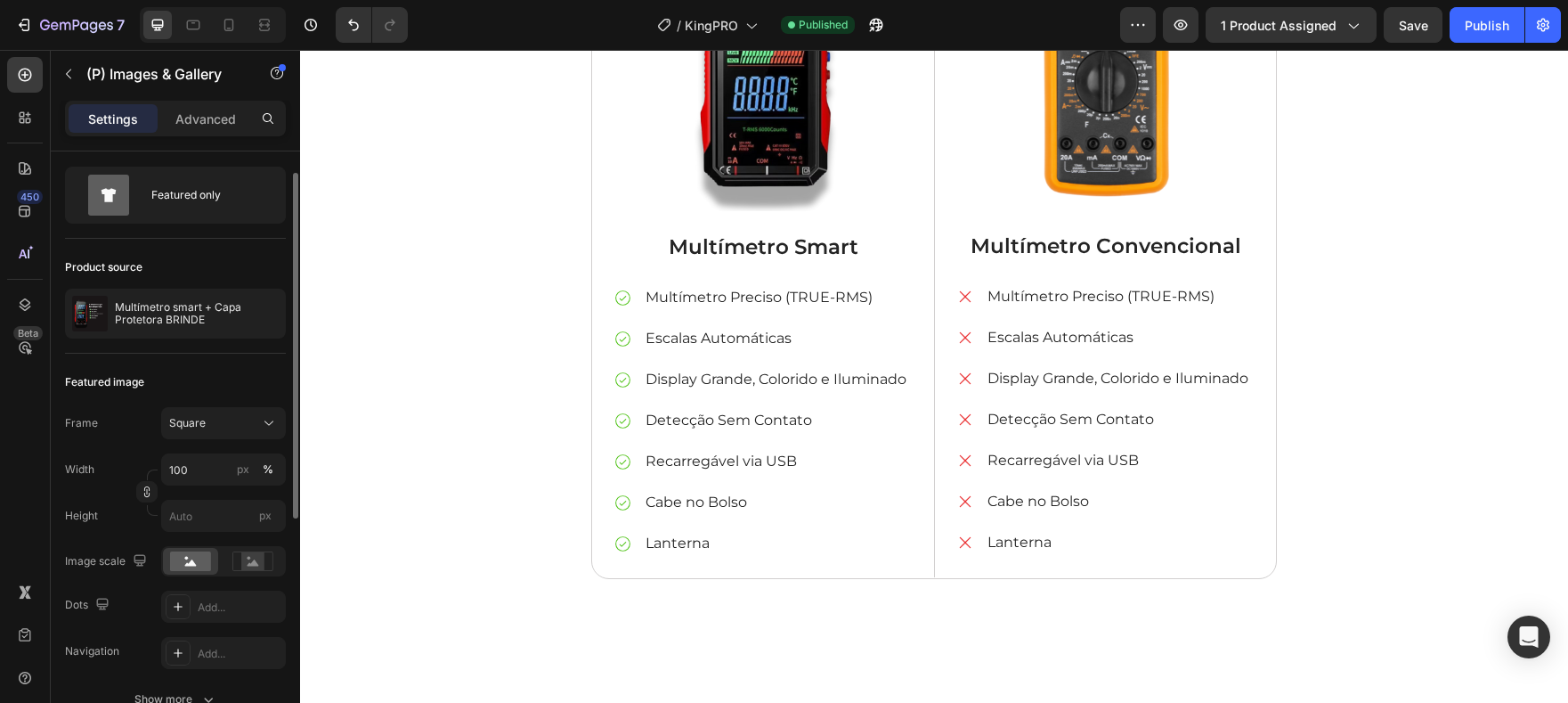
scroll to position [148, 0]
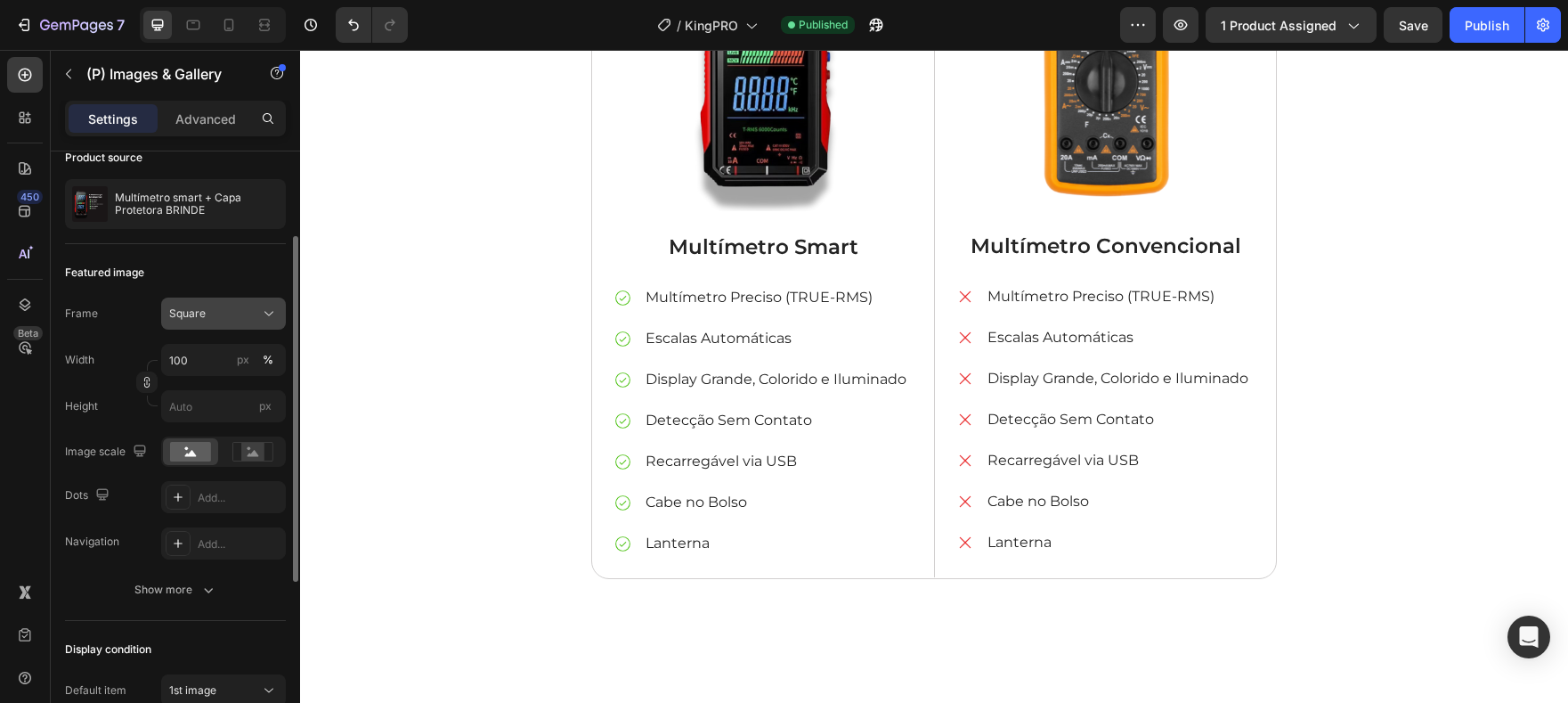
click at [210, 314] on div "Square" at bounding box center [212, 313] width 87 height 16
click at [210, 370] on input "100" at bounding box center [223, 360] width 125 height 32
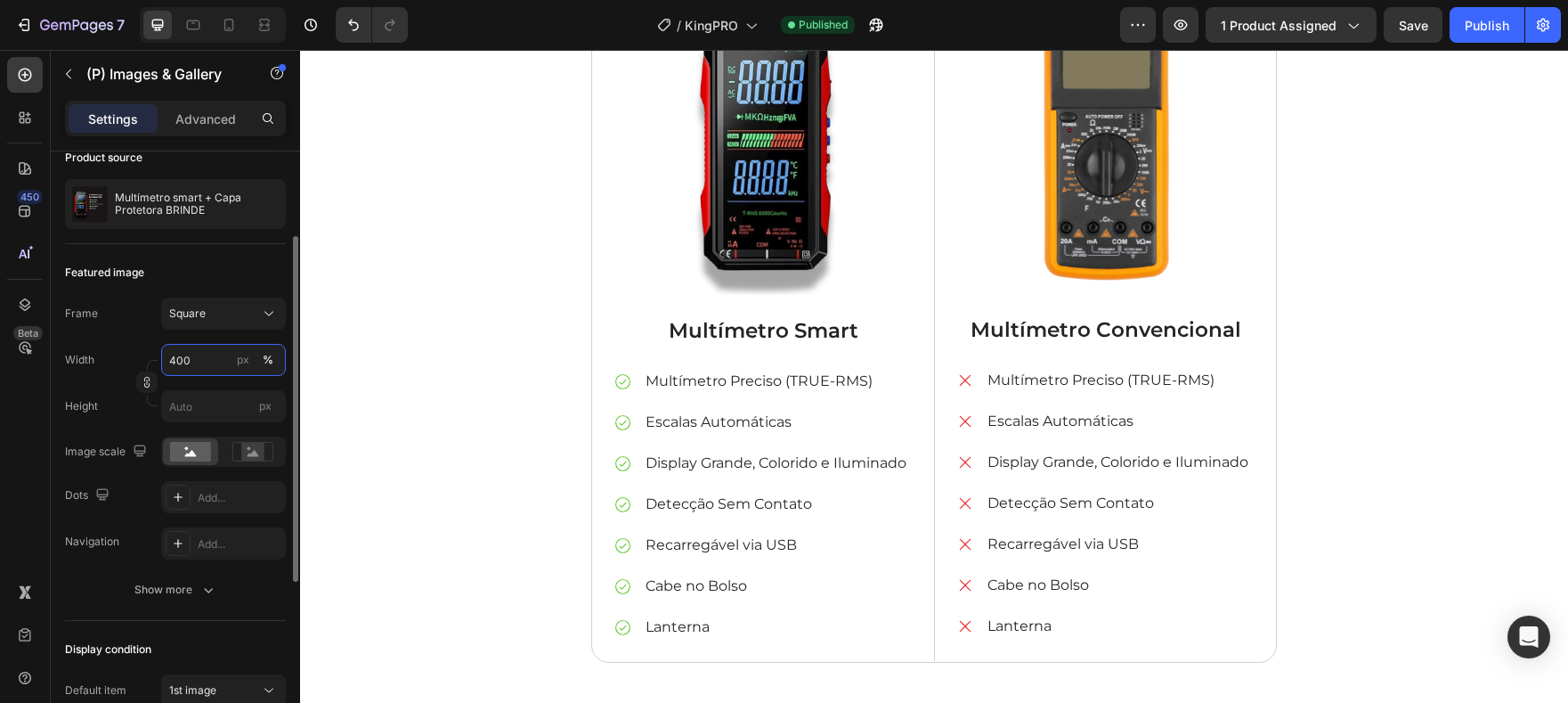
scroll to position [4267, 0]
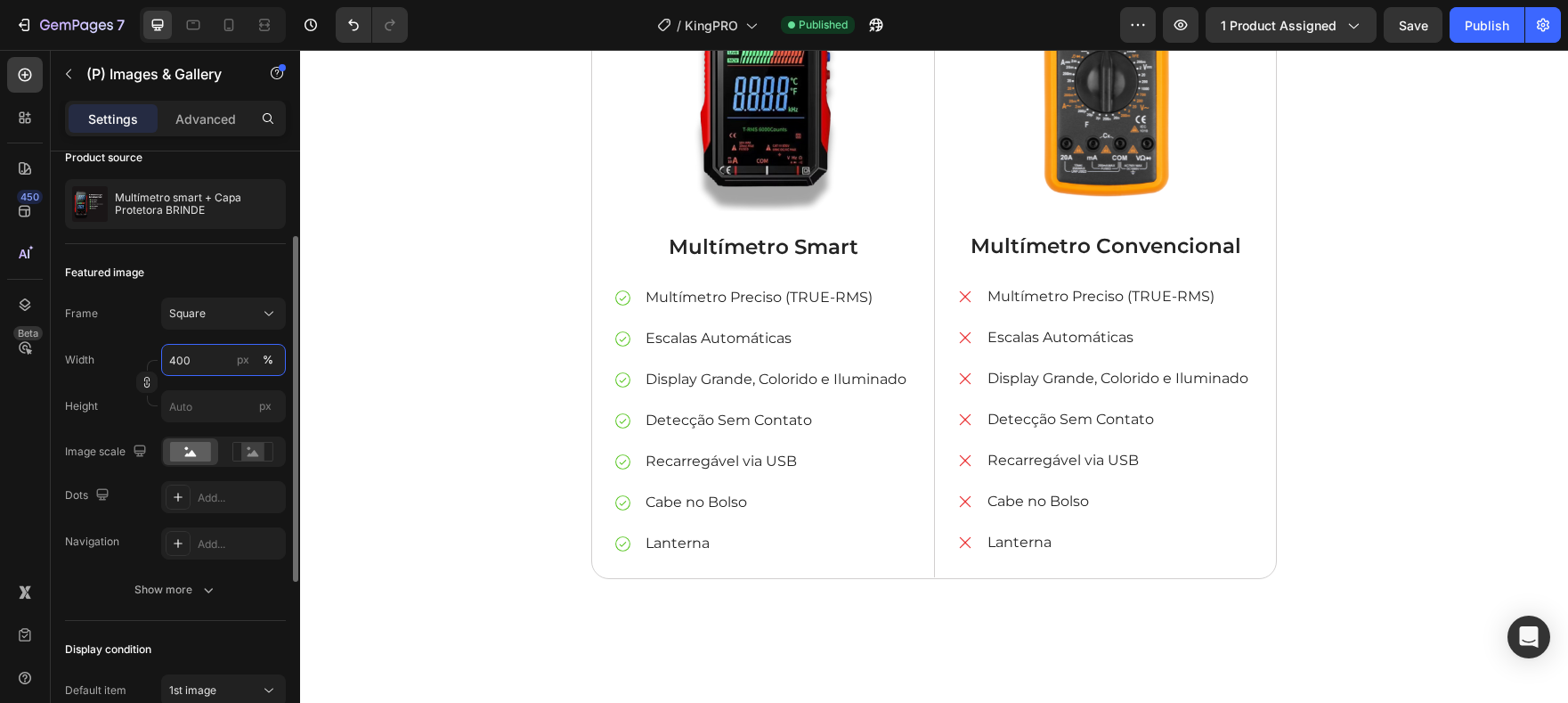
click at [178, 366] on input "400" at bounding box center [223, 360] width 125 height 32
click at [203, 402] on input "px" at bounding box center [223, 406] width 125 height 32
type input "3"
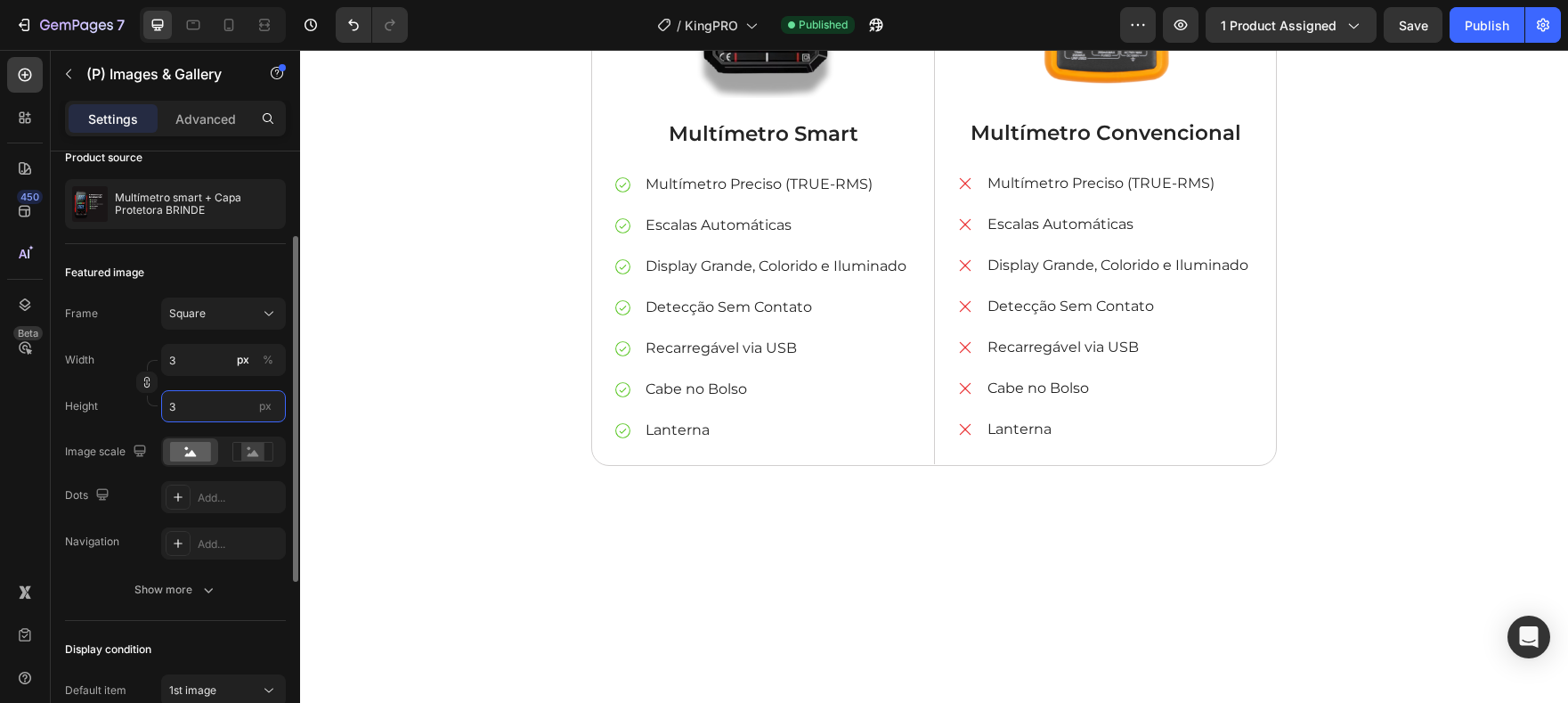
type input "30"
type input "300"
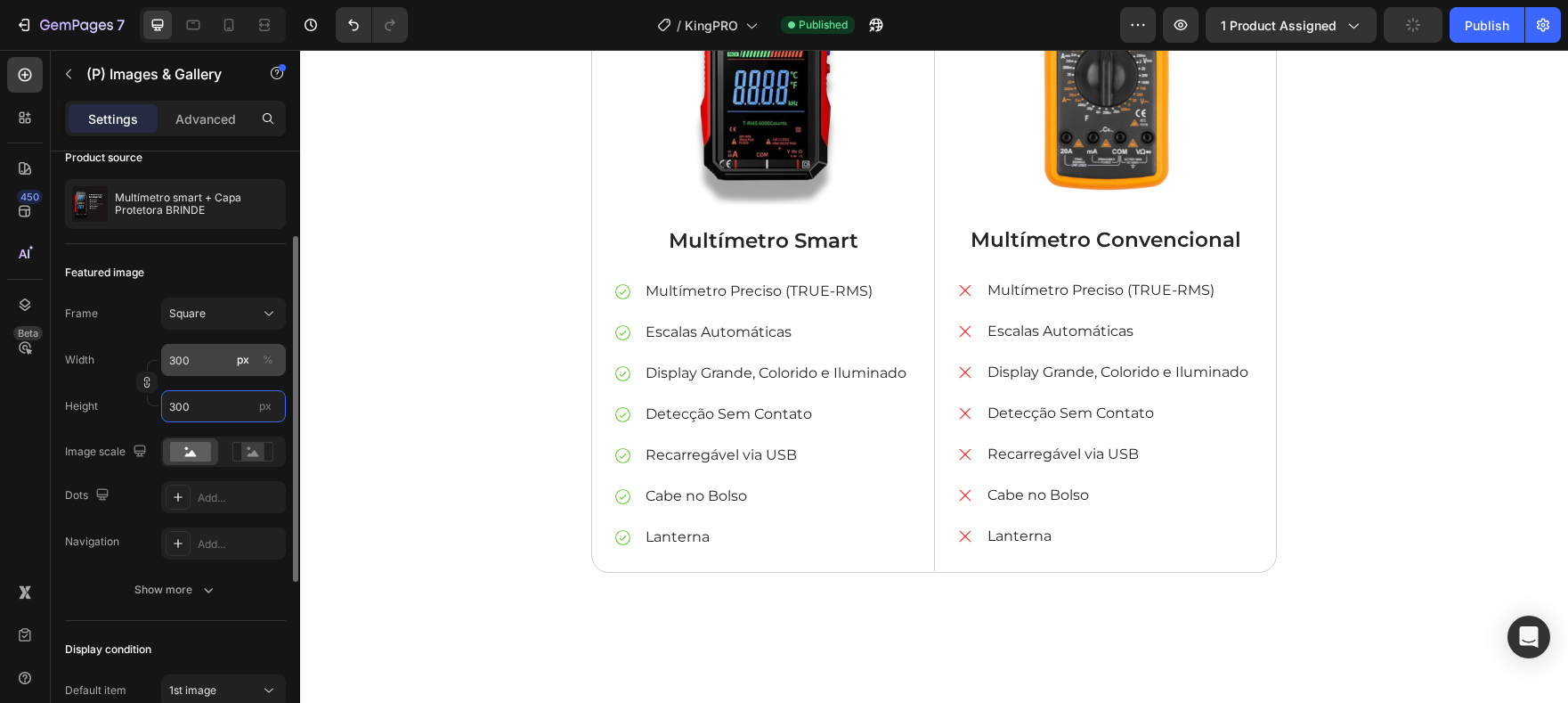
type input "300"
click at [208, 363] on input "300" at bounding box center [223, 360] width 125 height 32
type input "2"
type input "20"
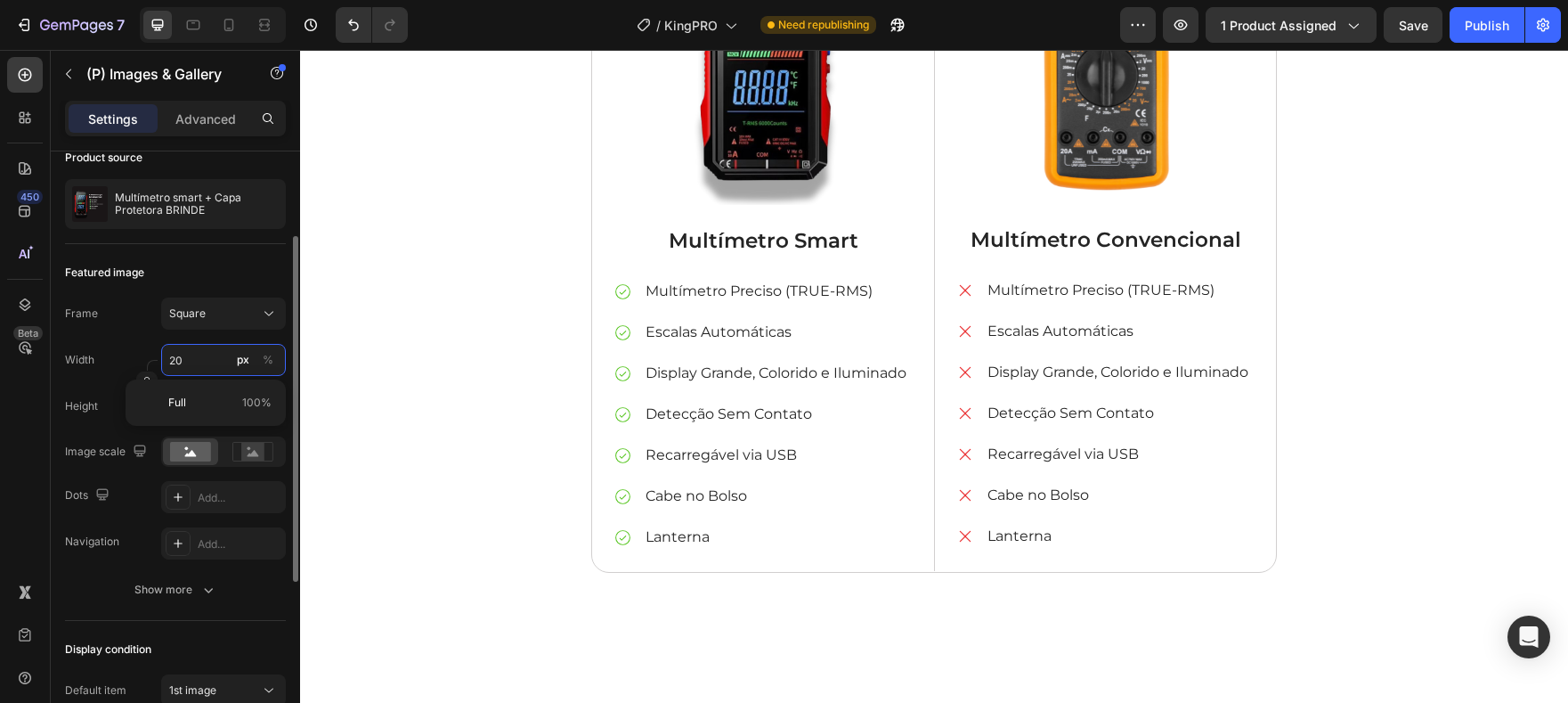
type input "20"
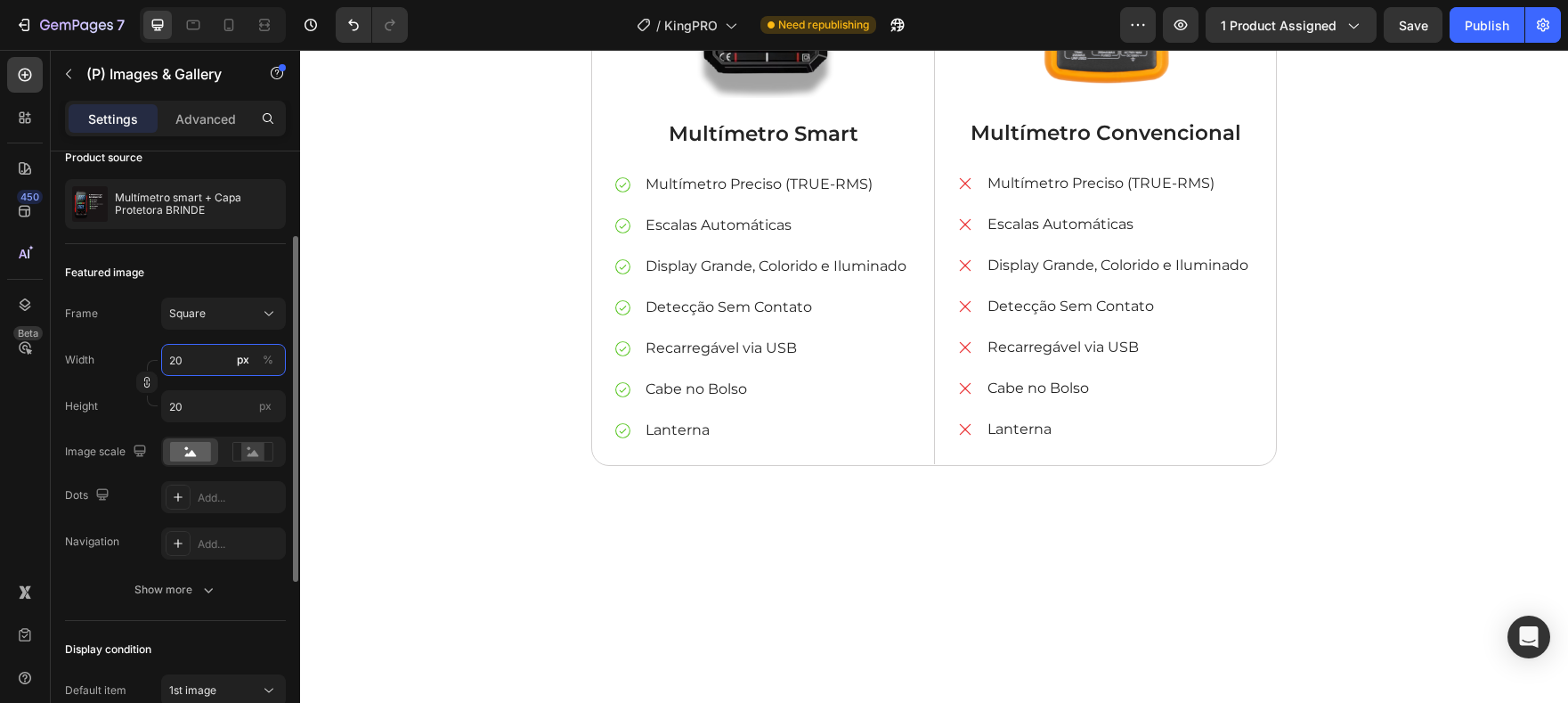
type input "200"
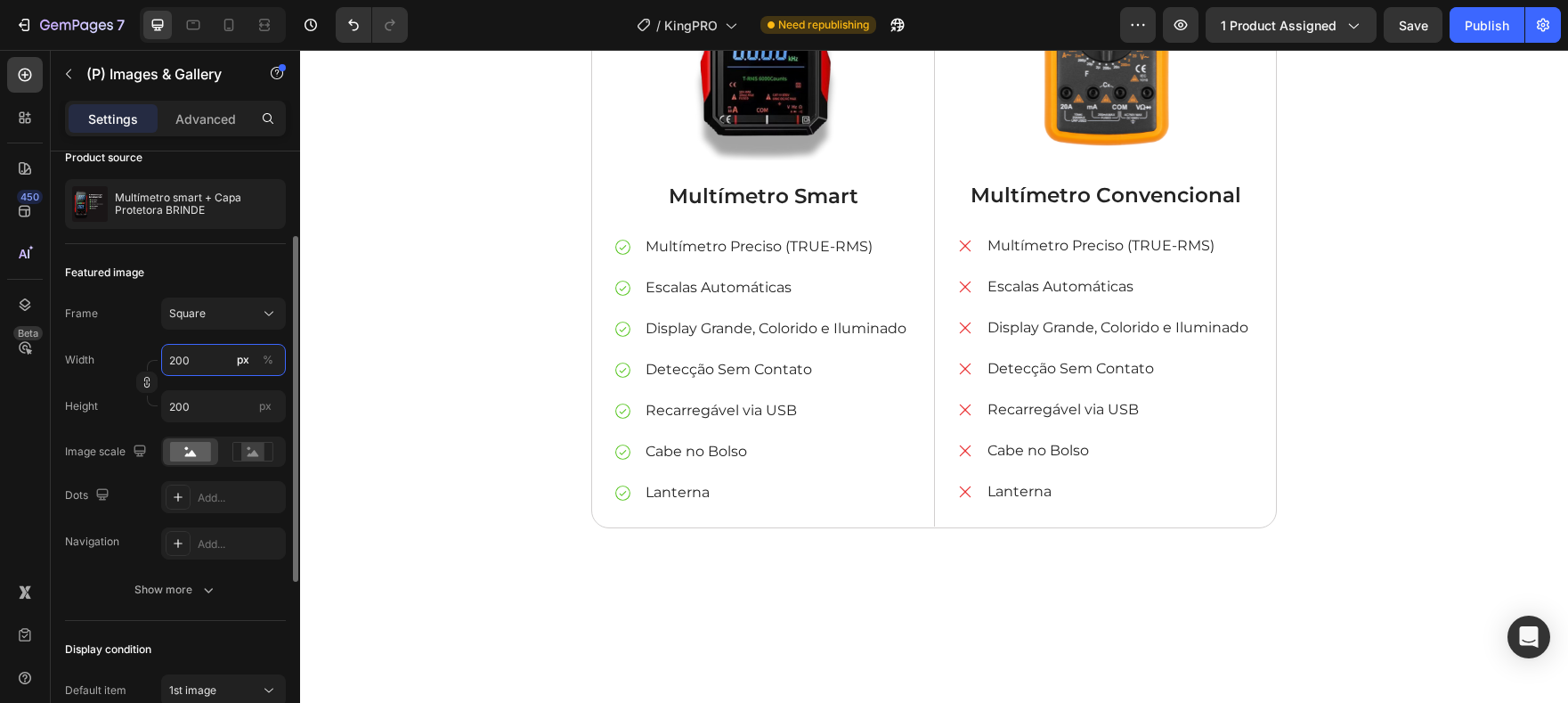
type input "20"
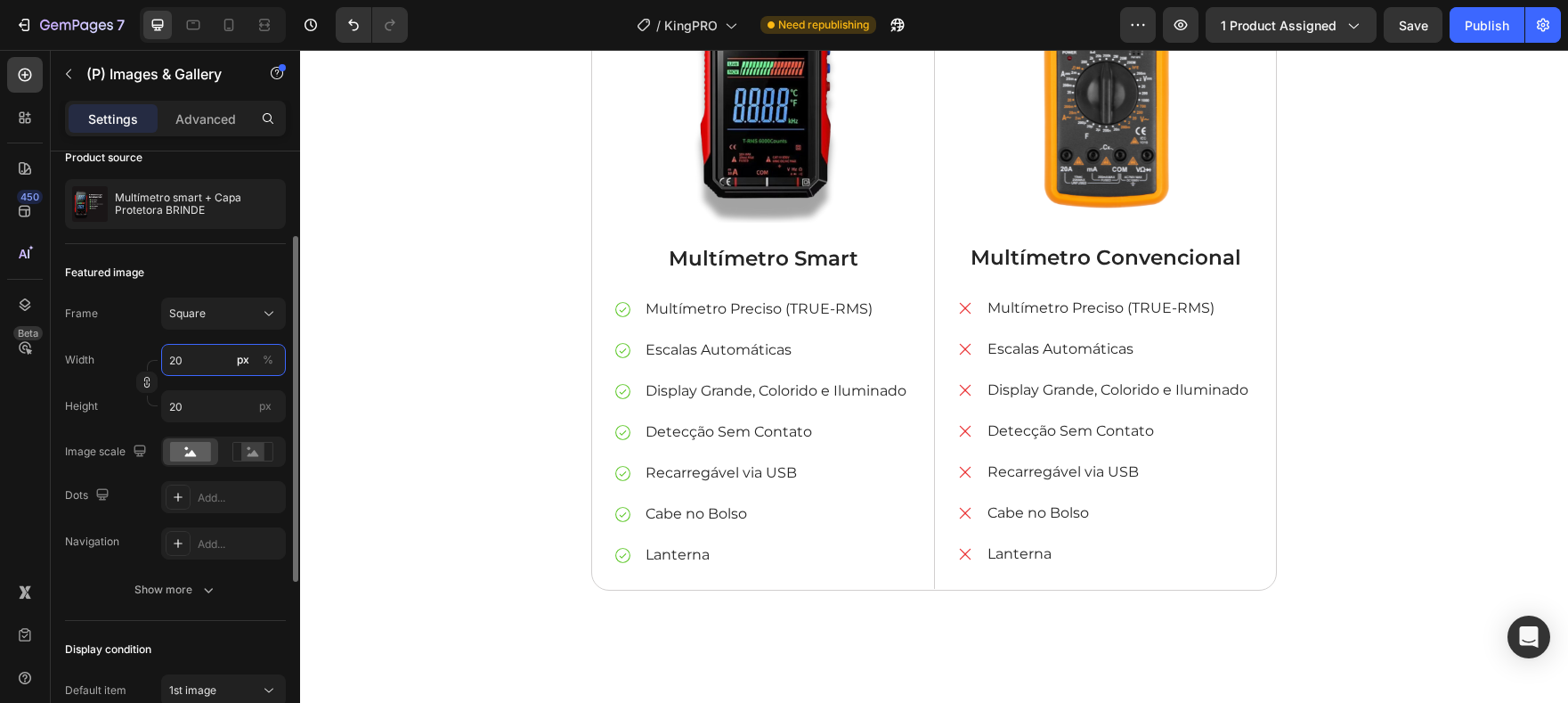
type input "2"
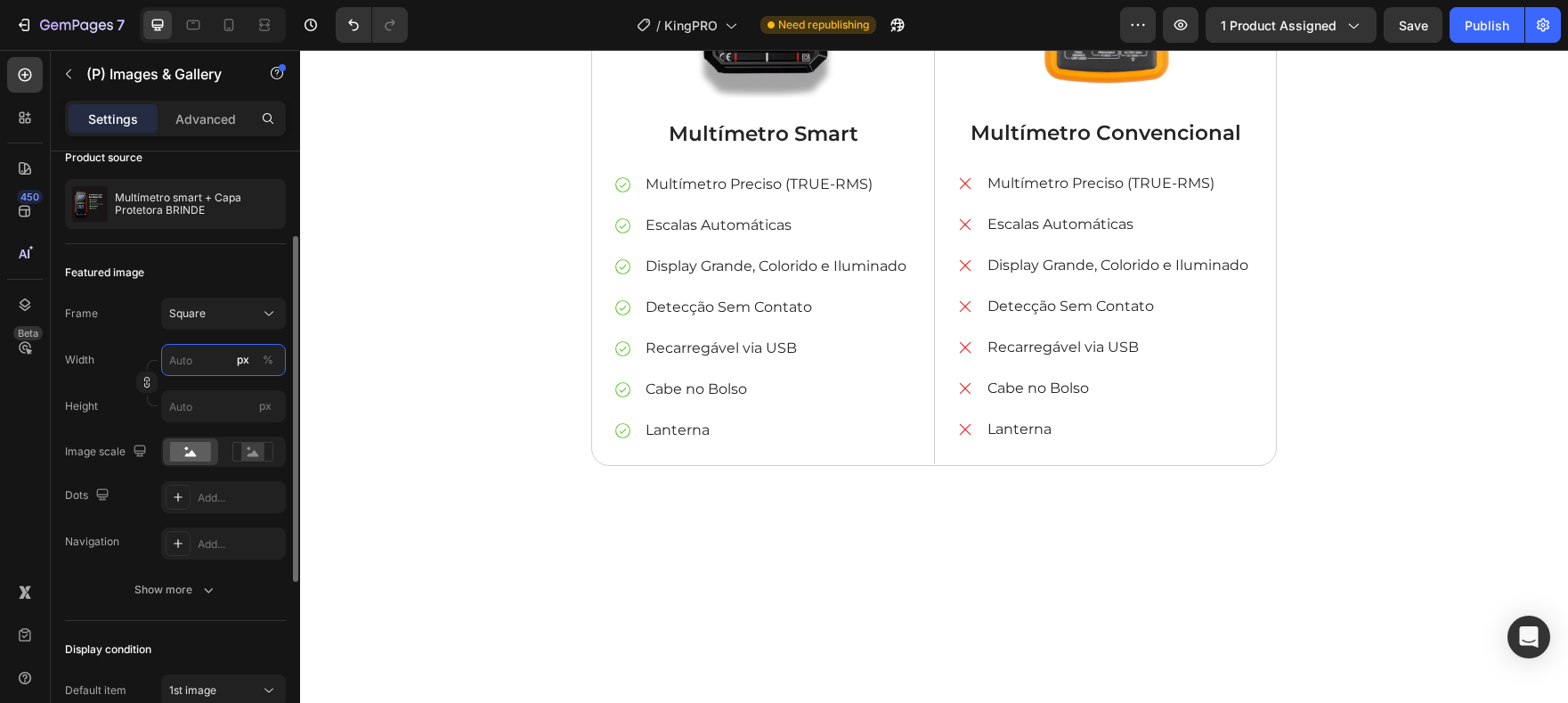
type input "4"
type input "40"
type input "400"
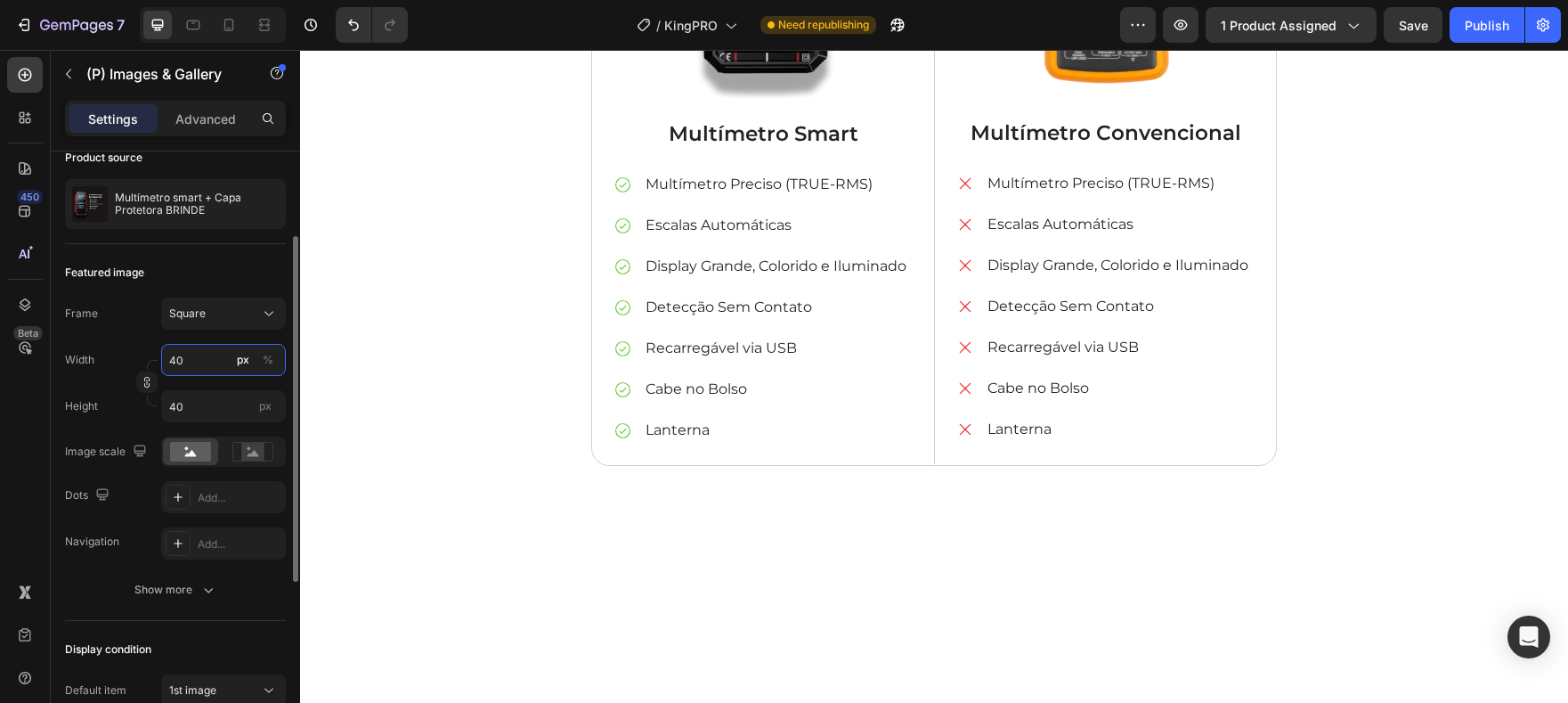
type input "400"
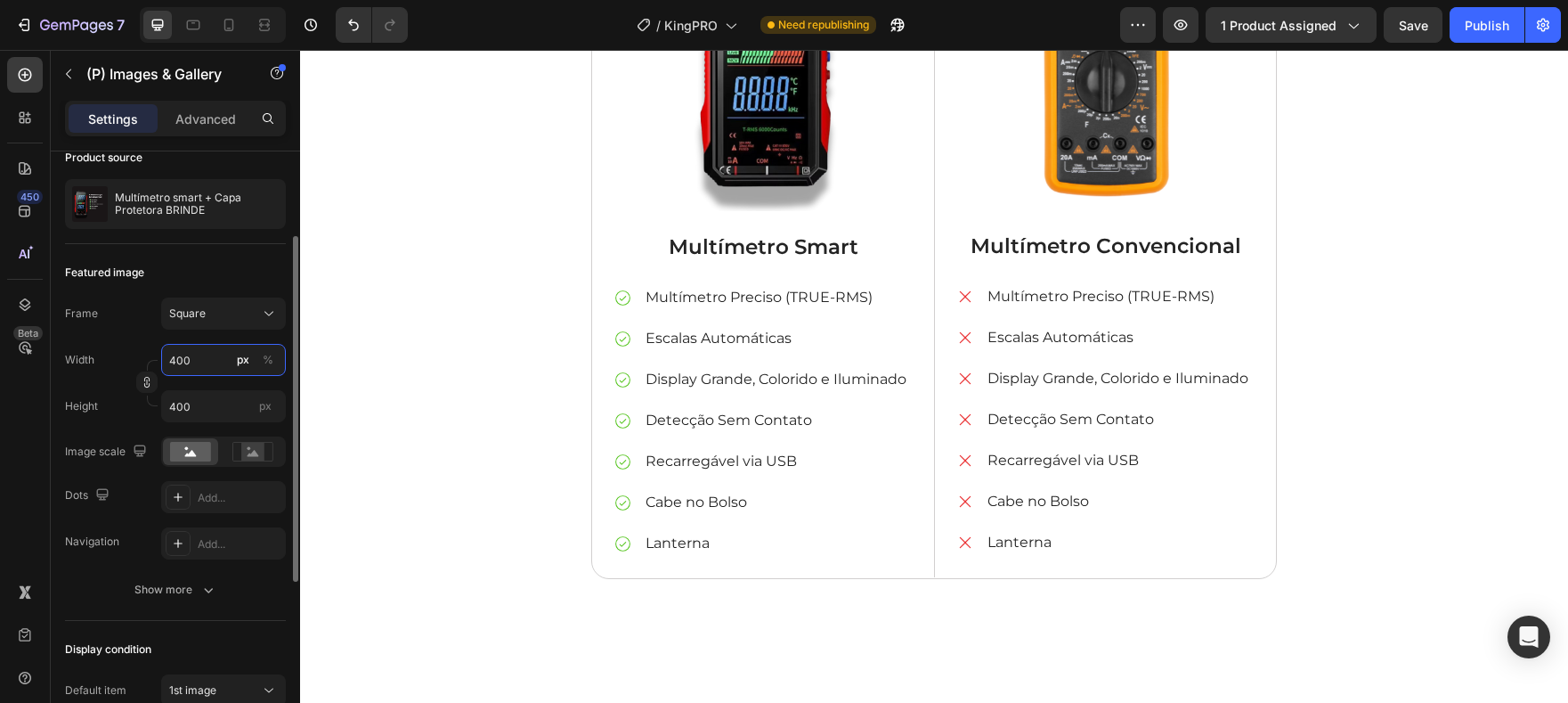
type input "40"
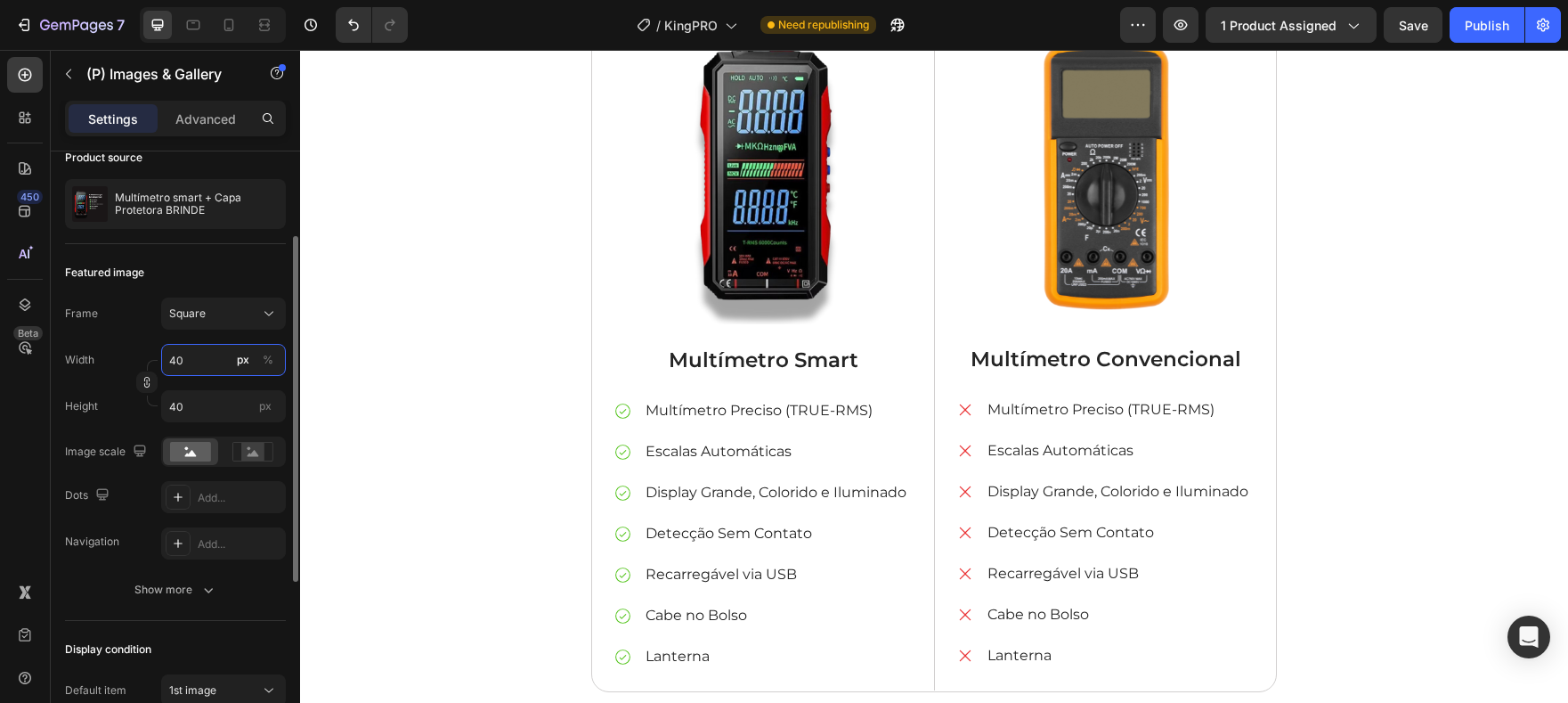
type input "4"
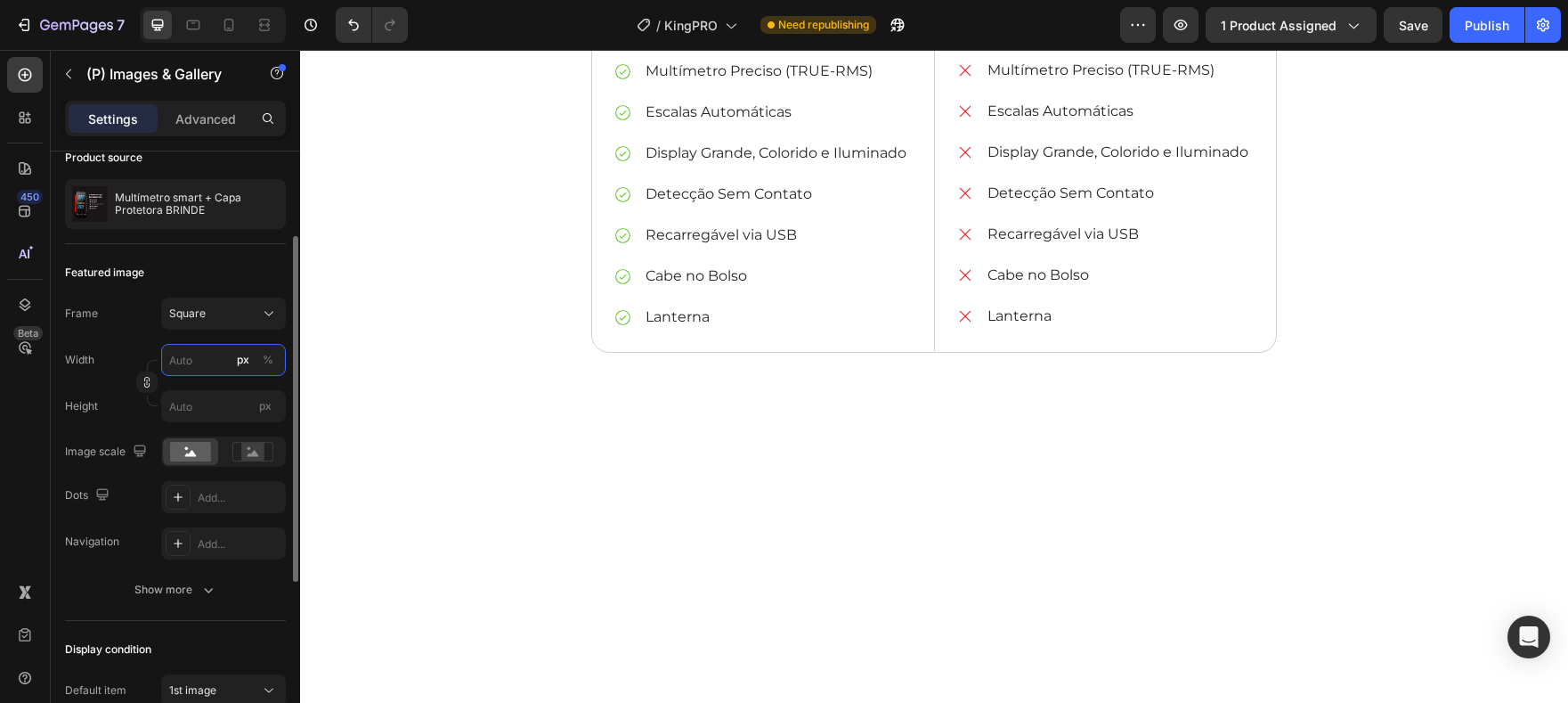
type input "3"
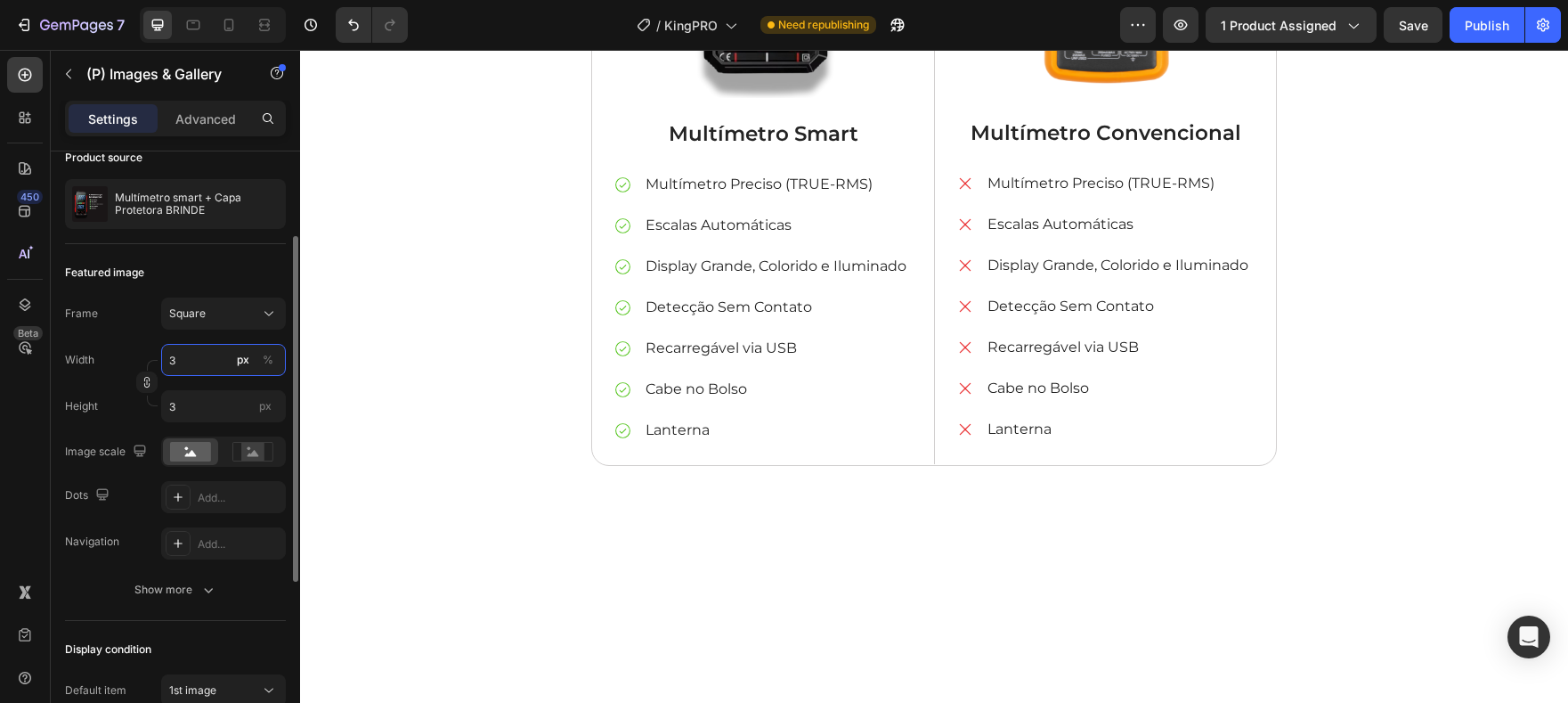
type input "30"
click at [201, 405] on input "30" at bounding box center [223, 406] width 125 height 32
type input "0"
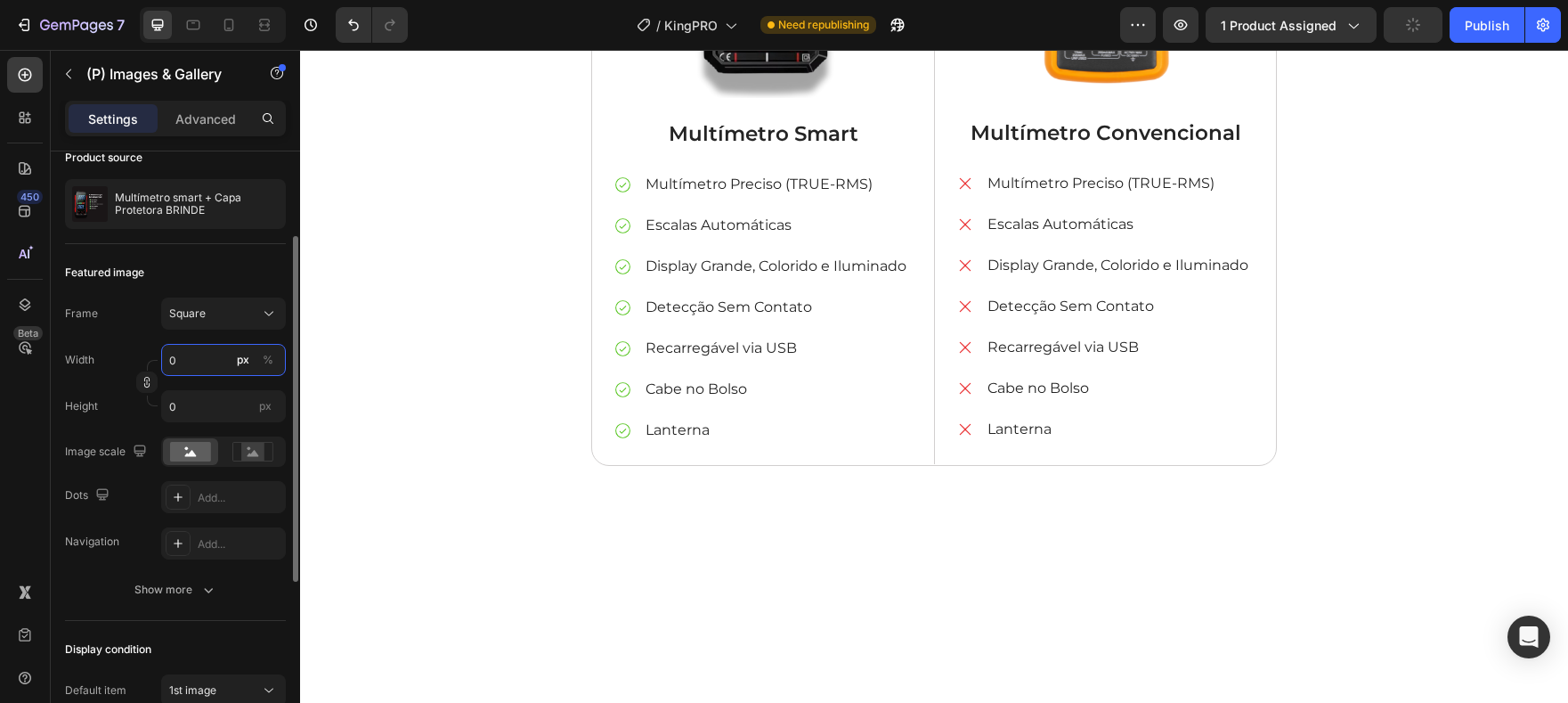
click at [178, 368] on input "0" at bounding box center [223, 360] width 125 height 32
type input "3"
type input "30"
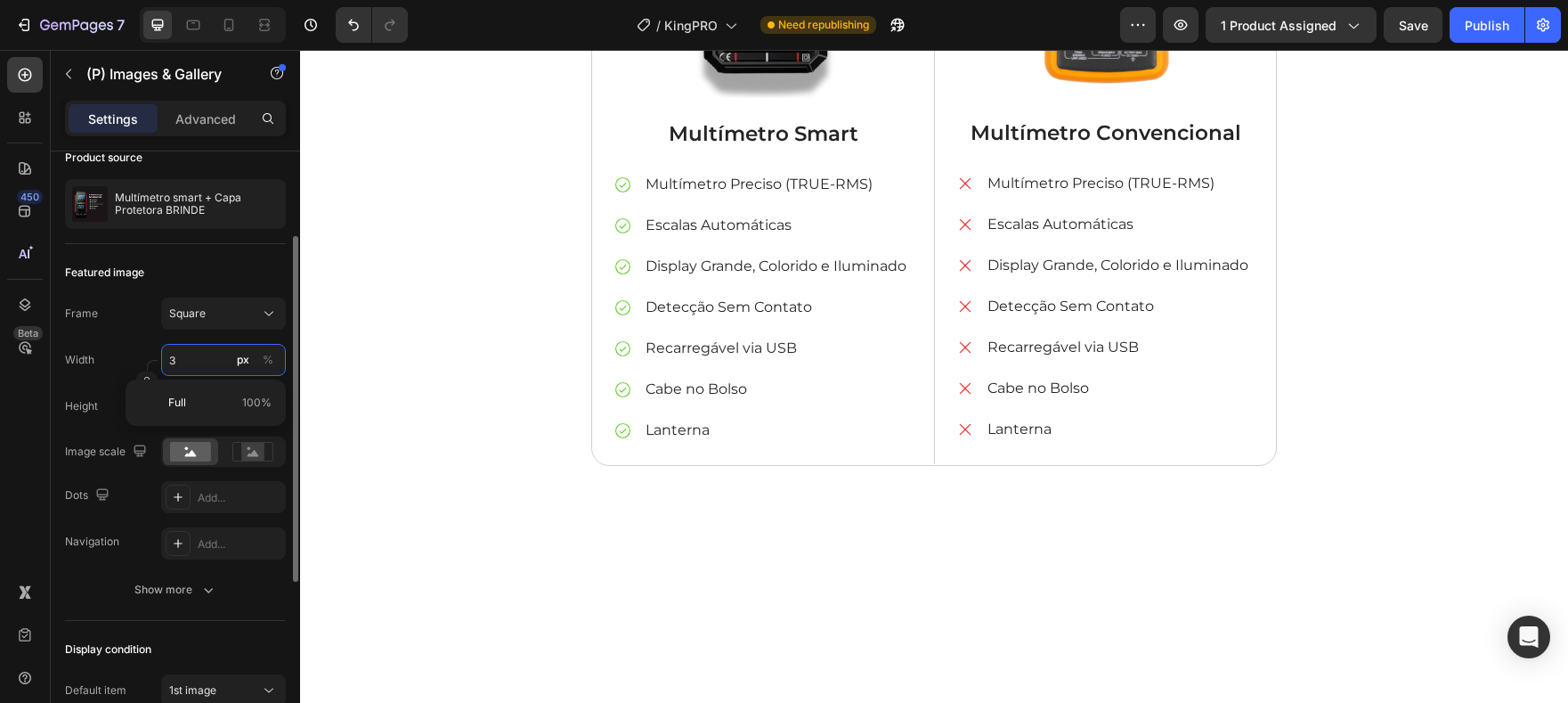
type input "30"
type input "300"
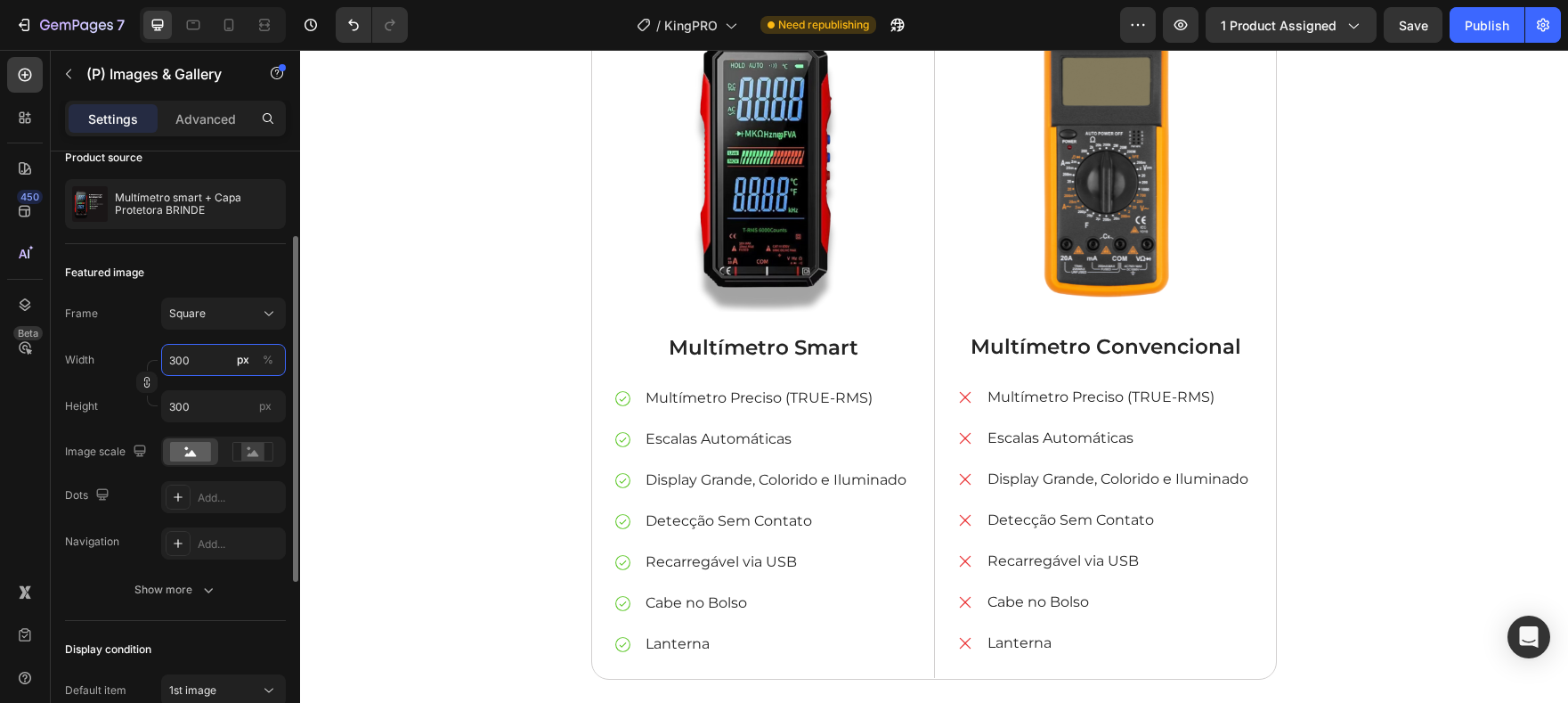
scroll to position [4260, 0]
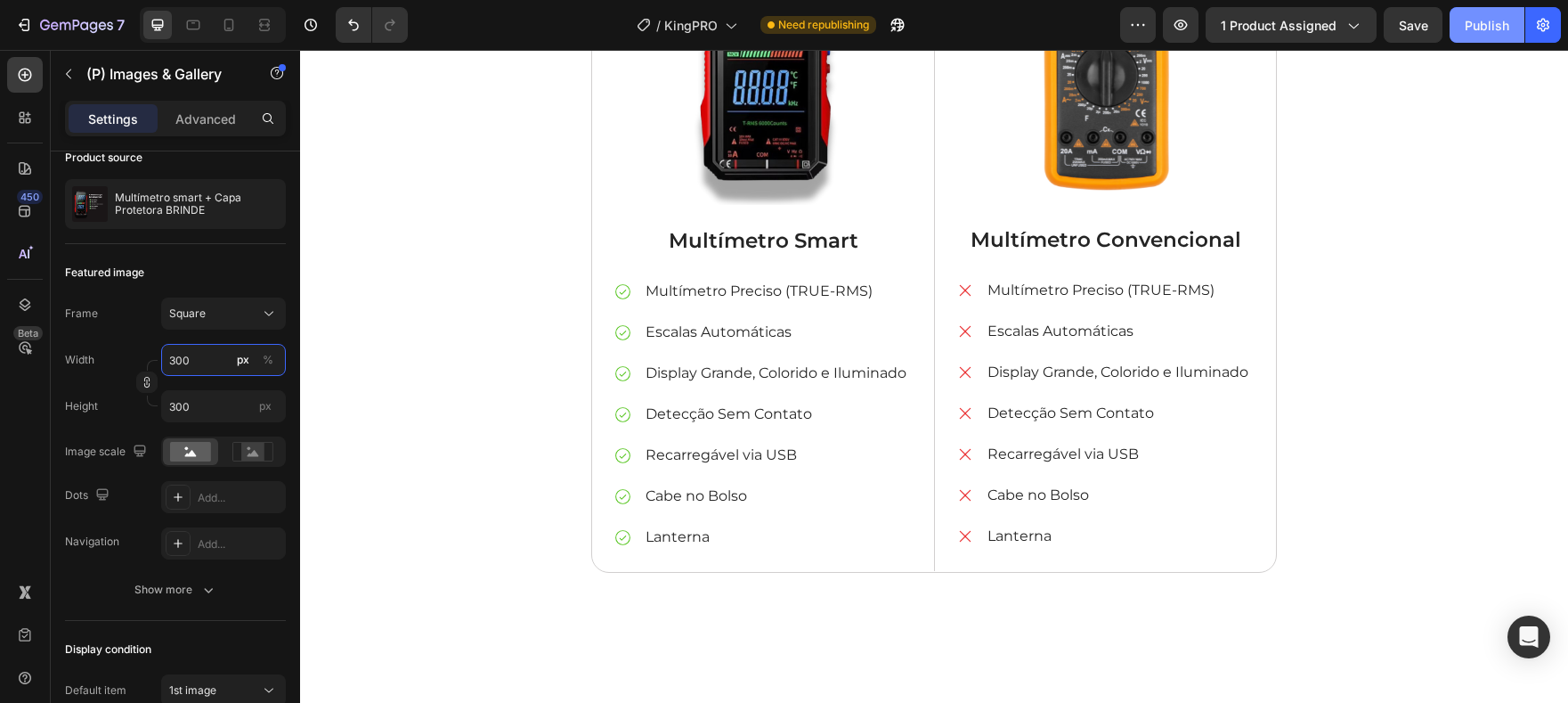
type input "300"
click at [1497, 30] on div "Publish" at bounding box center [1487, 26] width 45 height 19
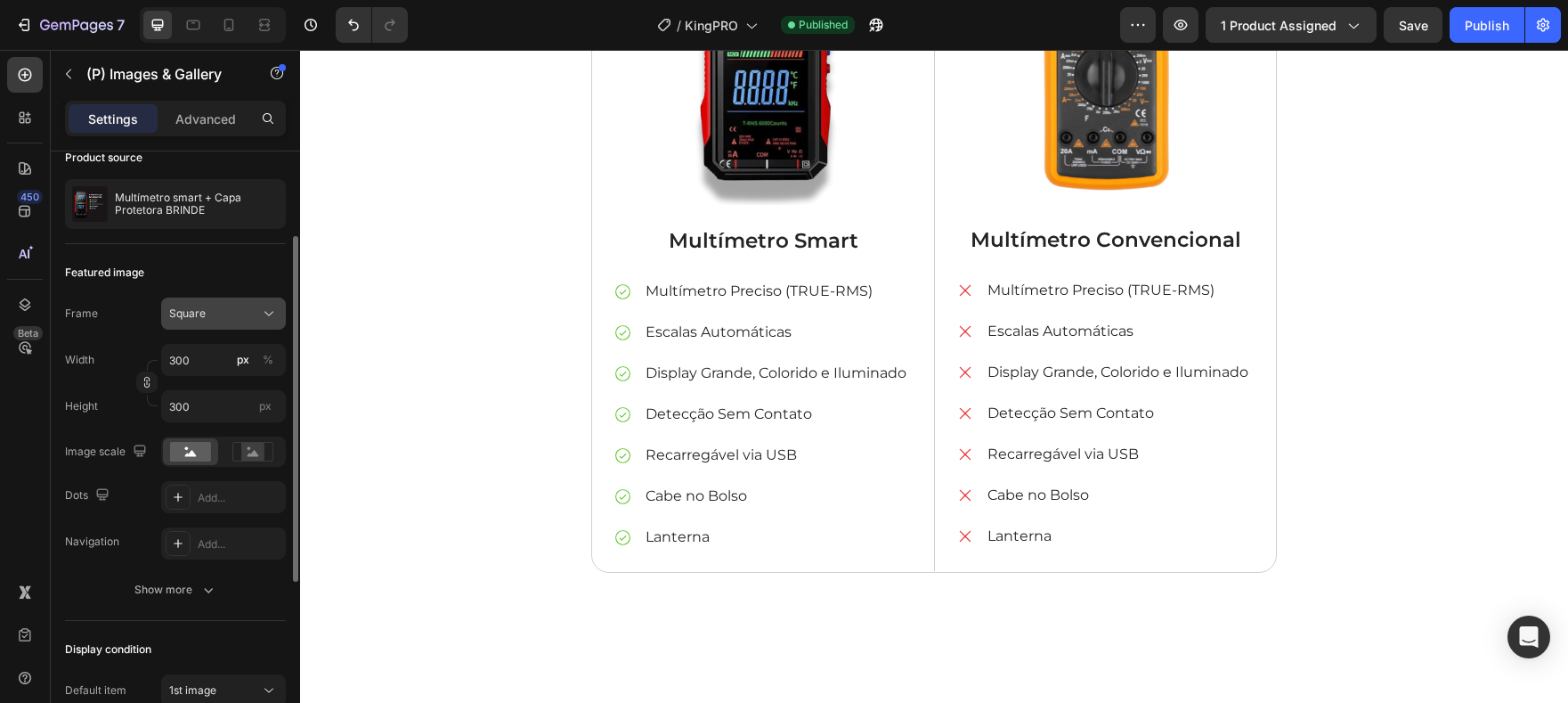
click at [210, 313] on div "Square" at bounding box center [212, 313] width 87 height 16
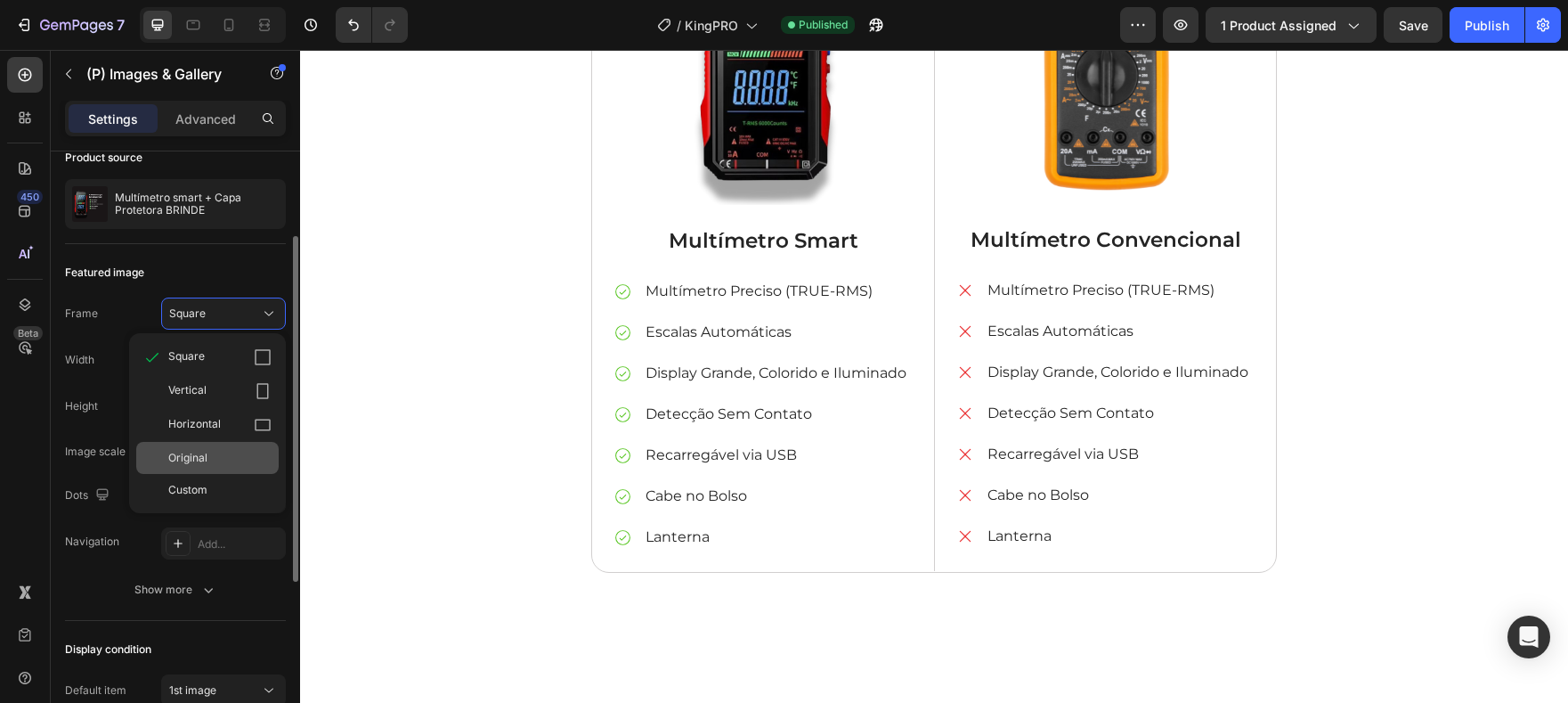
click at [217, 450] on div "Original" at bounding box center [220, 458] width 103 height 16
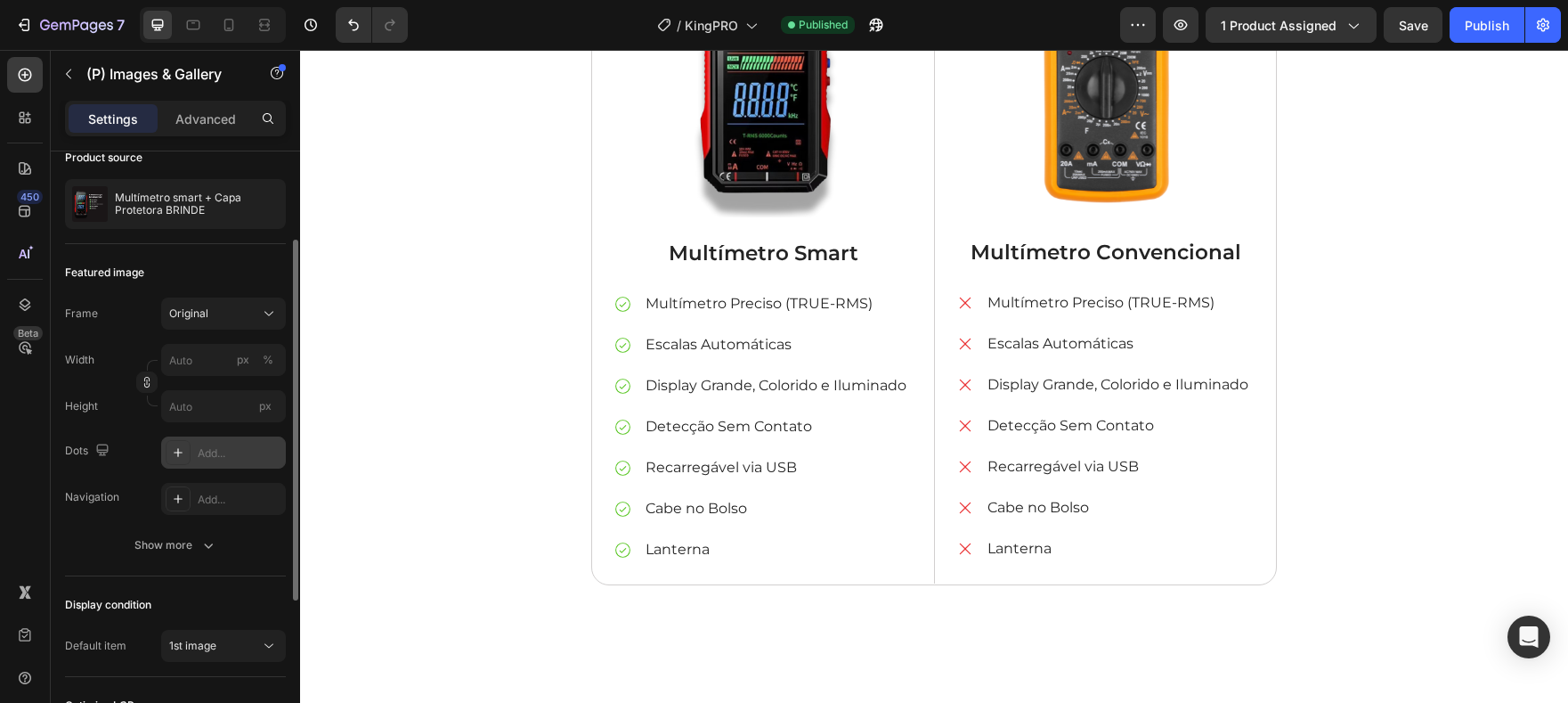
scroll to position [4267, 0]
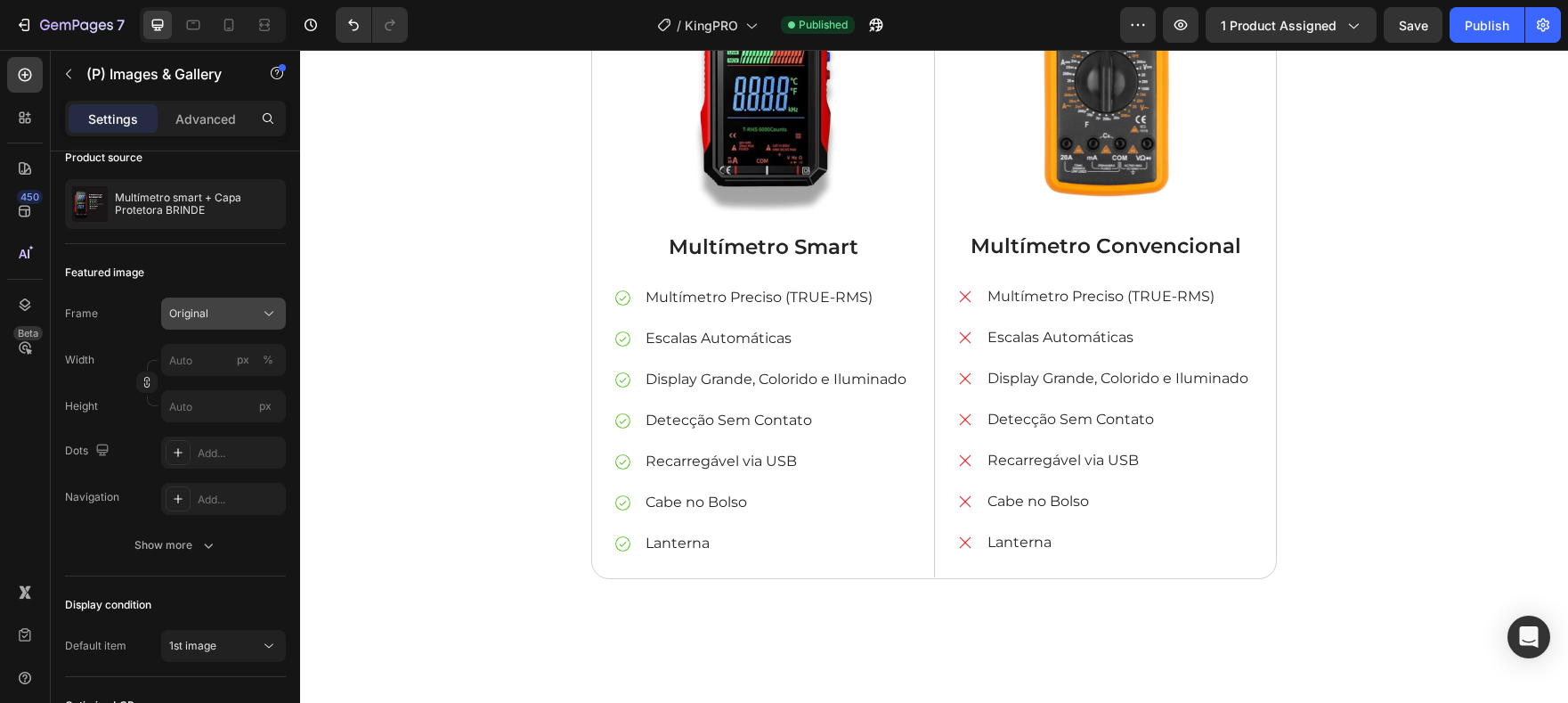
click at [204, 323] on button "Original" at bounding box center [223, 313] width 125 height 32
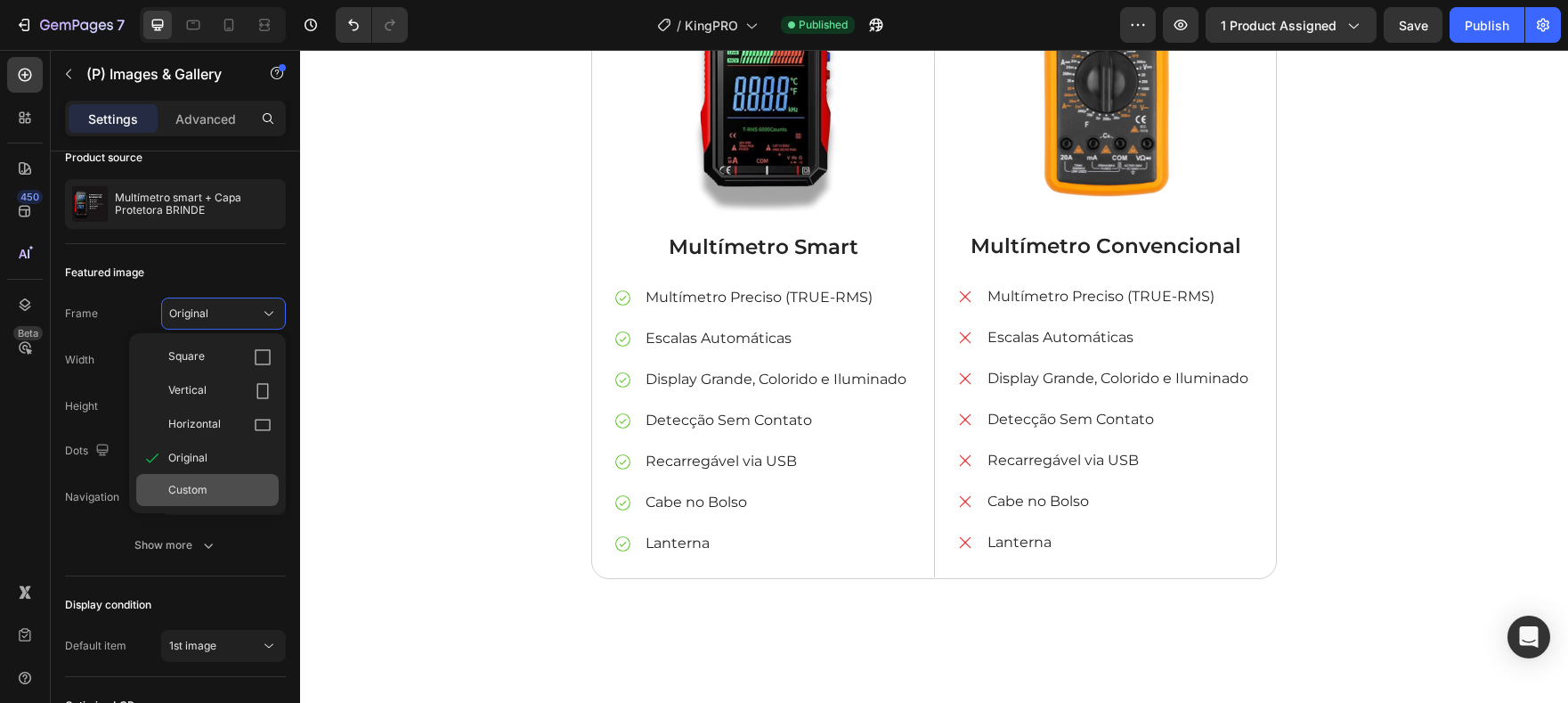
click at [215, 485] on div "Custom" at bounding box center [220, 489] width 103 height 16
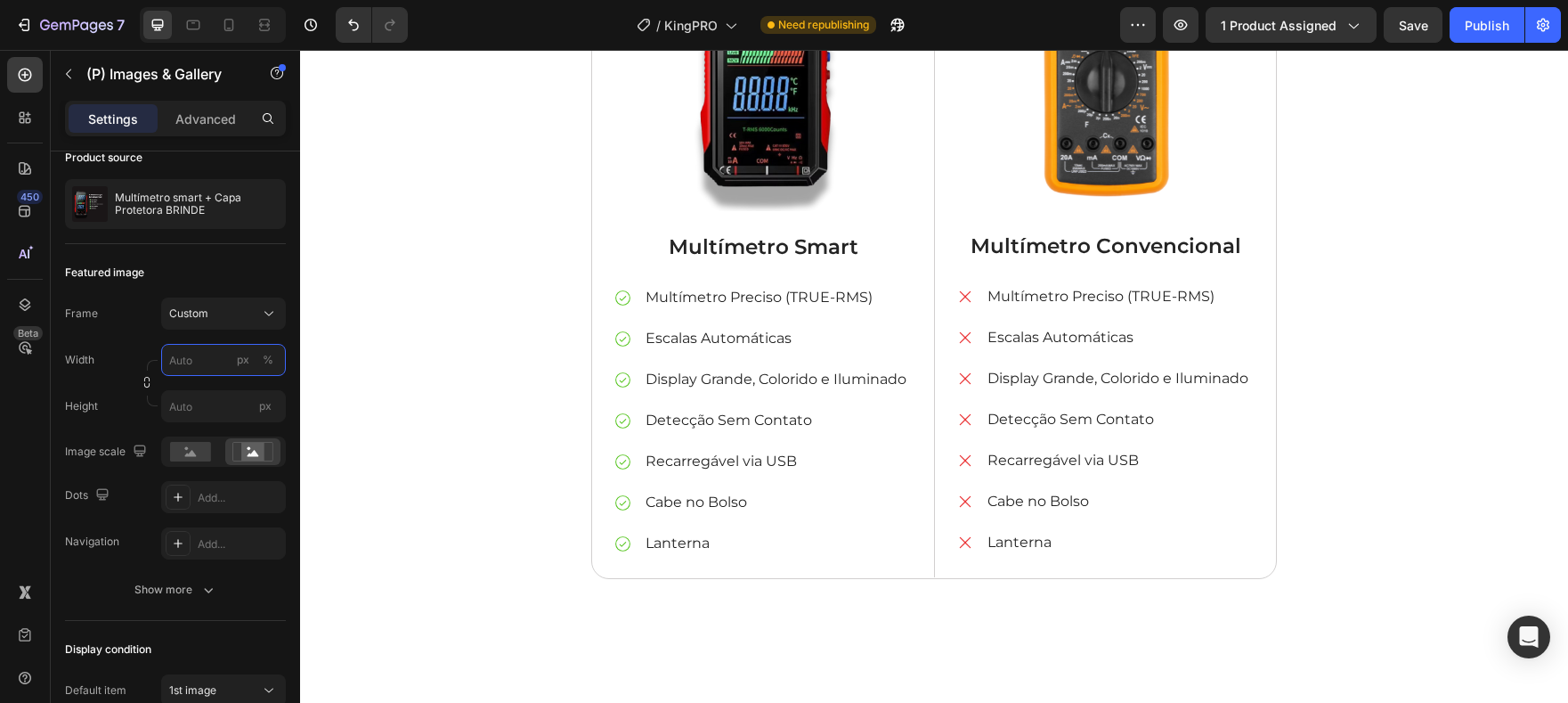
click at [213, 359] on input "px %" at bounding box center [223, 360] width 125 height 32
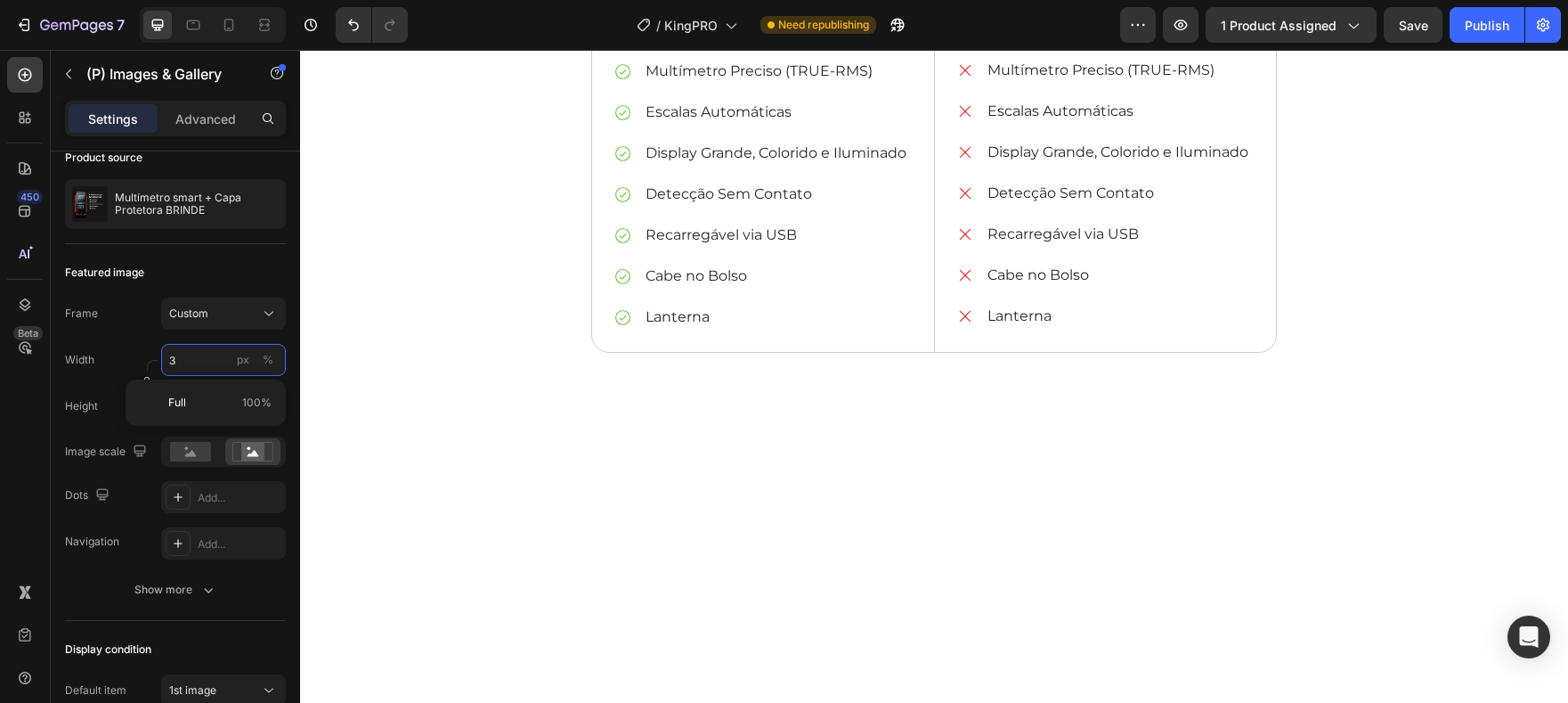
scroll to position [4153, 0]
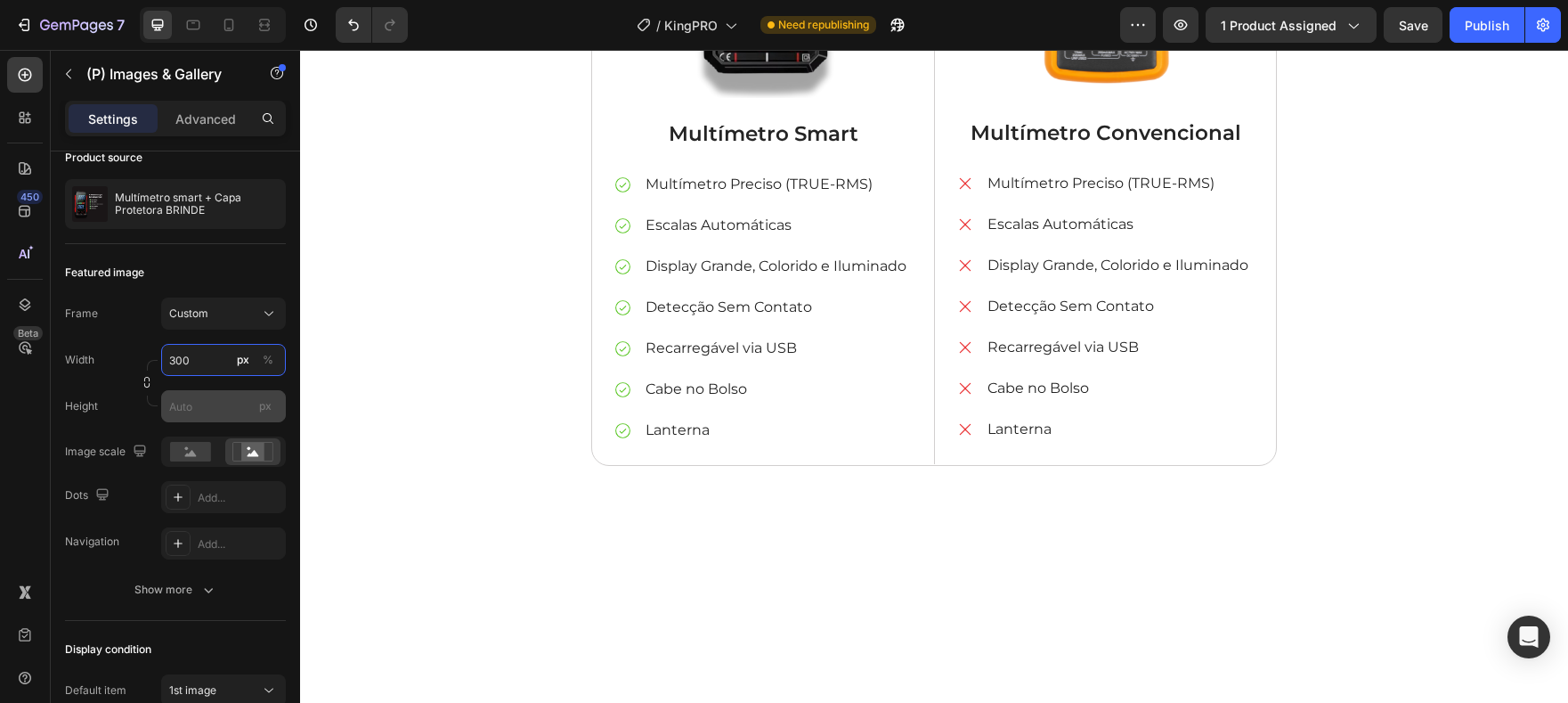
type input "300"
click at [189, 402] on input "px" at bounding box center [223, 406] width 125 height 32
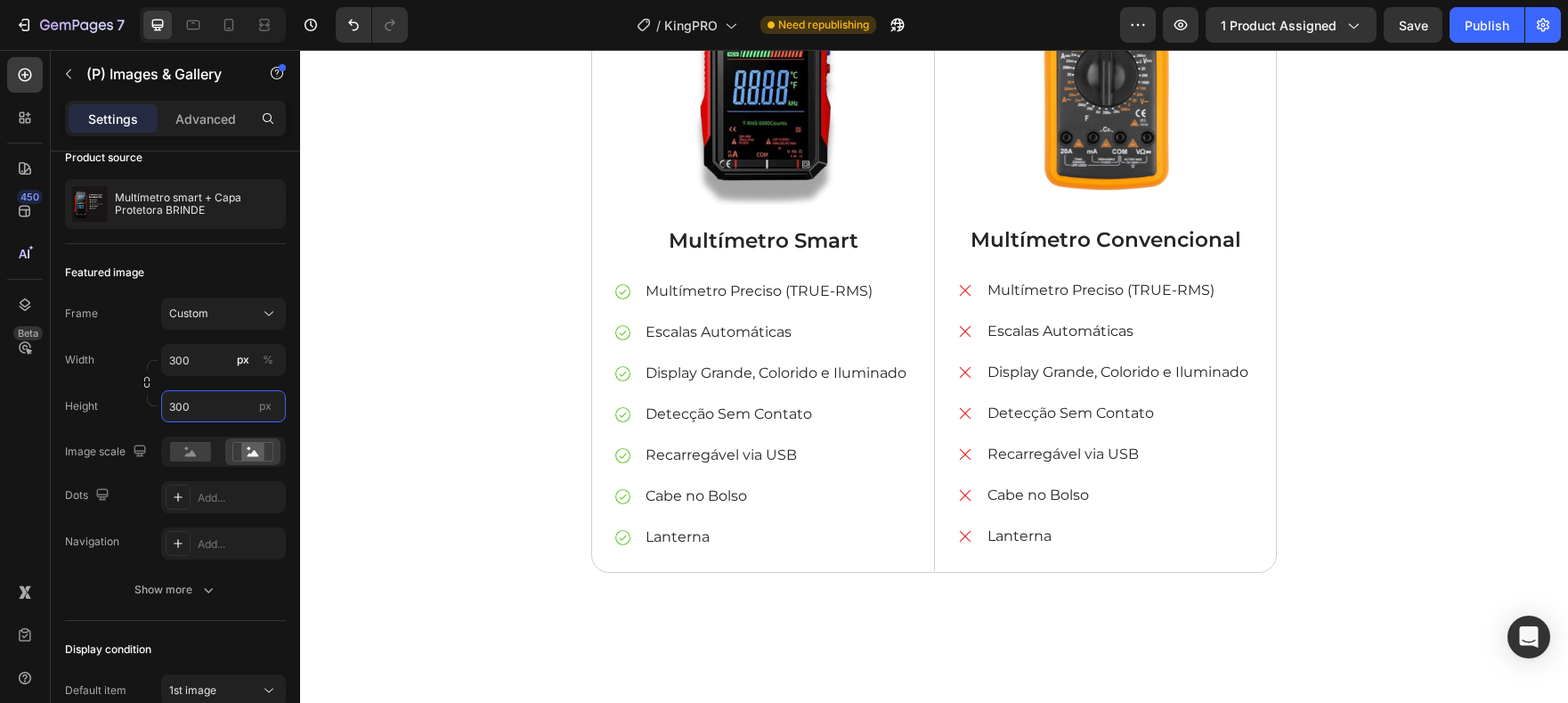
type input "300"
type input "30"
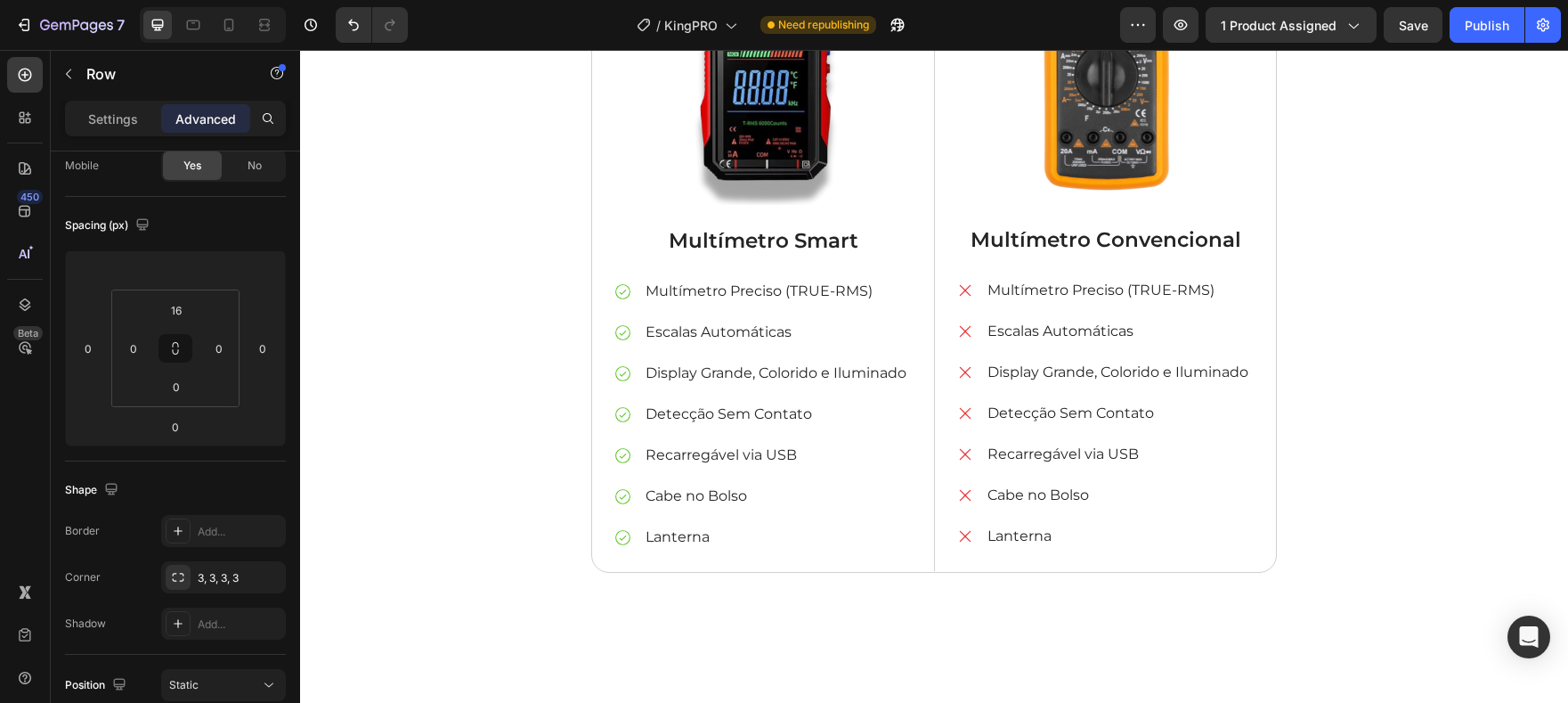
scroll to position [0, 0]
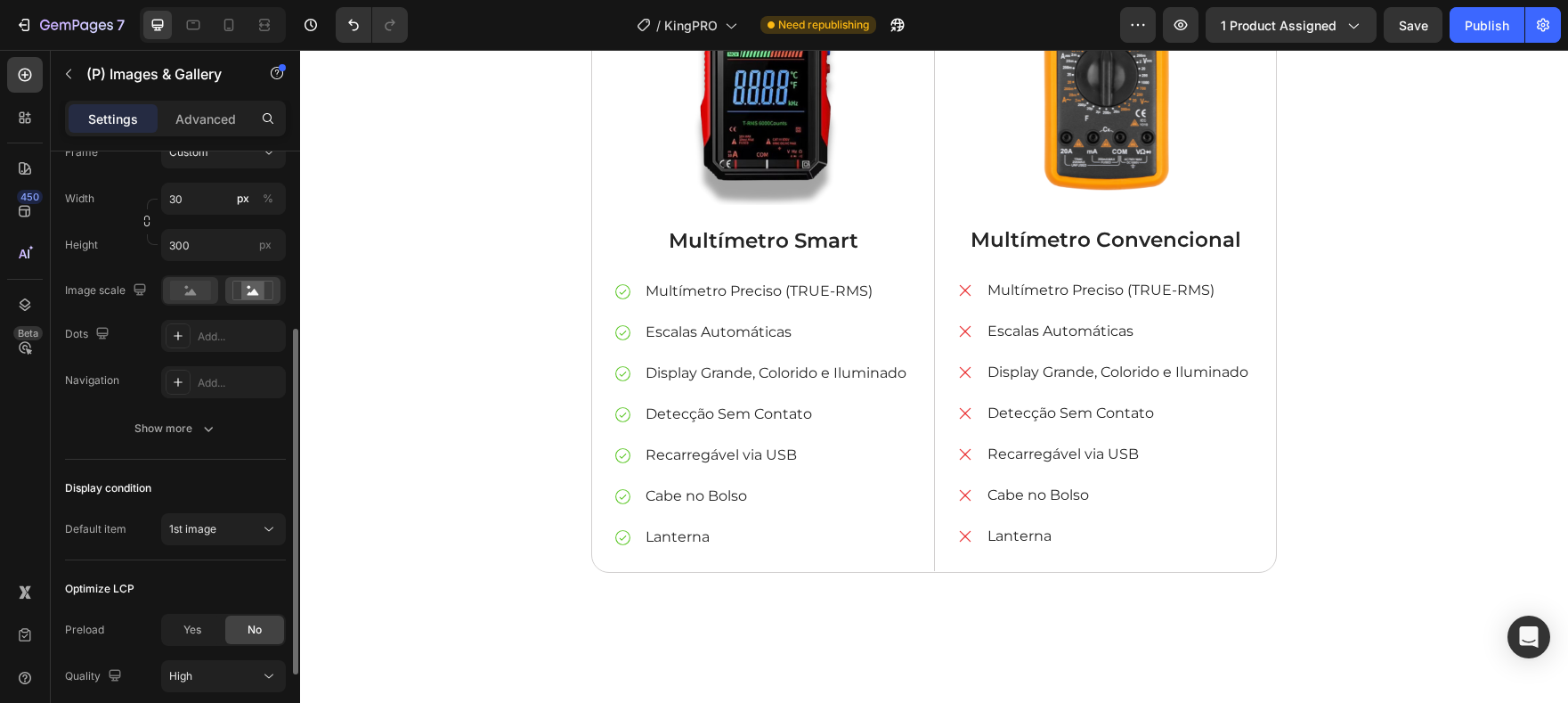
scroll to position [277, 0]
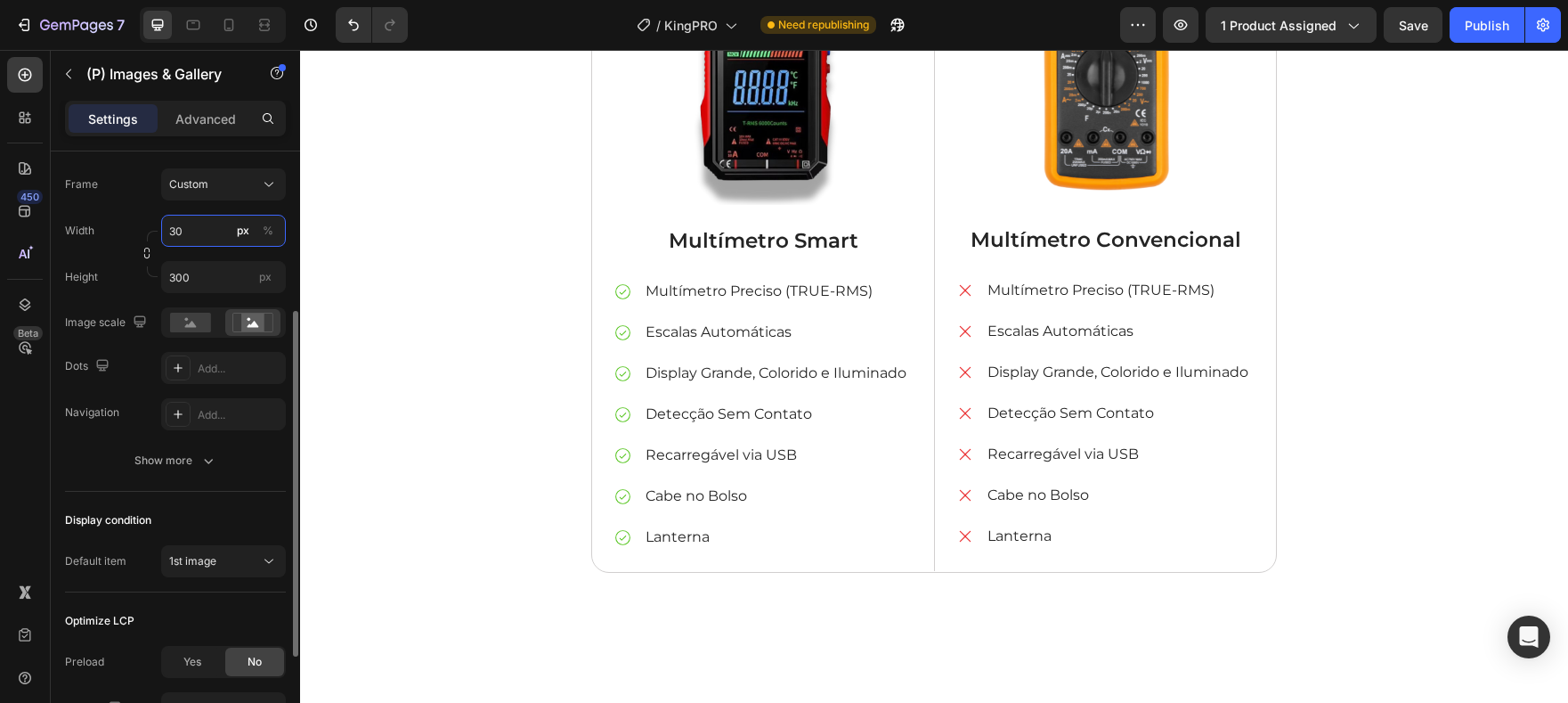
click at [200, 243] on input "30" at bounding box center [223, 231] width 125 height 32
click at [201, 229] on input "30" at bounding box center [223, 231] width 125 height 32
click at [180, 239] on input "300" at bounding box center [223, 231] width 125 height 32
type input "250"
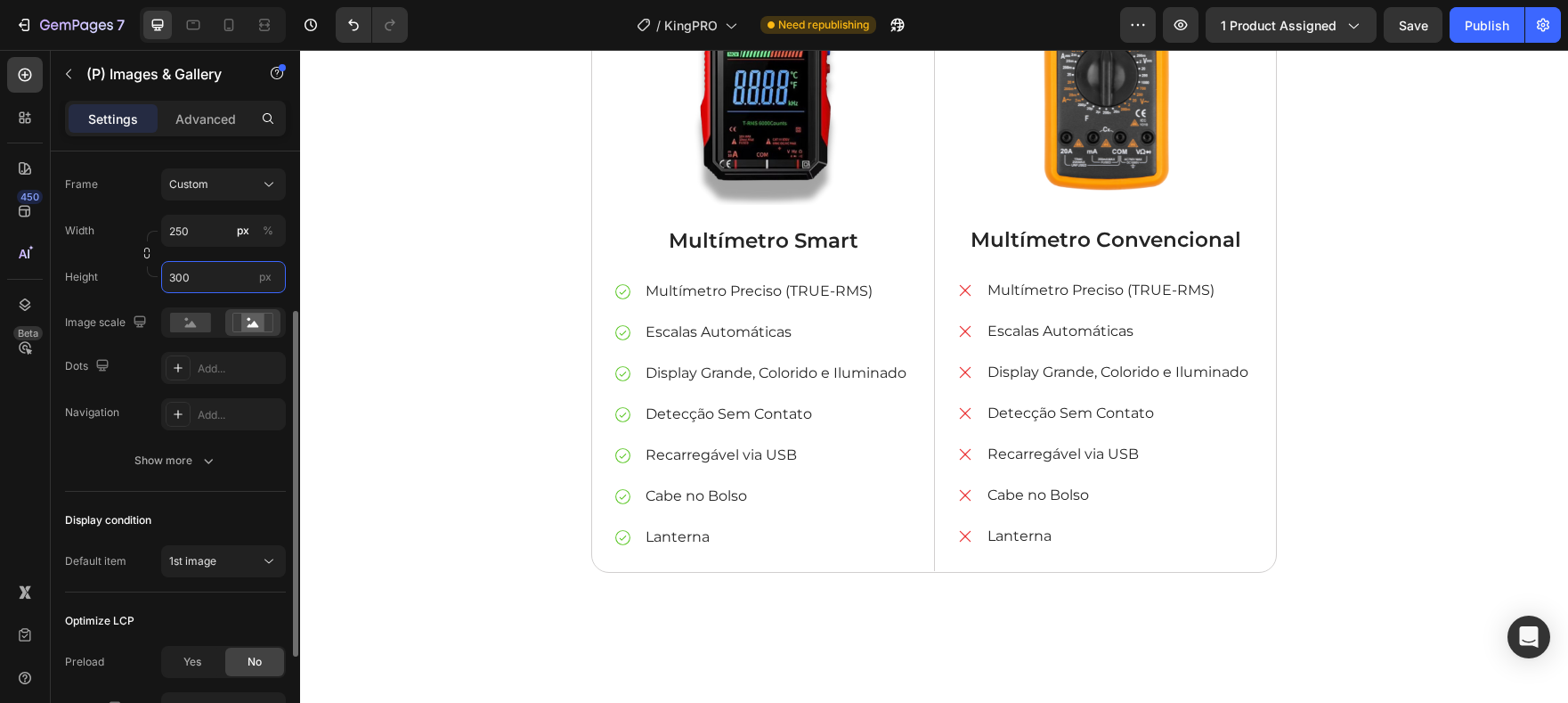
click at [186, 272] on input "300" at bounding box center [223, 277] width 125 height 32
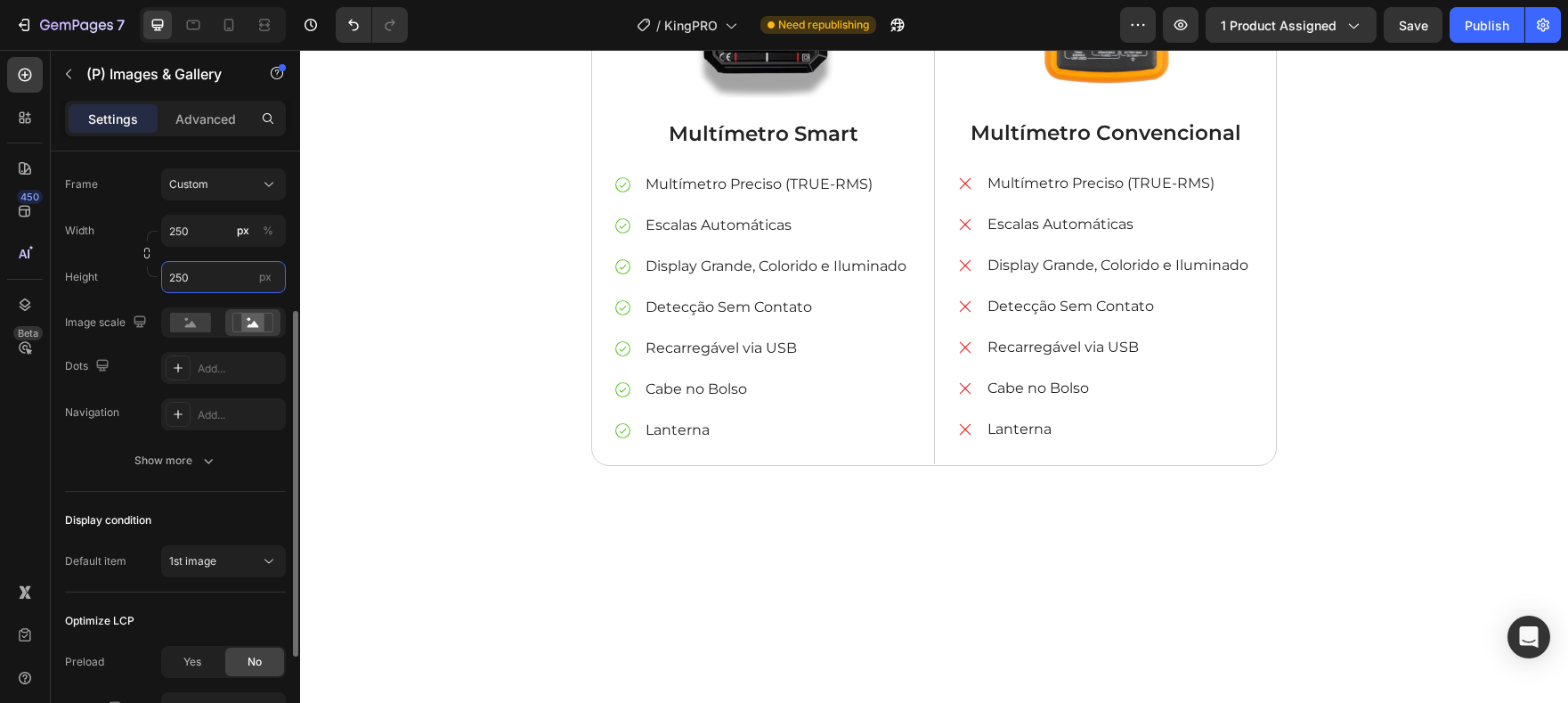
scroll to position [4238, 0]
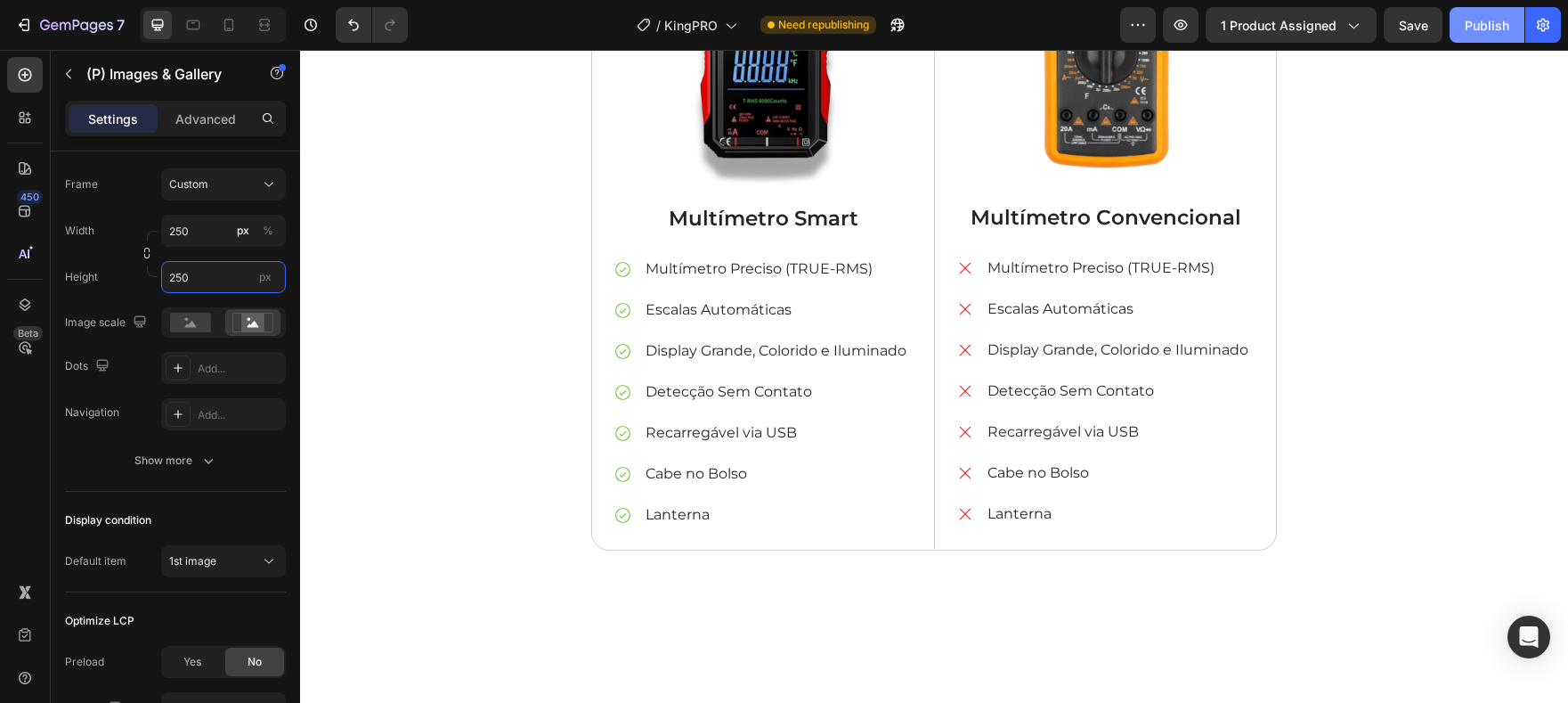
type input "250"
click at [1471, 35] on button "Publish" at bounding box center [1487, 24] width 74 height 35
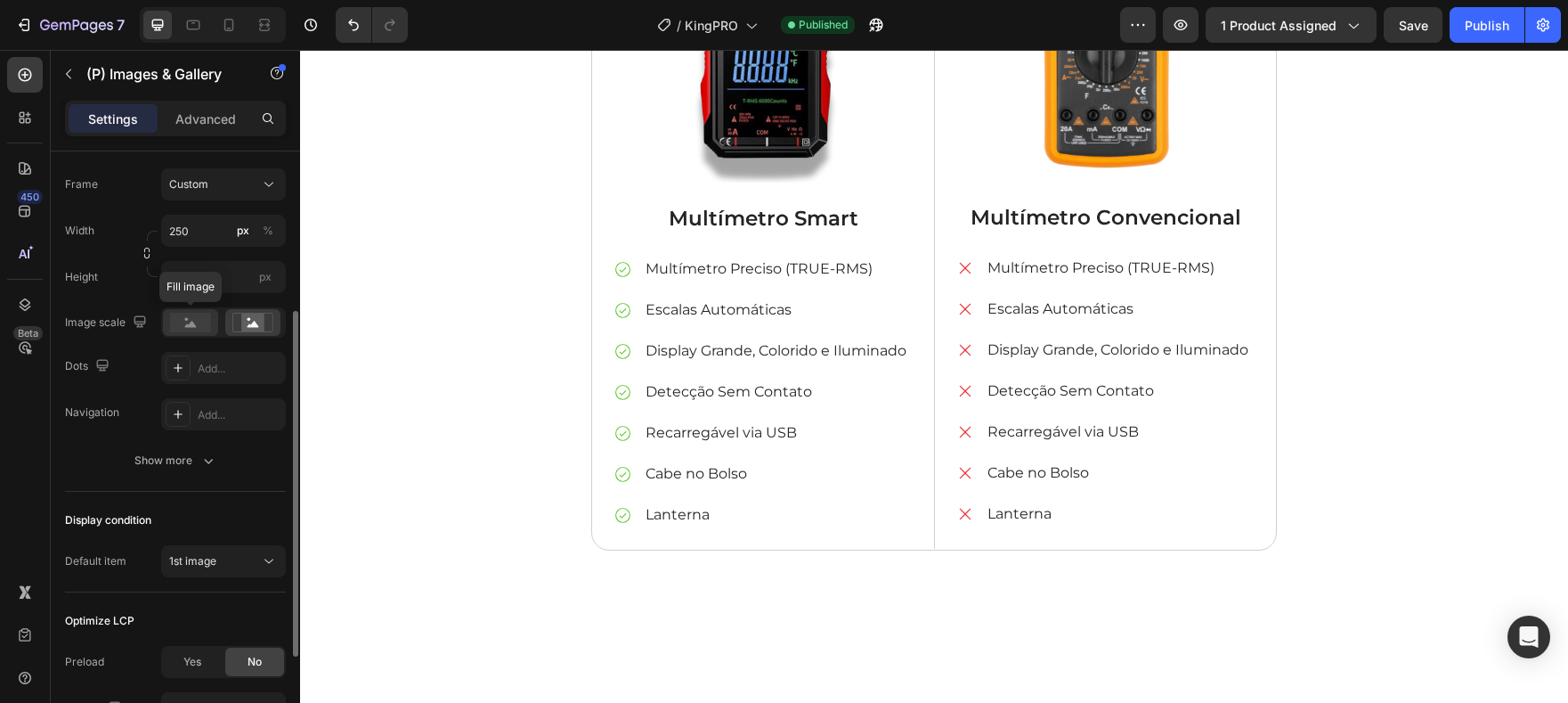
click at [181, 326] on rect at bounding box center [190, 322] width 41 height 20
click at [270, 328] on icon at bounding box center [252, 322] width 41 height 20
click at [200, 328] on rect at bounding box center [190, 322] width 41 height 20
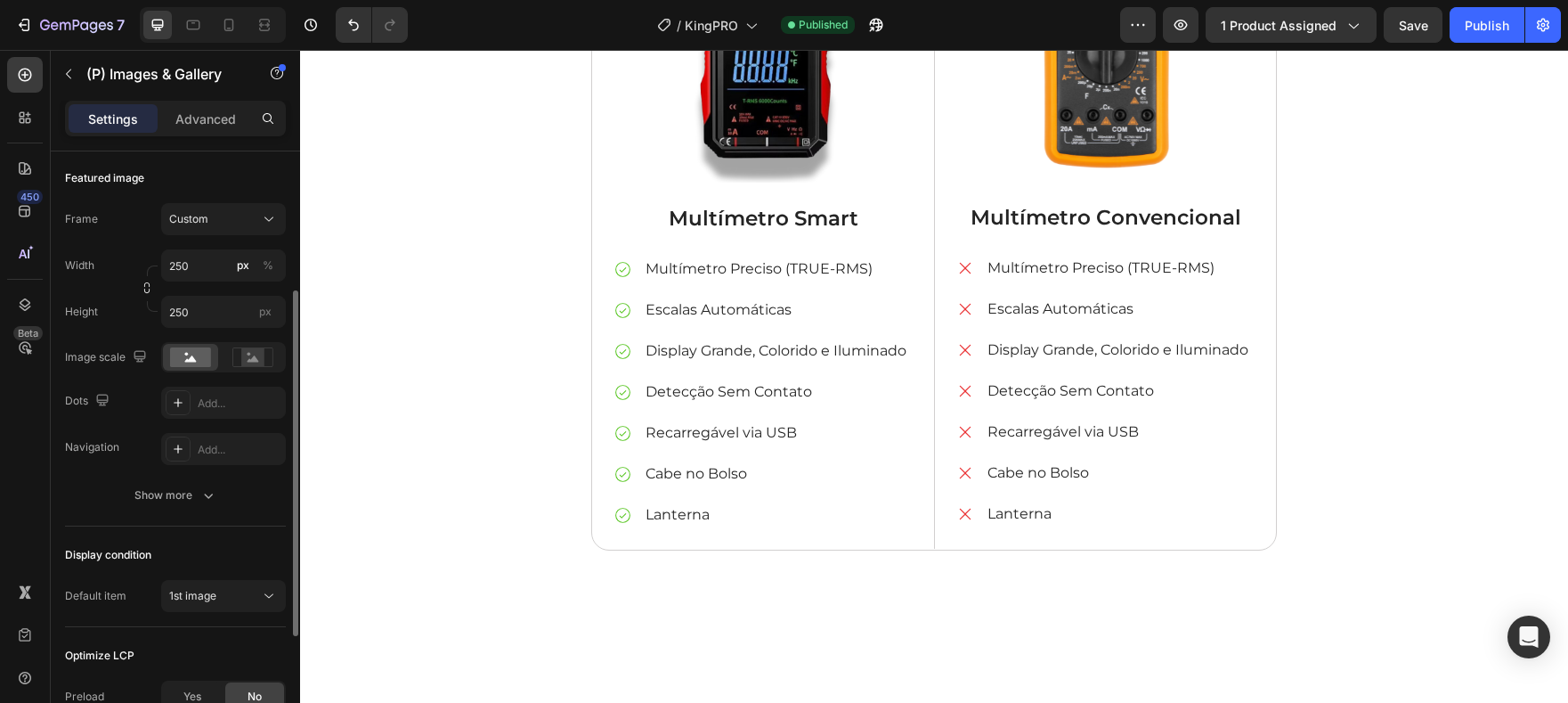
scroll to position [210, 0]
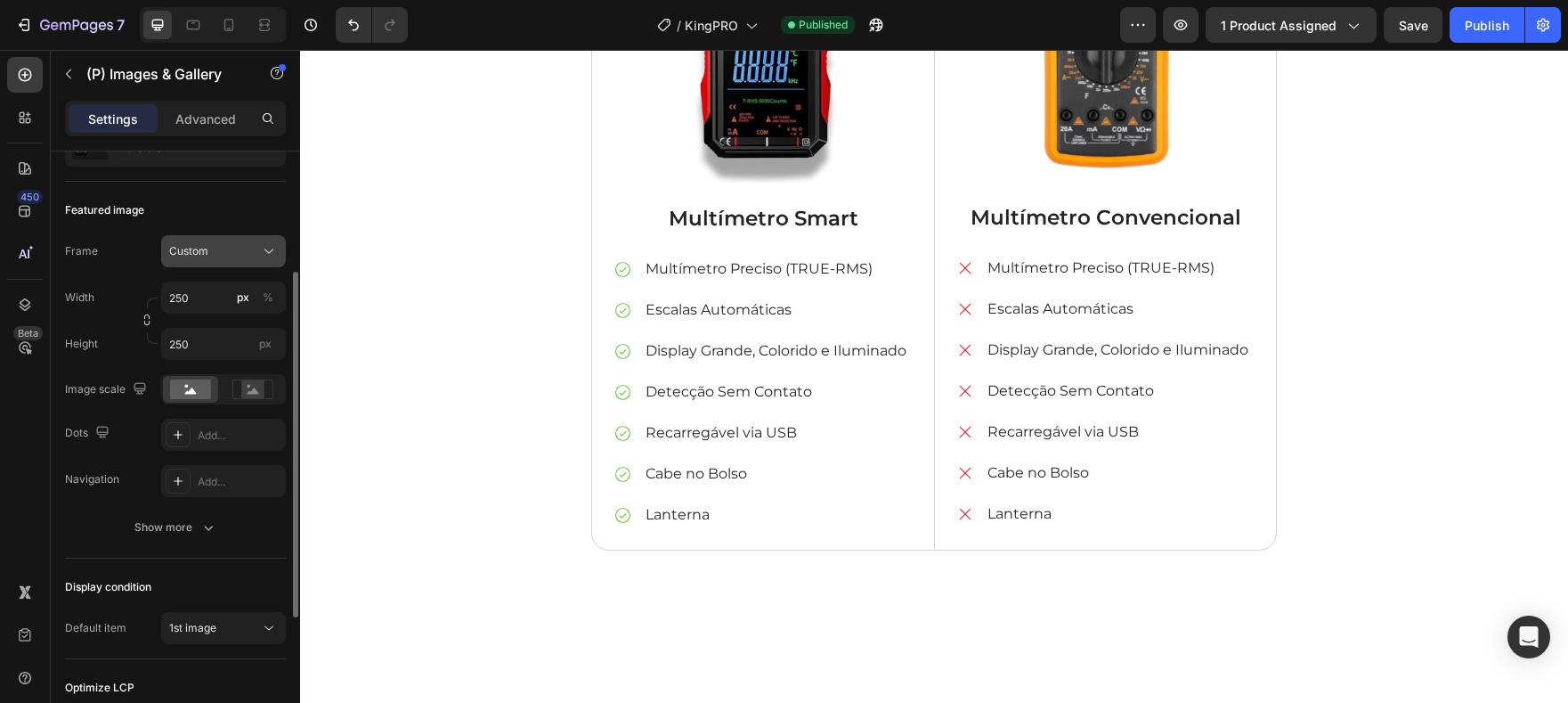
click at [227, 247] on div "Custom" at bounding box center [212, 251] width 87 height 16
click at [217, 249] on div "Custom" at bounding box center [212, 251] width 87 height 16
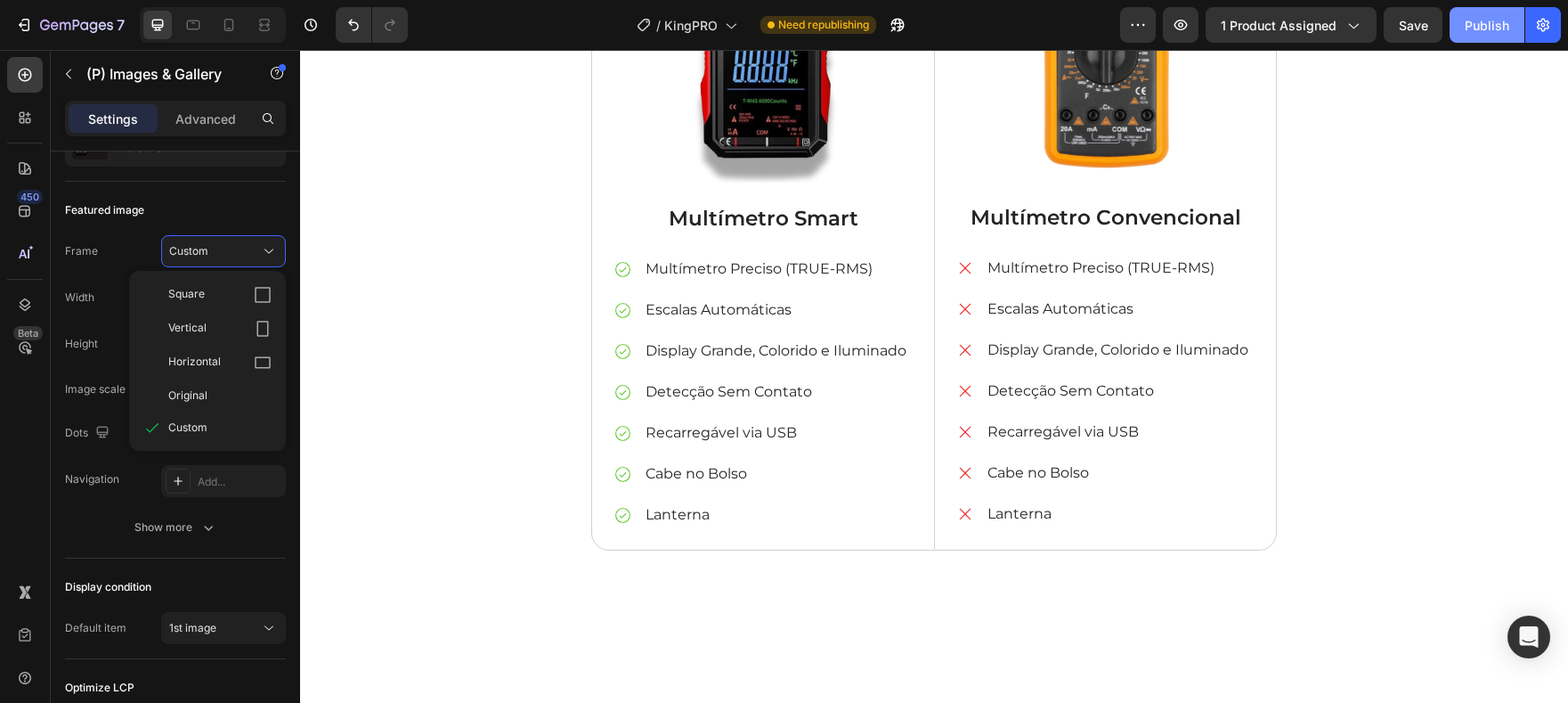
click at [1482, 16] on div "Publish" at bounding box center [1487, 26] width 45 height 19
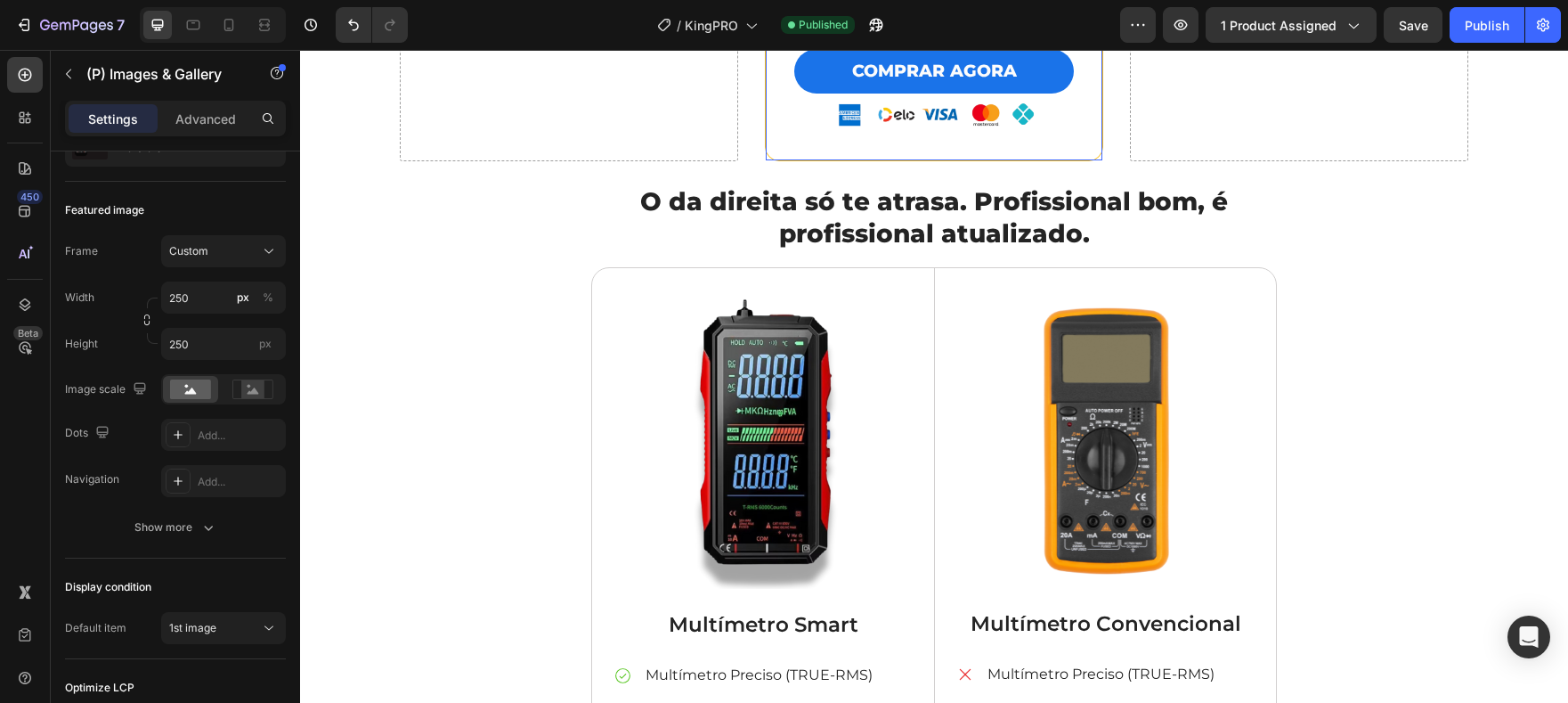
scroll to position [3950, 0]
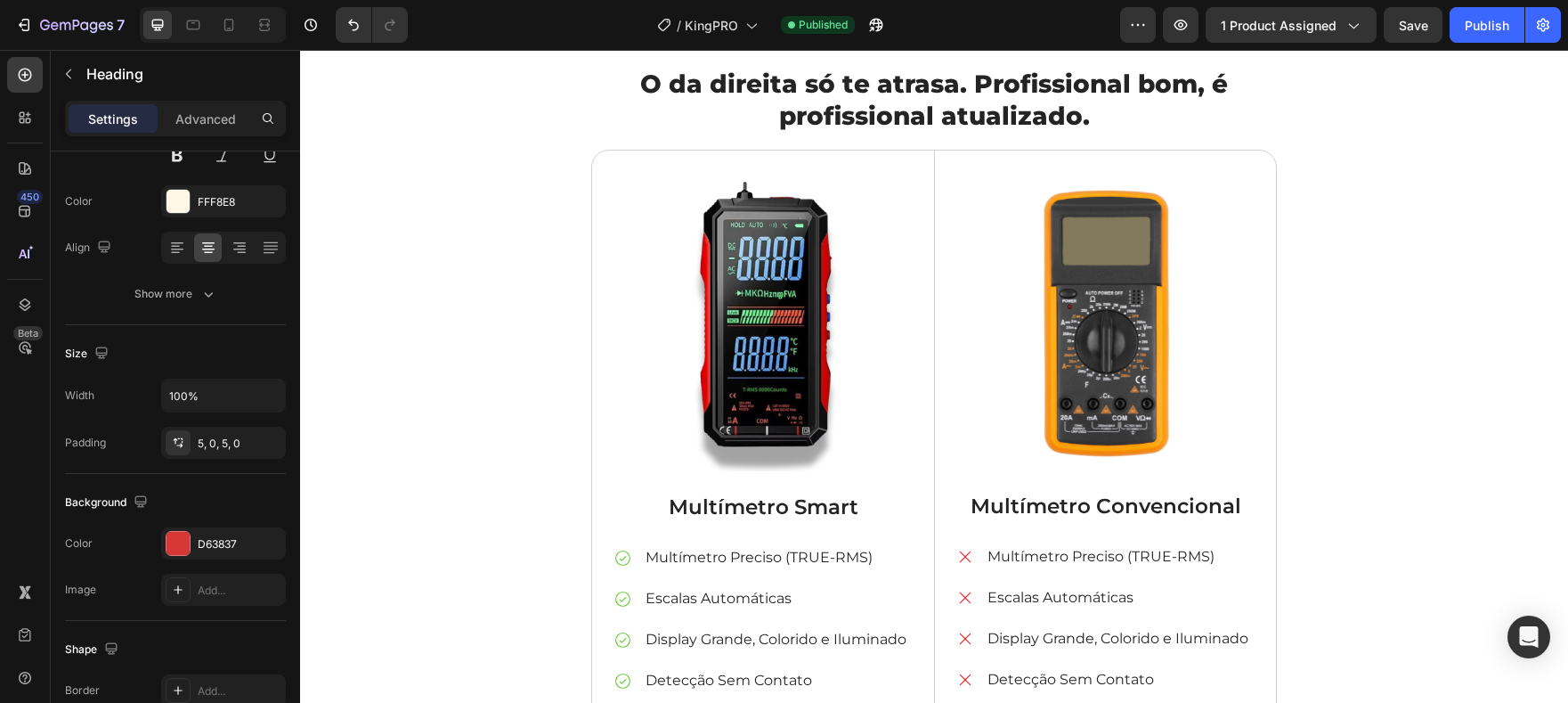
scroll to position [0, 0]
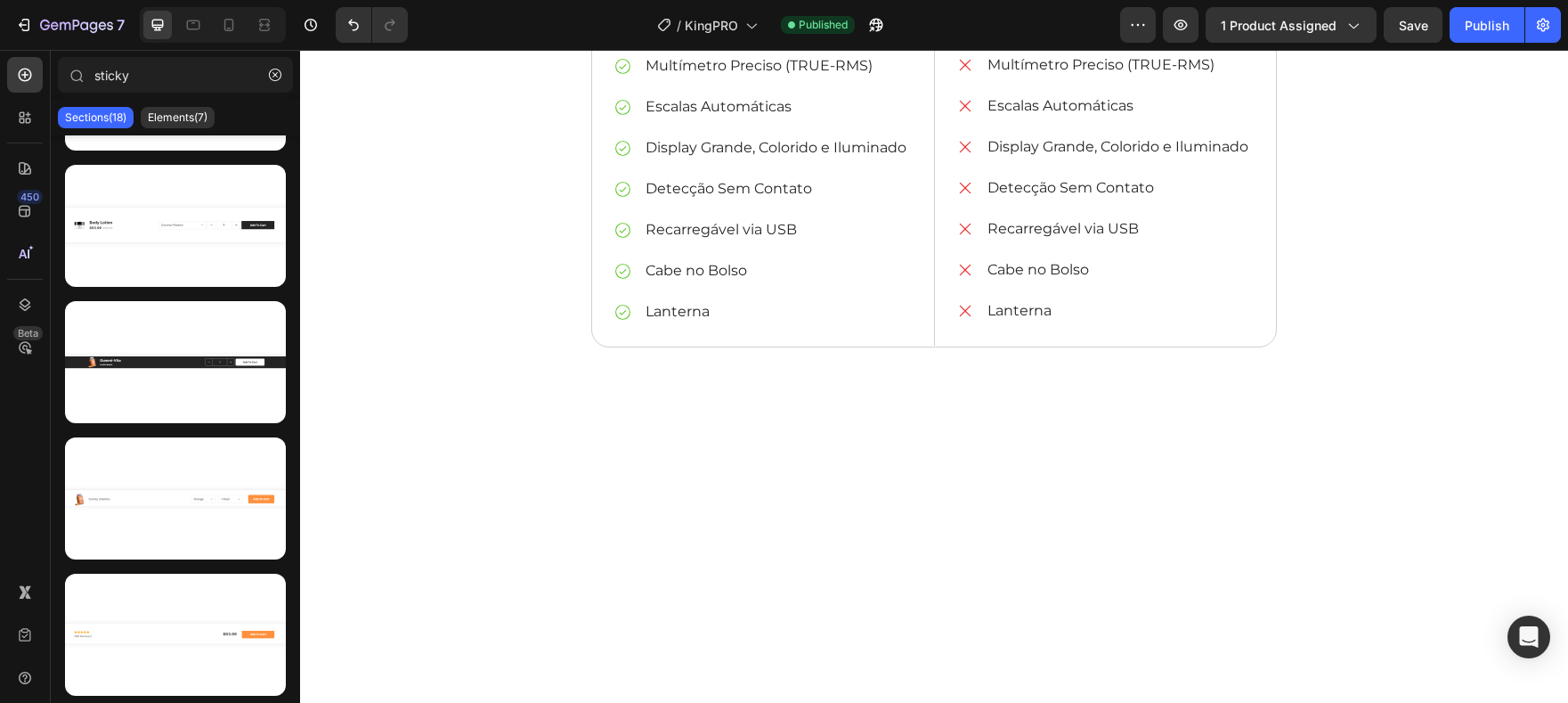
scroll to position [4392, 0]
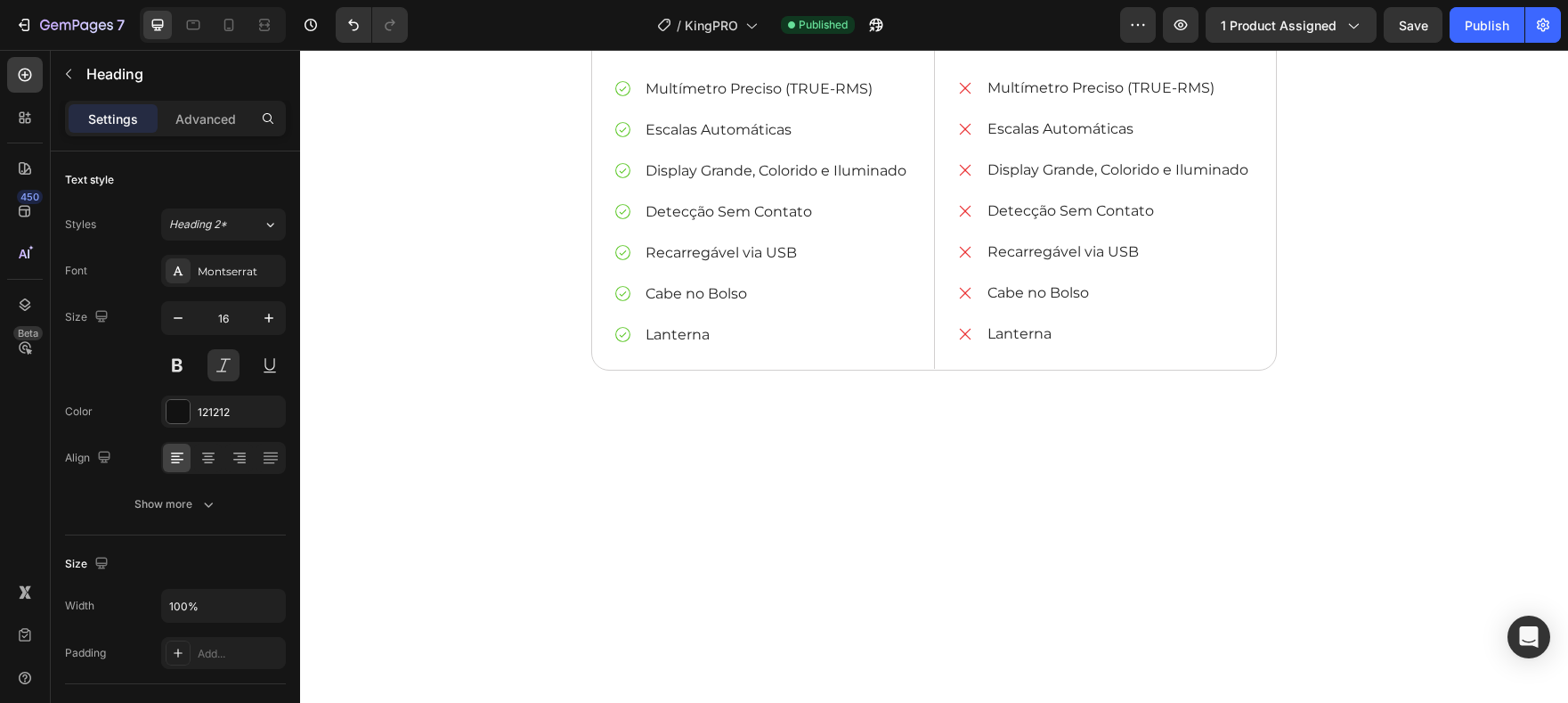
scroll to position [4402, 0]
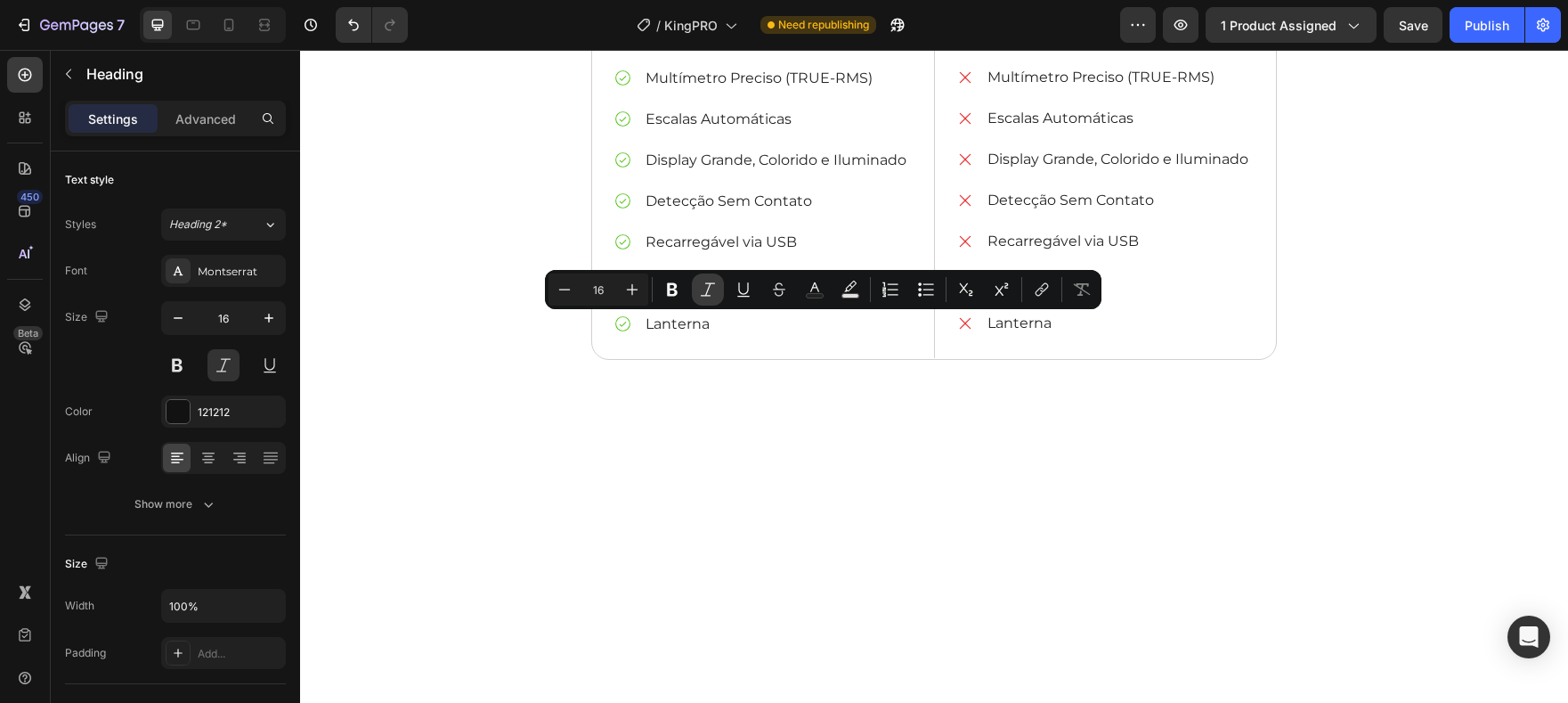
drag, startPoint x: 672, startPoint y: 296, endPoint x: 699, endPoint y: 299, distance: 27.2
click at [672, 296] on icon "Editor contextual toolbar" at bounding box center [671, 290] width 11 height 13
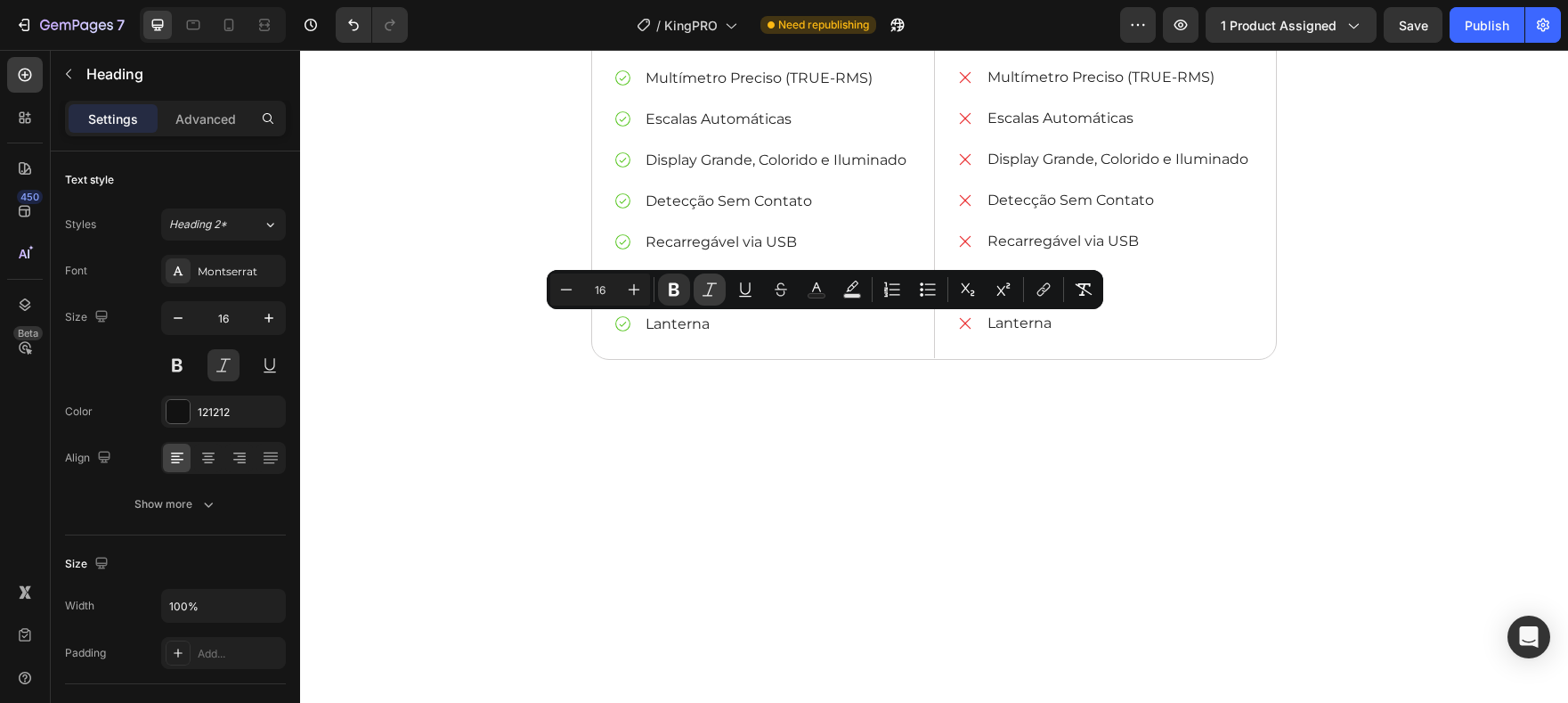
click at [702, 290] on icon "Editor contextual toolbar" at bounding box center [710, 289] width 18 height 18
click at [726, 296] on div "Minus 16 Plus Bold Italic Underline Strikethrough Text Color Text Background Co…" at bounding box center [824, 289] width 549 height 32
click at [716, 294] on icon "Editor contextual toolbar" at bounding box center [710, 289] width 18 height 18
click at [678, 293] on icon "Editor contextual toolbar" at bounding box center [673, 290] width 11 height 13
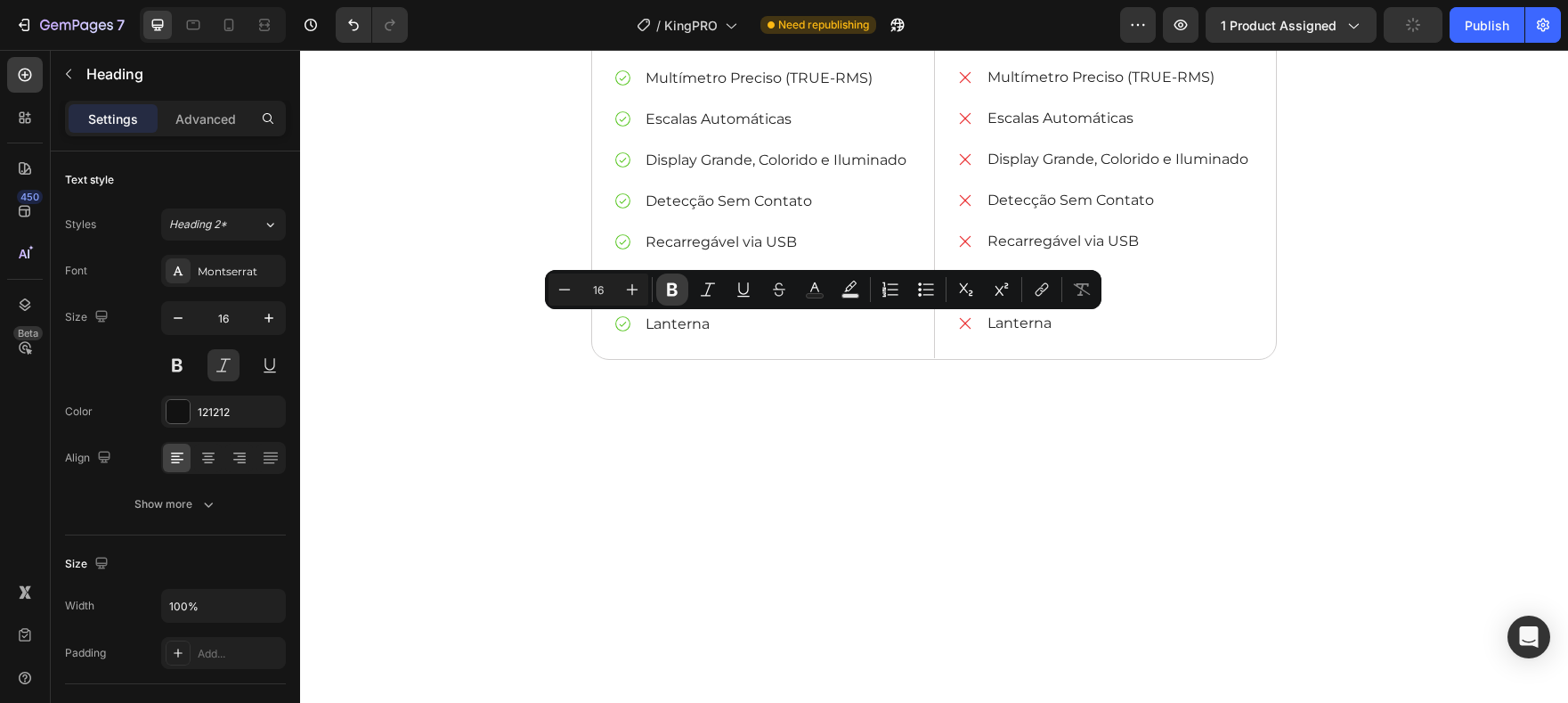
click at [677, 289] on icon "Editor contextual toolbar" at bounding box center [672, 289] width 18 height 18
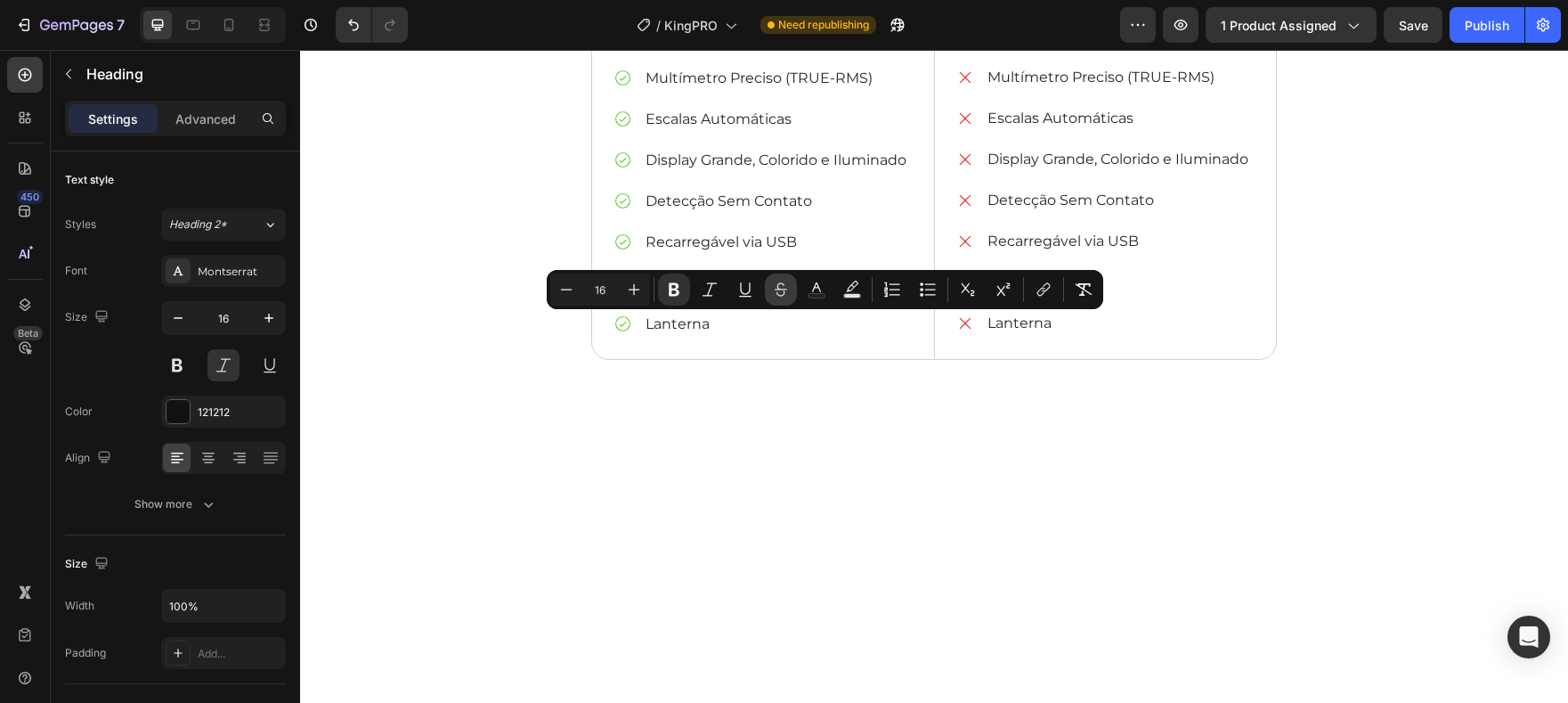
click at [779, 286] on icon "Editor contextual toolbar" at bounding box center [780, 289] width 18 height 18
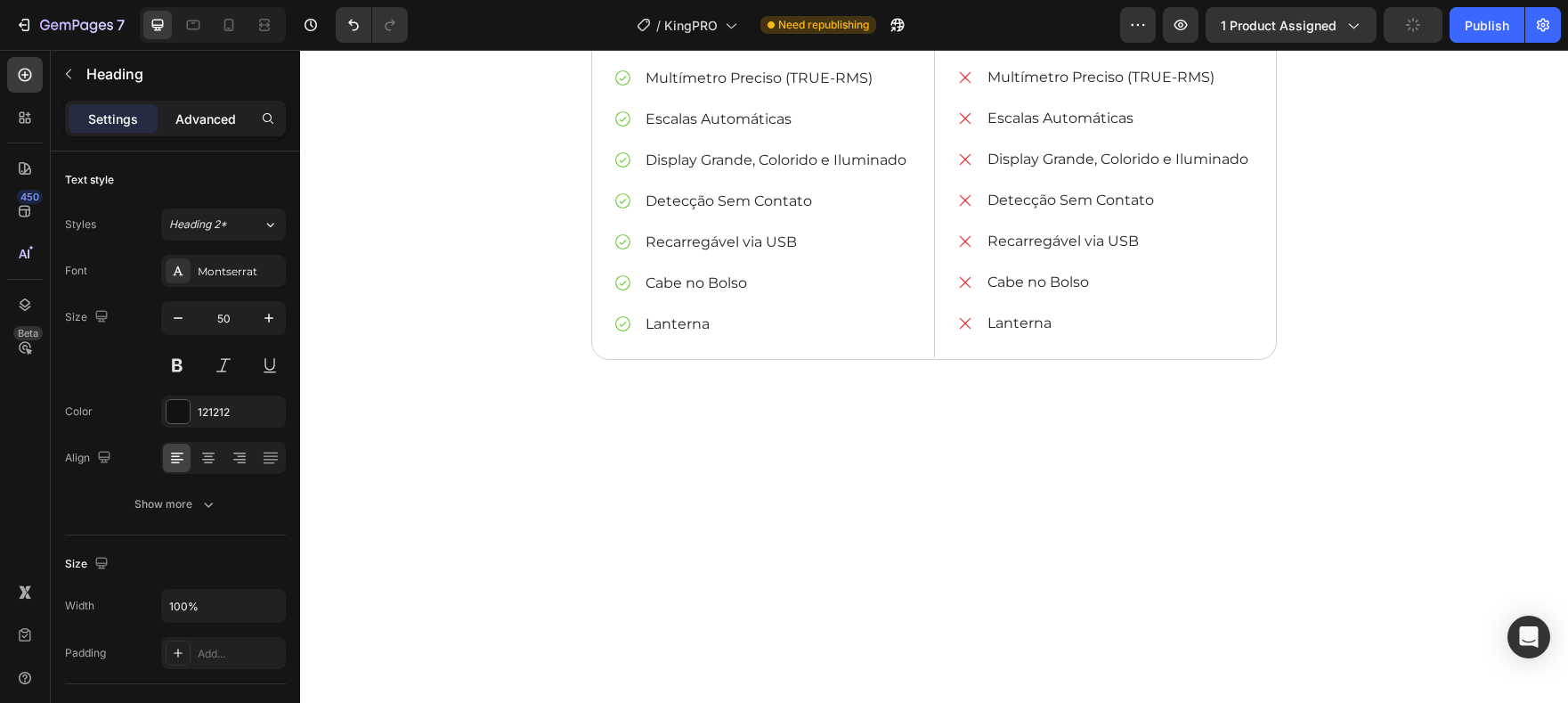
click at [230, 122] on p "Advanced" at bounding box center [205, 119] width 60 height 19
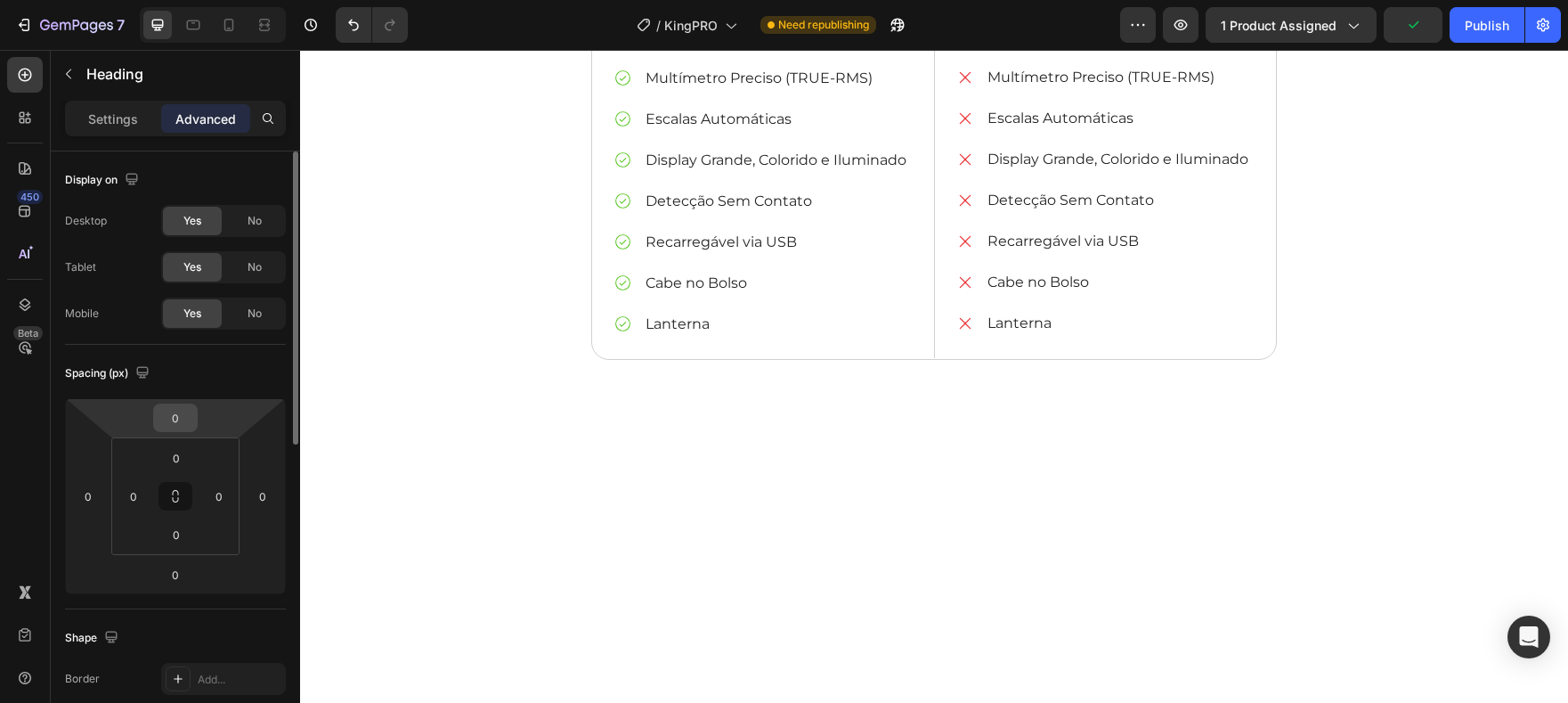
click at [182, 411] on input "0" at bounding box center [175, 417] width 35 height 27
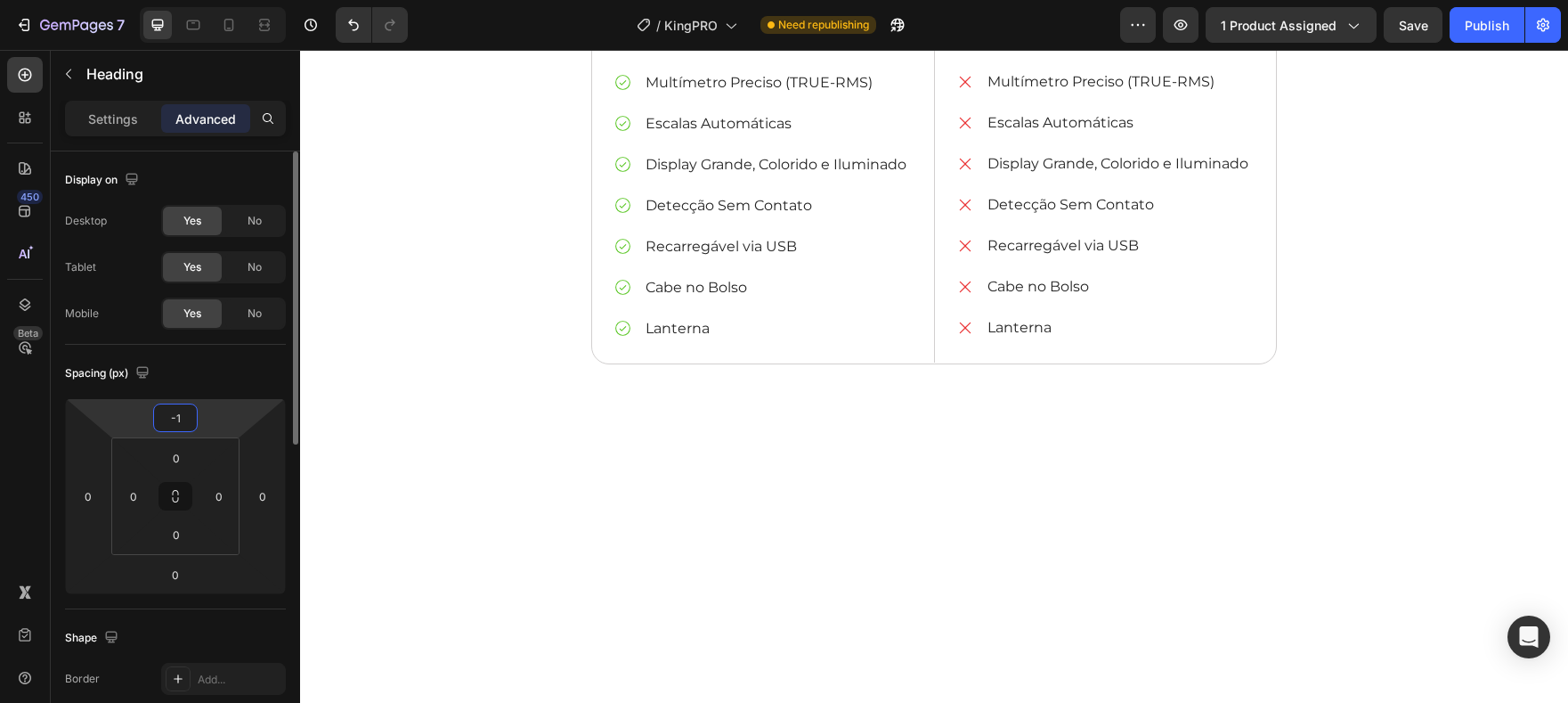
type input "-10"
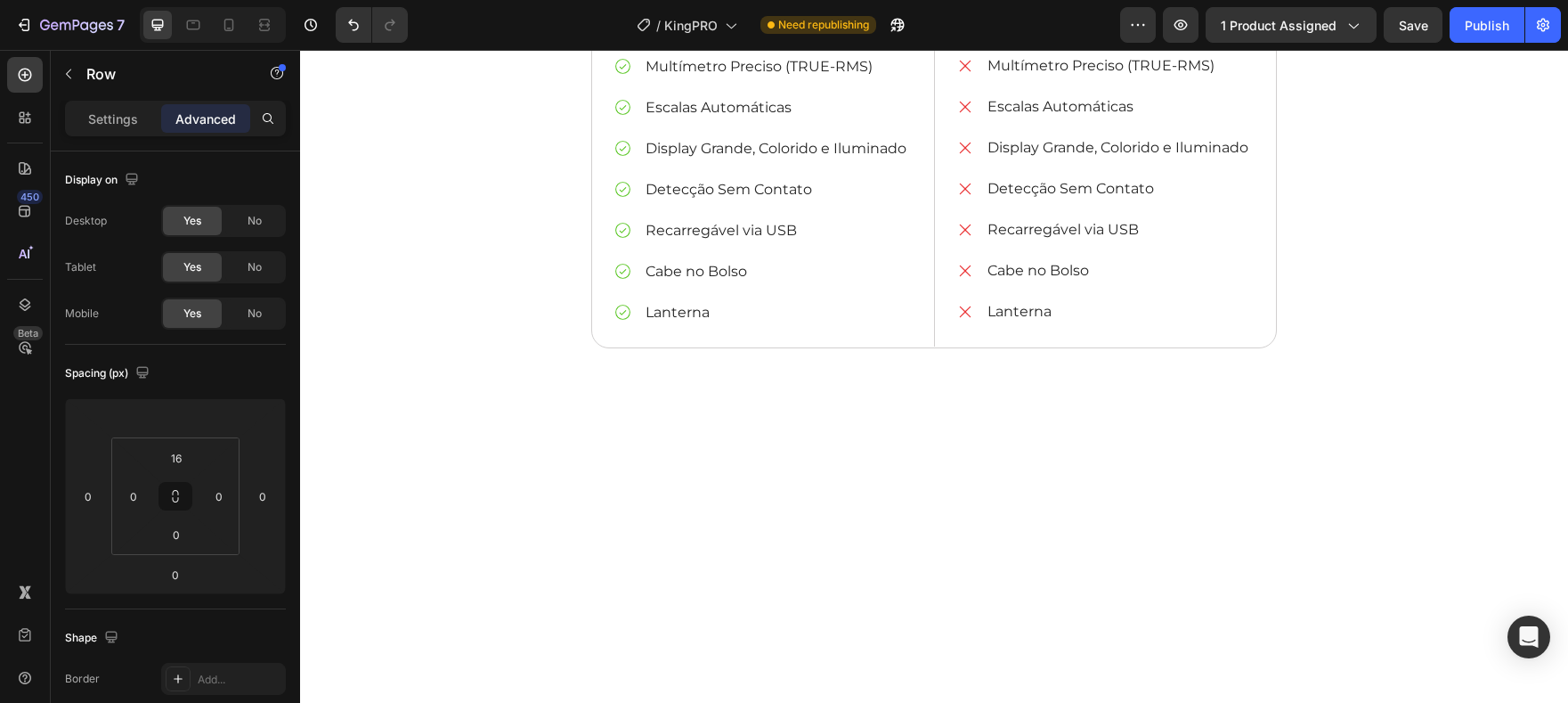
scroll to position [4417, 0]
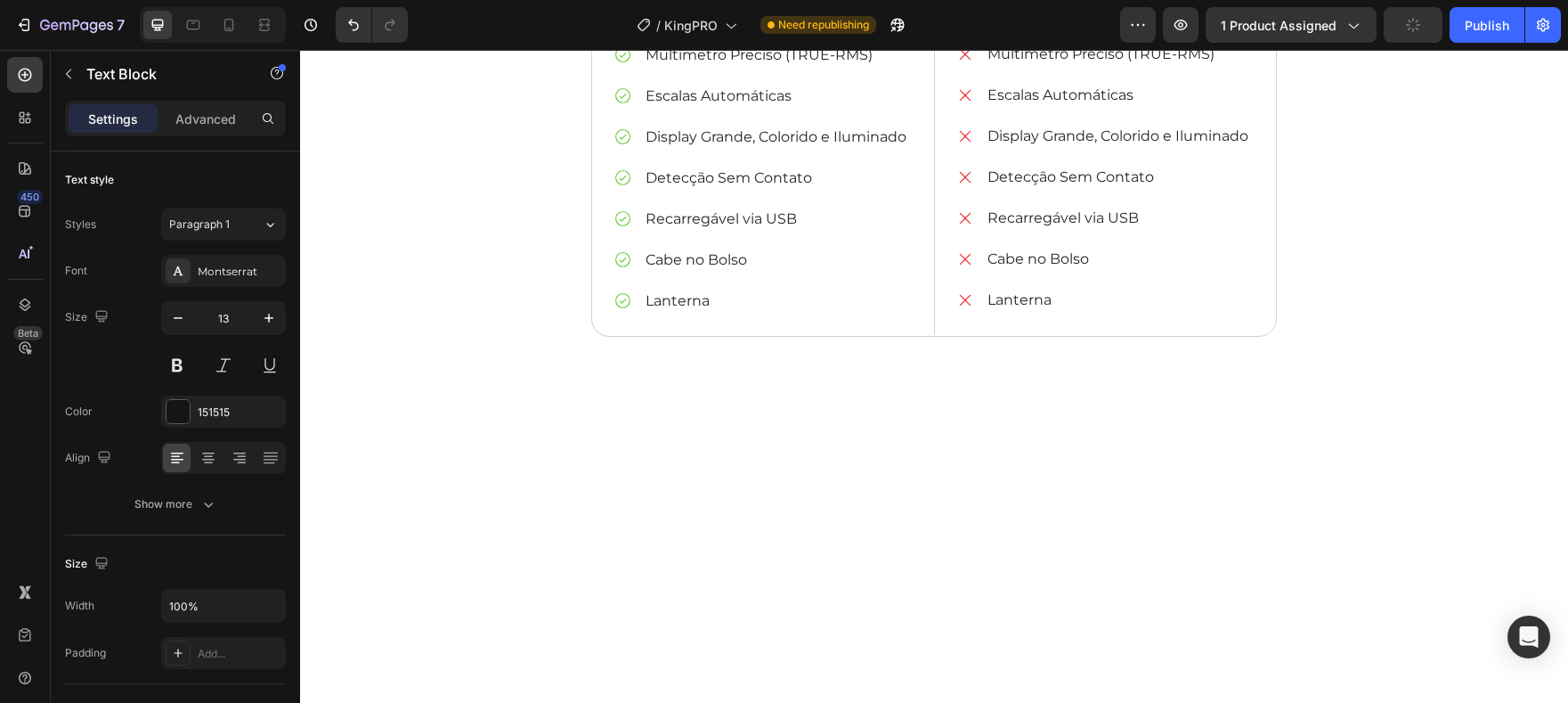
drag, startPoint x: 811, startPoint y: 413, endPoint x: 929, endPoint y: 413, distance: 118.0
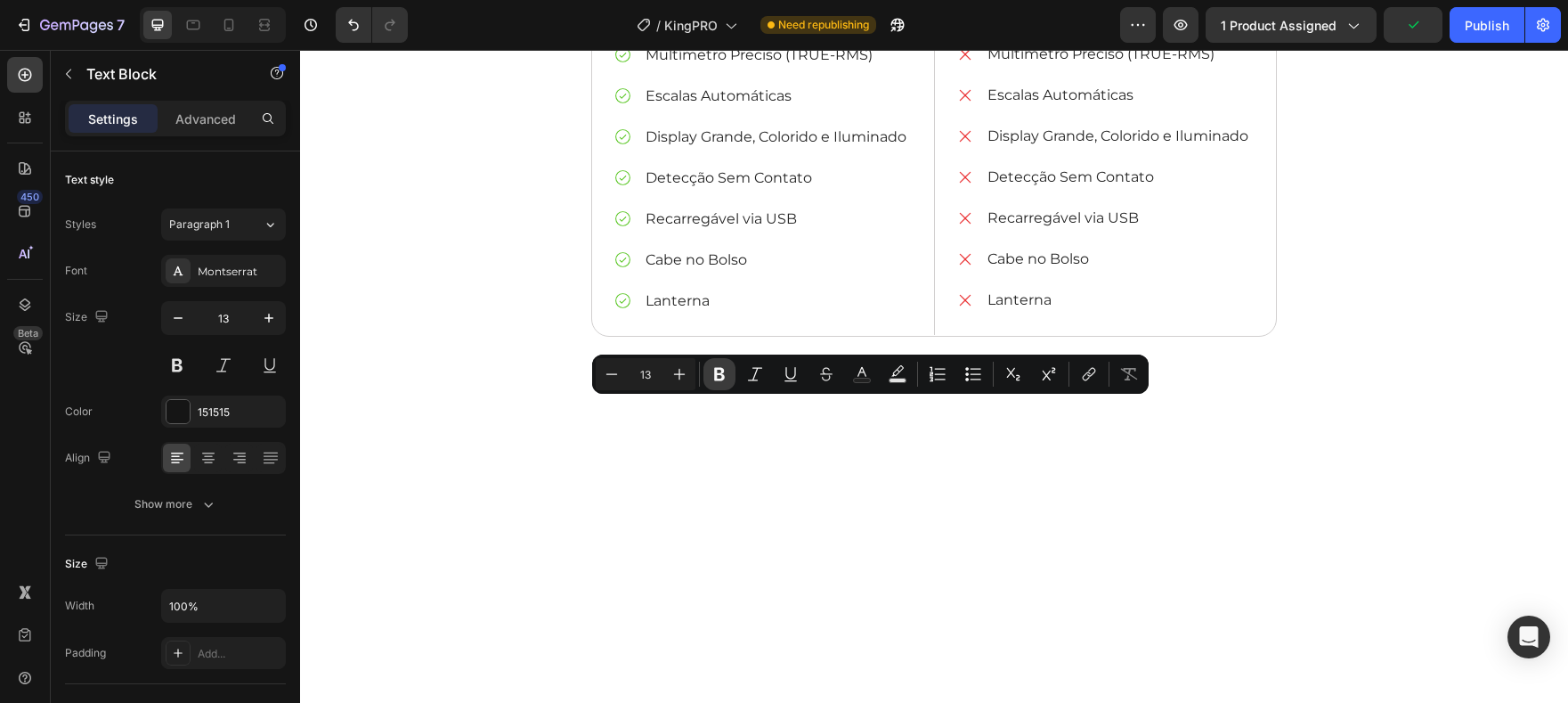
click at [715, 374] on icon "Editor contextual toolbar" at bounding box center [719, 374] width 11 height 13
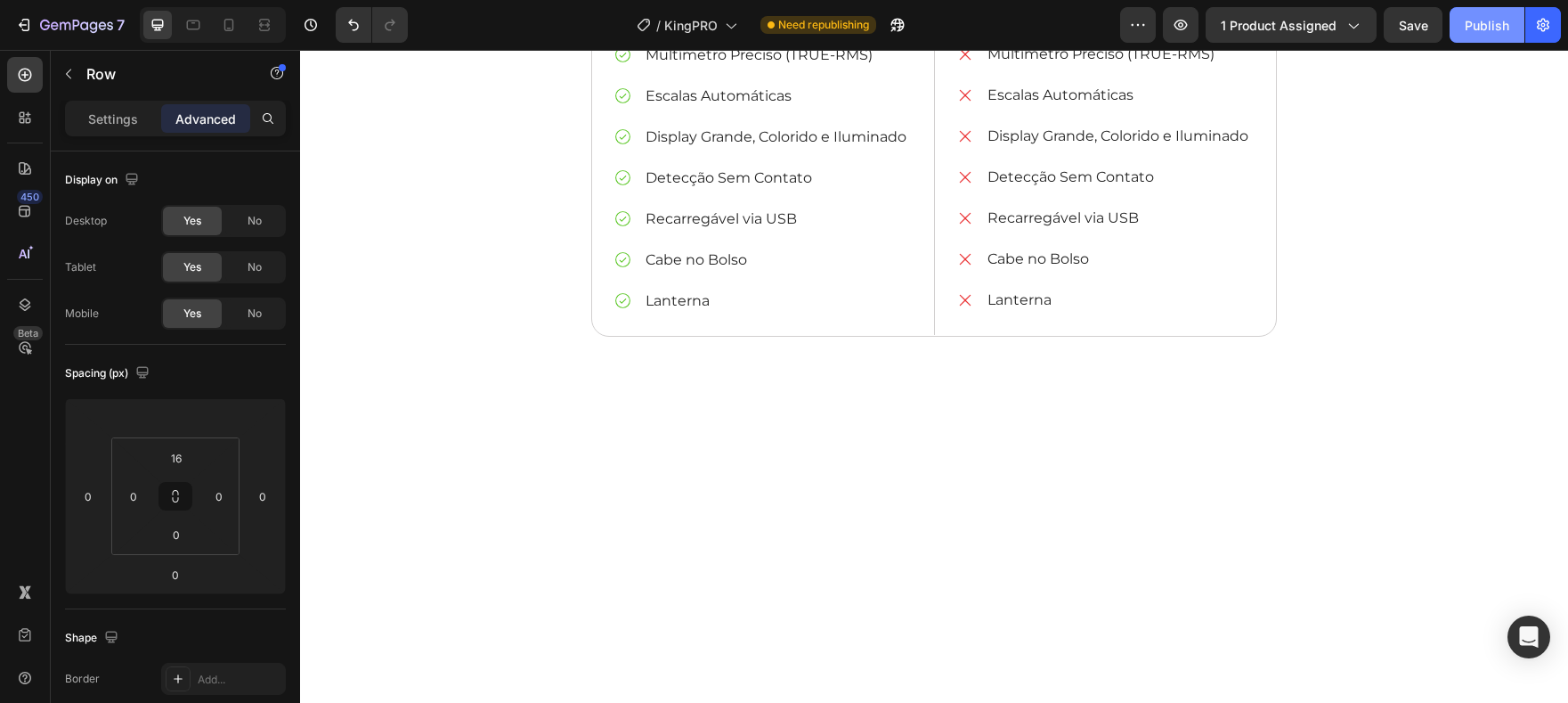
click at [1483, 18] on div "Publish" at bounding box center [1487, 26] width 45 height 19
click at [241, 20] on div at bounding box center [229, 25] width 29 height 29
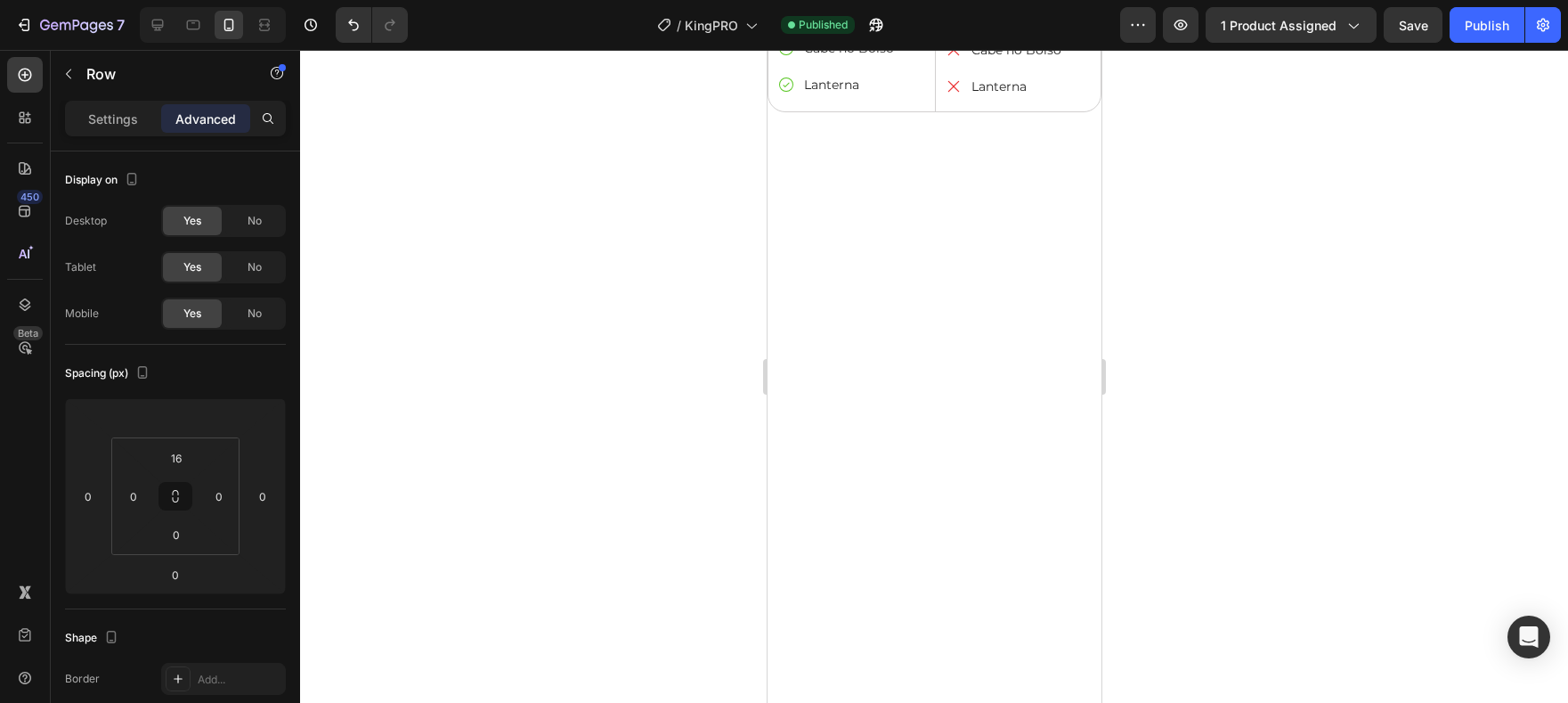
scroll to position [5143, 0]
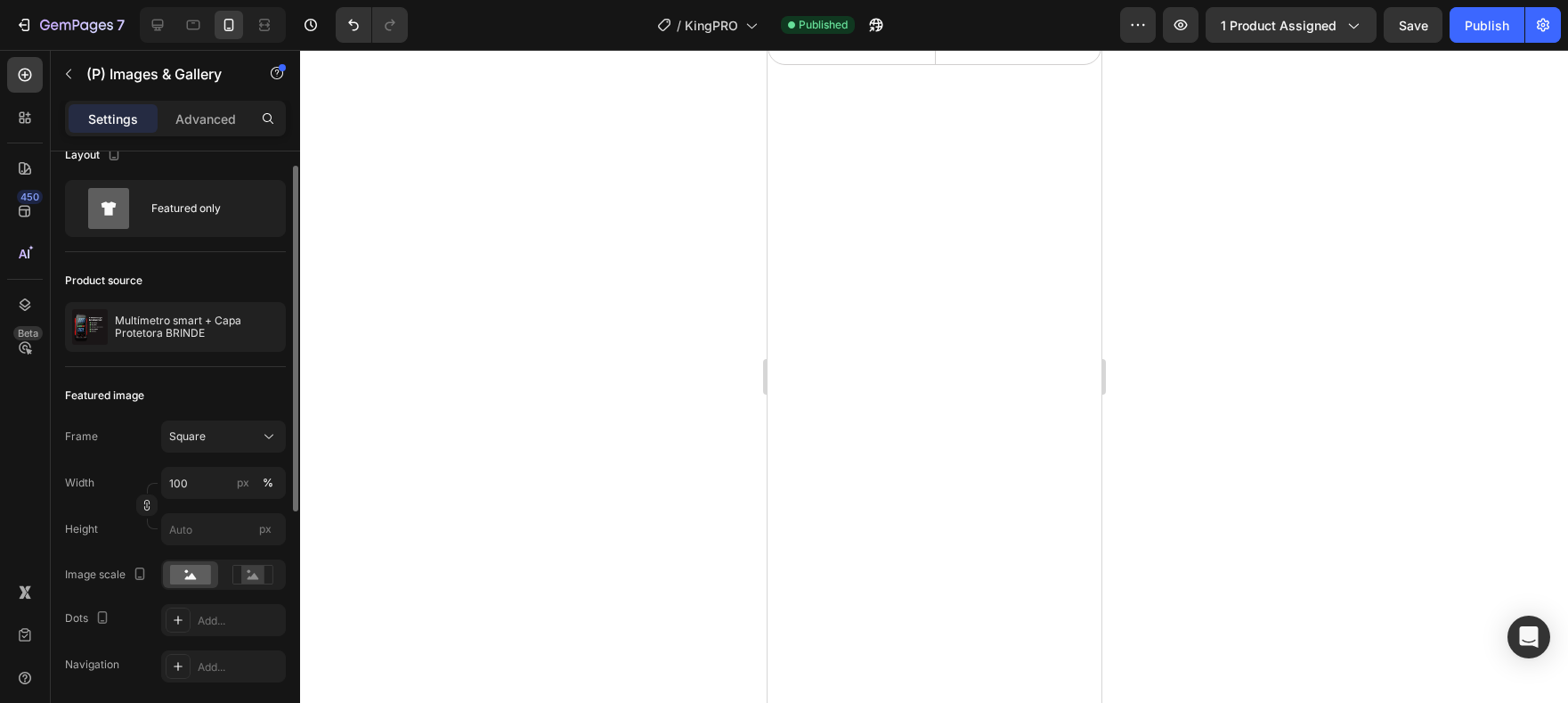
scroll to position [107, 0]
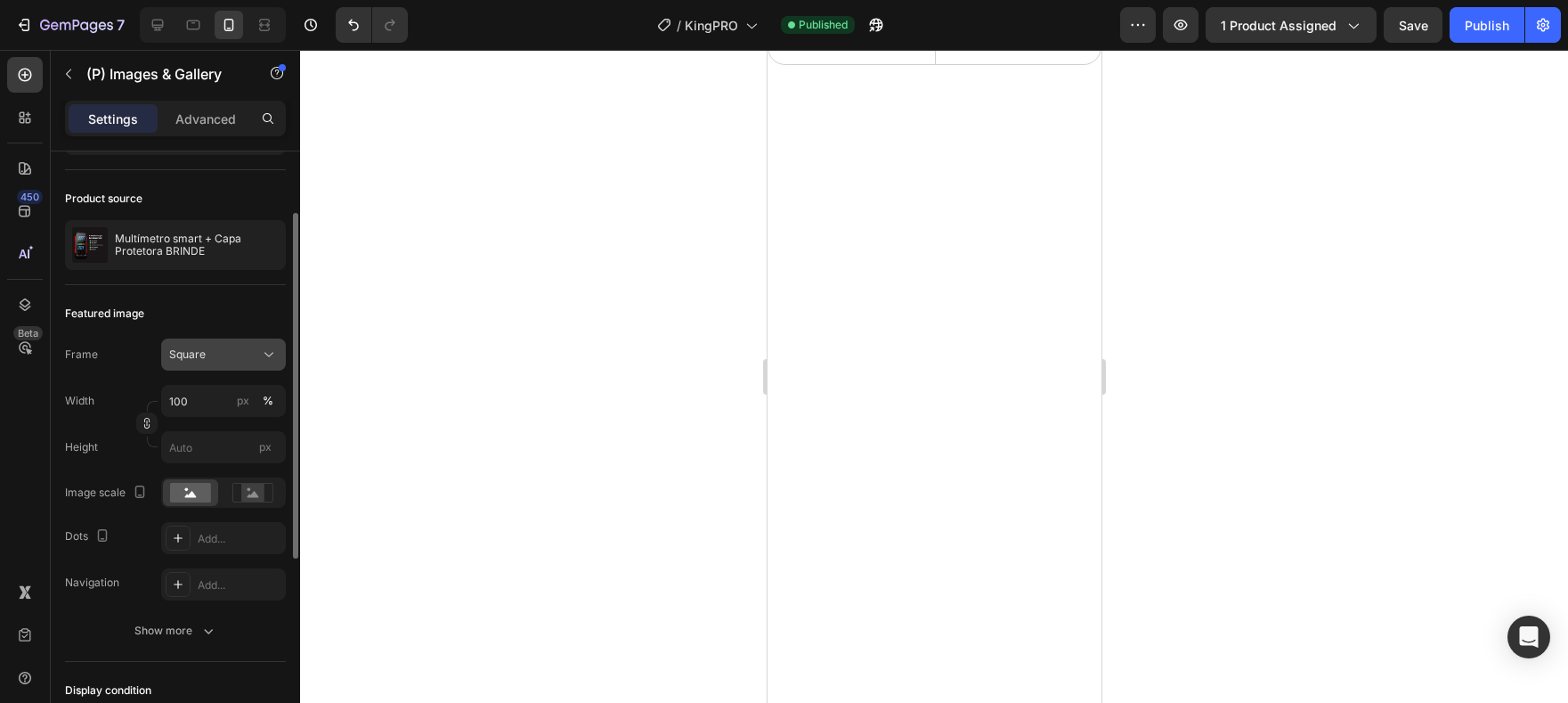
click at [242, 347] on div "Square" at bounding box center [212, 354] width 87 height 16
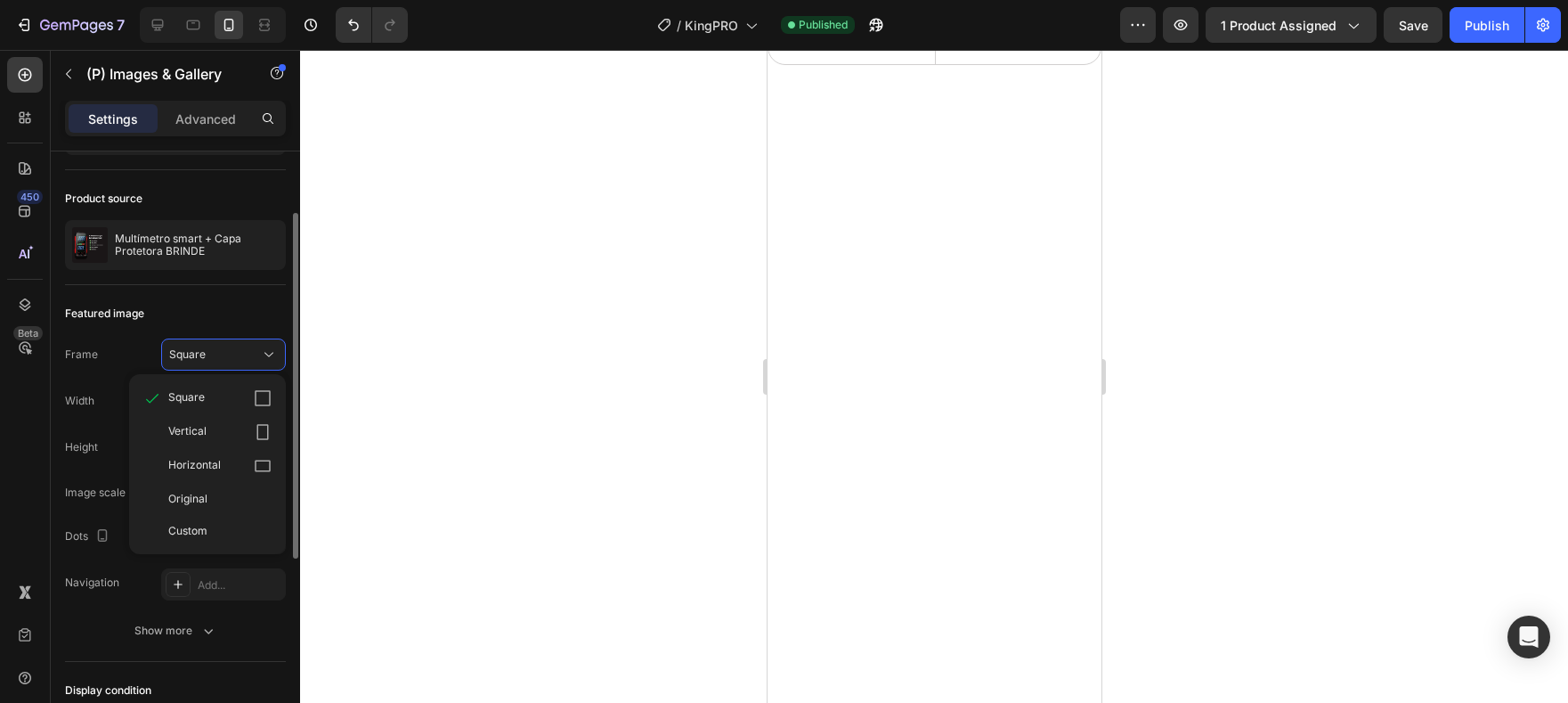
drag, startPoint x: 236, startPoint y: 534, endPoint x: 224, endPoint y: 500, distance: 36.1
click at [236, 534] on div "Custom" at bounding box center [220, 530] width 103 height 16
type input "300"
click at [206, 451] on input "px" at bounding box center [223, 447] width 125 height 32
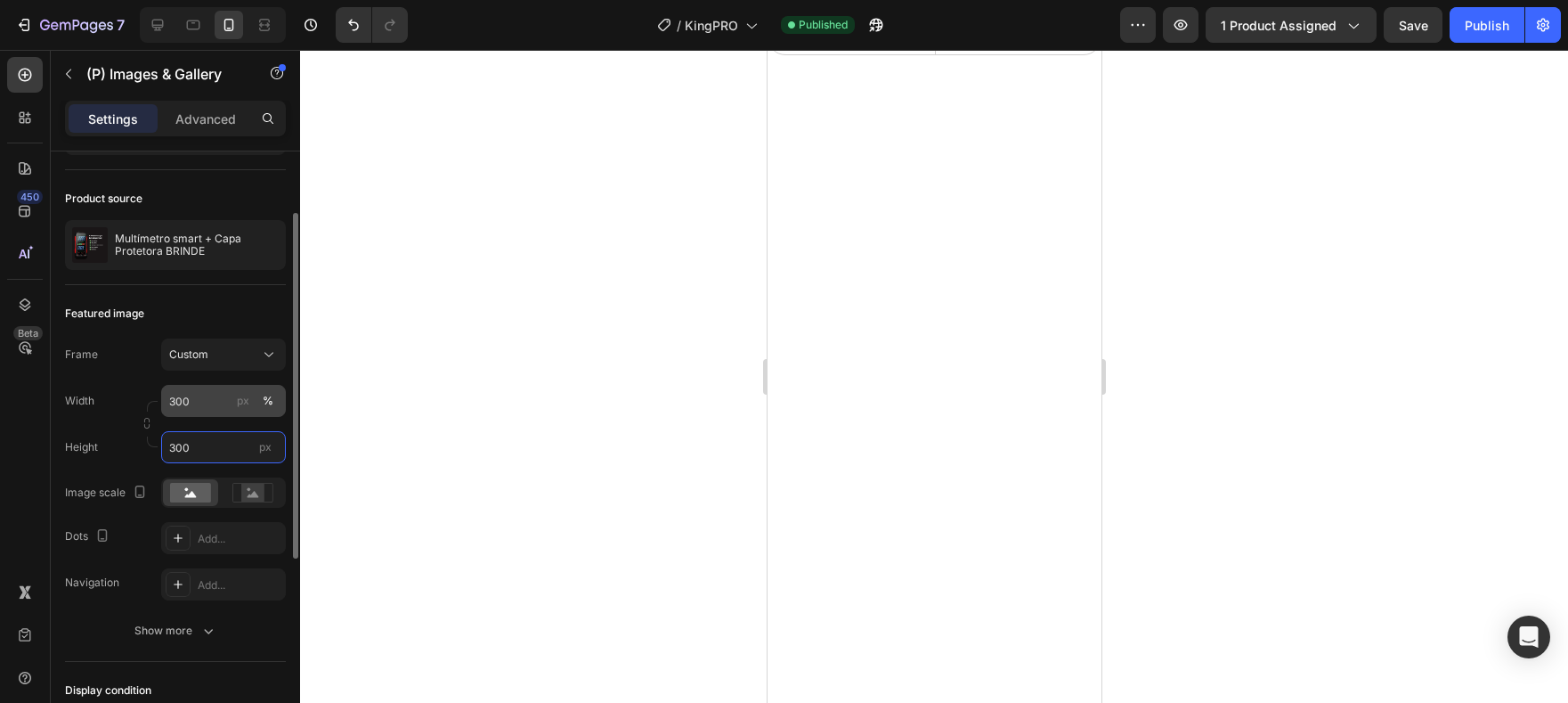
type input "300"
click at [204, 410] on input "300" at bounding box center [223, 401] width 125 height 32
type input "250"
click at [196, 451] on input "300" at bounding box center [223, 447] width 125 height 32
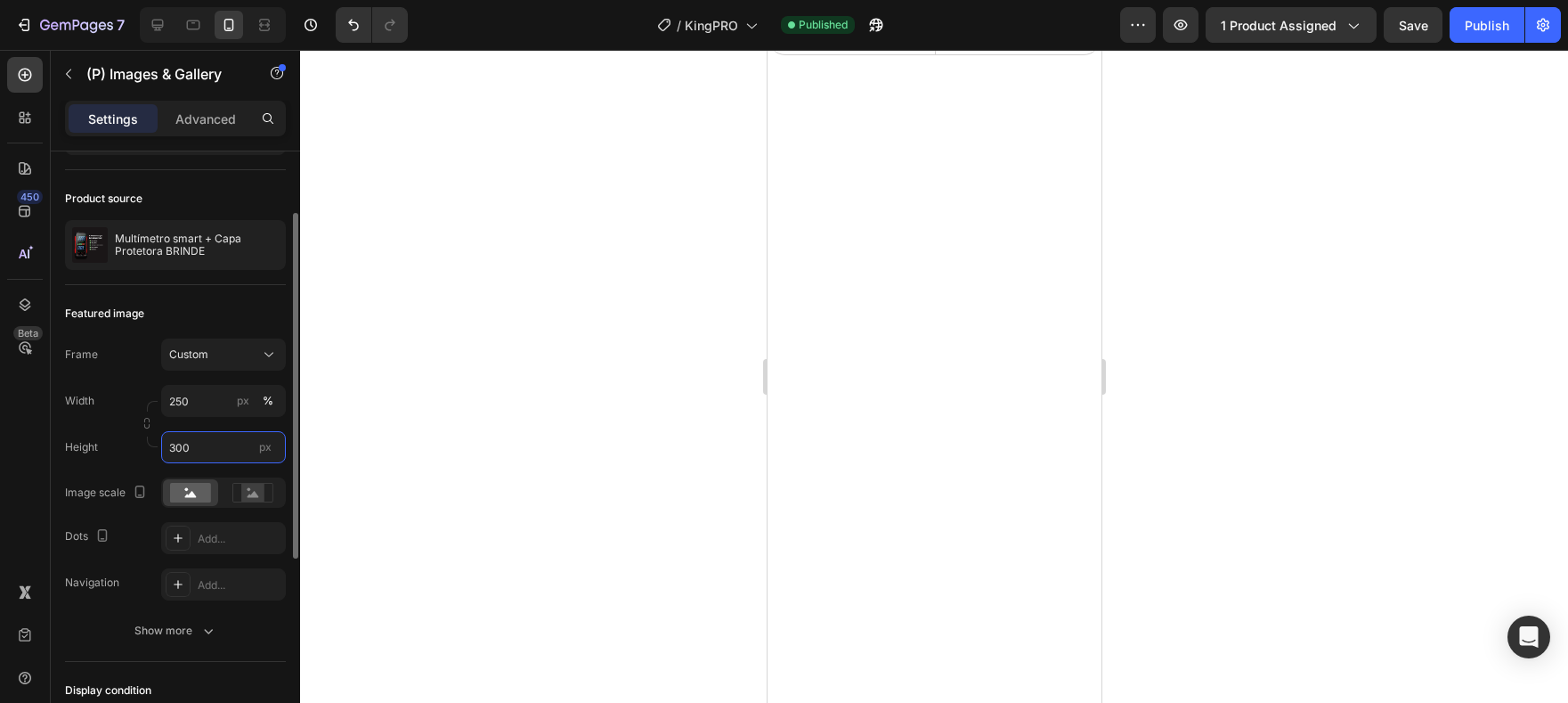
click at [196, 451] on input "300" at bounding box center [223, 447] width 125 height 32
type input "250"
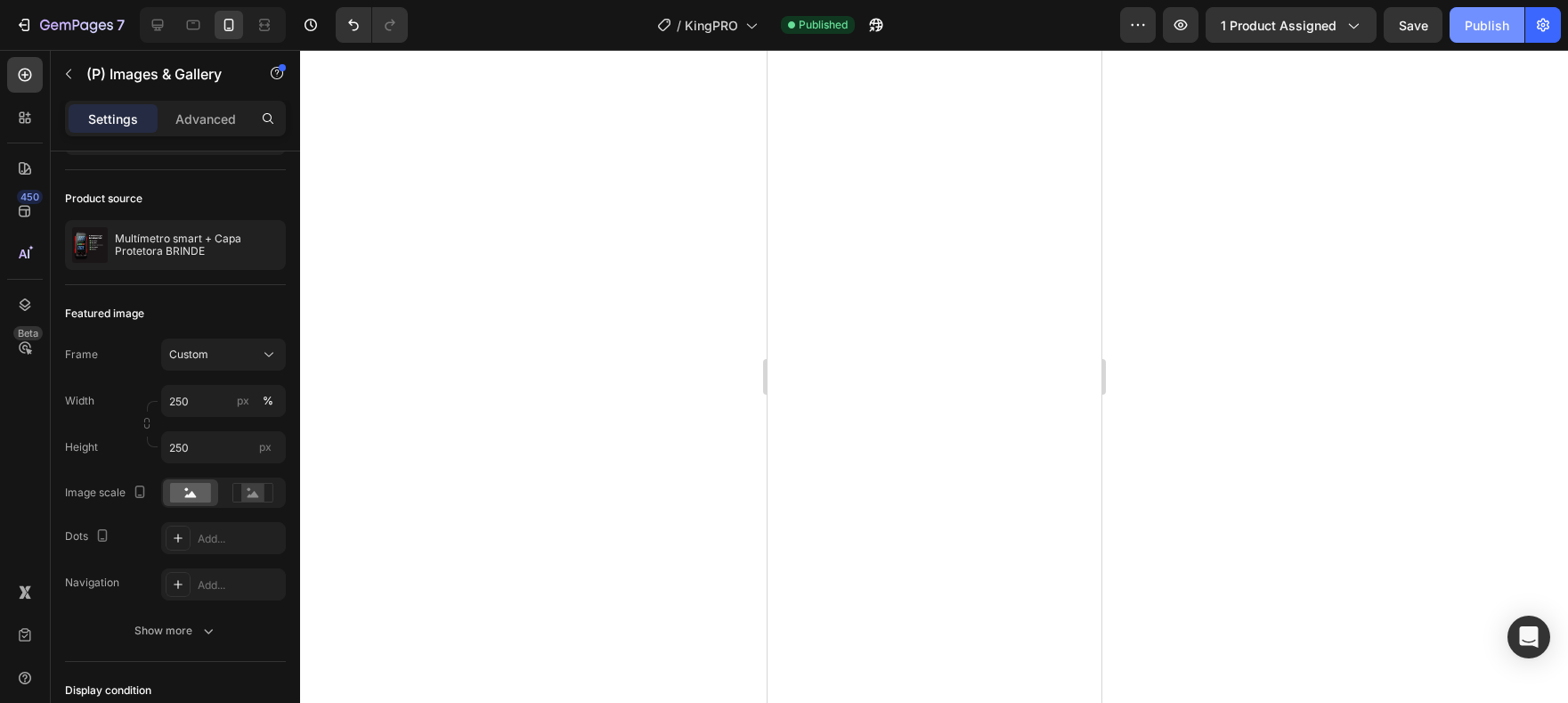
click at [1479, 32] on div "Publish" at bounding box center [1487, 26] width 45 height 19
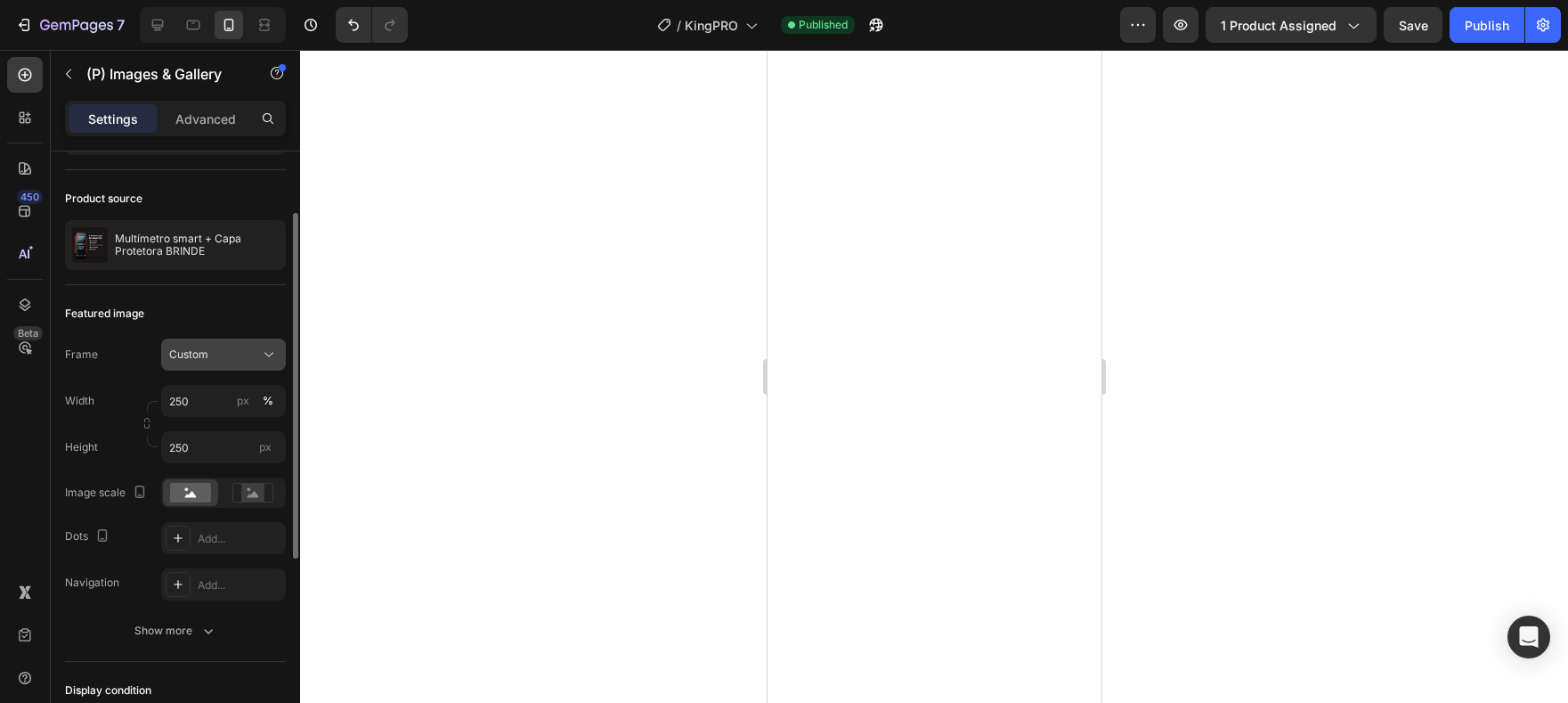
click at [238, 350] on div "Custom" at bounding box center [212, 354] width 87 height 16
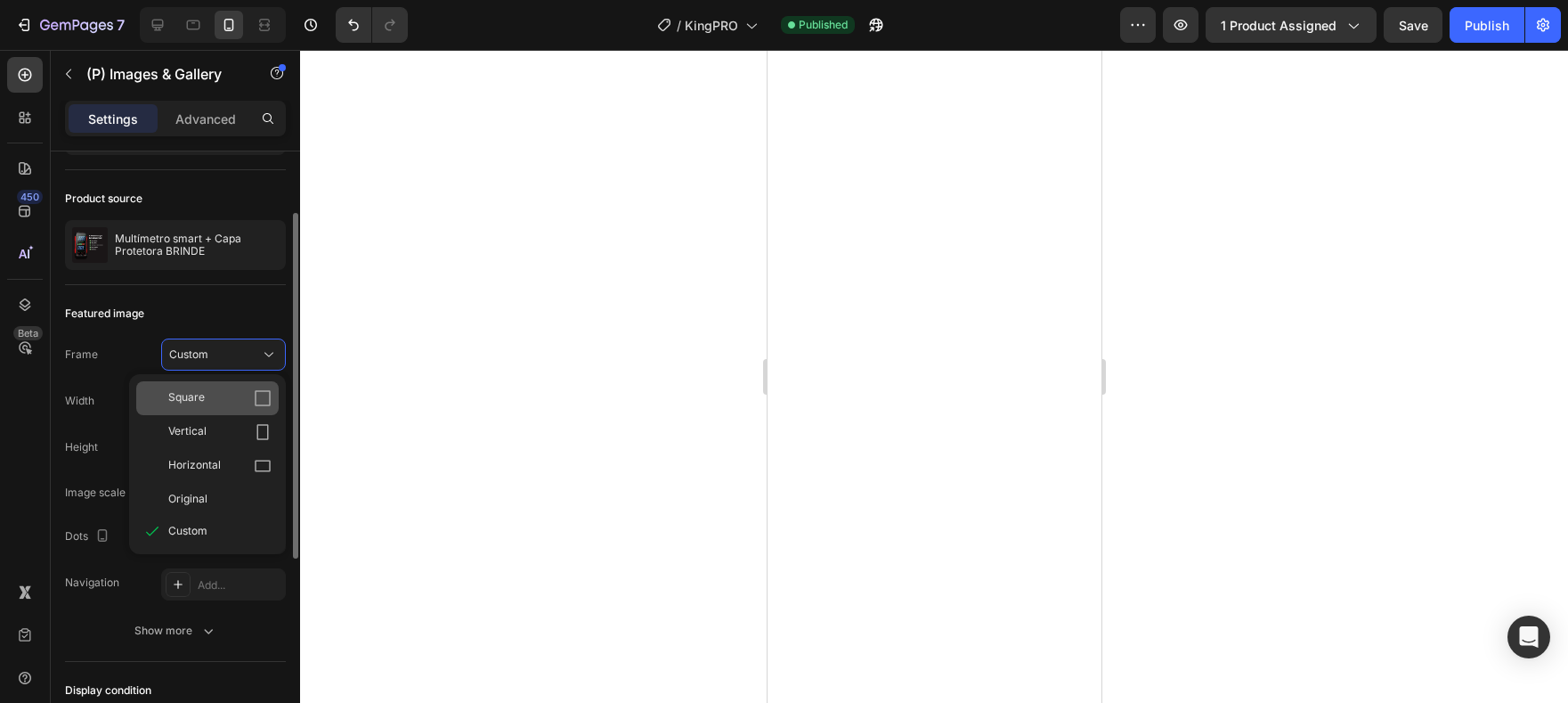
click at [223, 398] on div "Square" at bounding box center [220, 397] width 103 height 18
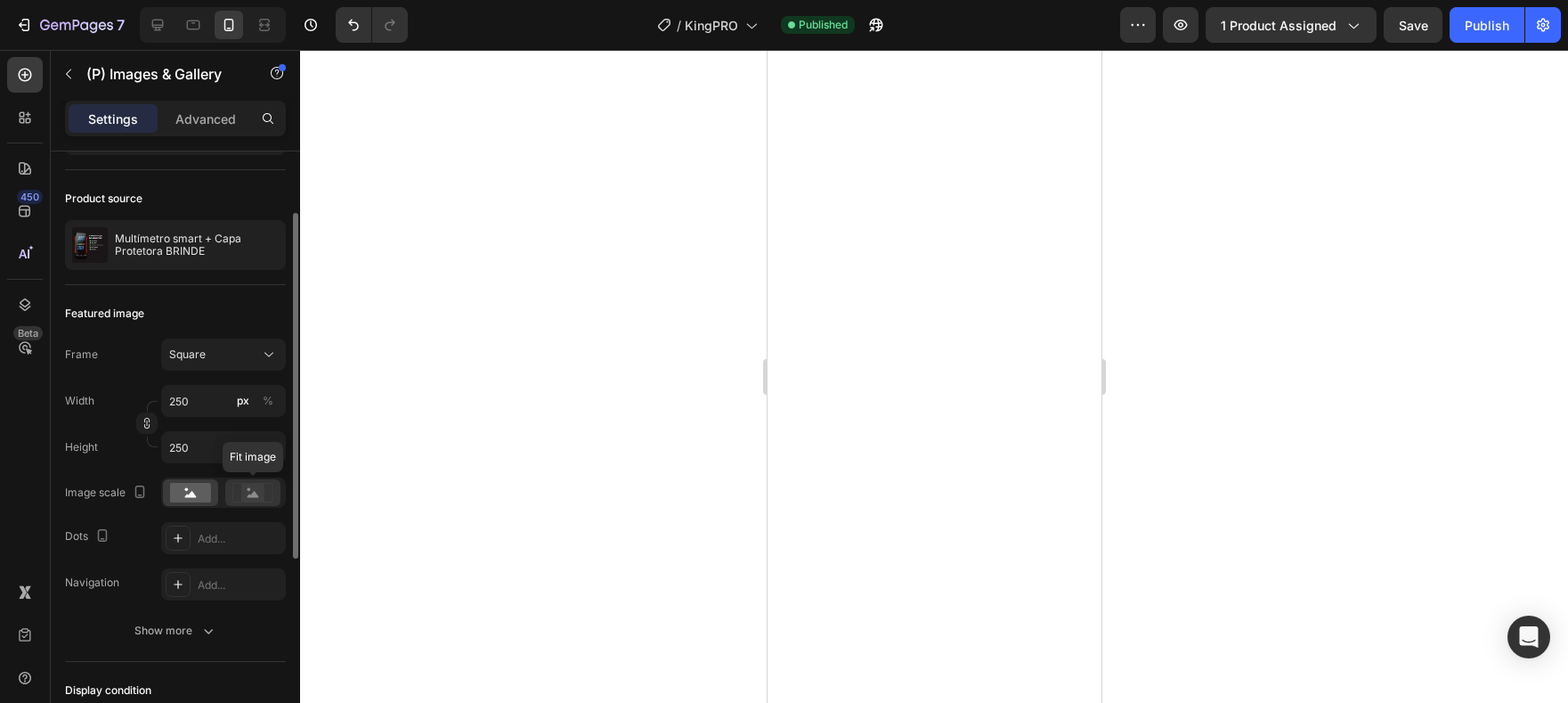
click at [261, 494] on rect at bounding box center [253, 492] width 23 height 18
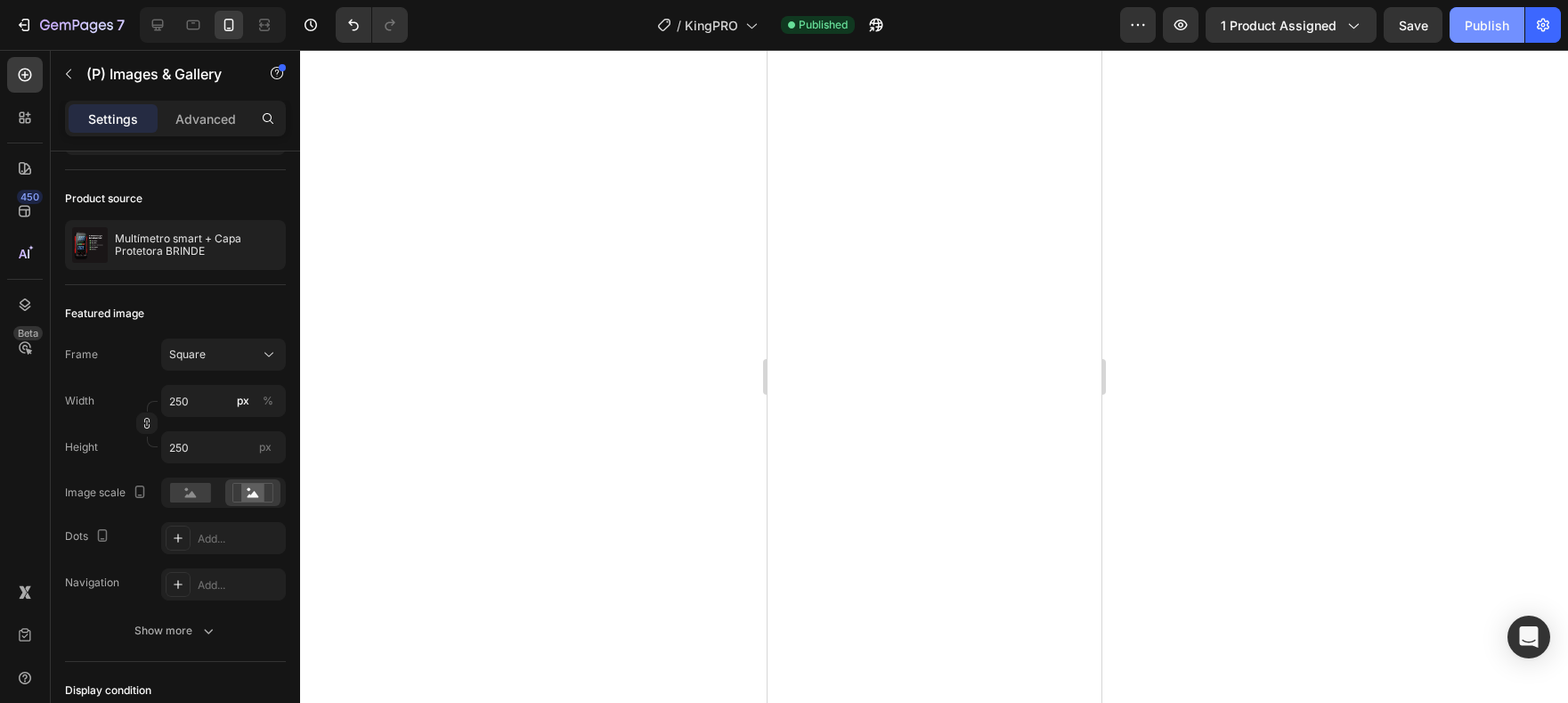
click at [1479, 32] on div "Publish" at bounding box center [1487, 26] width 45 height 19
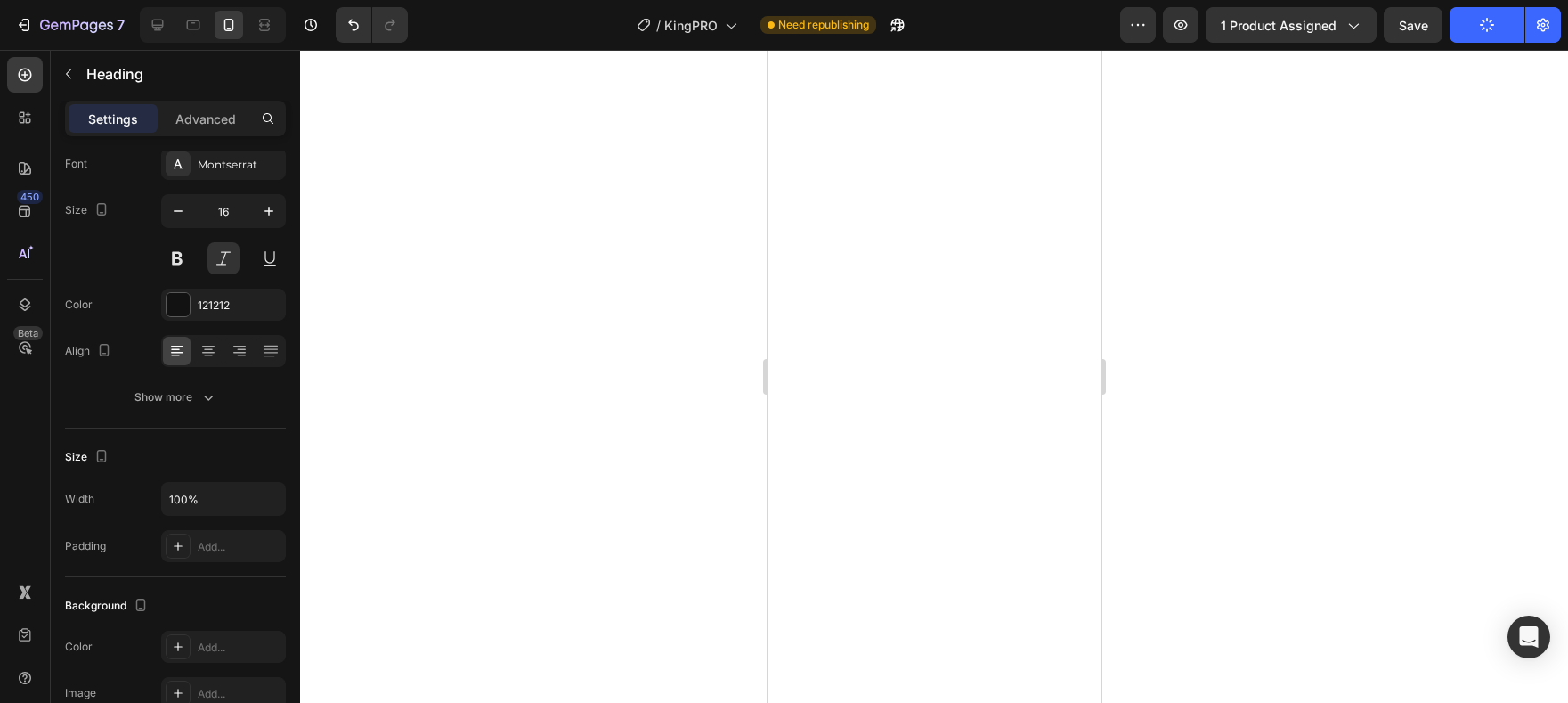
scroll to position [0, 0]
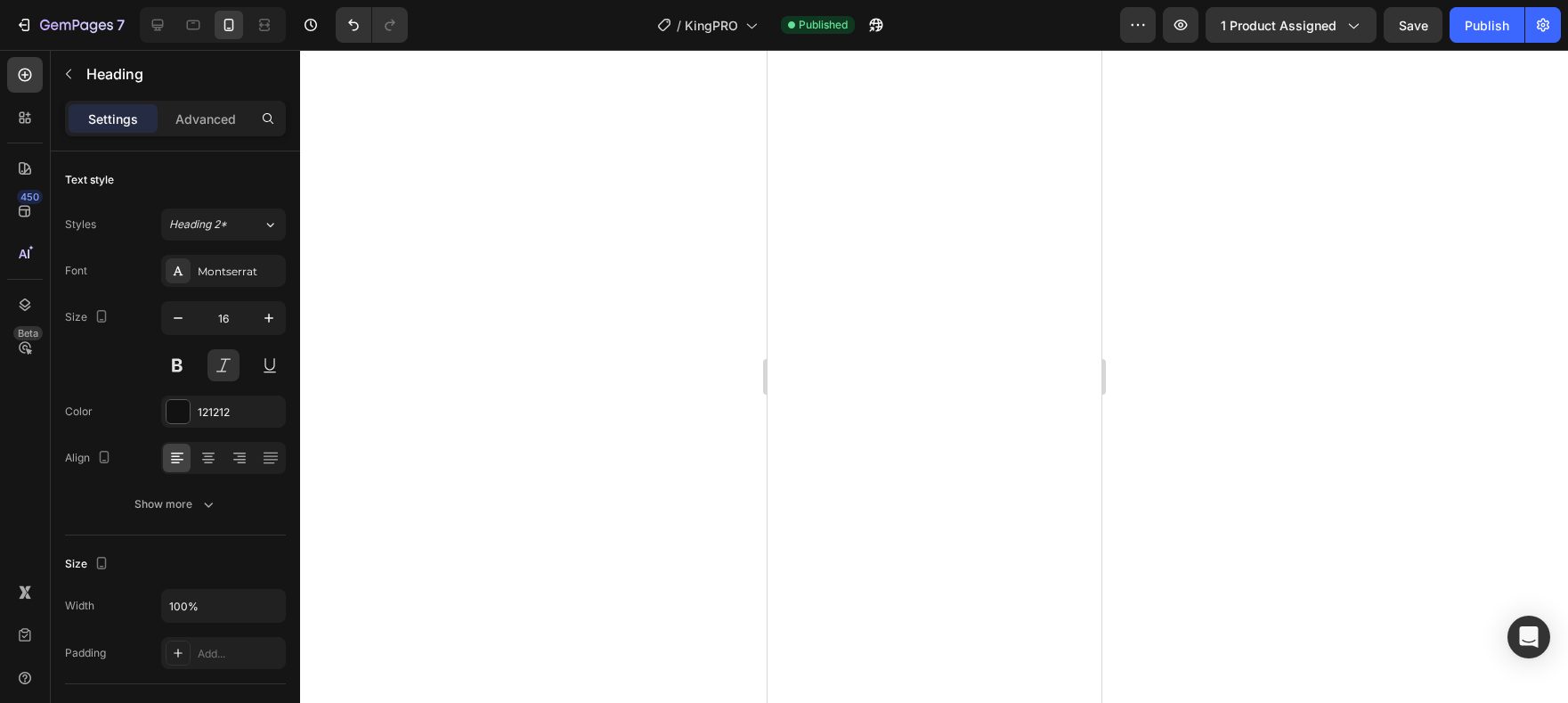
click at [212, 126] on p "Advanced" at bounding box center [205, 119] width 60 height 19
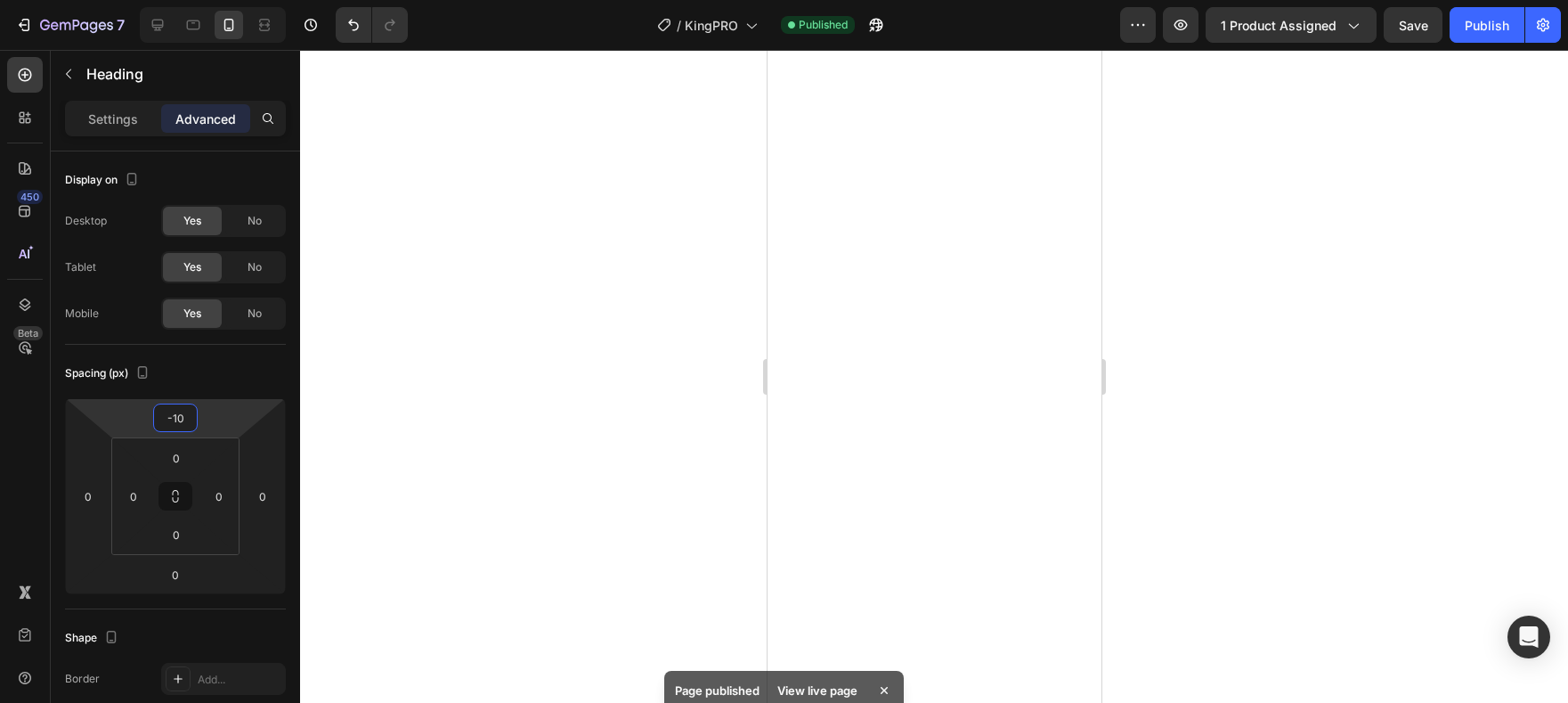
click at [178, 424] on input "-10" at bounding box center [175, 417] width 35 height 27
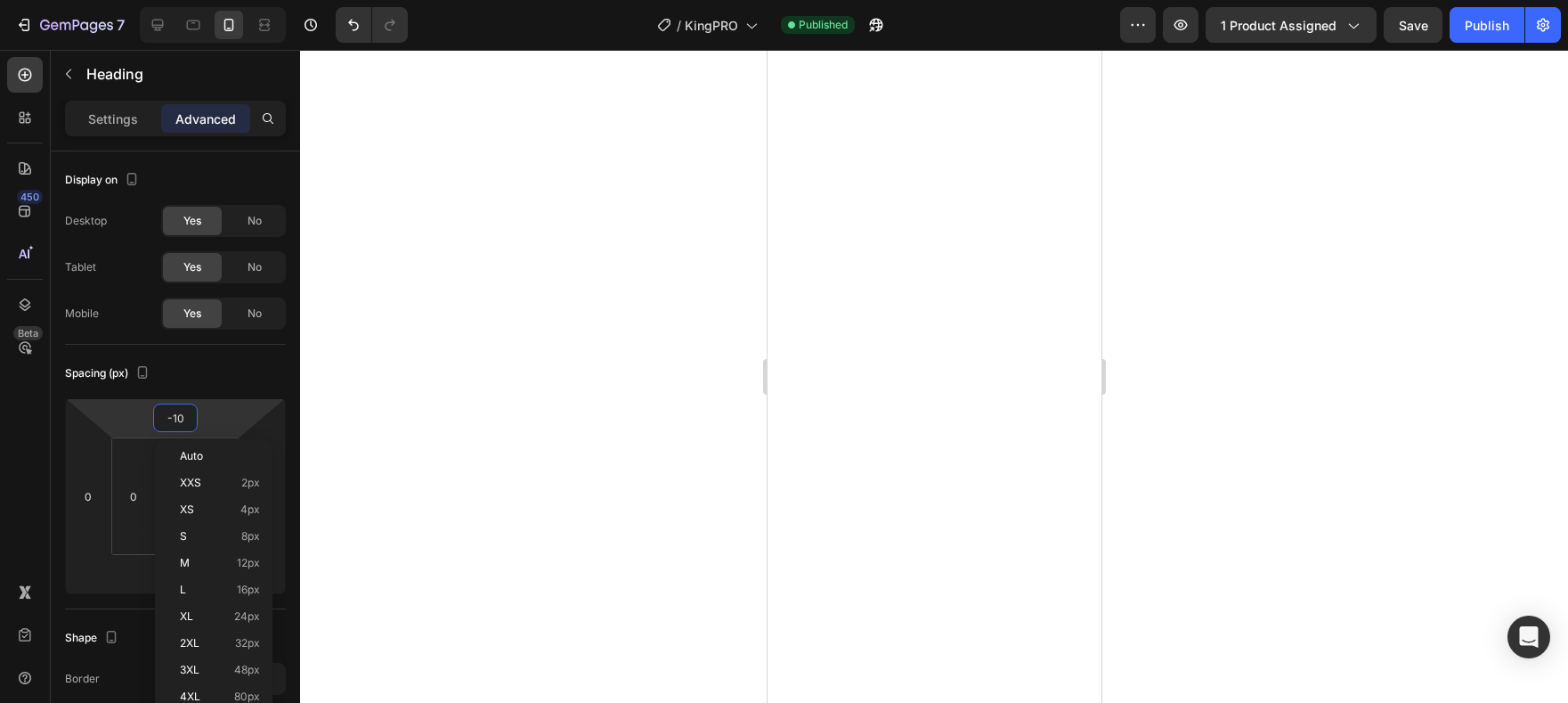
click at [173, 421] on input "-10" at bounding box center [175, 417] width 35 height 27
drag, startPoint x: 173, startPoint y: 419, endPoint x: 184, endPoint y: 419, distance: 11.0
click at [184, 419] on input "-10" at bounding box center [175, 417] width 35 height 27
type input "-5"
click at [608, 420] on div at bounding box center [934, 376] width 1268 height 653
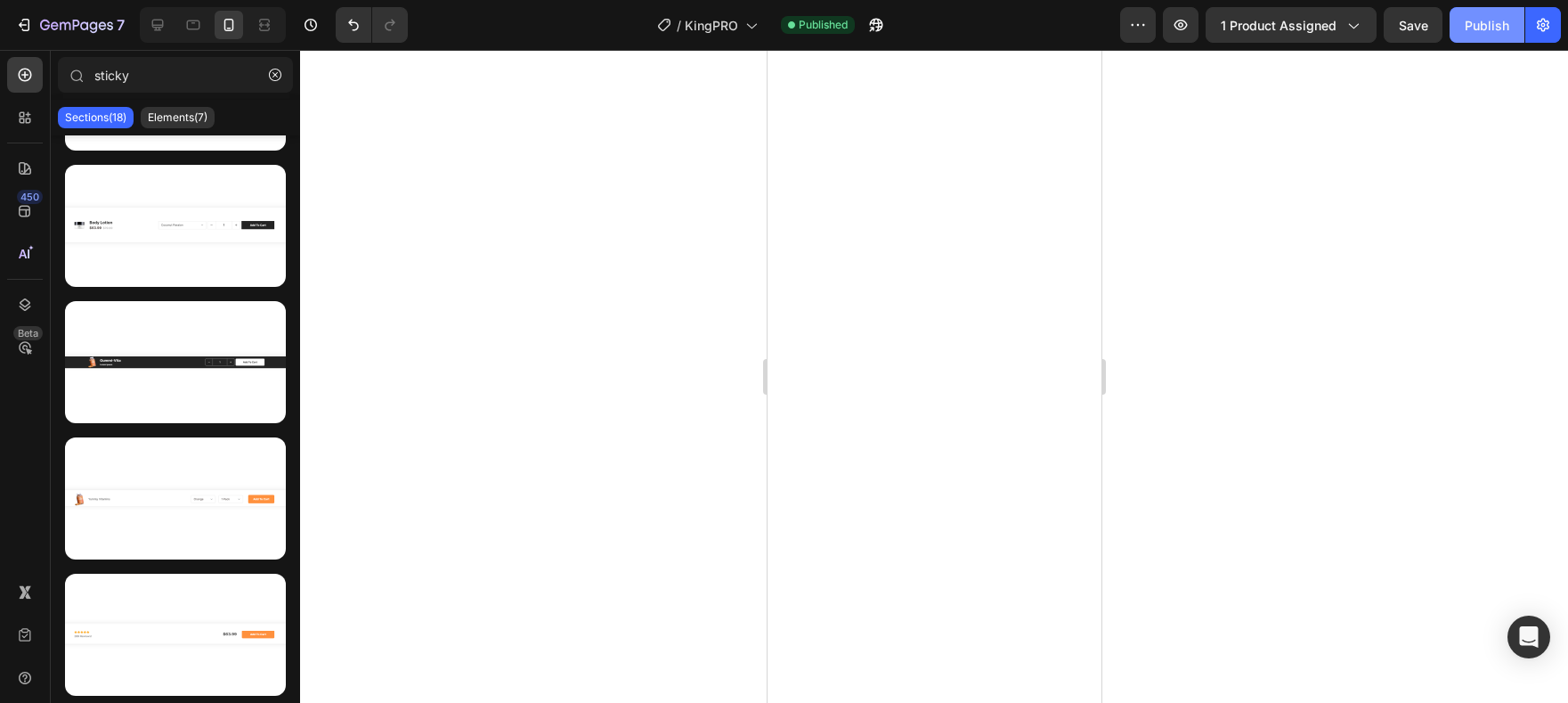
click at [1483, 33] on div "Publish" at bounding box center [1487, 26] width 45 height 19
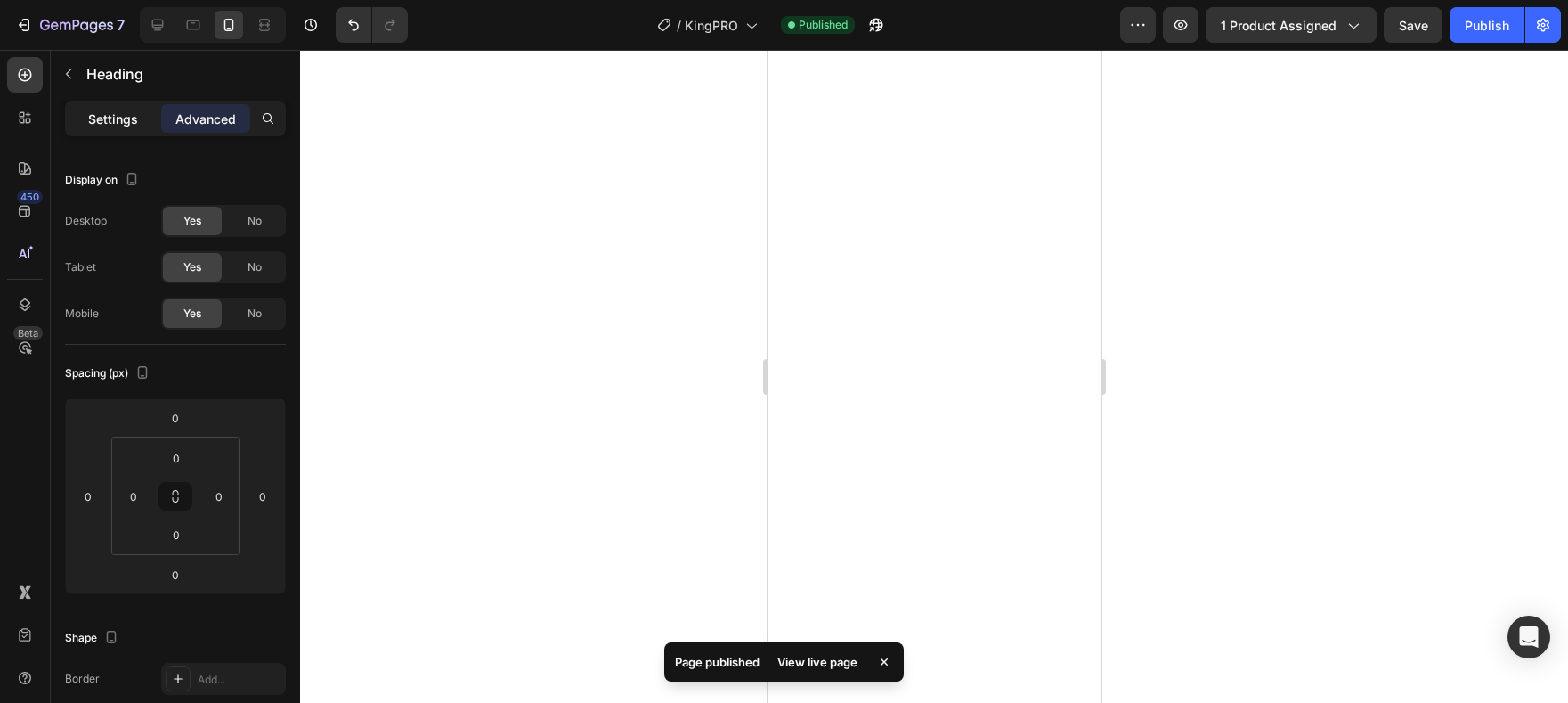
click at [123, 113] on p "Settings" at bounding box center [113, 119] width 50 height 19
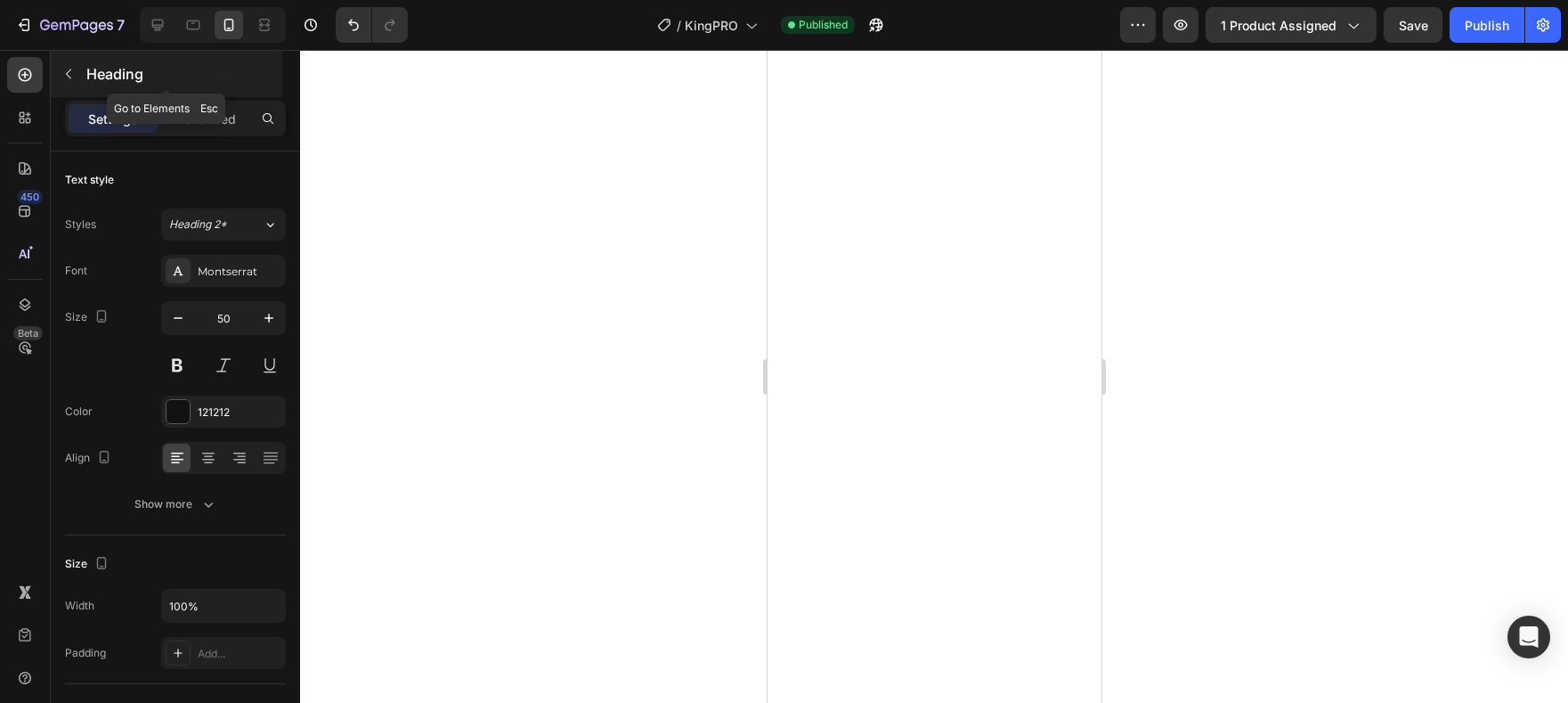
click at [74, 73] on icon "button" at bounding box center [68, 74] width 14 height 14
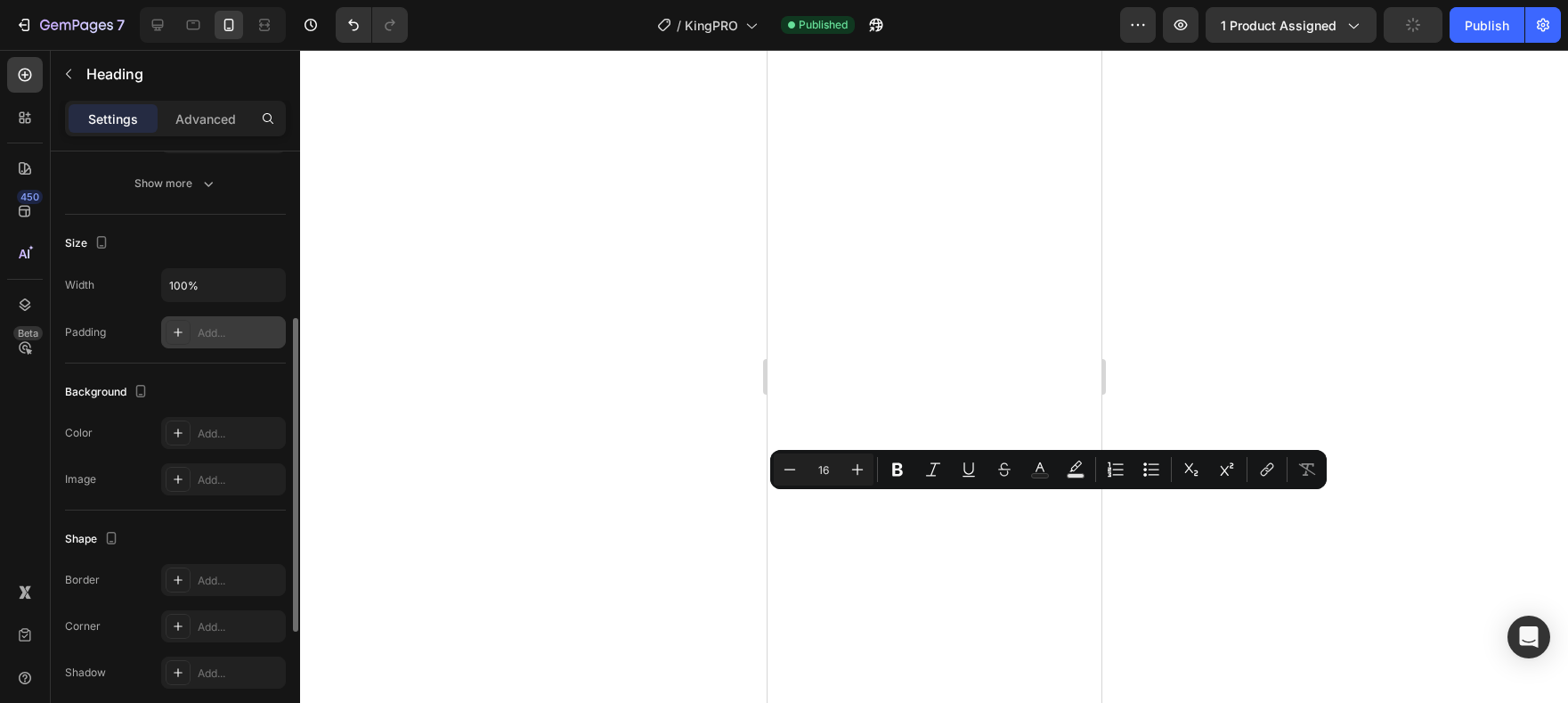
scroll to position [324, 0]
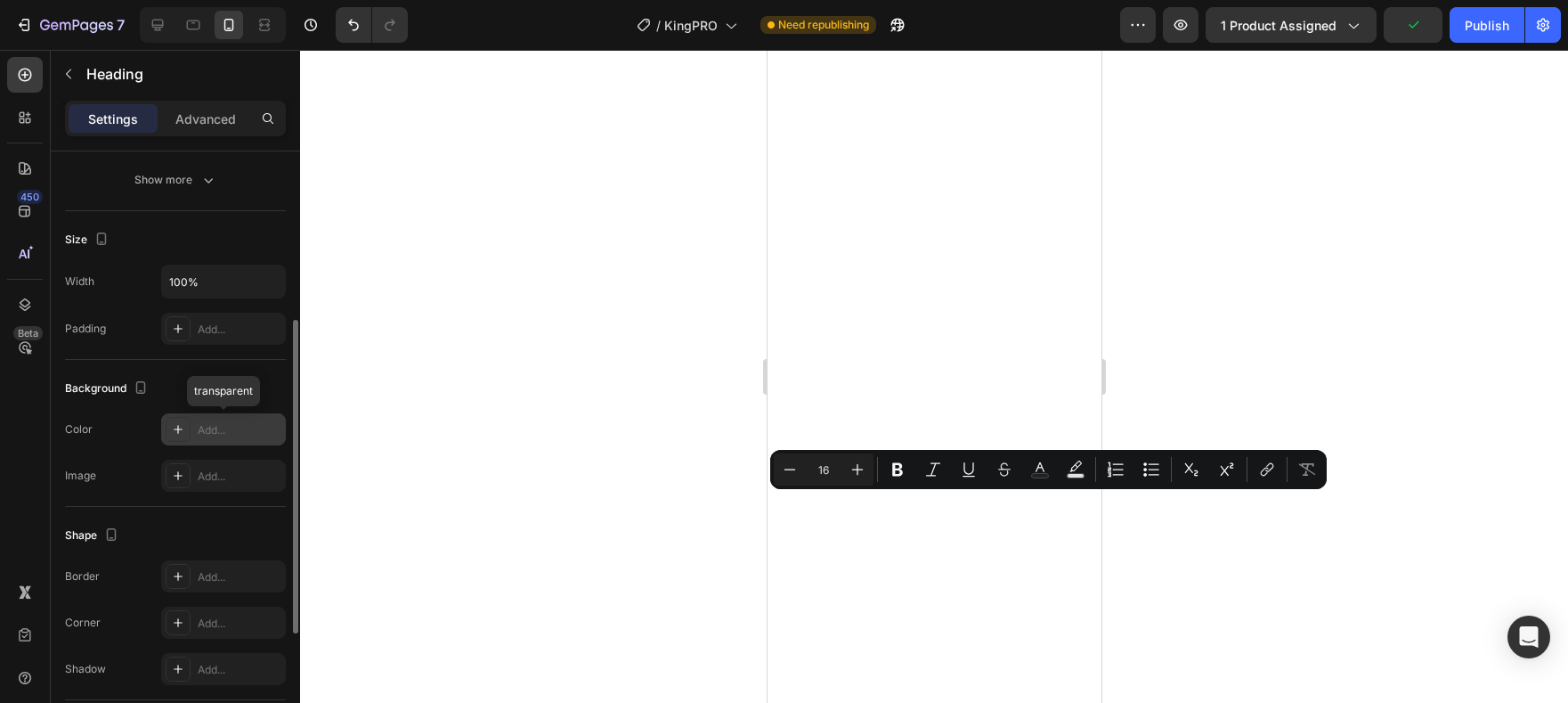
click at [257, 432] on div "Add..." at bounding box center [240, 430] width 84 height 16
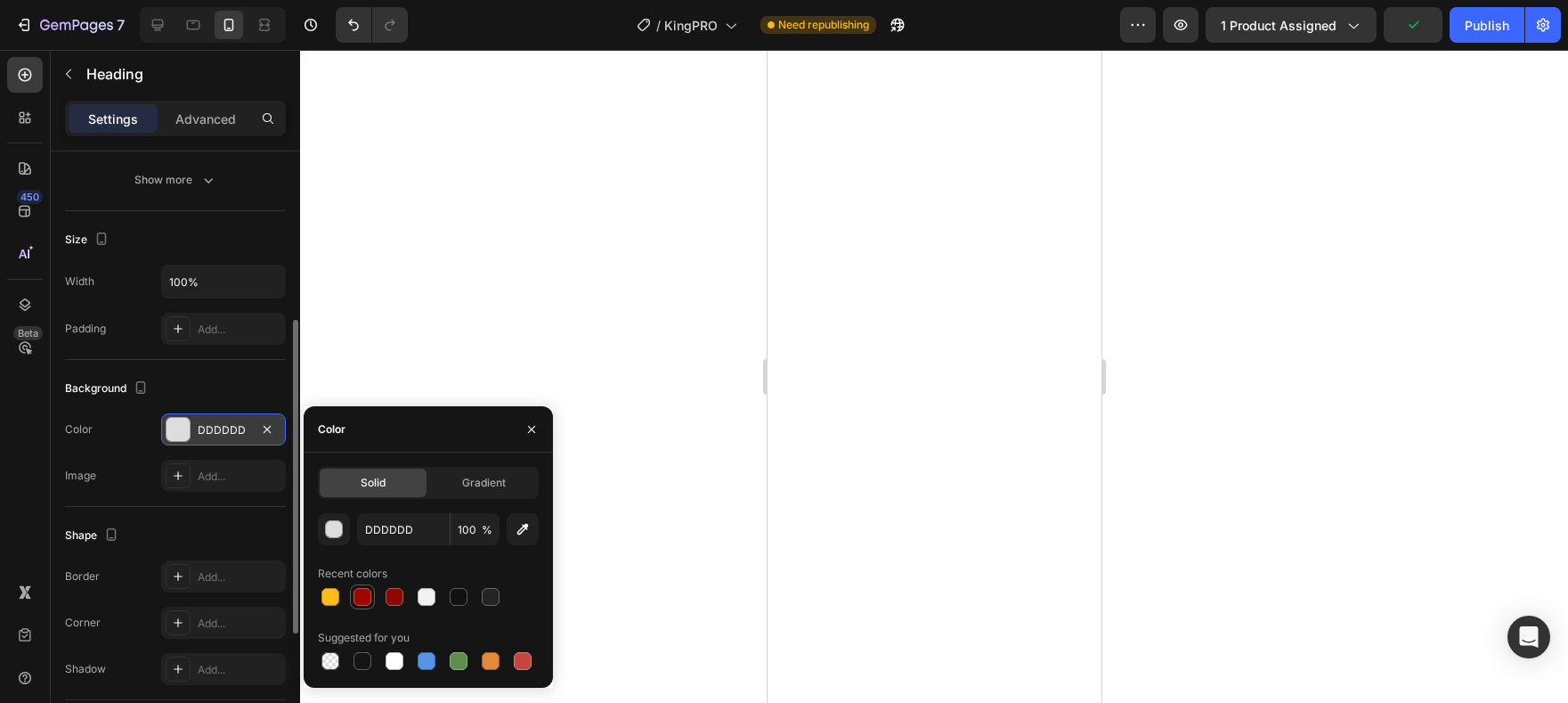
click at [363, 592] on div at bounding box center [362, 596] width 18 height 18
type input "9E0700"
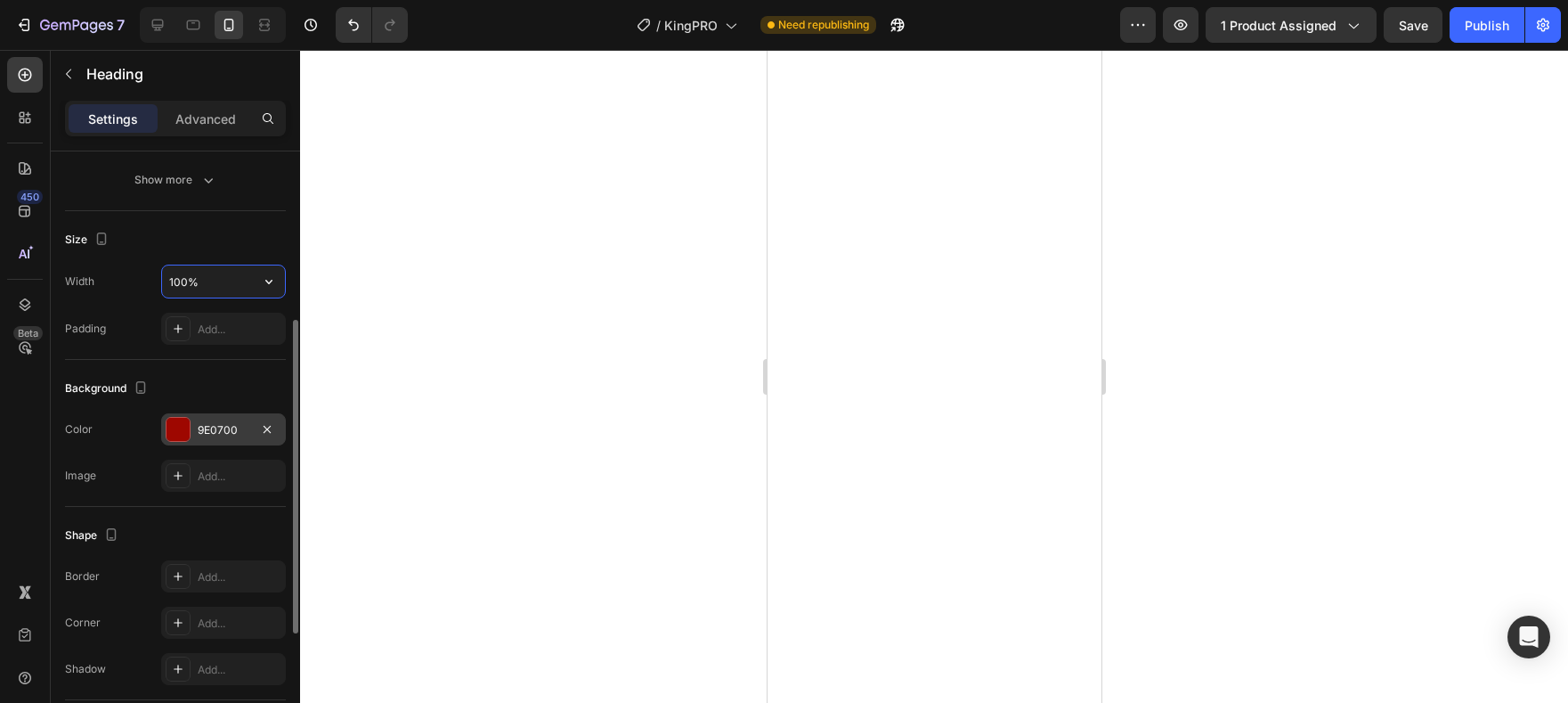
click at [213, 284] on input "100%" at bounding box center [223, 282] width 123 height 32
click at [268, 280] on icon "button" at bounding box center [268, 281] width 18 height 18
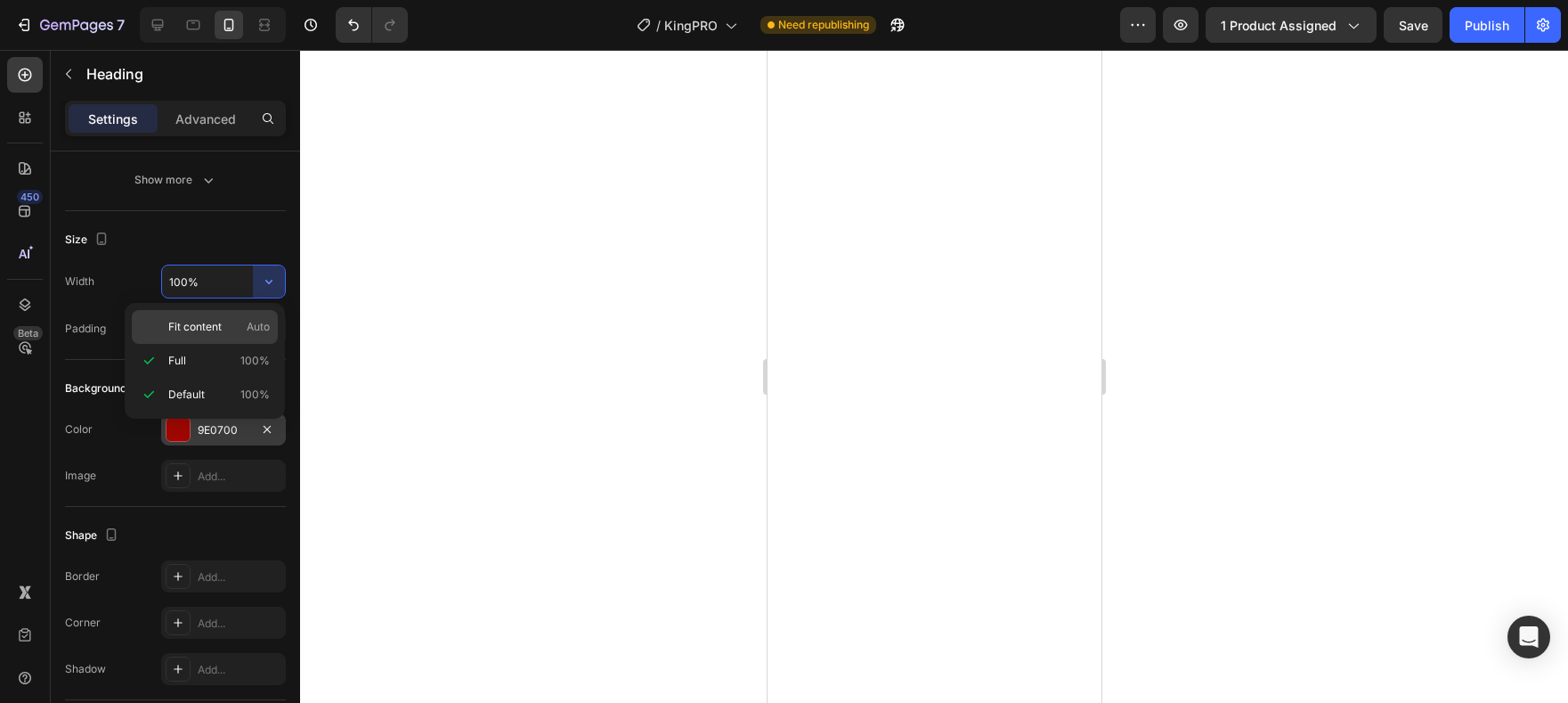
click at [230, 332] on p "Fit content Auto" at bounding box center [219, 327] width 101 height 16
type input "Auto"
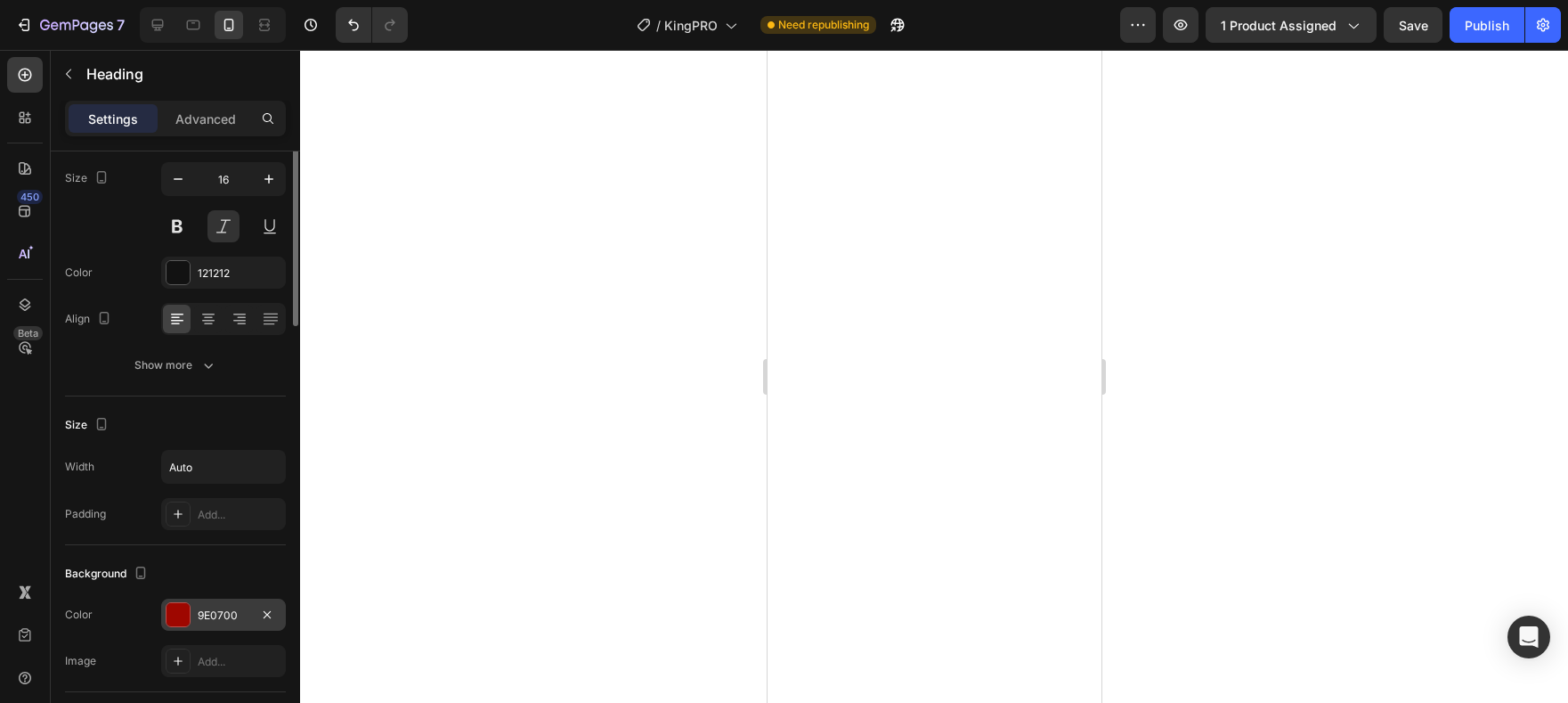
scroll to position [0, 0]
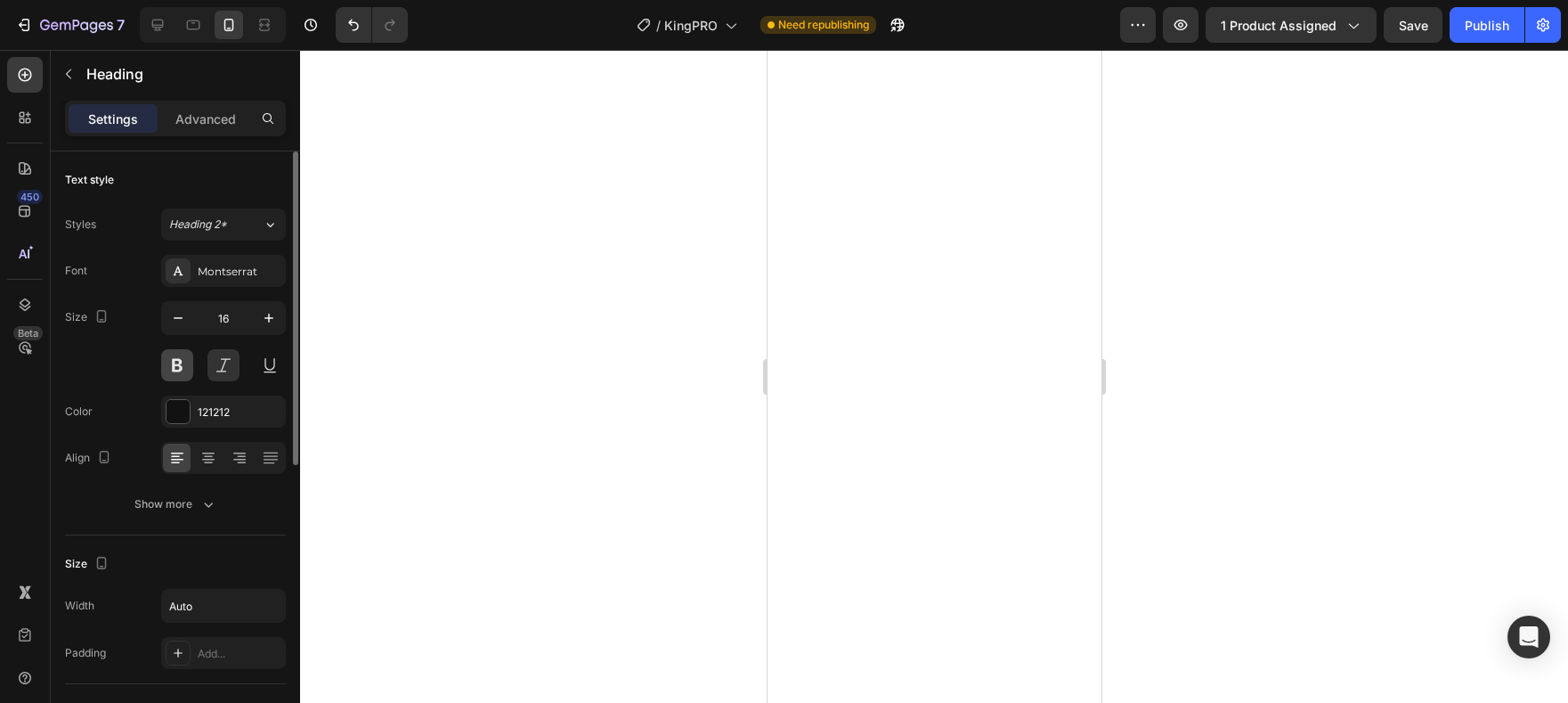
click at [178, 366] on button at bounding box center [178, 366] width 32 height 32
click at [185, 415] on div at bounding box center [178, 412] width 23 height 23
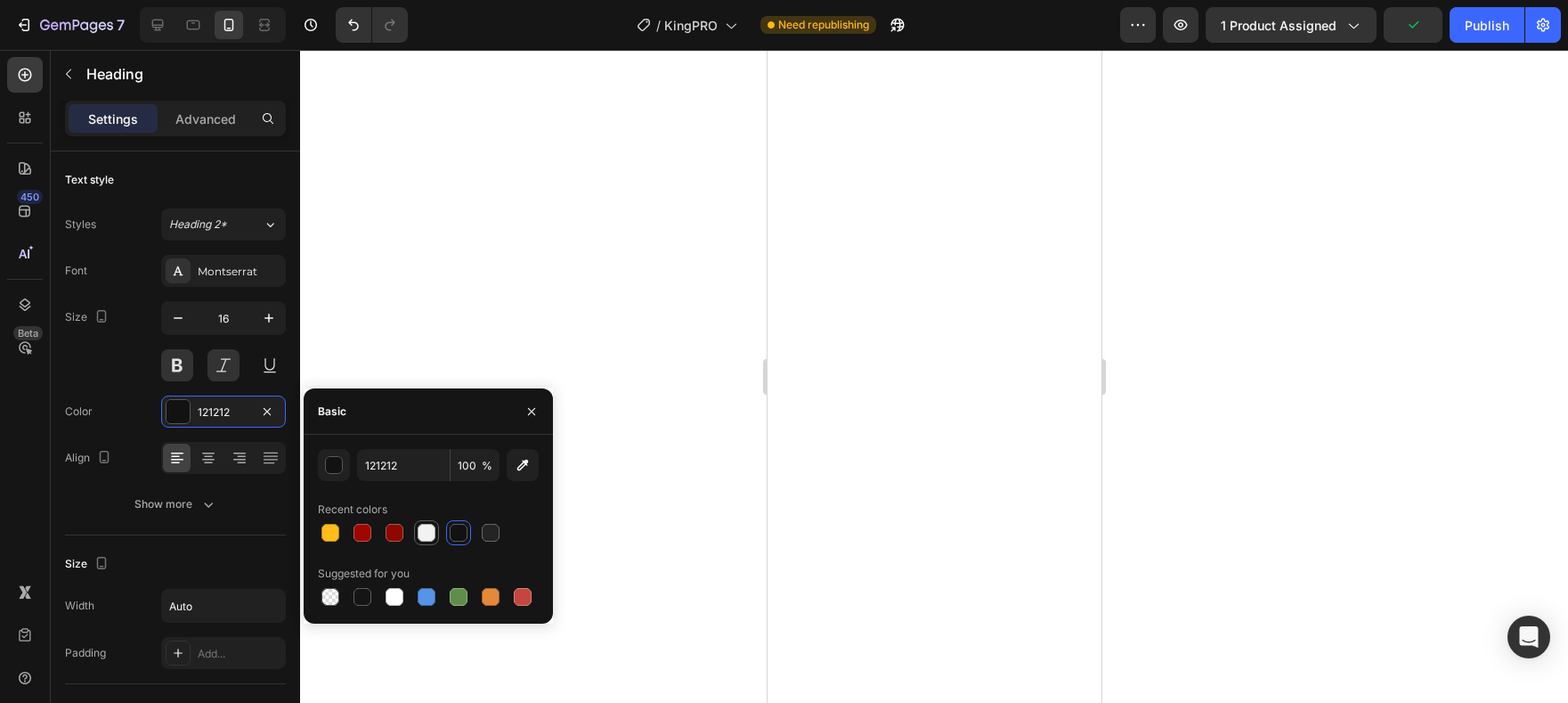
click at [419, 532] on div at bounding box center [426, 532] width 18 height 18
type input "F2F2F2"
click at [132, 388] on div "Font Montserrat Size 16 Color F2F2F2 Align Show more" at bounding box center [175, 388] width 221 height 266
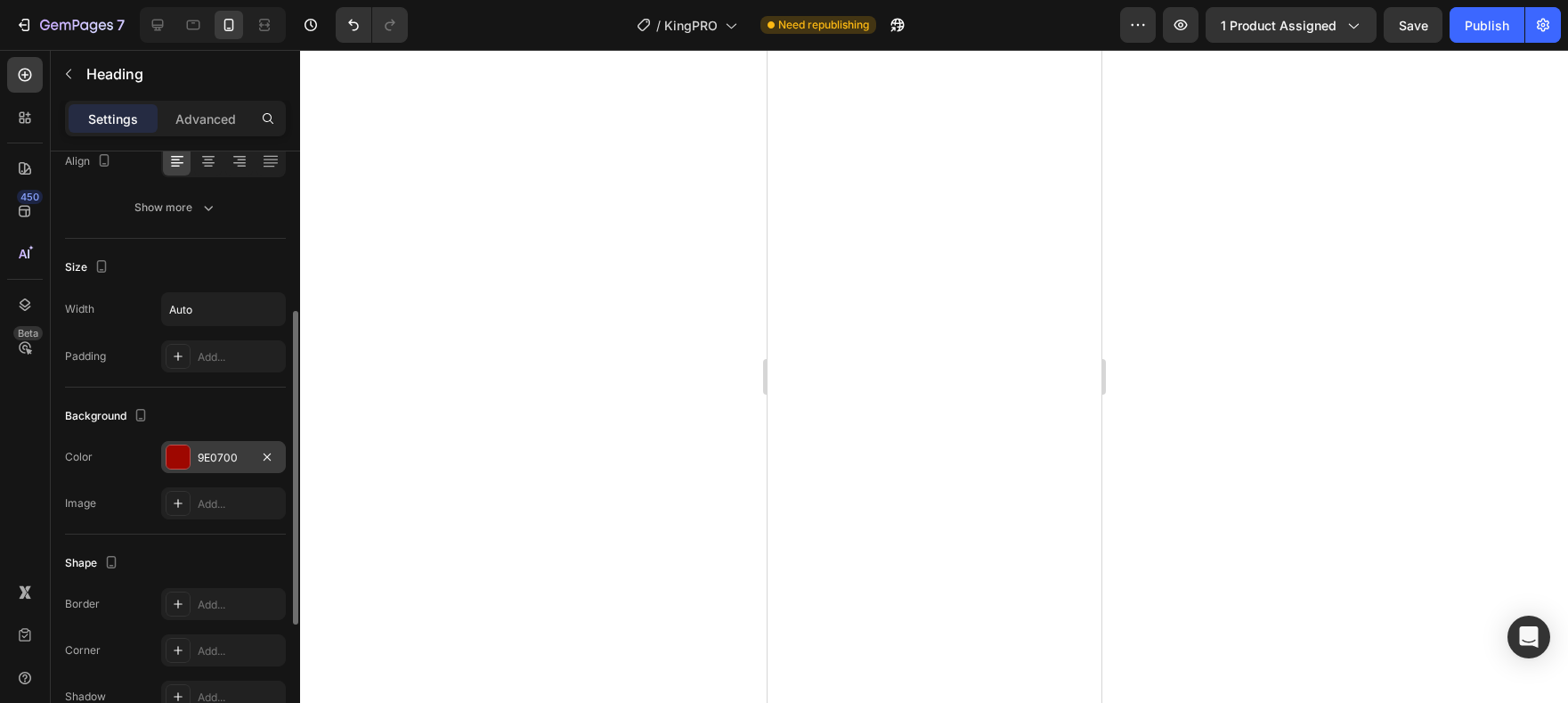
scroll to position [335, 0]
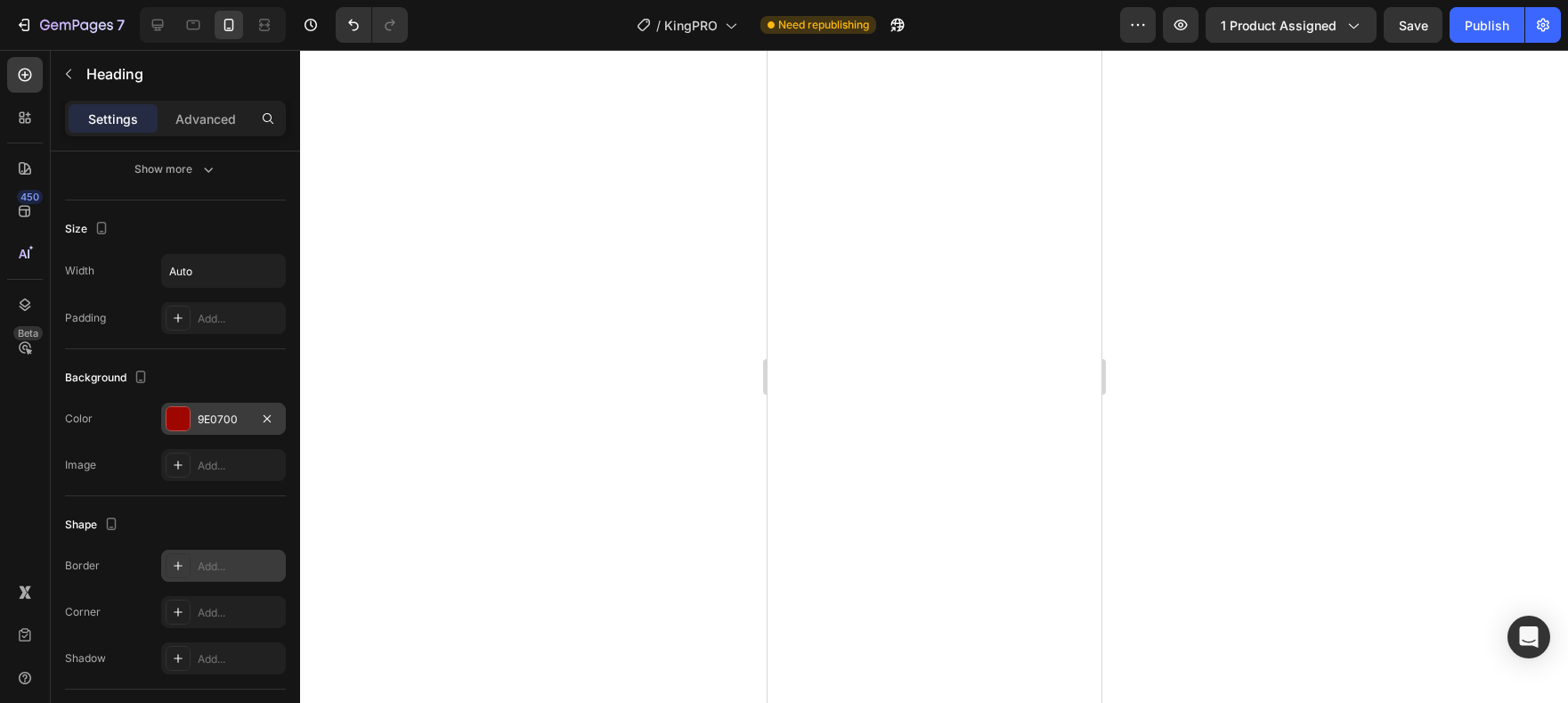
click at [228, 569] on div "Add..." at bounding box center [240, 566] width 84 height 16
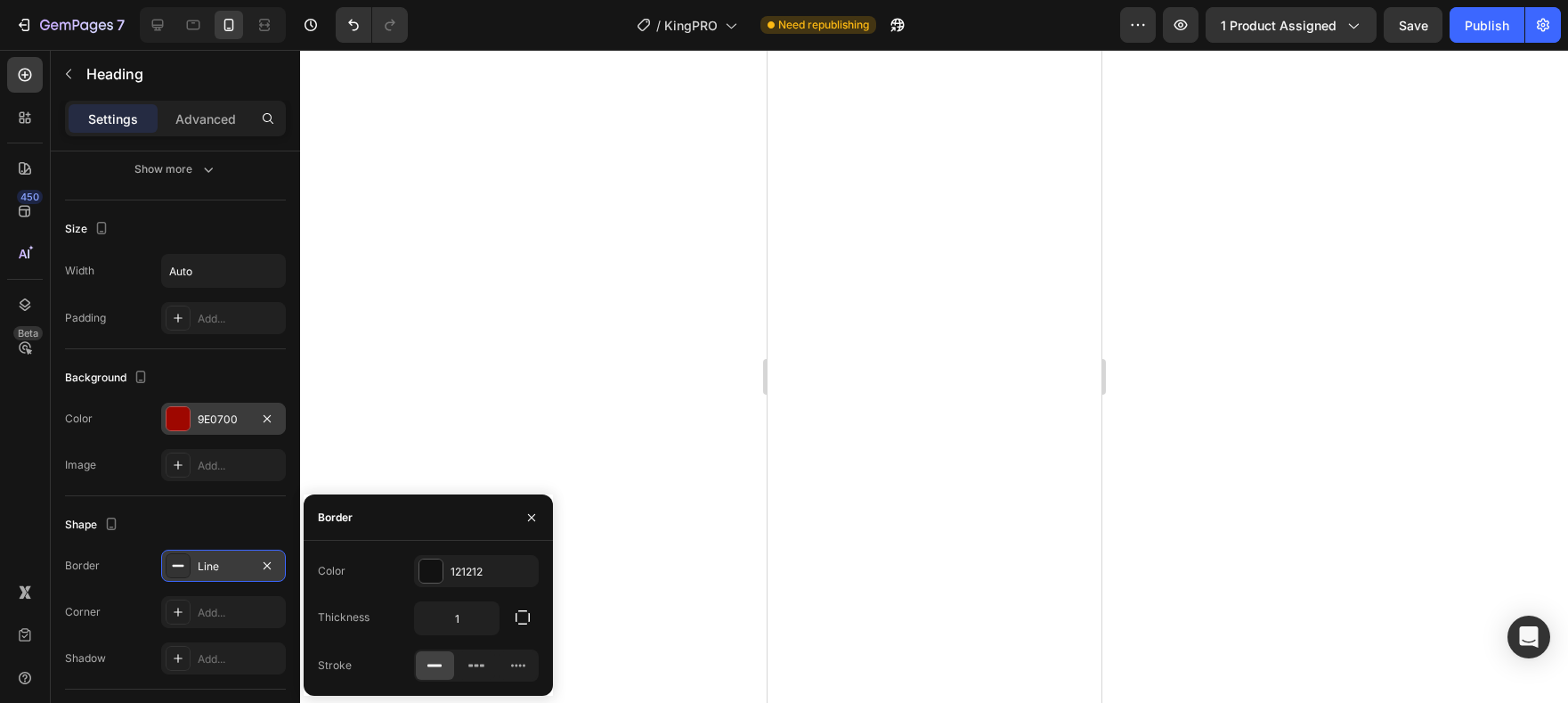
click at [520, 620] on icon "button" at bounding box center [522, 617] width 18 height 18
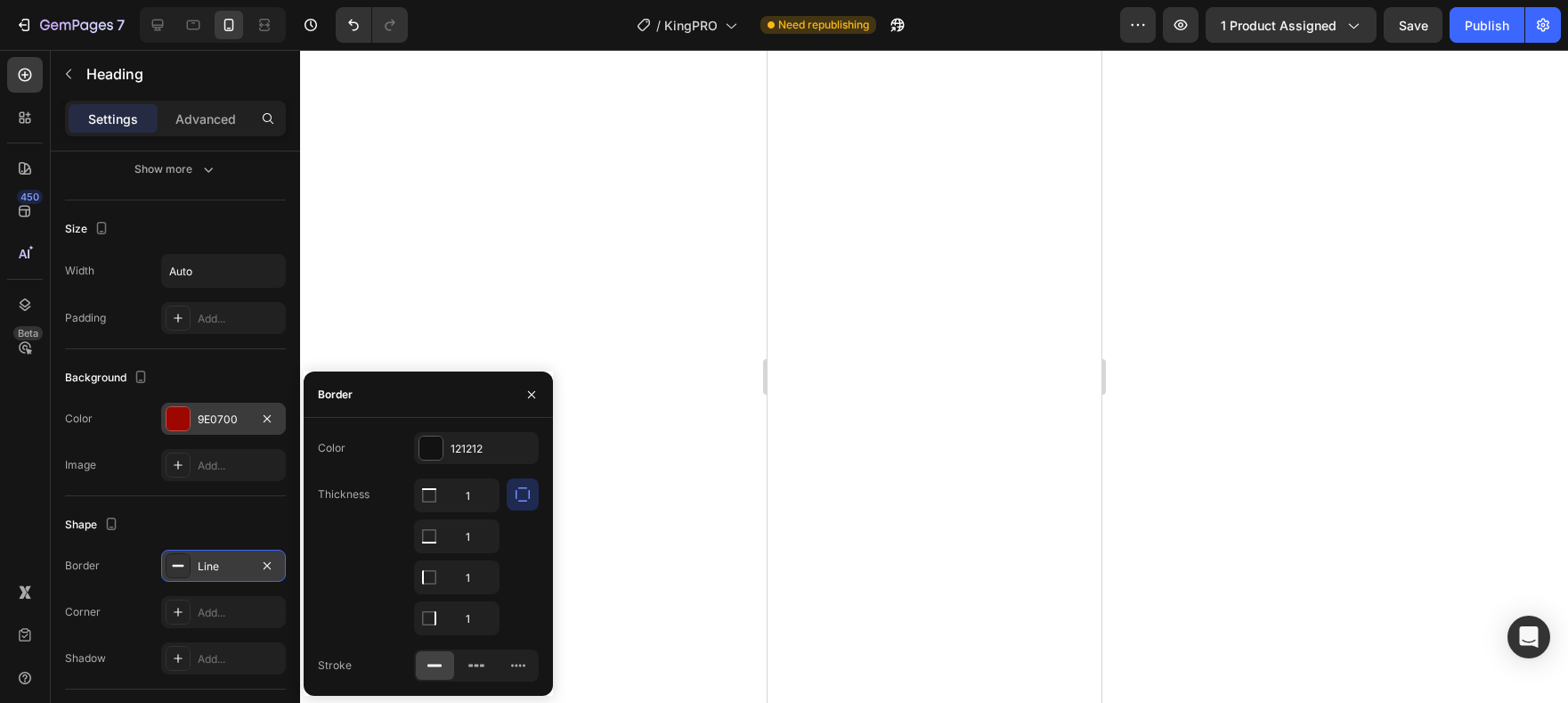
click at [519, 501] on icon "button" at bounding box center [522, 494] width 18 height 18
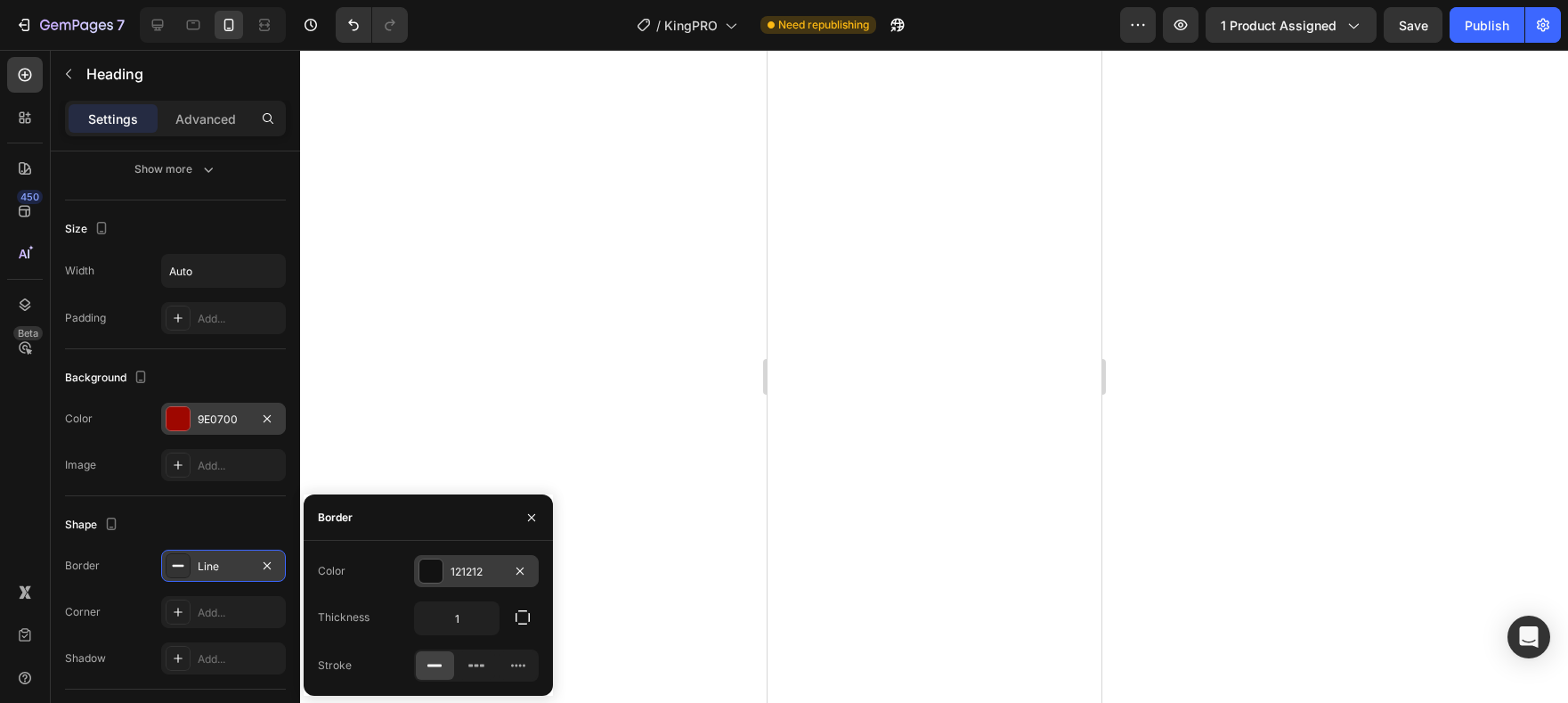
click at [432, 572] on div at bounding box center [431, 571] width 23 height 23
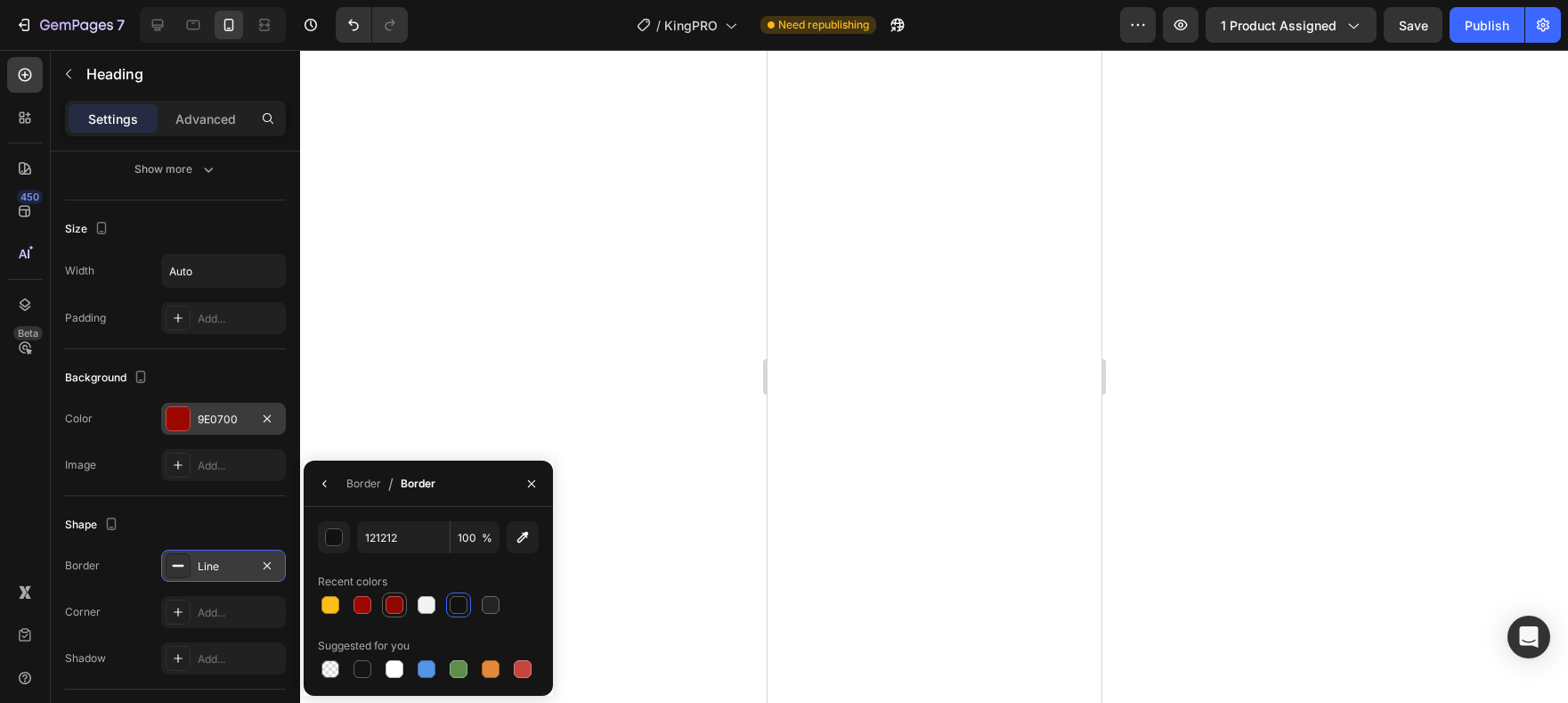
click at [389, 608] on div at bounding box center [394, 605] width 18 height 18
type input "8E0801"
drag, startPoint x: 265, startPoint y: 566, endPoint x: 235, endPoint y: 585, distance: 35.5
click at [265, 566] on icon "button" at bounding box center [266, 564] width 7 height 7
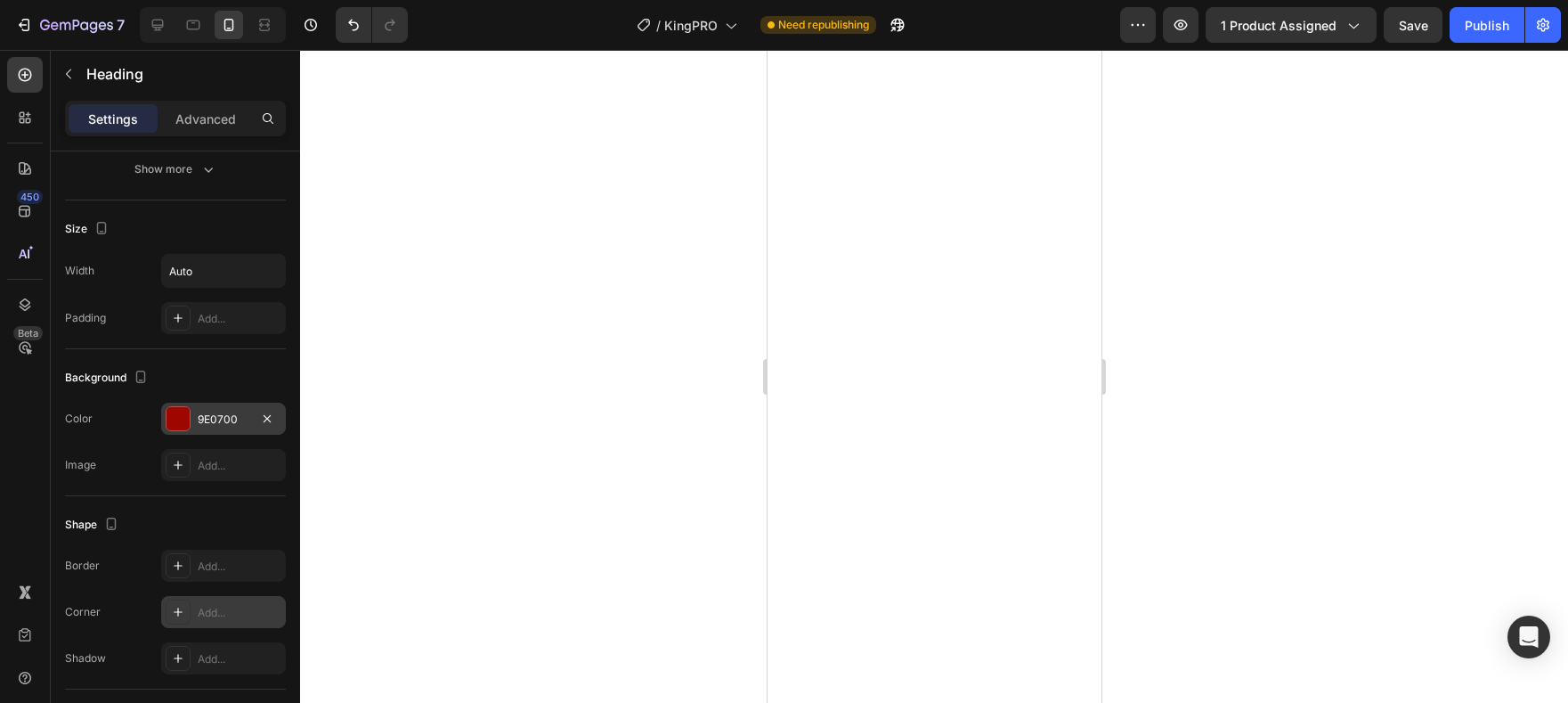
click at [207, 609] on div "Add..." at bounding box center [240, 612] width 84 height 16
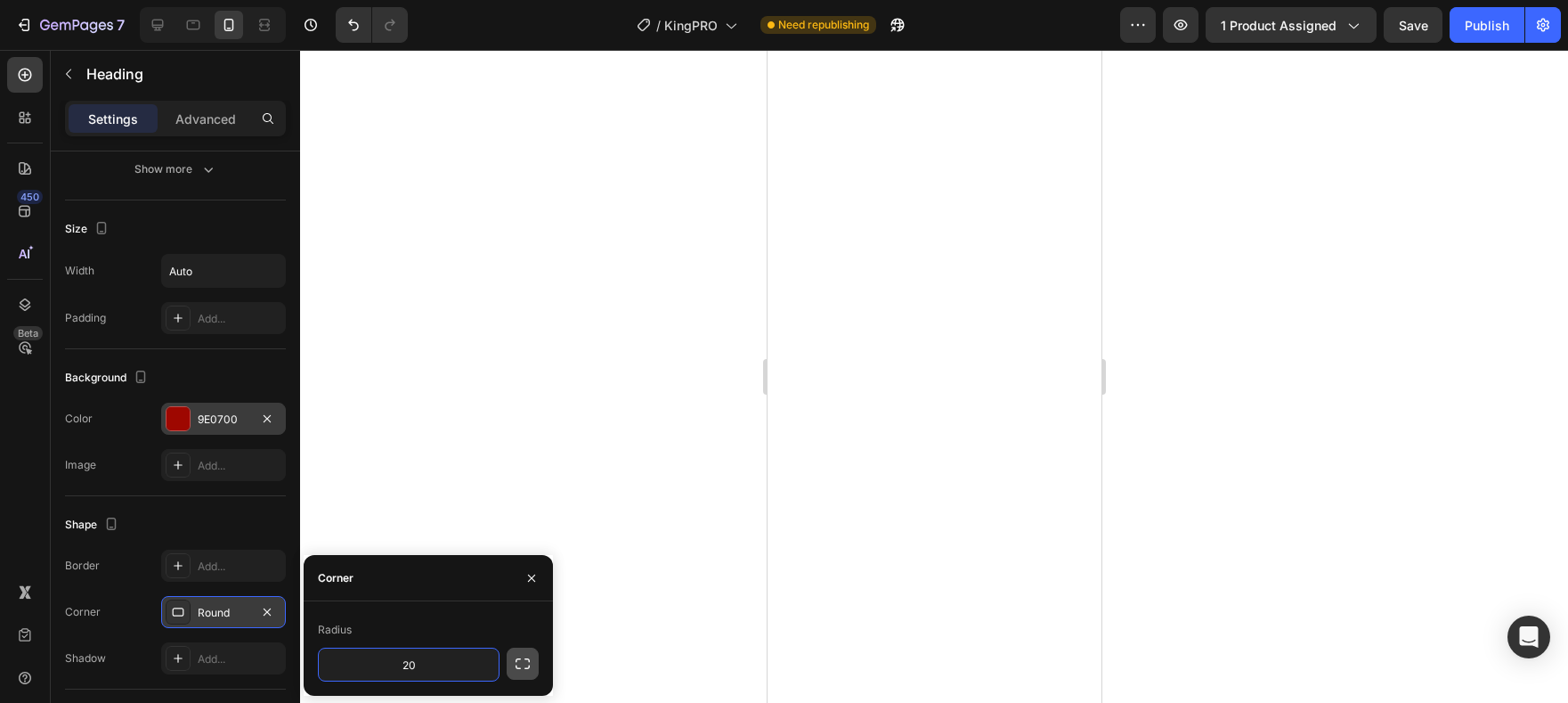
type input "20"
click at [522, 659] on icon "button" at bounding box center [522, 663] width 18 height 18
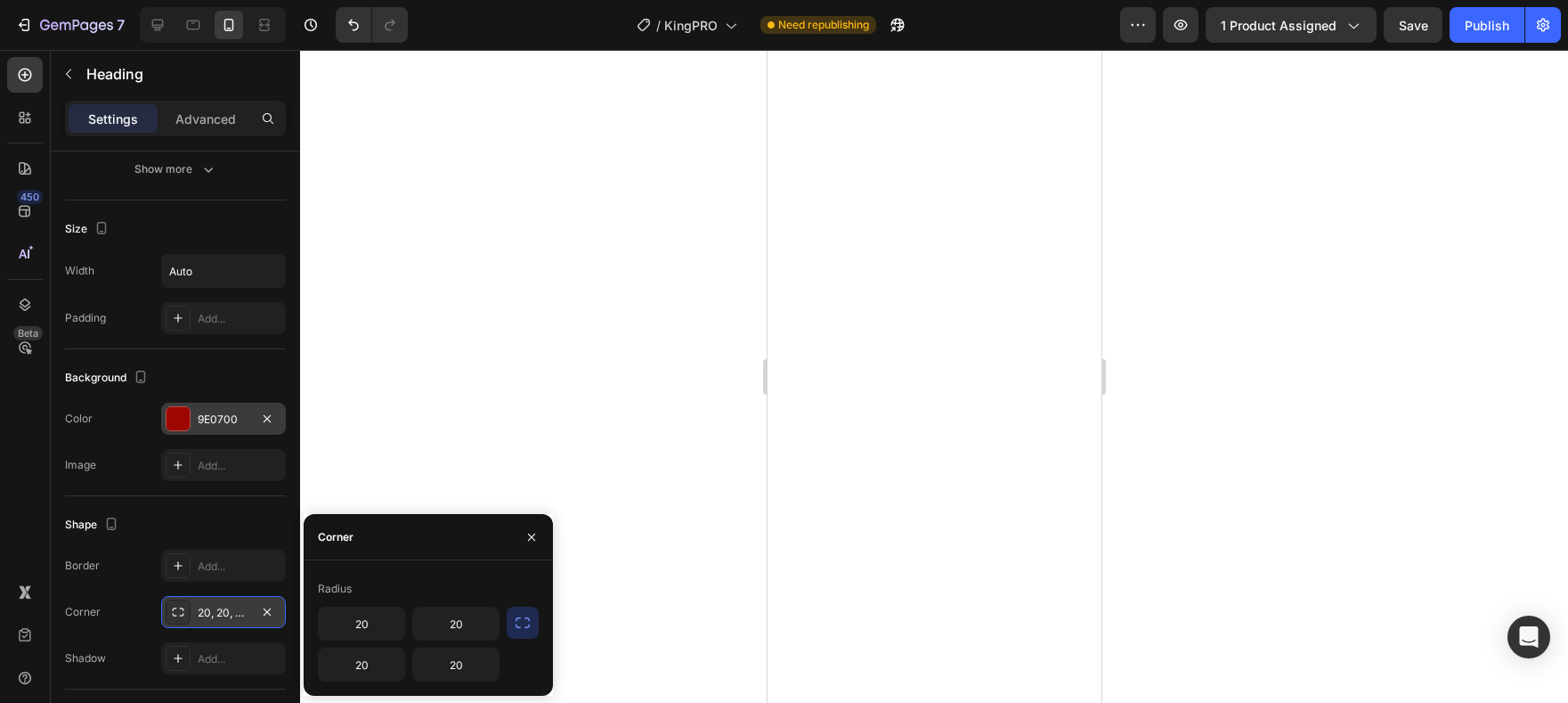
click at [523, 629] on icon "button" at bounding box center [522, 622] width 18 height 18
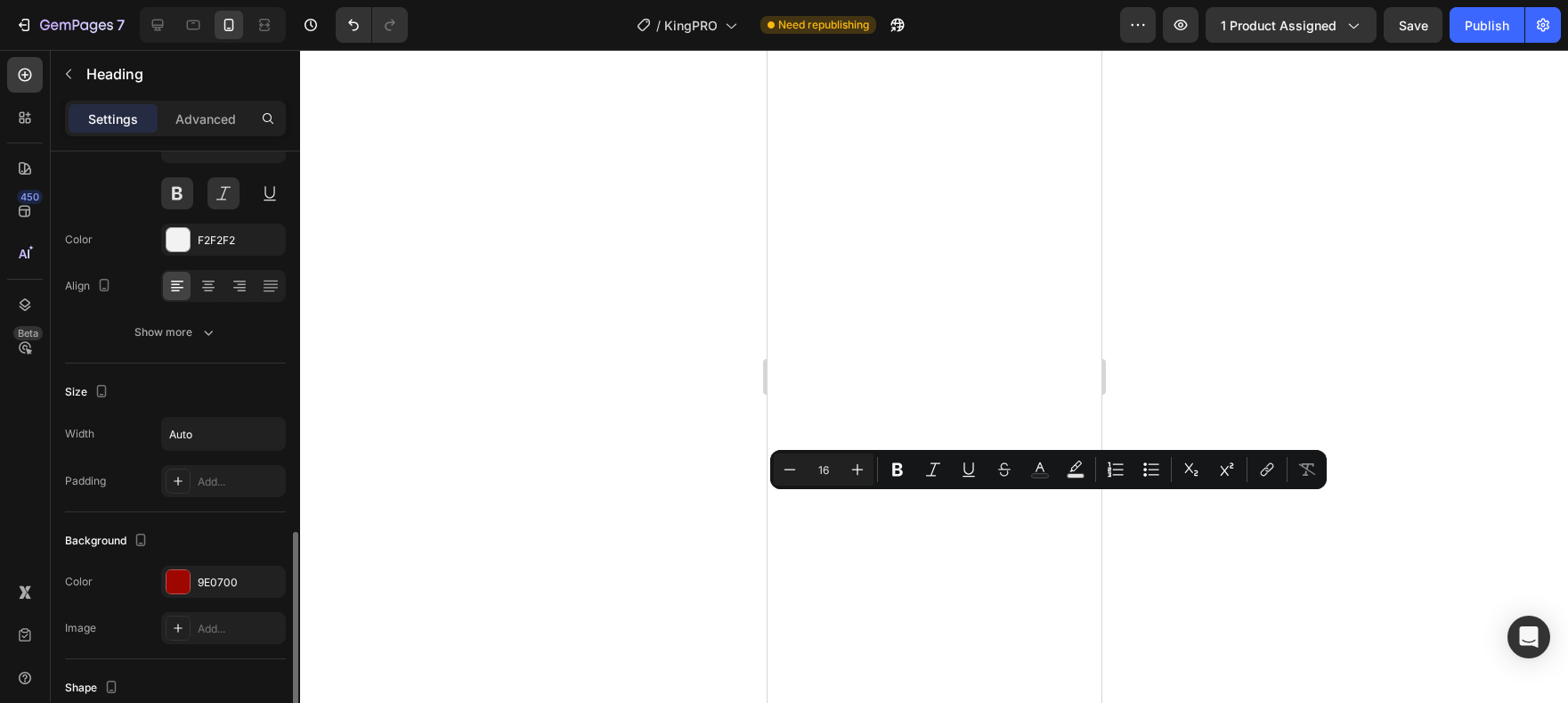
scroll to position [363, 0]
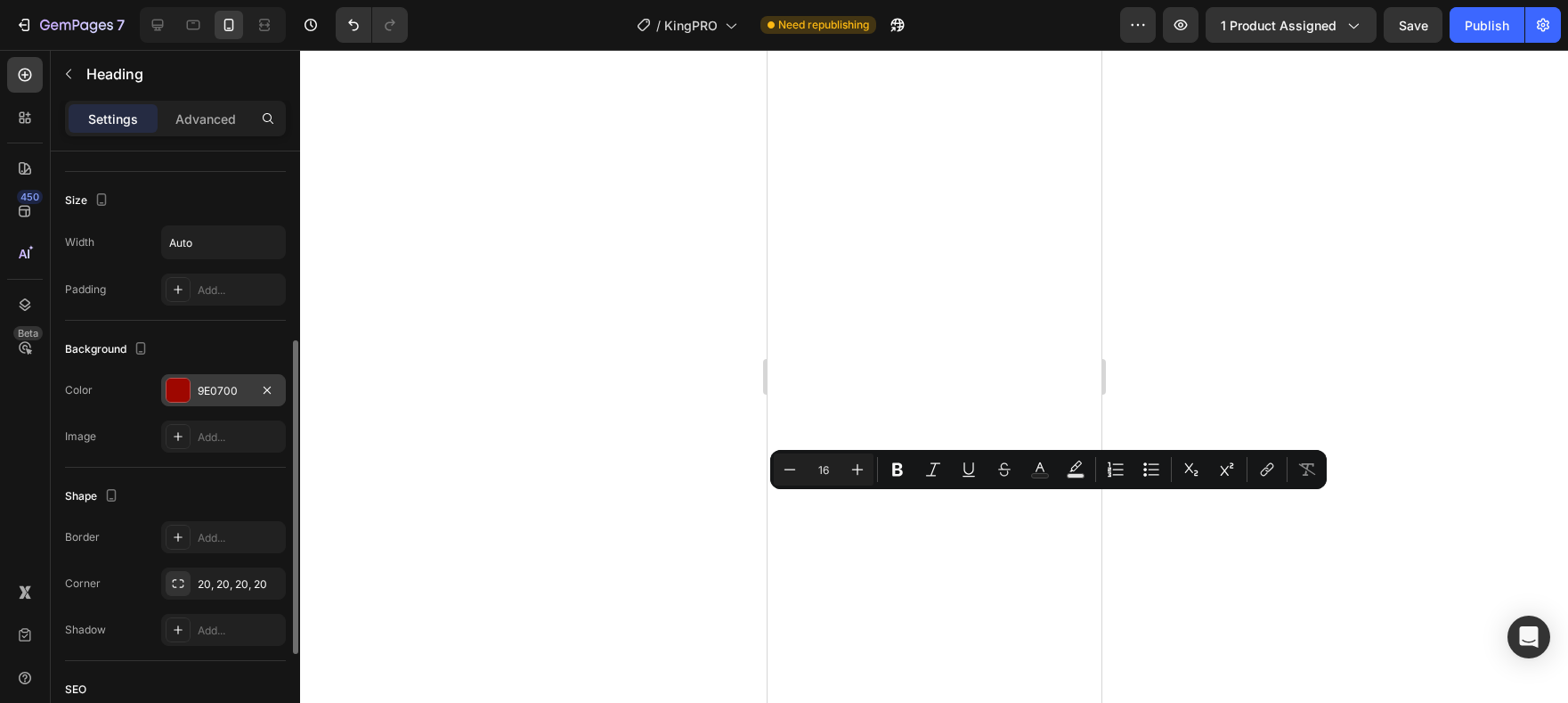
click at [210, 388] on div "9E0700" at bounding box center [223, 391] width 52 height 16
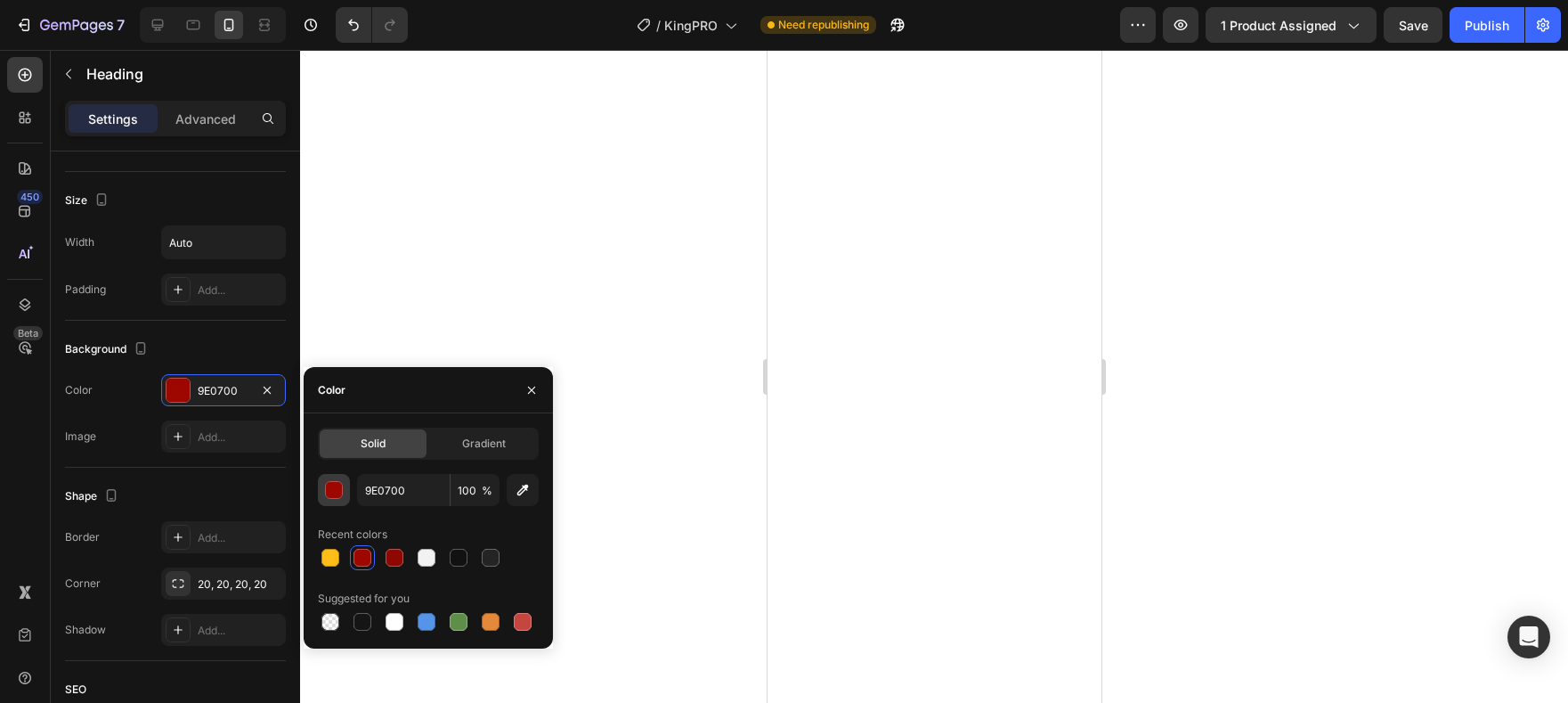
click at [336, 486] on div "button" at bounding box center [334, 490] width 18 height 18
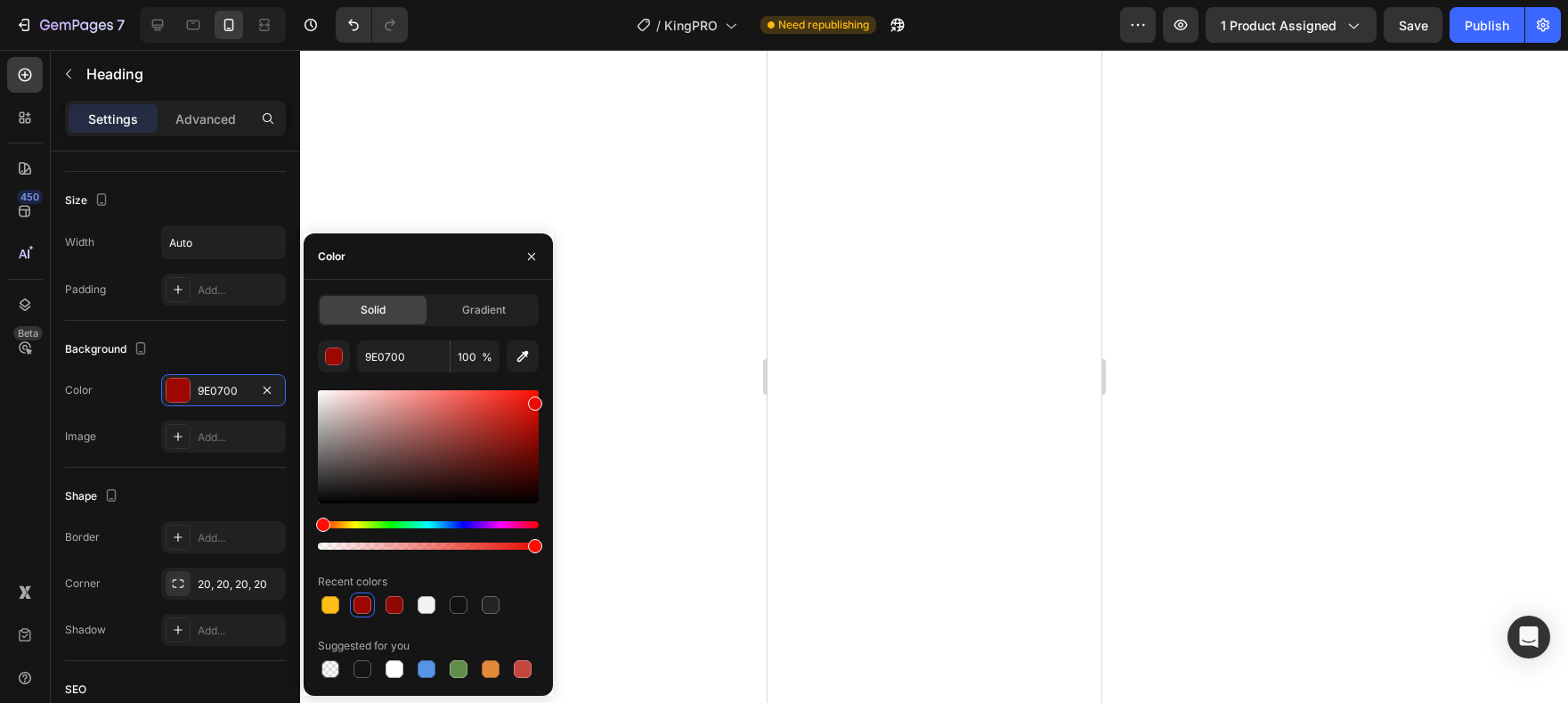
drag, startPoint x: 531, startPoint y: 403, endPoint x: 564, endPoint y: 386, distance: 37.1
click at [564, 0] on div "7 / KingPRO Need republishing Preview 1 product assigned Save Publish 450 Beta …" at bounding box center [784, 0] width 1568 height 0
click at [514, 604] on div at bounding box center [522, 605] width 18 height 18
type input "FFBD18"
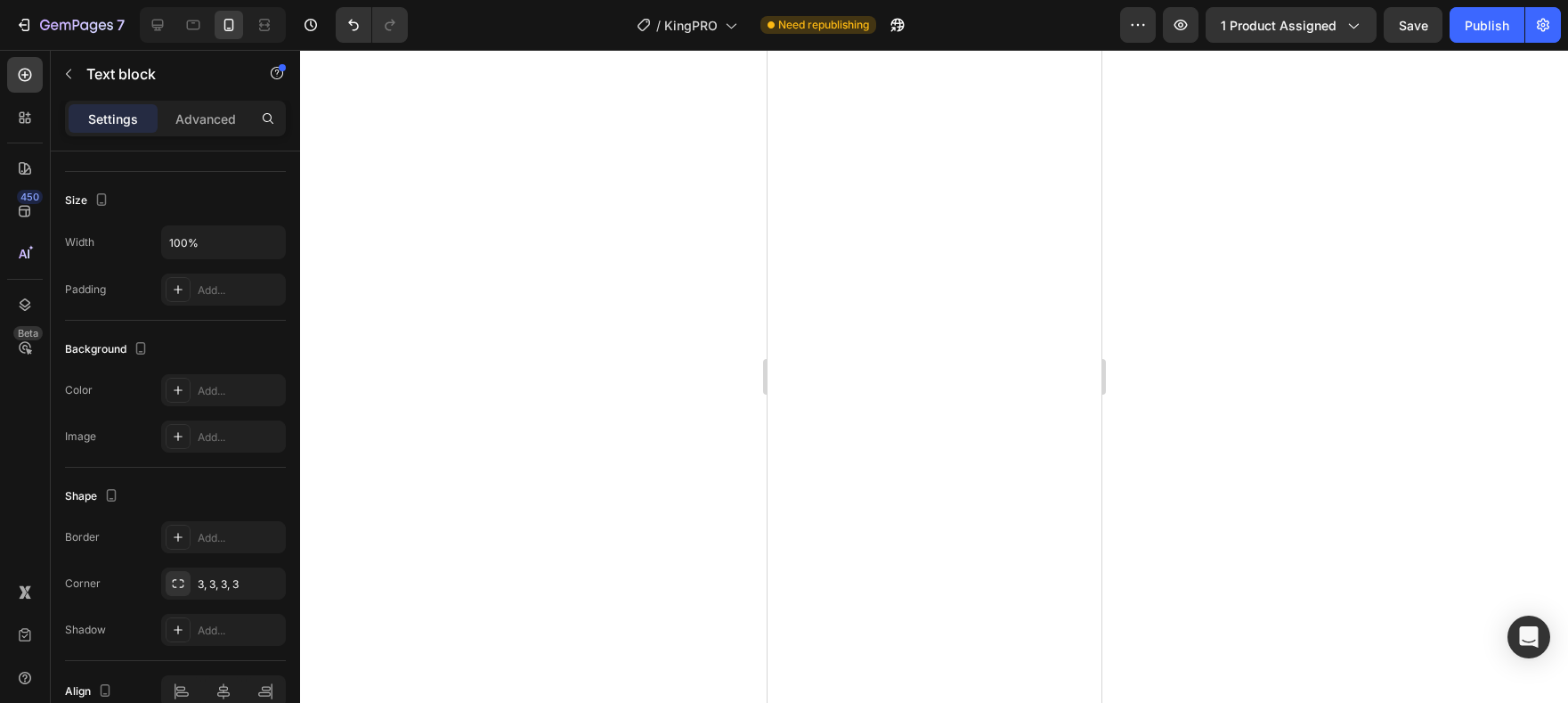
scroll to position [0, 0]
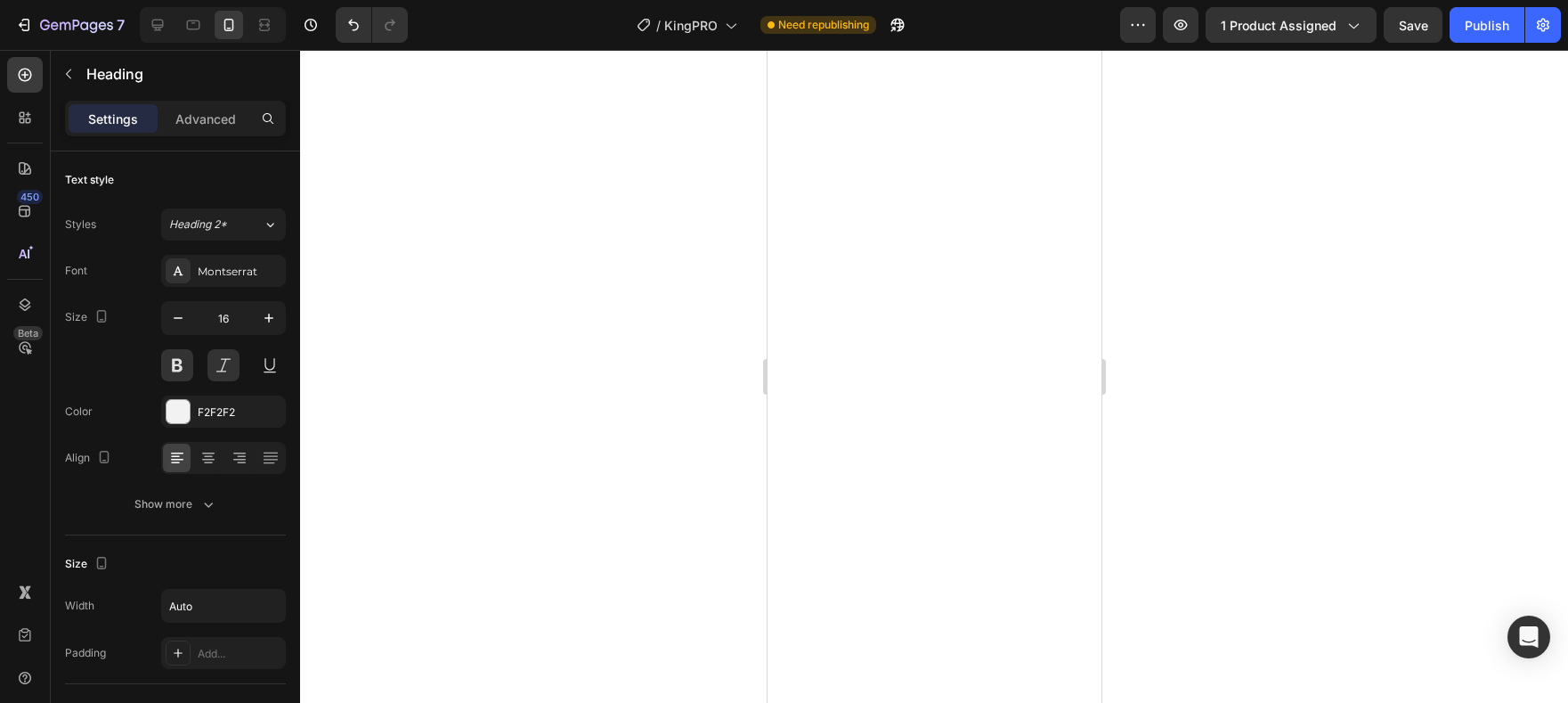
scroll to position [4, 0]
click at [167, 20] on div at bounding box center [158, 25] width 29 height 29
type input "100%"
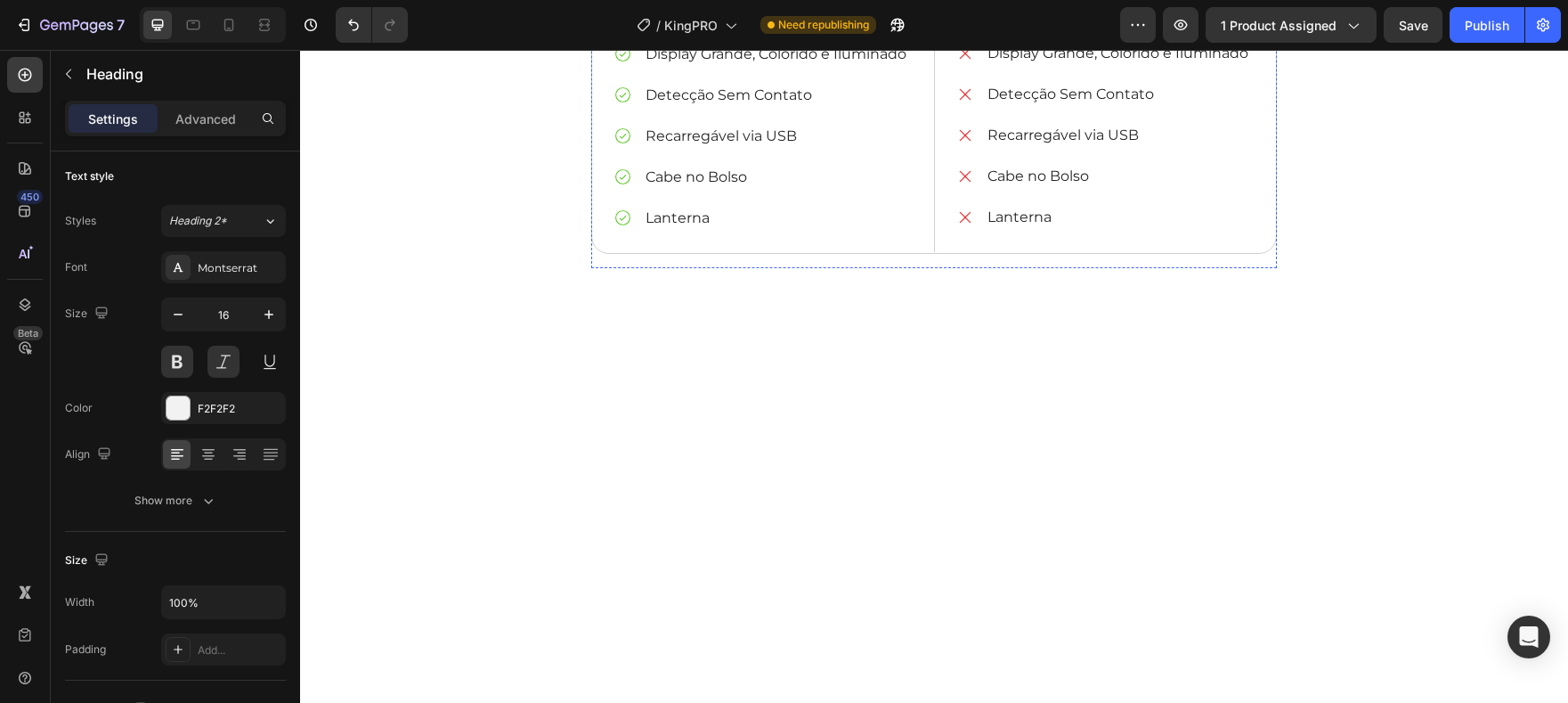
scroll to position [4502, 0]
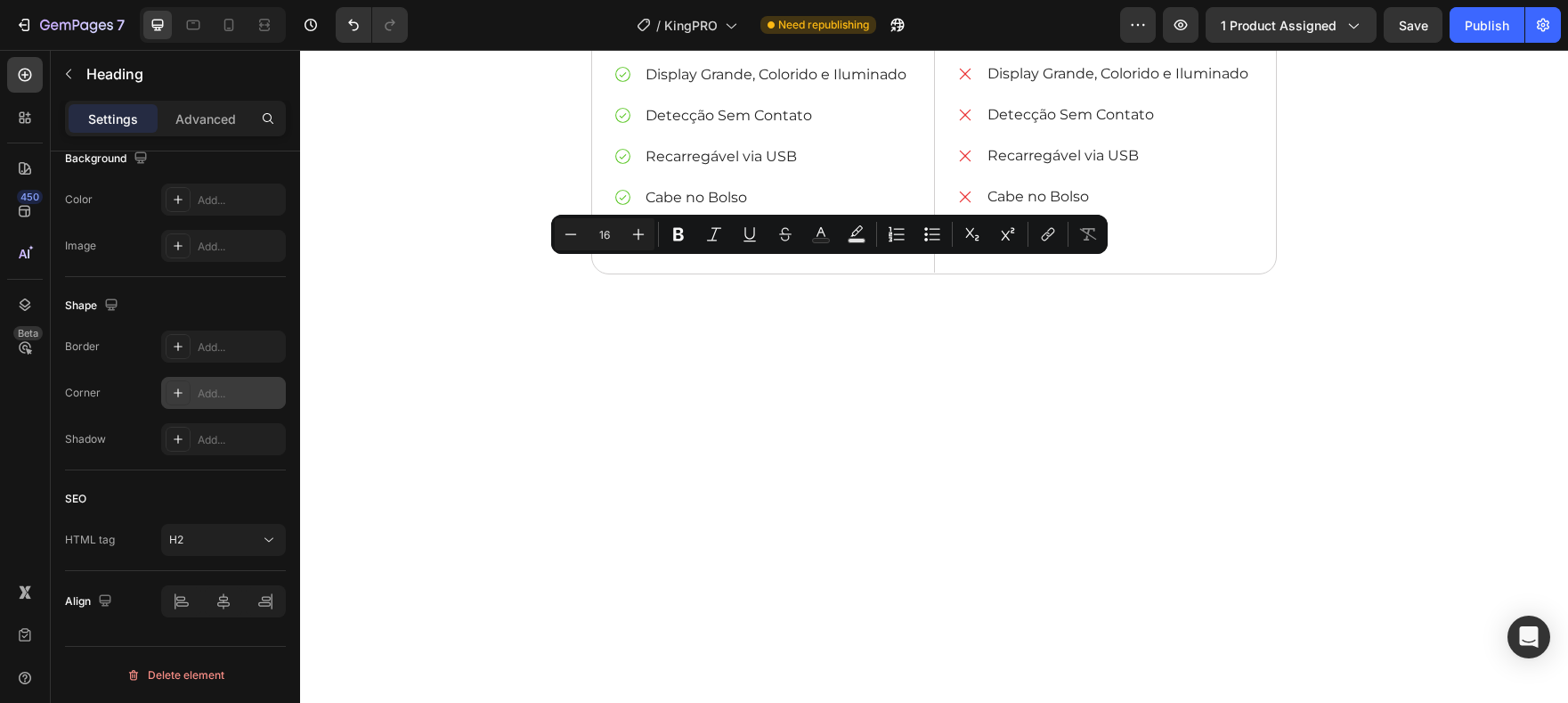
scroll to position [516, 0]
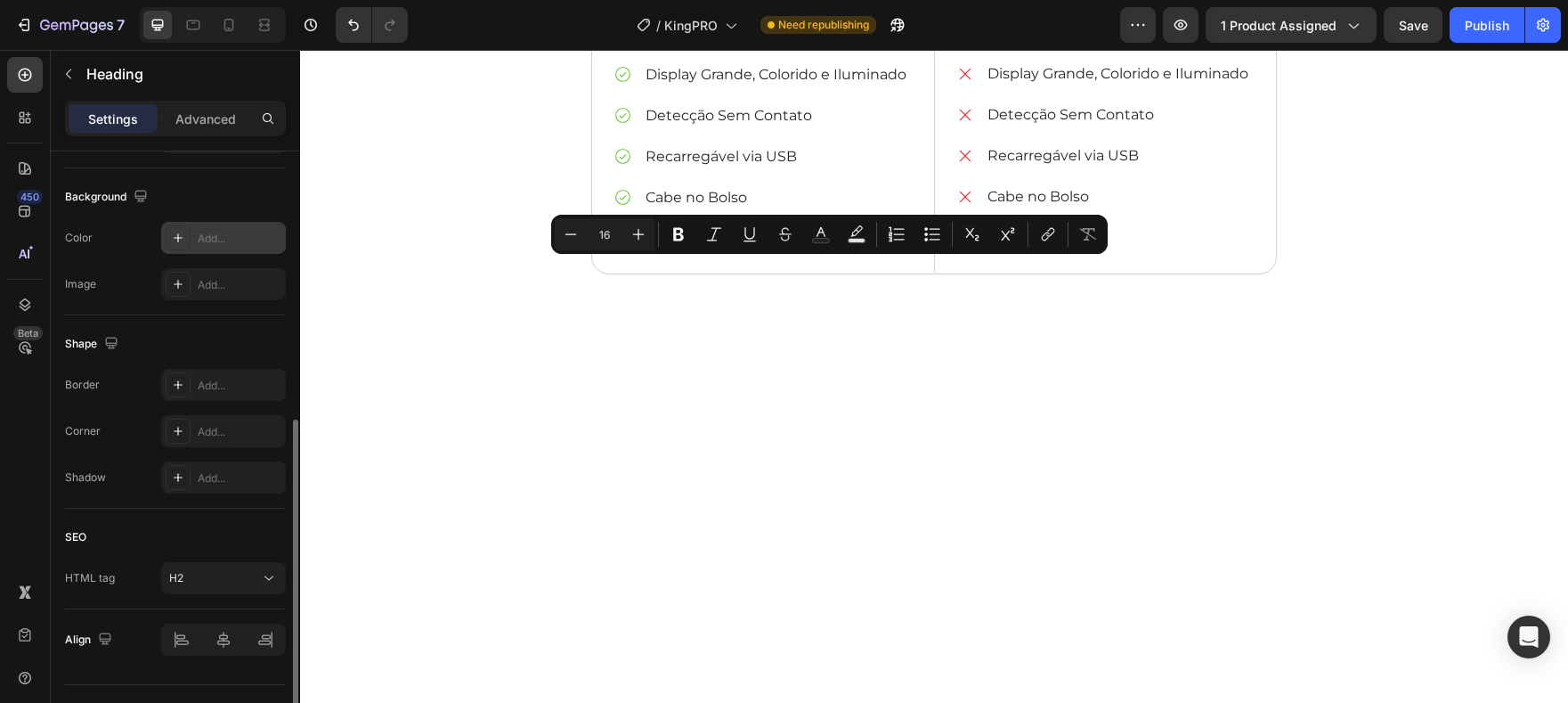
click at [223, 238] on div "Add..." at bounding box center [240, 239] width 84 height 16
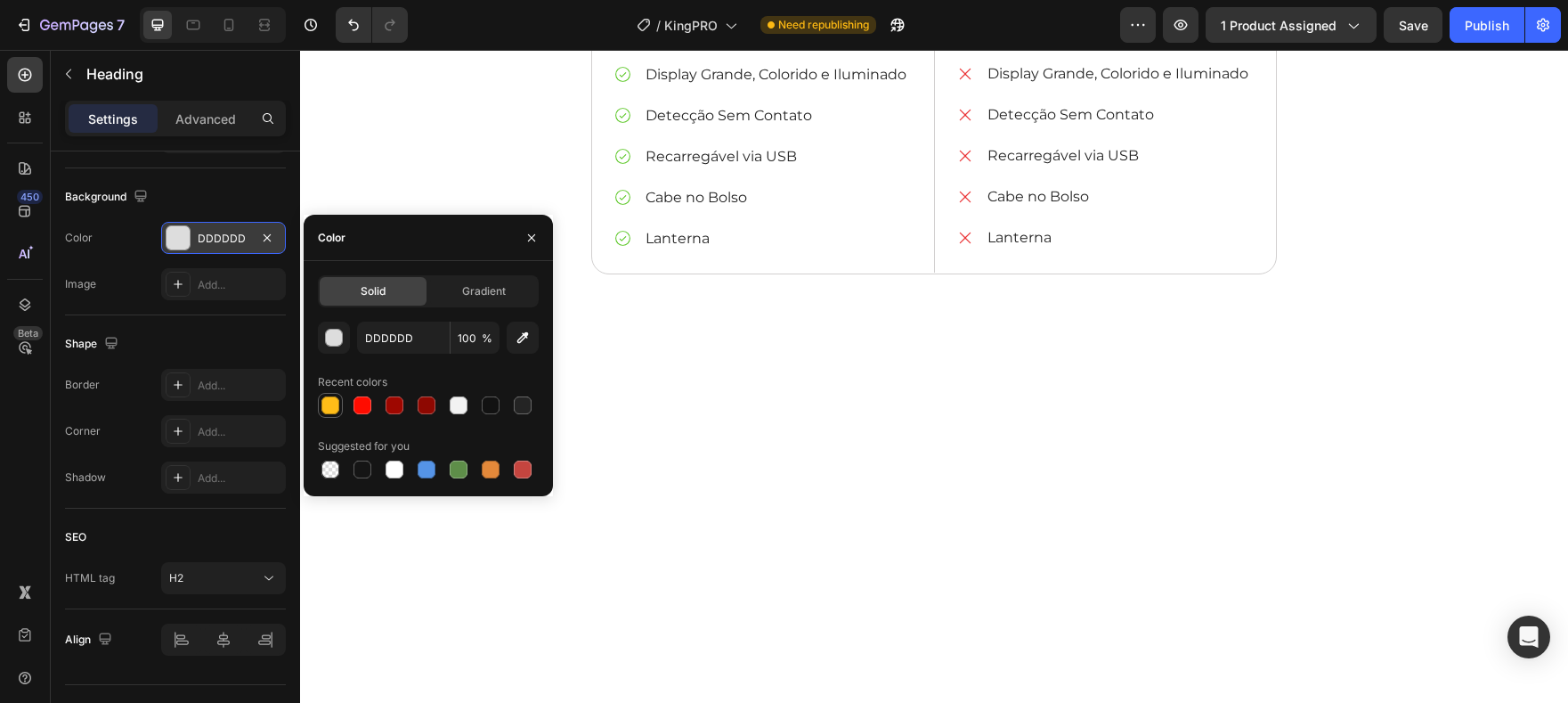
click at [328, 411] on div at bounding box center [330, 405] width 18 height 18
type input "FFBD18"
click at [131, 268] on div "Image Add..." at bounding box center [175, 285] width 221 height 32
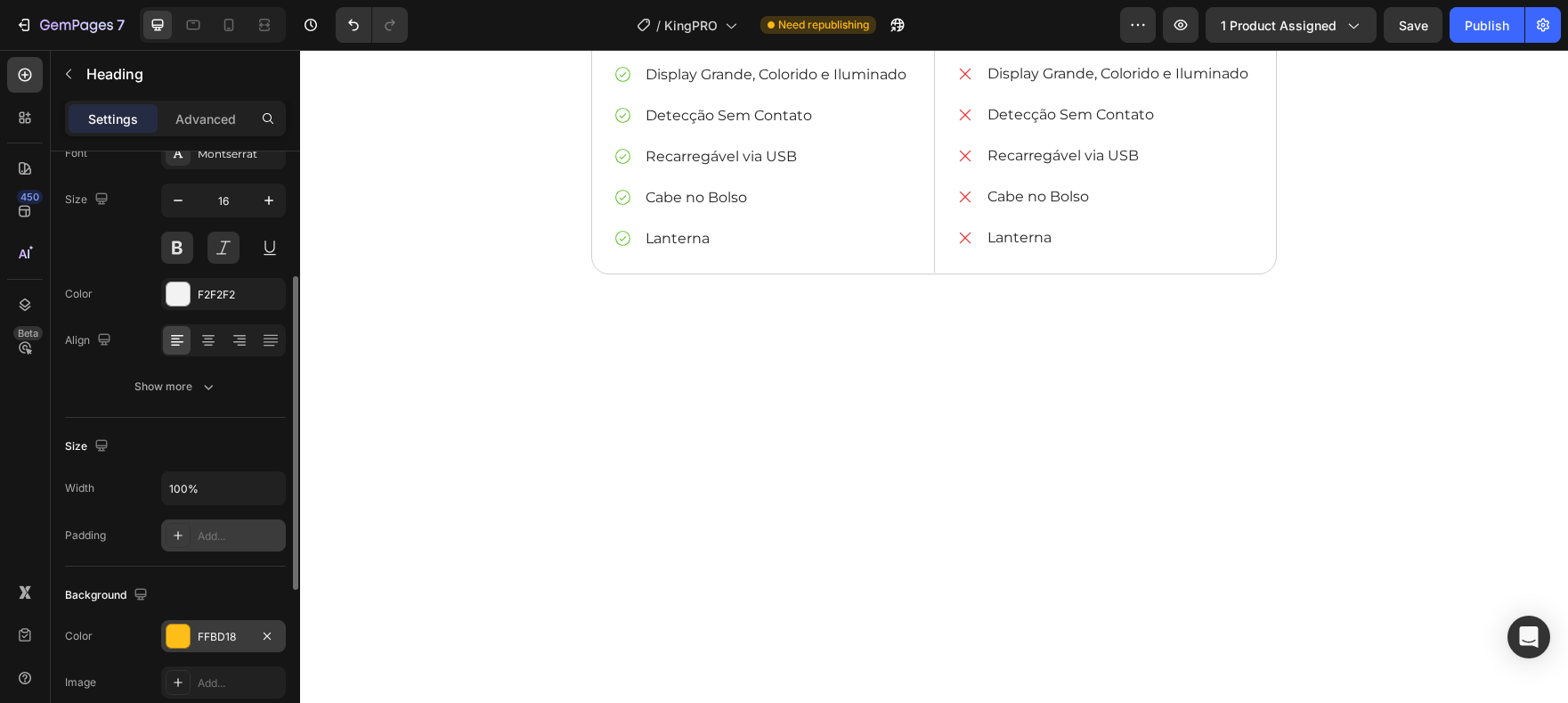
scroll to position [160, 0]
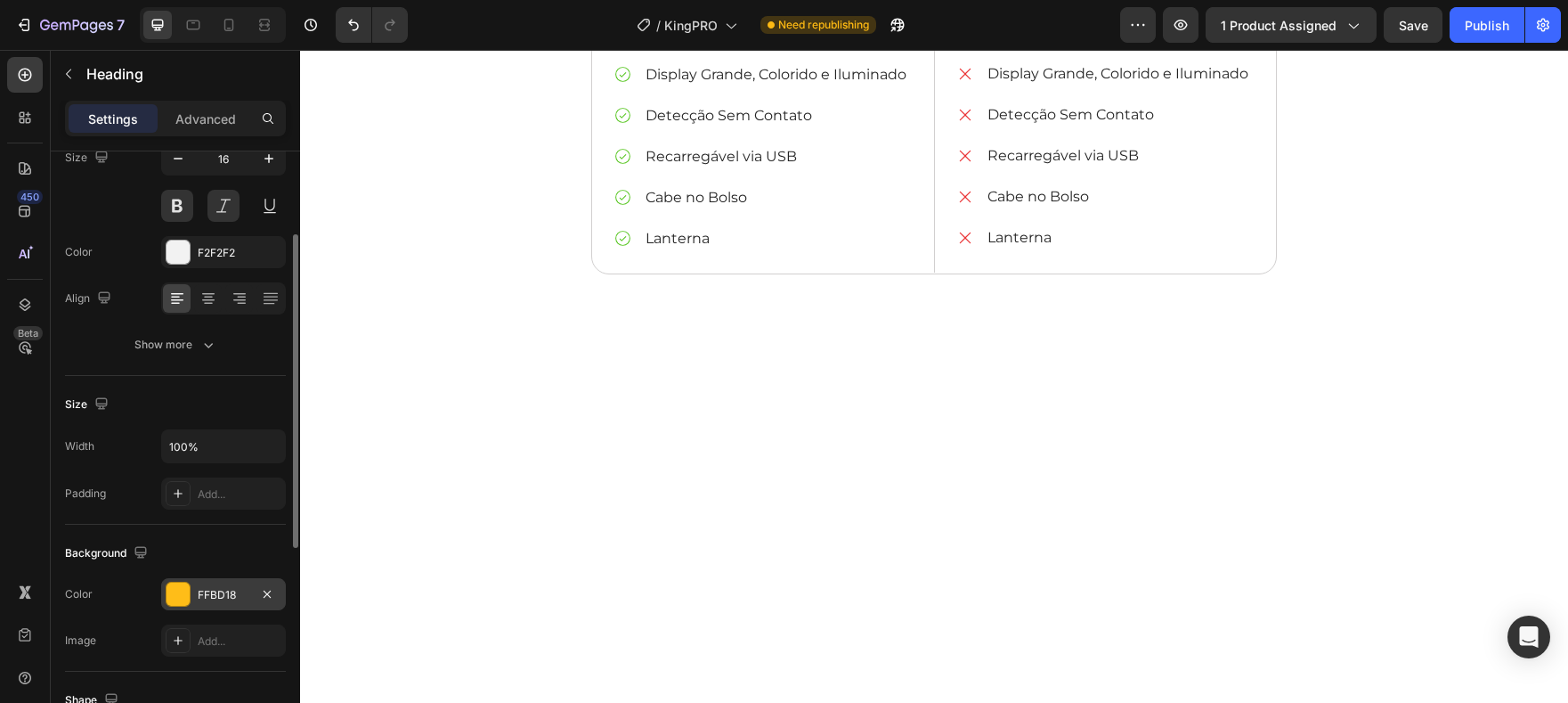
click at [230, 576] on div "Background The changes might be hidden by the video. Color FFBD18 Image Add..." at bounding box center [175, 598] width 221 height 147
click at [231, 588] on div "FFBD18" at bounding box center [223, 595] width 52 height 16
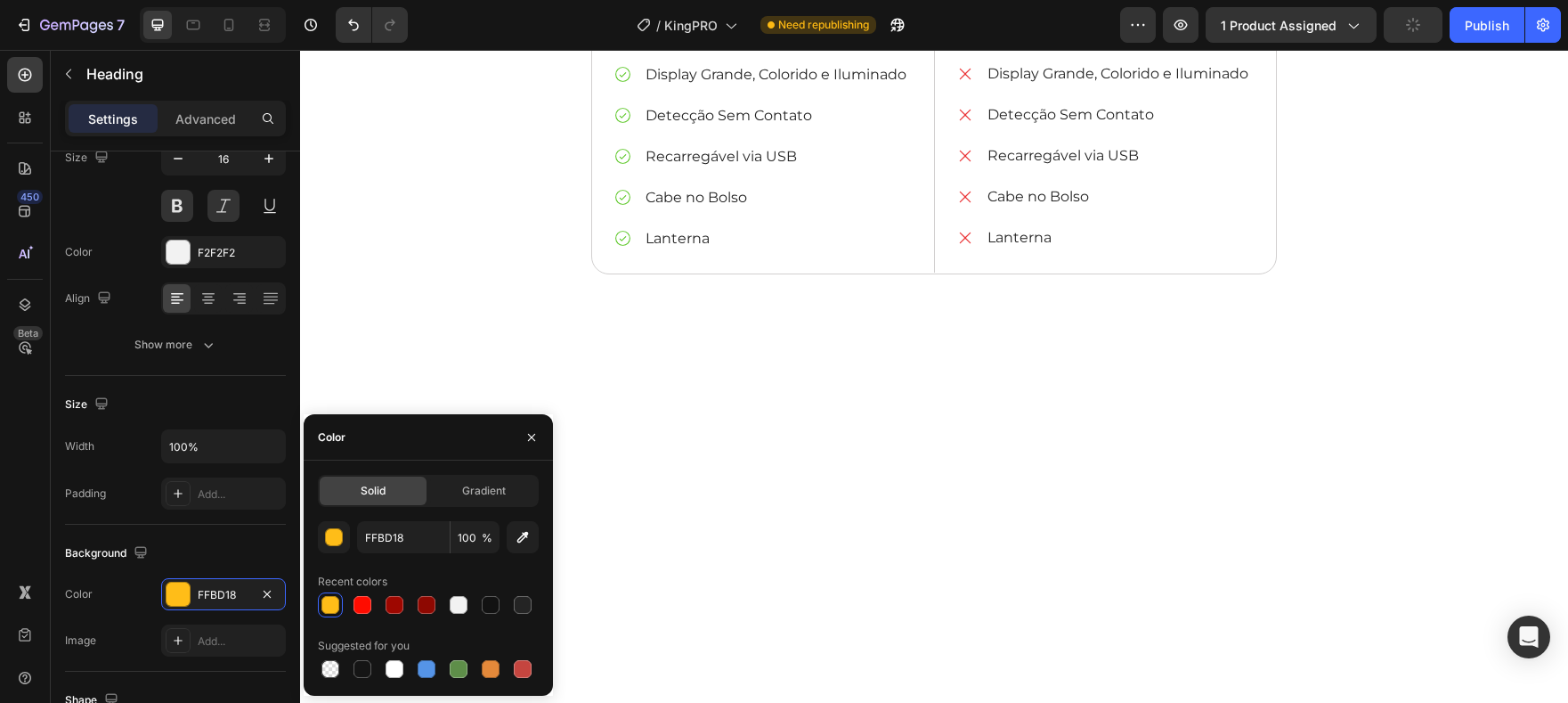
click at [181, 539] on div "Background" at bounding box center [175, 553] width 221 height 29
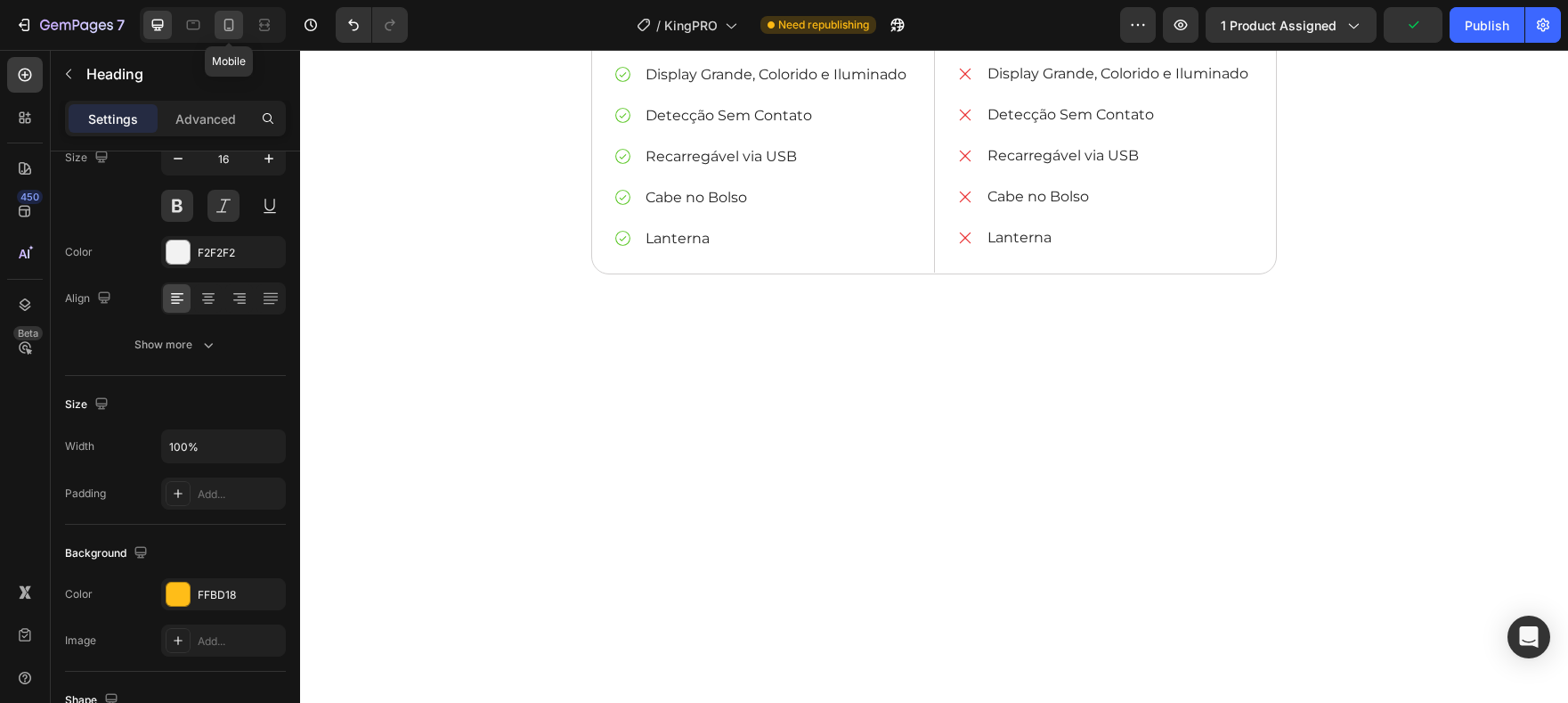
click at [225, 21] on icon at bounding box center [228, 25] width 18 height 18
type input "Auto"
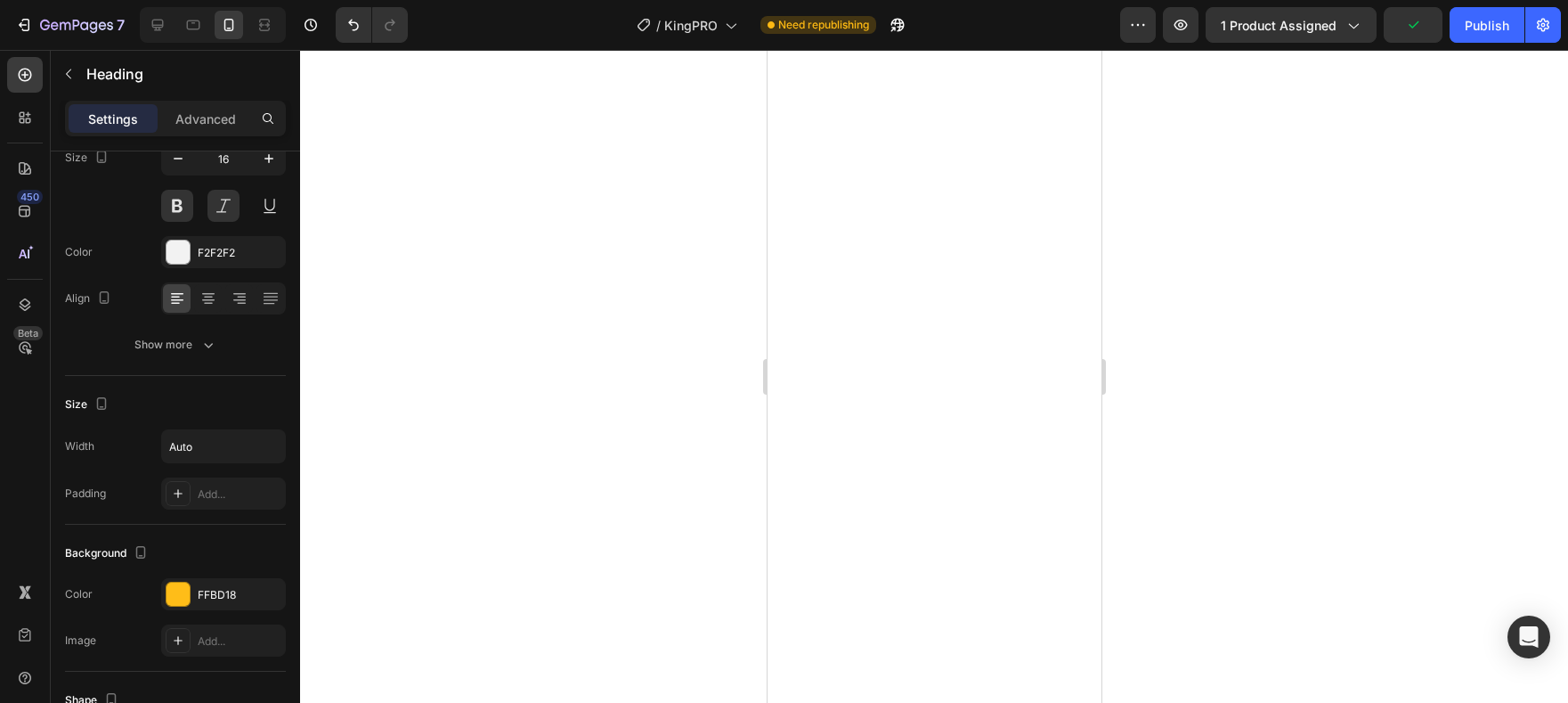
scroll to position [5723, 0]
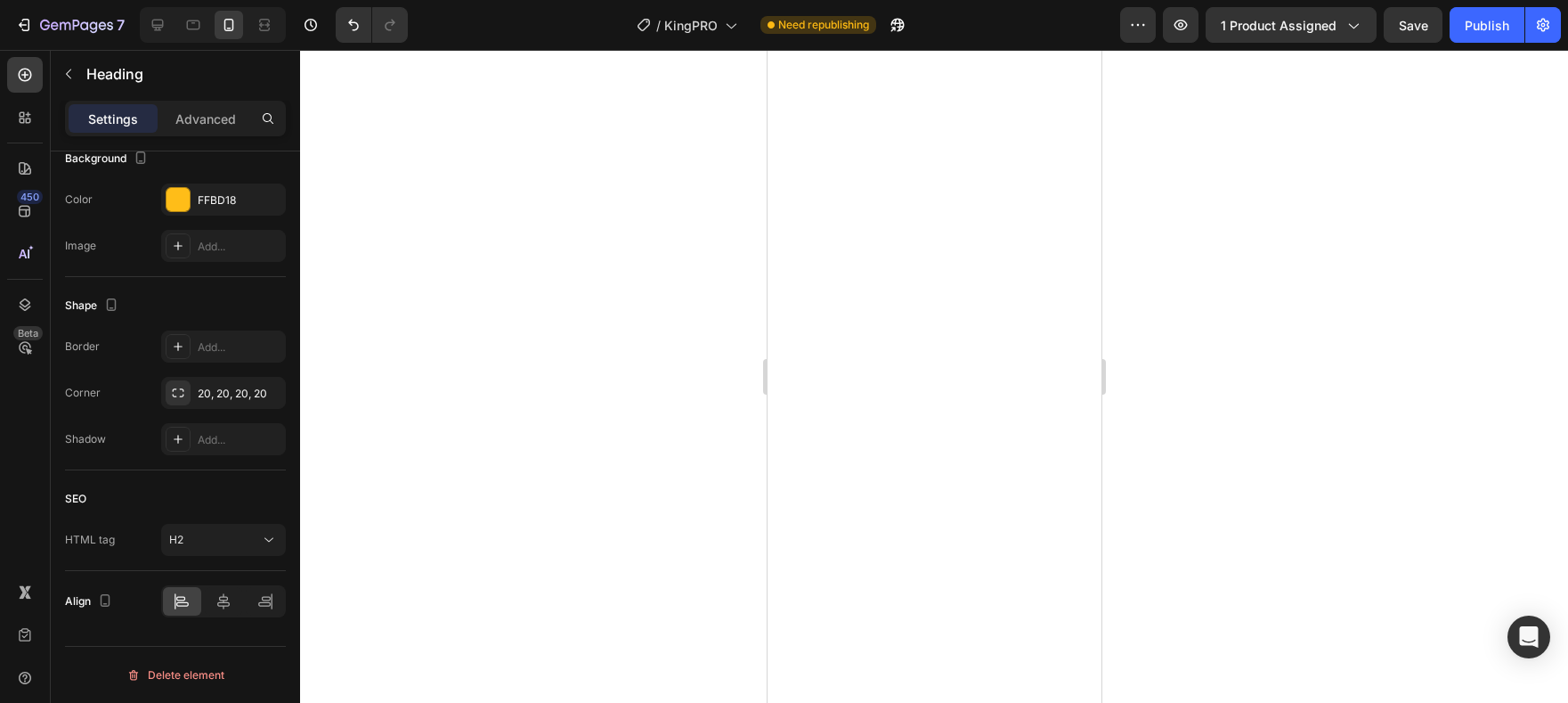
scroll to position [5618, 0]
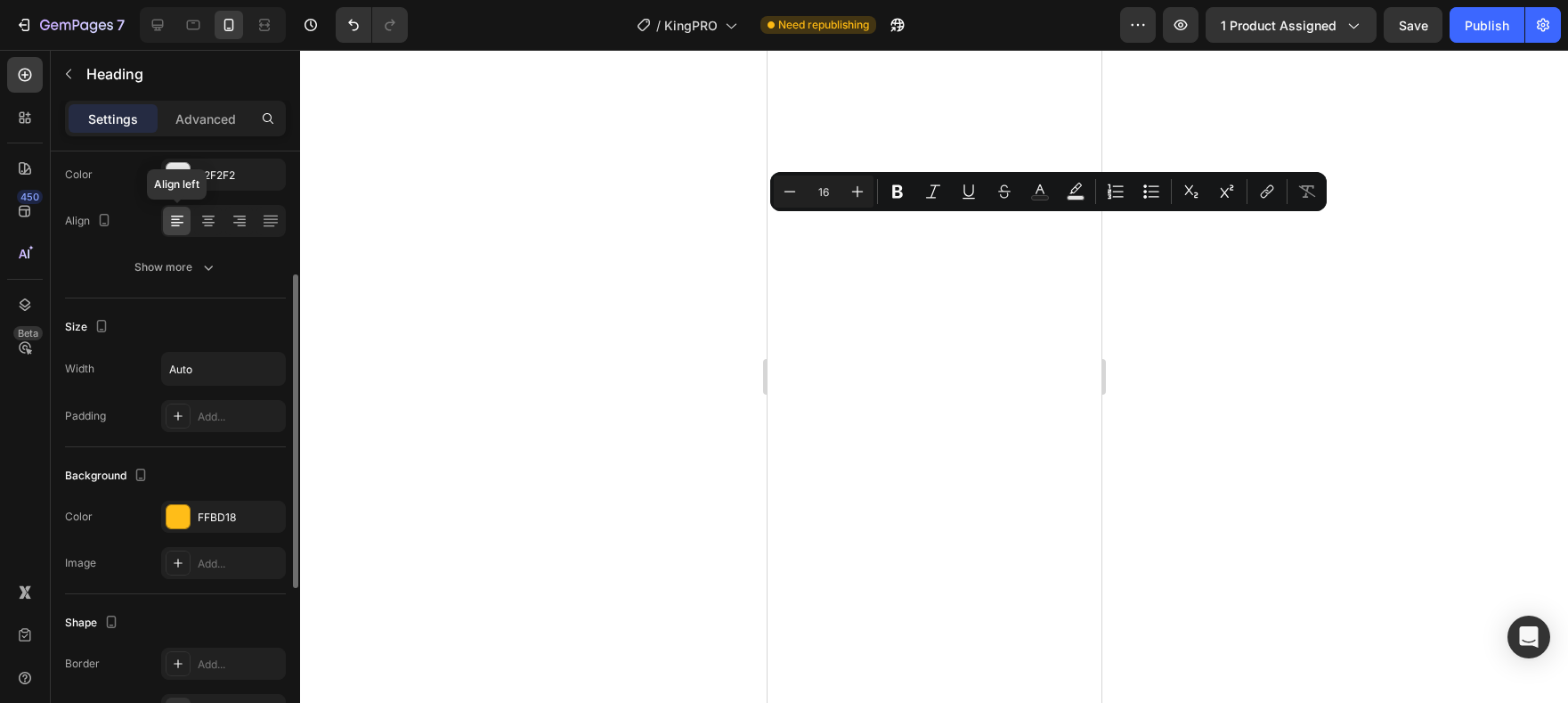
scroll to position [195, 0]
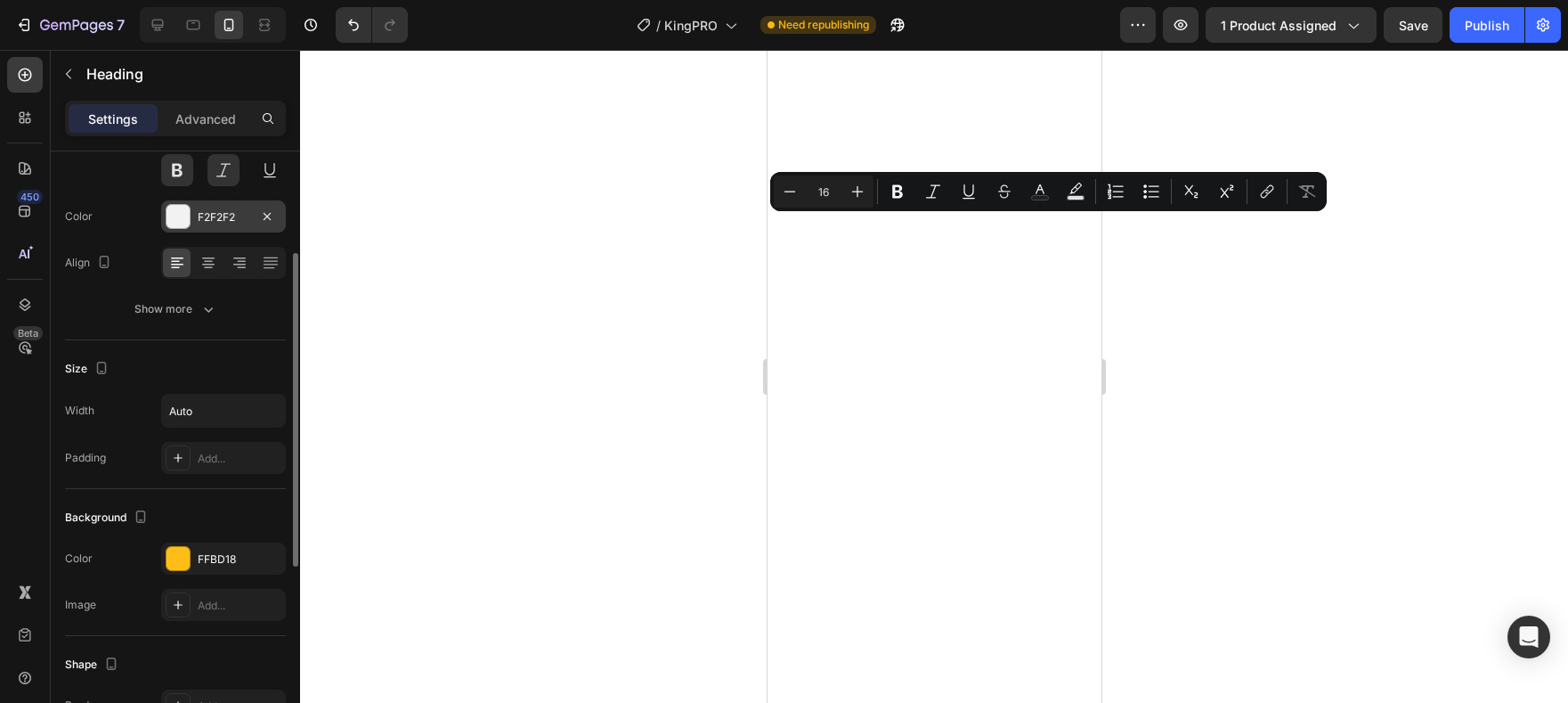
click at [179, 215] on div at bounding box center [178, 216] width 23 height 23
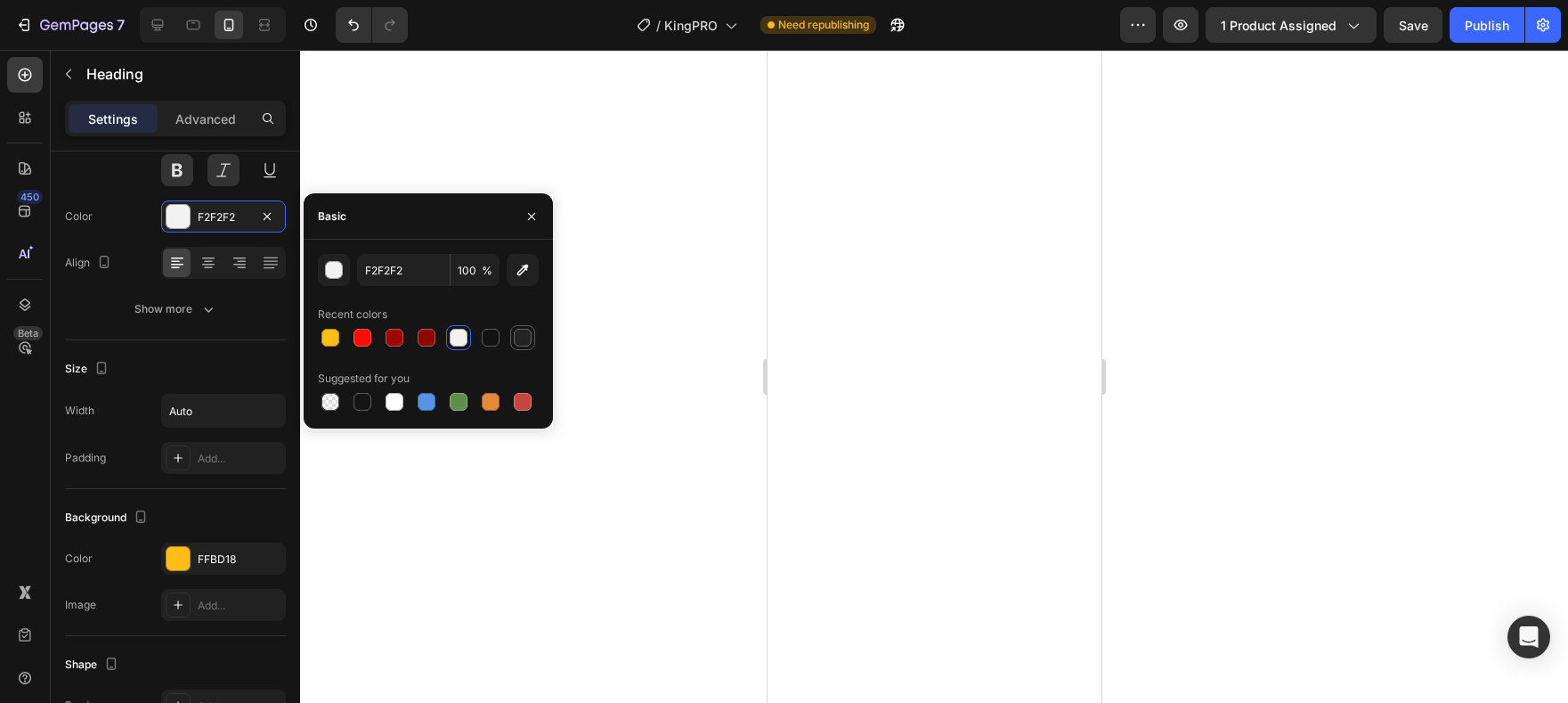
click at [519, 336] on div at bounding box center [522, 337] width 18 height 18
type input "242424"
click at [670, 434] on div at bounding box center [934, 376] width 1268 height 653
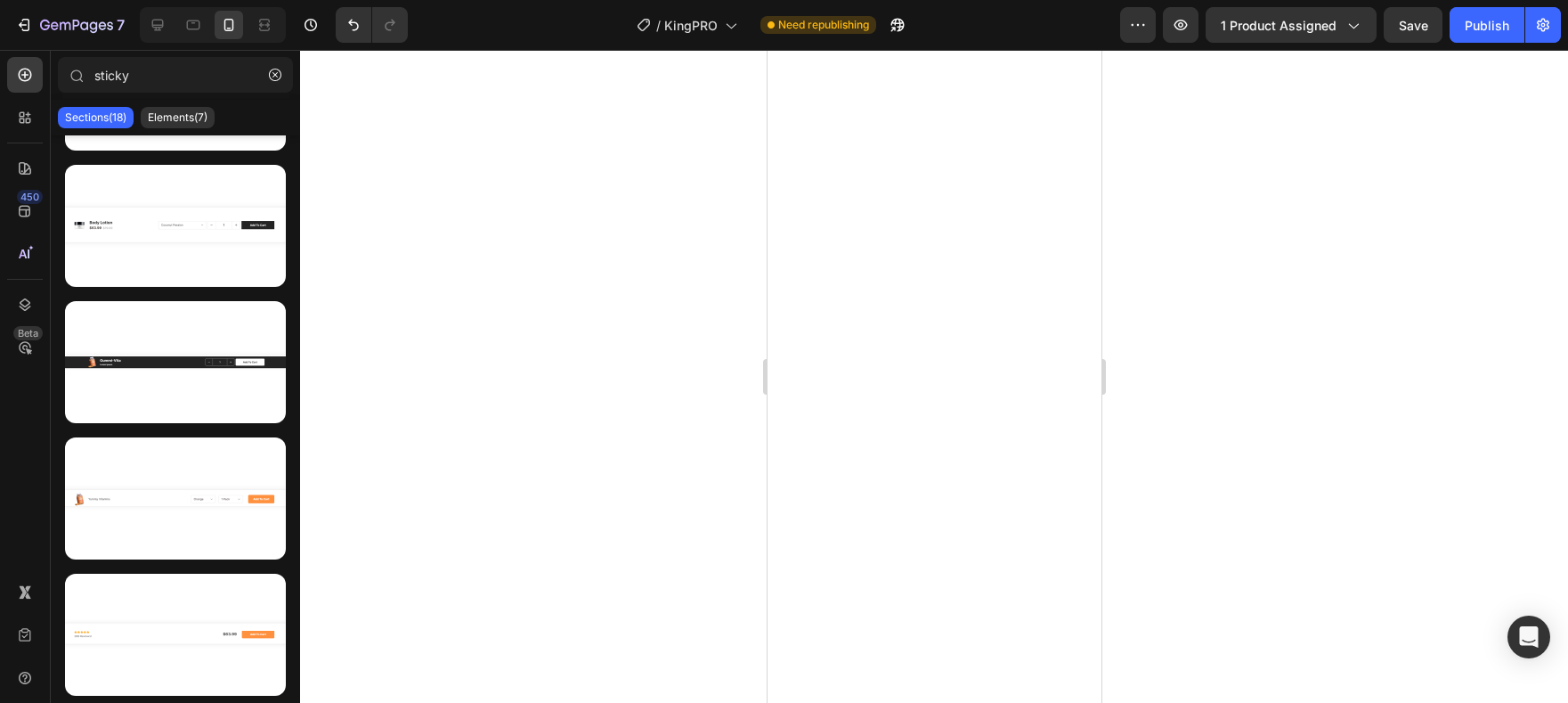
scroll to position [5462, 0]
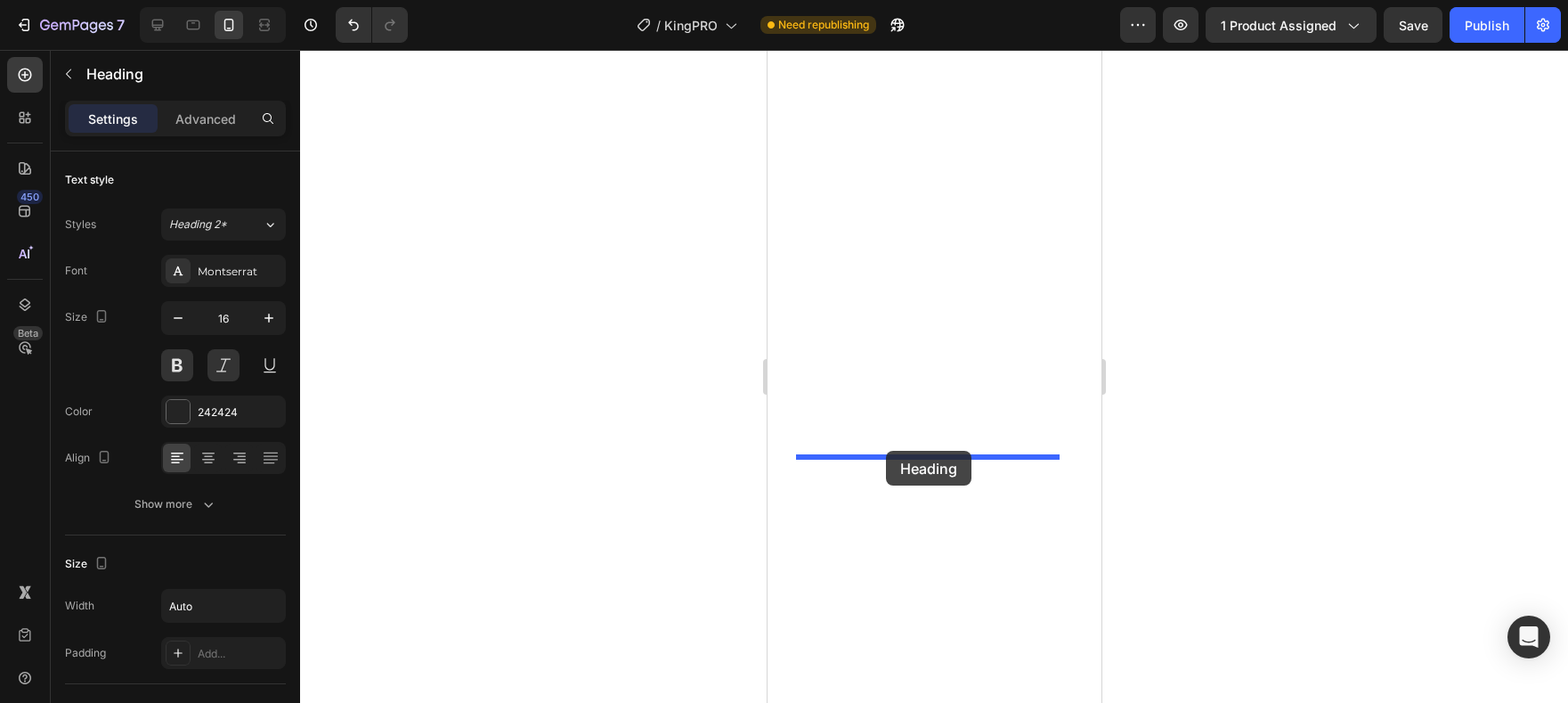
drag, startPoint x: 887, startPoint y: 385, endPoint x: 885, endPoint y: 451, distance: 66.0
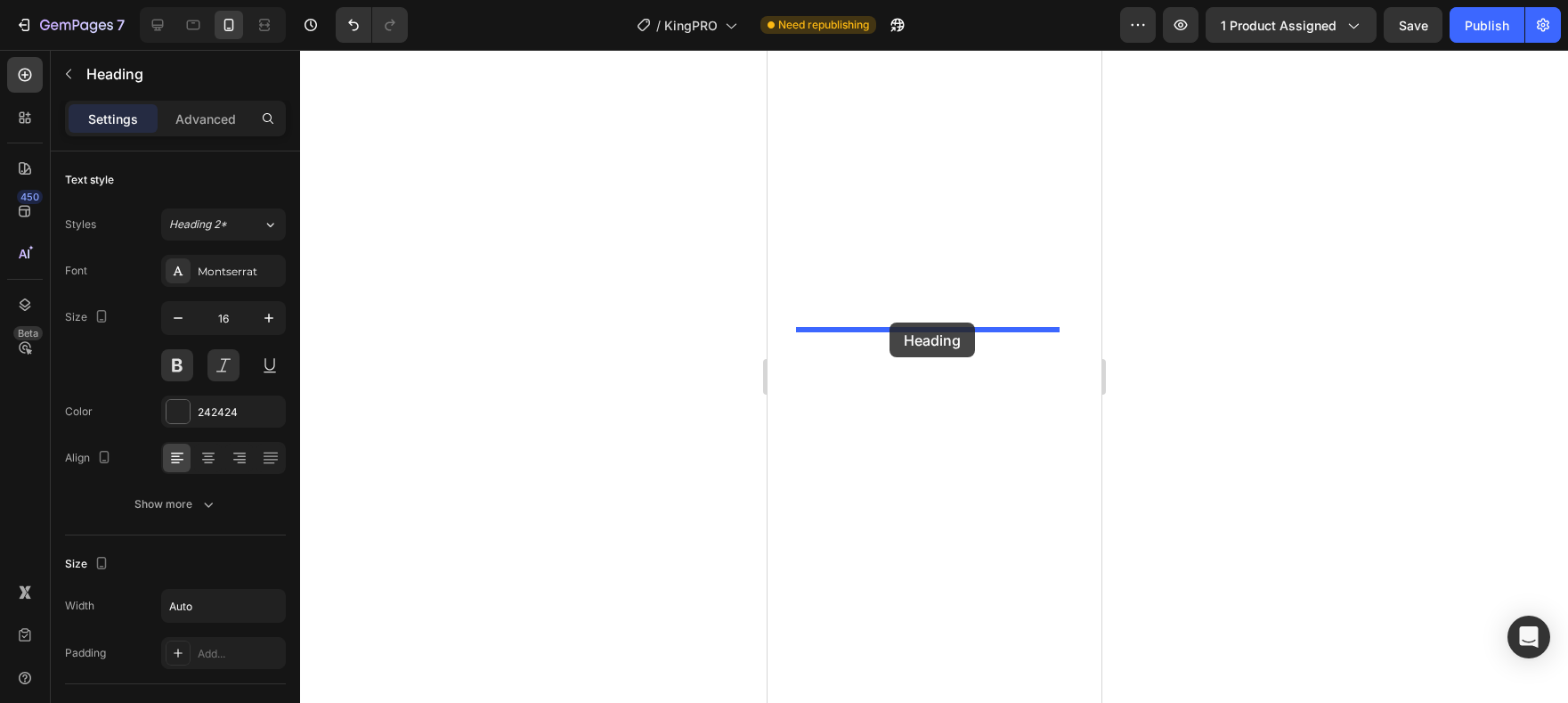
drag, startPoint x: 984, startPoint y: 444, endPoint x: 889, endPoint y: 323, distance: 153.8
drag, startPoint x: 930, startPoint y: 370, endPoint x: 943, endPoint y: 333, distance: 39.2
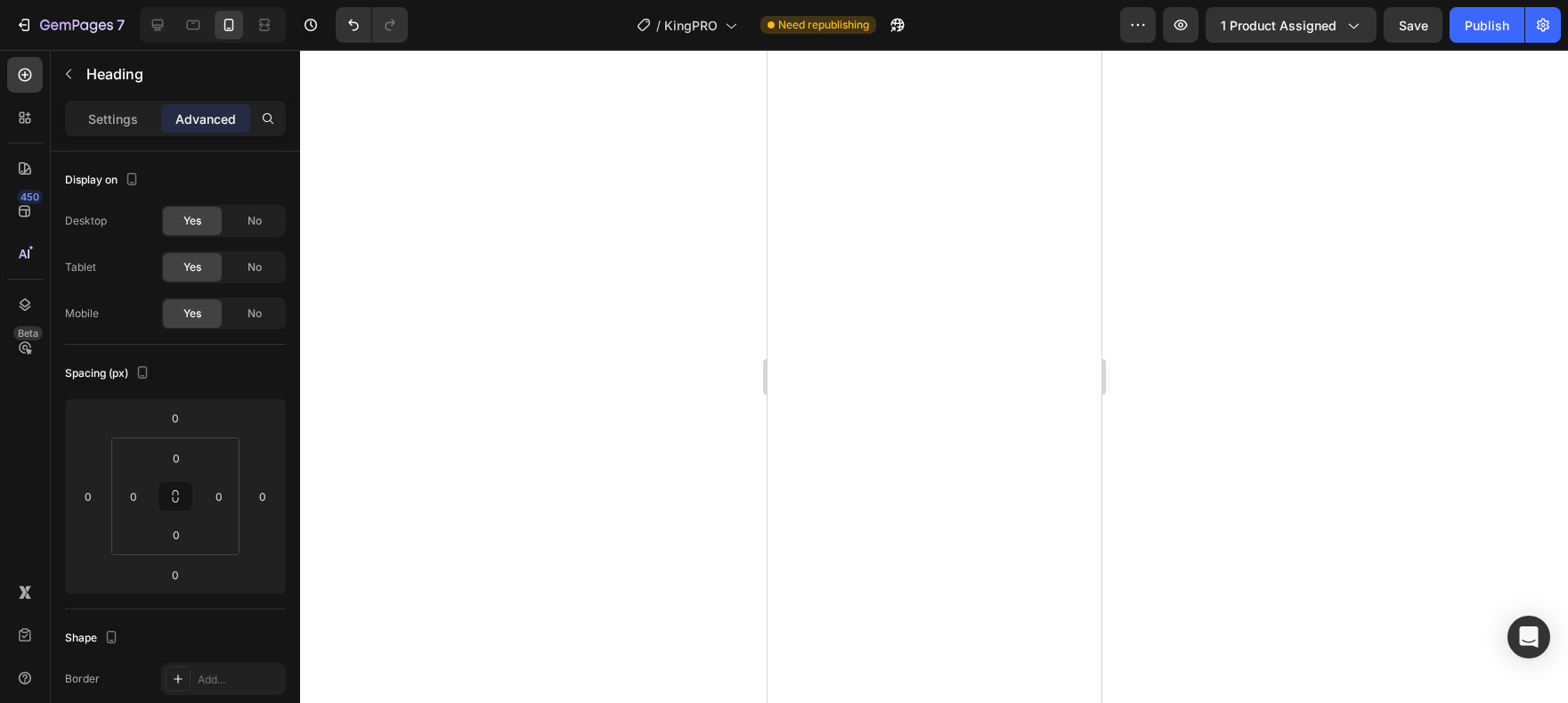
drag, startPoint x: 853, startPoint y: 343, endPoint x: 917, endPoint y: 348, distance: 64.2
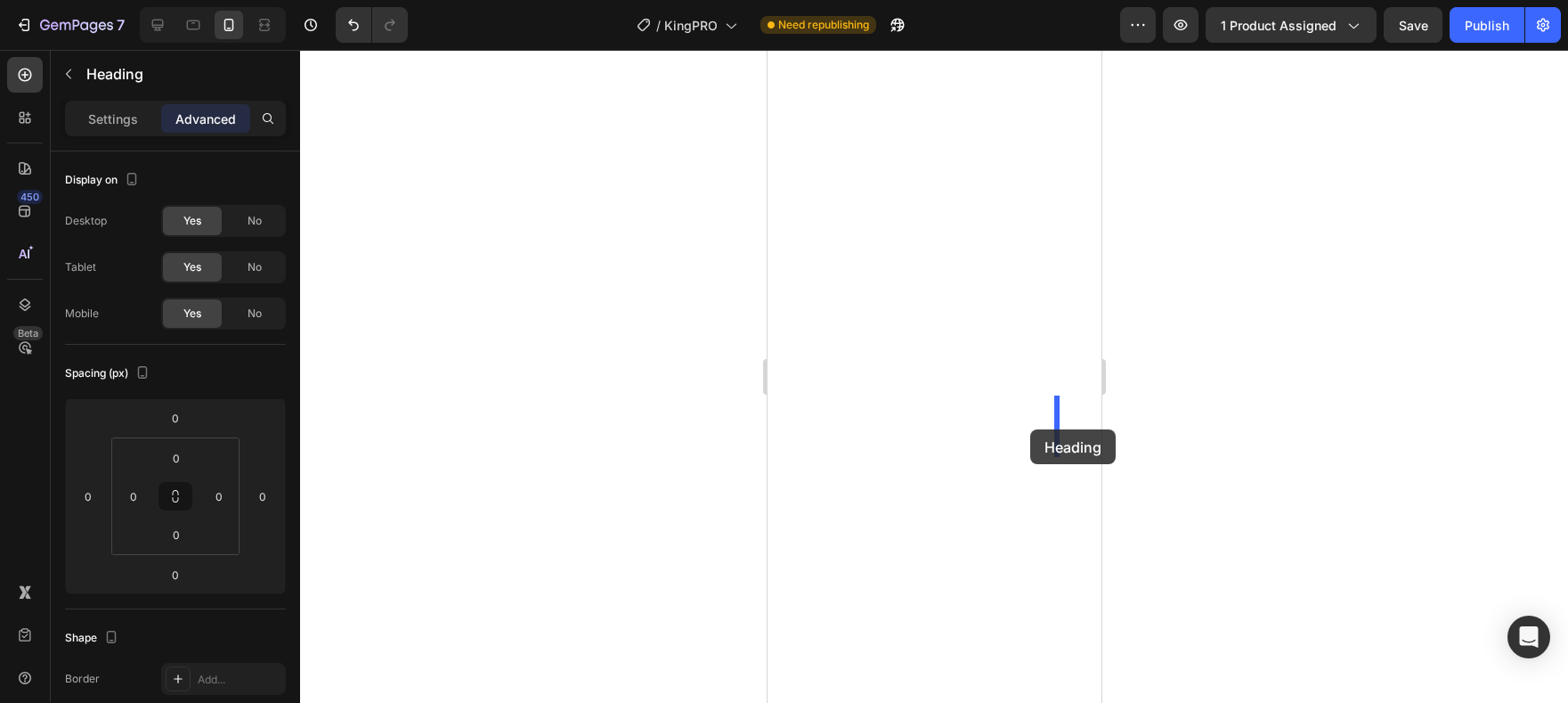
drag, startPoint x: 942, startPoint y: 342, endPoint x: 1029, endPoint y: 429, distance: 123.0
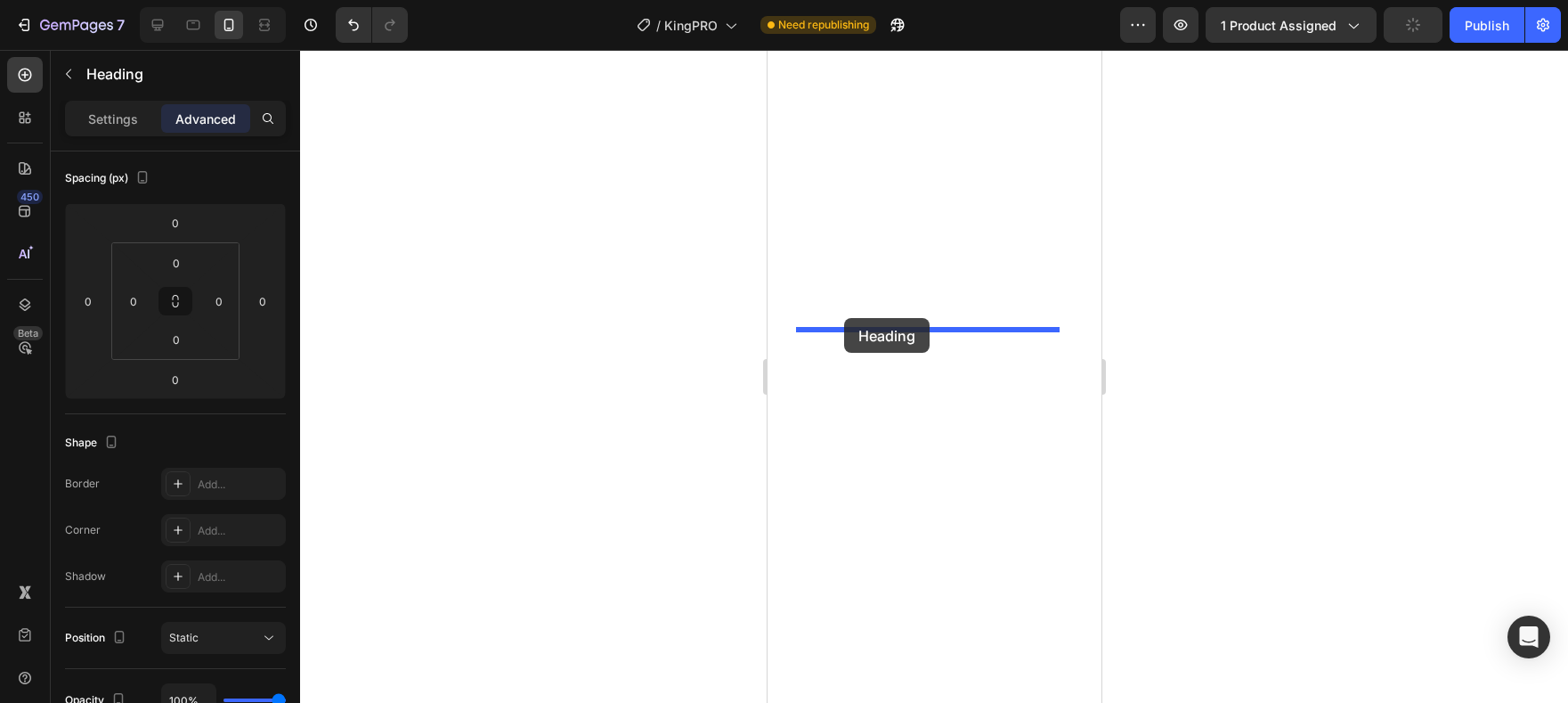
drag, startPoint x: 889, startPoint y: 461, endPoint x: 843, endPoint y: 318, distance: 150.2
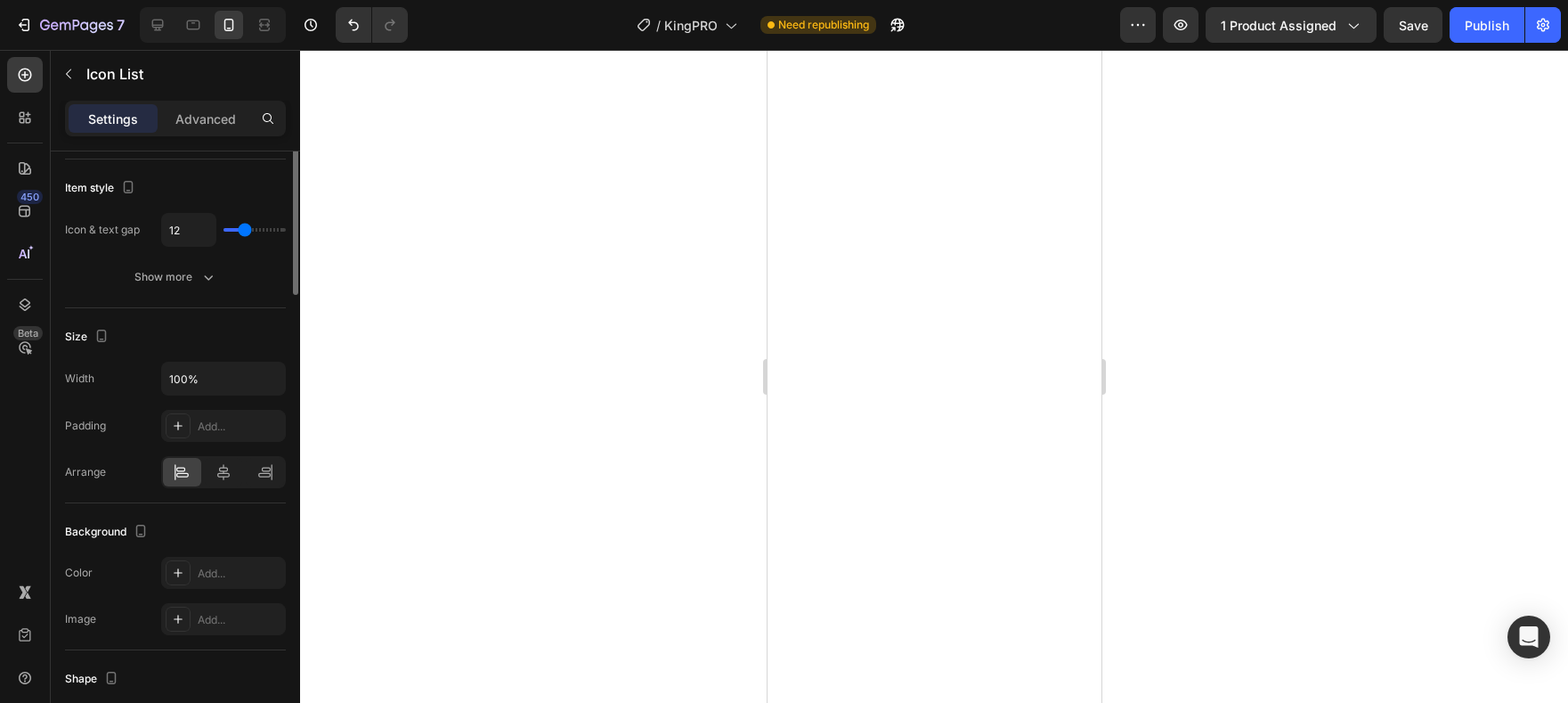
scroll to position [0, 0]
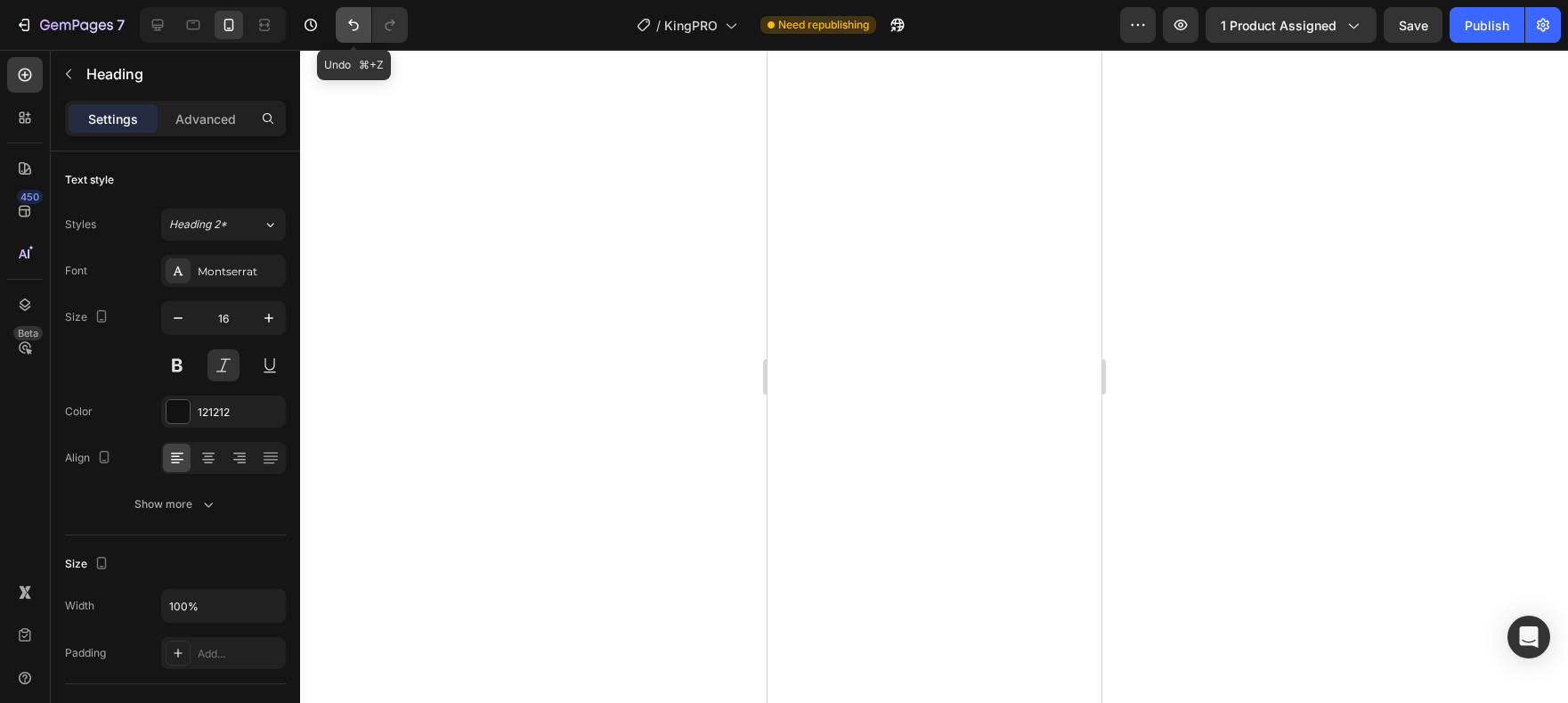
click at [366, 20] on button "Undo/Redo" at bounding box center [353, 24] width 35 height 35
click at [362, 24] on icon "Undo/Redo" at bounding box center [353, 25] width 18 height 18
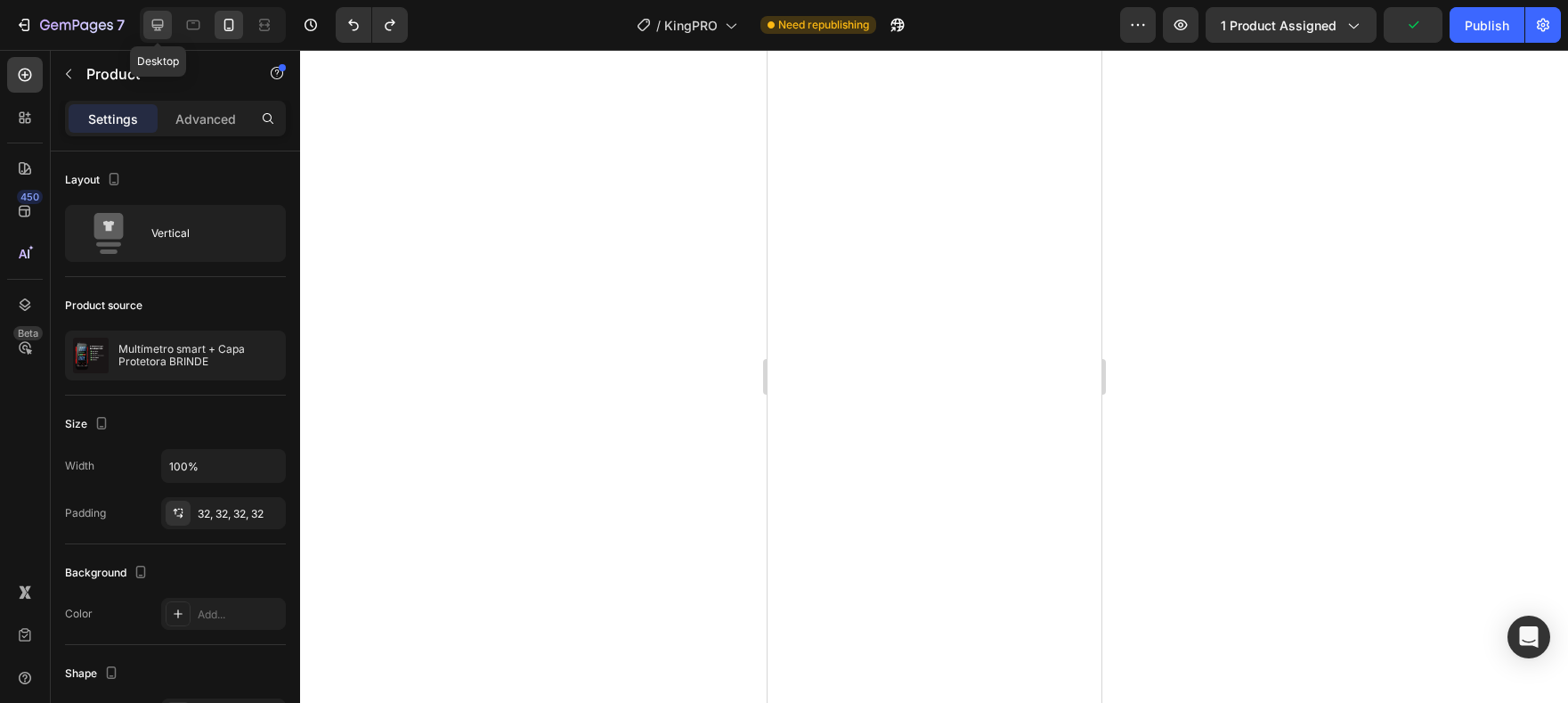
click at [157, 30] on icon at bounding box center [158, 26] width 11 height 11
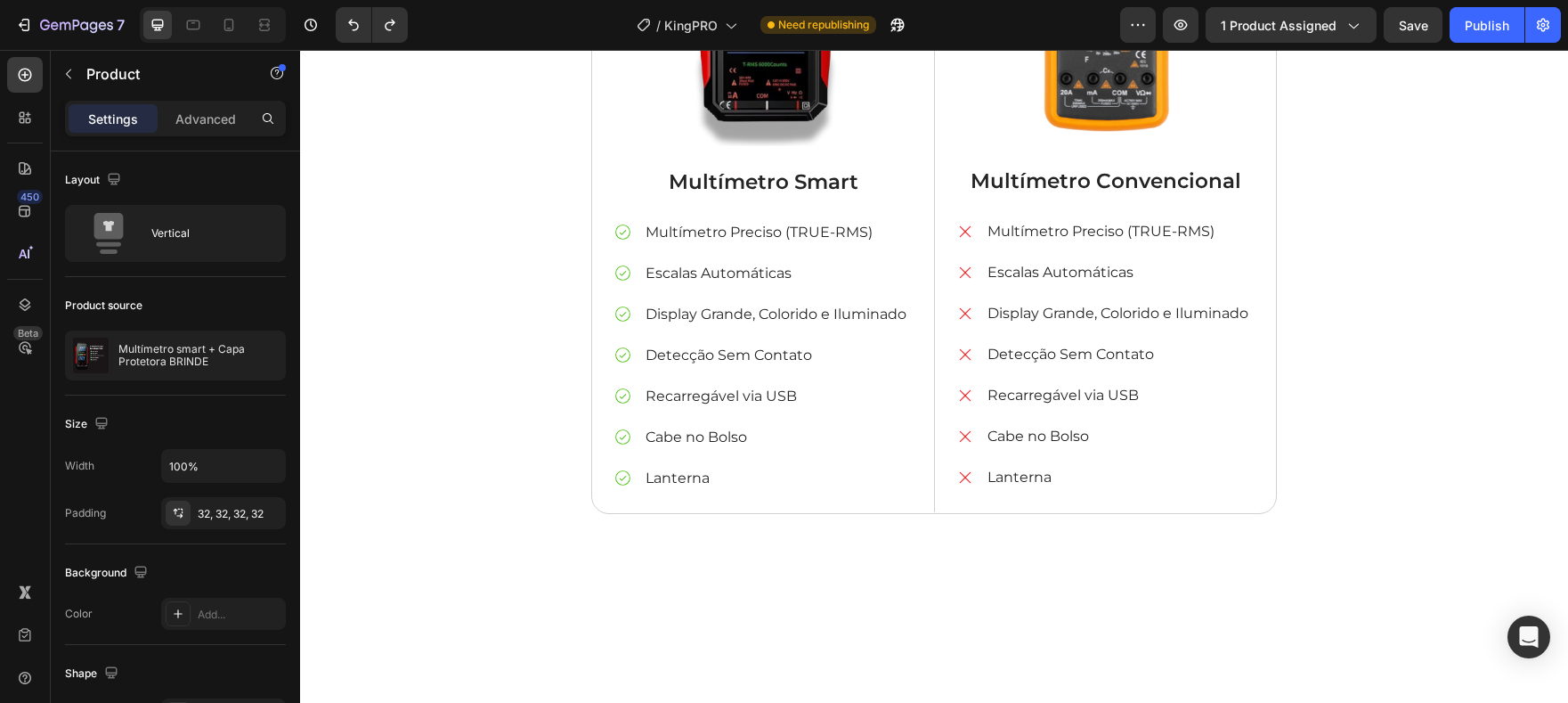
scroll to position [4305, 0]
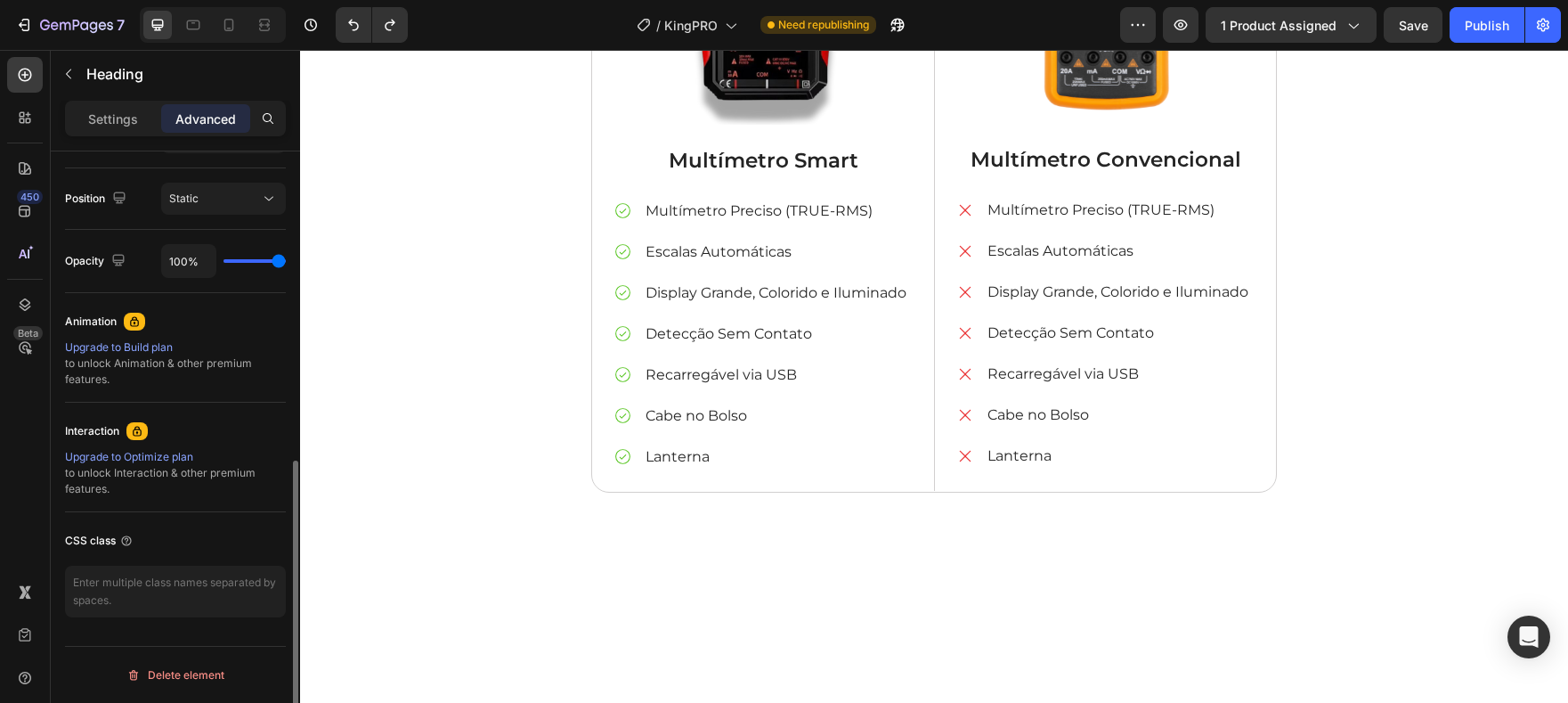
click at [99, 112] on p "Settings" at bounding box center [113, 119] width 50 height 19
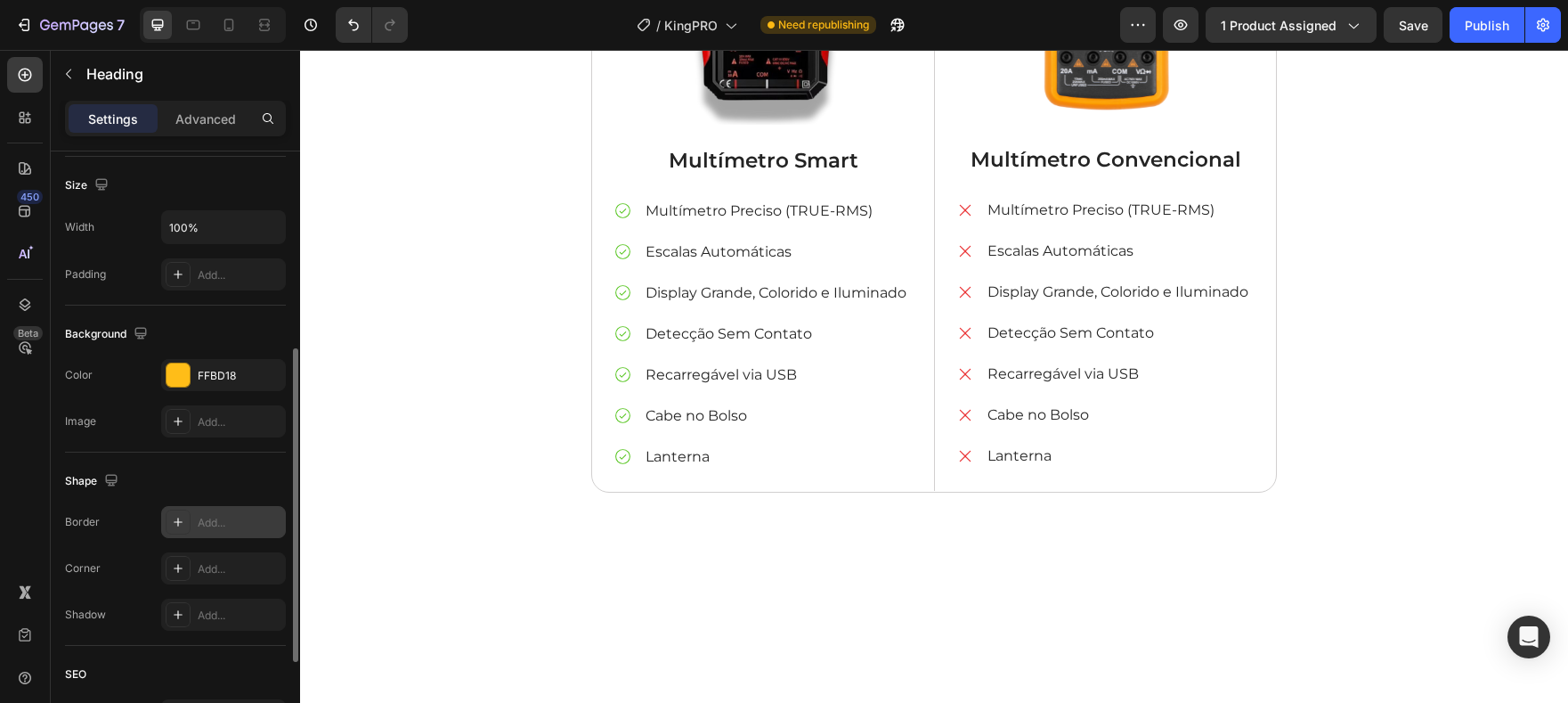
scroll to position [202, 0]
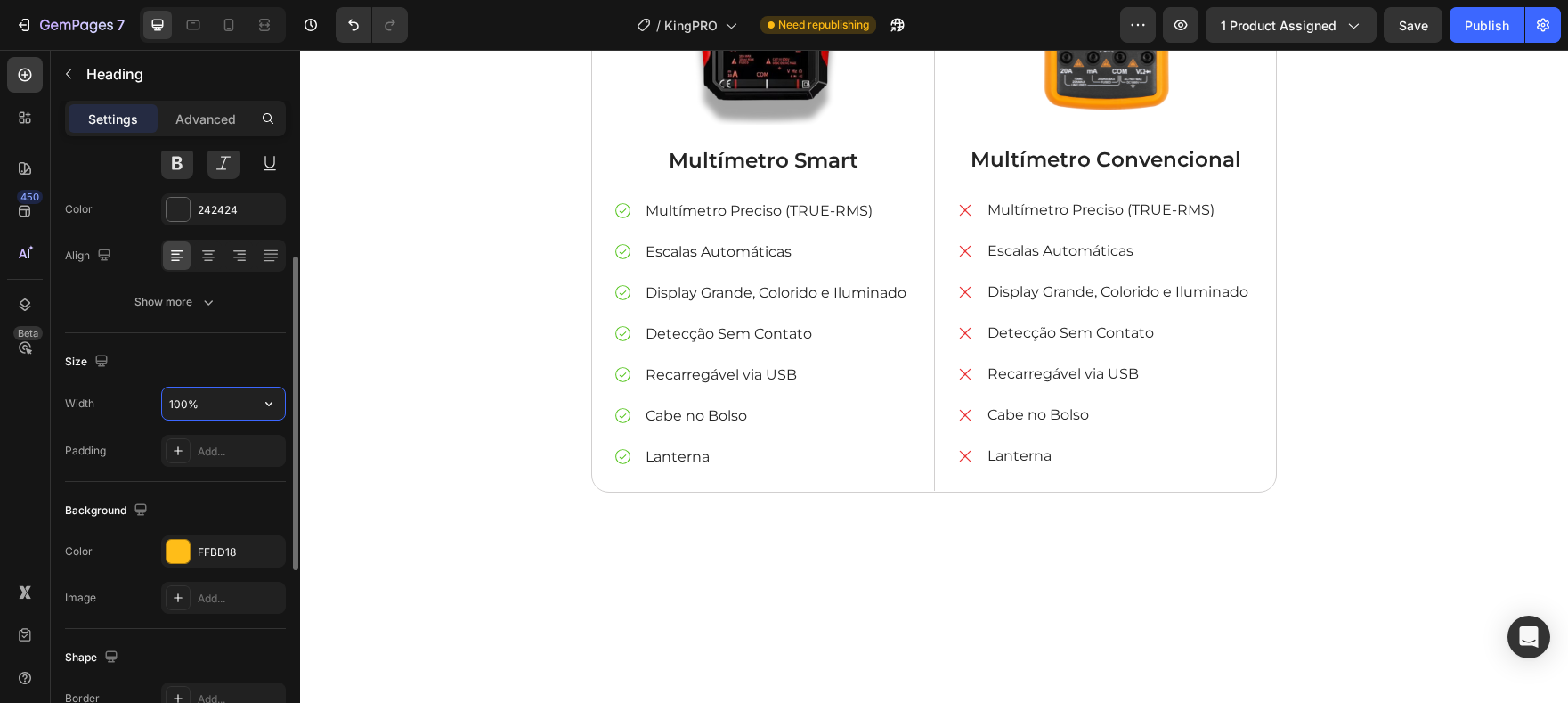
click at [218, 402] on input "100%" at bounding box center [223, 404] width 123 height 32
click at [262, 402] on icon "button" at bounding box center [268, 403] width 18 height 18
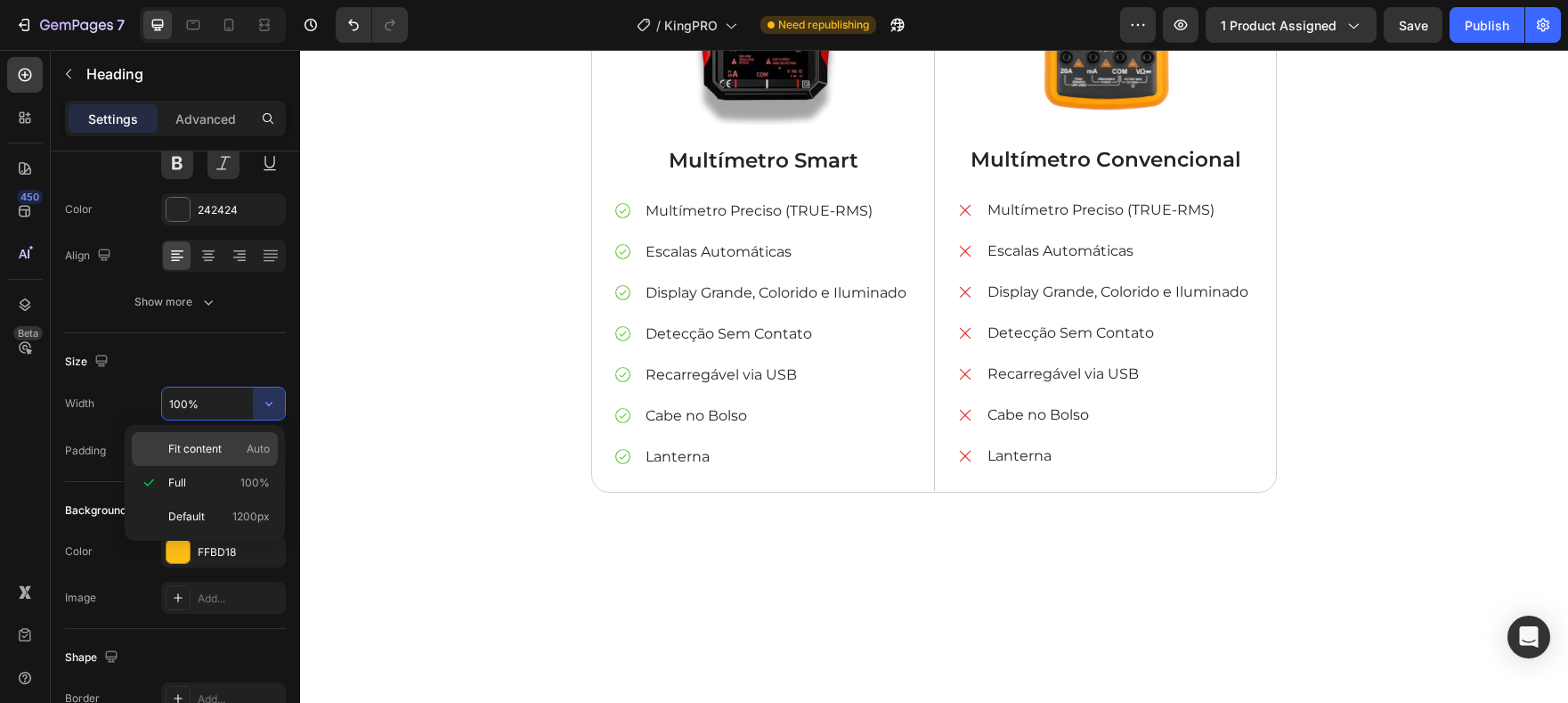
click at [244, 435] on div "Fit content Auto" at bounding box center [204, 448] width 146 height 33
type input "Auto"
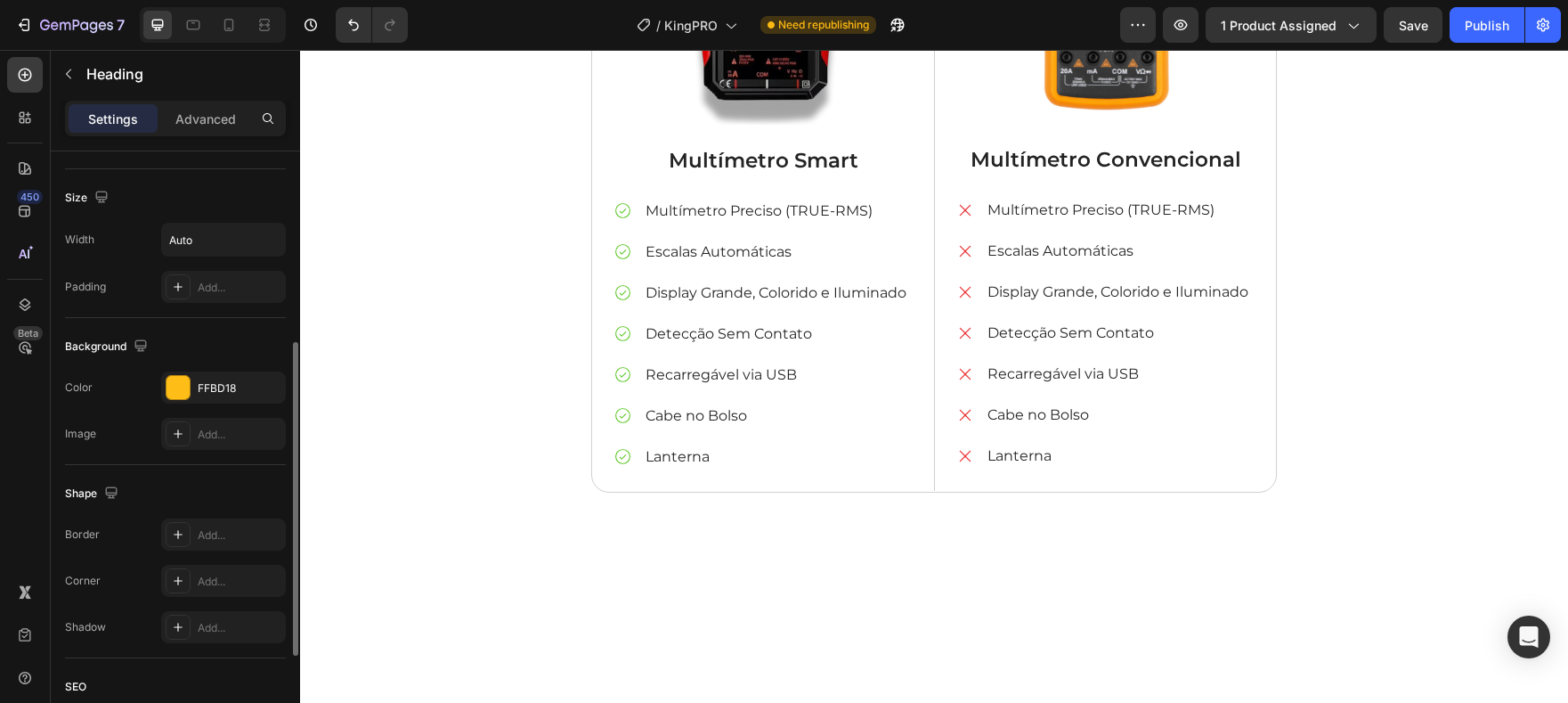
scroll to position [394, 0]
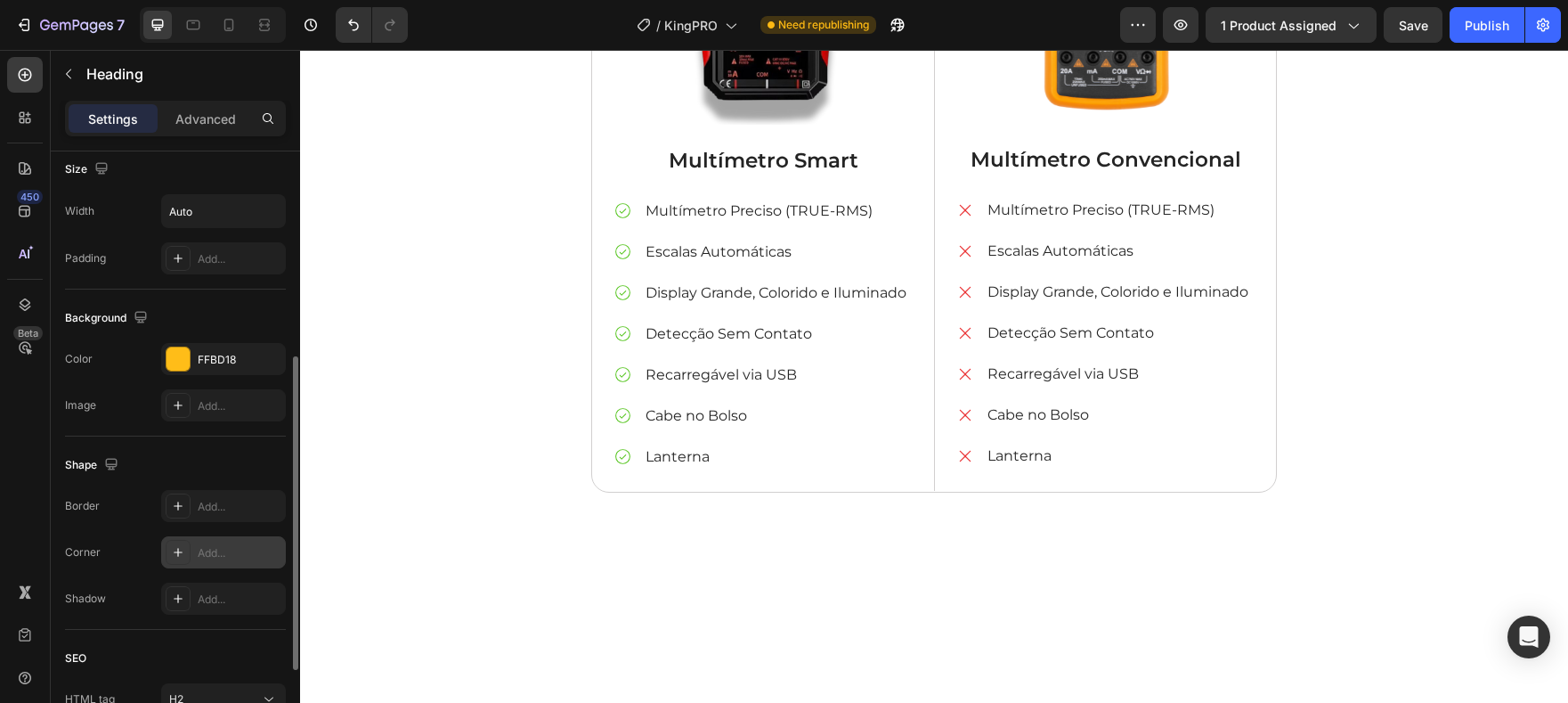
click at [229, 558] on div "Add..." at bounding box center [240, 553] width 84 height 16
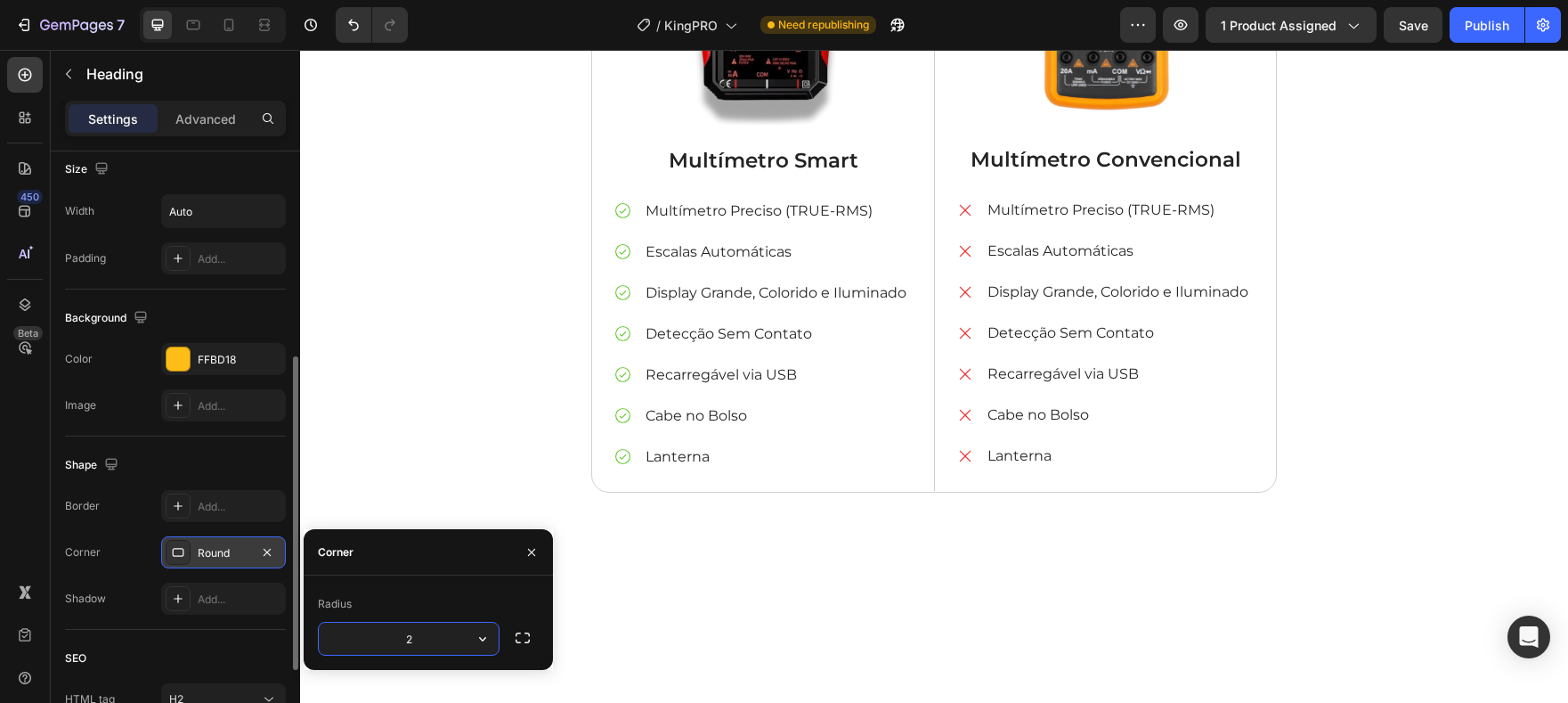
type input "20"
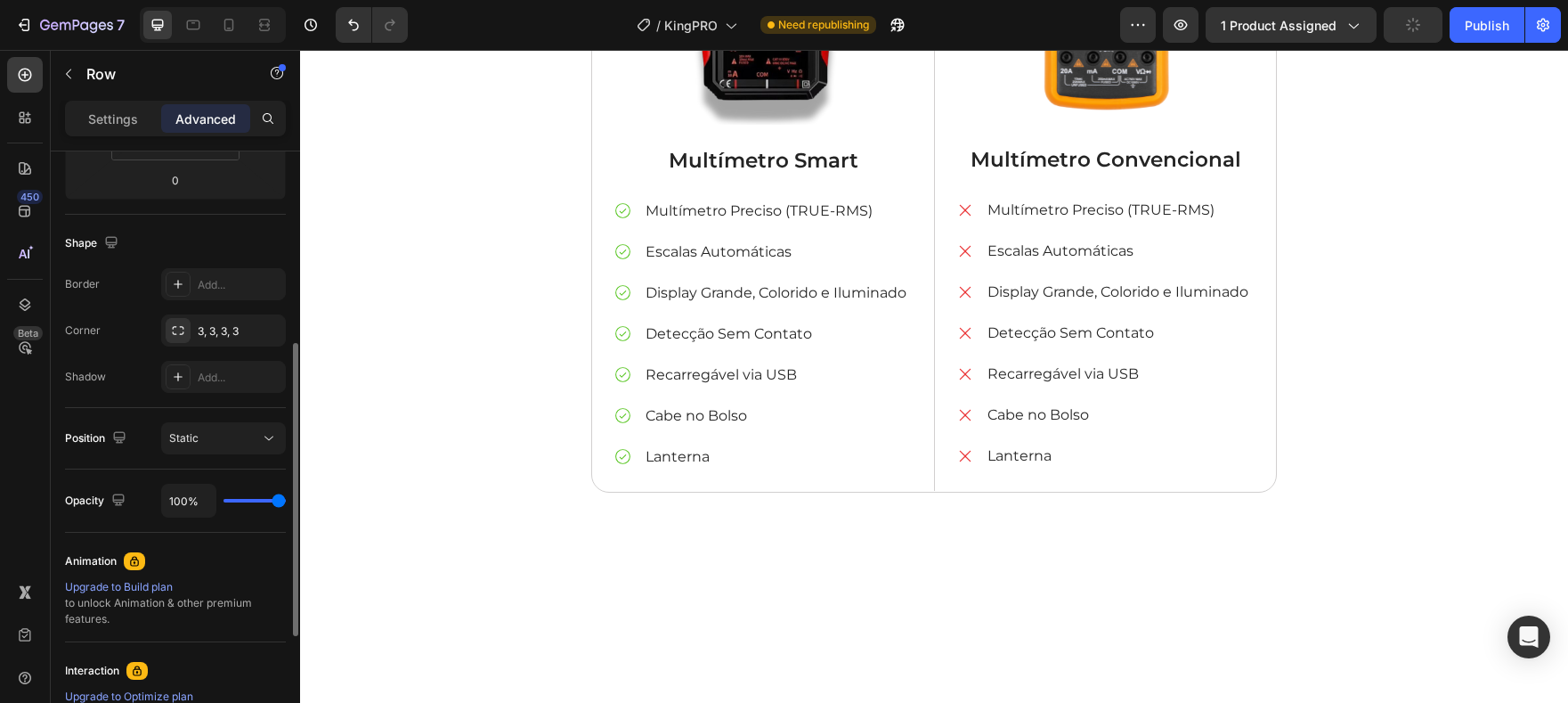
scroll to position [0, 0]
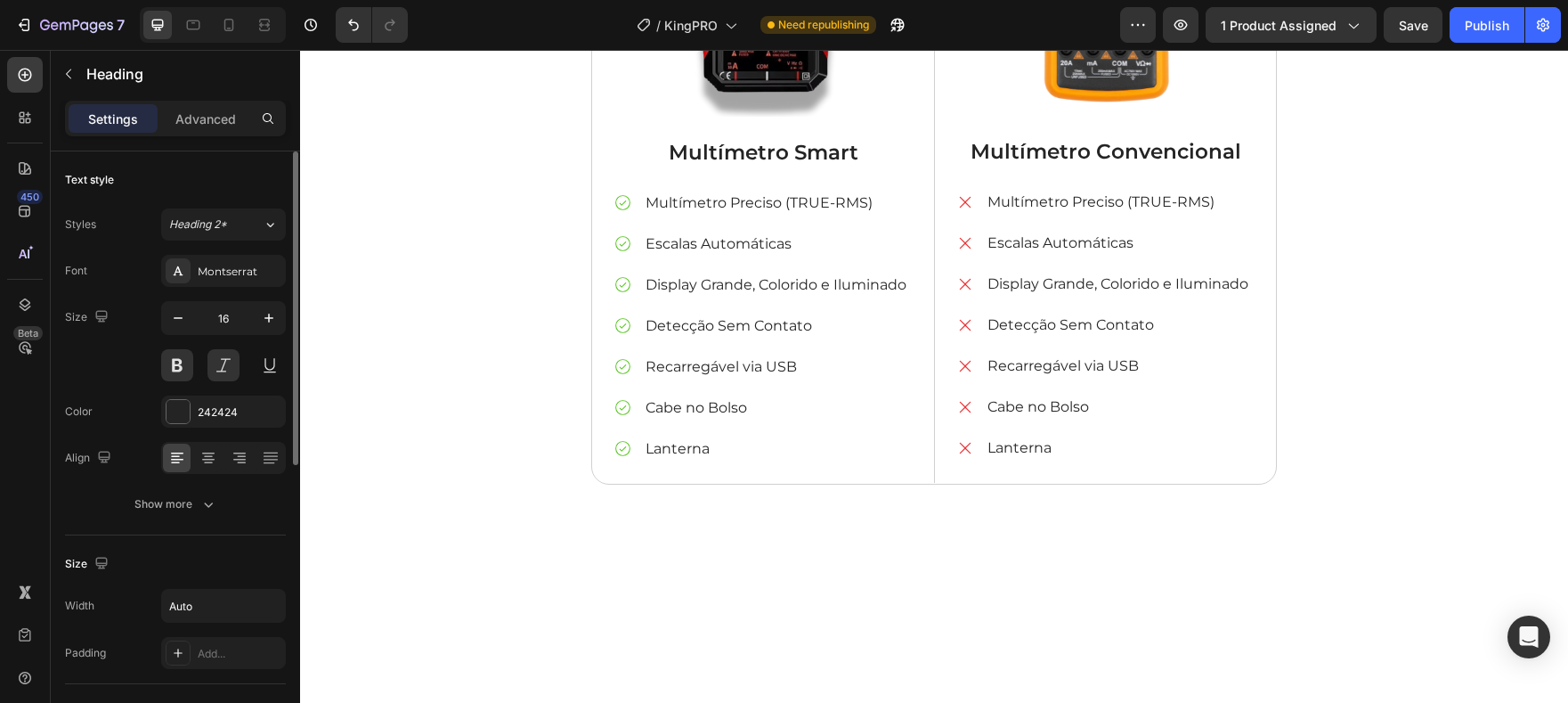
scroll to position [4295, 0]
drag, startPoint x: 926, startPoint y: 453, endPoint x: 931, endPoint y: 435, distance: 18.7
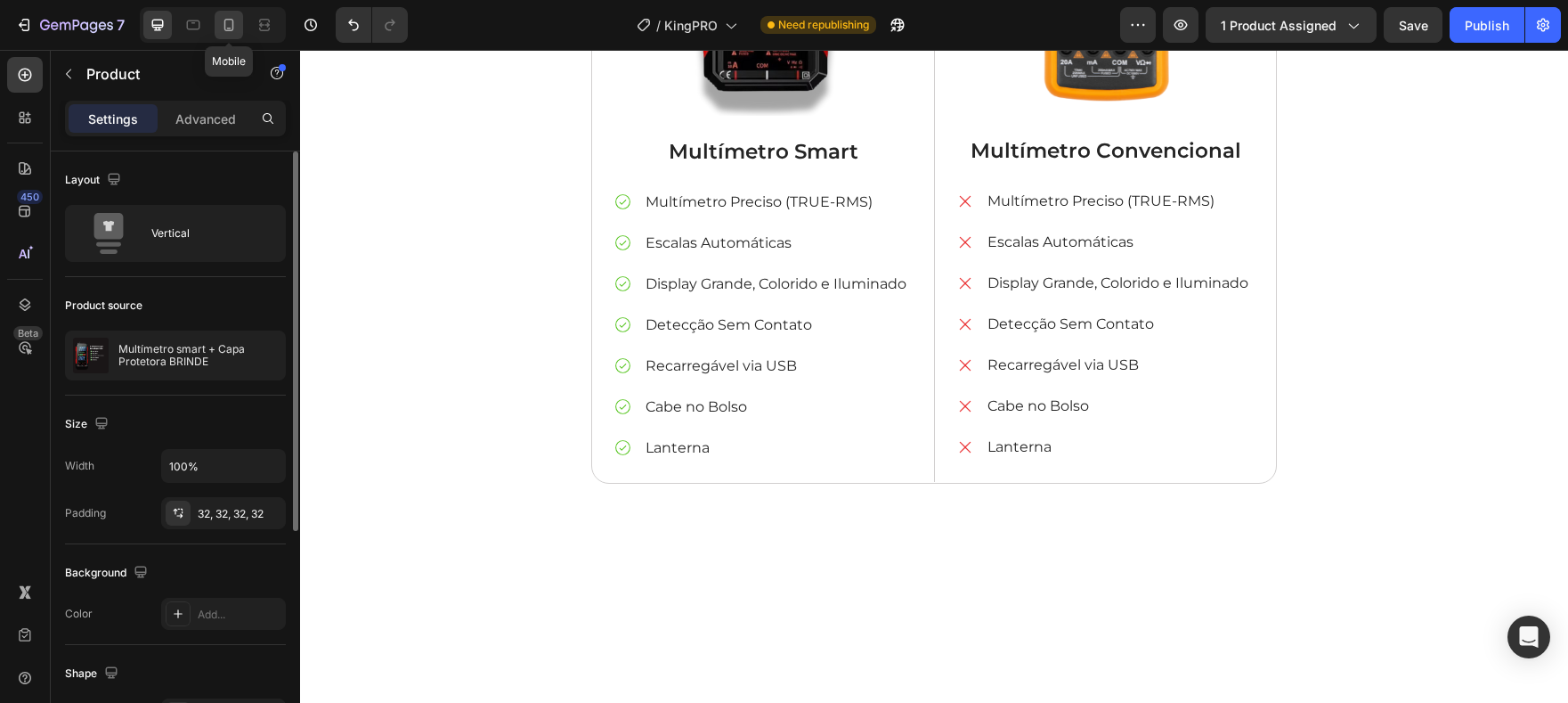
click at [224, 20] on icon at bounding box center [228, 25] width 18 height 18
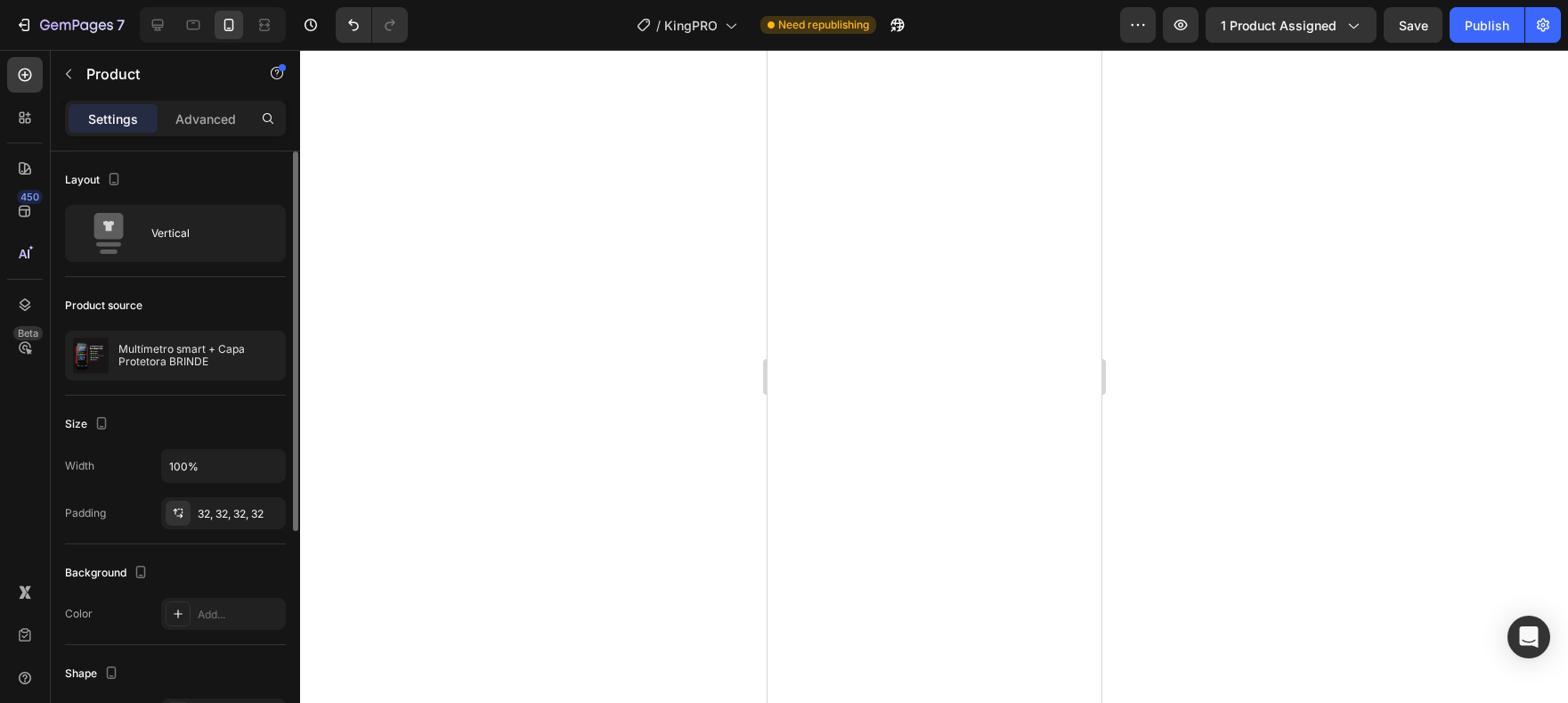
scroll to position [5320, 0]
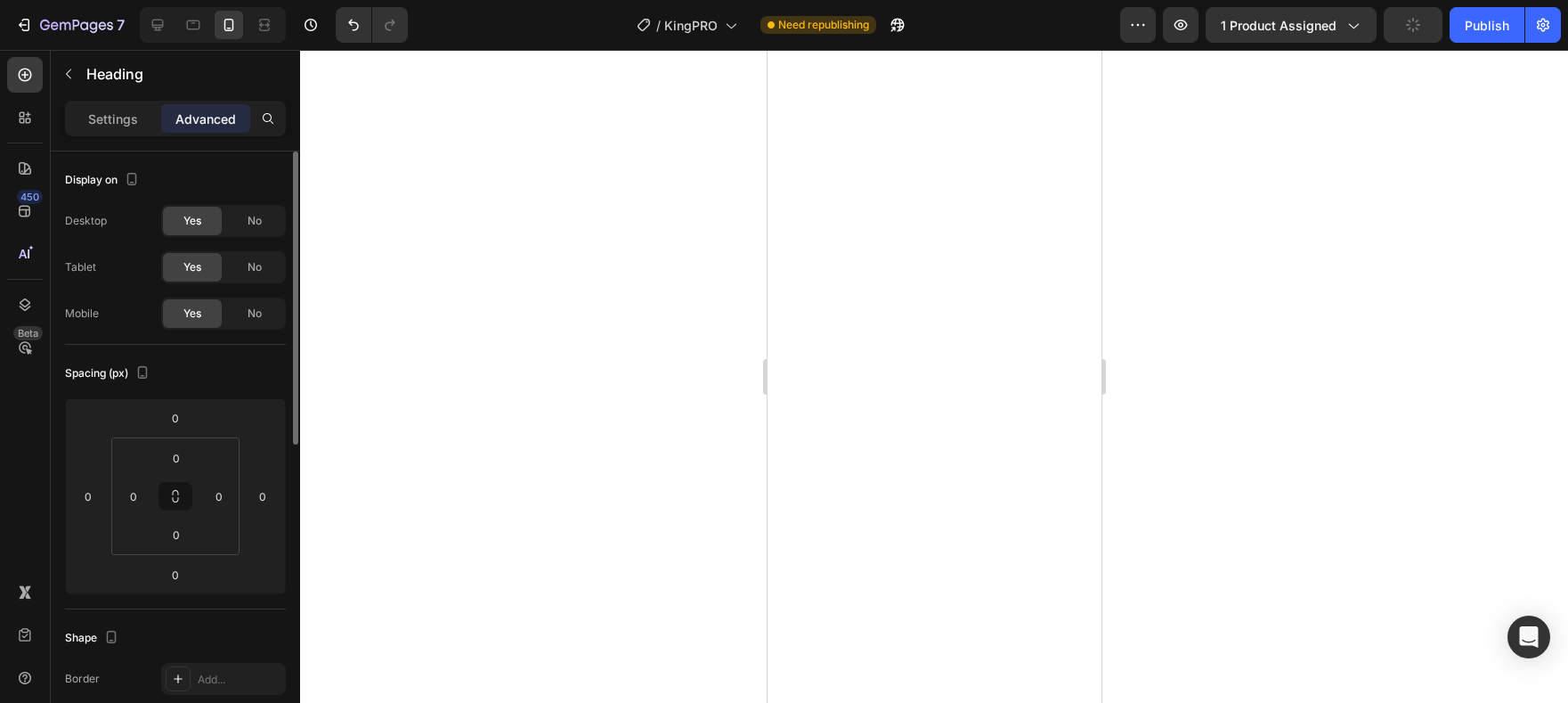
scroll to position [200, 0]
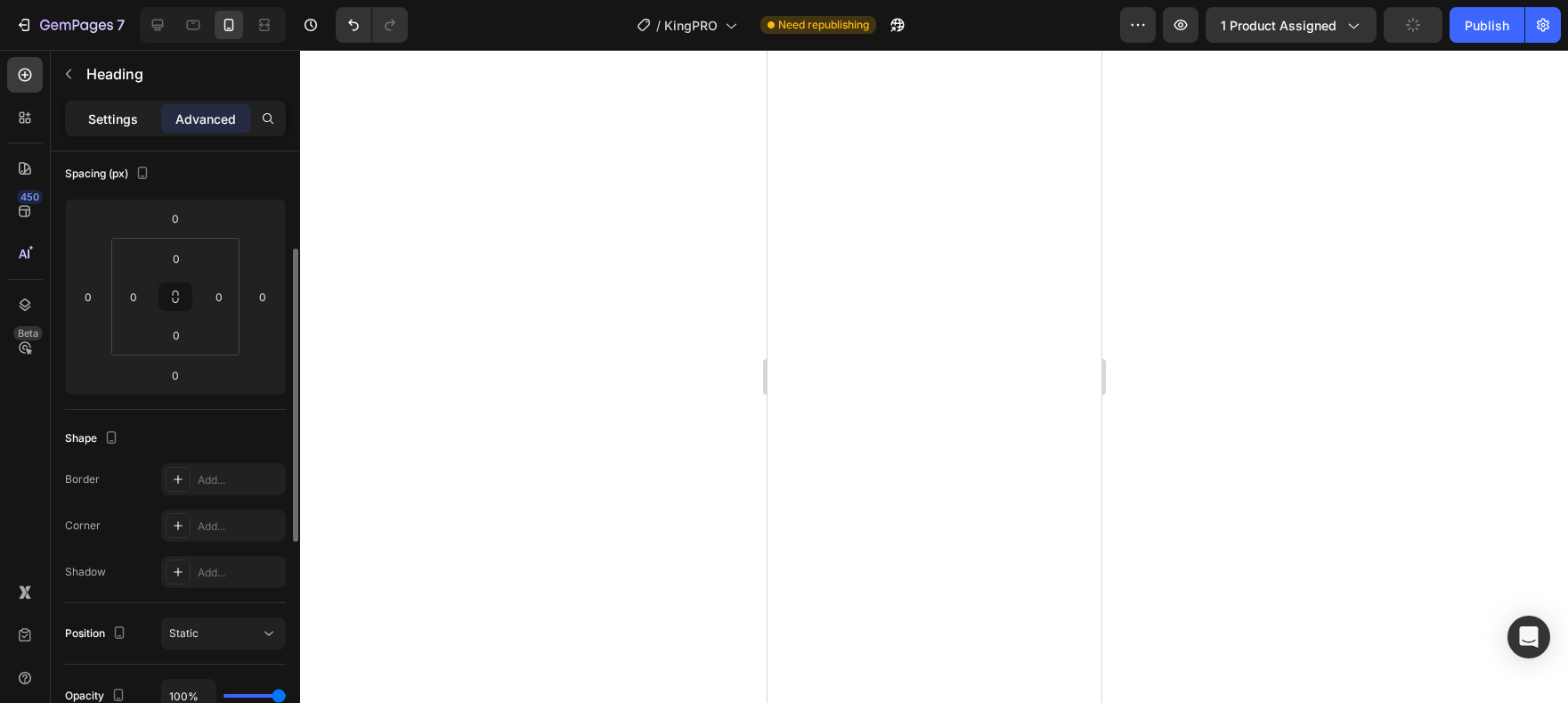
click at [109, 132] on div "Settings" at bounding box center [113, 118] width 89 height 29
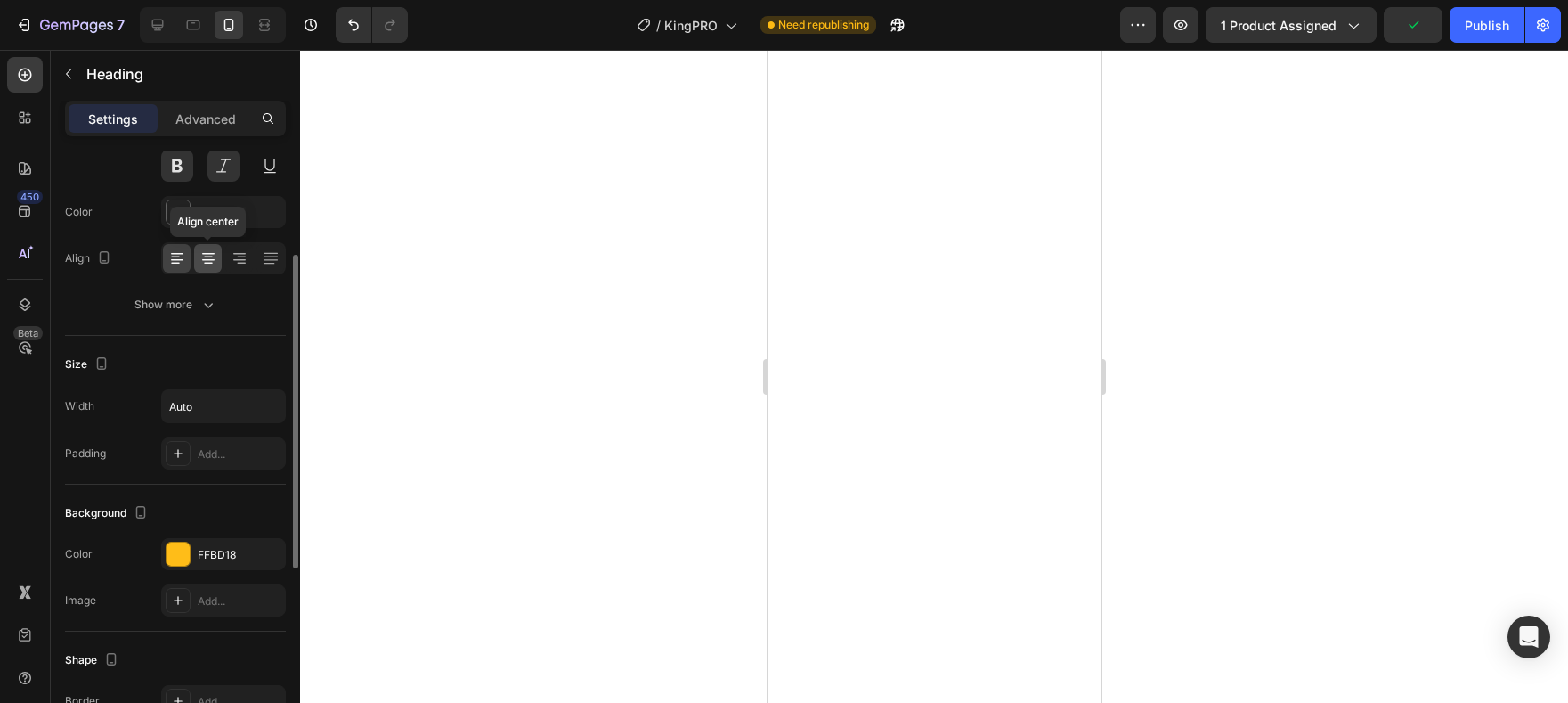
click at [210, 259] on icon at bounding box center [208, 260] width 12 height 2
click at [190, 257] on div at bounding box center [177, 258] width 28 height 29
click at [207, 259] on icon at bounding box center [208, 260] width 12 height 2
click at [169, 273] on div at bounding box center [223, 259] width 125 height 32
click at [174, 255] on icon at bounding box center [177, 258] width 18 height 18
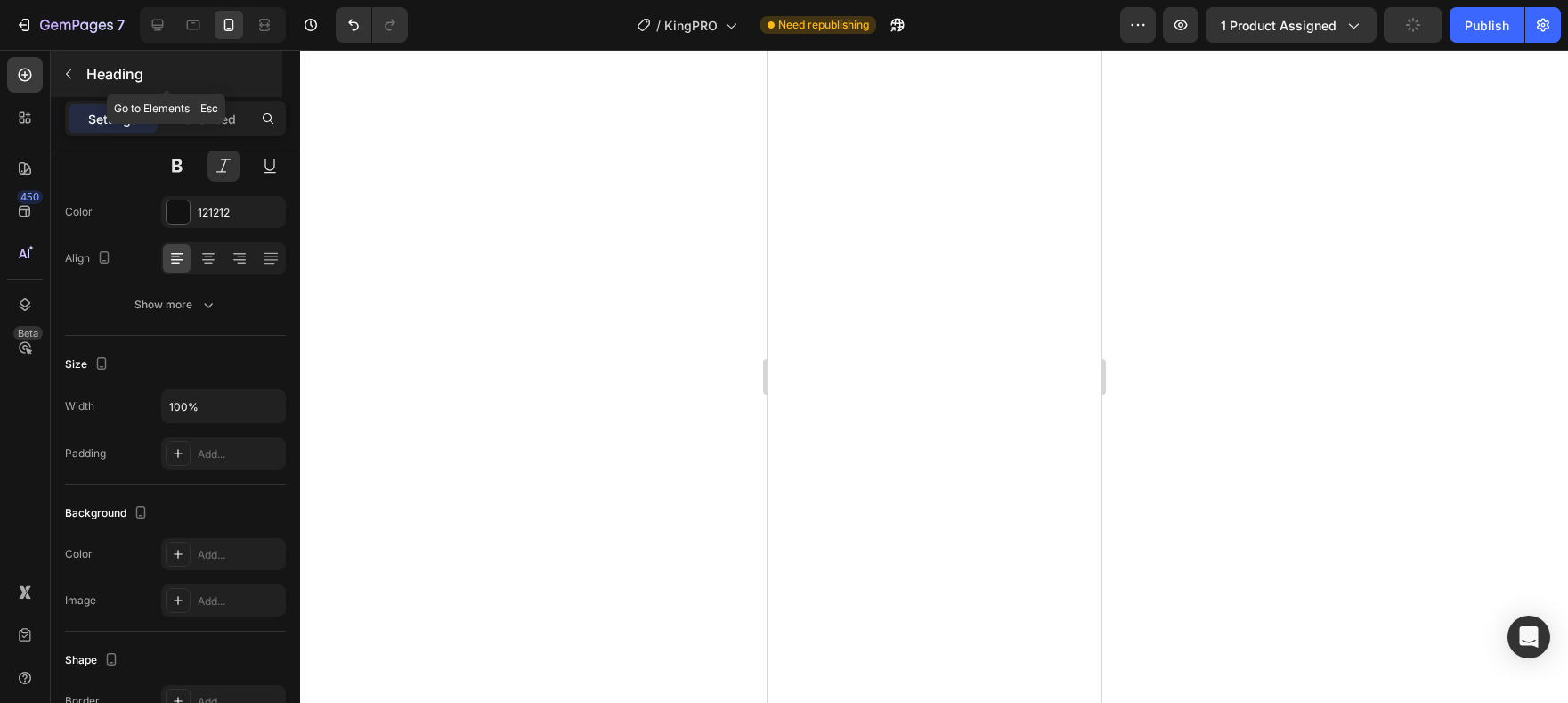
click at [77, 73] on button "button" at bounding box center [69, 74] width 29 height 29
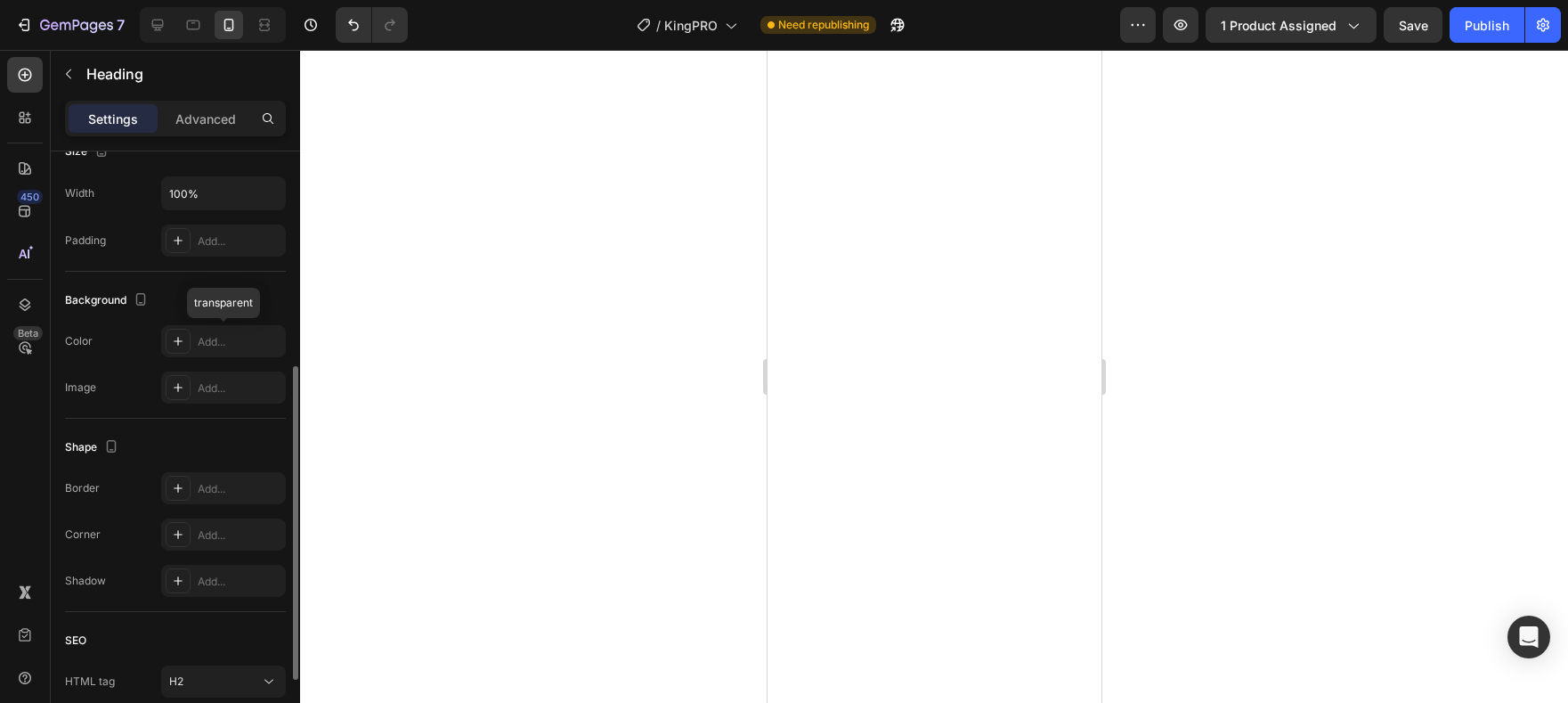
scroll to position [415, 0]
click at [1502, 31] on div "Publish" at bounding box center [1487, 26] width 45 height 19
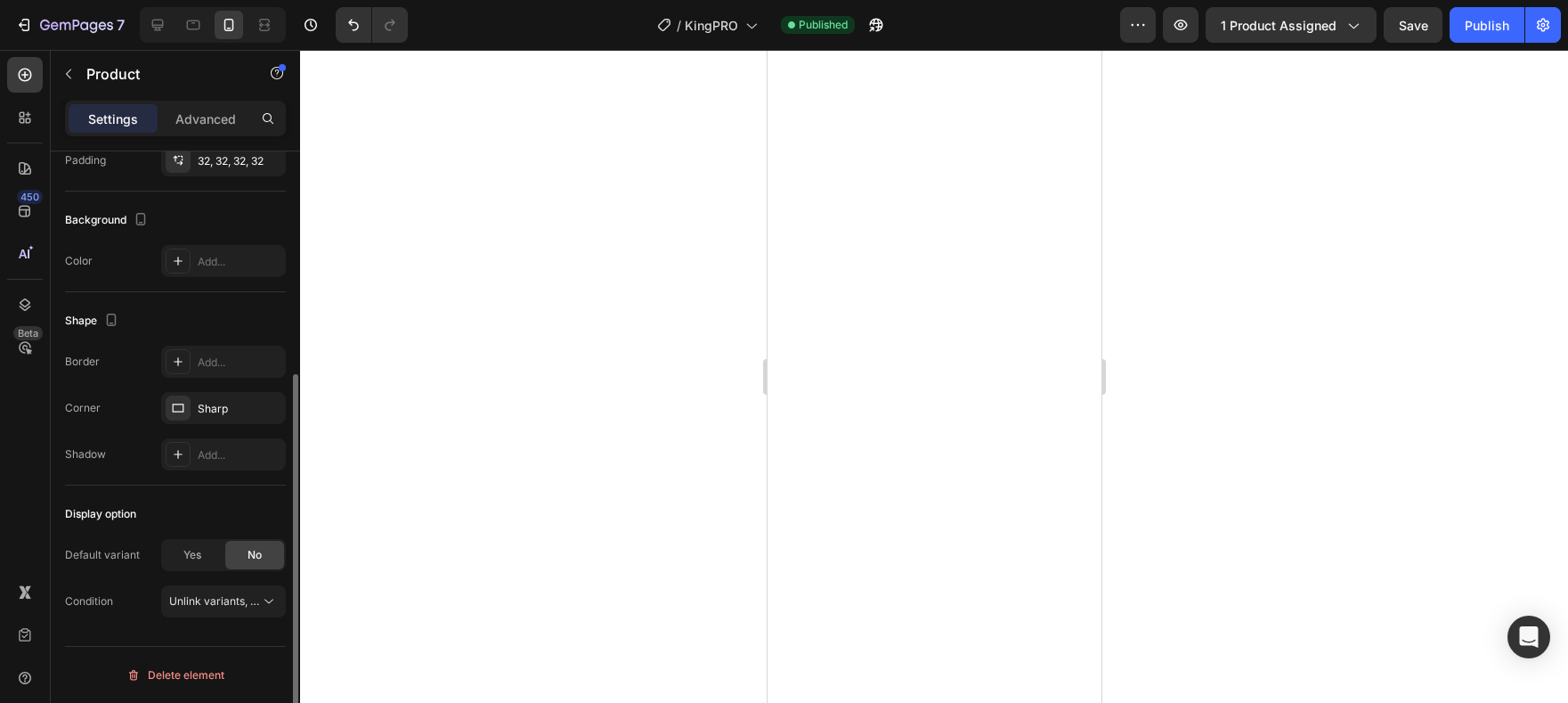
scroll to position [0, 0]
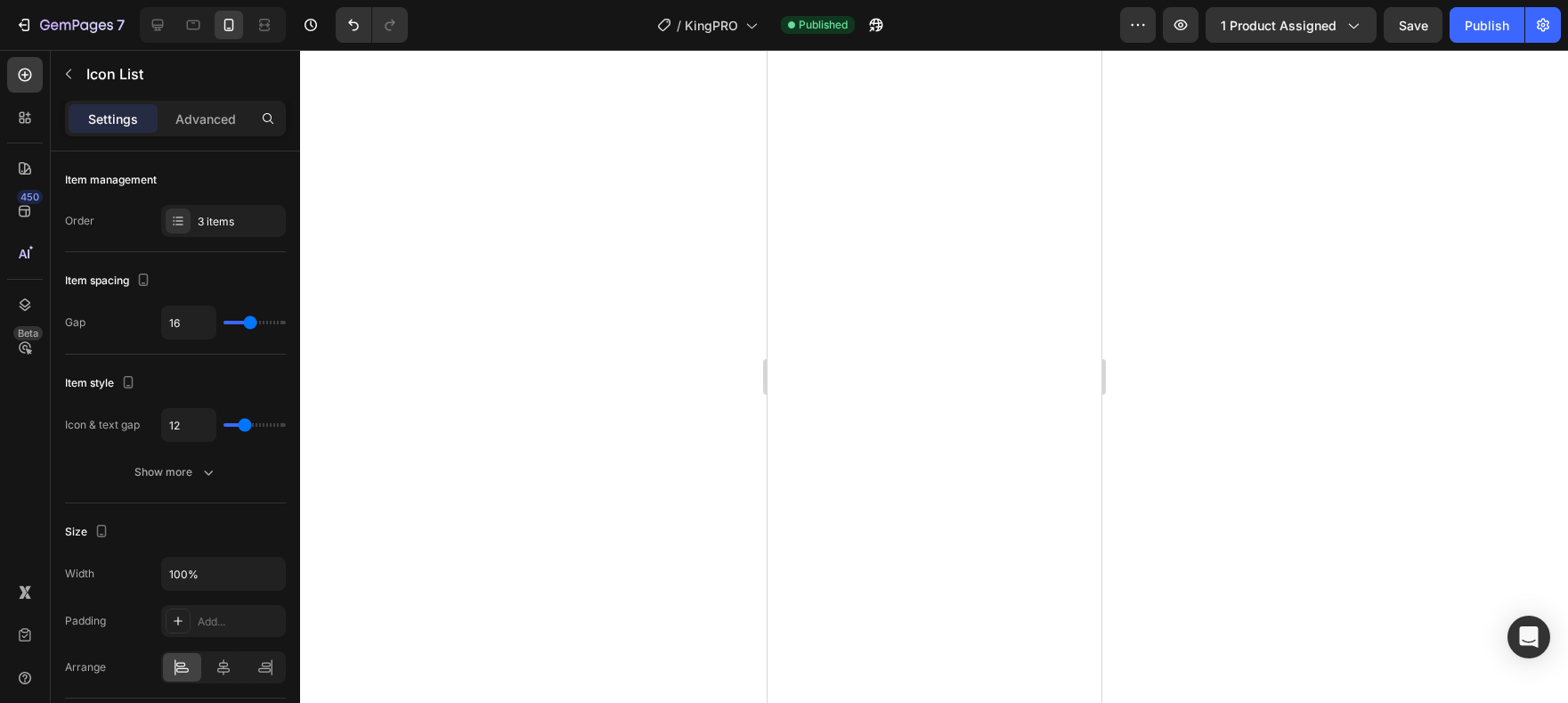
type input "14"
type input "13"
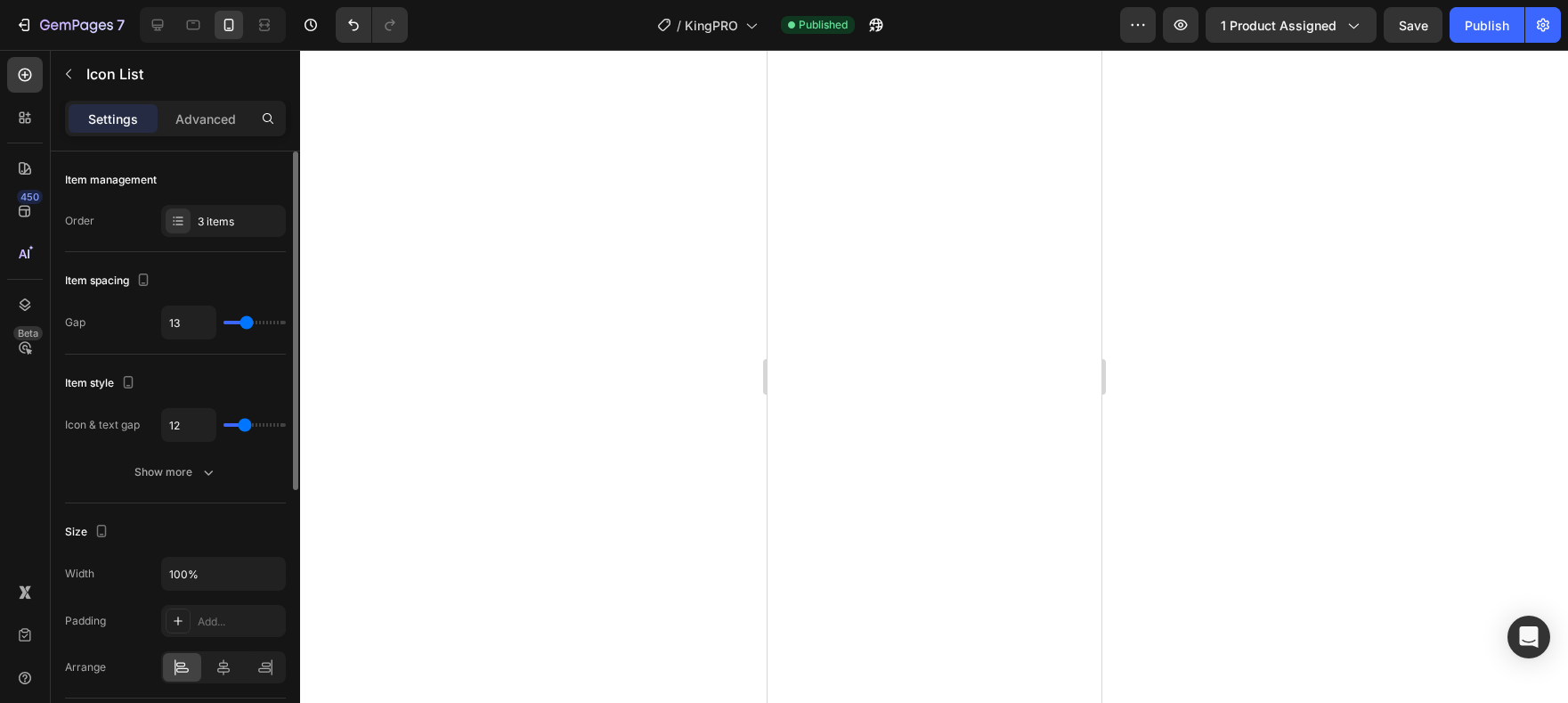
type input "12"
type input "11"
type input "10"
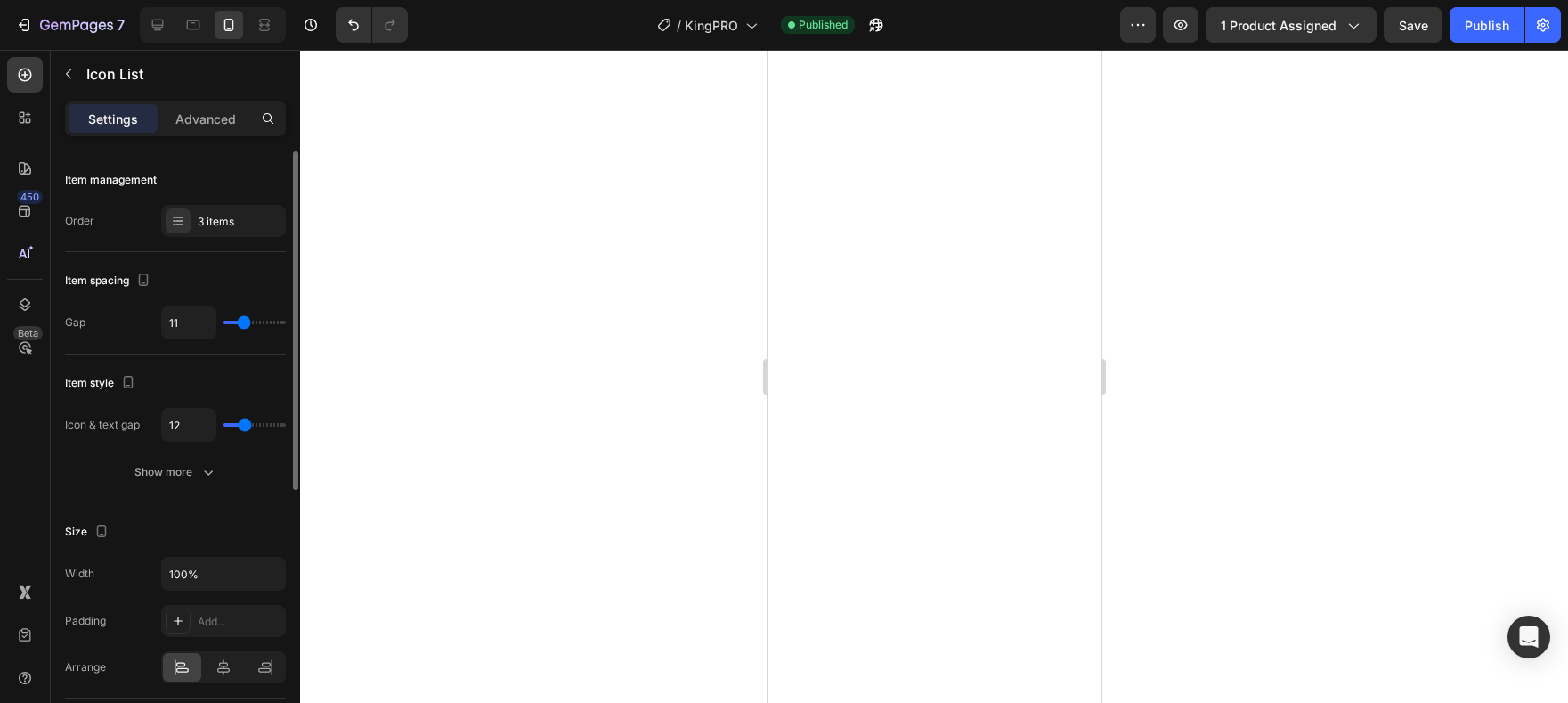
type input "10"
type input "9"
type input "8"
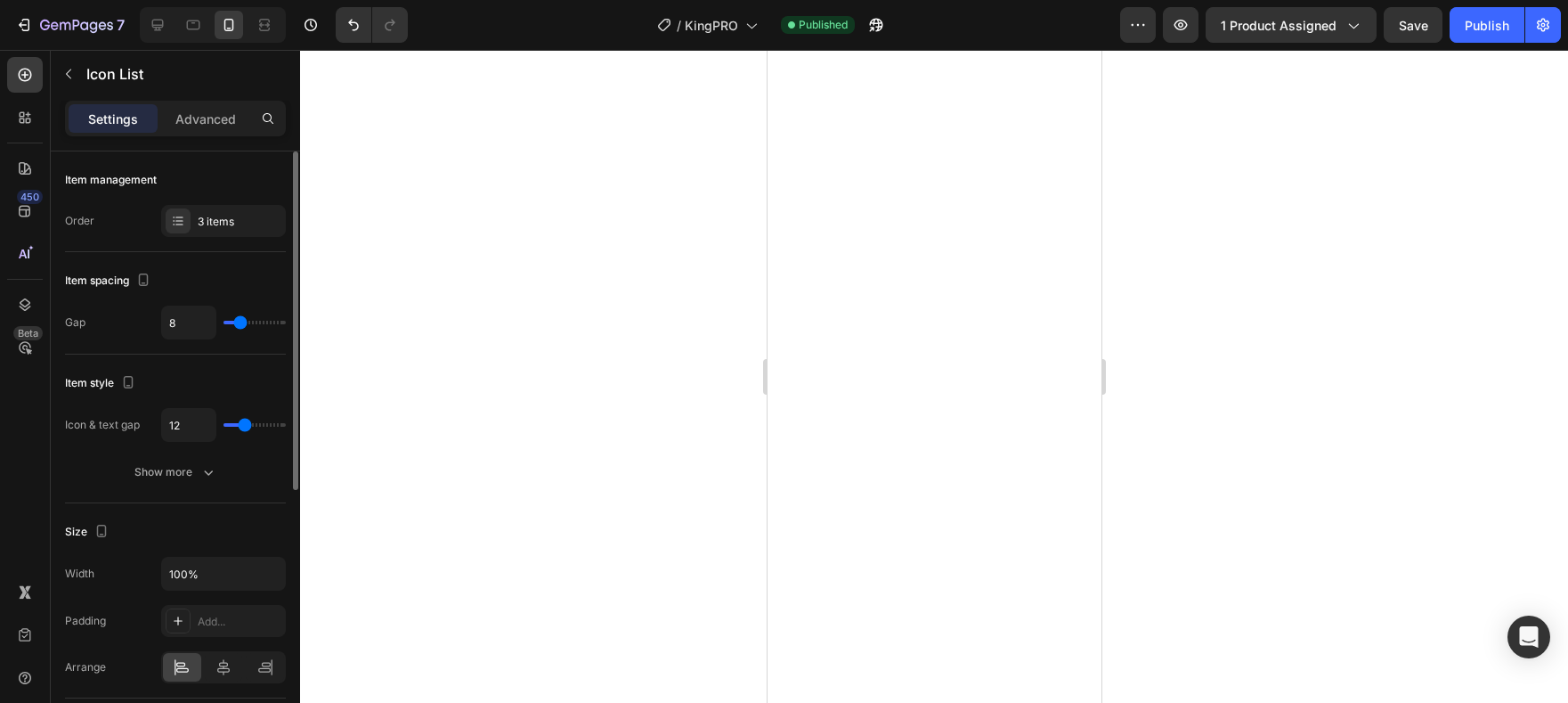
type input "9"
type input "8"
type input "7"
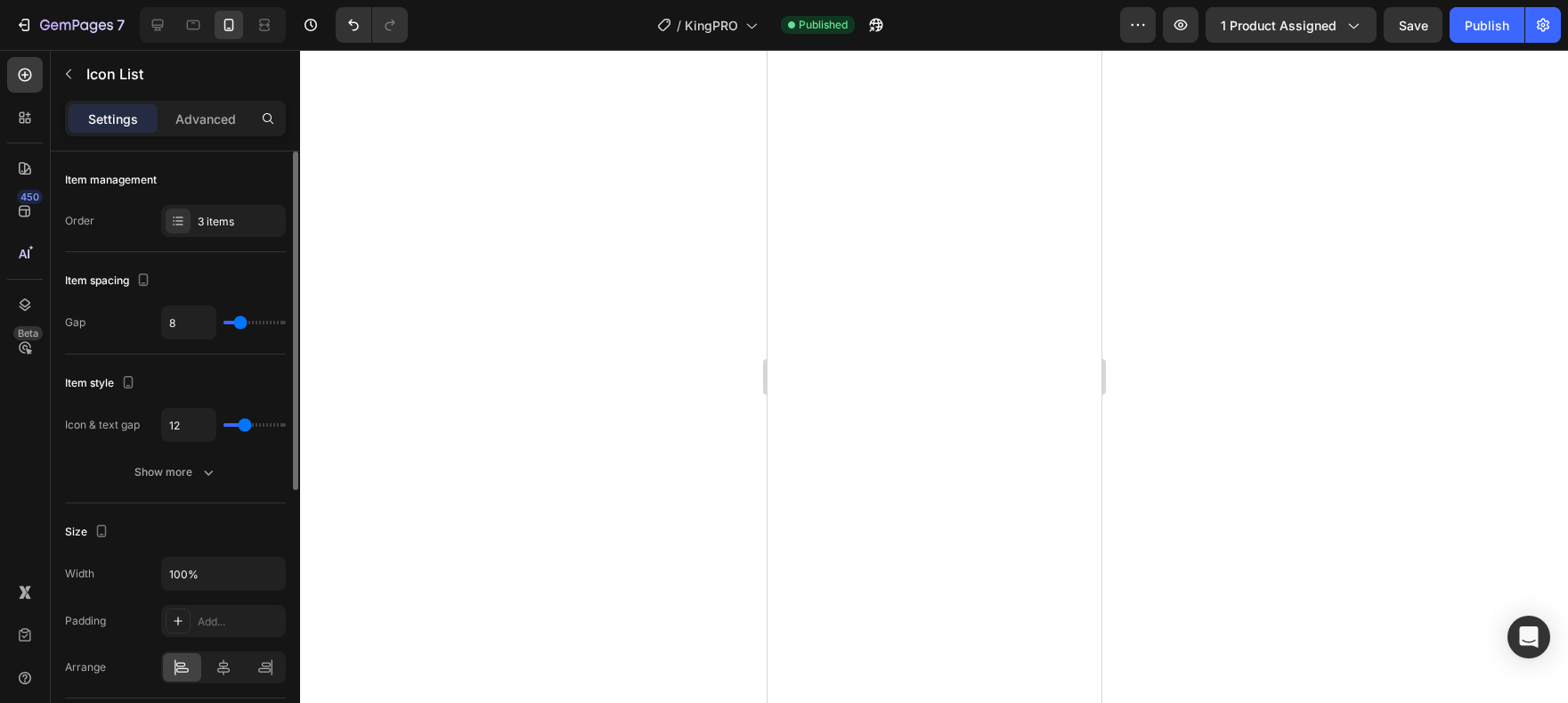
type input "7"
type input "6"
type input "5"
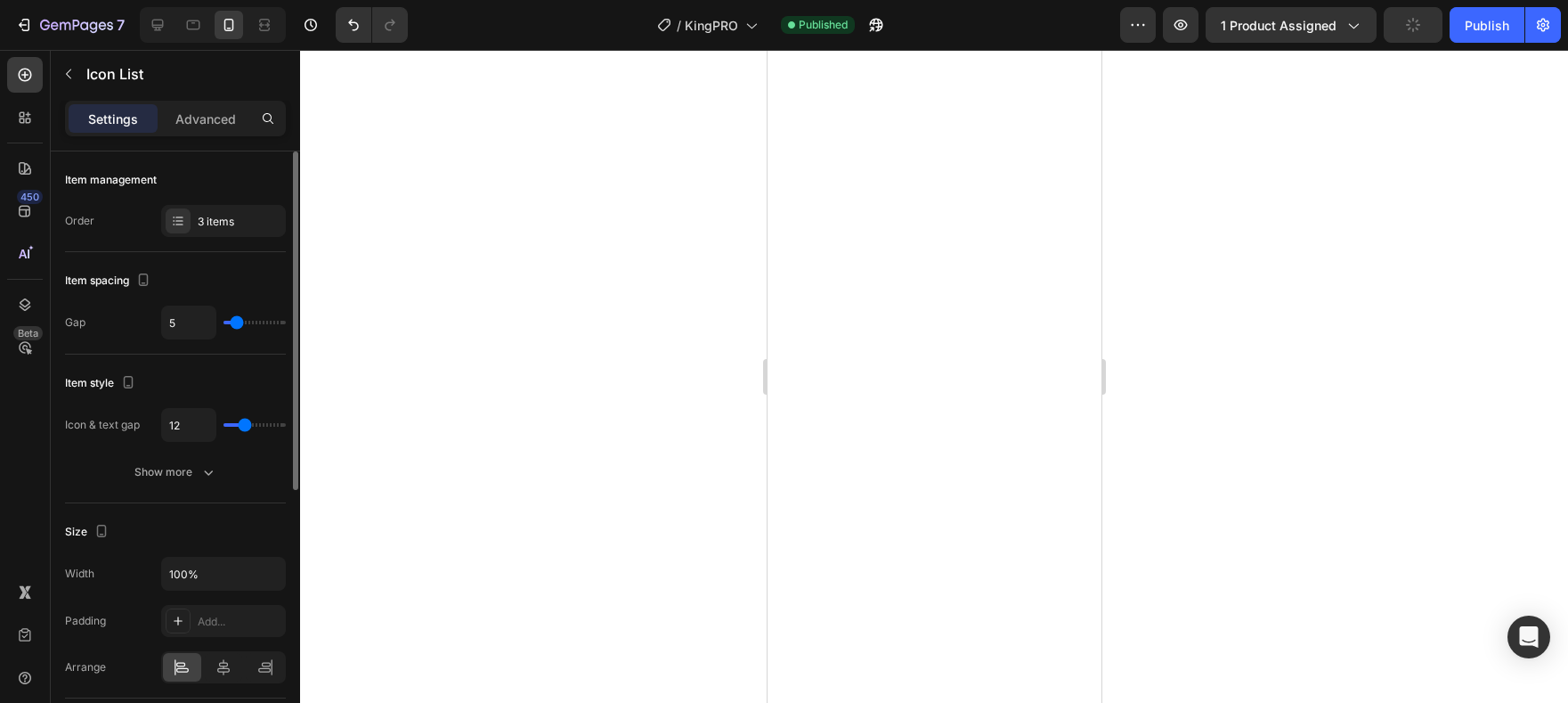
type input "4"
type input "3"
type input "4"
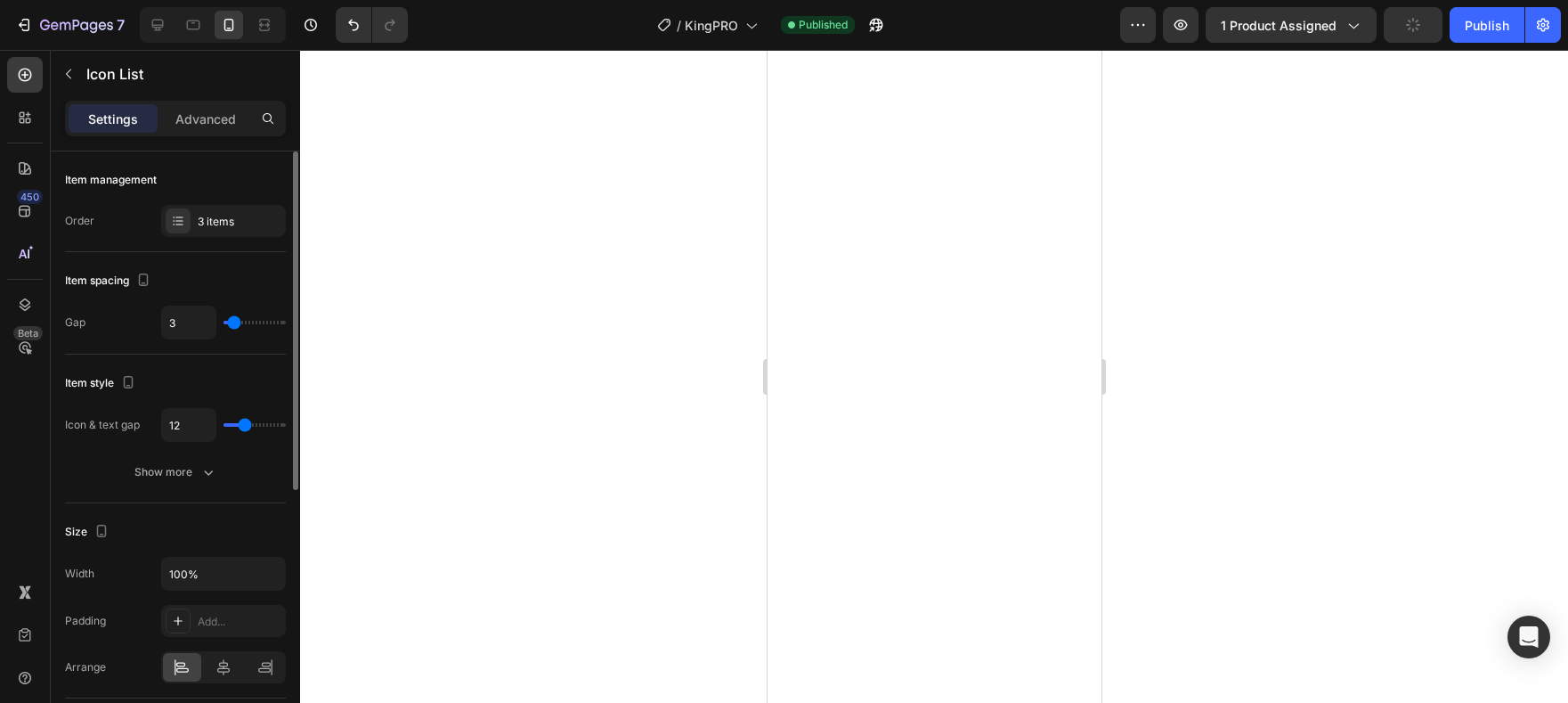
type input "4"
type input "5"
drag, startPoint x: 247, startPoint y: 323, endPoint x: 236, endPoint y: 326, distance: 11.4
type input "5"
click at [236, 324] on input "range" at bounding box center [254, 323] width 62 height 4
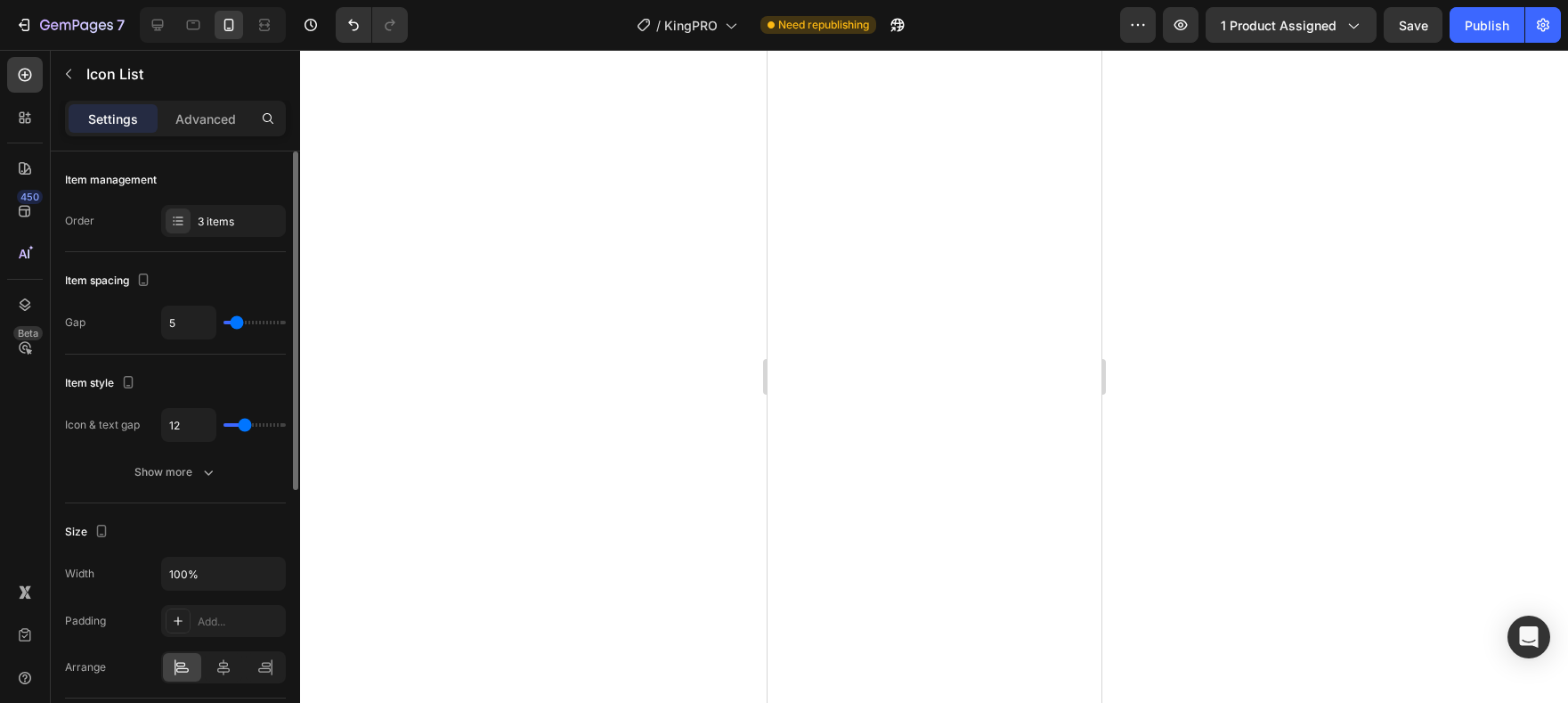
type input "11"
type input "10"
type input "9"
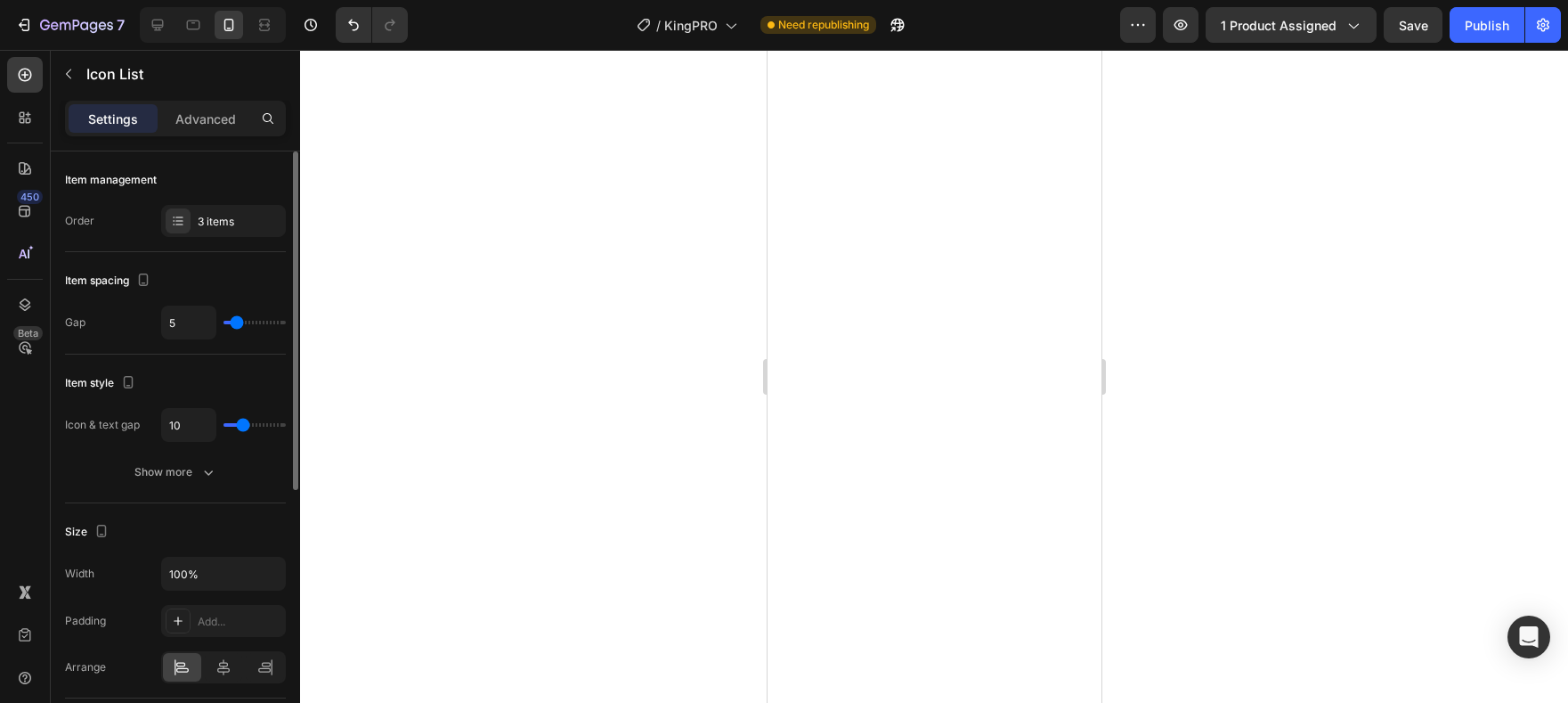
type input "9"
type input "8"
type input "7"
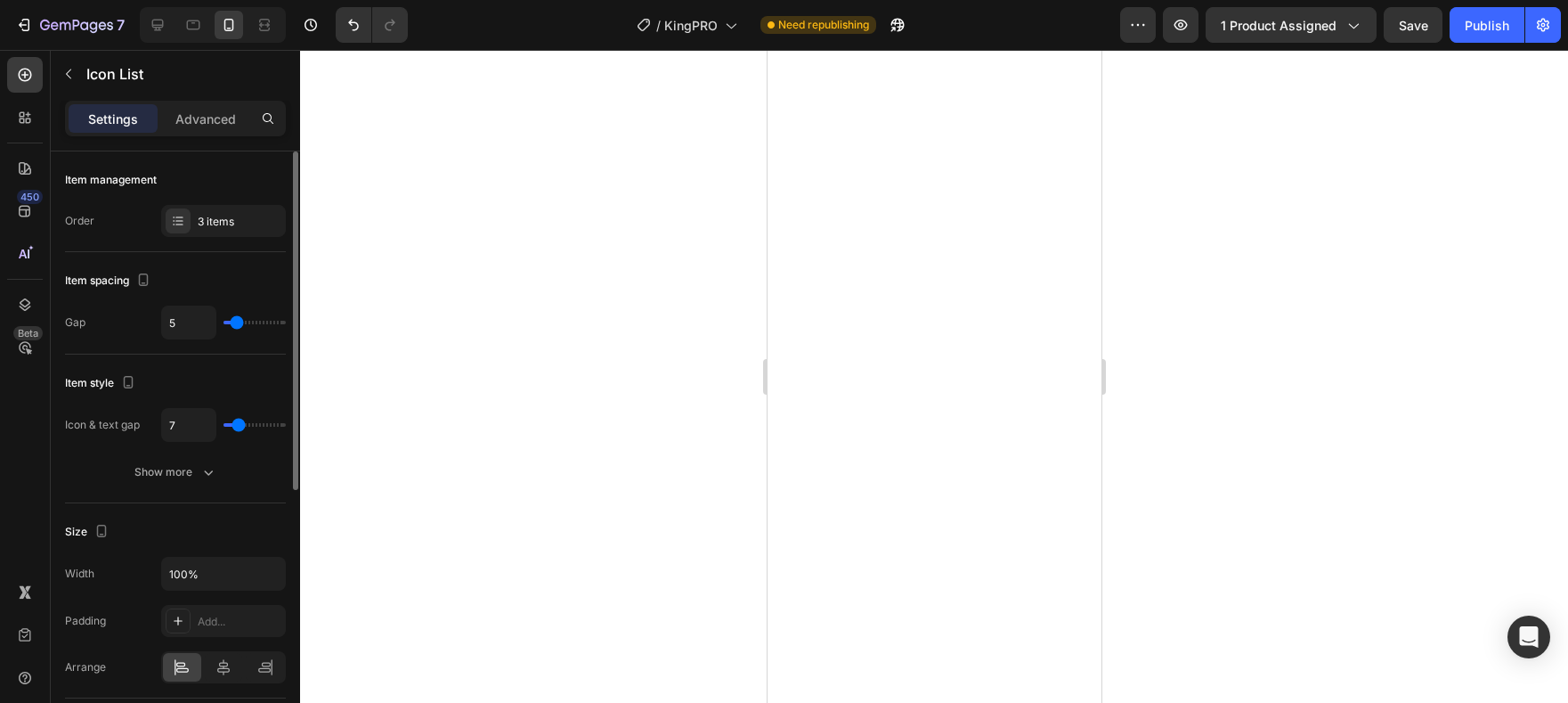
type input "8"
type input "9"
type input "8"
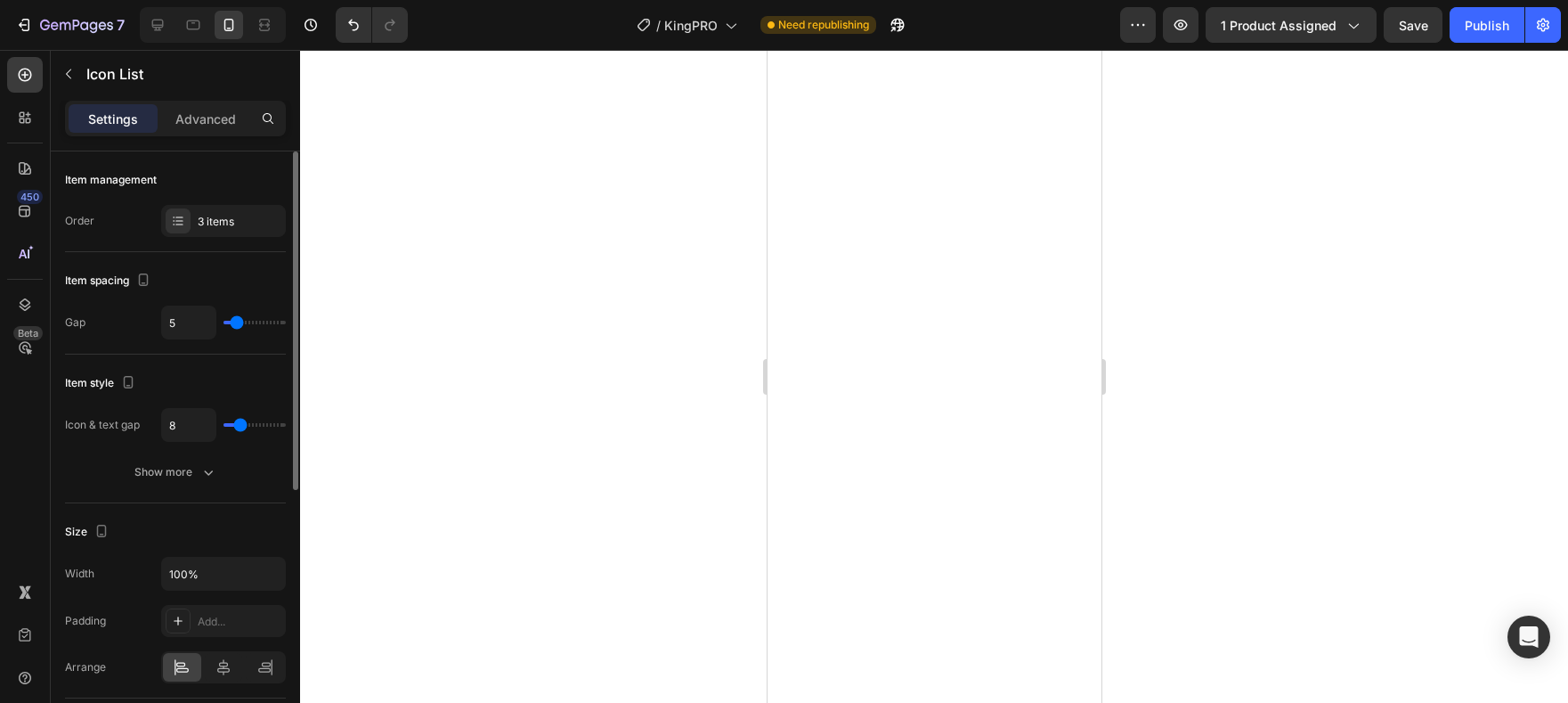
type input "8"
click at [240, 427] on input "range" at bounding box center [254, 425] width 62 height 4
click at [1487, 24] on div "Publish" at bounding box center [1487, 26] width 45 height 19
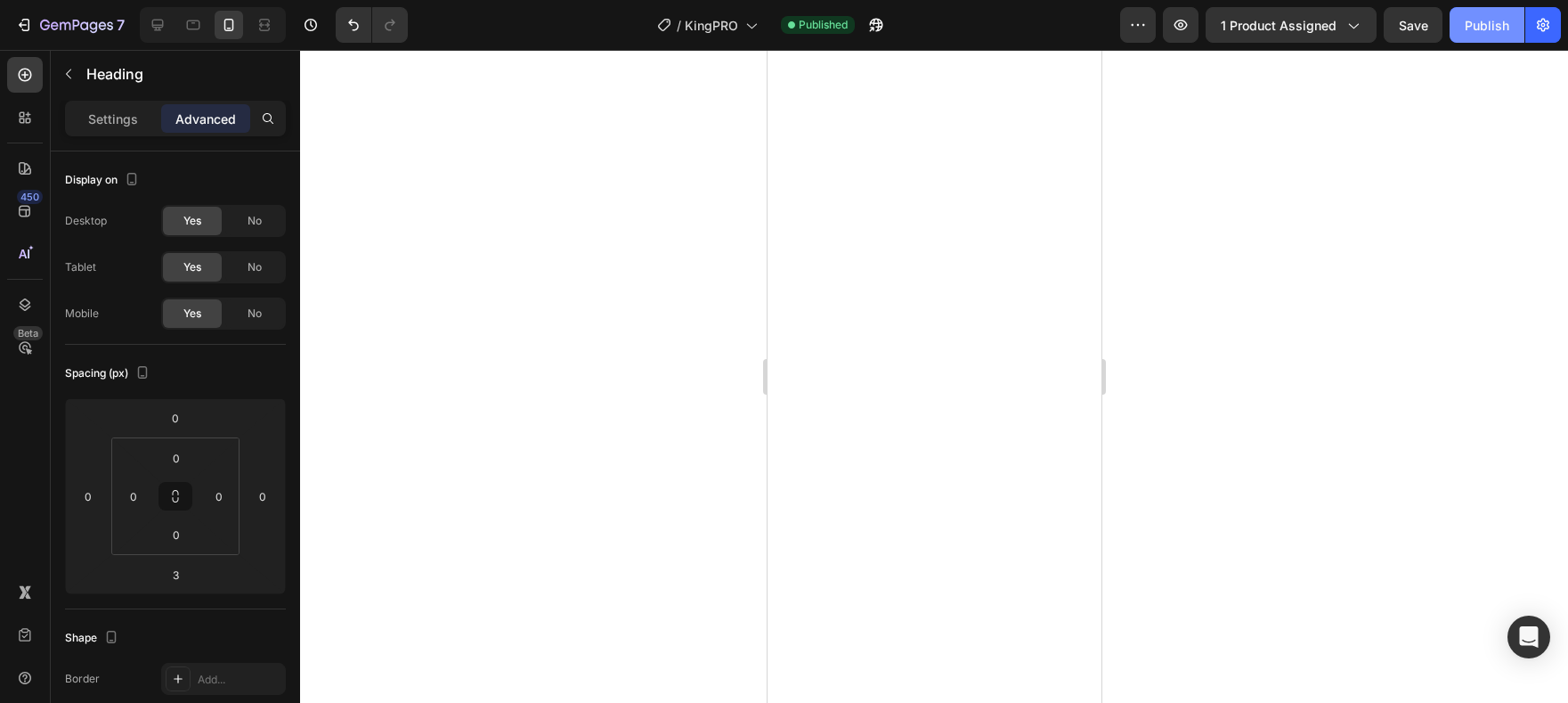
click at [1485, 22] on div "Publish" at bounding box center [1487, 26] width 45 height 19
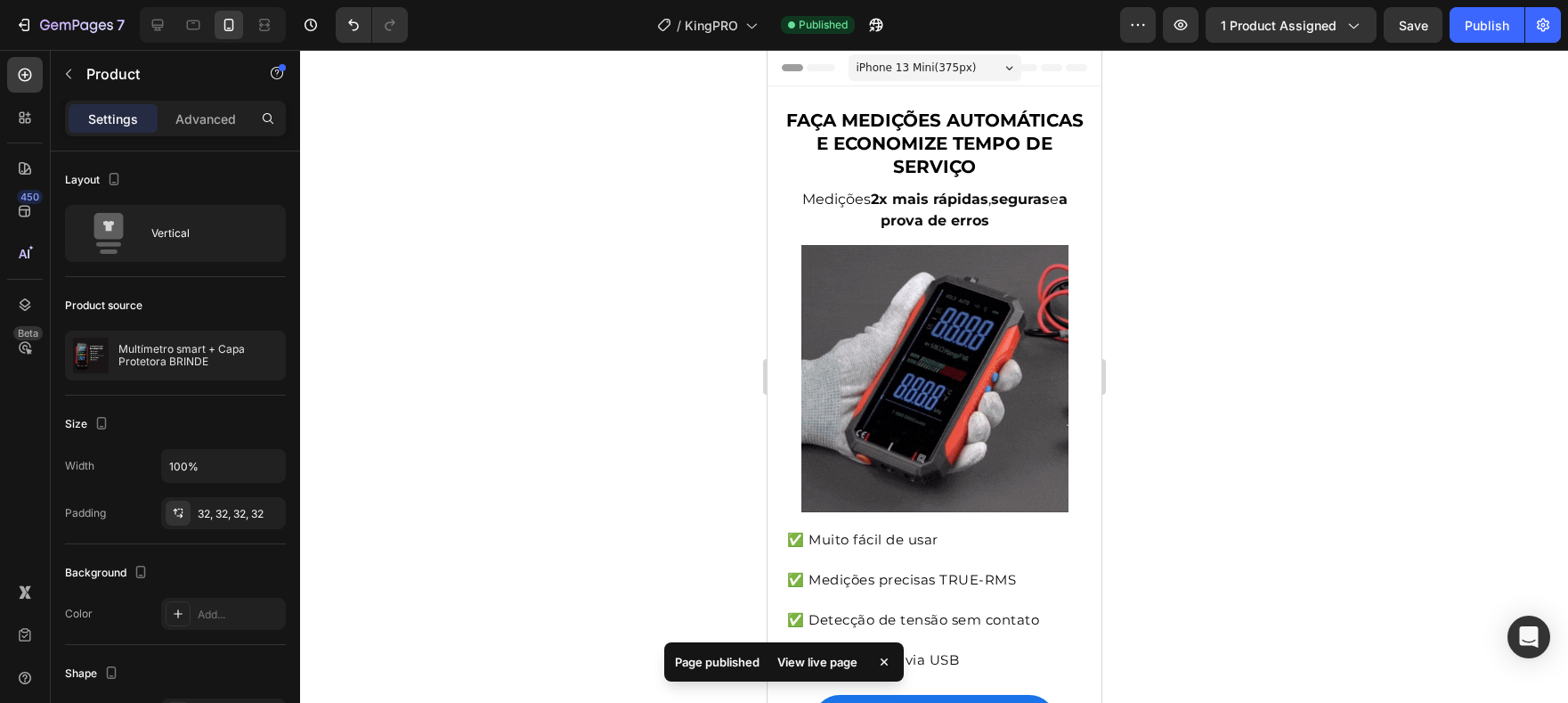
scroll to position [5355, 0]
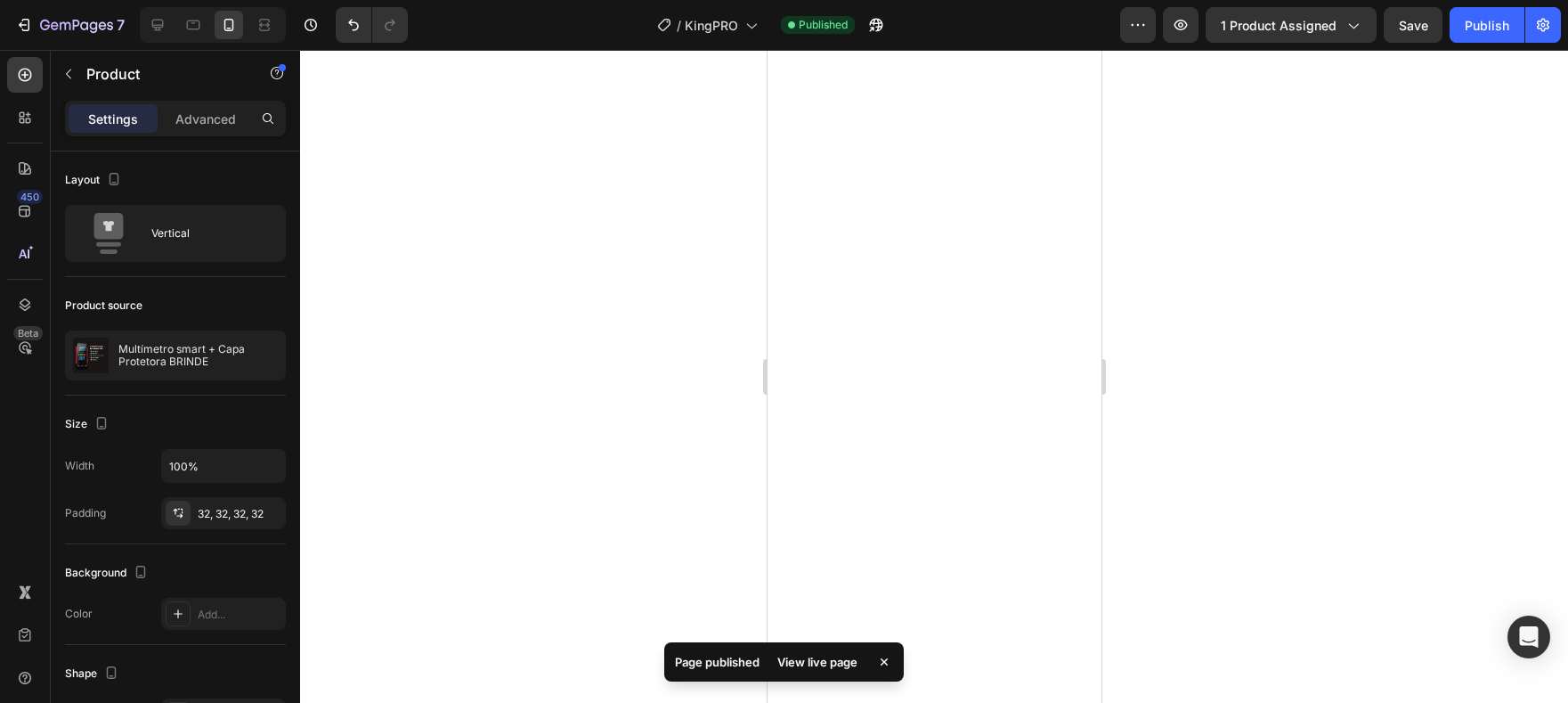
click at [907, 639] on div "Page published View live page" at bounding box center [784, 665] width 246 height 60
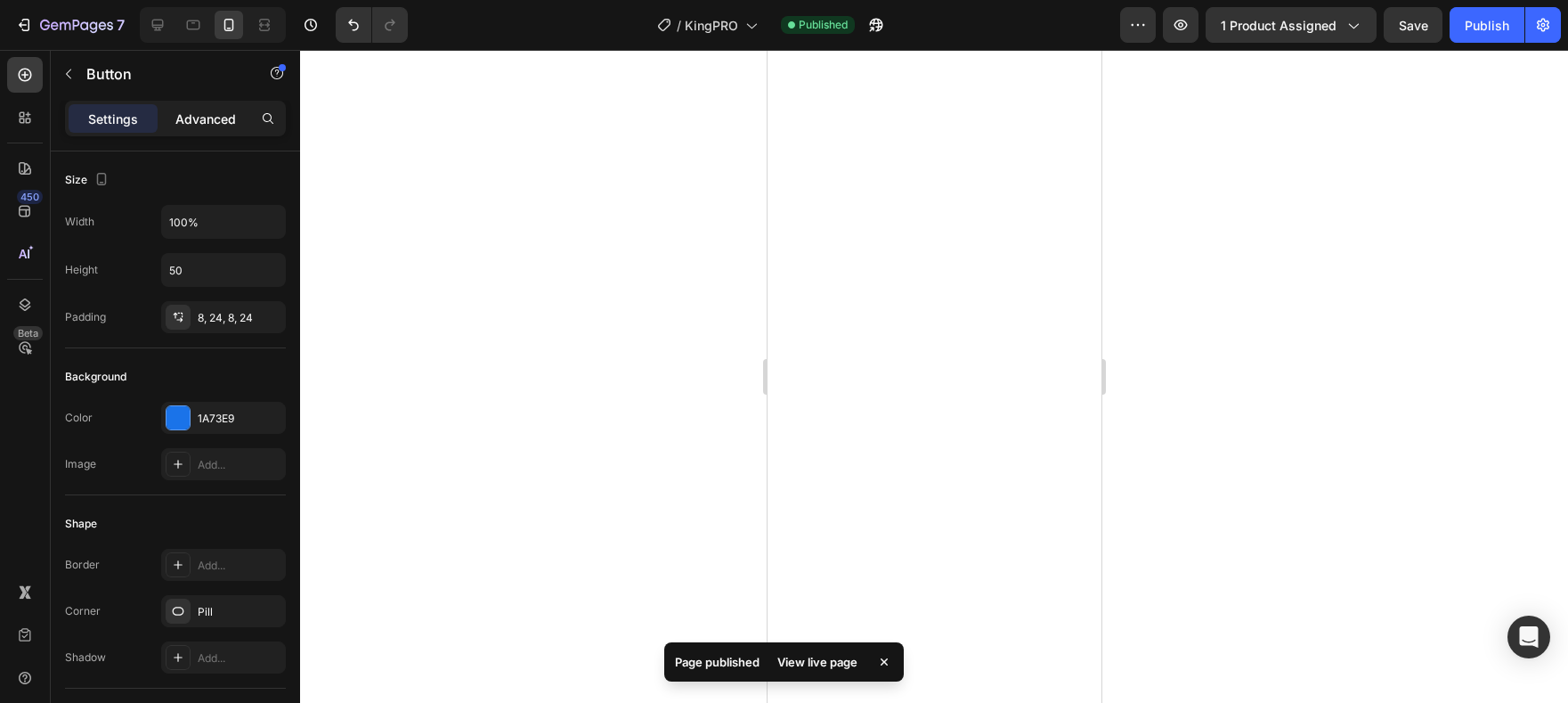
click at [187, 117] on p "Advanced" at bounding box center [205, 119] width 60 height 19
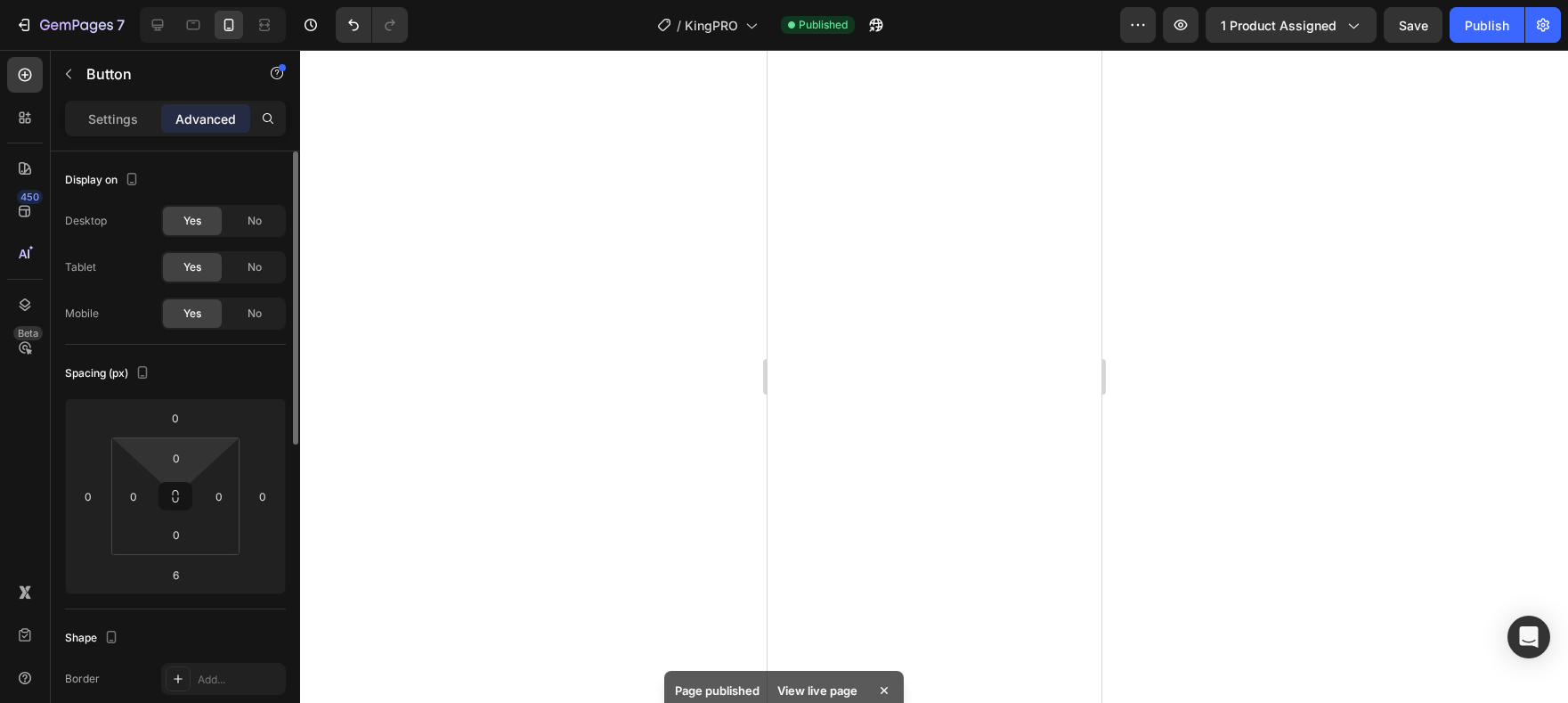
scroll to position [42, 0]
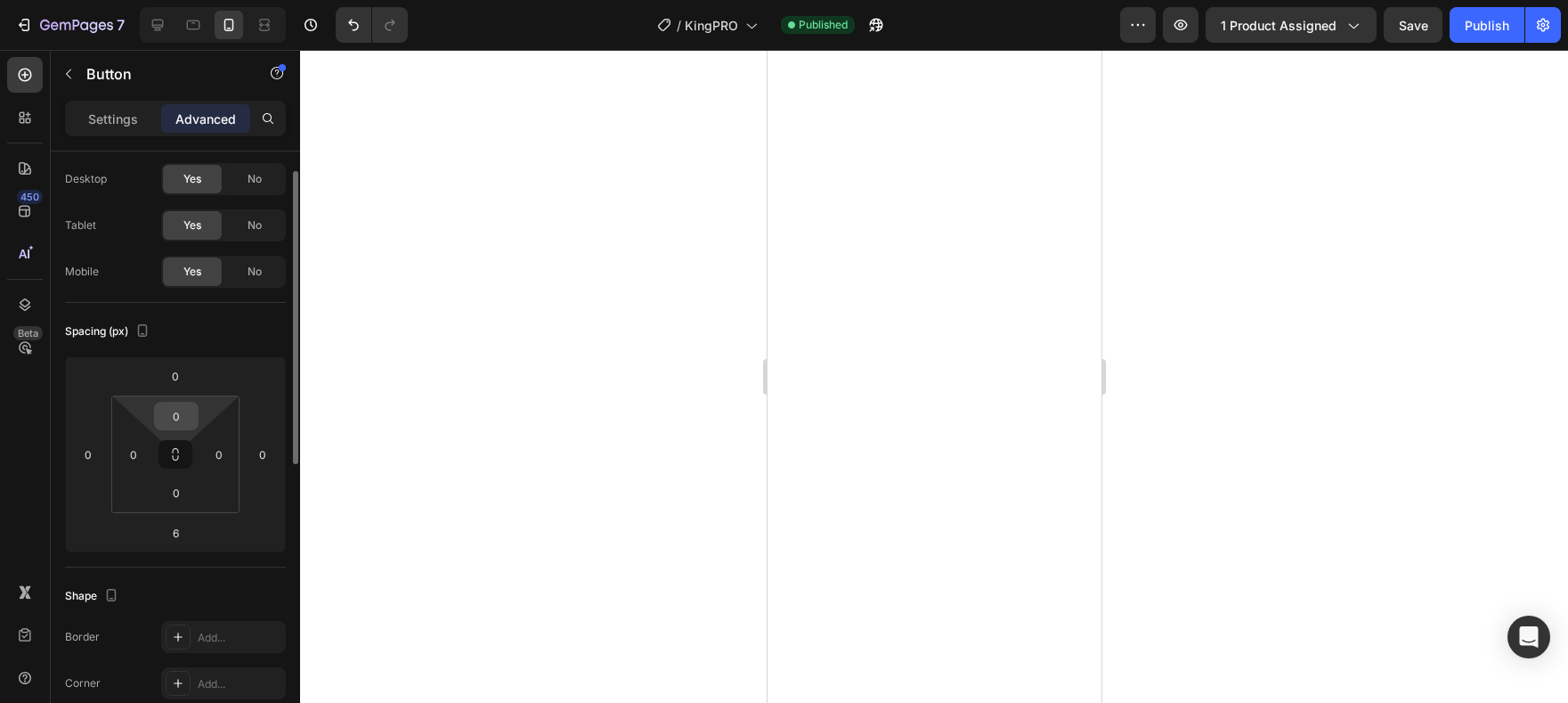
click at [180, 409] on input "0" at bounding box center [176, 415] width 35 height 27
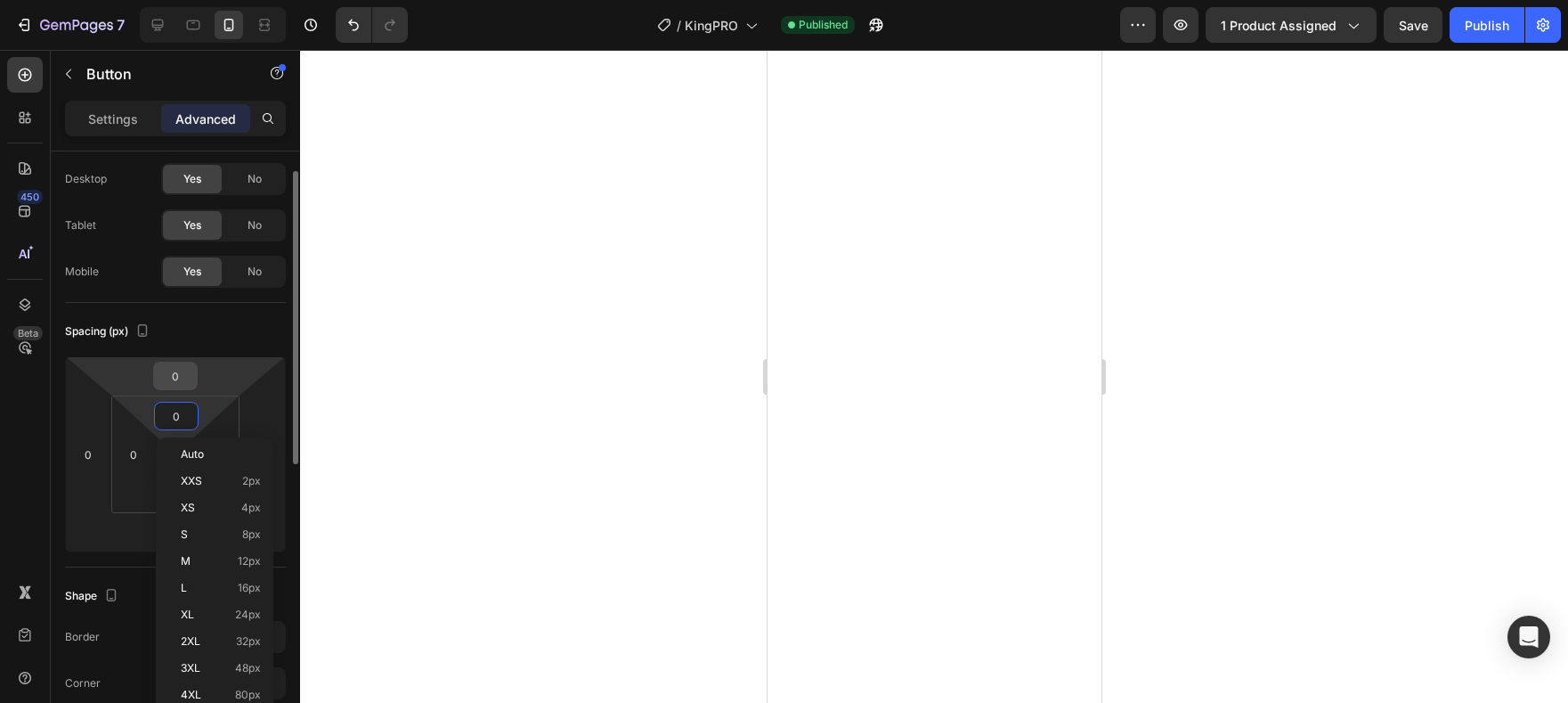
click at [178, 382] on input "0" at bounding box center [175, 376] width 35 height 27
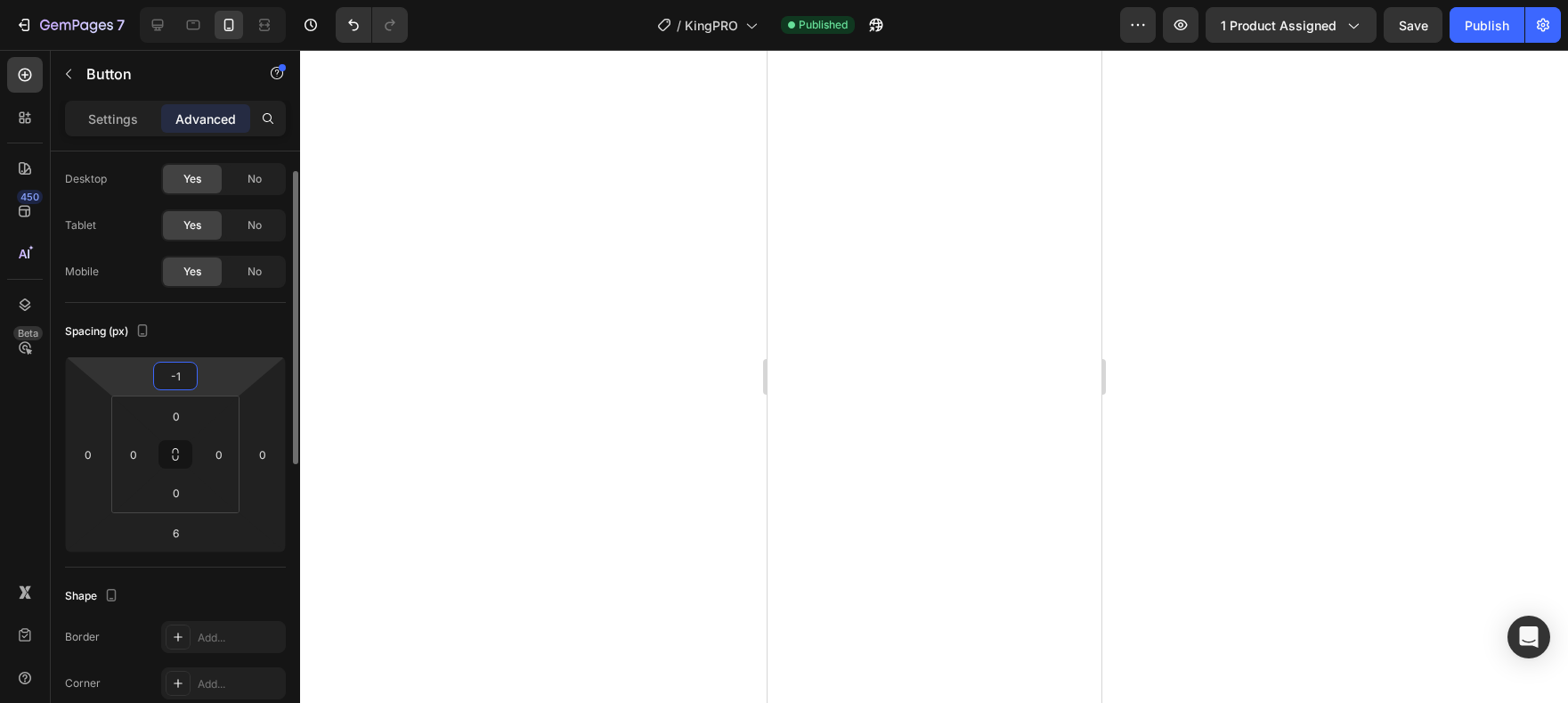
type input "-10"
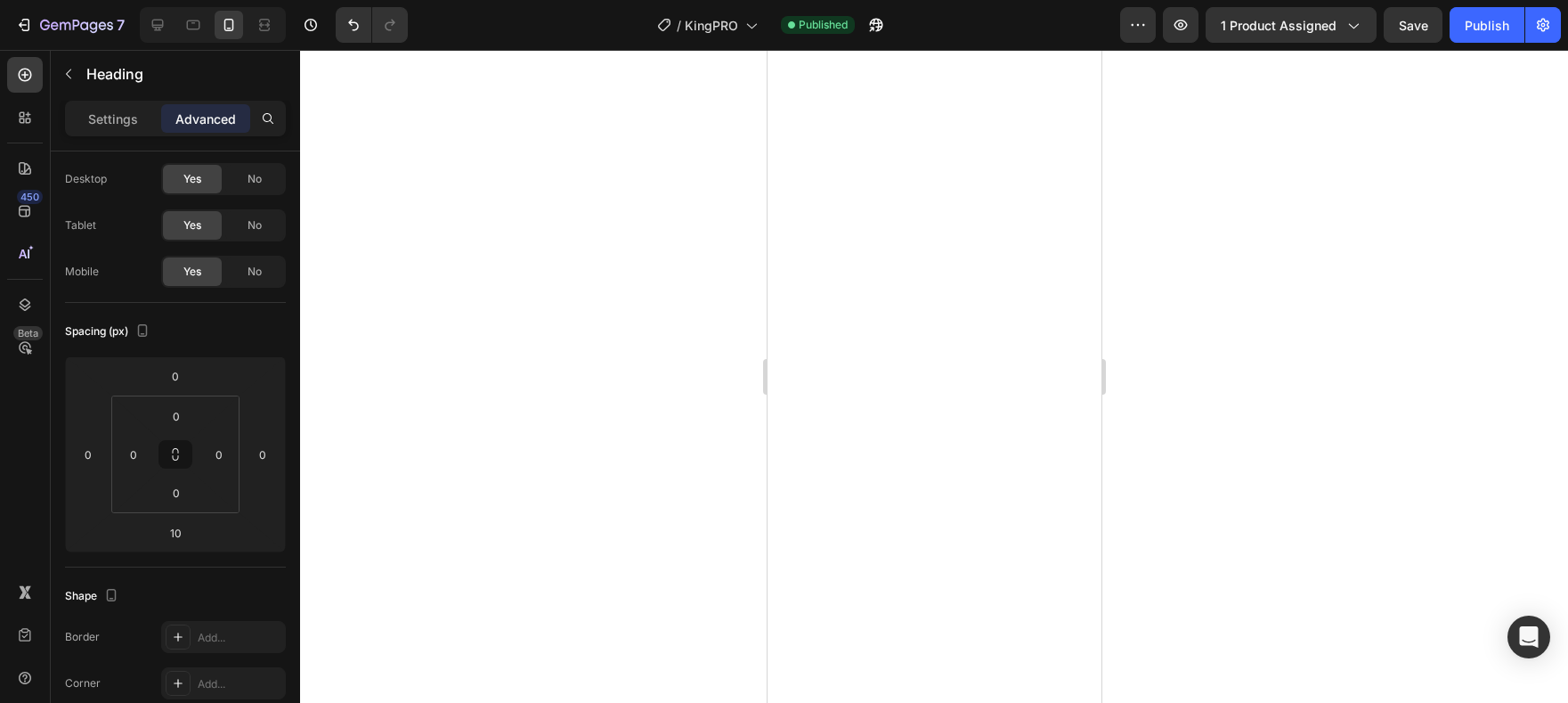
scroll to position [0, 0]
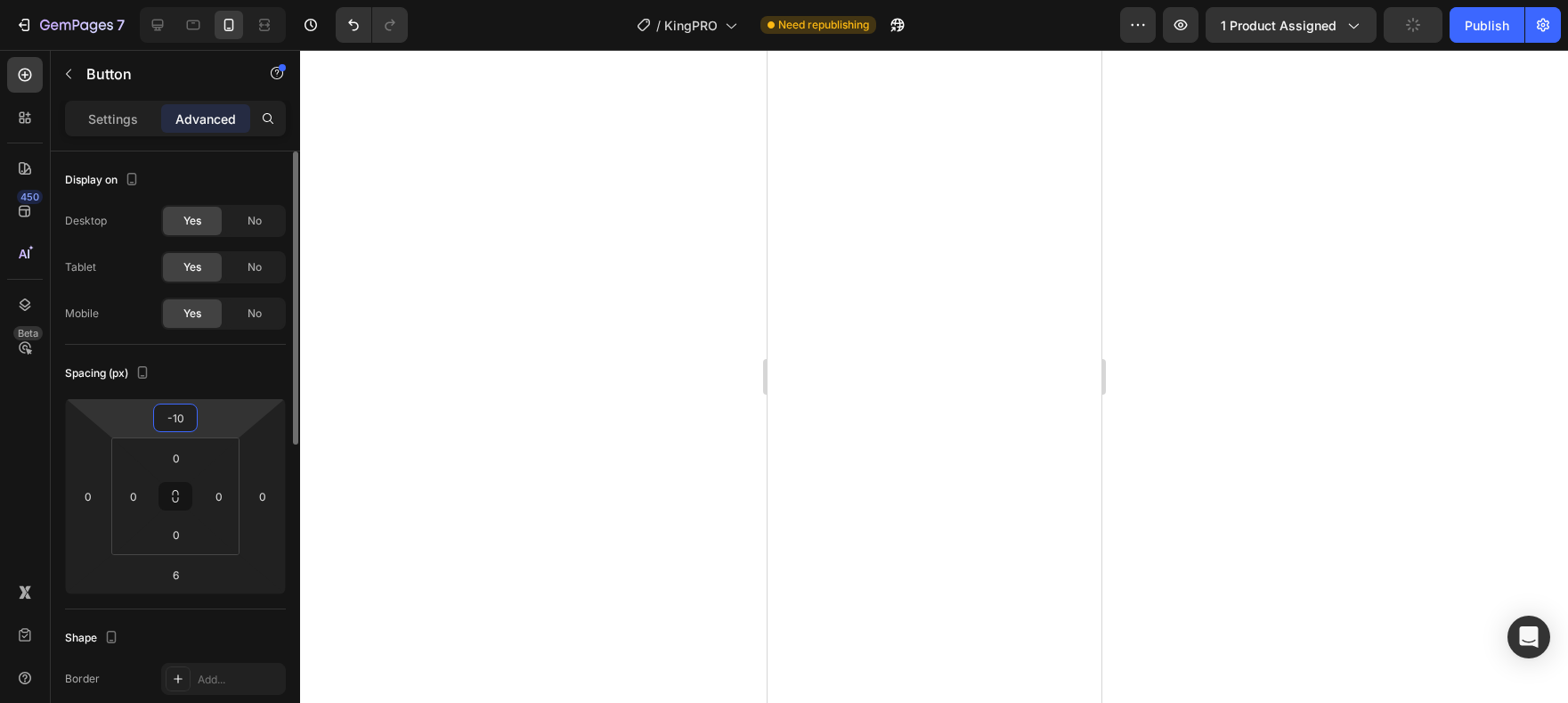
click at [184, 423] on input "-10" at bounding box center [175, 417] width 35 height 27
type input "-15"
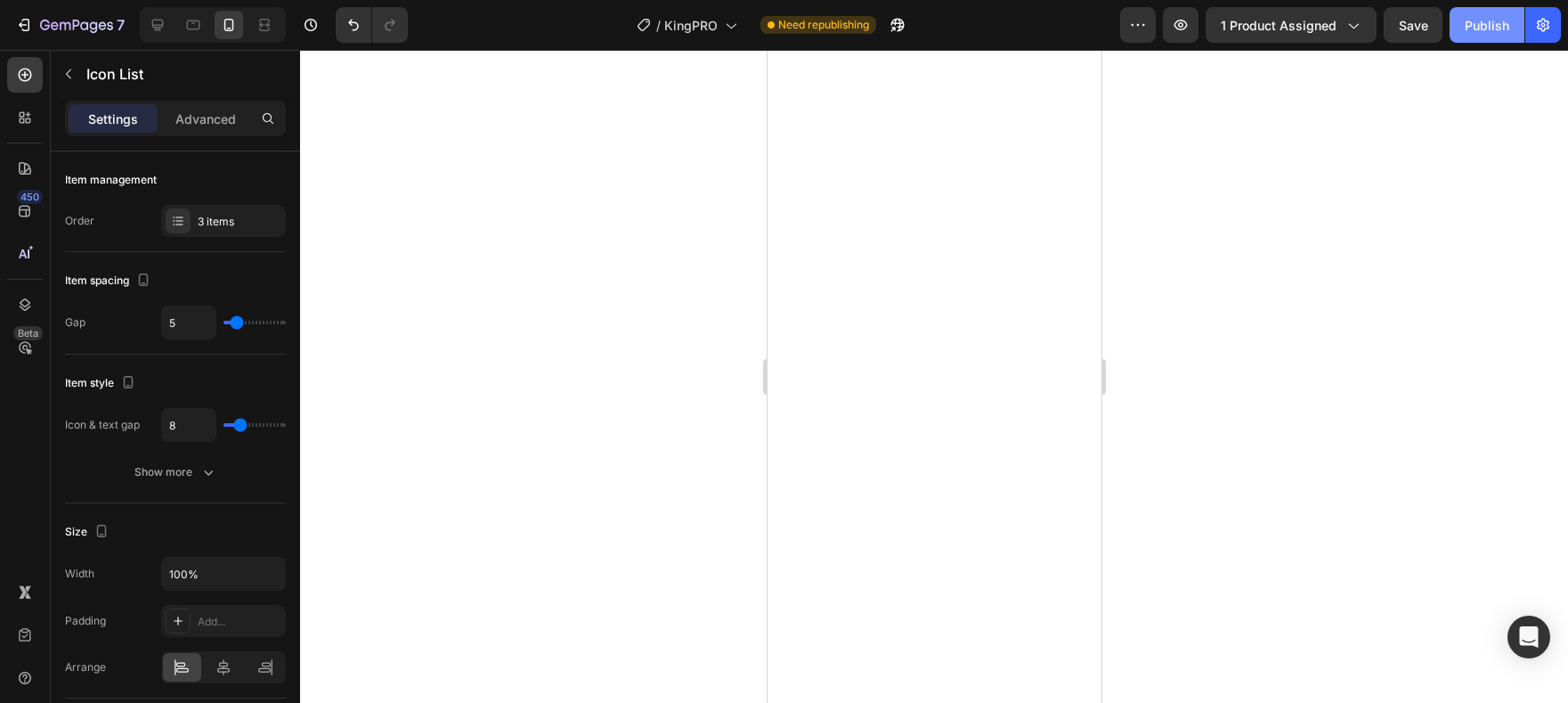
click at [1480, 37] on button "Publish" at bounding box center [1487, 24] width 74 height 35
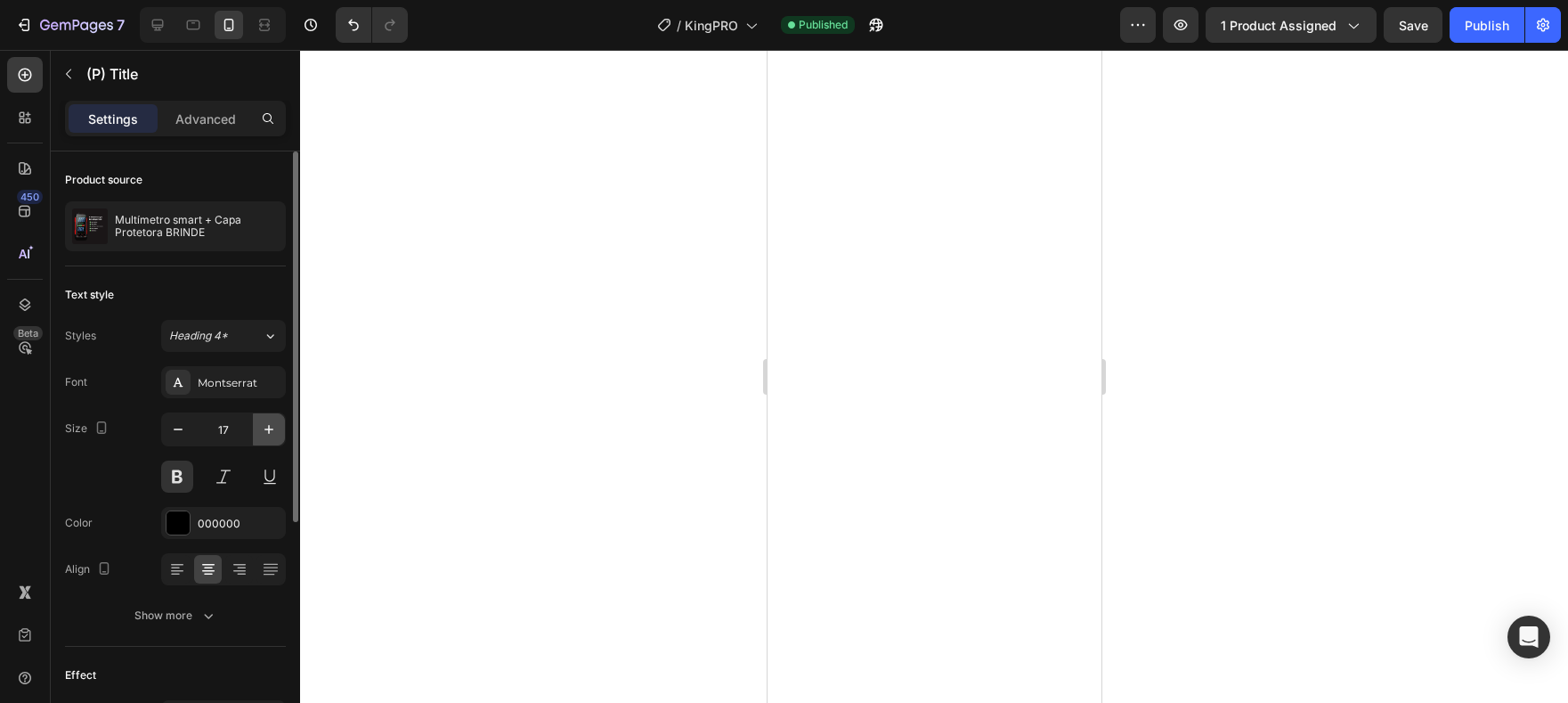
click at [272, 429] on icon "button" at bounding box center [268, 429] width 18 height 18
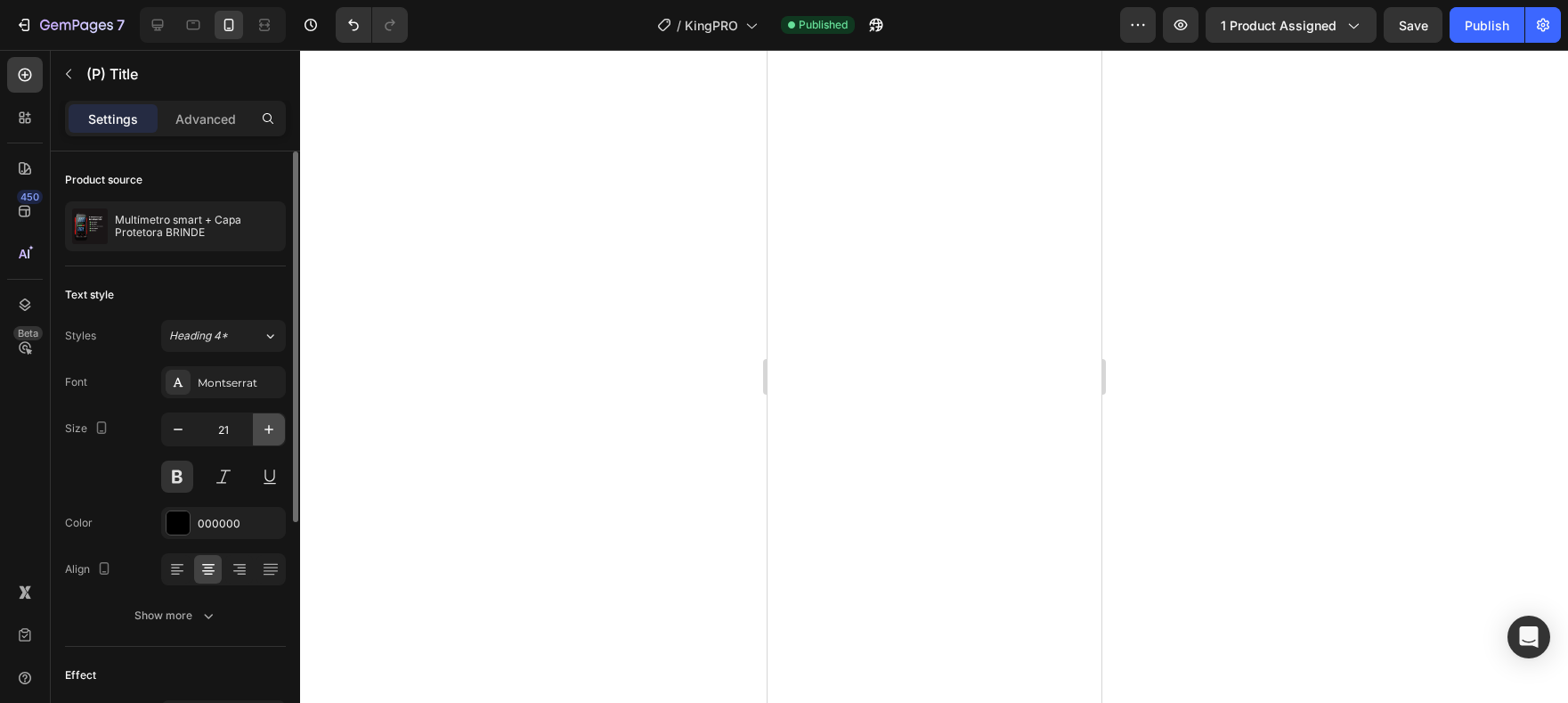
click at [272, 429] on icon "button" at bounding box center [268, 429] width 18 height 18
type input "23"
drag, startPoint x: 959, startPoint y: 125, endPoint x: 960, endPoint y: 112, distance: 13.0
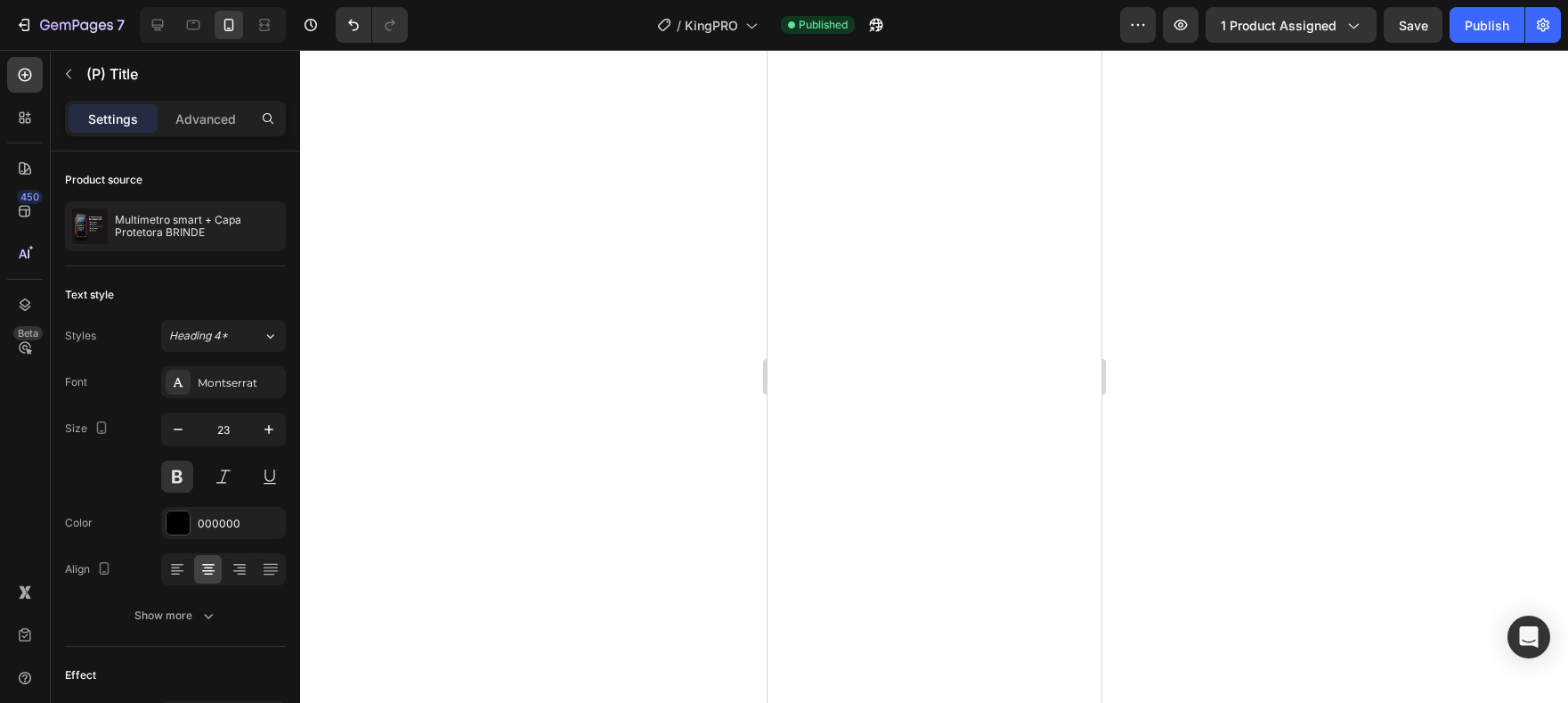
click at [1474, 5] on div "7 / KingPRO Published Preview 1 product assigned Save Publish" at bounding box center [784, 25] width 1568 height 51
click at [1473, 14] on button "Publish" at bounding box center [1487, 24] width 74 height 35
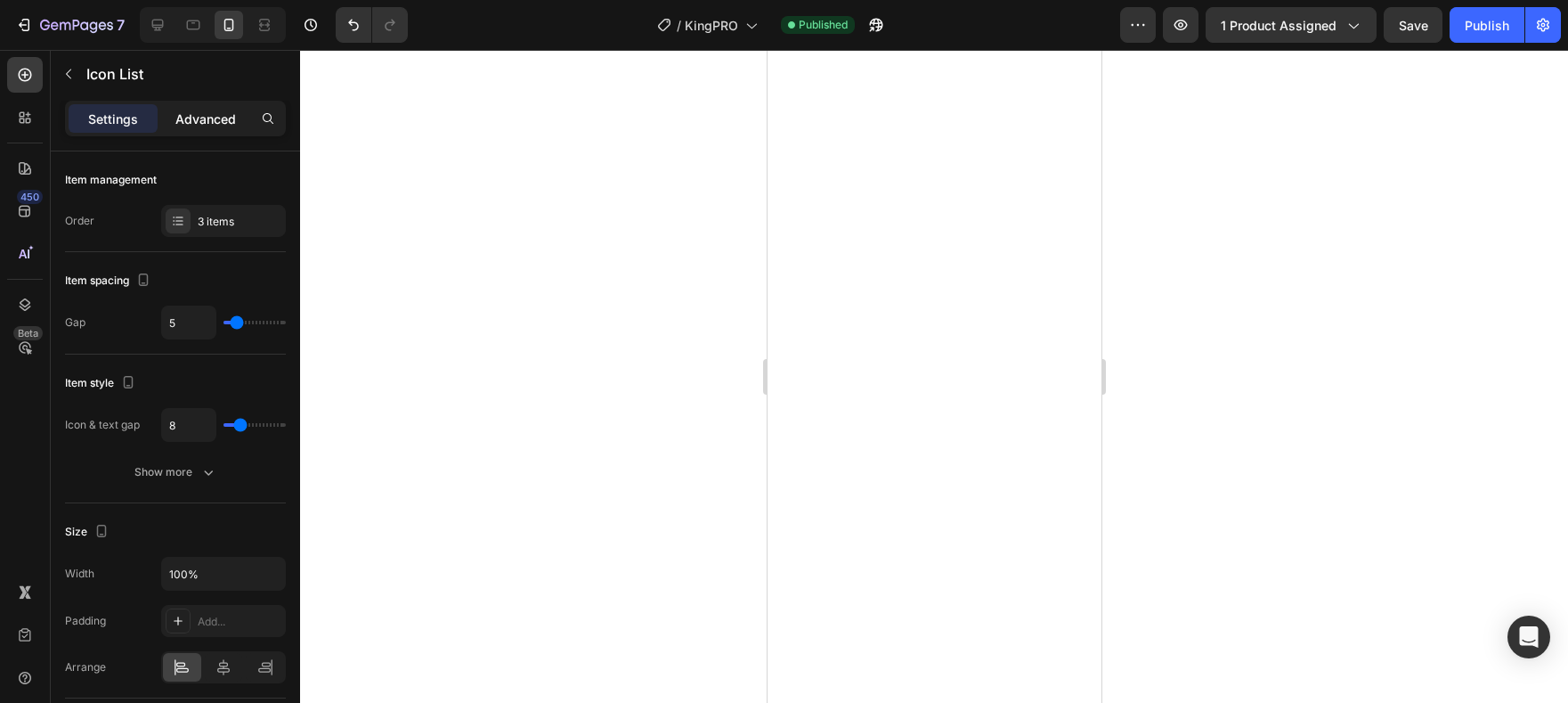
click at [206, 116] on p "Advanced" at bounding box center [205, 119] width 60 height 19
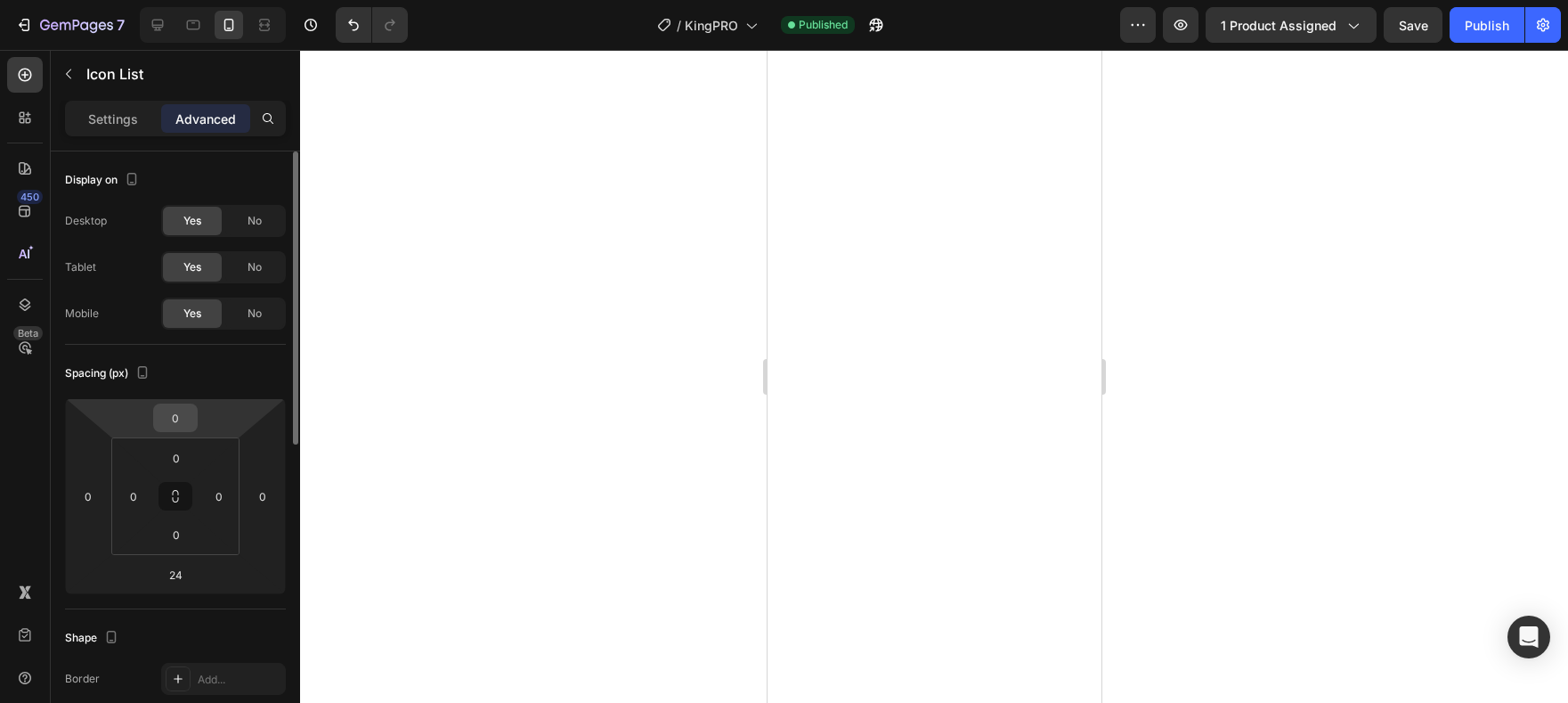
click at [188, 418] on input "0" at bounding box center [175, 417] width 35 height 27
type input "5"
type input "10"
click at [1482, 23] on div "Publish" at bounding box center [1487, 26] width 45 height 19
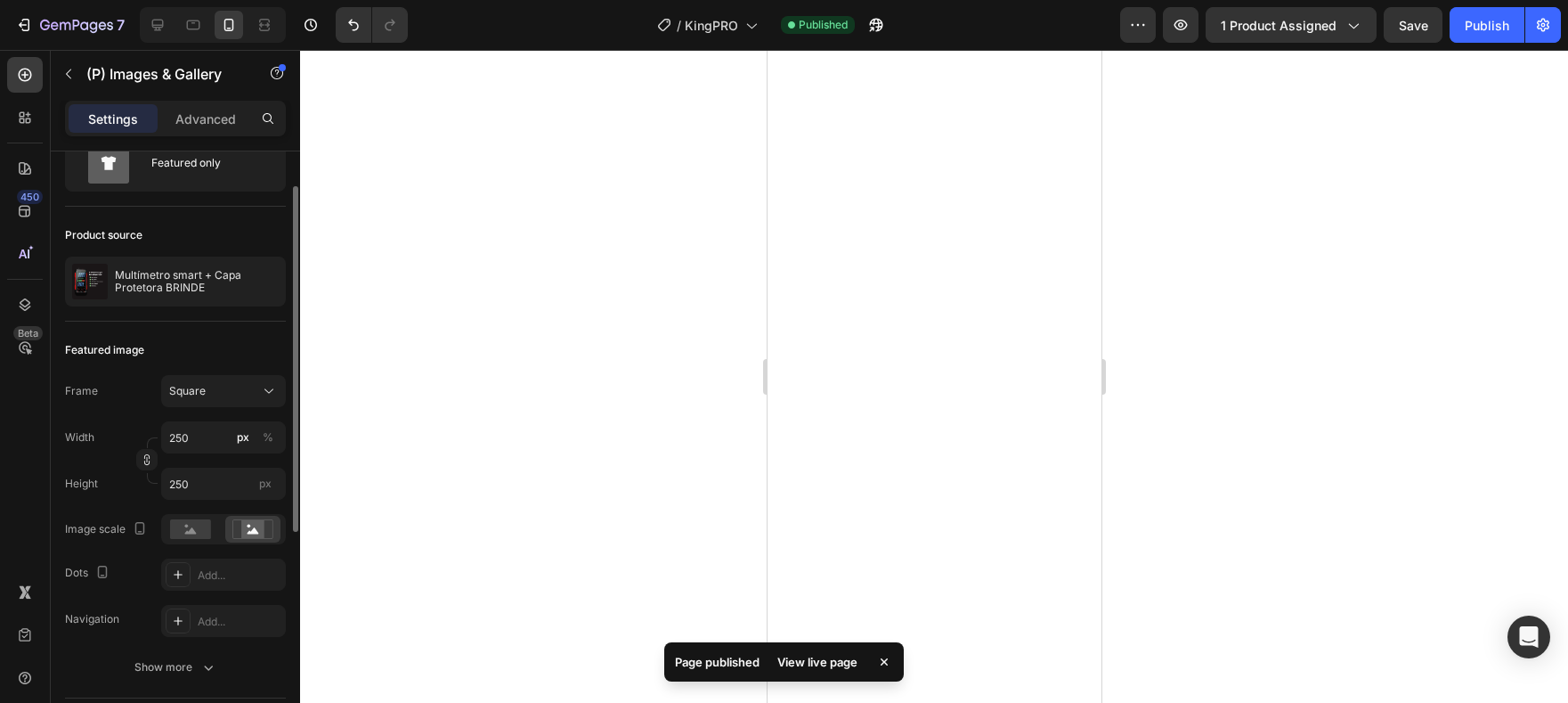
scroll to position [0, 0]
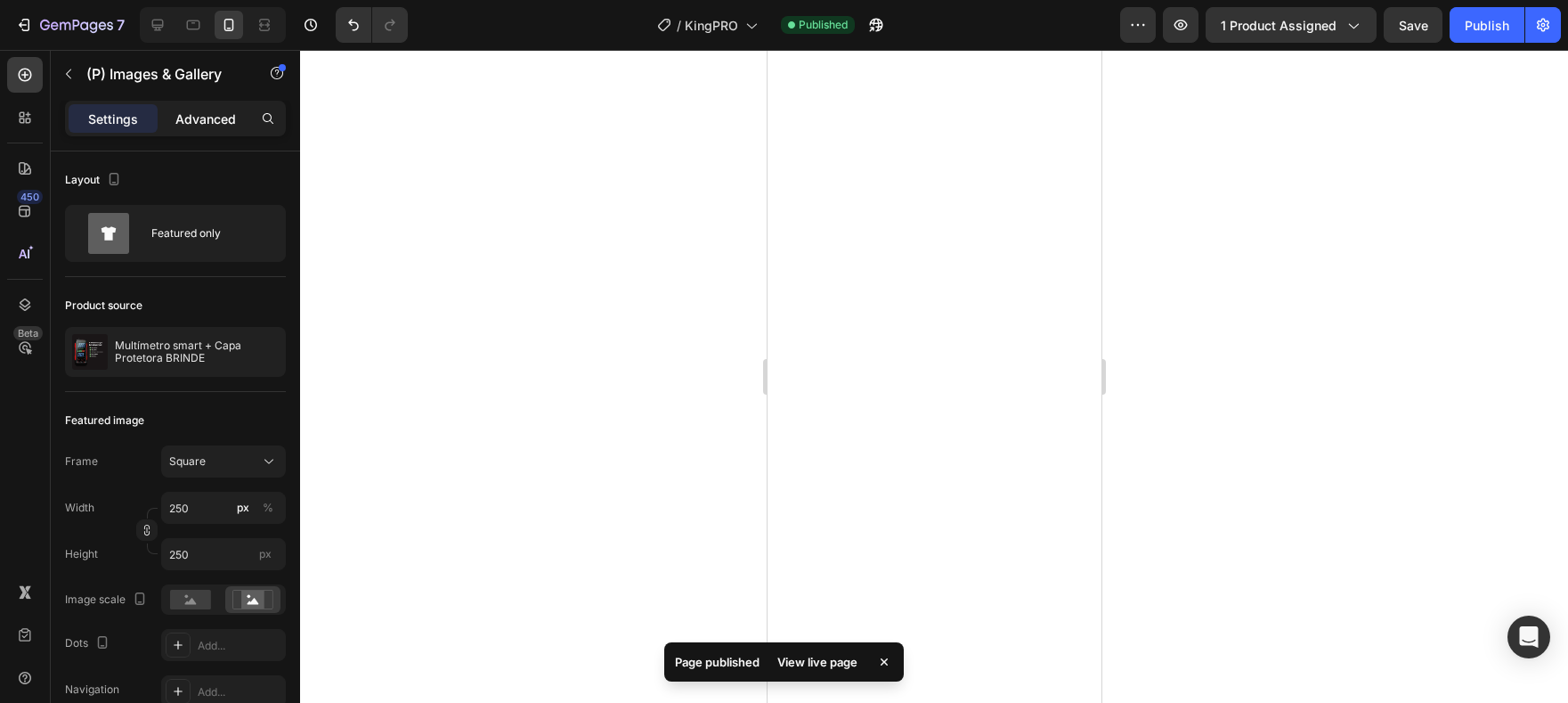
click at [232, 130] on div "Advanced" at bounding box center [205, 118] width 89 height 29
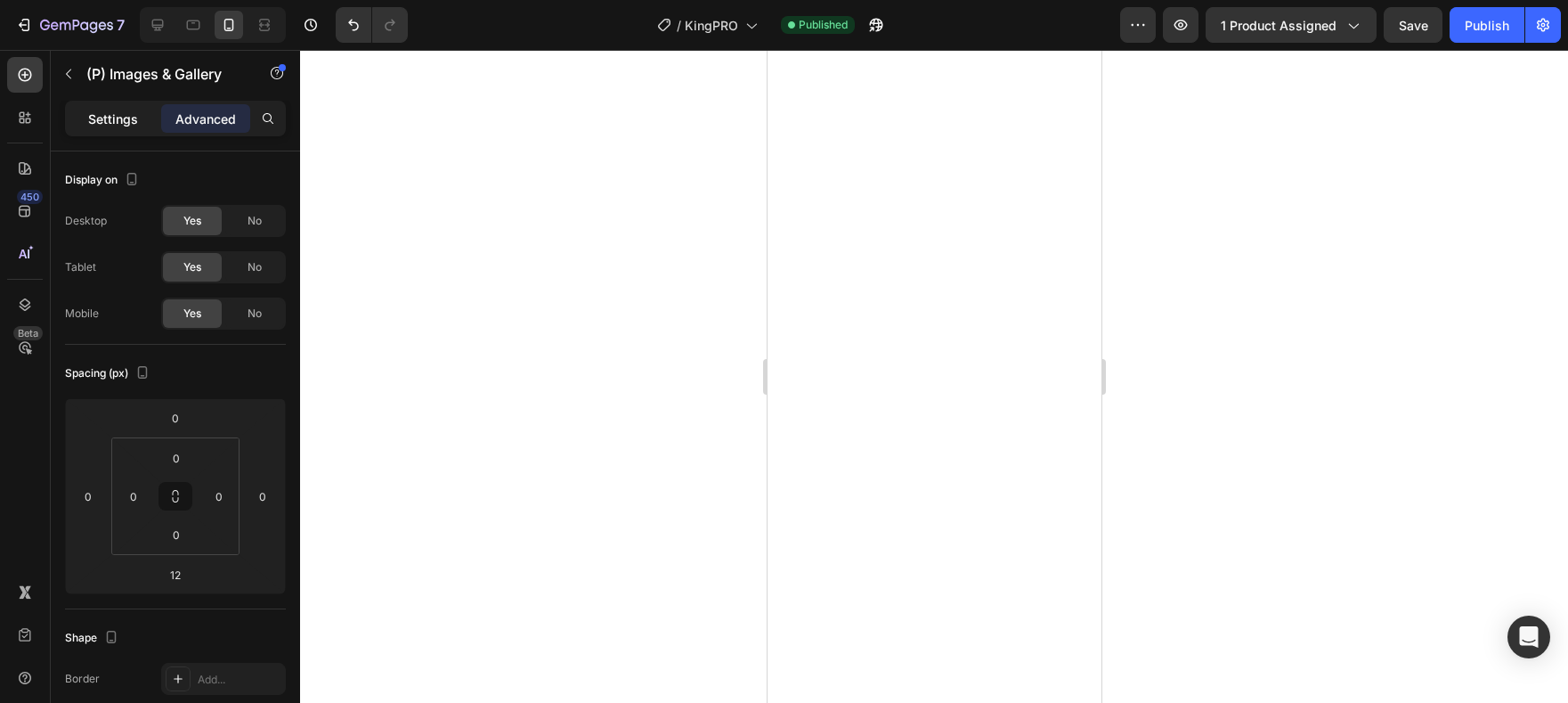
click at [124, 132] on div "Settings" at bounding box center [113, 118] width 89 height 29
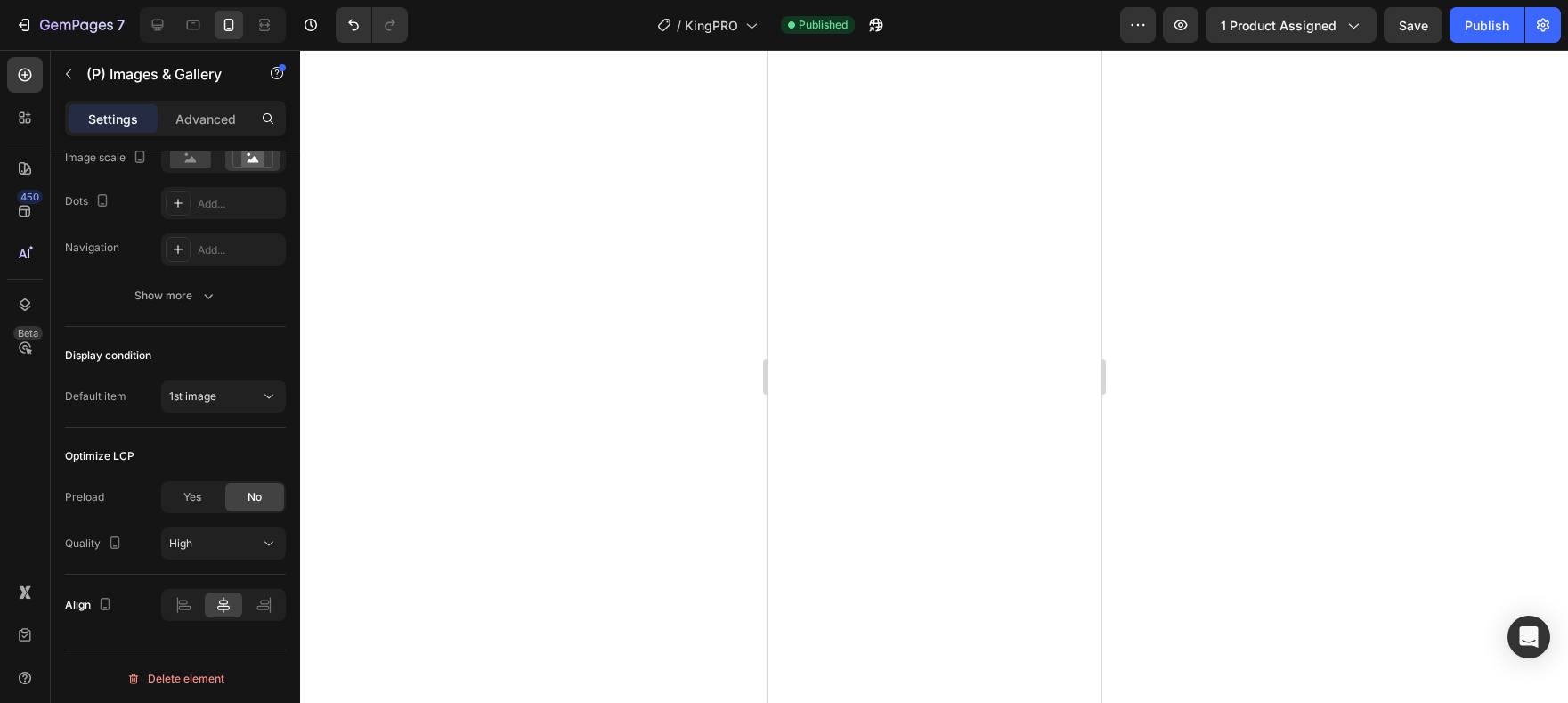
scroll to position [445, 0]
click at [195, 495] on span "Yes" at bounding box center [192, 493] width 18 height 16
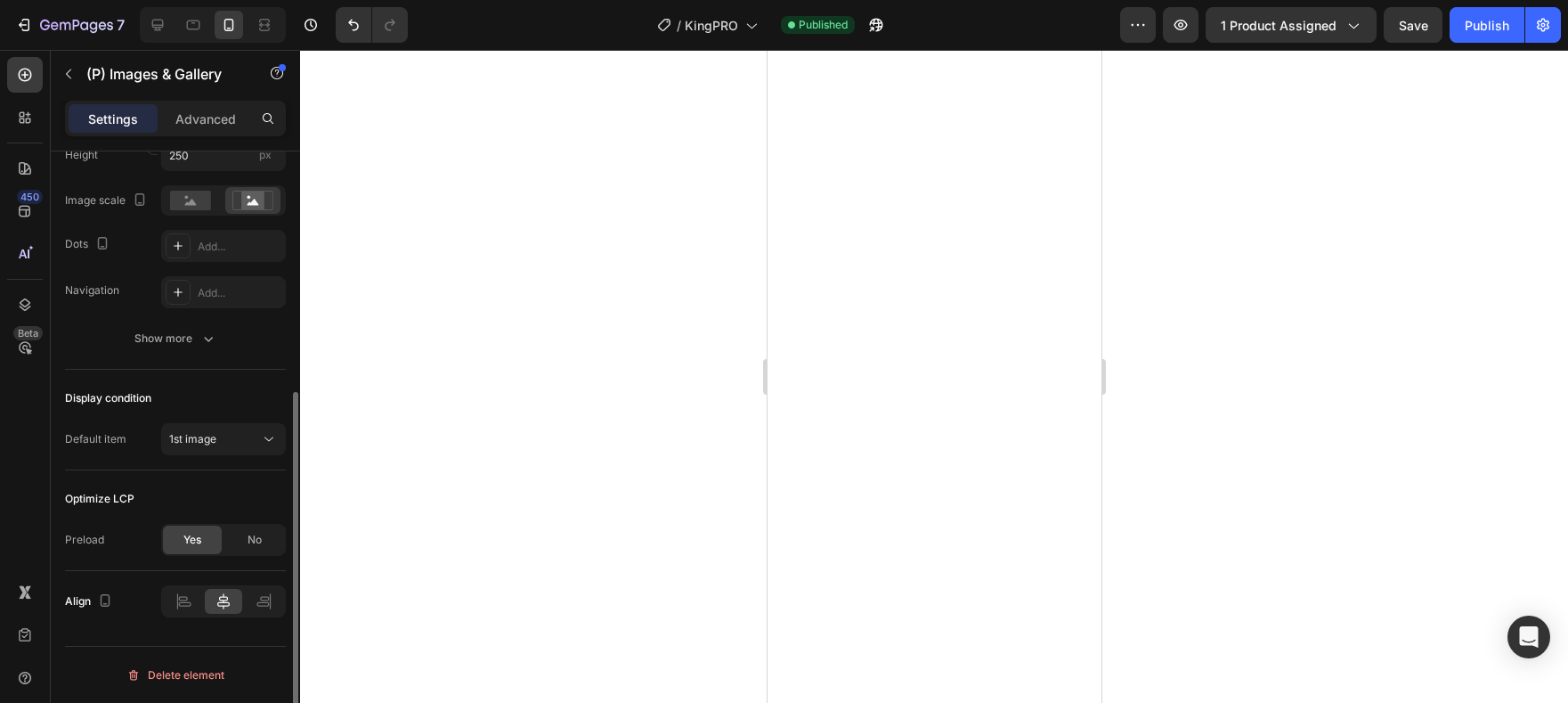
drag, startPoint x: 112, startPoint y: 495, endPoint x: 64, endPoint y: 498, distance: 48.1
click at [112, 495] on div "Optimize LCP" at bounding box center [99, 499] width 70 height 16
drag, startPoint x: 65, startPoint y: 500, endPoint x: 111, endPoint y: 546, distance: 65.1
click at [111, 546] on div "Optimize LCP Preload Yes No" at bounding box center [175, 520] width 221 height 100
copy div "Optimize LCP Preload"
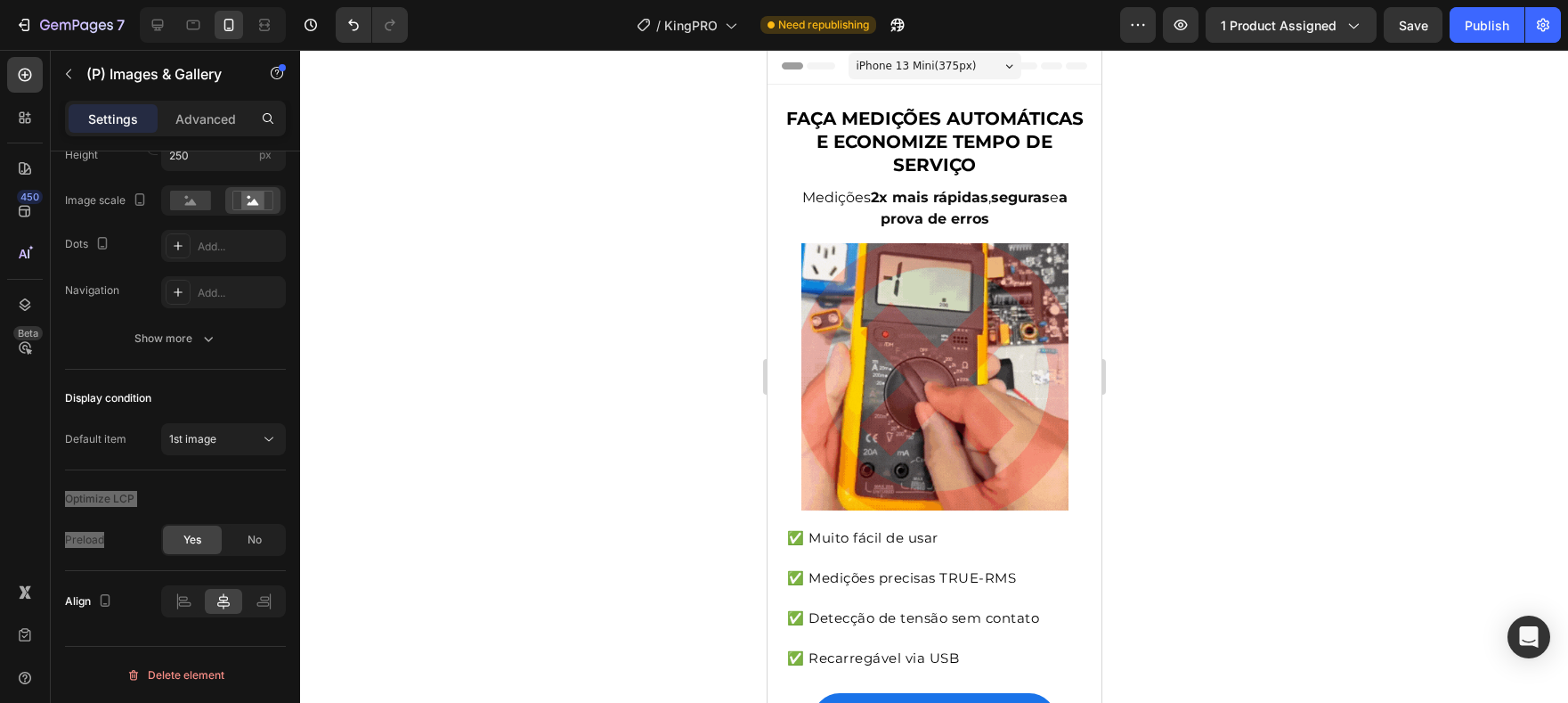
scroll to position [0, 0]
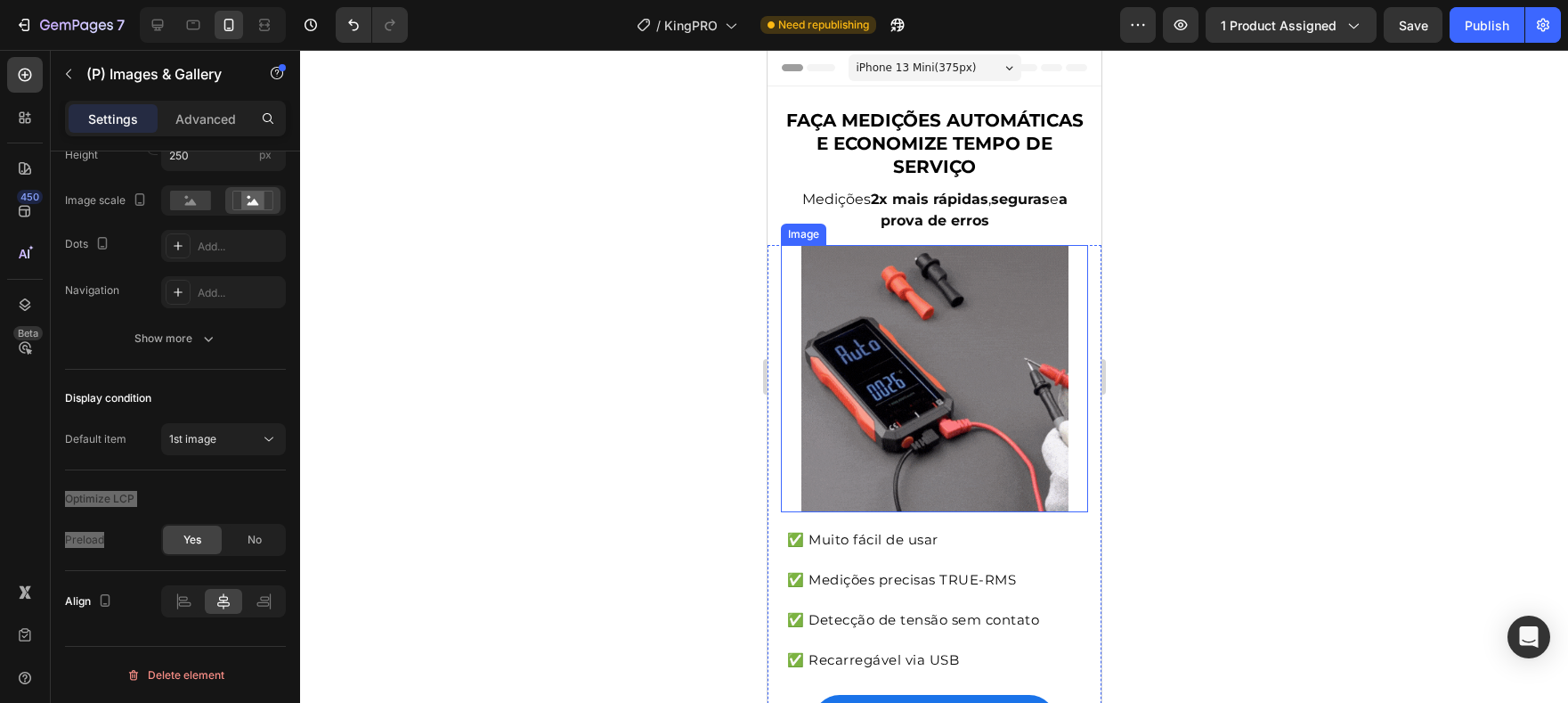
click at [962, 364] on img at bounding box center [934, 378] width 267 height 267
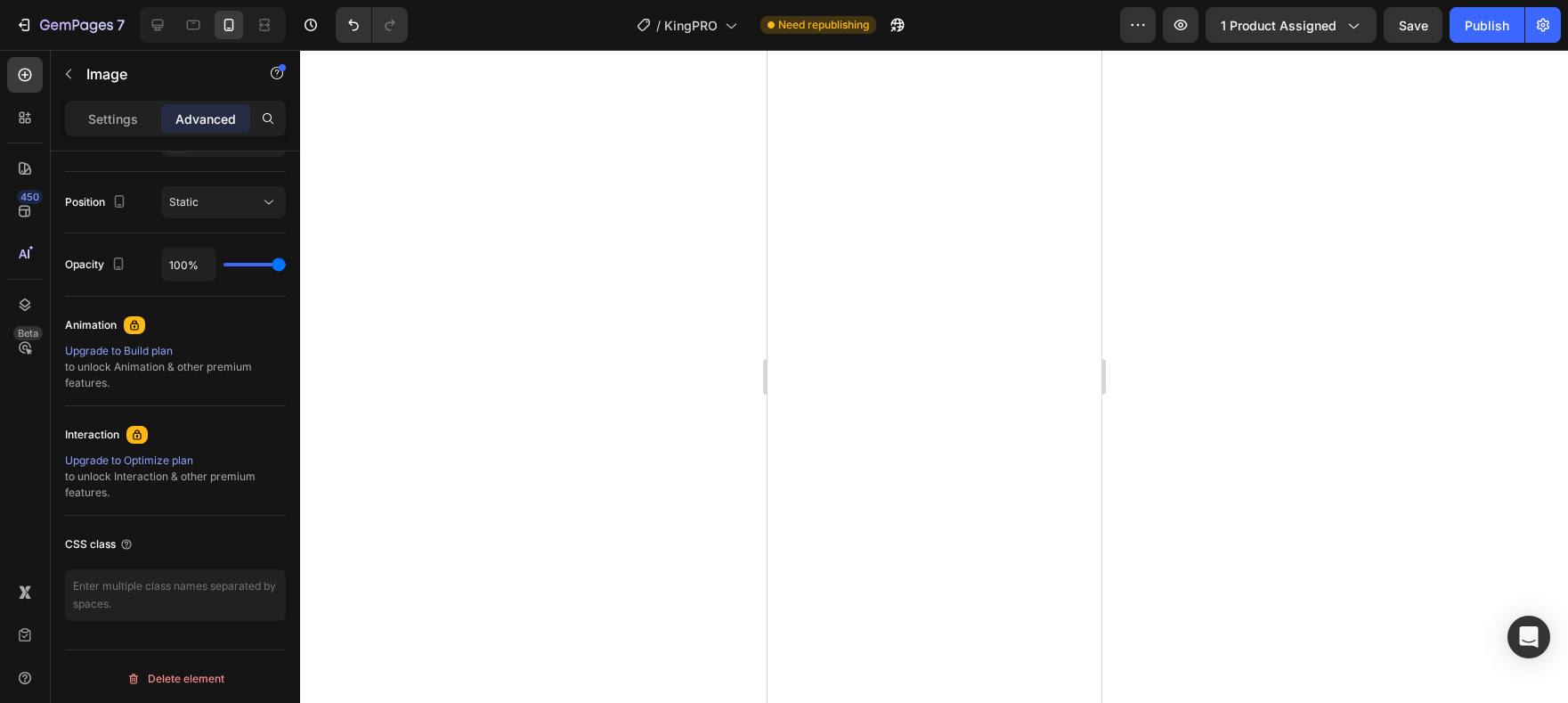
scroll to position [5026, 0]
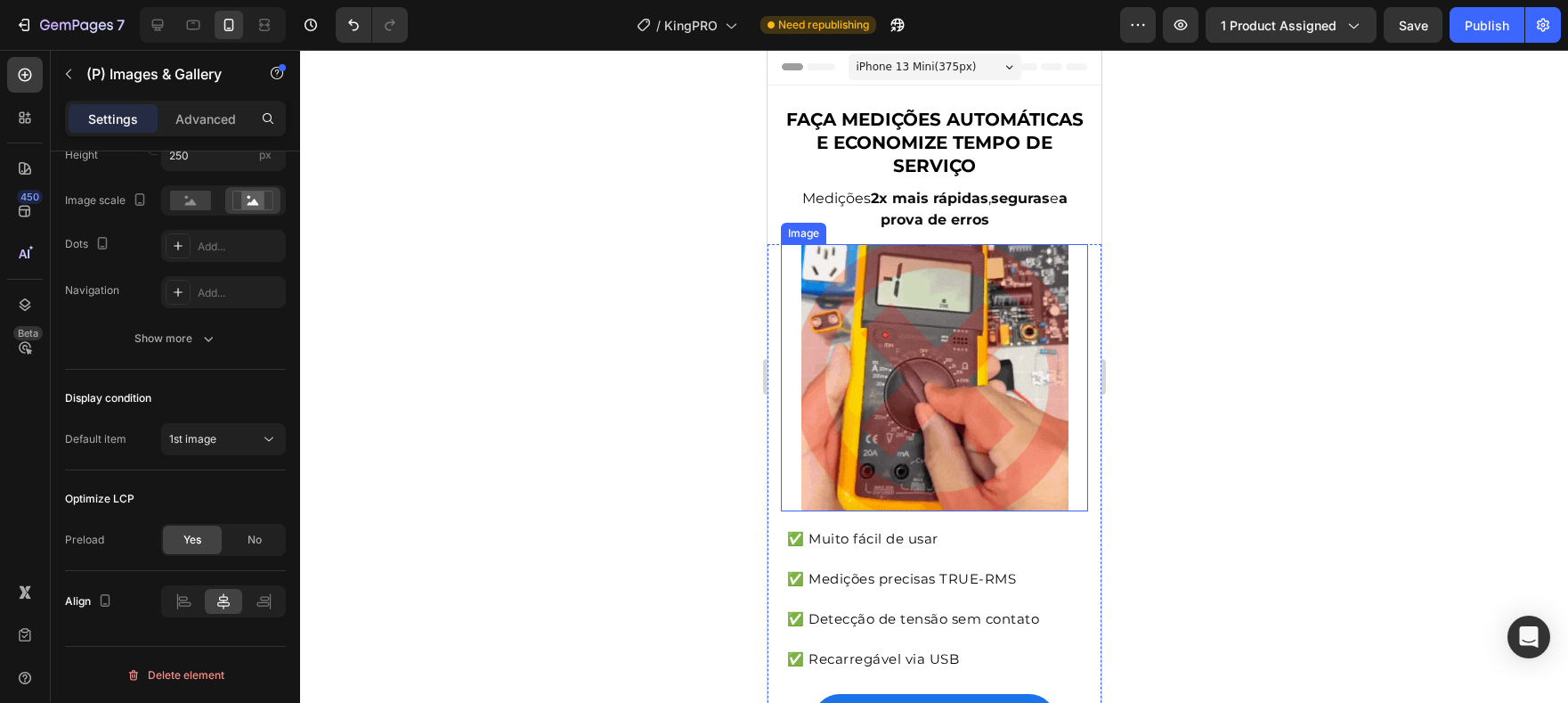
scroll to position [0, 0]
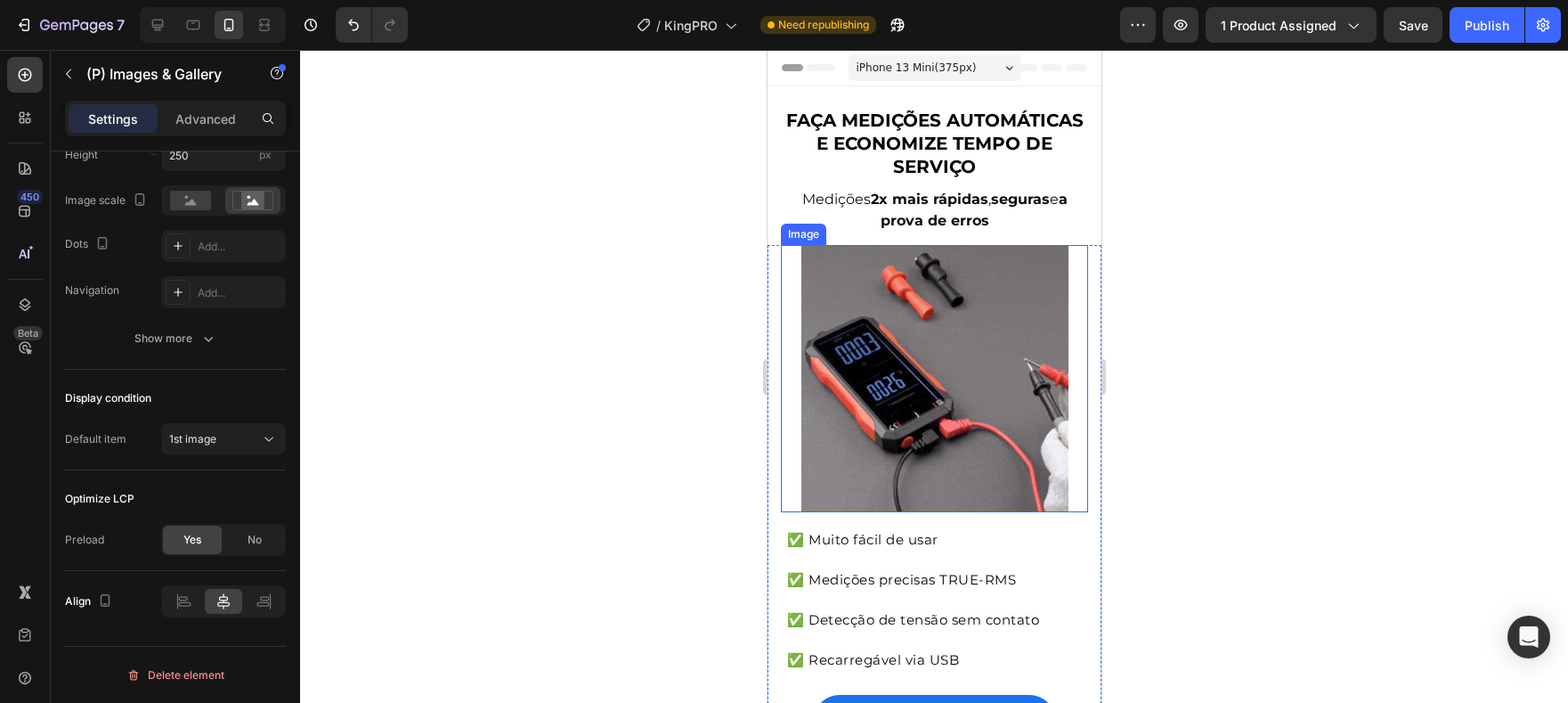
click at [902, 375] on img at bounding box center [934, 378] width 267 height 267
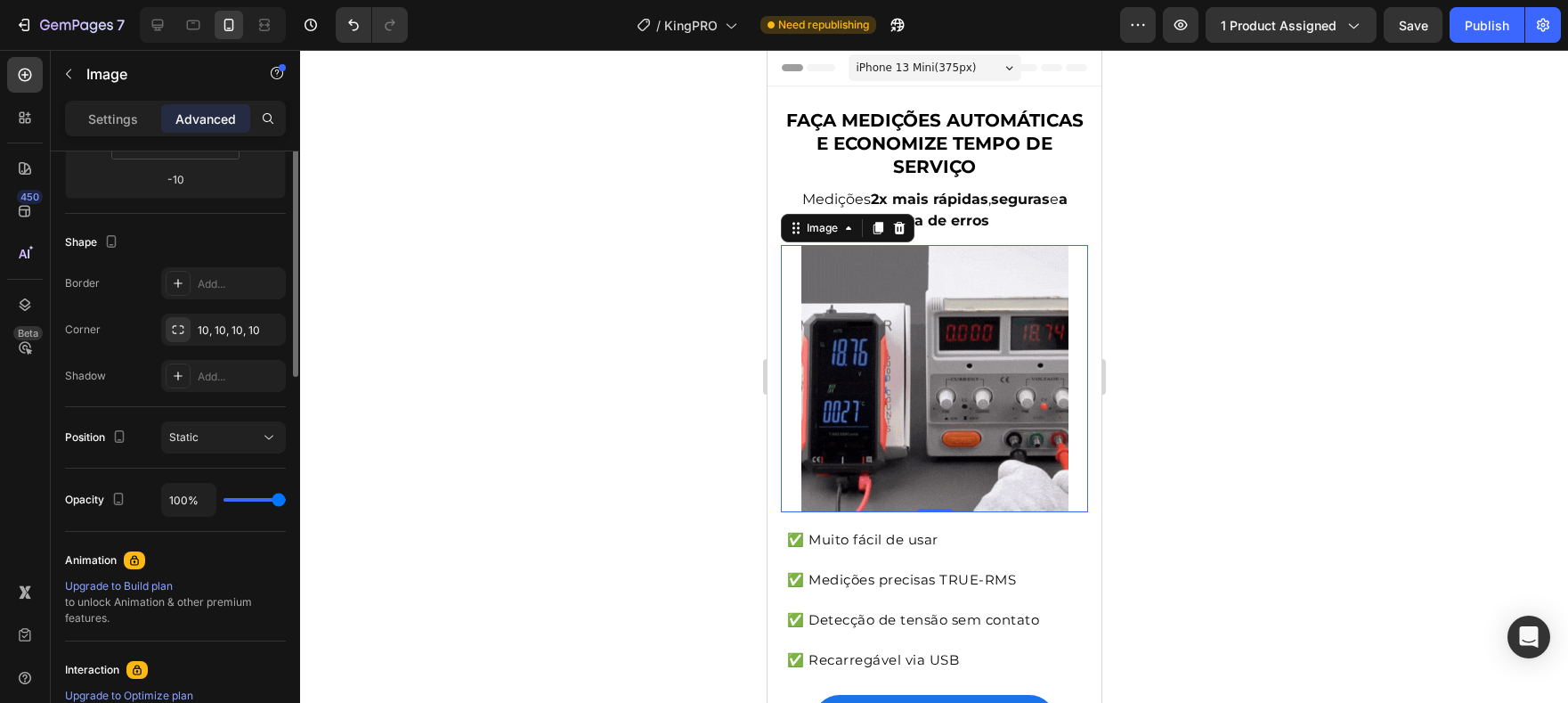
scroll to position [221, 0]
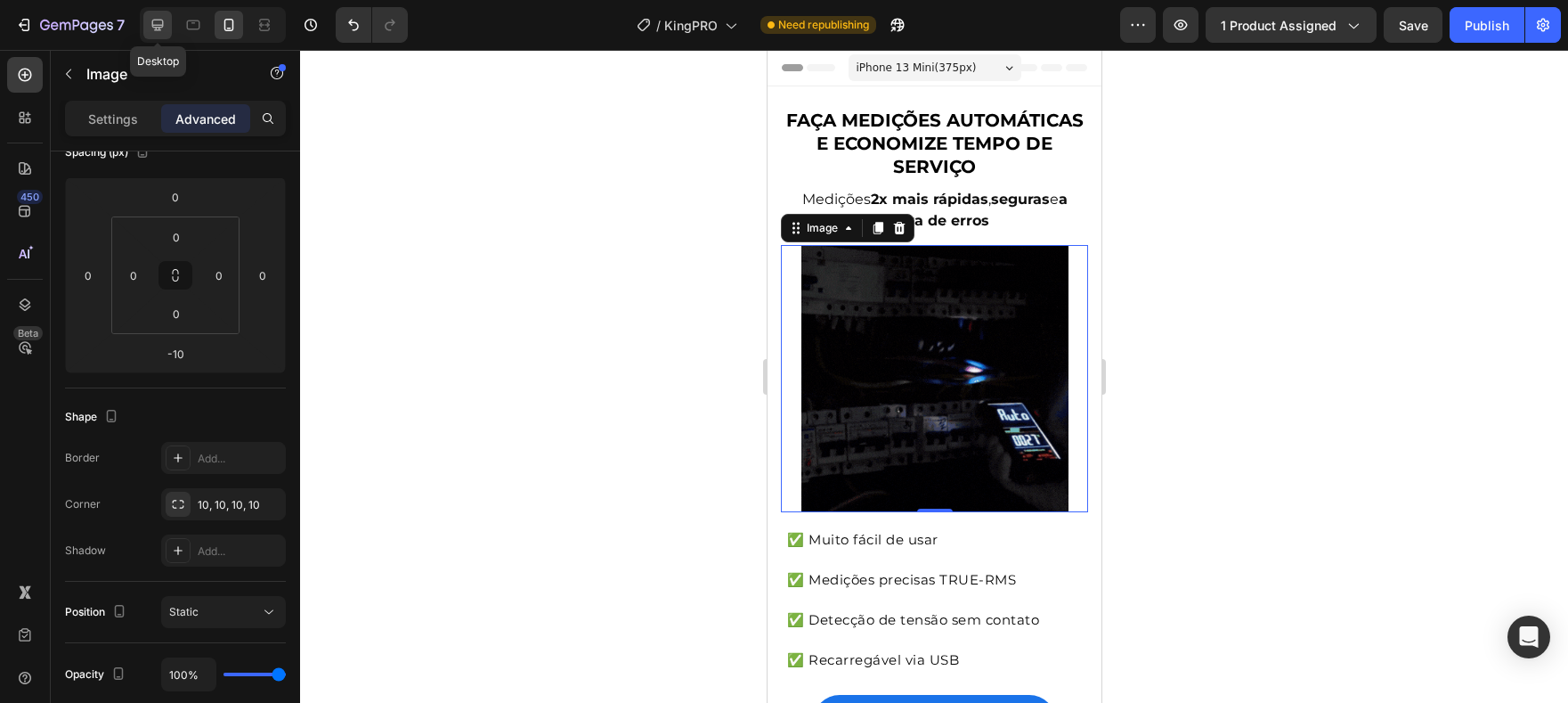
click at [152, 31] on icon at bounding box center [158, 25] width 18 height 18
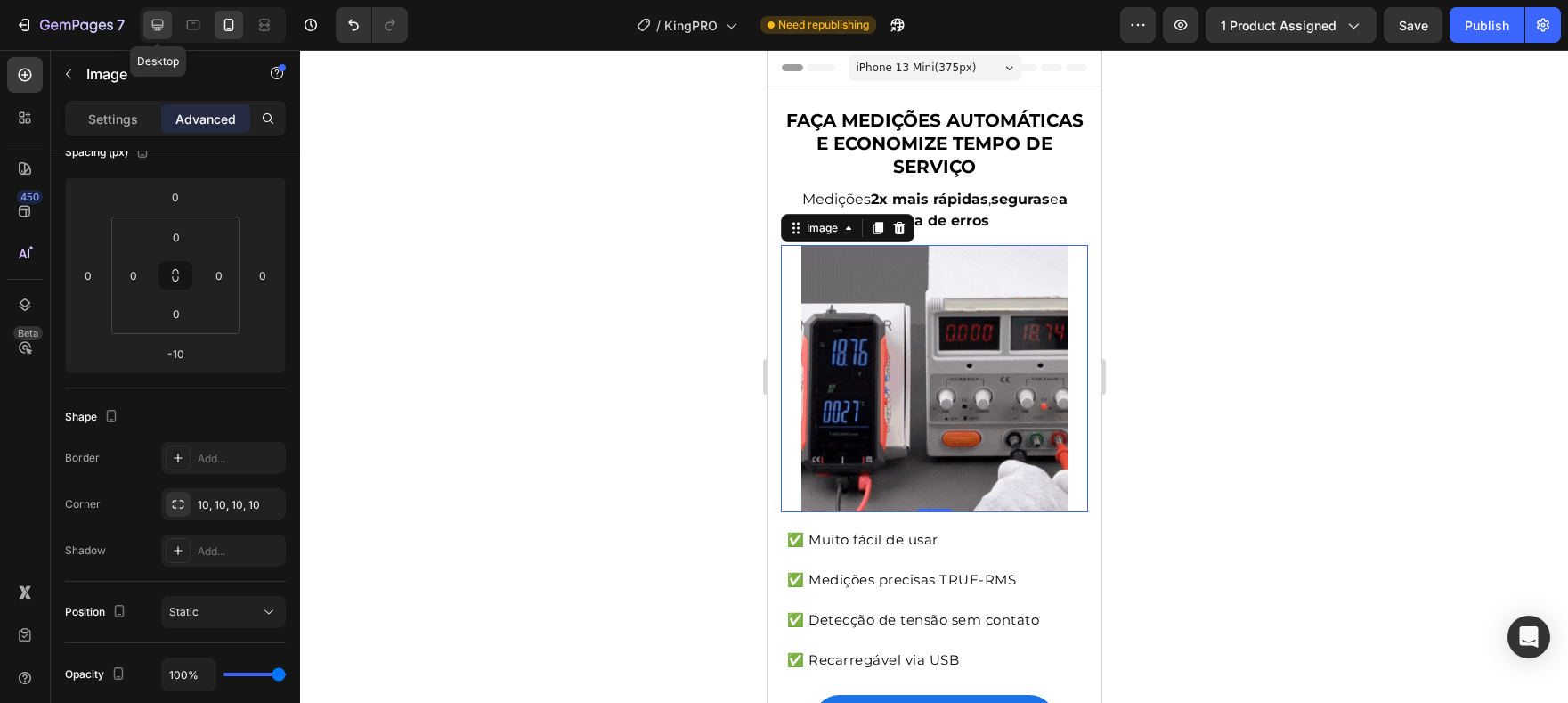
type input "0"
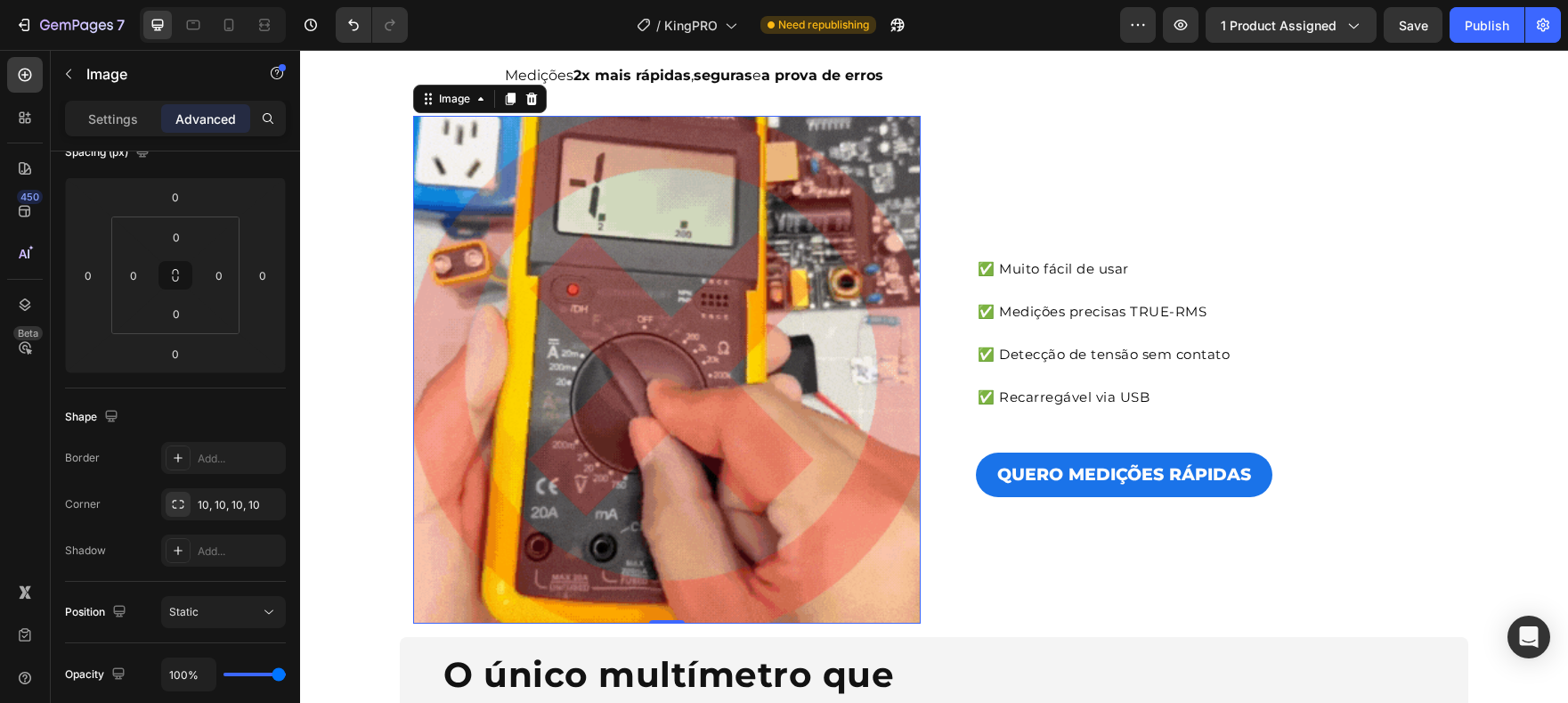
scroll to position [159, 0]
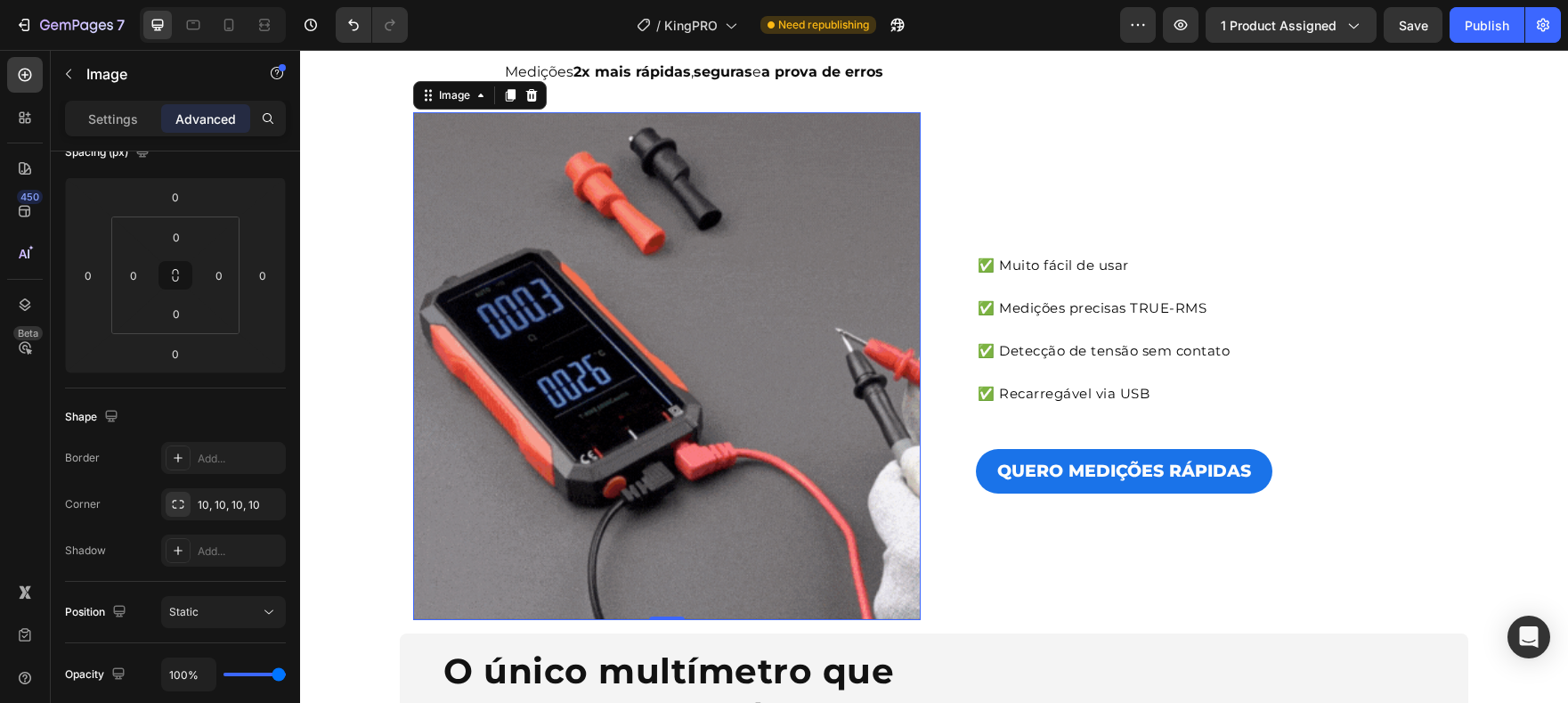
click at [773, 309] on img at bounding box center [667, 366] width 508 height 508
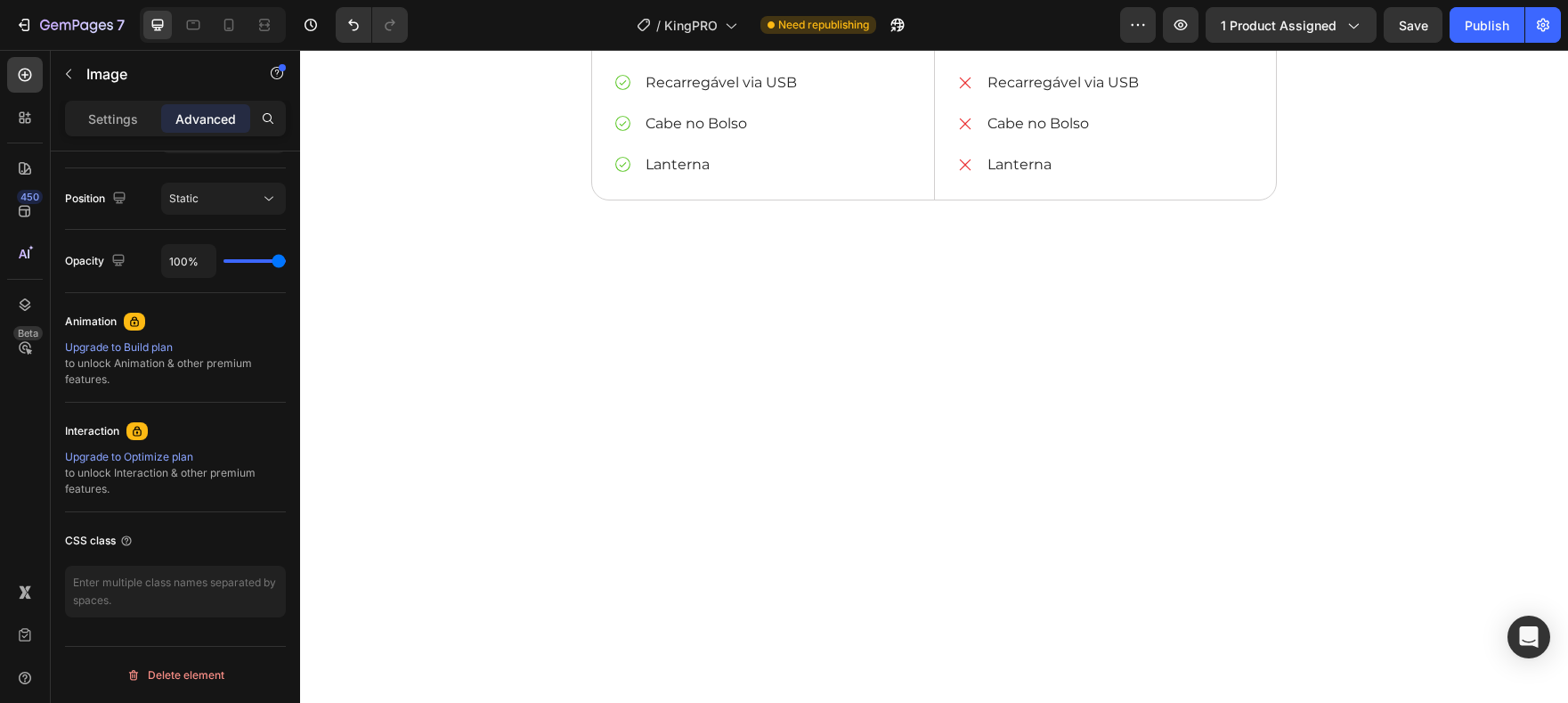
scroll to position [4065, 0]
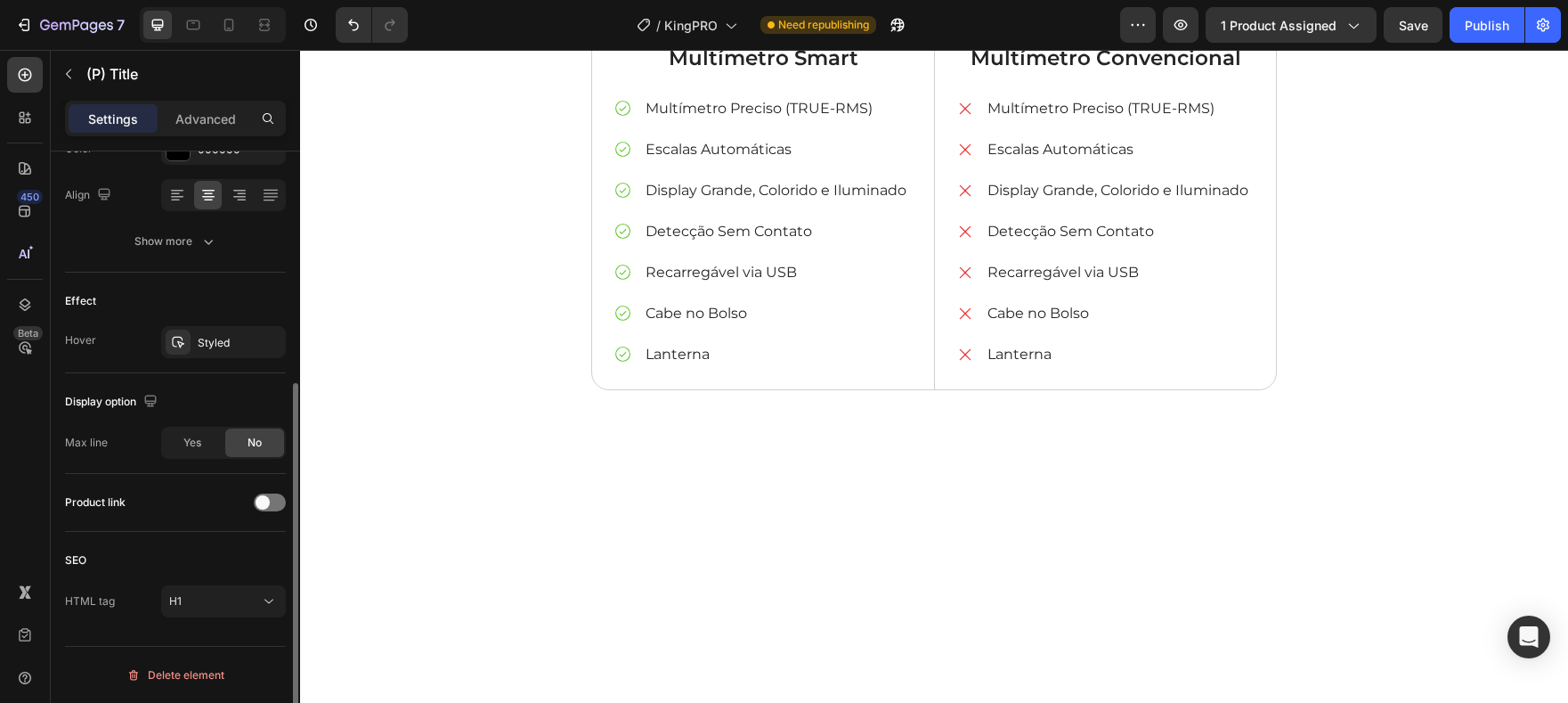
scroll to position [0, 0]
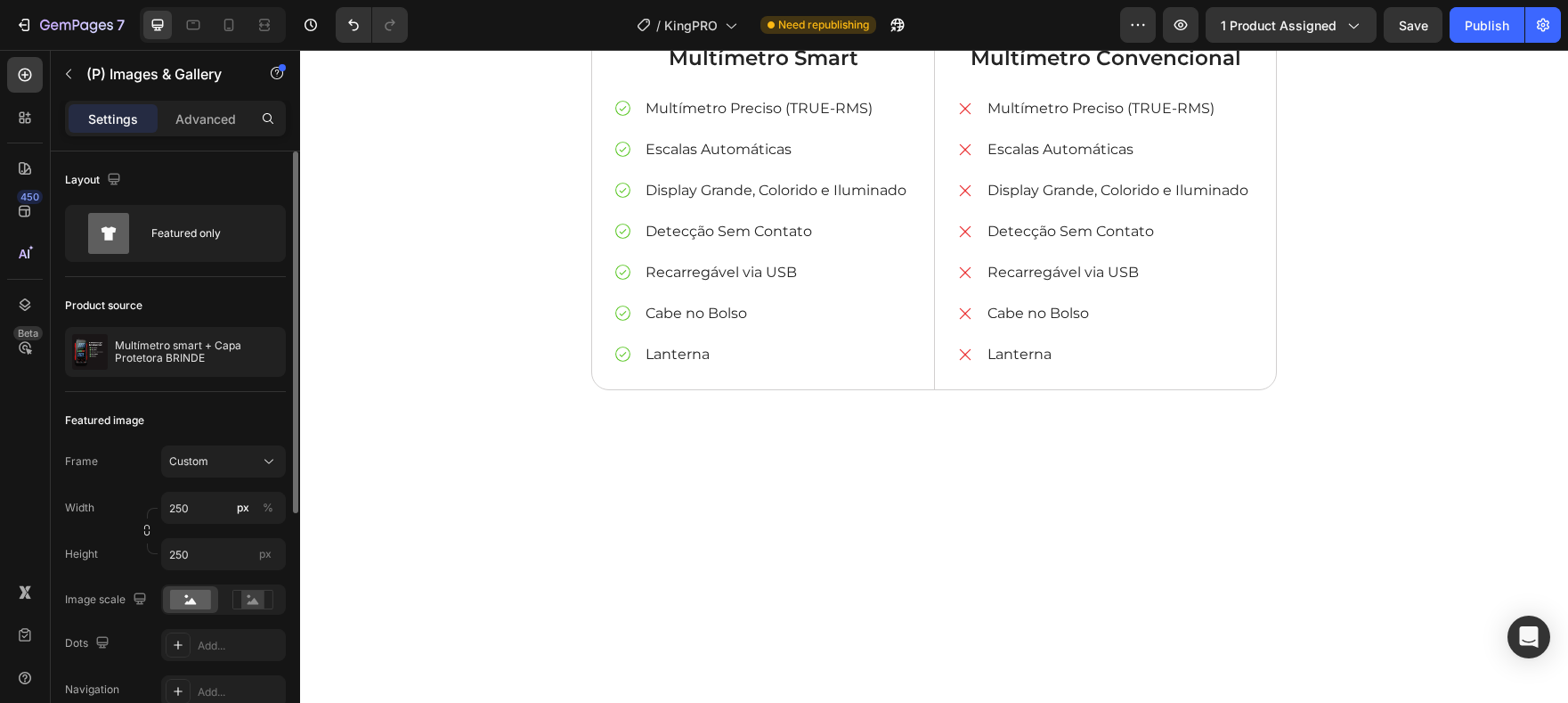
scroll to position [399, 0]
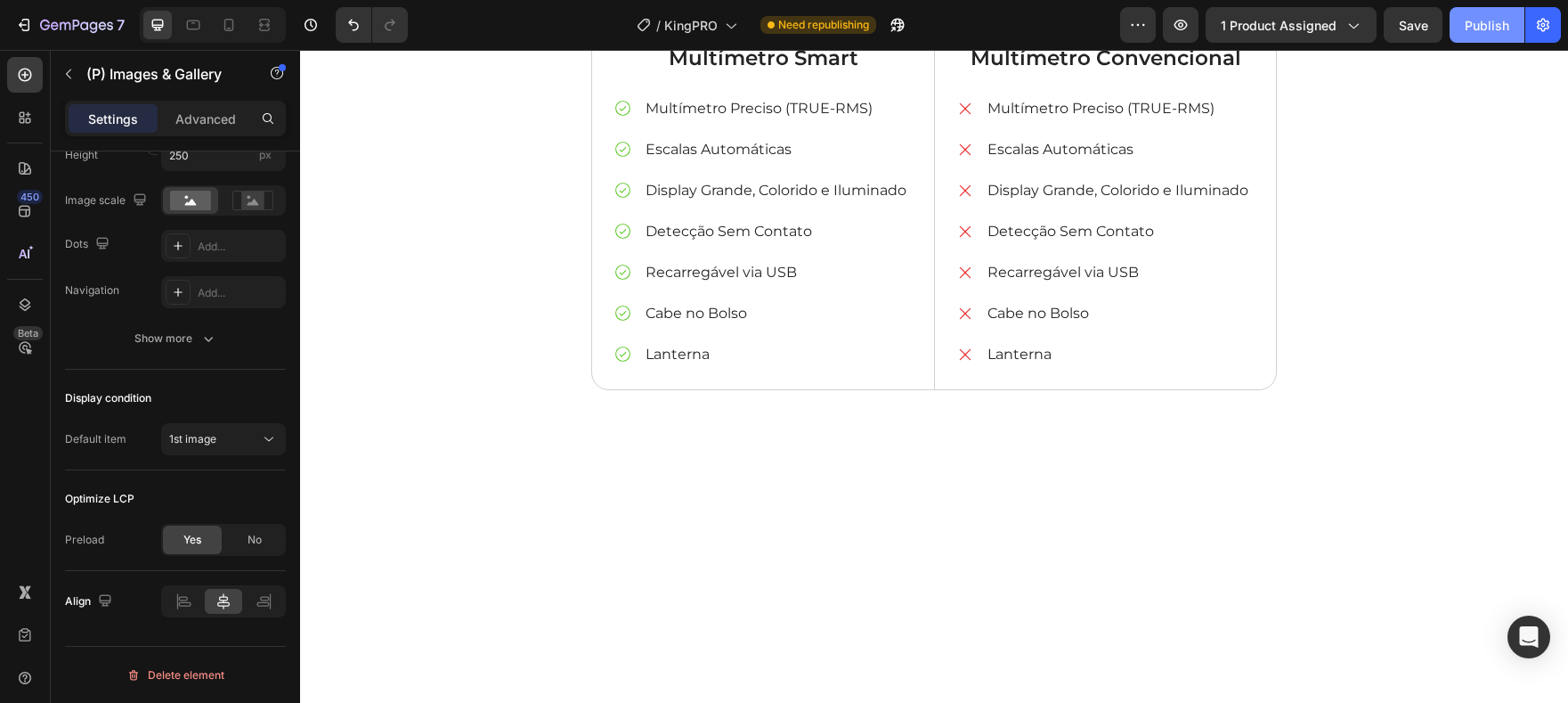
click at [1485, 35] on button "Publish" at bounding box center [1487, 24] width 74 height 35
click at [261, 32] on icon at bounding box center [265, 25] width 18 height 18
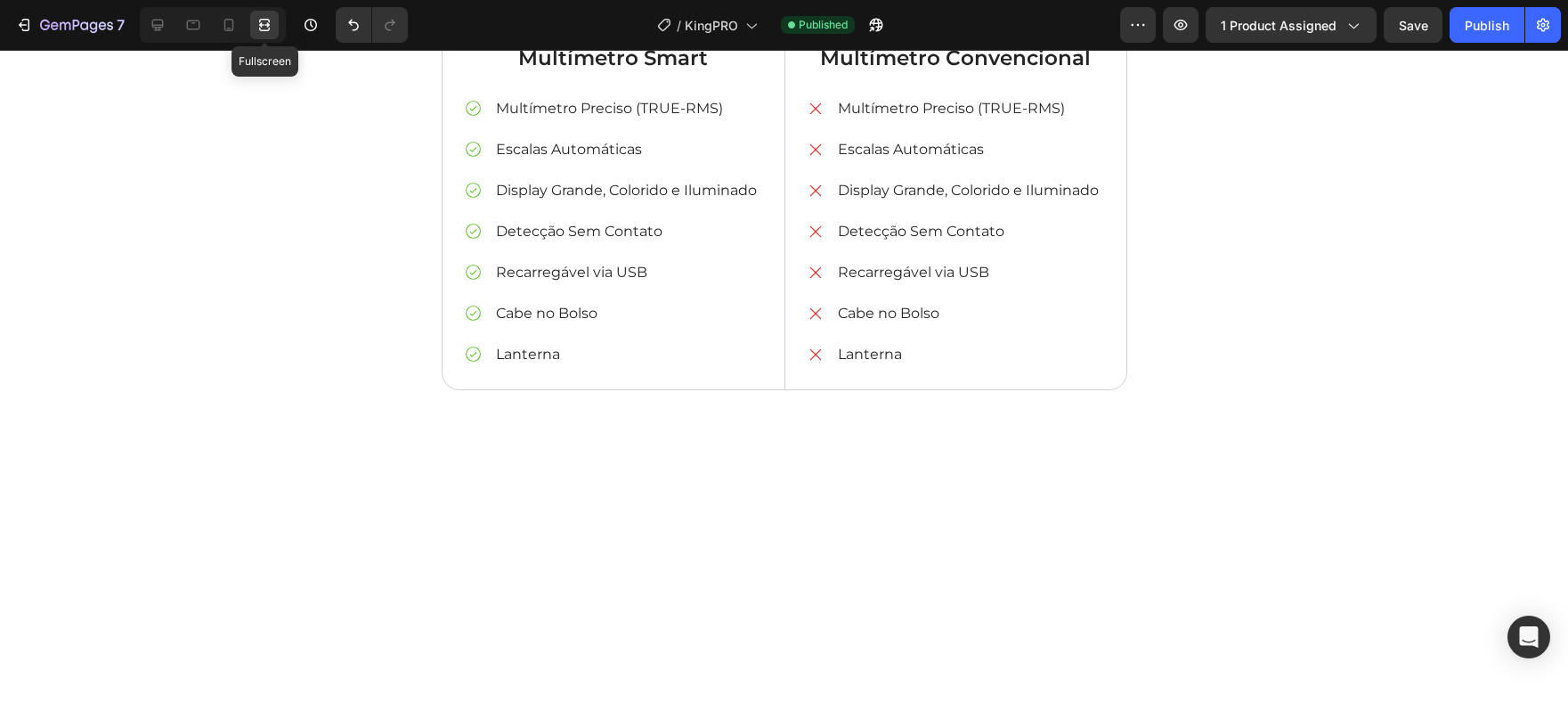
scroll to position [397, 0]
click at [226, 29] on icon at bounding box center [228, 25] width 18 height 18
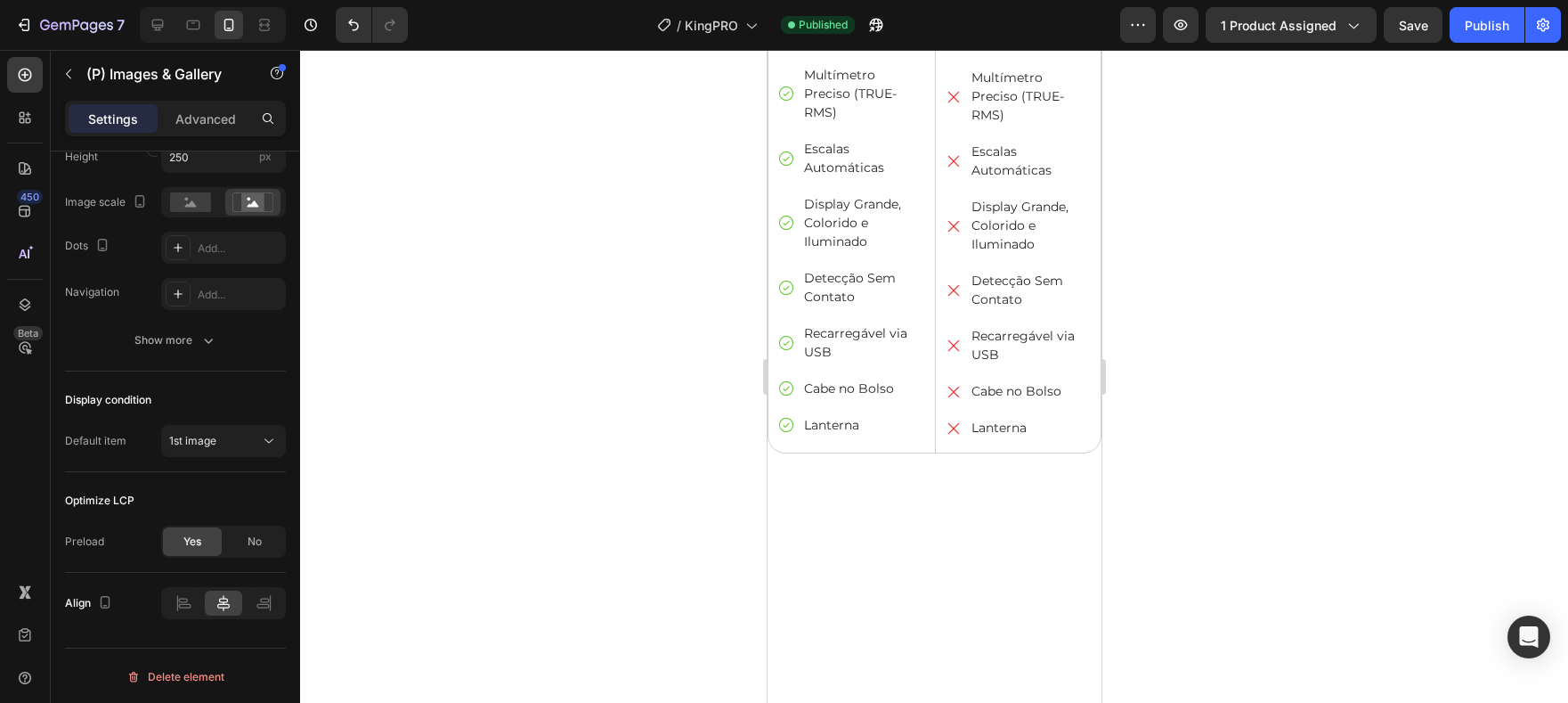
scroll to position [4552, 0]
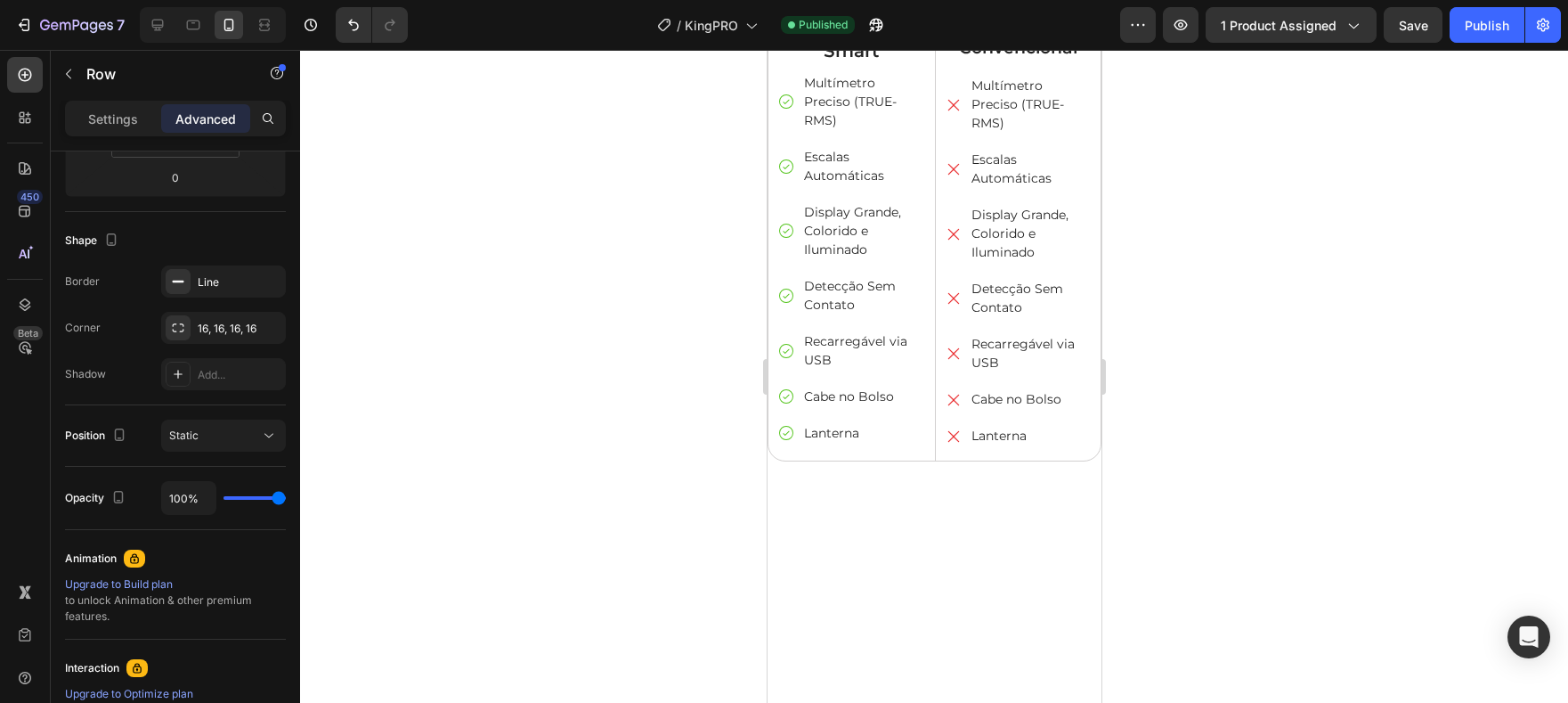
scroll to position [0, 0]
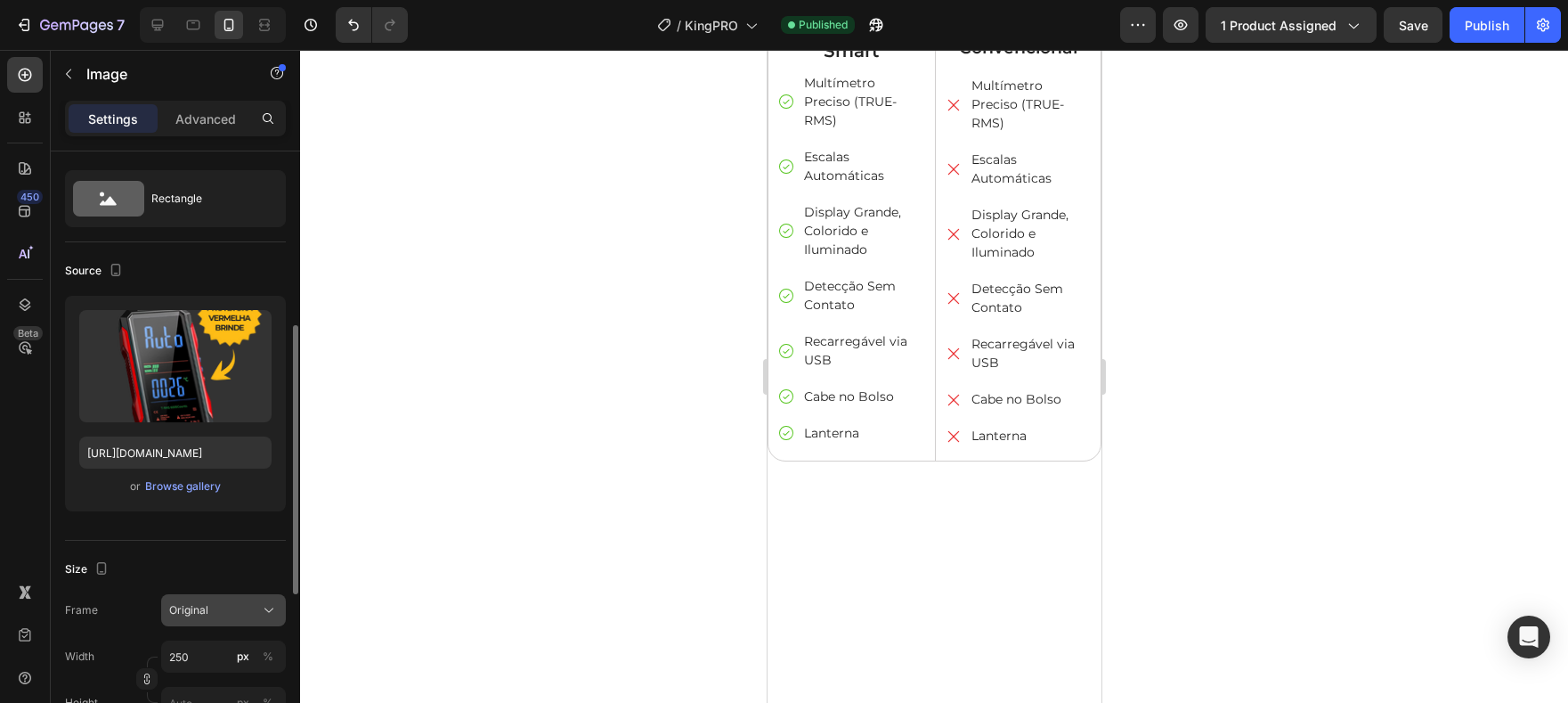
scroll to position [144, 0]
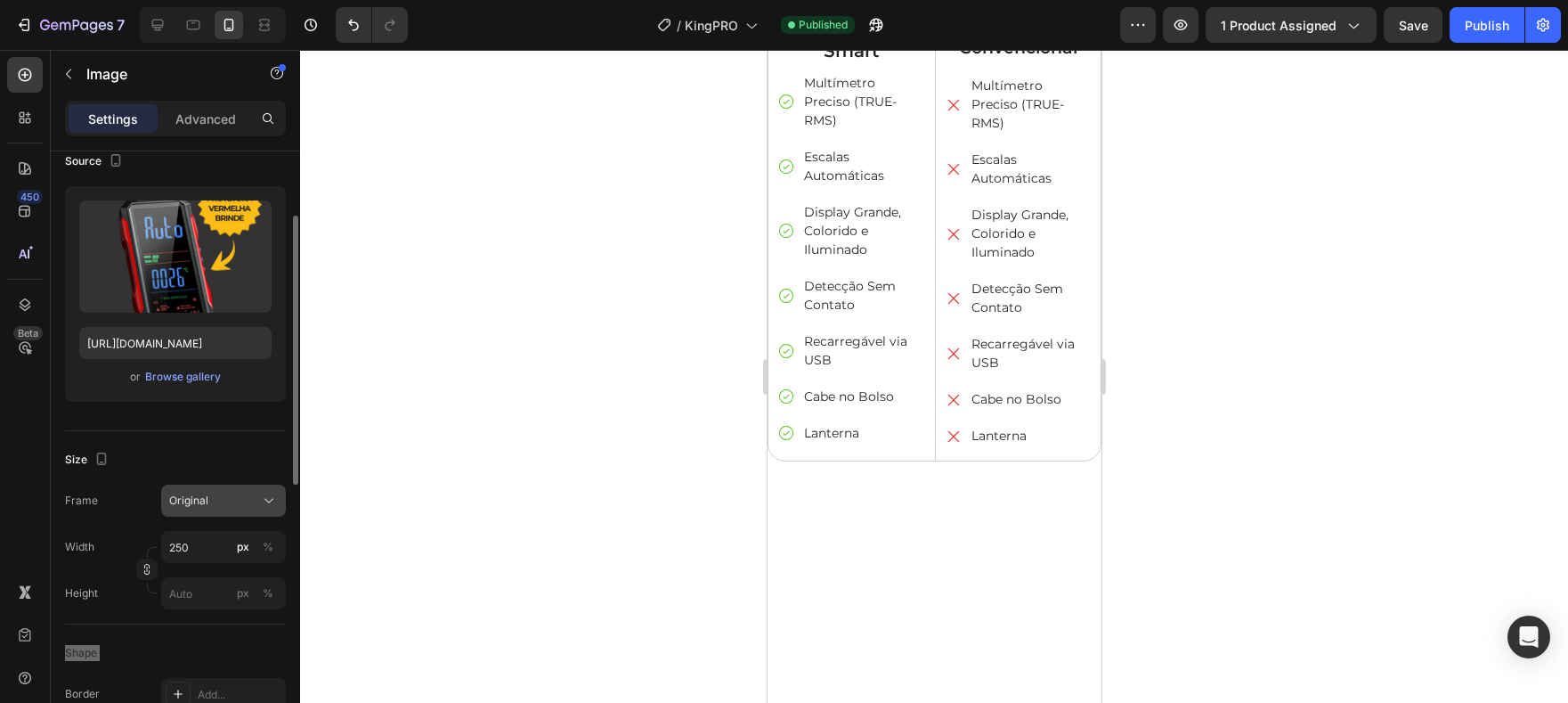
click at [255, 495] on div "Original" at bounding box center [212, 501] width 87 height 16
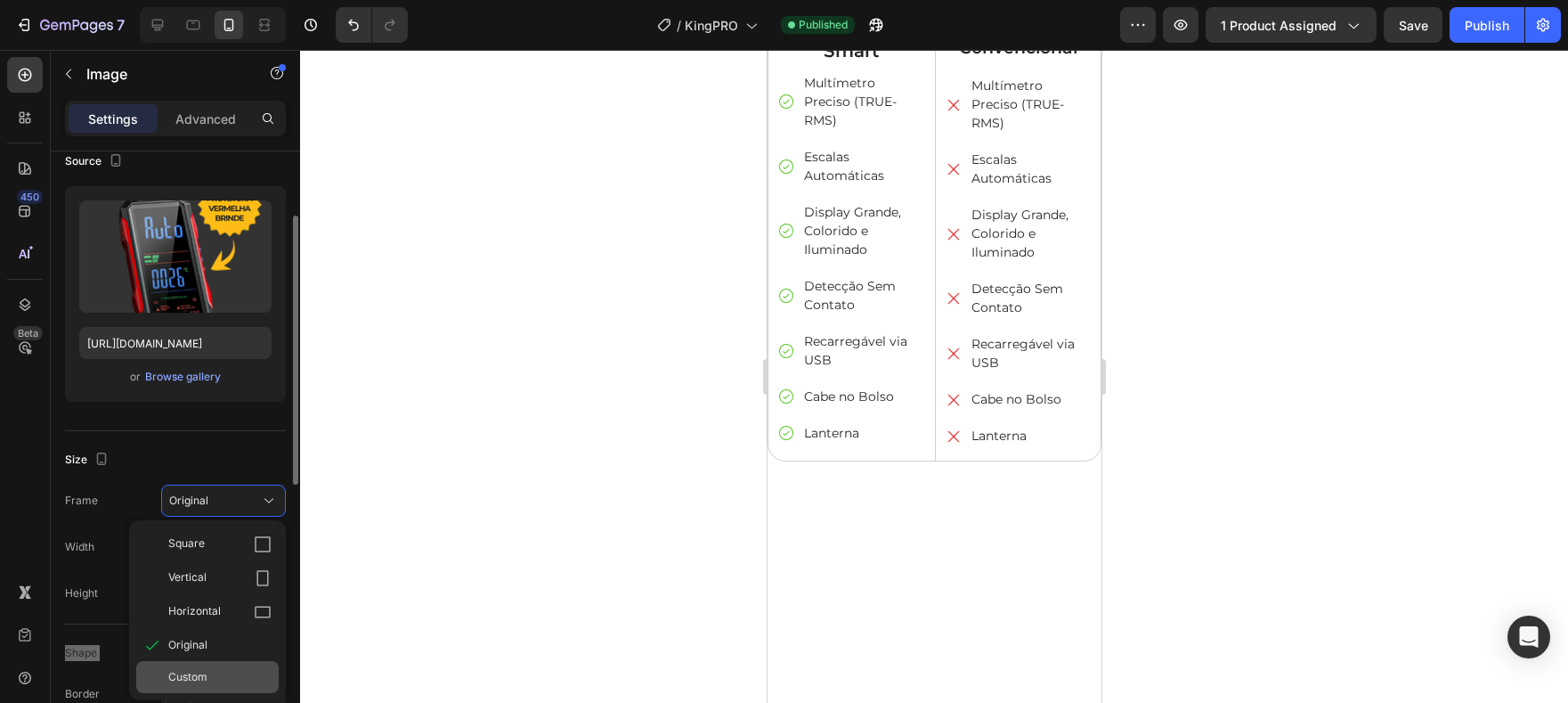
click at [252, 666] on div "Custom" at bounding box center [207, 677] width 142 height 32
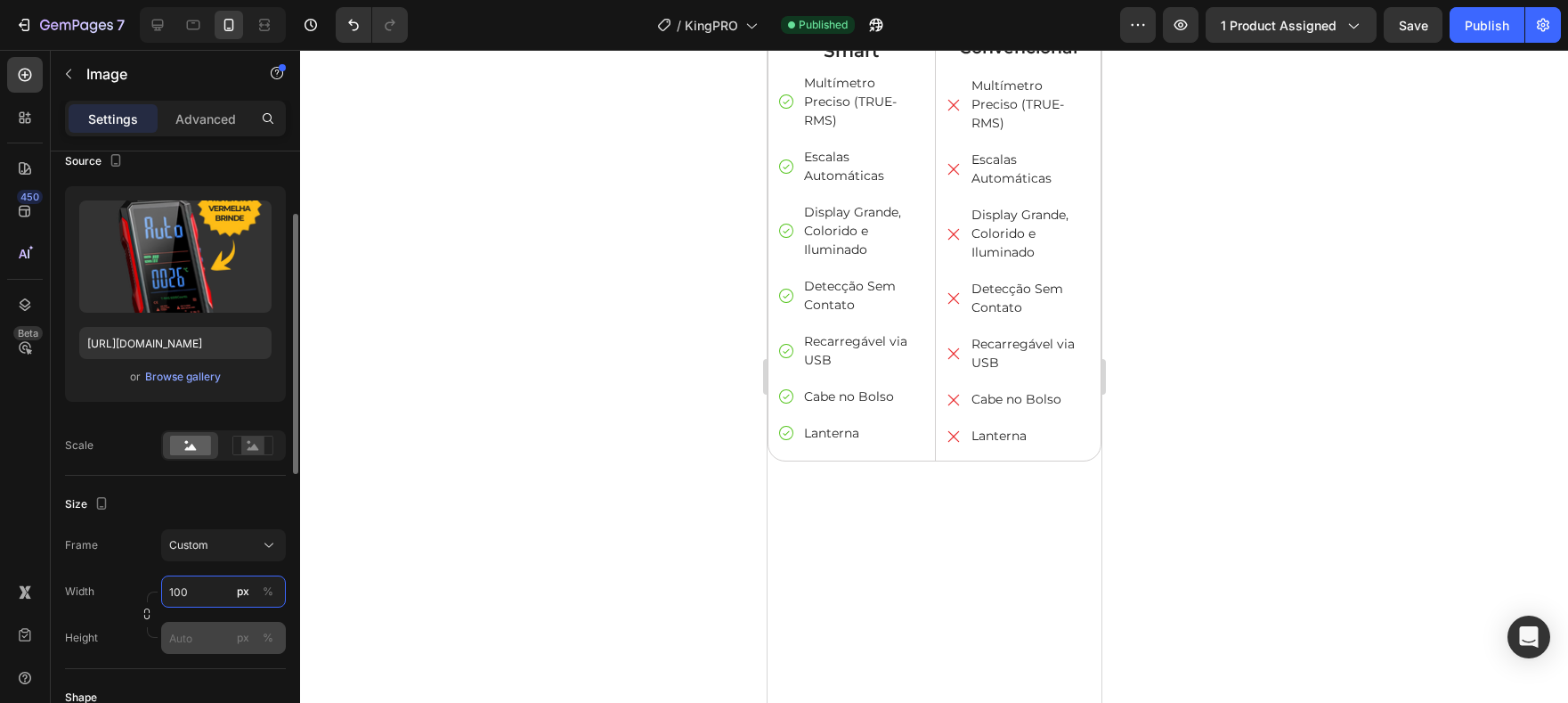
type input "100"
click at [188, 640] on input "px %" at bounding box center [223, 638] width 125 height 32
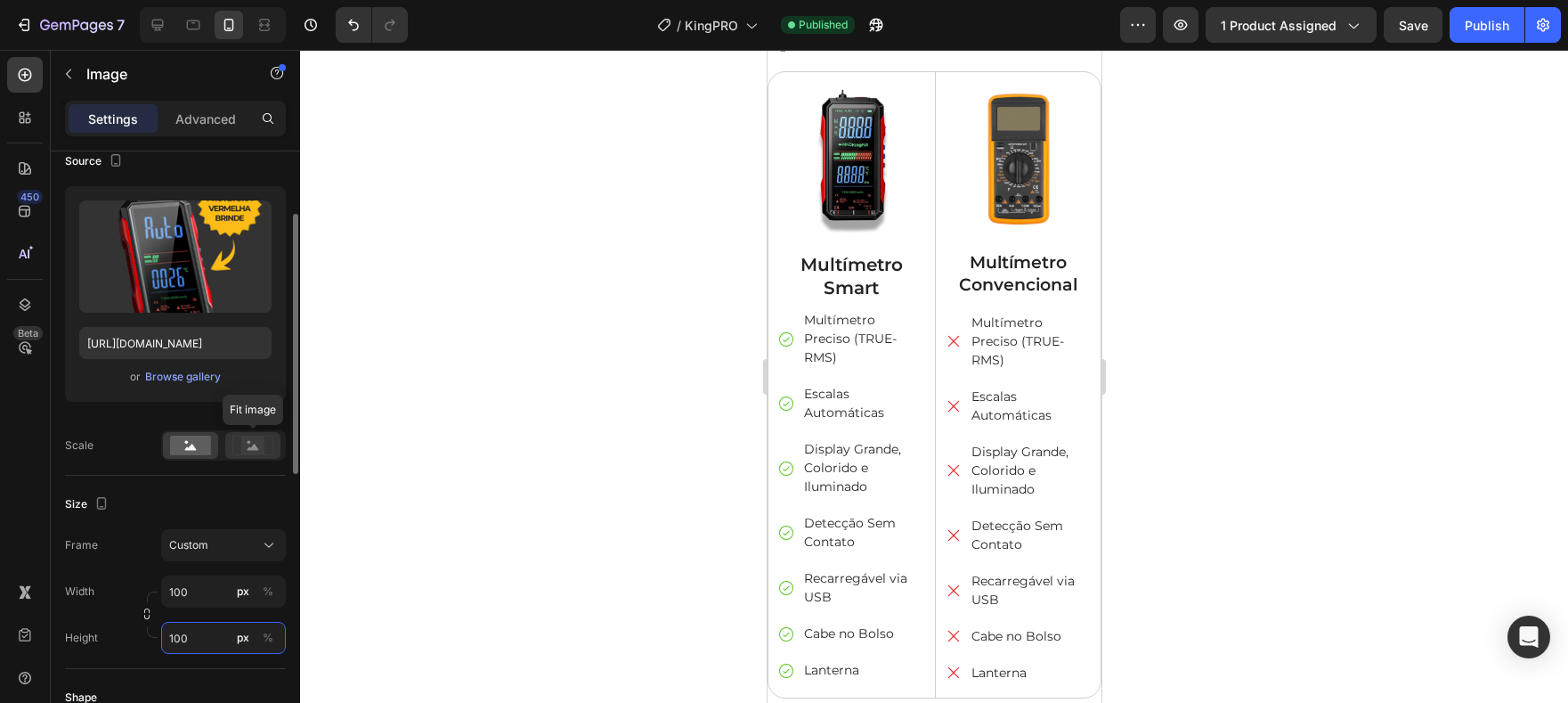
type input "100"
click at [251, 452] on rect at bounding box center [253, 445] width 23 height 18
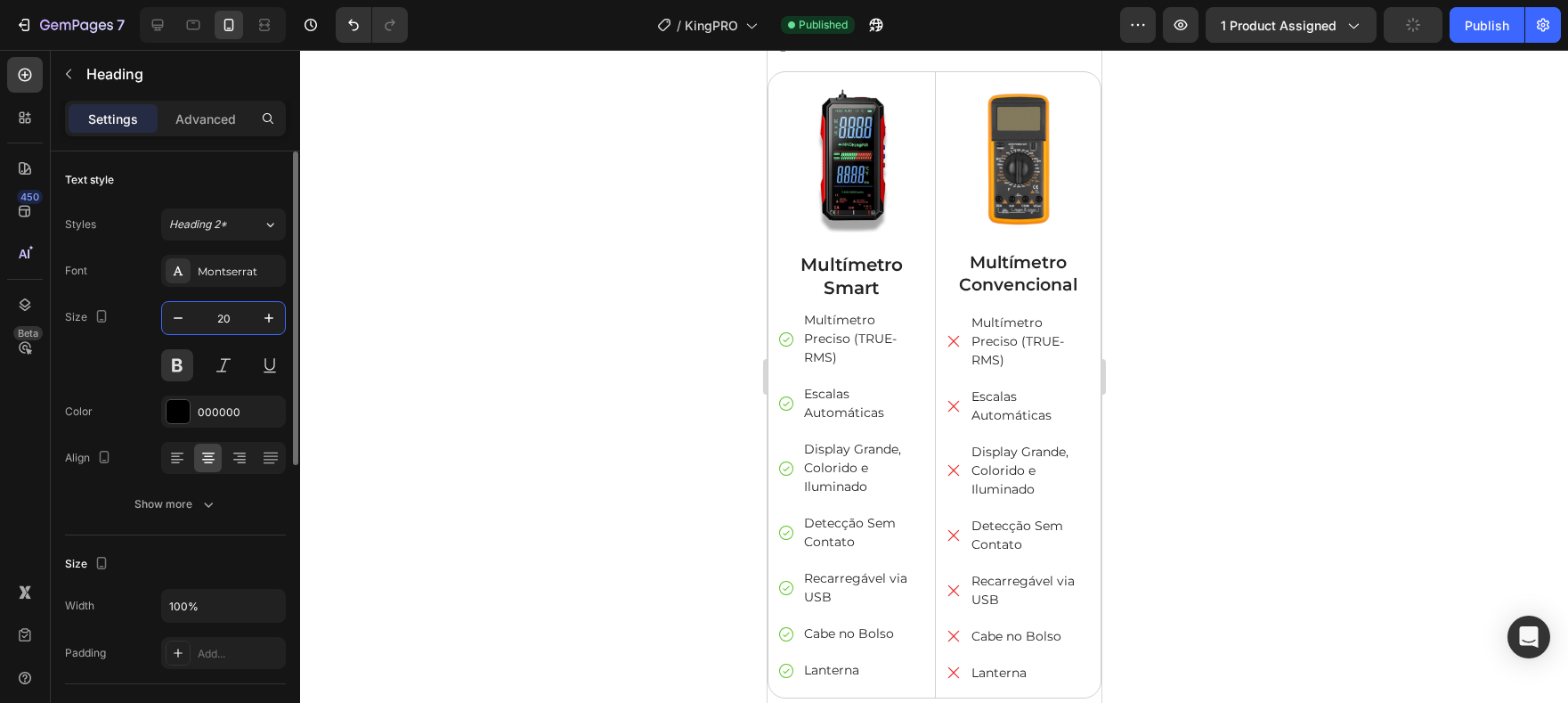
click at [216, 315] on input "20" at bounding box center [223, 318] width 59 height 32
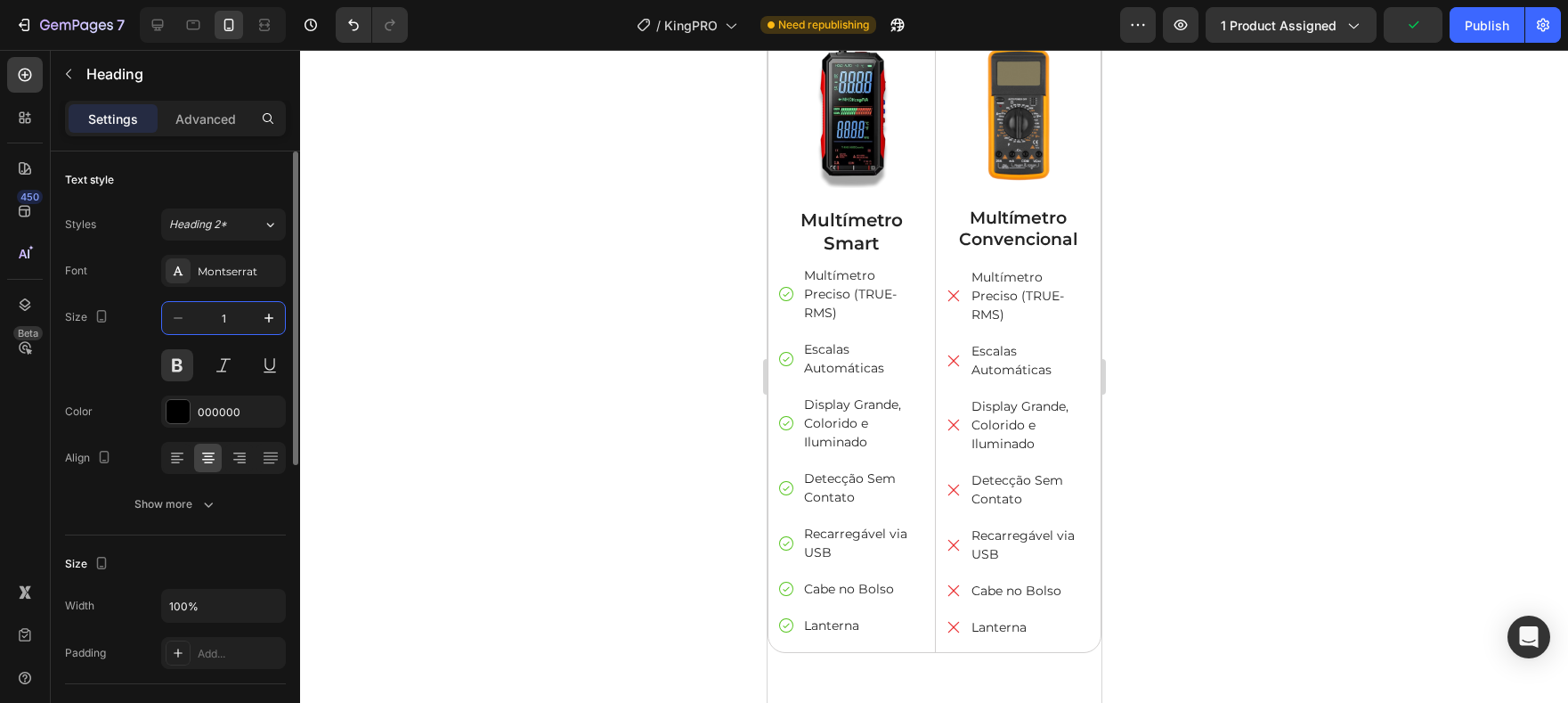
type input "16"
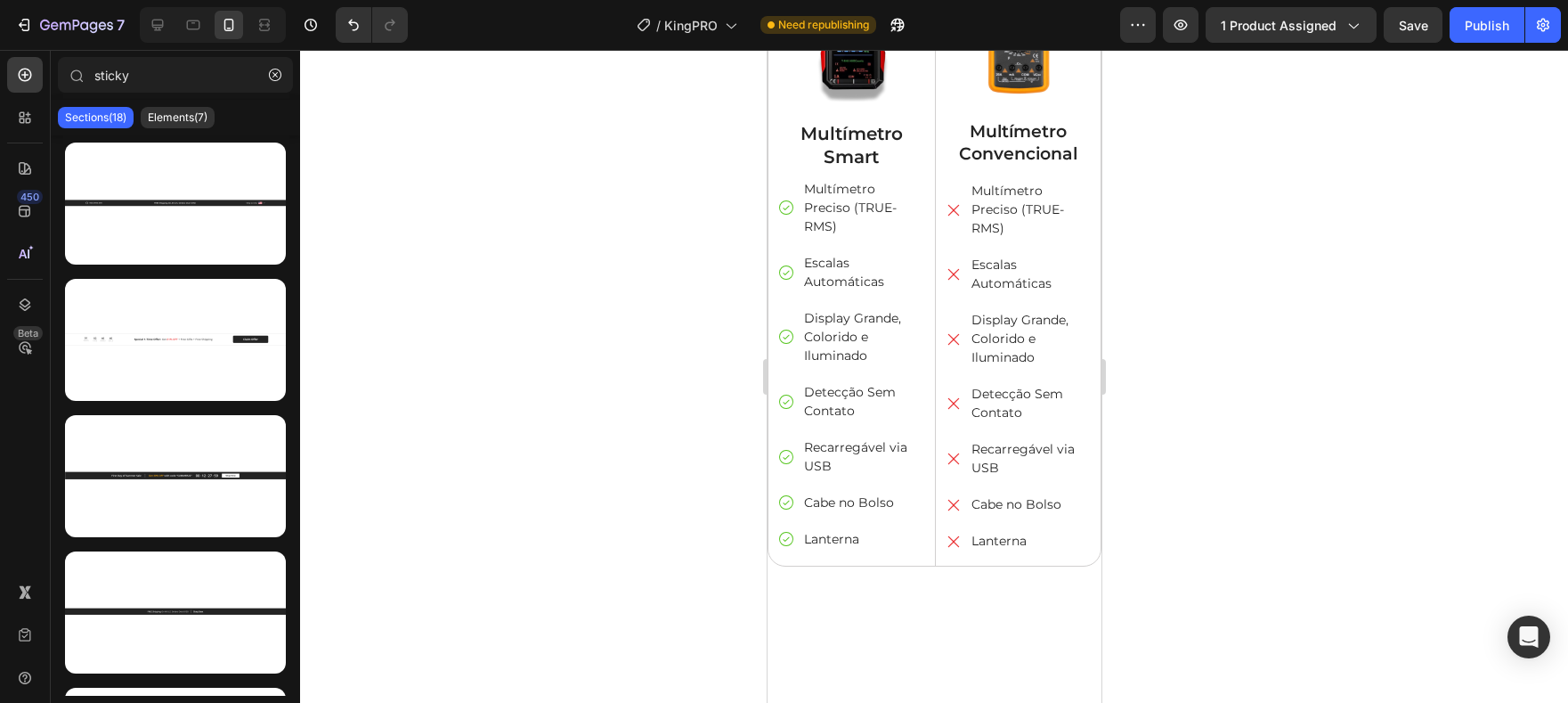
scroll to position [4611, 0]
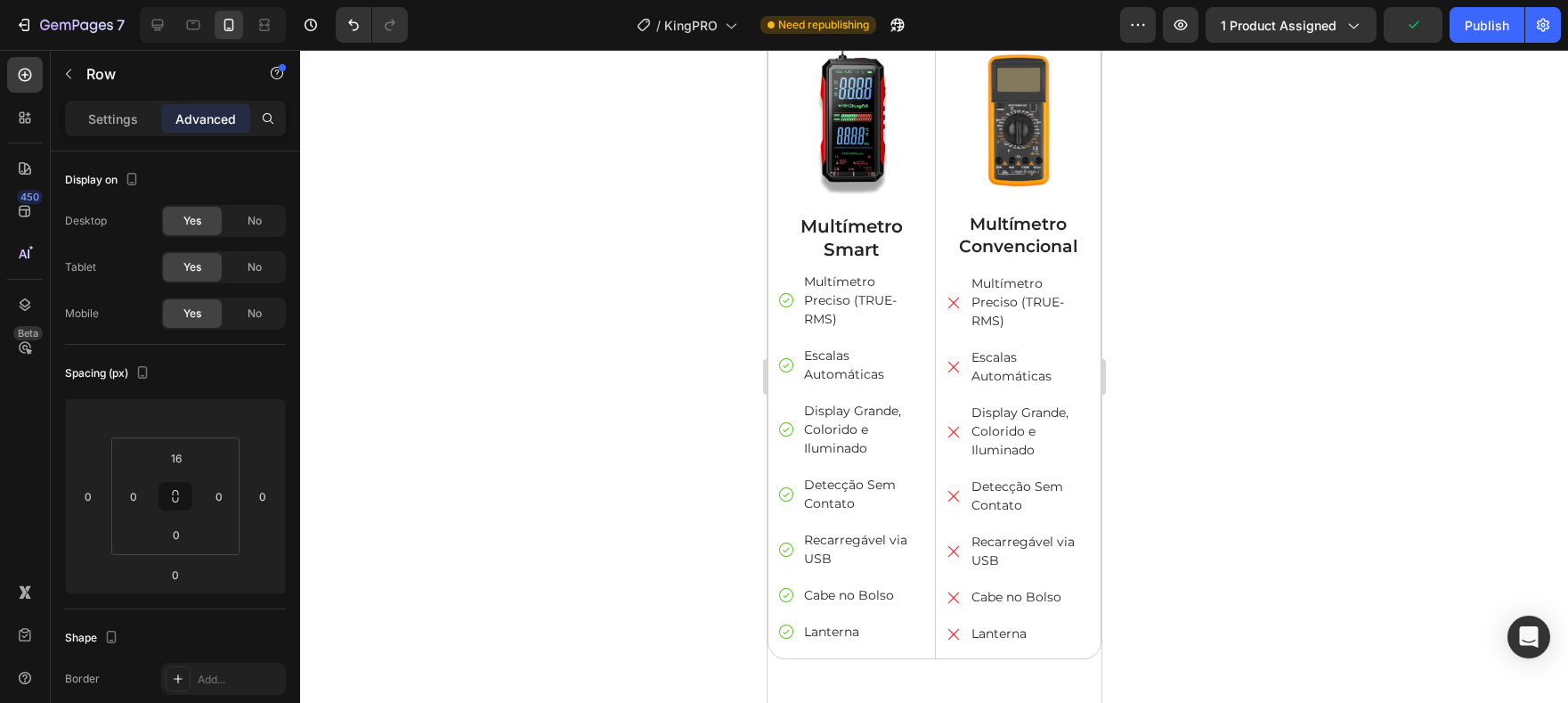
scroll to position [4411, 0]
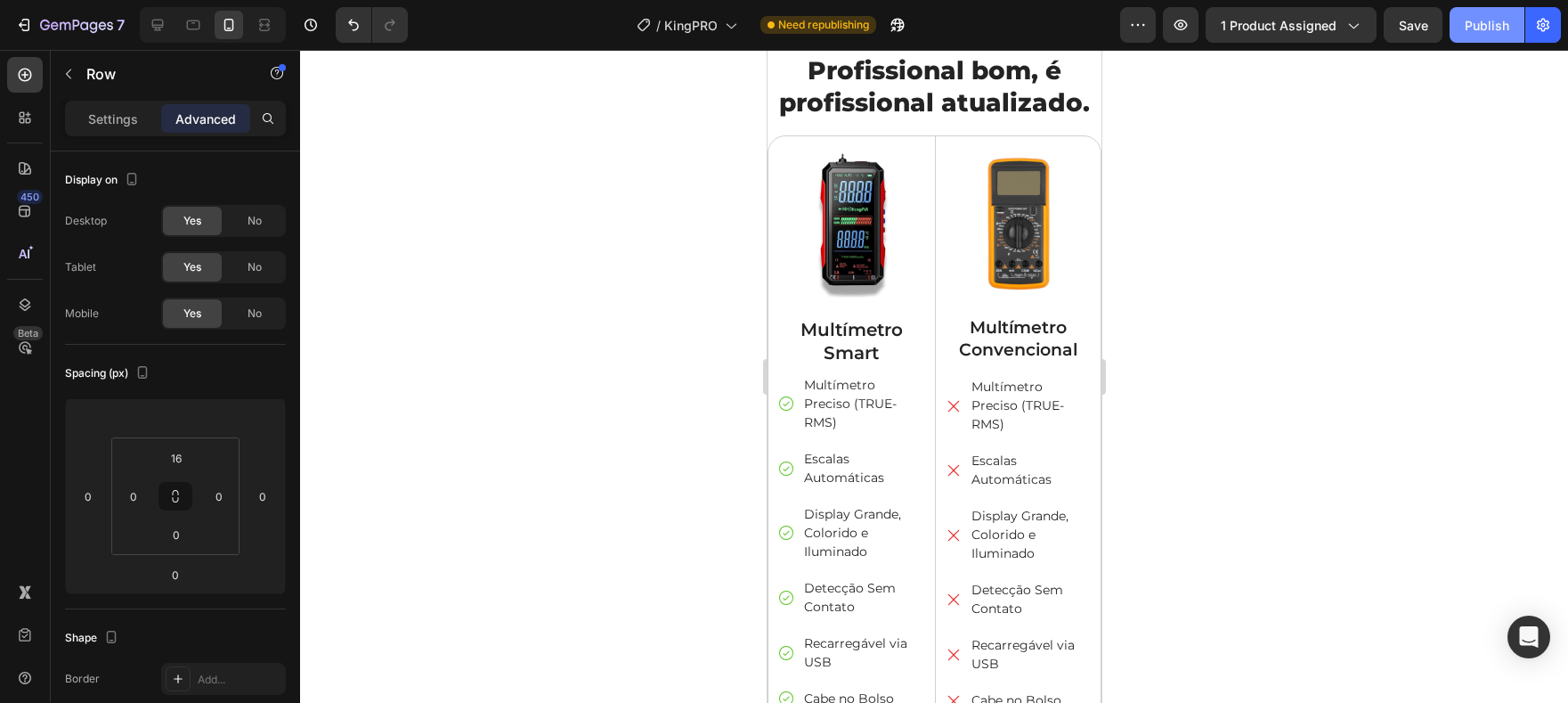
click at [1486, 33] on button "Publish" at bounding box center [1487, 24] width 74 height 35
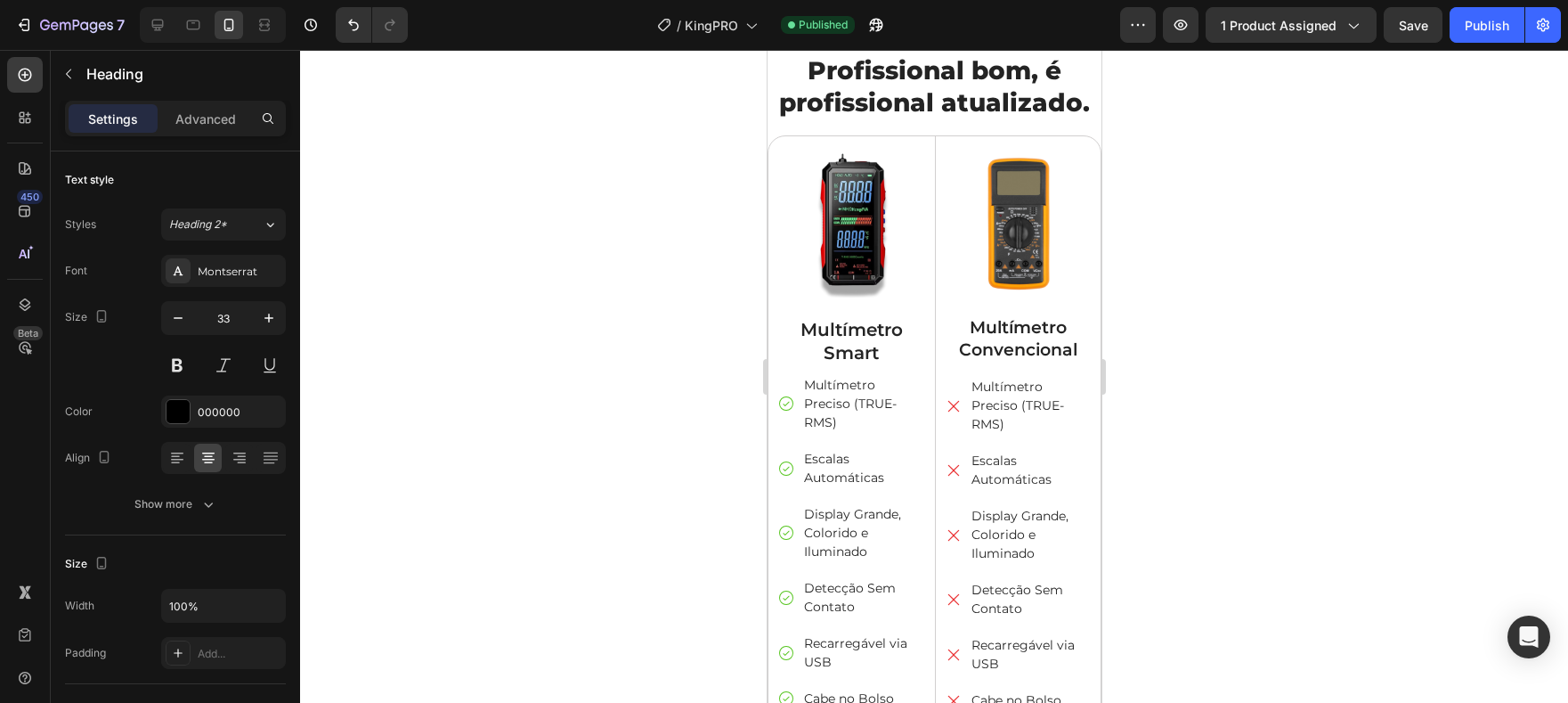
click at [179, 319] on icon "button" at bounding box center [178, 318] width 18 height 18
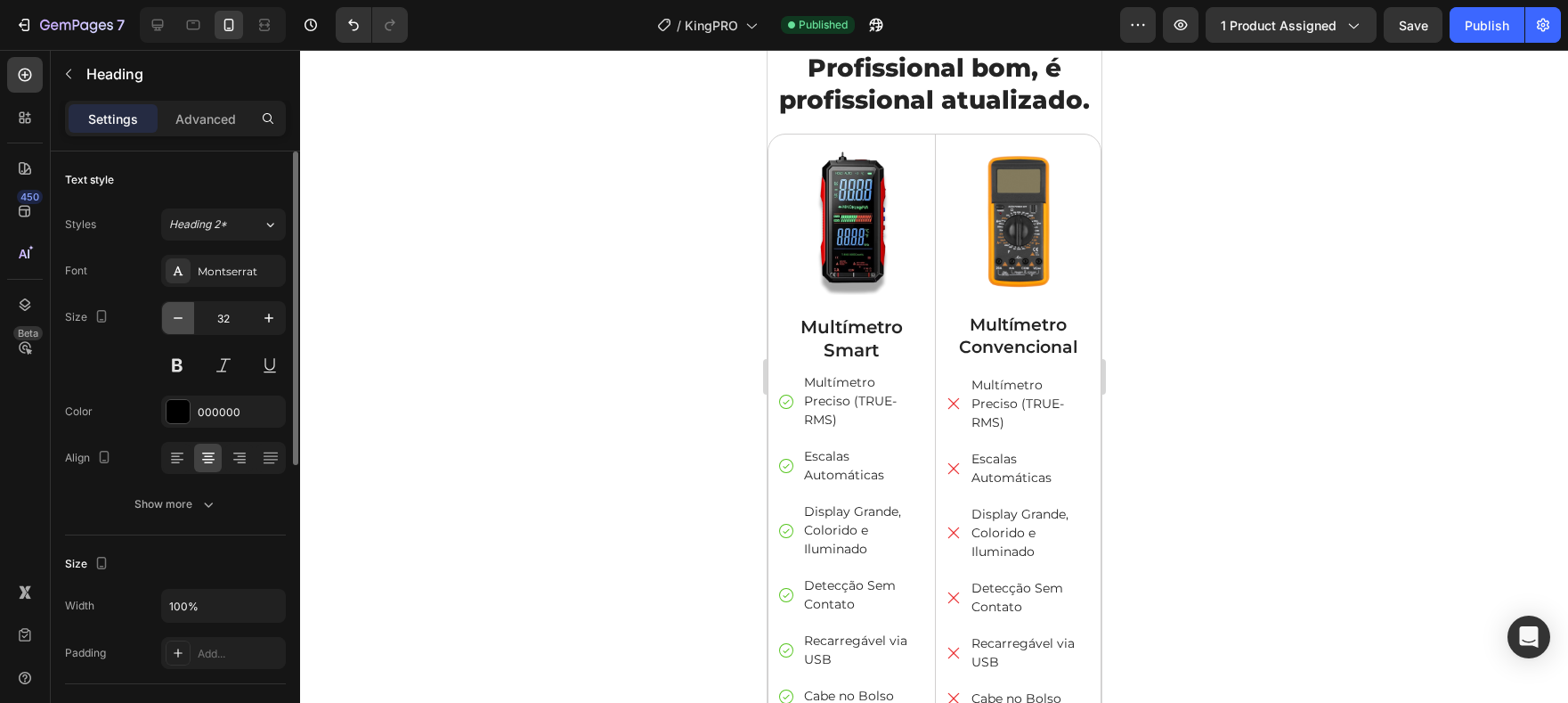
click at [179, 319] on icon "button" at bounding box center [178, 318] width 18 height 18
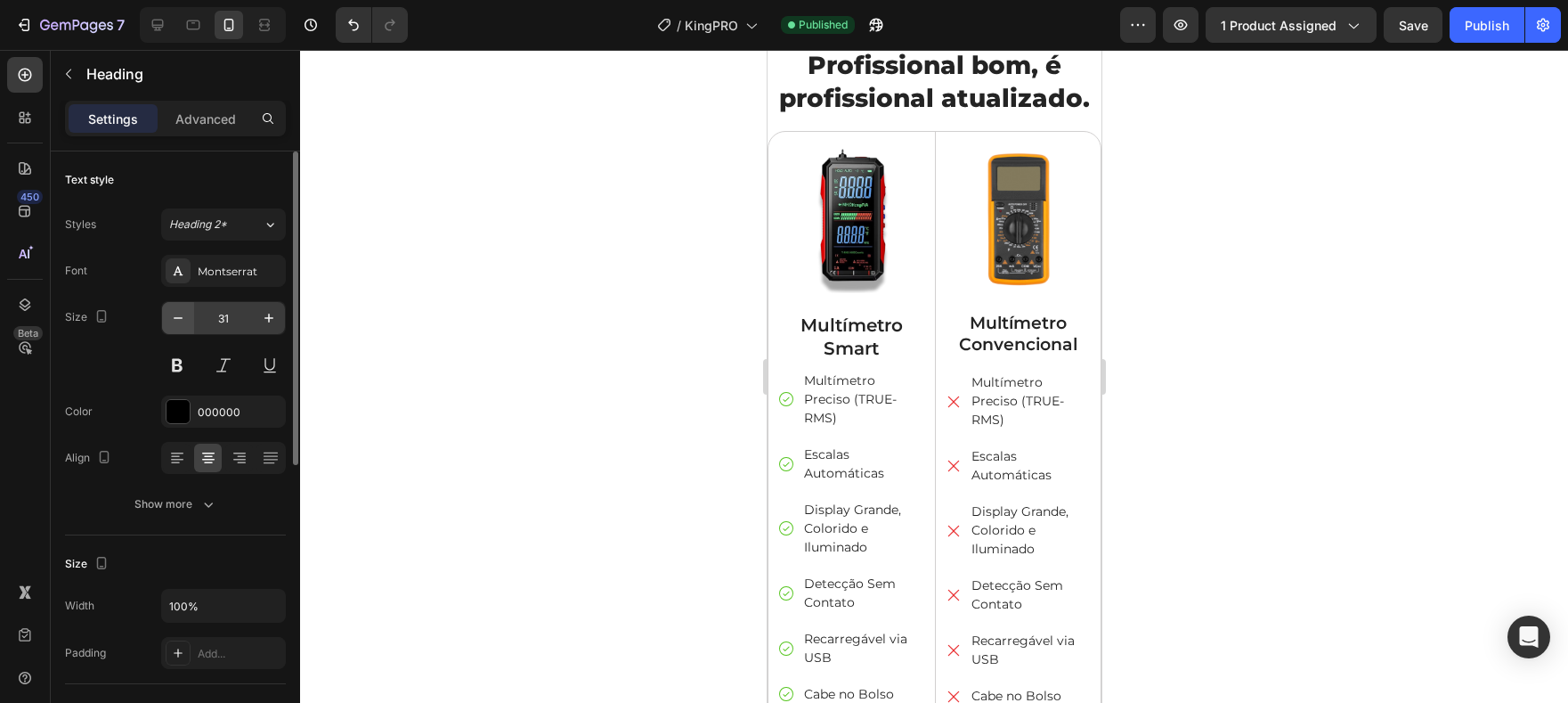
click at [182, 321] on icon "button" at bounding box center [178, 318] width 18 height 18
click at [185, 322] on icon "button" at bounding box center [178, 318] width 18 height 18
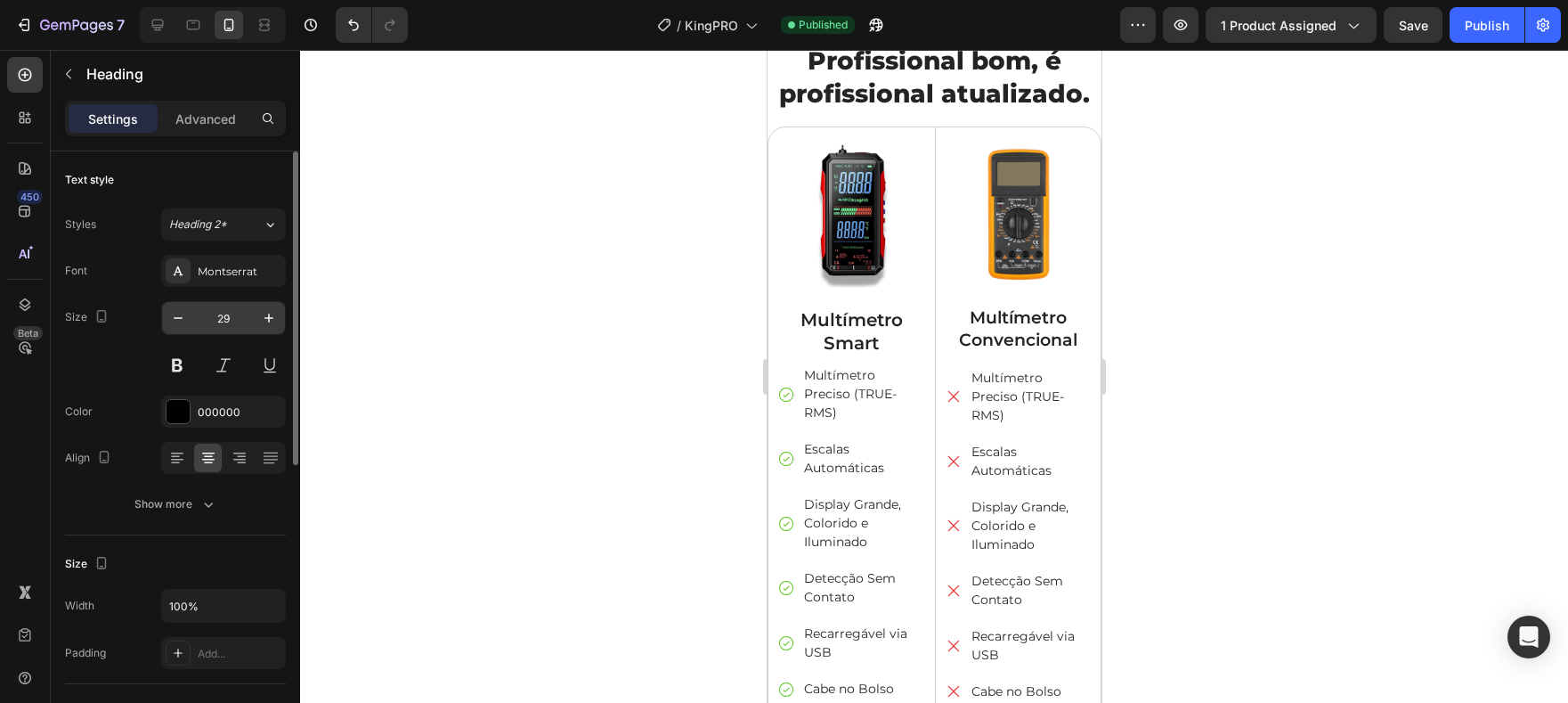
click at [226, 319] on input "29" at bounding box center [223, 318] width 59 height 32
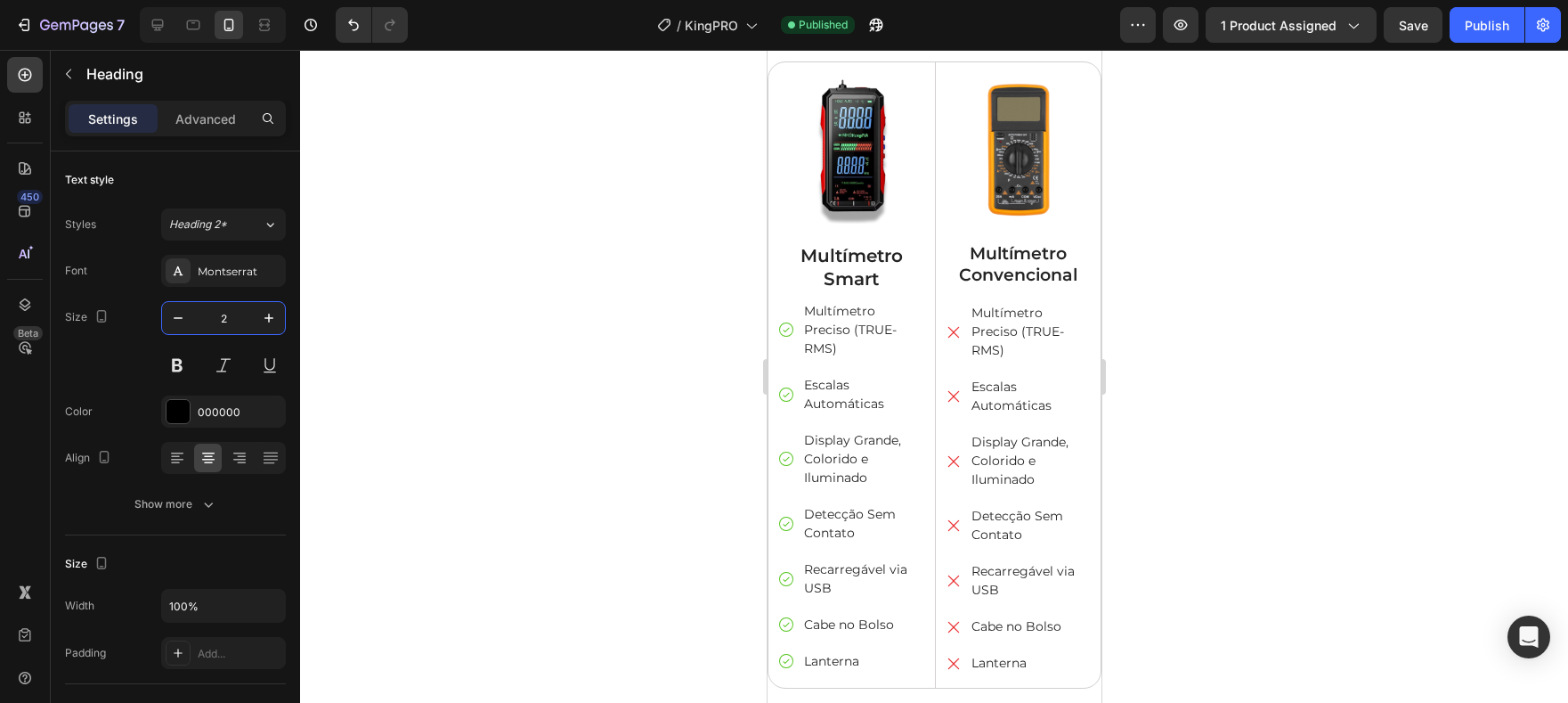
type input "20"
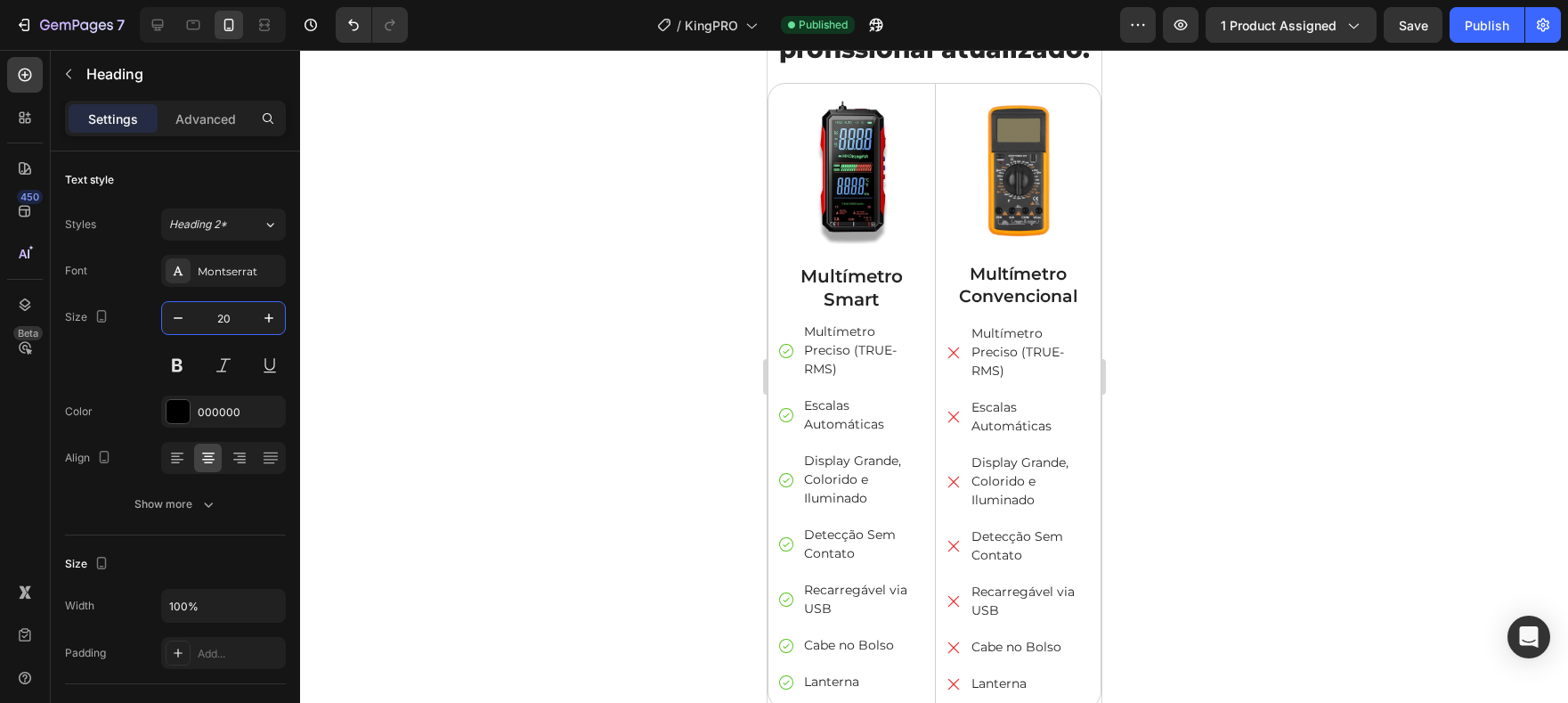
click at [222, 323] on input "24" at bounding box center [223, 318] width 59 height 32
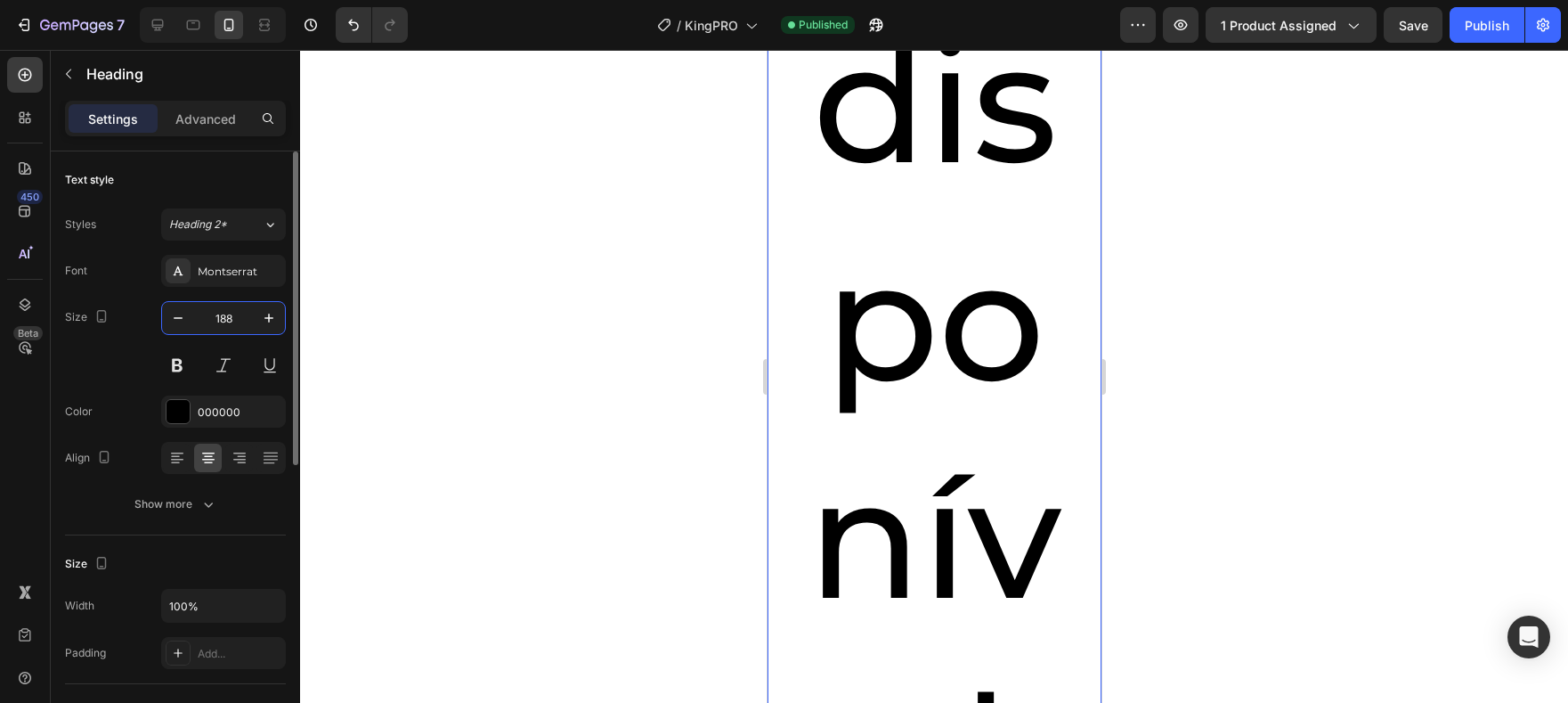
type input "18"
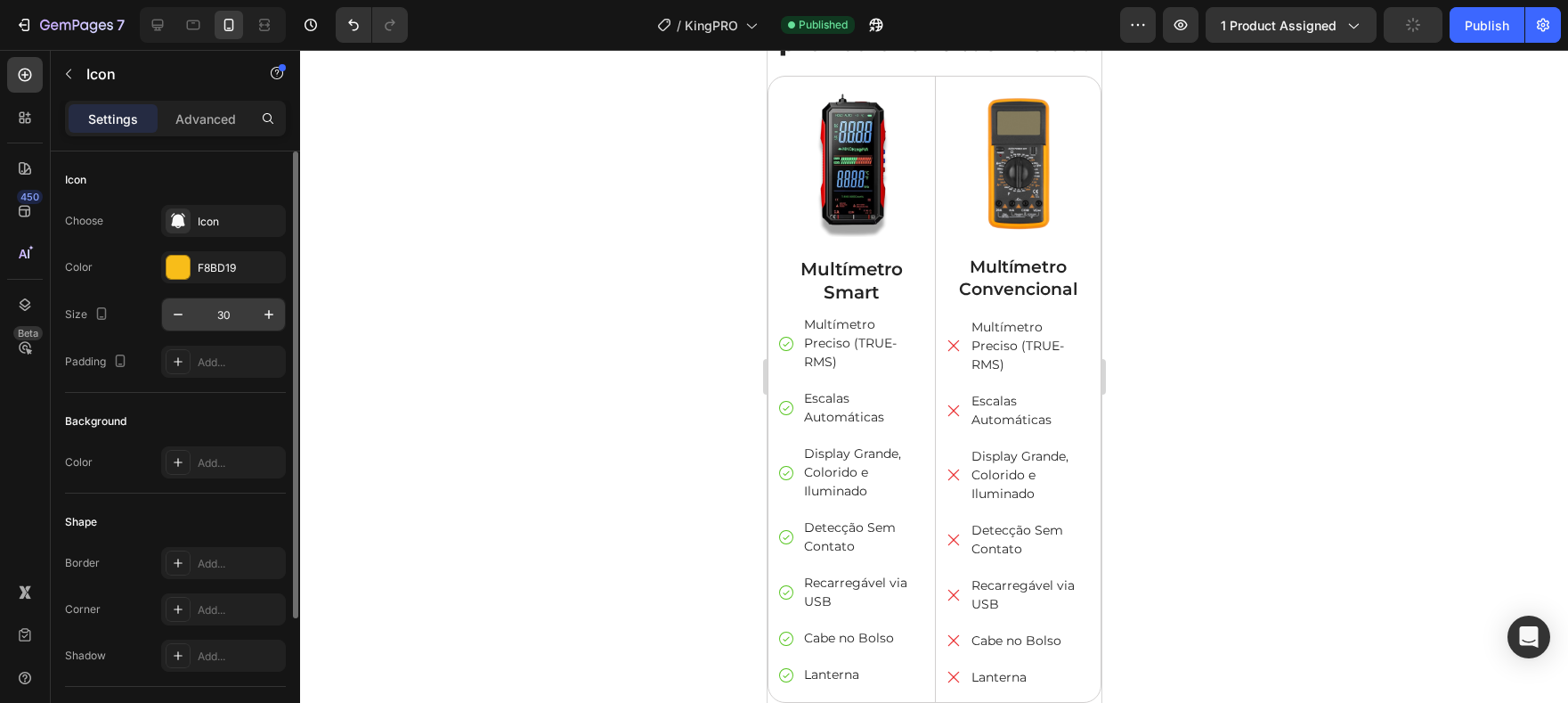
click at [221, 315] on input "30" at bounding box center [223, 314] width 59 height 32
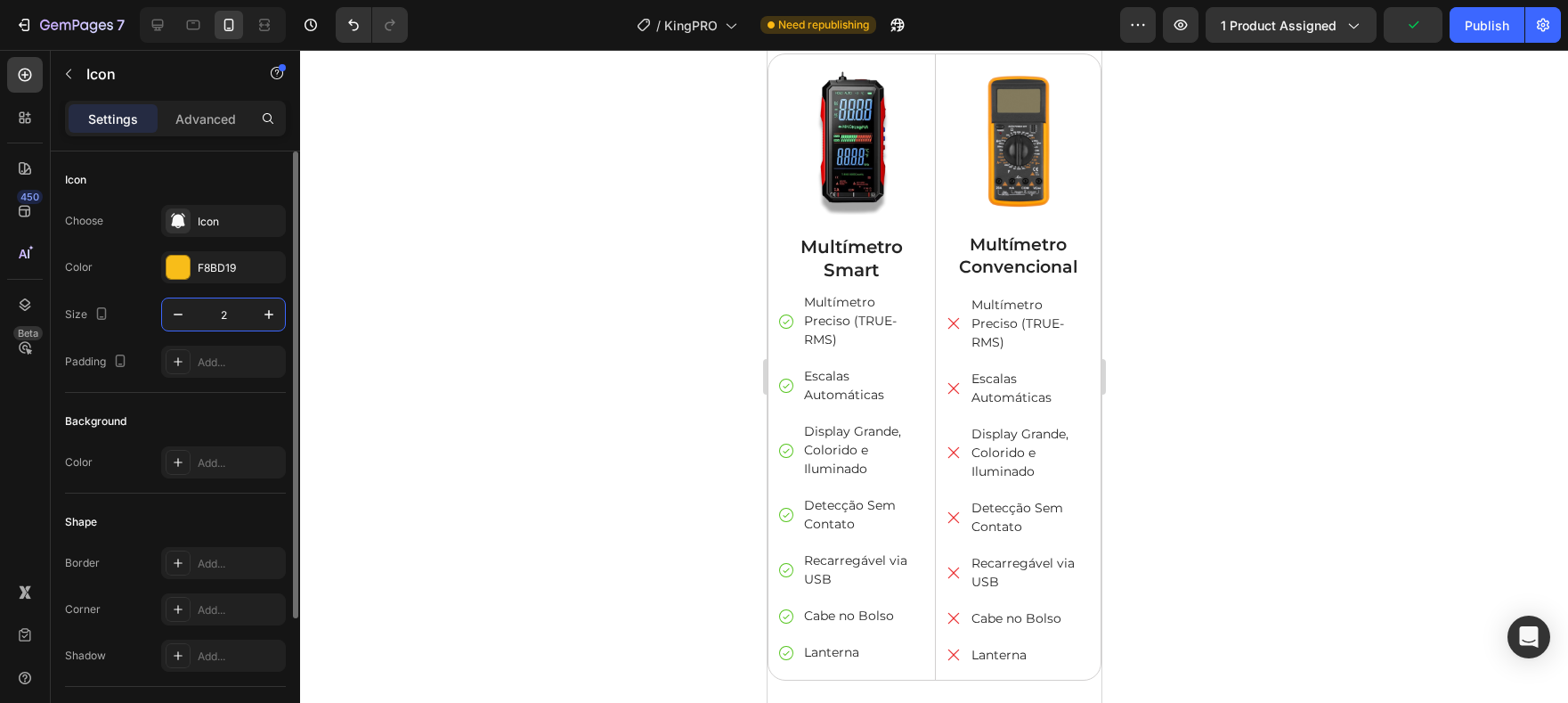
type input "20"
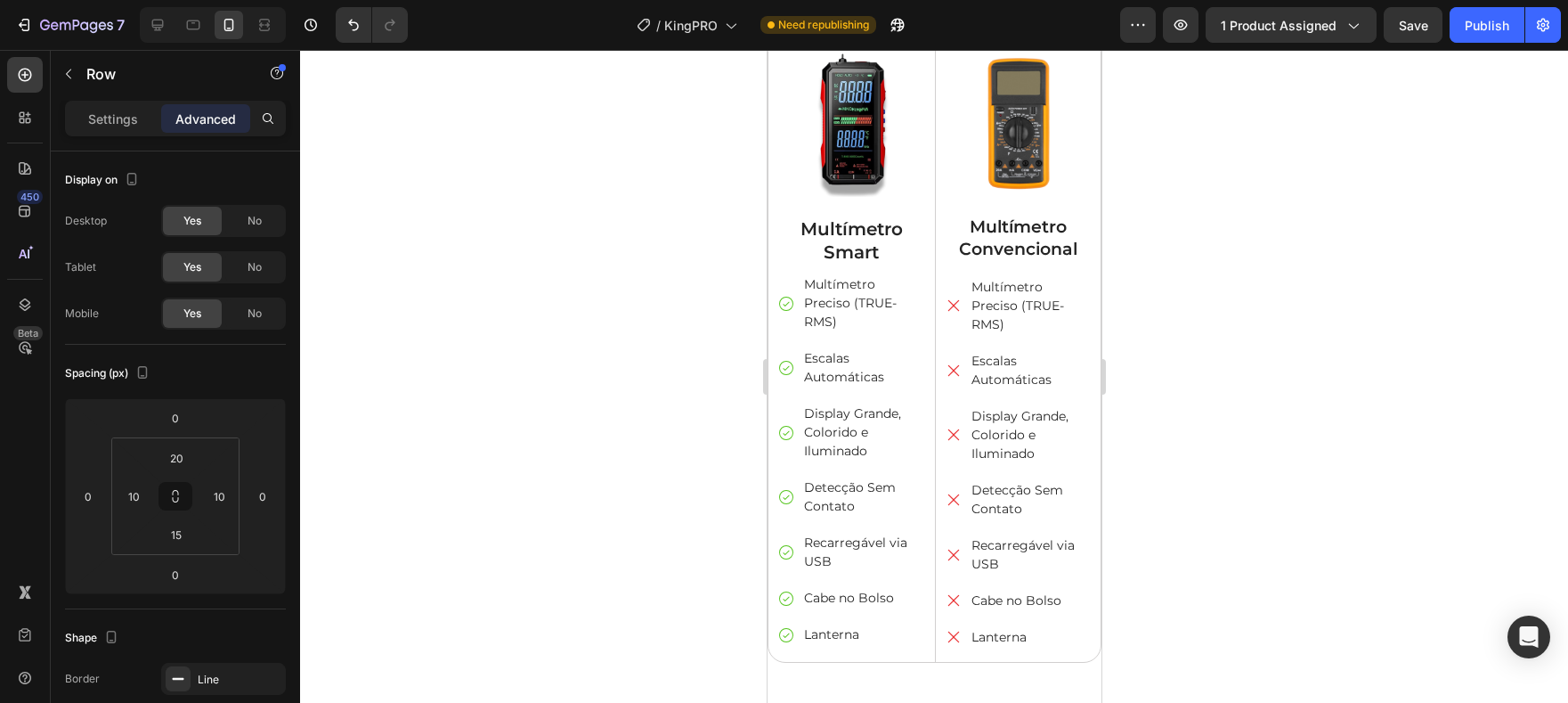
scroll to position [4421, 0]
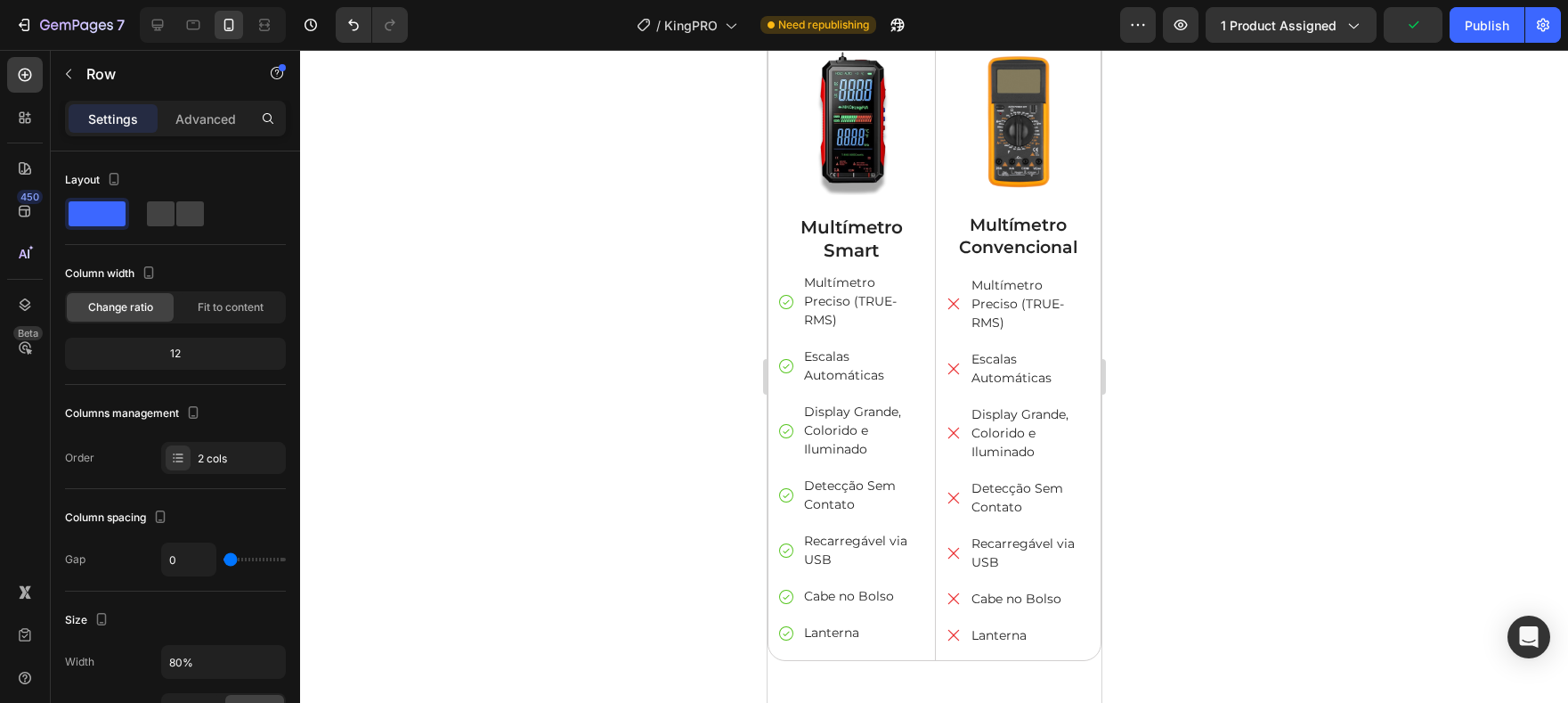
drag, startPoint x: 931, startPoint y: 139, endPoint x: 933, endPoint y: 126, distance: 13.2
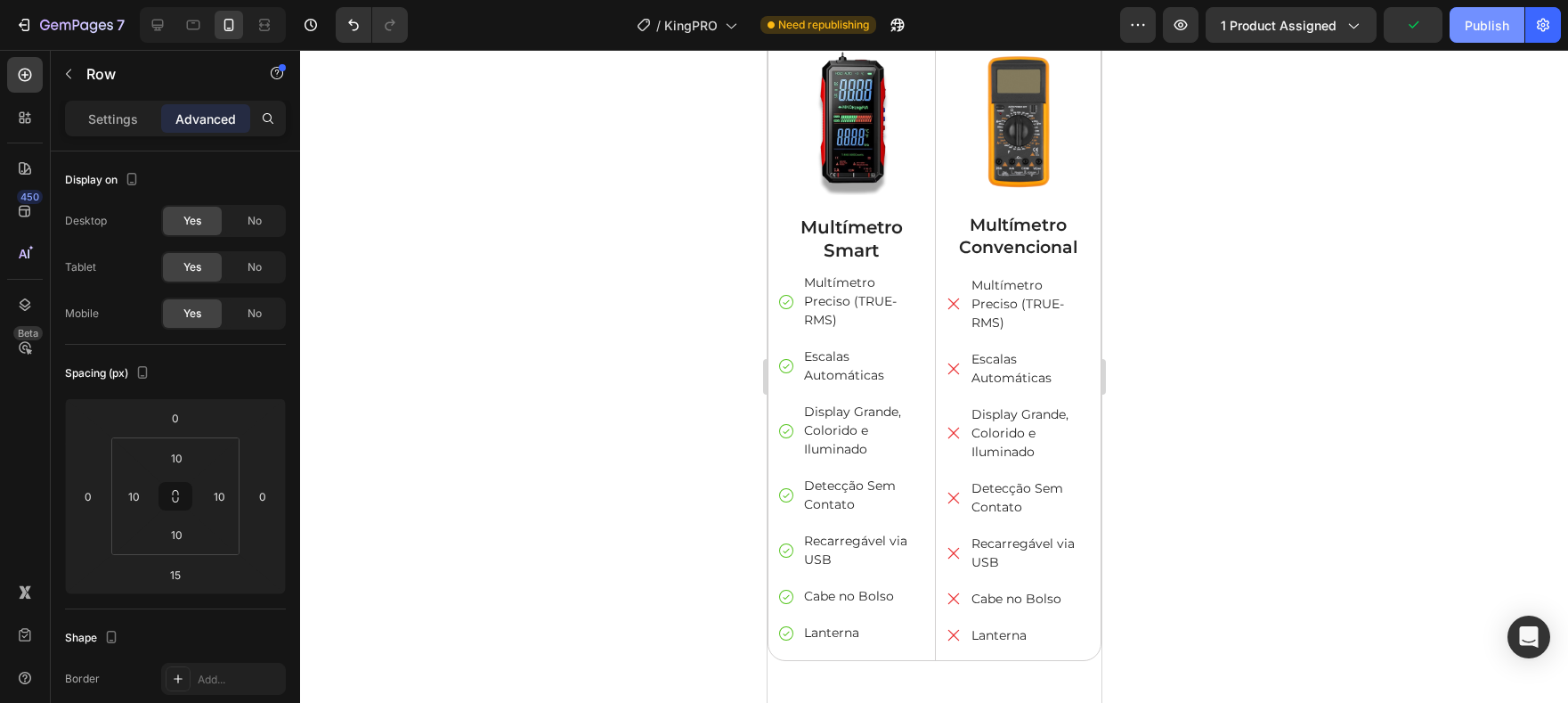
click at [1501, 29] on div "Publish" at bounding box center [1487, 26] width 45 height 19
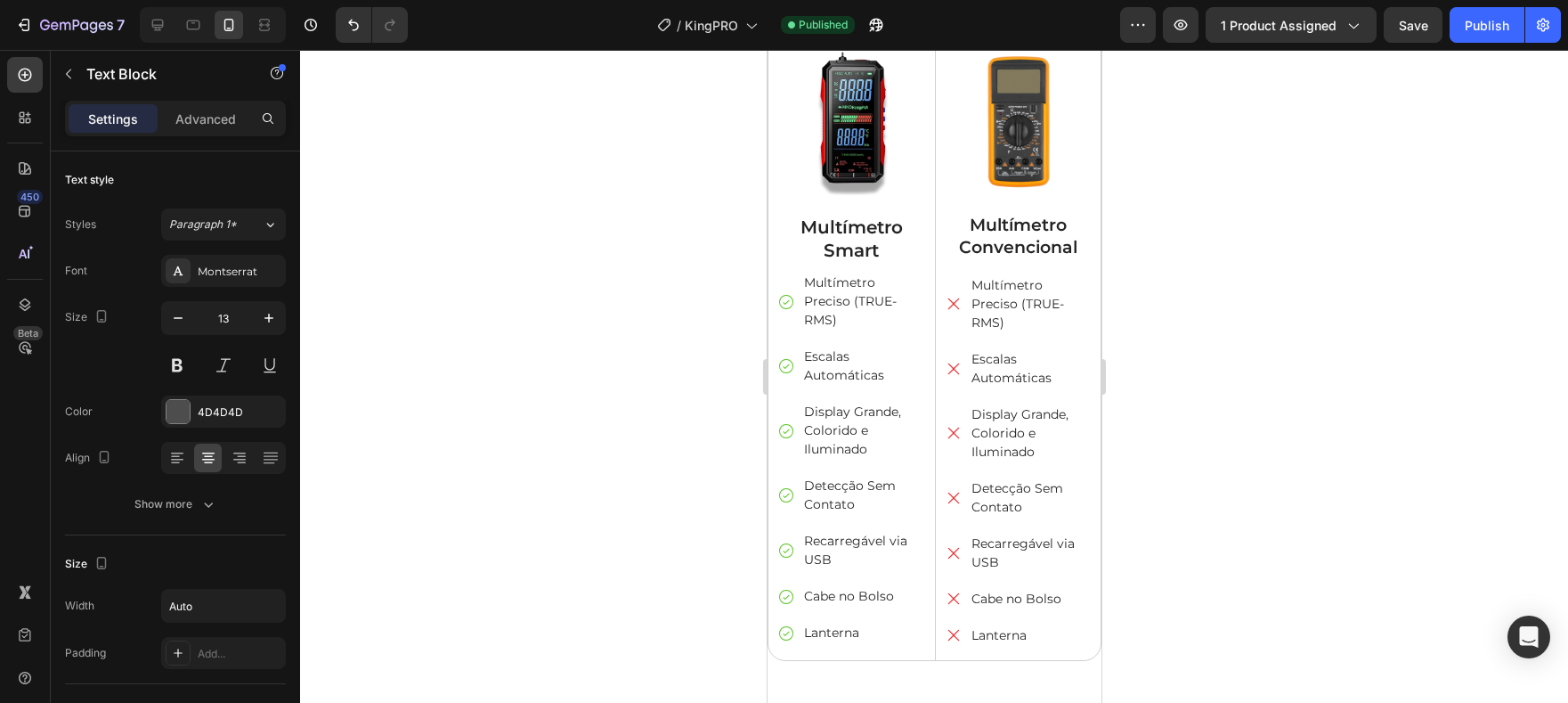
drag, startPoint x: 860, startPoint y: 427, endPoint x: 1004, endPoint y: 429, distance: 144.0
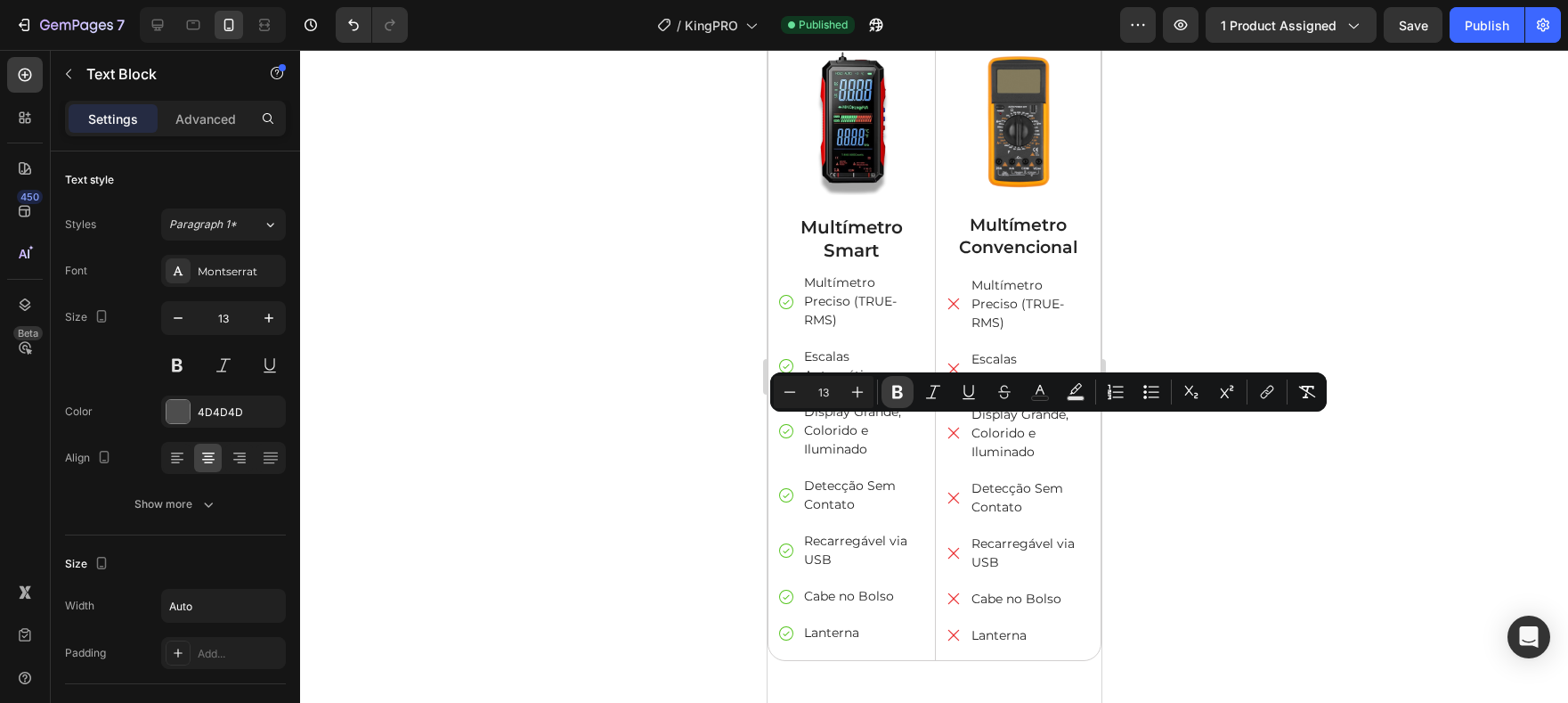
click at [913, 396] on button "Bold" at bounding box center [898, 393] width 32 height 32
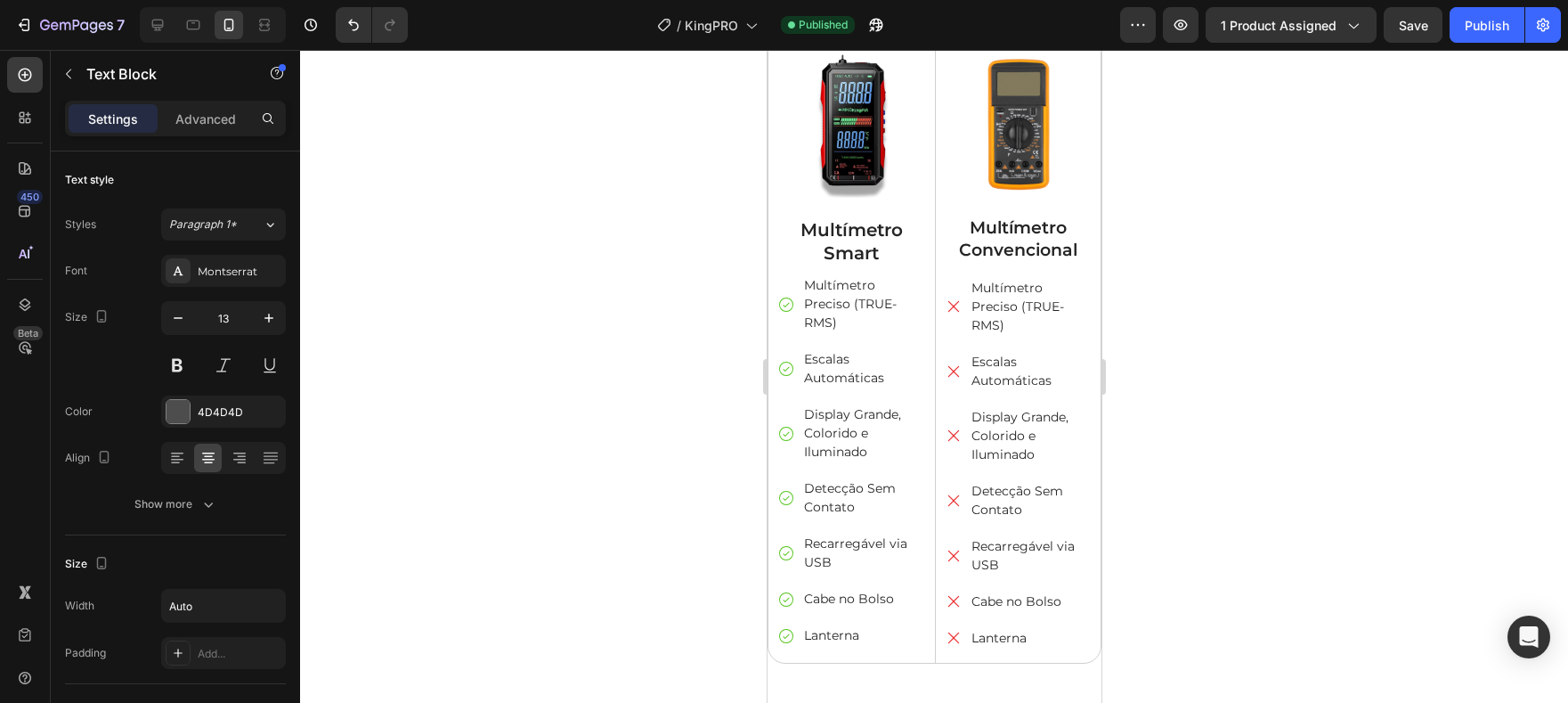
scroll to position [4426, 0]
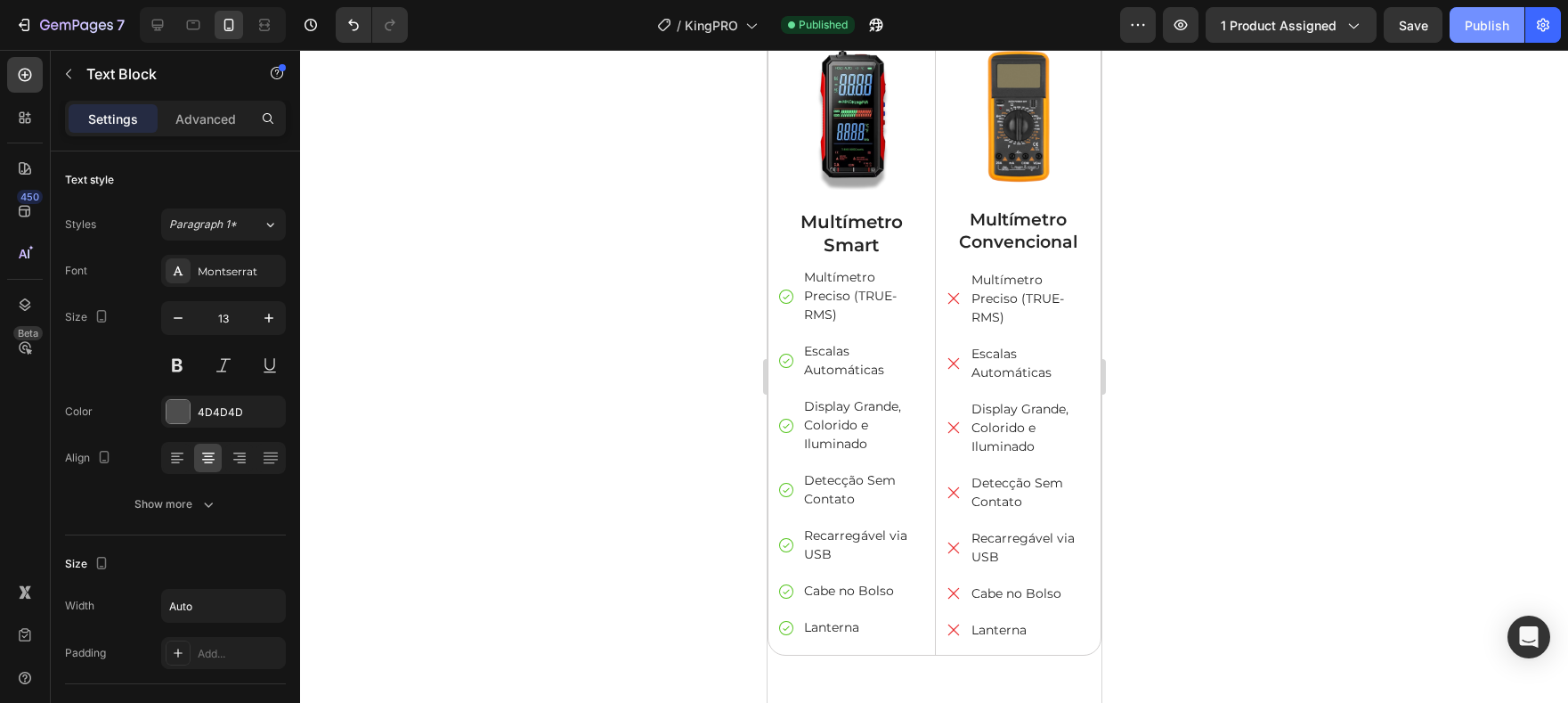
click at [1496, 35] on button "Publish" at bounding box center [1487, 24] width 74 height 35
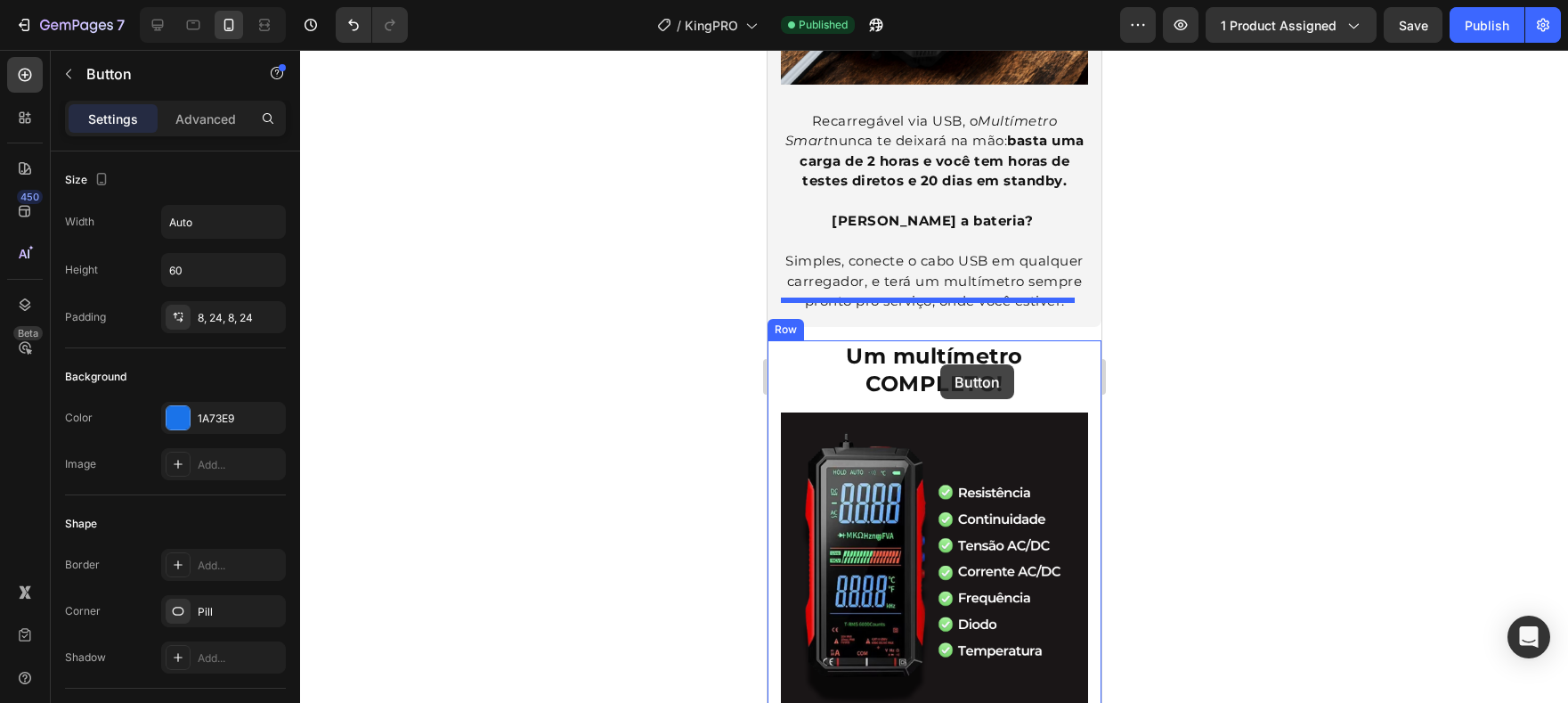
scroll to position [2499, 0]
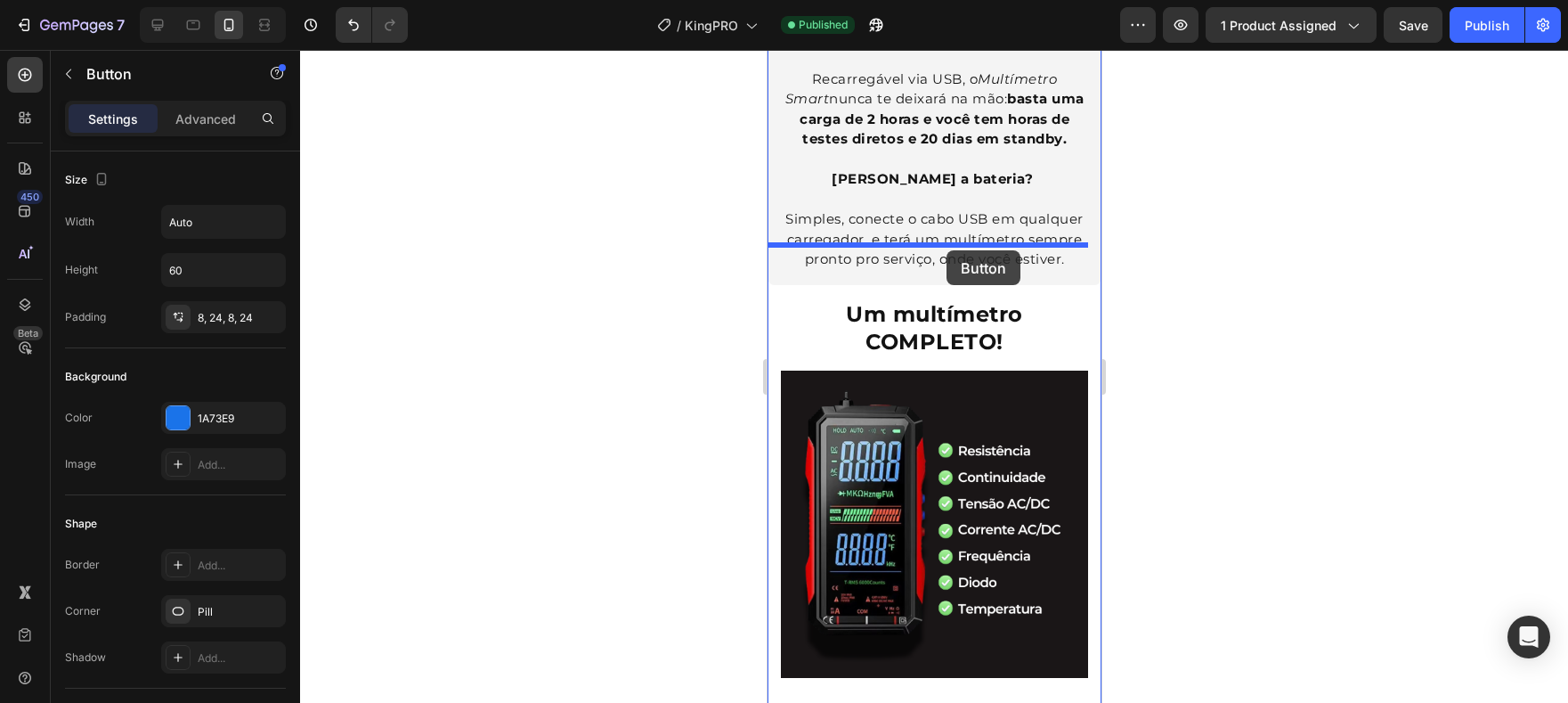
drag, startPoint x: 956, startPoint y: 170, endPoint x: 945, endPoint y: 250, distance: 80.8
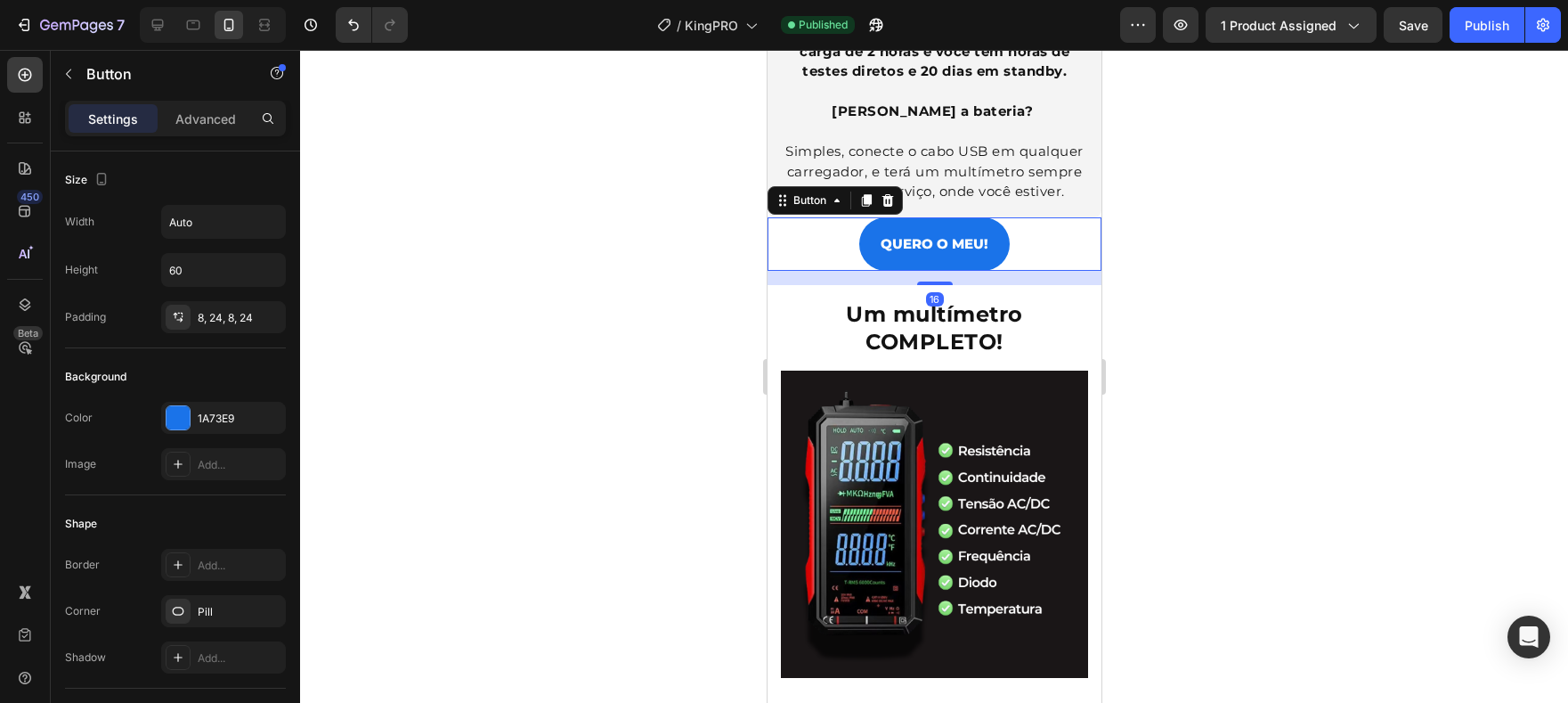
scroll to position [2431, 0]
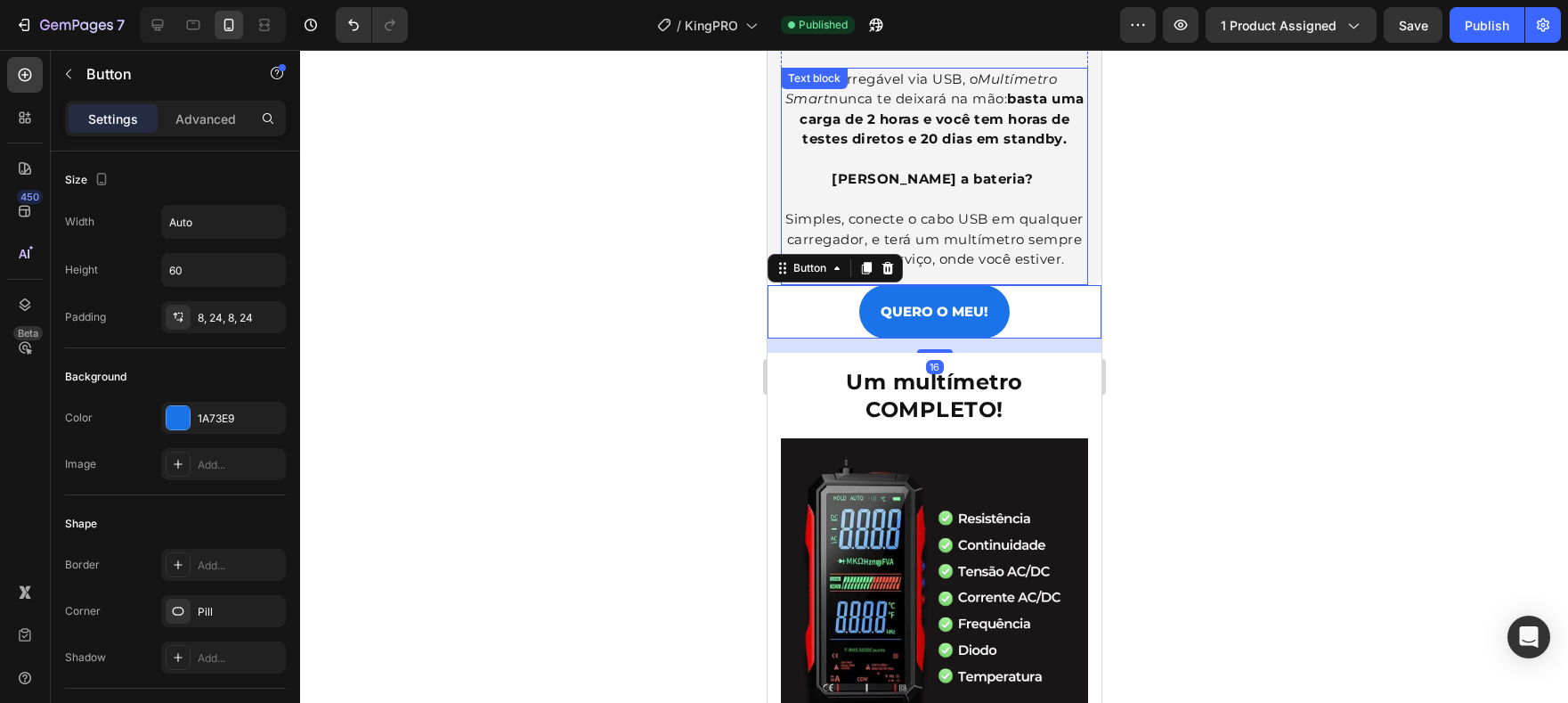
click at [1018, 210] on span "Simples, conecte o cabo USB em qualquer carregador, e terá um multímetro sempre…" at bounding box center [934, 239] width 298 height 57
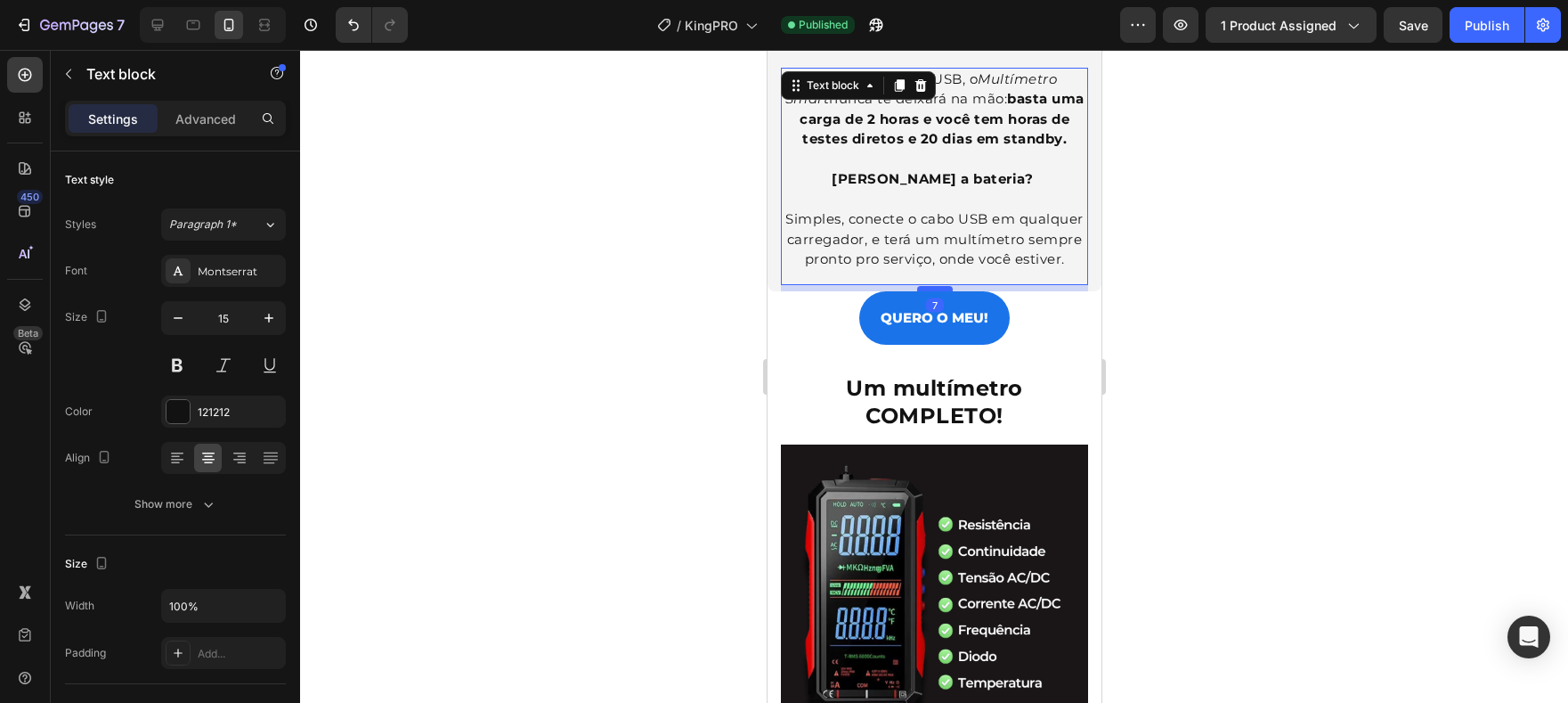
click at [921, 286] on div at bounding box center [934, 288] width 35 height 6
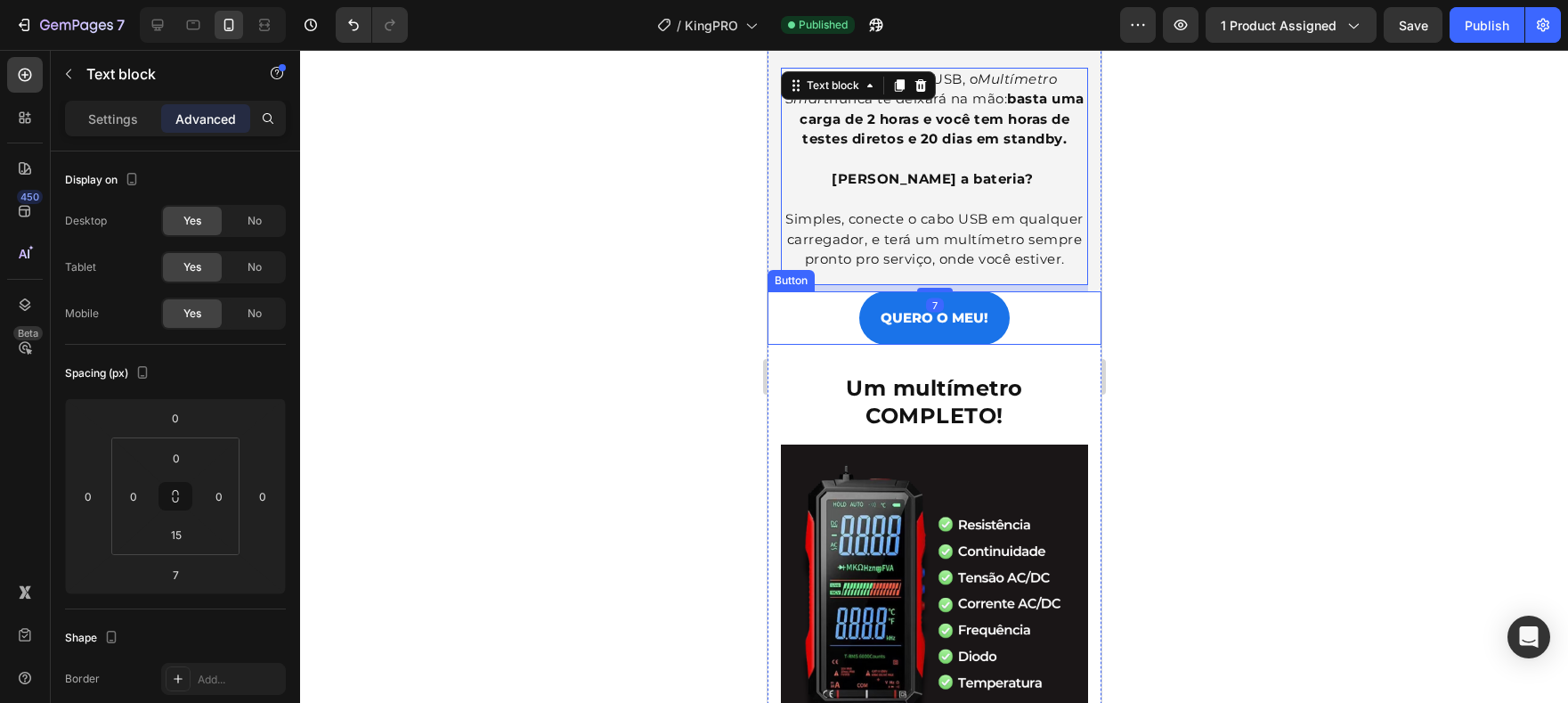
click at [1030, 291] on div "QUERO O MEU! Button" at bounding box center [934, 318] width 334 height 53
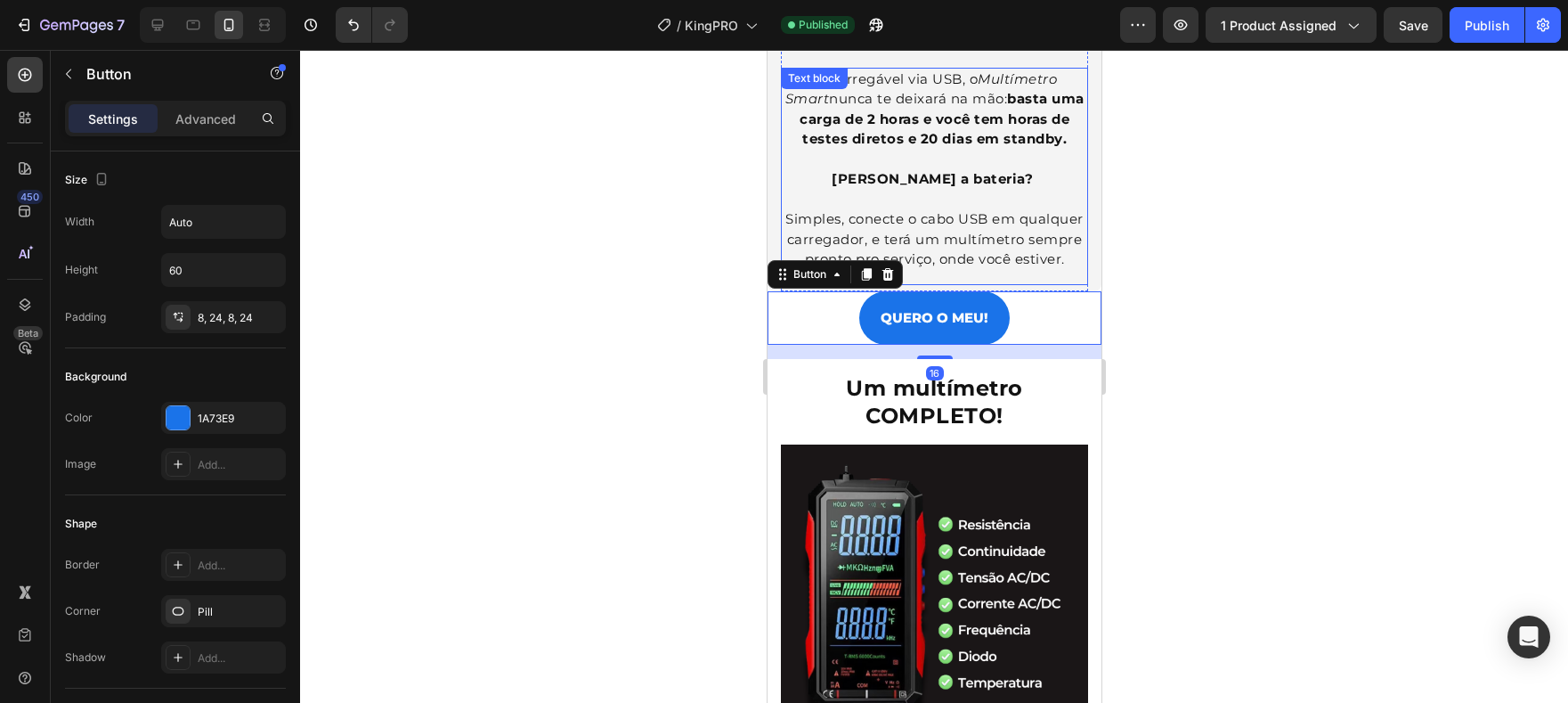
click at [933, 242] on div "Recarregável via USB, o Multímetro Smart nunca te deixará na mão: basta uma car…" at bounding box center [934, 177] width 307 height 218
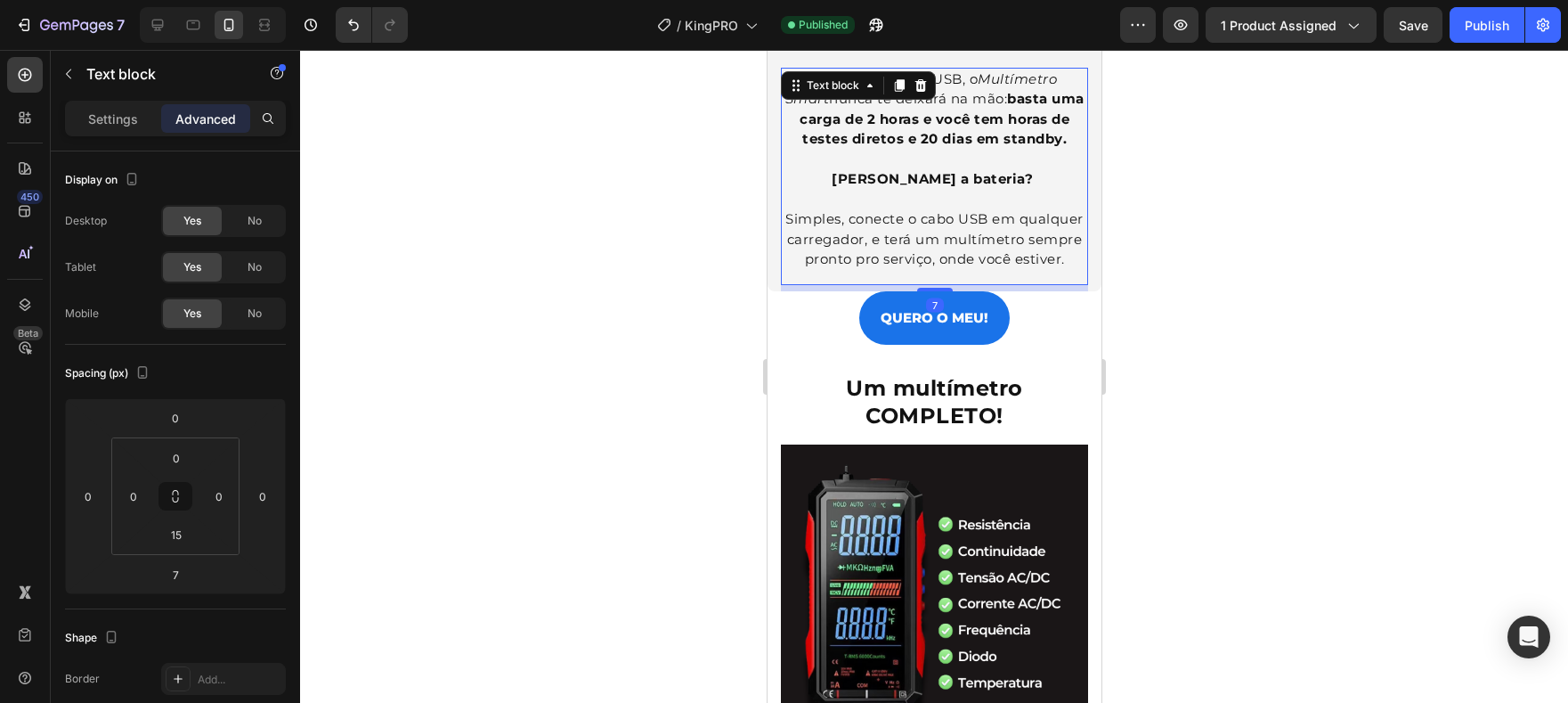
click at [933, 285] on div "7" at bounding box center [934, 288] width 307 height 7
click at [936, 285] on div at bounding box center [934, 288] width 35 height 6
click at [1047, 295] on div "QUERO O MEU! Button" at bounding box center [934, 318] width 334 height 53
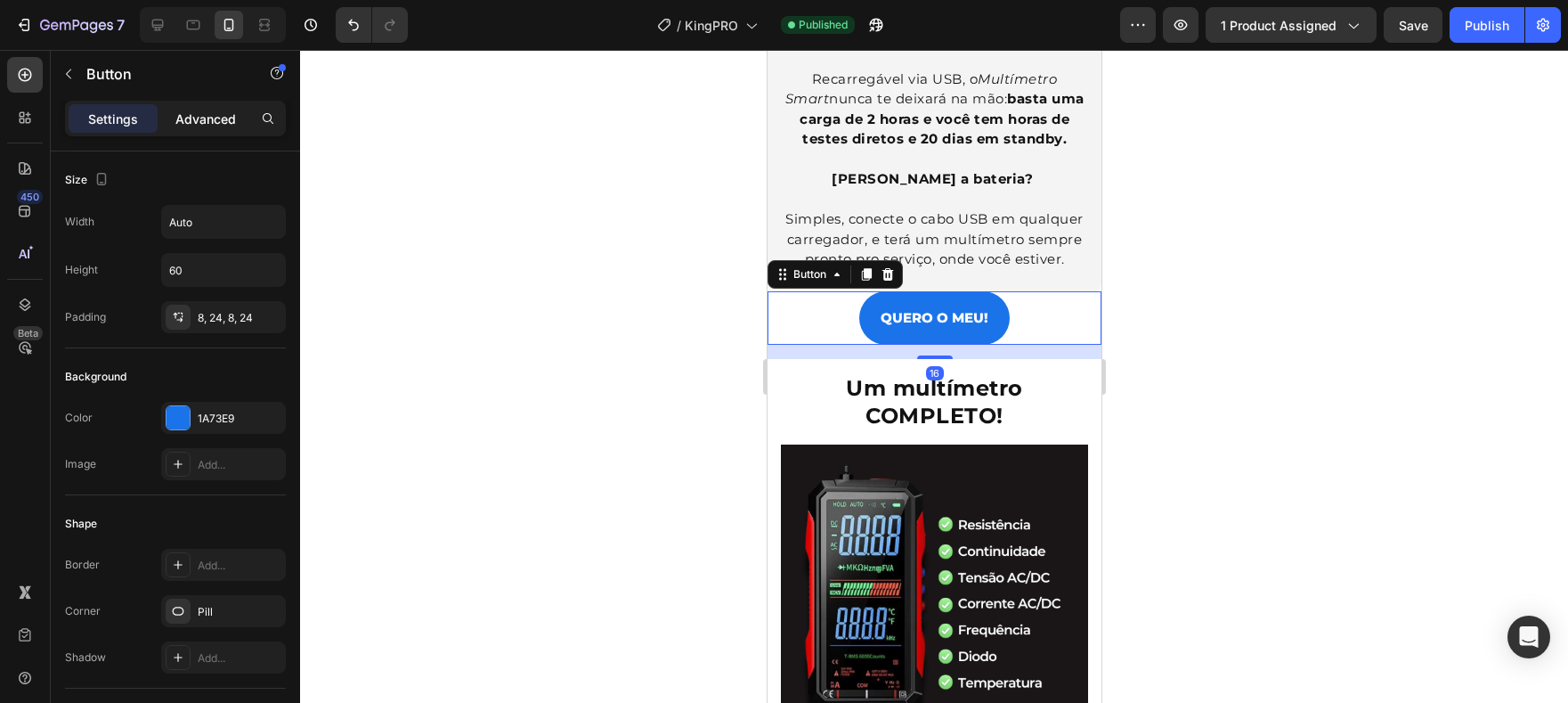
click at [191, 125] on p "Advanced" at bounding box center [205, 119] width 60 height 19
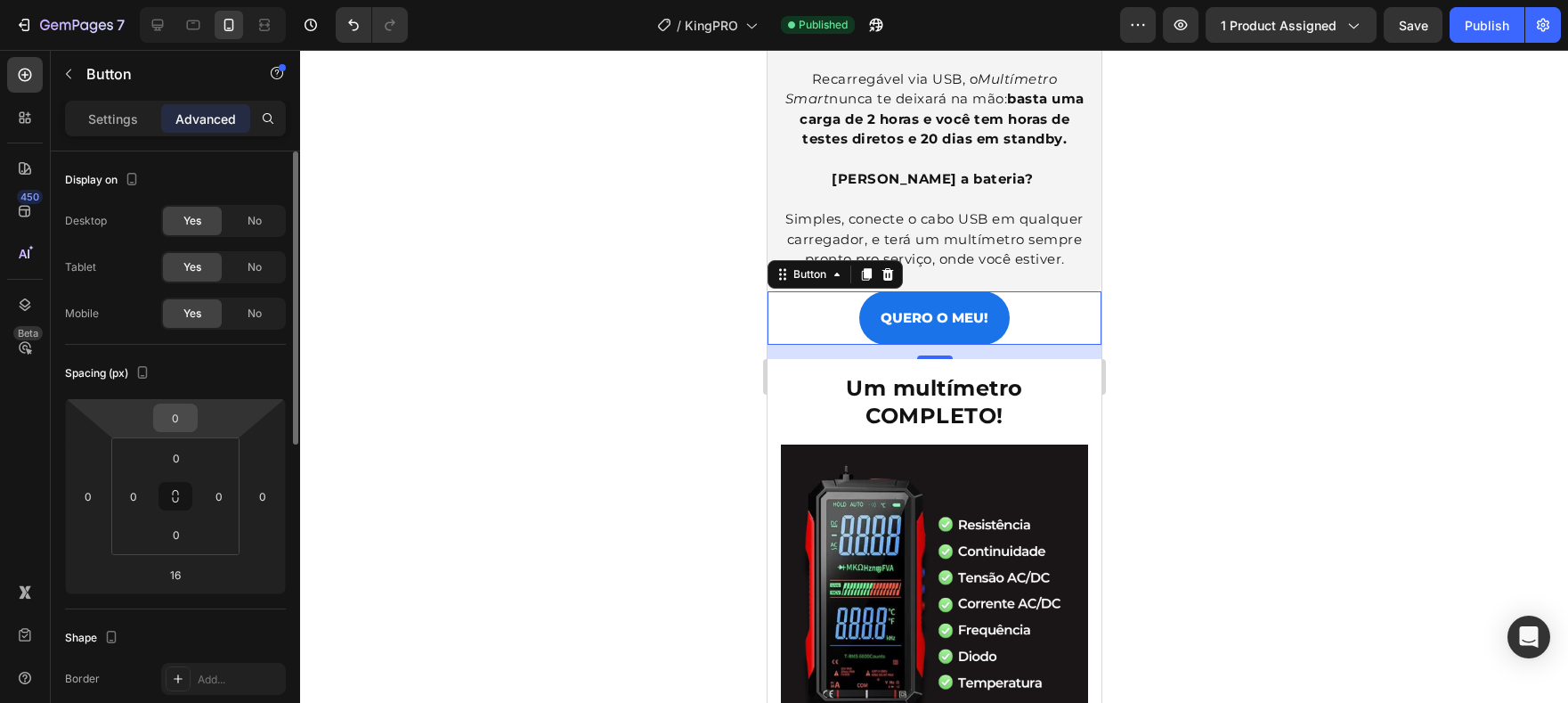
click at [178, 410] on input "0" at bounding box center [175, 417] width 35 height 27
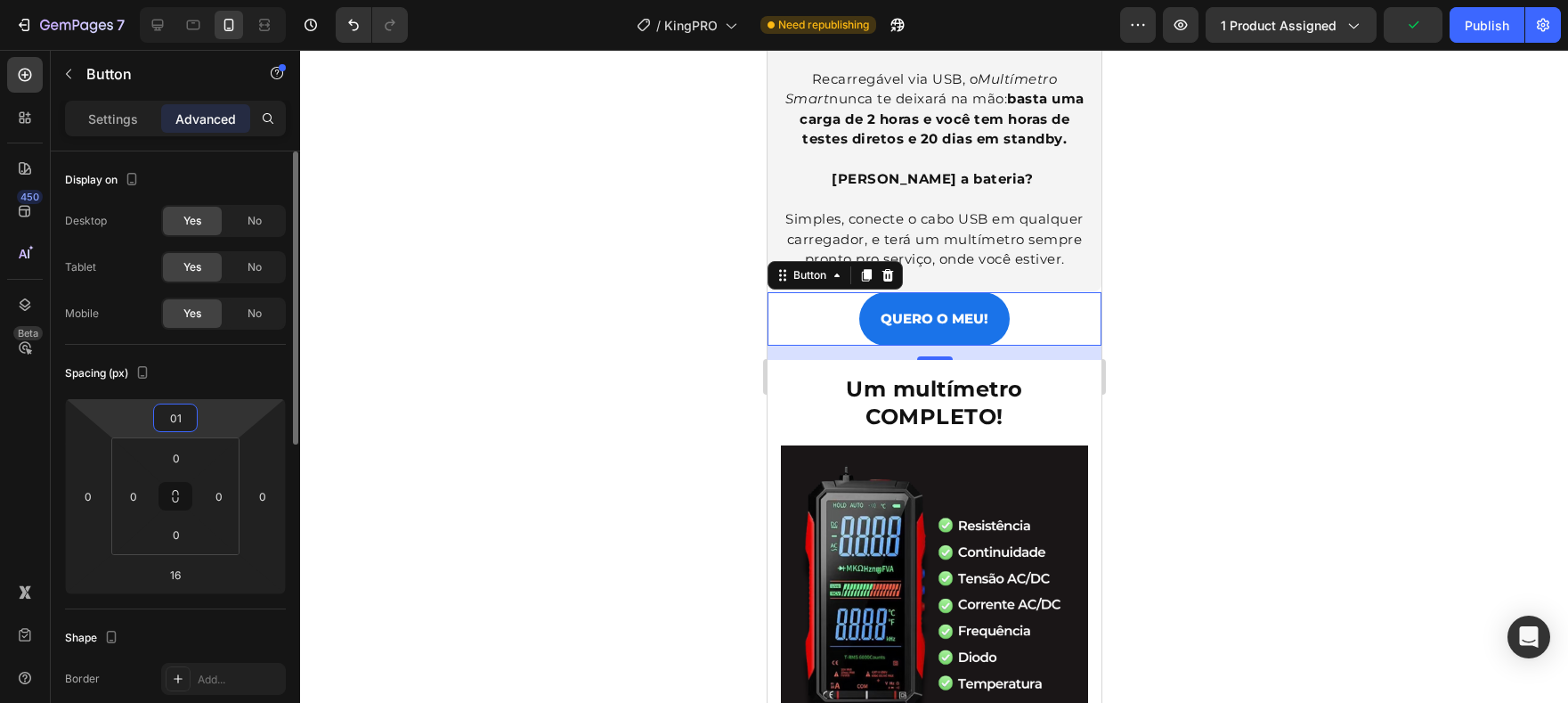
type input "0"
type input "10"
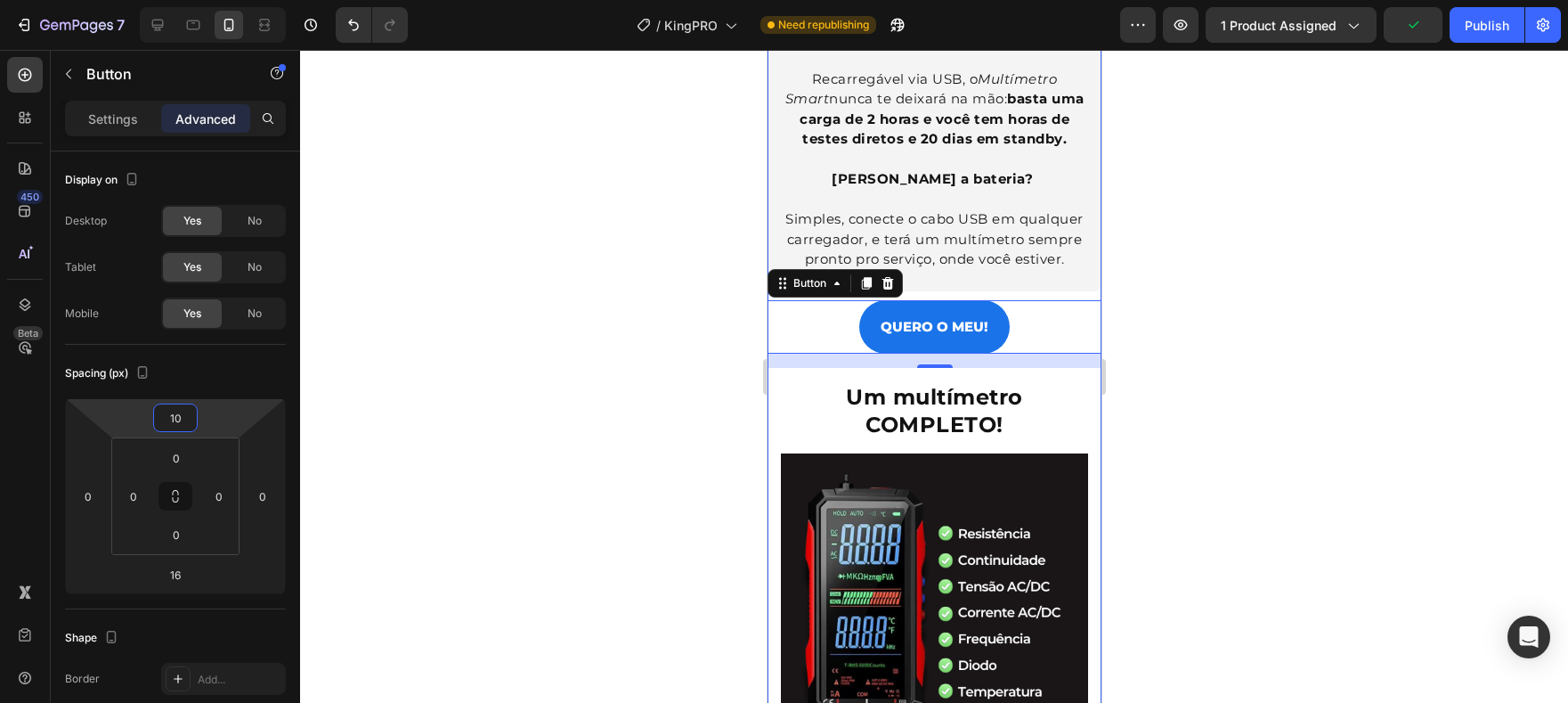
click at [957, 247] on div "Nunca mais fique sem bateria Heading Recarregável via USB, o Multímetro Smart n…" at bounding box center [934, 180] width 307 height 224
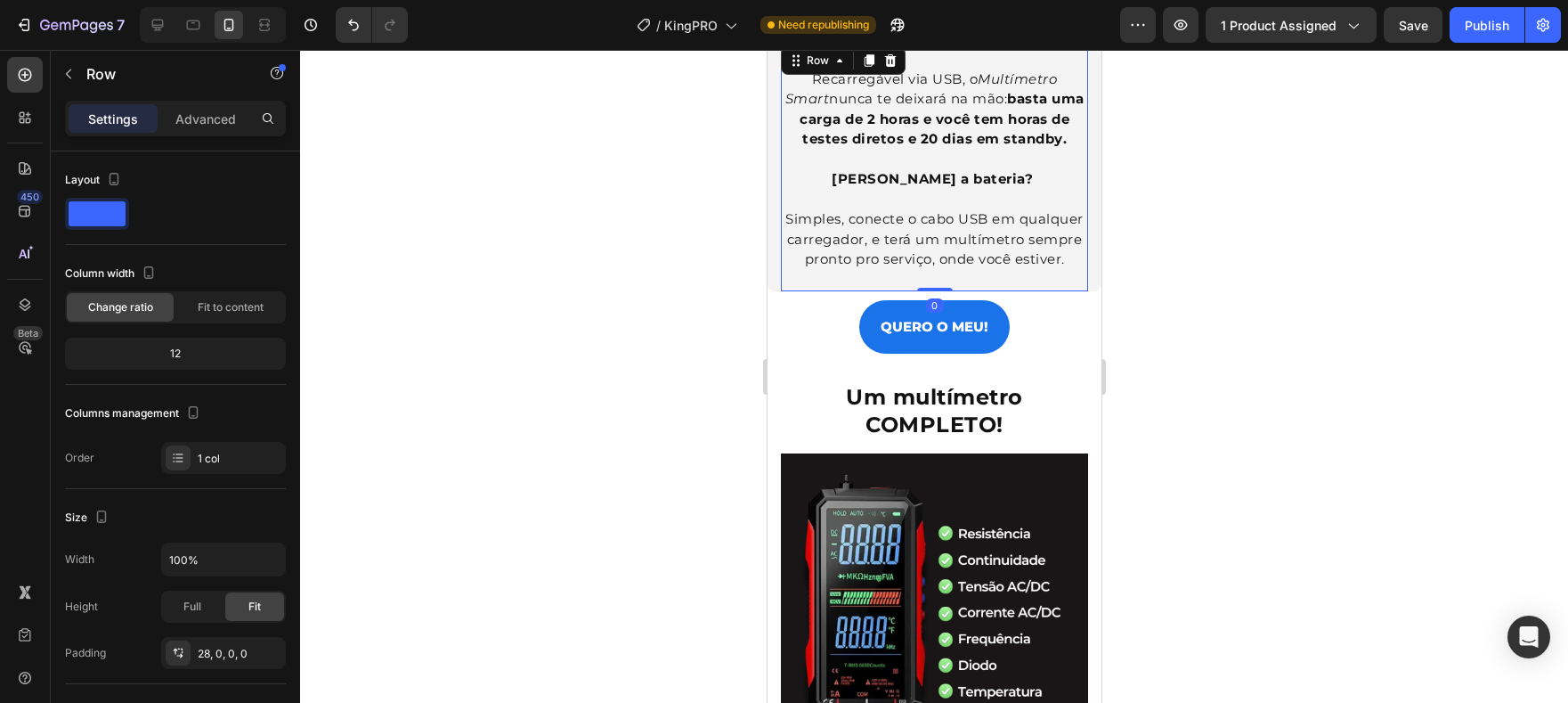
drag, startPoint x: 938, startPoint y: 248, endPoint x: 938, endPoint y: 235, distance: 13.0
click at [938, 235] on div "Nunca mais fique sem bateria Heading Recarregável via USB, o Multímetro Smart n…" at bounding box center [934, 167] width 307 height 248
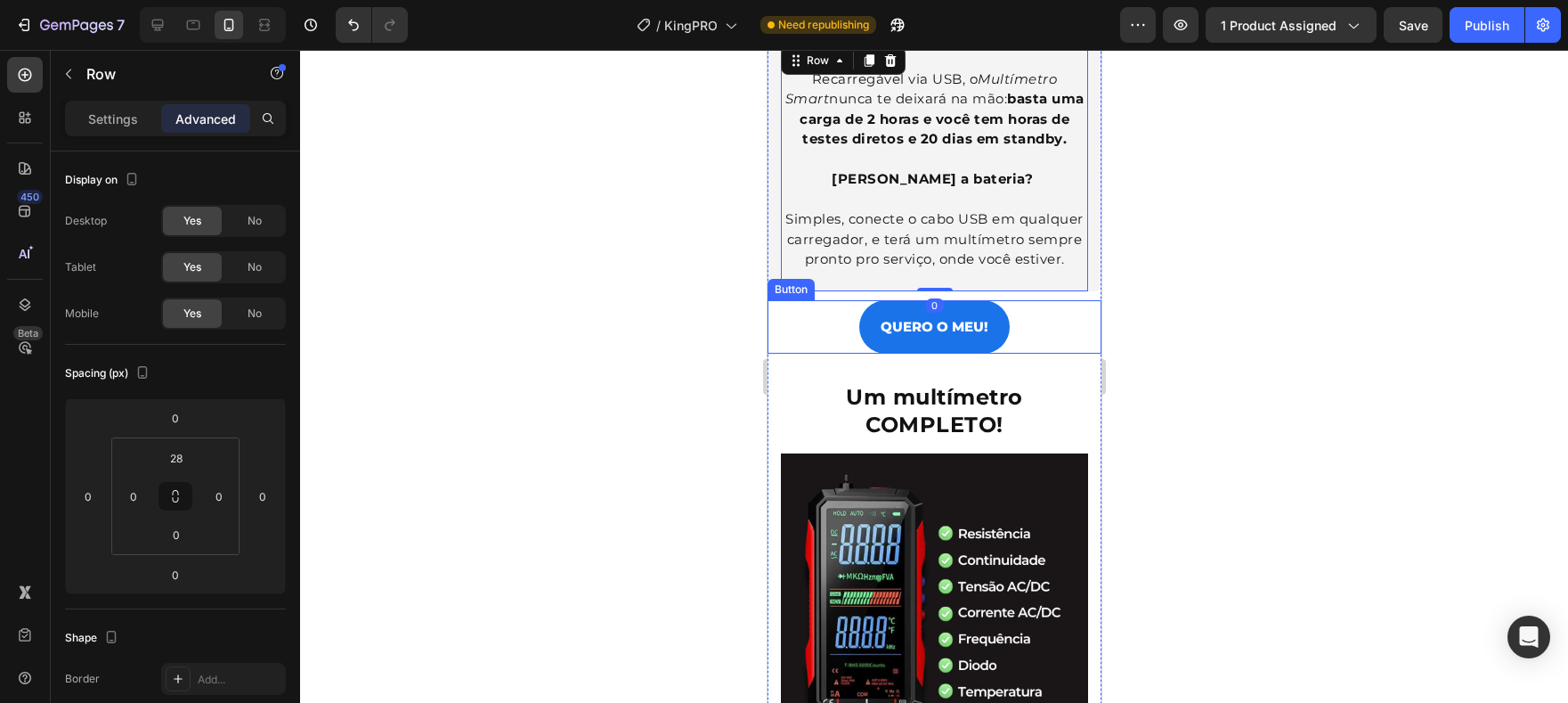
click at [1022, 300] on div "QUERO O MEU! Button" at bounding box center [934, 327] width 334 height 53
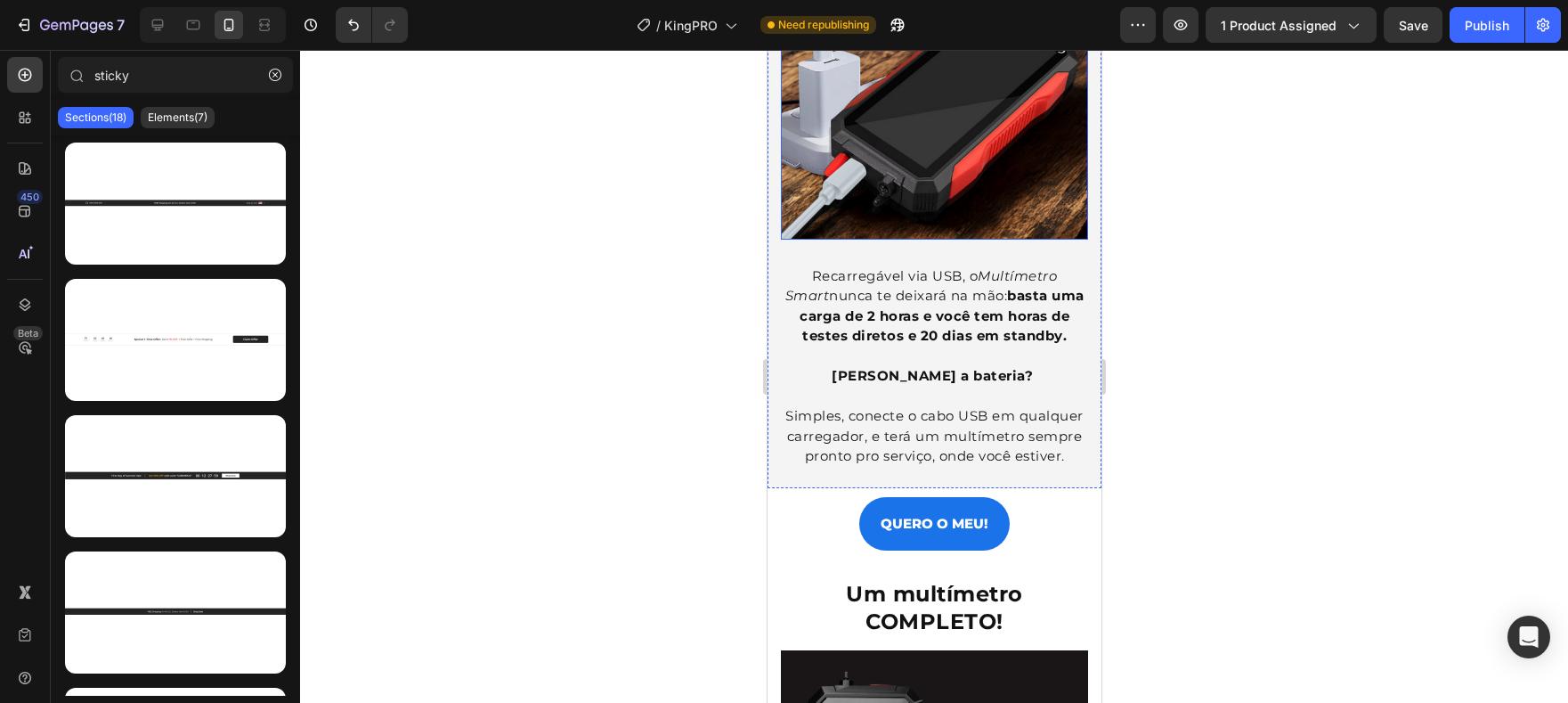
scroll to position [2335, 0]
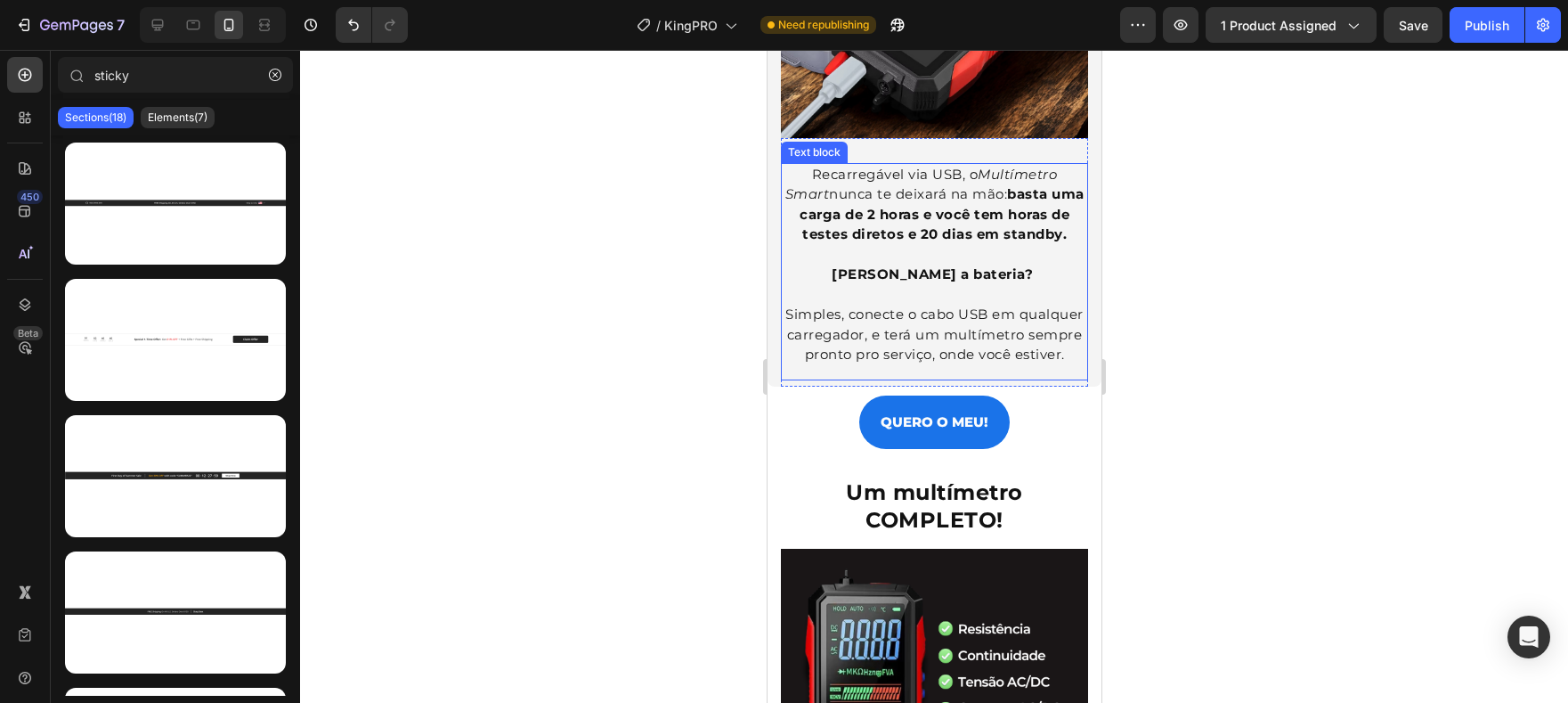
click at [1061, 395] on div "QUERO O MEU! Button" at bounding box center [934, 422] width 334 height 53
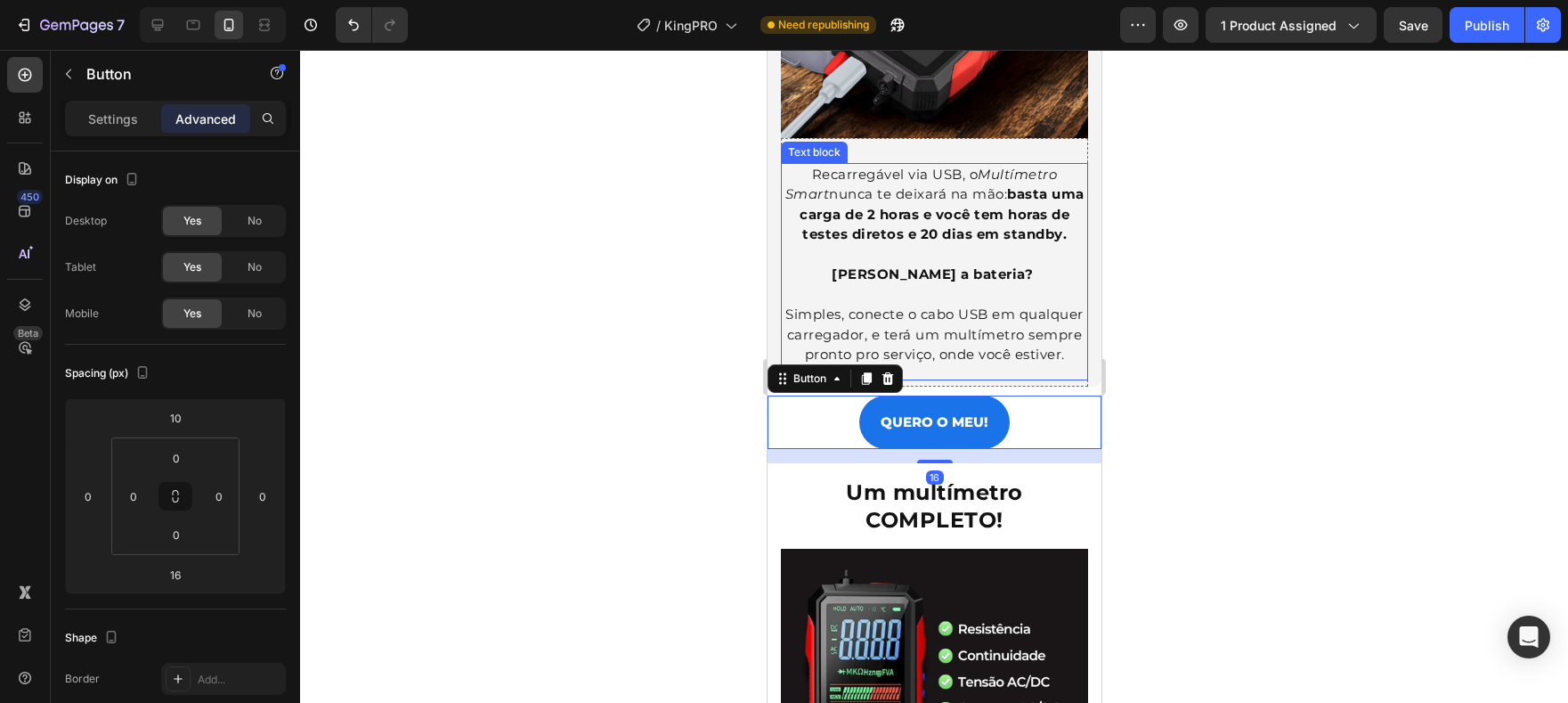
click at [1021, 306] on span "Simples, conecte o cabo USB em qualquer carregador, e terá um multímetro sempre…" at bounding box center [934, 334] width 298 height 57
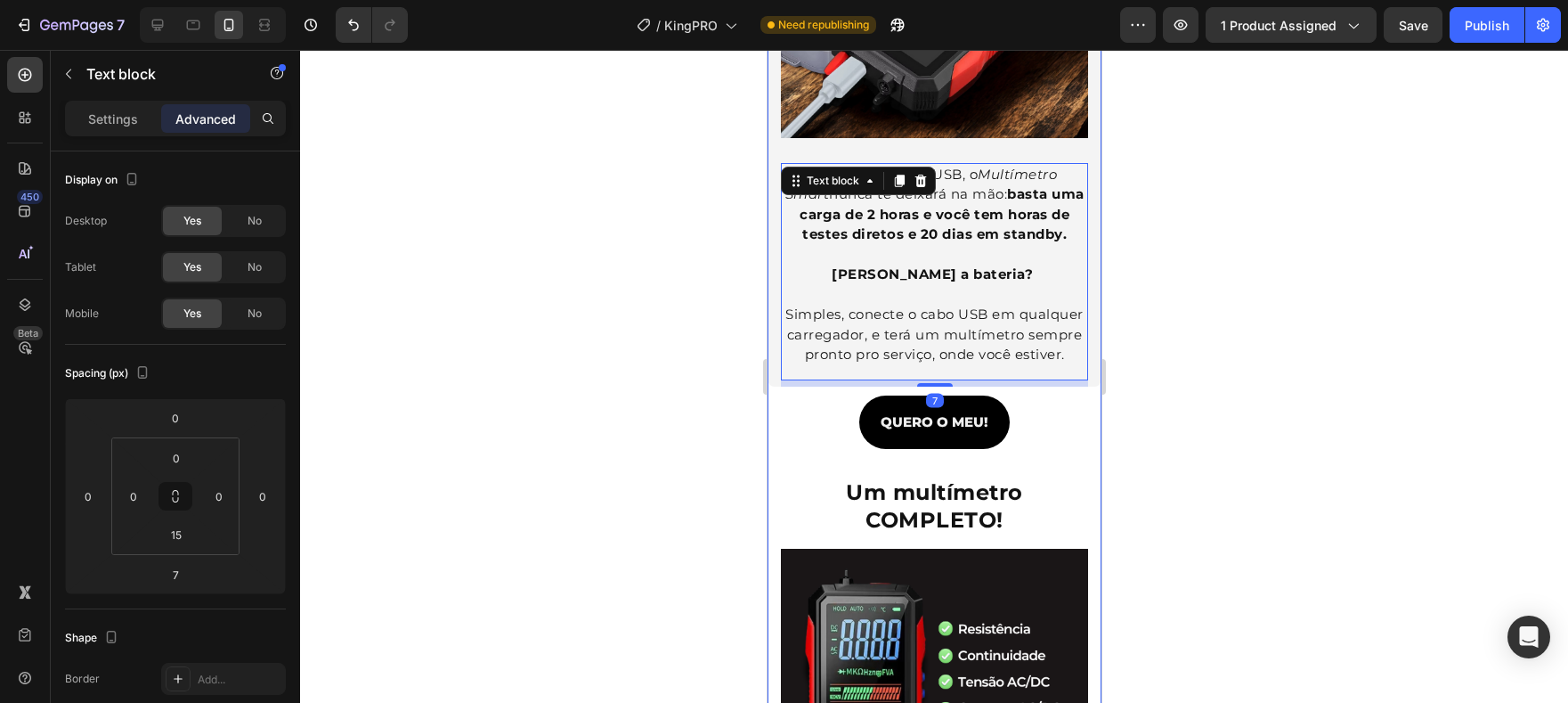
drag, startPoint x: 961, startPoint y: 424, endPoint x: 985, endPoint y: 382, distance: 48.4
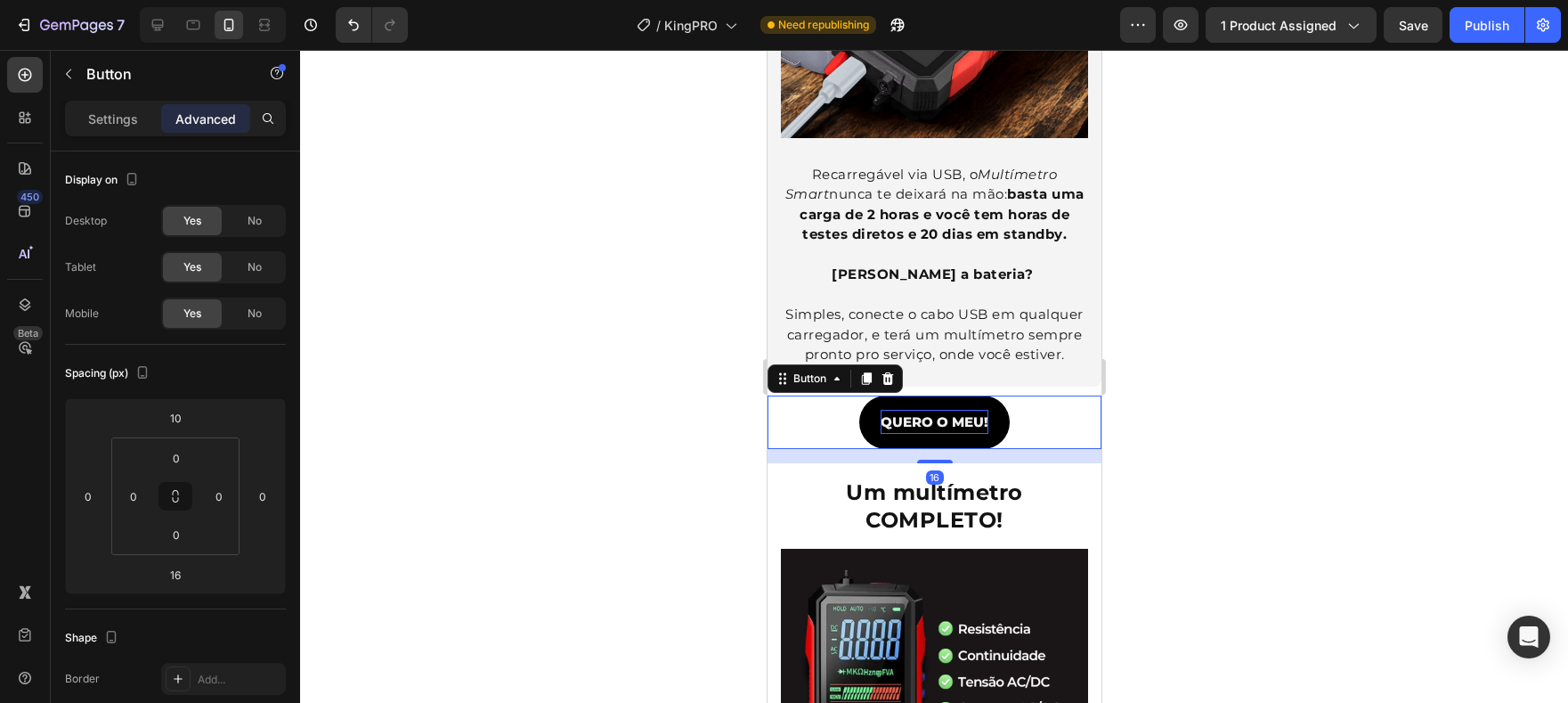
click at [963, 410] on p "QUERO O MEU!" at bounding box center [933, 421] width 108 height 24
click at [961, 410] on p "QUERO O MEU!" at bounding box center [933, 421] width 108 height 24
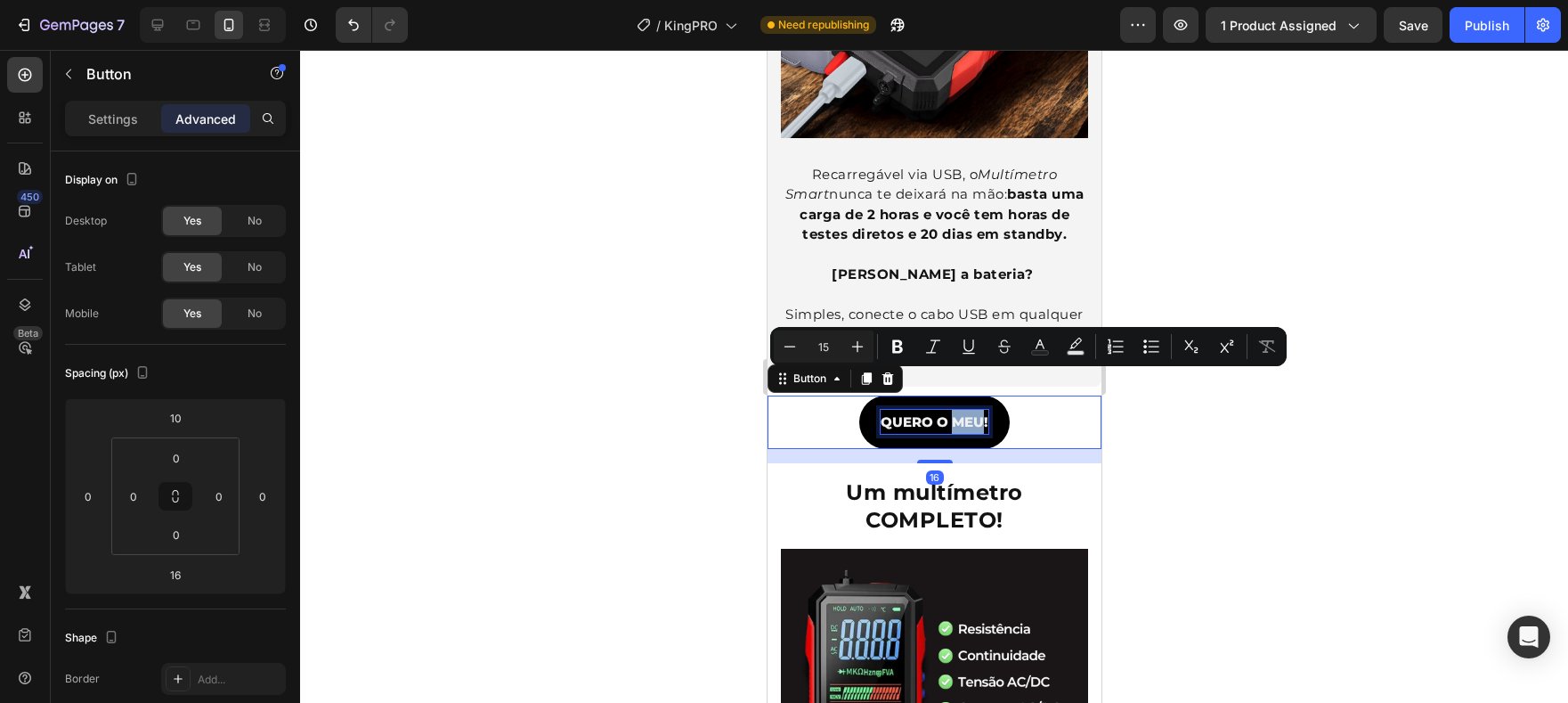
click at [945, 410] on p "QUERO O MEU!" at bounding box center [933, 421] width 108 height 24
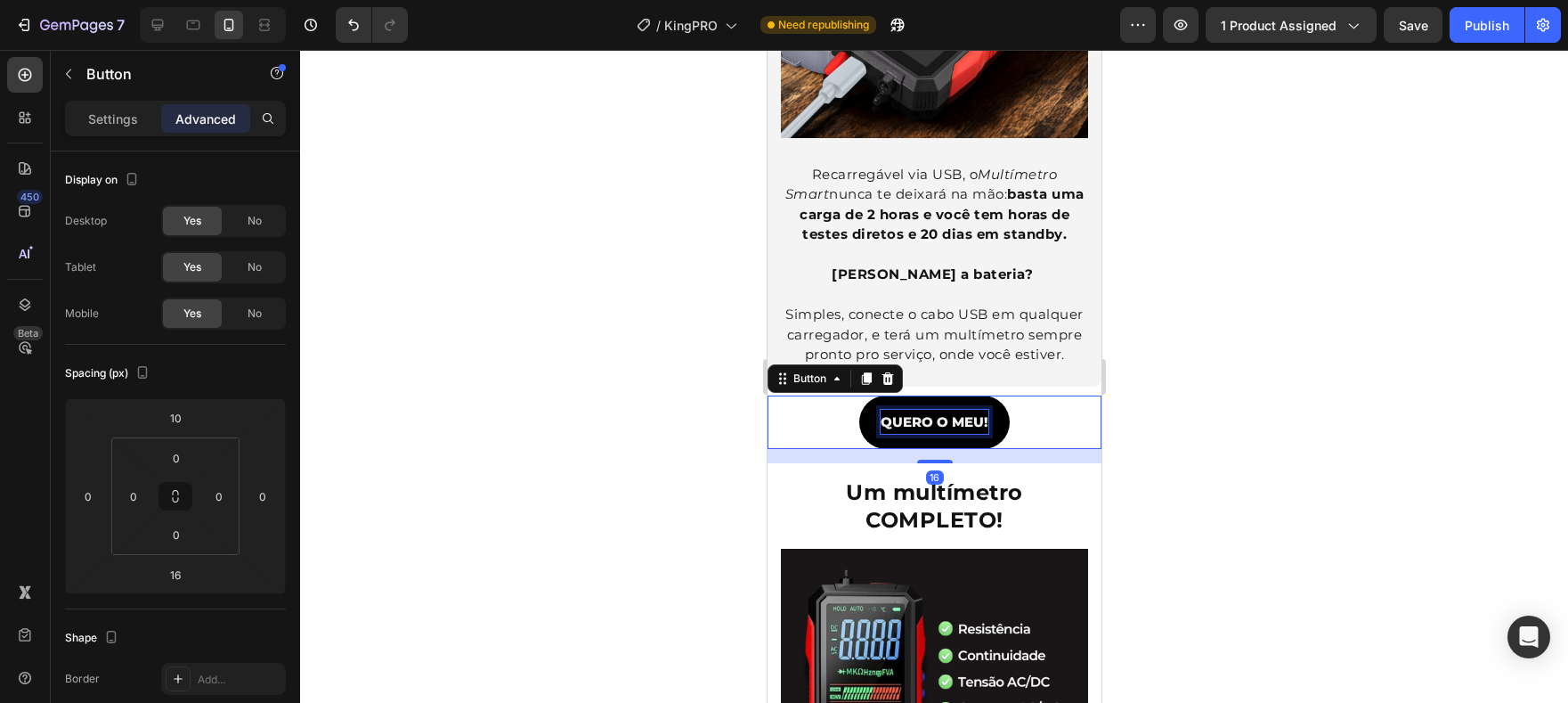
click at [938, 410] on p "QUERO O MEU!" at bounding box center [933, 421] width 108 height 24
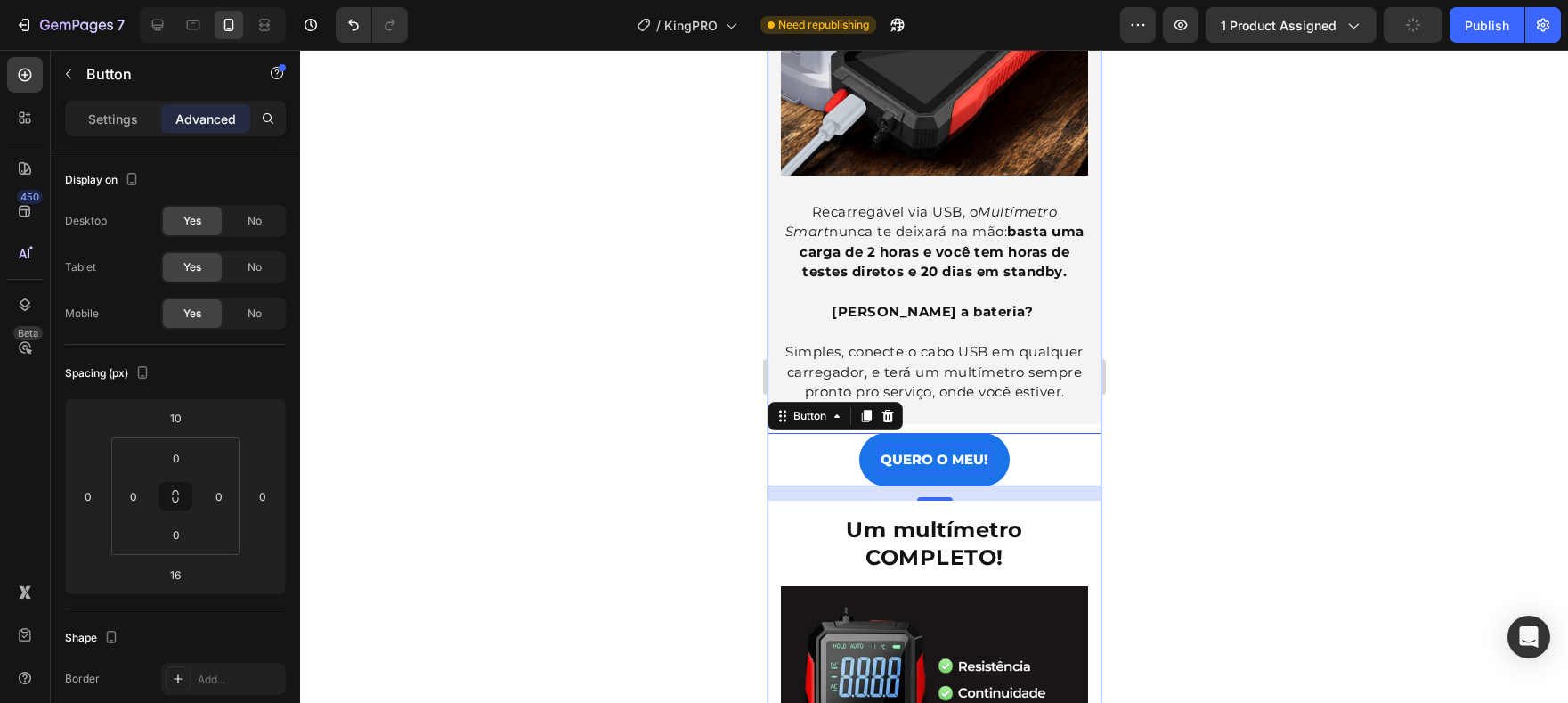
scroll to position [2283, 0]
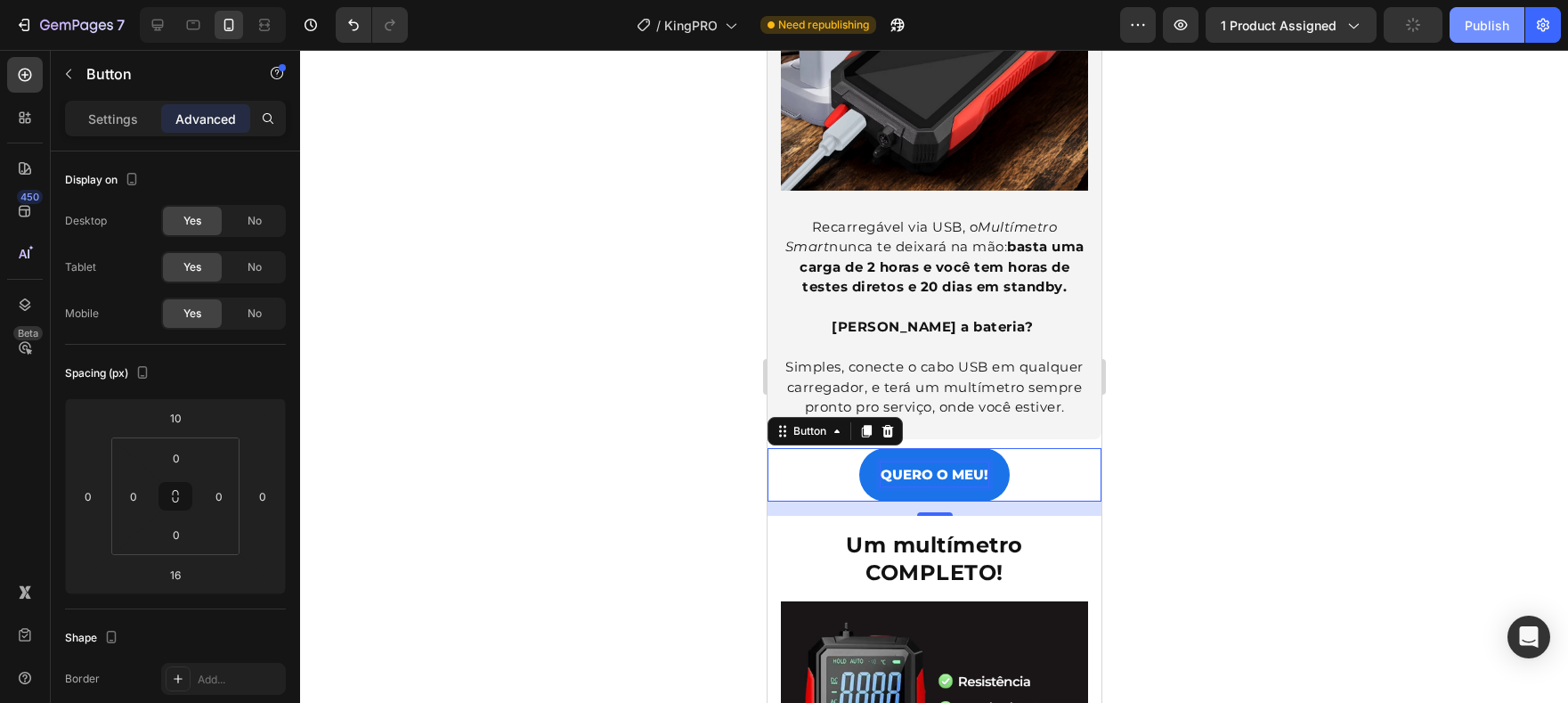
click at [1471, 41] on button "Publish" at bounding box center [1487, 24] width 74 height 35
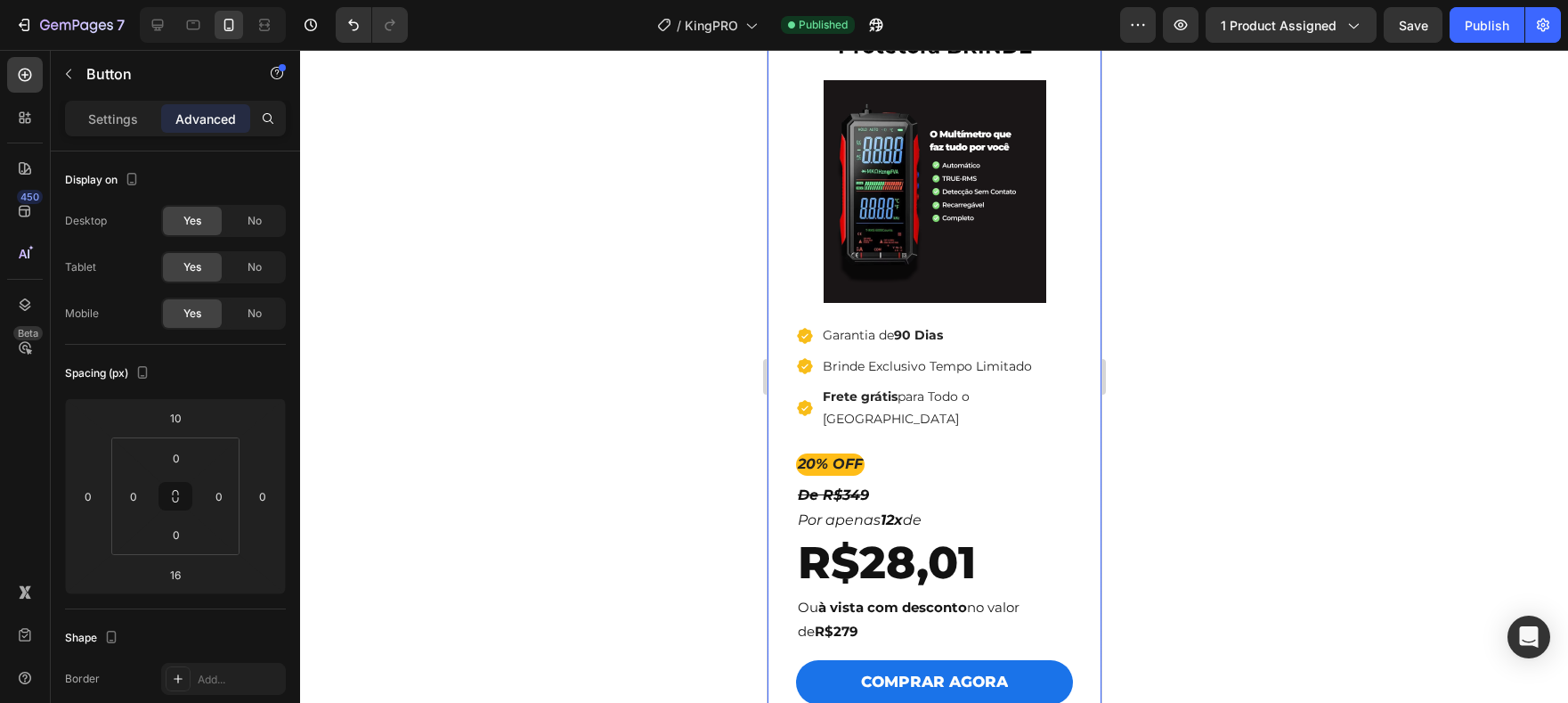
scroll to position [5168, 0]
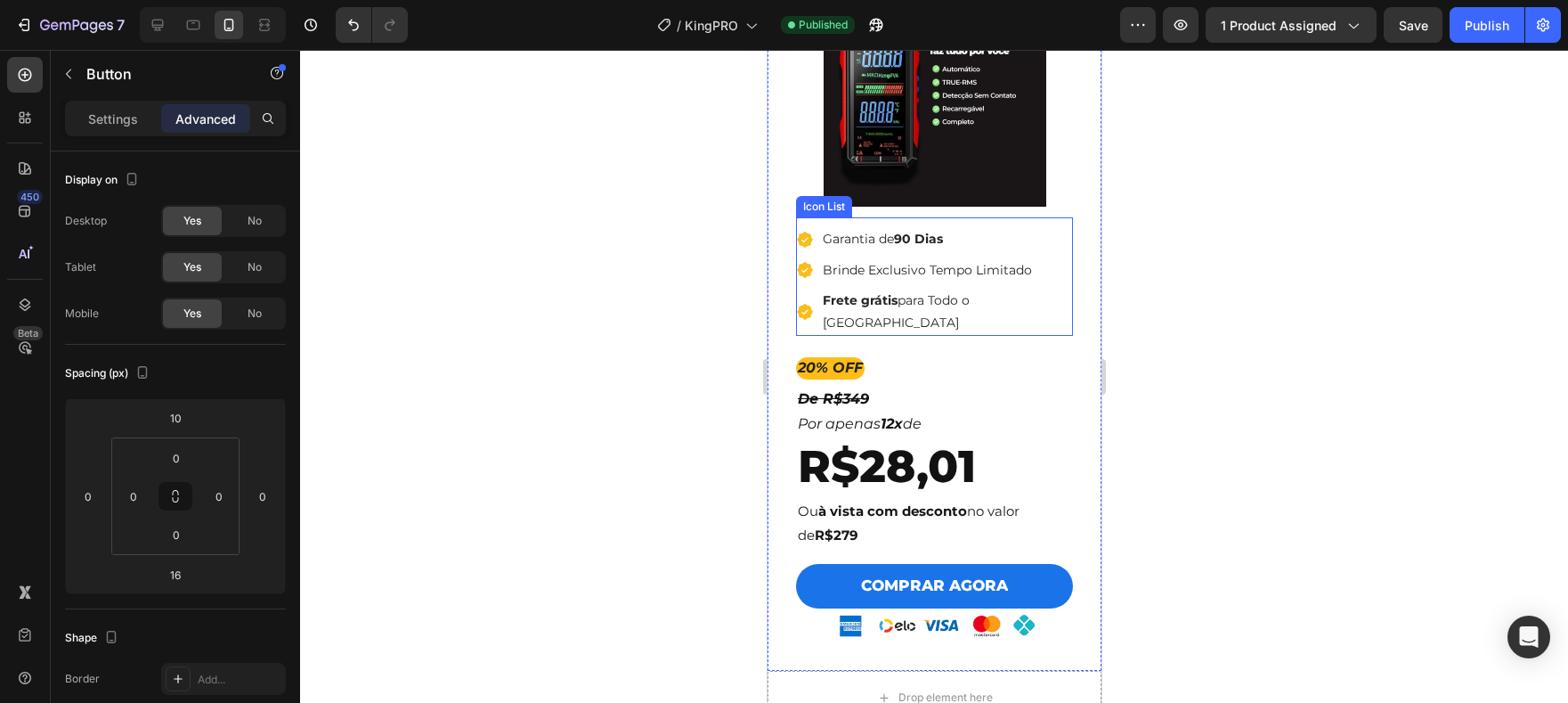
click at [1005, 233] on li "Icon Garantia de 90 Dias Text block" at bounding box center [934, 239] width 277 height 26
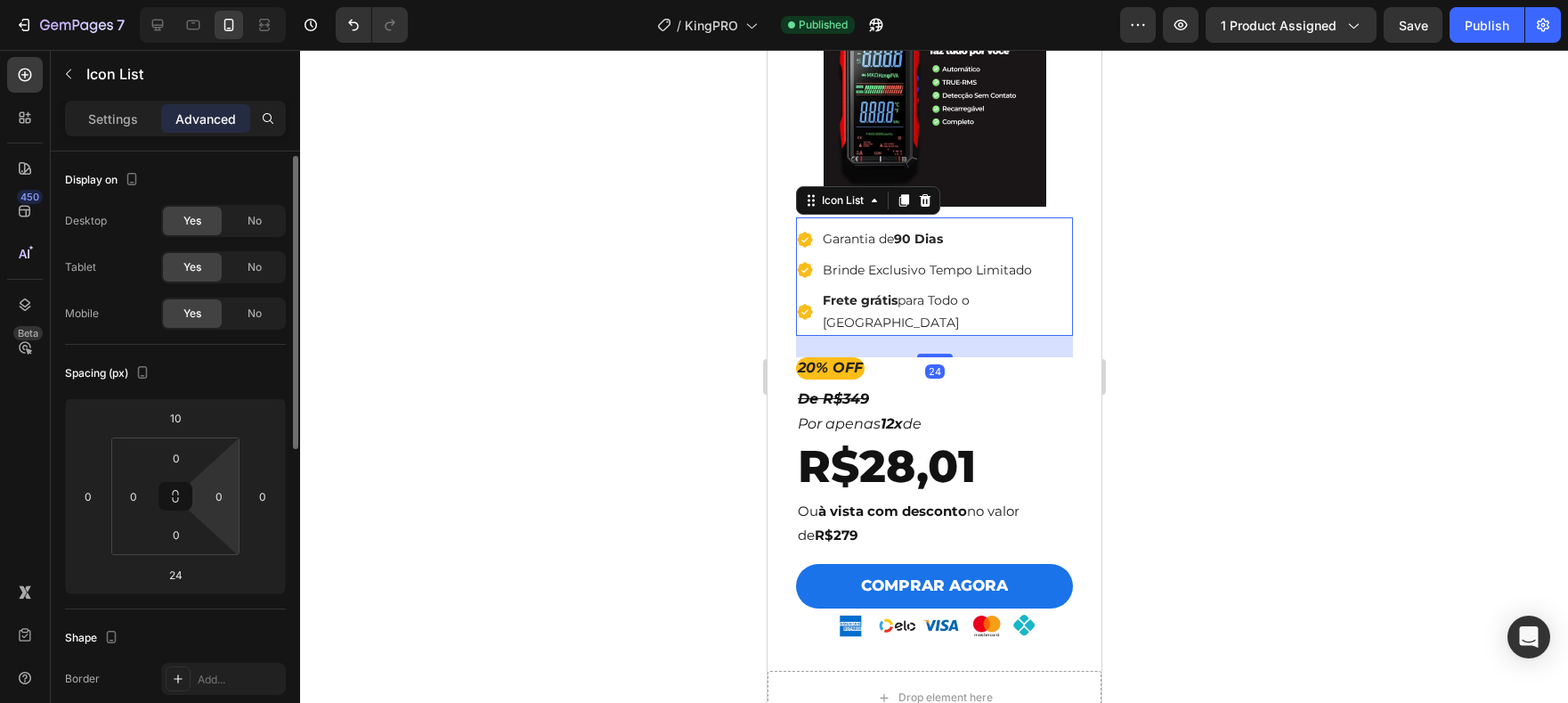
scroll to position [4, 0]
click at [136, 123] on p "Settings" at bounding box center [113, 119] width 50 height 19
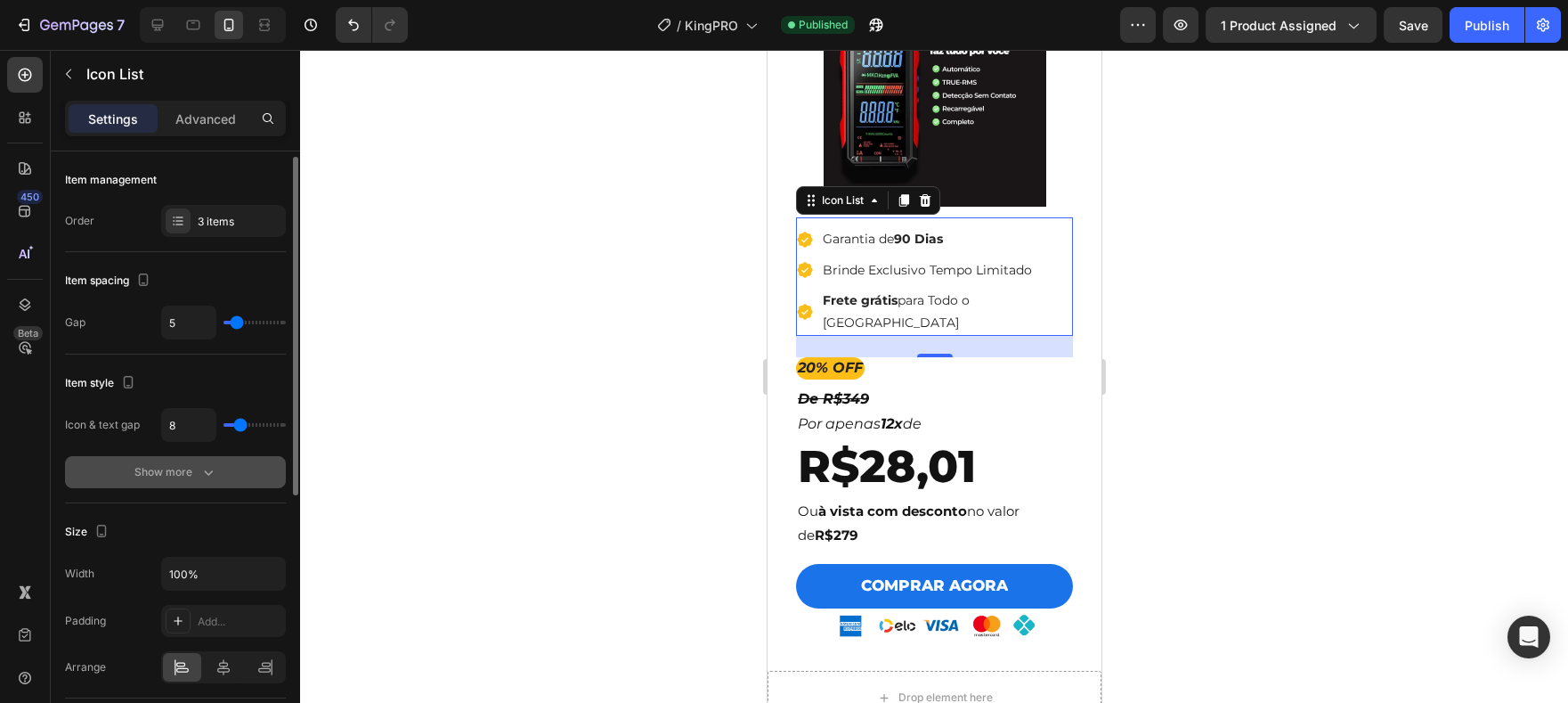
scroll to position [38, 0]
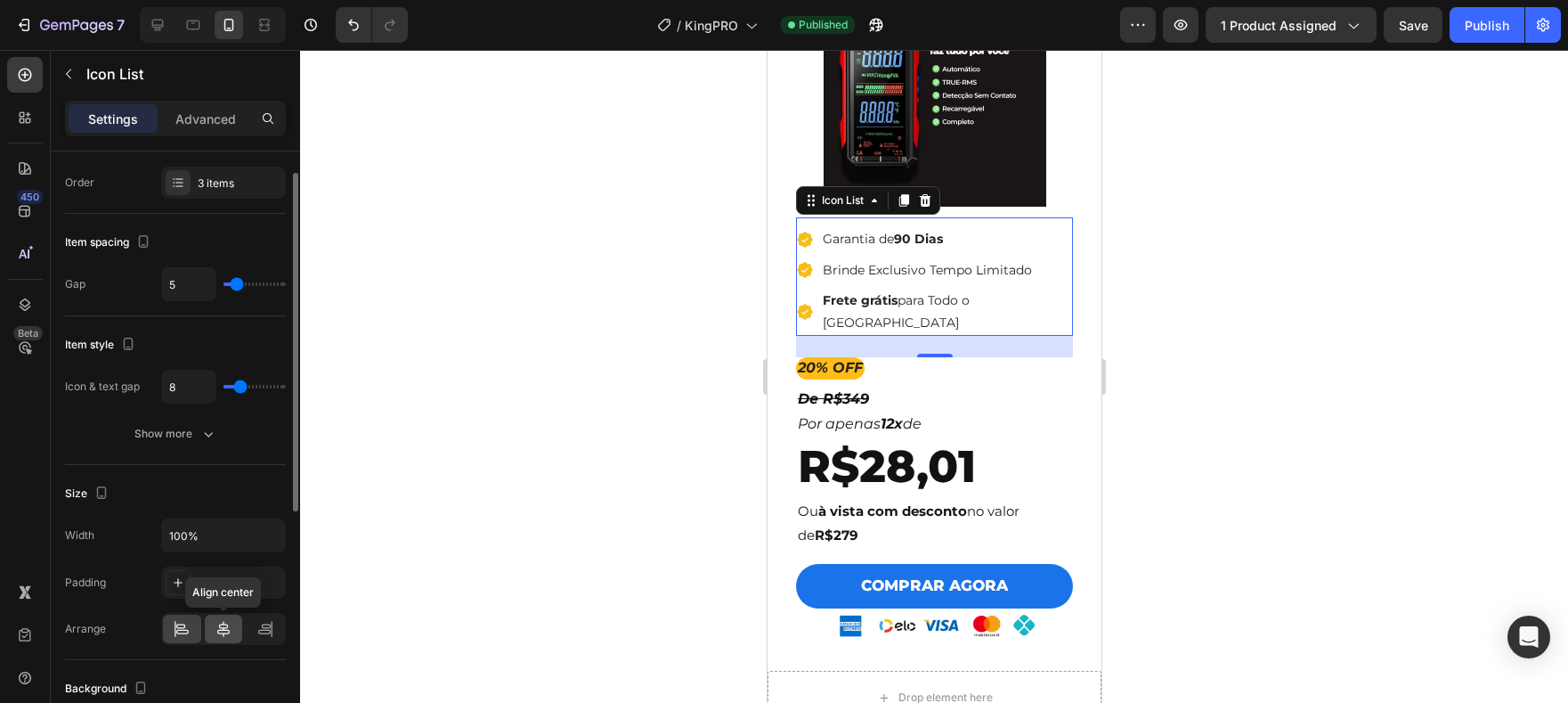
click at [218, 628] on icon at bounding box center [223, 628] width 12 height 16
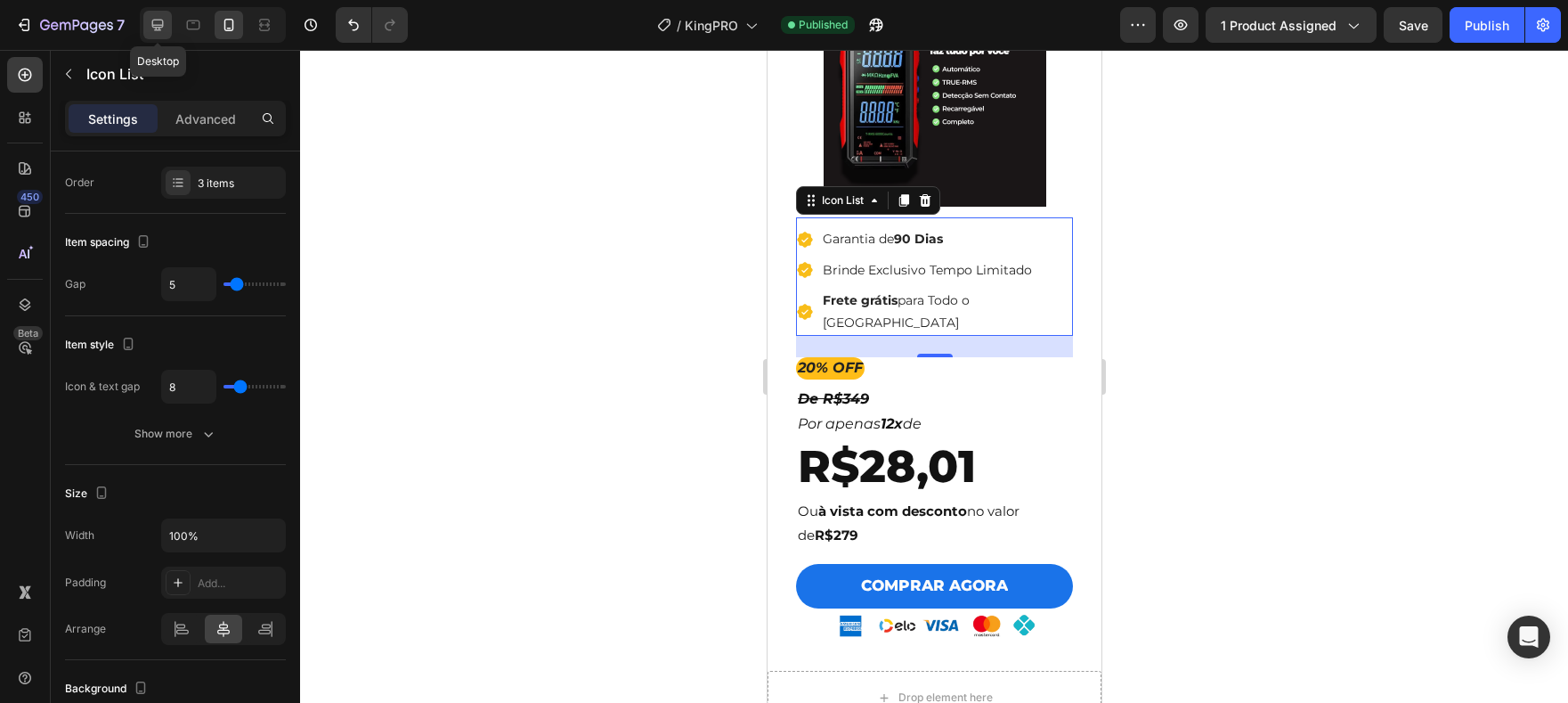
click at [159, 30] on icon at bounding box center [158, 26] width 11 height 11
type input "16"
type input "12"
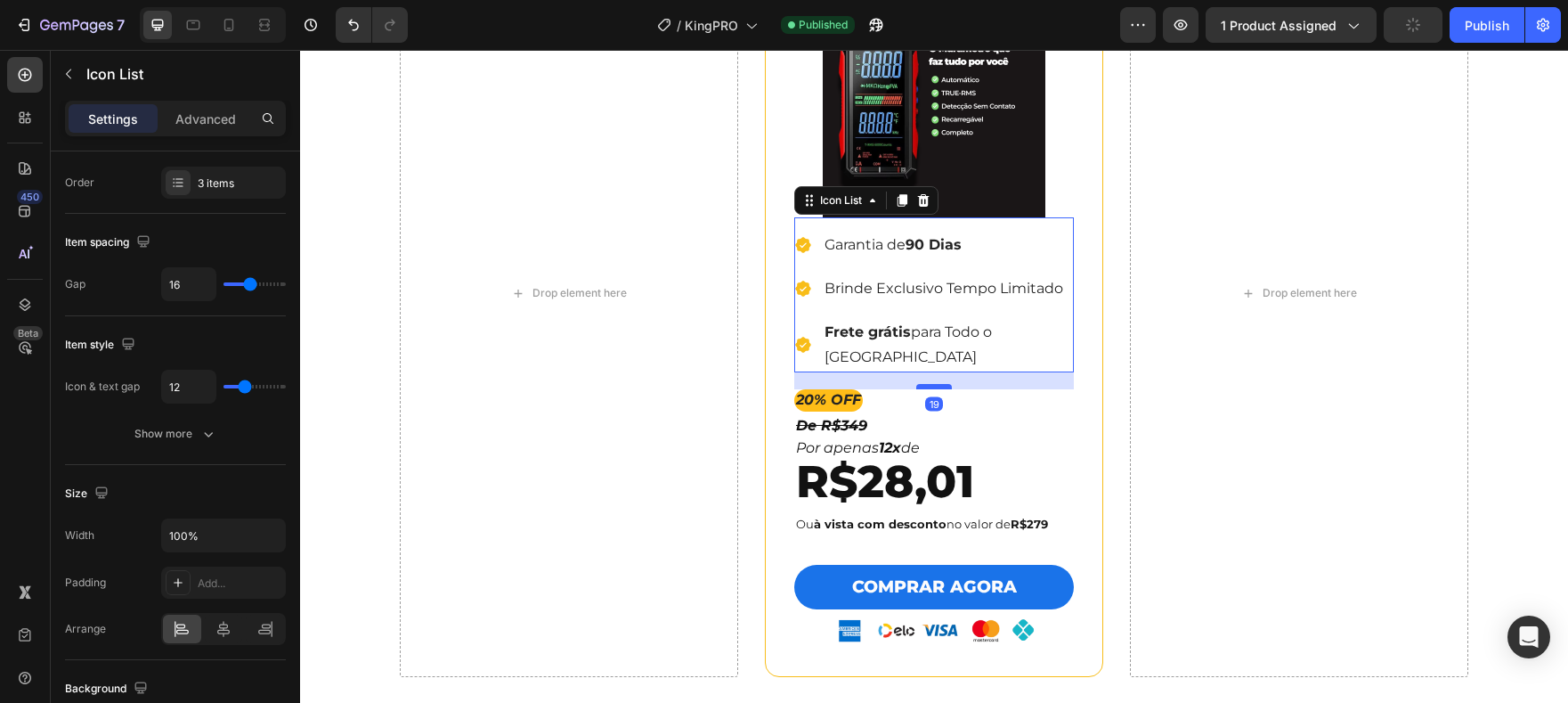
scroll to position [4390, 0]
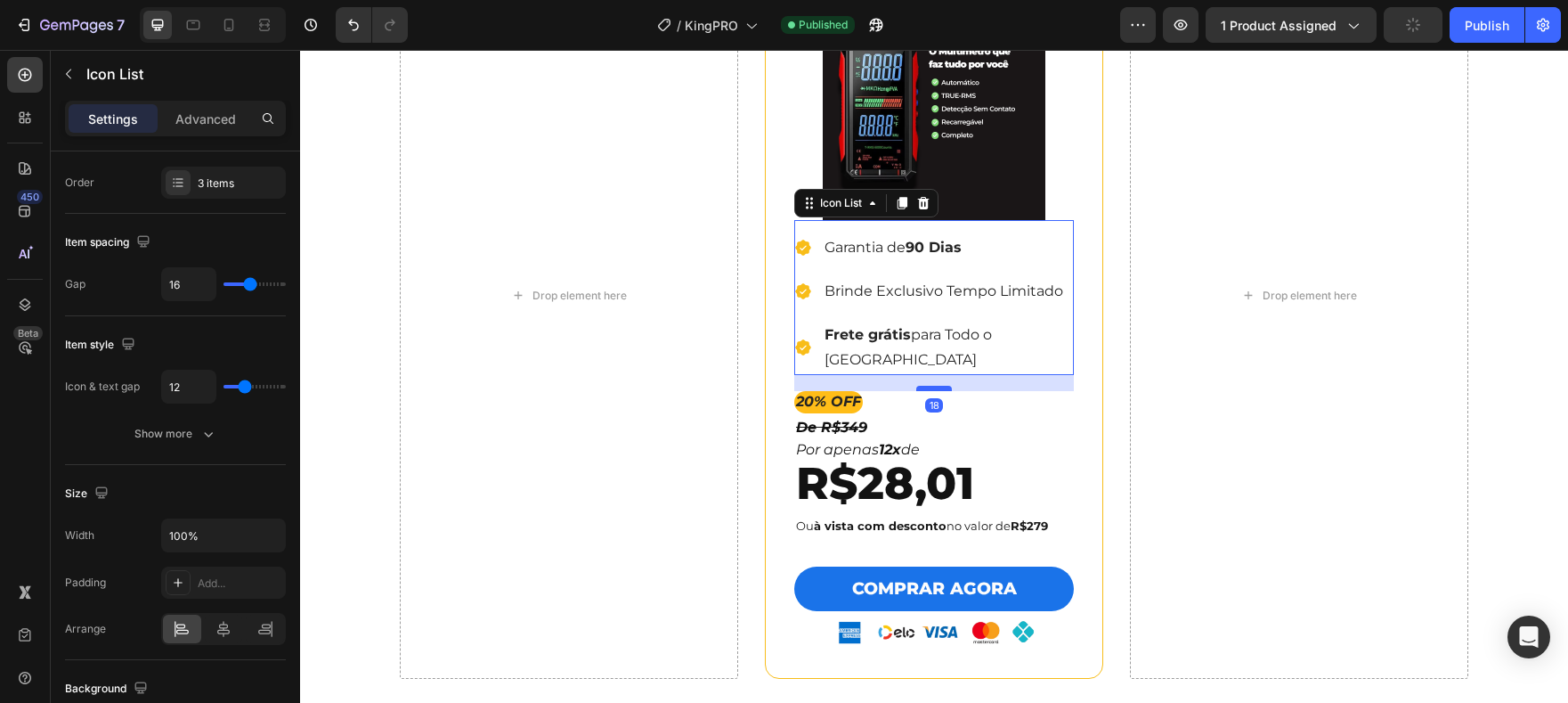
click at [940, 386] on div at bounding box center [934, 389] width 35 height 6
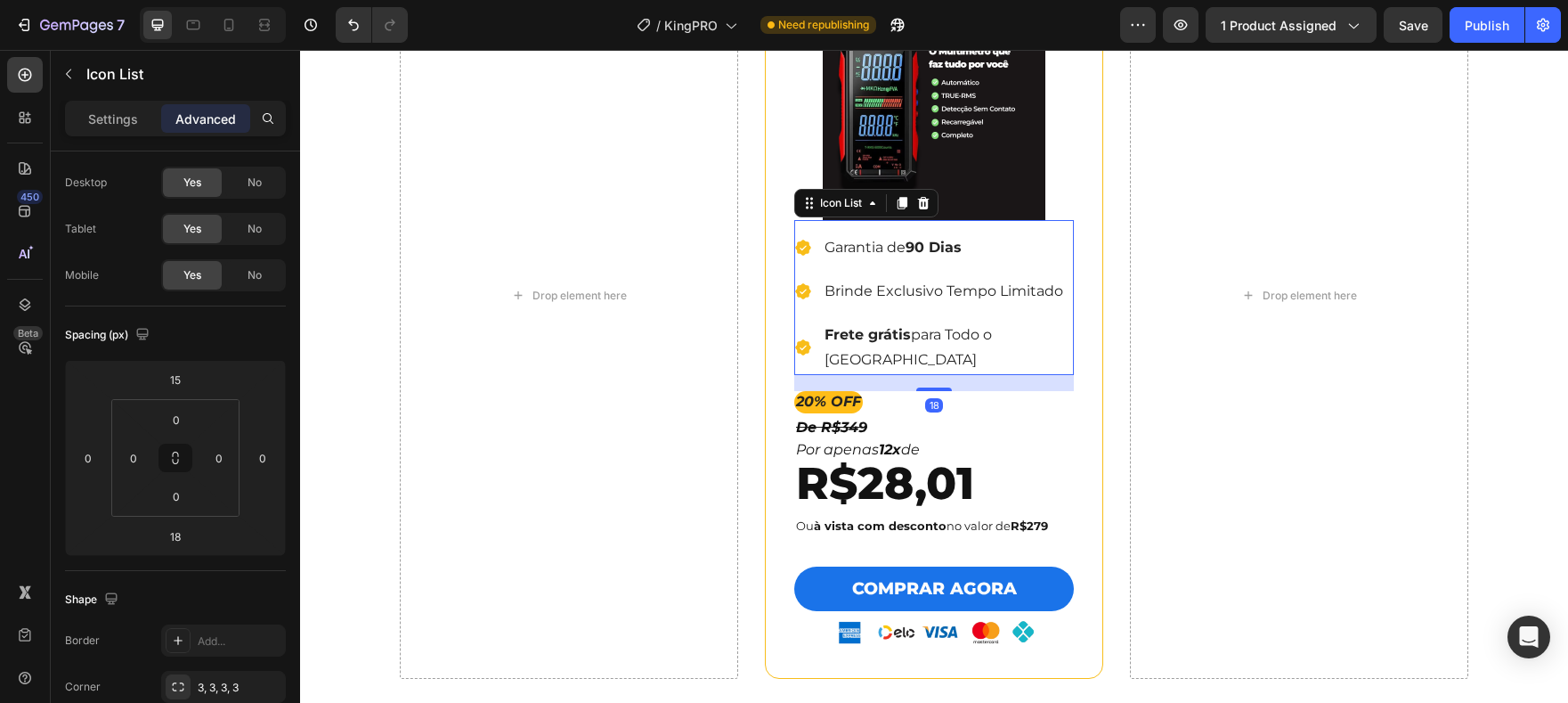
click at [946, 178] on img at bounding box center [934, 108] width 222 height 223
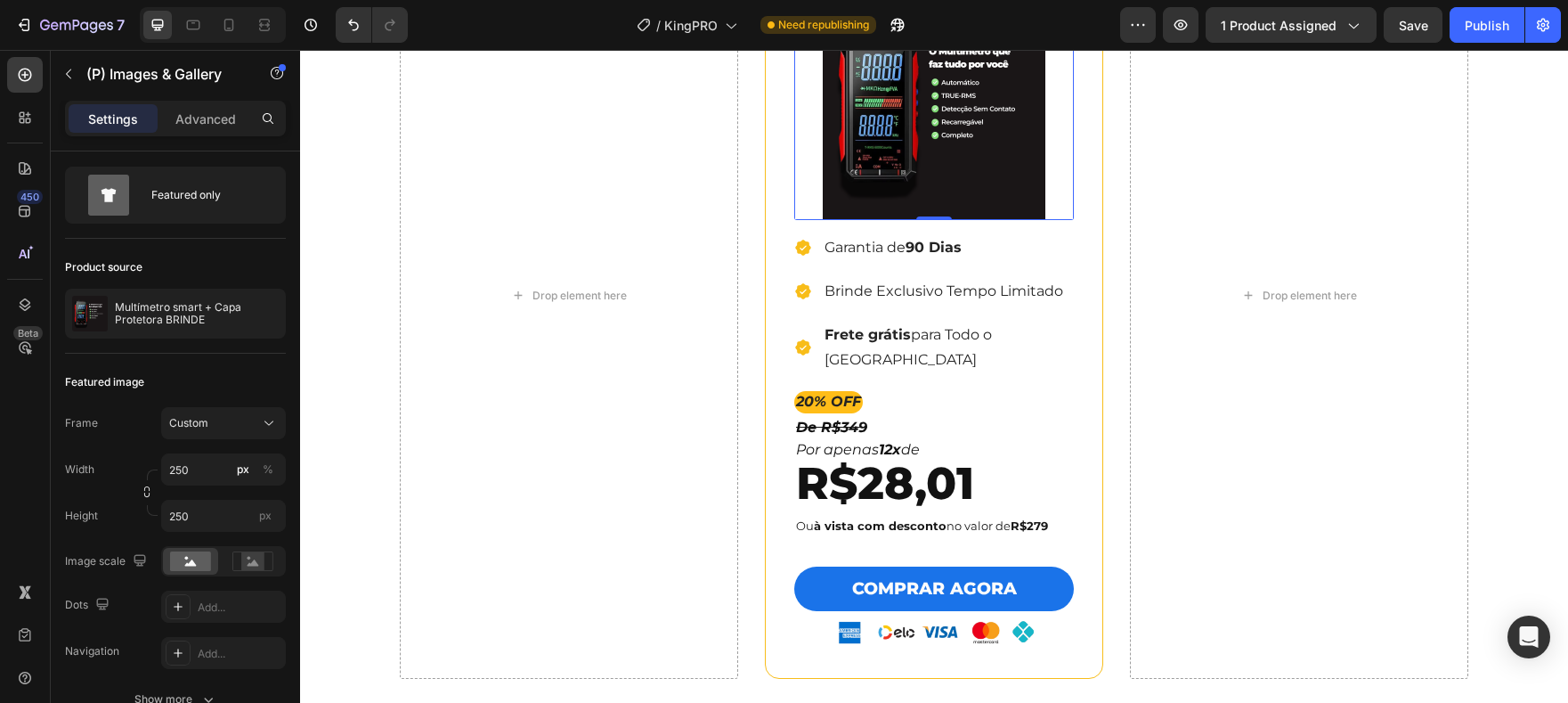
scroll to position [0, 0]
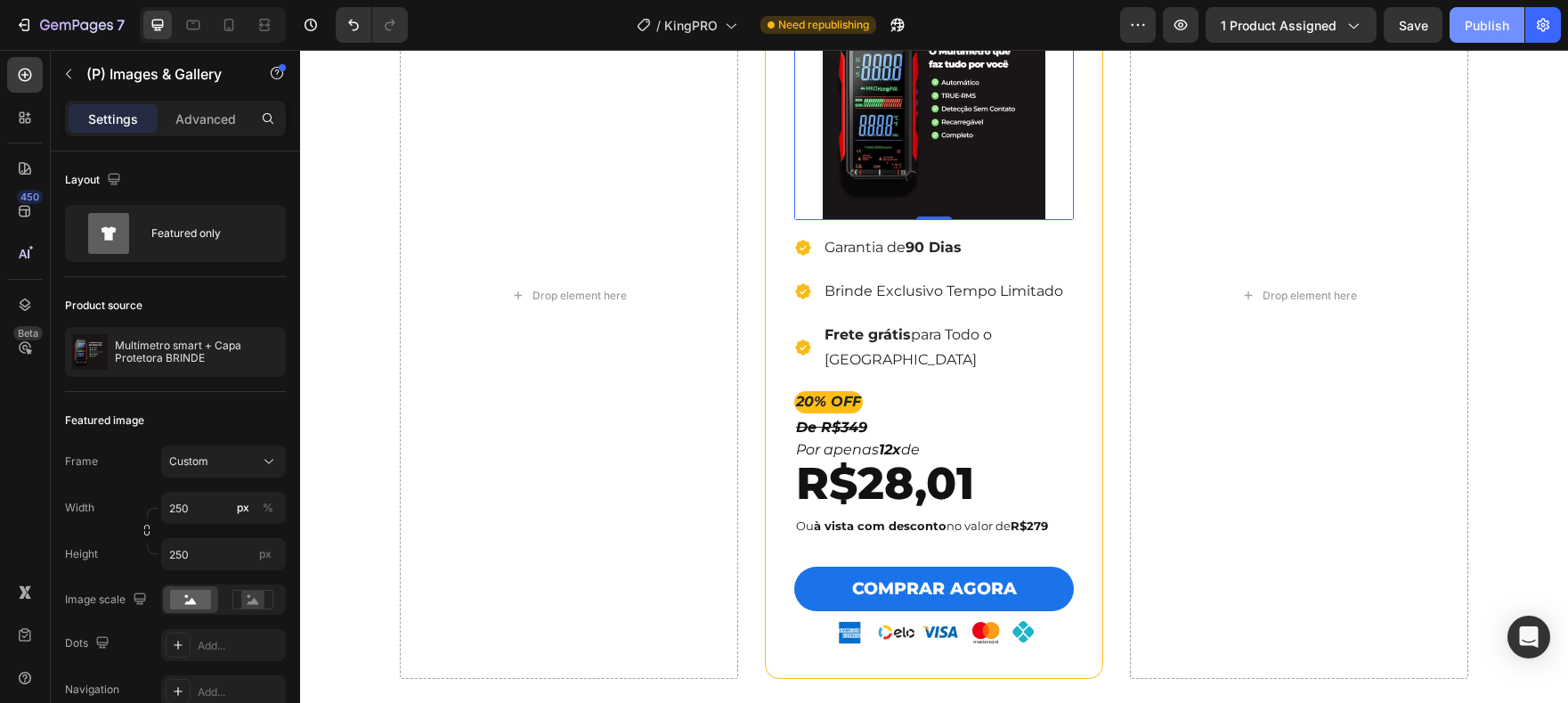
click at [1472, 19] on div "Publish" at bounding box center [1487, 26] width 45 height 19
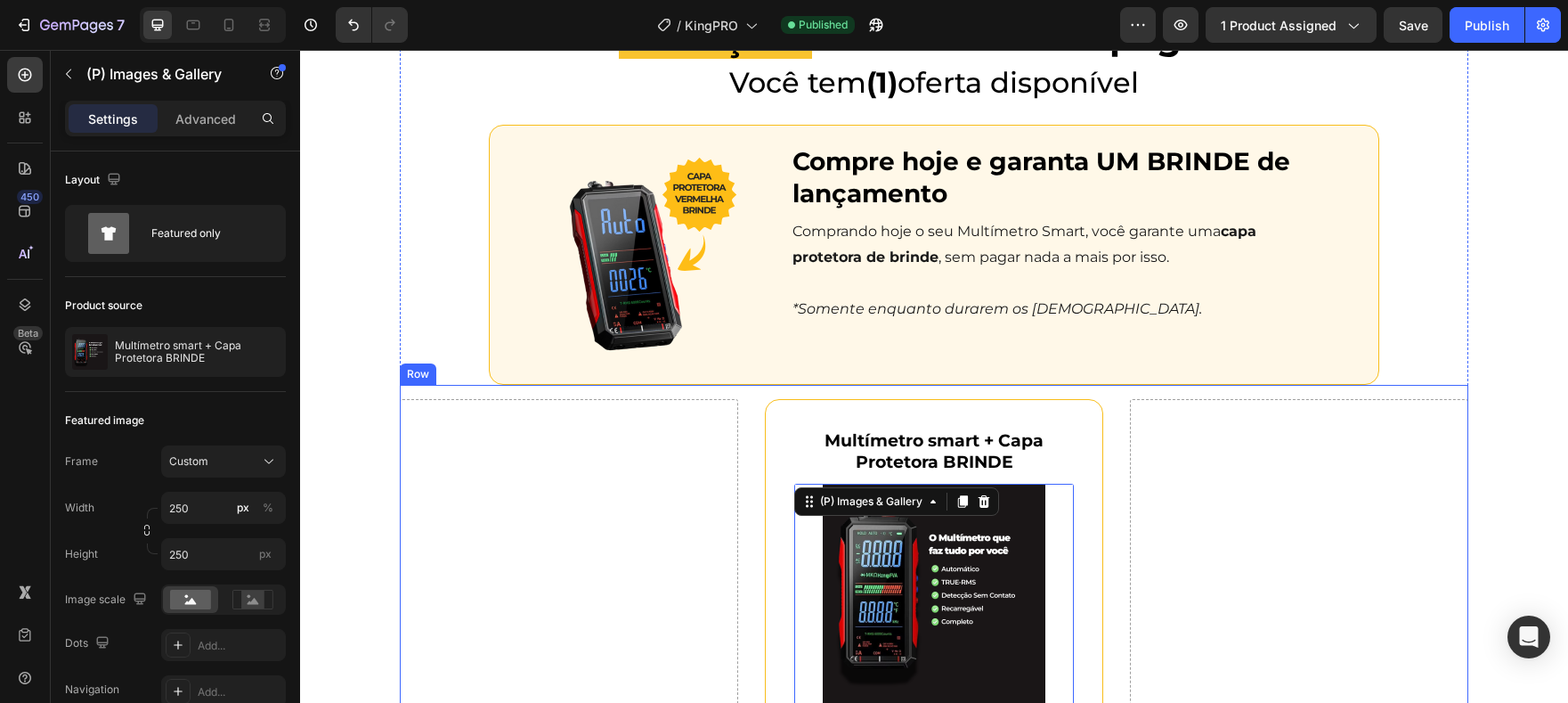
scroll to position [3902, 0]
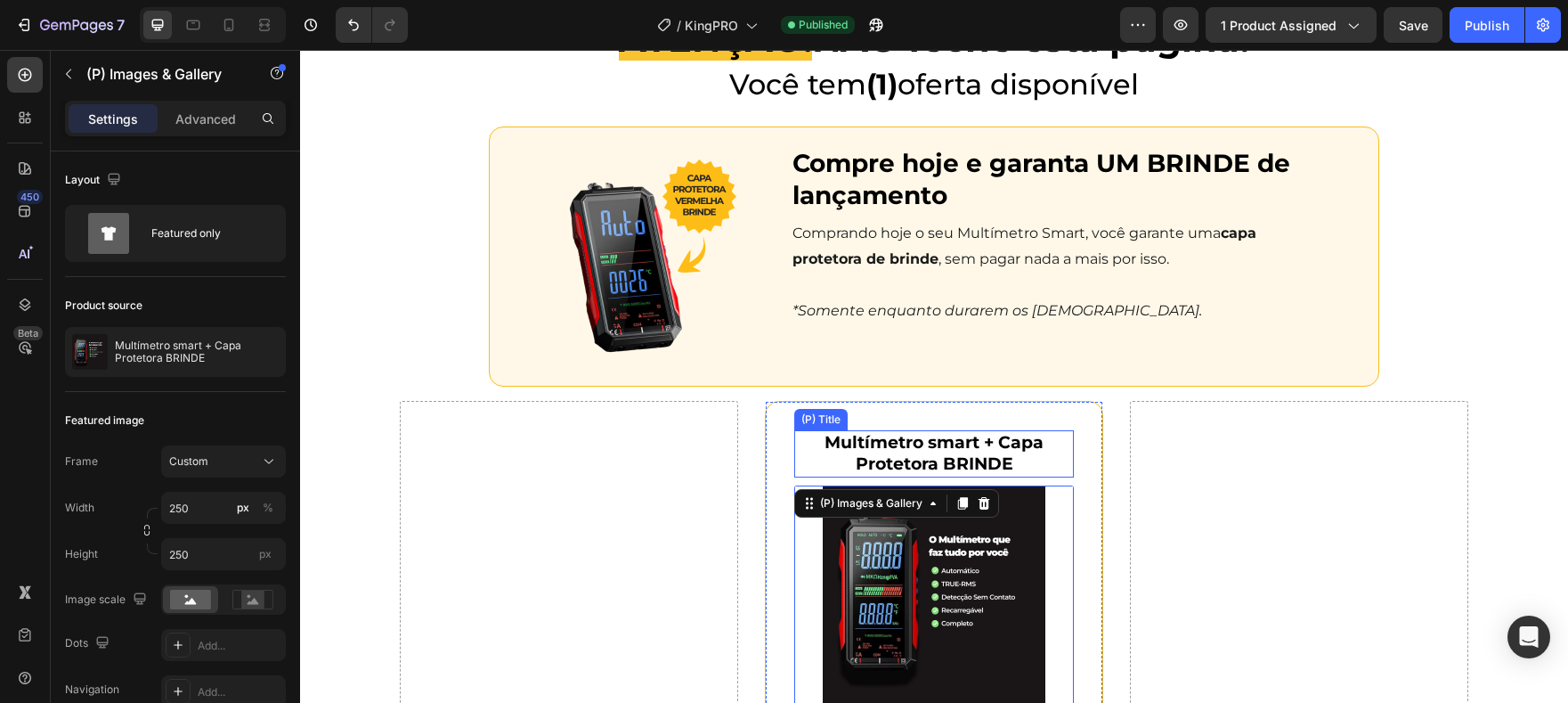
click at [966, 468] on h1 "Multímetro smart + Capa Protetora BRINDE" at bounding box center [934, 453] width 280 height 47
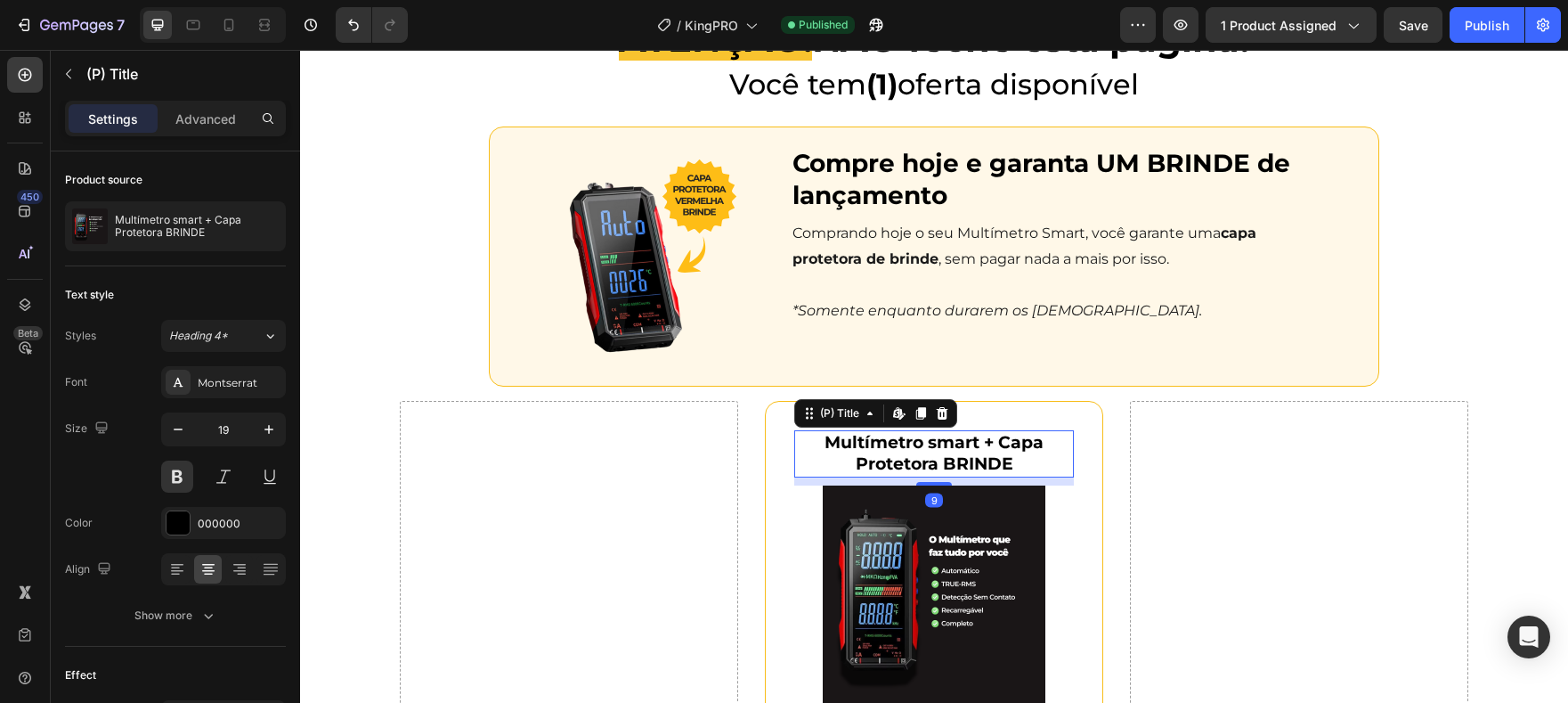
click at [989, 479] on div "9" at bounding box center [934, 481] width 280 height 8
click at [943, 479] on div at bounding box center [934, 479] width 35 height 6
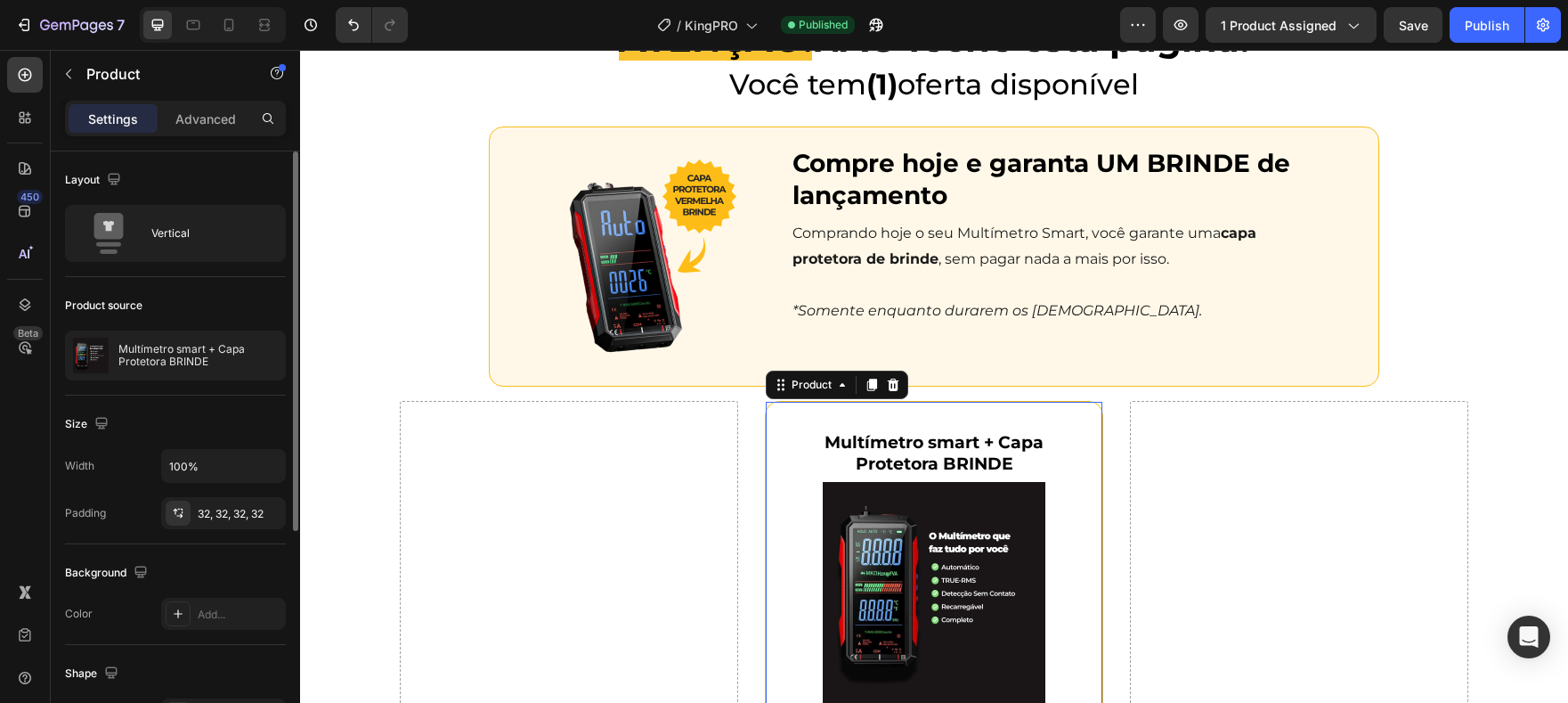
scroll to position [4, 0]
click at [196, 124] on p "Advanced" at bounding box center [205, 119] width 60 height 19
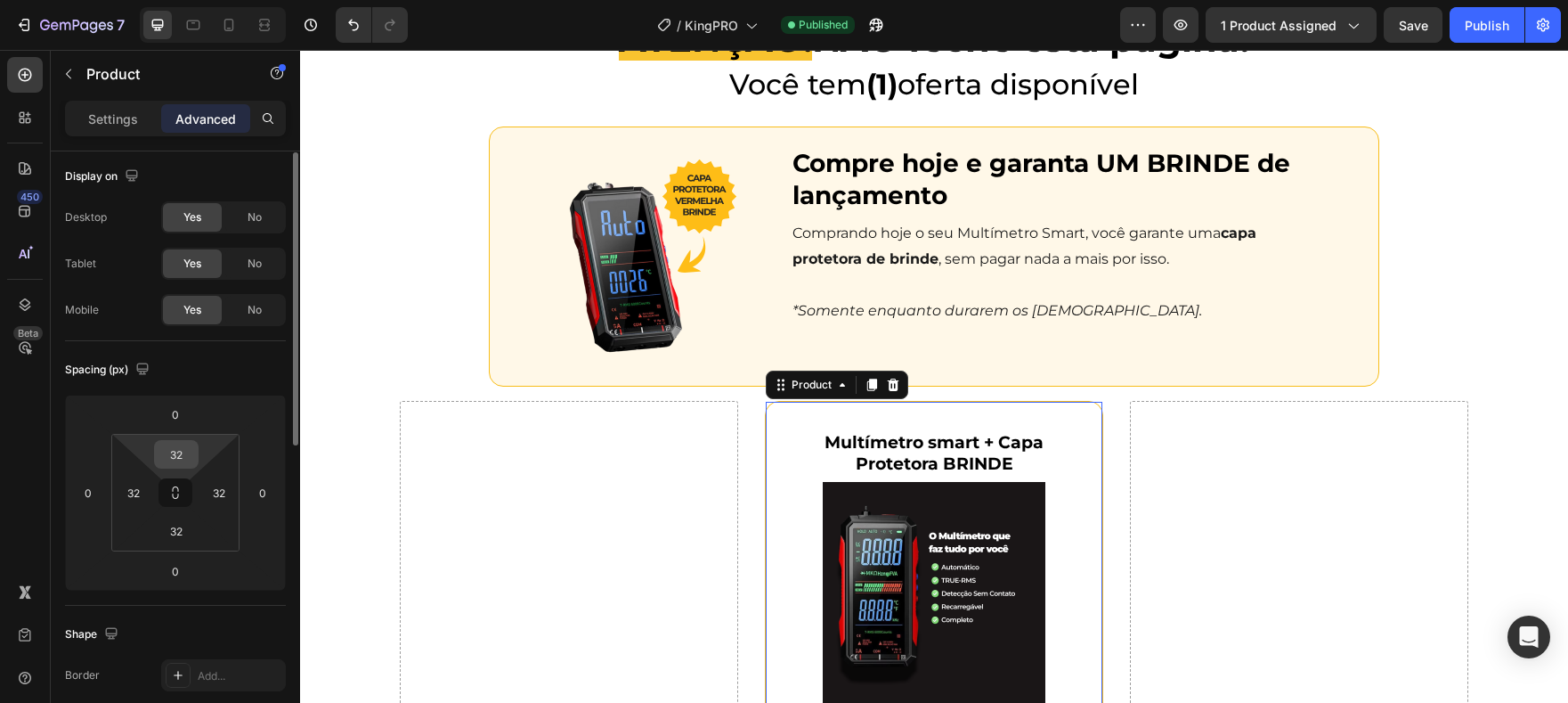
click at [189, 456] on input "32" at bounding box center [176, 455] width 35 height 27
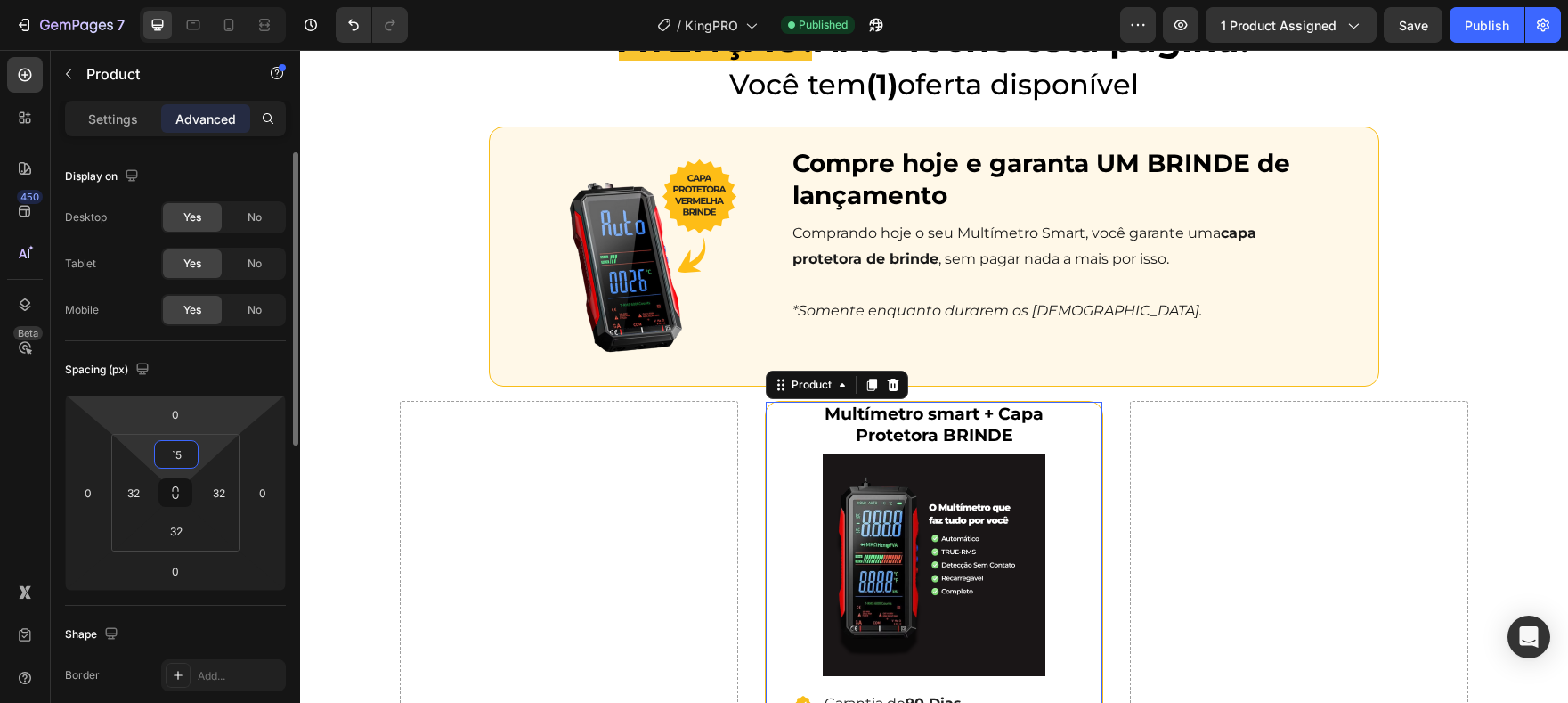
type input "`"
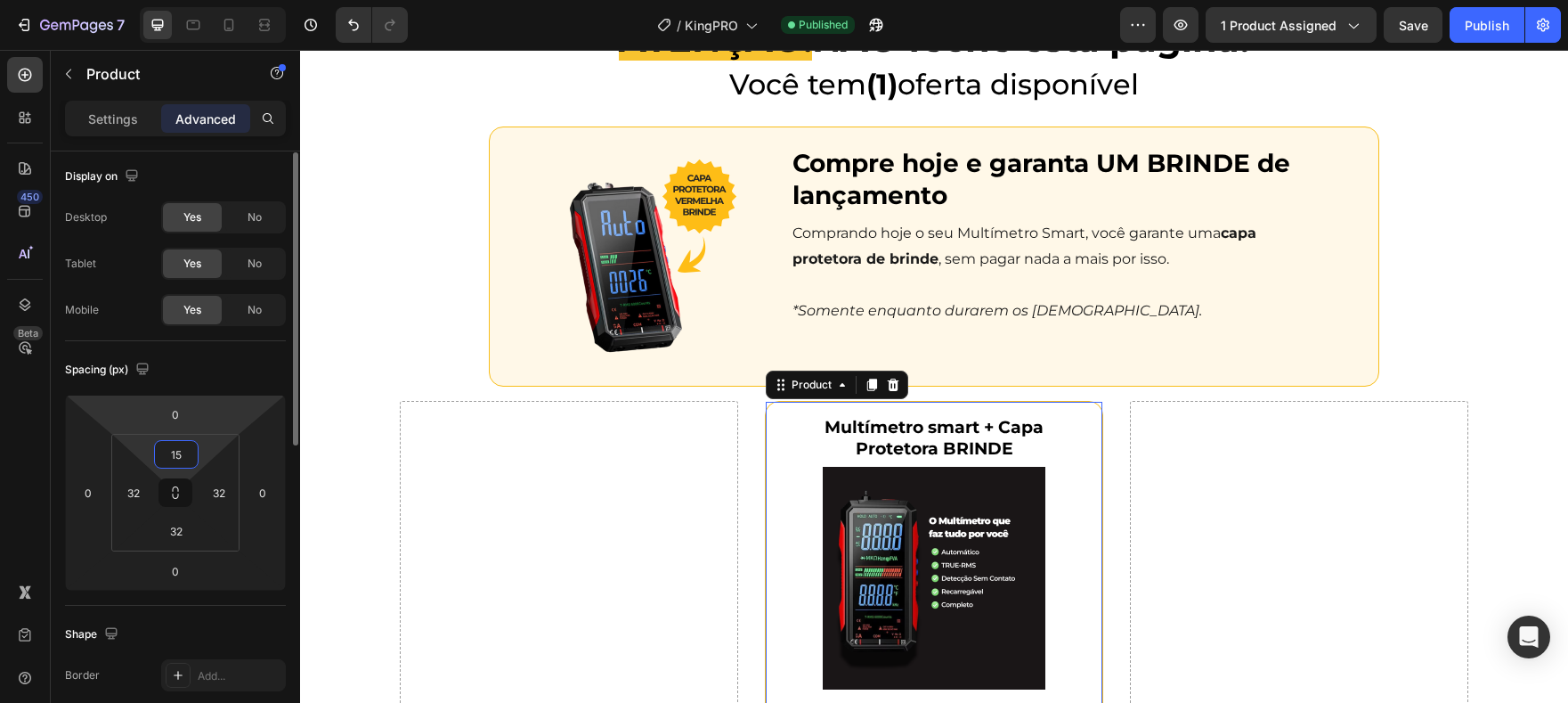
type input "1"
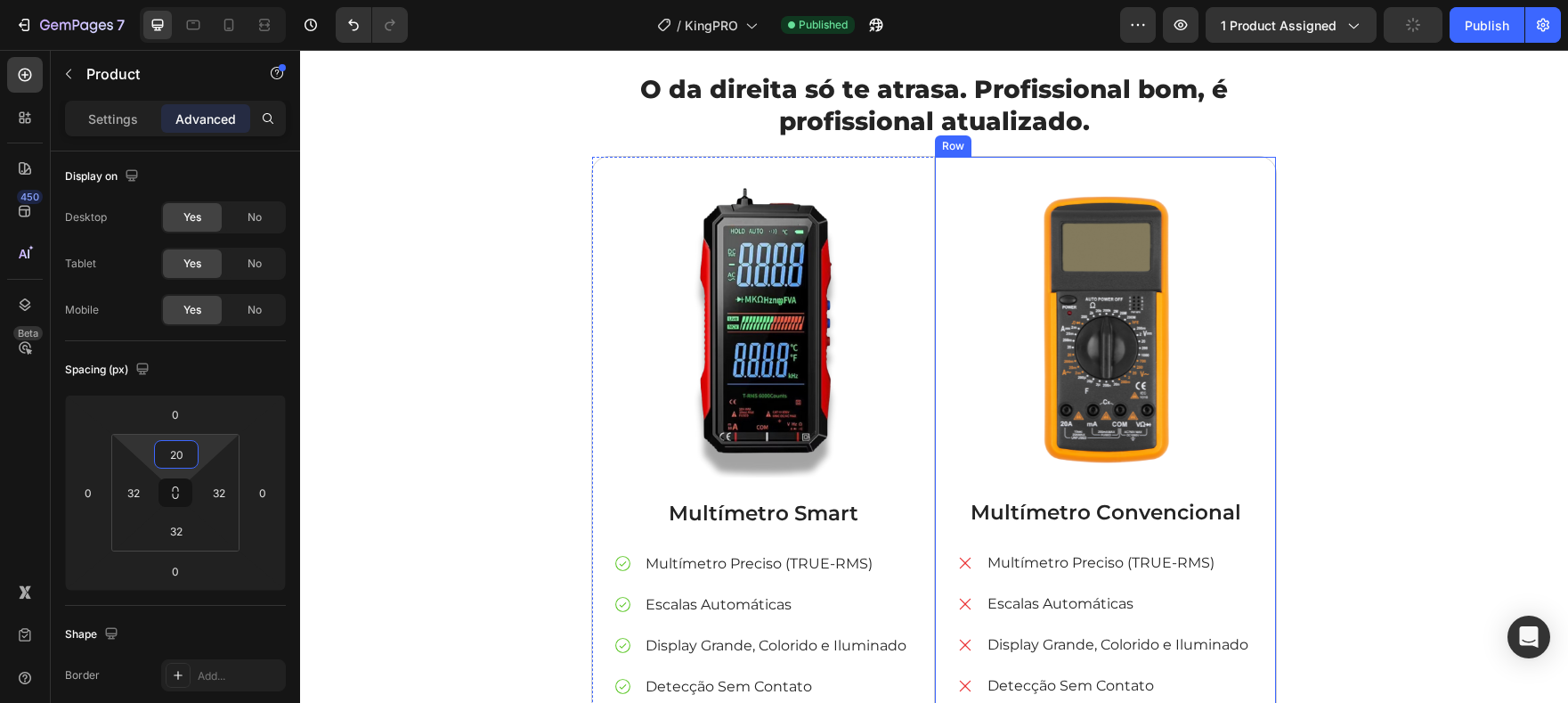
scroll to position [4988, 0]
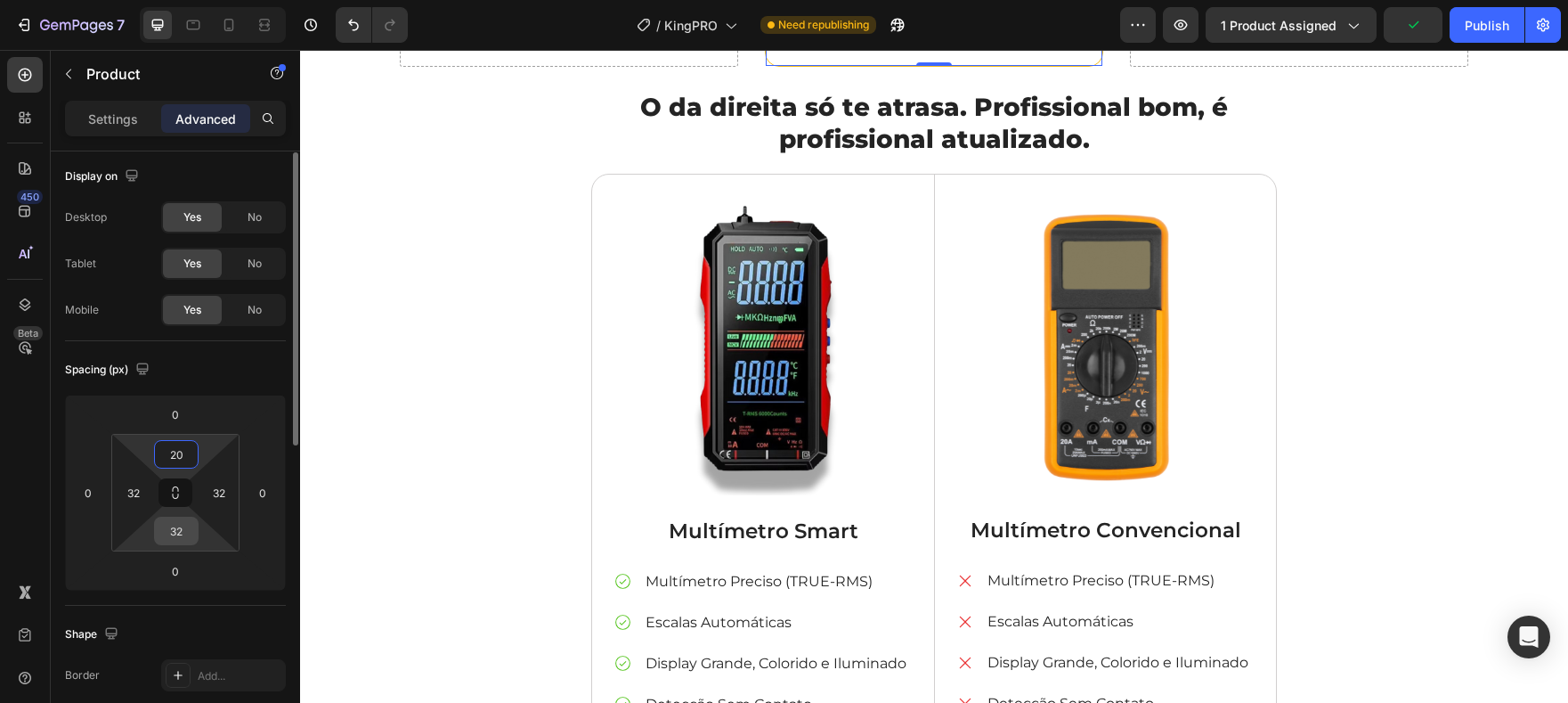
type input "20"
click at [169, 530] on input "32" at bounding box center [176, 531] width 35 height 27
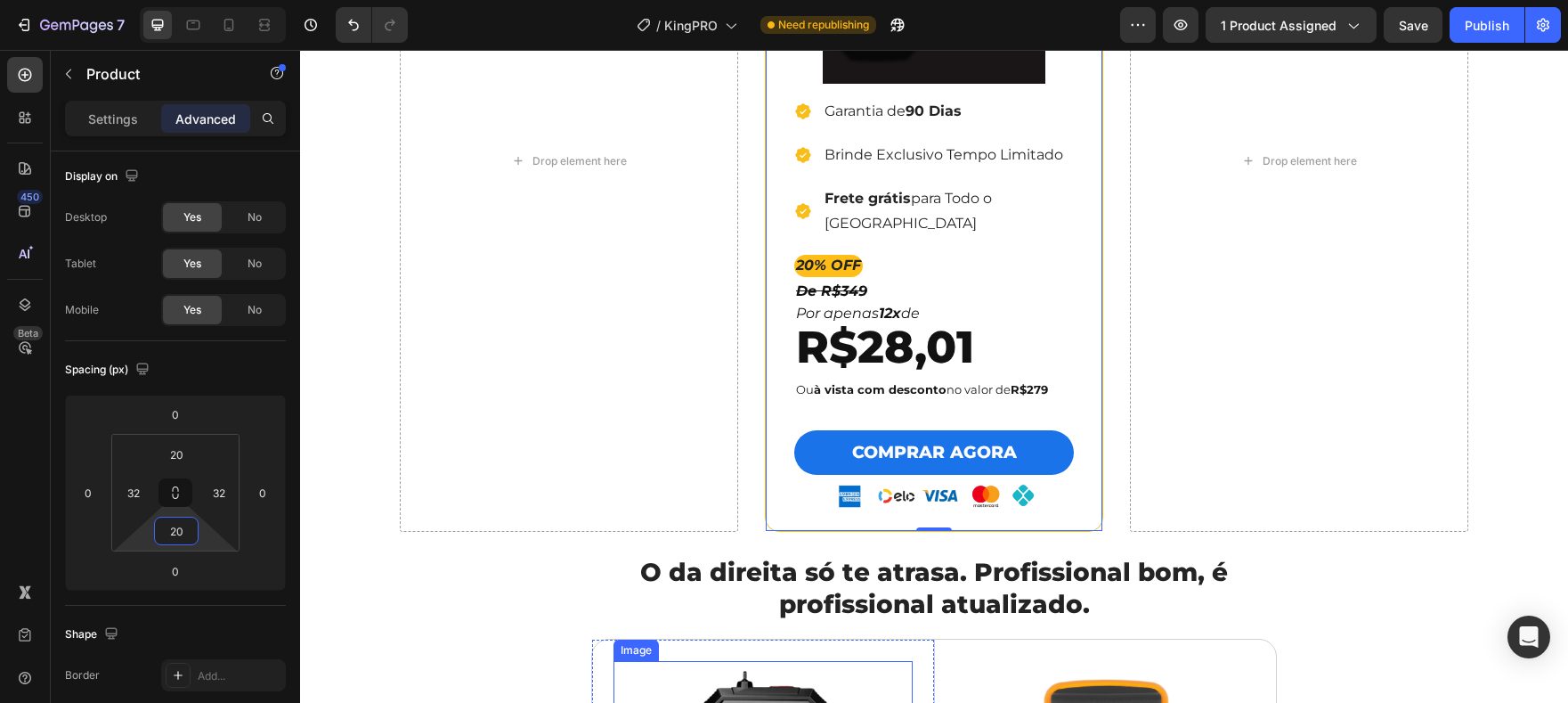
scroll to position [4505, 0]
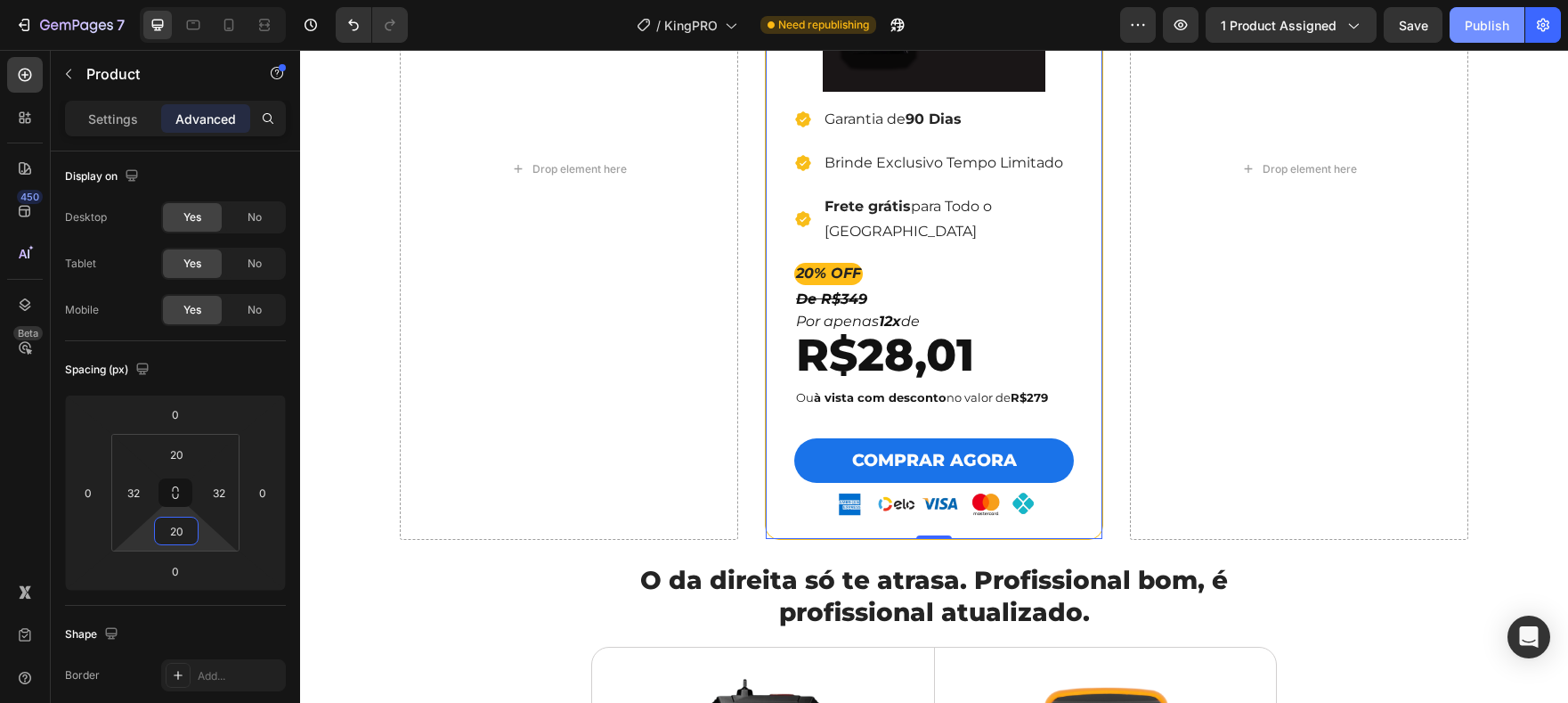
type input "20"
click at [1474, 24] on div "Publish" at bounding box center [1487, 26] width 45 height 19
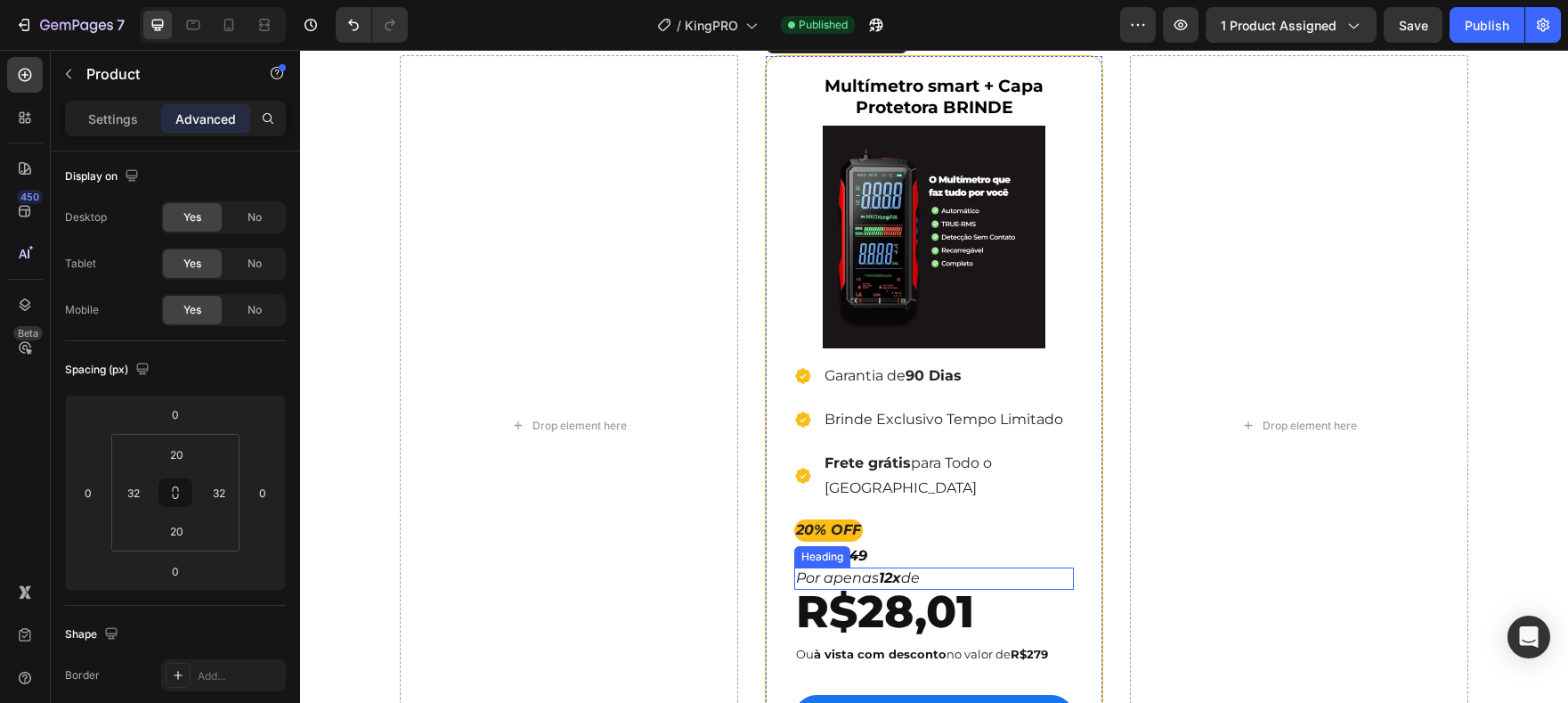
scroll to position [3818, 0]
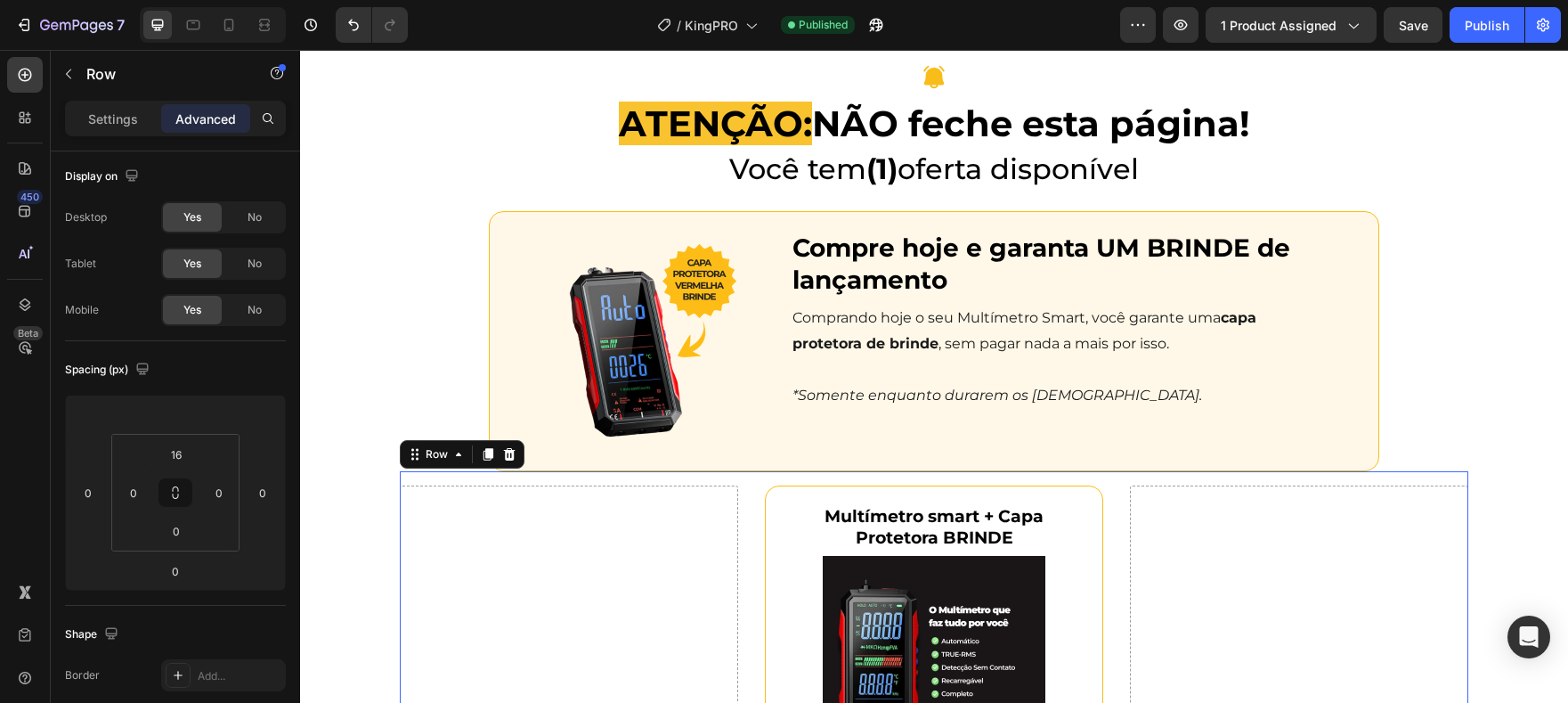
scroll to position [0, 0]
click at [185, 452] on input "16" at bounding box center [176, 458] width 35 height 27
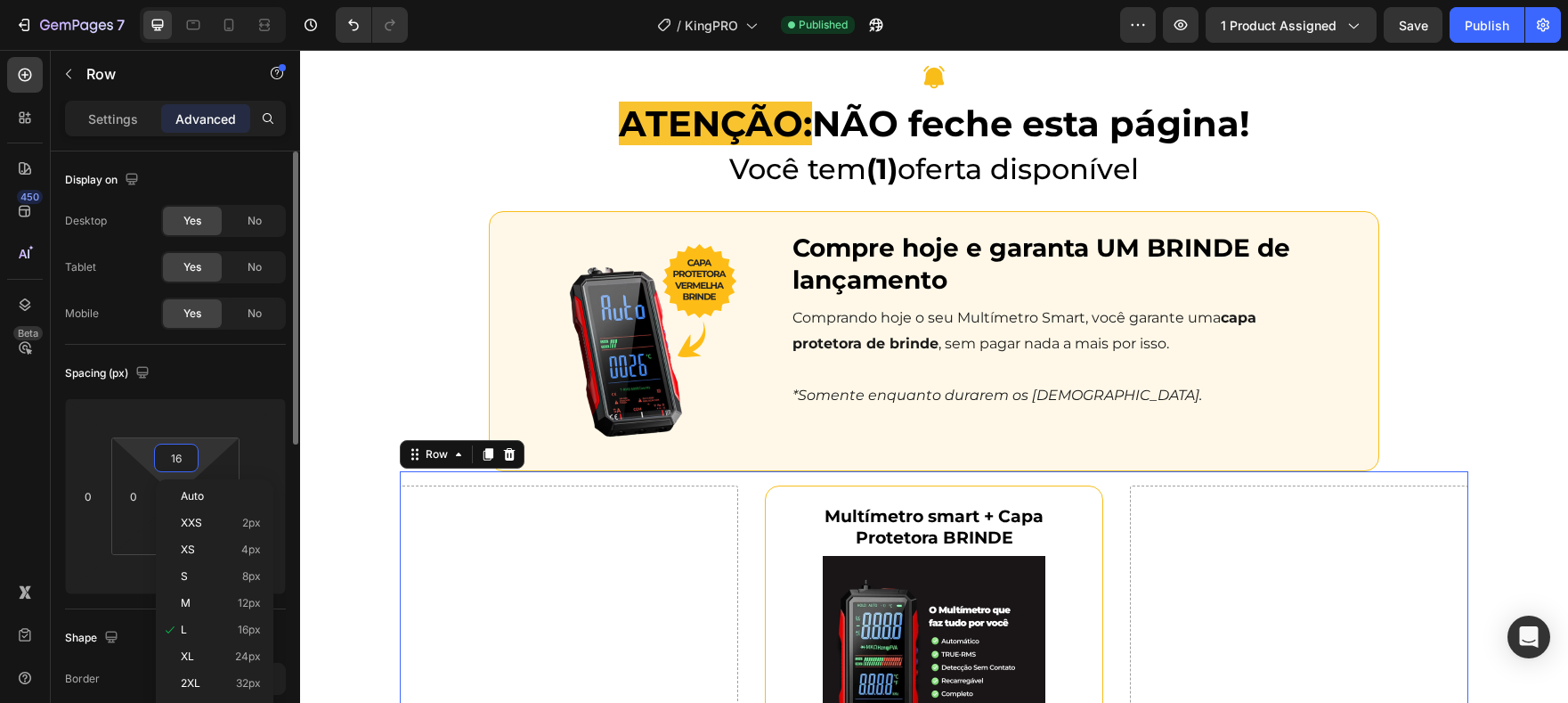
click at [185, 452] on input "16" at bounding box center [176, 458] width 35 height 27
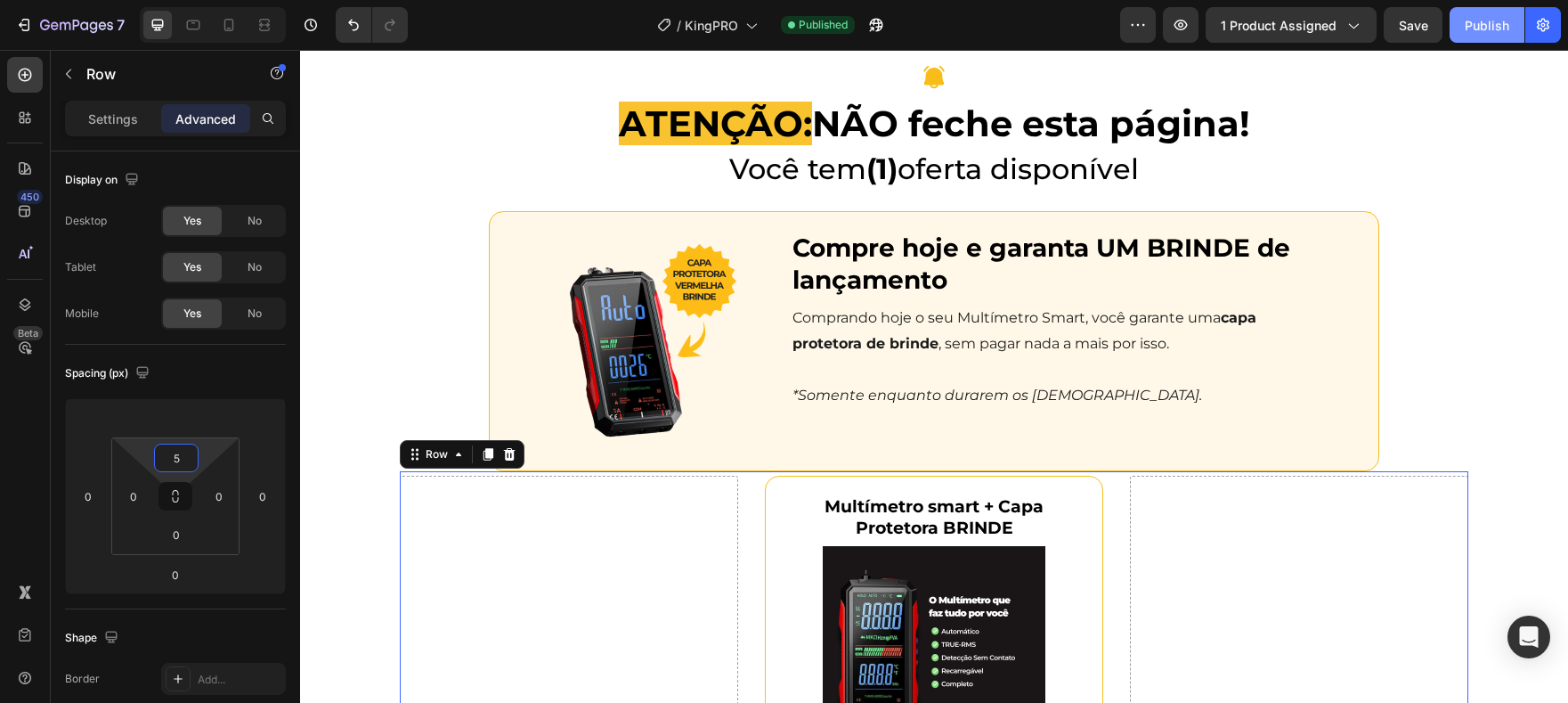
type input "5"
click at [1459, 33] on button "Publish" at bounding box center [1487, 24] width 74 height 35
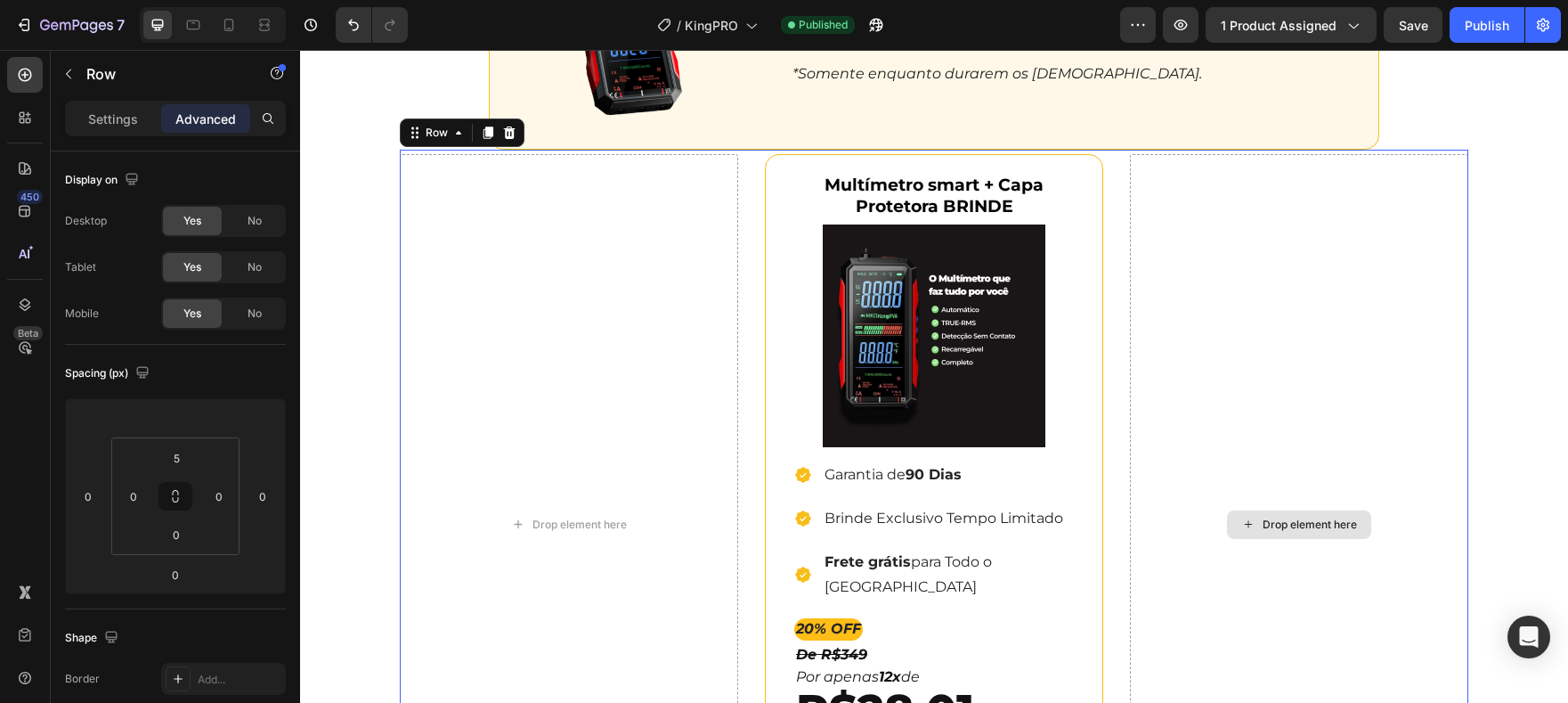
scroll to position [4017, 0]
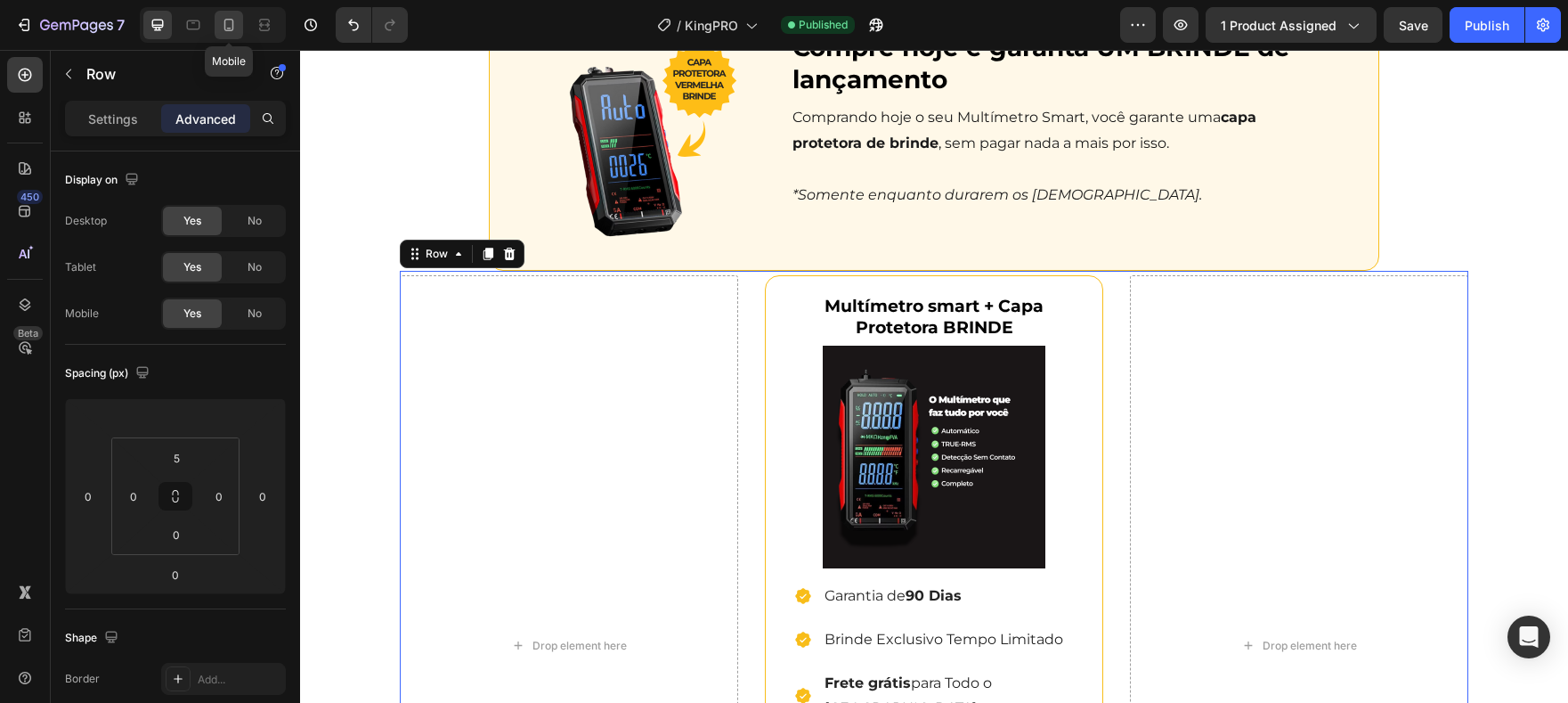
click at [228, 11] on div at bounding box center [229, 25] width 29 height 29
type input "16"
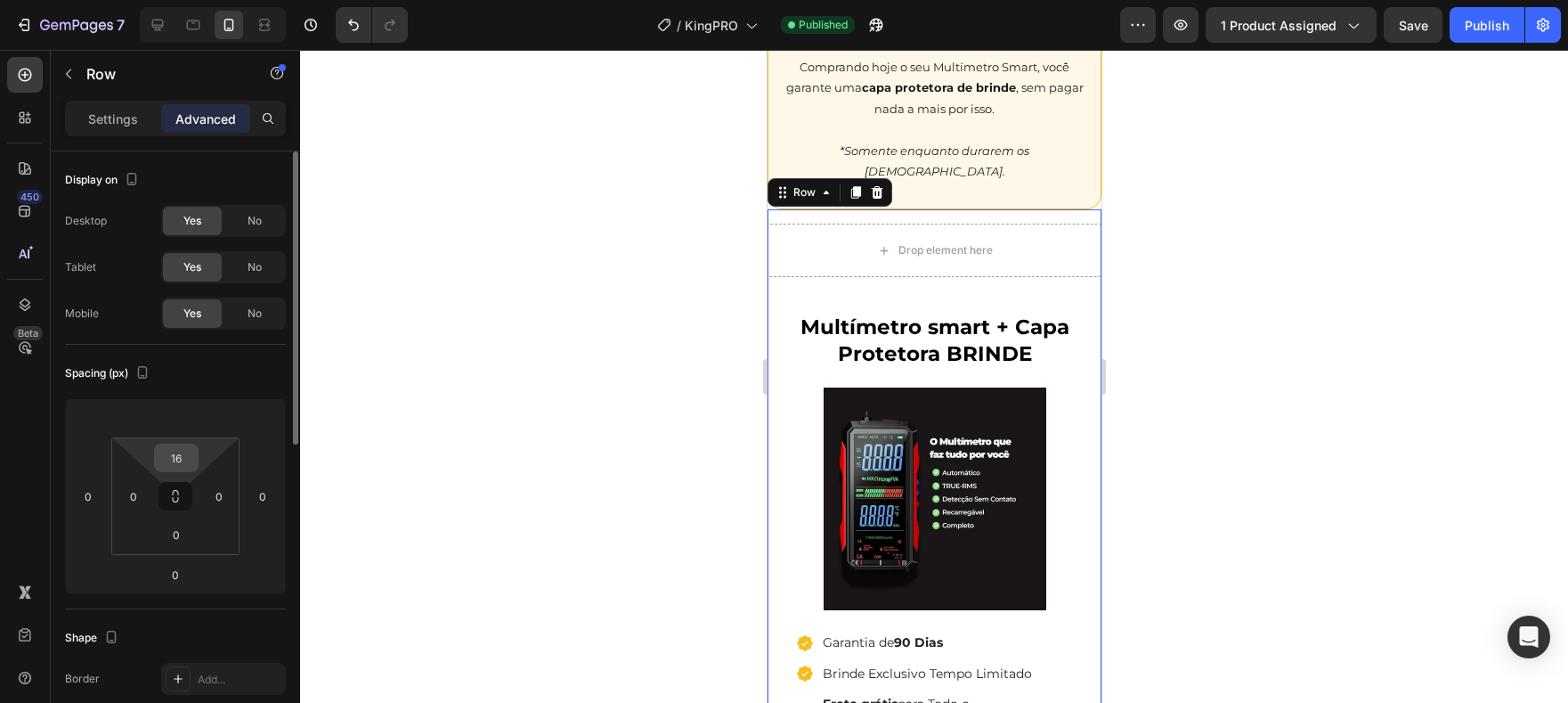
scroll to position [4851, 0]
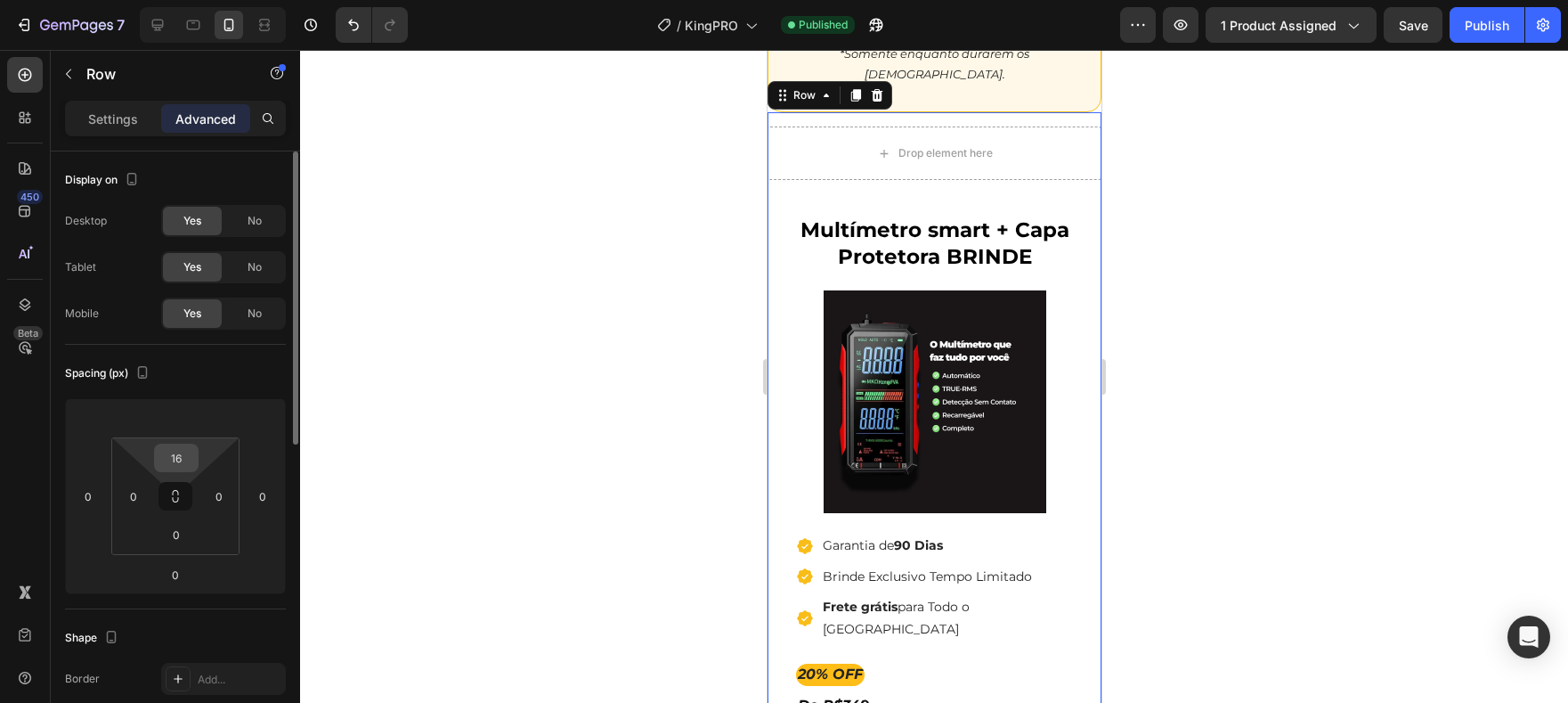
click at [189, 454] on input "16" at bounding box center [176, 458] width 35 height 27
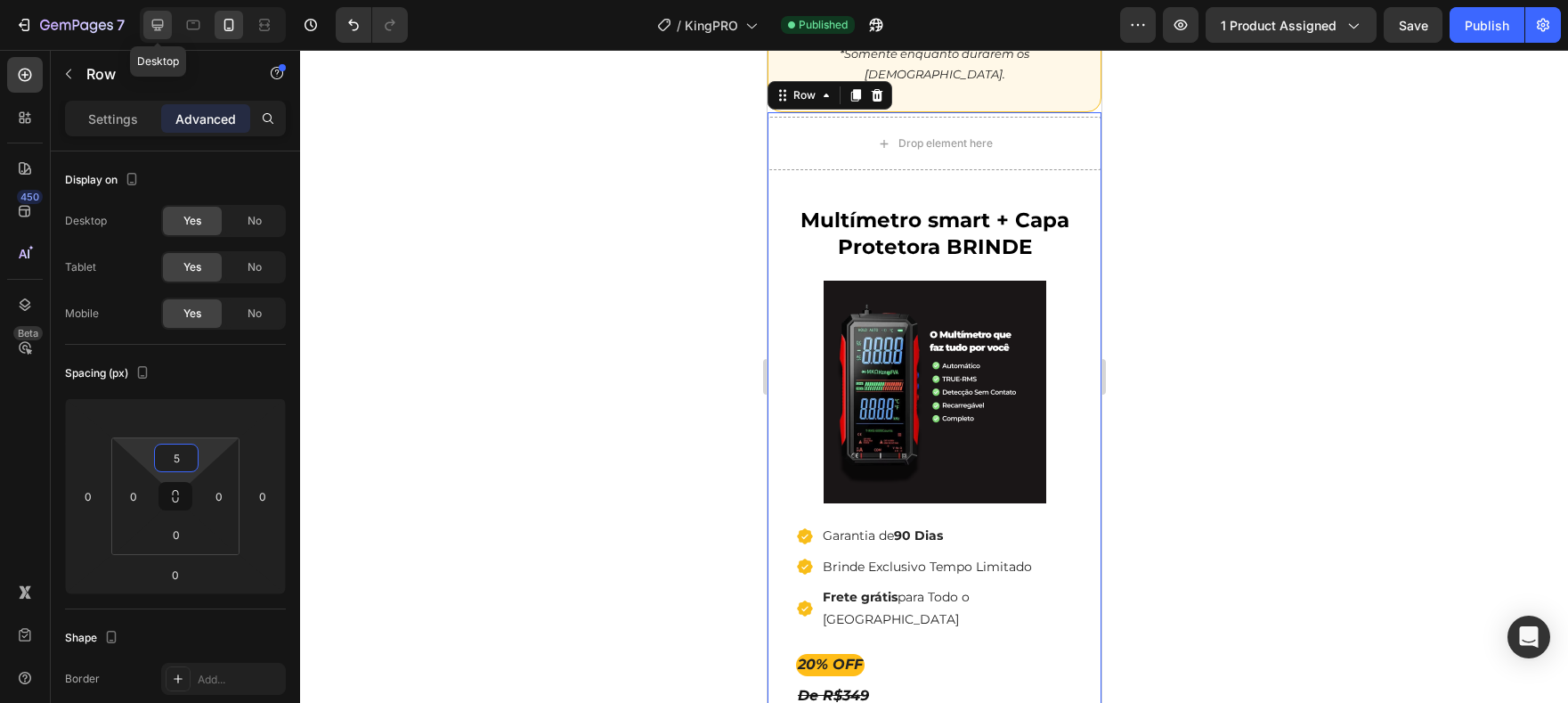
type input "5"
click at [163, 18] on icon at bounding box center [158, 25] width 18 height 18
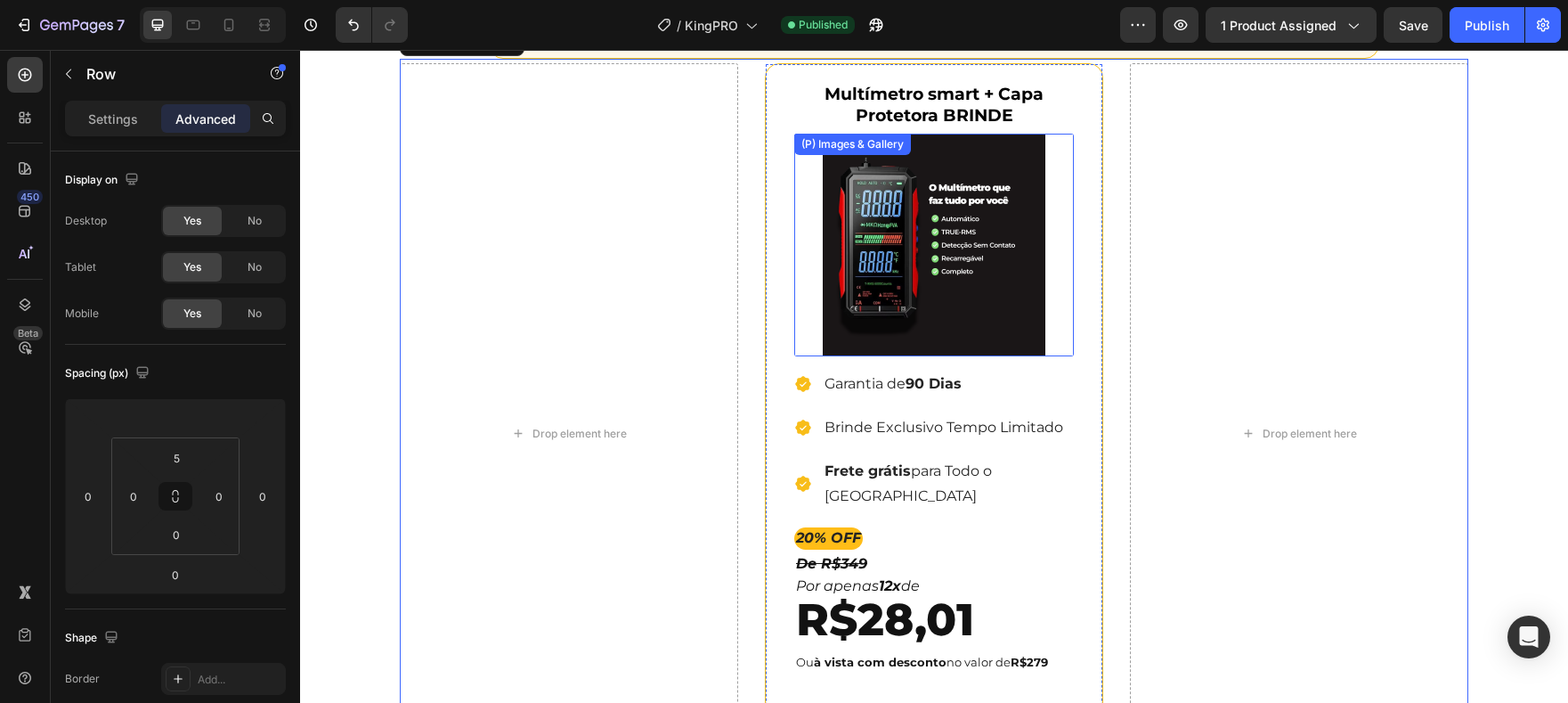
scroll to position [4176, 0]
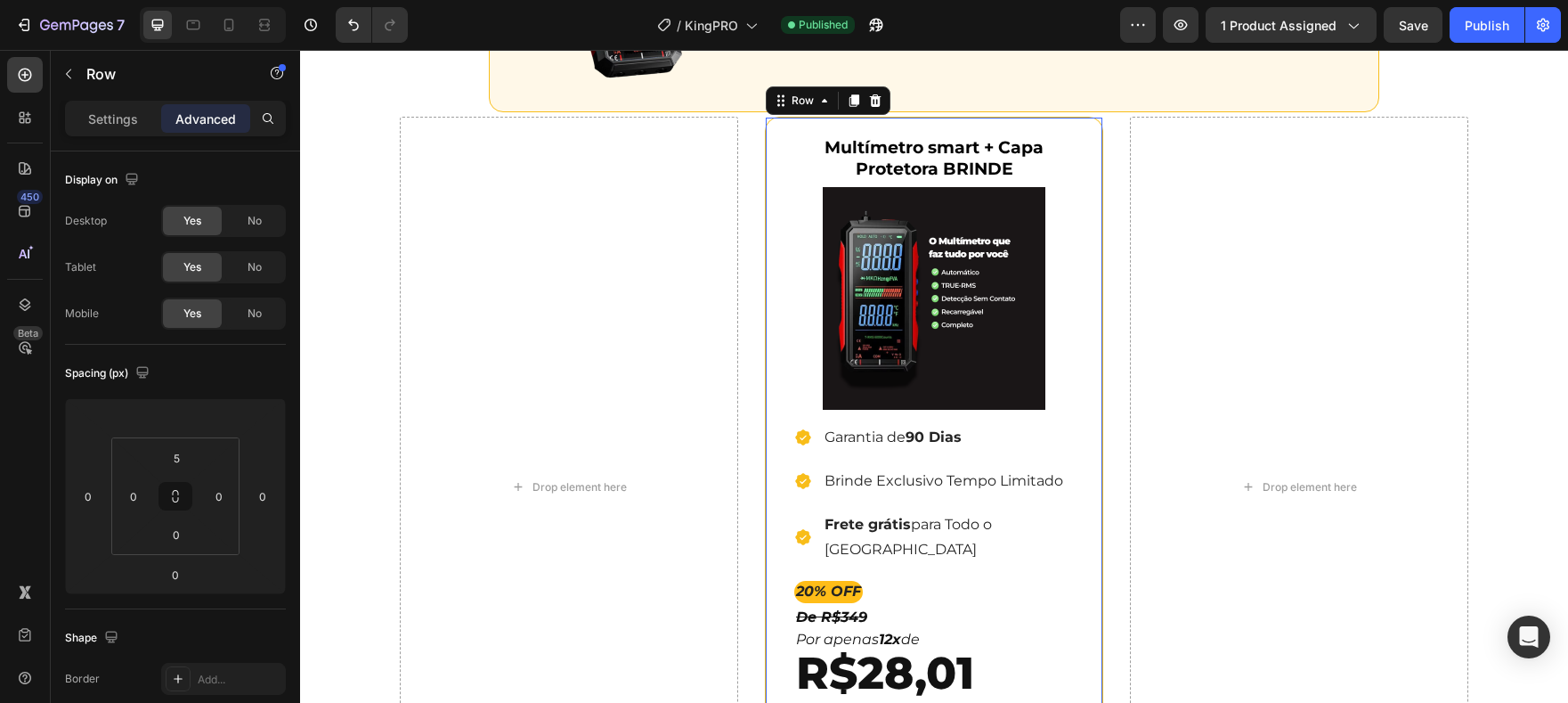
click at [1006, 117] on div "Multímetro smart + Capa Protetora BRINDE (P) Title (P) Images & Gallery Icon Ga…" at bounding box center [934, 487] width 338 height 741
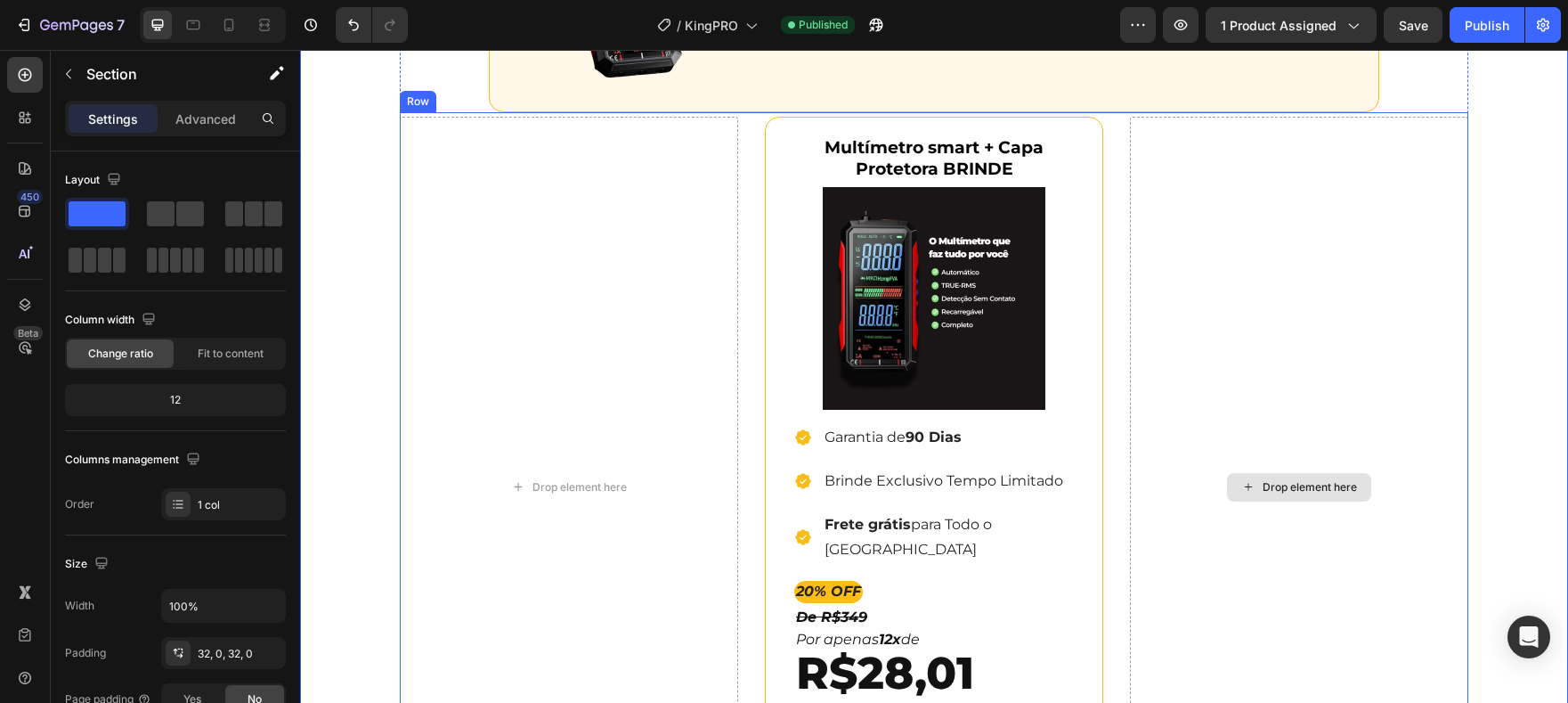
click at [1345, 129] on div "Drop element here" at bounding box center [1299, 487] width 338 height 741
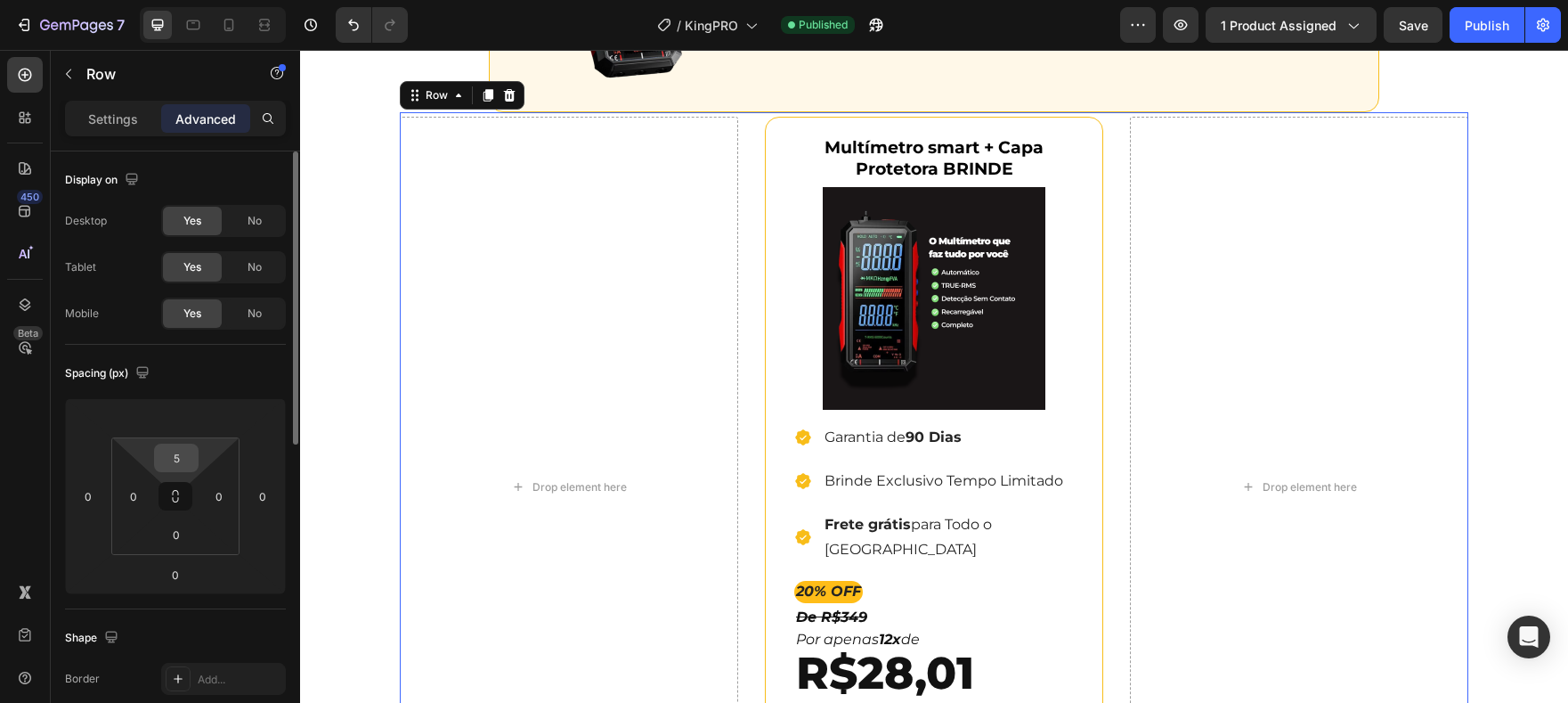
click at [180, 460] on input "5" at bounding box center [176, 458] width 35 height 27
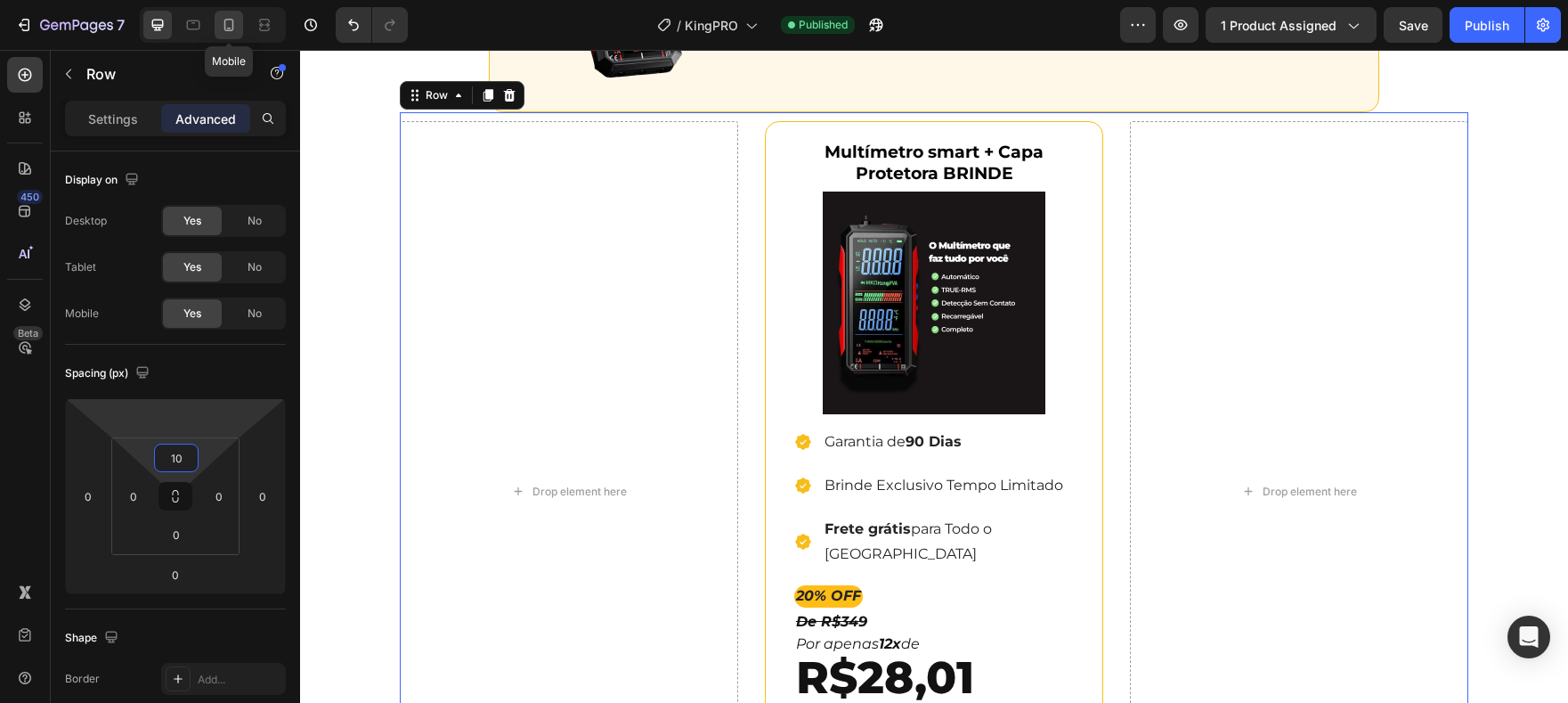
type input "10"
click at [236, 28] on icon at bounding box center [228, 25] width 18 height 18
type input "5"
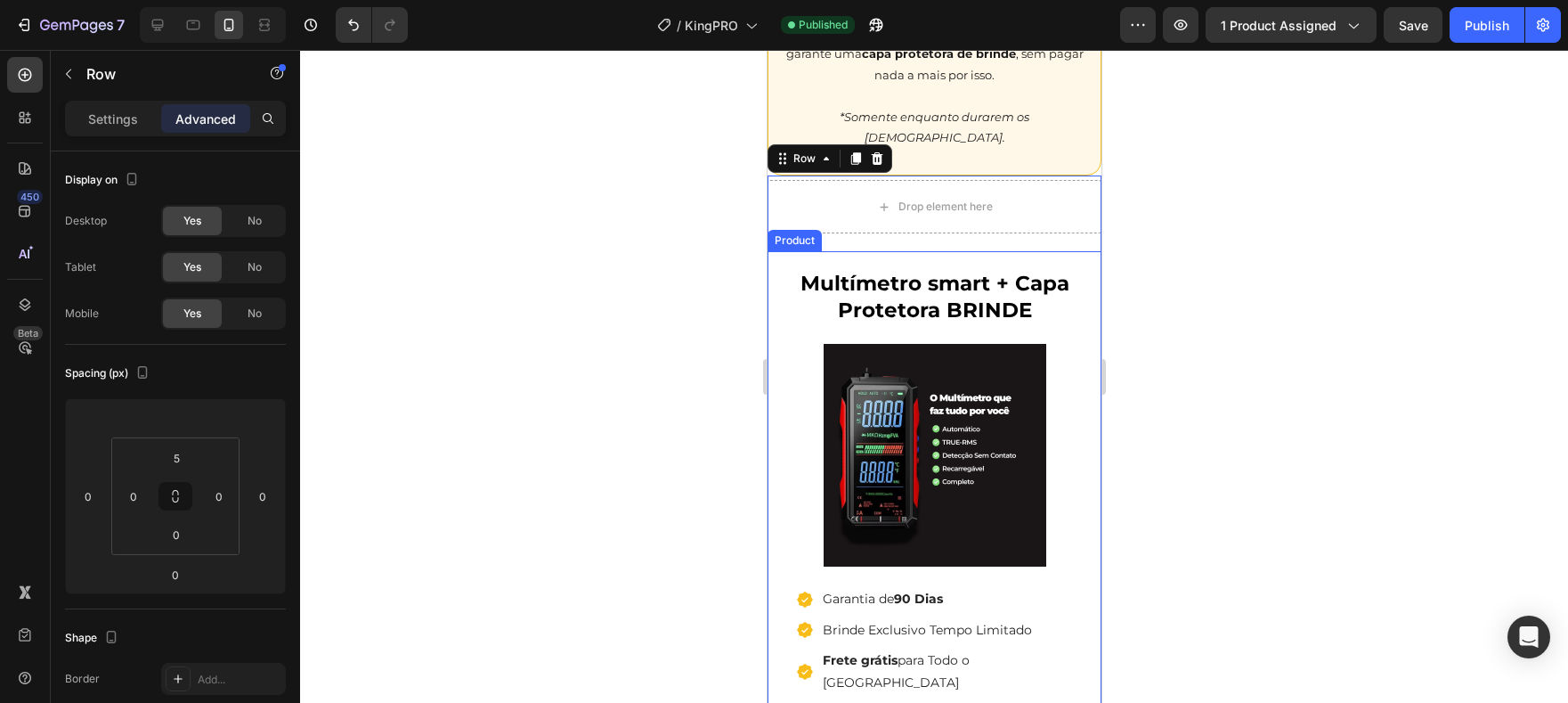
scroll to position [4851, 0]
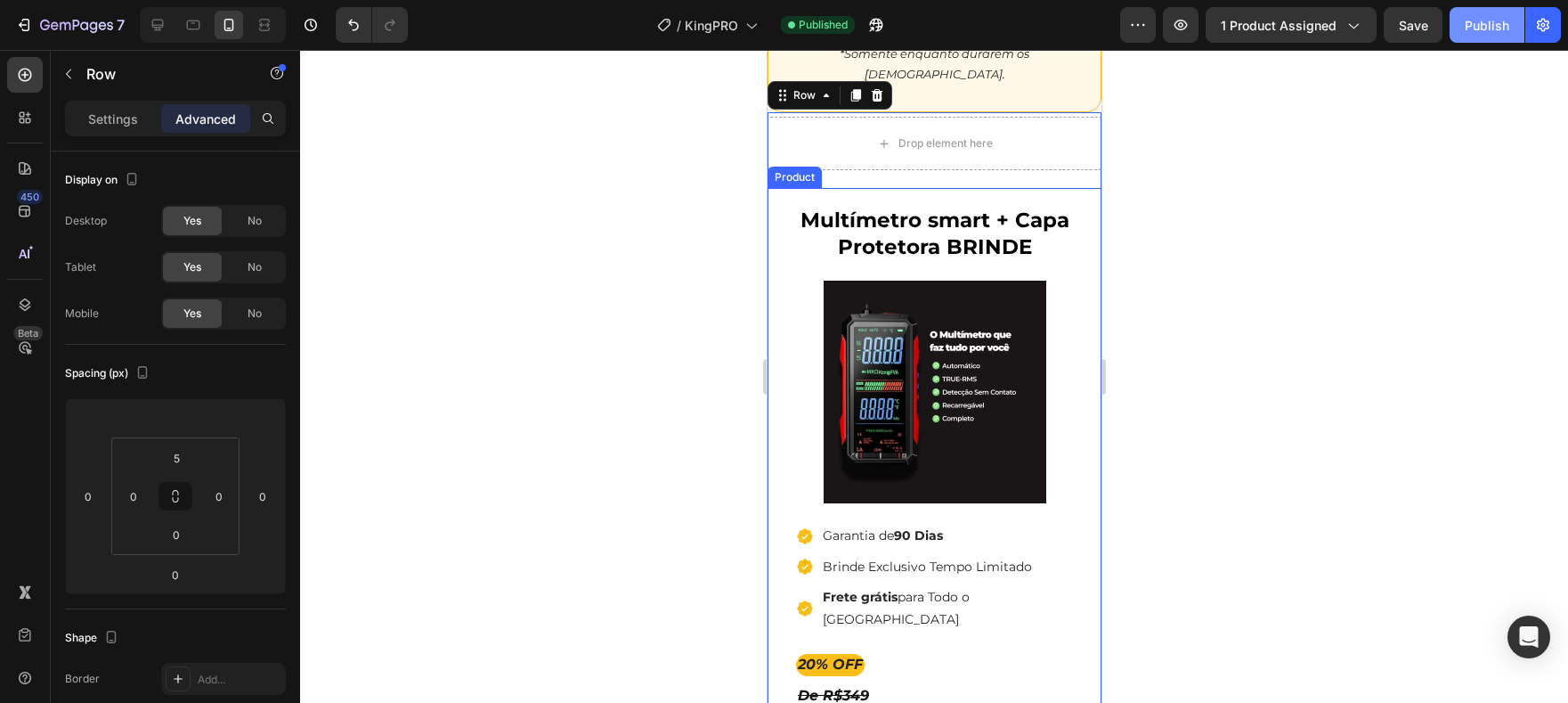
click at [1495, 33] on div "Publish" at bounding box center [1487, 26] width 45 height 19
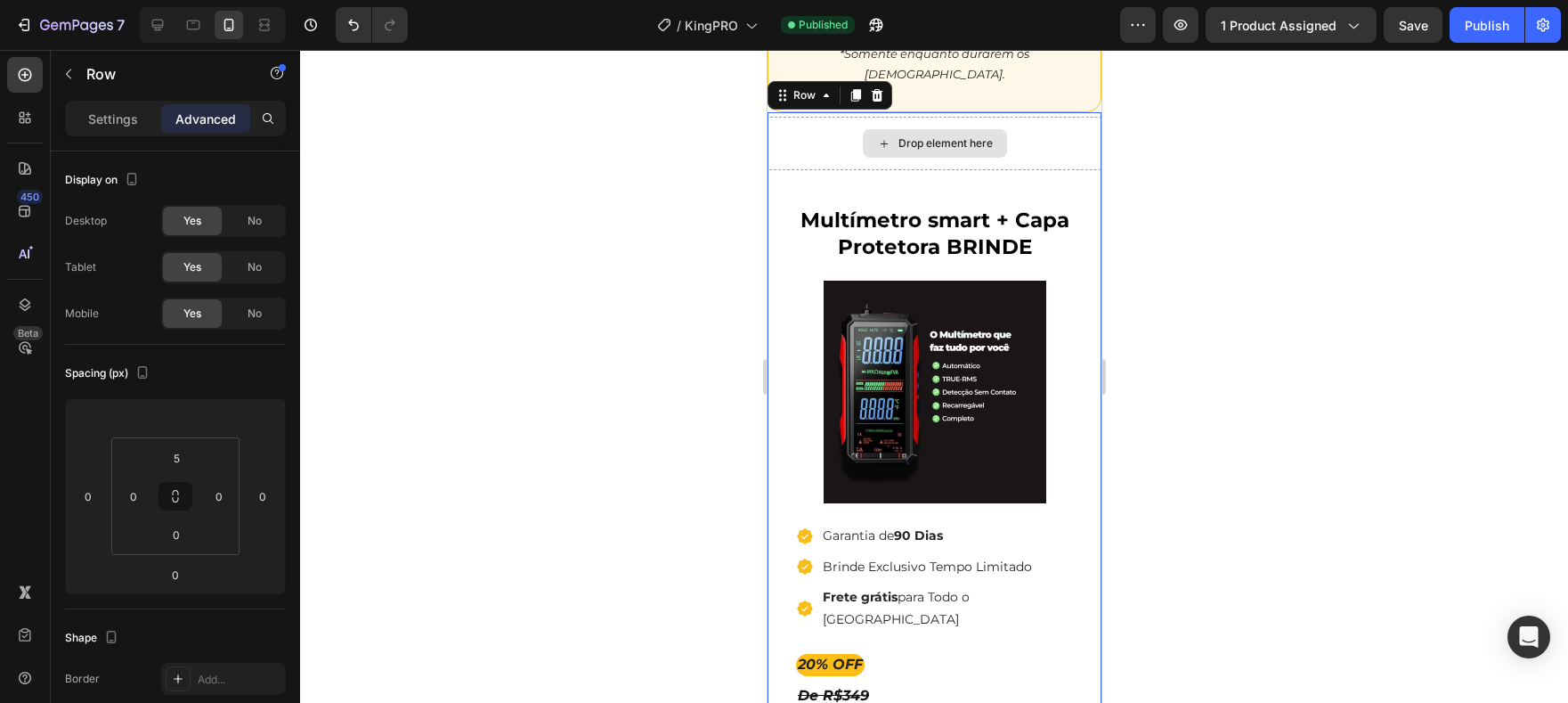
click at [1050, 124] on div "Drop element here" at bounding box center [934, 143] width 334 height 53
click at [140, 114] on div "Settings" at bounding box center [113, 118] width 89 height 29
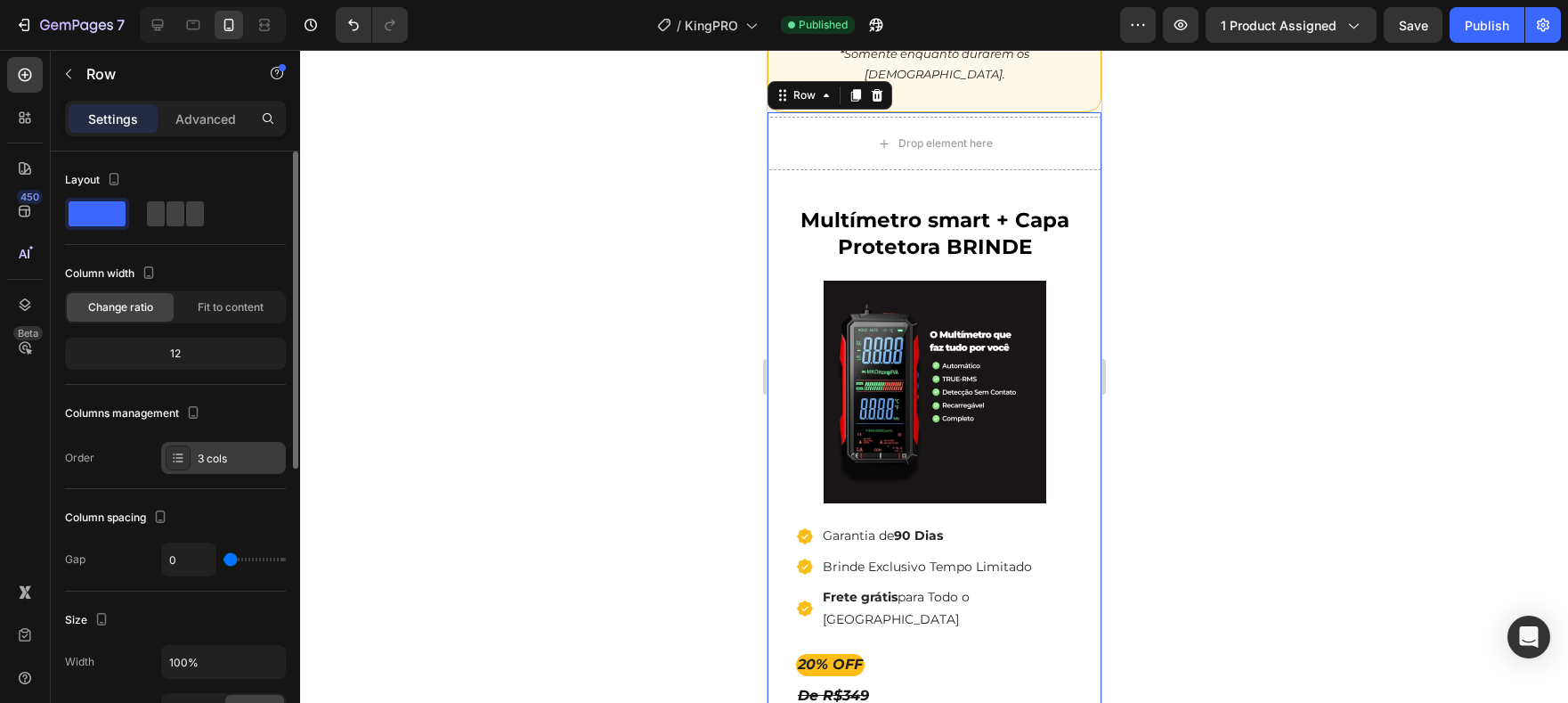
click at [238, 455] on div "3 cols" at bounding box center [240, 458] width 84 height 16
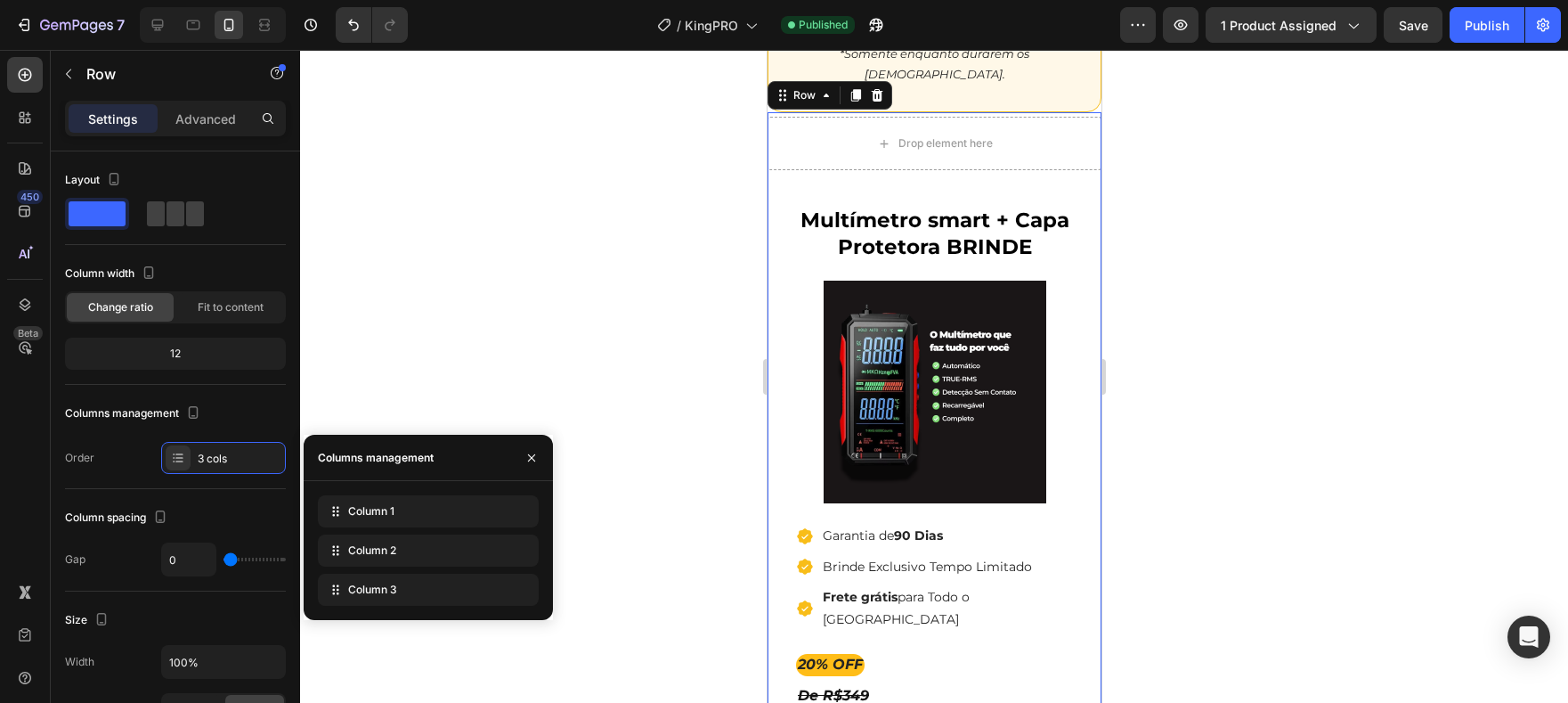
click at [969, 176] on div "Multímetro smart + Capa Protetora BRINDE (P) Title (P) Images & Gallery Icon Ga…" at bounding box center [934, 563] width 334 height 786
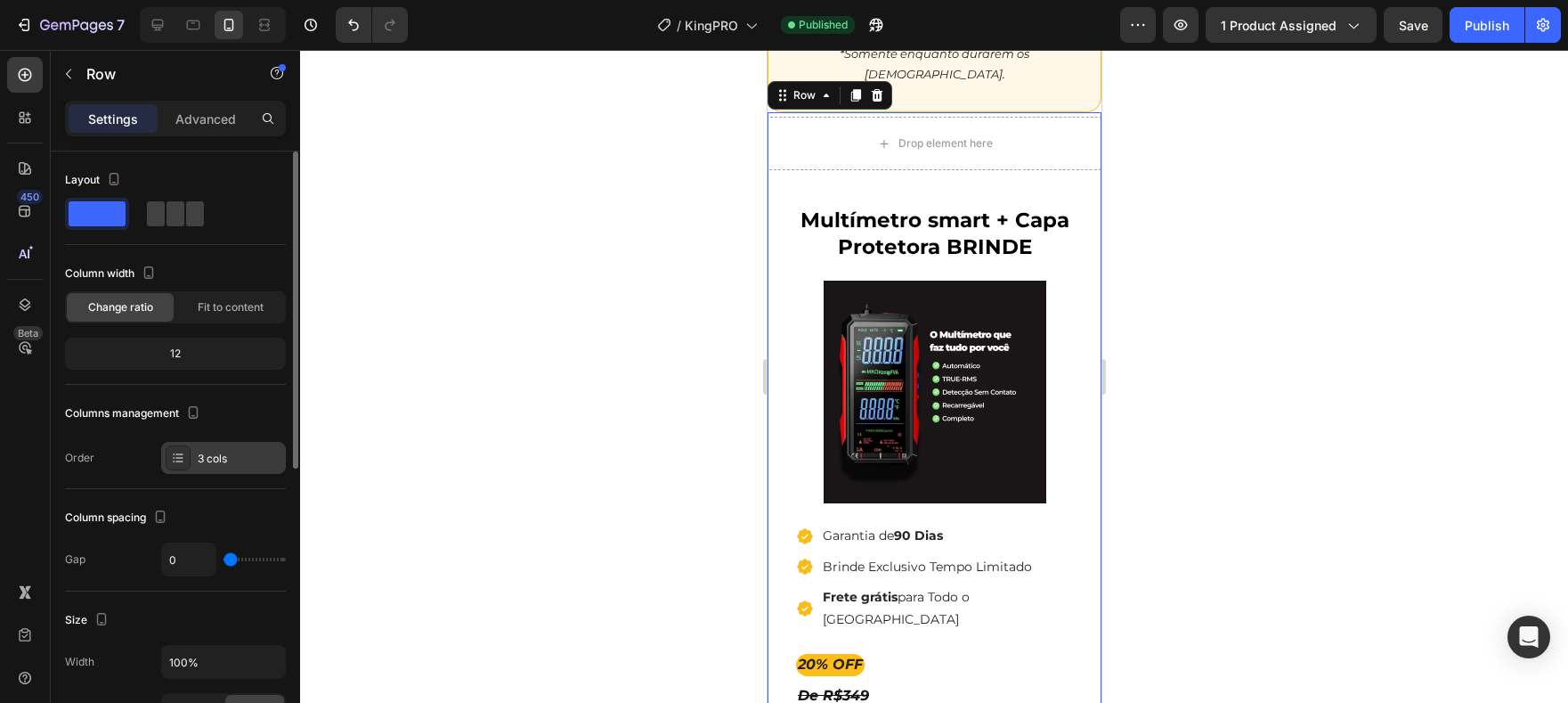
click at [232, 460] on div "3 cols" at bounding box center [240, 458] width 84 height 16
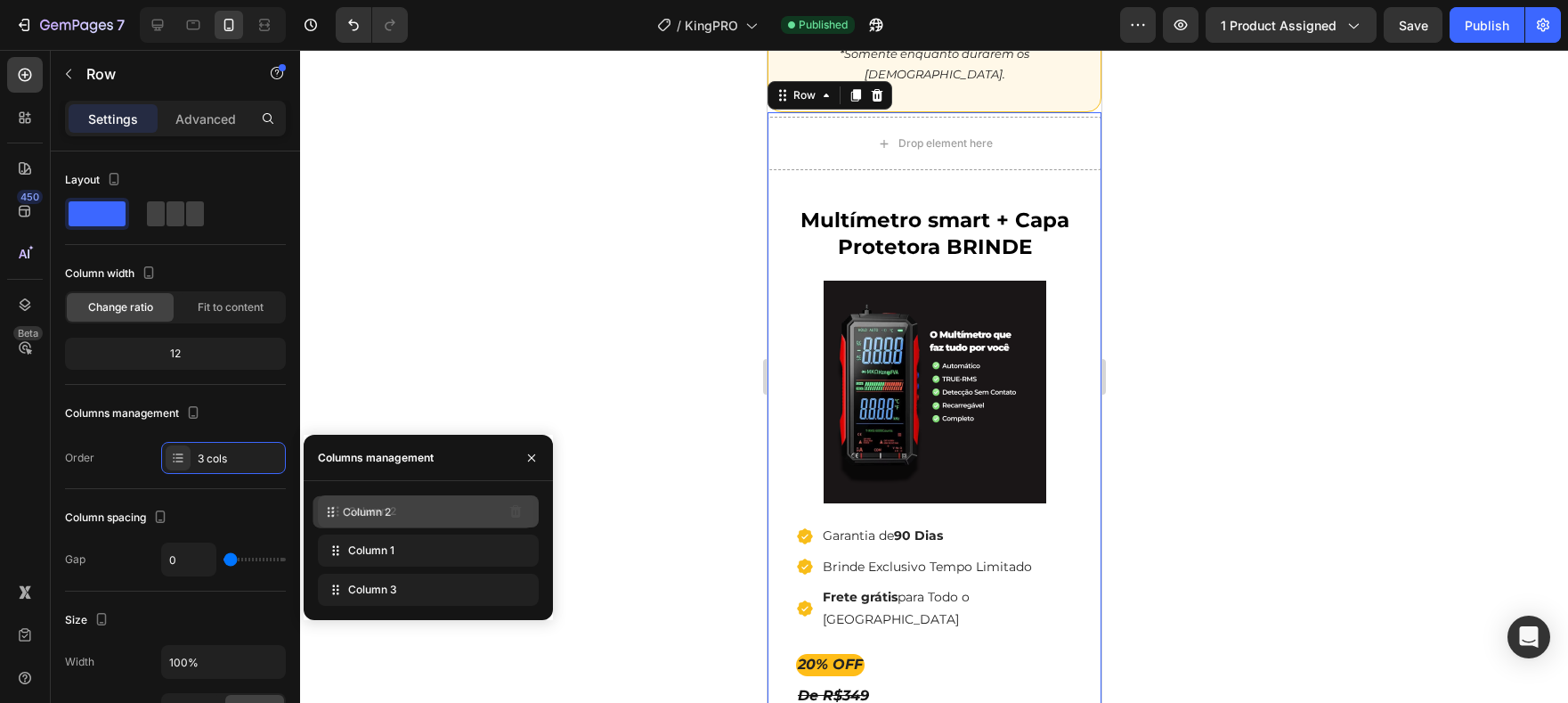
drag, startPoint x: 389, startPoint y: 549, endPoint x: 384, endPoint y: 509, distance: 40.3
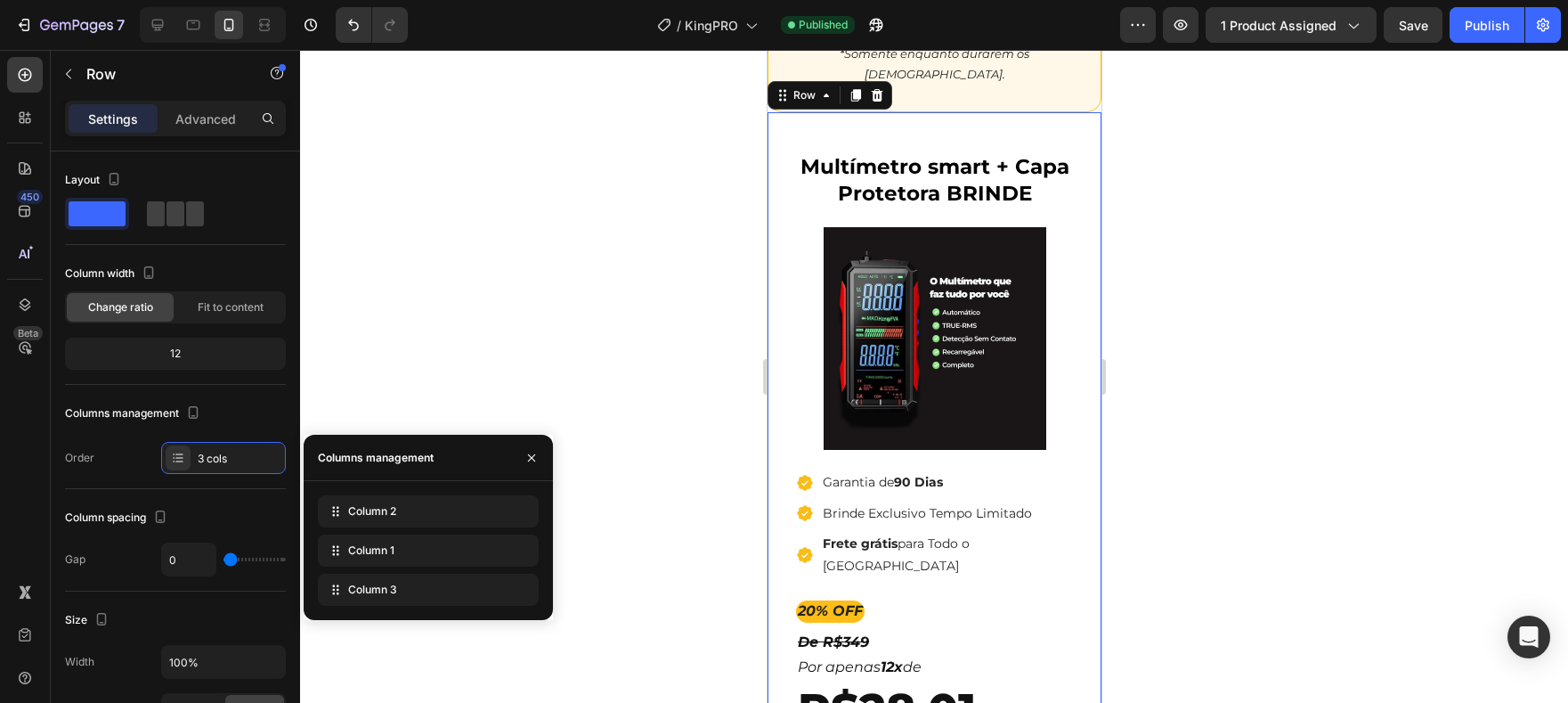
click at [936, 124] on div "Multímetro smart + Capa Protetora BRINDE (P) Title (P) Images & Gallery Icon Ga…" at bounding box center [934, 509] width 334 height 786
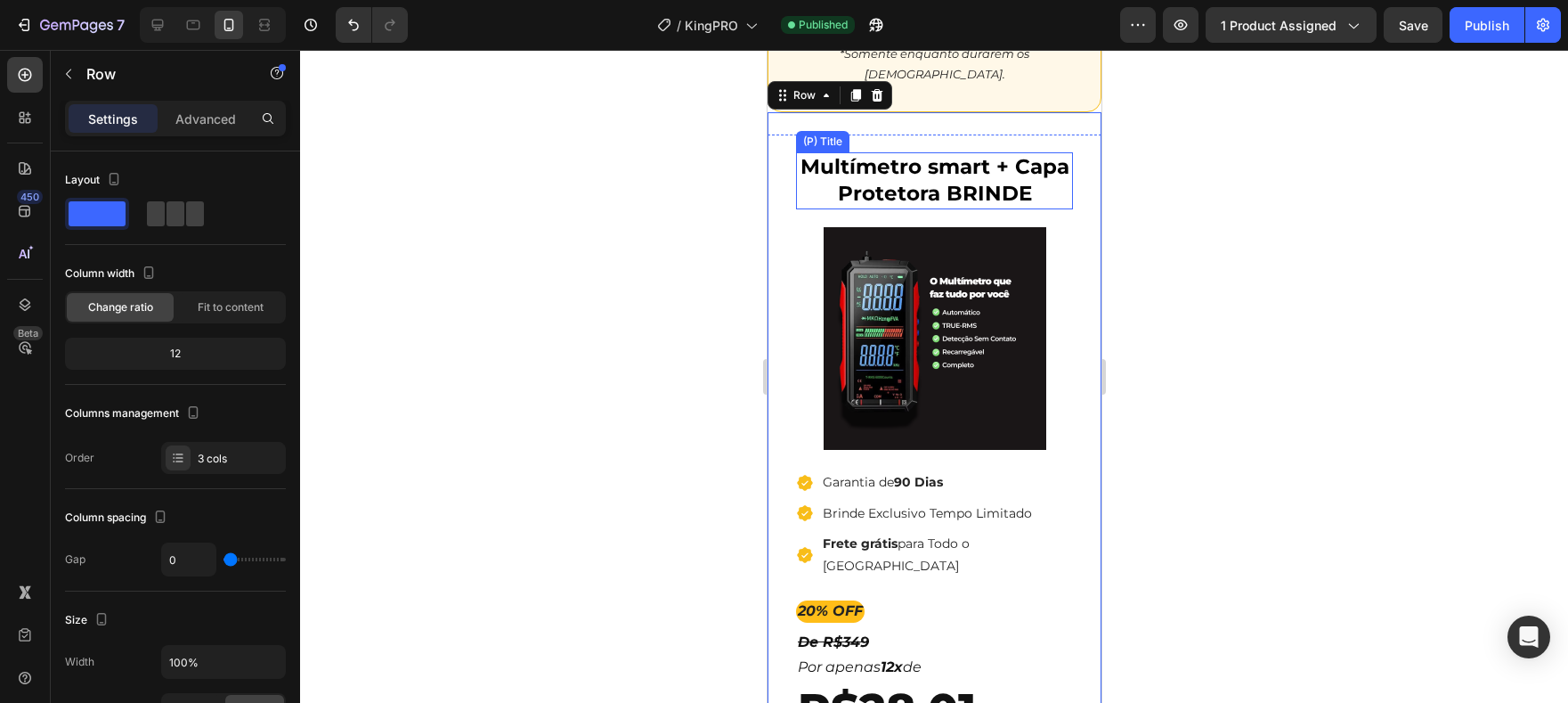
click at [956, 187] on h1 "Multímetro smart + Capa Protetora BRINDE" at bounding box center [934, 181] width 277 height 57
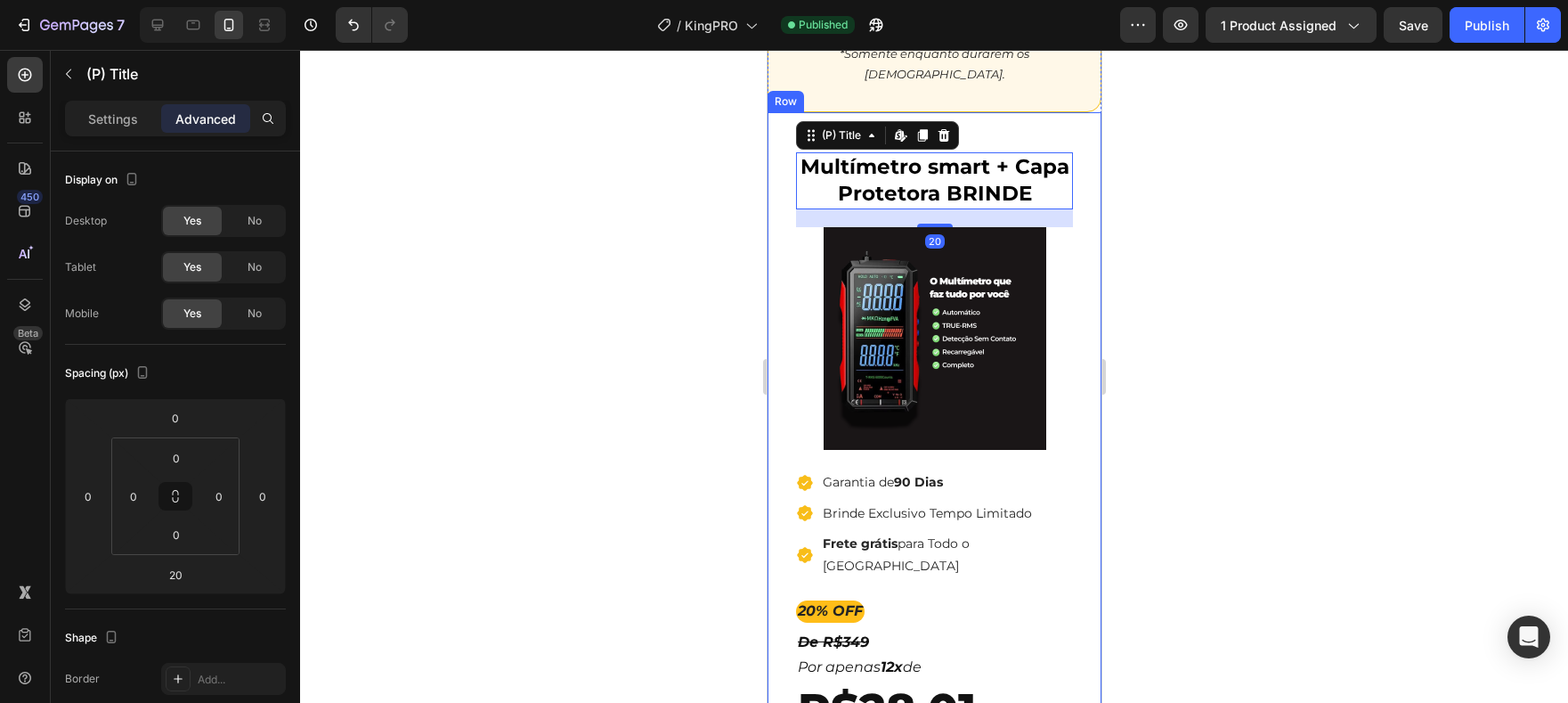
click at [1018, 129] on div "Multímetro smart + Capa Protetora BRINDE (P) Title Edit content in Shopify 20 (…" at bounding box center [934, 509] width 334 height 786
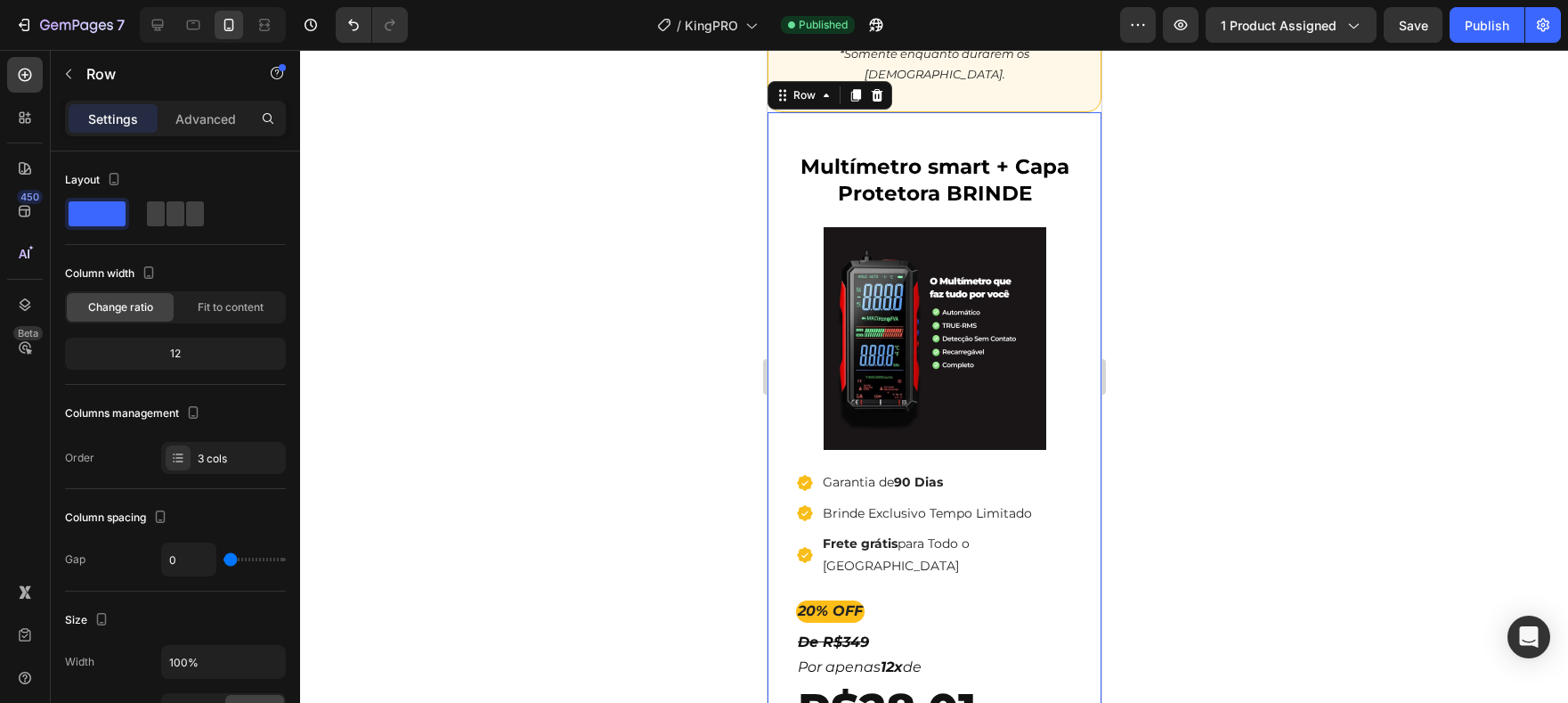
click at [196, 101] on div "Settings Advanced" at bounding box center [175, 117] width 221 height 35
click at [196, 108] on div "Advanced" at bounding box center [205, 118] width 89 height 29
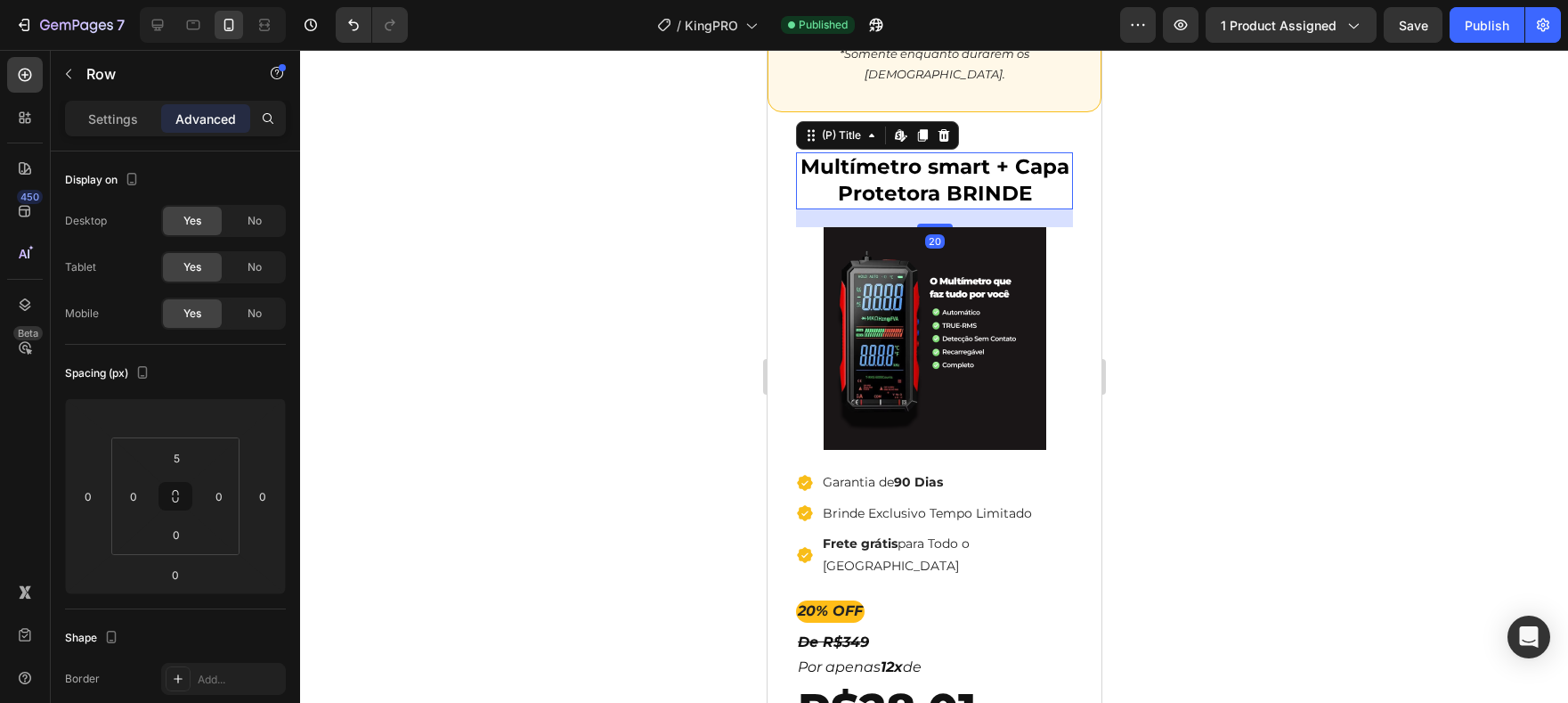
click at [982, 173] on h1 "Multímetro smart + Capa Protetora BRINDE" at bounding box center [934, 181] width 277 height 57
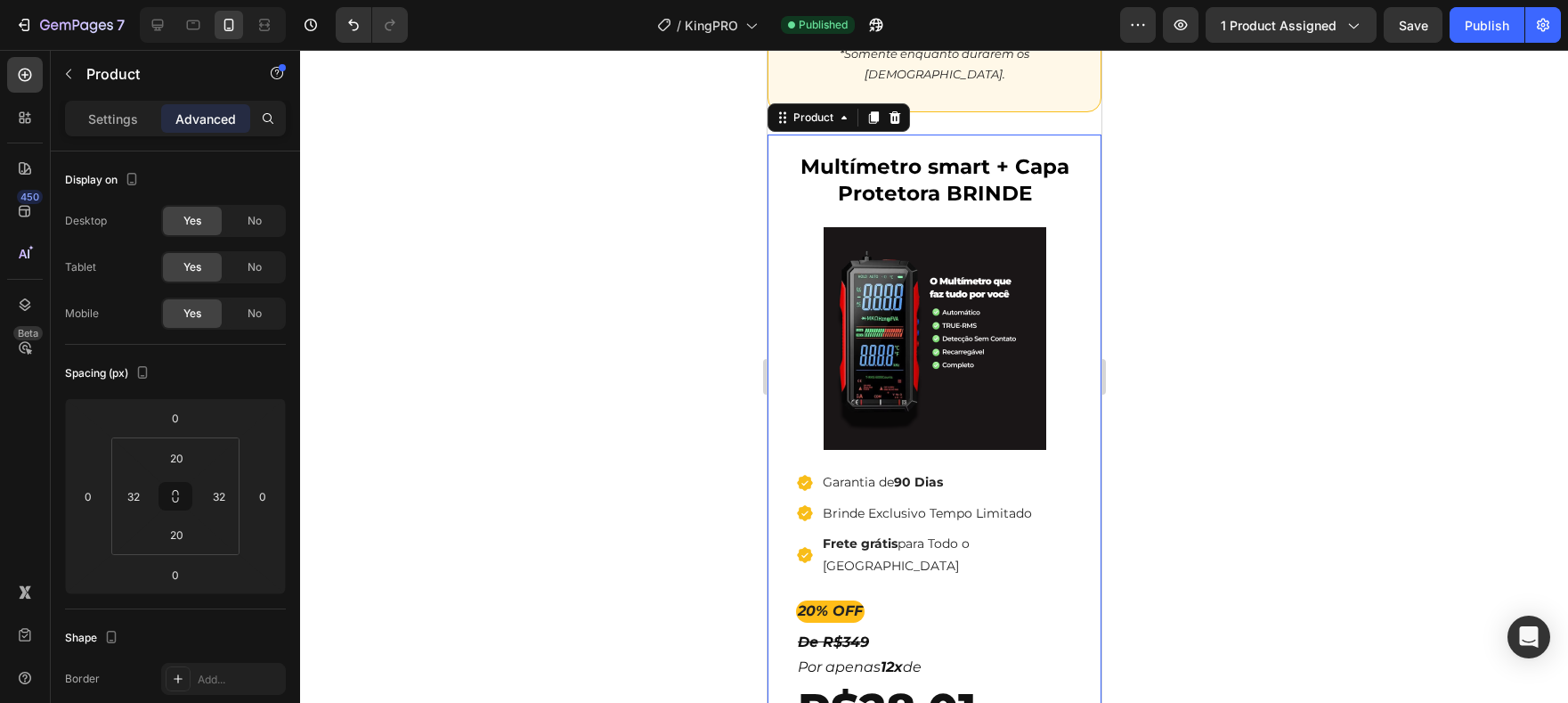
click at [999, 142] on div "Multímetro smart + Capa Protetora BRINDE (P) Title (P) Images & Gallery Icon Ga…" at bounding box center [934, 519] width 334 height 769
click at [180, 456] on input "20" at bounding box center [176, 458] width 35 height 27
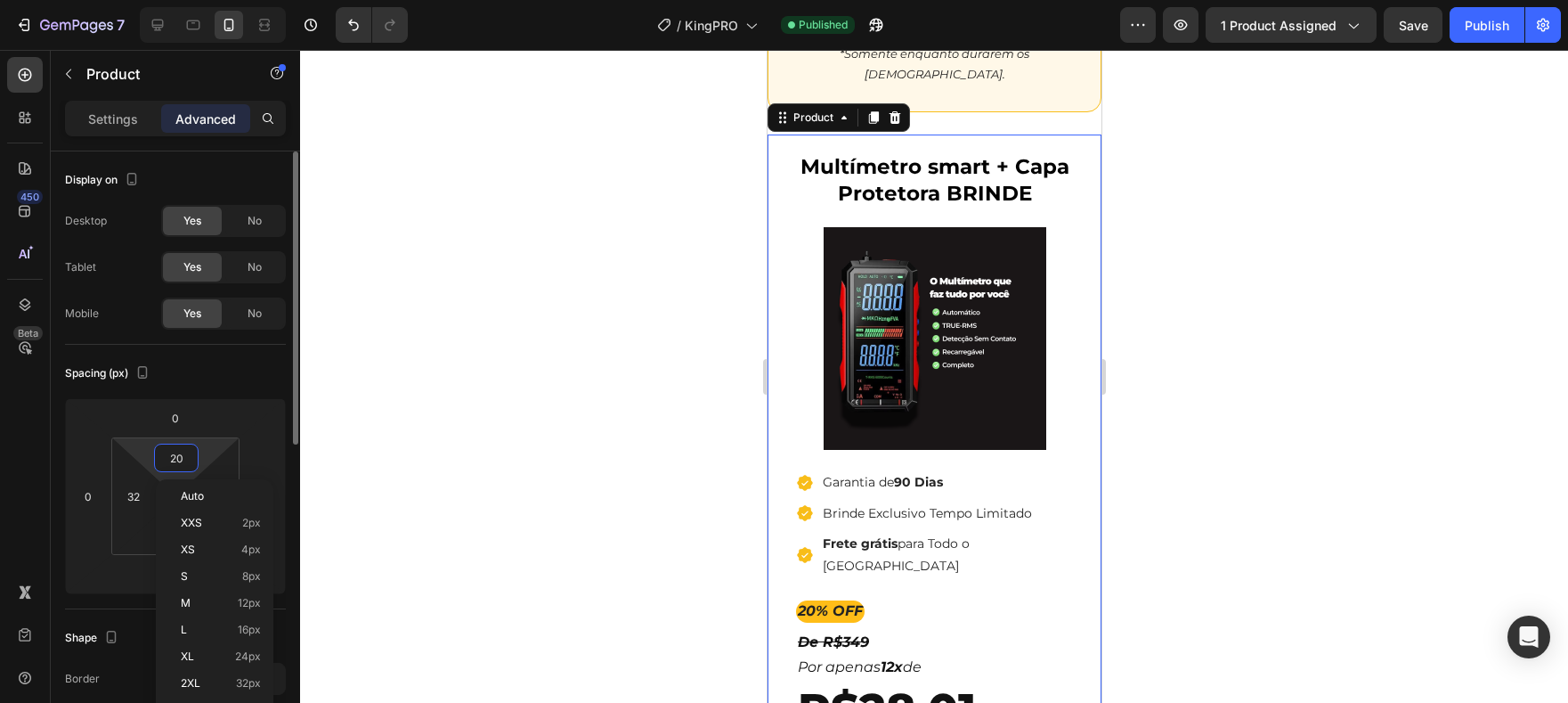
click at [180, 456] on input "20" at bounding box center [176, 458] width 35 height 27
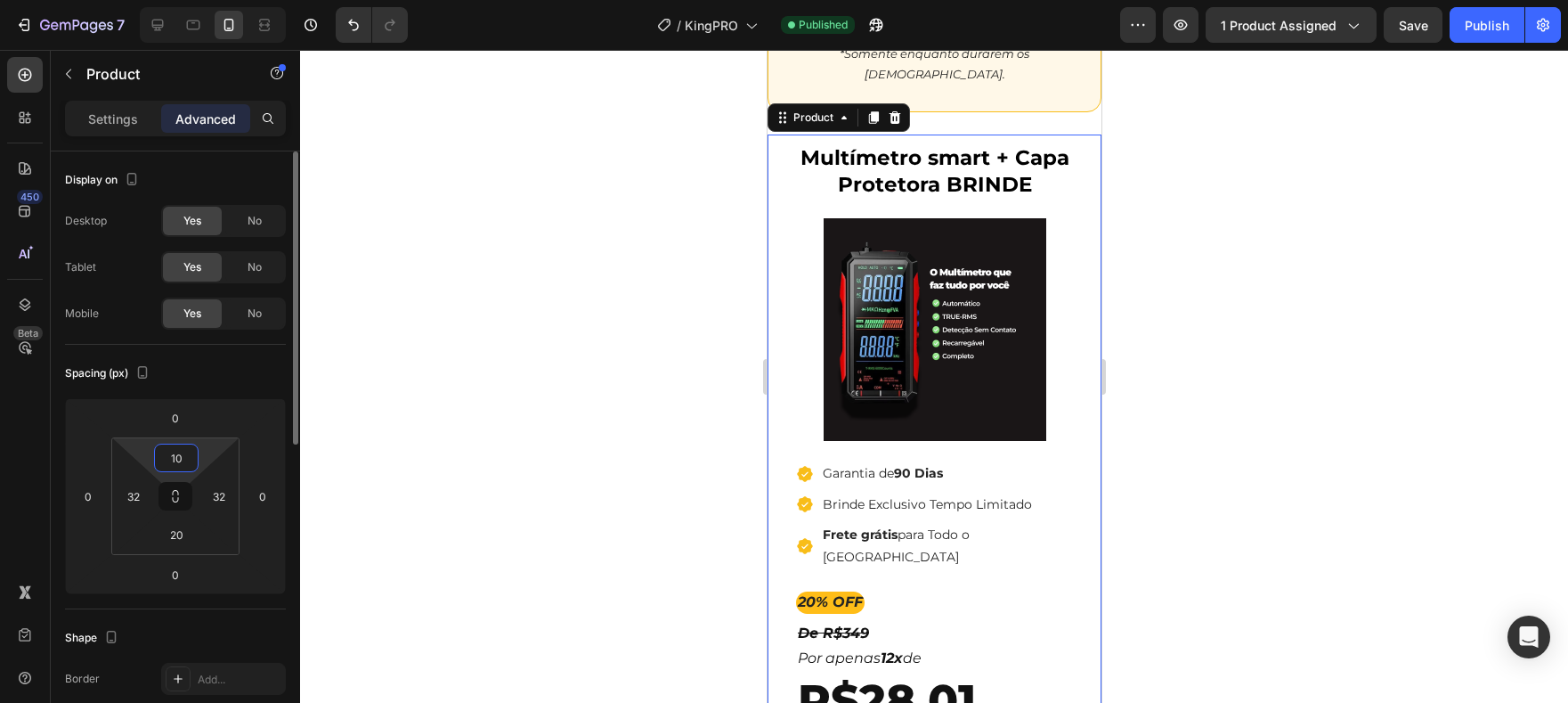
type input "1"
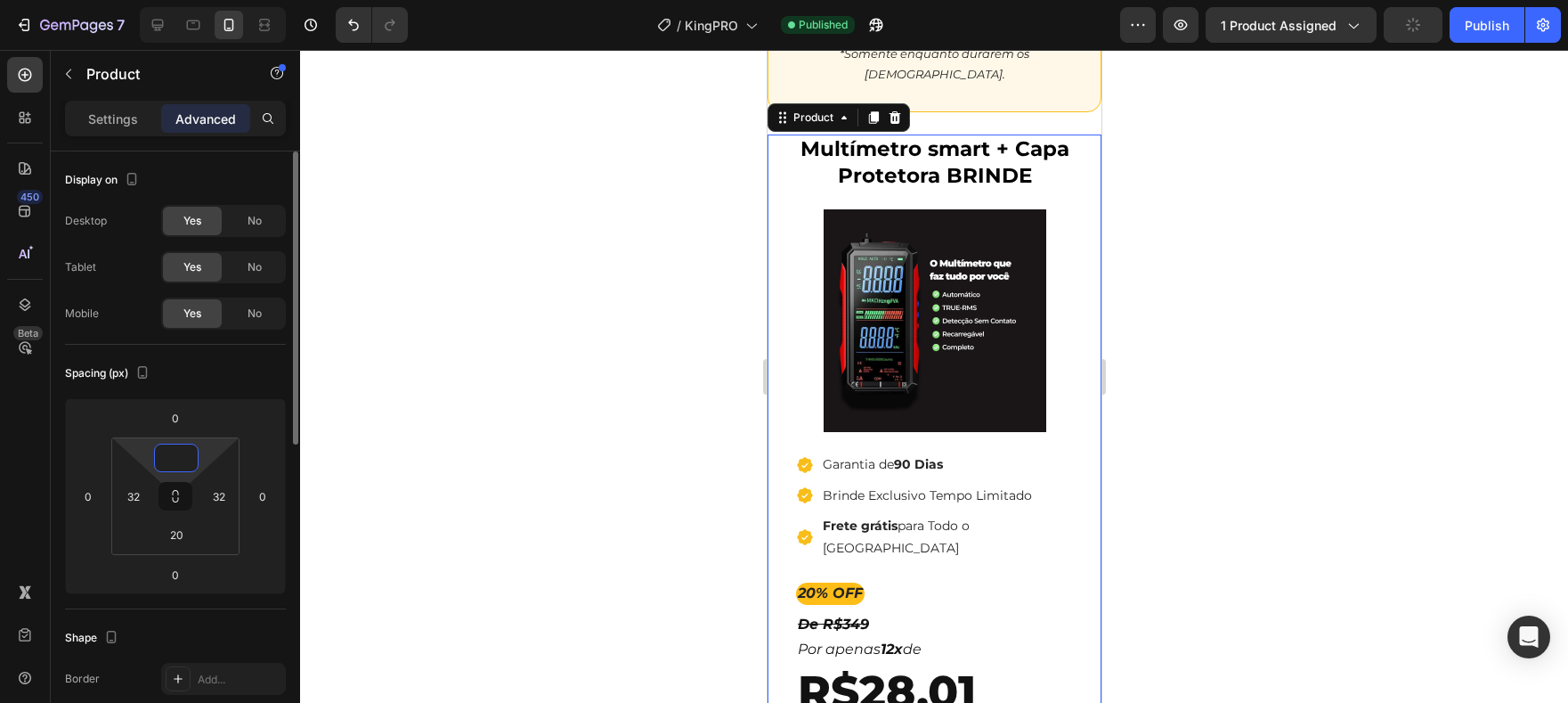
type input "0"
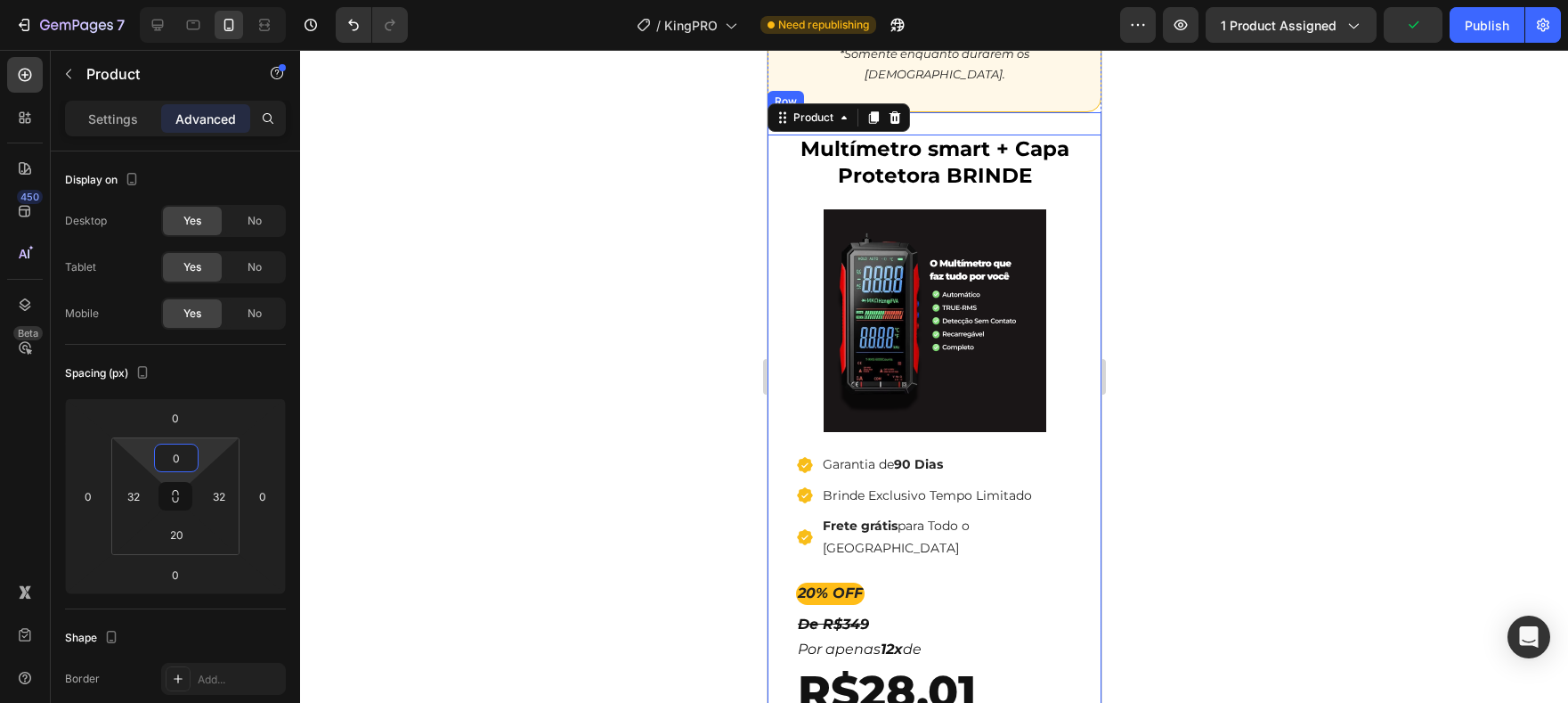
click at [989, 118] on div "Multímetro smart + Capa Protetora BRINDE (P) Title (P) Images & Gallery Icon Ga…" at bounding box center [934, 501] width 334 height 769
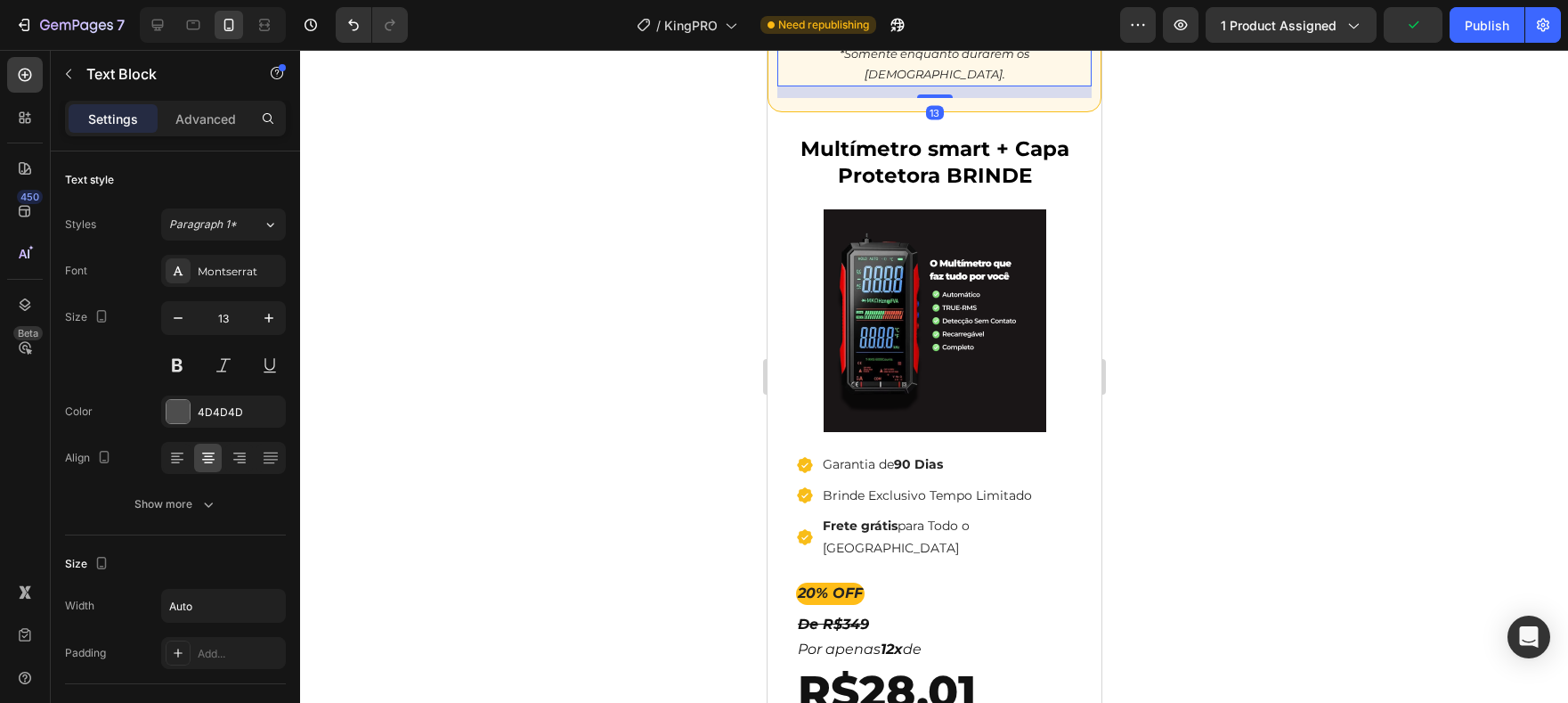
click at [1016, 64] on p "*Somente enquanto durarem os [DEMOGRAPHIC_DATA]." at bounding box center [933, 65] width 310 height 42
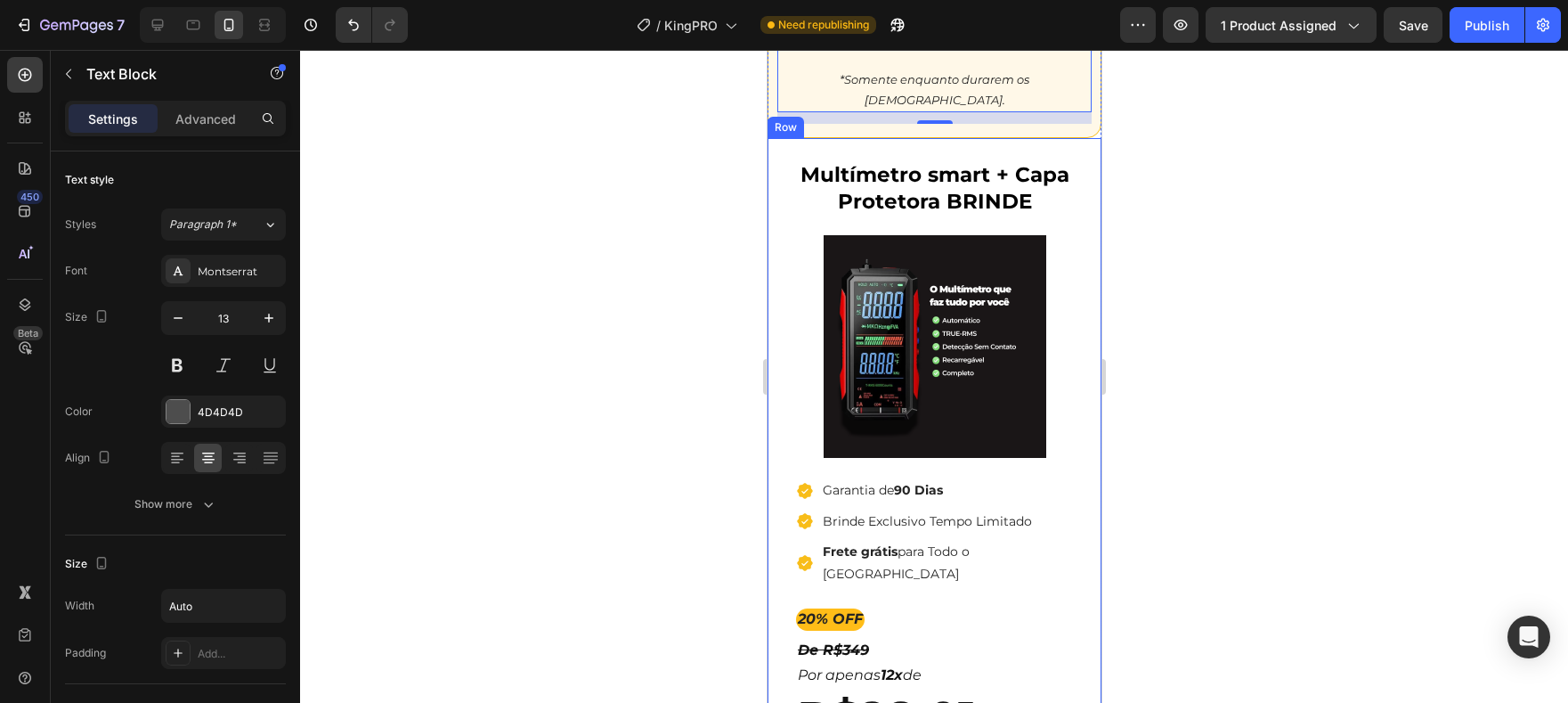
scroll to position [4714, 0]
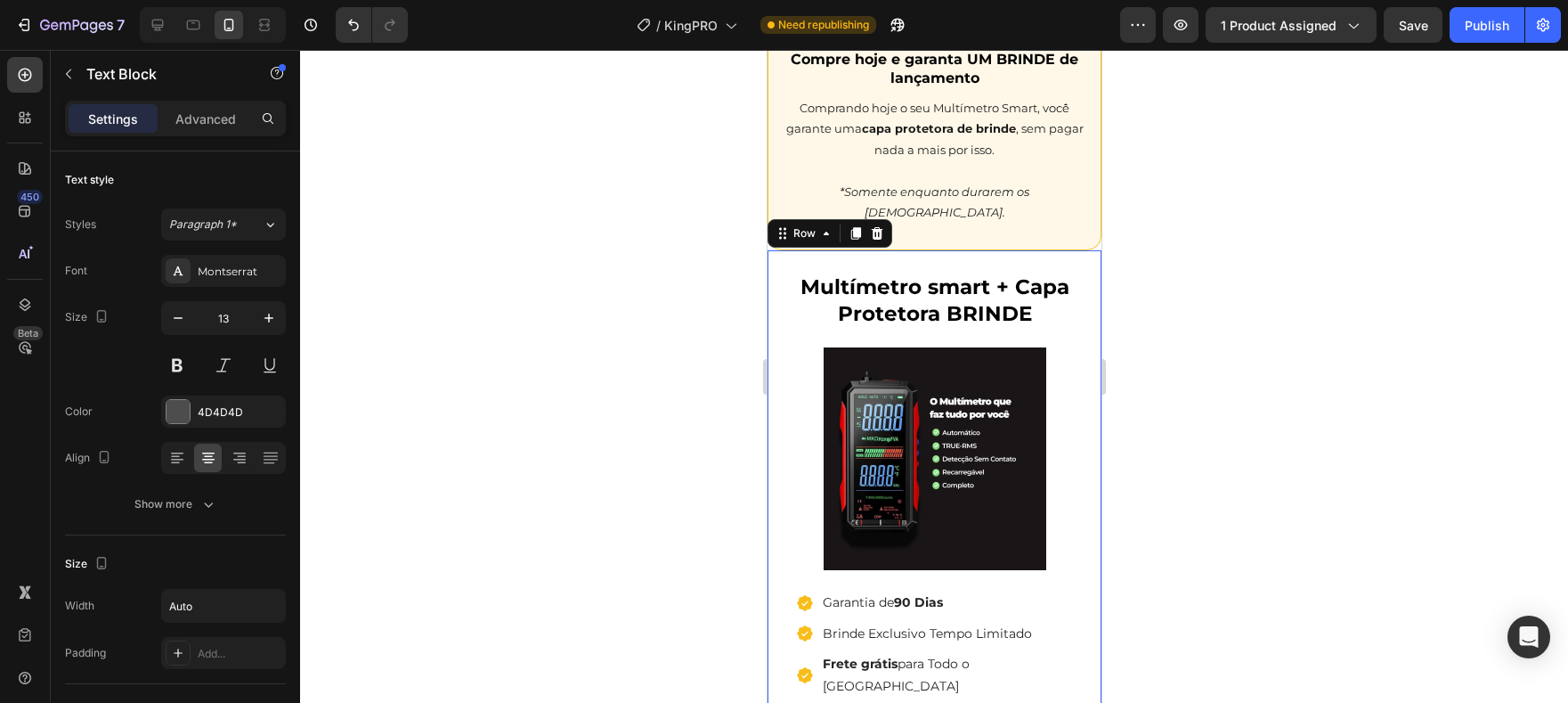
click at [1013, 268] on div "Multímetro smart + Capa Protetora BRINDE (P) Title (P) Images & Gallery Icon Ga…" at bounding box center [934, 639] width 334 height 769
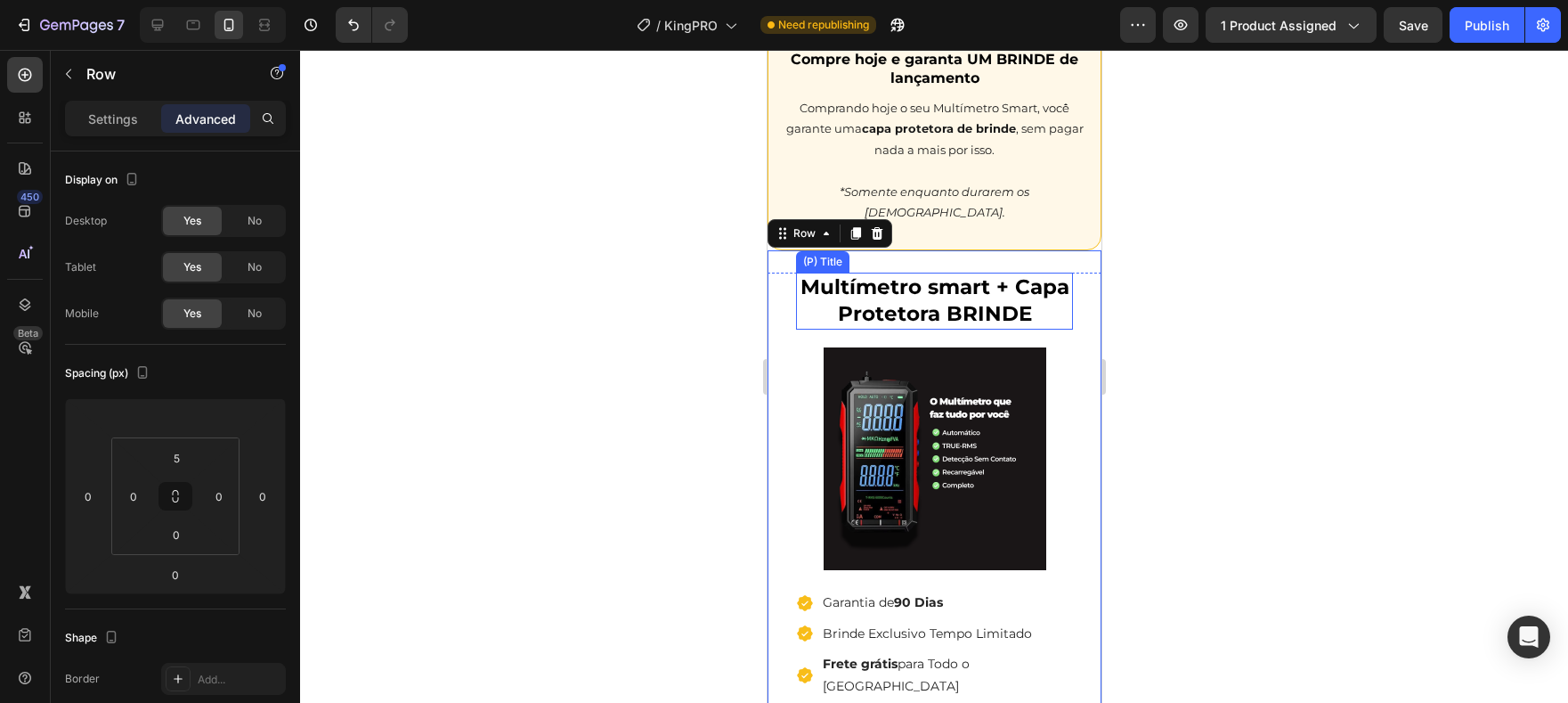
click at [1014, 281] on h1 "Multímetro smart + Capa Protetora BRINDE" at bounding box center [934, 301] width 277 height 57
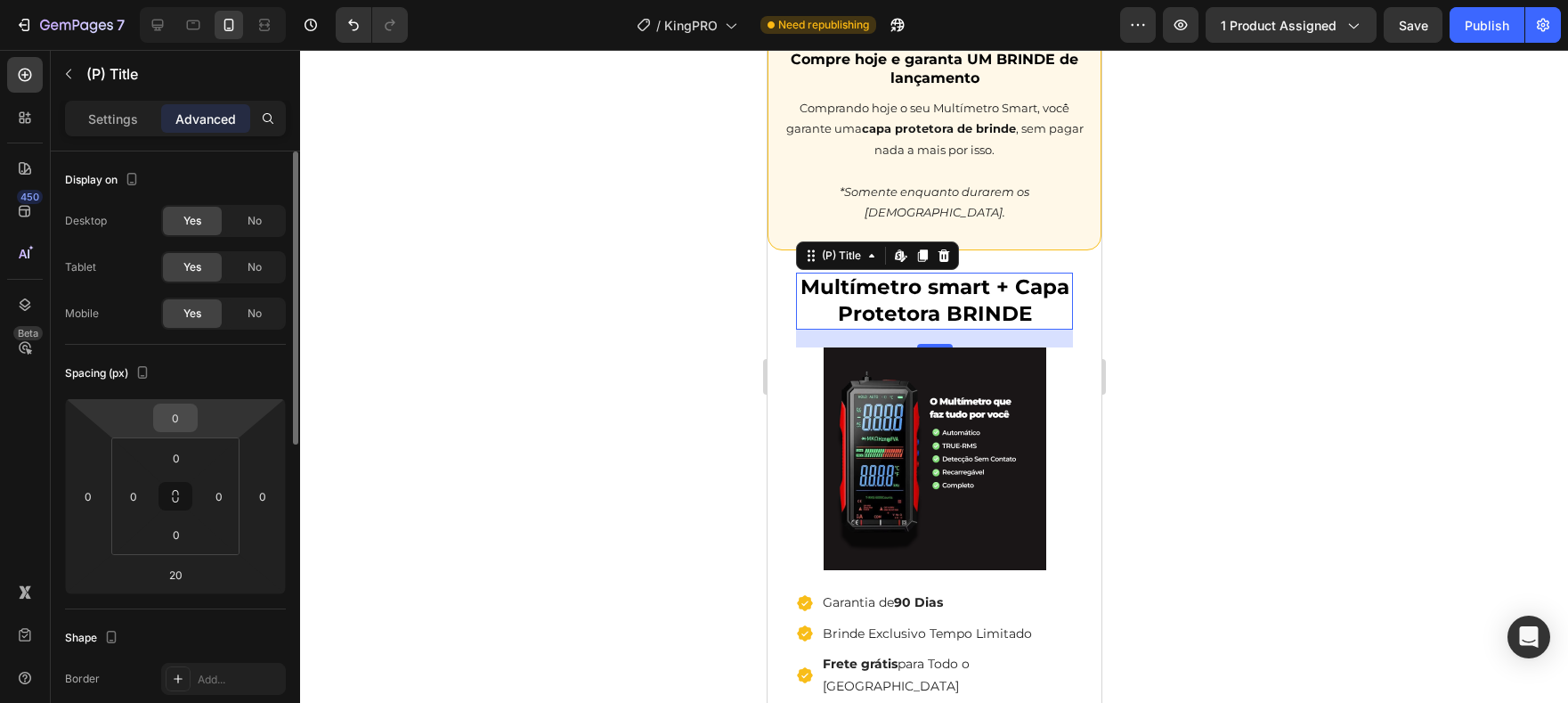
click at [185, 419] on input "0" at bounding box center [175, 417] width 35 height 27
type input "-5"
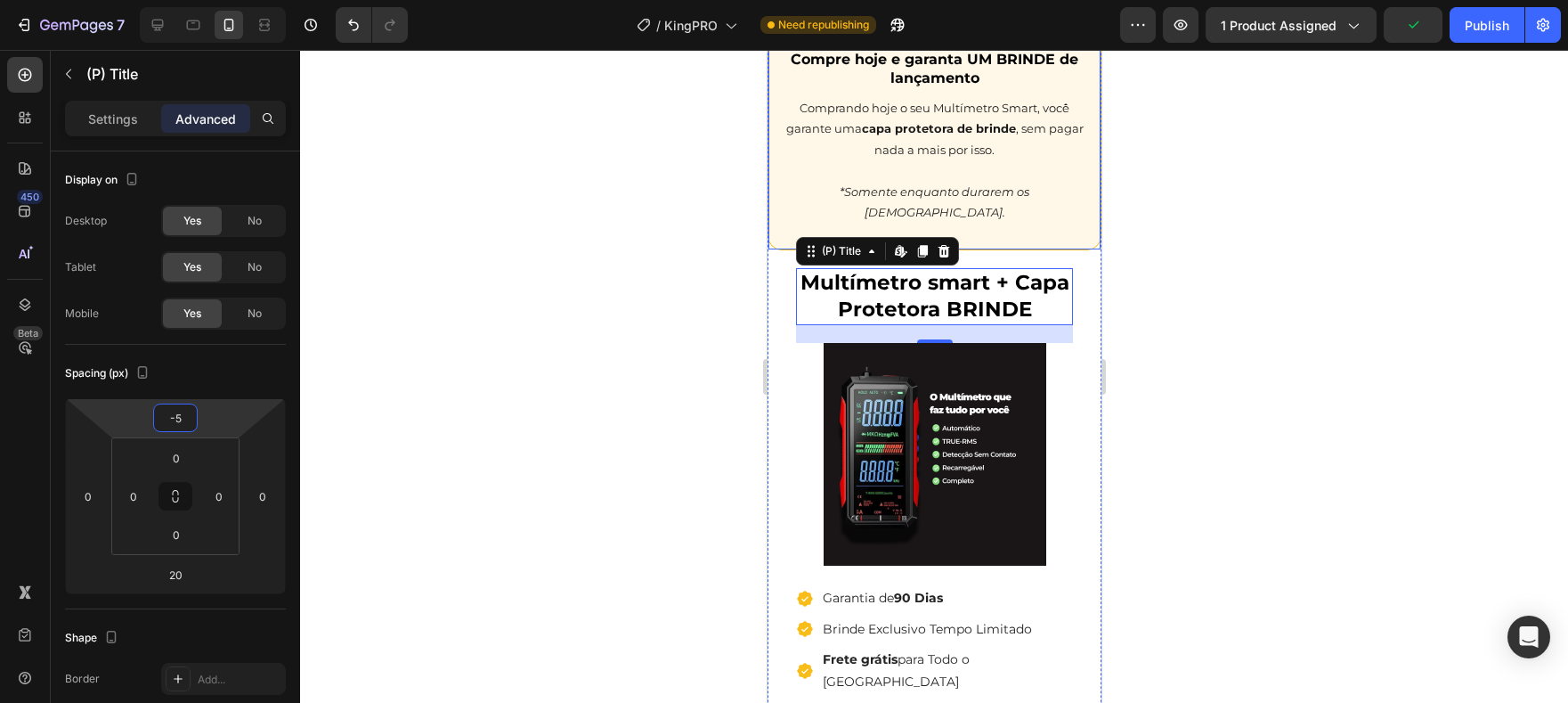
click at [1006, 181] on p at bounding box center [933, 170] width 310 height 20
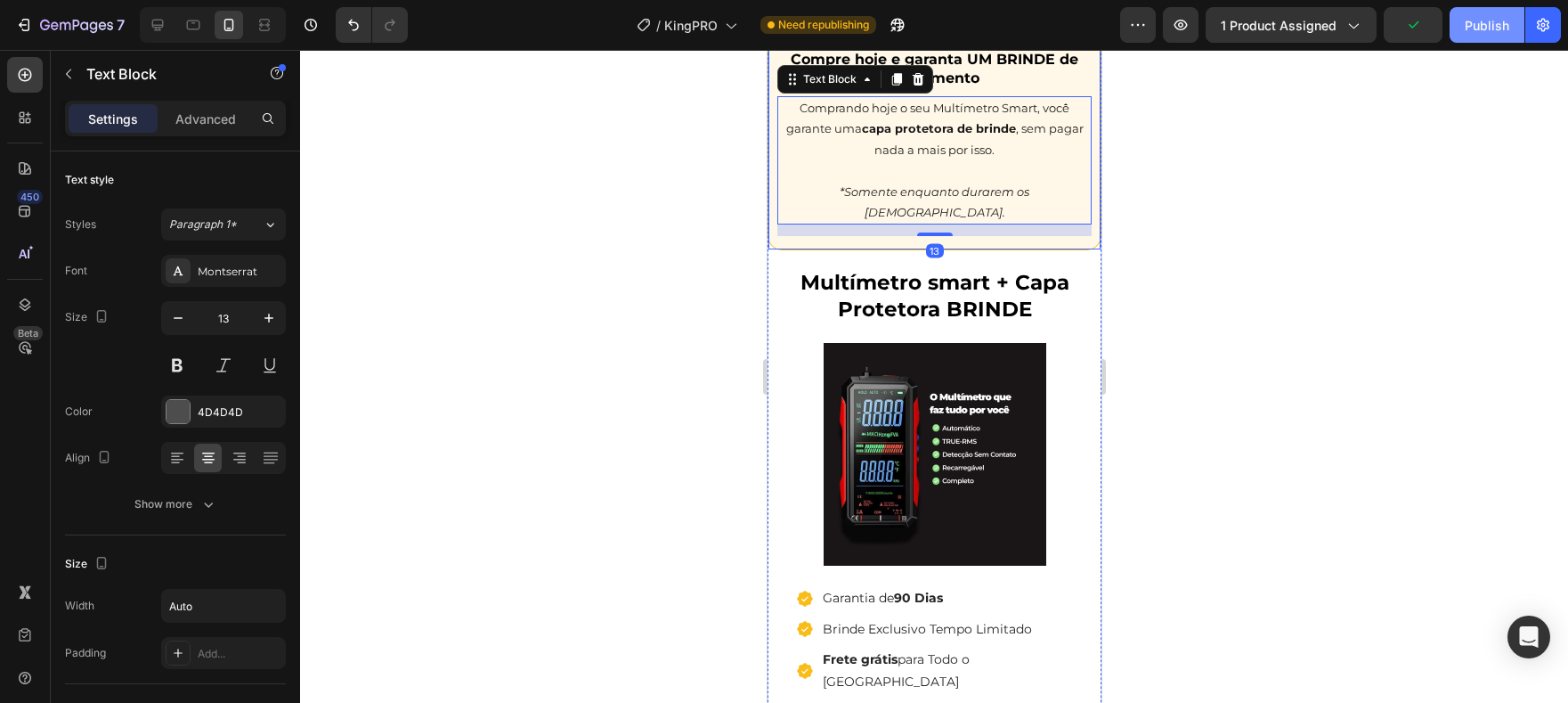
click at [1468, 24] on div "Publish" at bounding box center [1487, 26] width 45 height 19
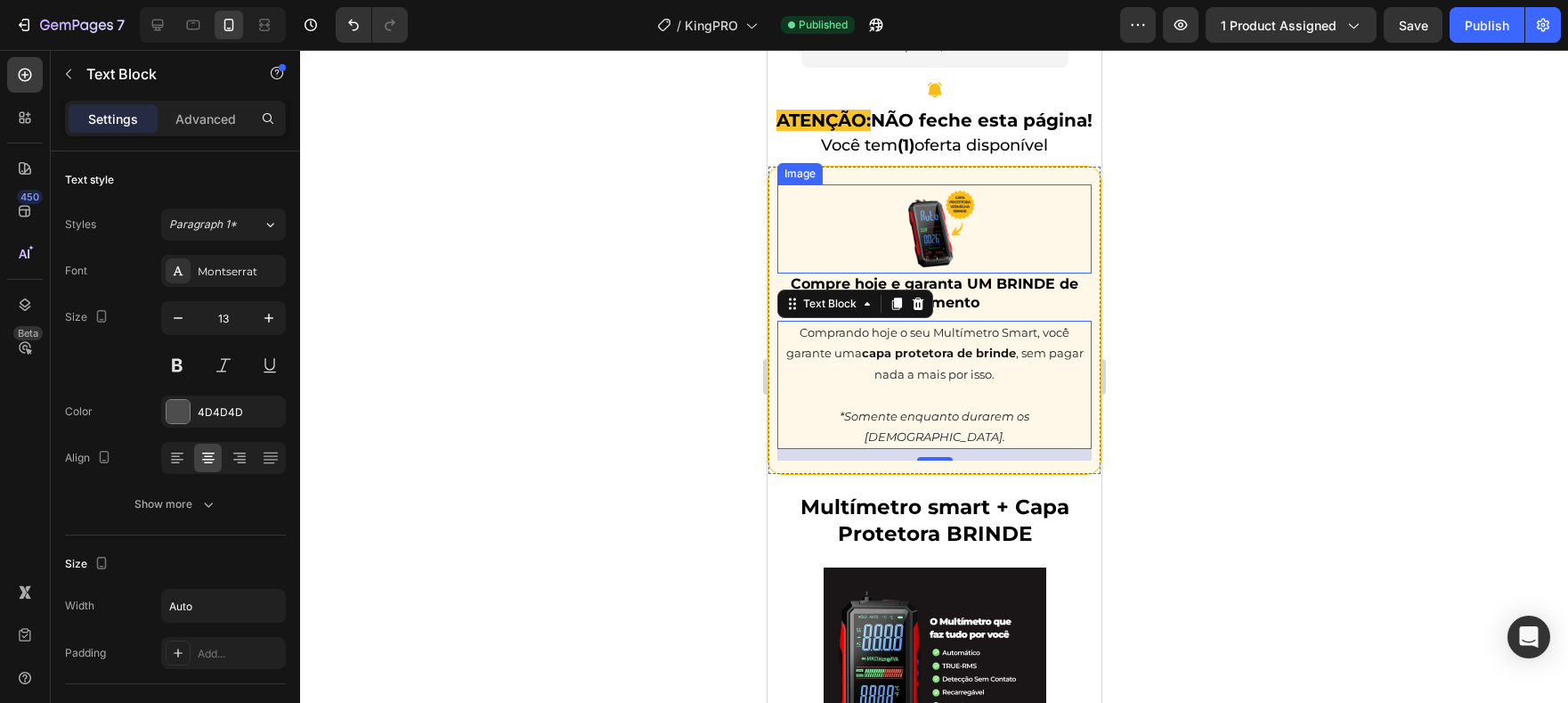
scroll to position [4311, 0]
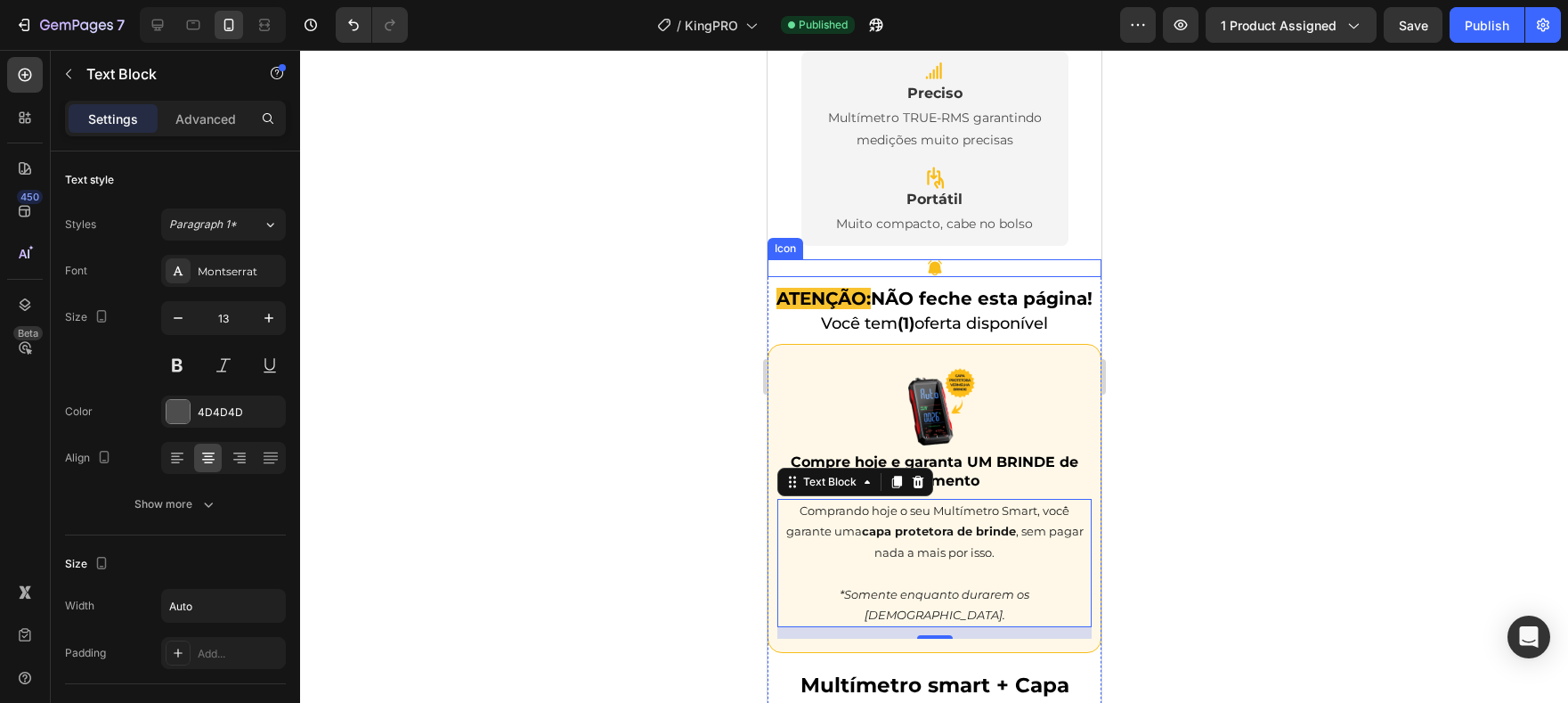
click at [1057, 268] on div "Icon" at bounding box center [934, 267] width 334 height 18
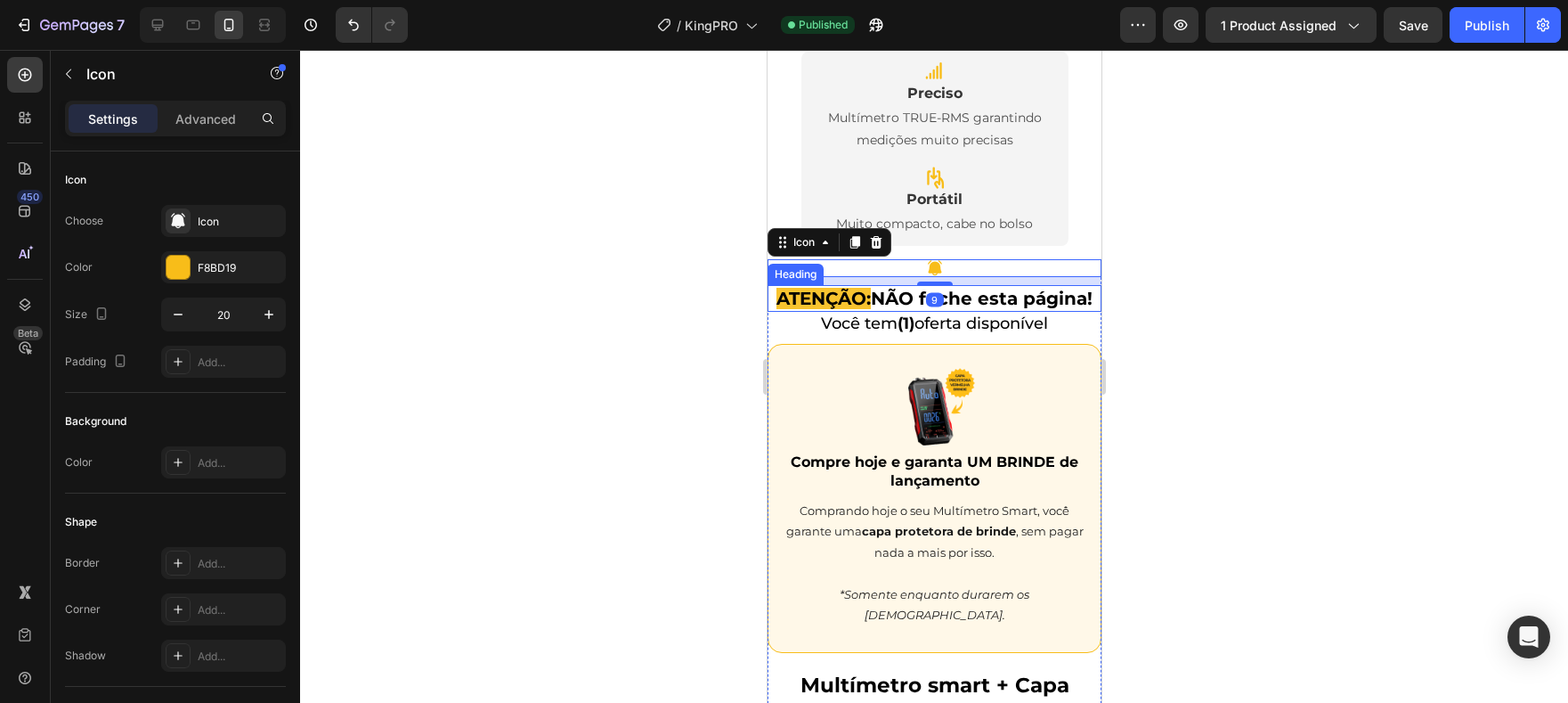
click at [1074, 297] on h2 "ATENÇÃO: NÃO feche esta página!" at bounding box center [934, 298] width 334 height 27
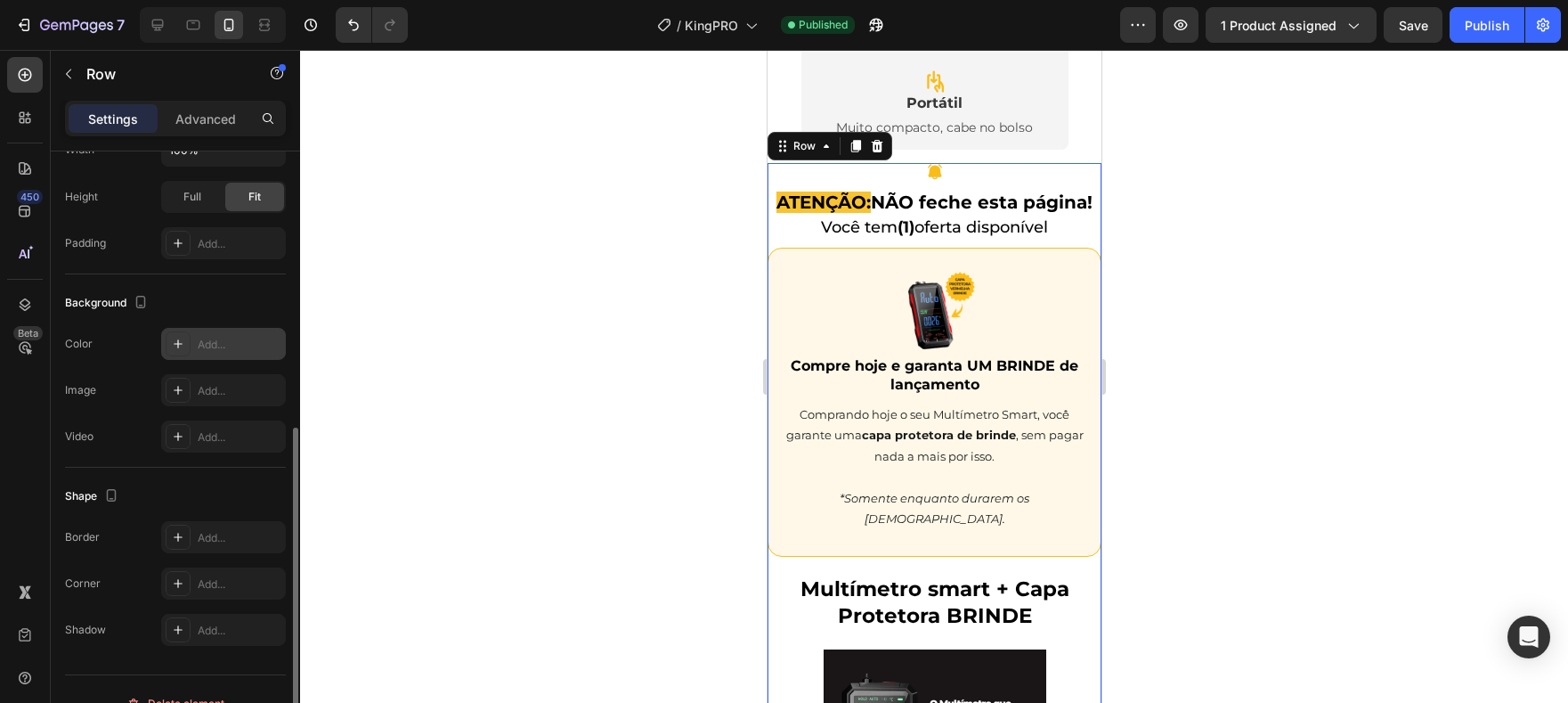
scroll to position [353, 0]
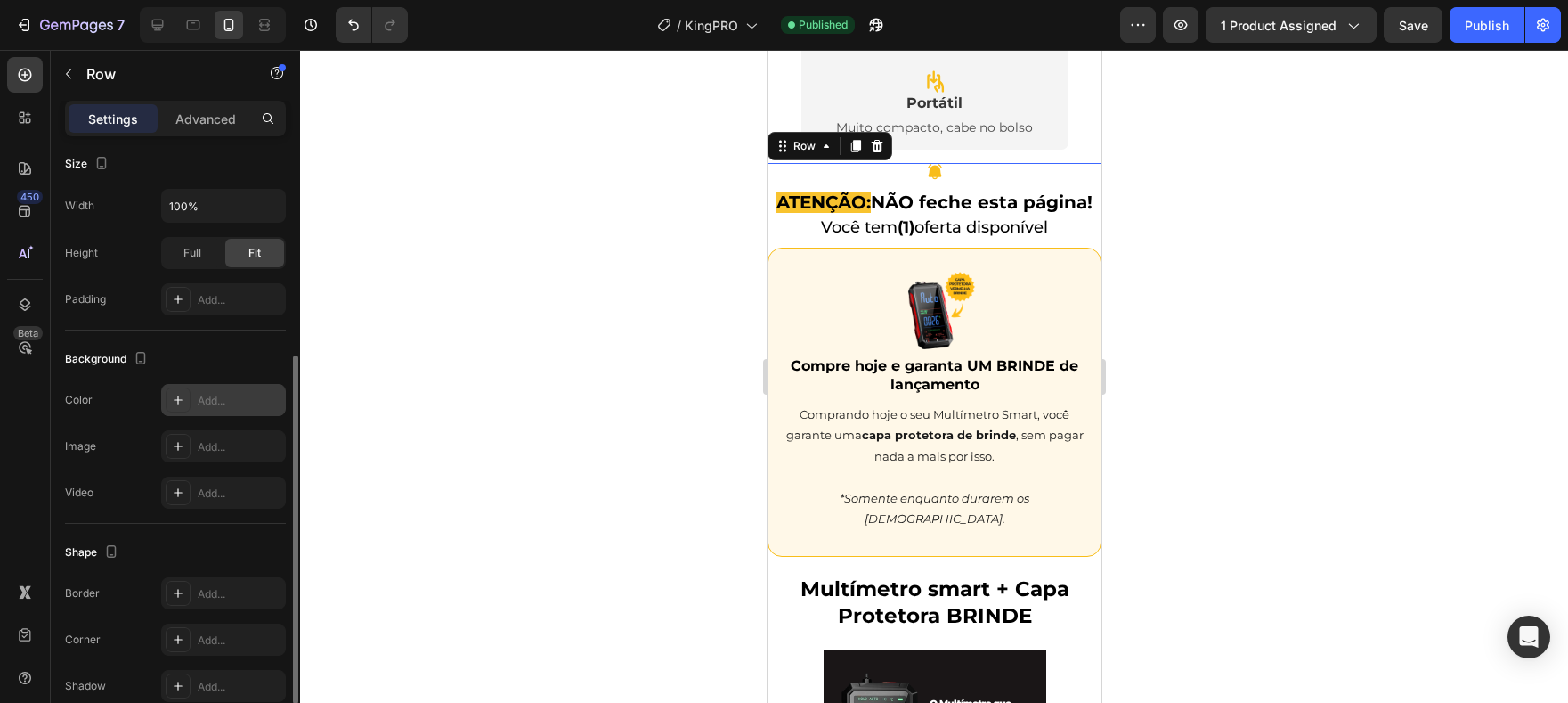
click at [211, 402] on div "Add..." at bounding box center [240, 400] width 84 height 16
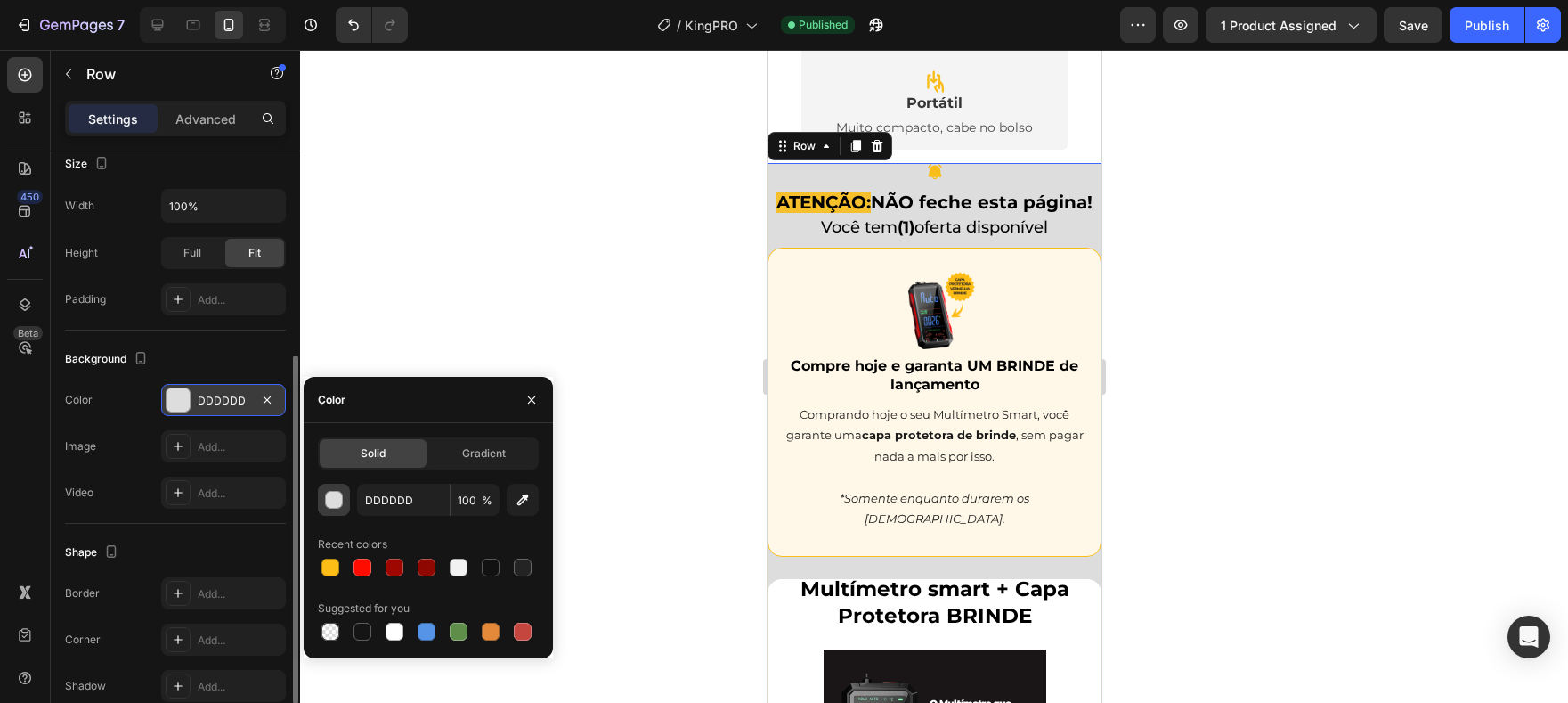
click at [338, 505] on div "button" at bounding box center [334, 501] width 18 height 18
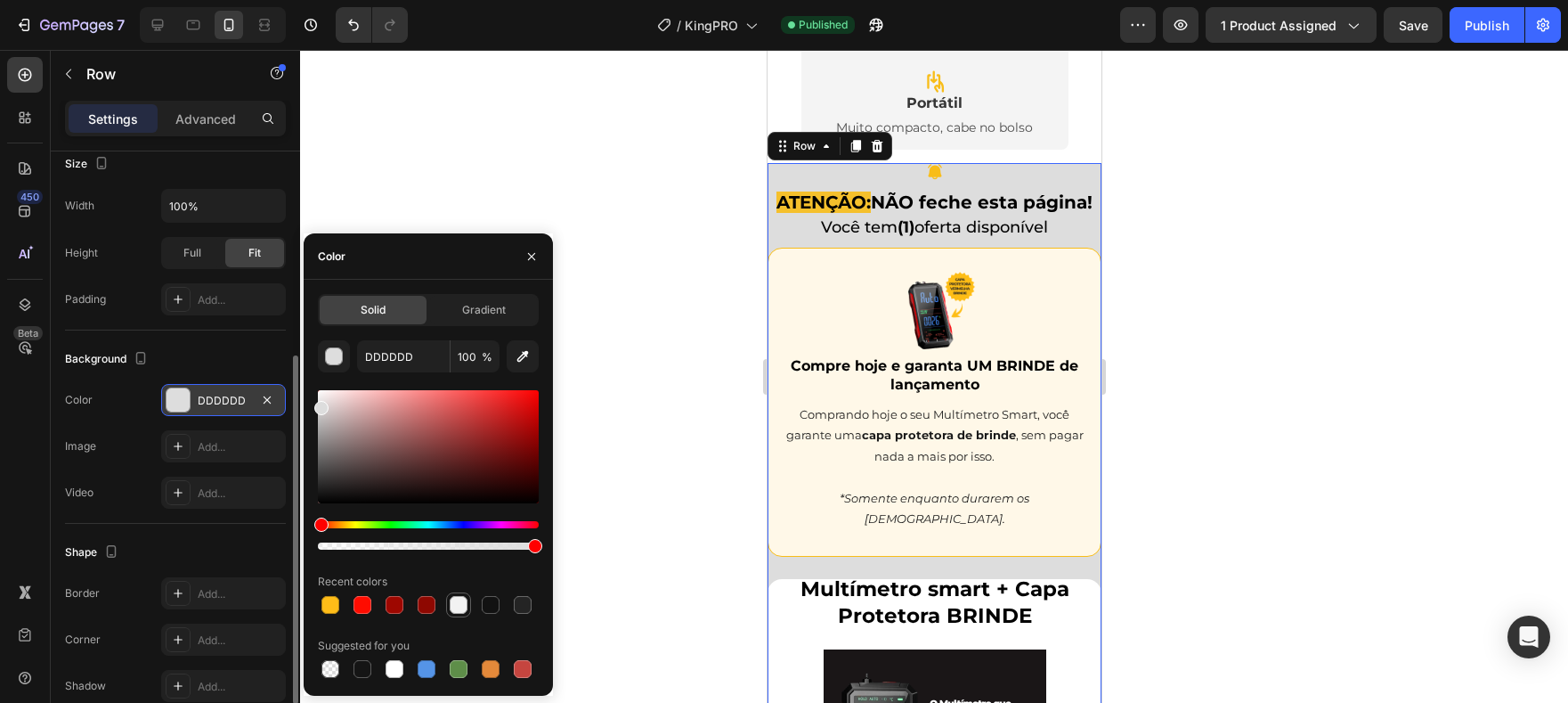
click at [458, 602] on div at bounding box center [458, 605] width 18 height 18
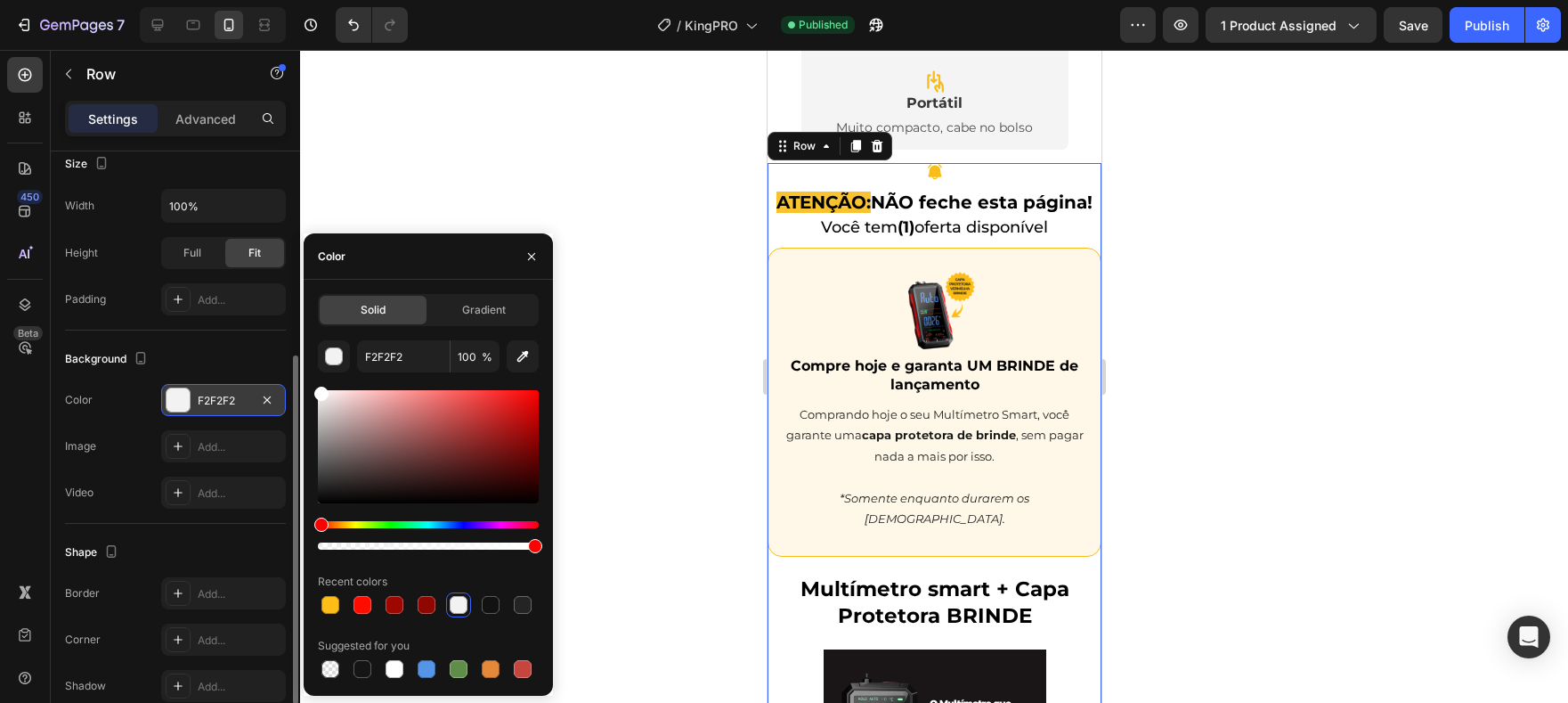
drag, startPoint x: 317, startPoint y: 380, endPoint x: 308, endPoint y: 374, distance: 10.8
click at [309, 374] on div "Solid Gradient F2F2F2 100 % Recent colors Suggested for you" at bounding box center [428, 488] width 249 height 388
type input "FFFFFF"
click at [307, 383] on div "Solid Gradient FFFFFF 100 % Recent colors Suggested for you" at bounding box center [428, 488] width 249 height 388
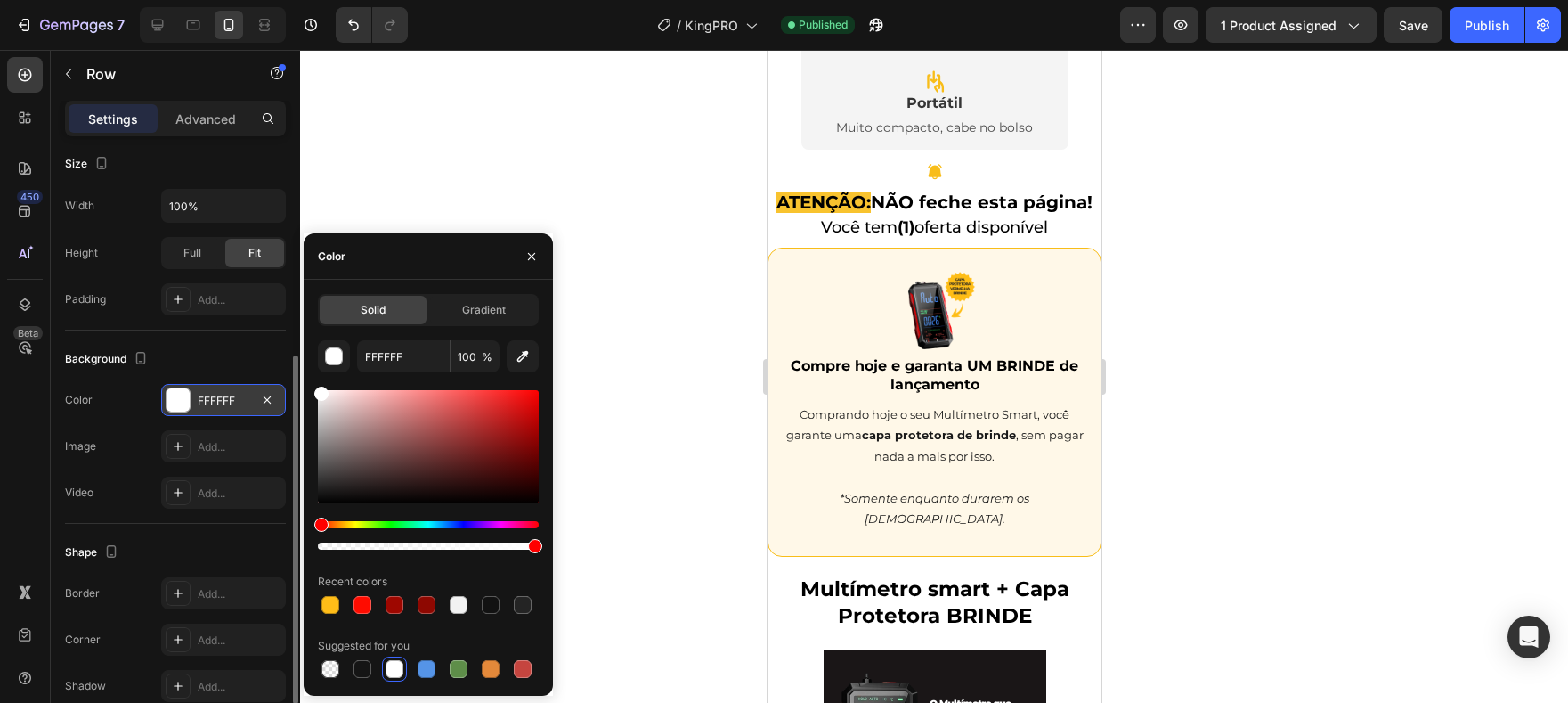
scroll to position [0, 0]
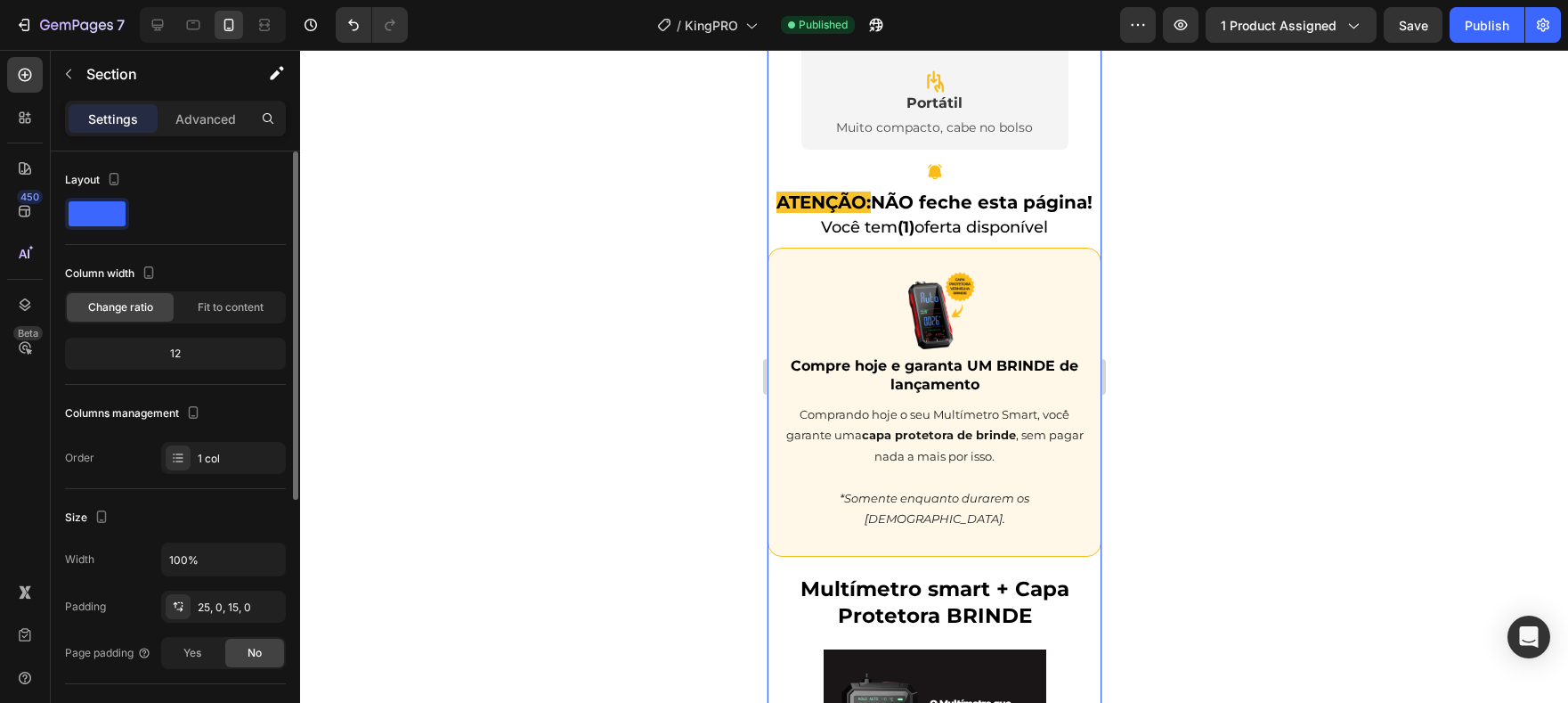
click at [1520, 18] on button "Publish" at bounding box center [1487, 24] width 74 height 35
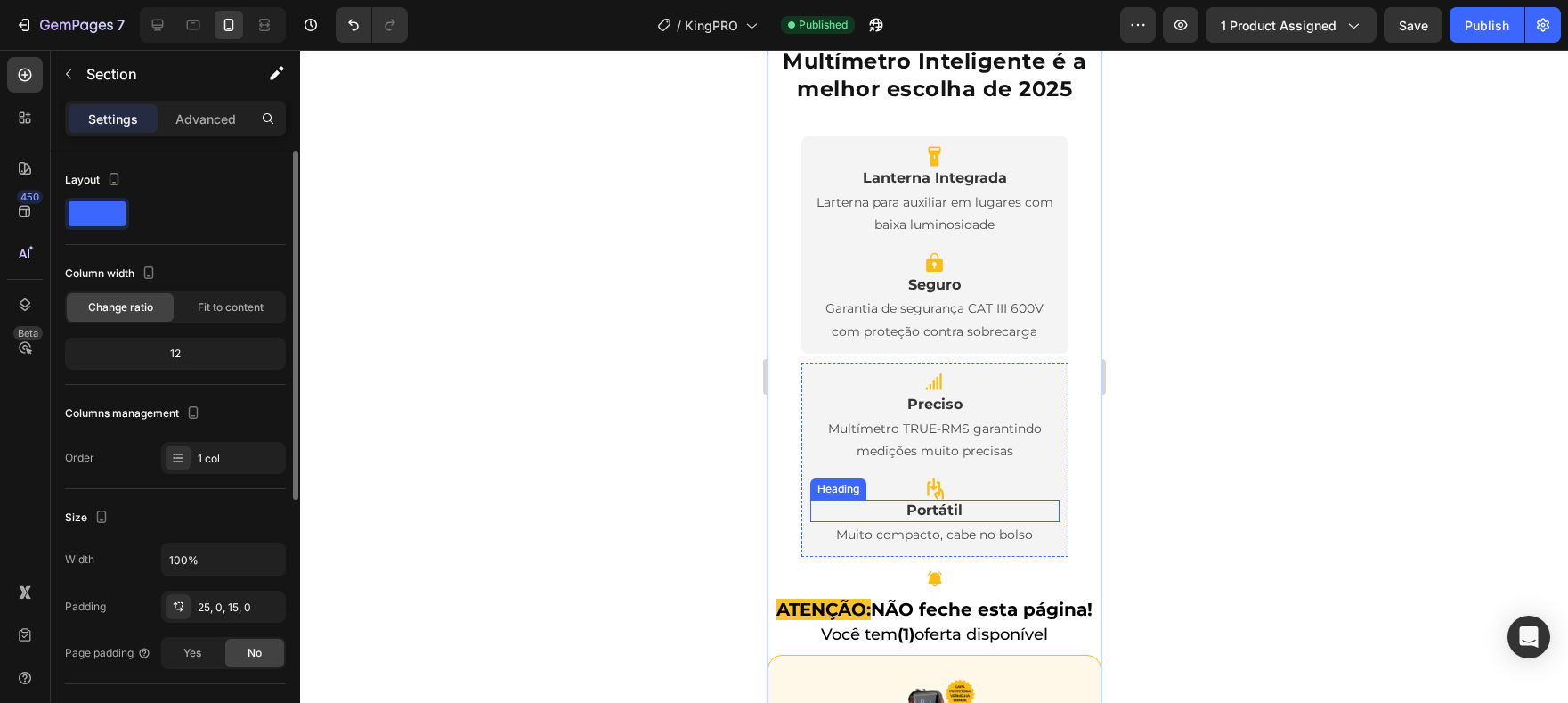
scroll to position [4003, 0]
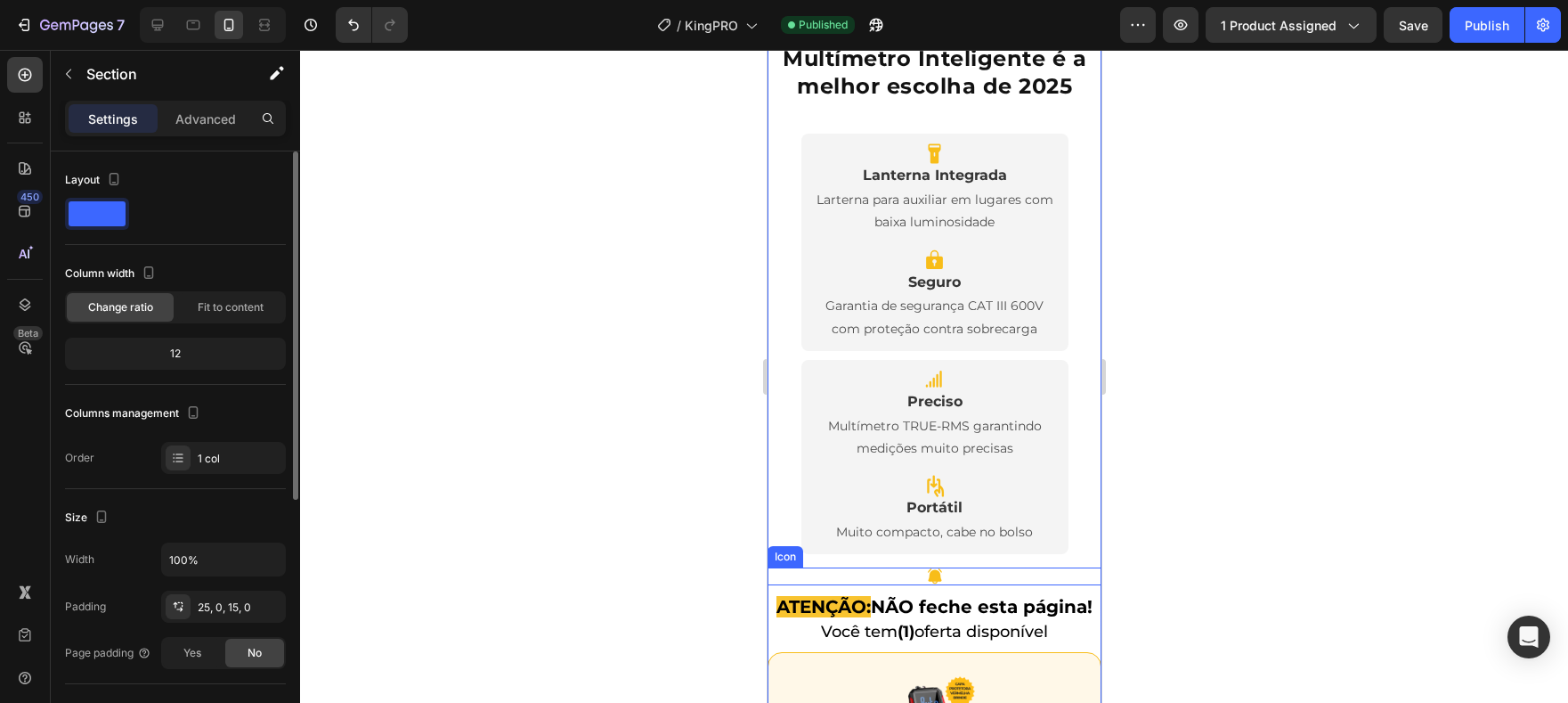
click at [942, 574] on div "Icon" at bounding box center [934, 576] width 334 height 18
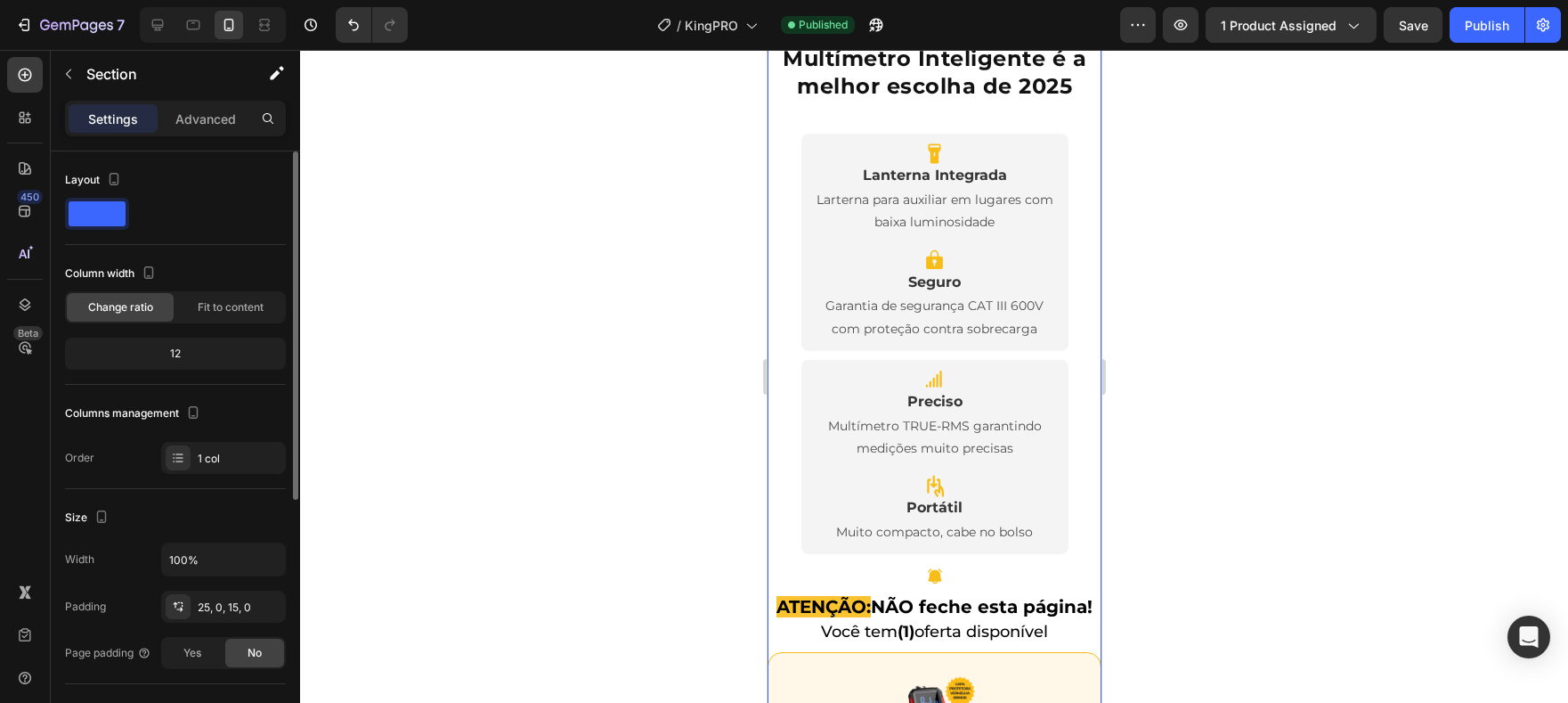
click at [981, 577] on div "Icon" at bounding box center [934, 576] width 334 height 18
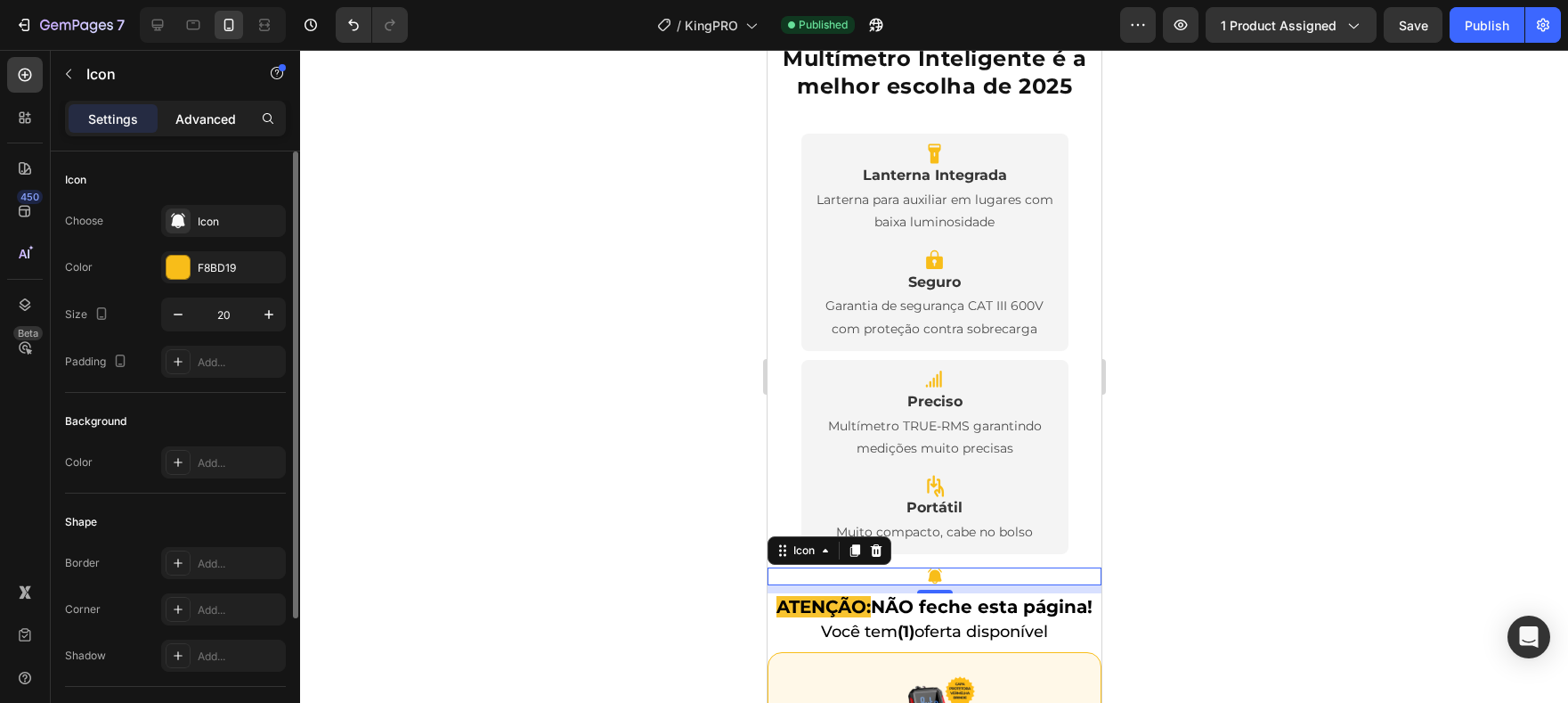
click at [184, 112] on p "Advanced" at bounding box center [205, 119] width 60 height 19
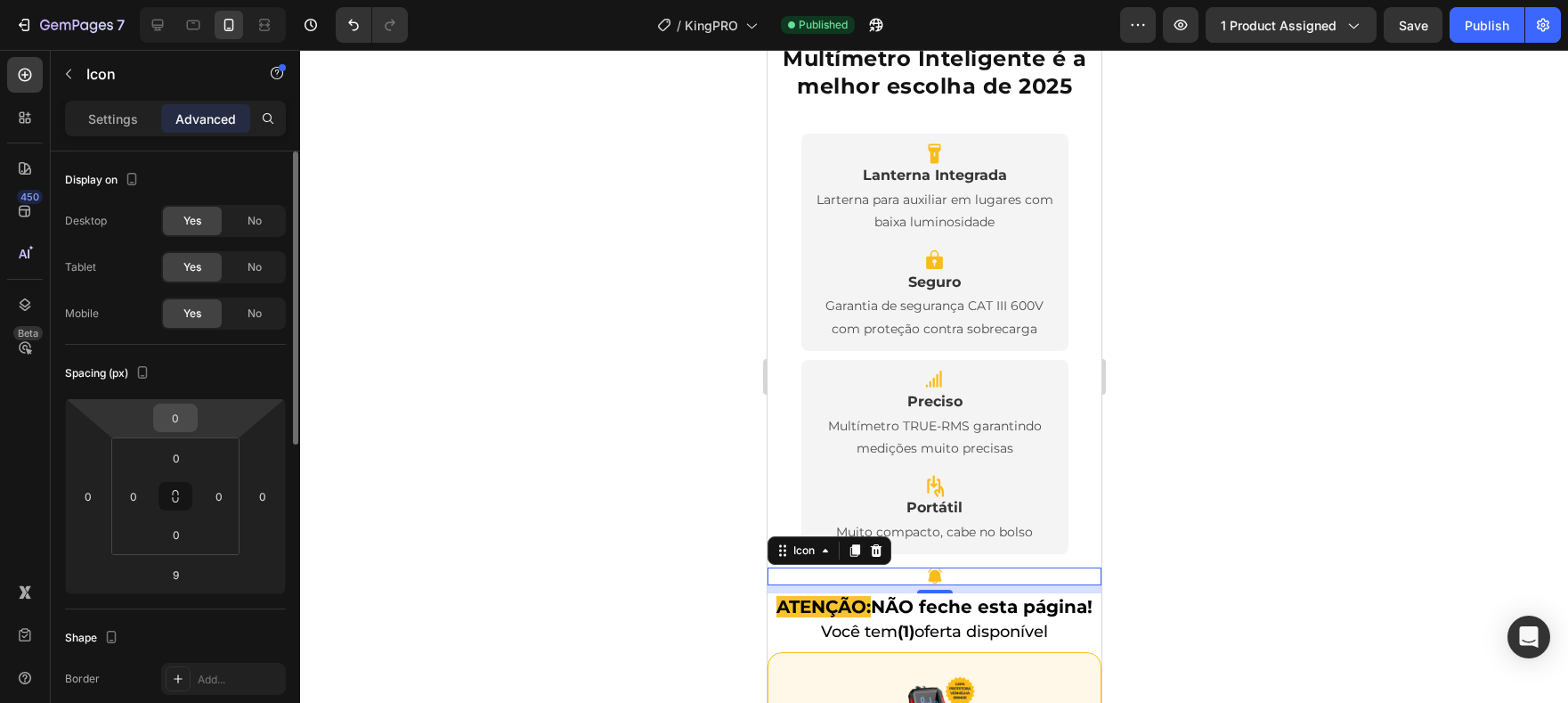
click at [172, 417] on input "0" at bounding box center [175, 417] width 35 height 27
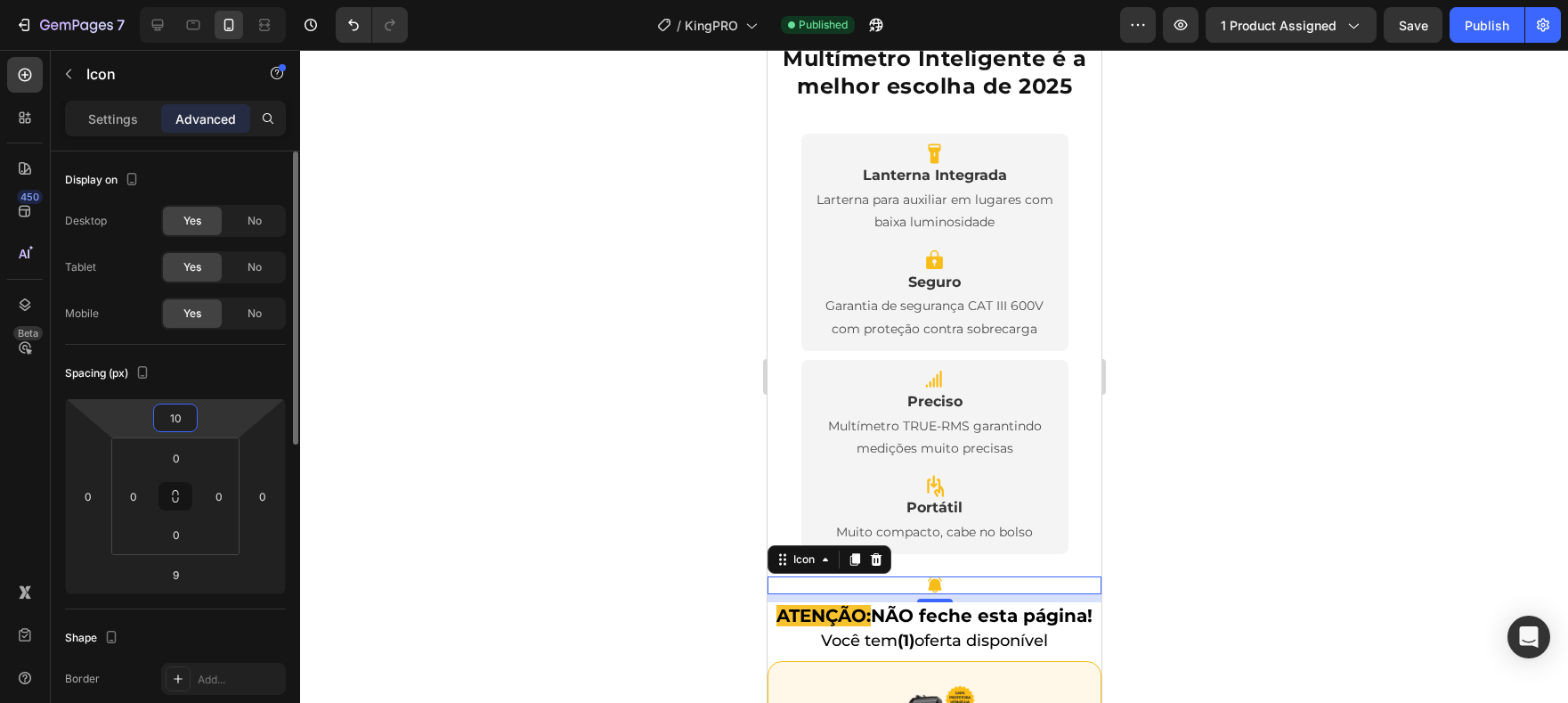
type input "1"
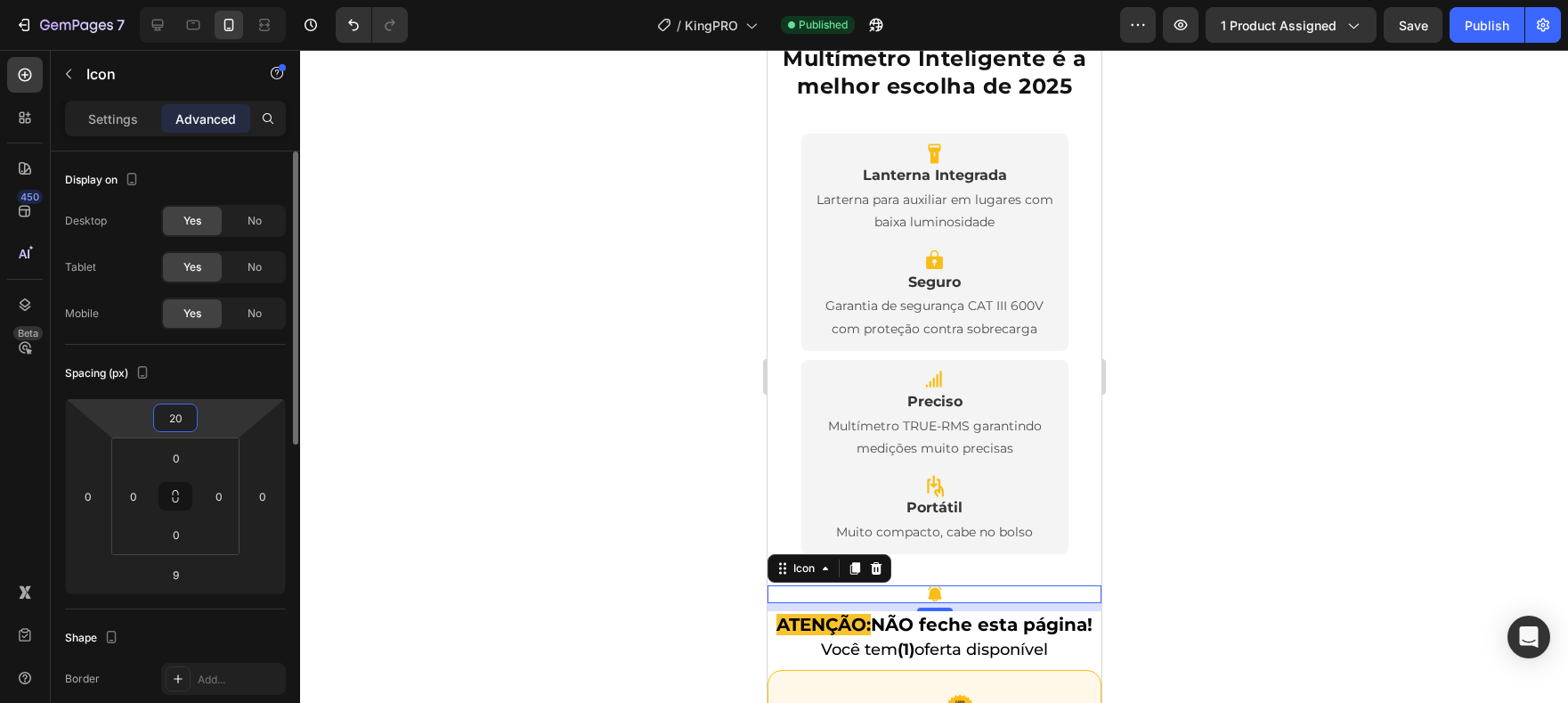
type input "2"
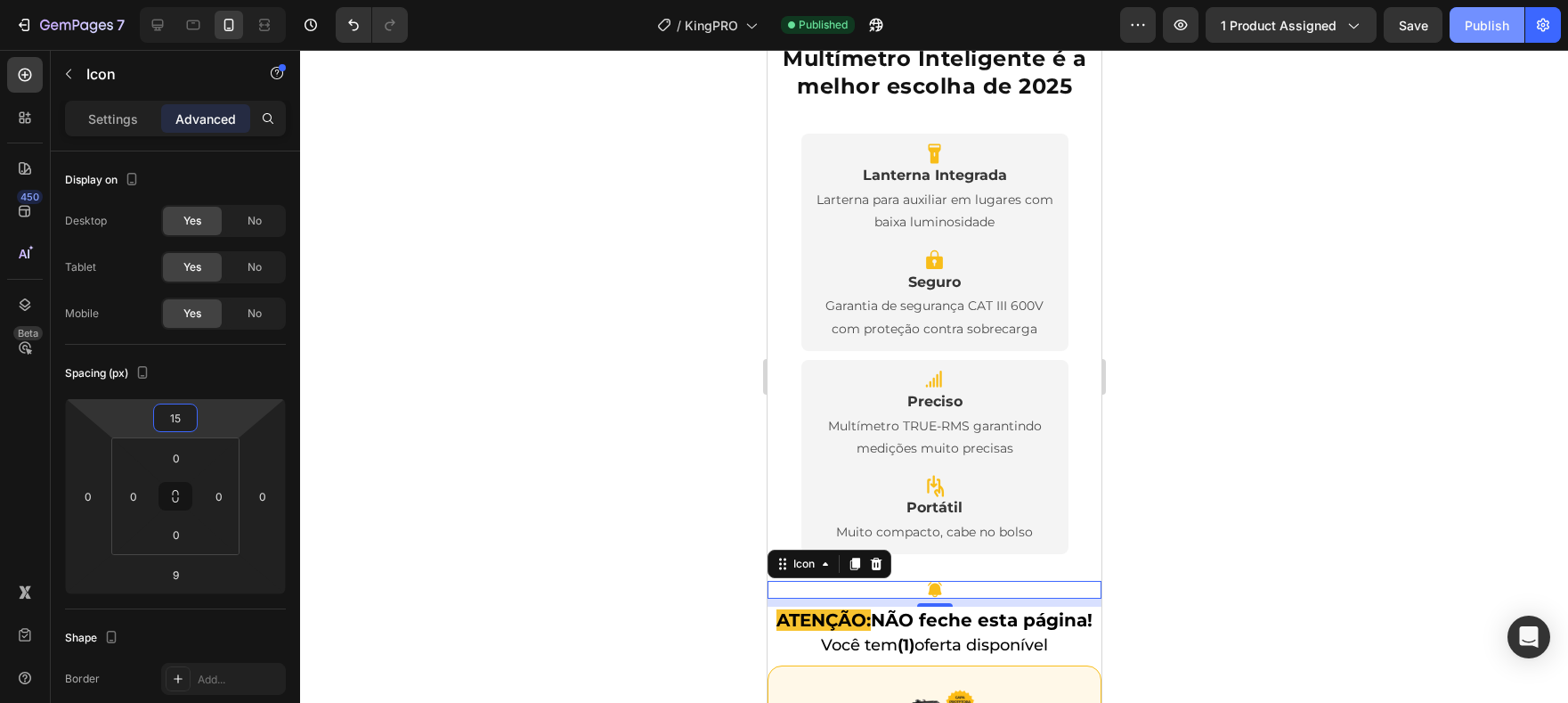
type input "15"
click at [1487, 32] on div "Publish" at bounding box center [1487, 26] width 45 height 19
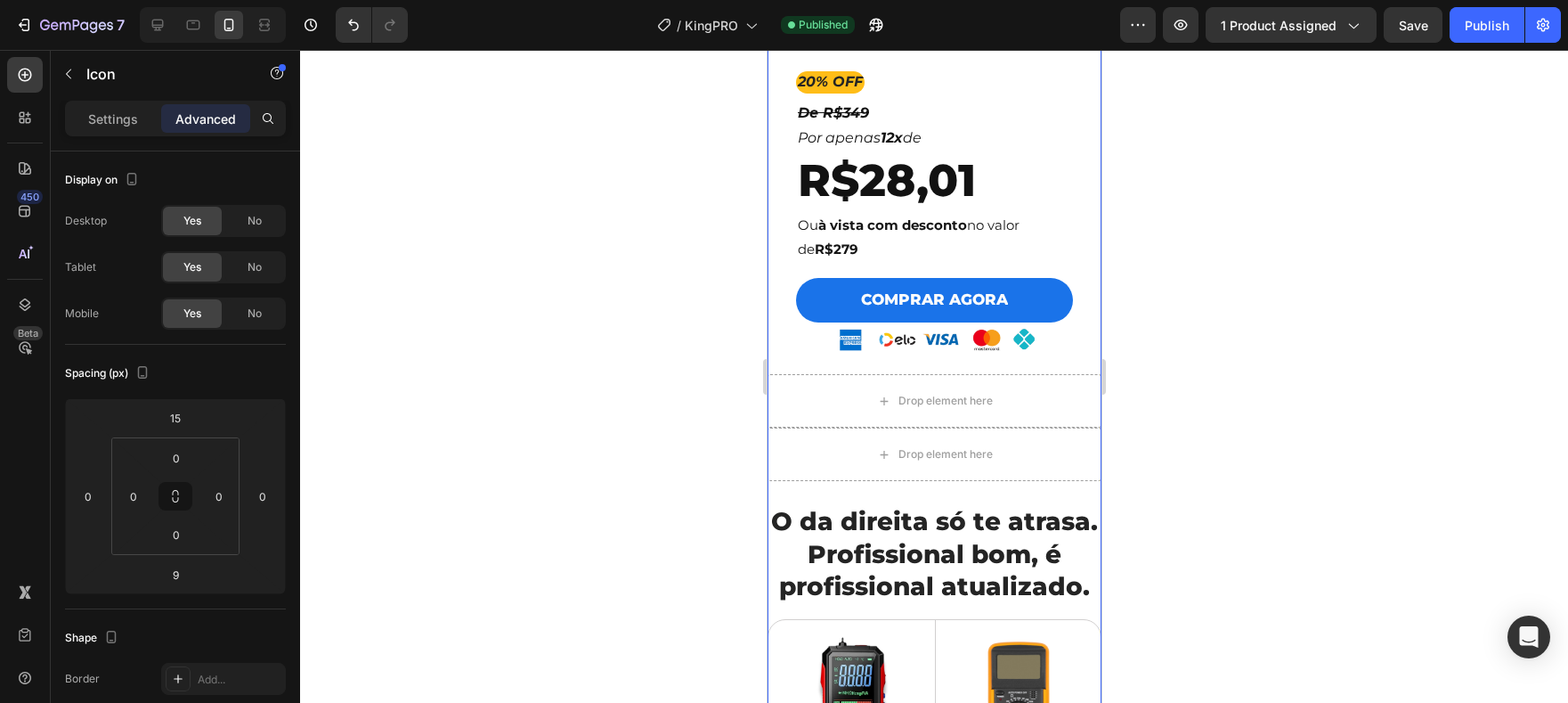
scroll to position [5373, 0]
click at [934, 502] on h2 "O da direita só te atrasa. Profissional bom, é profissional atualizado." at bounding box center [934, 552] width 334 height 100
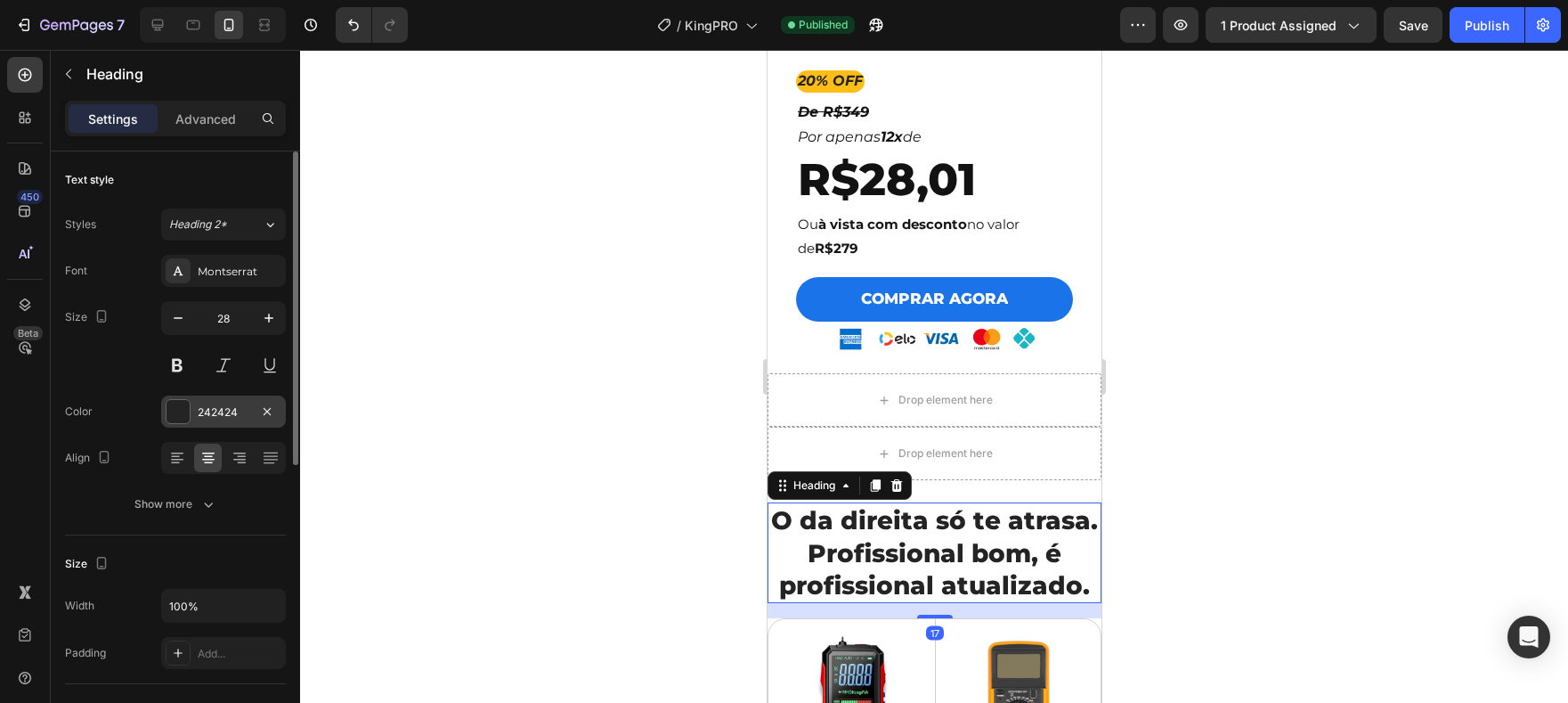
click at [167, 427] on div "242424" at bounding box center [223, 412] width 125 height 32
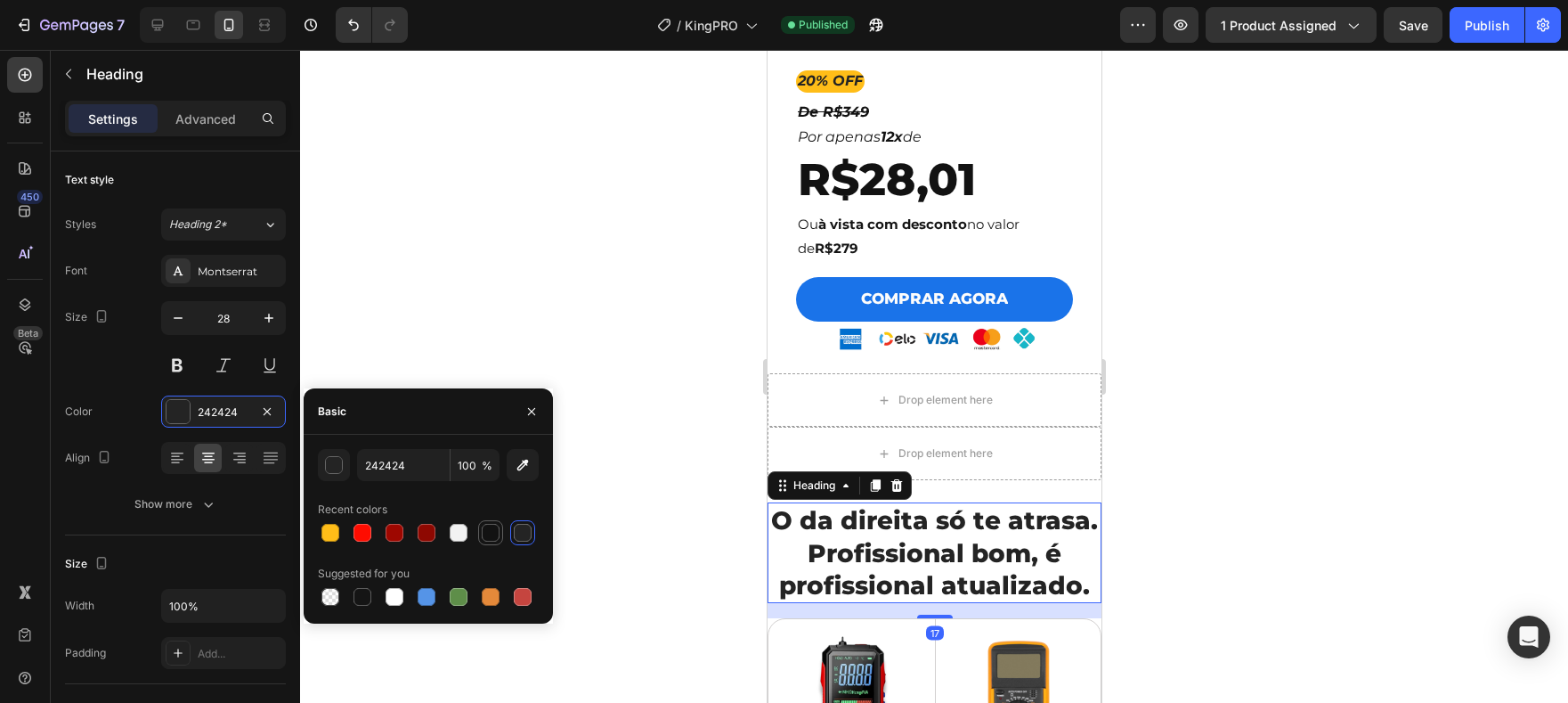
click at [497, 526] on div at bounding box center [490, 532] width 18 height 18
type input "121212"
click at [1480, 20] on div "Publish" at bounding box center [1487, 26] width 45 height 19
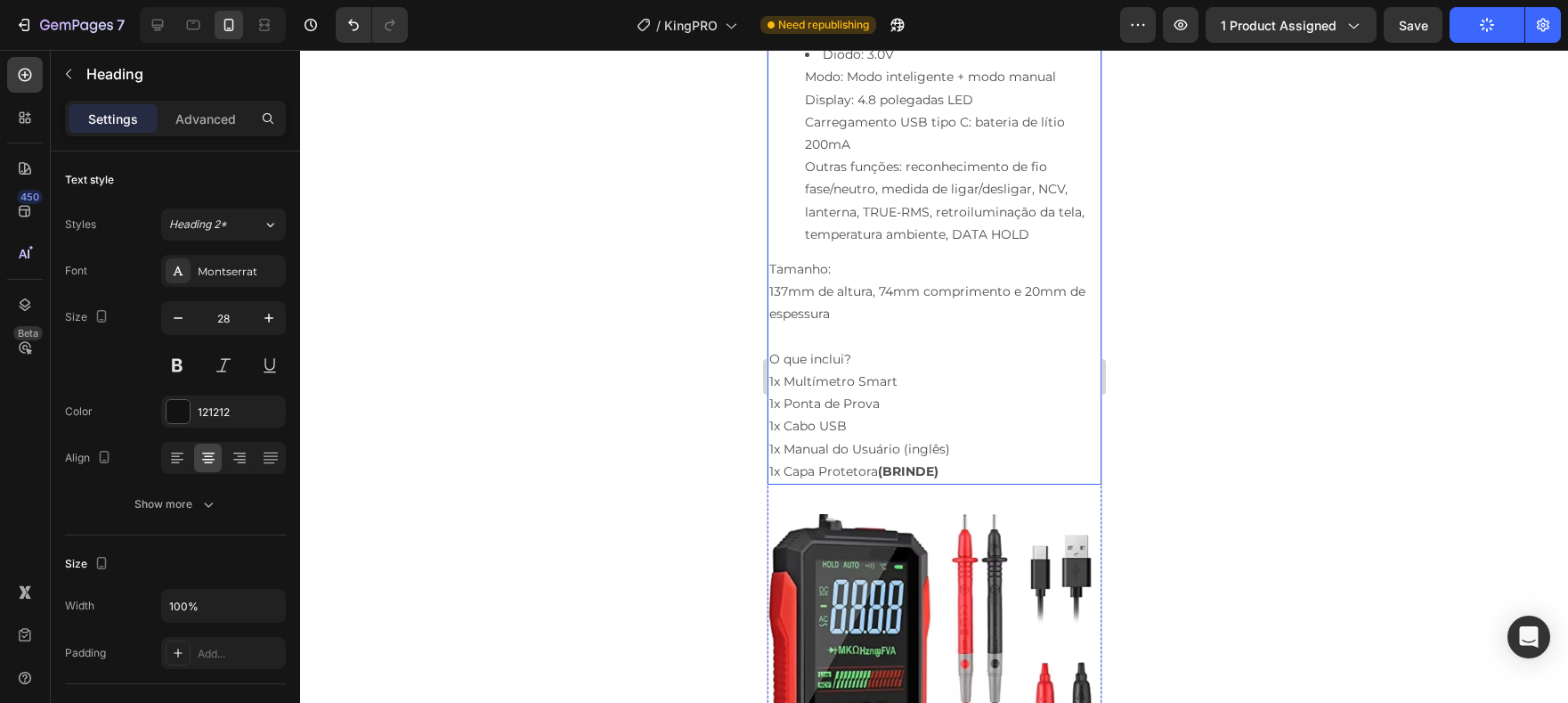
scroll to position [7021, 0]
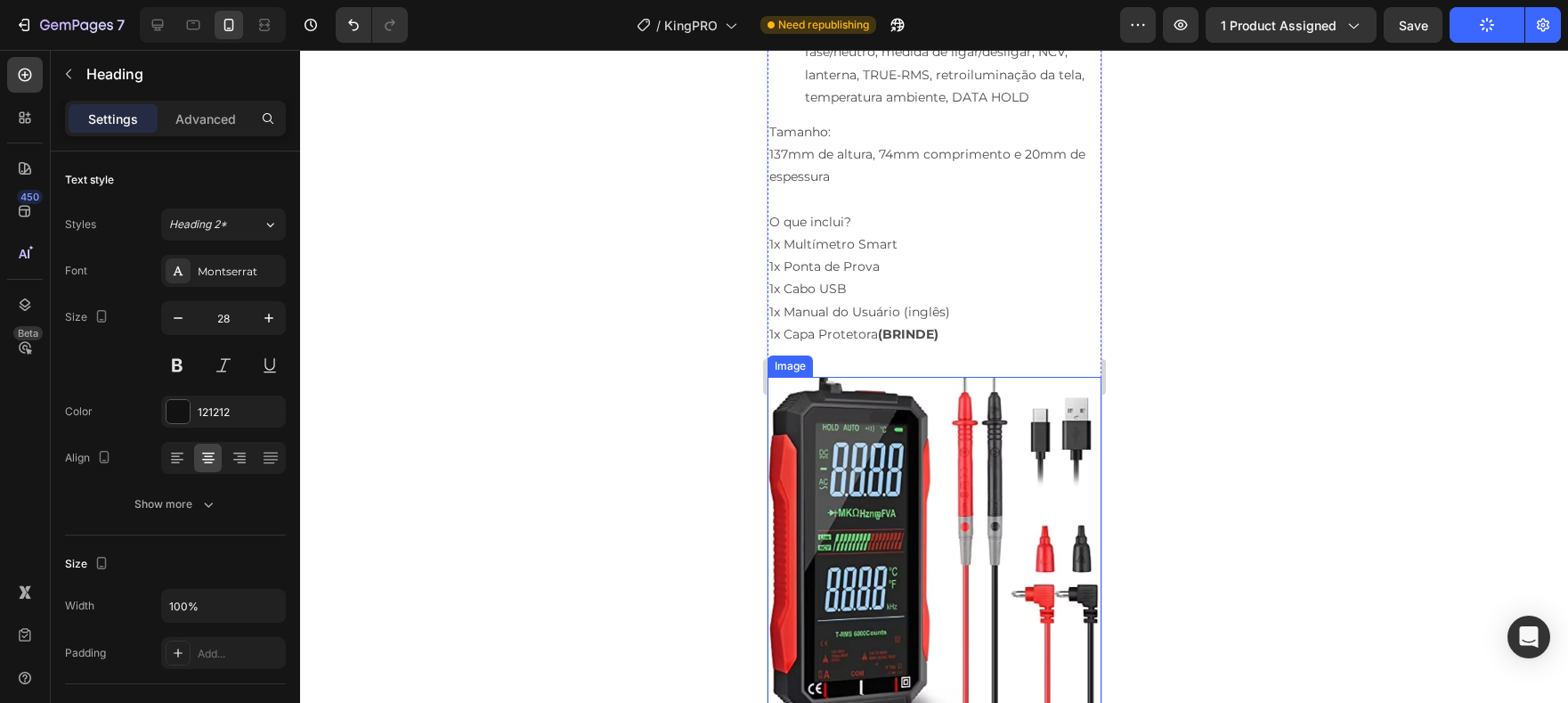
click at [962, 481] on img at bounding box center [934, 543] width 334 height 334
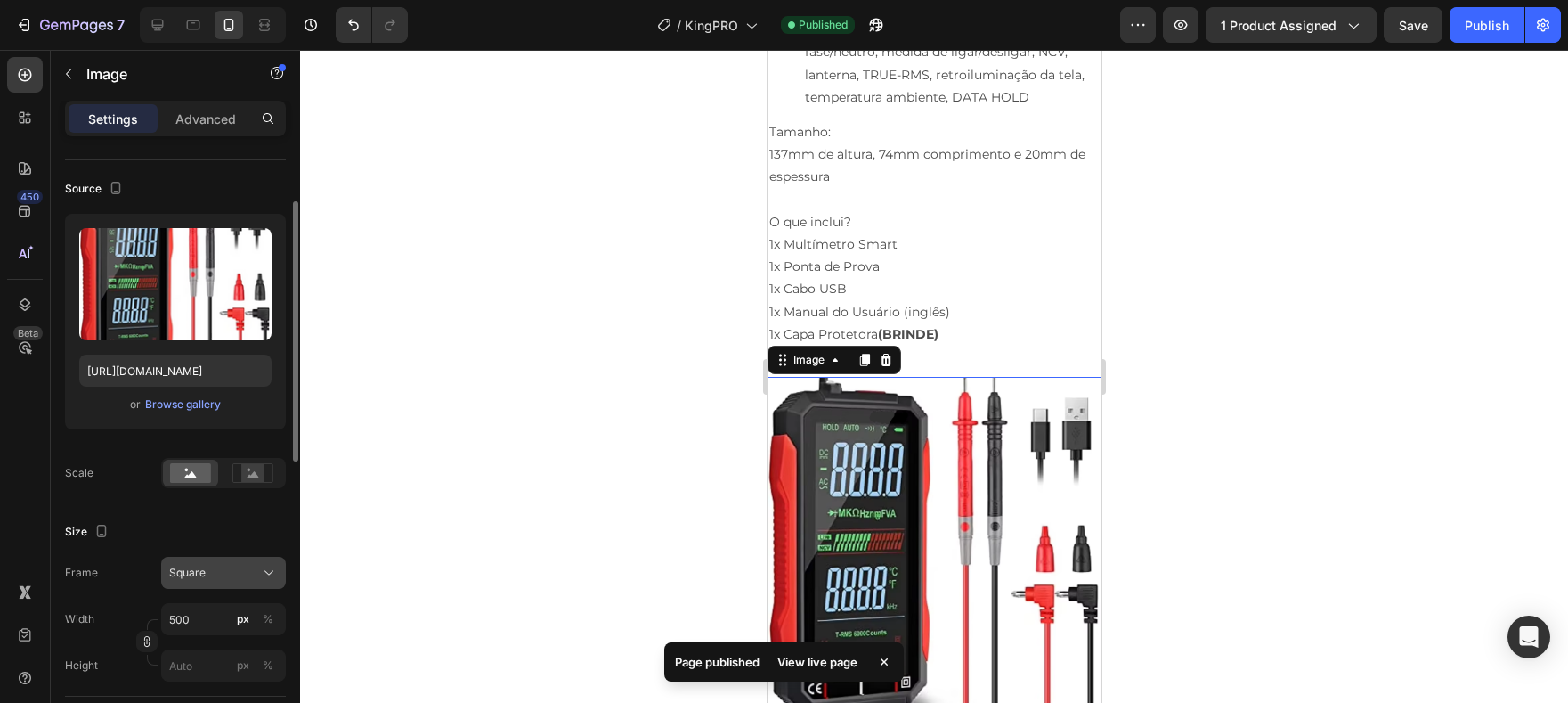
scroll to position [141, 0]
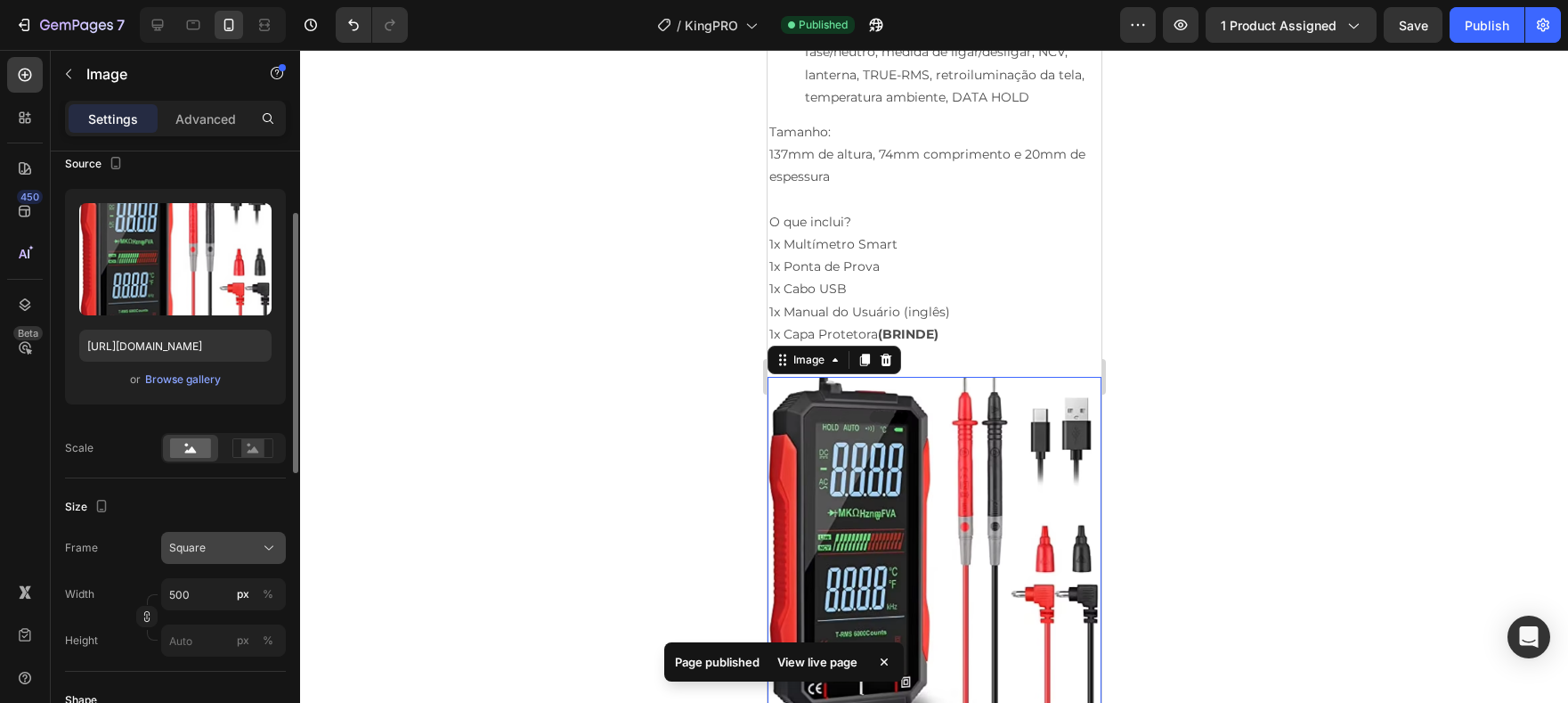
click at [231, 534] on button "Square" at bounding box center [223, 548] width 125 height 32
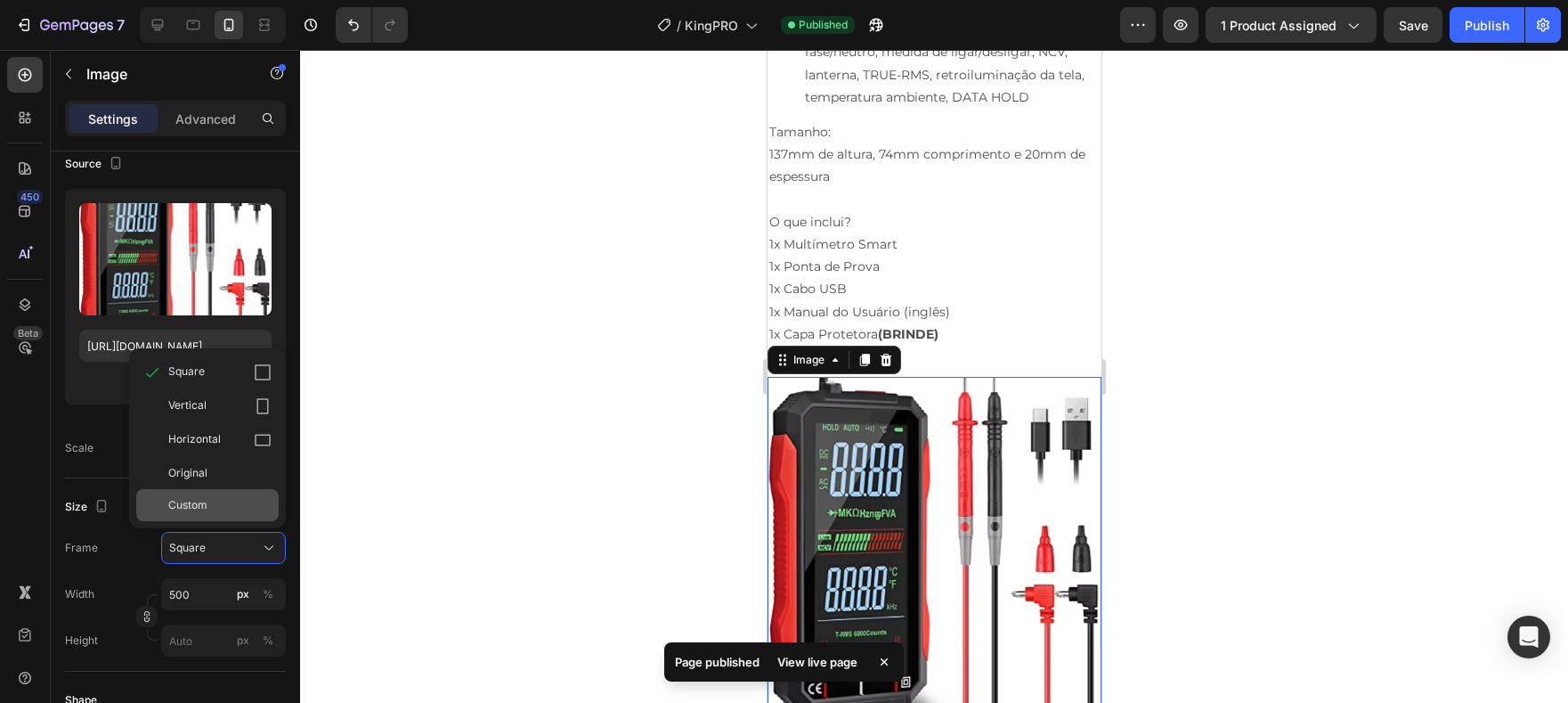
click at [230, 510] on div "Custom" at bounding box center [220, 504] width 103 height 16
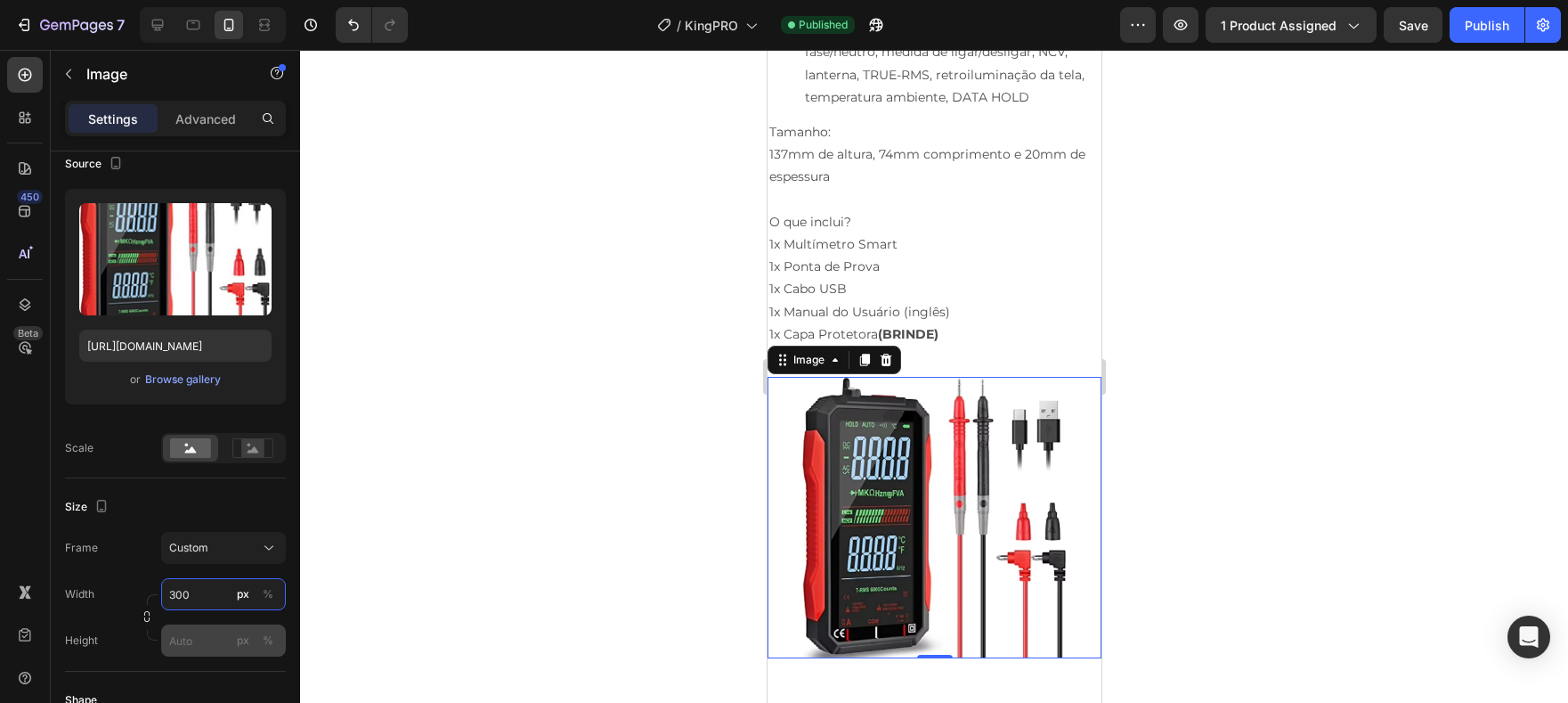
type input "300"
click at [188, 630] on input "px %" at bounding box center [223, 641] width 125 height 32
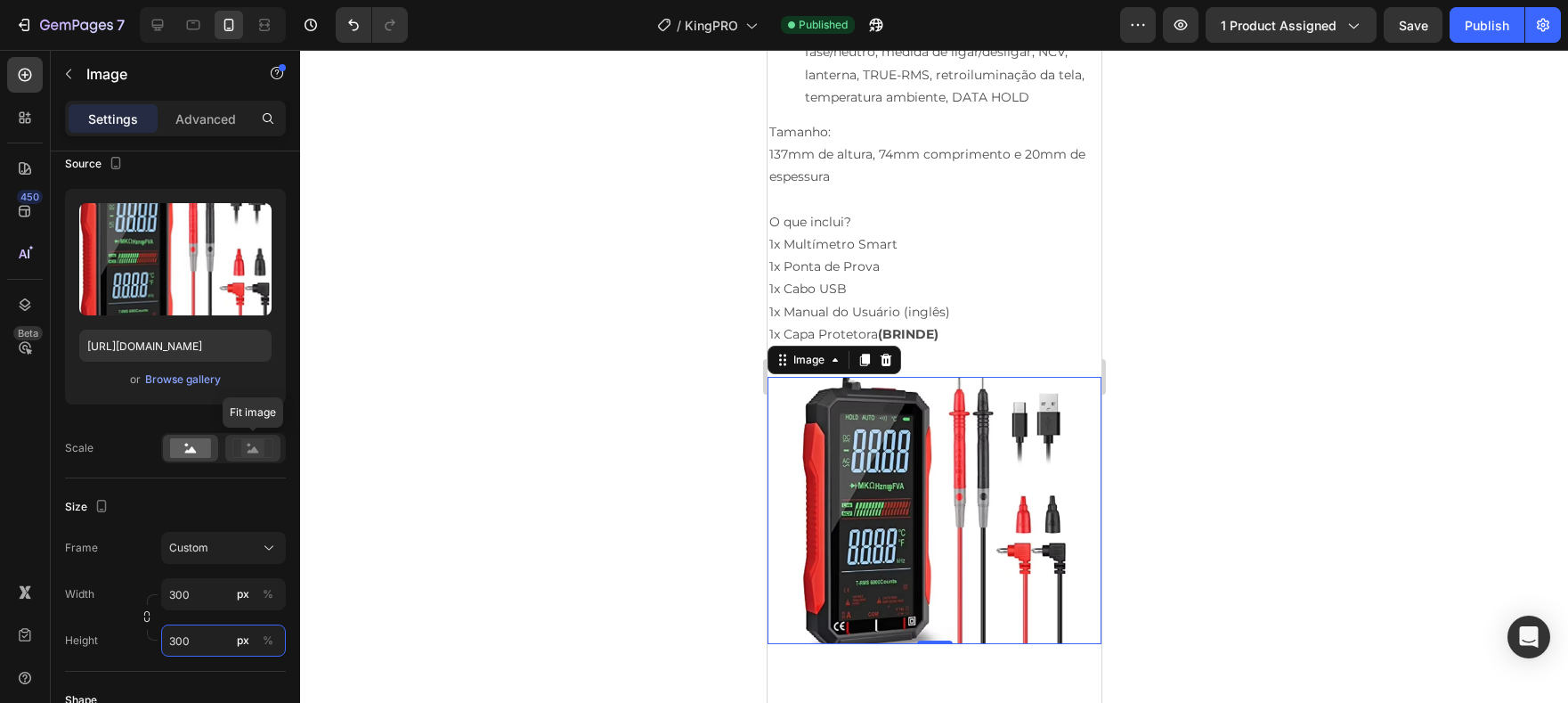
type input "300"
click at [264, 450] on rect at bounding box center [253, 448] width 23 height 18
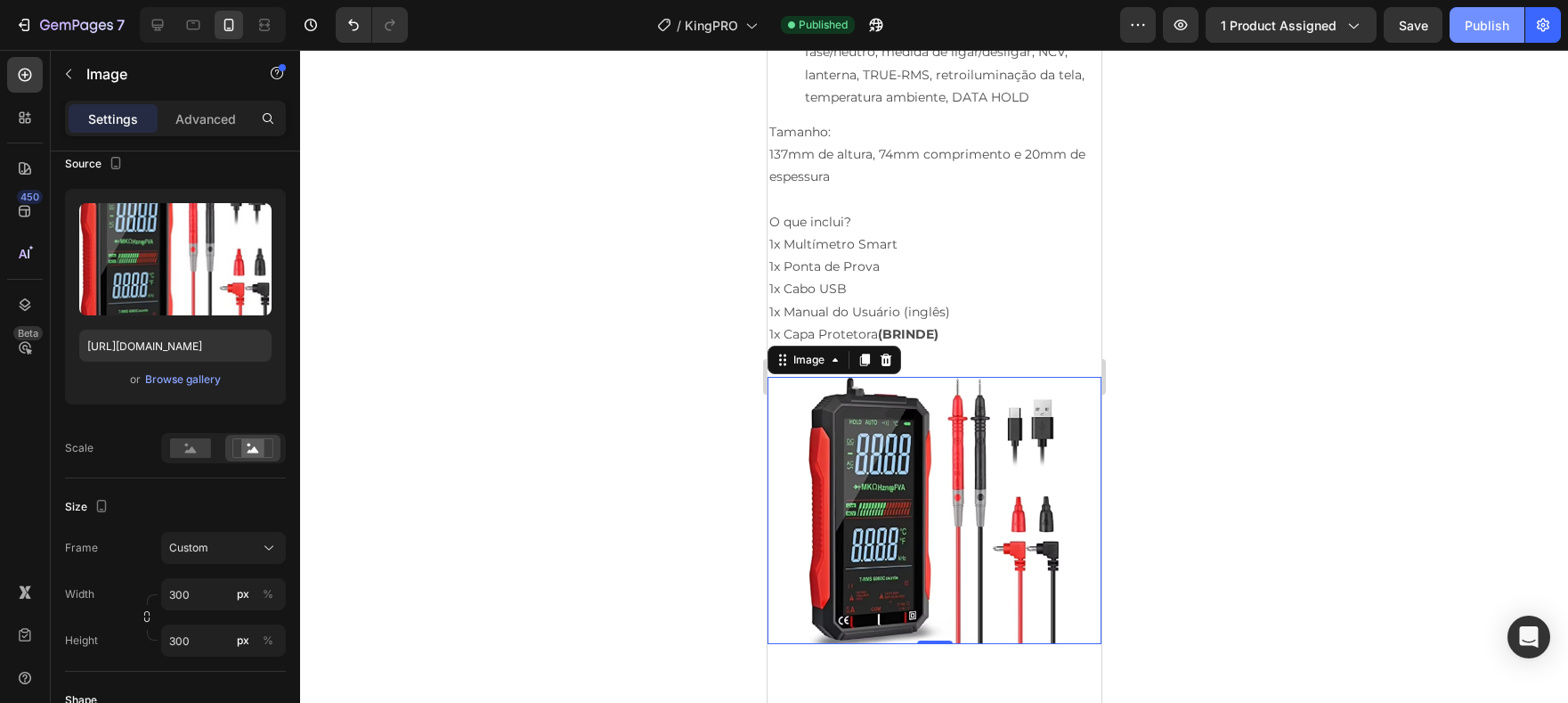
click at [1471, 27] on div "Publish" at bounding box center [1487, 26] width 45 height 19
click at [899, 174] on p "137mm de altura, 74mm comprimento e 20mm de espessura" at bounding box center [934, 177] width 330 height 68
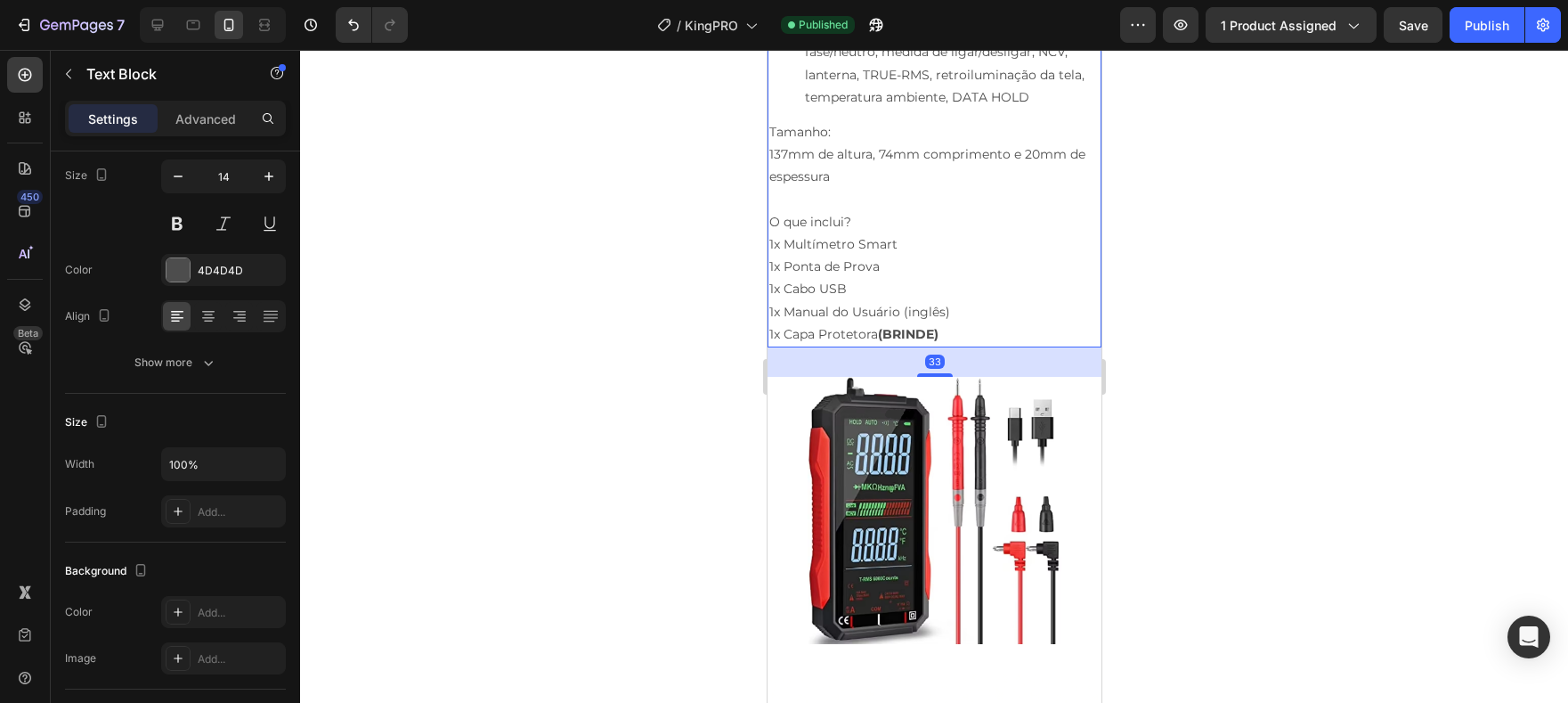
scroll to position [0, 0]
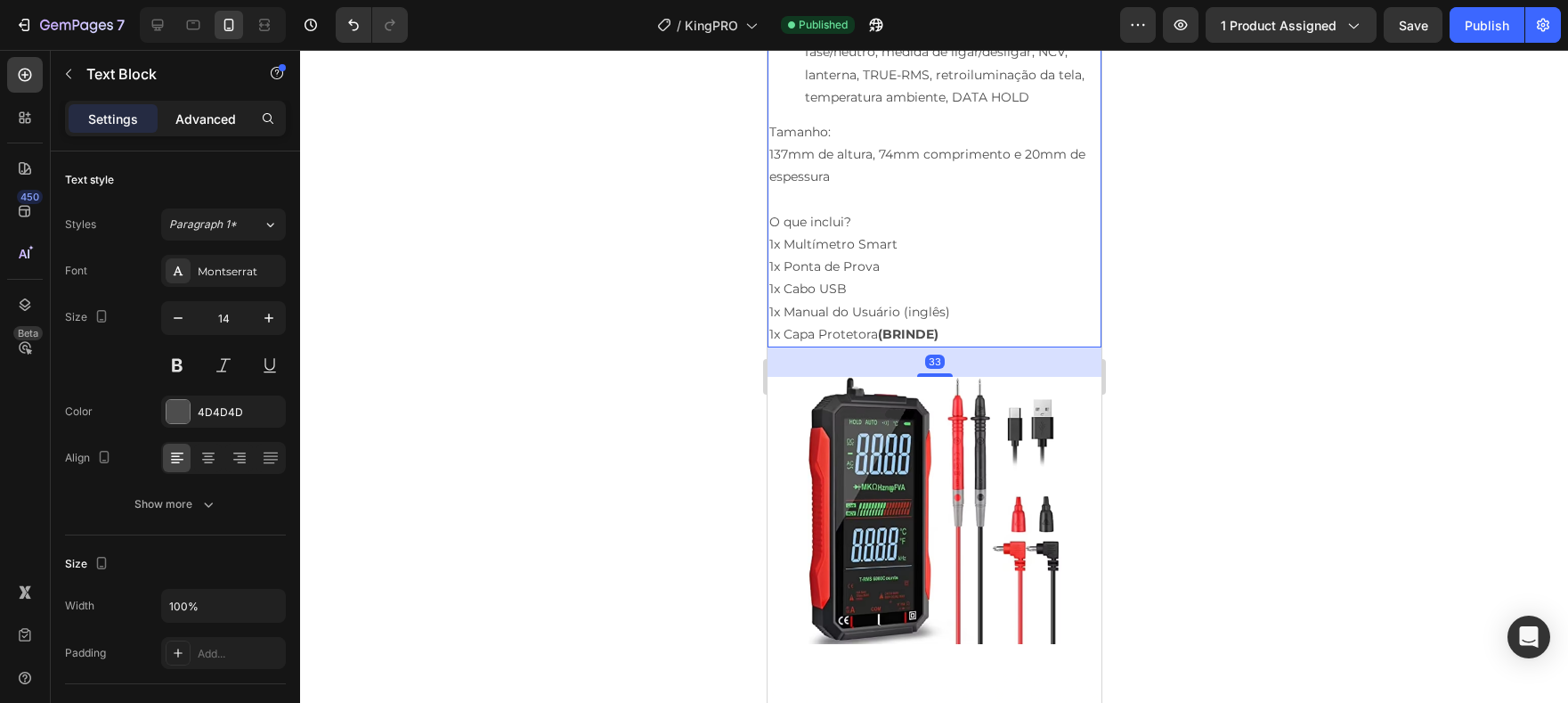
click at [221, 125] on p "Advanced" at bounding box center [205, 119] width 60 height 19
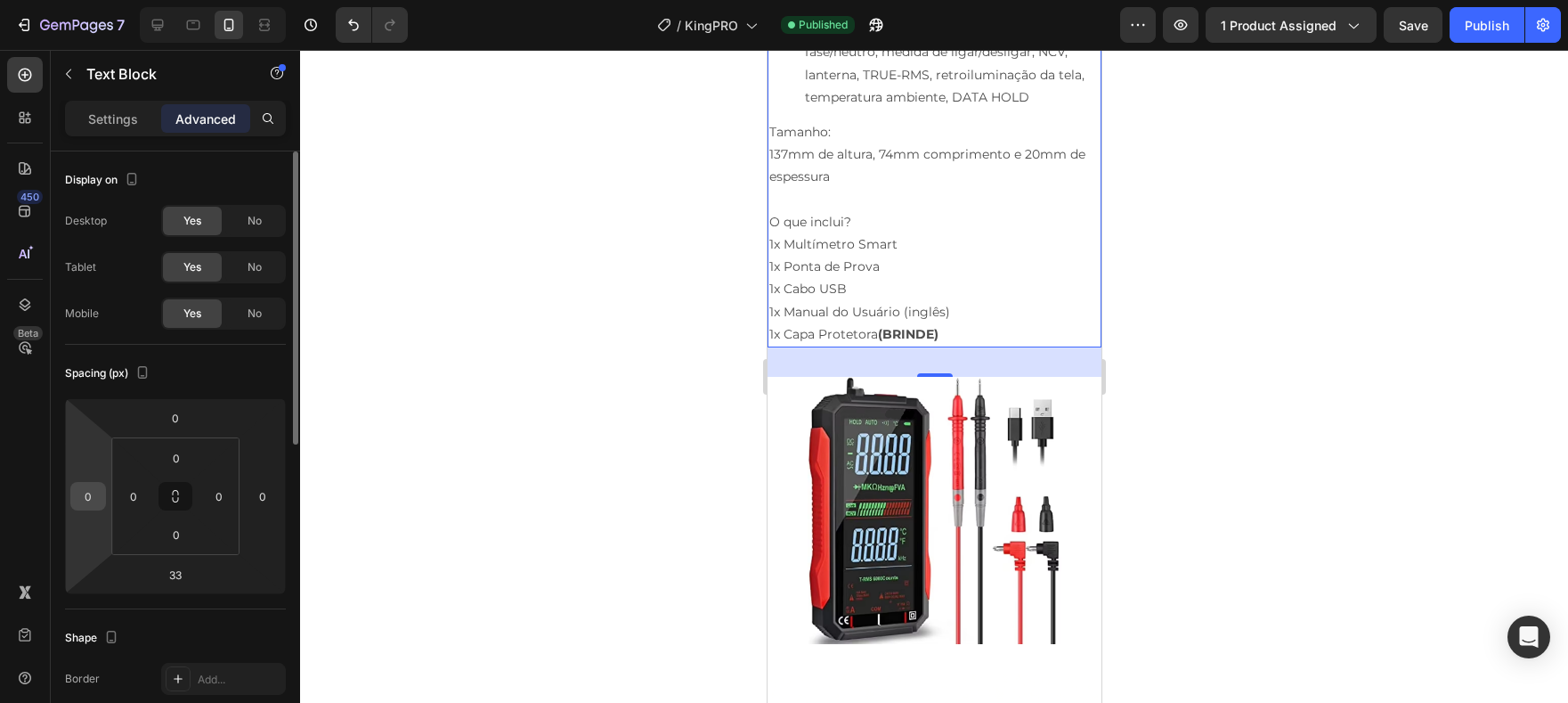
click at [86, 495] on input "0" at bounding box center [88, 496] width 27 height 27
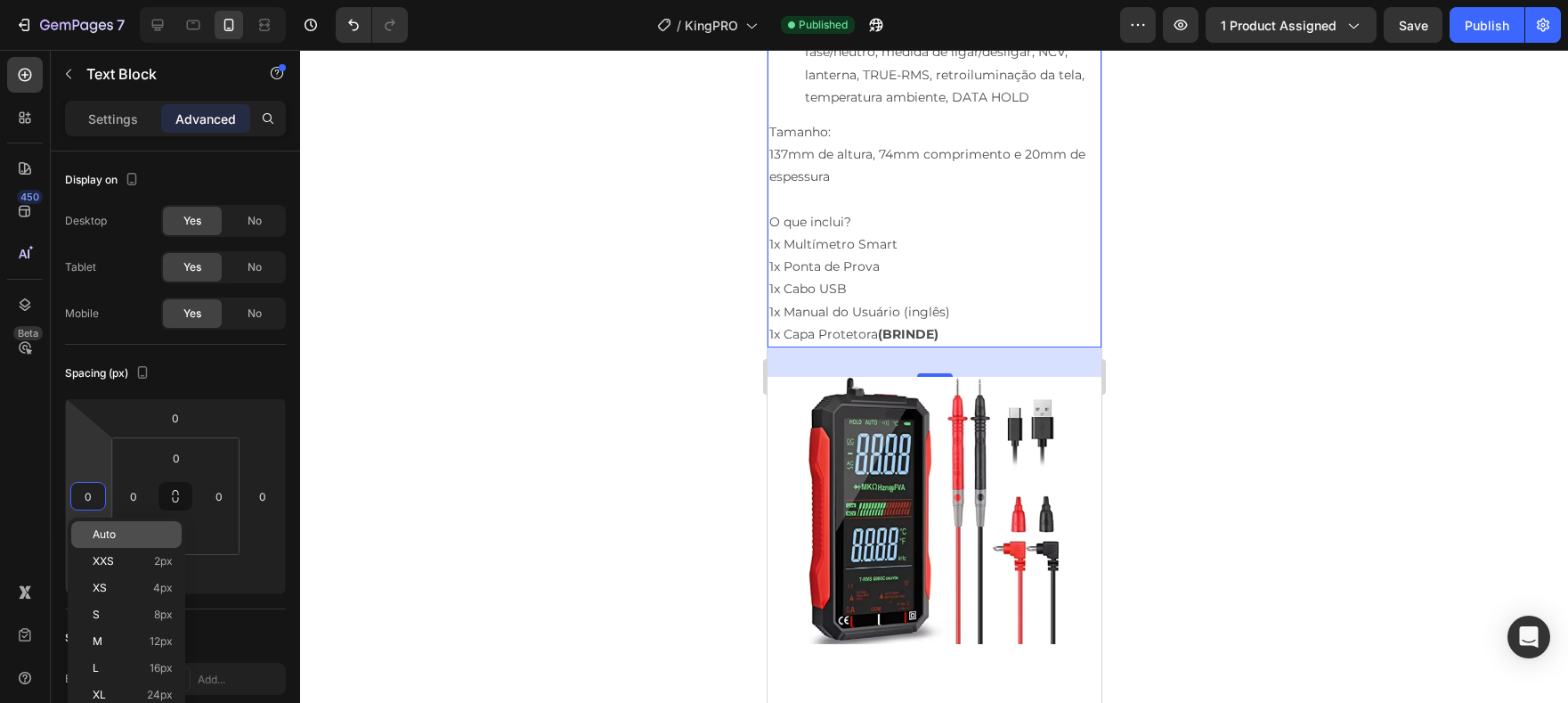
click at [117, 535] on p "Auto" at bounding box center [133, 534] width 80 height 12
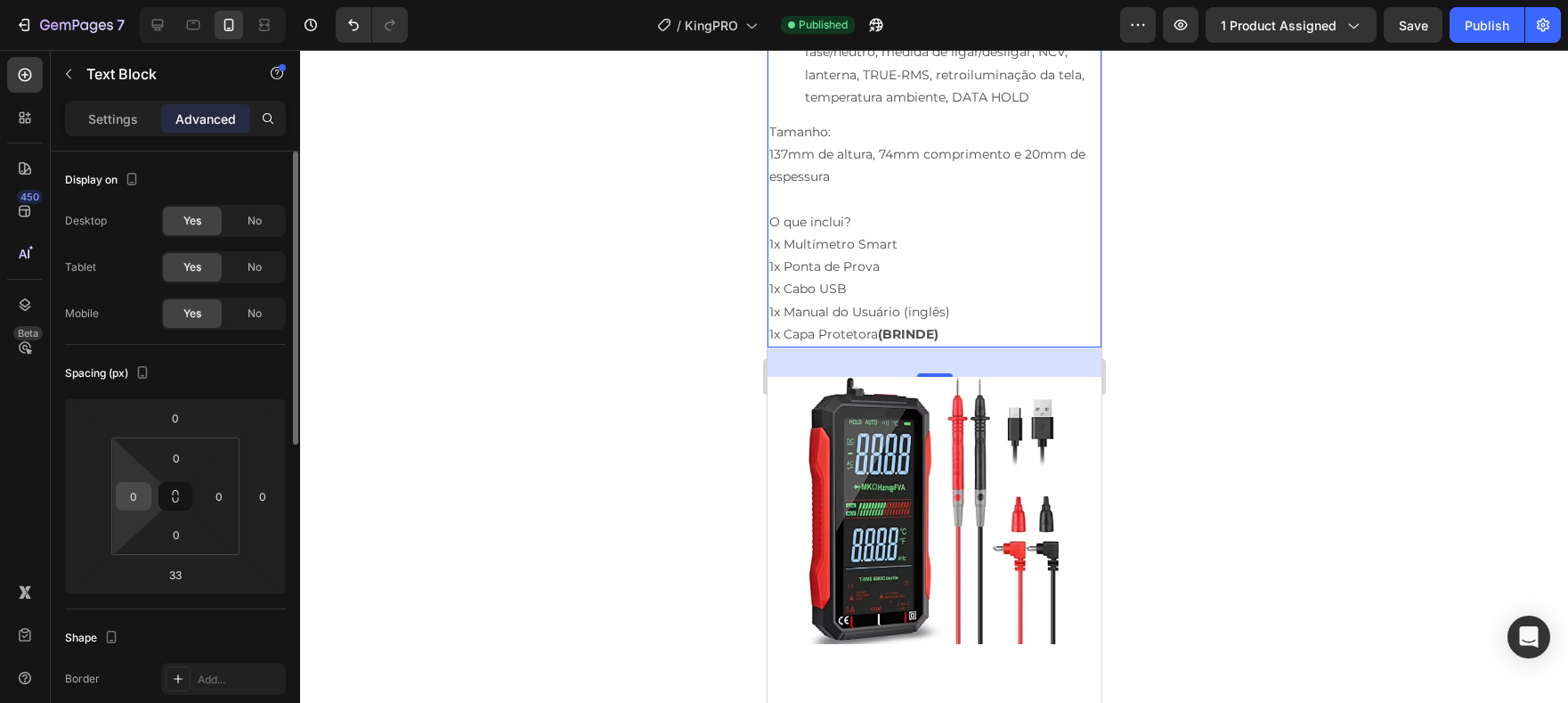
click at [138, 502] on input "0" at bounding box center [134, 496] width 27 height 27
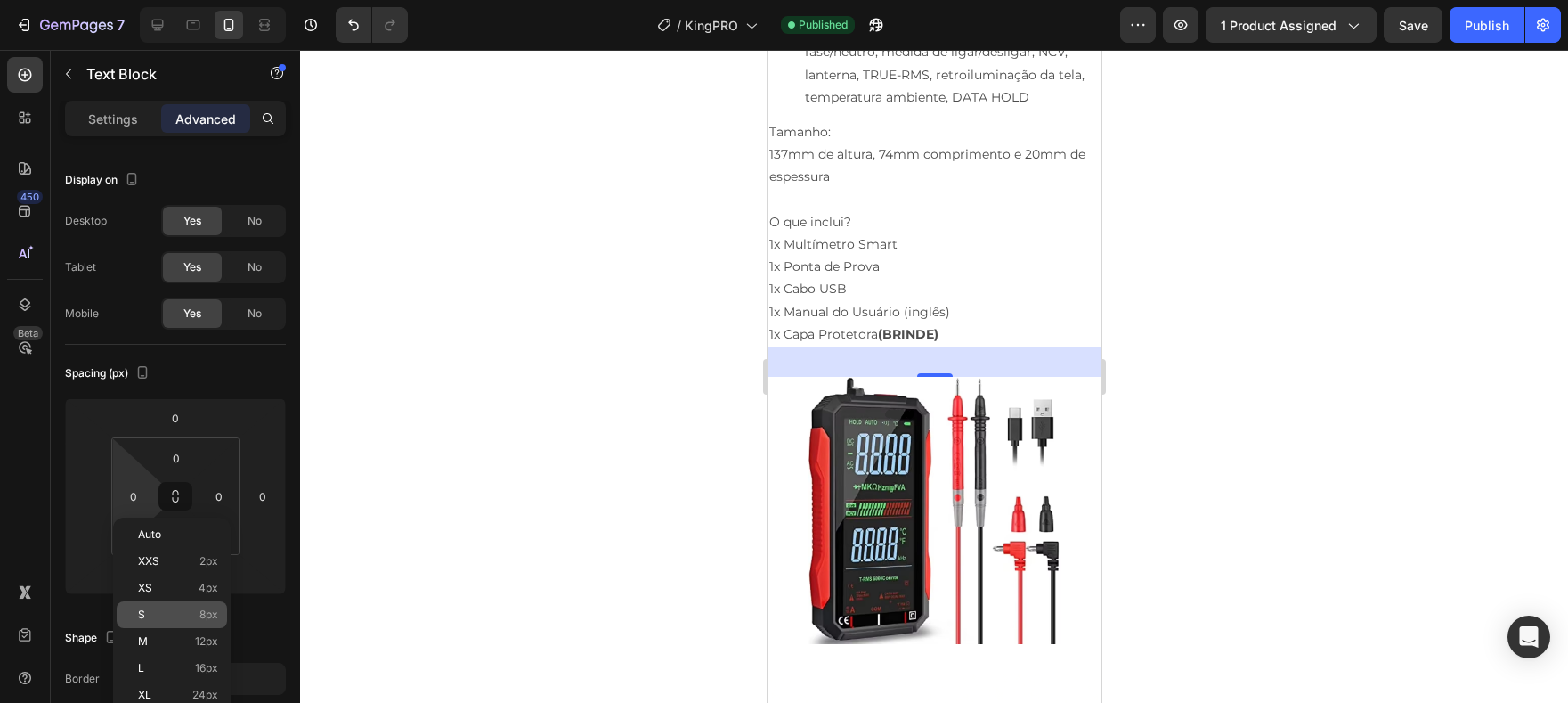
click at [168, 618] on p "S 8px" at bounding box center [179, 614] width 80 height 12
type input "8"
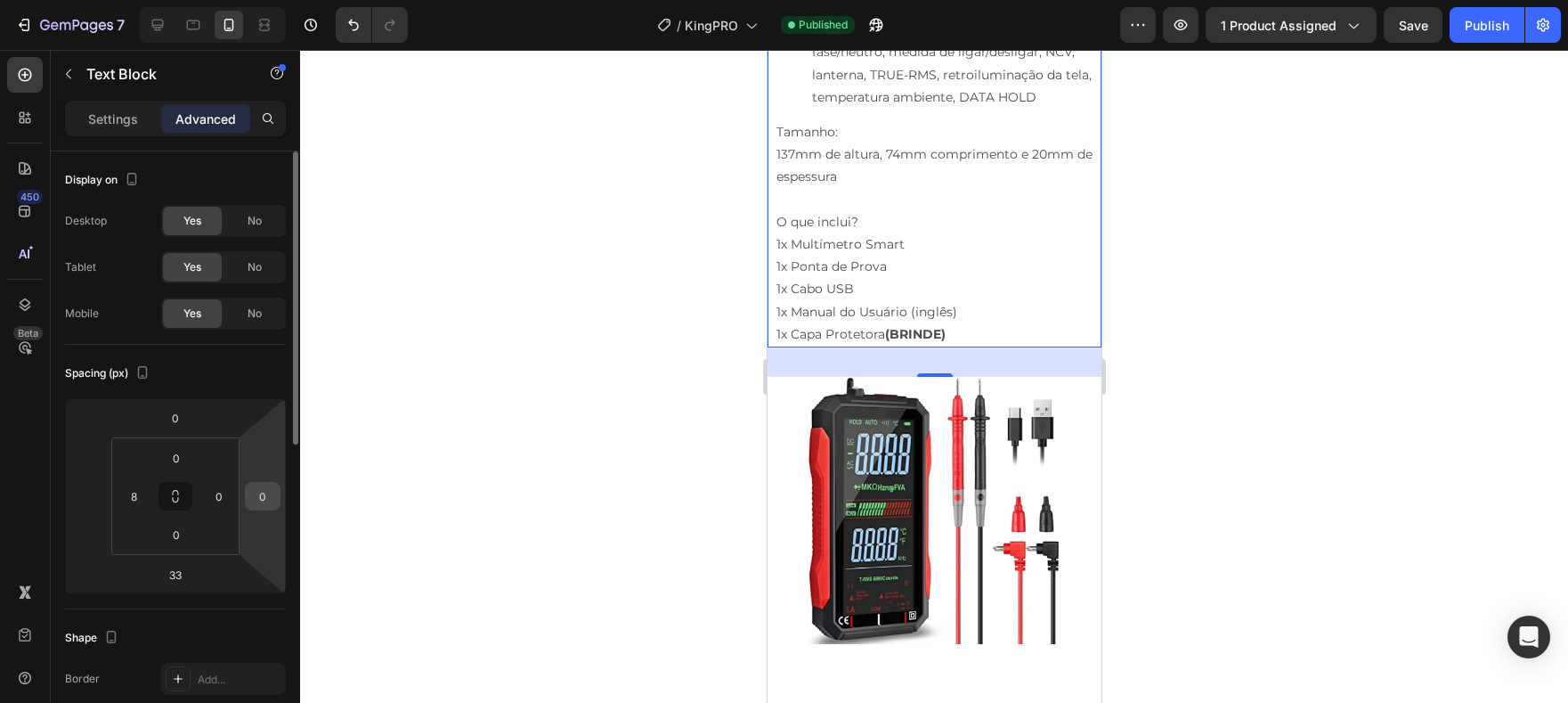
click at [256, 501] on input "0" at bounding box center [263, 496] width 27 height 27
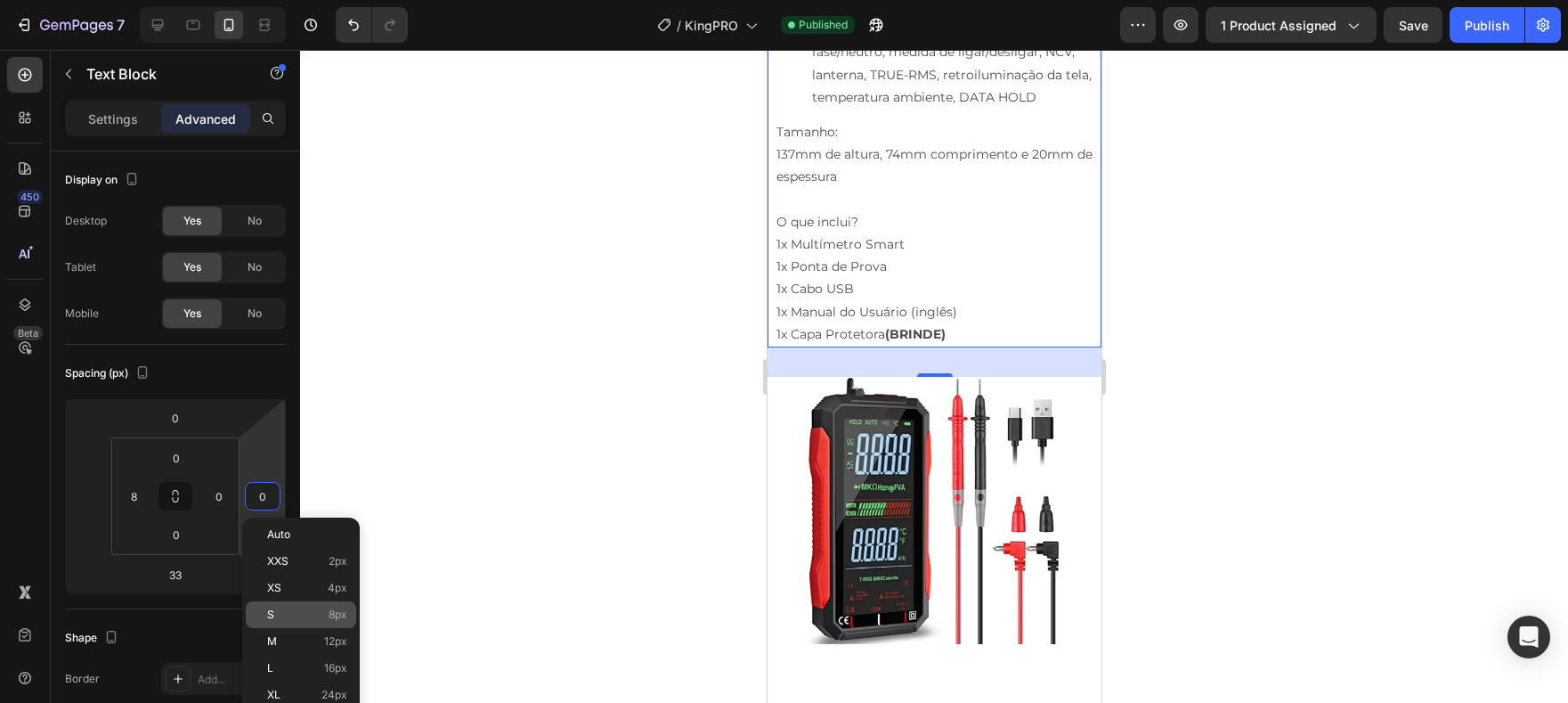
click at [290, 610] on p "S 8px" at bounding box center [307, 614] width 80 height 12
type input "8"
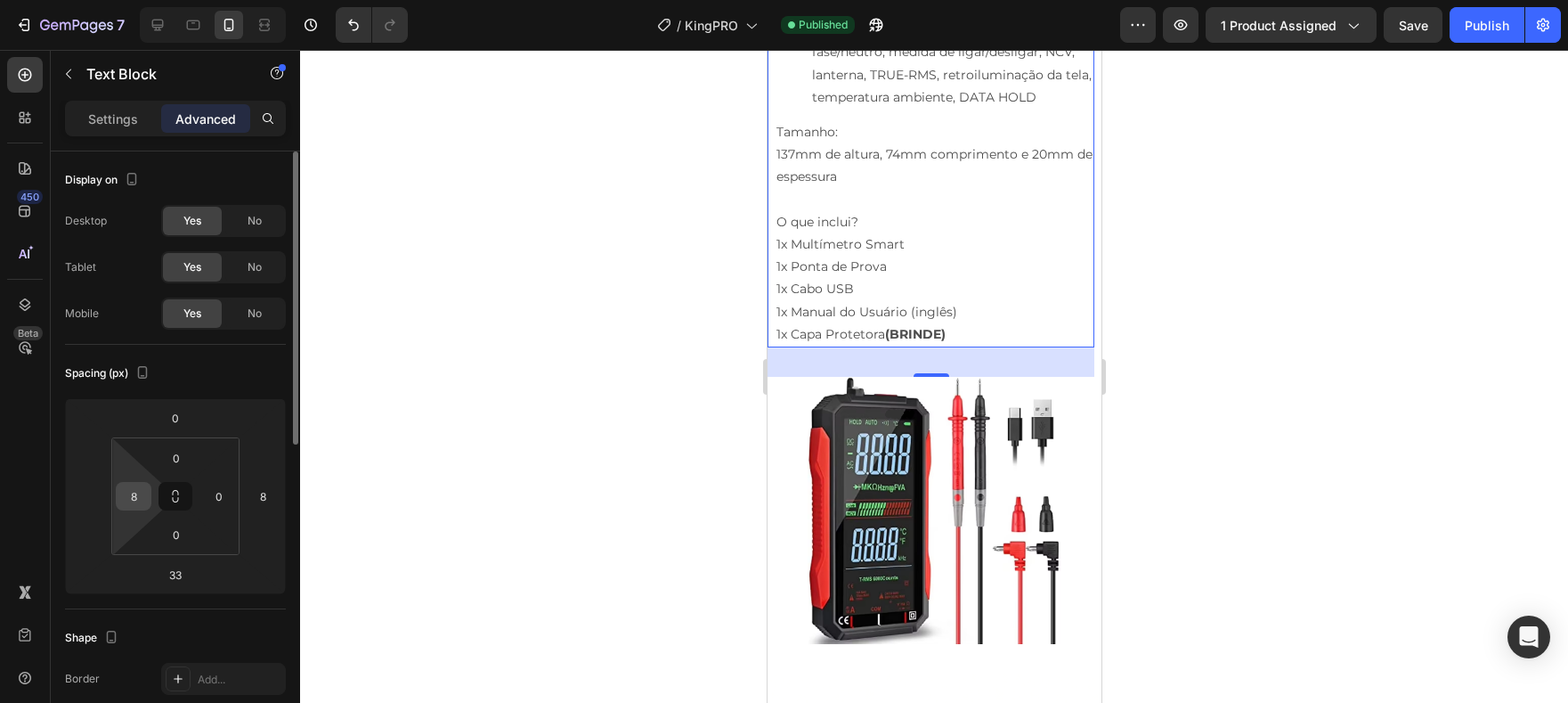
click at [138, 485] on input "8" at bounding box center [134, 496] width 27 height 27
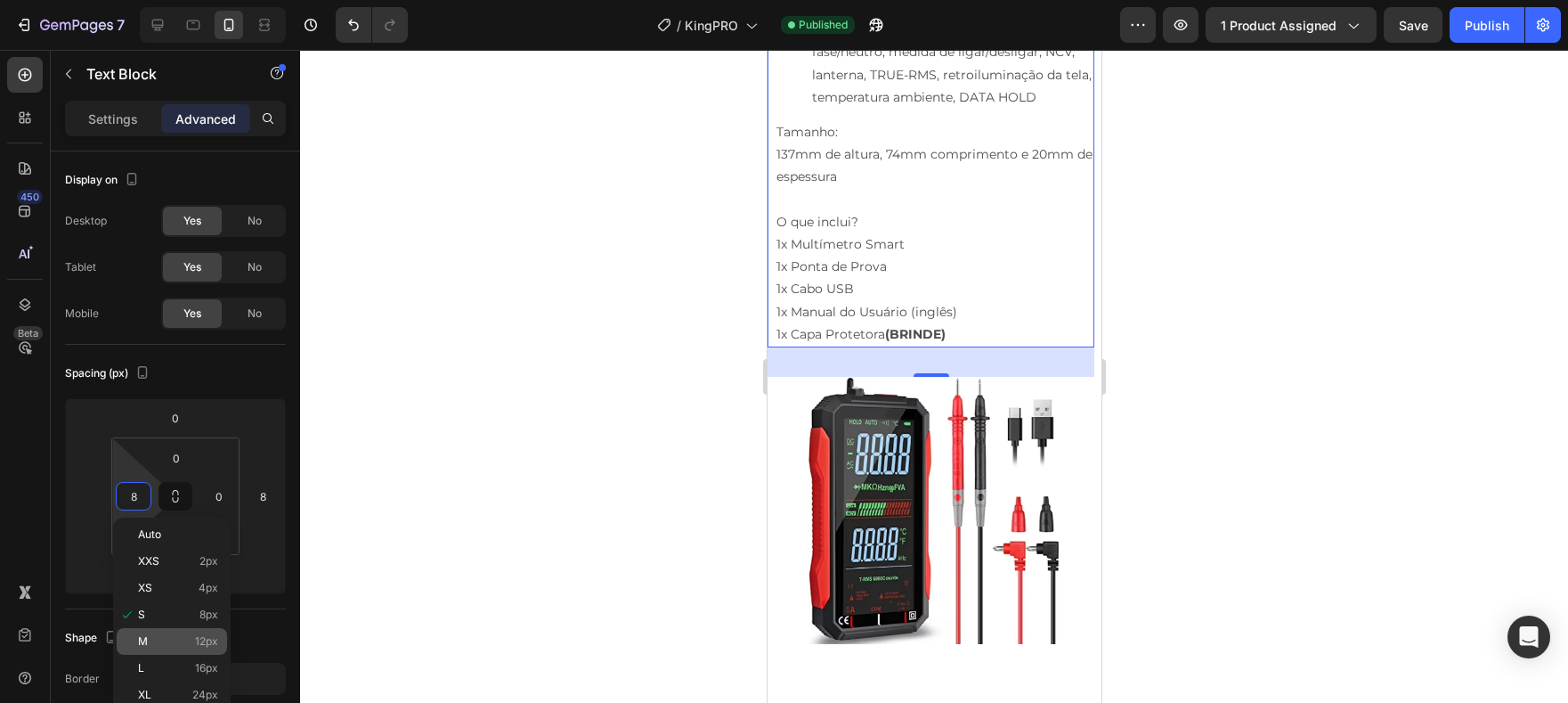
click at [175, 635] on p "M 12px" at bounding box center [179, 641] width 80 height 12
type input "12"
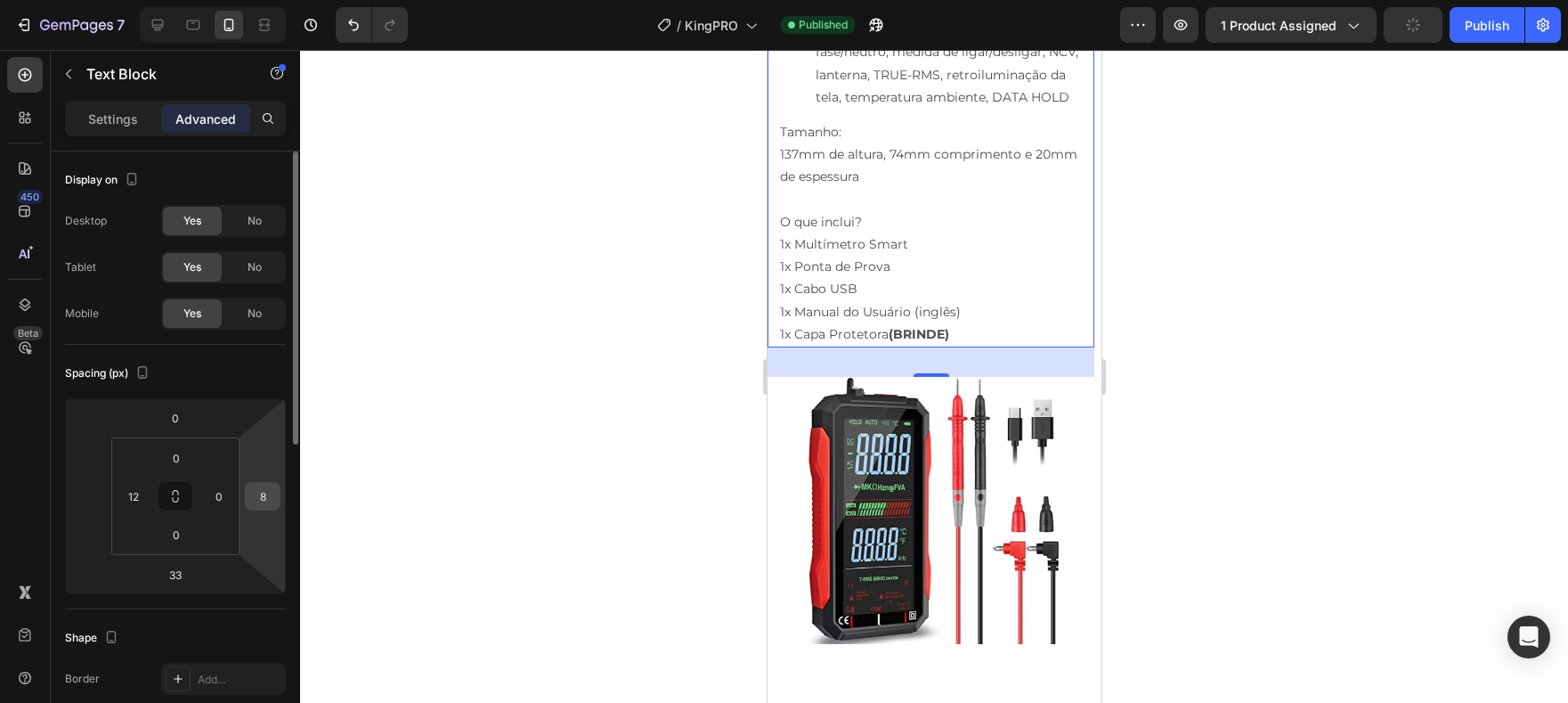
click at [253, 497] on input "8" at bounding box center [263, 496] width 27 height 27
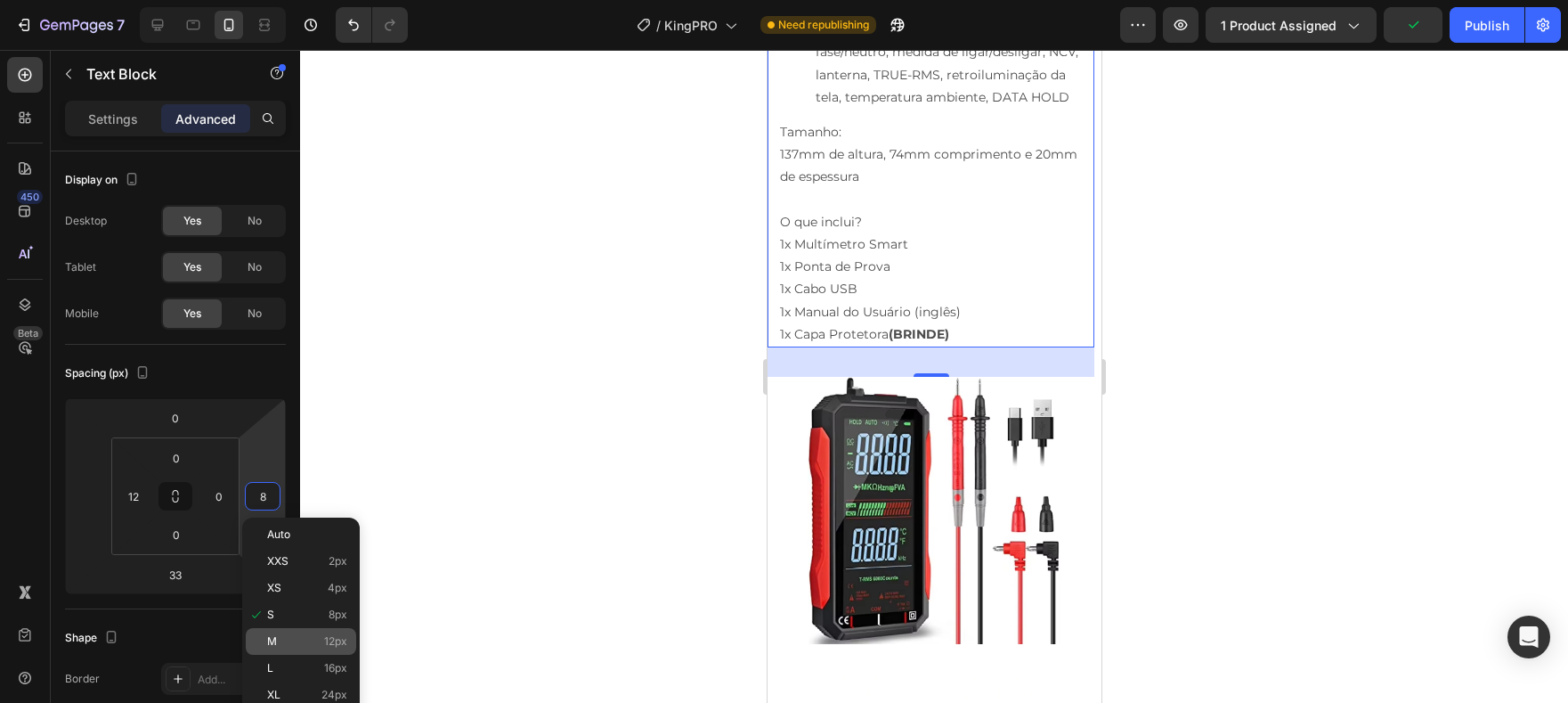
click at [305, 640] on p "M 12px" at bounding box center [307, 641] width 80 height 12
type input "12"
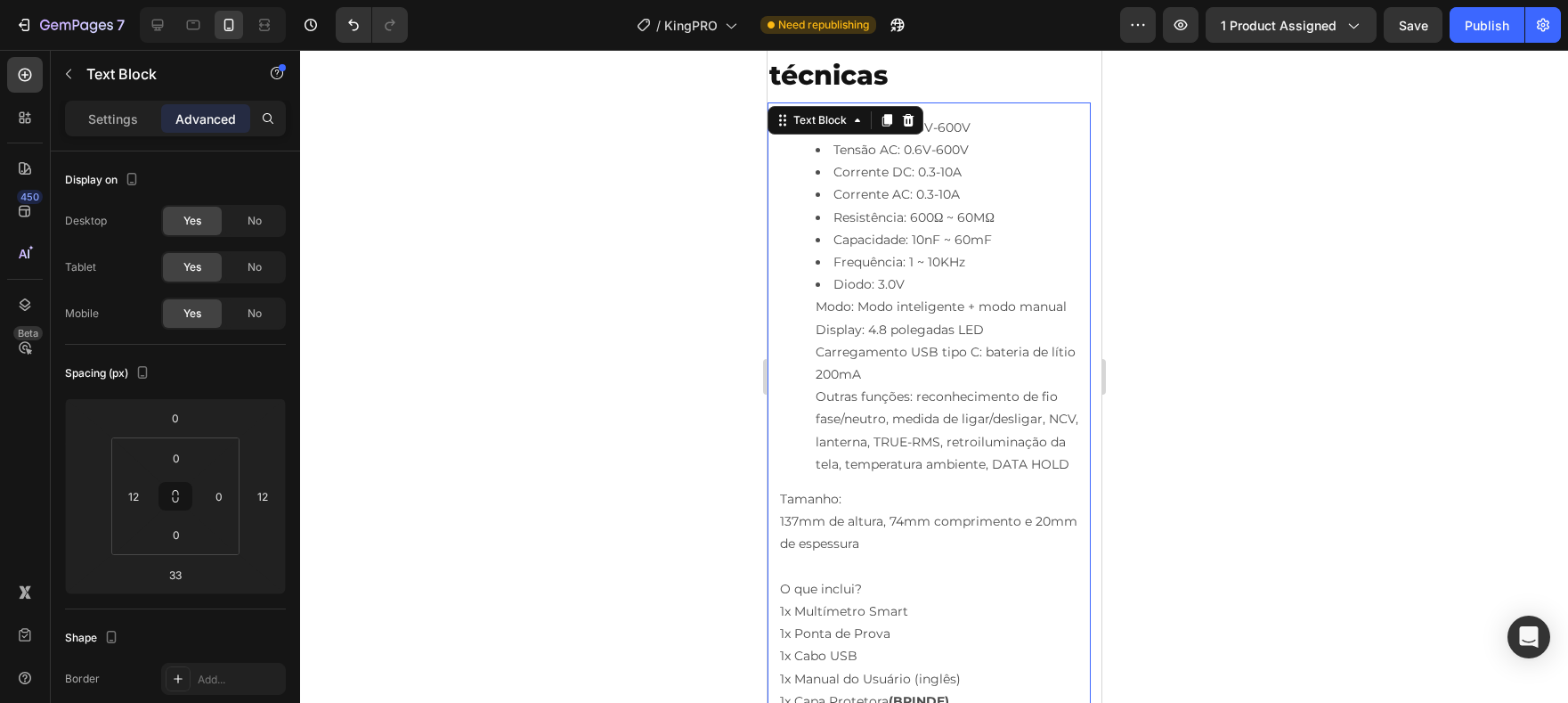
scroll to position [6655, 0]
click at [835, 225] on li "Resistência: 600Ω ~ 60MΩ" at bounding box center [951, 216] width 273 height 22
click at [832, 129] on li "Tensão DC: 0.6V-600V" at bounding box center [951, 126] width 273 height 22
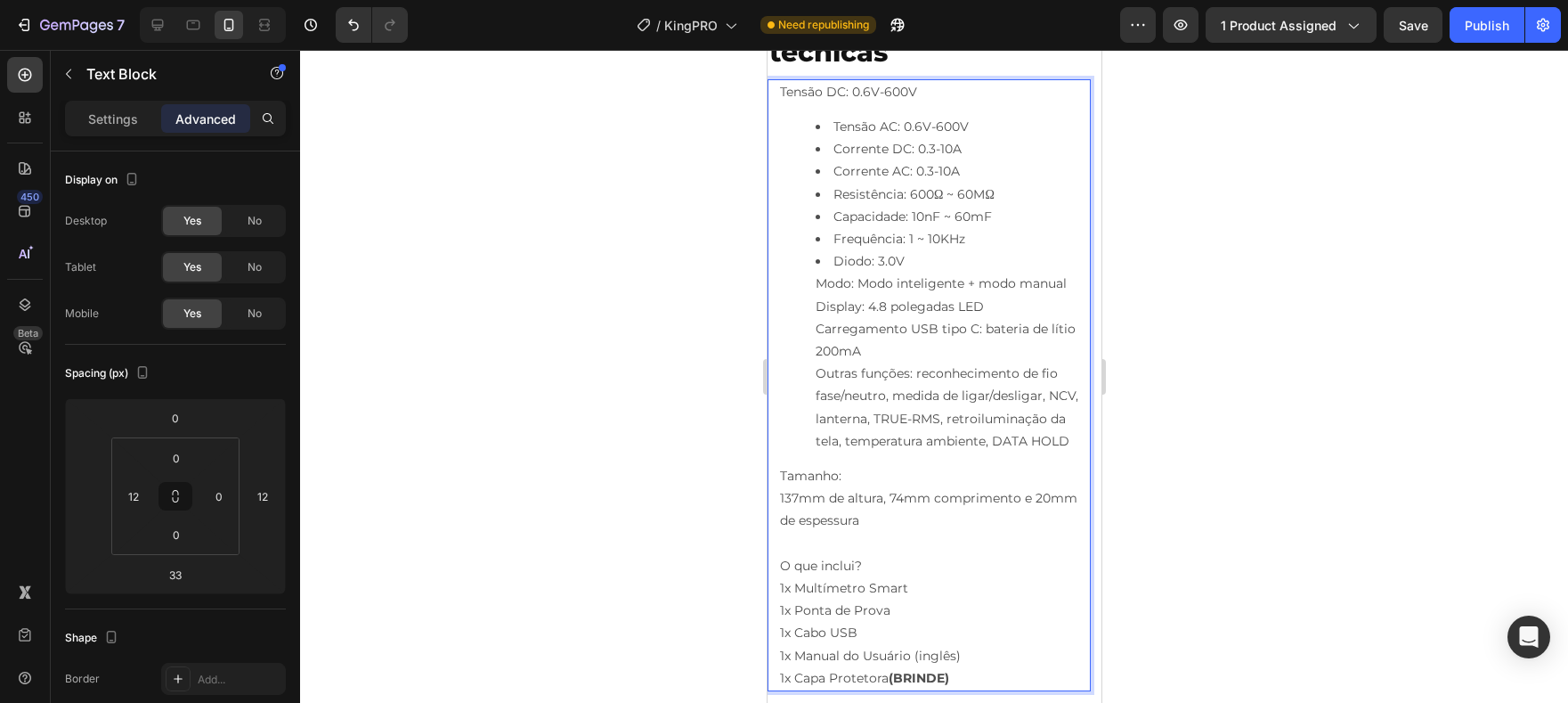
click at [831, 131] on li "Tensão AC: 0.6V-600V" at bounding box center [951, 126] width 273 height 22
click at [831, 150] on li "Corrente DC: 0.3-10A" at bounding box center [951, 149] width 273 height 22
click at [831, 166] on li "Corrente AC: 0.3-10A" at bounding box center [951, 171] width 273 height 22
click at [831, 192] on li "Resistência: 600Ω ~ 60MΩ" at bounding box center [951, 194] width 273 height 22
click at [830, 216] on li "Capacidade: 10nF ~ 60mF" at bounding box center [951, 216] width 273 height 22
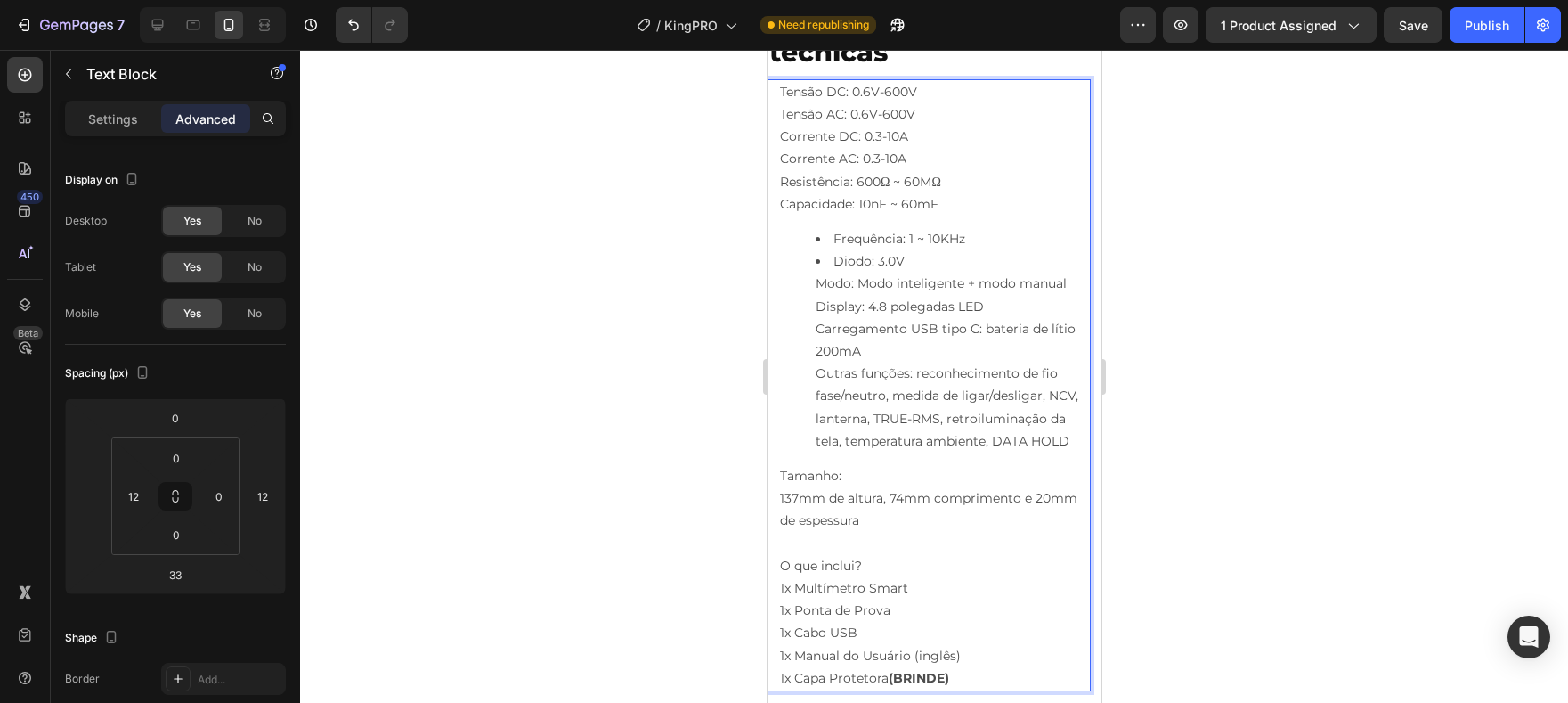
click at [830, 239] on li "Frequência: 1 ~ 10KHz" at bounding box center [951, 239] width 273 height 22
click at [832, 262] on li "Diodo: 3.0V Modo: Modo inteligente + modo manual Display: 4.8 polegadas LED Car…" at bounding box center [951, 352] width 273 height 202
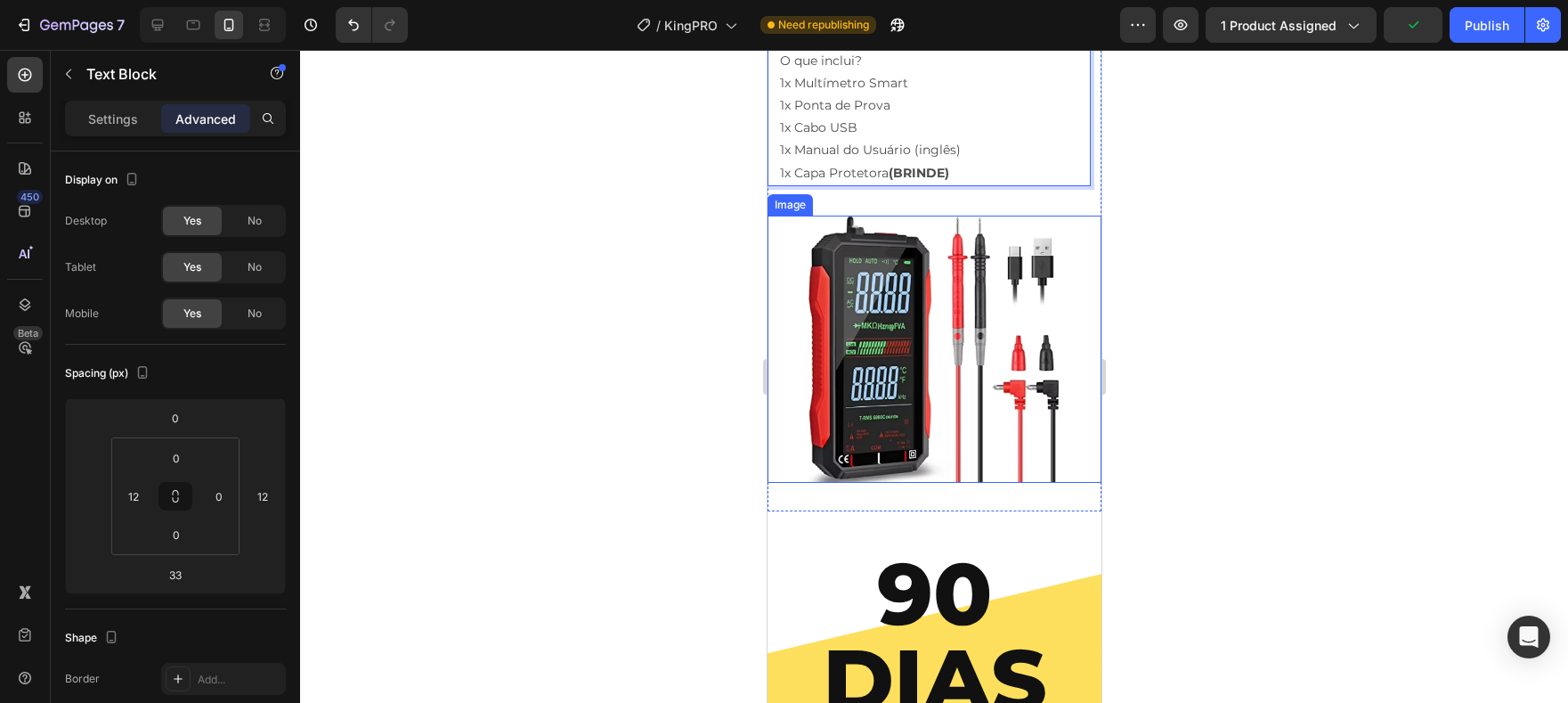
scroll to position [7147, 0]
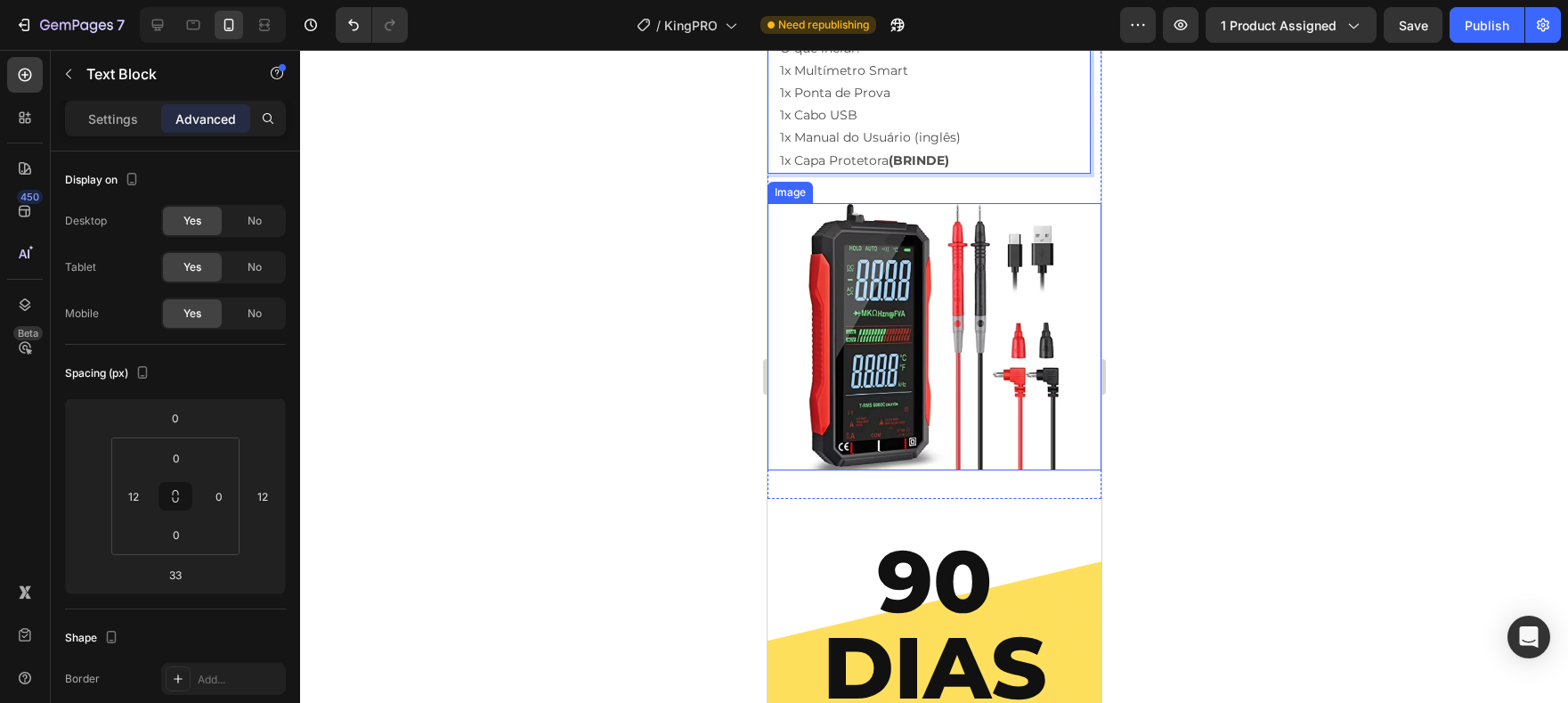
click at [996, 267] on img at bounding box center [934, 337] width 267 height 267
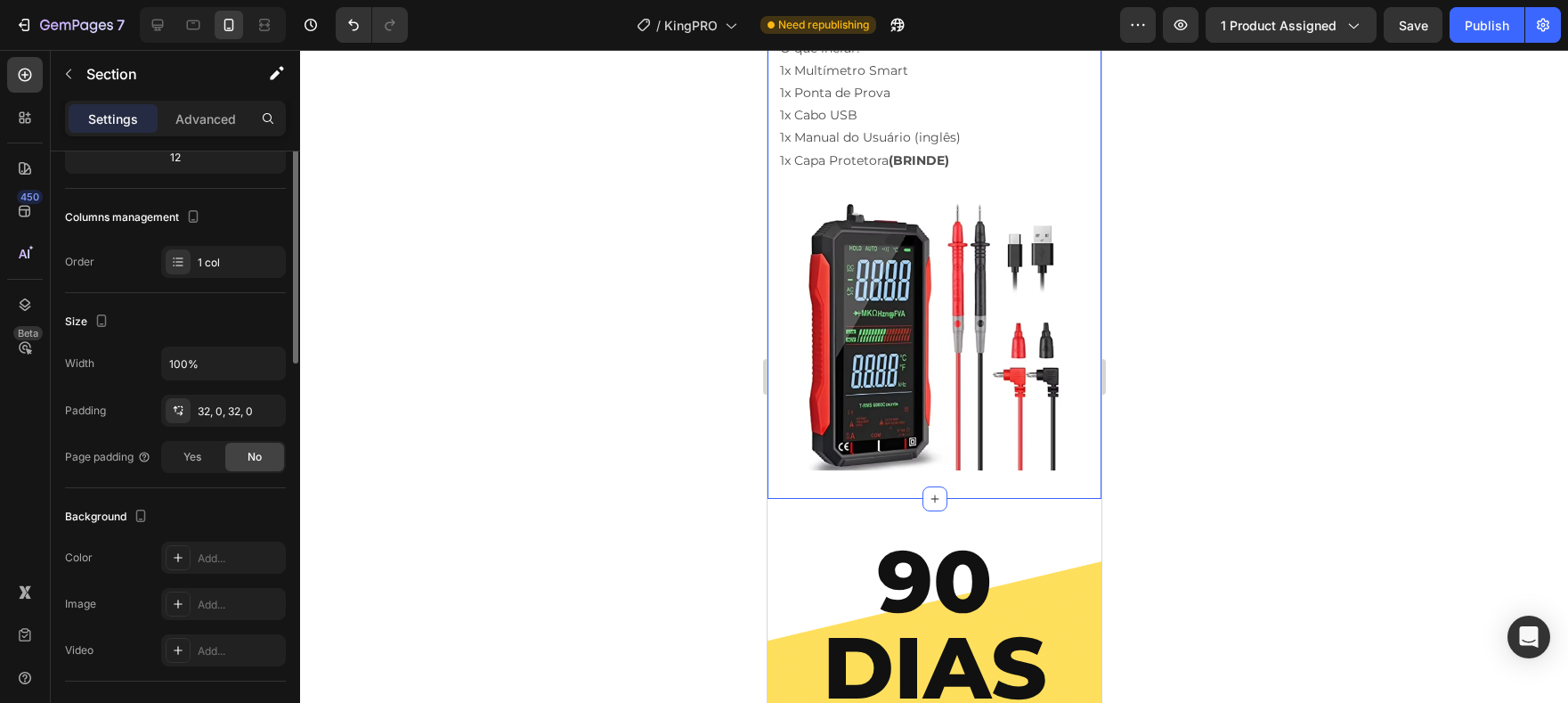
scroll to position [438, 0]
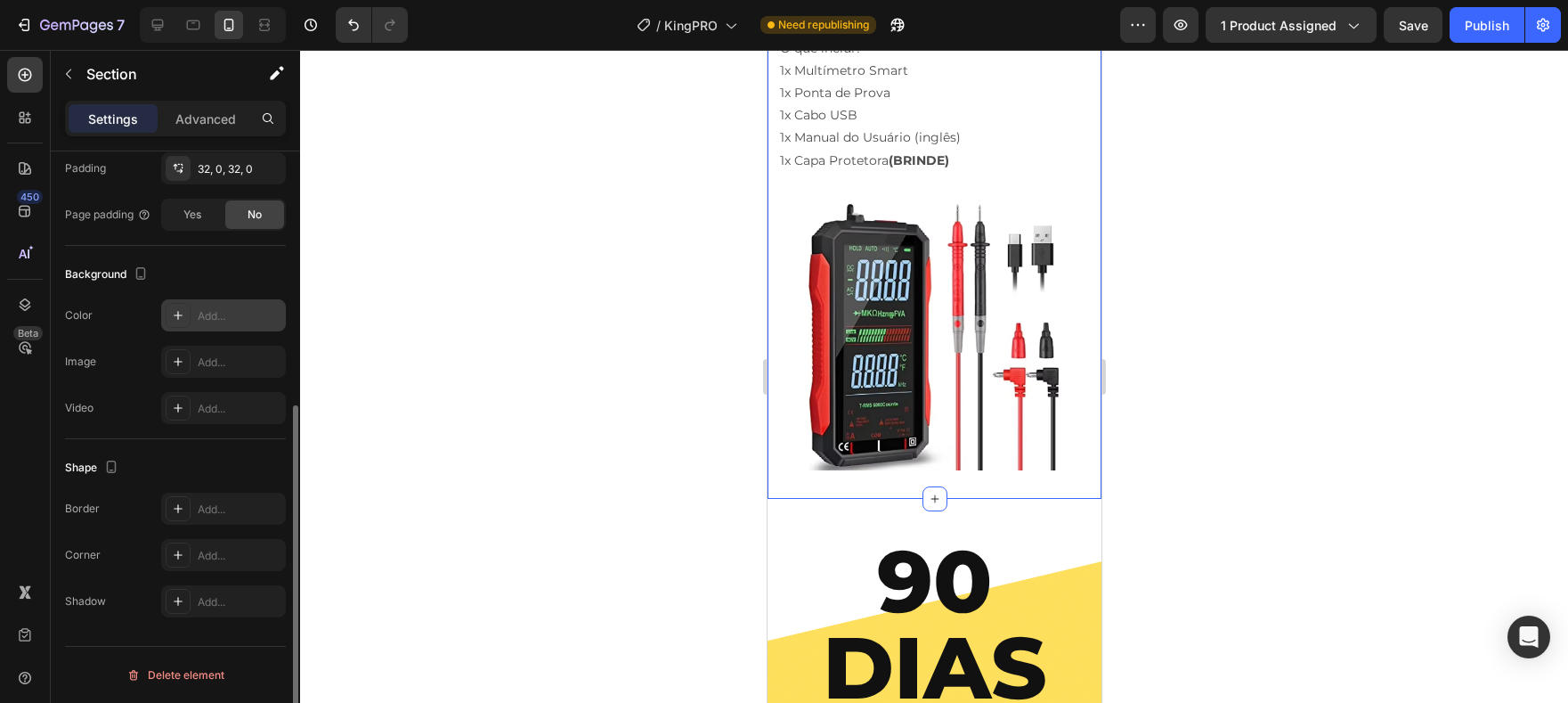
click at [212, 327] on div "Add..." at bounding box center [223, 315] width 125 height 32
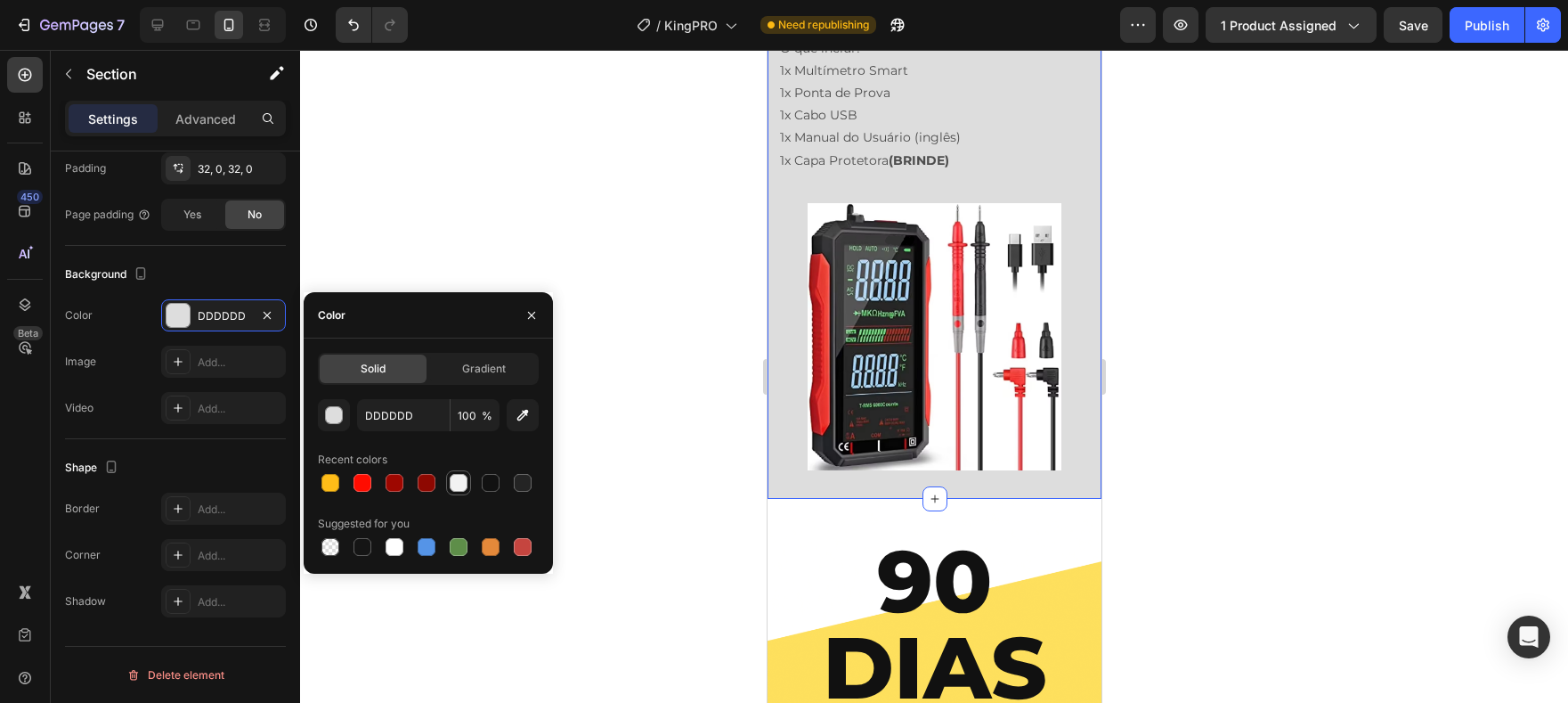
click at [469, 486] on div at bounding box center [458, 482] width 25 height 25
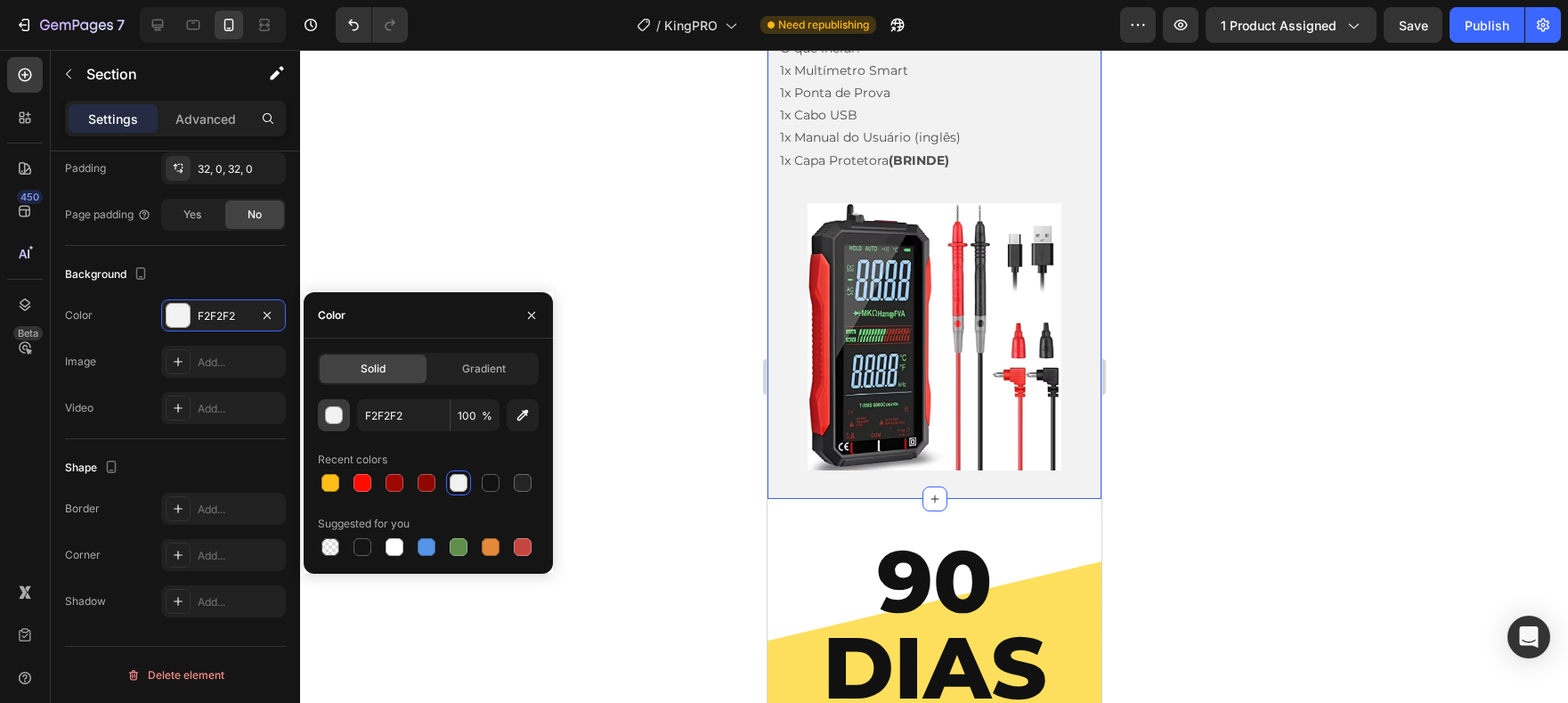
click at [334, 407] on div "button" at bounding box center [334, 415] width 18 height 18
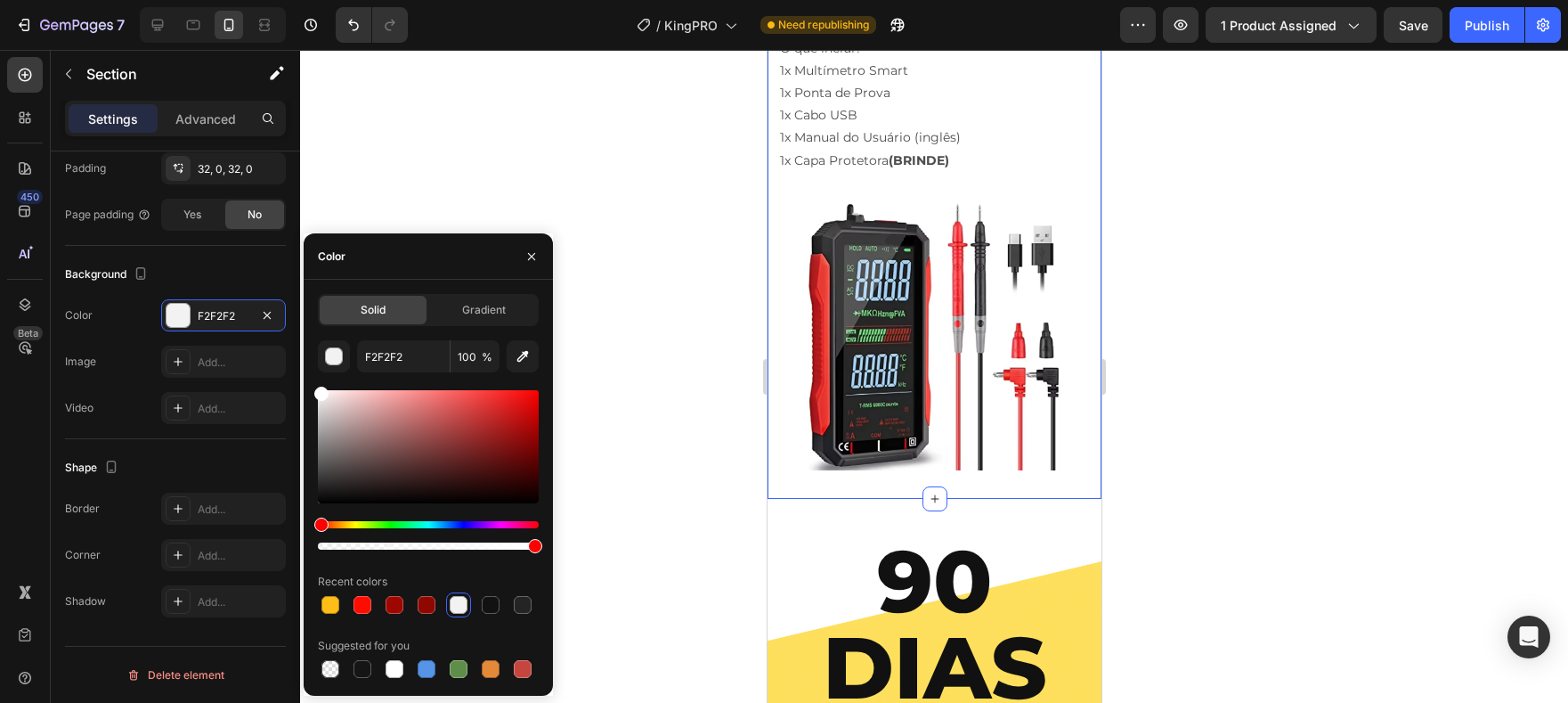
drag, startPoint x: 321, startPoint y: 399, endPoint x: 312, endPoint y: 378, distance: 22.8
click at [313, 379] on div "Solid Gradient F2F2F2 100 % Recent colors Suggested for you" at bounding box center [428, 488] width 249 height 388
type input "FFFFFF"
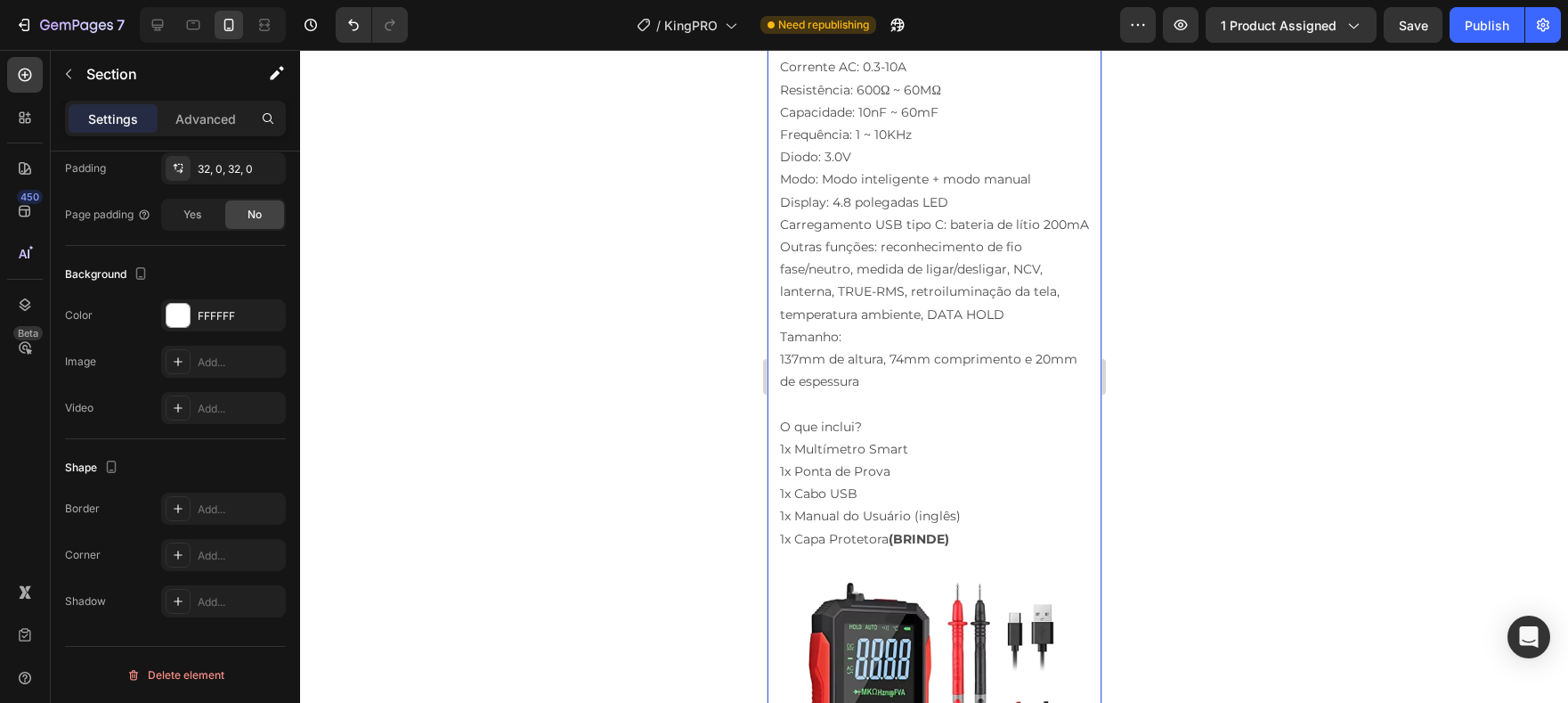
scroll to position [6721, 0]
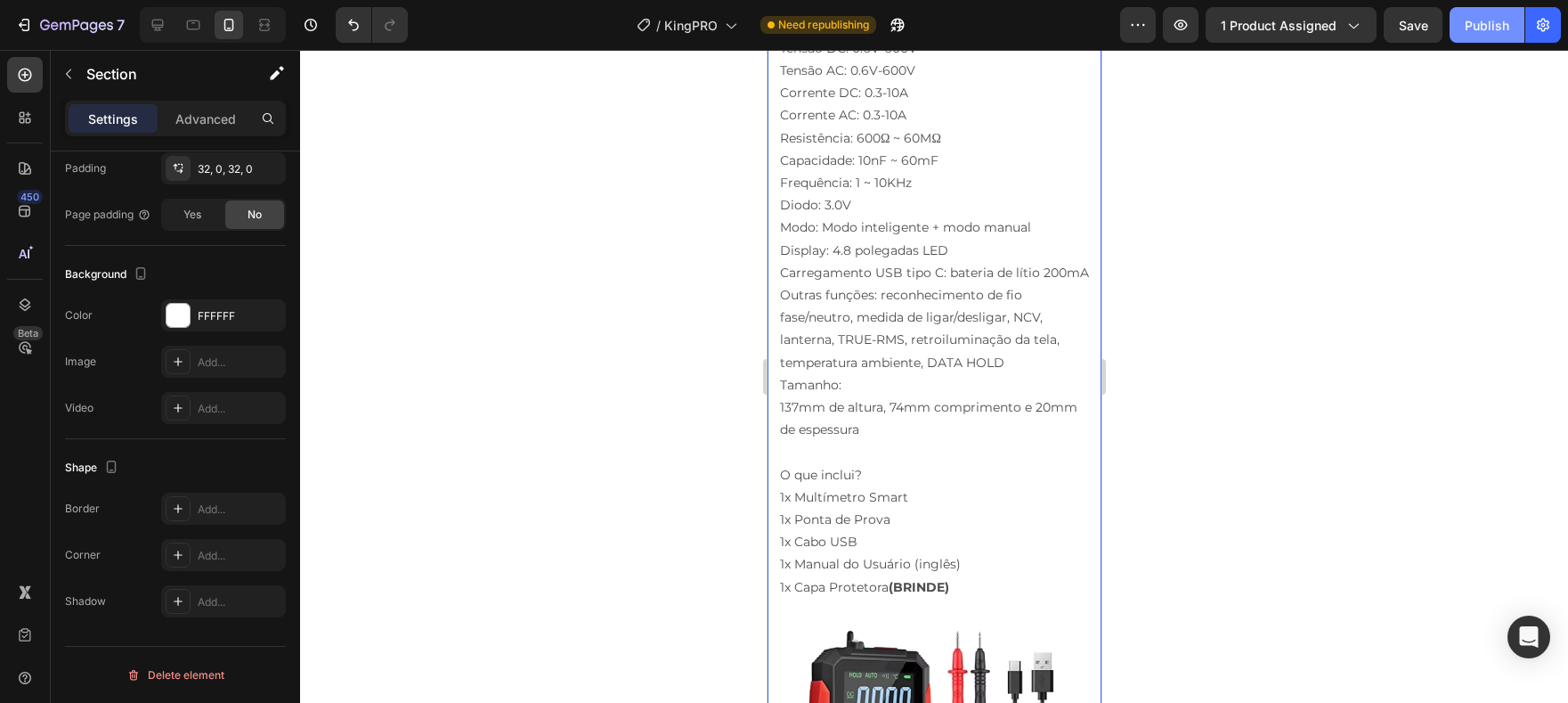
click at [1480, 29] on div "Publish" at bounding box center [1487, 26] width 45 height 19
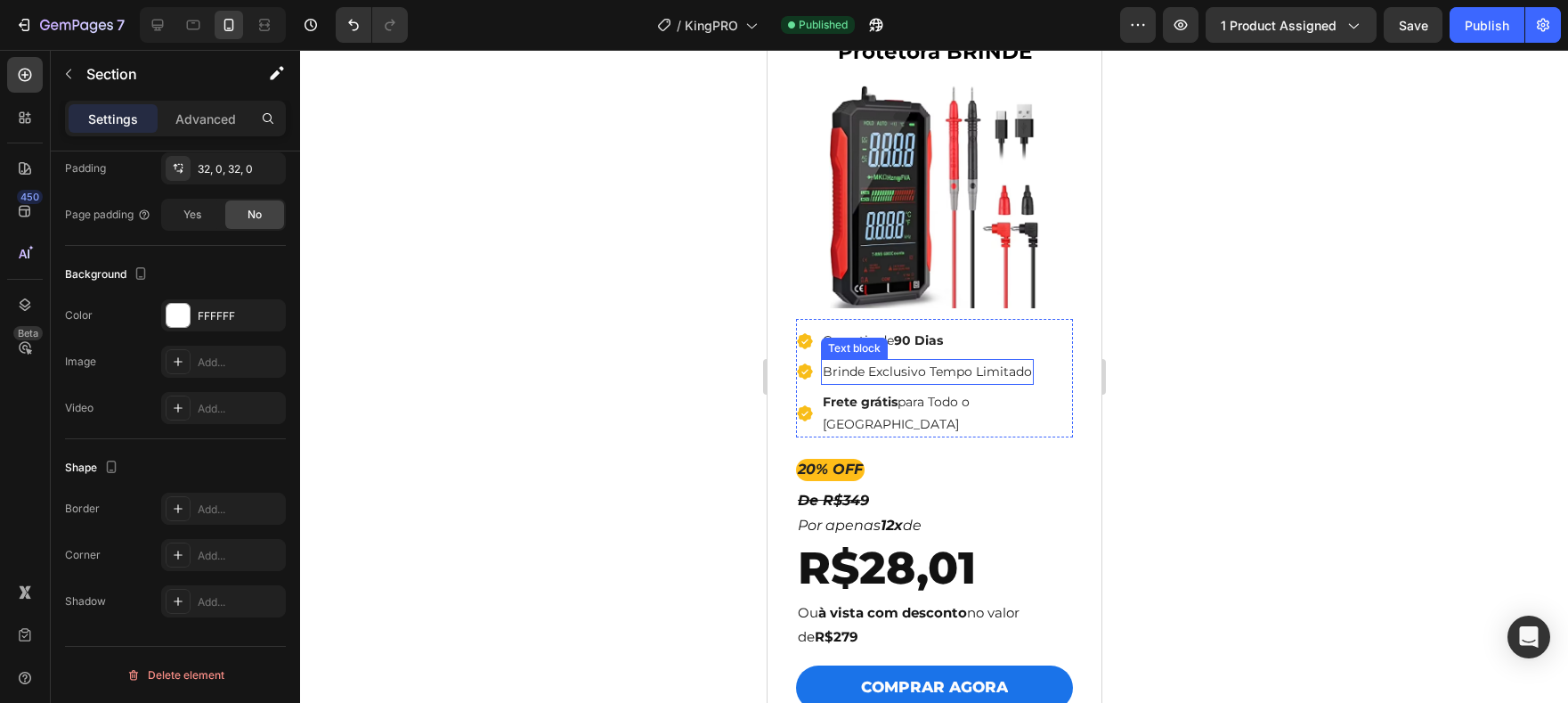
scroll to position [4951, 0]
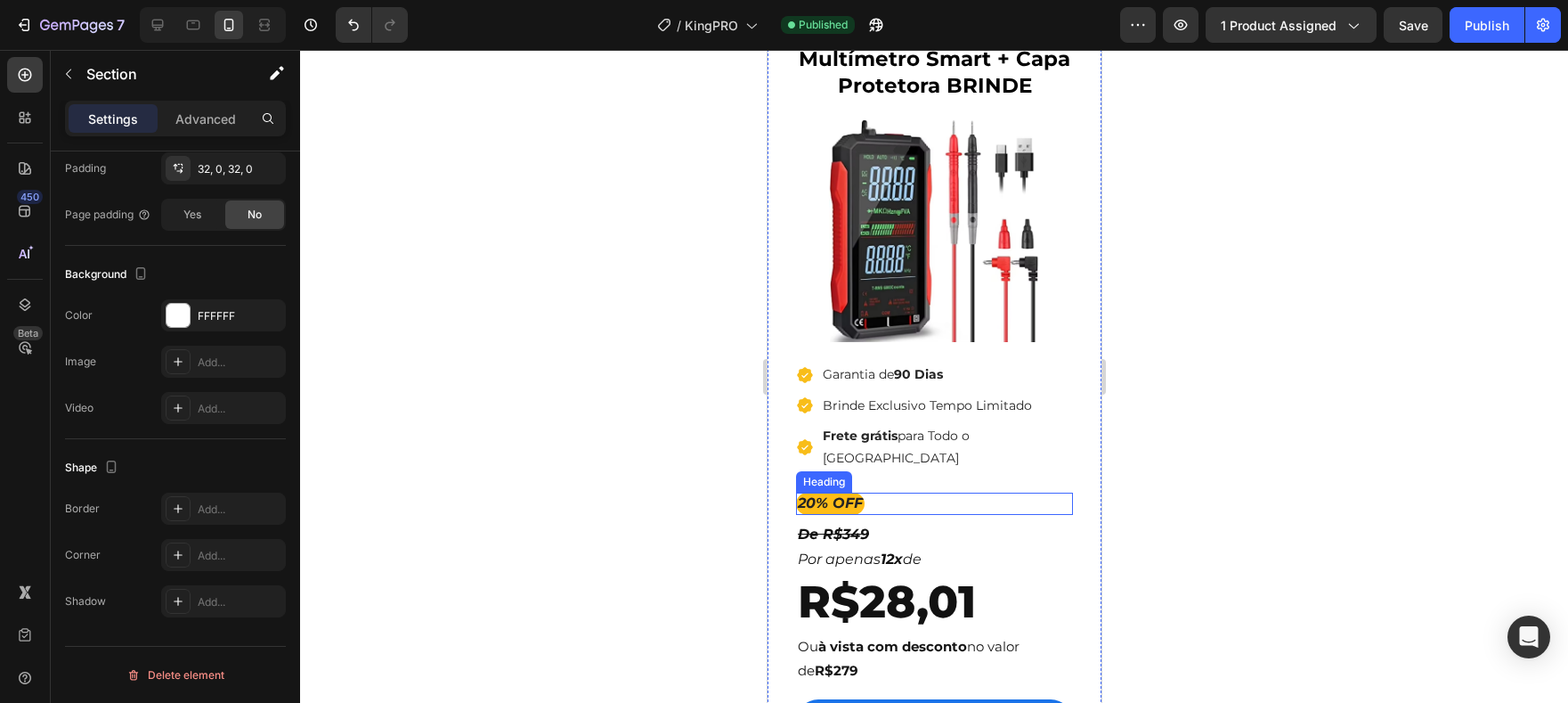
click at [897, 493] on div "20% OFF" at bounding box center [934, 503] width 277 height 22
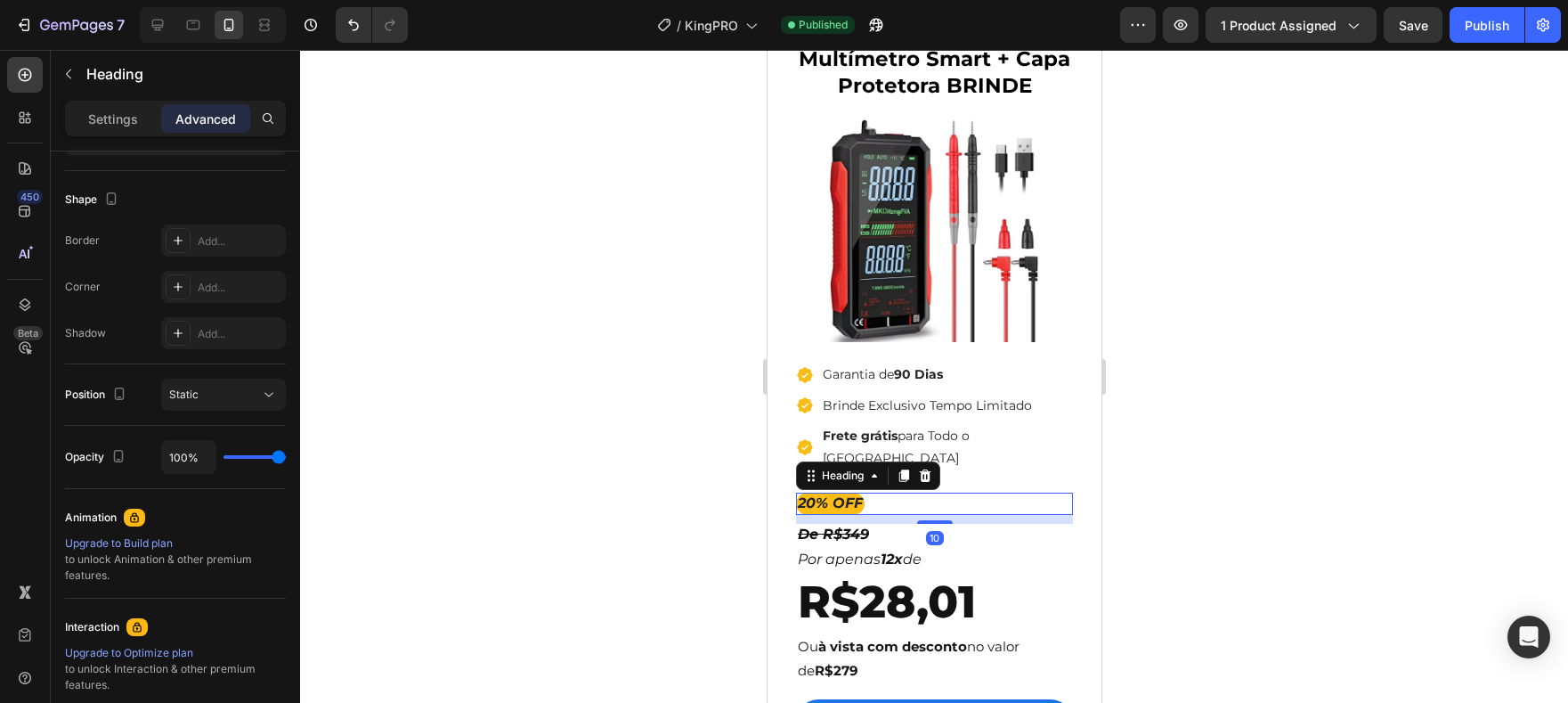
scroll to position [0, 0]
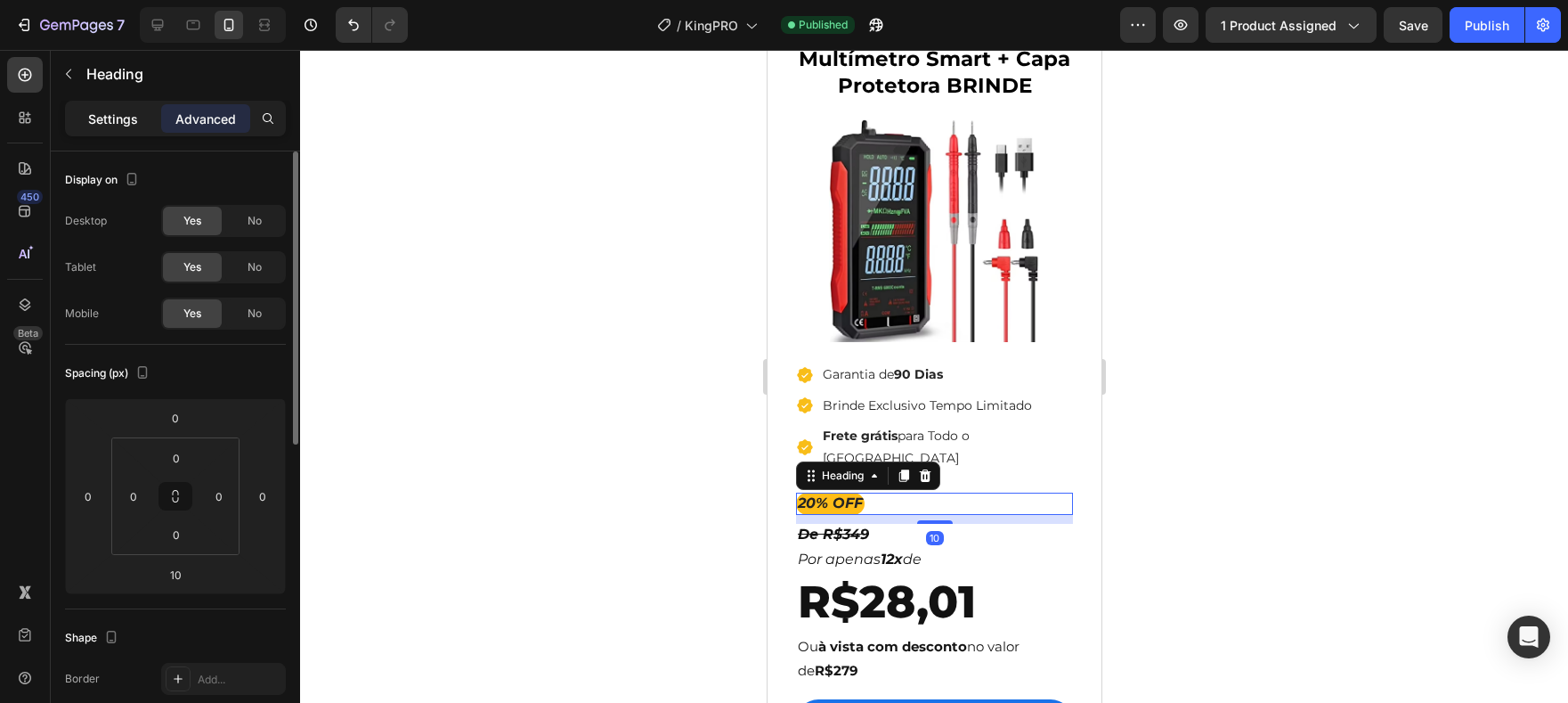
click at [105, 121] on p "Settings" at bounding box center [113, 119] width 50 height 19
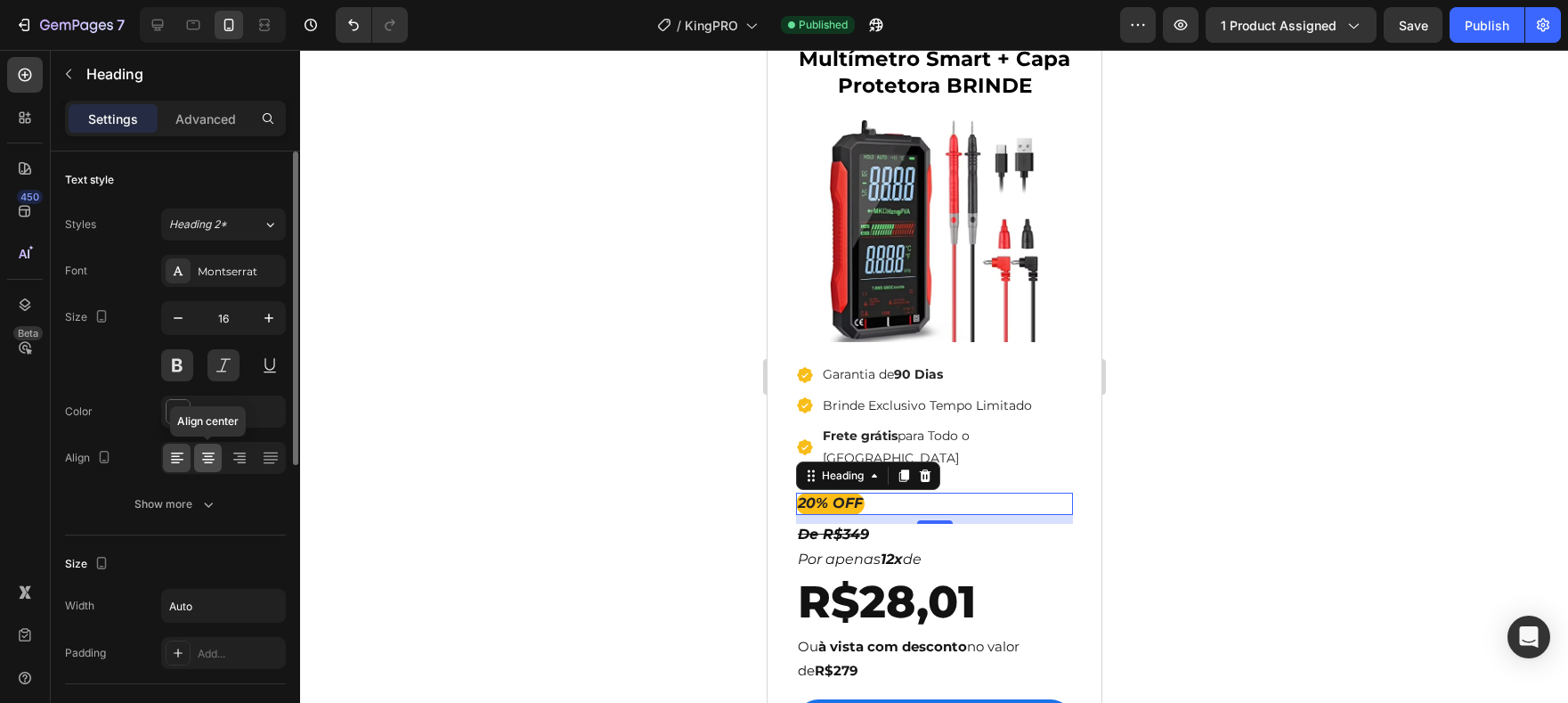
click at [203, 468] on div at bounding box center [207, 458] width 28 height 29
click at [182, 467] on div at bounding box center [177, 458] width 28 height 29
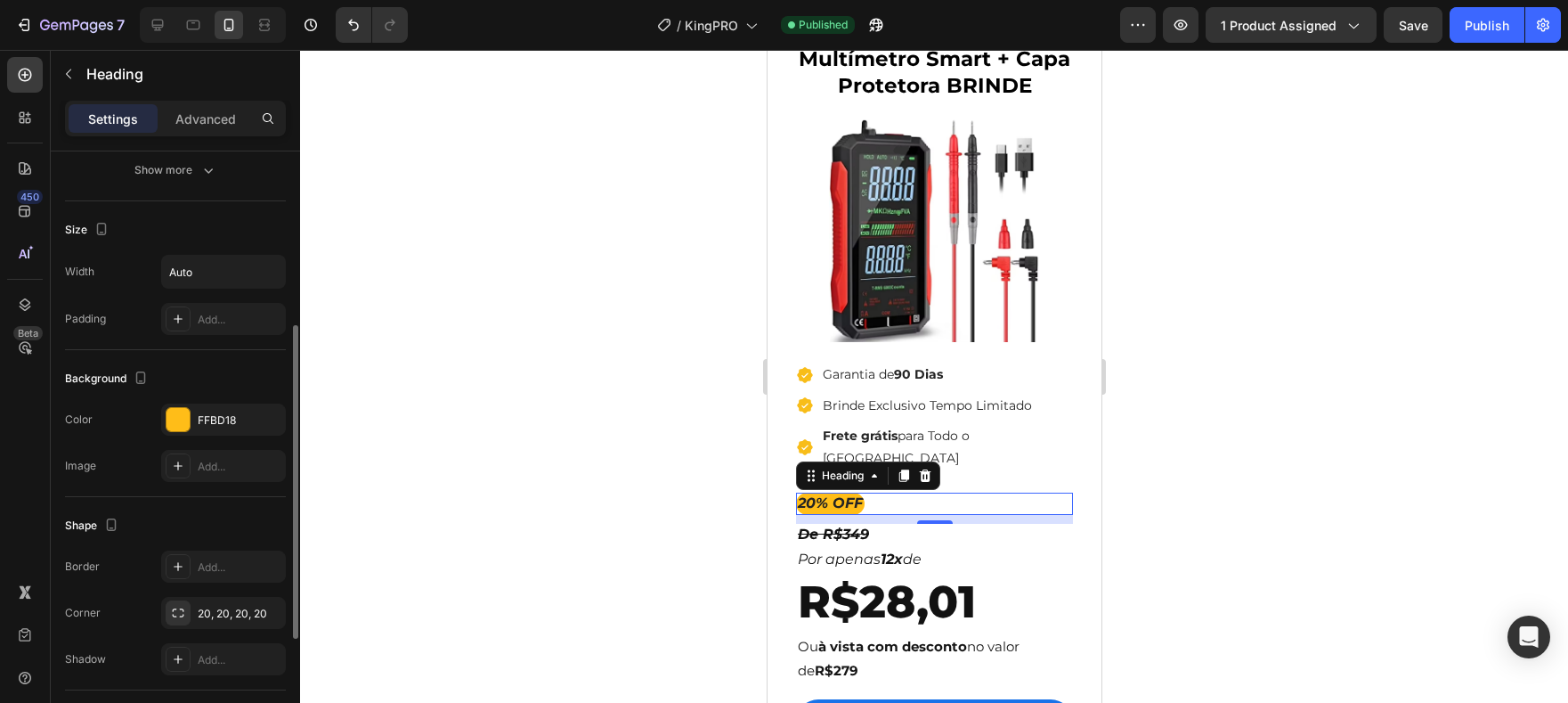
scroll to position [552, 0]
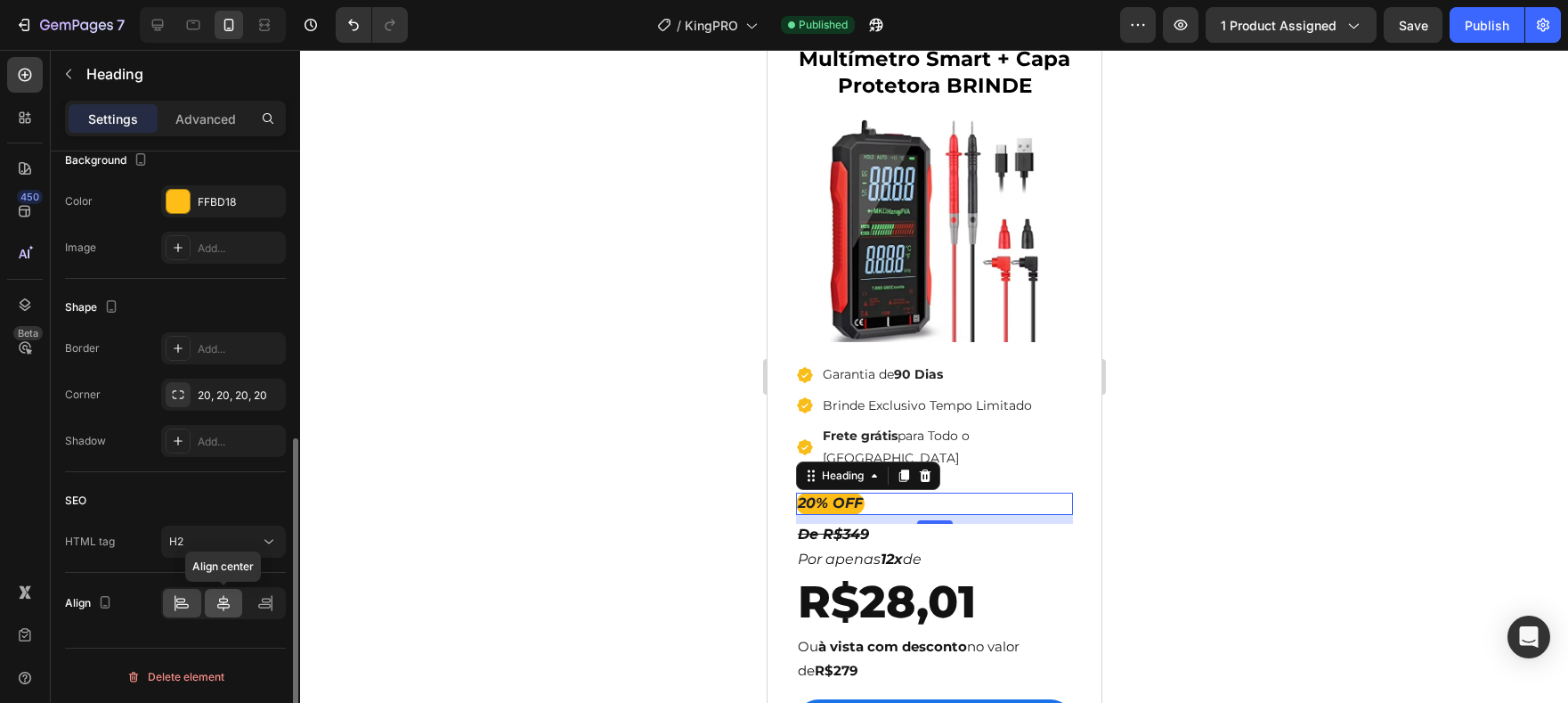
click at [231, 597] on icon at bounding box center [223, 603] width 18 height 18
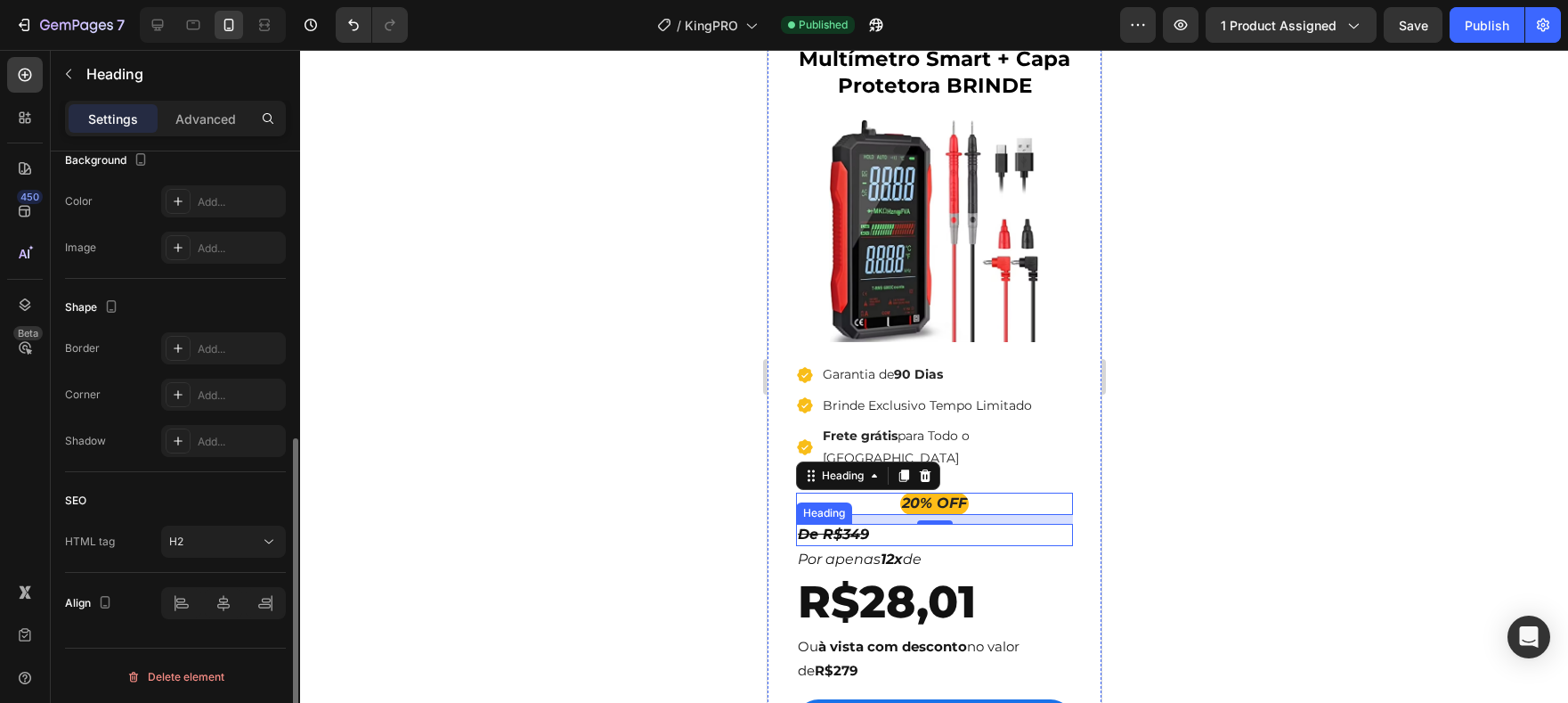
click at [945, 523] on h2 "De R$349" at bounding box center [934, 534] width 277 height 22
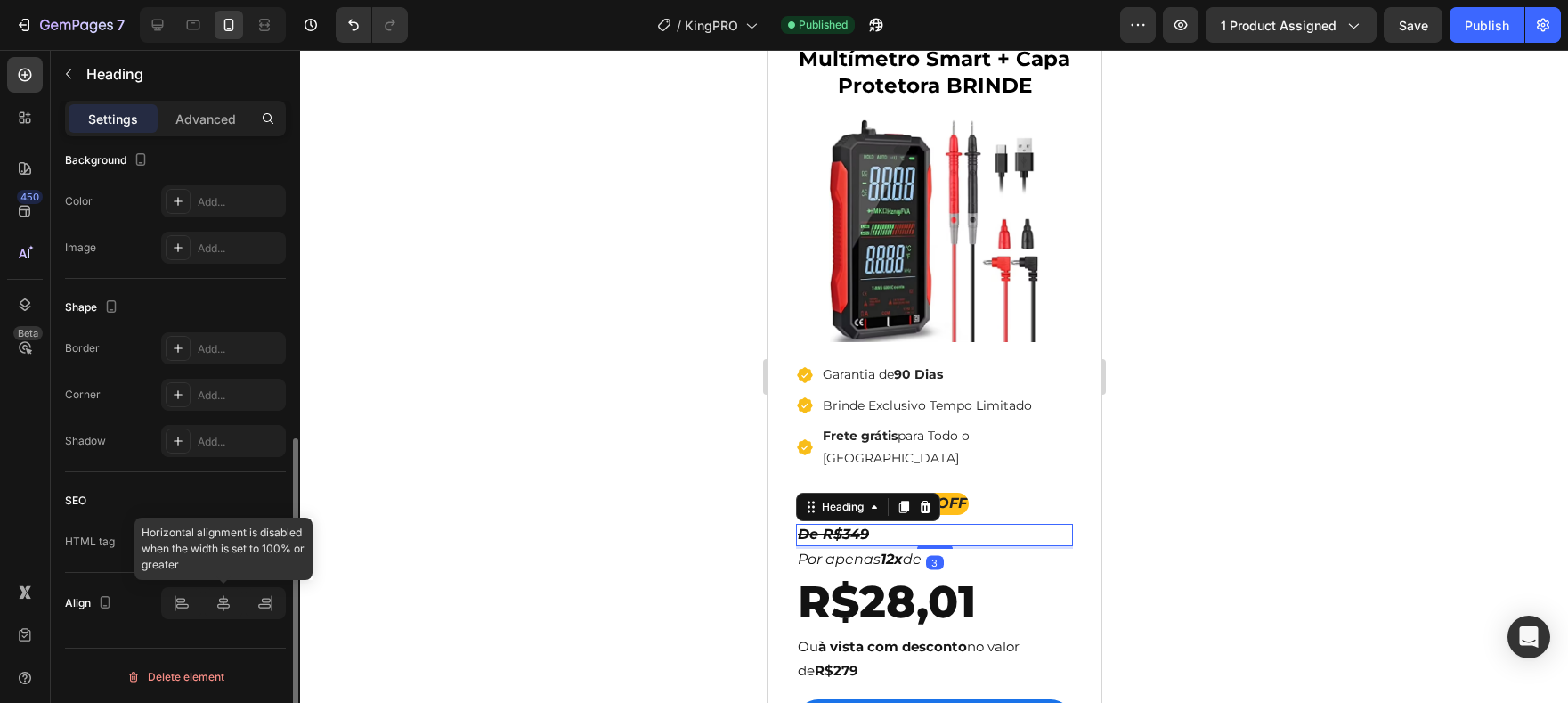
click at [226, 600] on div at bounding box center [223, 604] width 125 height 32
click at [222, 604] on div at bounding box center [223, 604] width 125 height 32
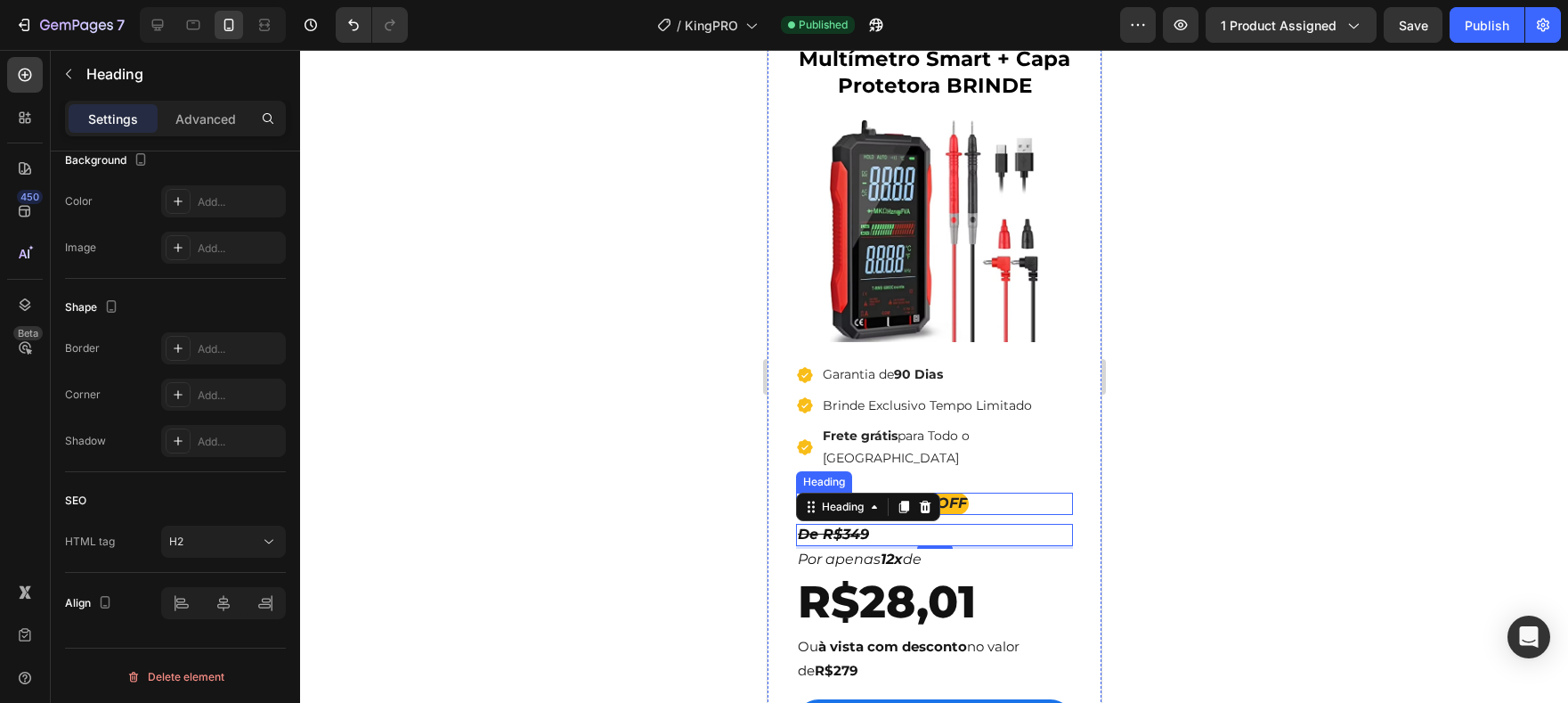
click at [1031, 493] on div "20% OFF" at bounding box center [934, 503] width 277 height 22
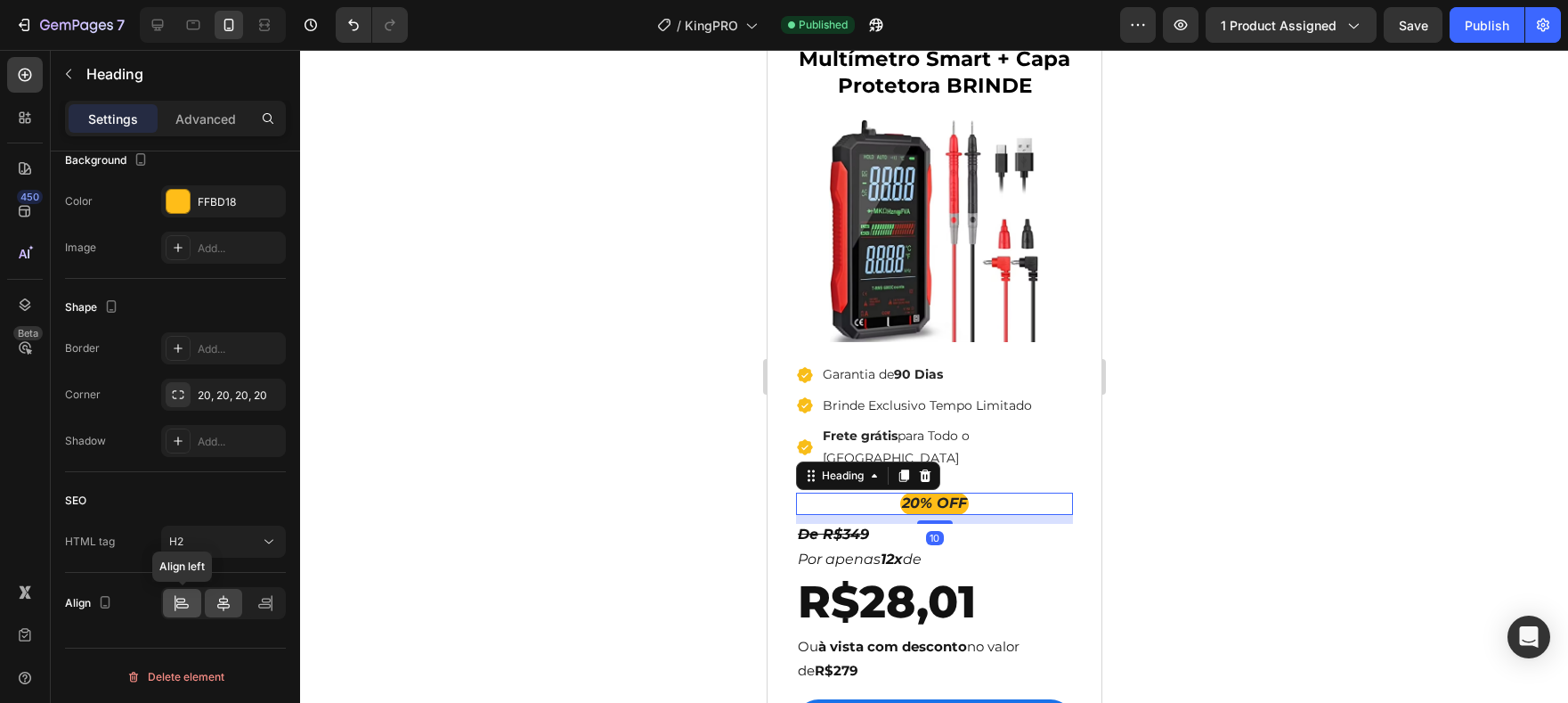
click at [190, 601] on icon at bounding box center [181, 603] width 18 height 18
click at [173, 123] on div "Advanced" at bounding box center [205, 118] width 89 height 29
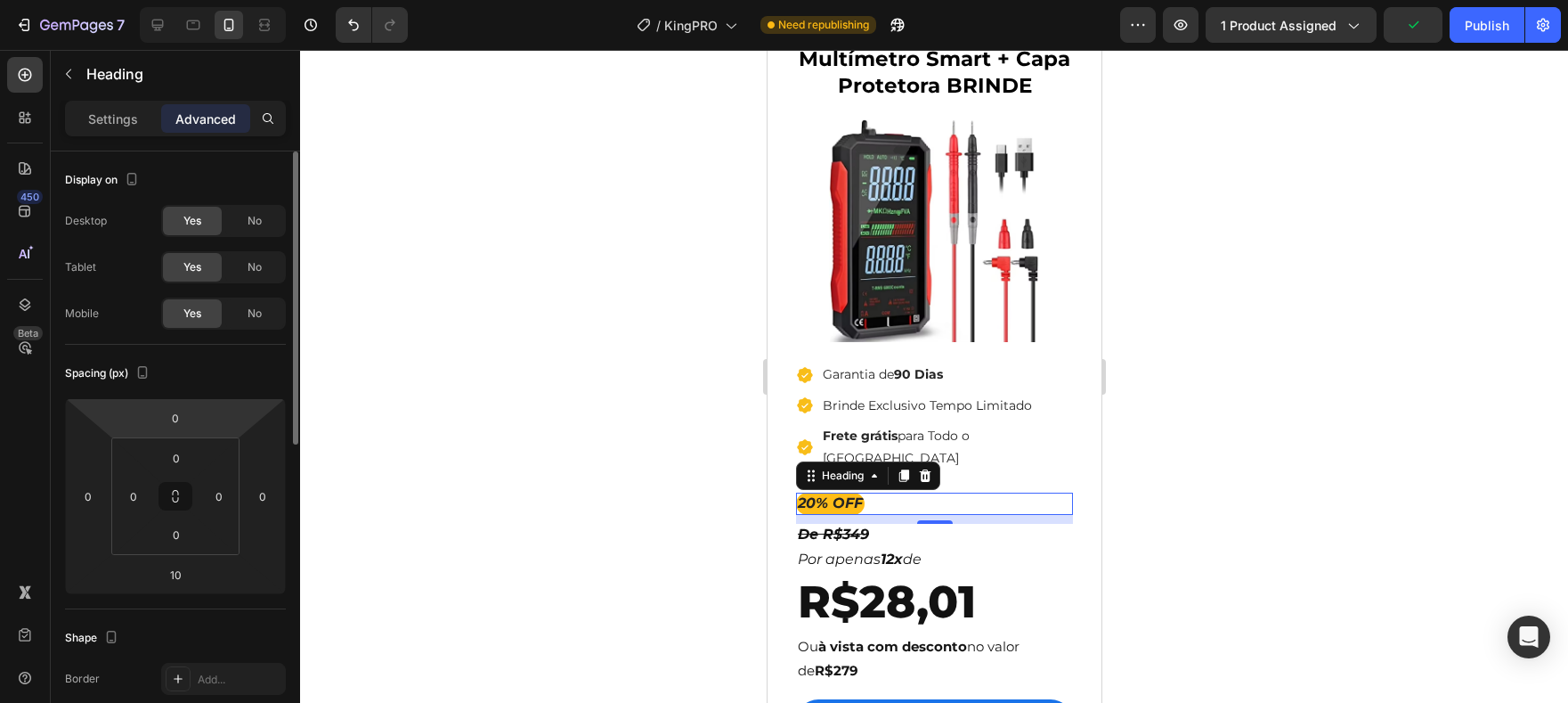
scroll to position [42, 0]
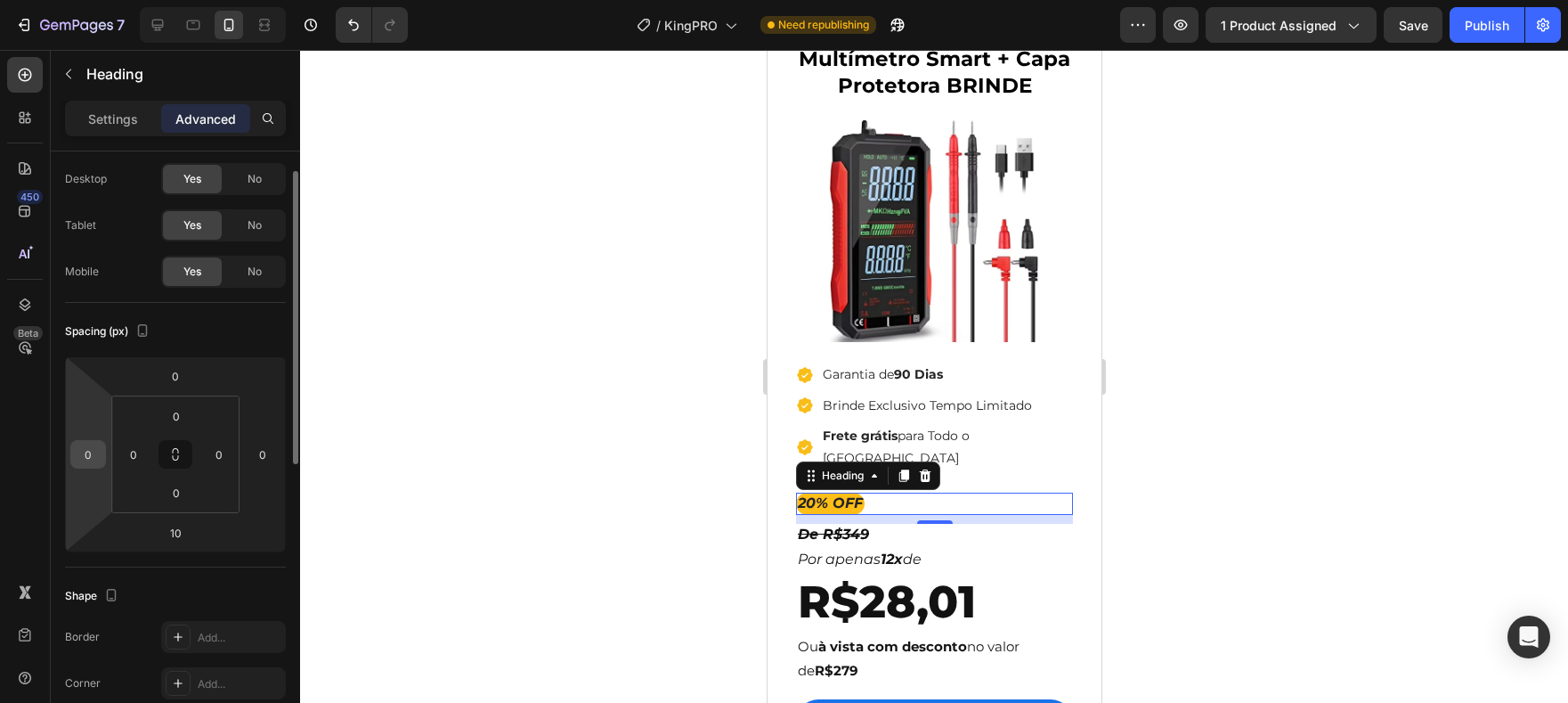
click at [97, 458] on input "0" at bounding box center [88, 455] width 27 height 27
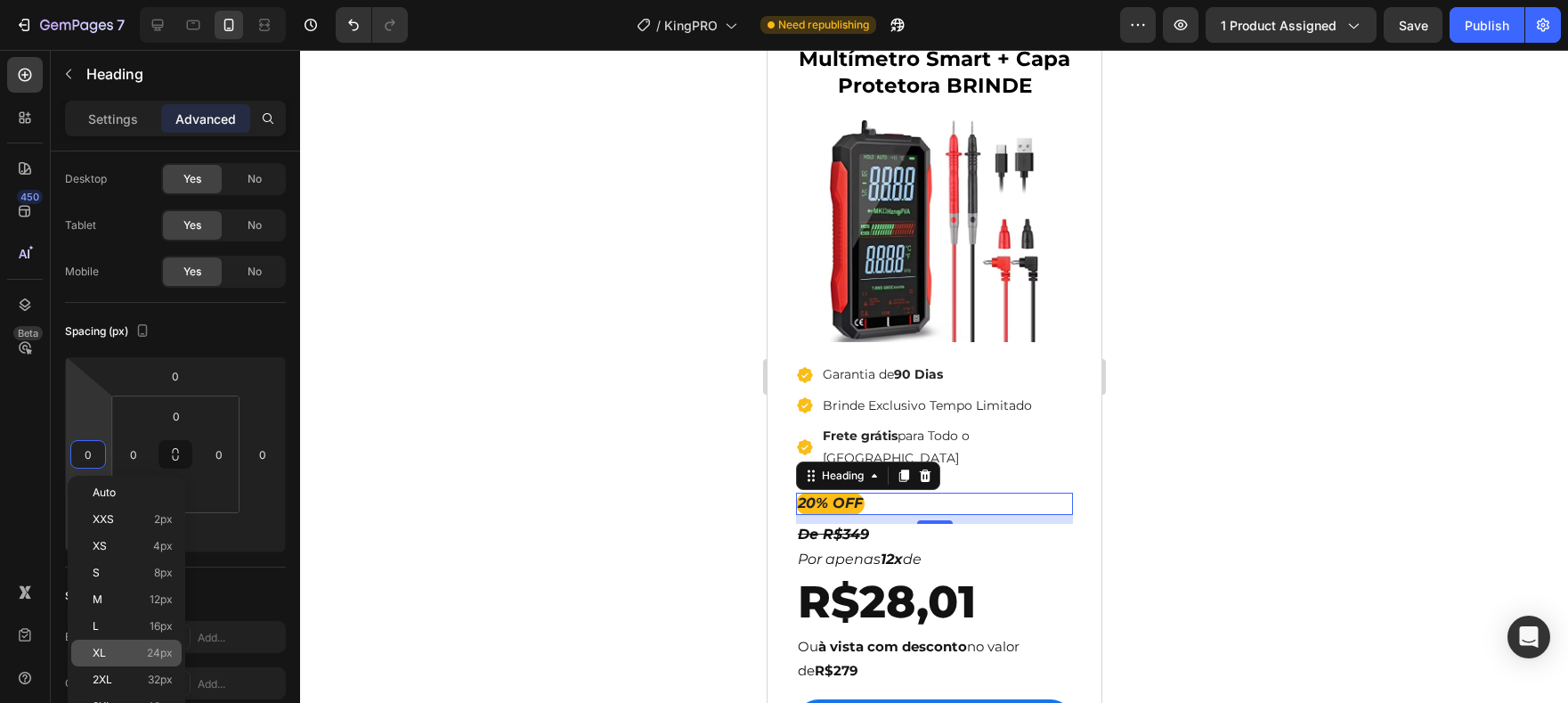
click at [149, 645] on div "XL 24px" at bounding box center [127, 653] width 111 height 27
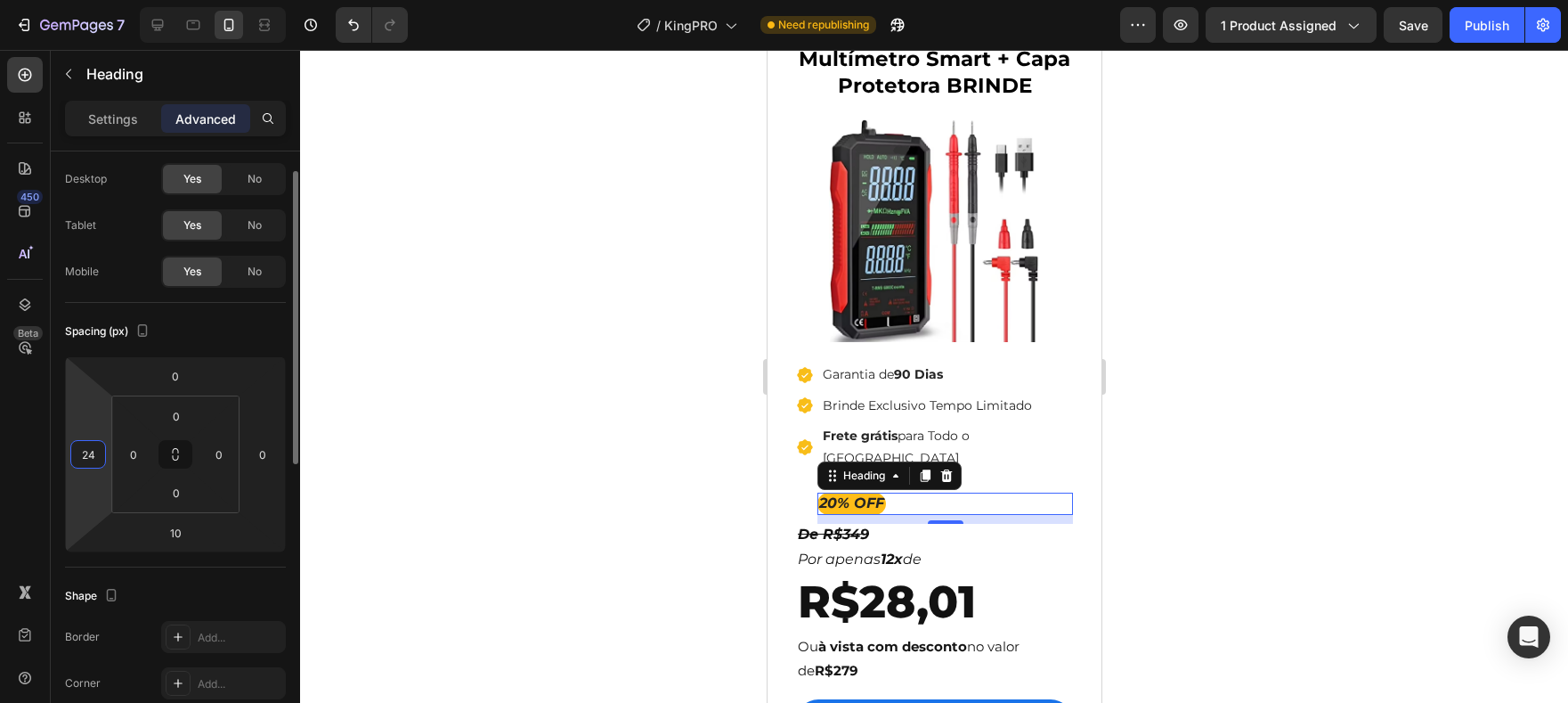
click at [84, 464] on input "24" at bounding box center [88, 455] width 27 height 27
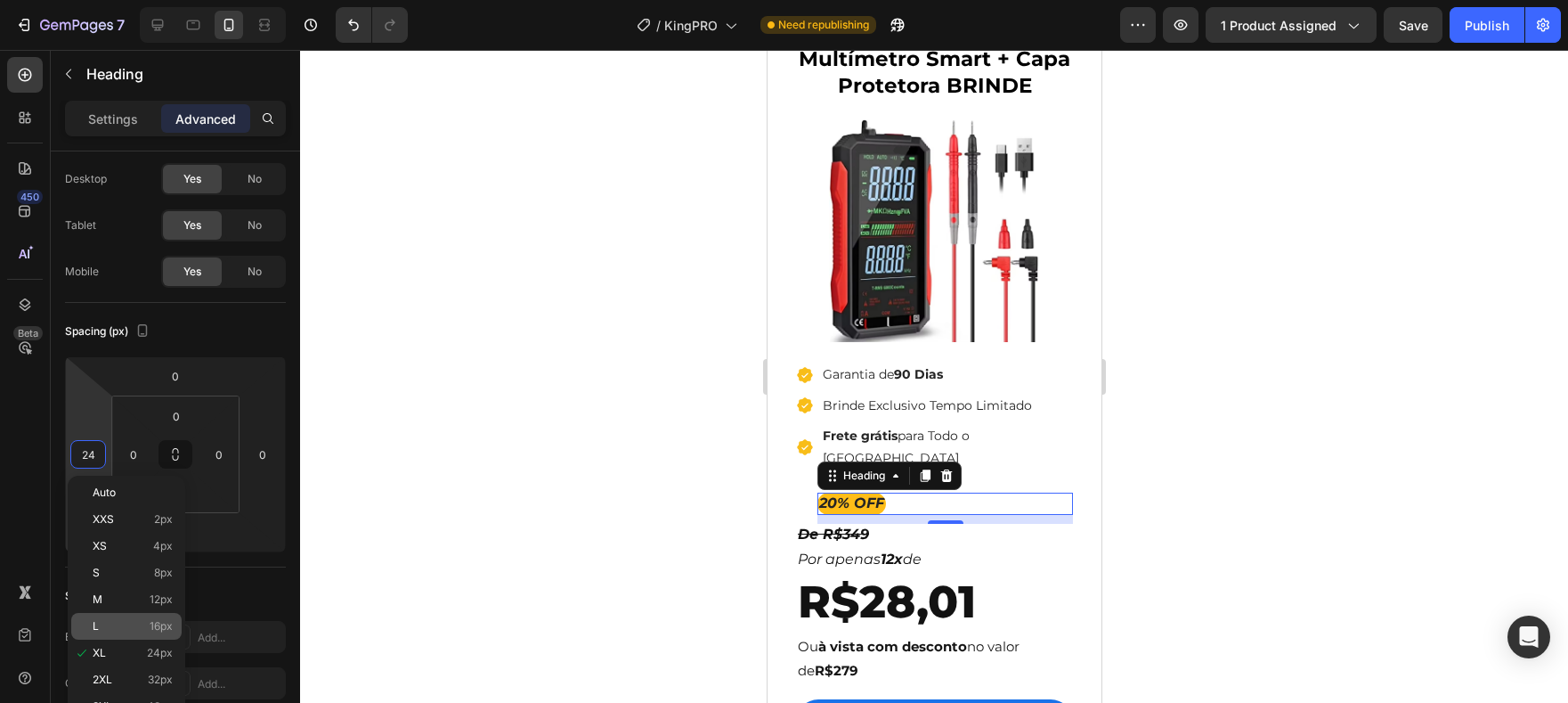
click at [130, 621] on p "L 16px" at bounding box center [133, 626] width 80 height 12
type input "16"
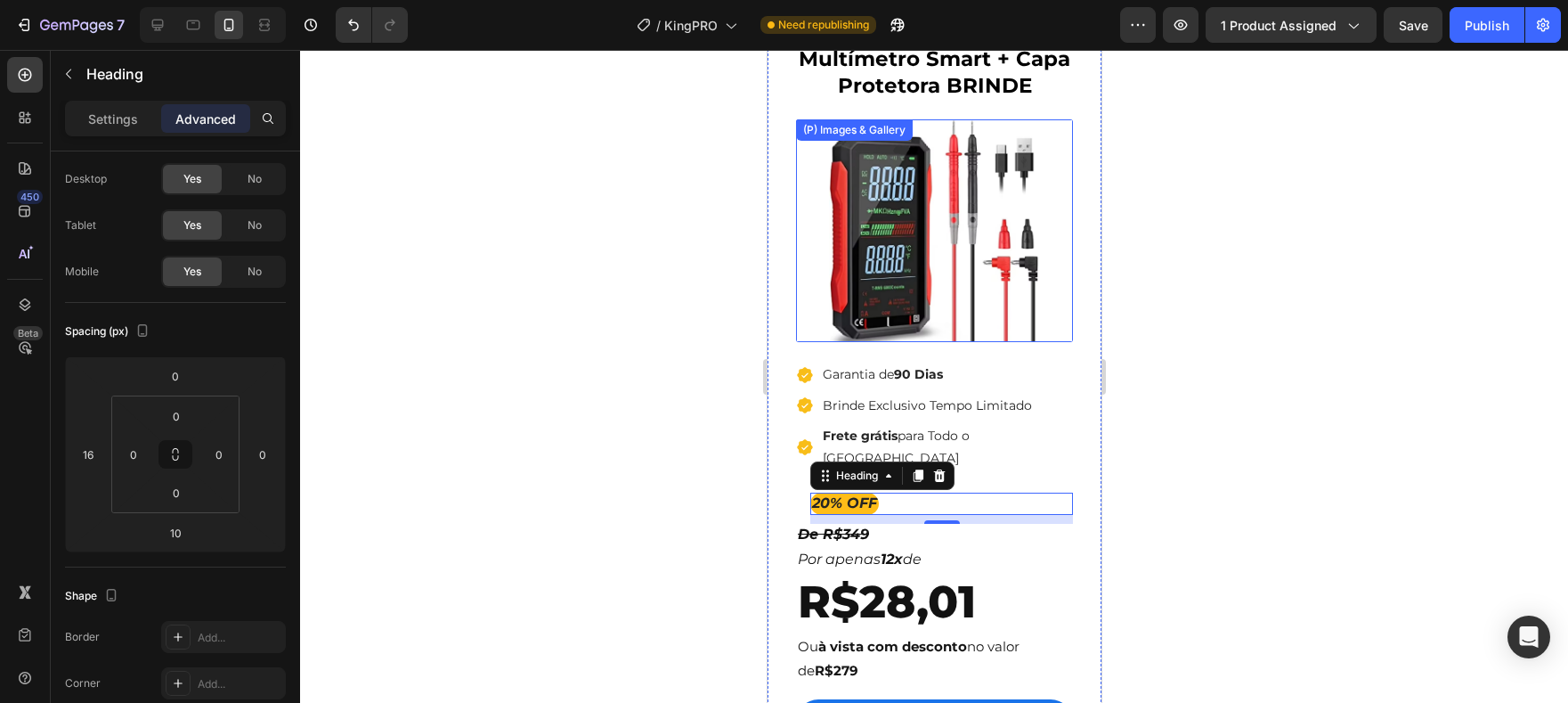
click at [797, 337] on div at bounding box center [934, 230] width 277 height 223
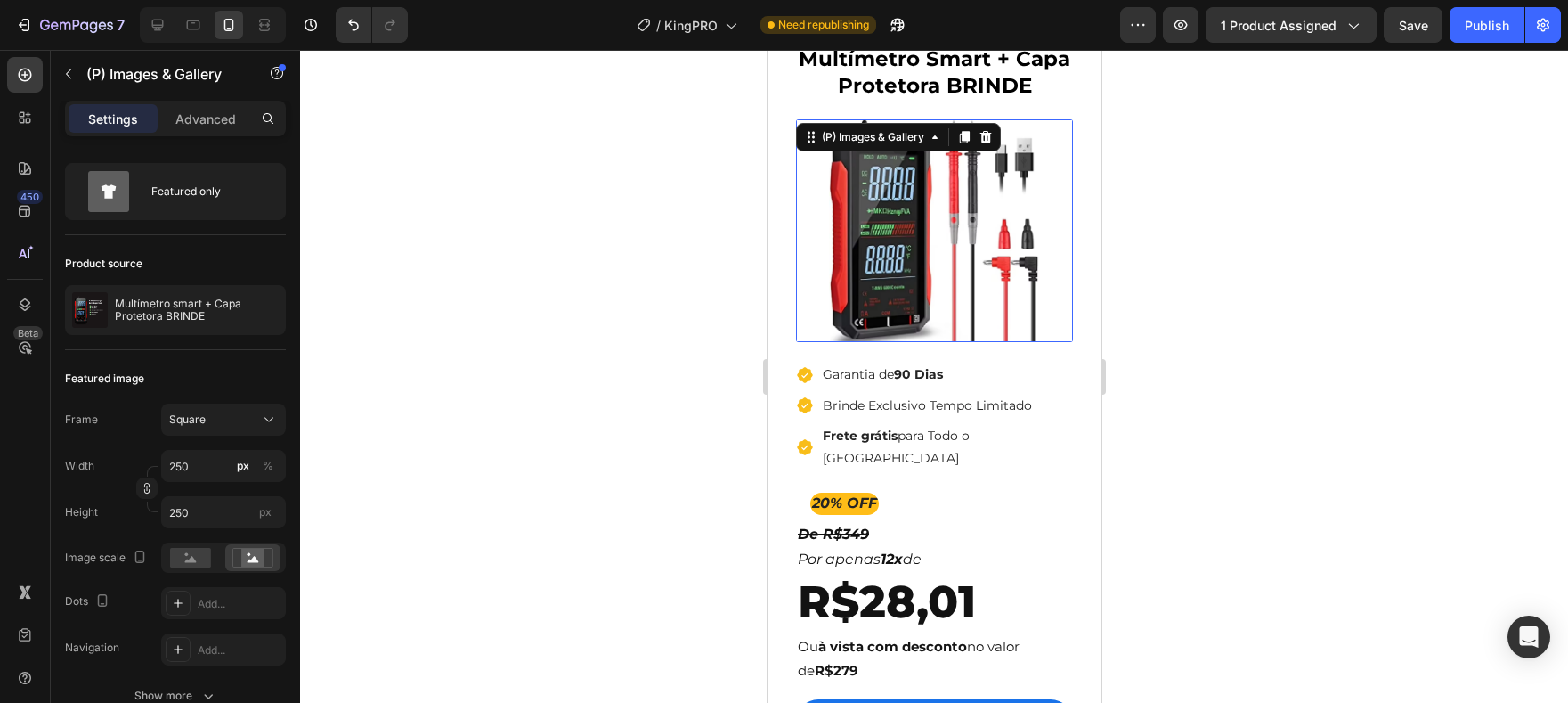
scroll to position [0, 0]
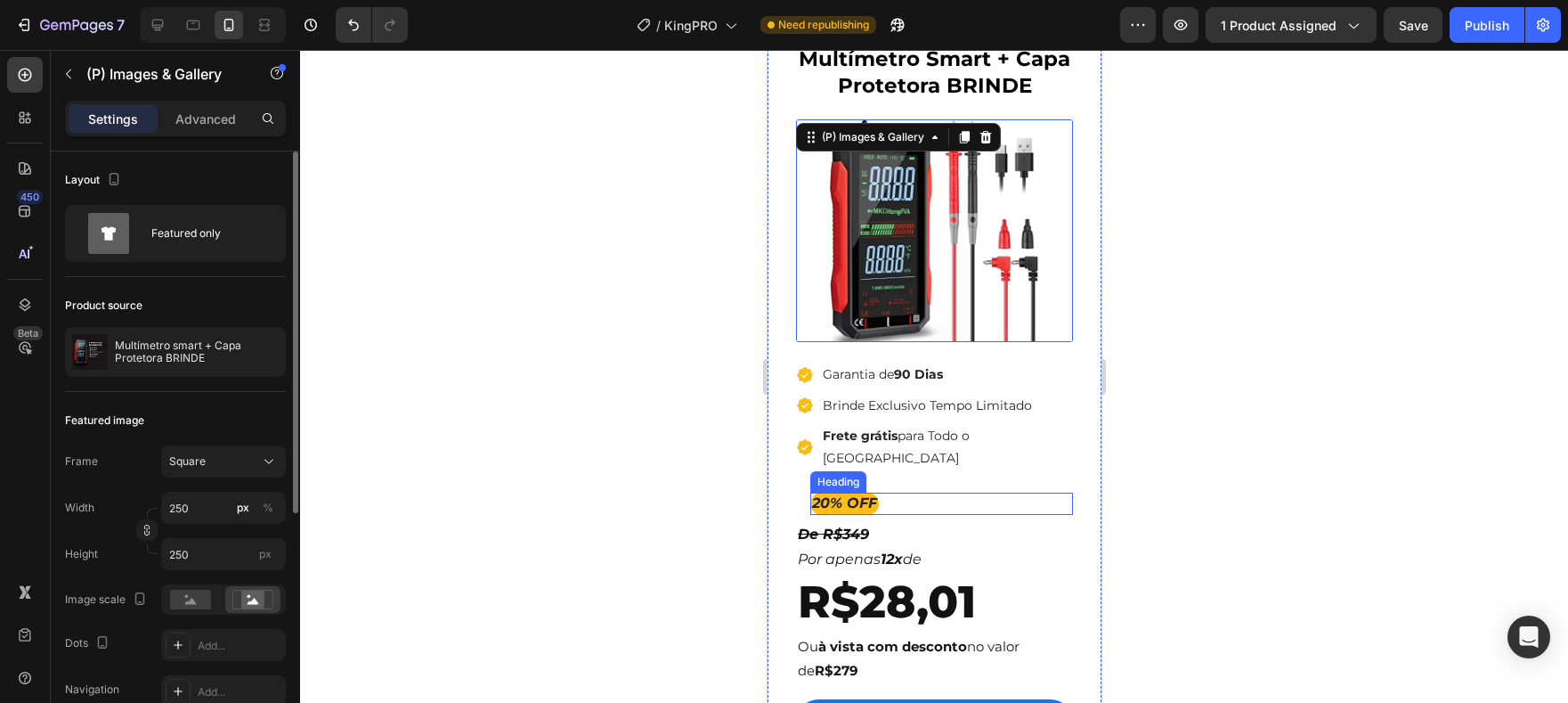
click at [900, 493] on div "20% OFF" at bounding box center [941, 503] width 263 height 22
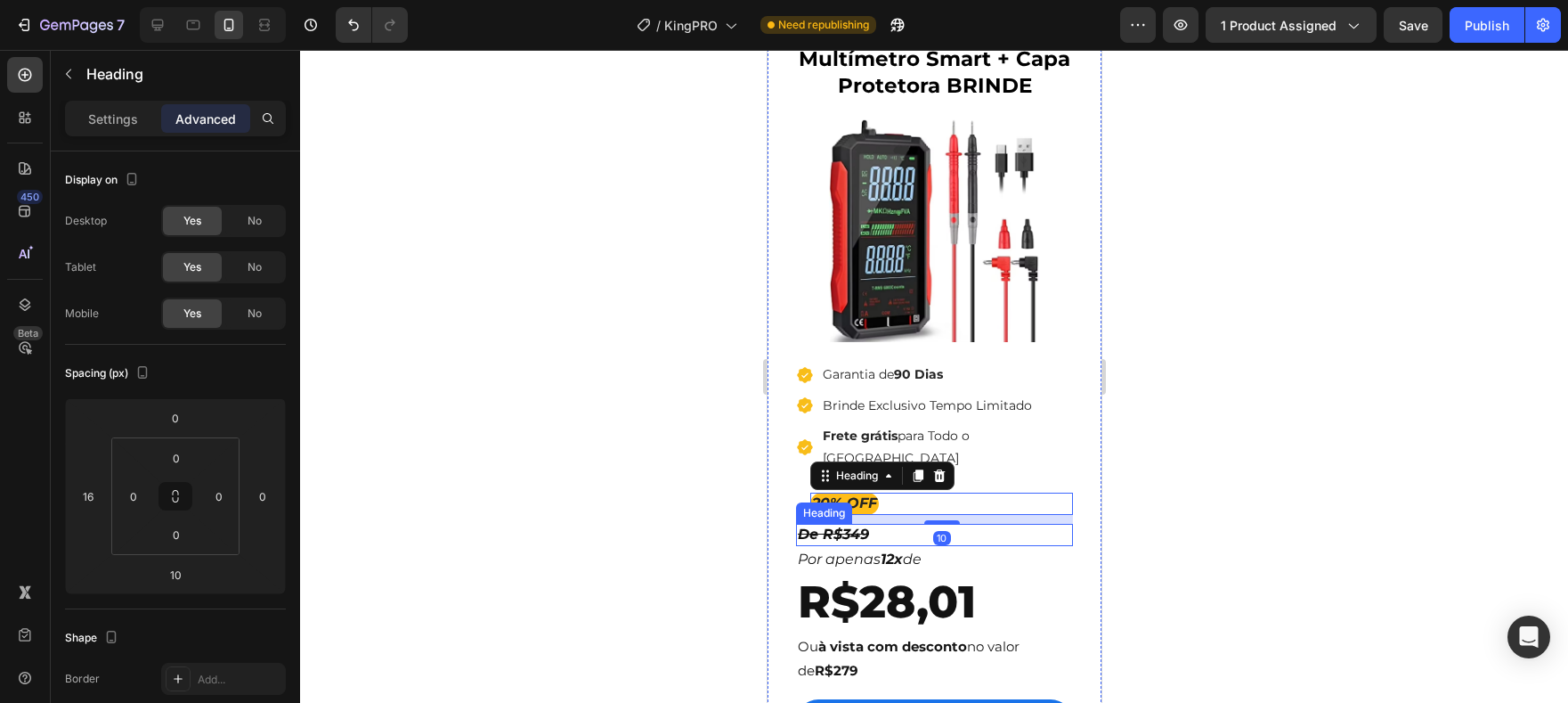
click at [880, 523] on h2 "De R$349" at bounding box center [934, 534] width 277 height 22
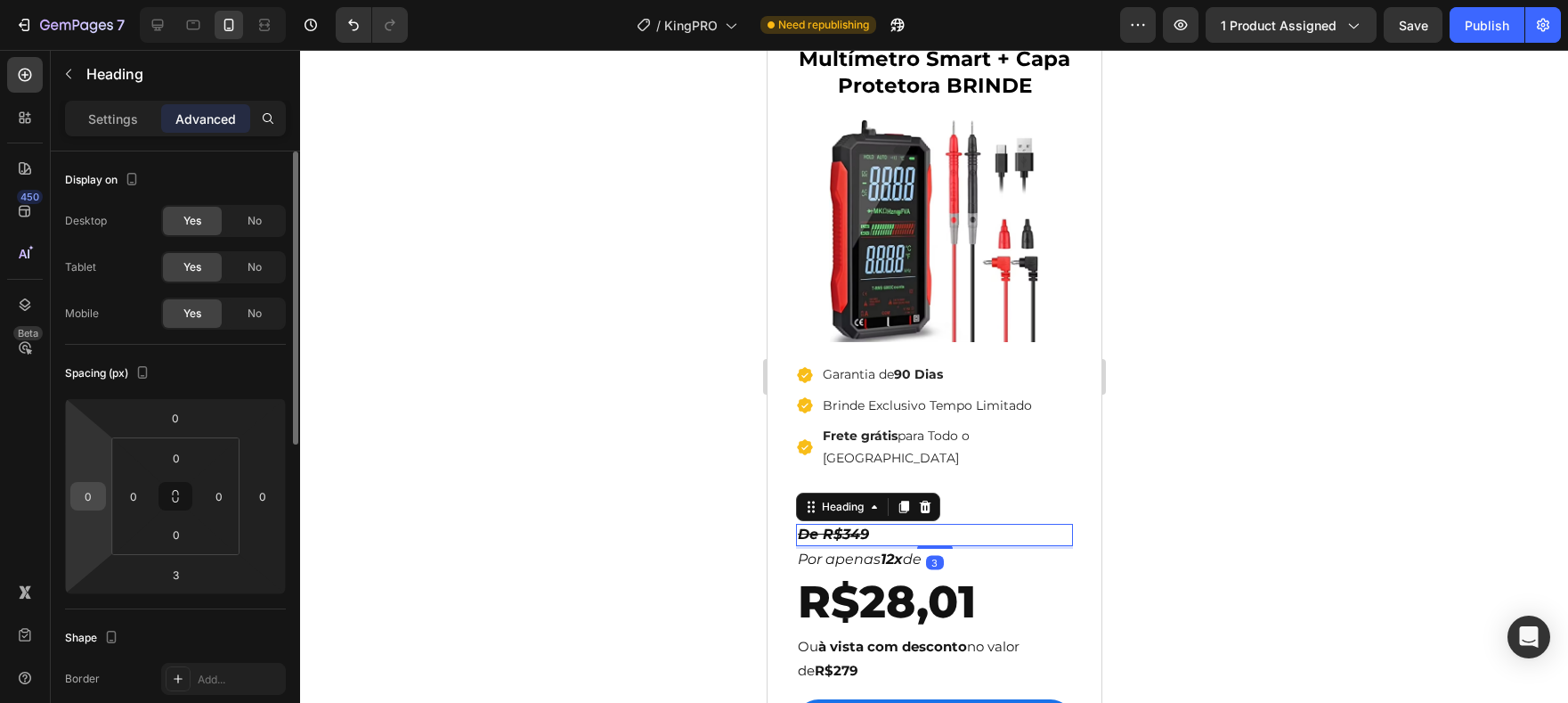
click at [87, 502] on input "0" at bounding box center [88, 496] width 27 height 27
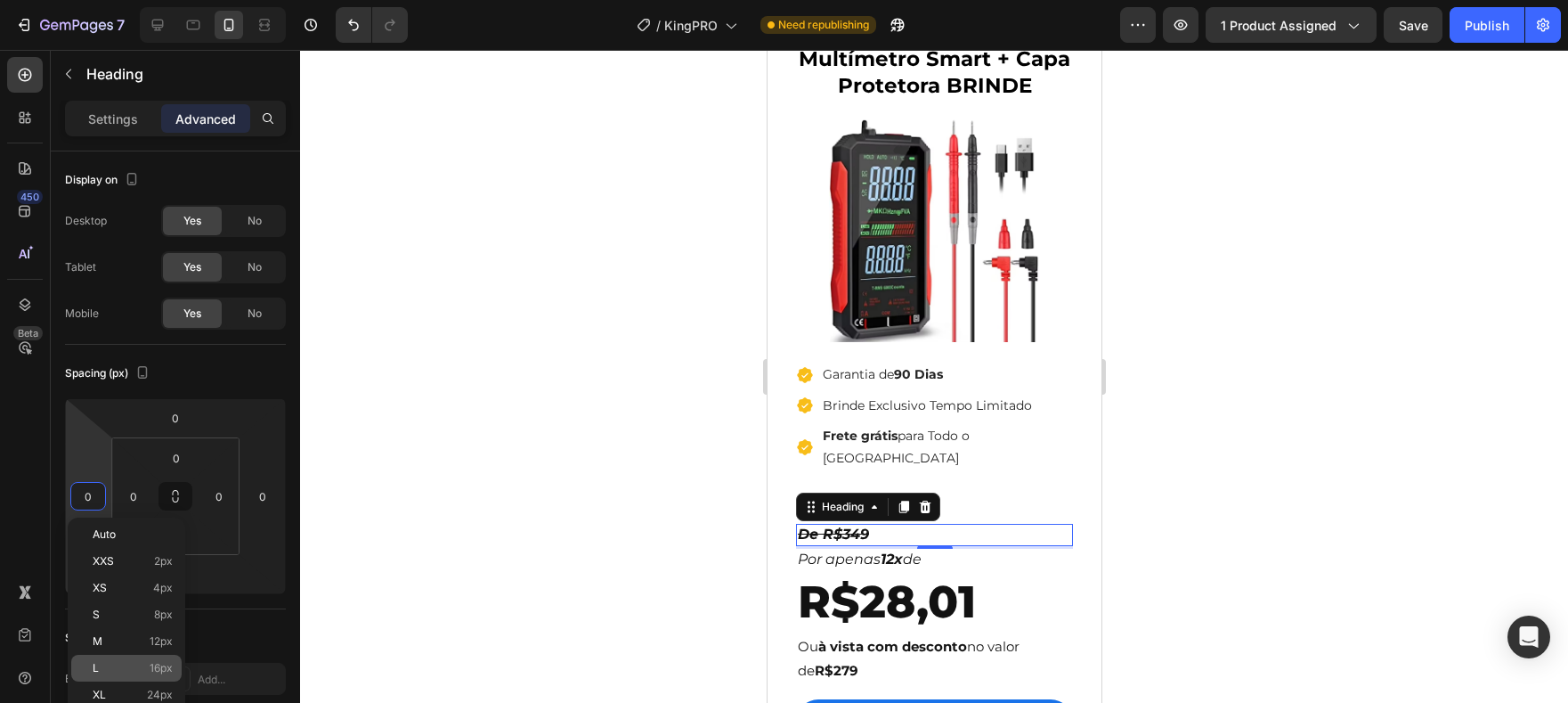
click at [142, 660] on div "L 16px" at bounding box center [127, 668] width 111 height 27
type input "16"
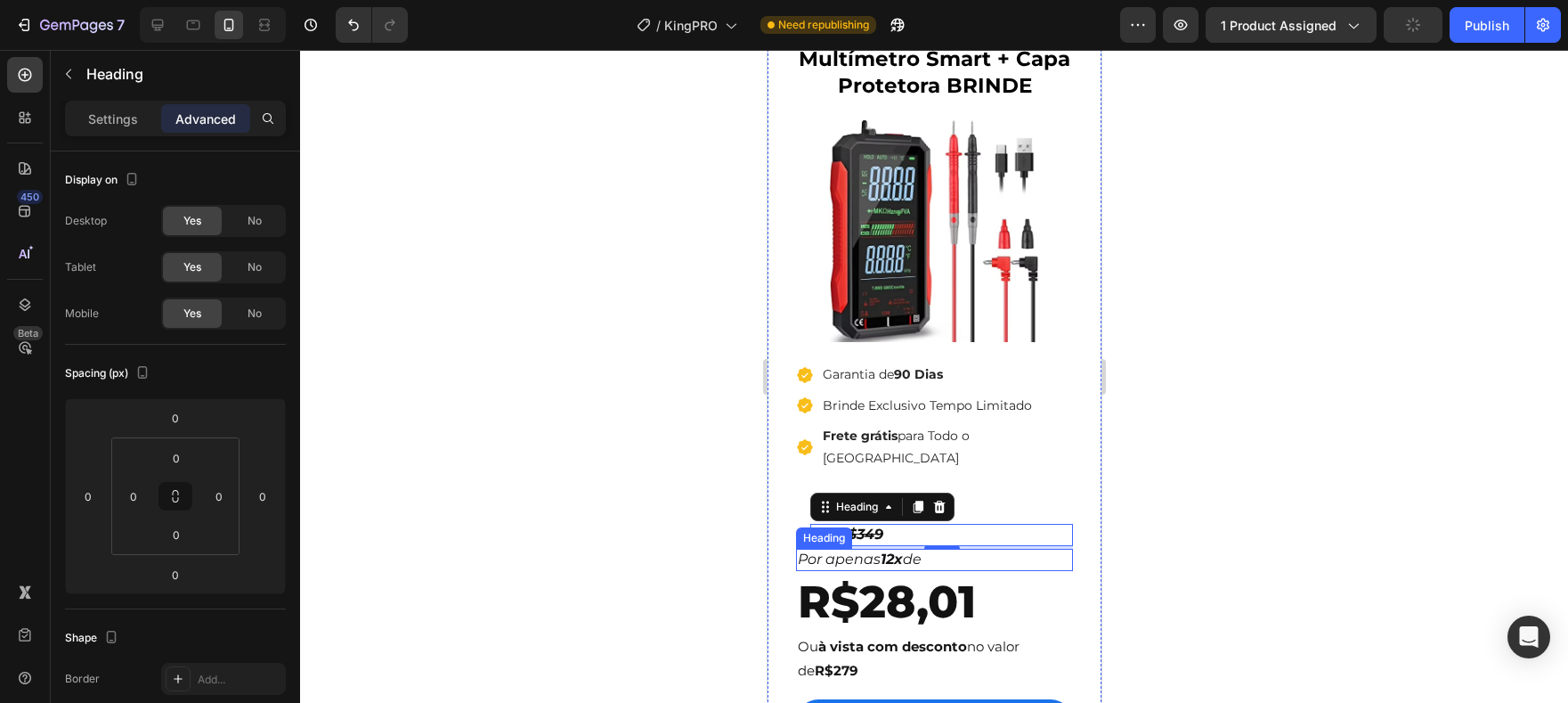
click at [912, 548] on h2 "Por apenas 12x de" at bounding box center [934, 559] width 277 height 22
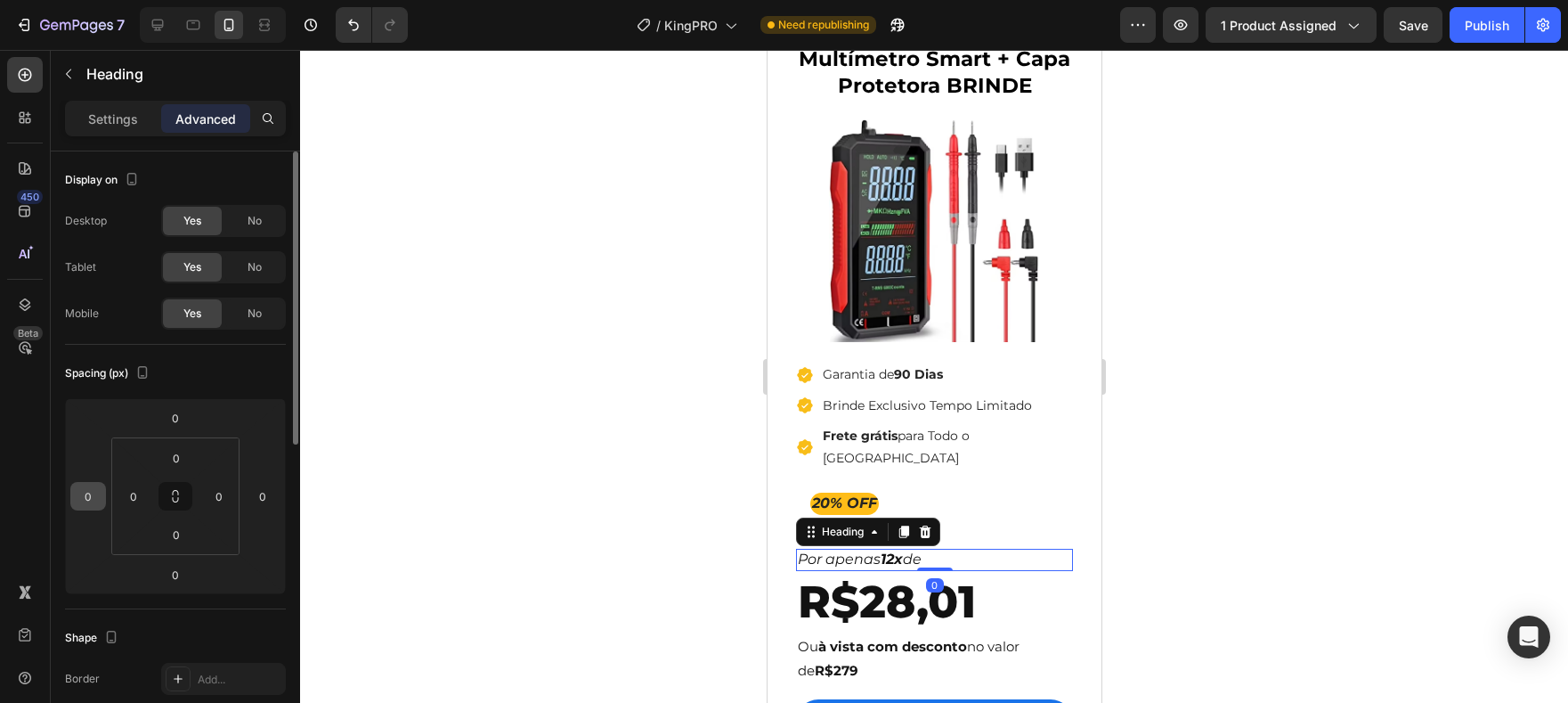
click at [89, 495] on input "0" at bounding box center [88, 496] width 27 height 27
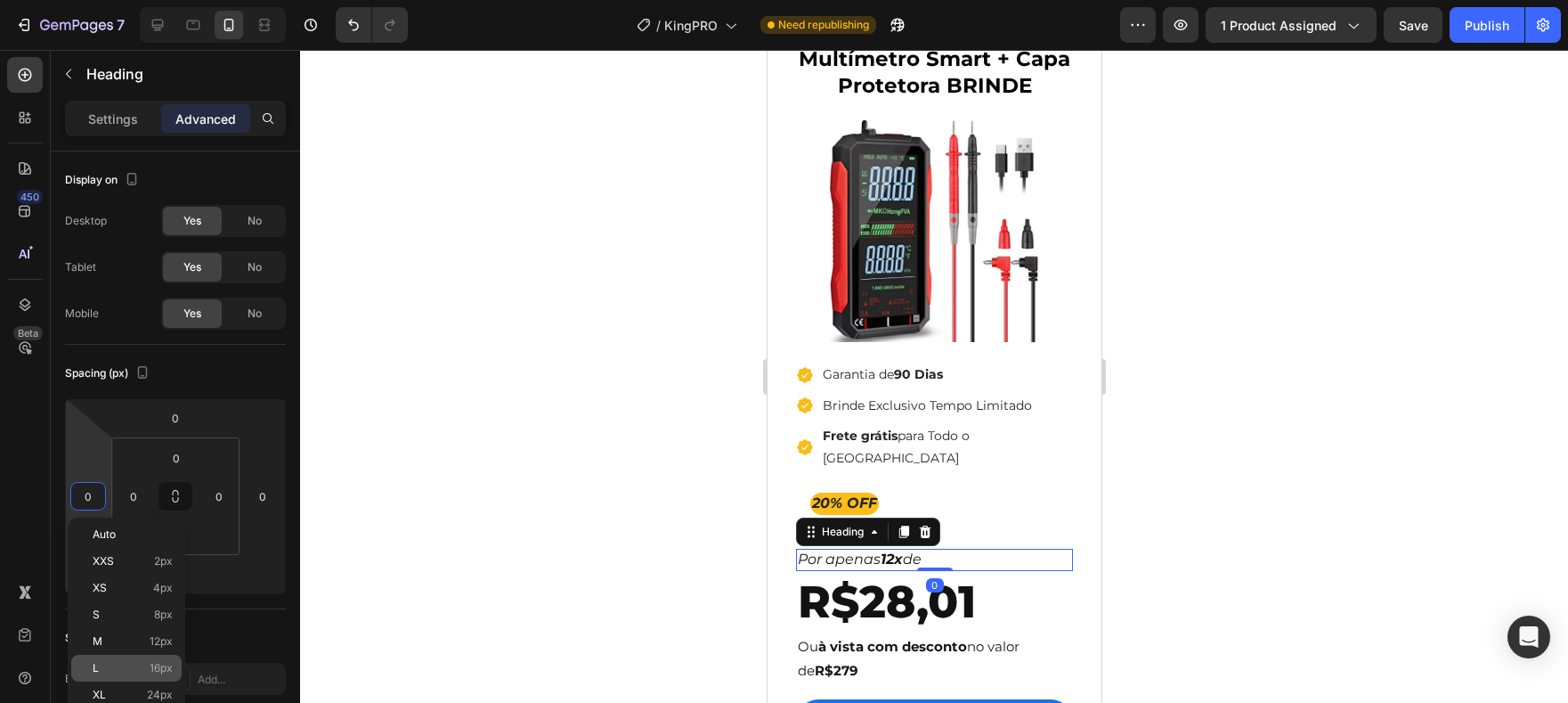
click at [172, 667] on span "16px" at bounding box center [161, 668] width 23 height 12
type input "16"
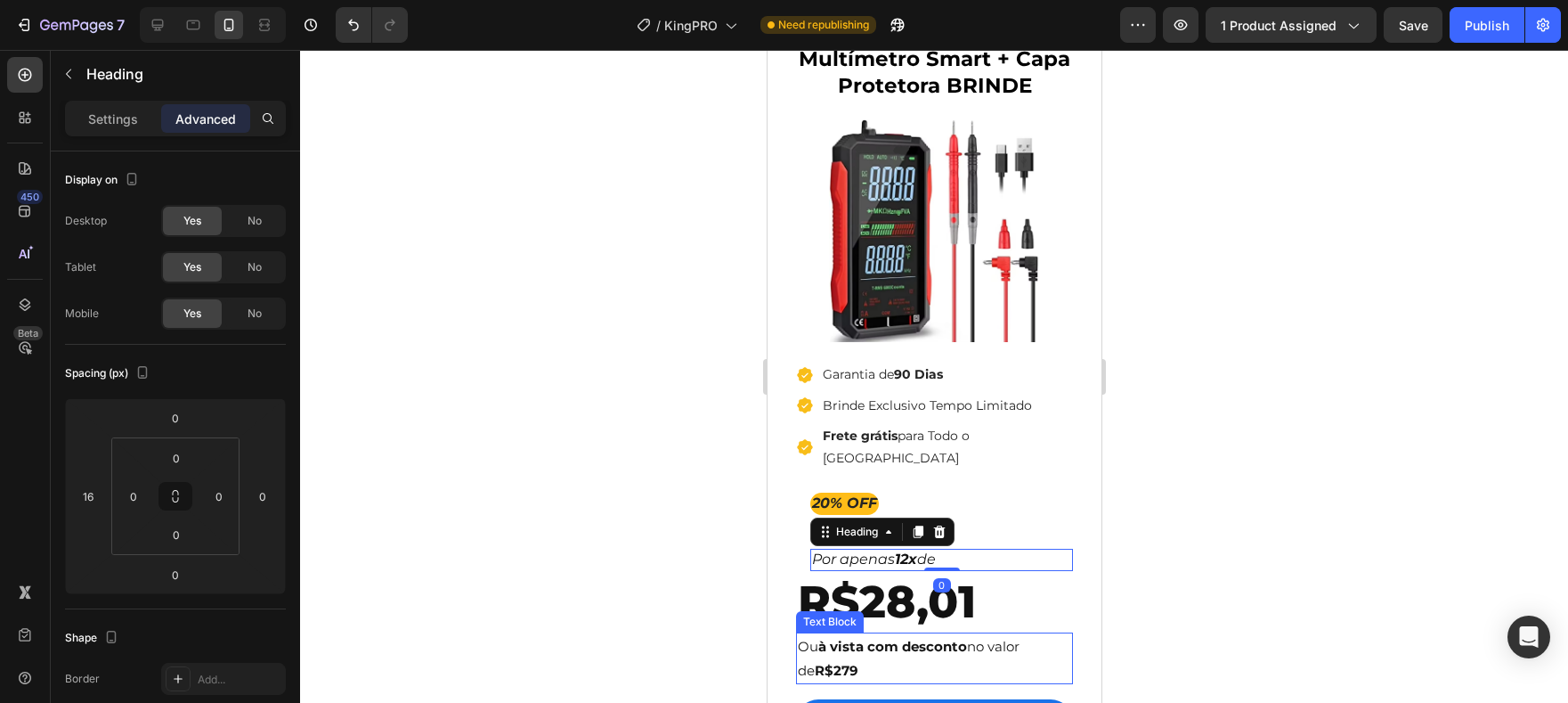
click at [852, 613] on div "Text Block" at bounding box center [828, 621] width 60 height 16
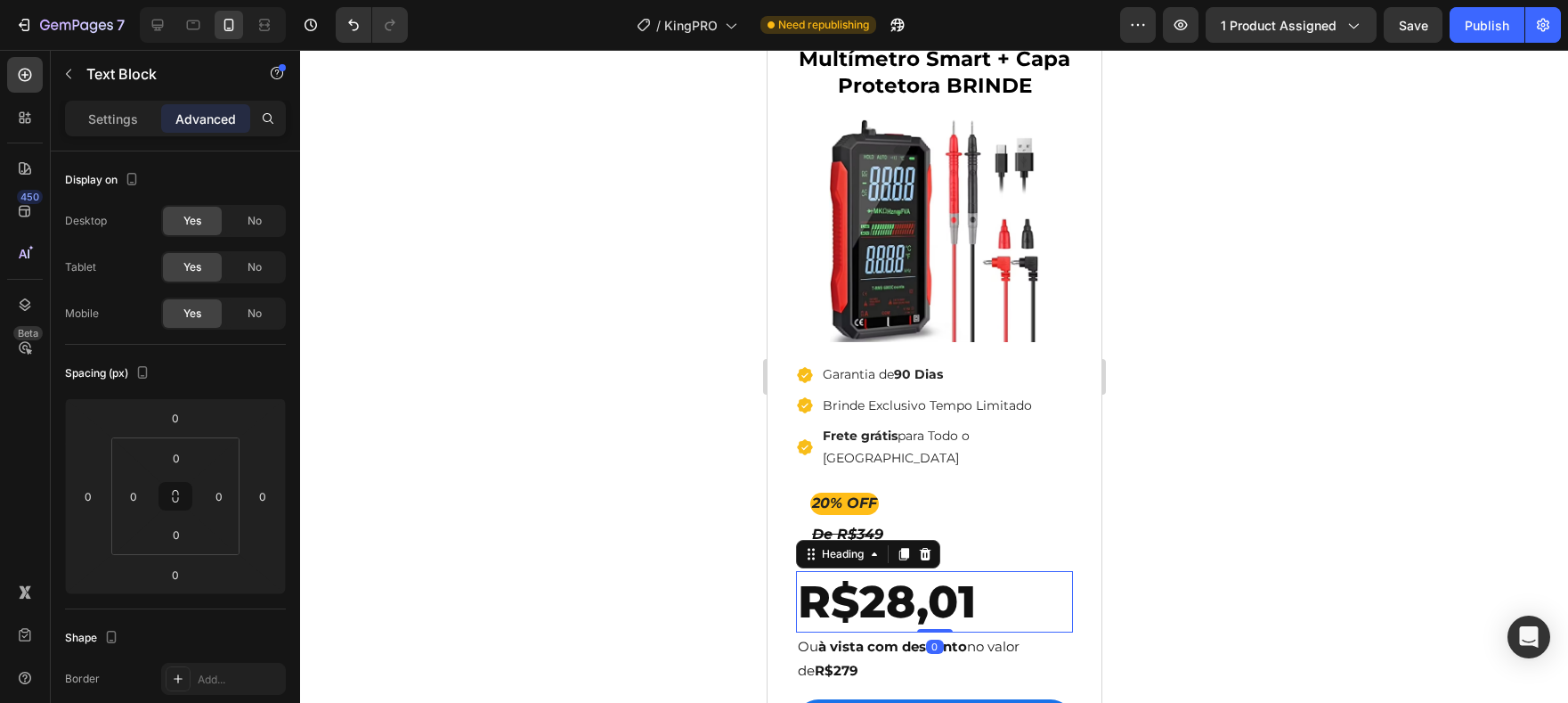
click at [983, 585] on h2 "R$28,01" at bounding box center [934, 602] width 277 height 61
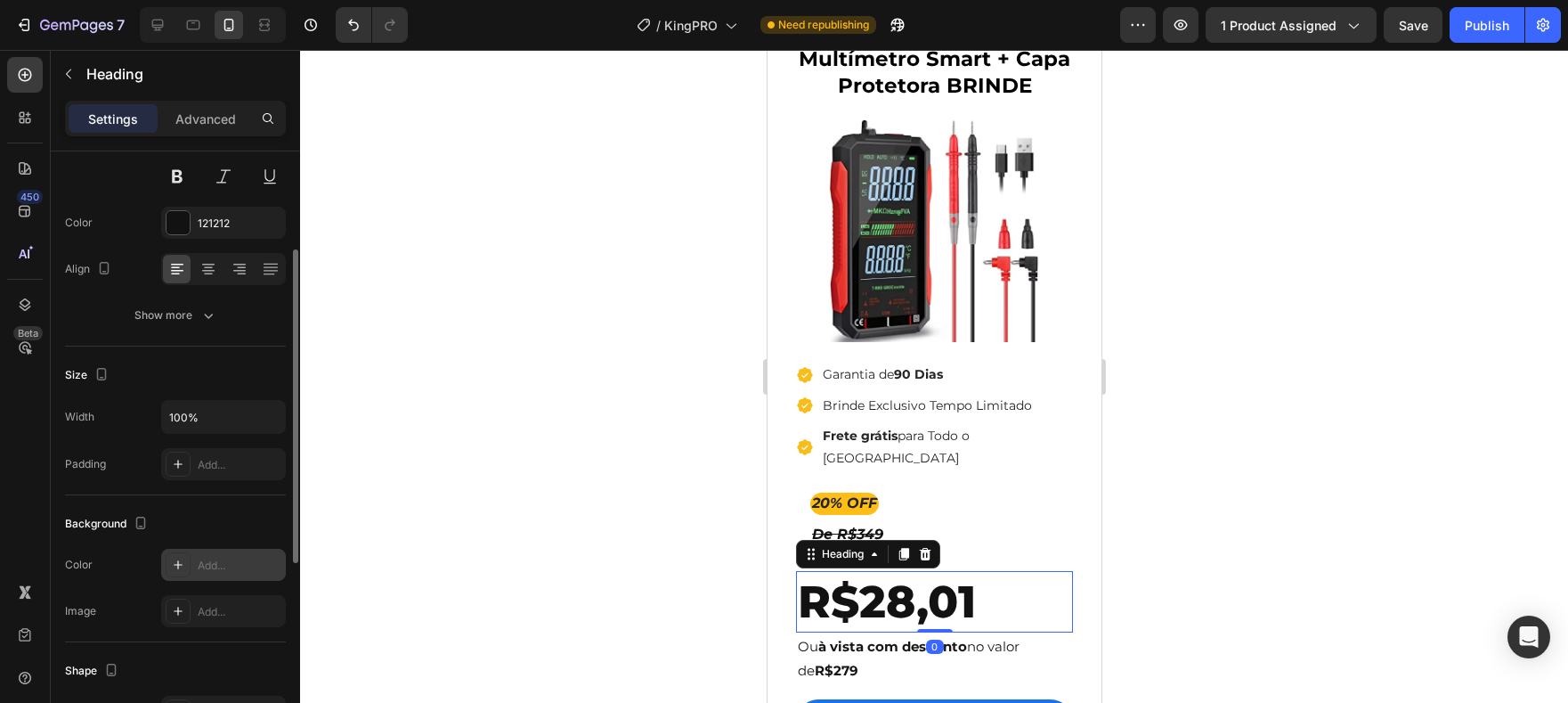
scroll to position [361, 0]
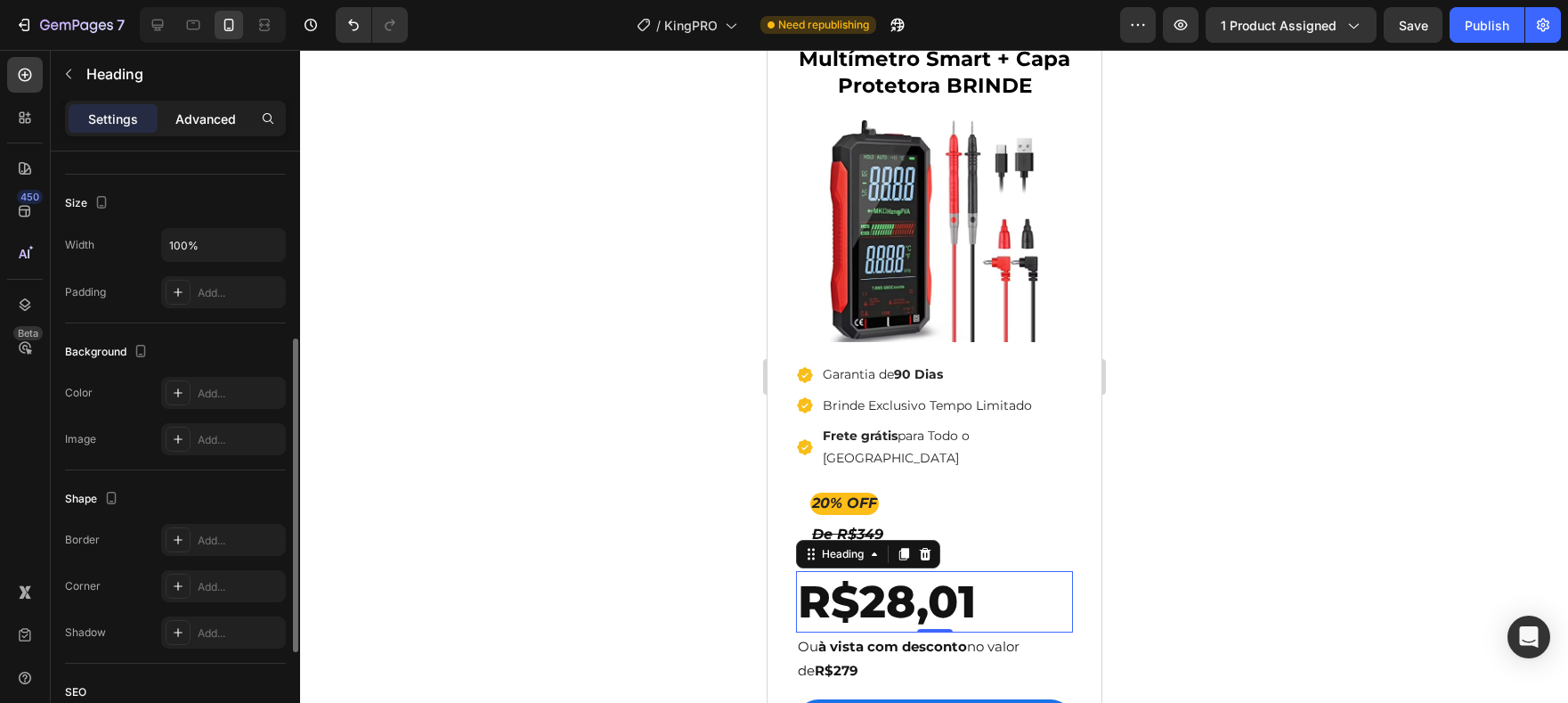
click at [181, 113] on p "Advanced" at bounding box center [205, 119] width 60 height 19
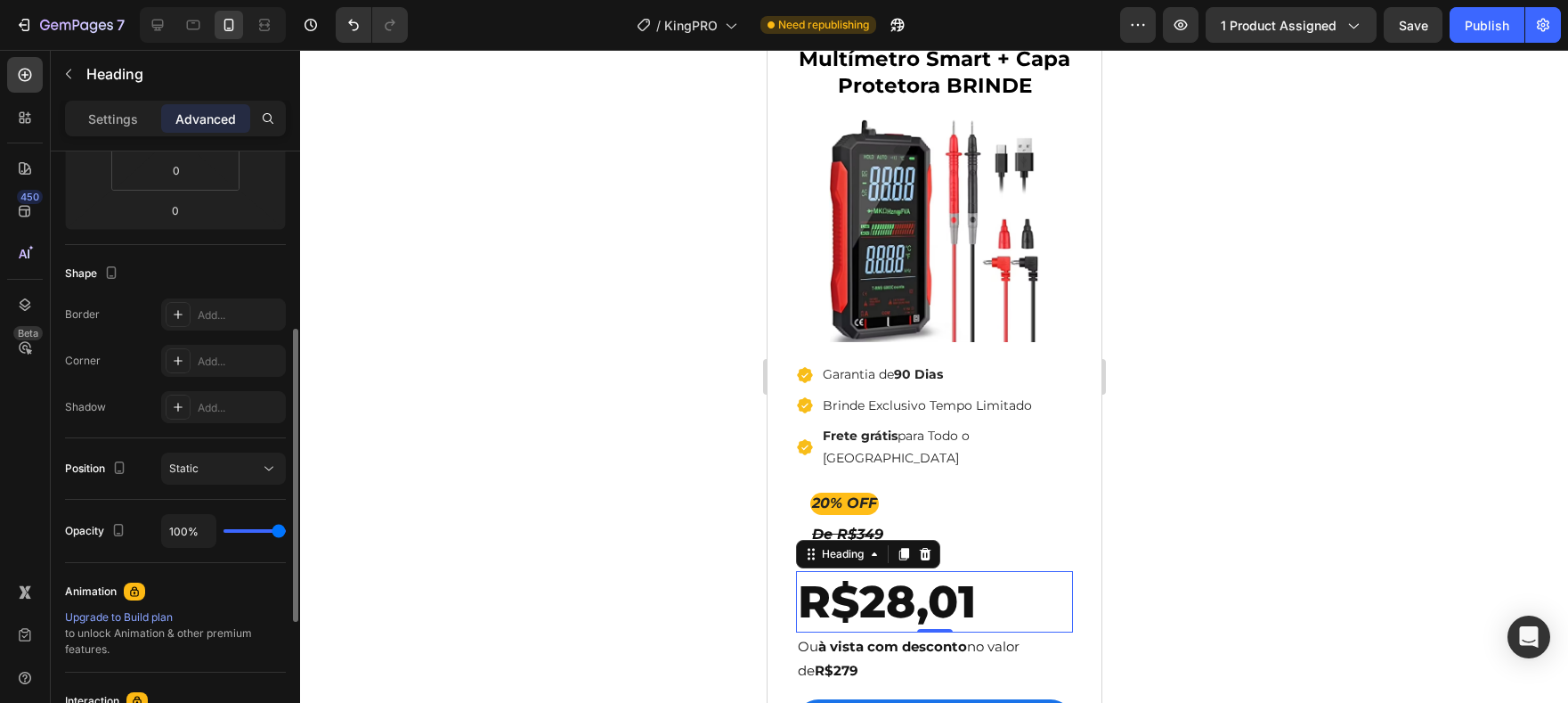
scroll to position [332, 0]
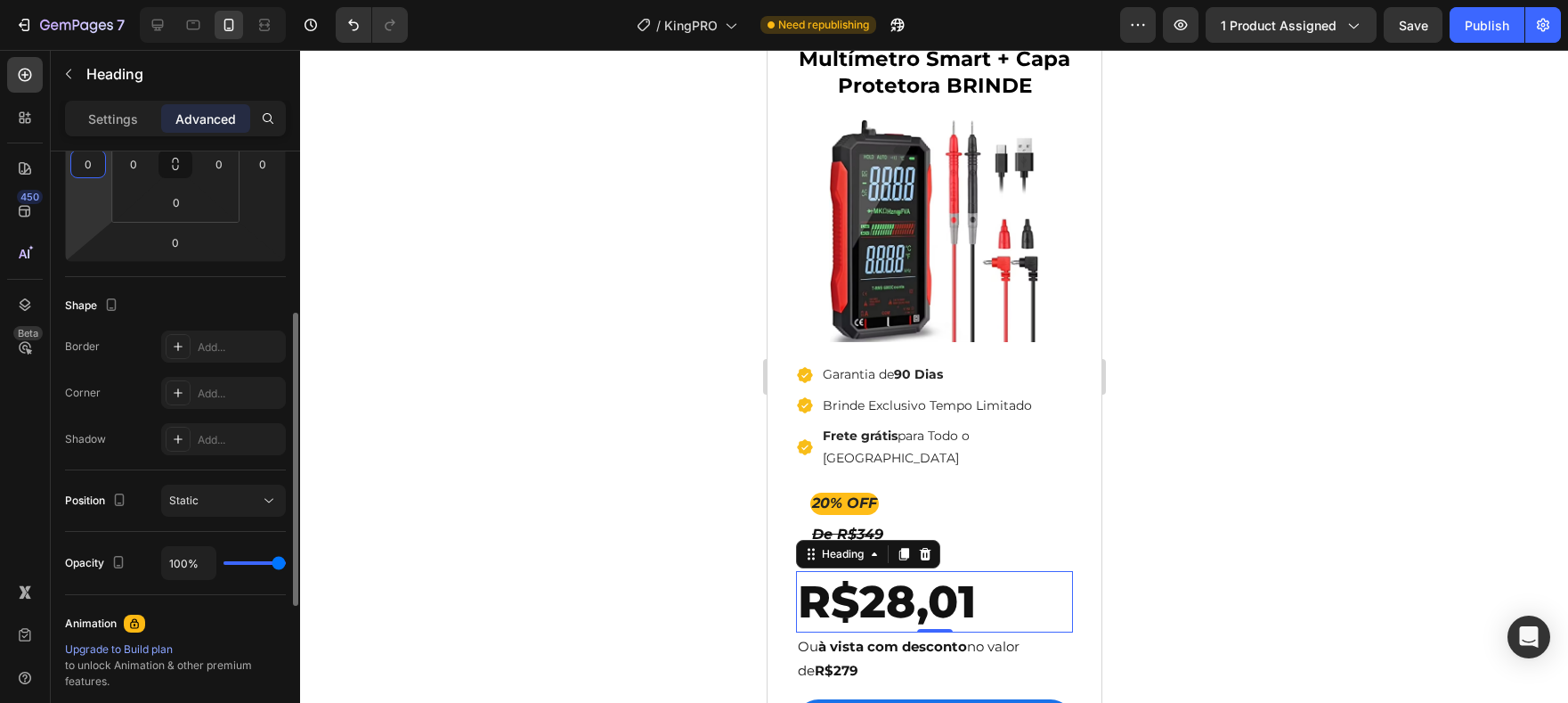
click at [80, 161] on input "0" at bounding box center [88, 164] width 27 height 27
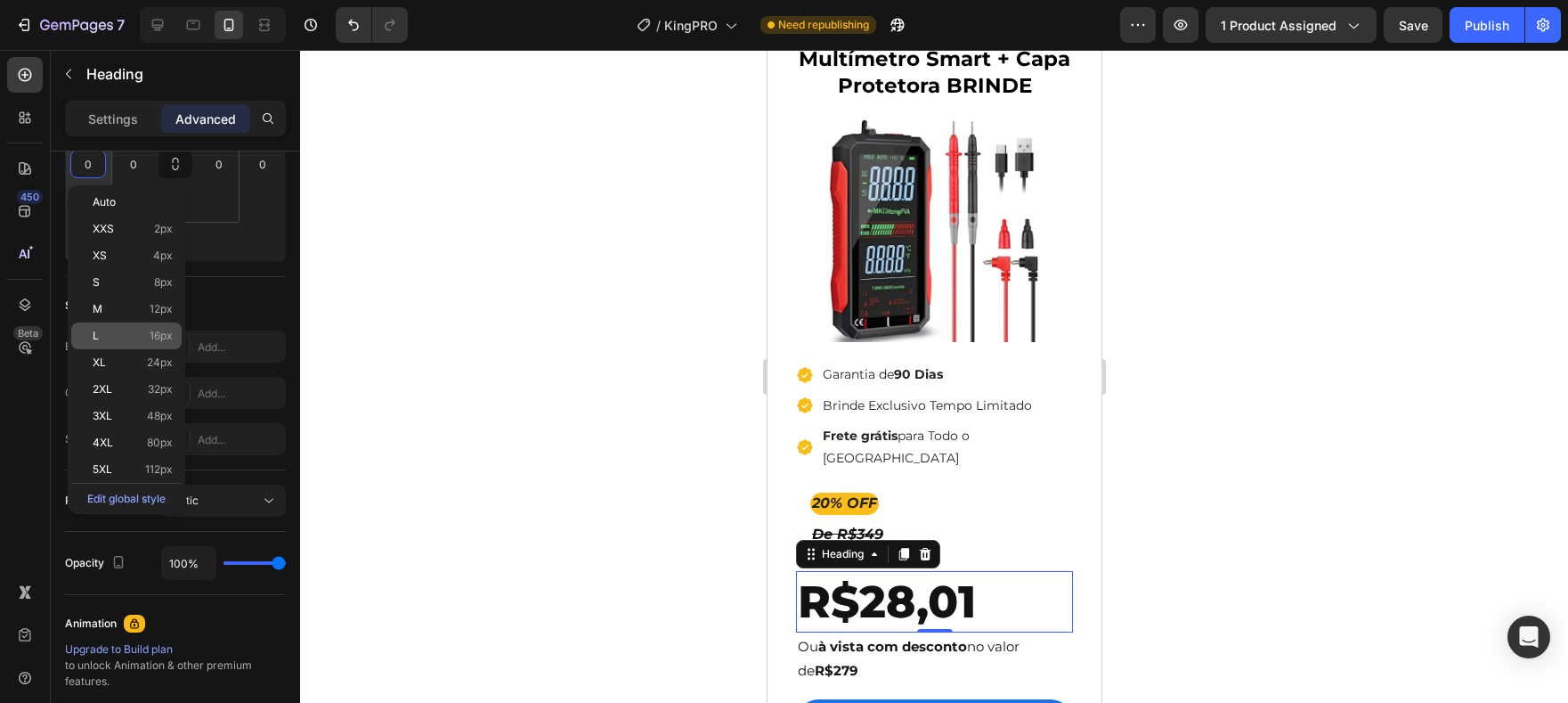
click at [152, 332] on span "16px" at bounding box center [161, 335] width 23 height 12
type input "16"
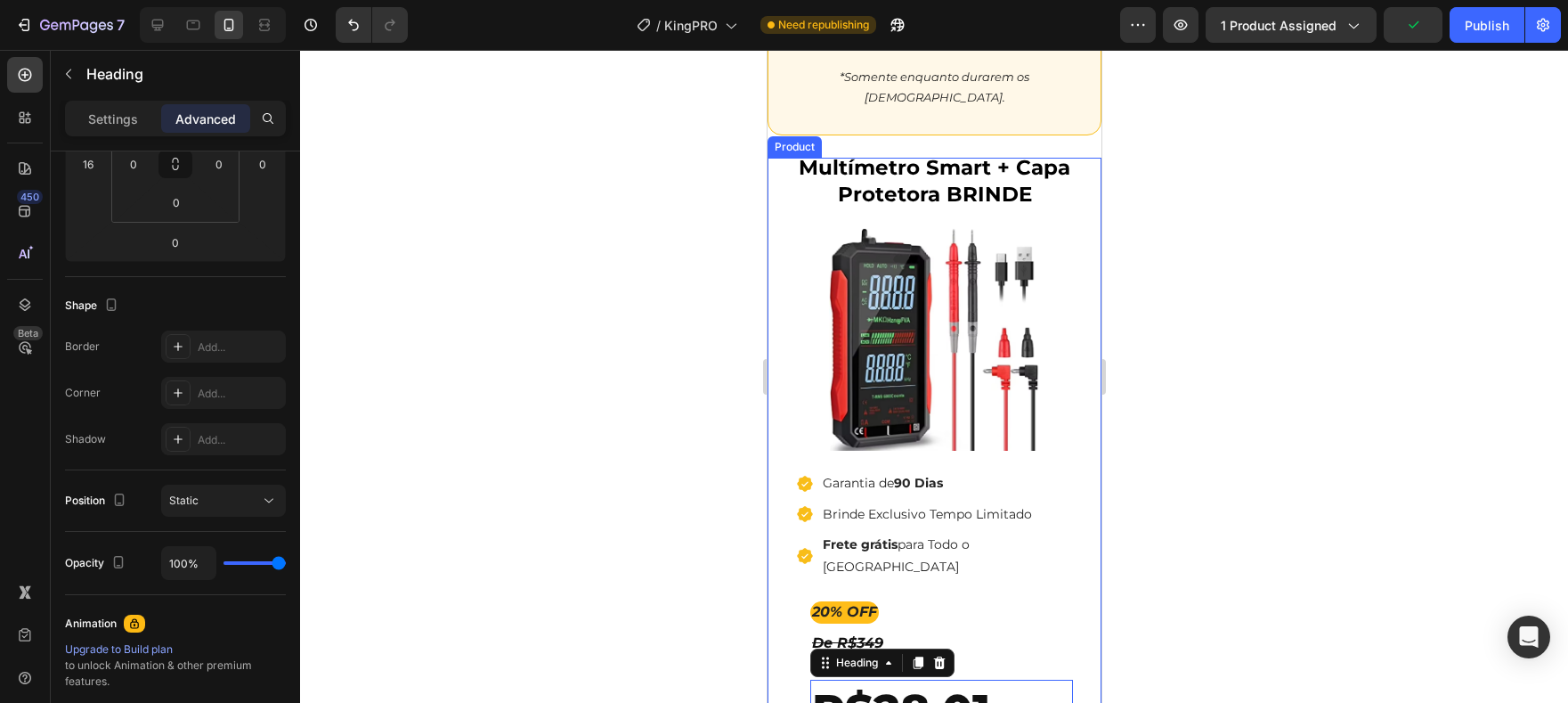
scroll to position [4822, 0]
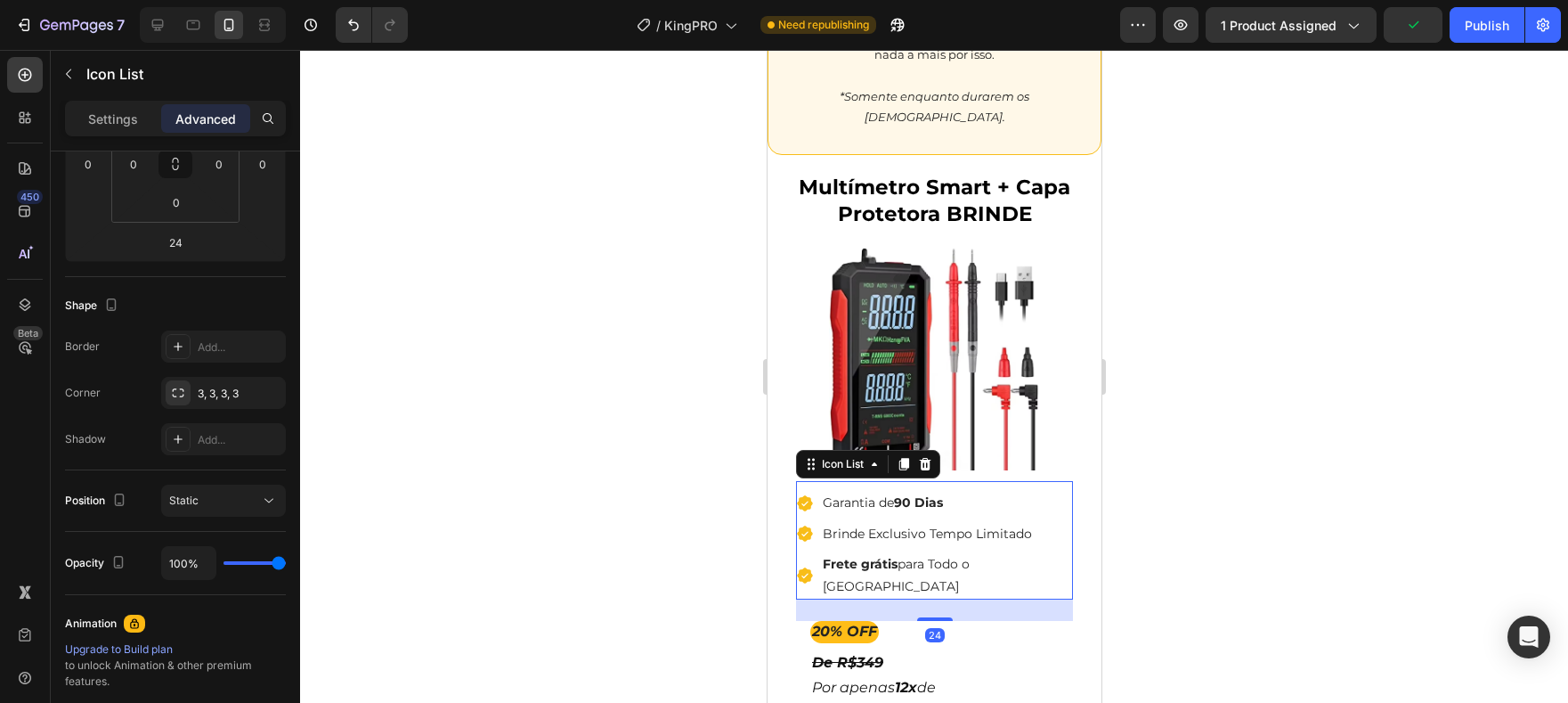
click at [985, 494] on li "Icon Garantia de 90 Dias Text block" at bounding box center [934, 502] width 277 height 26
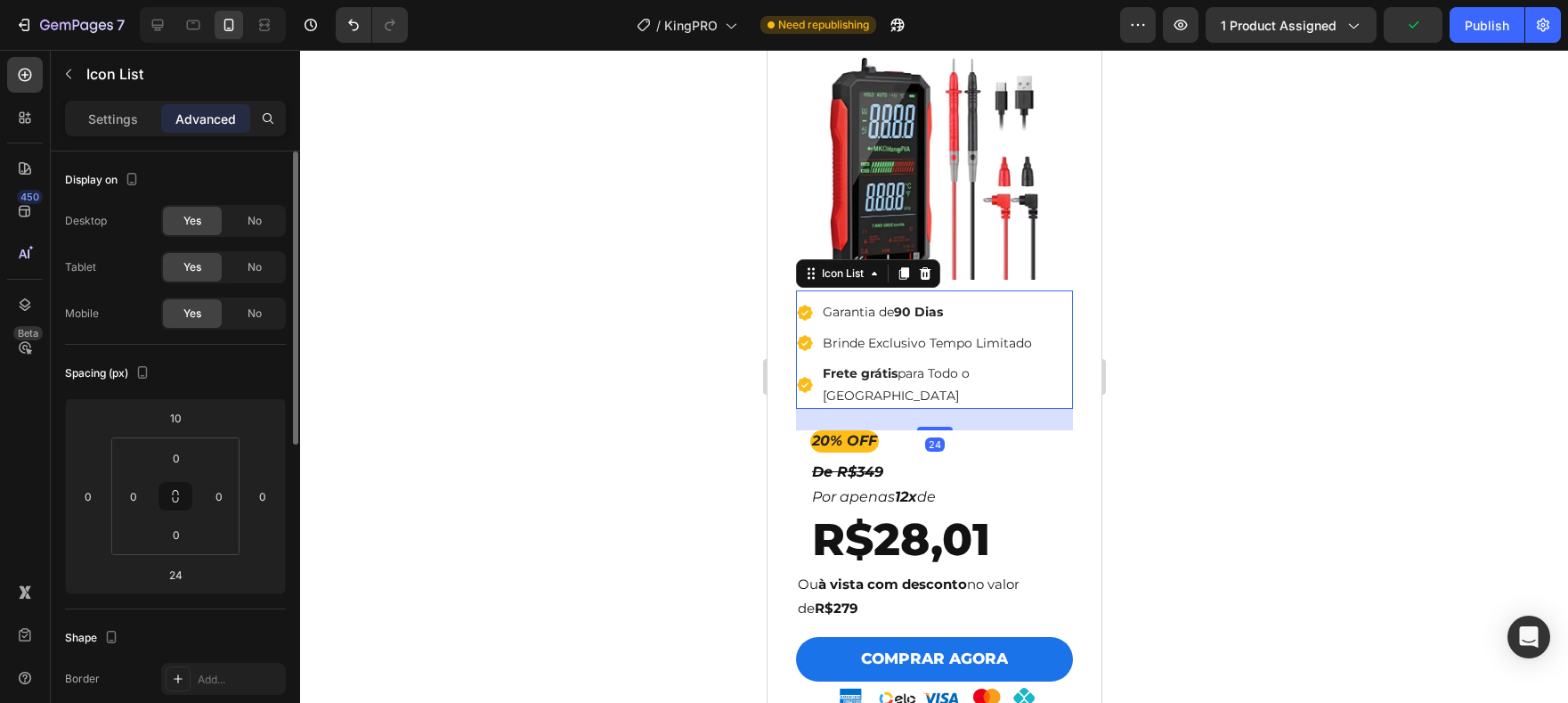
scroll to position [5015, 0]
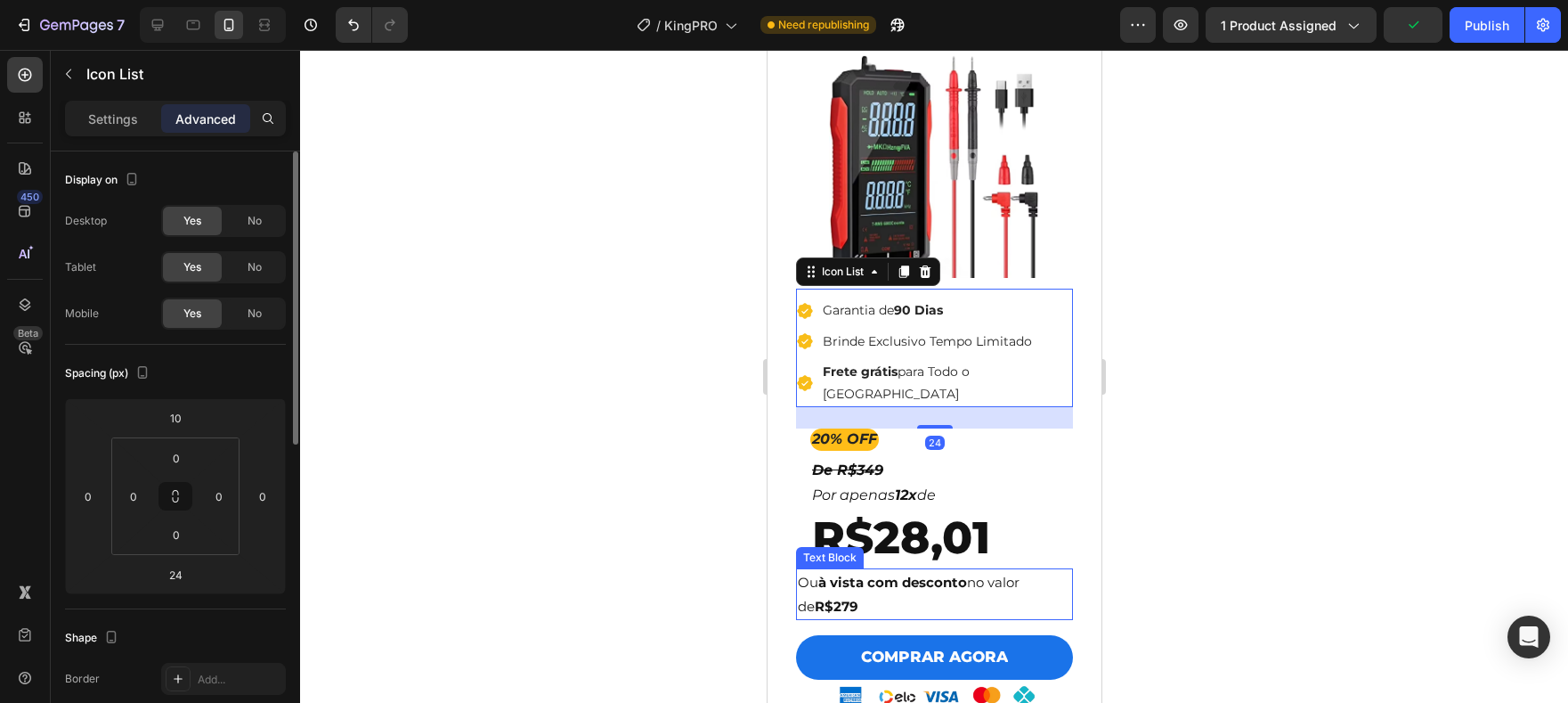
click at [1030, 570] on p "Ou à vista com desconto no valor de R$279" at bounding box center [934, 594] width 273 height 48
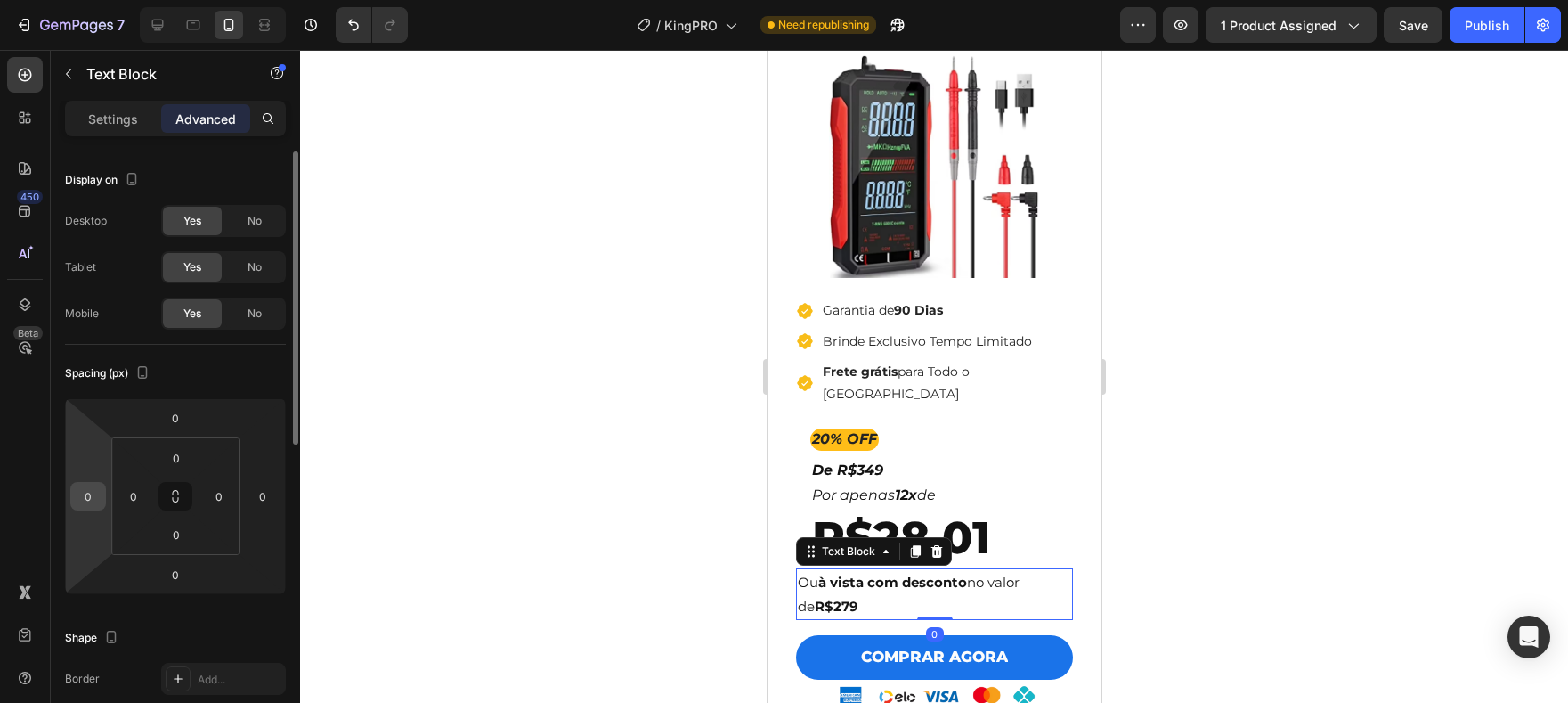
click at [91, 494] on input "0" at bounding box center [88, 496] width 27 height 27
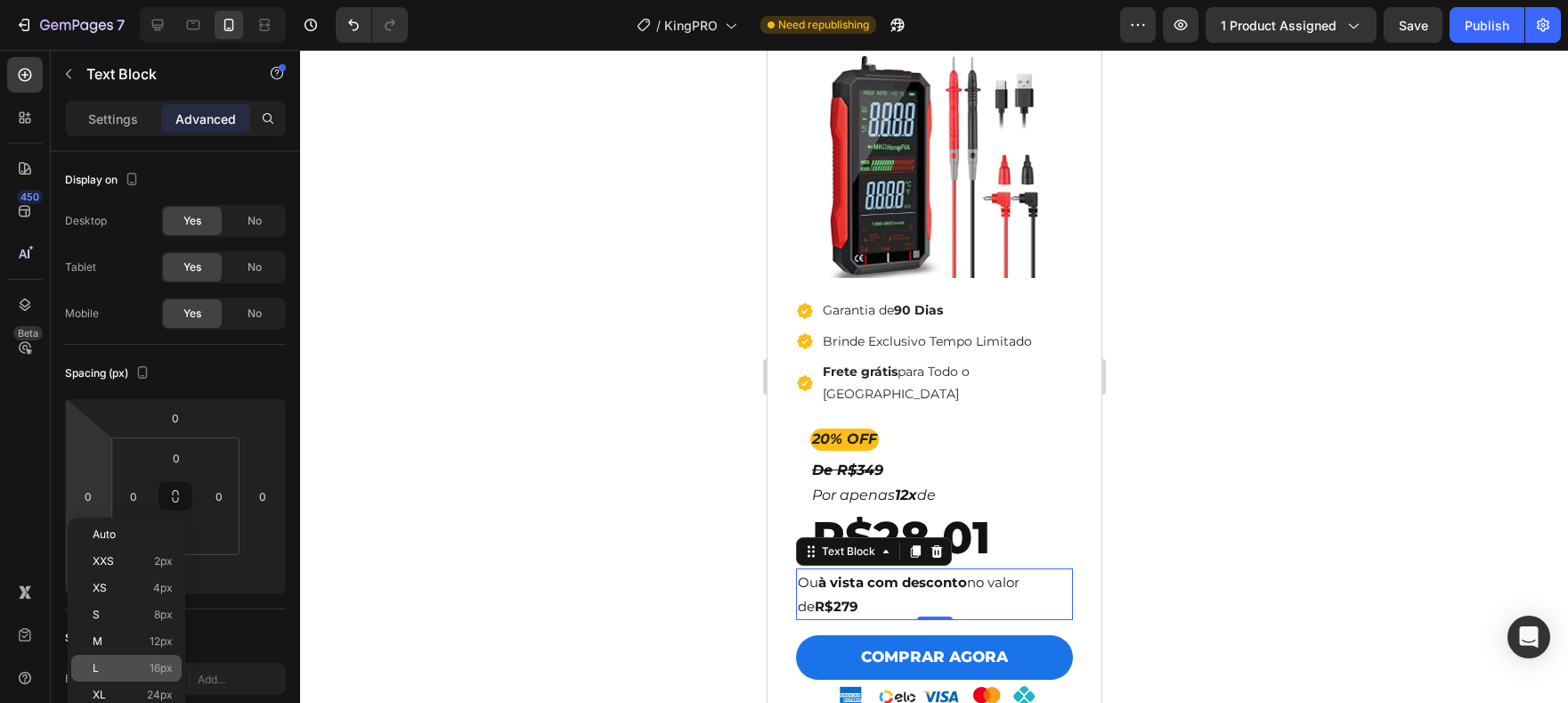
click at [148, 666] on p "L 16px" at bounding box center [133, 668] width 80 height 12
type input "16"
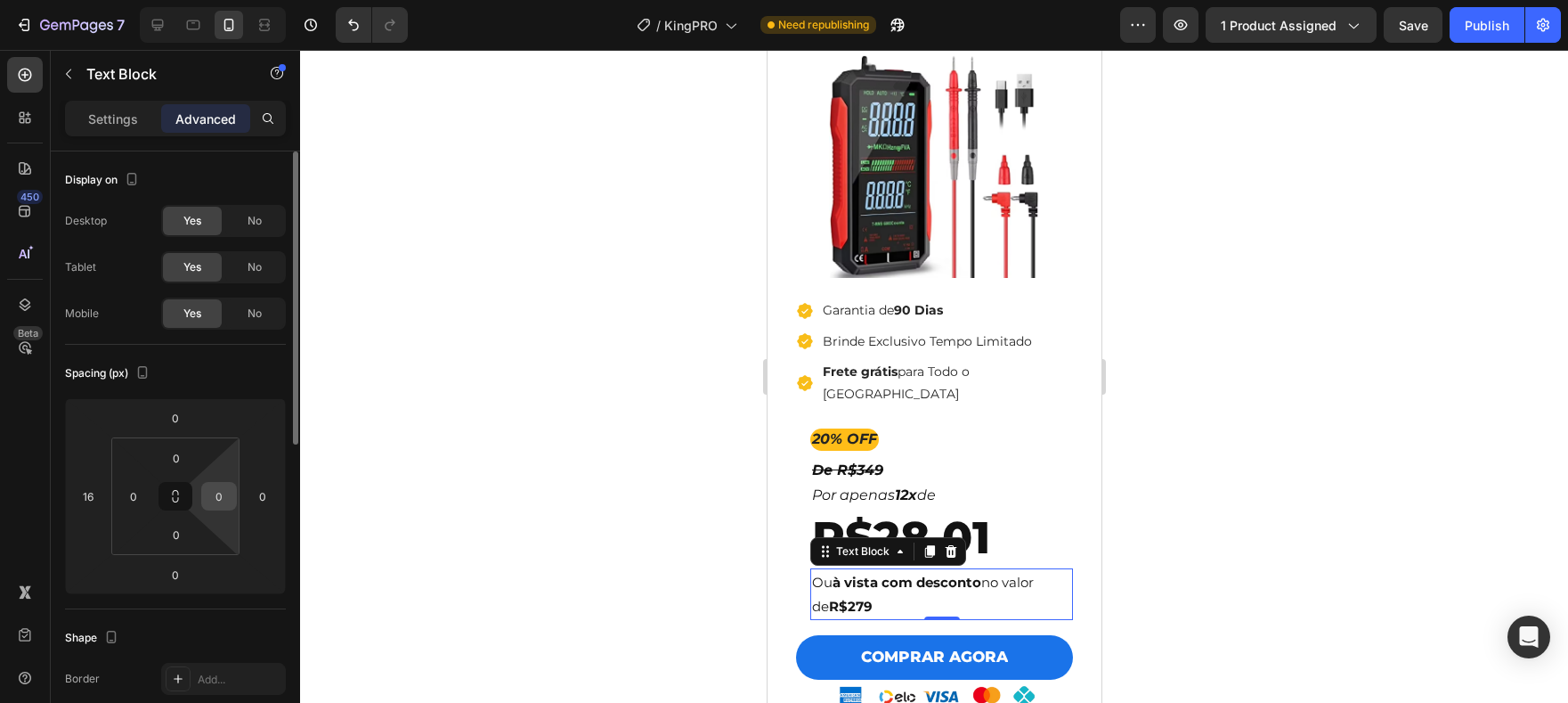
click at [225, 497] on input "0" at bounding box center [219, 496] width 27 height 27
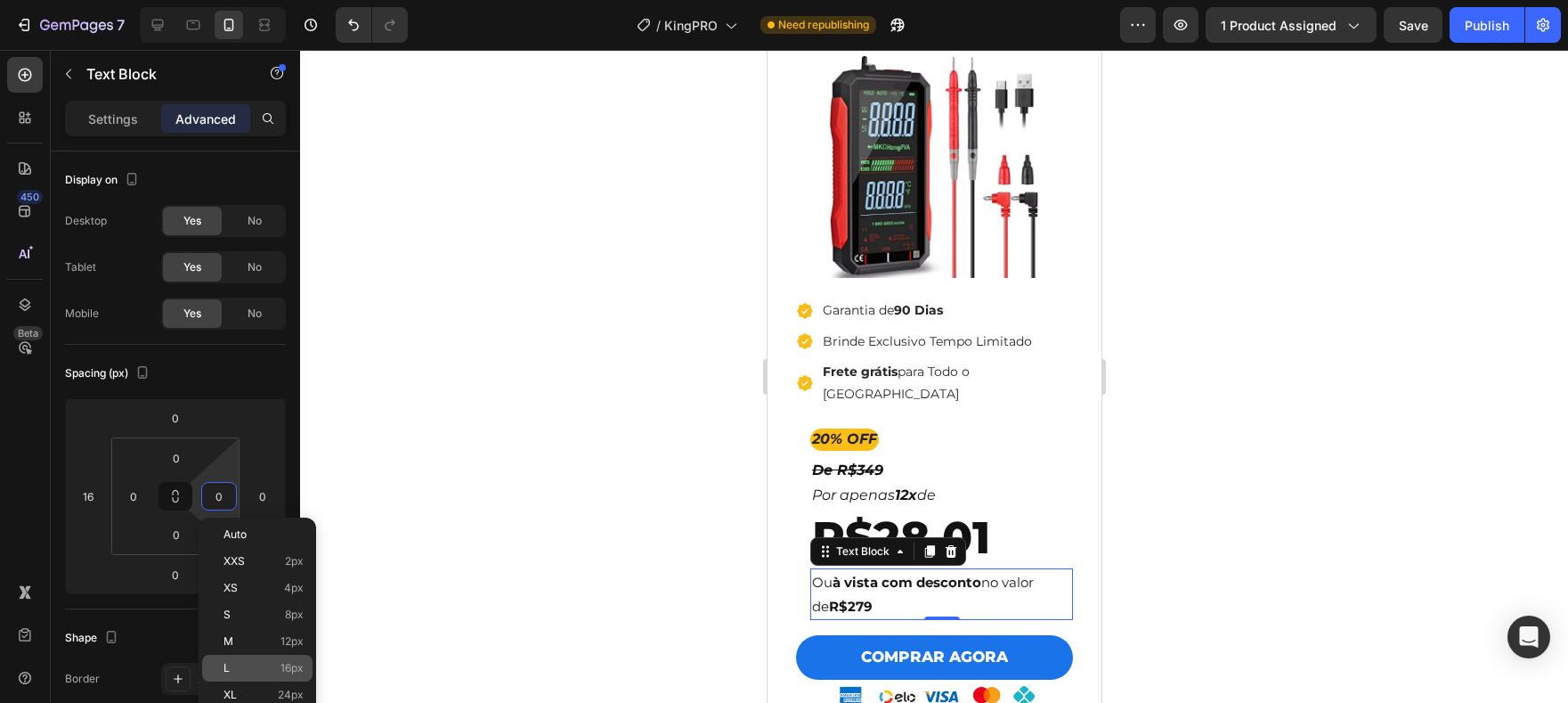
click at [270, 663] on p "L 16px" at bounding box center [264, 668] width 80 height 12
type input "16"
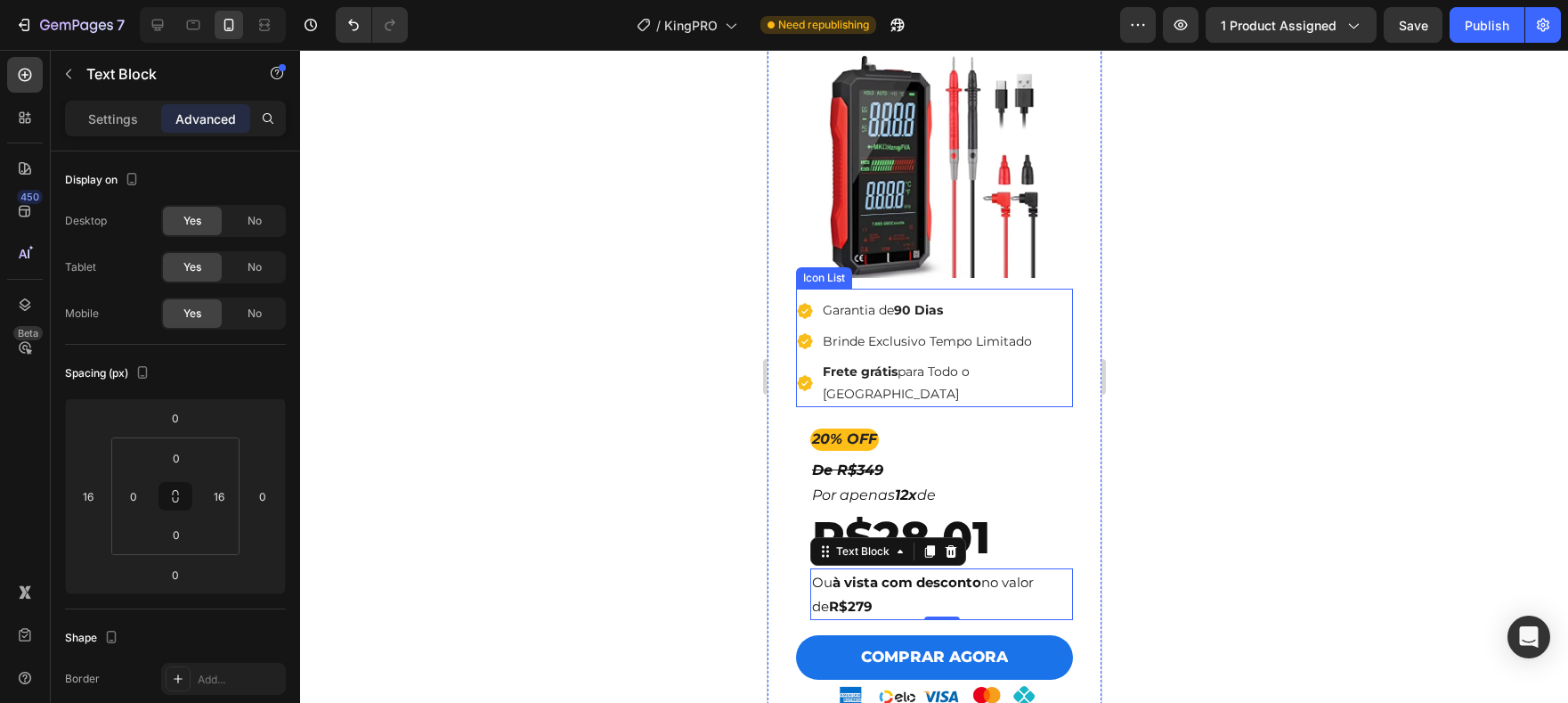
click at [1031, 373] on li "Icon Frete grátis para Todo o Brasil Text block" at bounding box center [934, 383] width 277 height 48
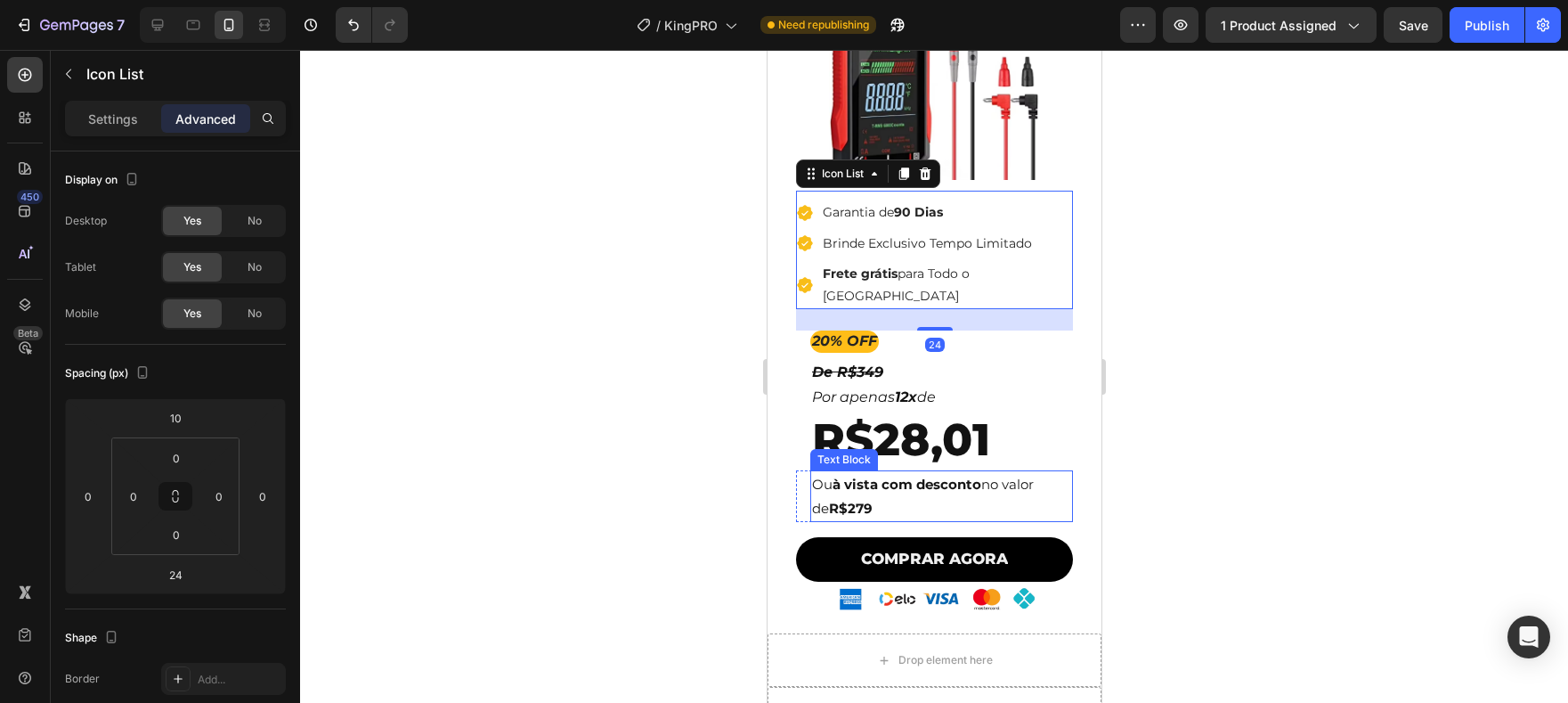
scroll to position [5162, 0]
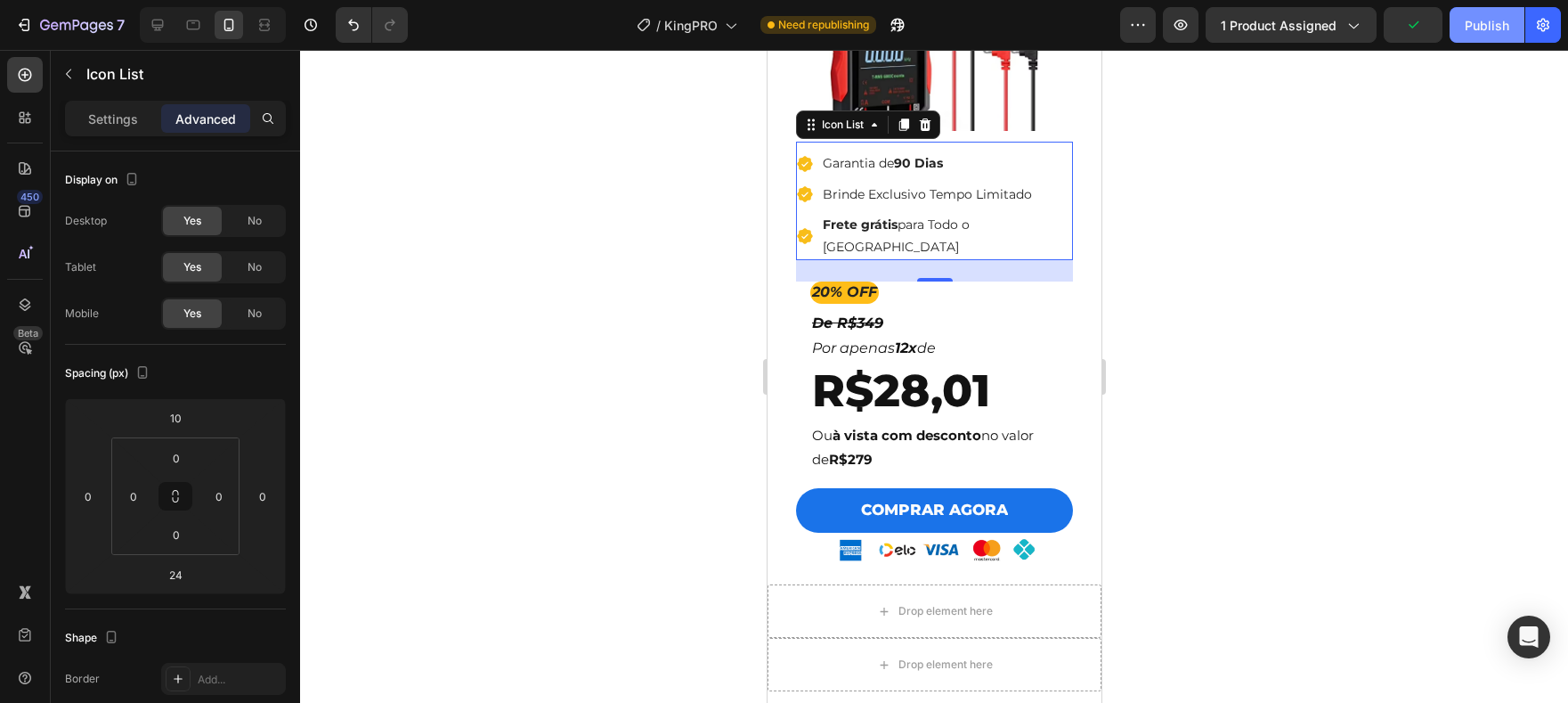
click at [1498, 26] on div "Publish" at bounding box center [1487, 26] width 45 height 19
click at [1006, 152] on li "Icon Garantia de 90 Dias Text block" at bounding box center [934, 163] width 277 height 26
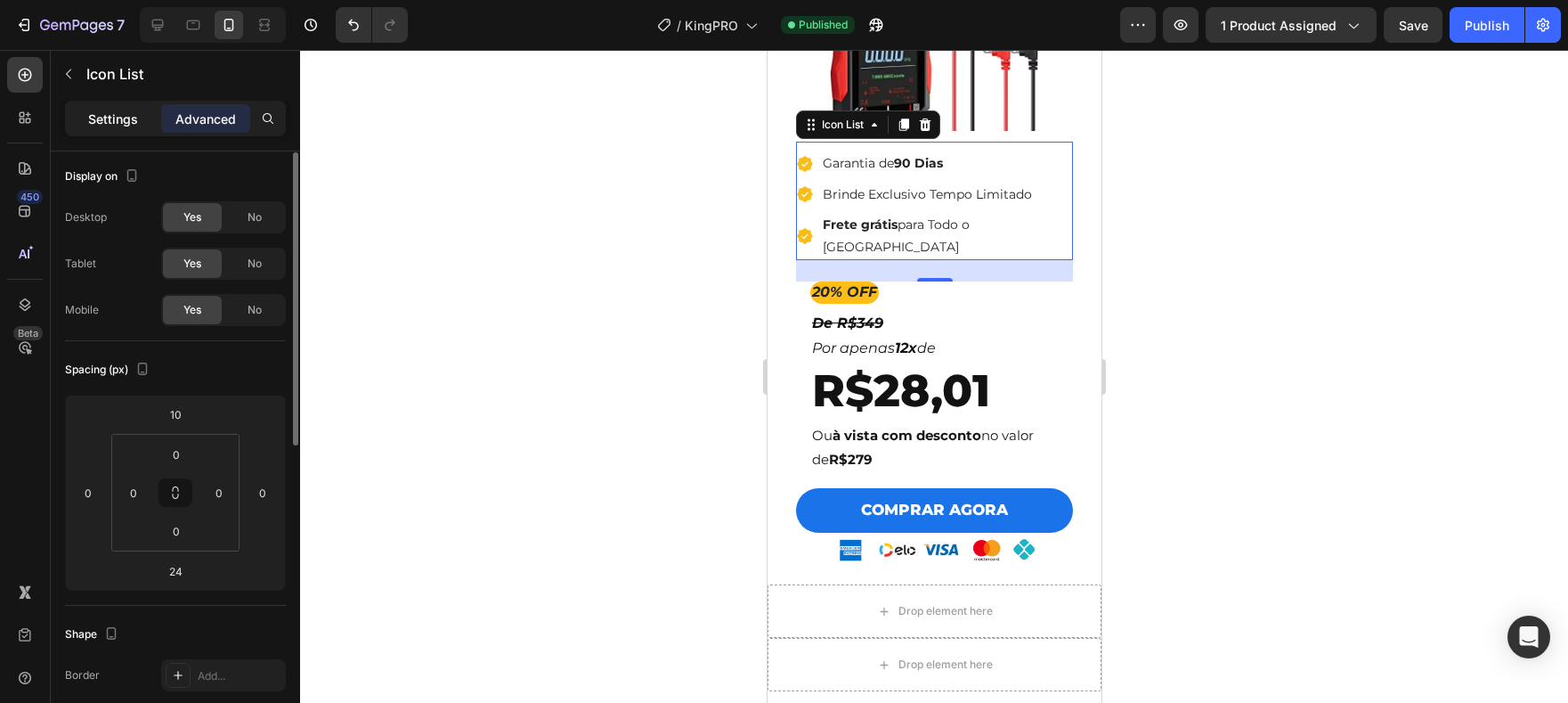
click at [117, 117] on p "Settings" at bounding box center [113, 119] width 50 height 19
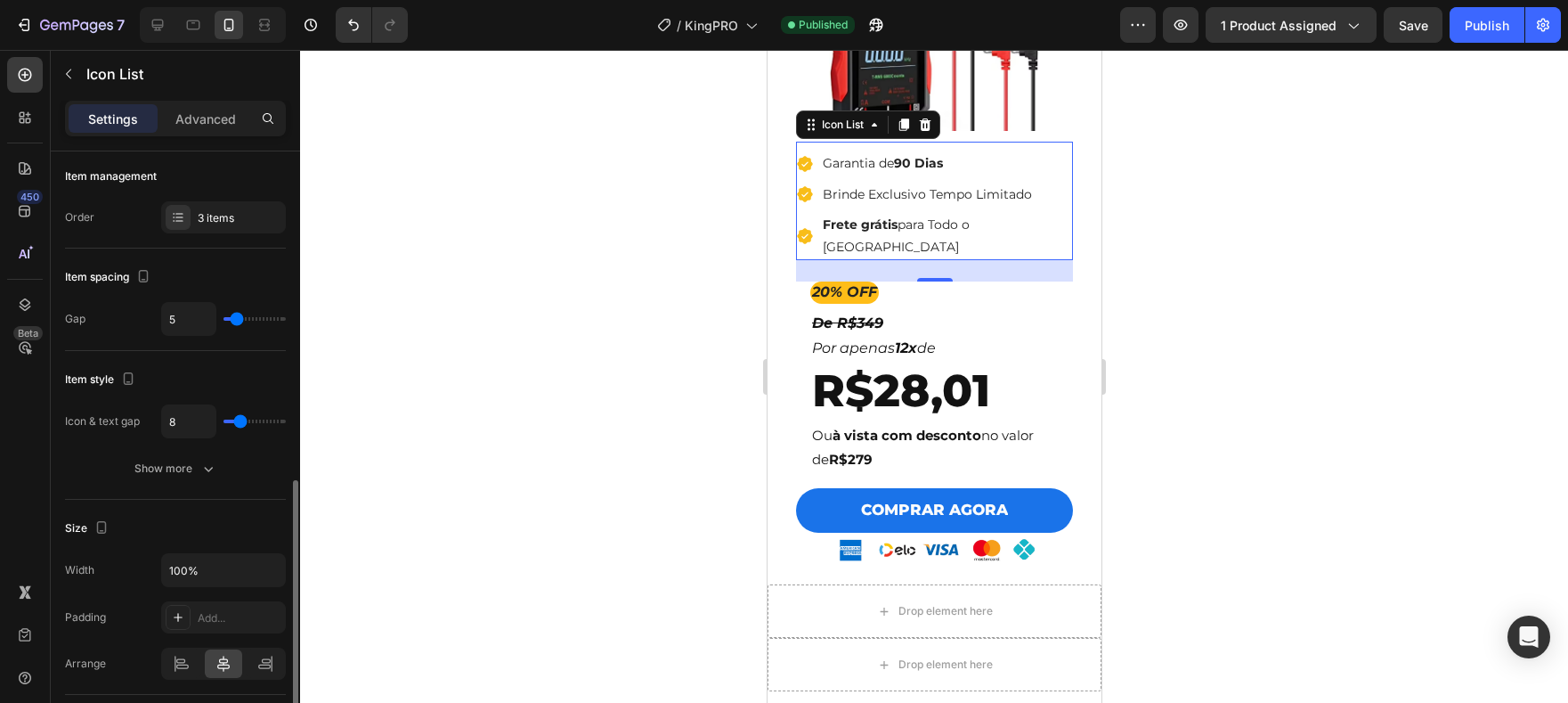
scroll to position [213, 0]
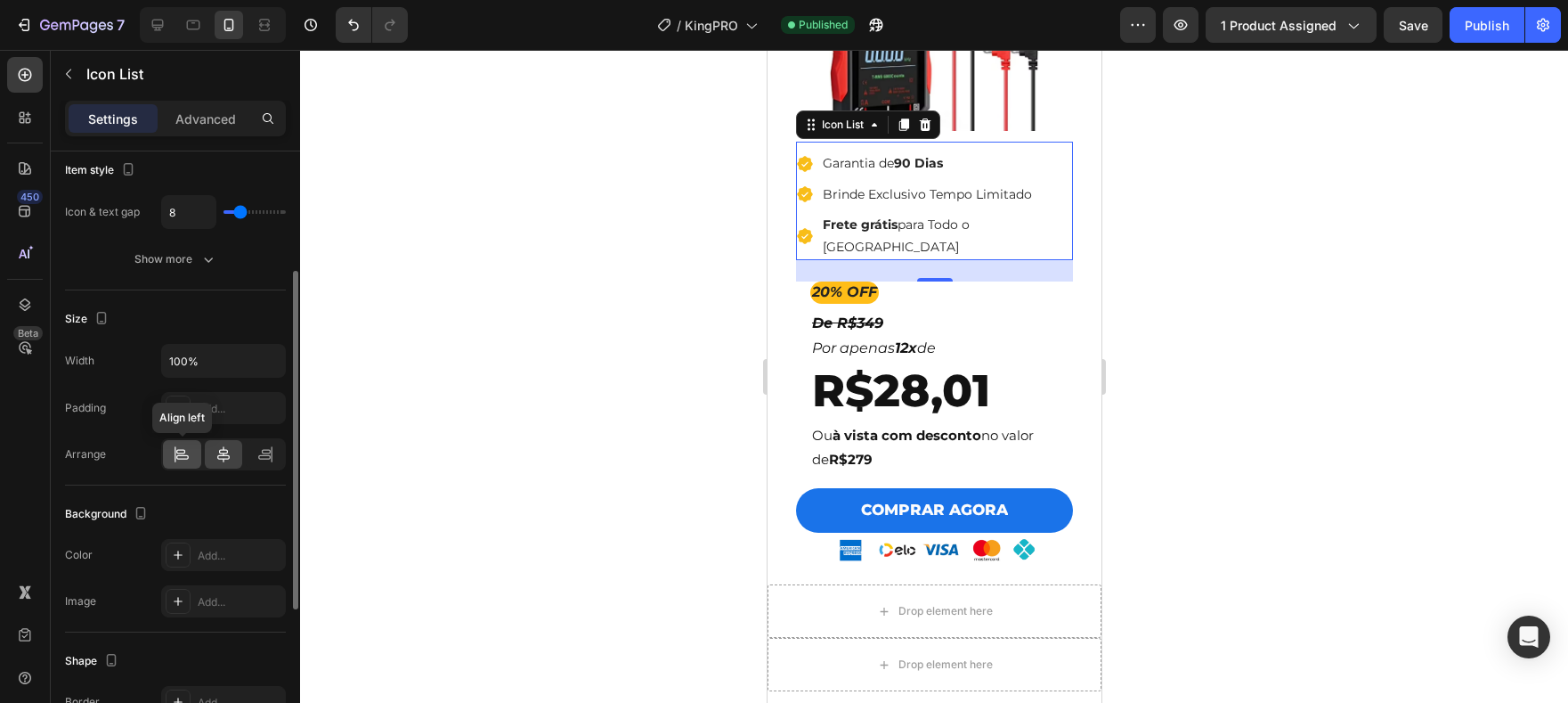
click at [181, 458] on icon at bounding box center [182, 457] width 12 height 5
click at [203, 125] on p "Advanced" at bounding box center [205, 119] width 60 height 19
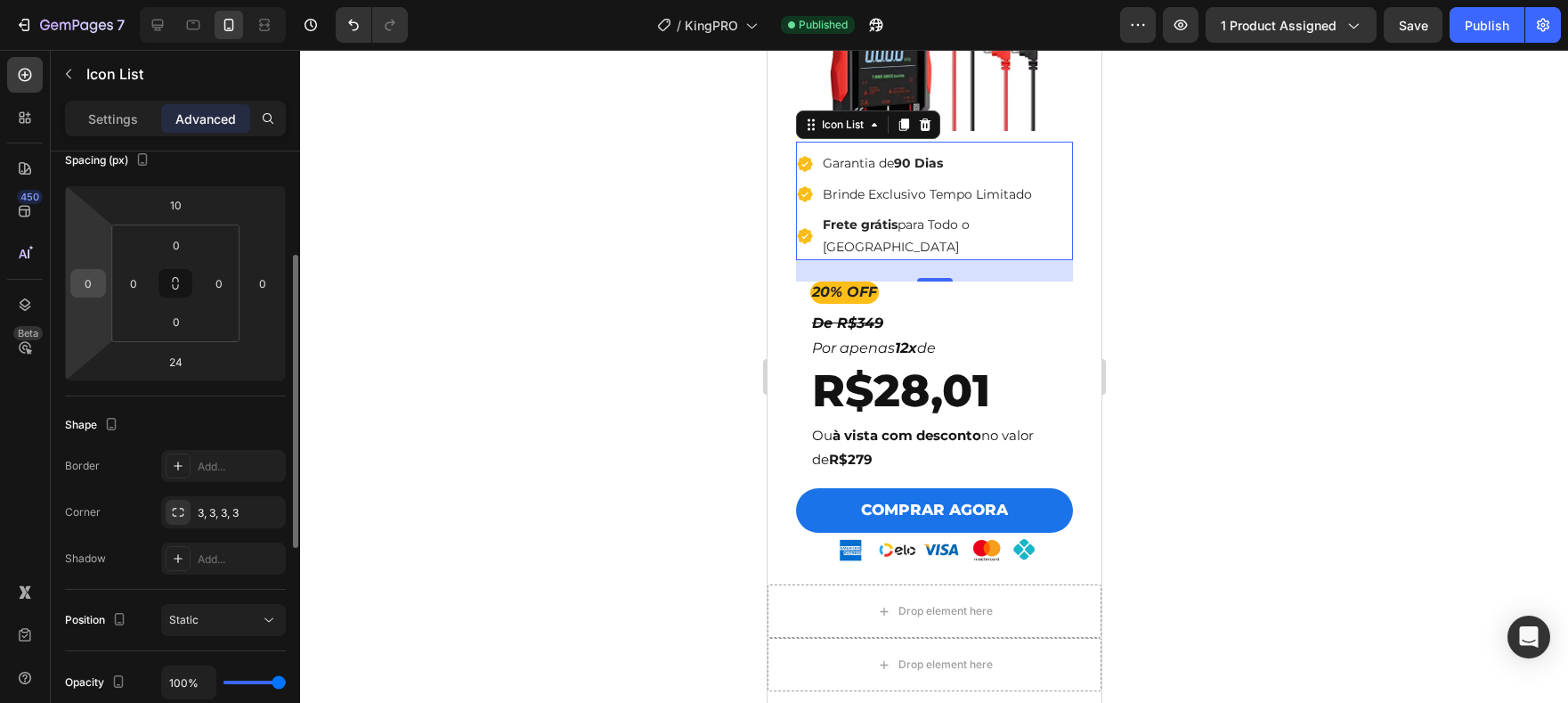
click at [99, 288] on input "0" at bounding box center [88, 284] width 27 height 27
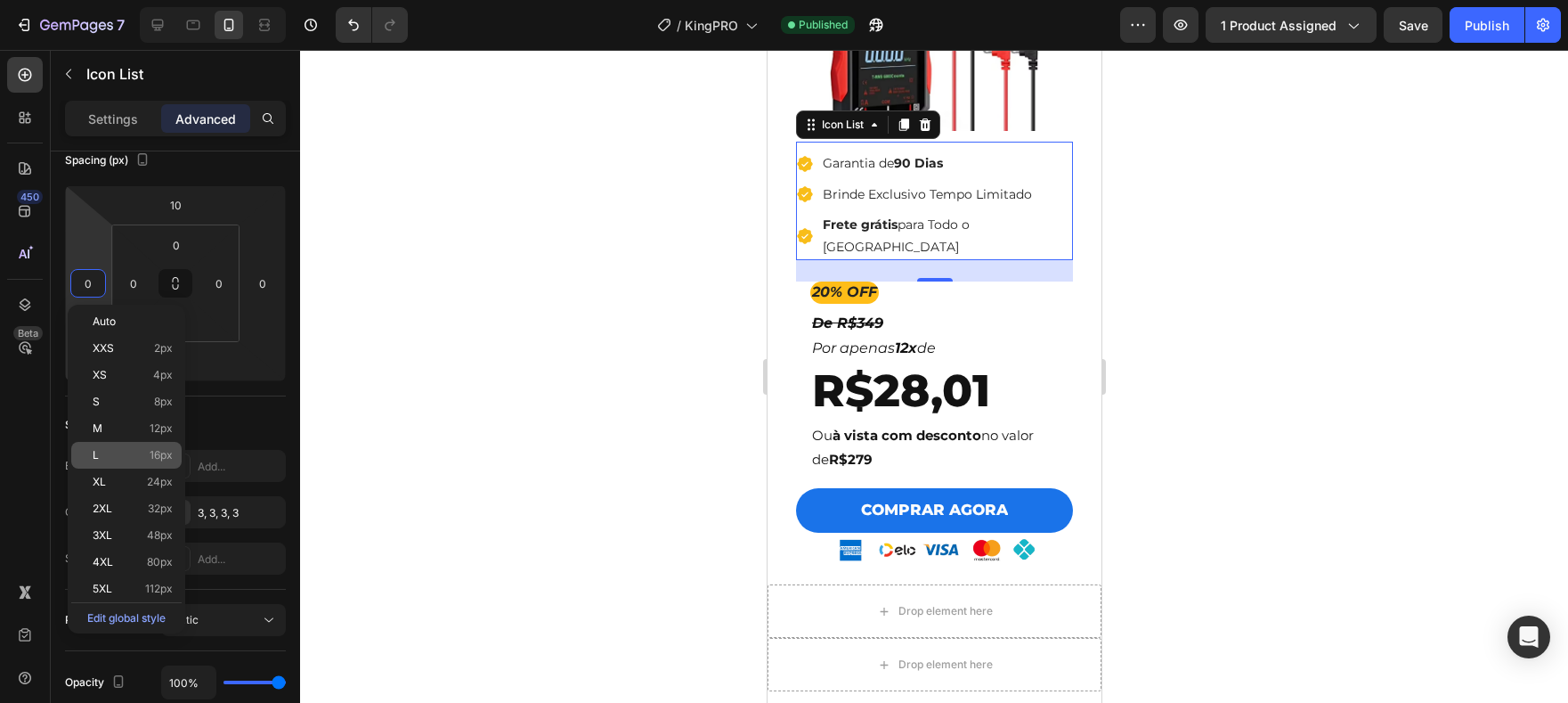
click at [138, 455] on p "L 16px" at bounding box center [133, 455] width 80 height 12
type input "16"
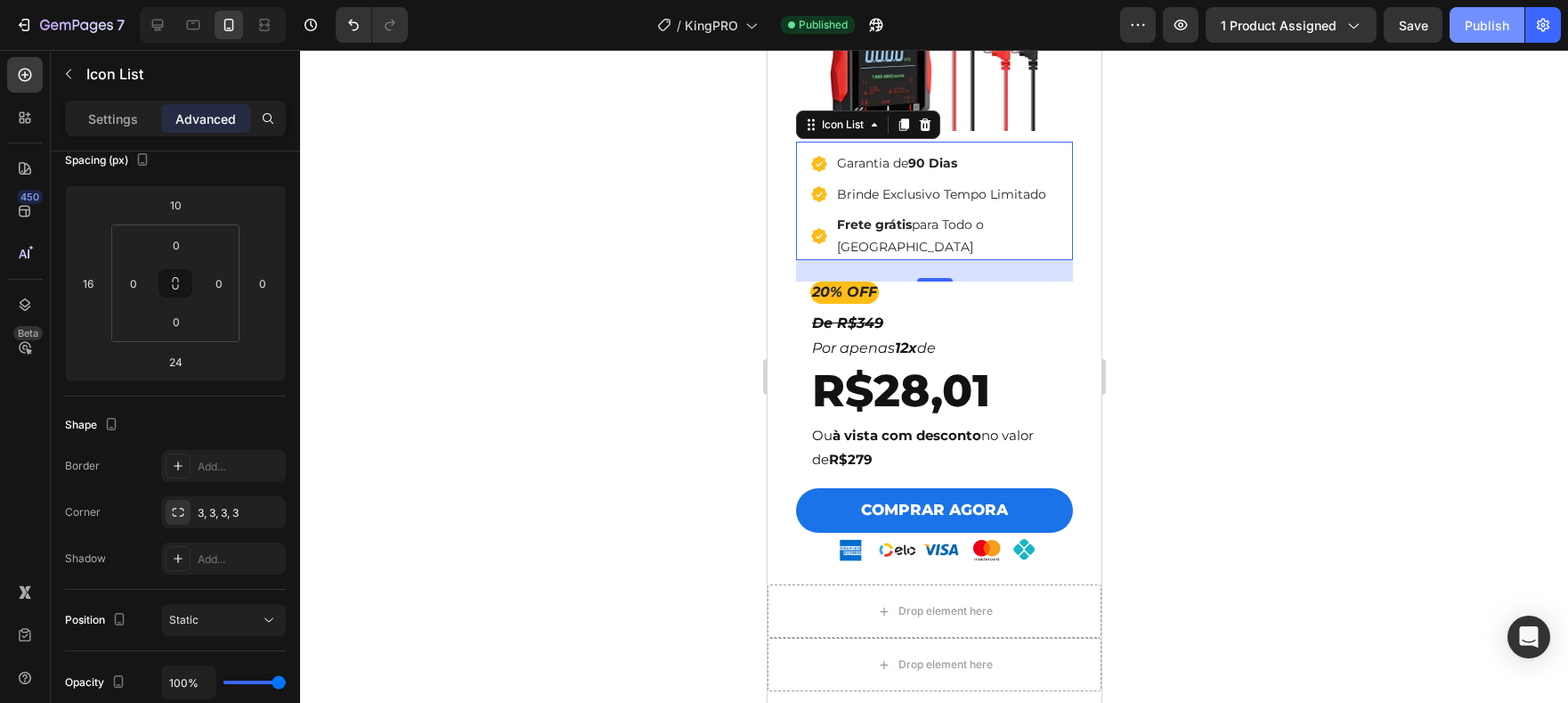
click at [1467, 31] on div "Publish" at bounding box center [1487, 26] width 45 height 19
